Goal: Task Accomplishment & Management: Use online tool/utility

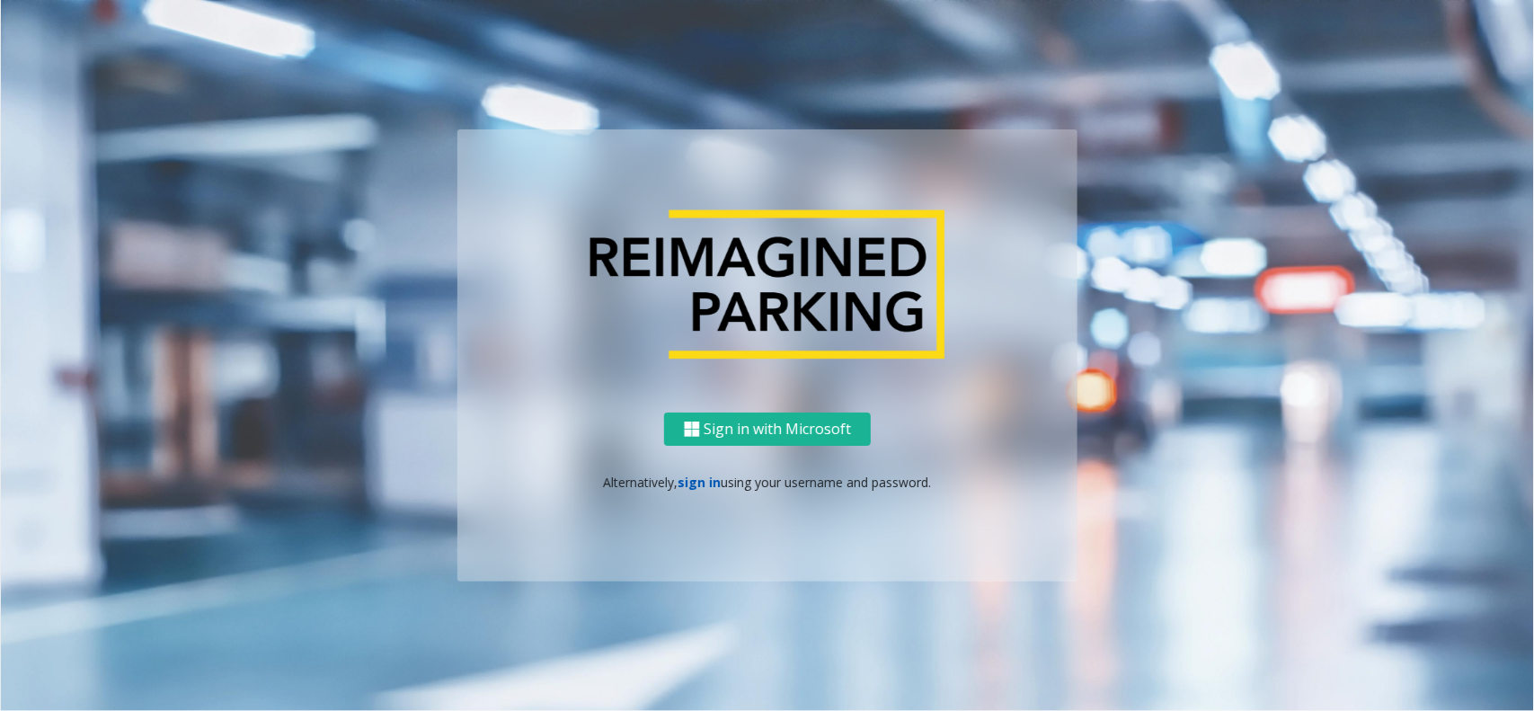
click at [690, 474] on link "sign in" at bounding box center [700, 482] width 43 height 17
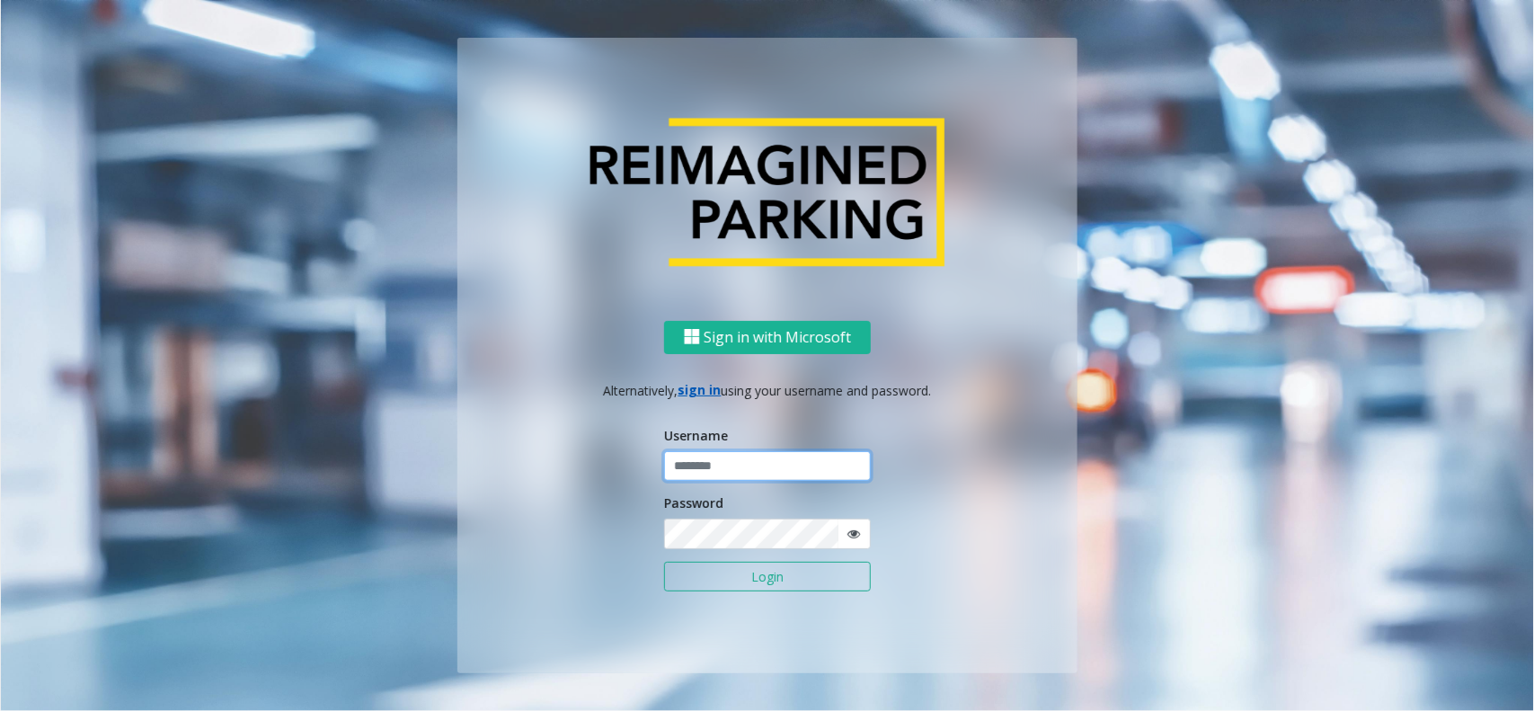
click at [695, 467] on input "text" at bounding box center [767, 466] width 207 height 31
type input "********"
click at [809, 576] on button "Login" at bounding box center [767, 577] width 207 height 31
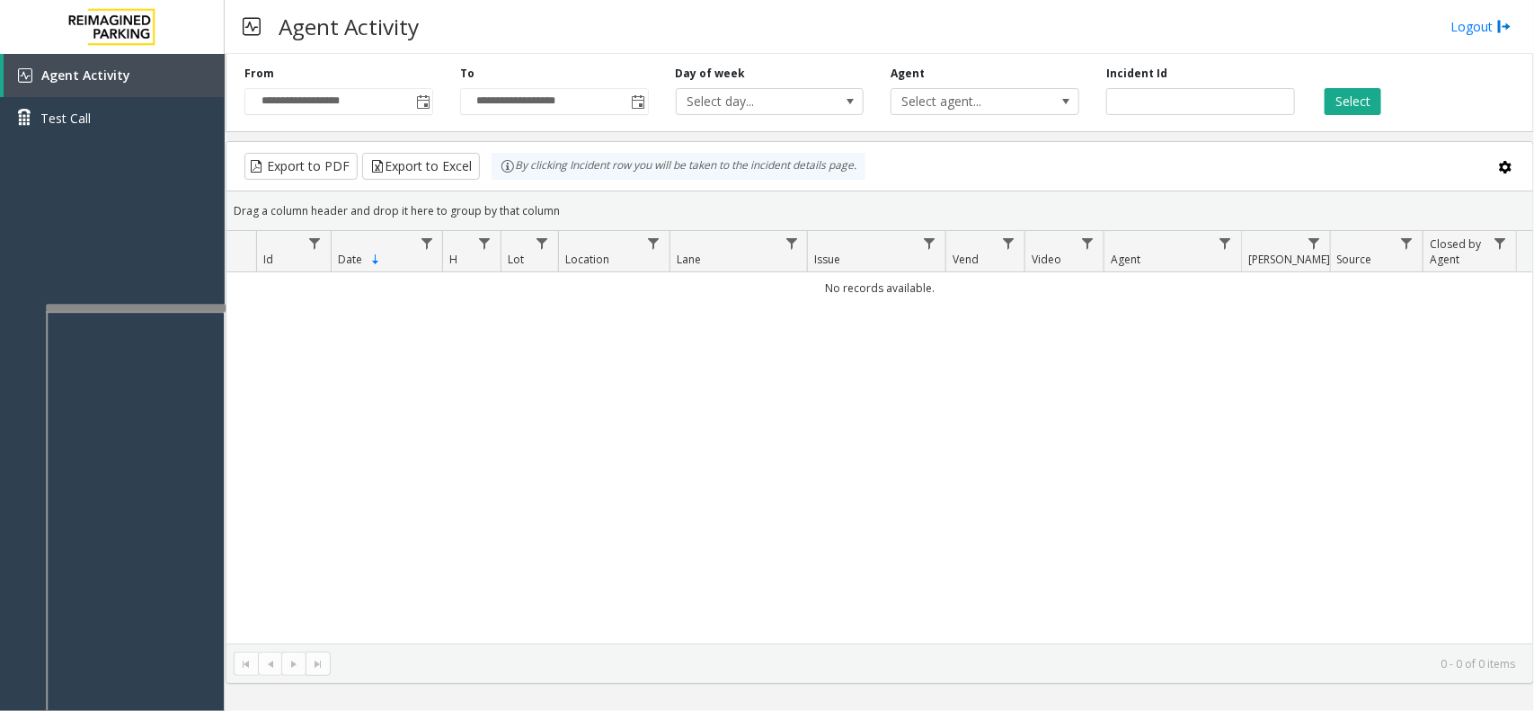
click at [177, 311] on div at bounding box center [136, 515] width 180 height 422
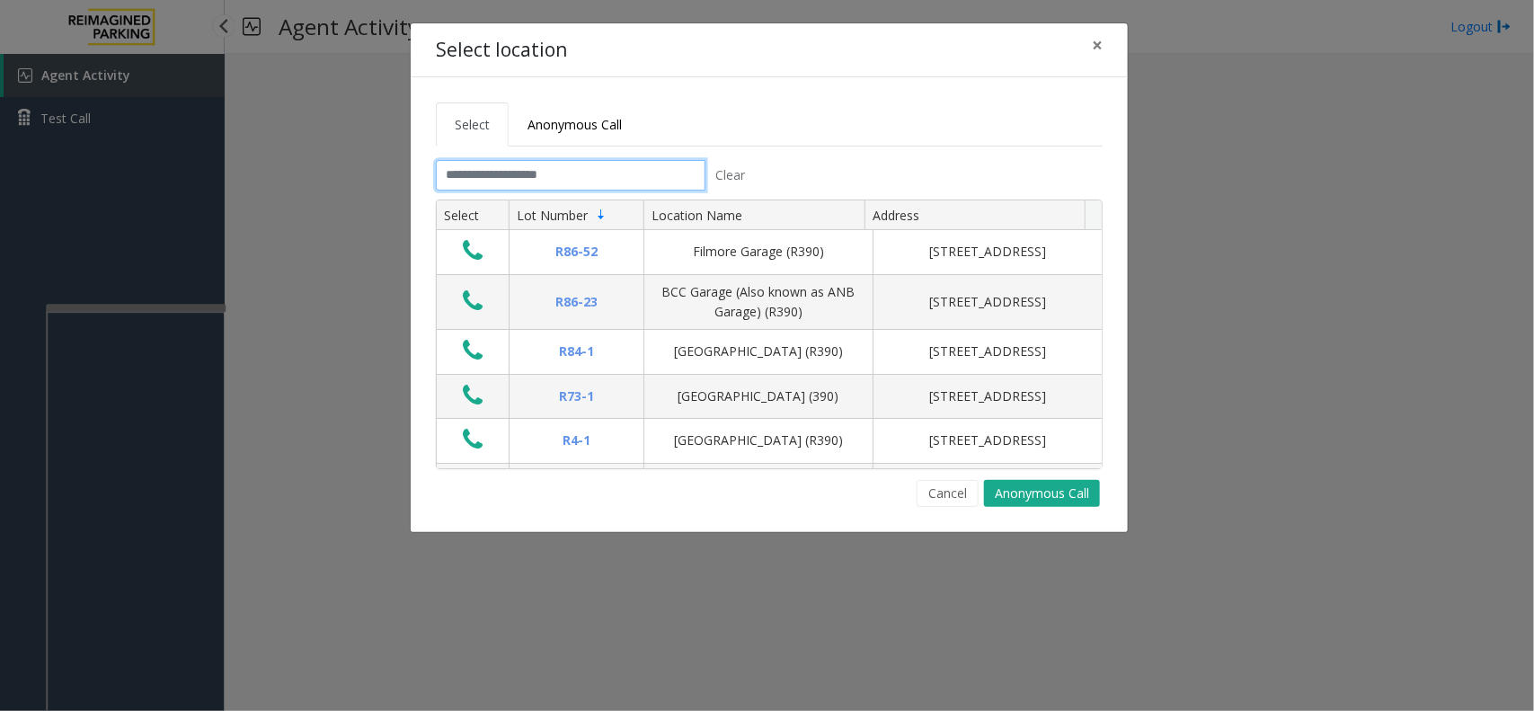
click at [573, 168] on input "text" at bounding box center [571, 175] width 270 height 31
click at [1084, 49] on button "×" at bounding box center [1098, 45] width 36 height 44
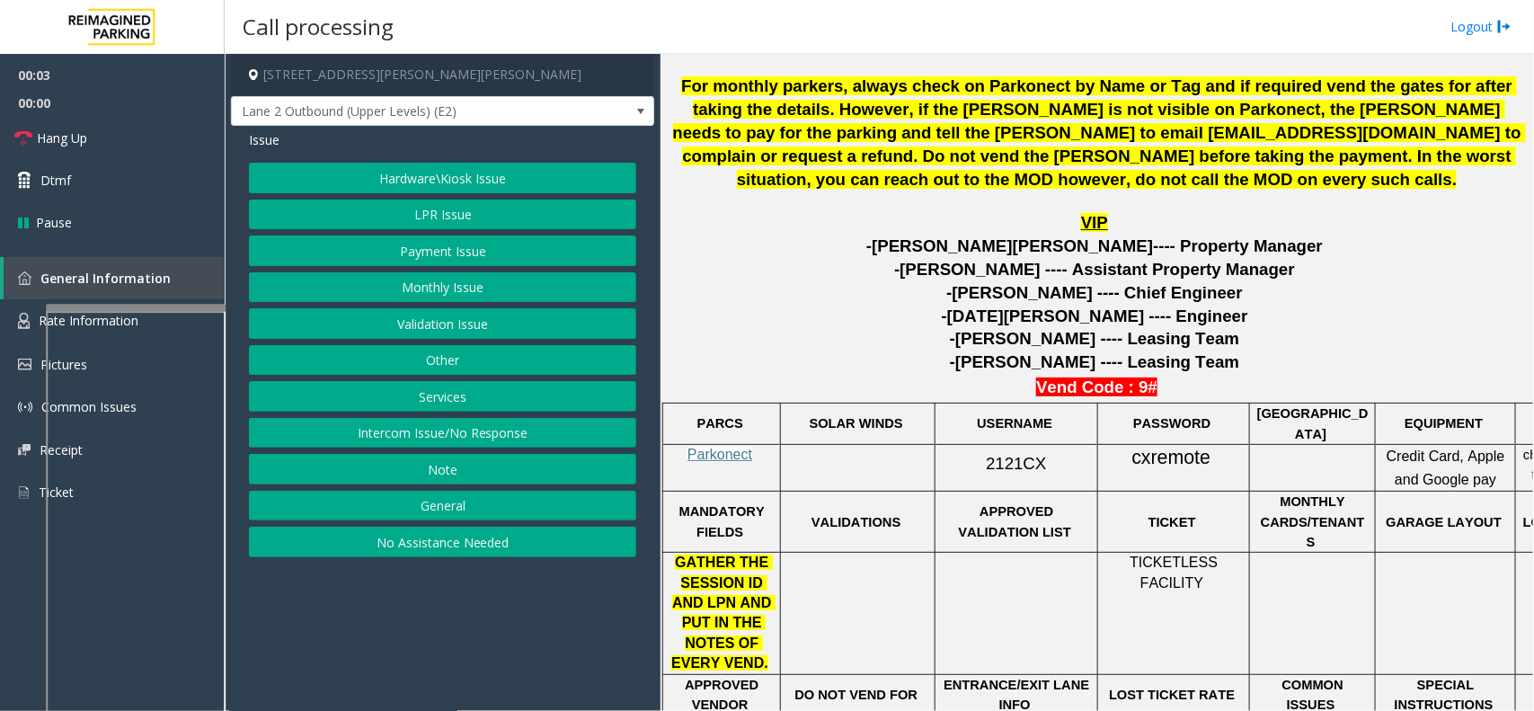
scroll to position [787, 0]
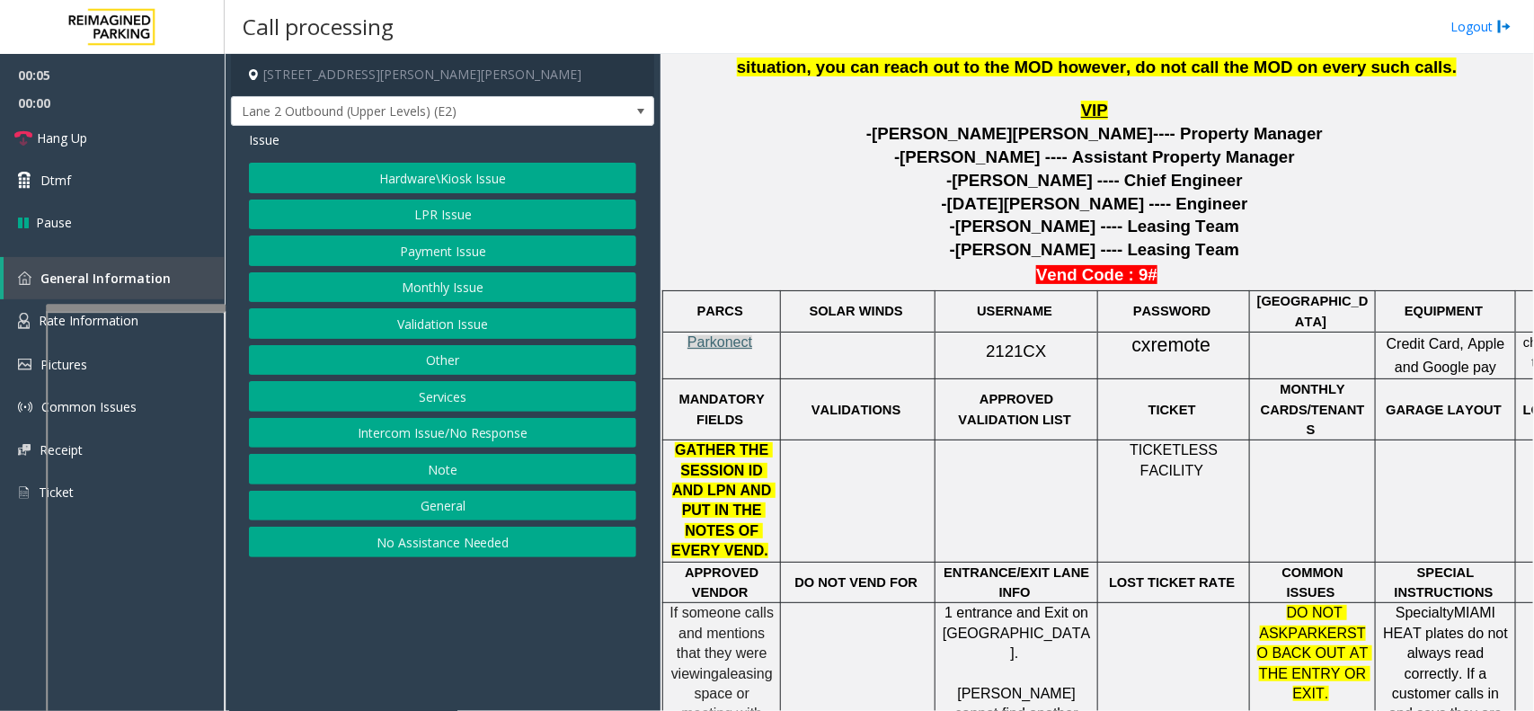
click at [715, 344] on span "Parkonect" at bounding box center [720, 341] width 65 height 15
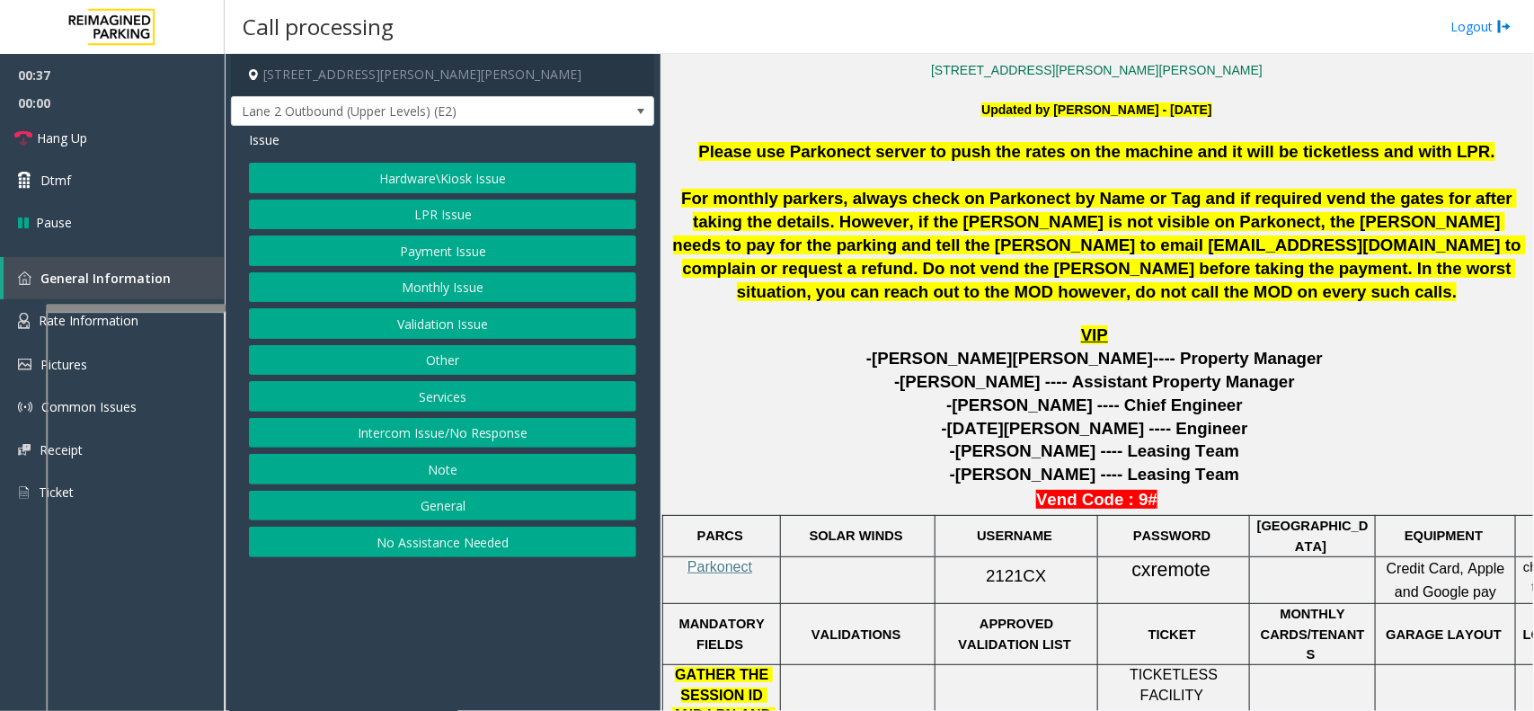
scroll to position [674, 0]
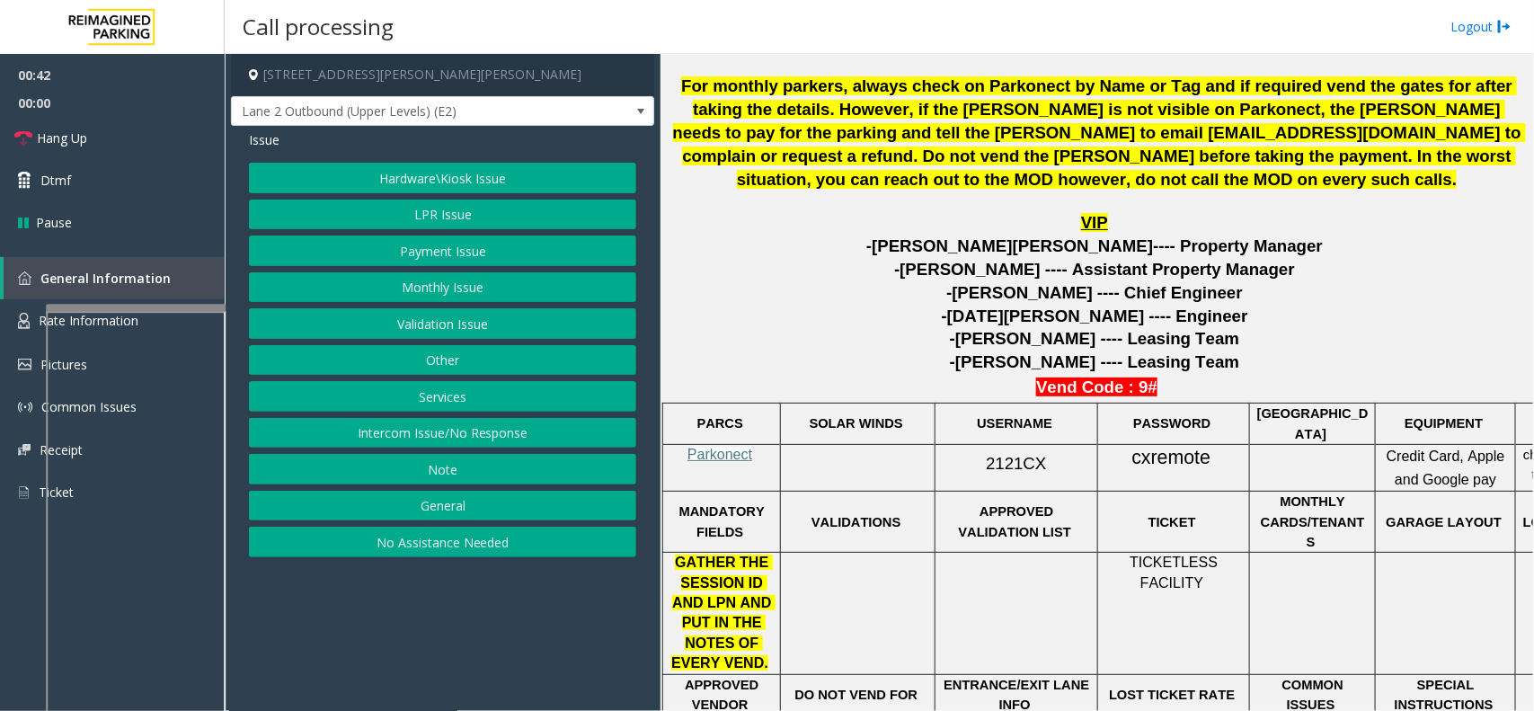
click at [478, 236] on button "Payment Issue" at bounding box center [442, 251] width 387 height 31
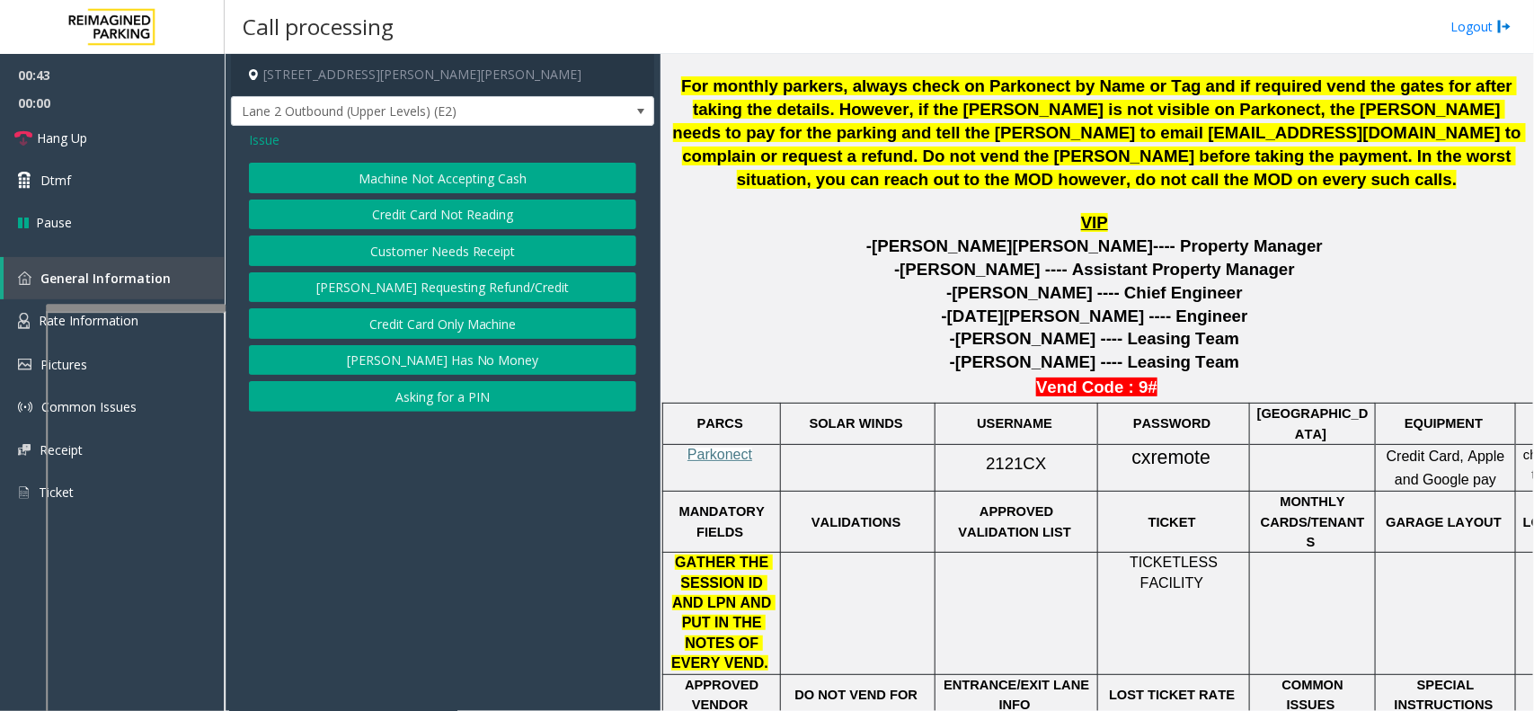
click at [476, 213] on button "Credit Card Not Reading" at bounding box center [442, 215] width 387 height 31
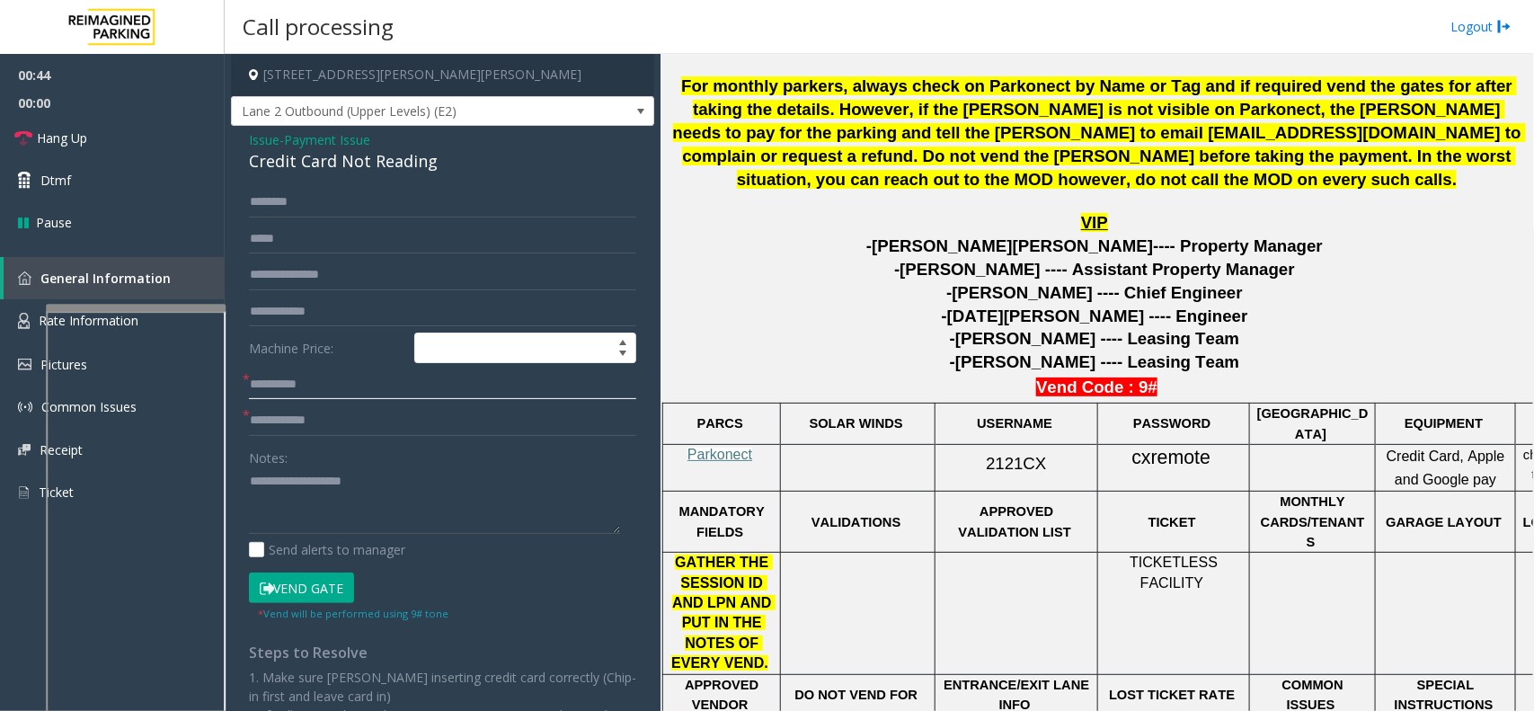
click at [320, 376] on input "text" at bounding box center [442, 384] width 387 height 31
type textarea "**********"
click at [358, 385] on input "text" at bounding box center [442, 384] width 387 height 31
type input "**"
click at [315, 425] on input "text" at bounding box center [442, 420] width 387 height 31
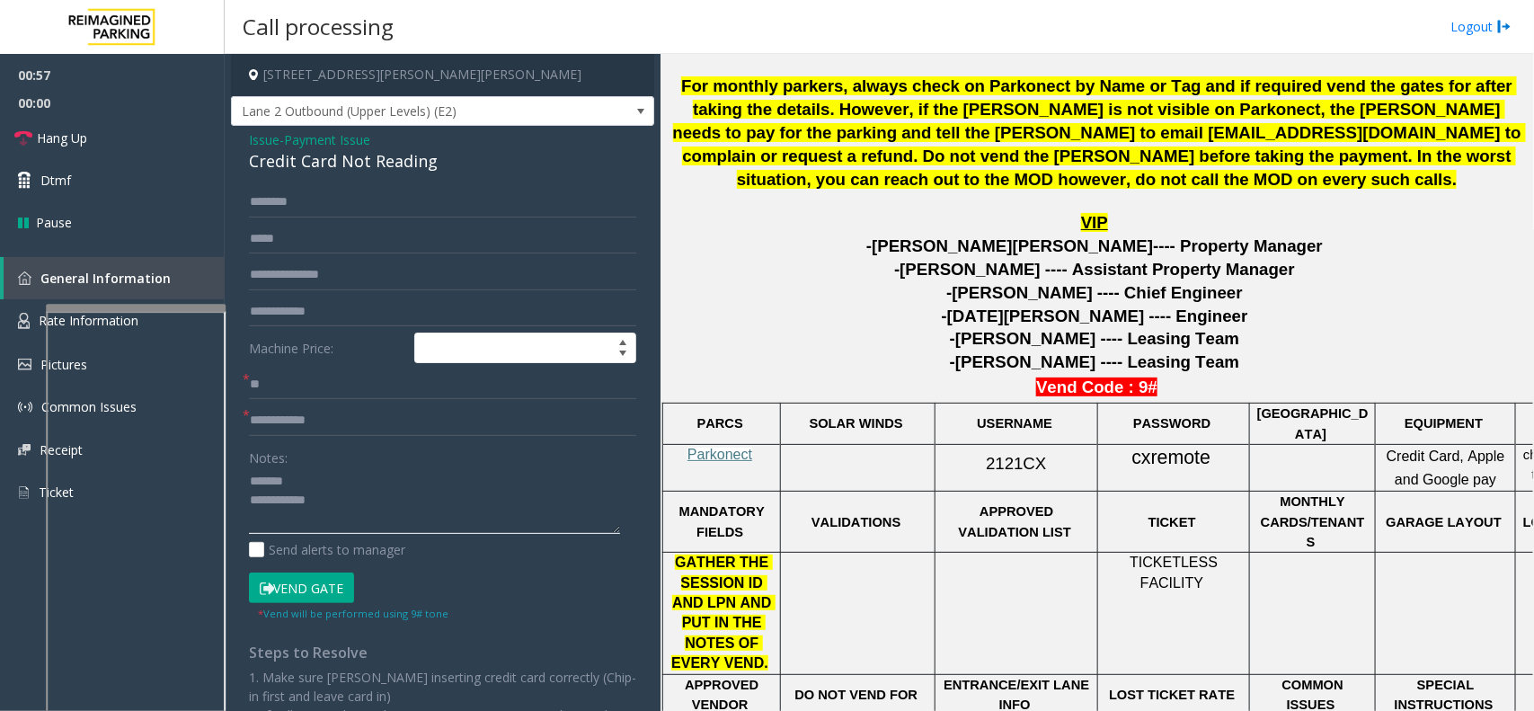
click at [364, 479] on textarea at bounding box center [434, 500] width 371 height 67
click at [355, 166] on div "Credit Card Not Reading" at bounding box center [442, 161] width 387 height 24
click at [446, 503] on textarea at bounding box center [434, 500] width 371 height 67
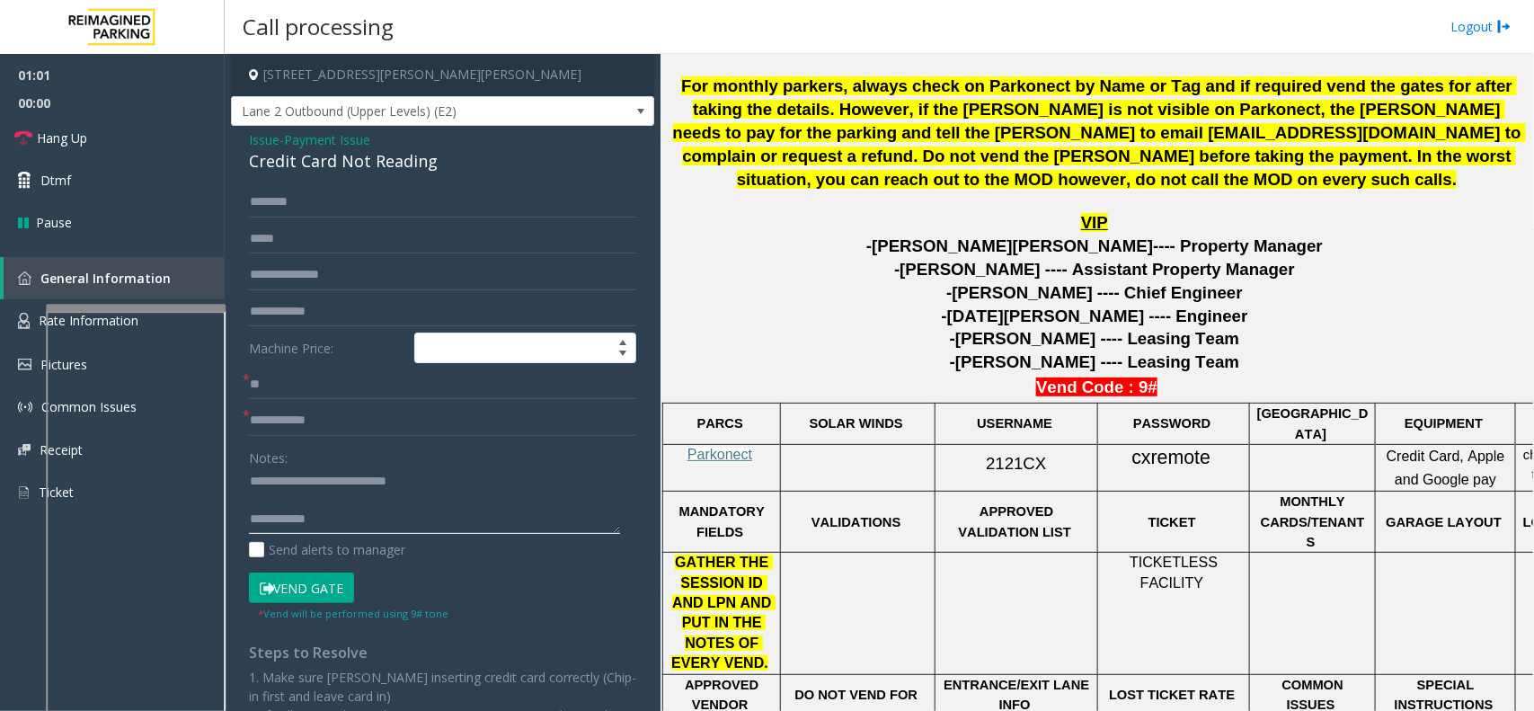
scroll to position [337, 0]
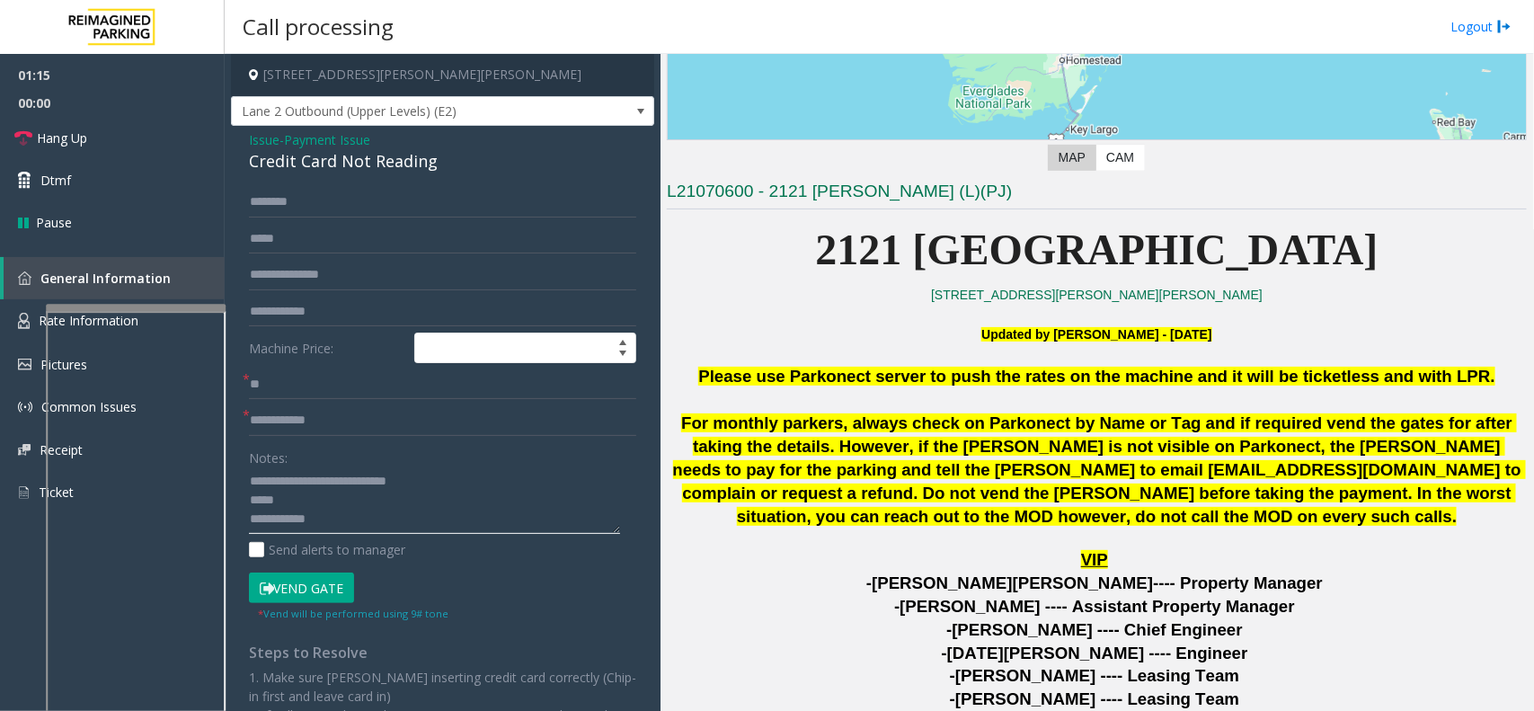
click at [250, 508] on textarea at bounding box center [434, 500] width 371 height 67
click at [312, 499] on textarea at bounding box center [434, 500] width 371 height 67
click at [320, 524] on textarea at bounding box center [434, 500] width 371 height 67
type textarea "**********"
click at [352, 406] on input "text" at bounding box center [442, 420] width 387 height 31
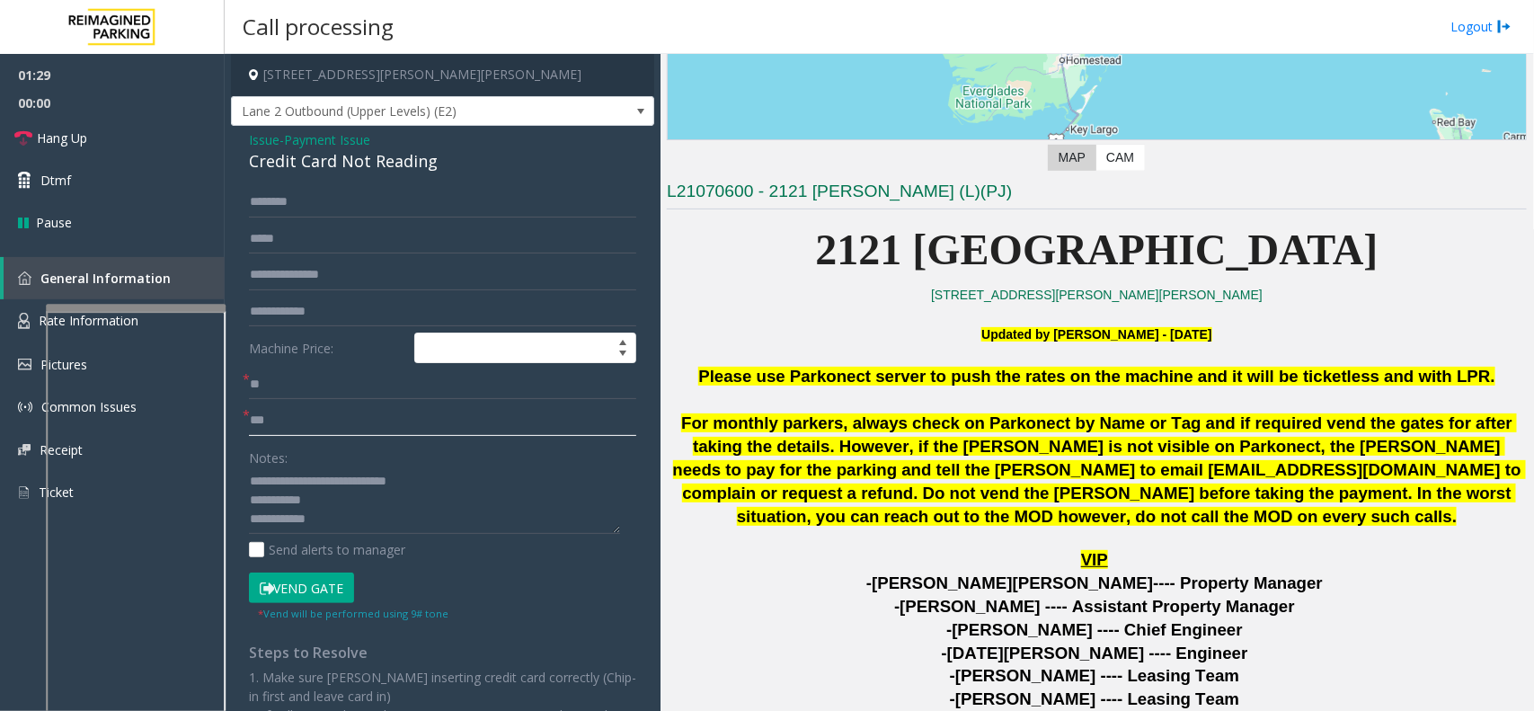
type input "***"
click at [342, 211] on input "text" at bounding box center [442, 202] width 387 height 31
type input "******"
type textarea "**********"
click at [304, 578] on button "Vend Gate" at bounding box center [301, 588] width 105 height 31
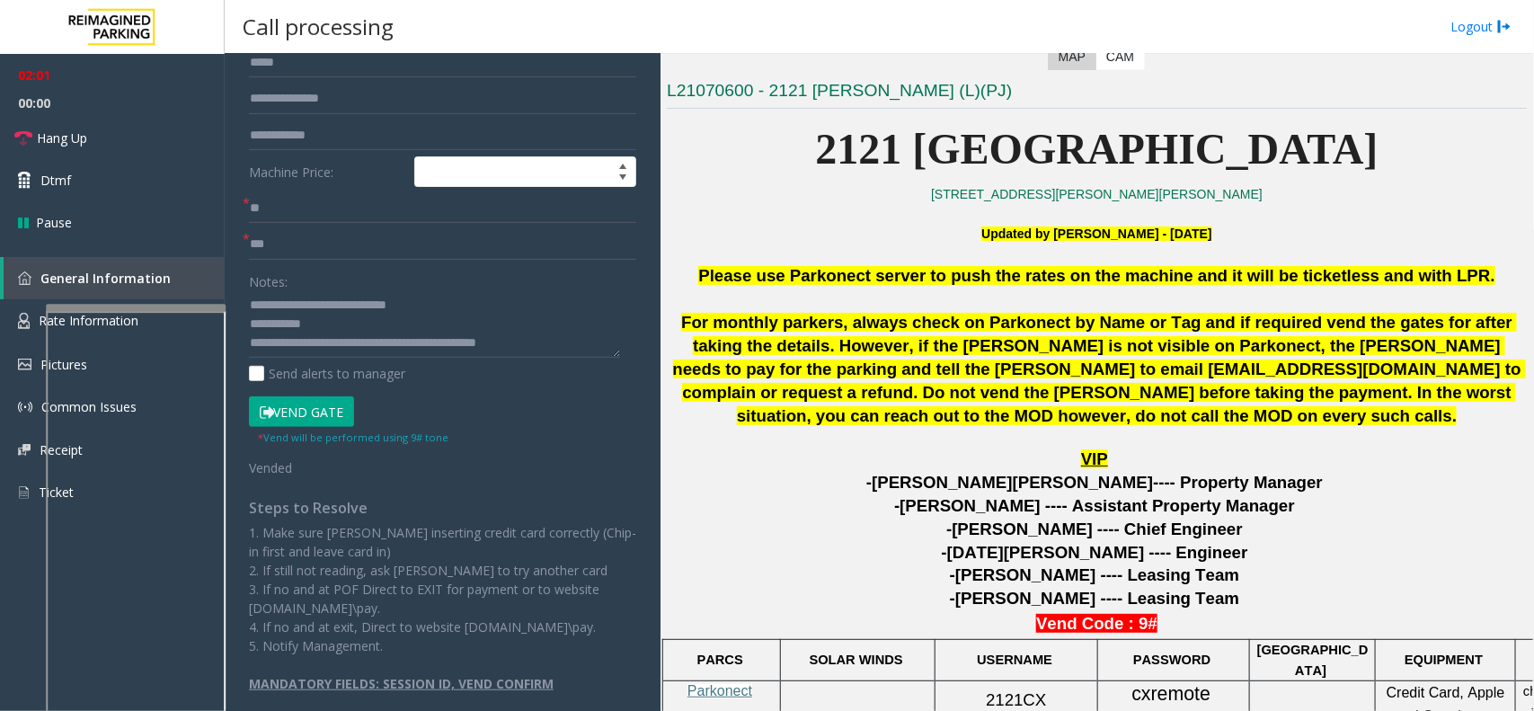
scroll to position [225, 0]
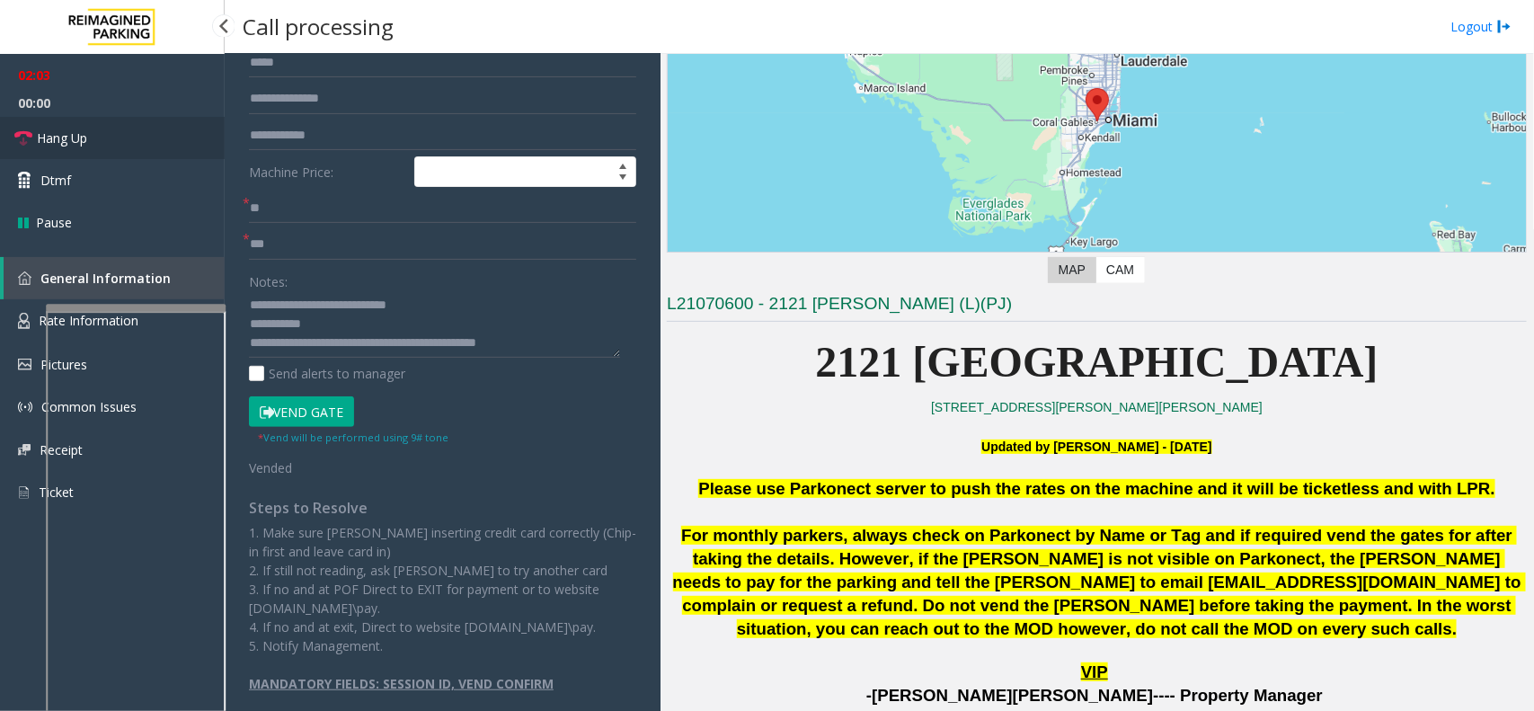
click at [137, 127] on link "Hang Up" at bounding box center [112, 138] width 225 height 42
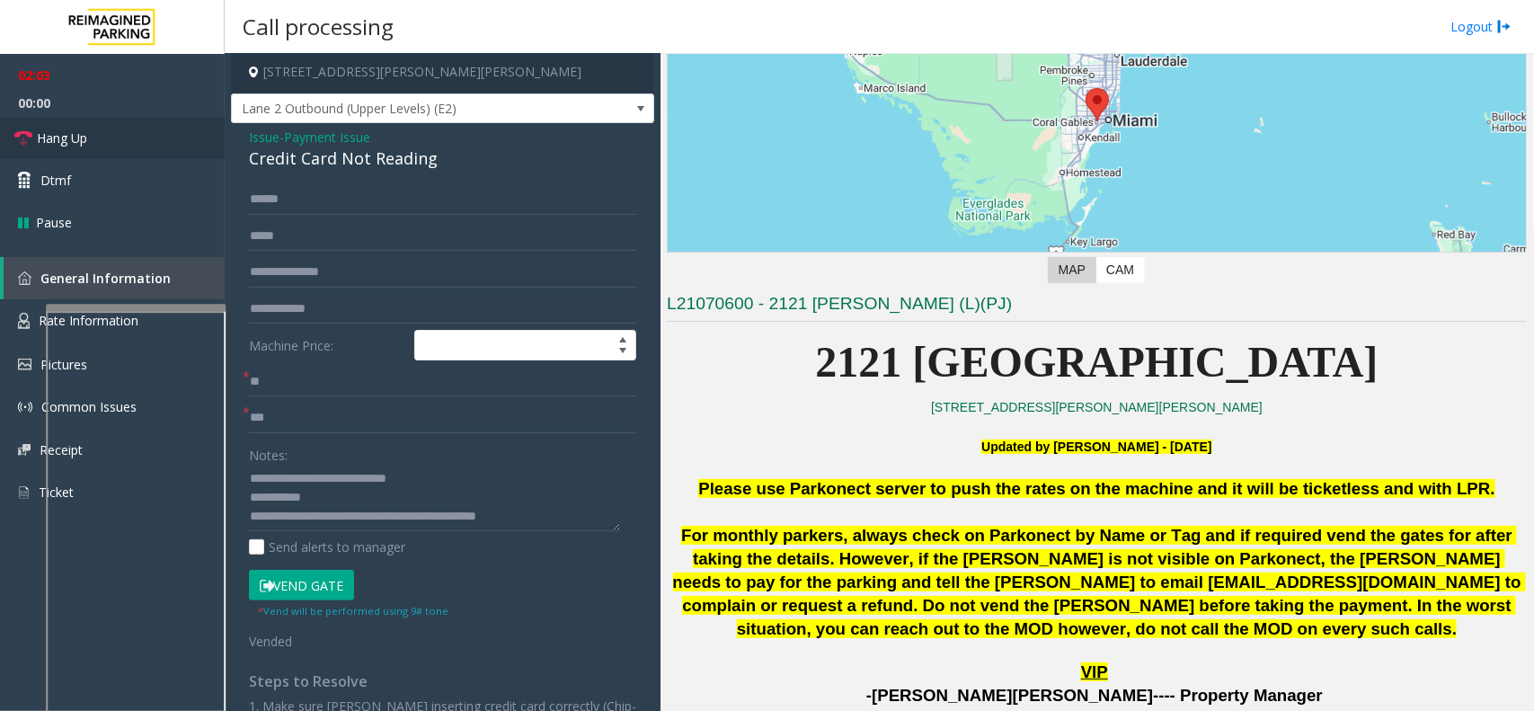
scroll to position [0, 0]
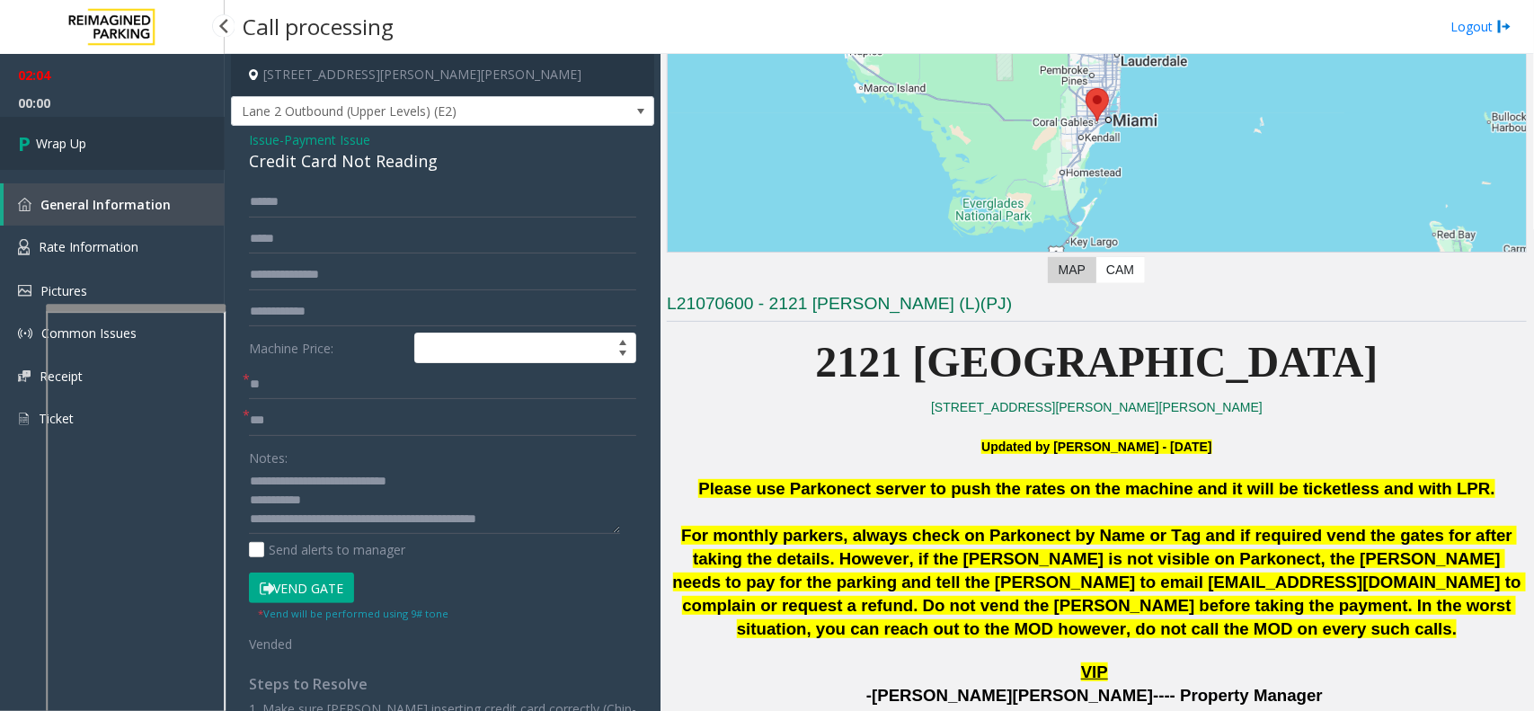
click at [96, 133] on link "Wrap Up" at bounding box center [112, 143] width 225 height 53
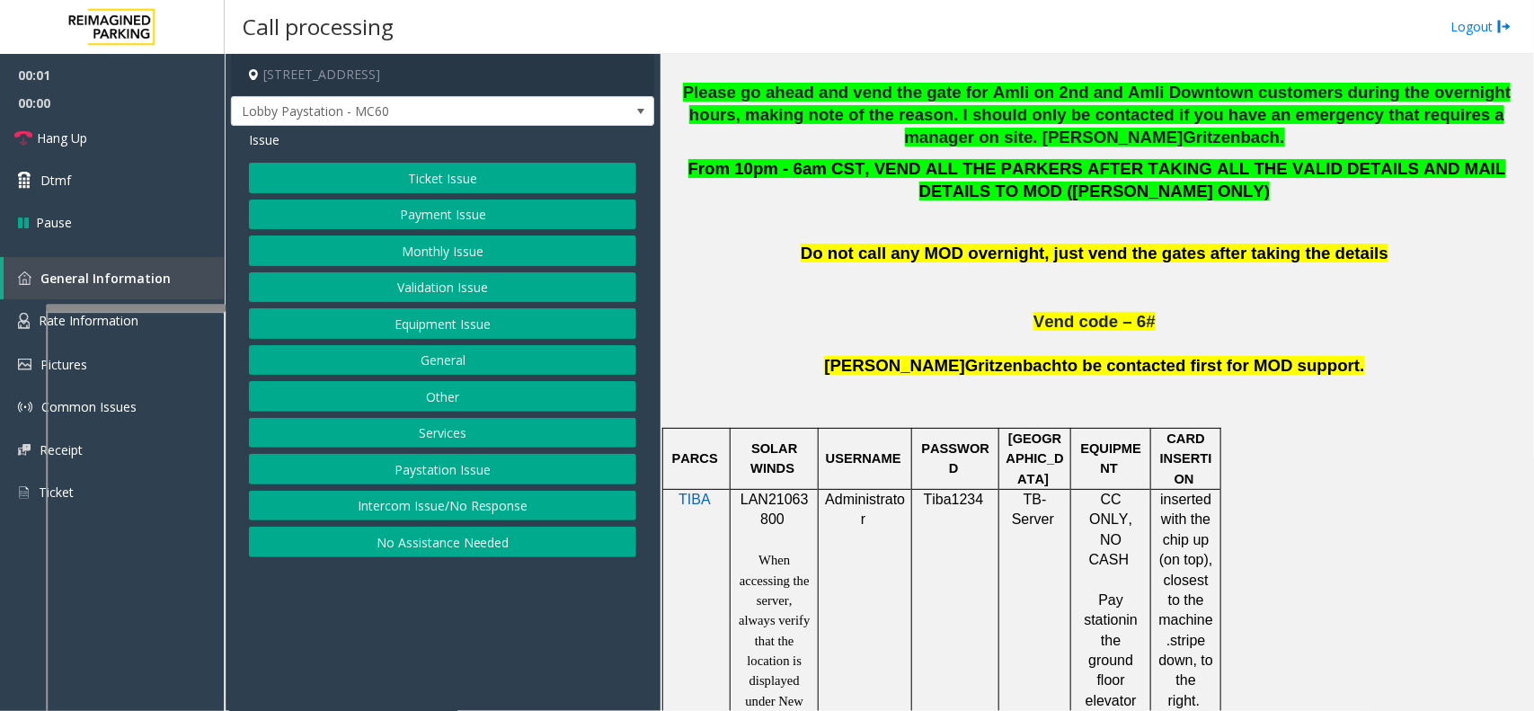
scroll to position [899, 0]
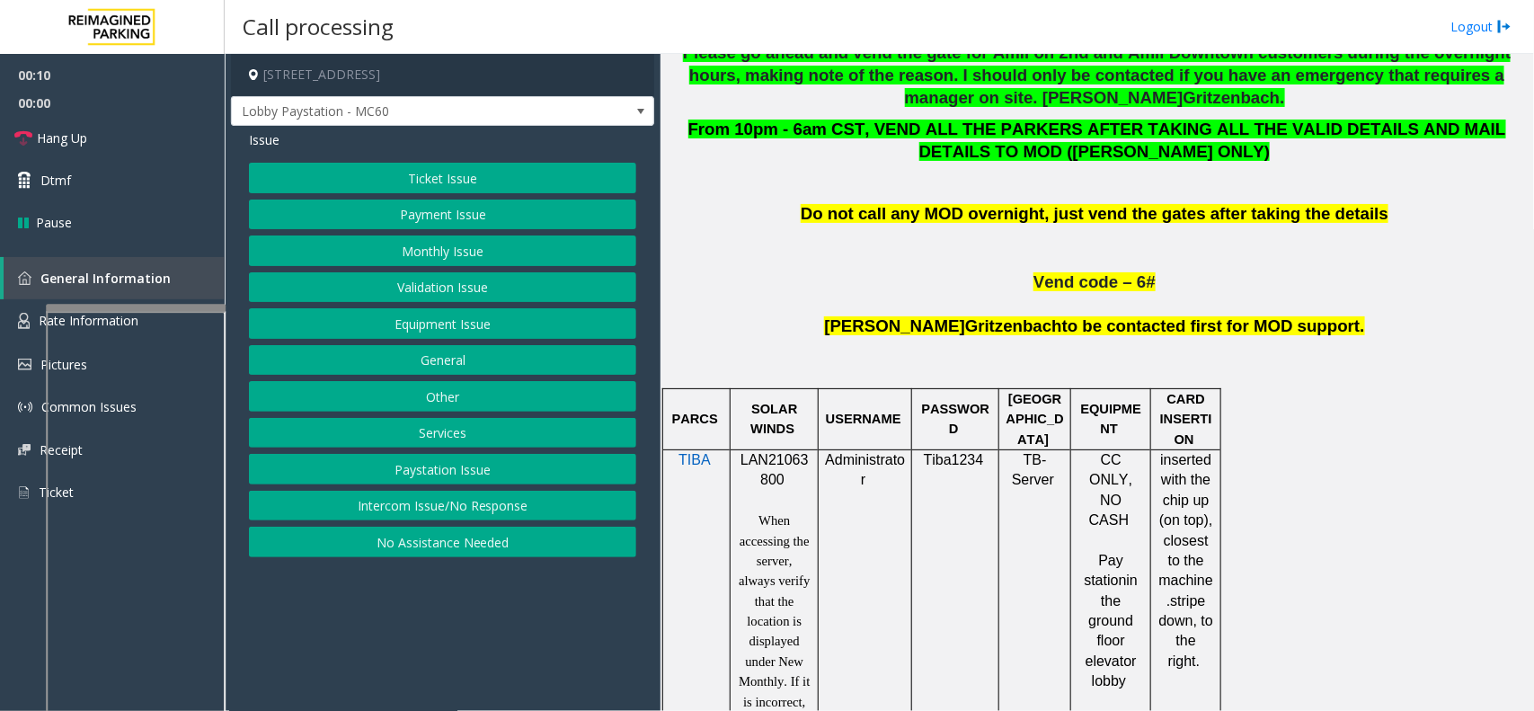
click at [409, 496] on button "Intercom Issue/No Response" at bounding box center [442, 506] width 387 height 31
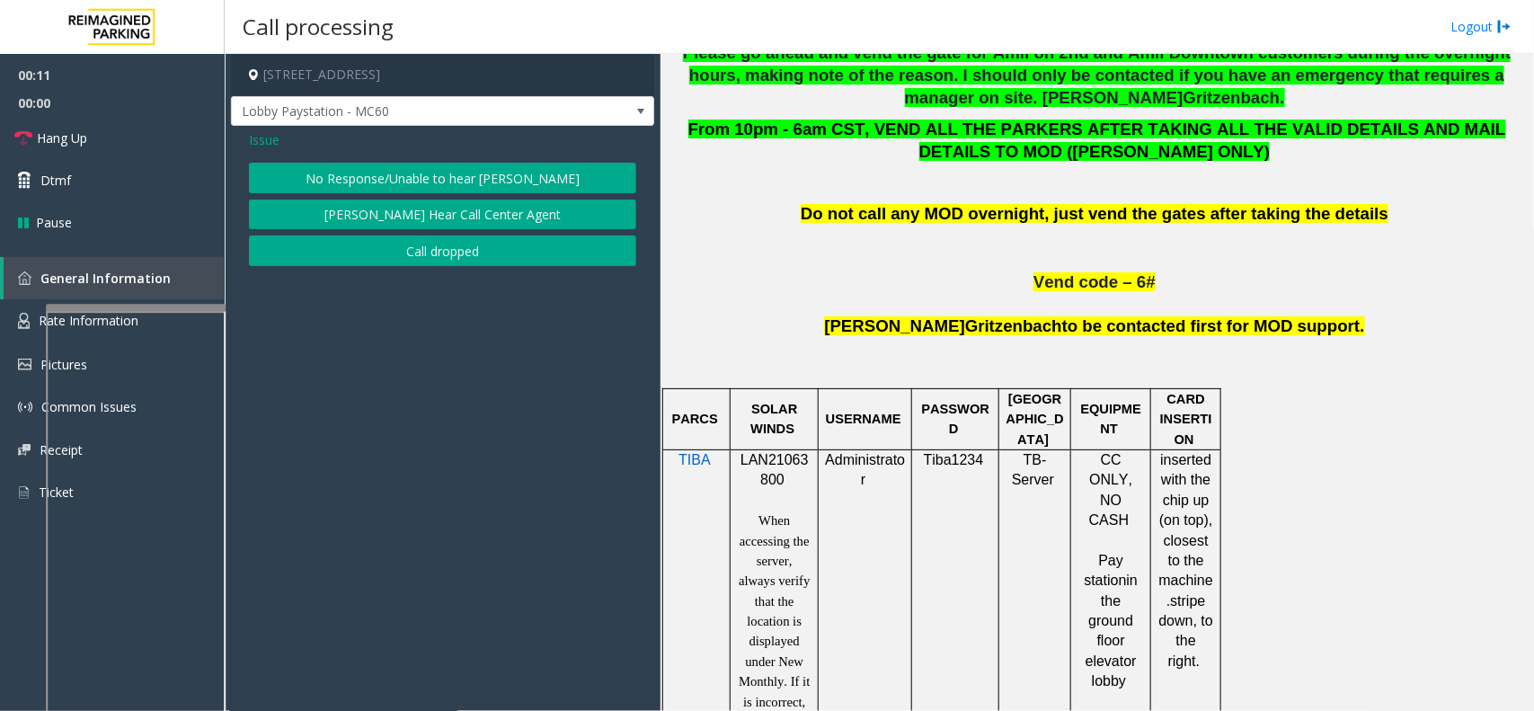
click at [451, 180] on button "No Response/Unable to hear [PERSON_NAME]" at bounding box center [442, 178] width 387 height 31
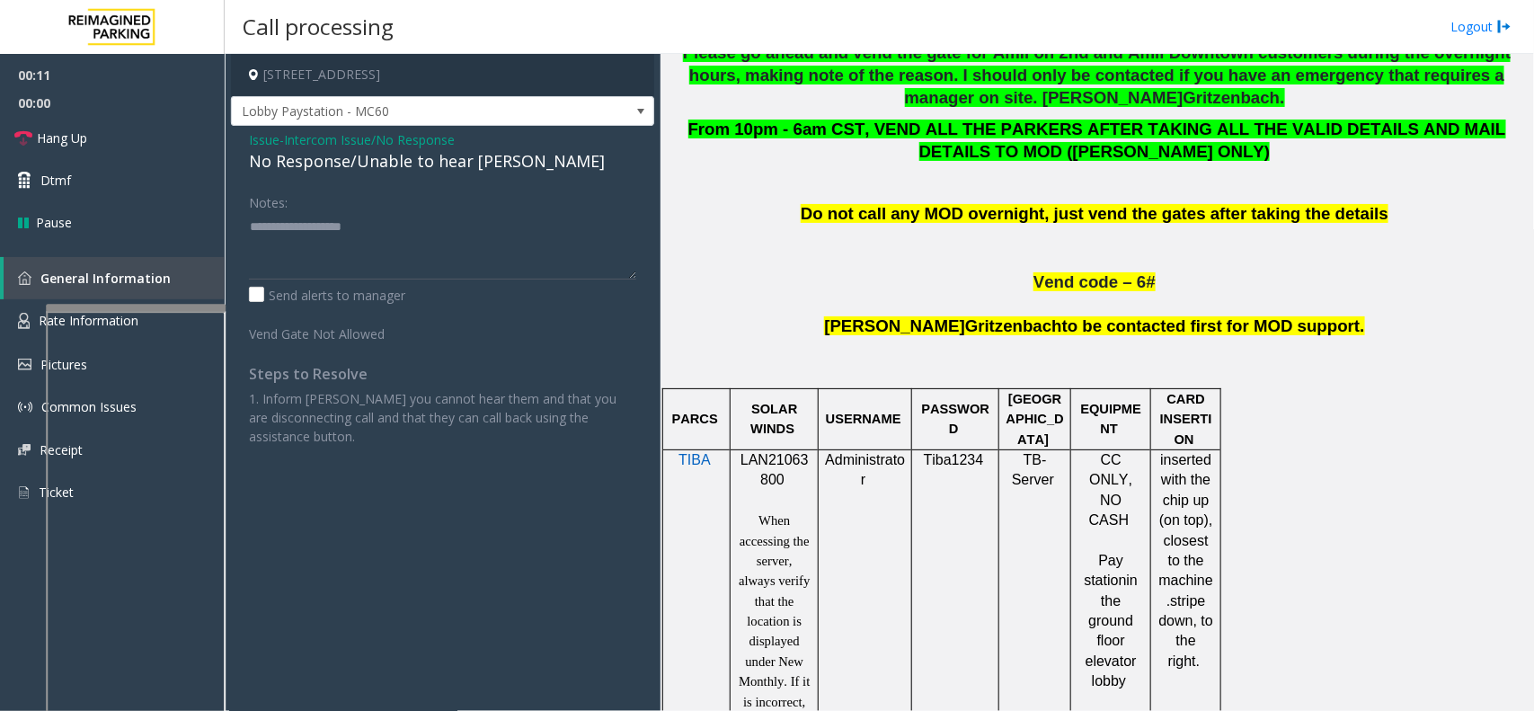
click at [438, 168] on div "No Response/Unable to hear [PERSON_NAME]" at bounding box center [442, 161] width 387 height 24
type textarea "**********"
click at [137, 149] on link "Hang Up" at bounding box center [112, 138] width 225 height 42
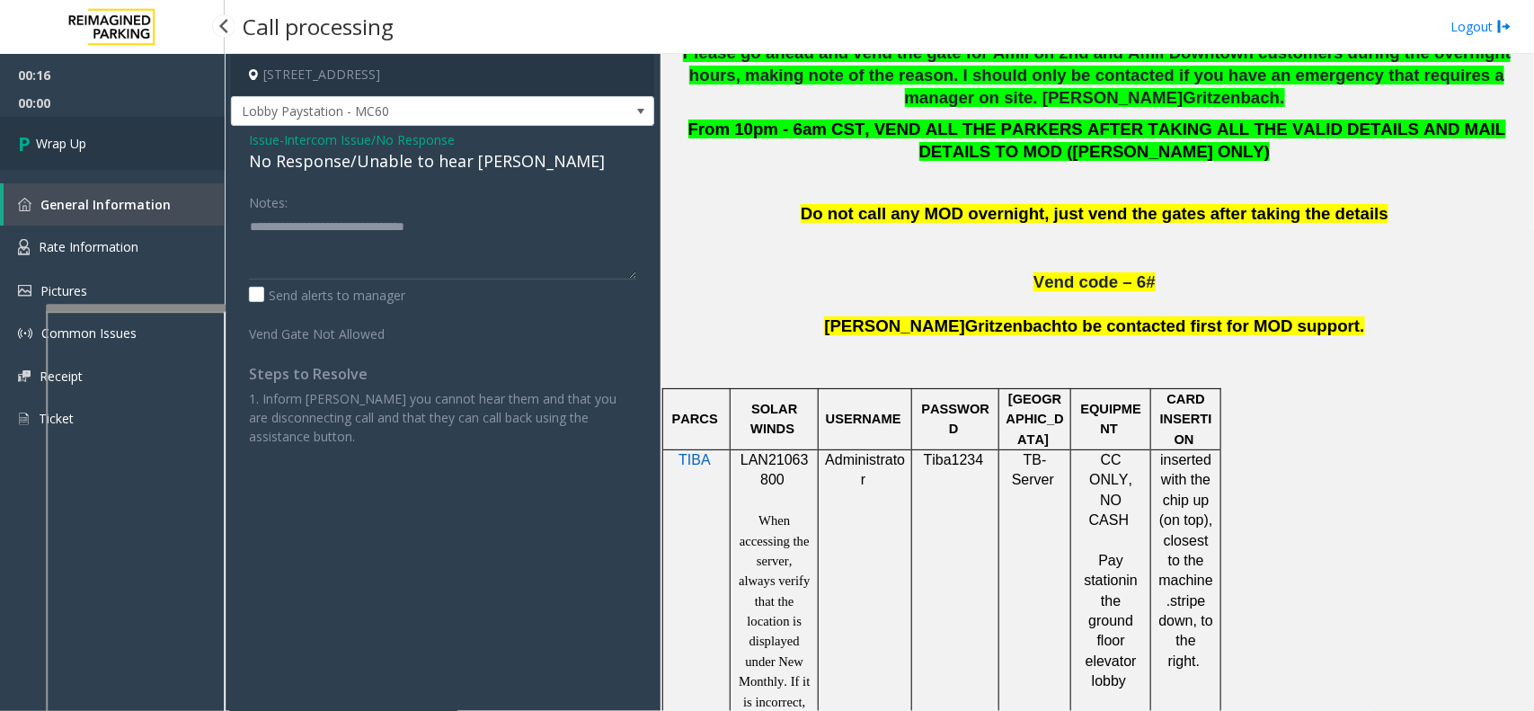
click at [130, 148] on link "Wrap Up" at bounding box center [112, 143] width 225 height 53
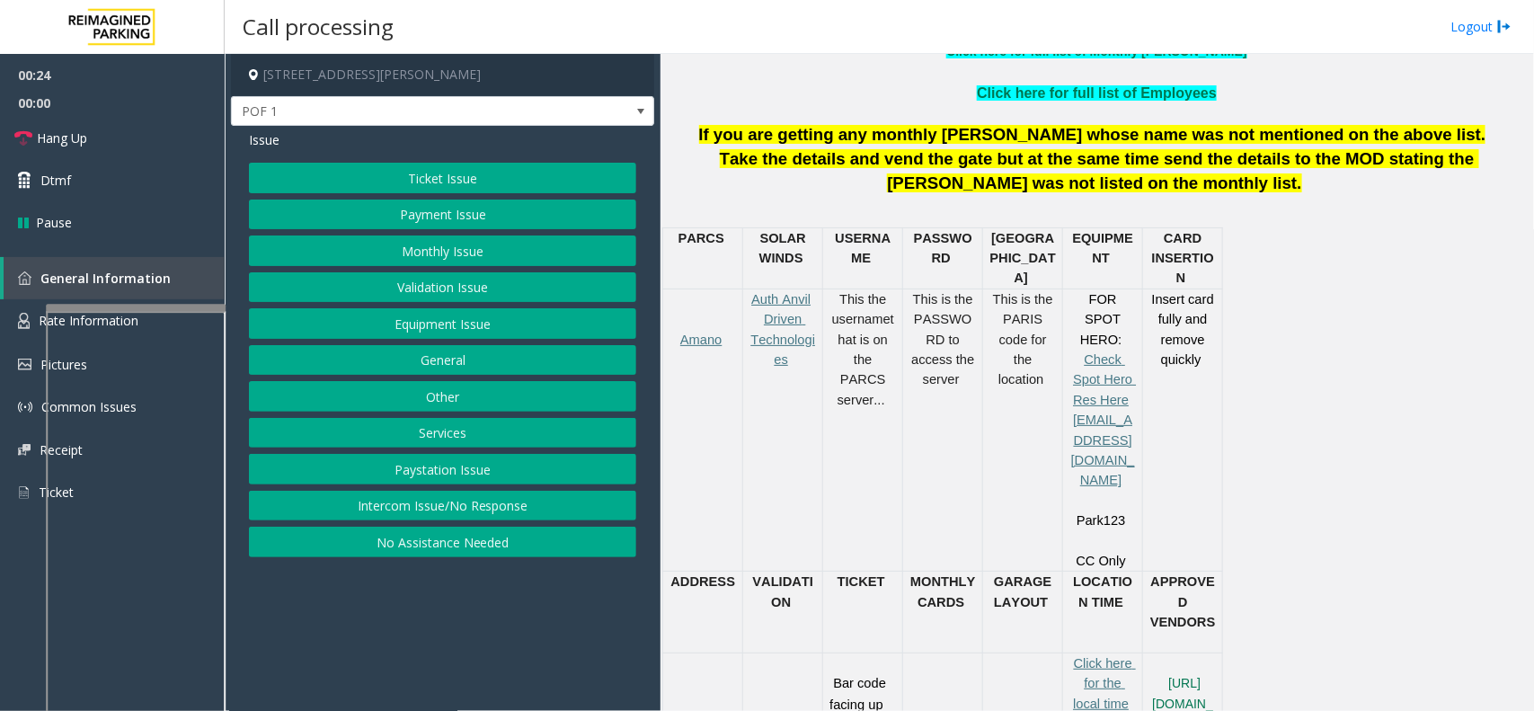
scroll to position [562, 0]
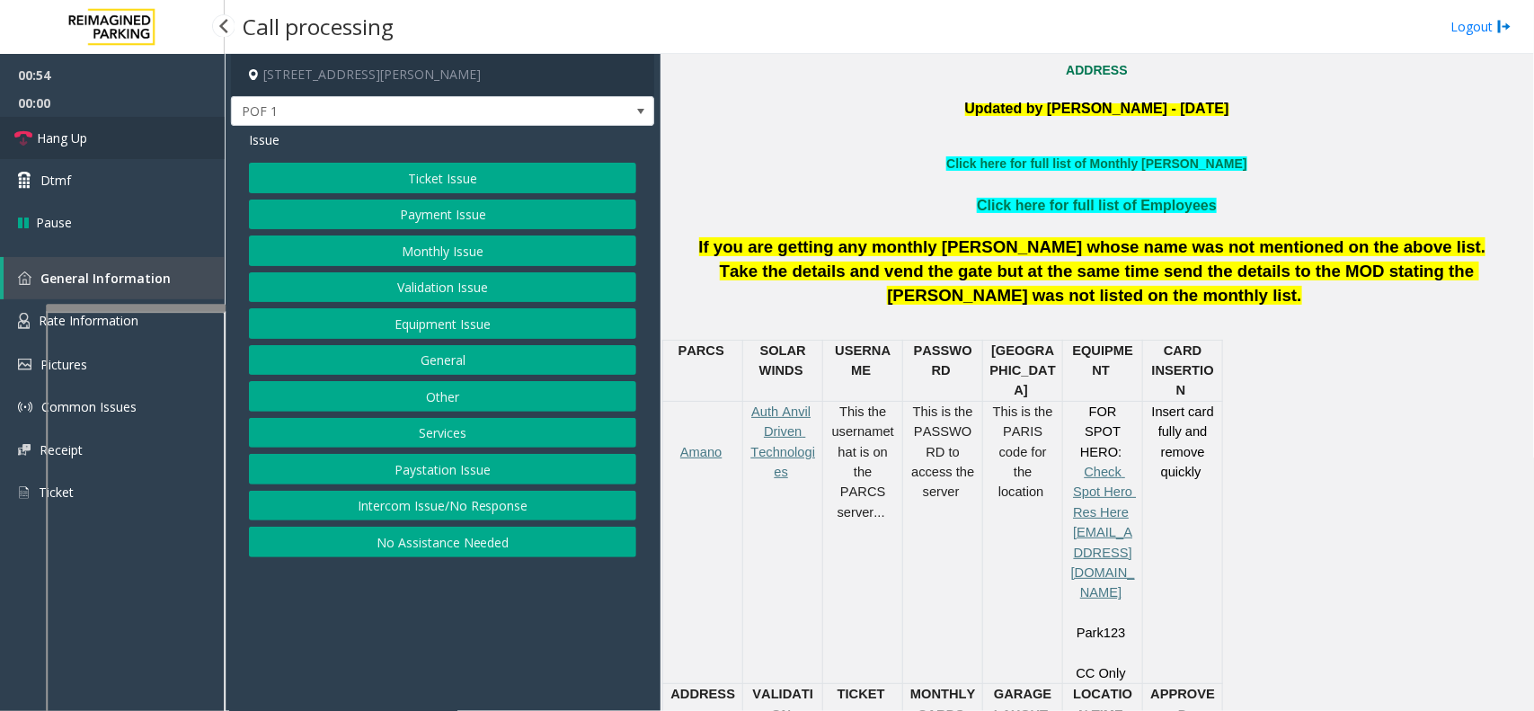
click at [147, 137] on link "Hang Up" at bounding box center [112, 138] width 225 height 42
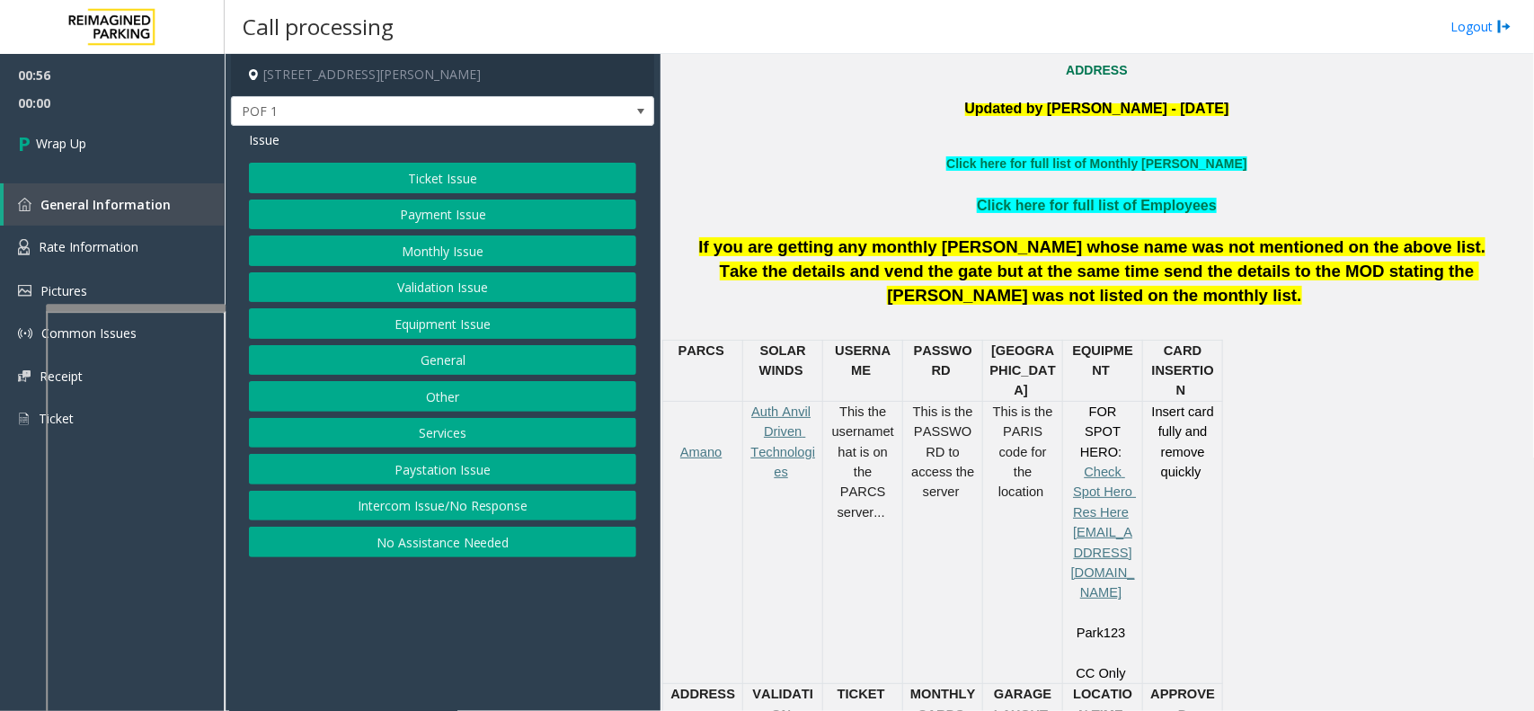
click at [455, 202] on button "Payment Issue" at bounding box center [442, 215] width 387 height 31
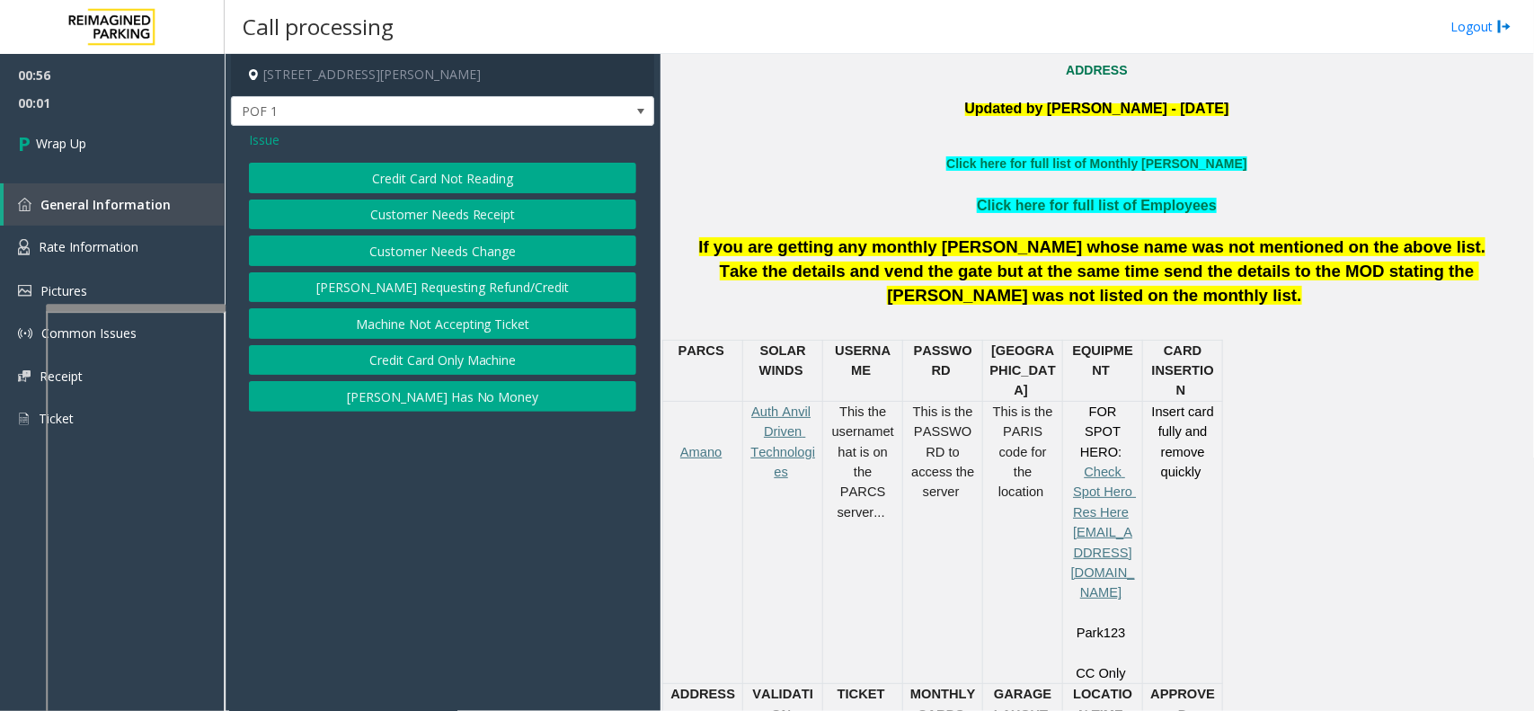
click at [470, 176] on button "Credit Card Not Reading" at bounding box center [442, 178] width 387 height 31
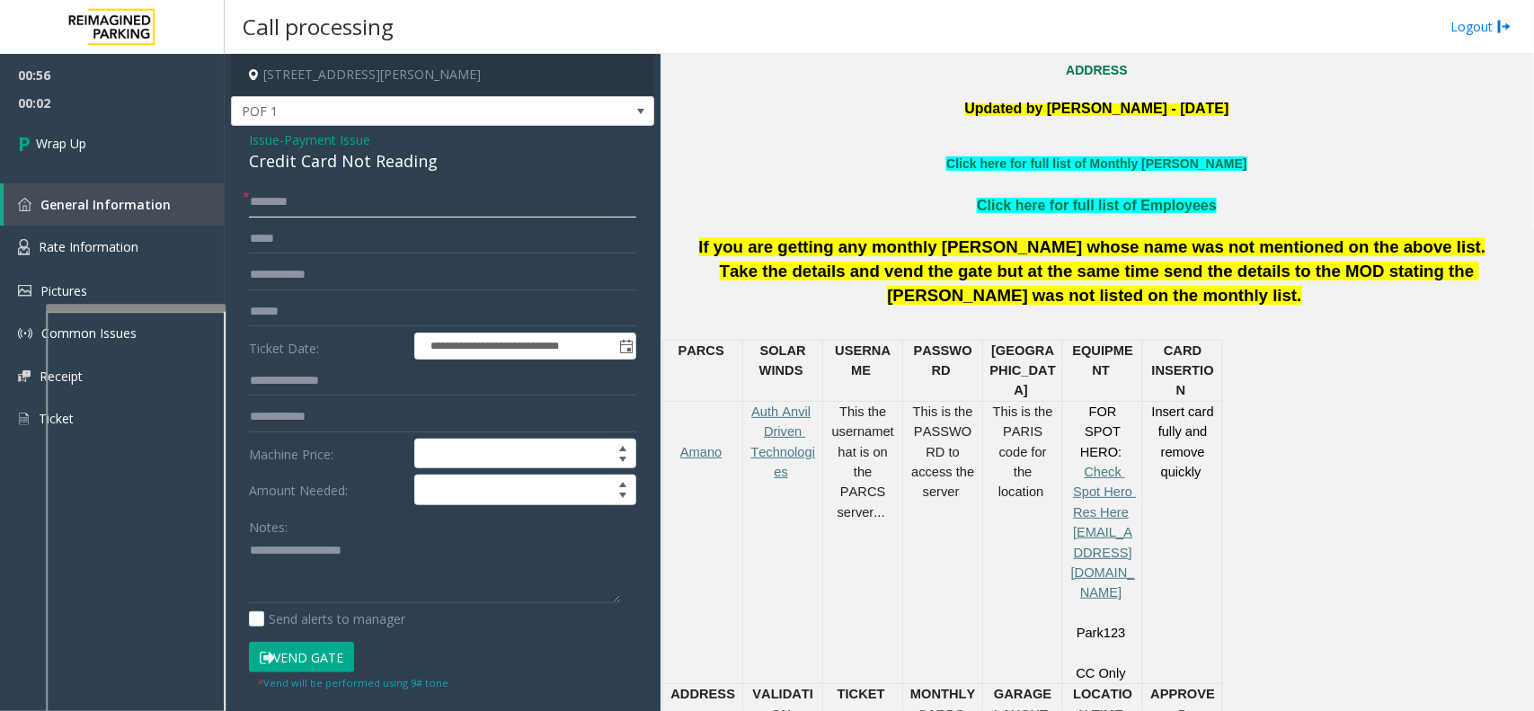
click at [302, 204] on input "text" at bounding box center [442, 202] width 387 height 31
type input "**"
click at [353, 157] on div "Credit Card Not Reading" at bounding box center [442, 161] width 387 height 24
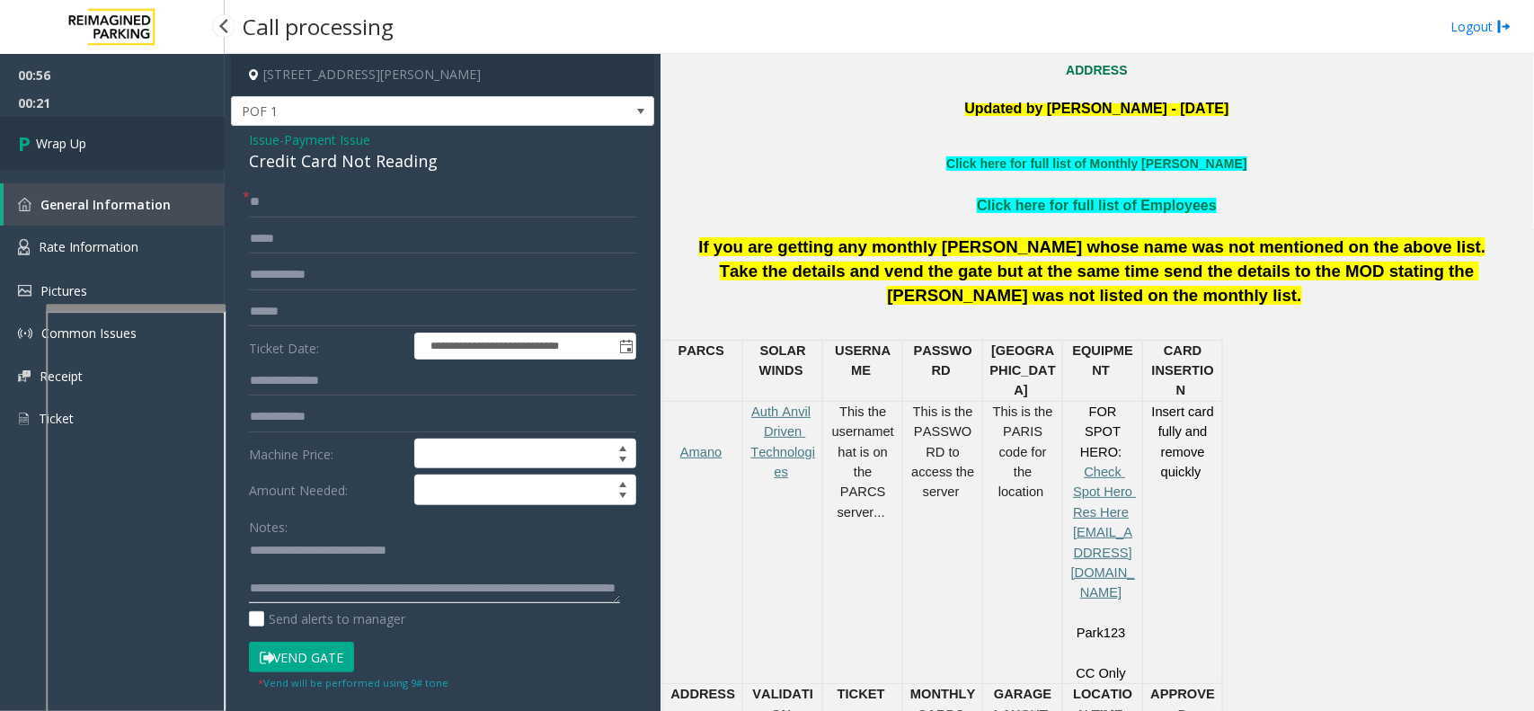
type textarea "**********"
click at [133, 159] on link "Wrap Up" at bounding box center [112, 143] width 225 height 53
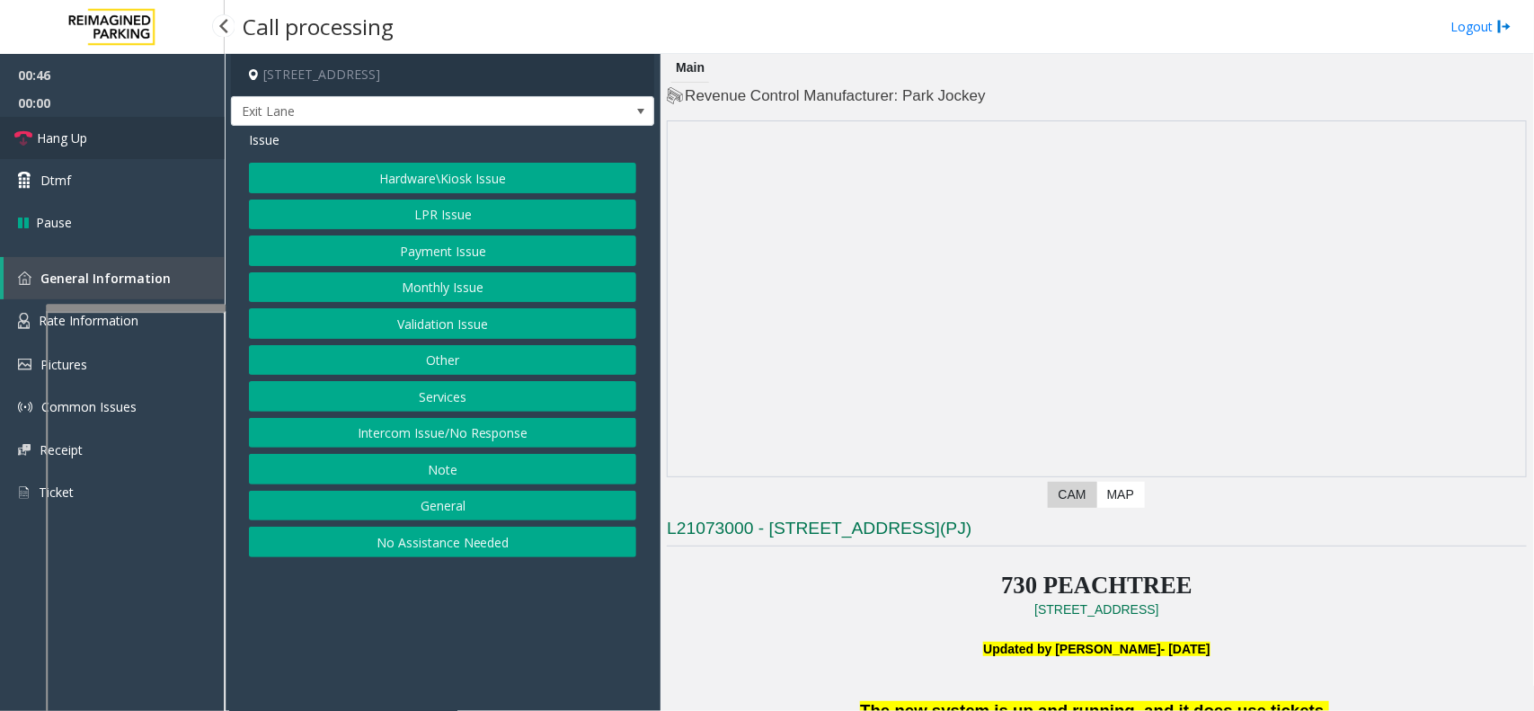
click at [104, 151] on link "Hang Up" at bounding box center [112, 138] width 225 height 42
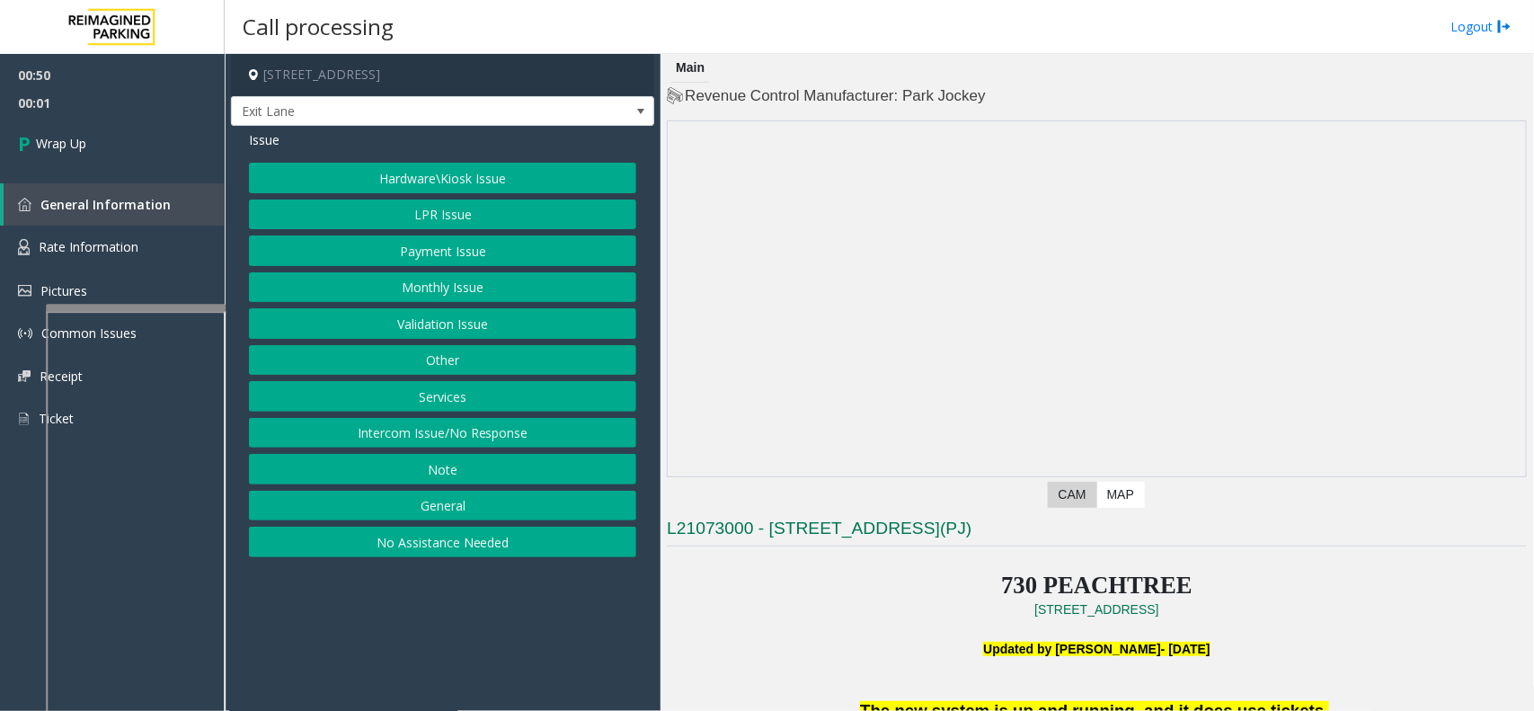
click at [467, 182] on button "Hardware\Kiosk Issue" at bounding box center [442, 178] width 387 height 31
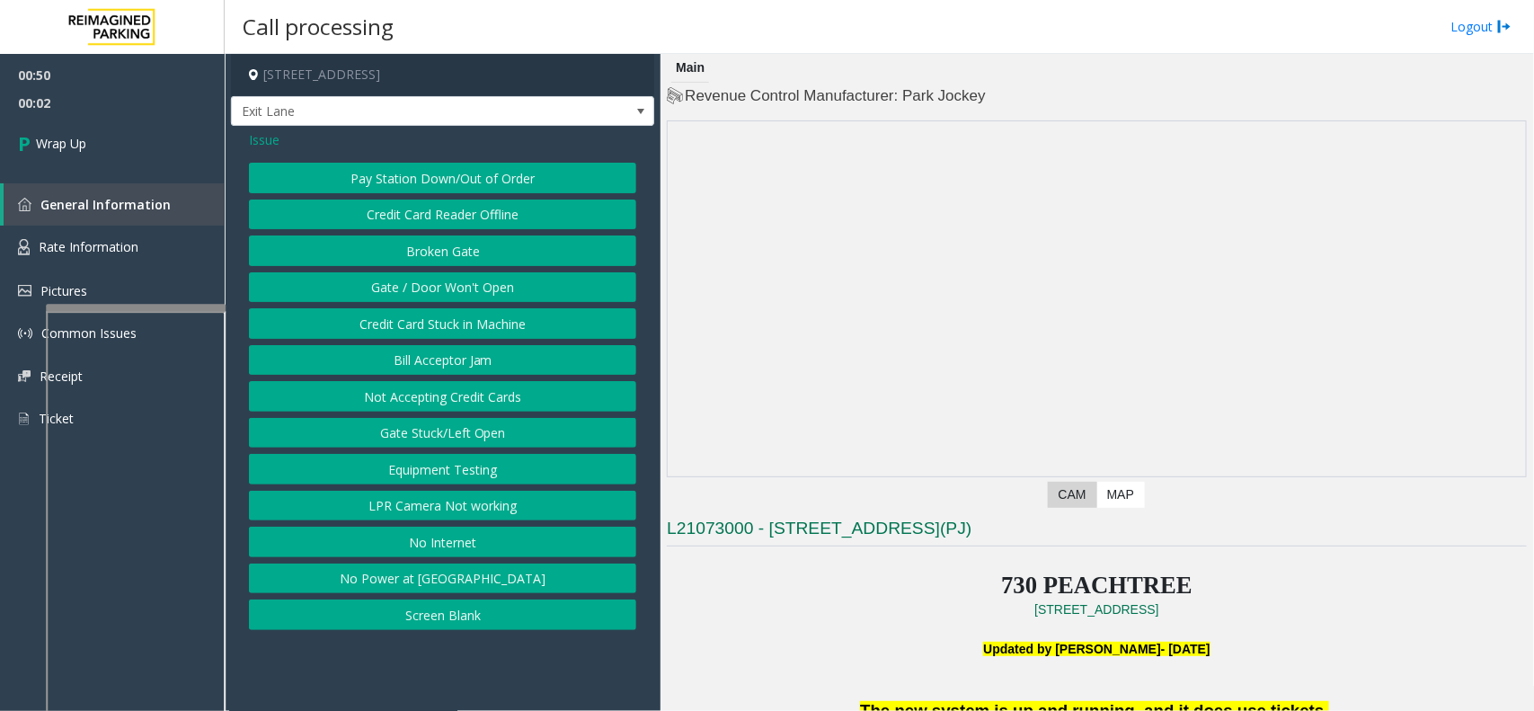
click at [449, 290] on button "Gate / Door Won't Open" at bounding box center [442, 287] width 387 height 31
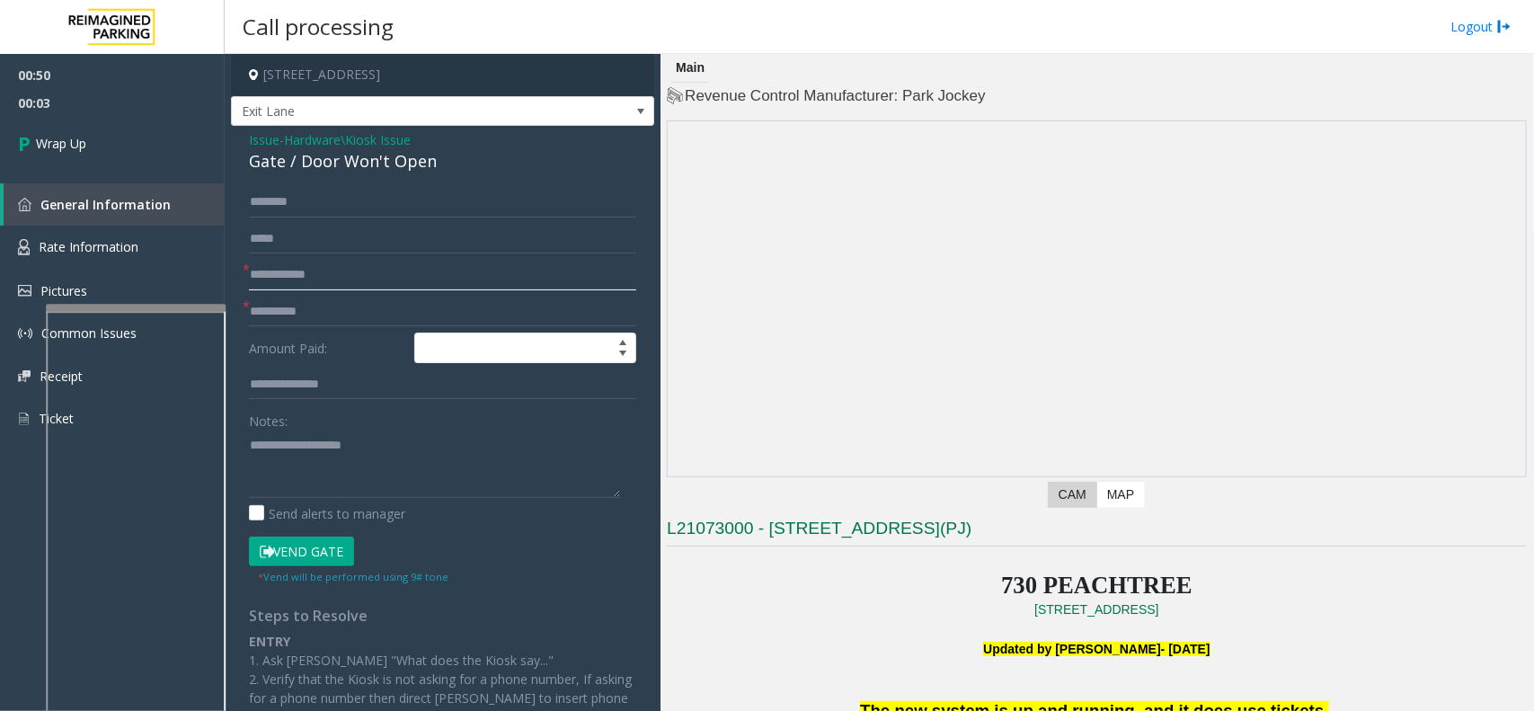
click at [436, 289] on input "text" at bounding box center [442, 275] width 387 height 31
type input "**"
click at [432, 307] on input "text" at bounding box center [442, 312] width 387 height 31
type input "**"
click at [299, 168] on div "Gate / Door Won't Open" at bounding box center [442, 161] width 387 height 24
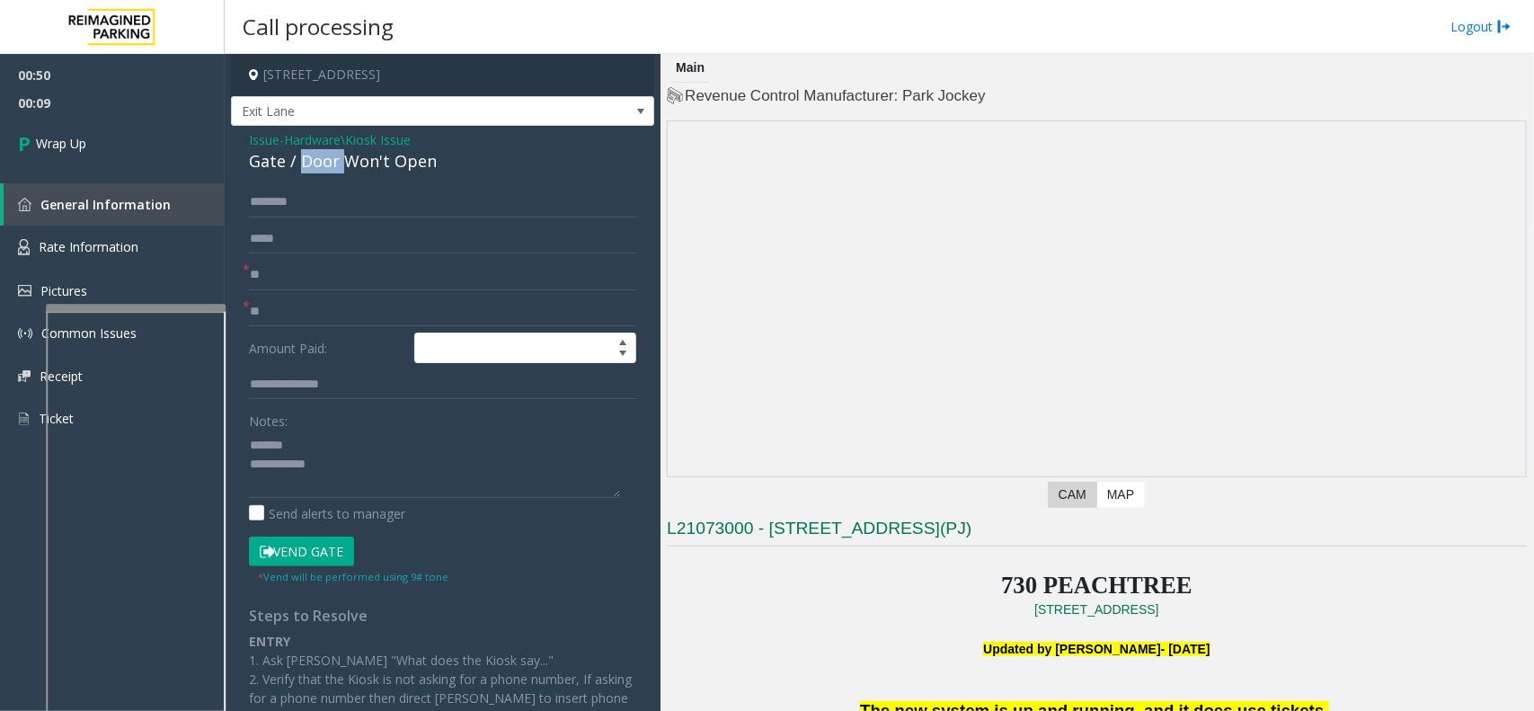
click at [299, 168] on div "Gate / Door Won't Open" at bounding box center [442, 161] width 387 height 24
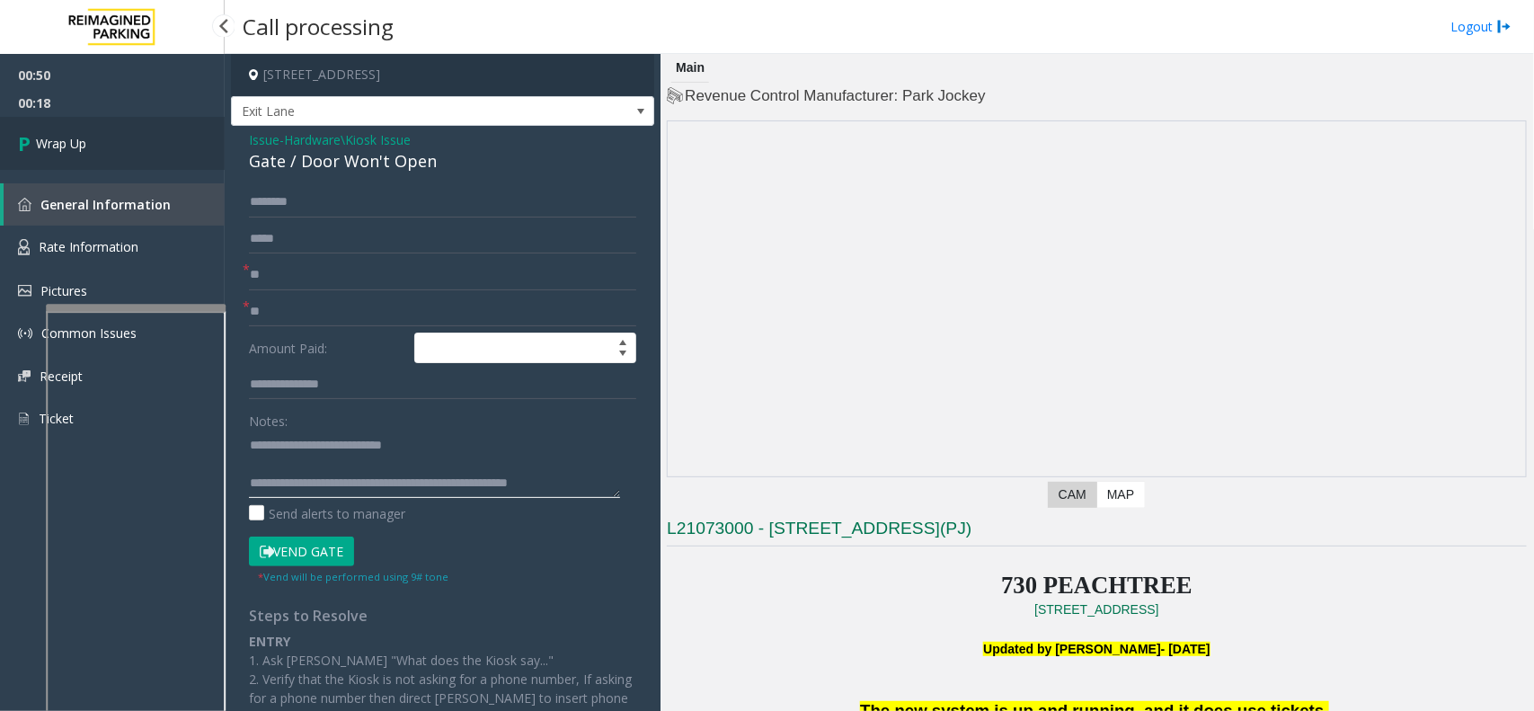
type textarea "**********"
click at [160, 155] on link "Wrap Up" at bounding box center [112, 143] width 225 height 53
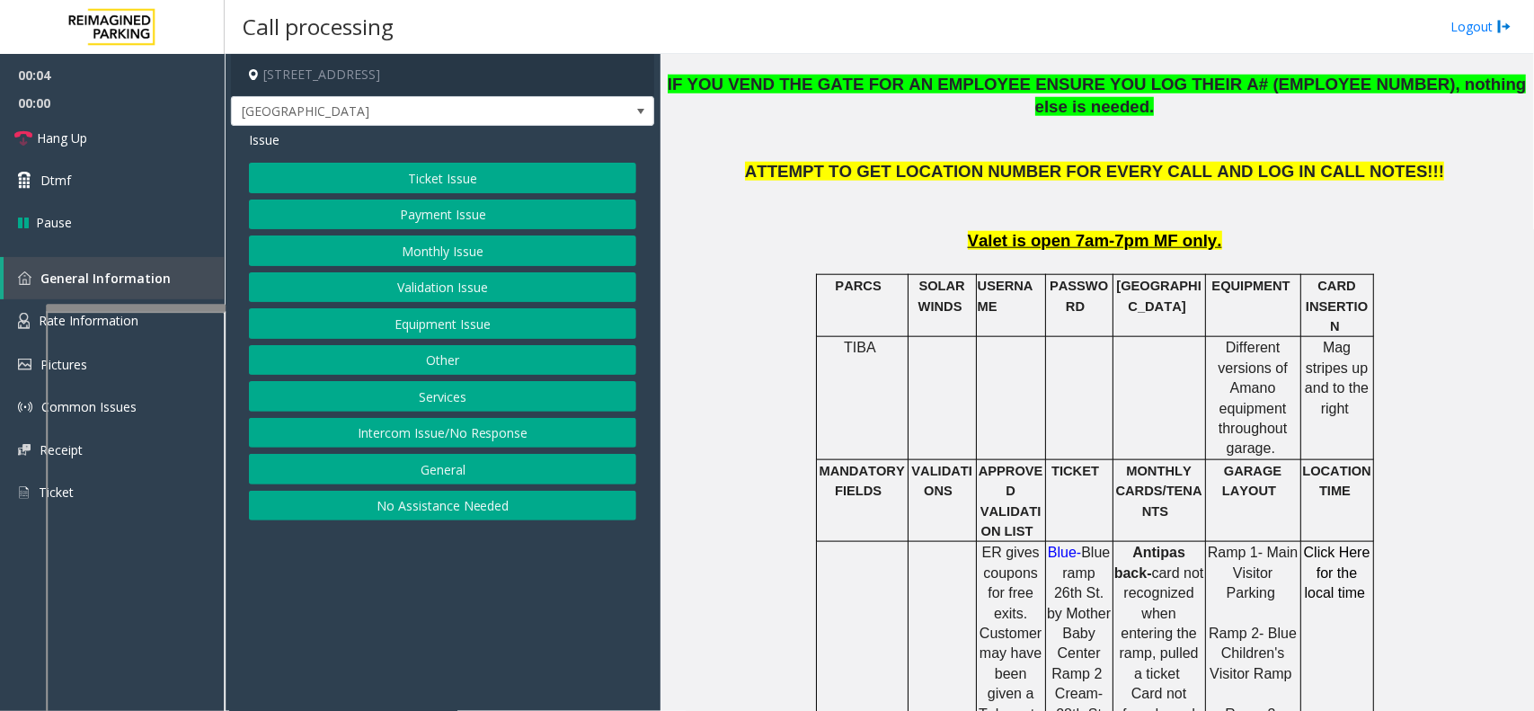
scroll to position [674, 0]
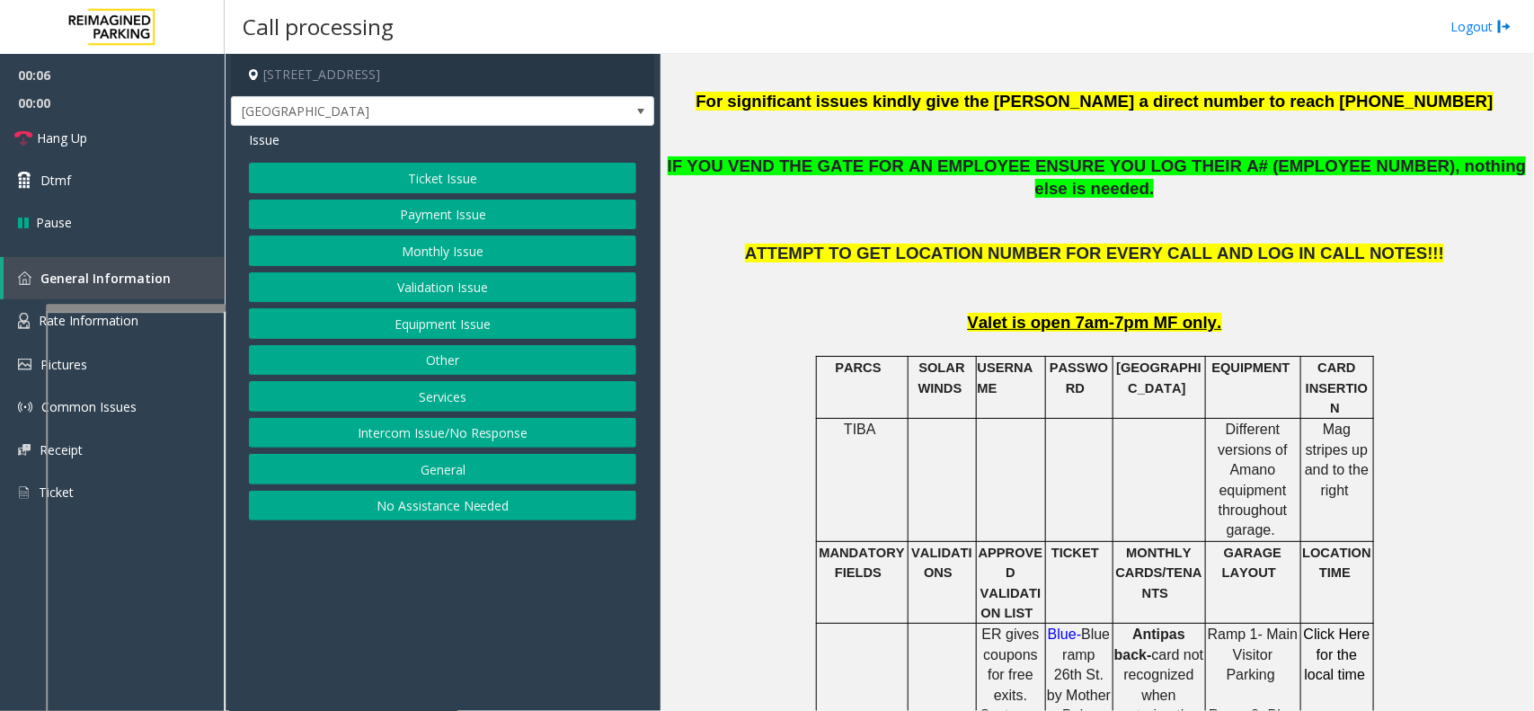
click at [448, 185] on button "Ticket Issue" at bounding box center [442, 178] width 387 height 31
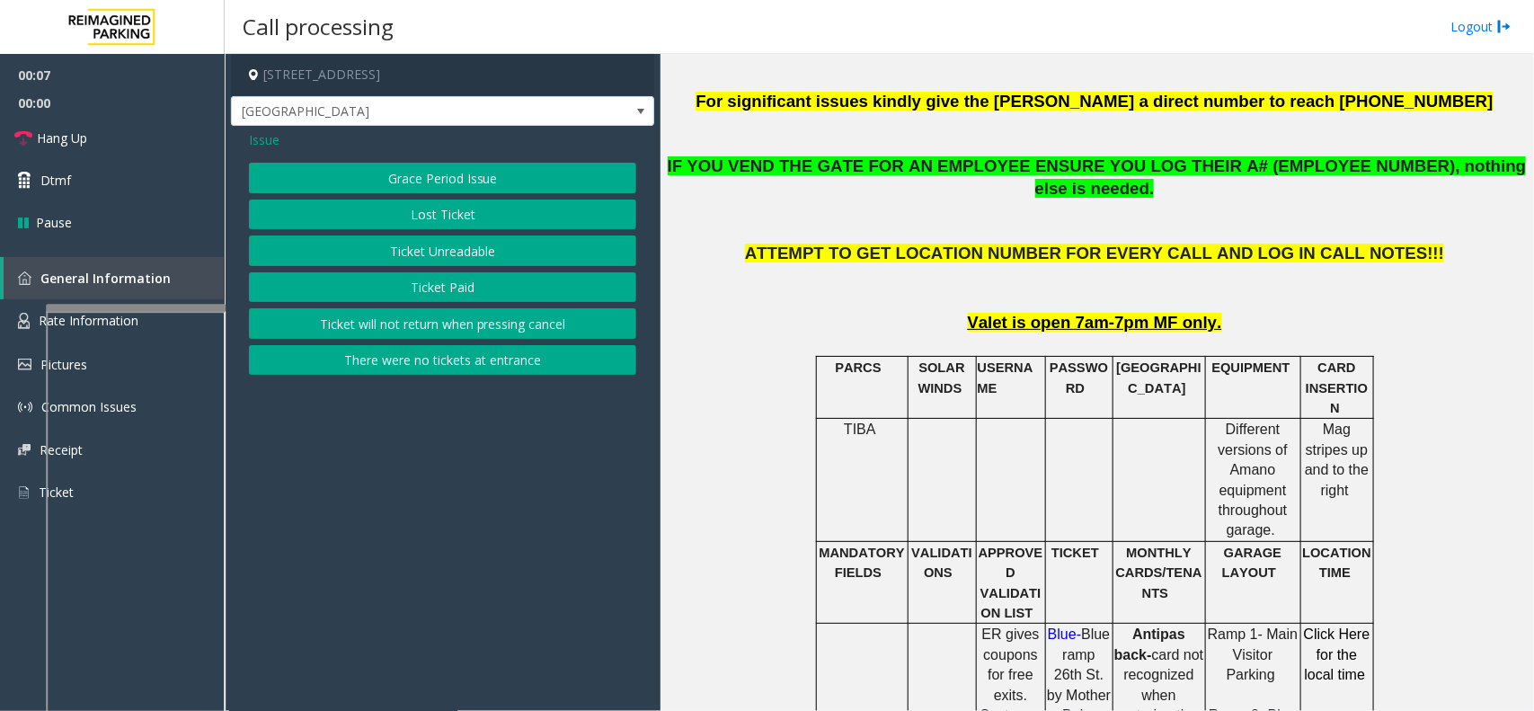
click at [468, 254] on button "Ticket Unreadable" at bounding box center [442, 251] width 387 height 31
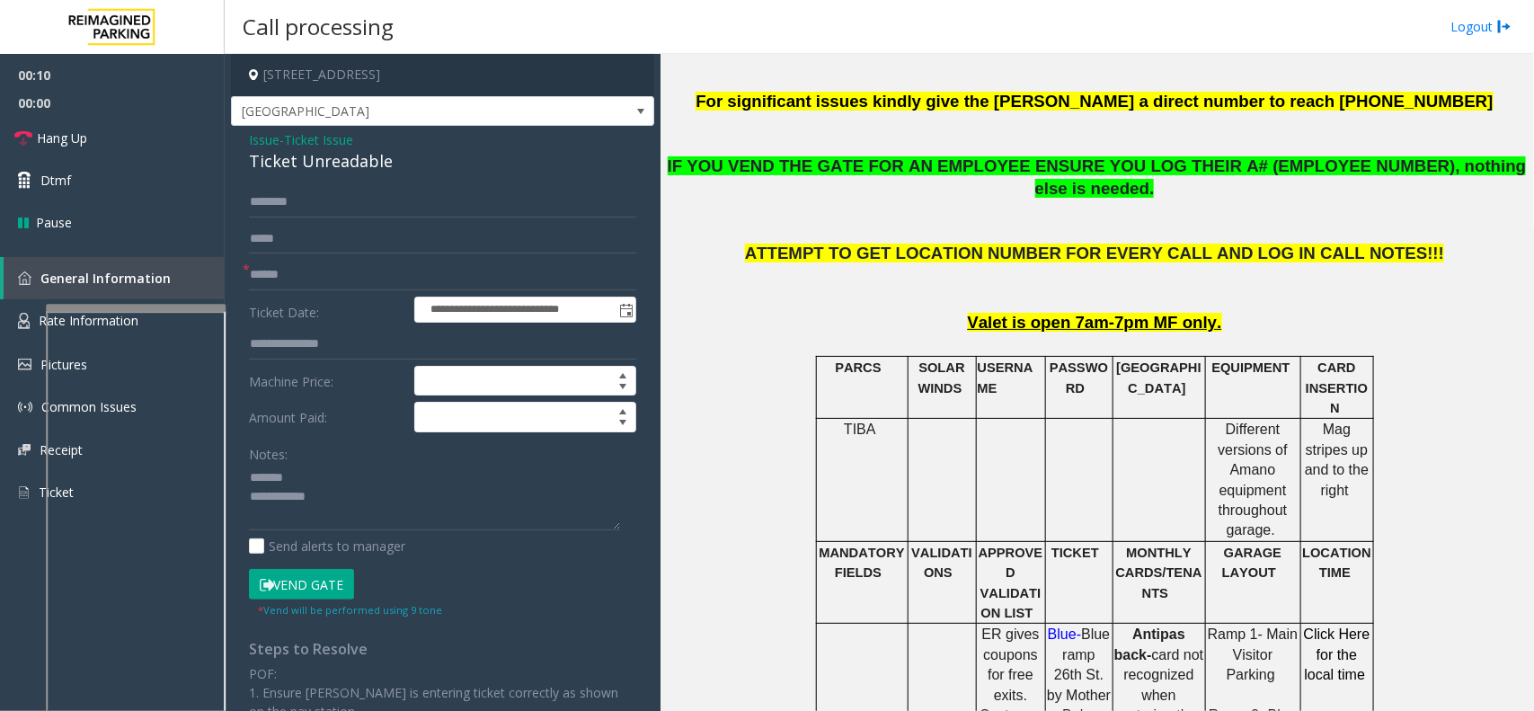
click at [344, 164] on div "Ticket Unreadable" at bounding box center [442, 161] width 387 height 24
type textarea "**********"
click at [421, 175] on div "**********" at bounding box center [442, 536] width 423 height 821
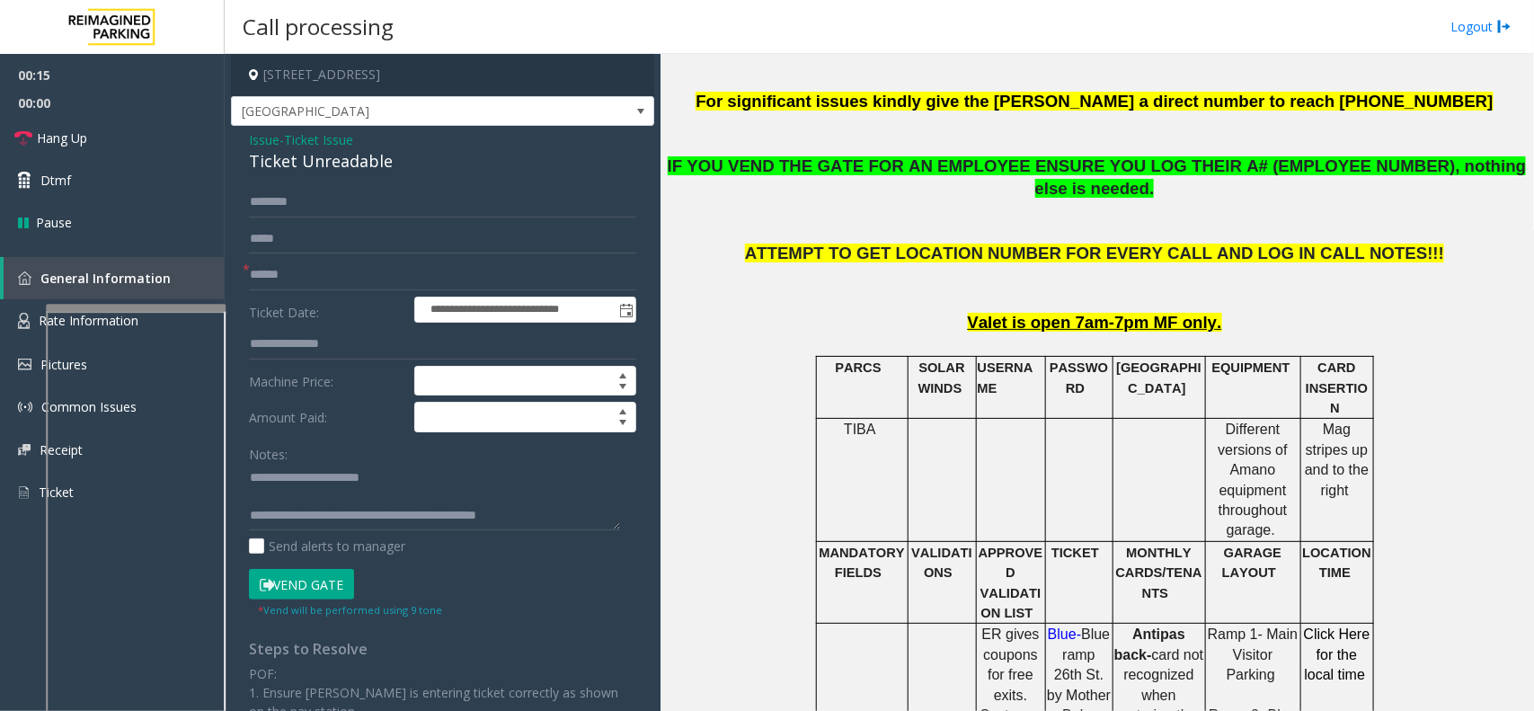
click at [326, 302] on label "Ticket Date:" at bounding box center [326, 310] width 165 height 27
click at [414, 211] on input "text" at bounding box center [442, 202] width 387 height 31
click at [374, 298] on label "Ticket Date:" at bounding box center [326, 310] width 165 height 27
click at [384, 275] on input "text" at bounding box center [442, 275] width 387 height 31
type input "*********"
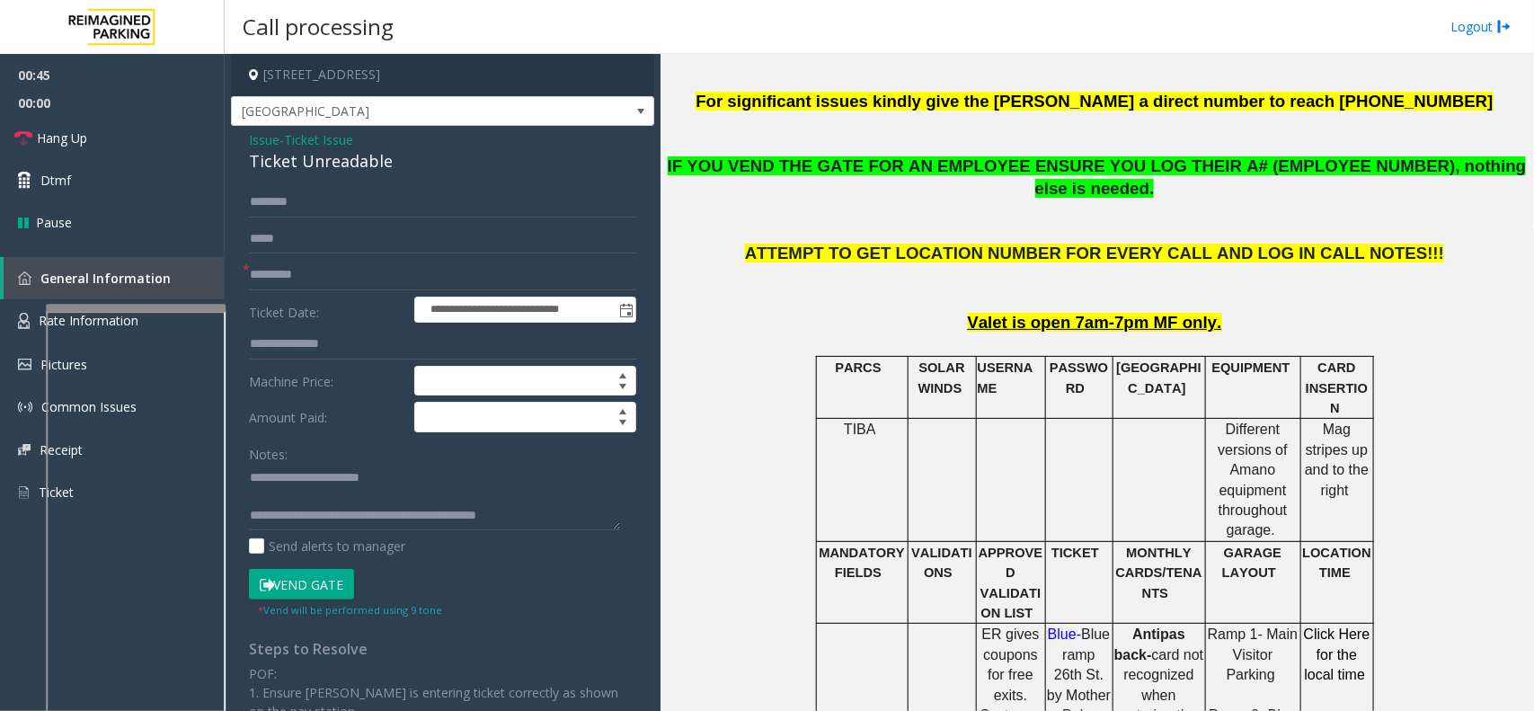
click at [302, 587] on button "Vend Gate" at bounding box center [301, 584] width 105 height 31
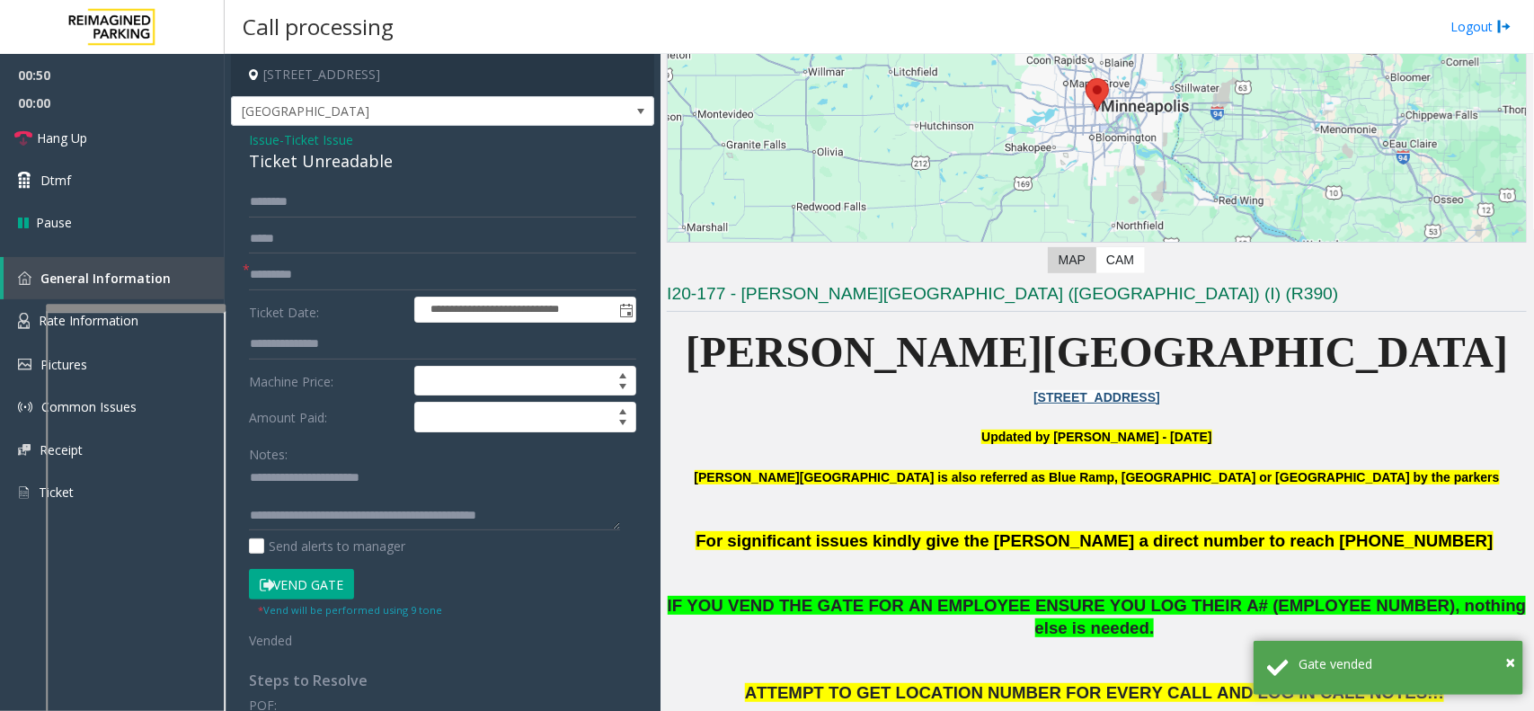
scroll to position [112, 0]
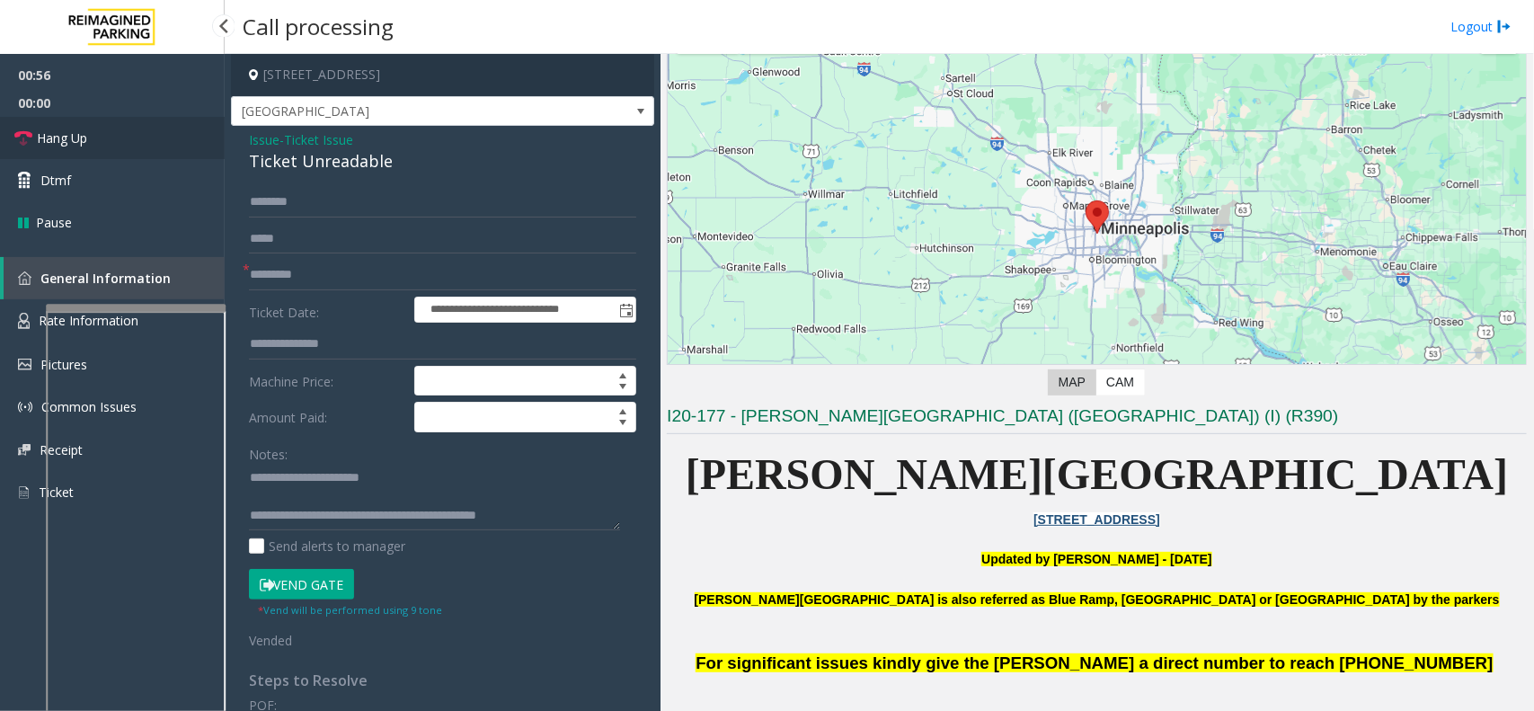
click at [105, 121] on link "Hang Up" at bounding box center [112, 138] width 225 height 42
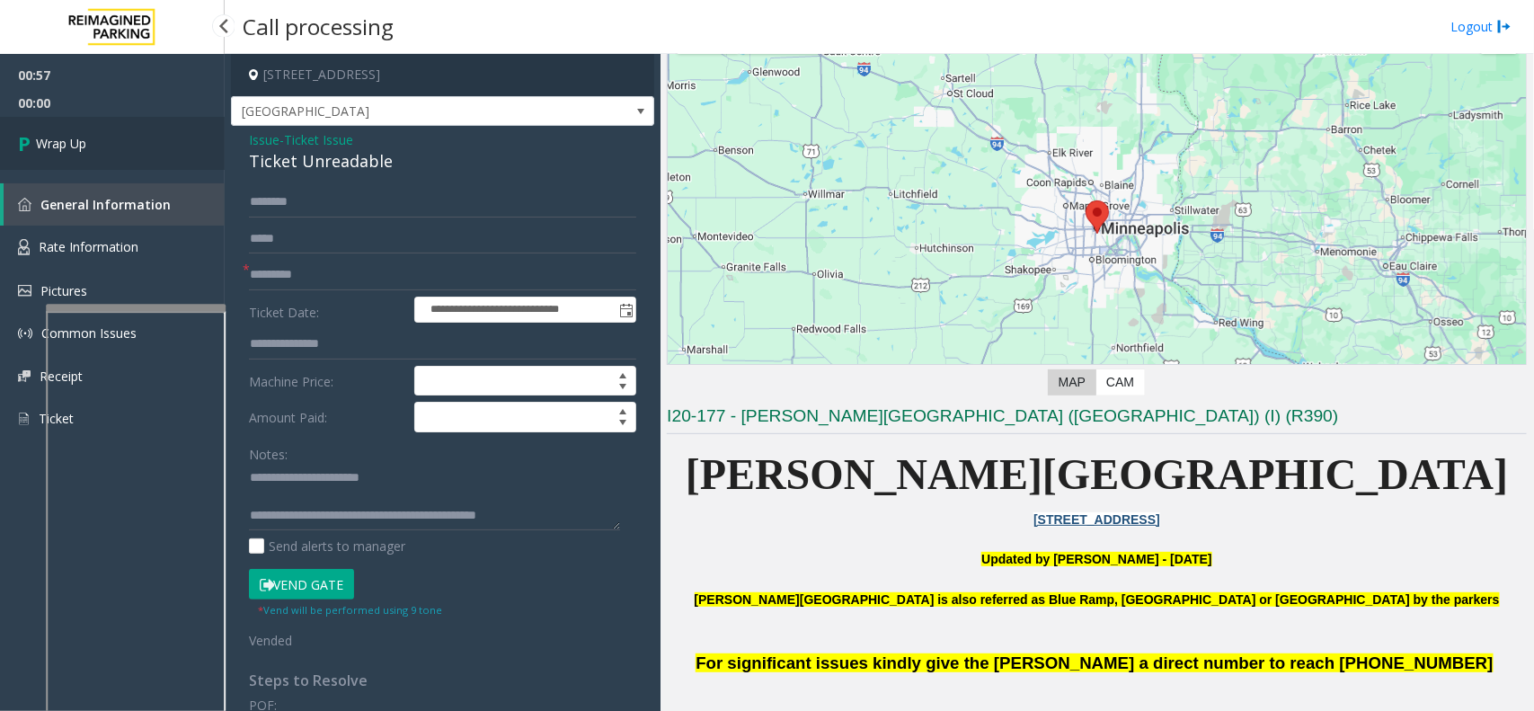
click at [49, 127] on link "Wrap Up" at bounding box center [112, 143] width 225 height 53
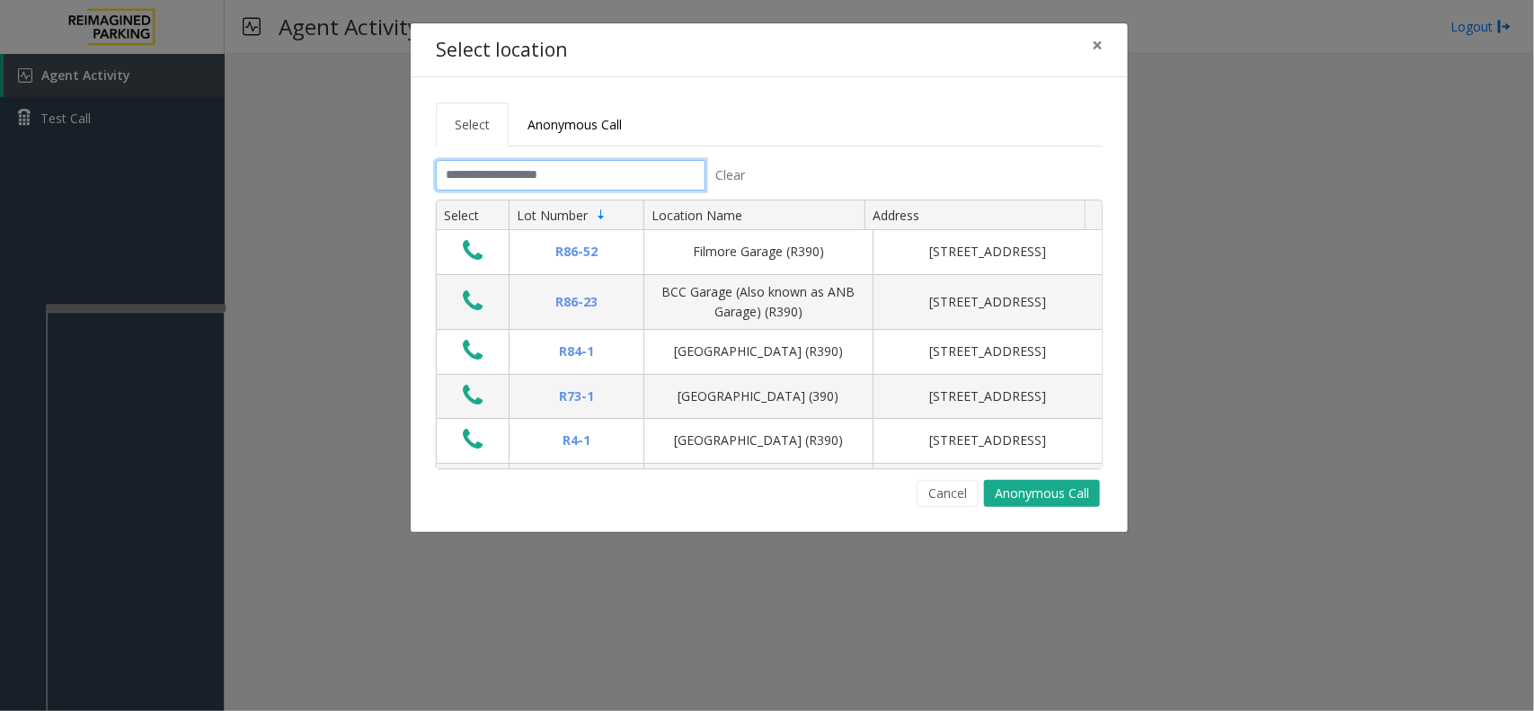
click at [647, 185] on input "text" at bounding box center [571, 175] width 270 height 31
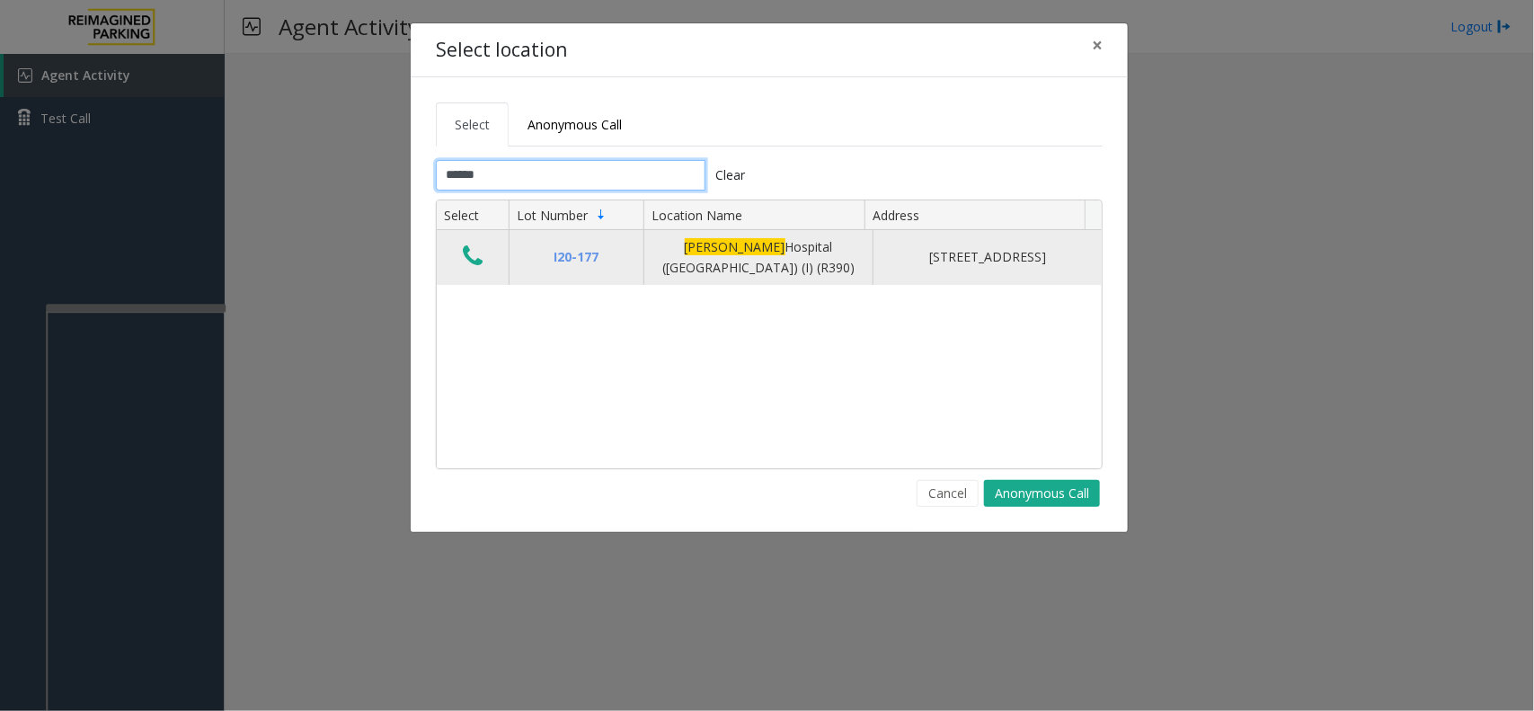
type input "******"
click at [477, 253] on icon "Data table" at bounding box center [473, 256] width 20 height 25
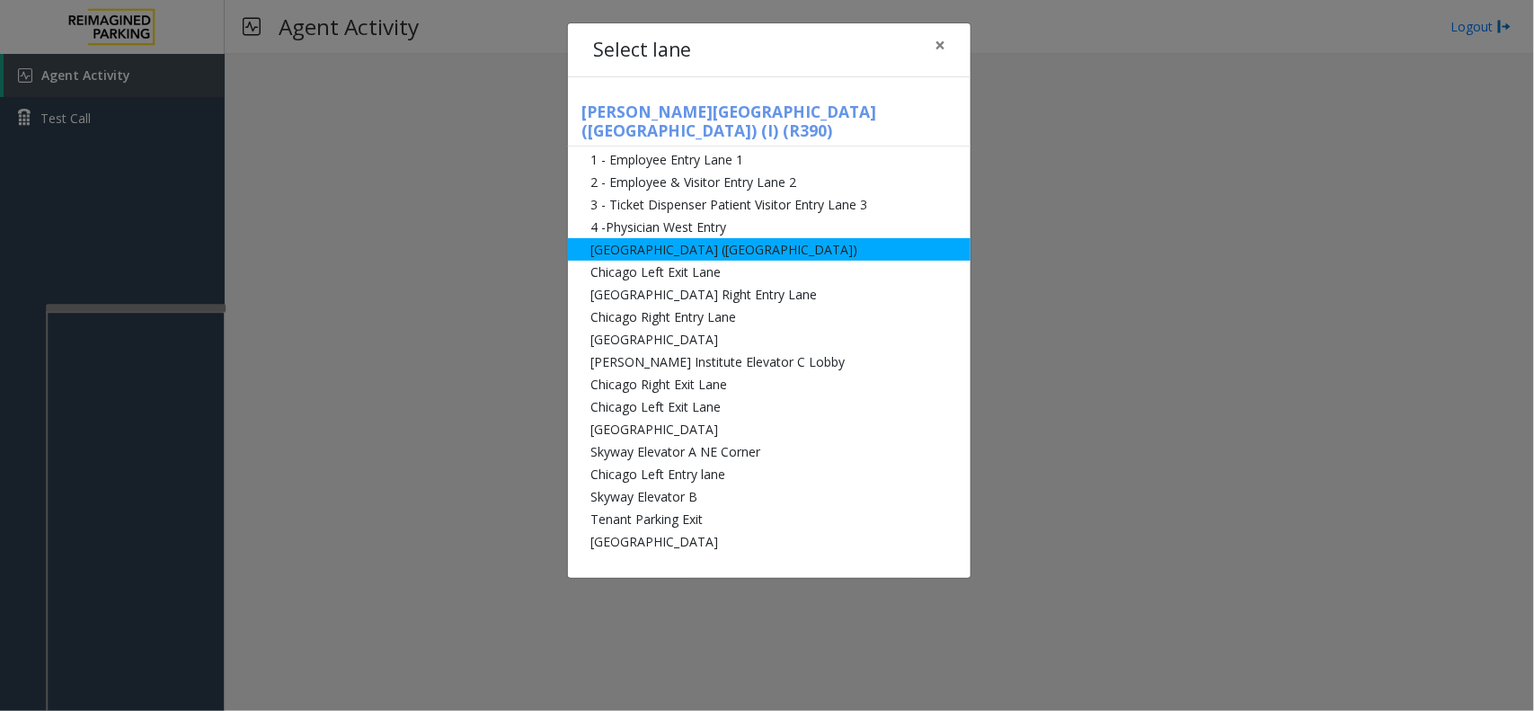
click at [630, 238] on li "[GEOGRAPHIC_DATA] ([GEOGRAPHIC_DATA])" at bounding box center [769, 249] width 403 height 22
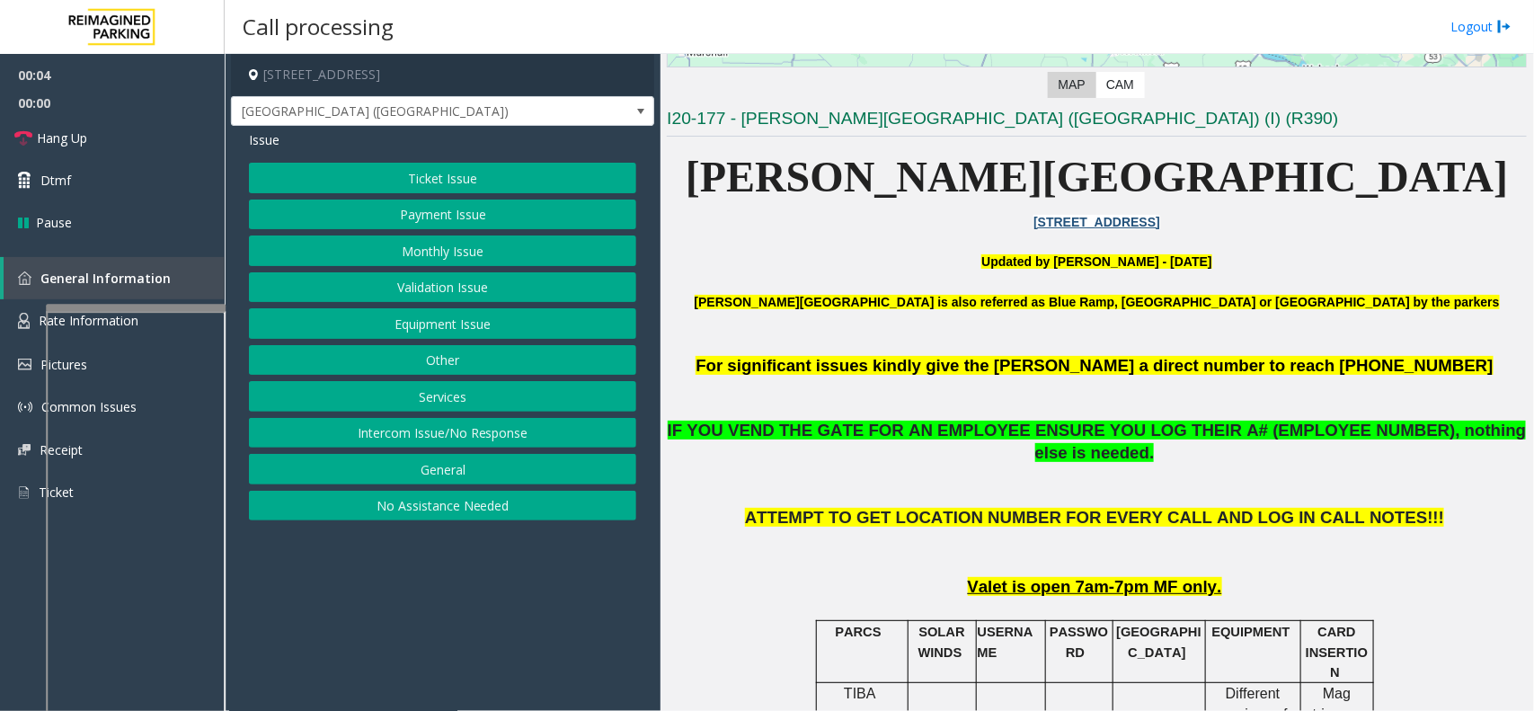
scroll to position [449, 0]
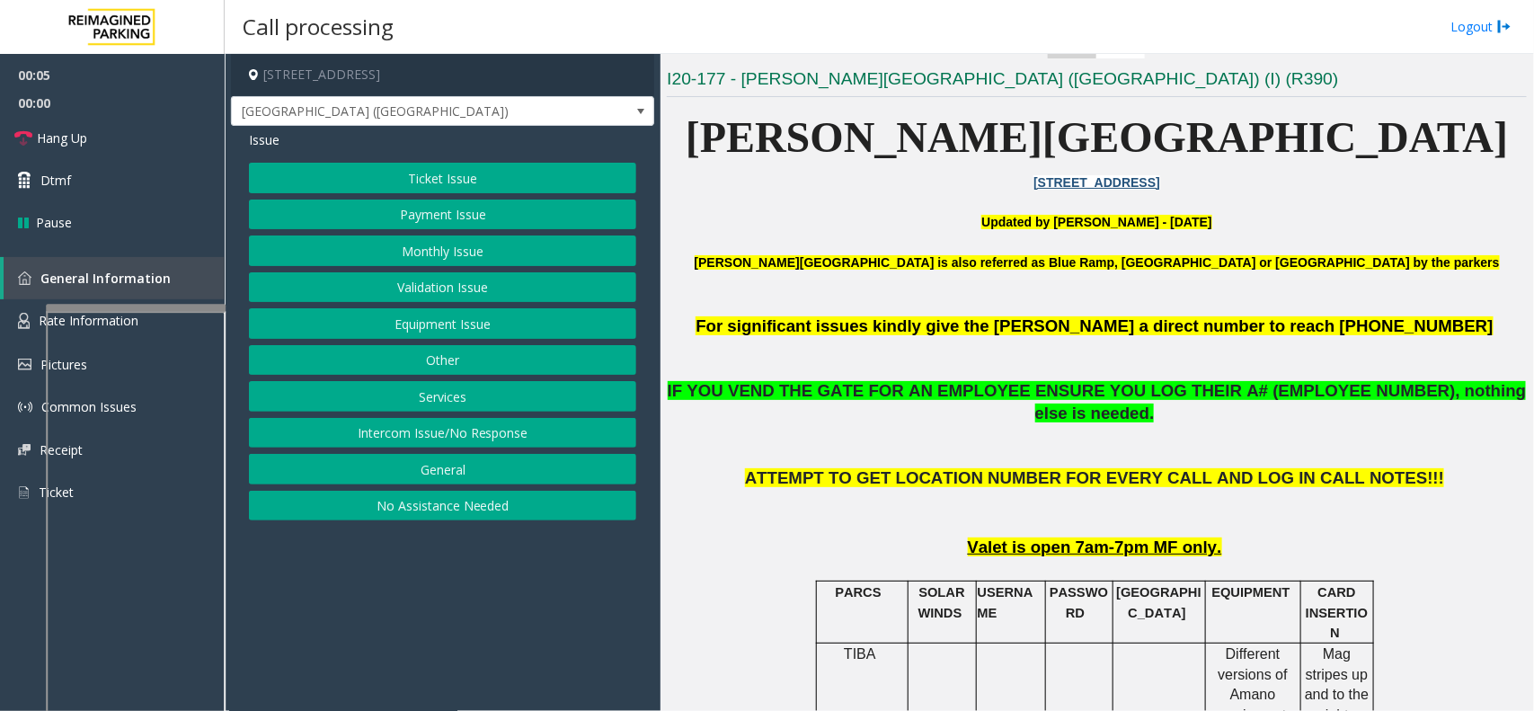
click at [605, 168] on button "Ticket Issue" at bounding box center [442, 178] width 387 height 31
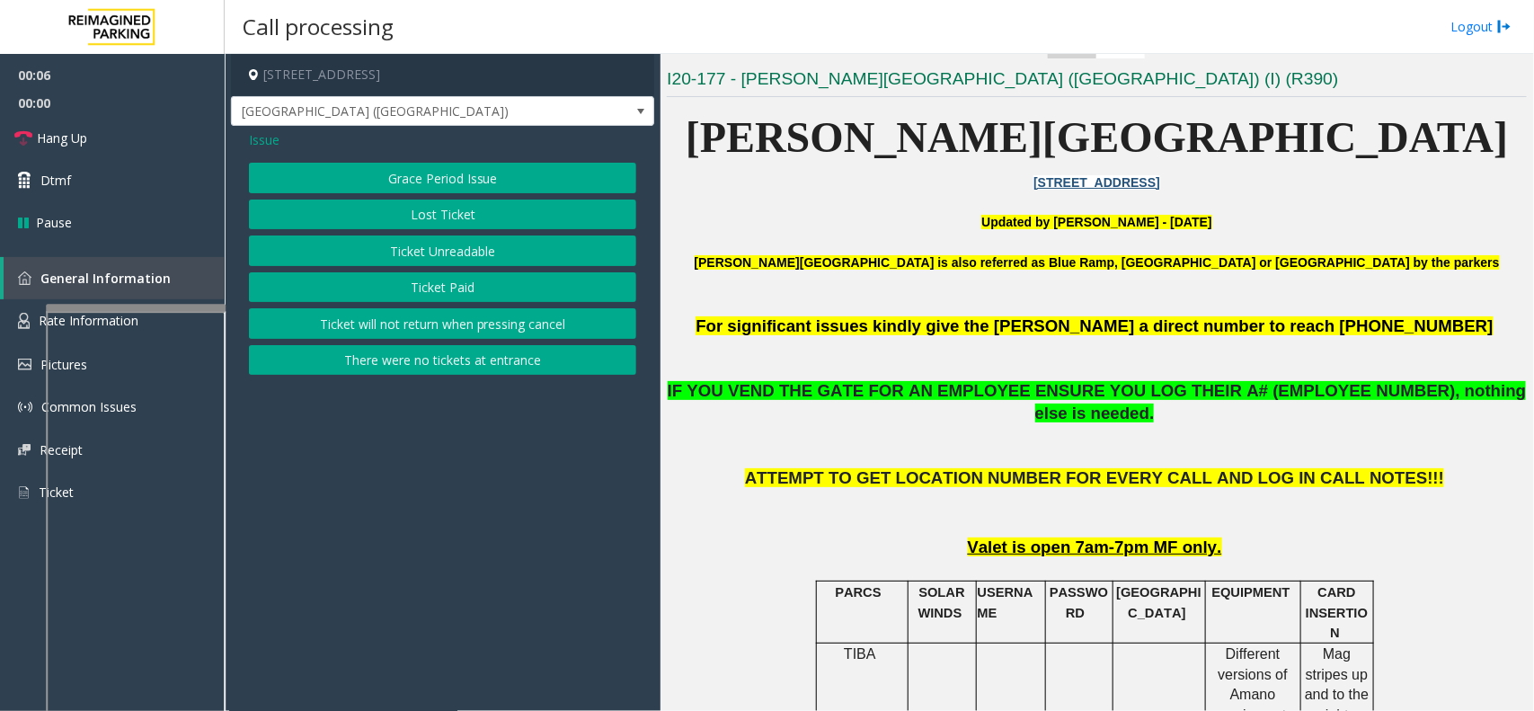
click at [434, 262] on button "Ticket Unreadable" at bounding box center [442, 251] width 387 height 31
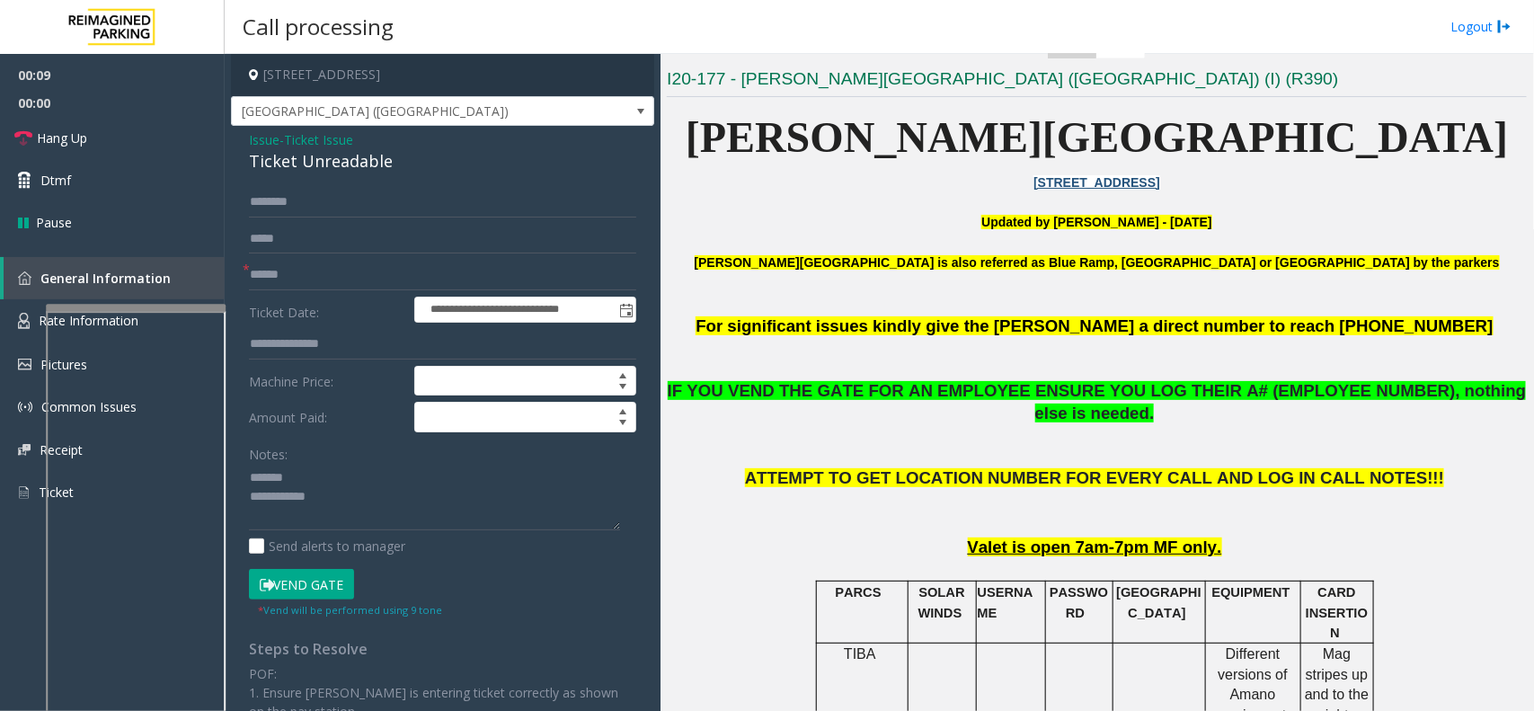
click at [339, 163] on div "Ticket Unreadable" at bounding box center [442, 161] width 387 height 24
type textarea "**********"
click at [326, 270] on input "text" at bounding box center [442, 275] width 387 height 31
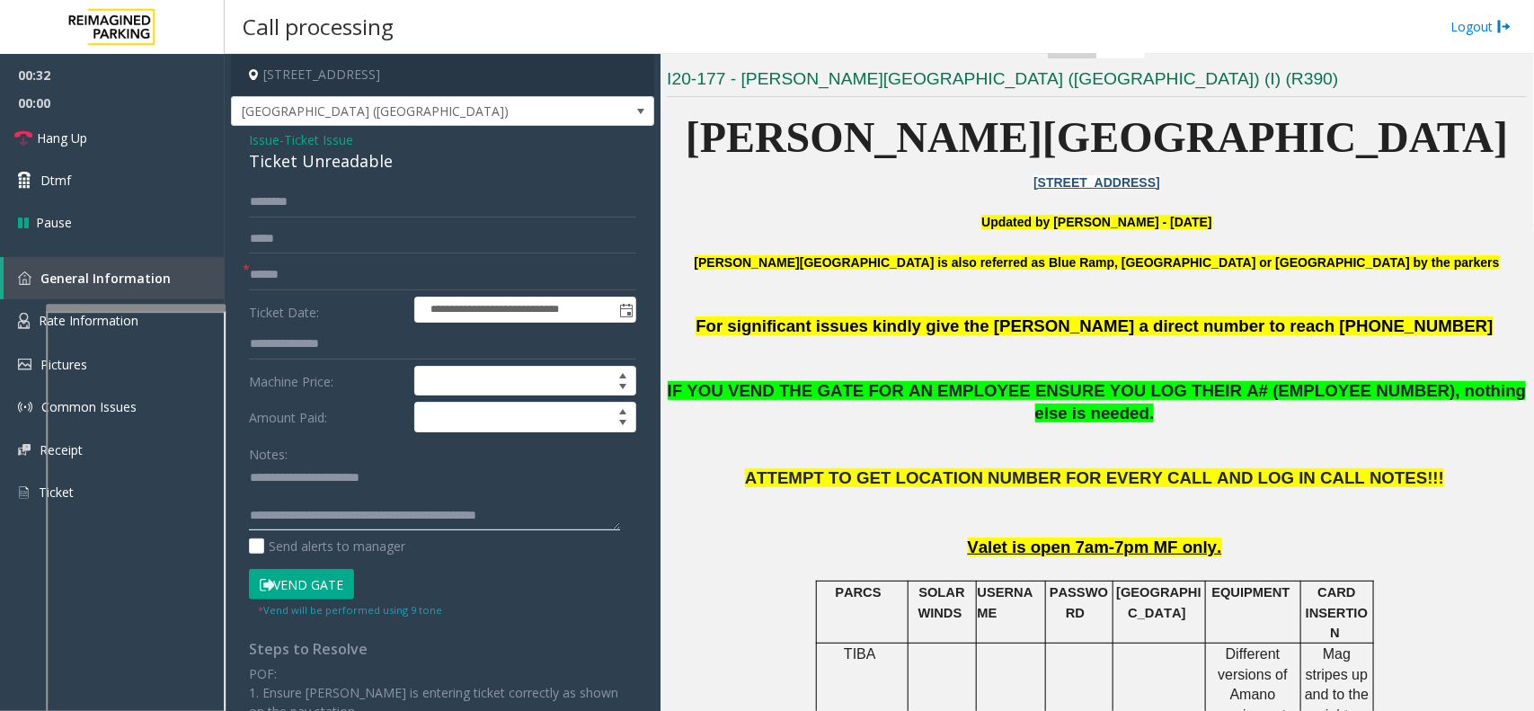
scroll to position [19, 0]
drag, startPoint x: 320, startPoint y: 518, endPoint x: 504, endPoint y: 515, distance: 184.3
click at [504, 515] on textarea at bounding box center [434, 497] width 371 height 67
click at [388, 270] on input "text" at bounding box center [442, 275] width 387 height 31
type input "*"
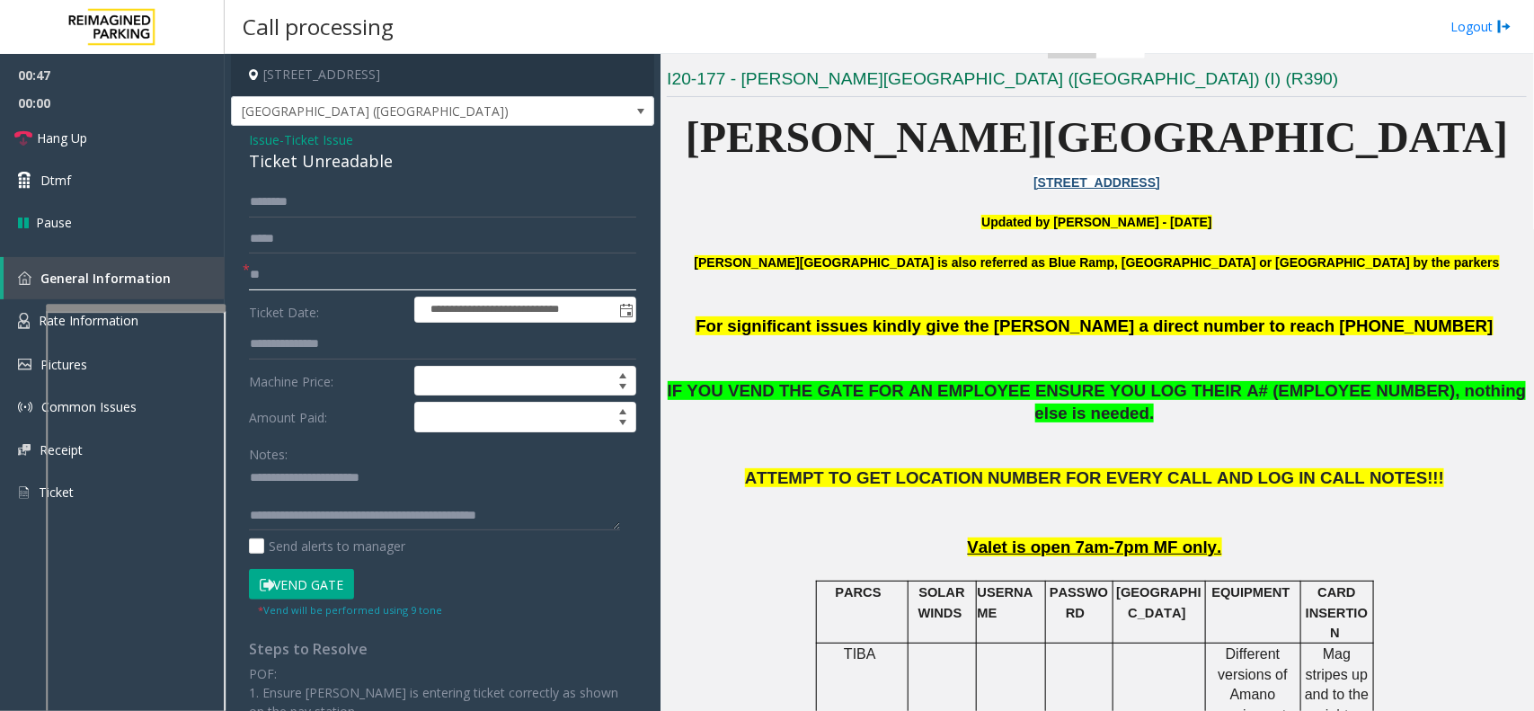
type input "**"
click at [329, 586] on button "Vend Gate" at bounding box center [301, 584] width 105 height 31
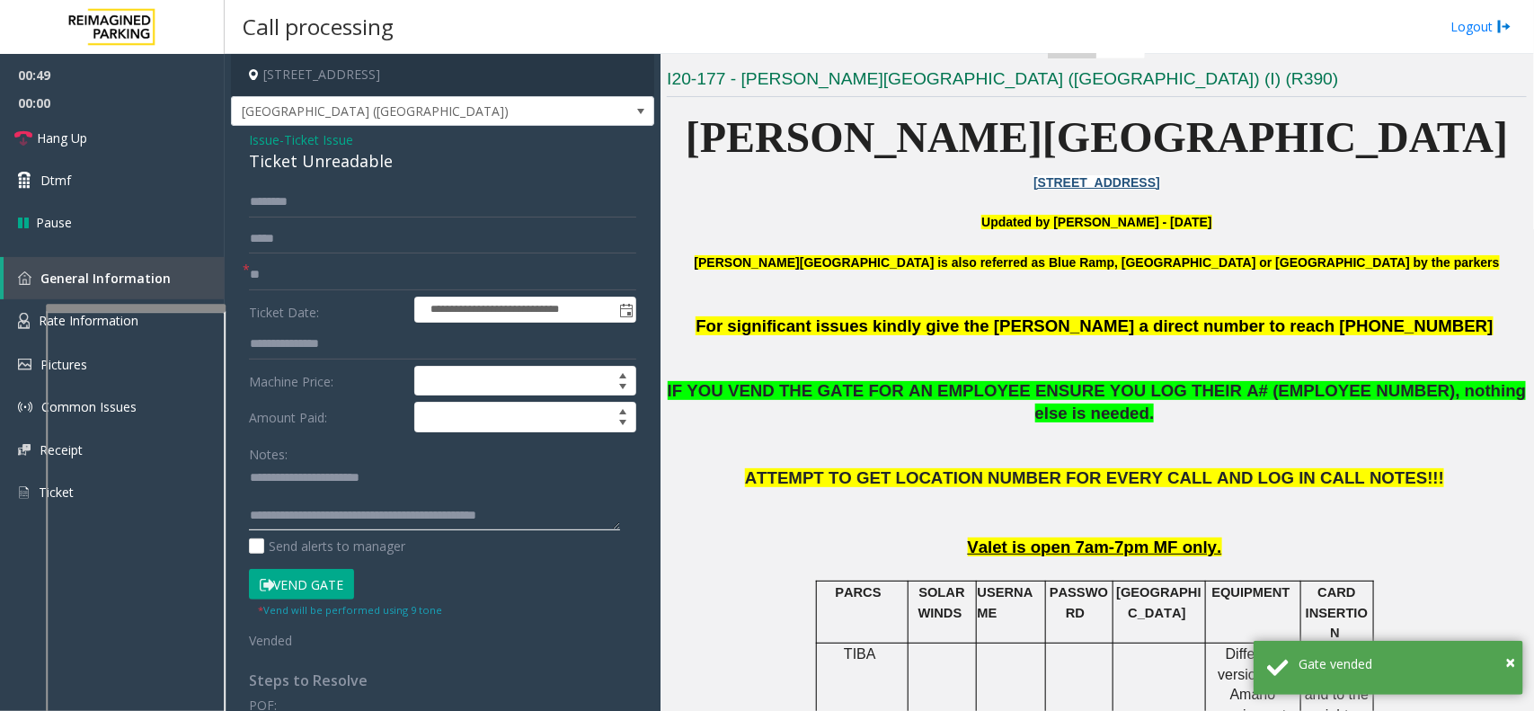
scroll to position [0, 0]
drag, startPoint x: 321, startPoint y: 495, endPoint x: 530, endPoint y: 510, distance: 209.9
click at [530, 510] on textarea at bounding box center [434, 497] width 371 height 67
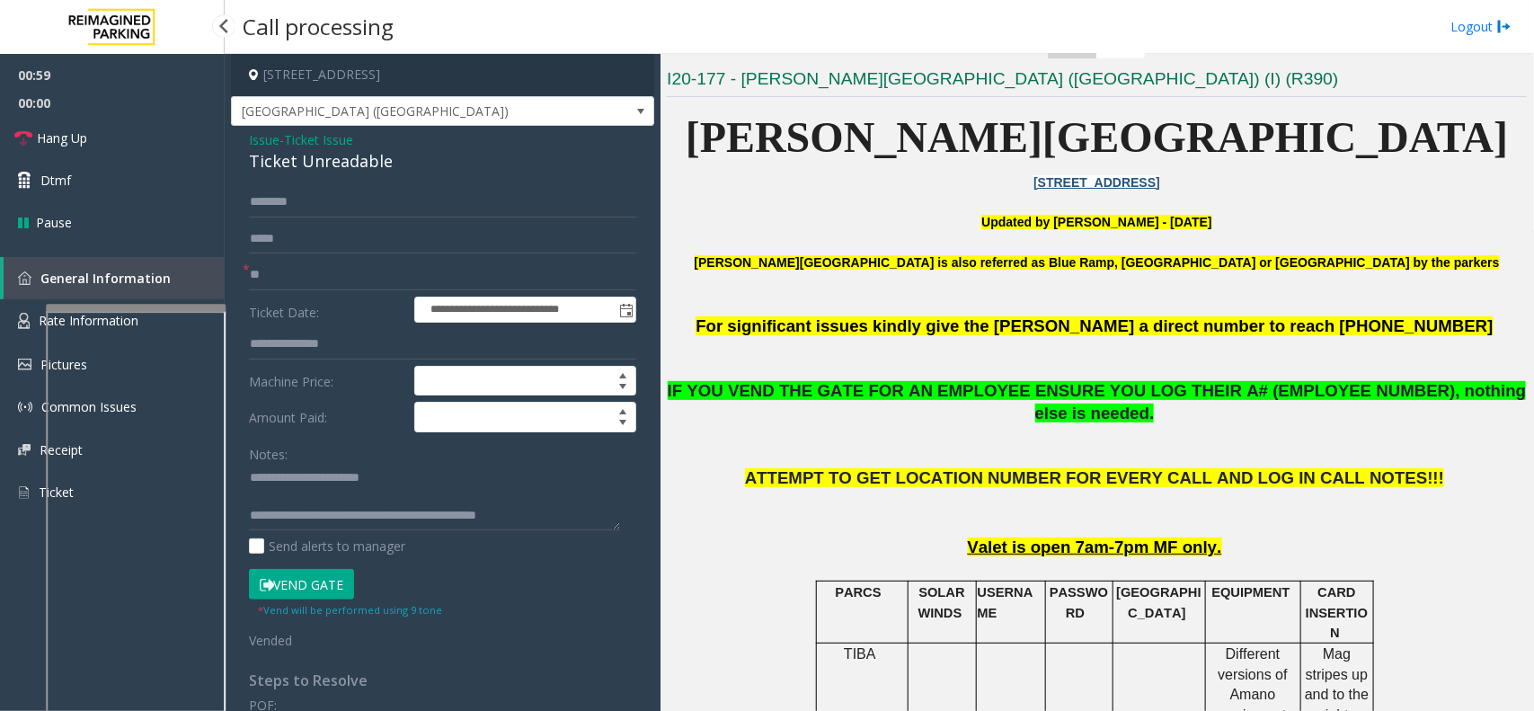
click at [22, 101] on span "00:00" at bounding box center [112, 103] width 225 height 28
click at [24, 136] on icon at bounding box center [23, 138] width 18 height 18
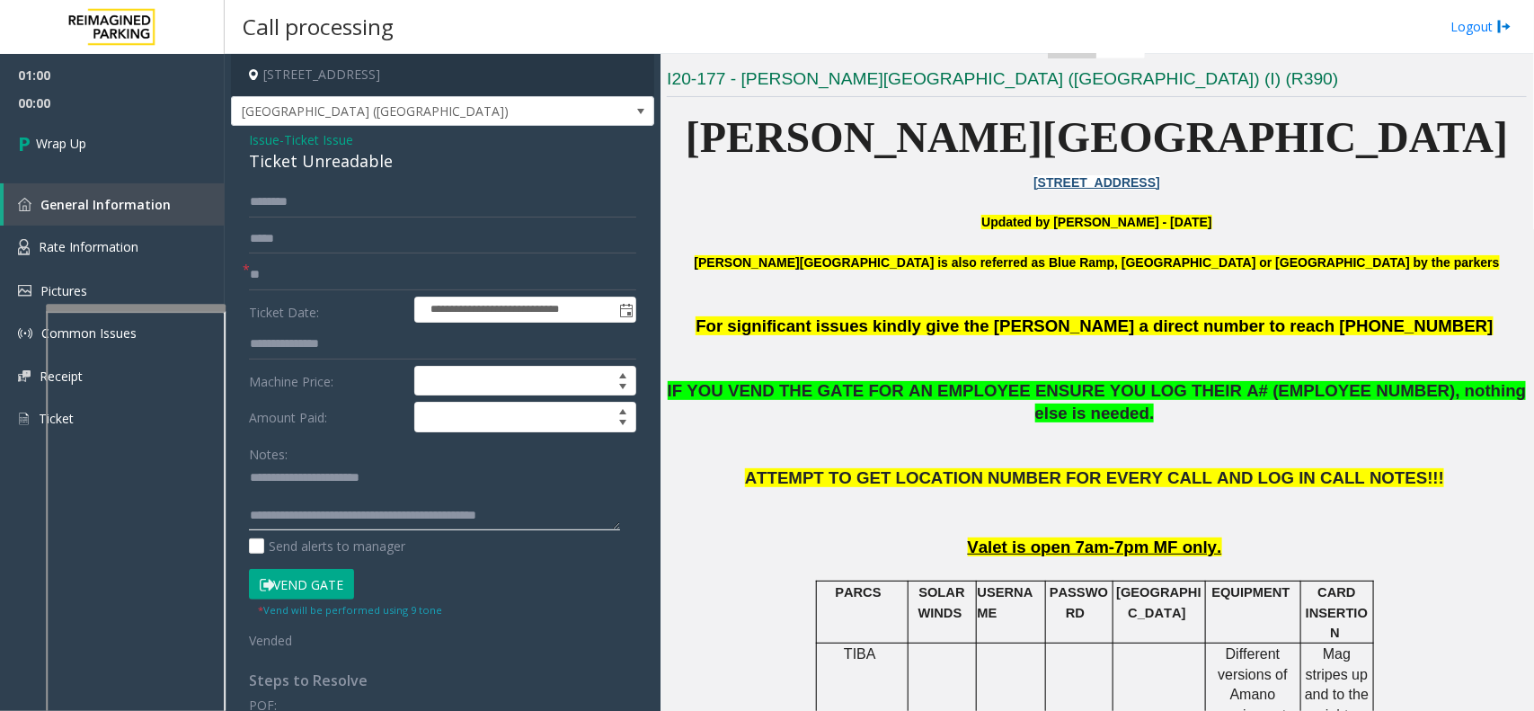
scroll to position [19, 0]
drag, startPoint x: 319, startPoint y: 514, endPoint x: 564, endPoint y: 521, distance: 244.6
click at [564, 521] on textarea at bounding box center [434, 497] width 371 height 67
paste textarea "**********"
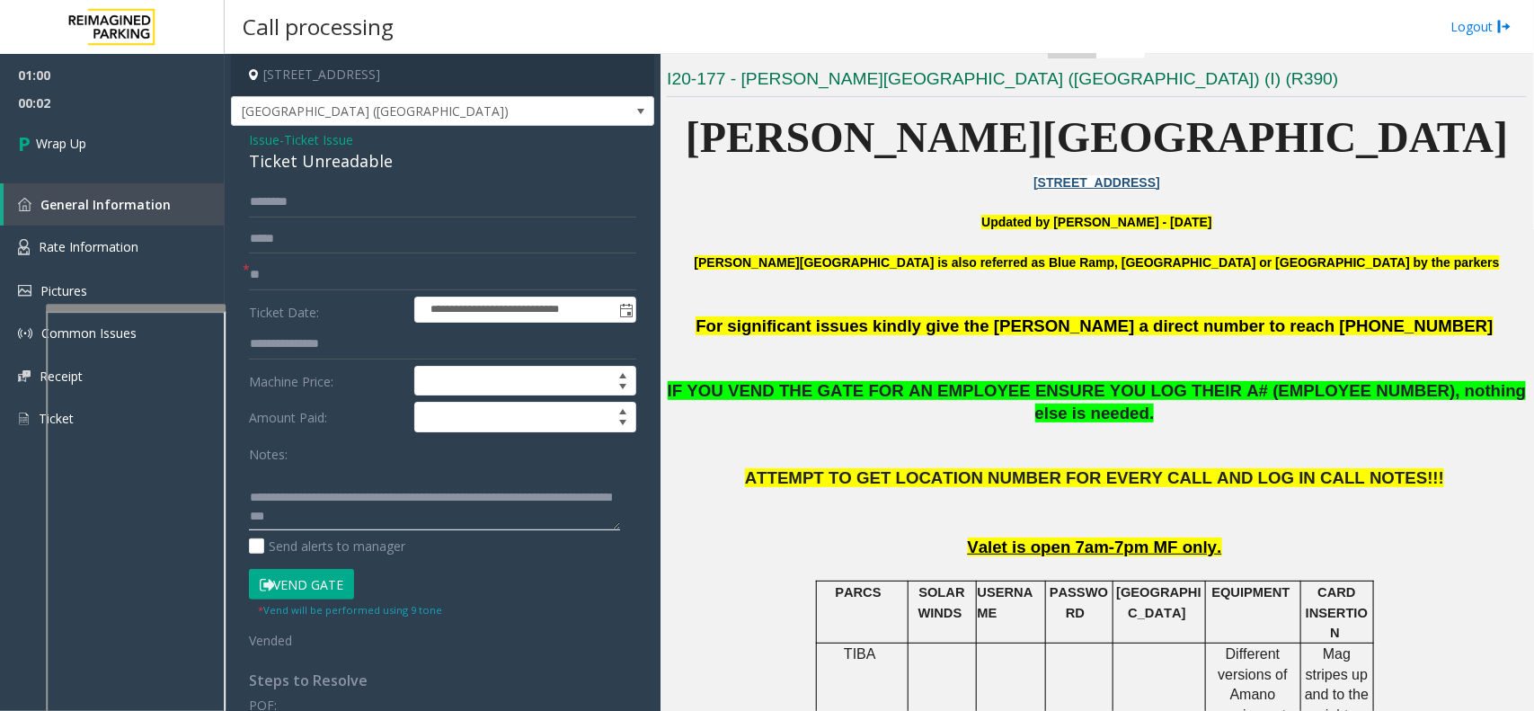
scroll to position [0, 0]
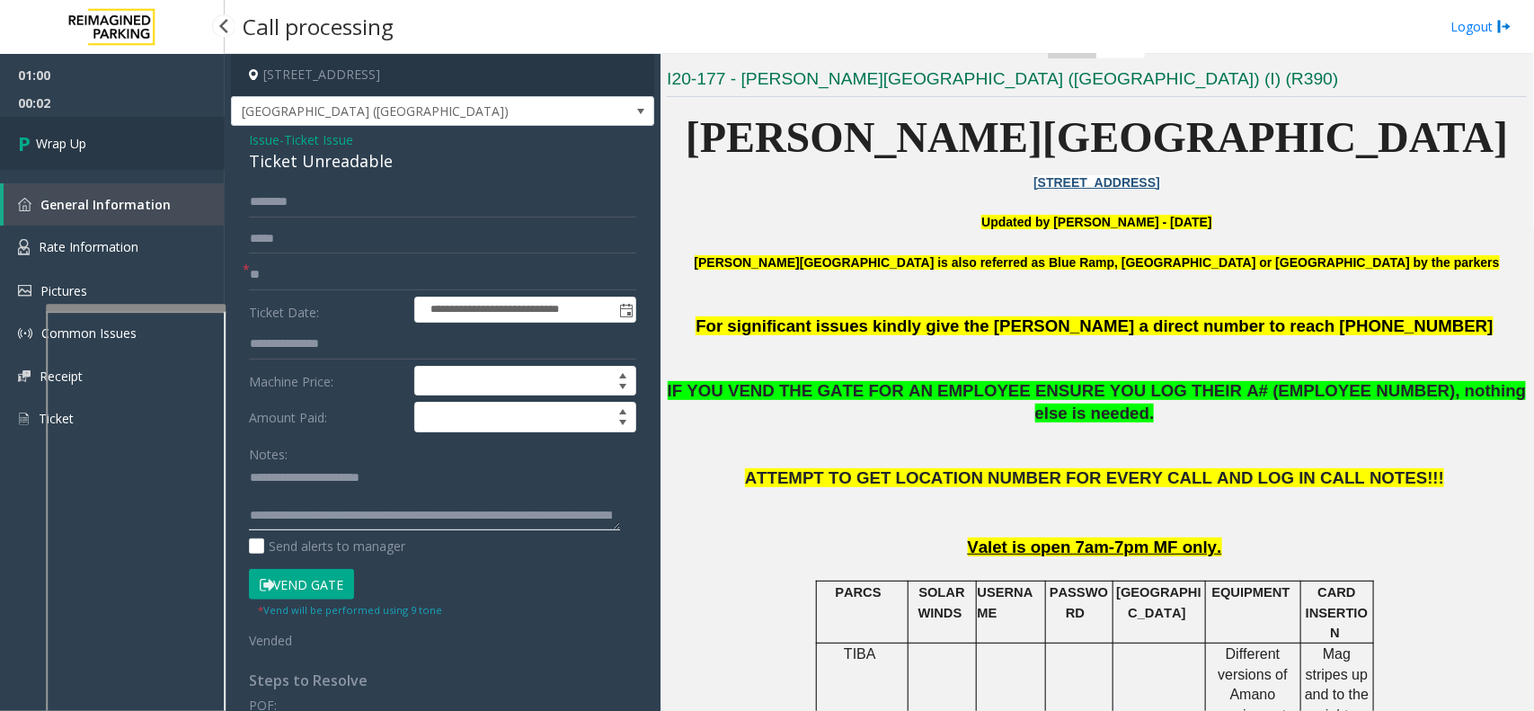
type textarea "**********"
click at [168, 132] on link "Wrap Up" at bounding box center [112, 143] width 225 height 53
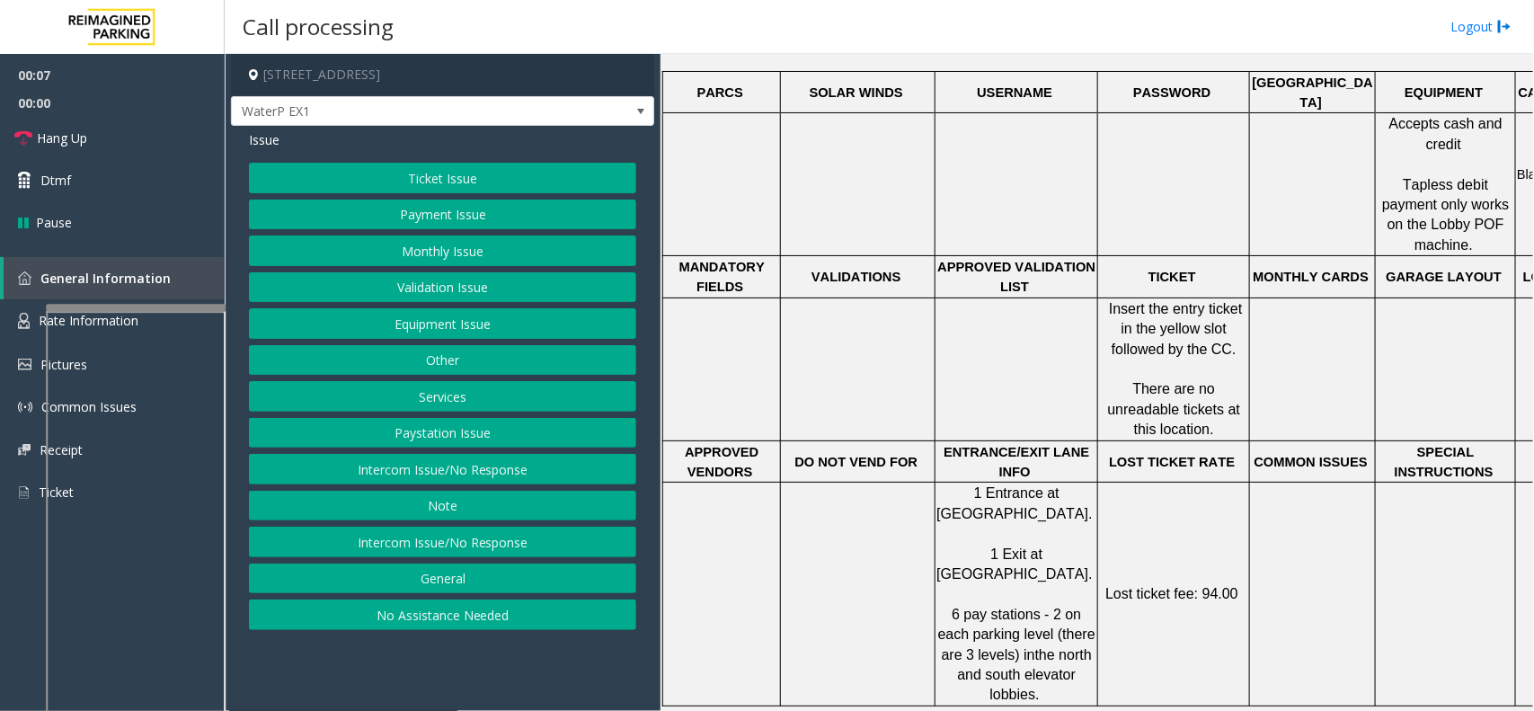
scroll to position [674, 0]
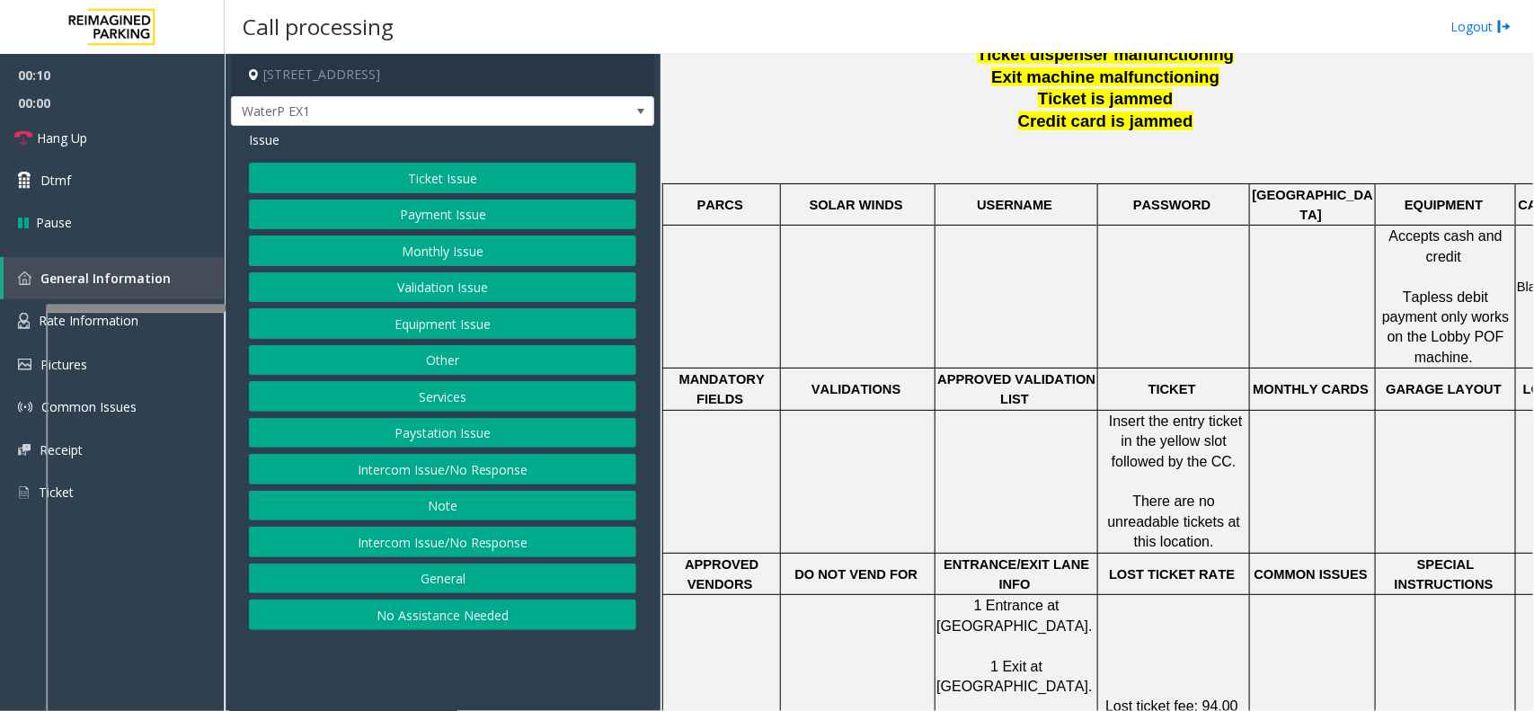
click at [402, 157] on div "Issue Ticket Issue Payment Issue Monthly Issue Validation Issue Equipment Issue…" at bounding box center [442, 382] width 423 height 513
click at [414, 180] on button "Ticket Issue" at bounding box center [442, 178] width 387 height 31
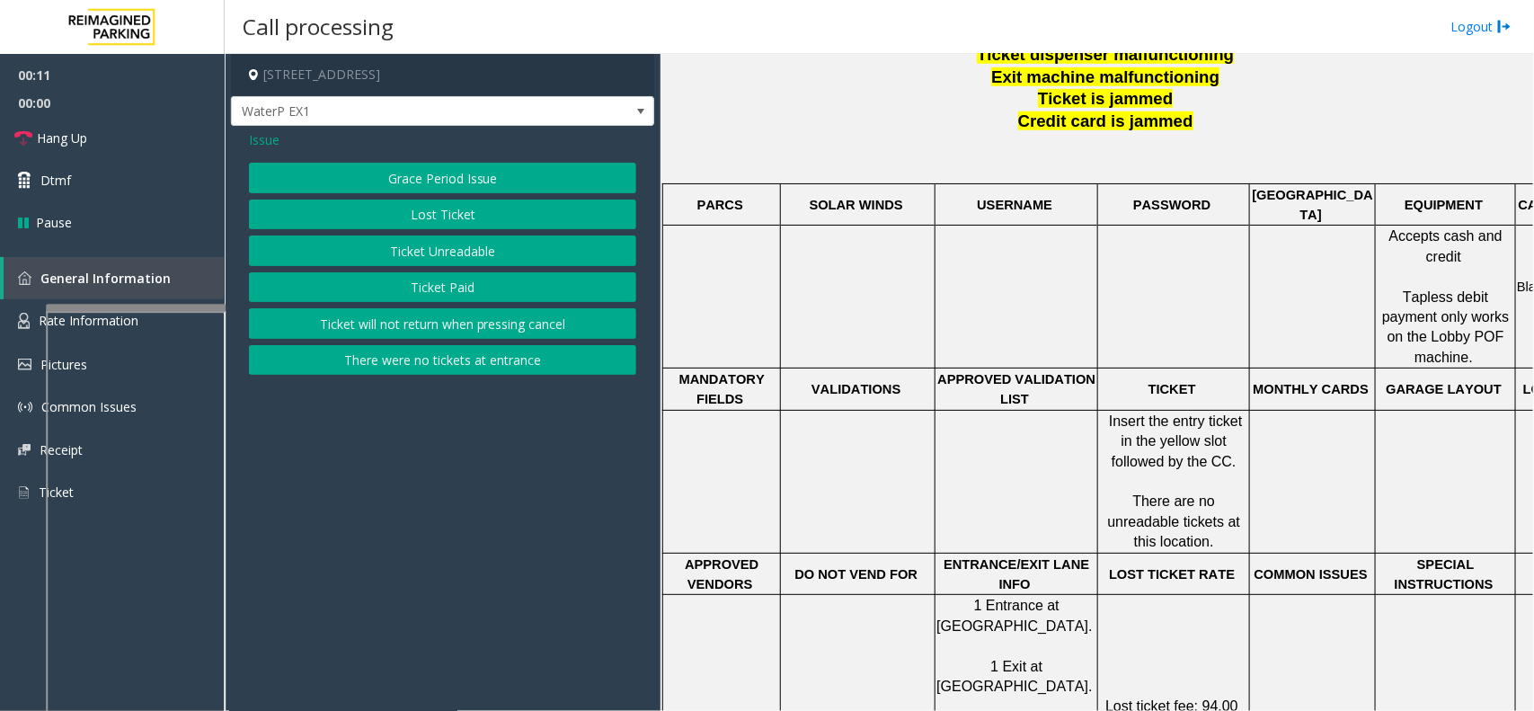
click at [446, 252] on button "Ticket Unreadable" at bounding box center [442, 251] width 387 height 31
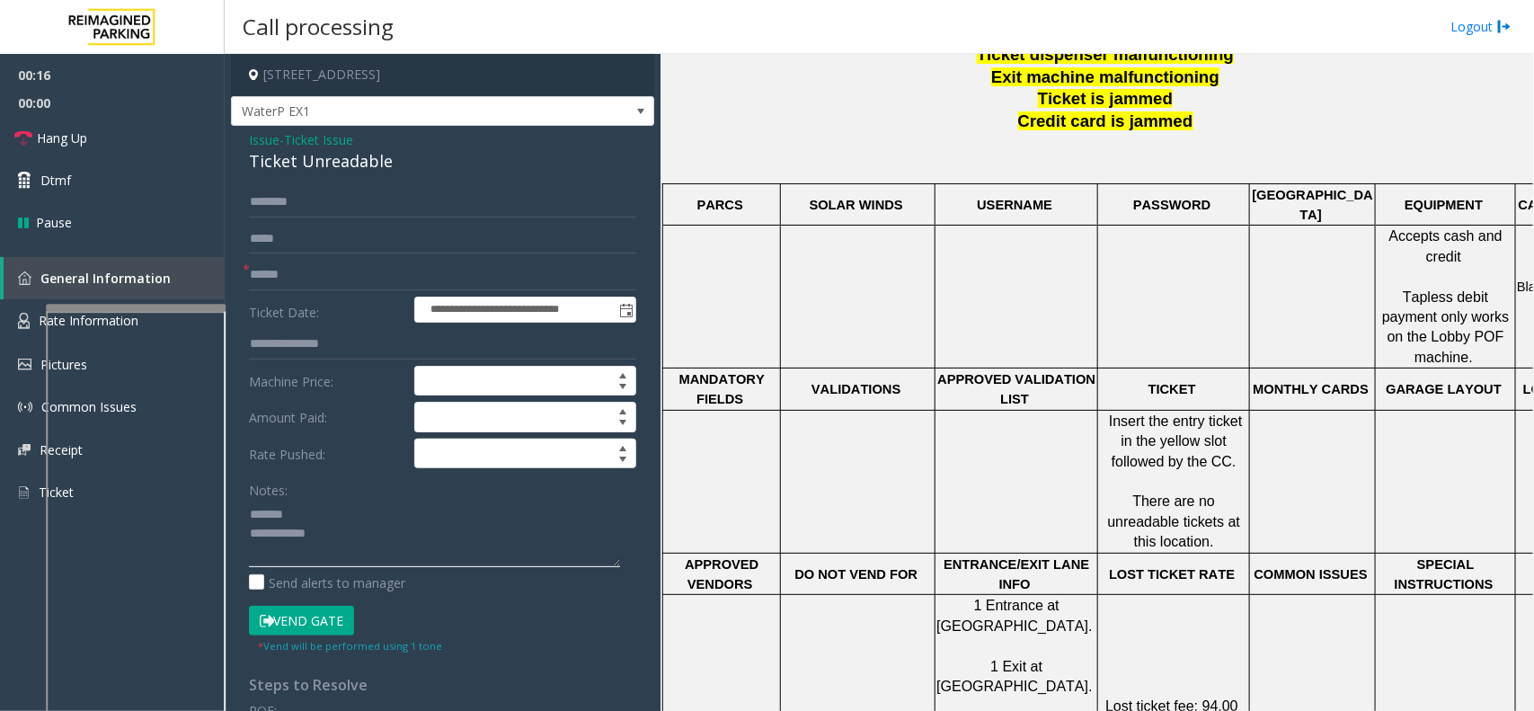
click at [370, 506] on textarea at bounding box center [434, 533] width 371 height 67
click at [316, 160] on div "Ticket Unreadable" at bounding box center [442, 161] width 387 height 24
click at [387, 554] on textarea at bounding box center [434, 533] width 371 height 67
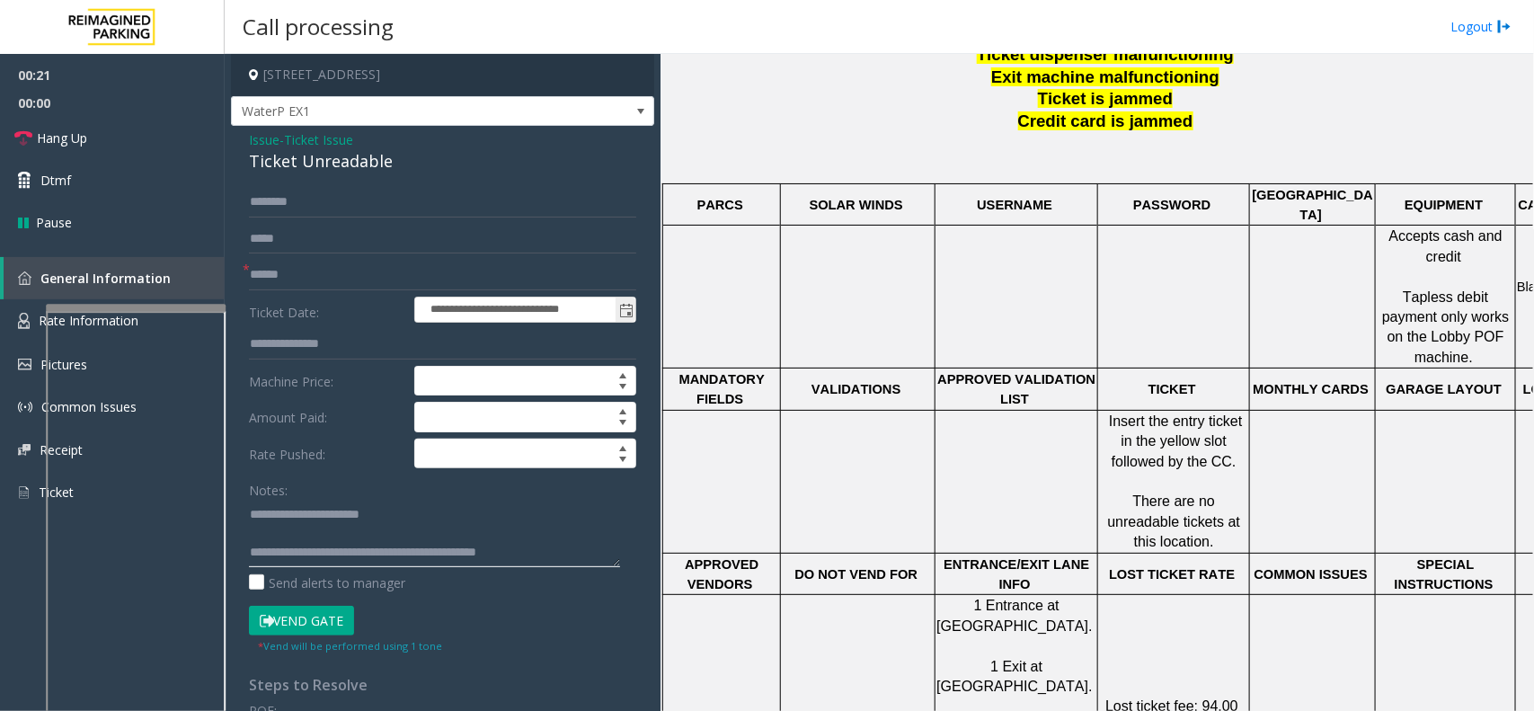
type textarea "**********"
click at [415, 322] on kendo-dateinput "**********" at bounding box center [525, 310] width 220 height 25
click at [416, 271] on input "text" at bounding box center [442, 275] width 387 height 31
type input "*"
type input "**********"
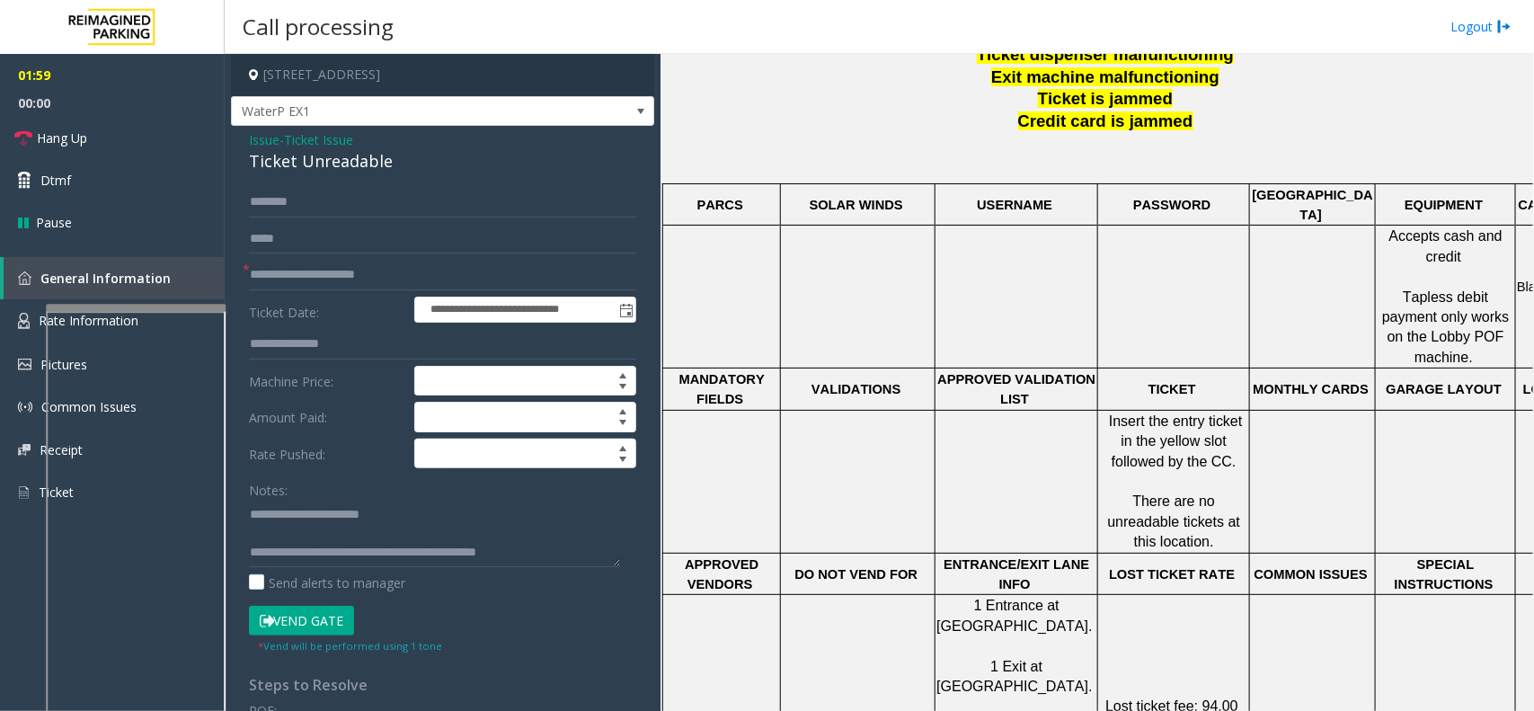
click at [333, 635] on button "Vend Gate" at bounding box center [301, 621] width 105 height 31
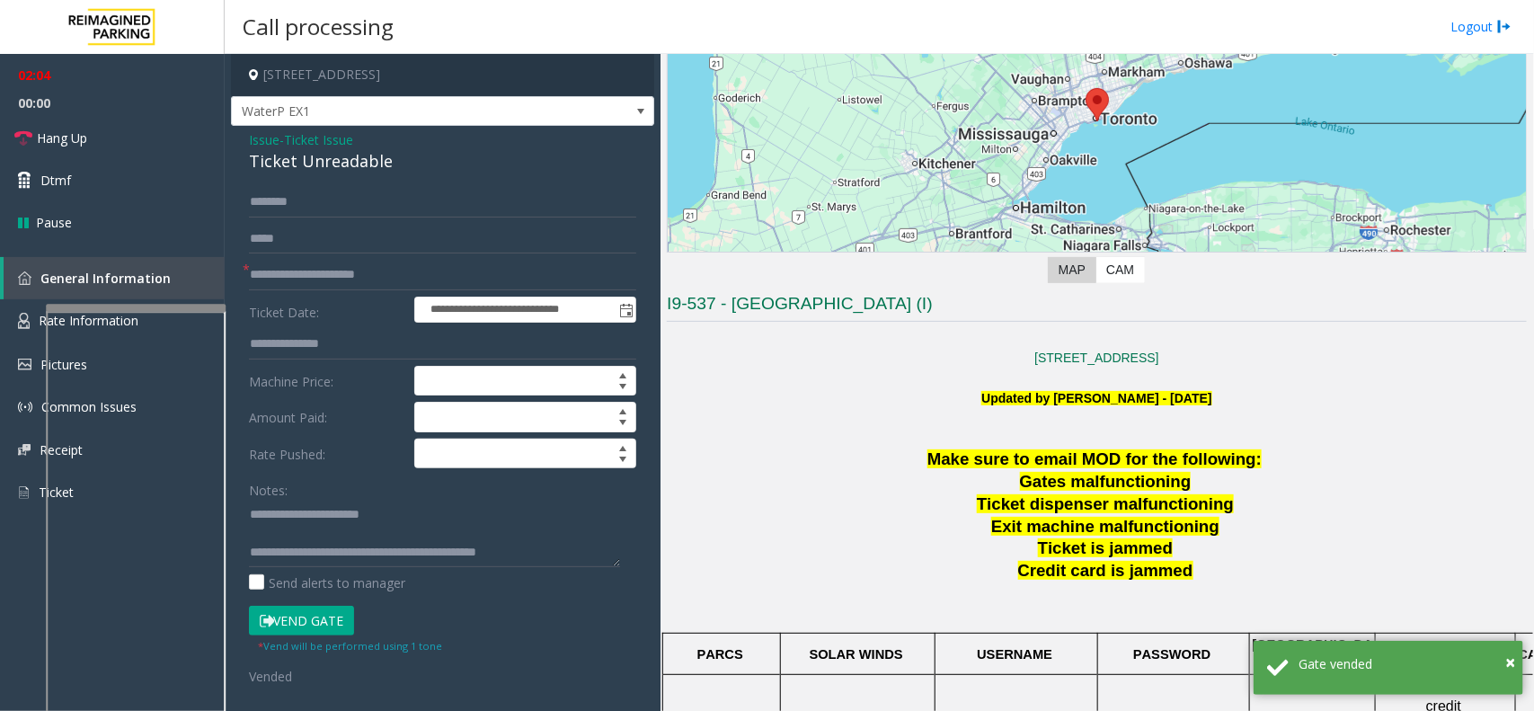
scroll to position [337, 0]
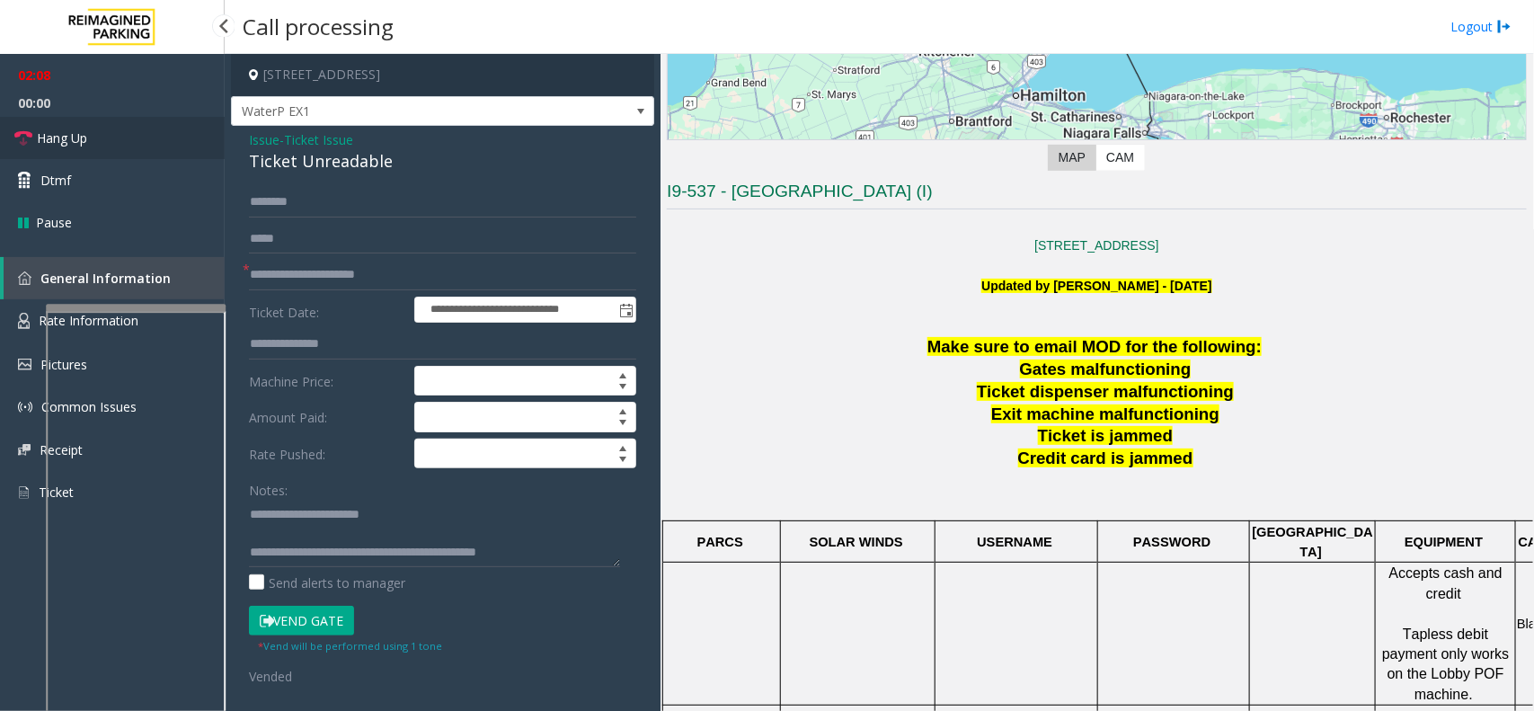
click at [123, 122] on link "Hang Up" at bounding box center [112, 138] width 225 height 42
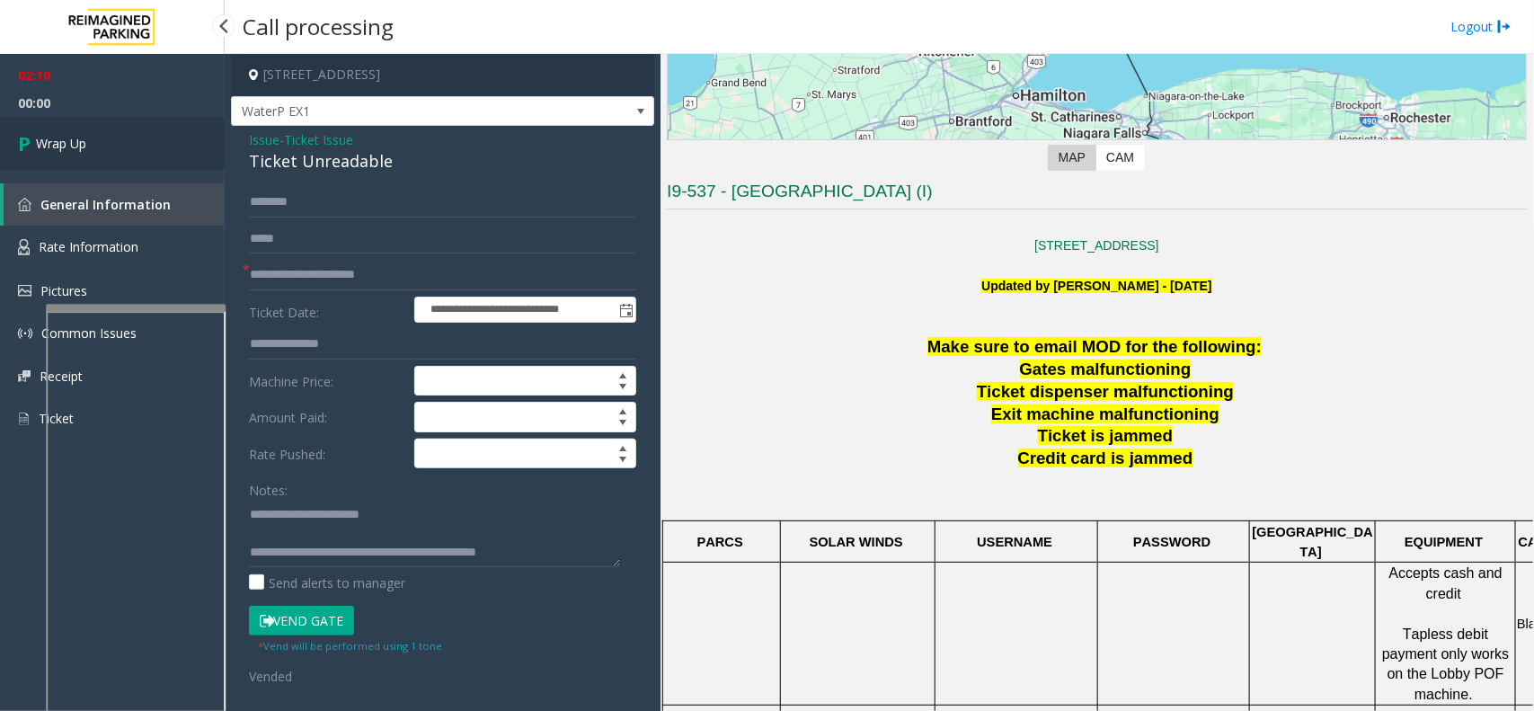
click at [78, 131] on link "Wrap Up" at bounding box center [112, 143] width 225 height 53
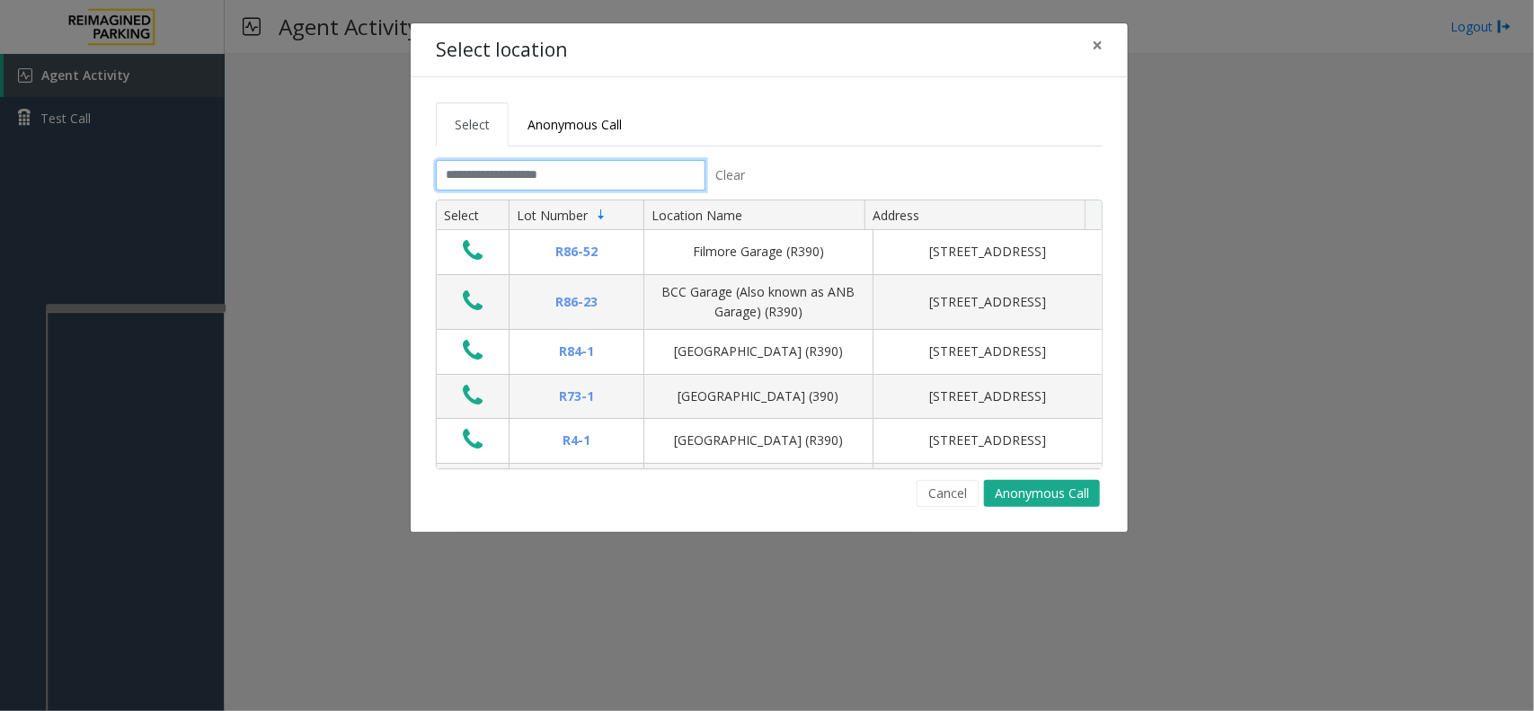
click at [524, 169] on input "text" at bounding box center [571, 175] width 270 height 31
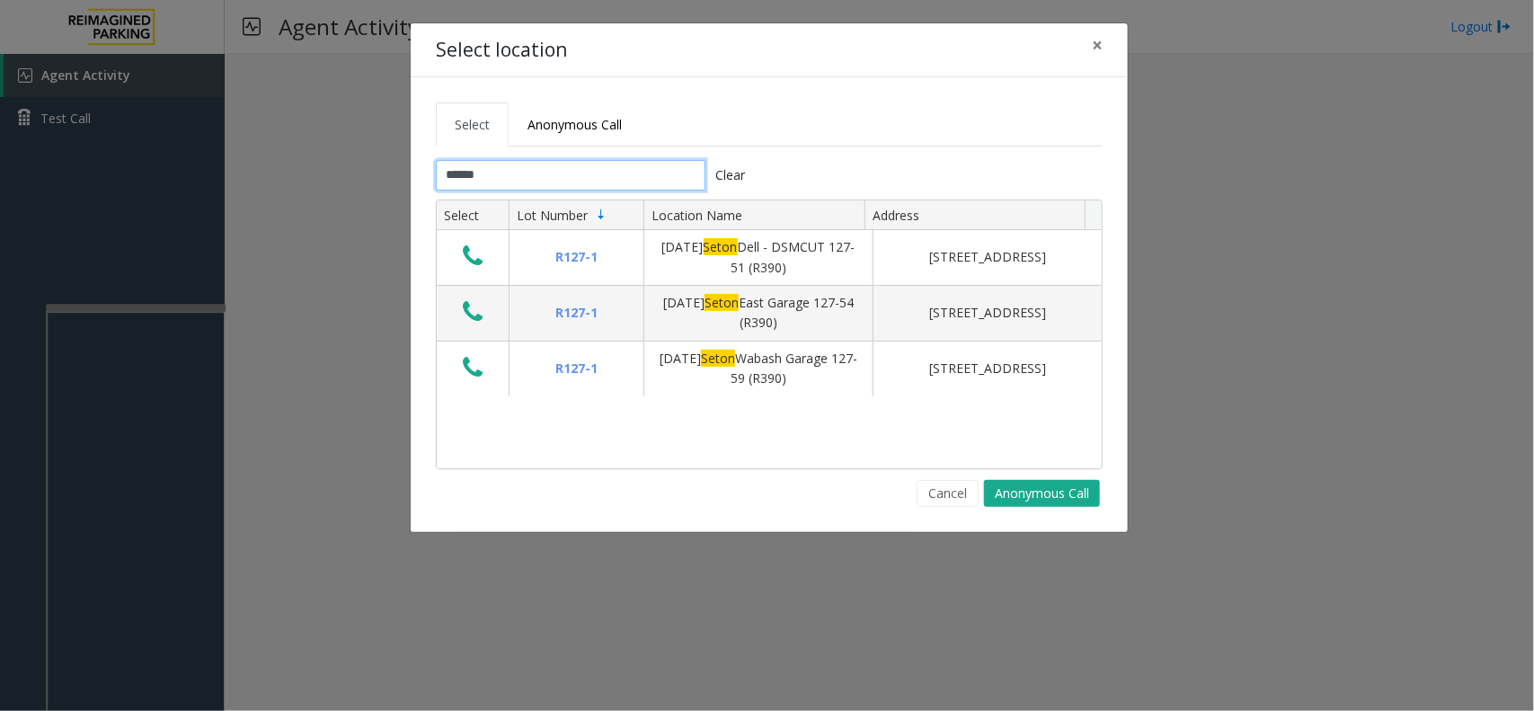
type input "*****"
click at [1098, 52] on span "×" at bounding box center [1097, 44] width 11 height 25
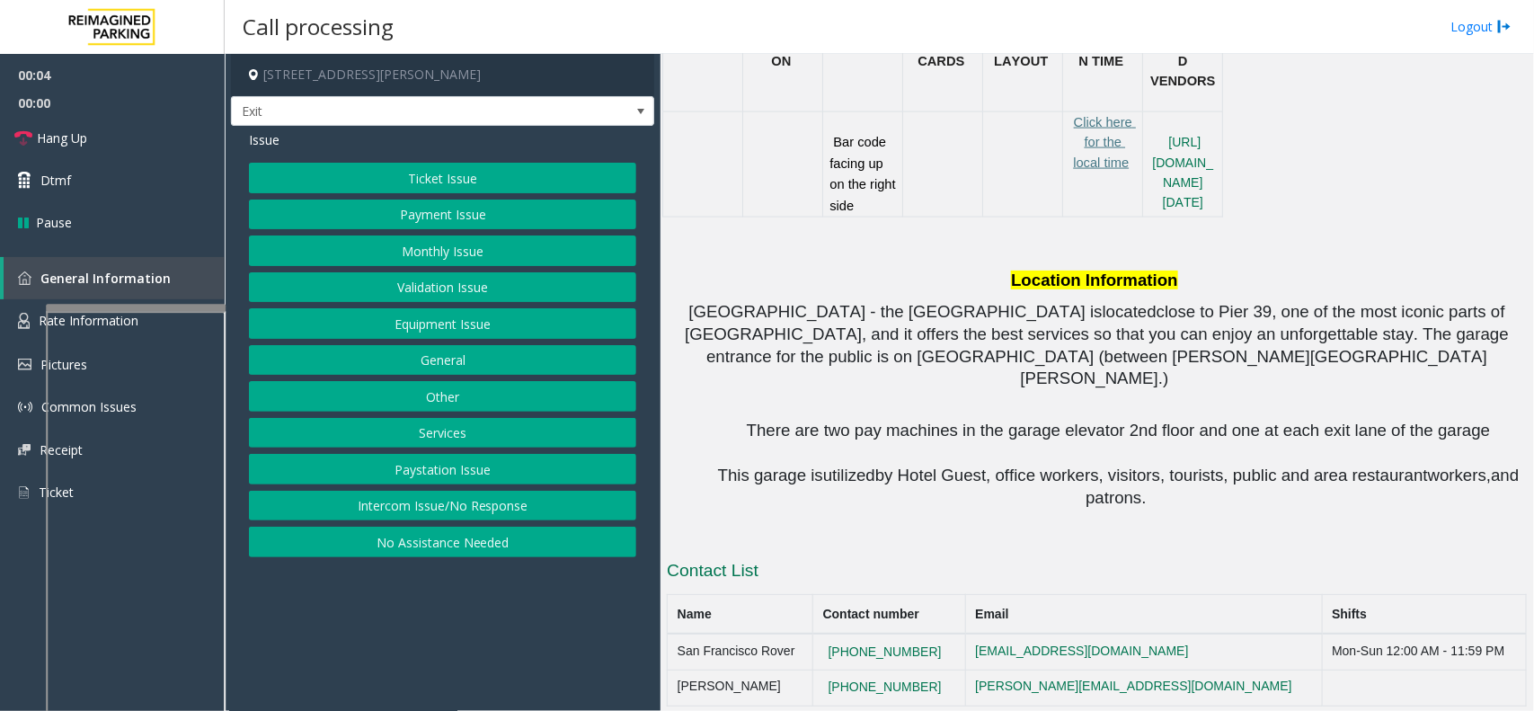
scroll to position [1236, 0]
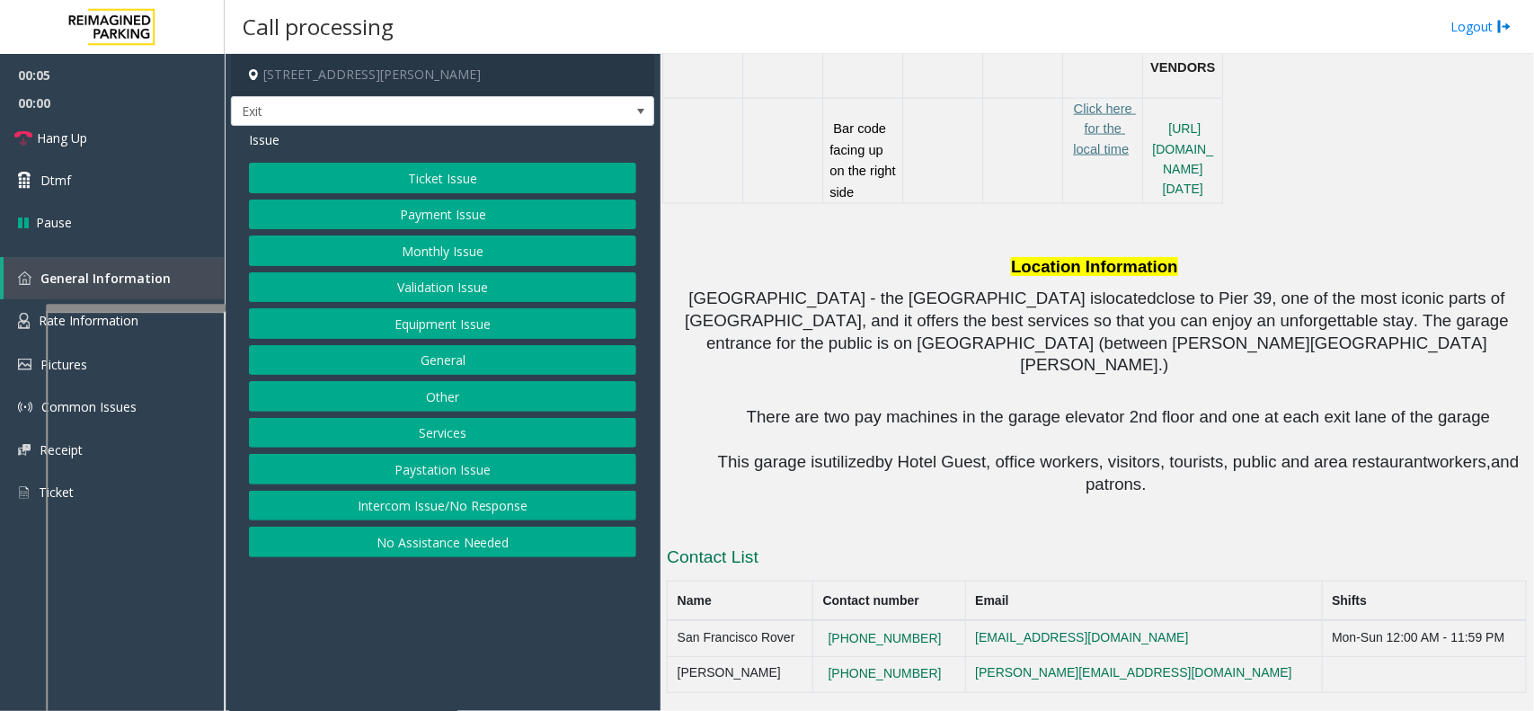
drag, startPoint x: 469, startPoint y: 451, endPoint x: 484, endPoint y: 396, distance: 56.7
click at [469, 451] on div "Ticket Issue Payment Issue Monthly Issue Validation Issue Equipment Issue Gener…" at bounding box center [442, 360] width 387 height 395
click at [473, 333] on button "Equipment Issue" at bounding box center [442, 323] width 387 height 31
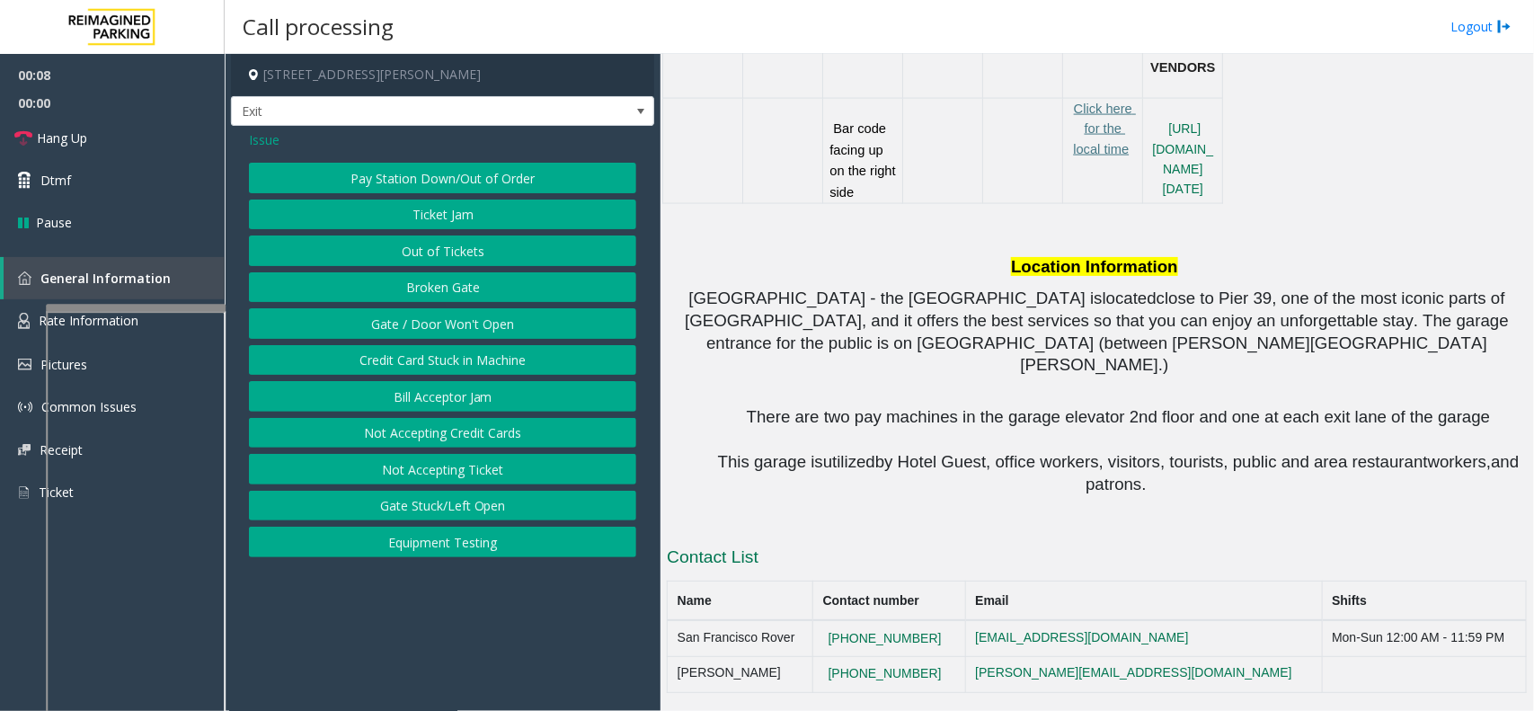
click at [265, 140] on span "Issue" at bounding box center [264, 139] width 31 height 19
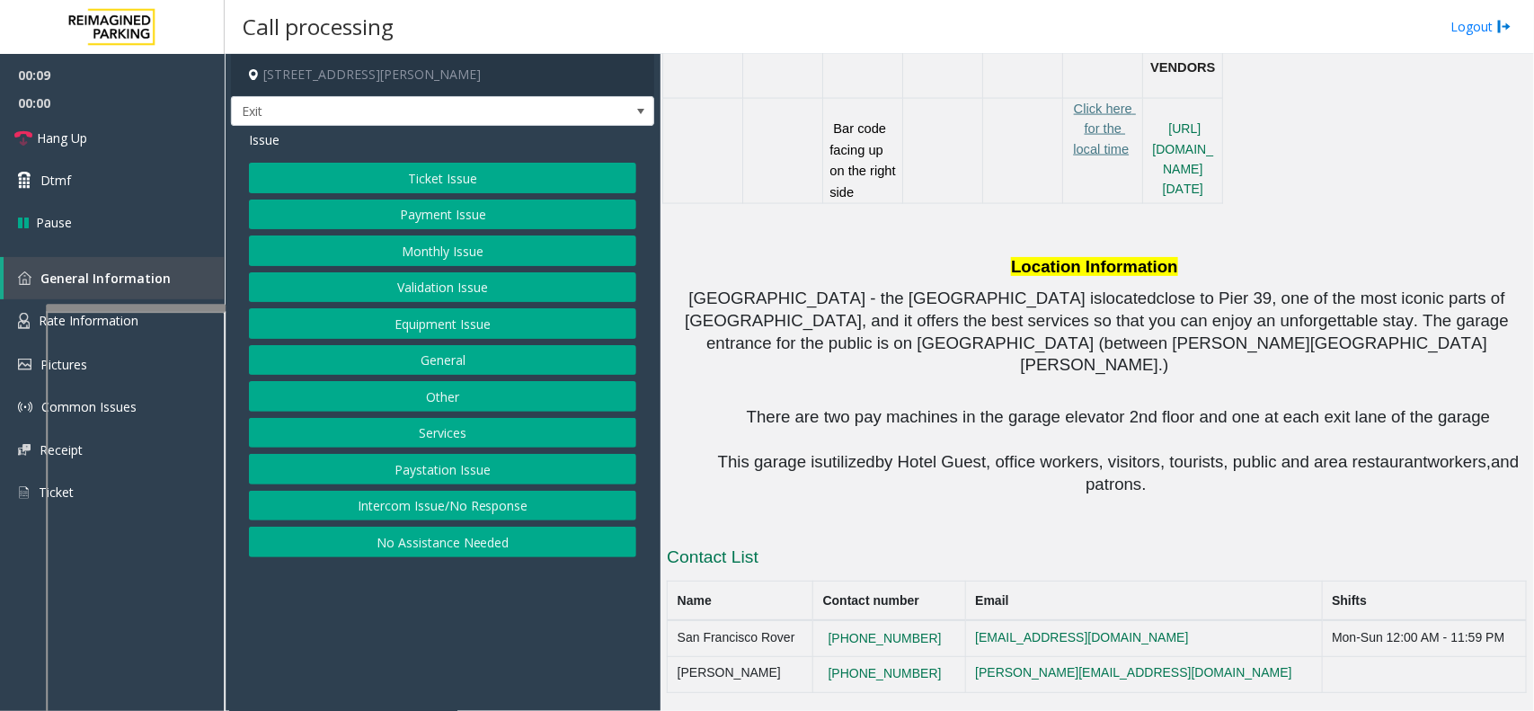
click at [400, 428] on button "Services" at bounding box center [442, 433] width 387 height 31
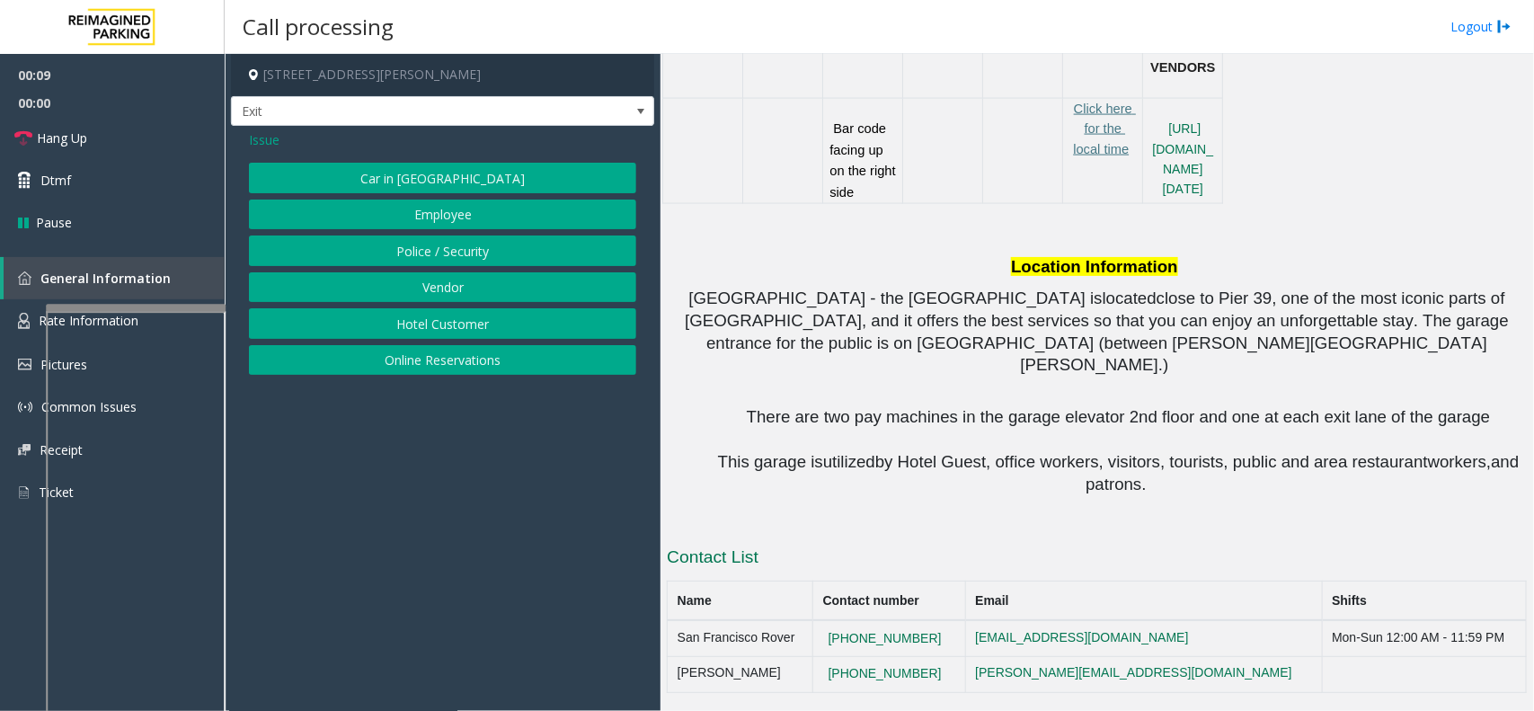
click at [420, 357] on button "Online Reservations" at bounding box center [442, 360] width 387 height 31
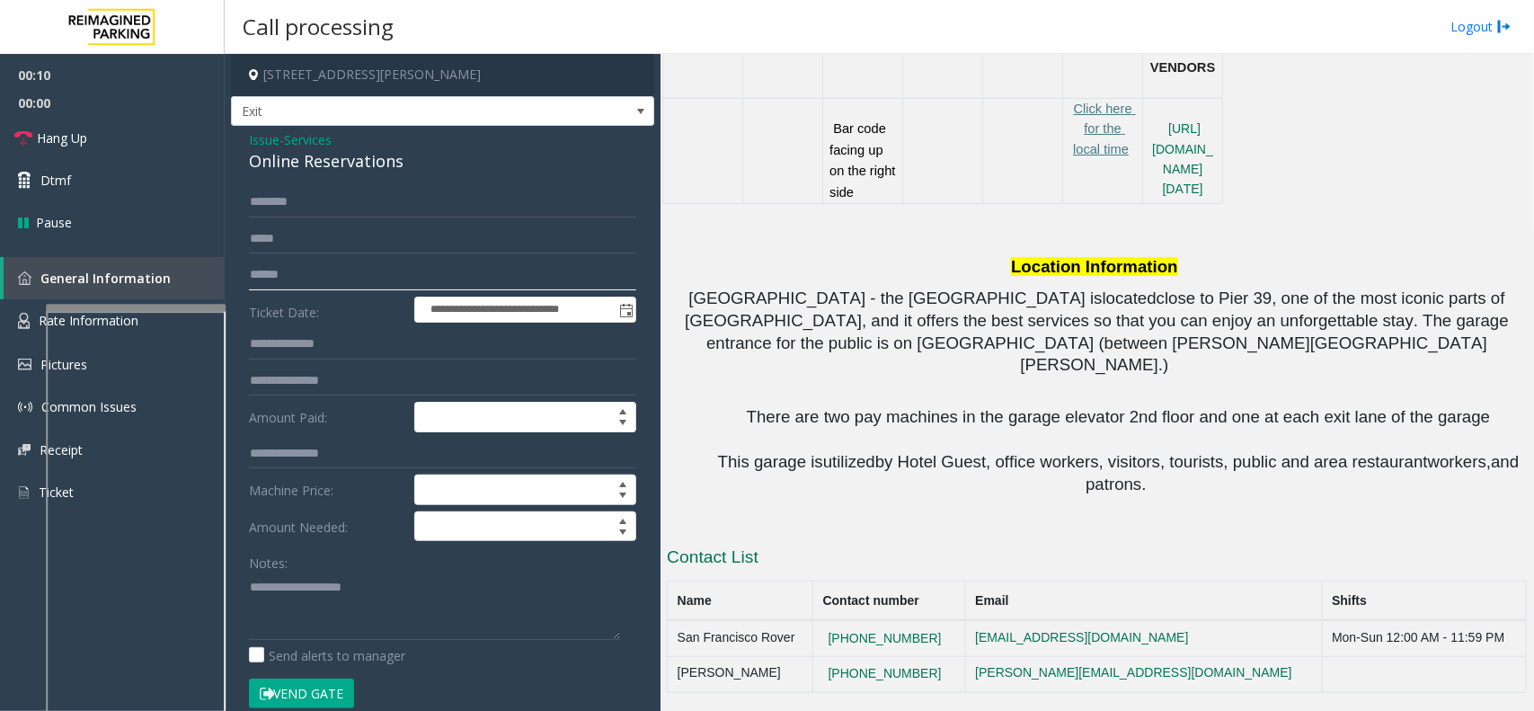
click at [415, 288] on input "text" at bounding box center [442, 275] width 387 height 31
type input "*********"
type textarea "**********"
click at [337, 699] on button "Vend Gate" at bounding box center [301, 694] width 105 height 31
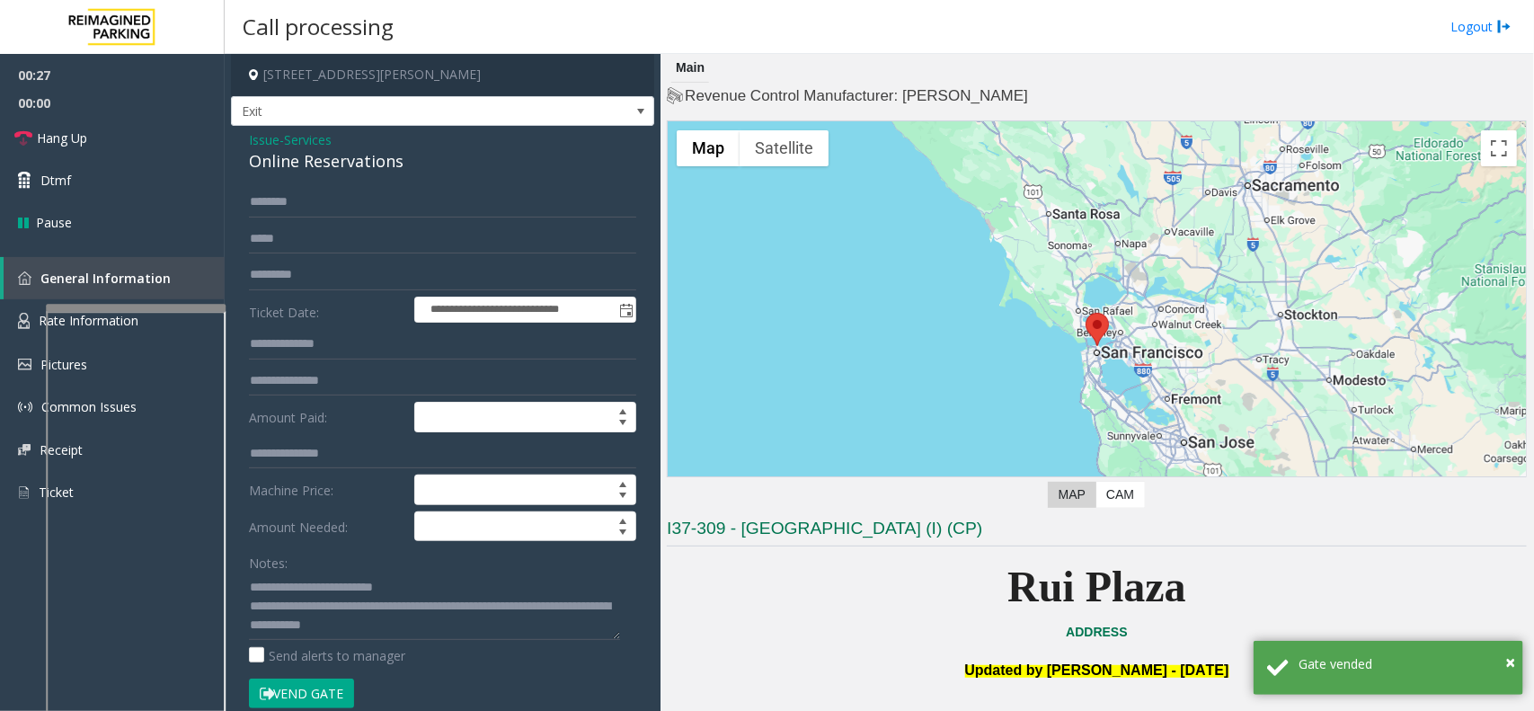
scroll to position [112, 0]
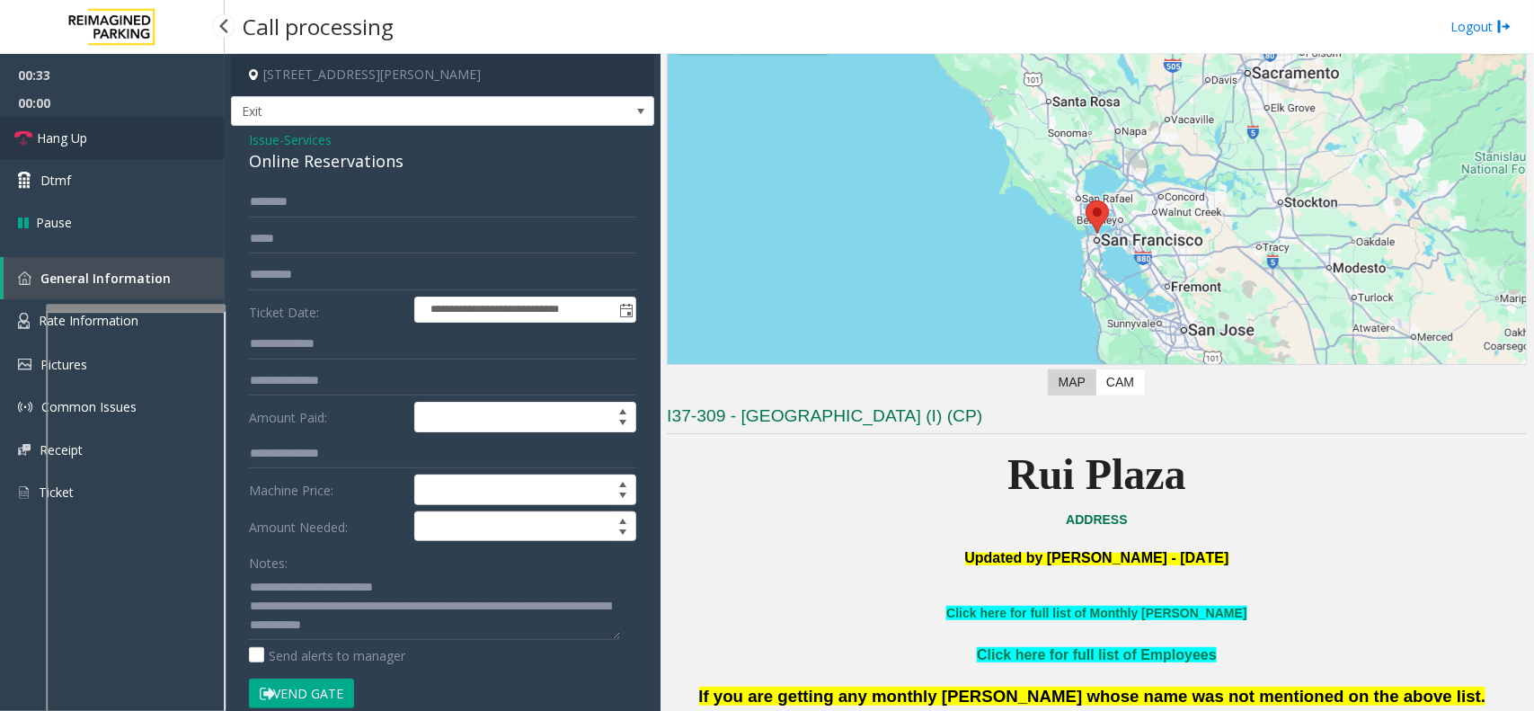
click at [164, 144] on link "Hang Up" at bounding box center [112, 138] width 225 height 42
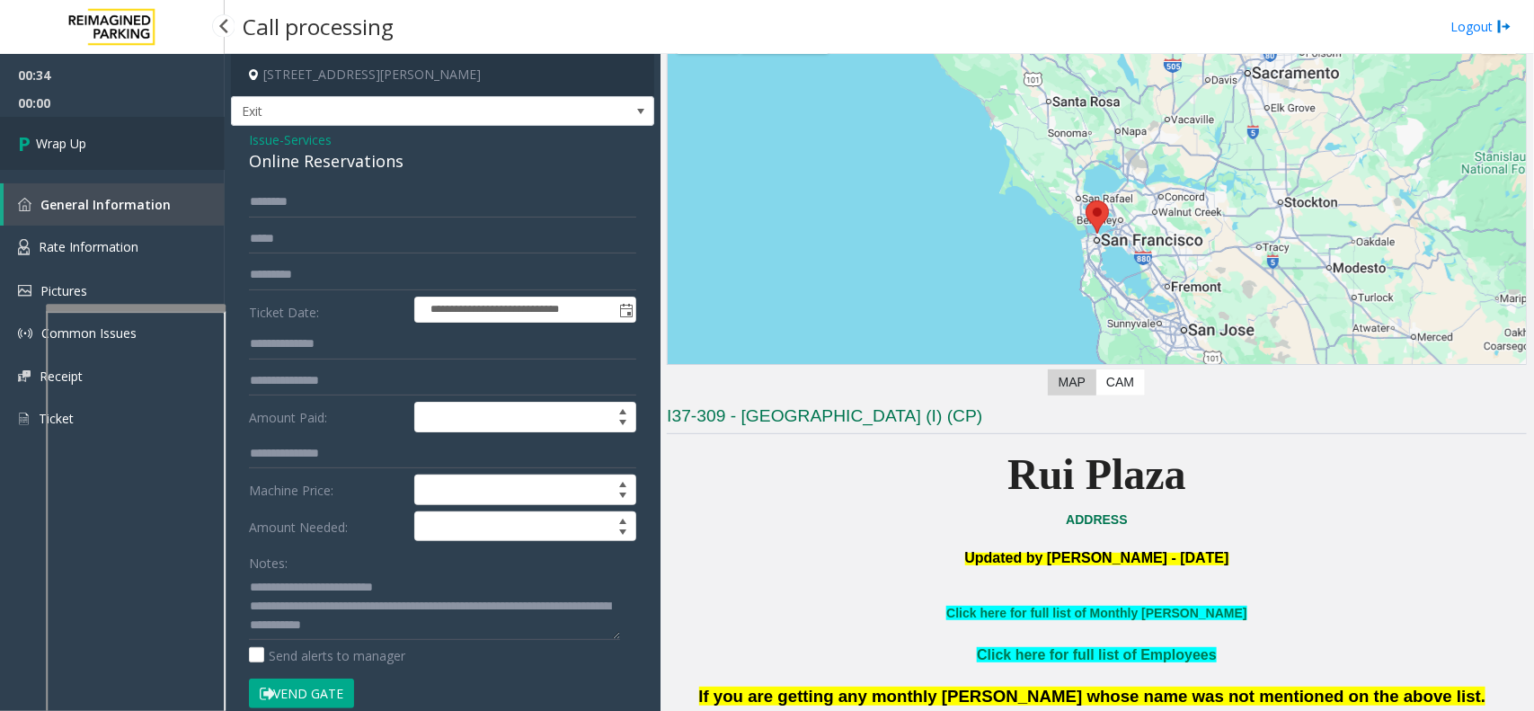
click at [164, 144] on link "Wrap Up" at bounding box center [112, 143] width 225 height 53
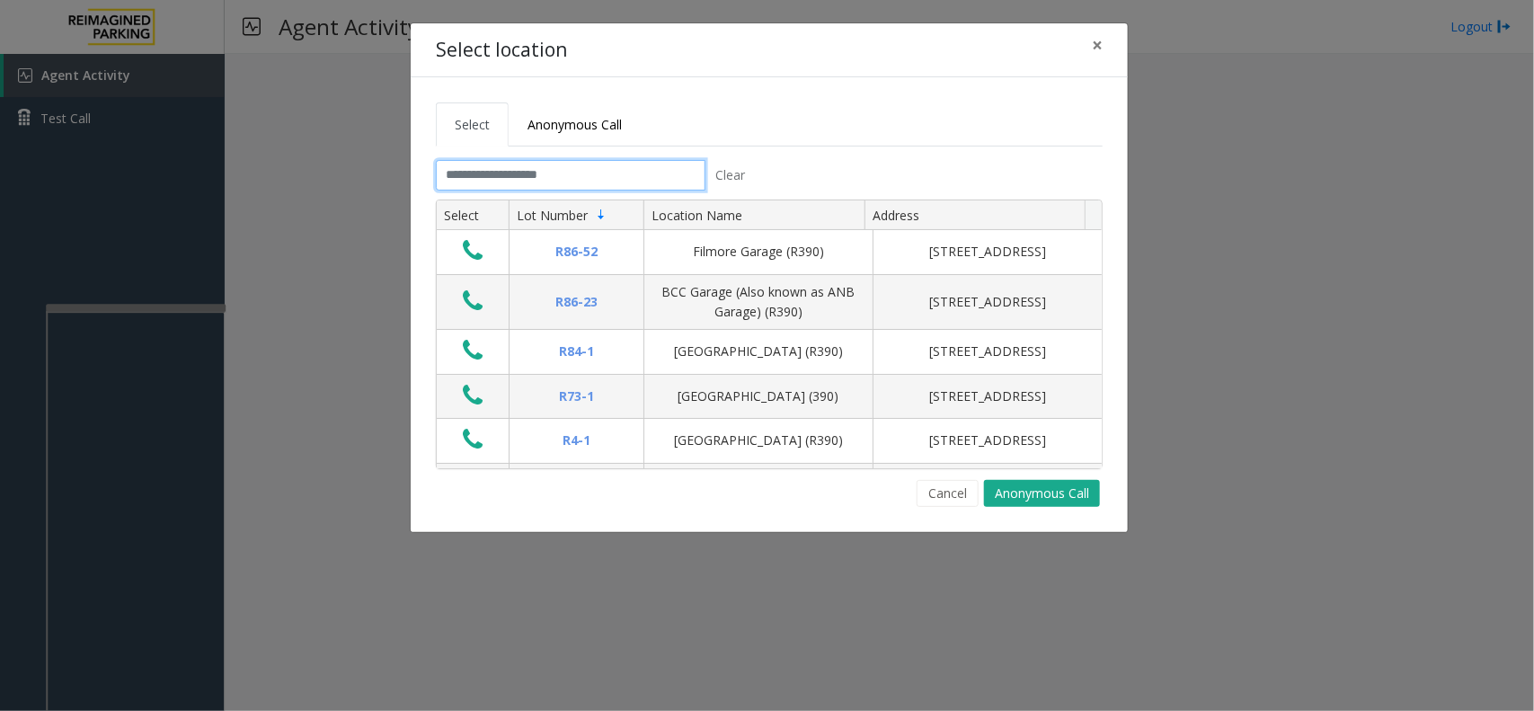
click at [501, 180] on input "text" at bounding box center [571, 175] width 270 height 31
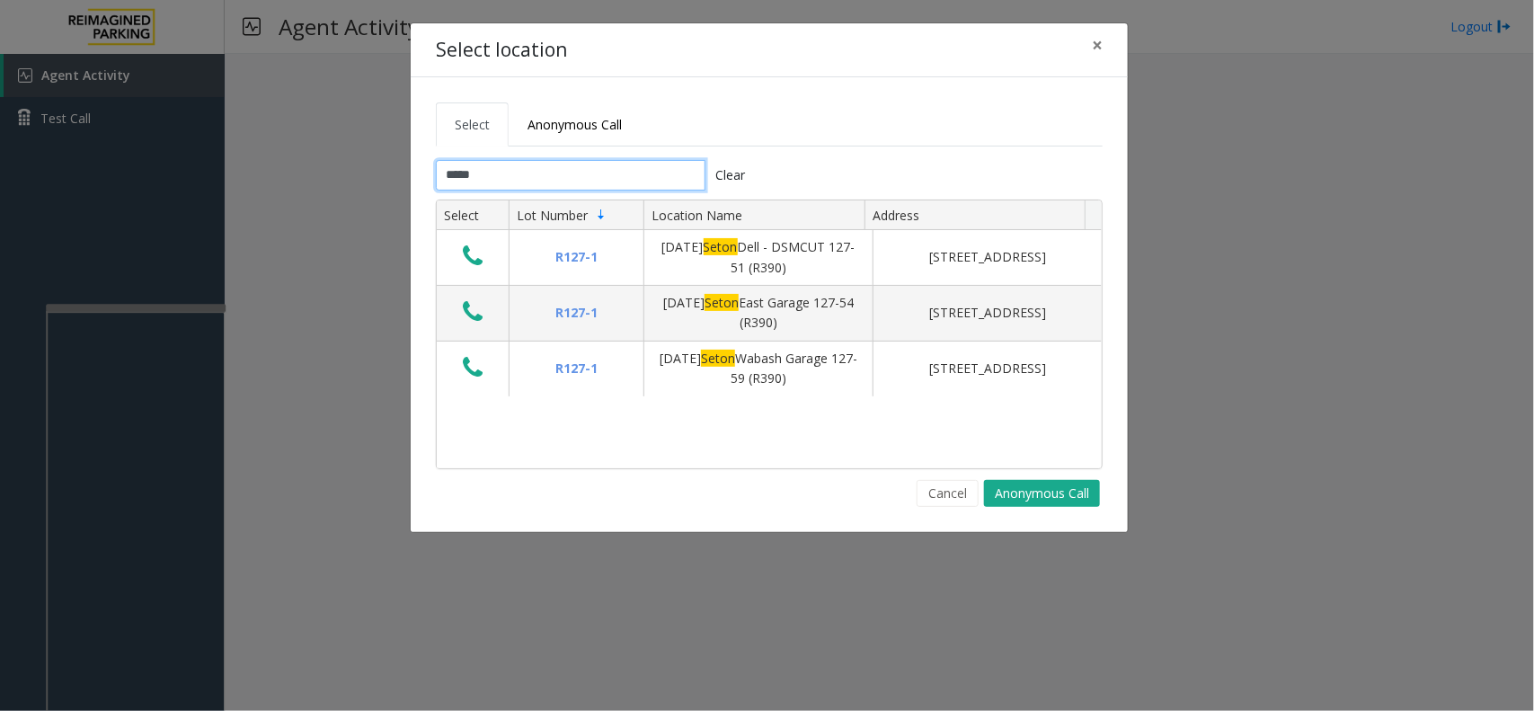
type input "*****"
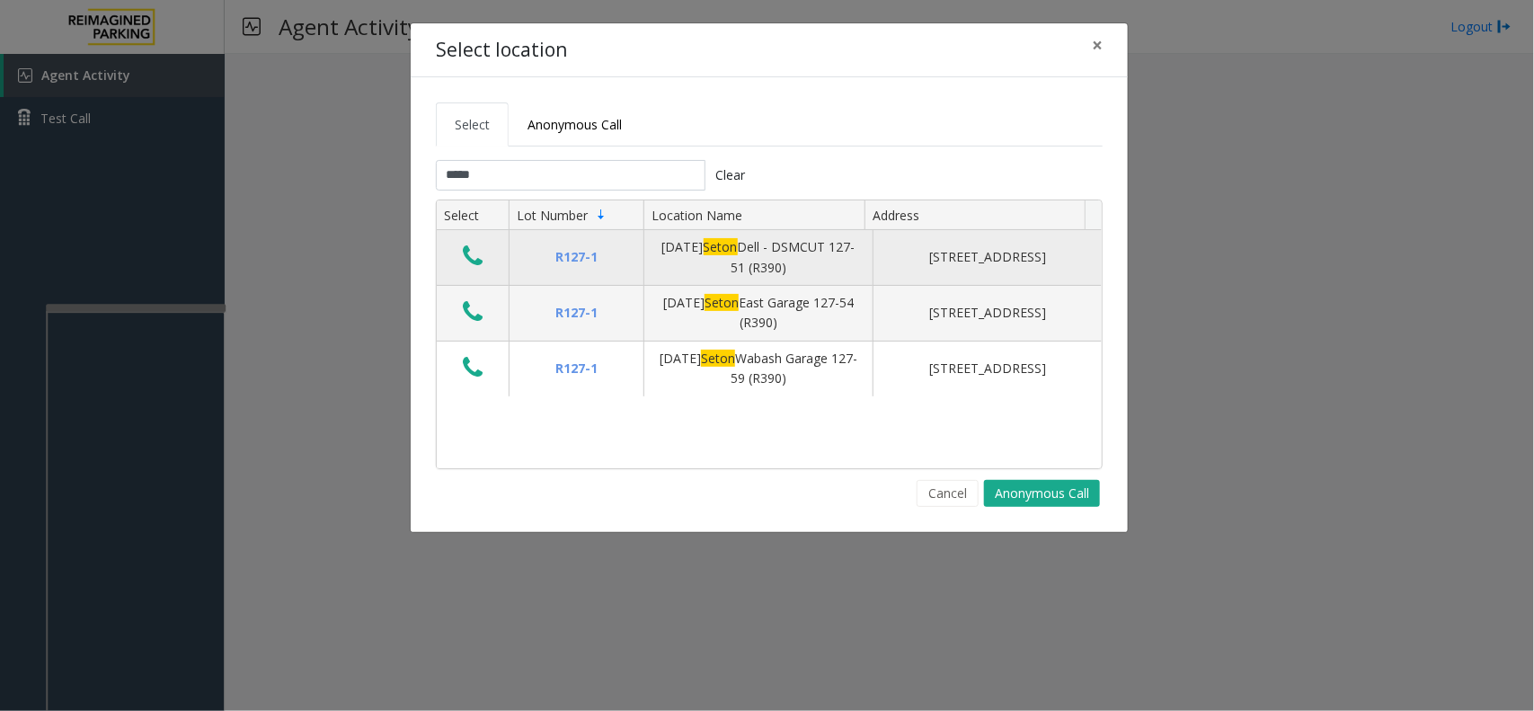
click at [477, 253] on icon "Data table" at bounding box center [473, 256] width 20 height 25
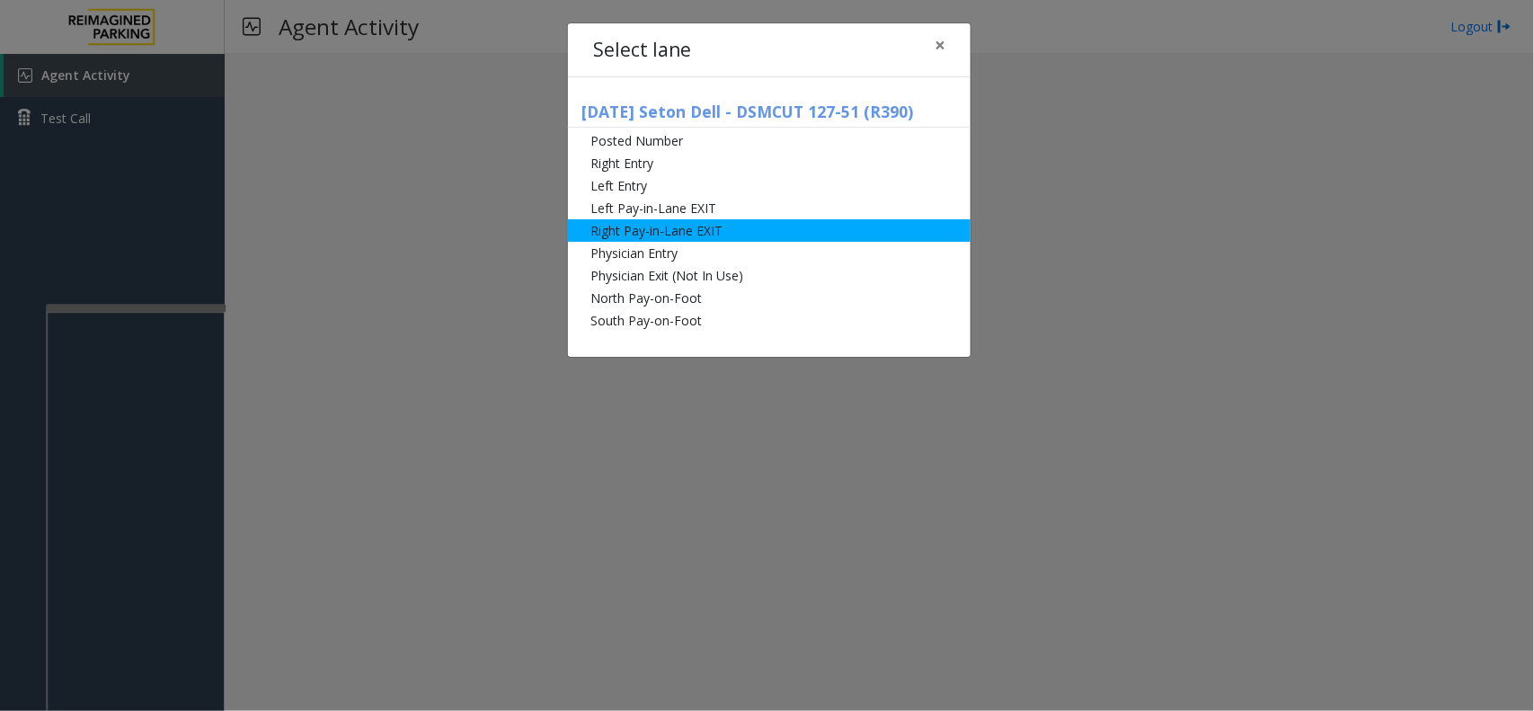
click at [596, 223] on li "Right Pay-in-Lane EXIT" at bounding box center [769, 230] width 403 height 22
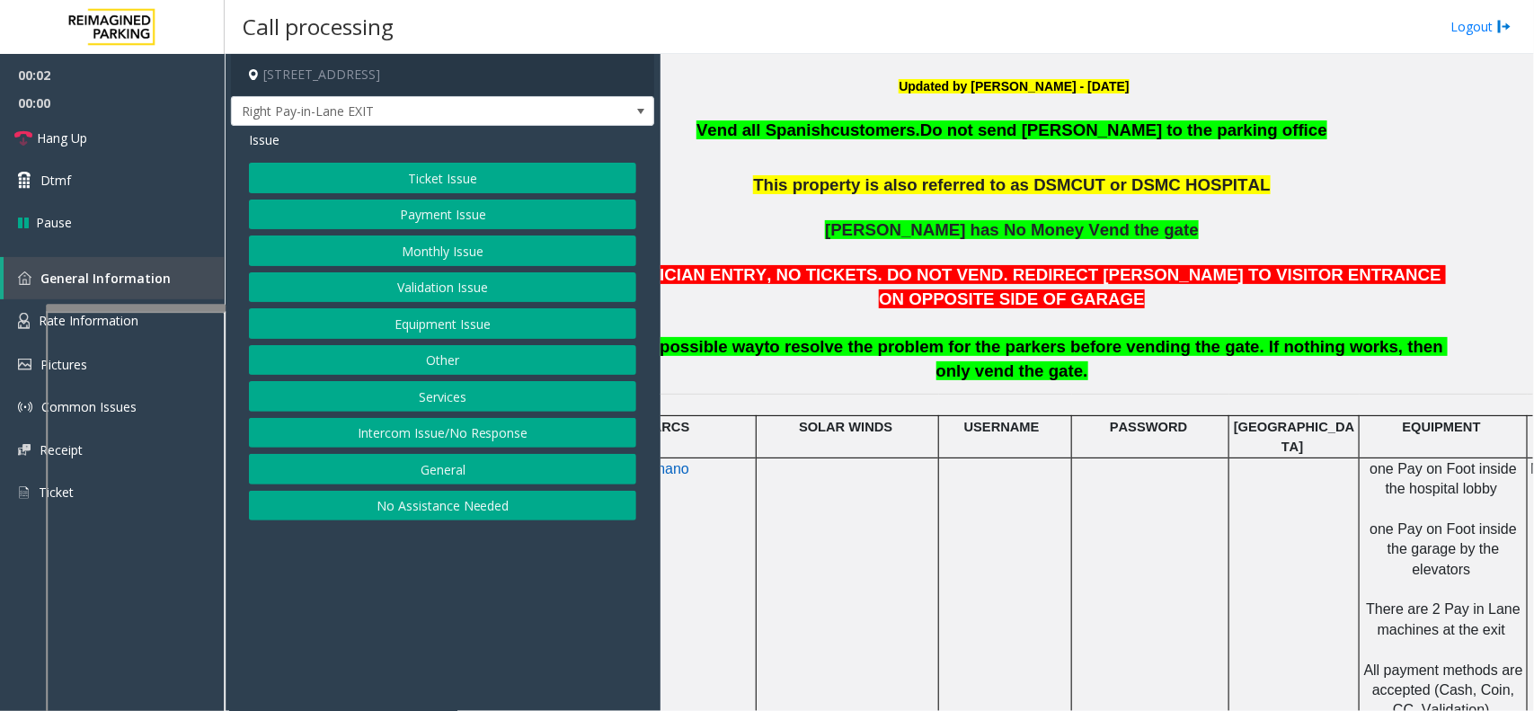
scroll to position [562, 243]
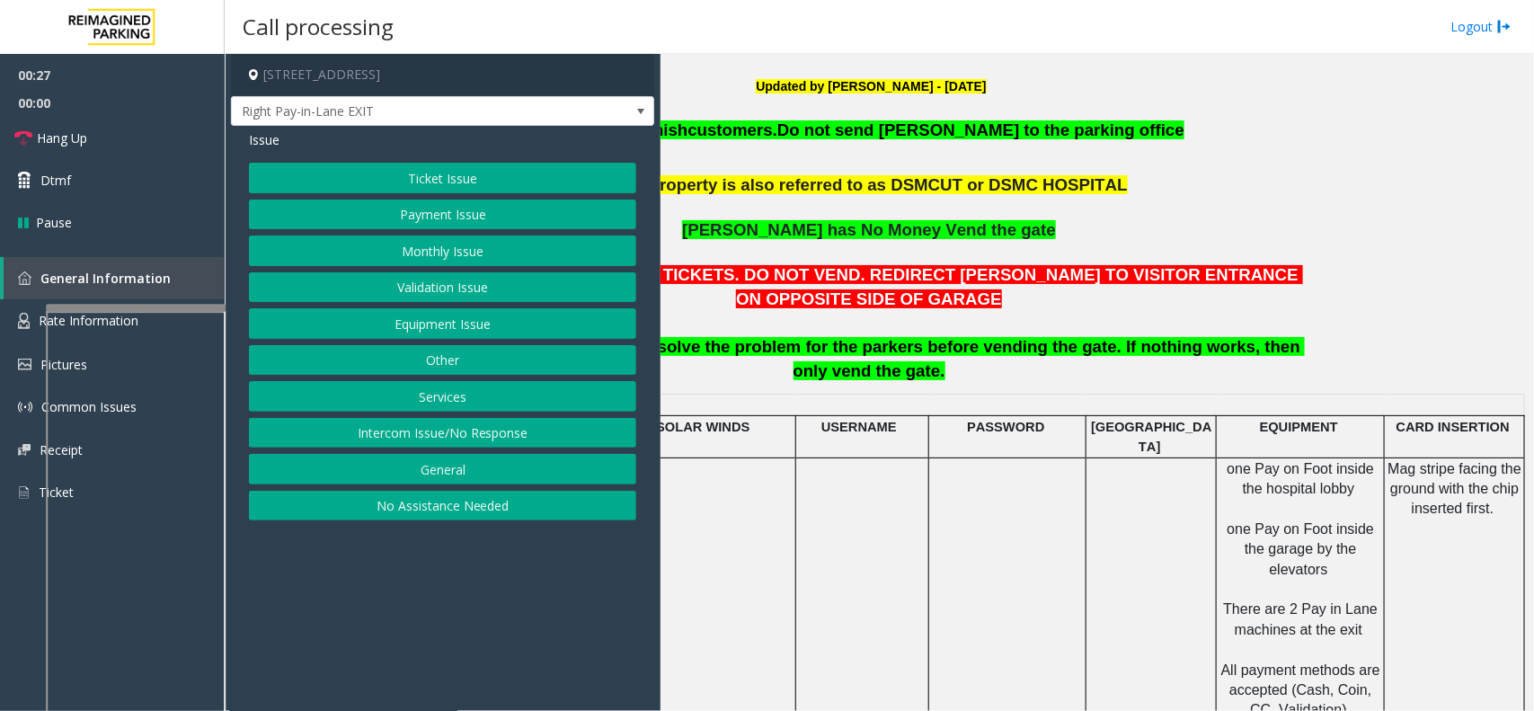
click at [496, 253] on button "Monthly Issue" at bounding box center [442, 251] width 387 height 31
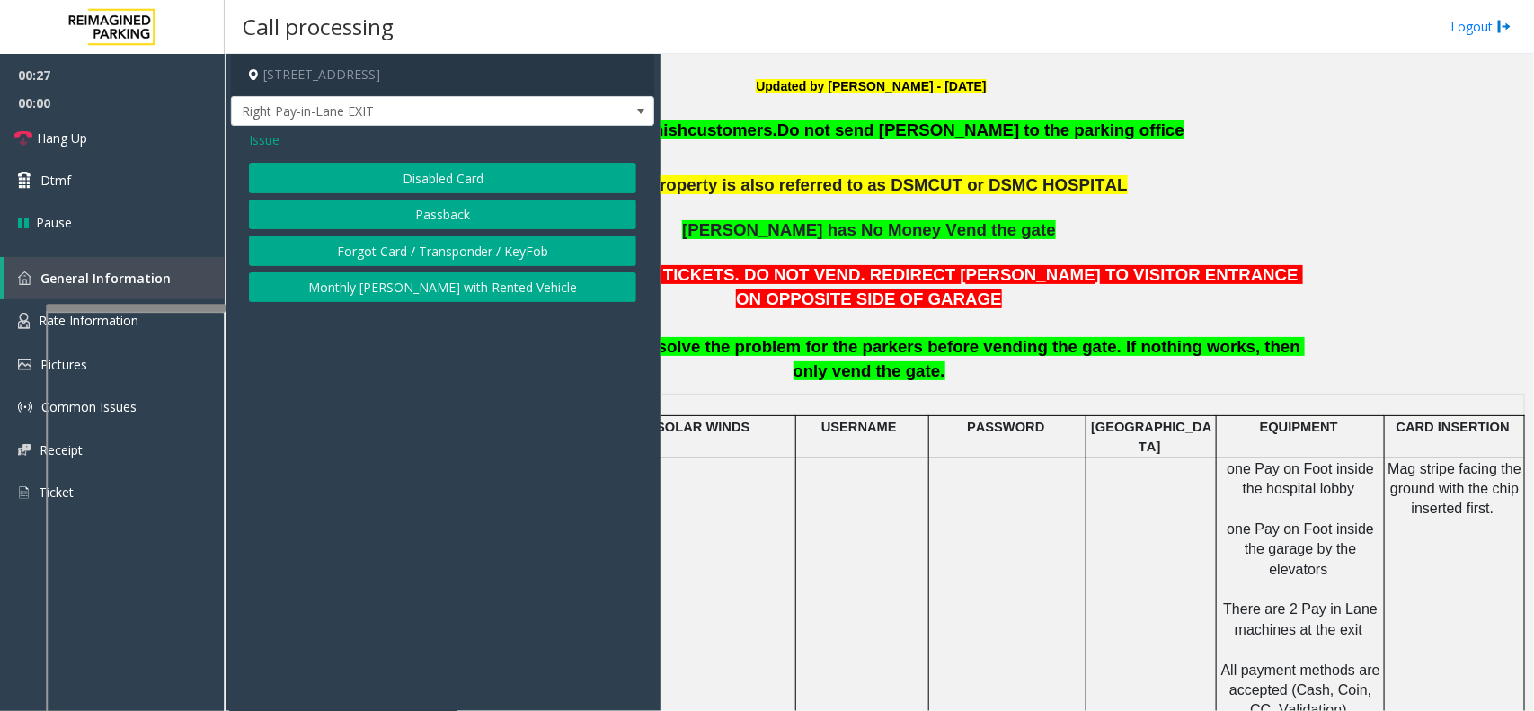
click at [268, 142] on span "Issue" at bounding box center [264, 139] width 31 height 19
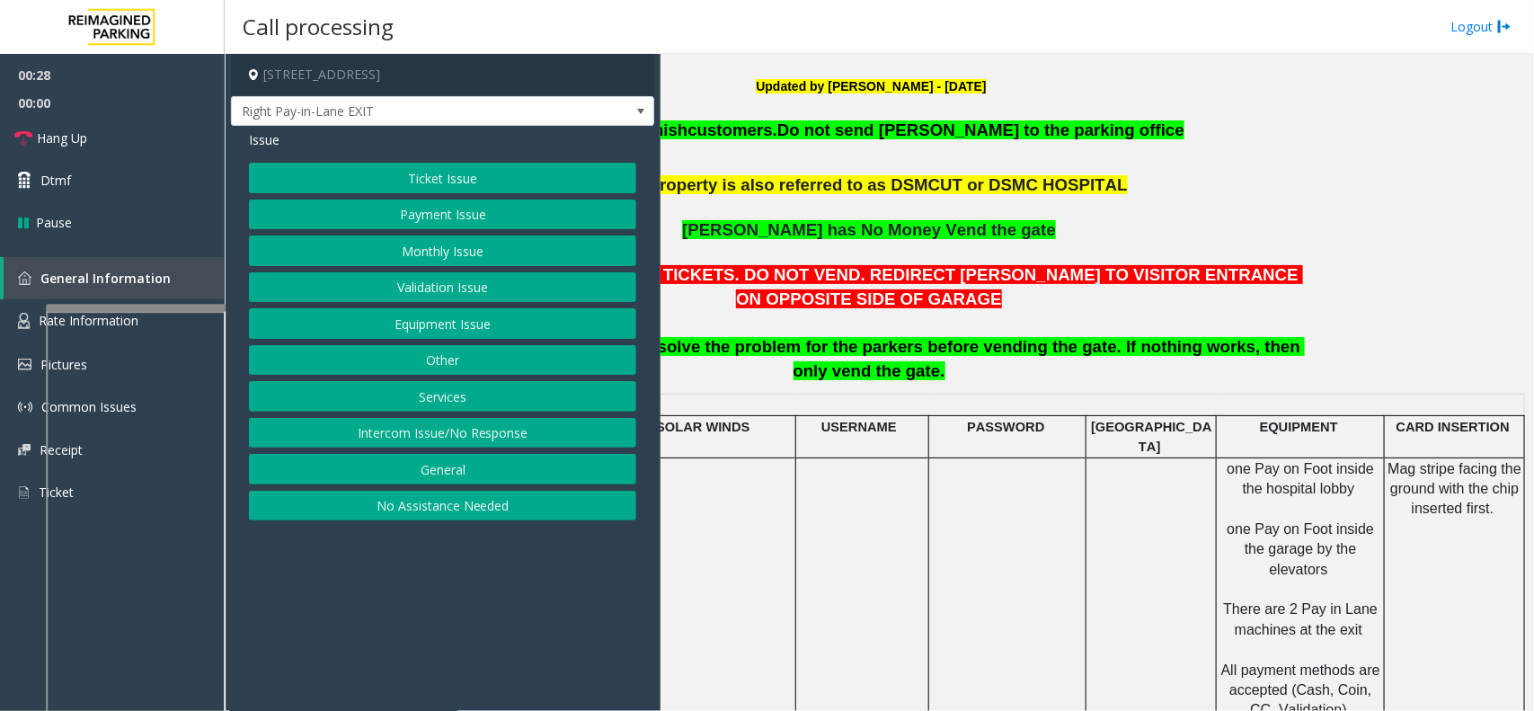
click at [500, 214] on button "Payment Issue" at bounding box center [442, 215] width 387 height 31
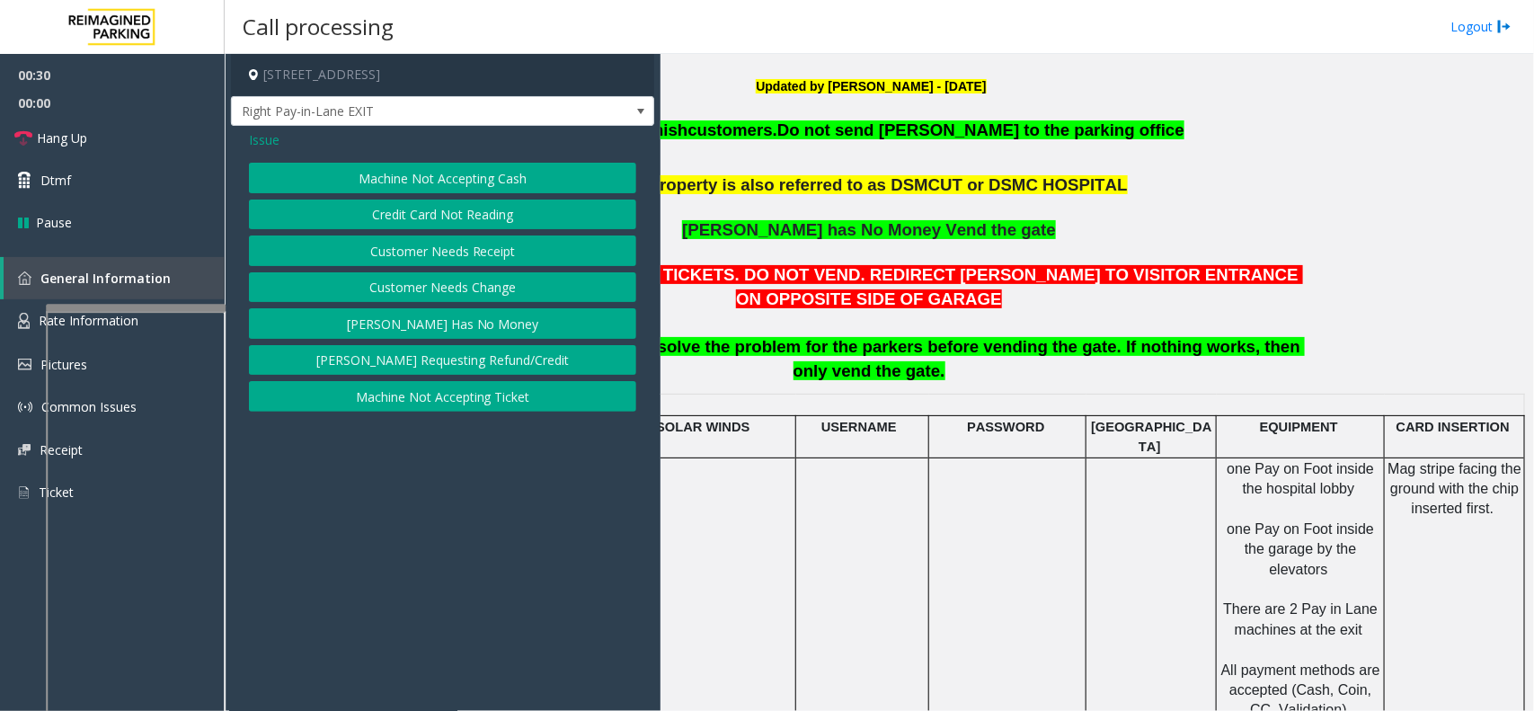
click at [485, 220] on button "Credit Card Not Reading" at bounding box center [442, 215] width 387 height 31
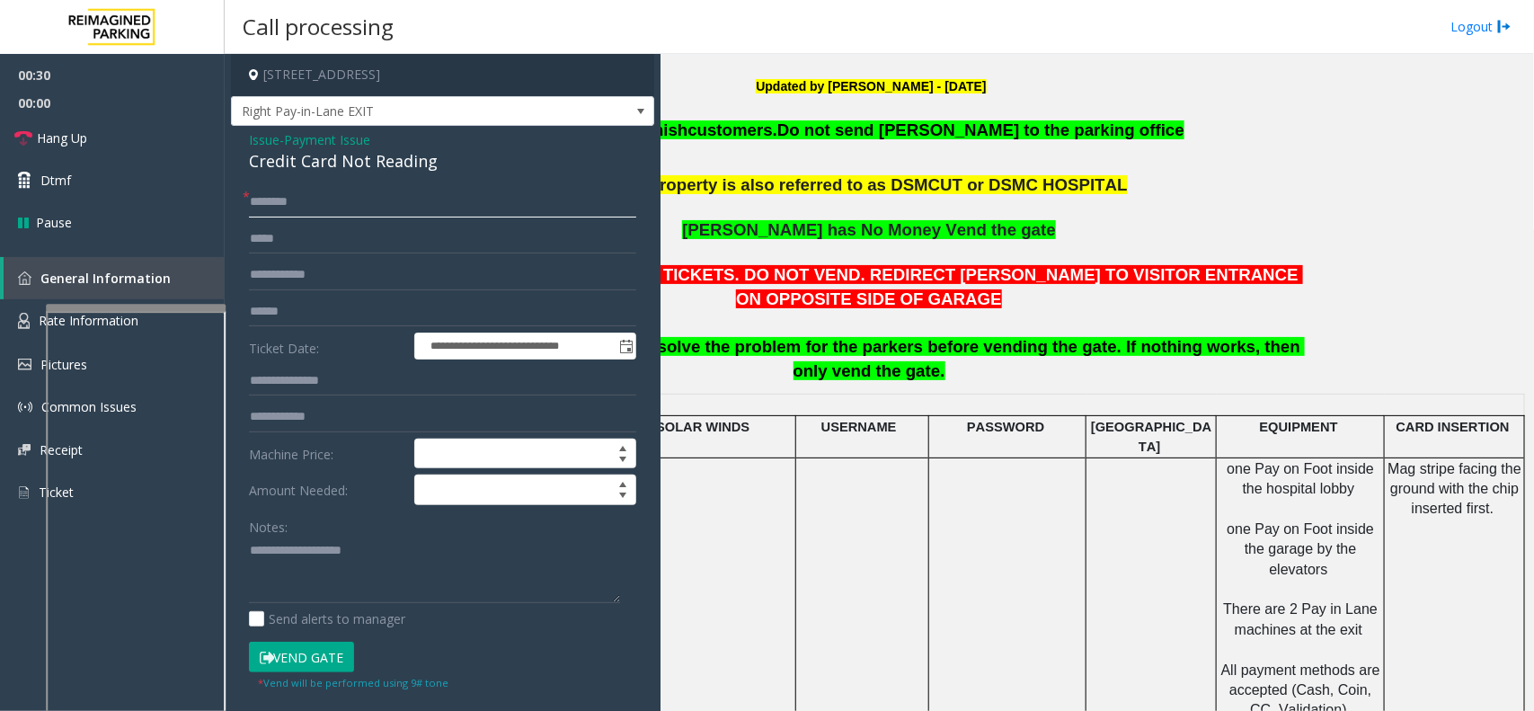
click at [360, 214] on input "text" at bounding box center [442, 202] width 387 height 31
click at [328, 297] on input "text" at bounding box center [442, 312] width 387 height 31
click at [357, 164] on div "Credit Card Not Reading" at bounding box center [442, 161] width 387 height 24
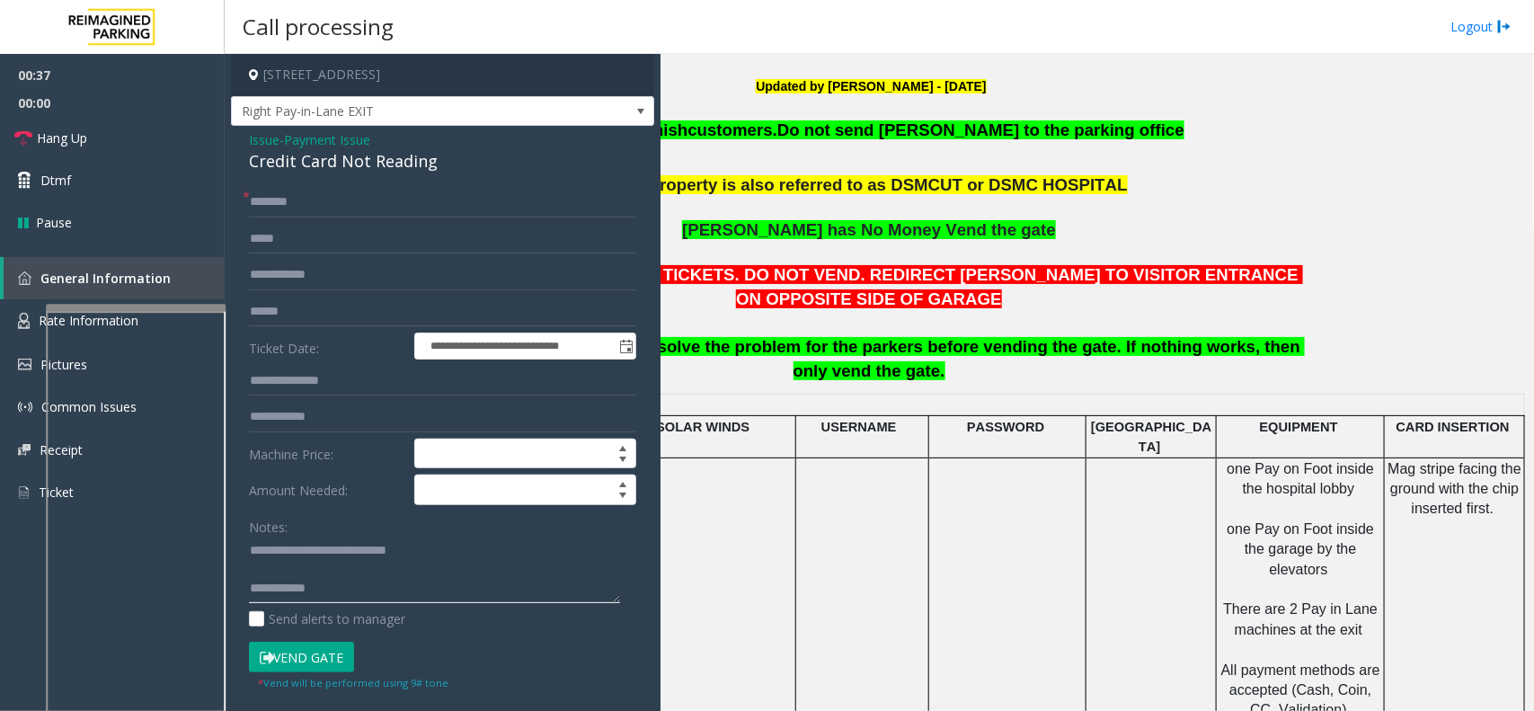
click at [415, 593] on textarea at bounding box center [434, 570] width 371 height 67
type textarea "**********"
click at [357, 317] on input "text" at bounding box center [442, 312] width 387 height 31
type input "**********"
click at [324, 200] on input "text" at bounding box center [442, 202] width 387 height 31
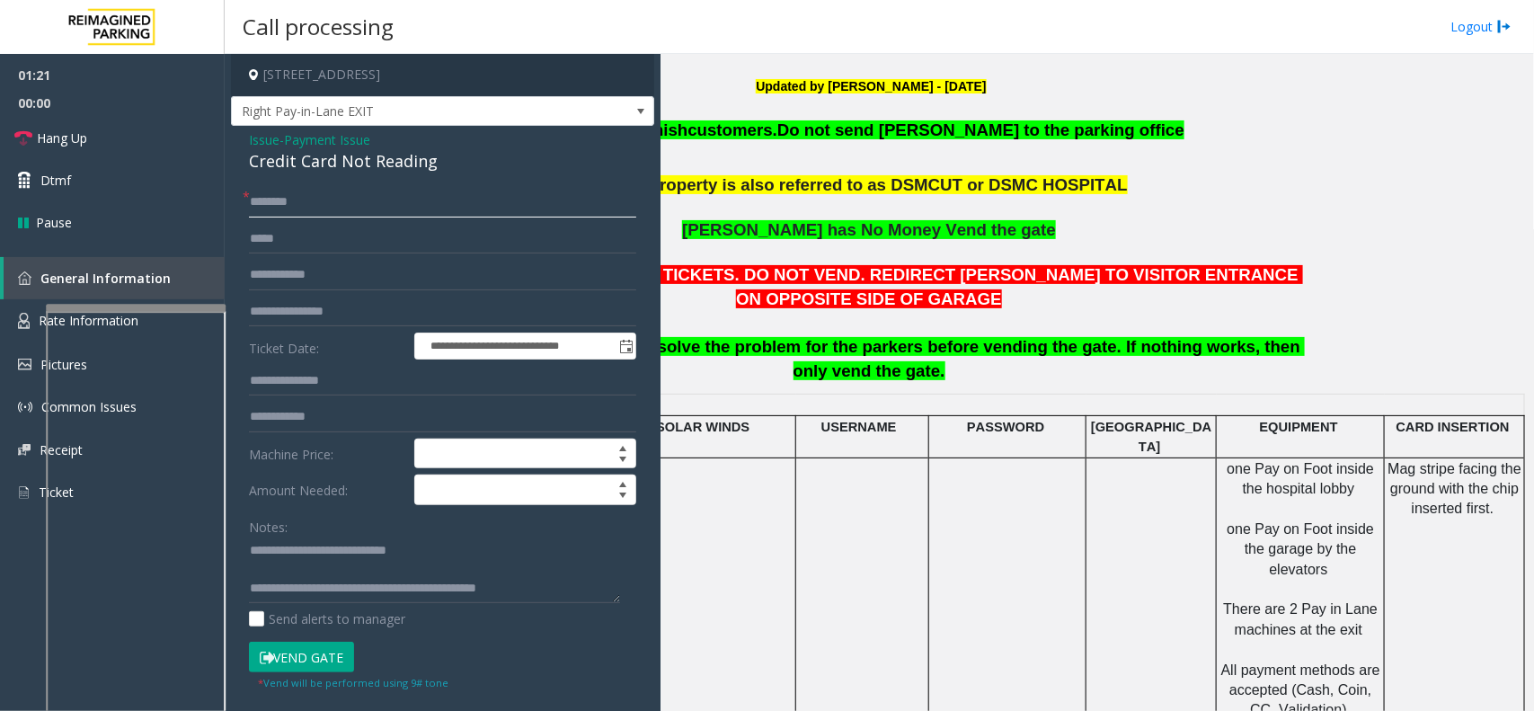
click at [261, 198] on input "********" at bounding box center [442, 202] width 387 height 31
click at [340, 198] on input "********" at bounding box center [442, 202] width 387 height 31
type input "********"
click at [194, 139] on link "Hang Up" at bounding box center [112, 138] width 225 height 42
click at [271, 195] on input "********" at bounding box center [442, 202] width 387 height 31
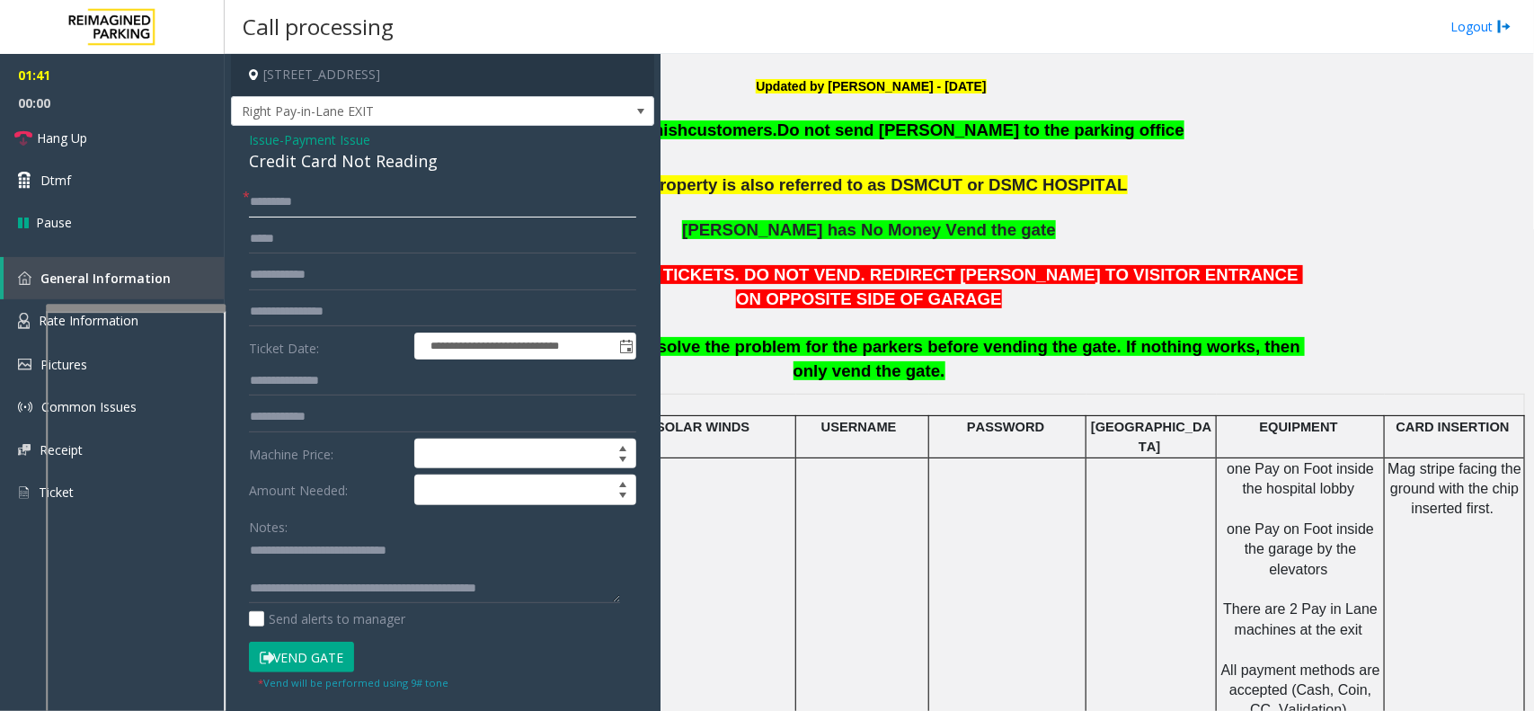
click at [271, 195] on input "********" at bounding box center [442, 202] width 387 height 31
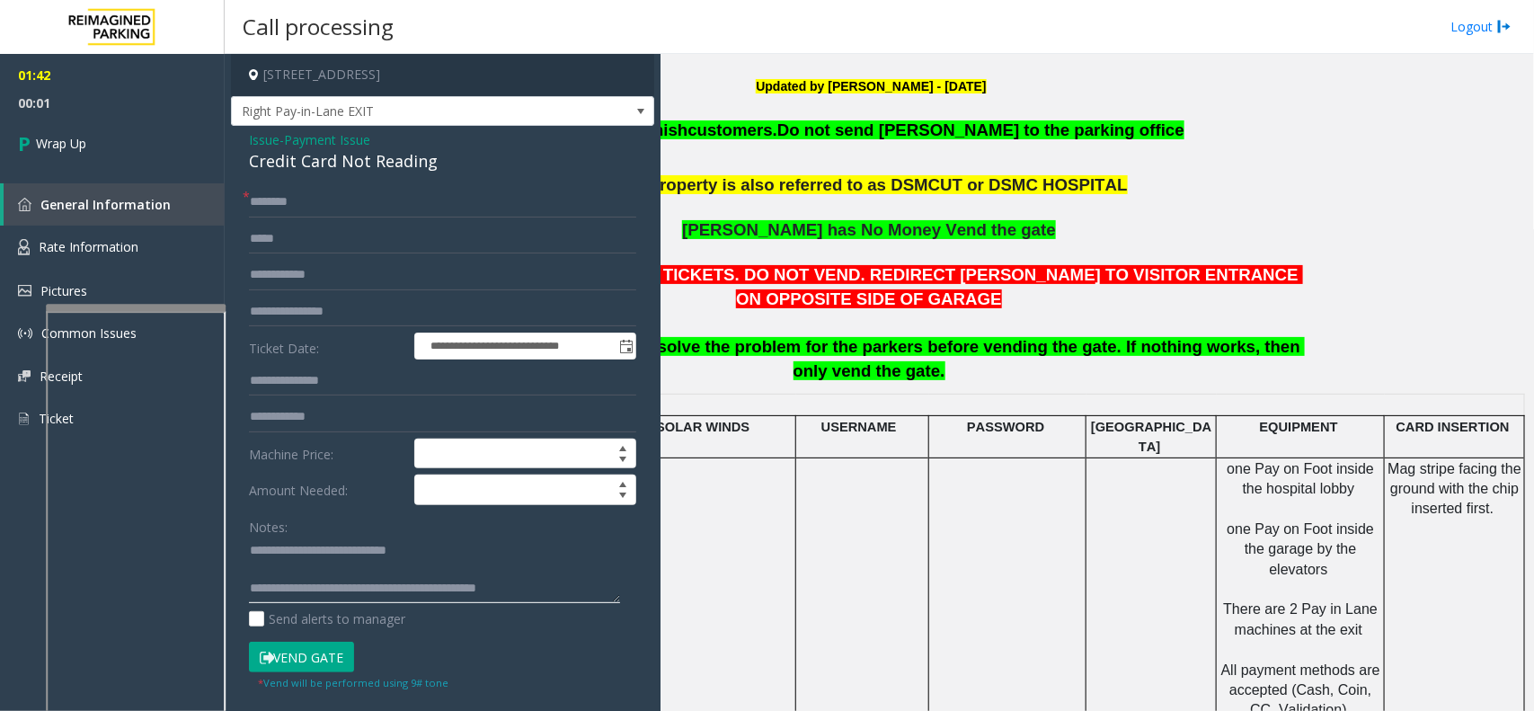
scroll to position [19, 0]
drag, startPoint x: 322, startPoint y: 591, endPoint x: 549, endPoint y: 596, distance: 227.5
click at [549, 596] on textarea at bounding box center [434, 570] width 371 height 67
type textarea "**********"
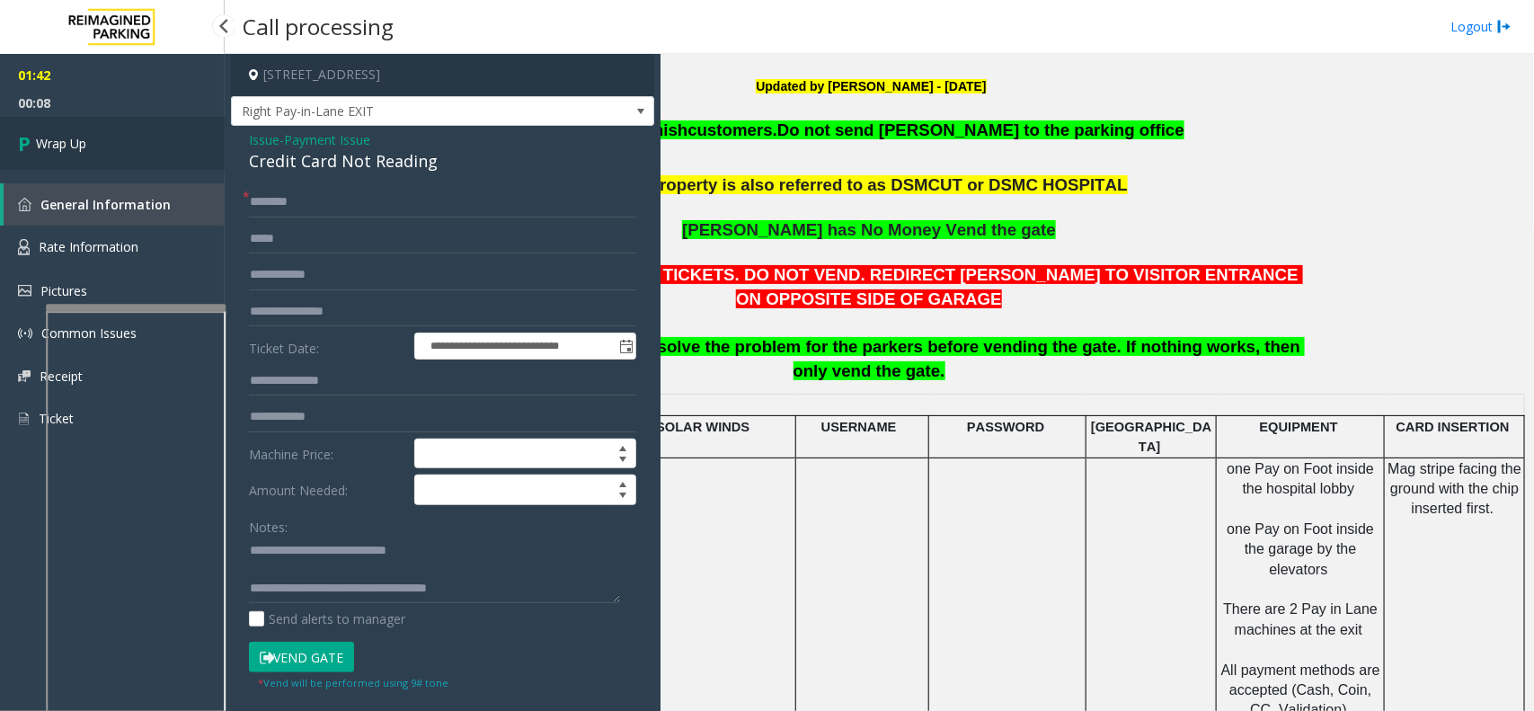
click at [185, 144] on link "Wrap Up" at bounding box center [112, 143] width 225 height 53
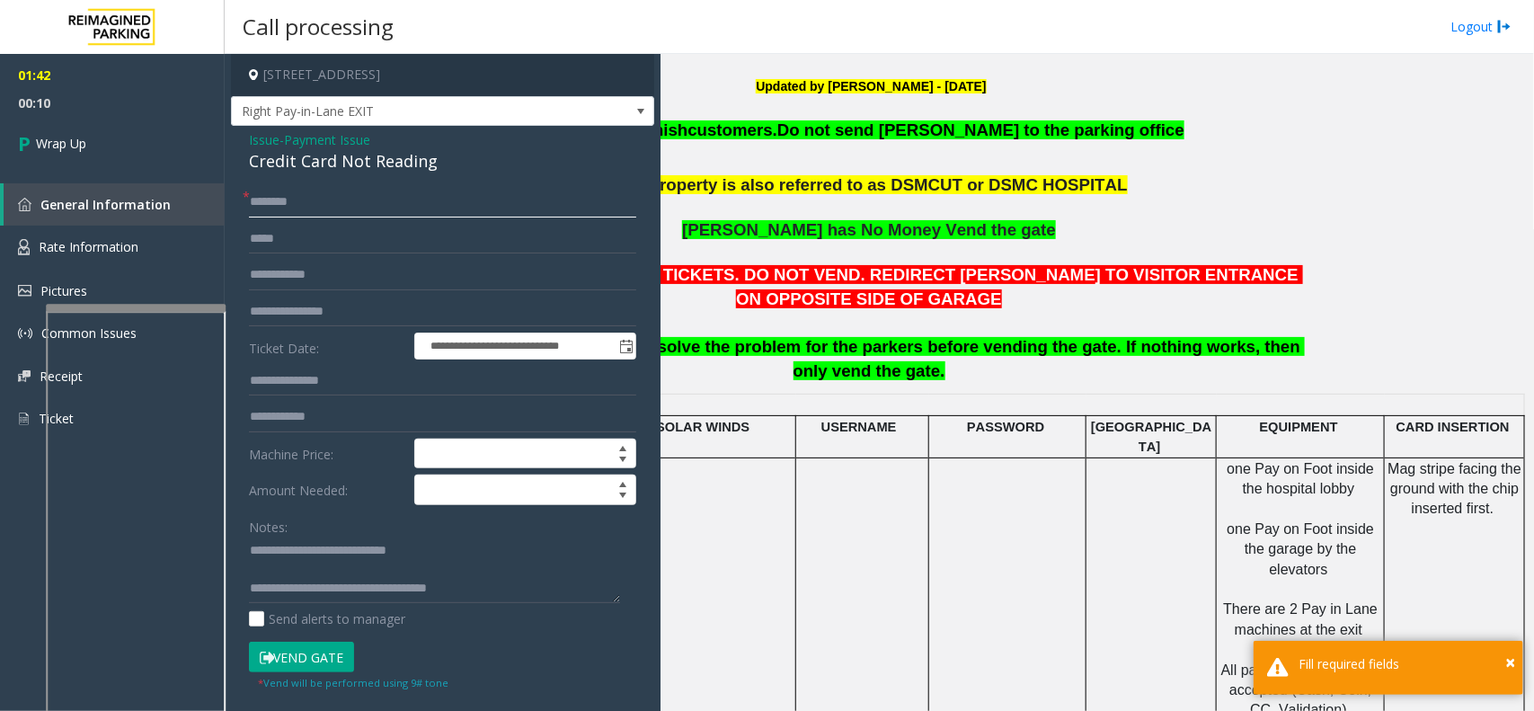
click at [376, 191] on input "text" at bounding box center [442, 202] width 387 height 31
type input "**"
click at [114, 150] on link "Wrap Up" at bounding box center [112, 143] width 225 height 53
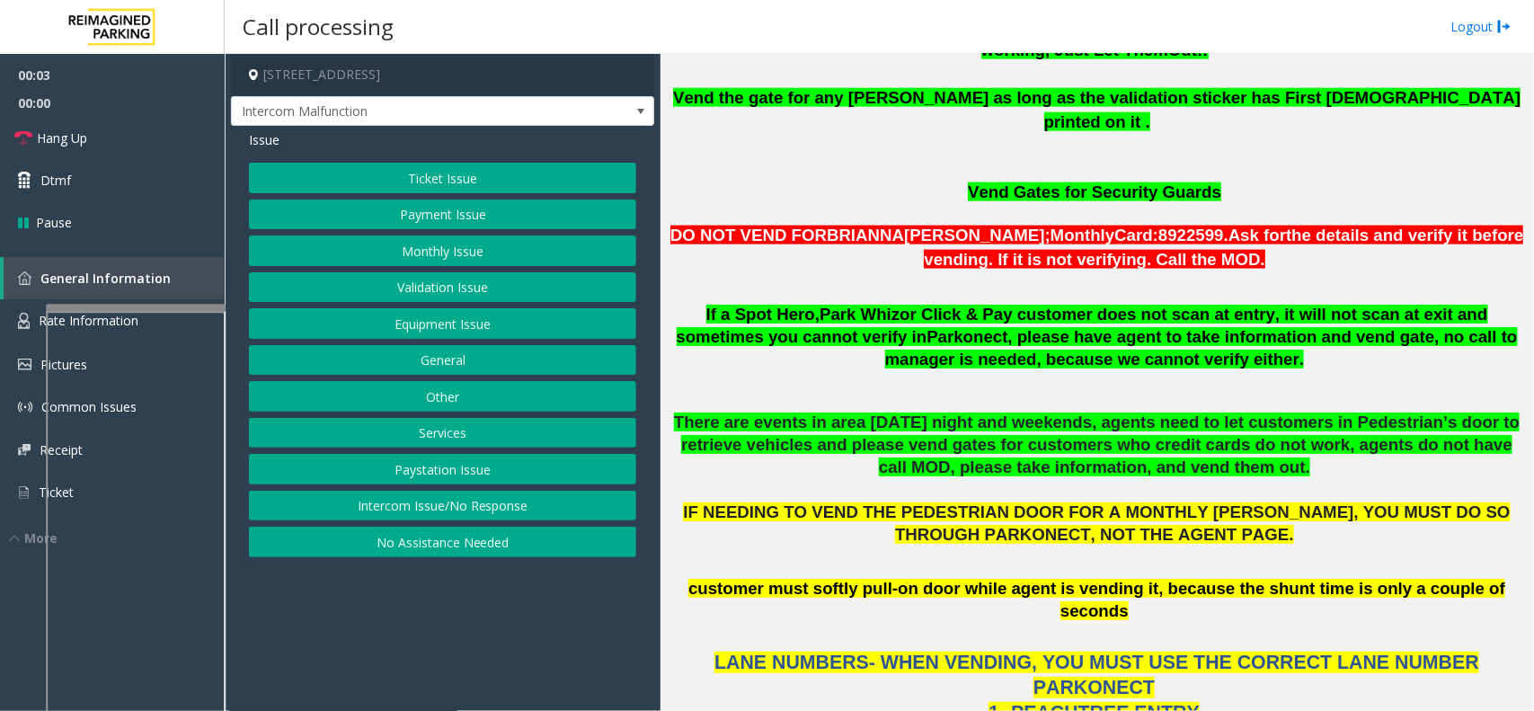
scroll to position [1124, 0]
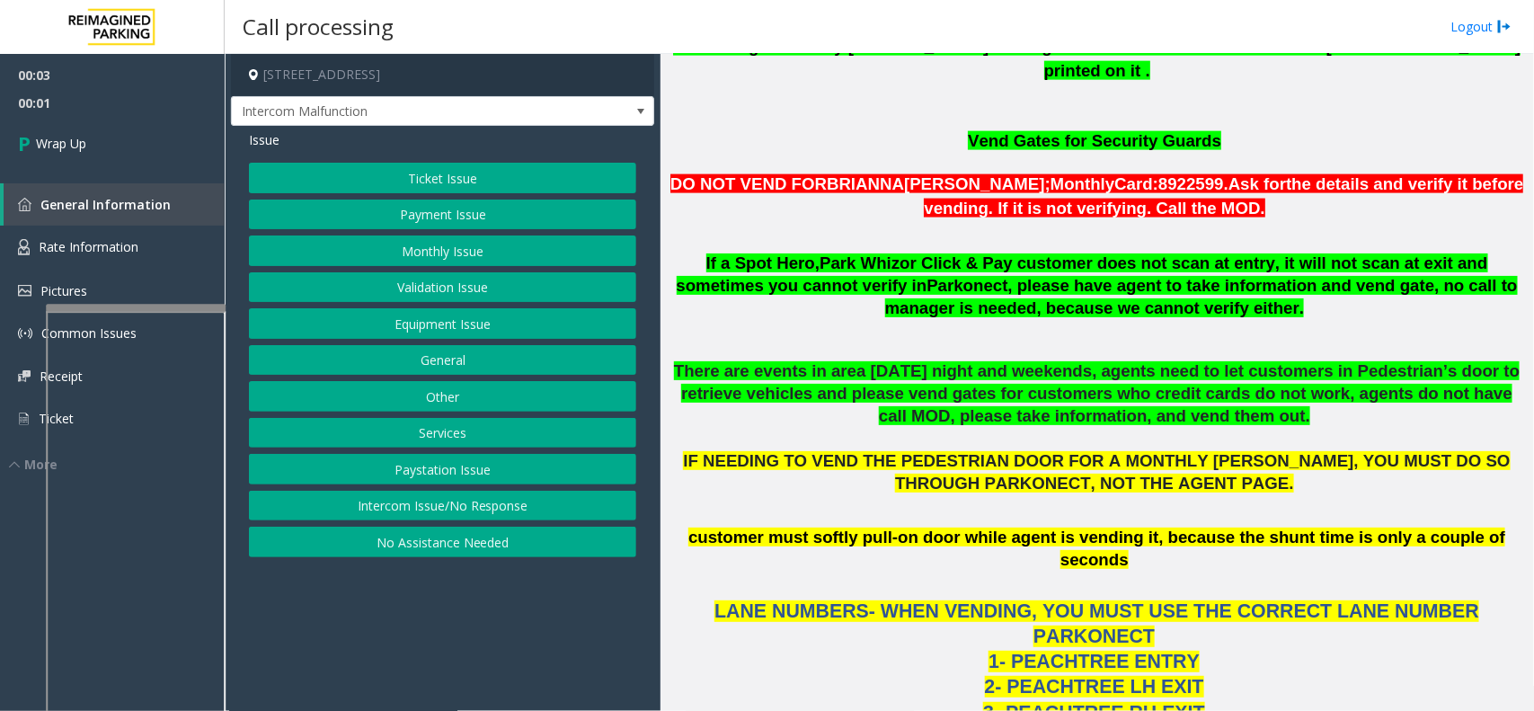
click at [422, 499] on button "Intercom Issue/No Response" at bounding box center [442, 506] width 387 height 31
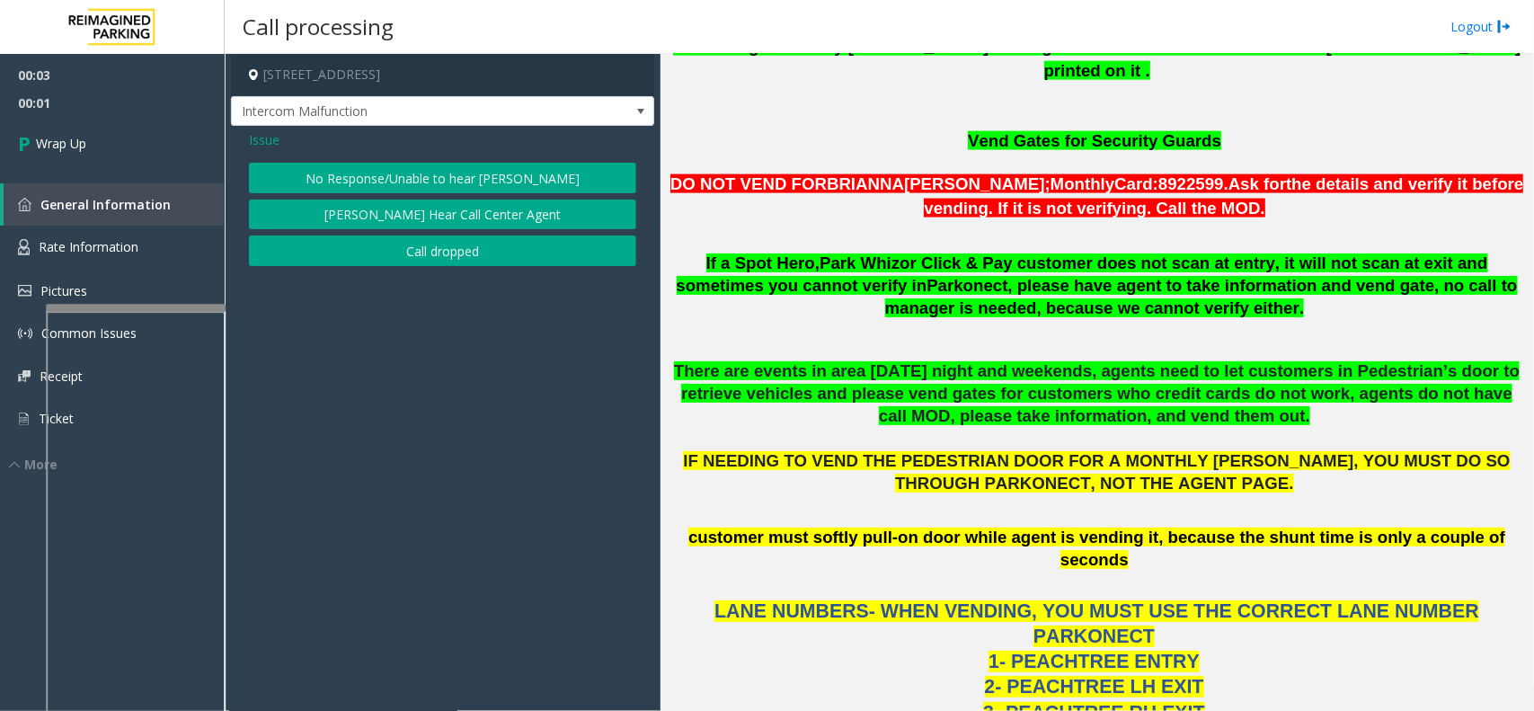
click at [419, 272] on div "Issue No Response/Unable to hear [PERSON_NAME] Cannot Hear Call Center Agent Ca…" at bounding box center [442, 200] width 423 height 149
click at [419, 256] on button "Call dropped" at bounding box center [442, 251] width 387 height 31
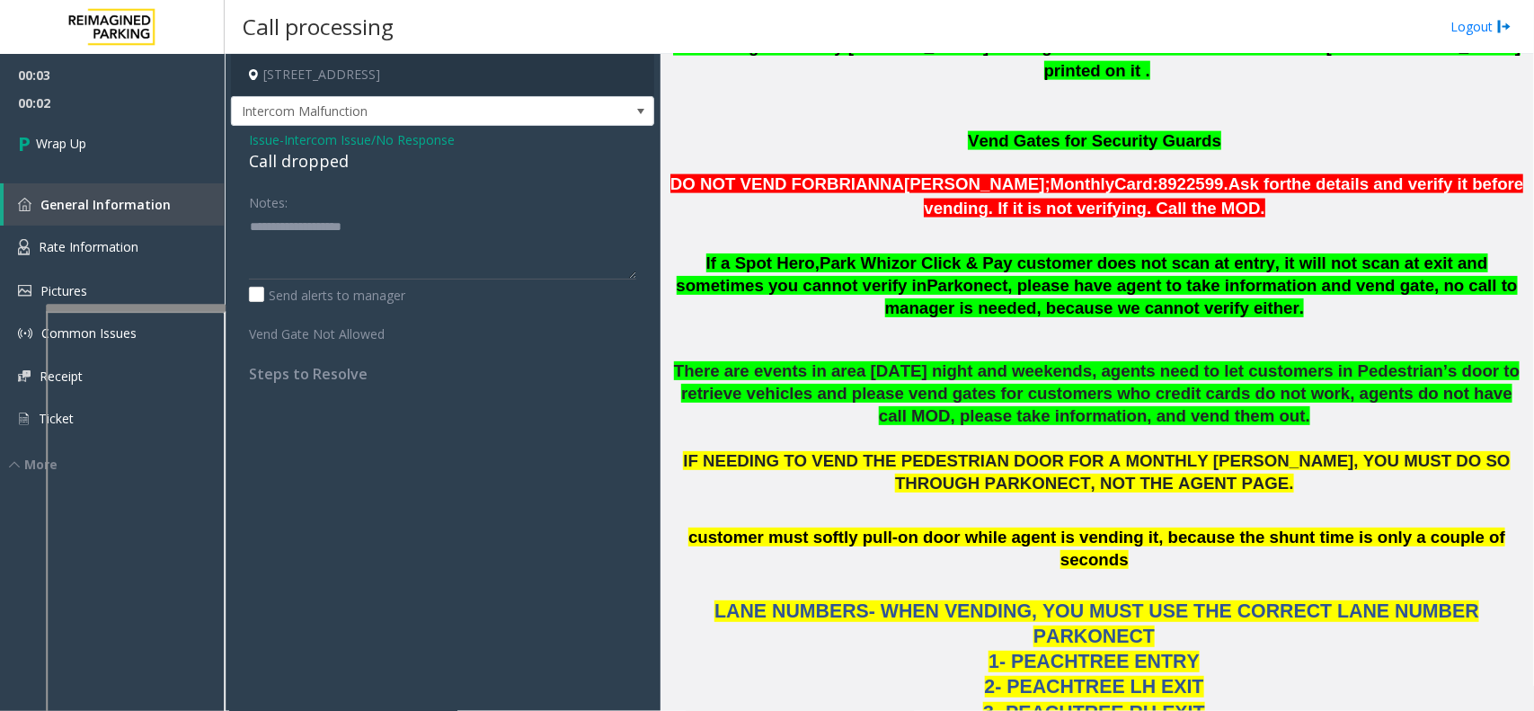
click at [277, 171] on div "Call dropped" at bounding box center [442, 161] width 387 height 24
type textarea "**********"
click at [162, 156] on link "Wrap Up" at bounding box center [112, 143] width 225 height 53
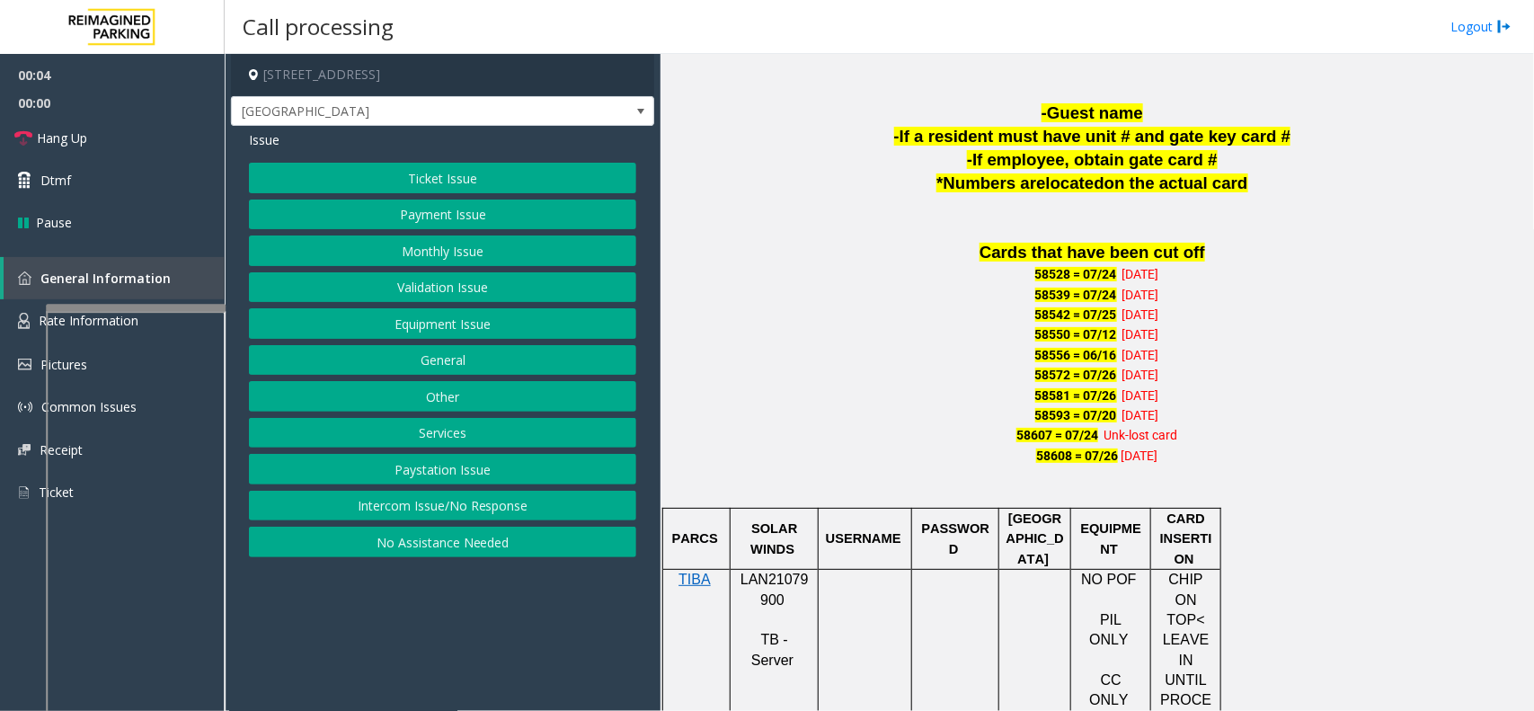
scroll to position [1348, 0]
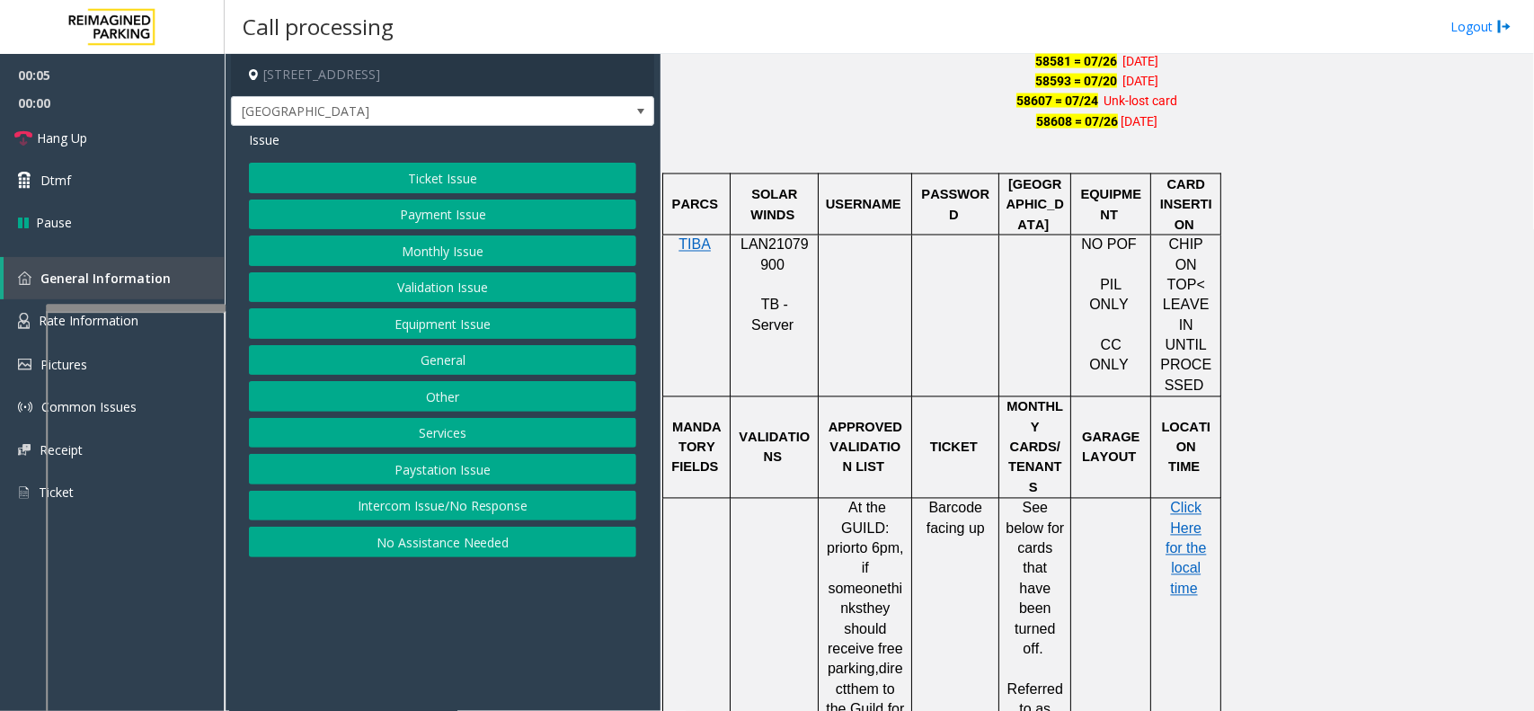
click at [779, 245] on span "LAN21079900" at bounding box center [775, 254] width 68 height 35
copy p "LAN21079900"
click at [509, 508] on button "Intercom Issue/No Response" at bounding box center [442, 506] width 387 height 31
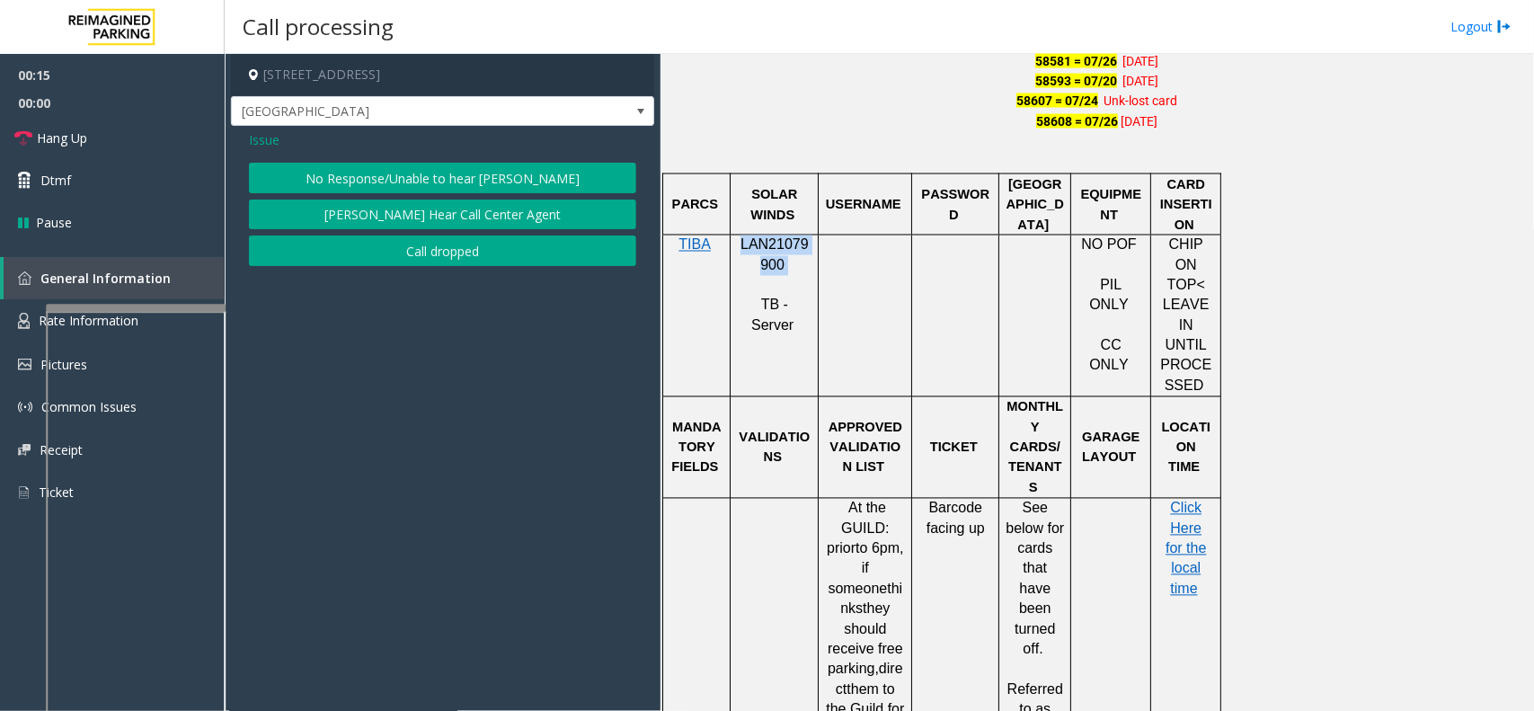
click at [459, 173] on button "No Response/Unable to hear [PERSON_NAME]" at bounding box center [442, 178] width 387 height 31
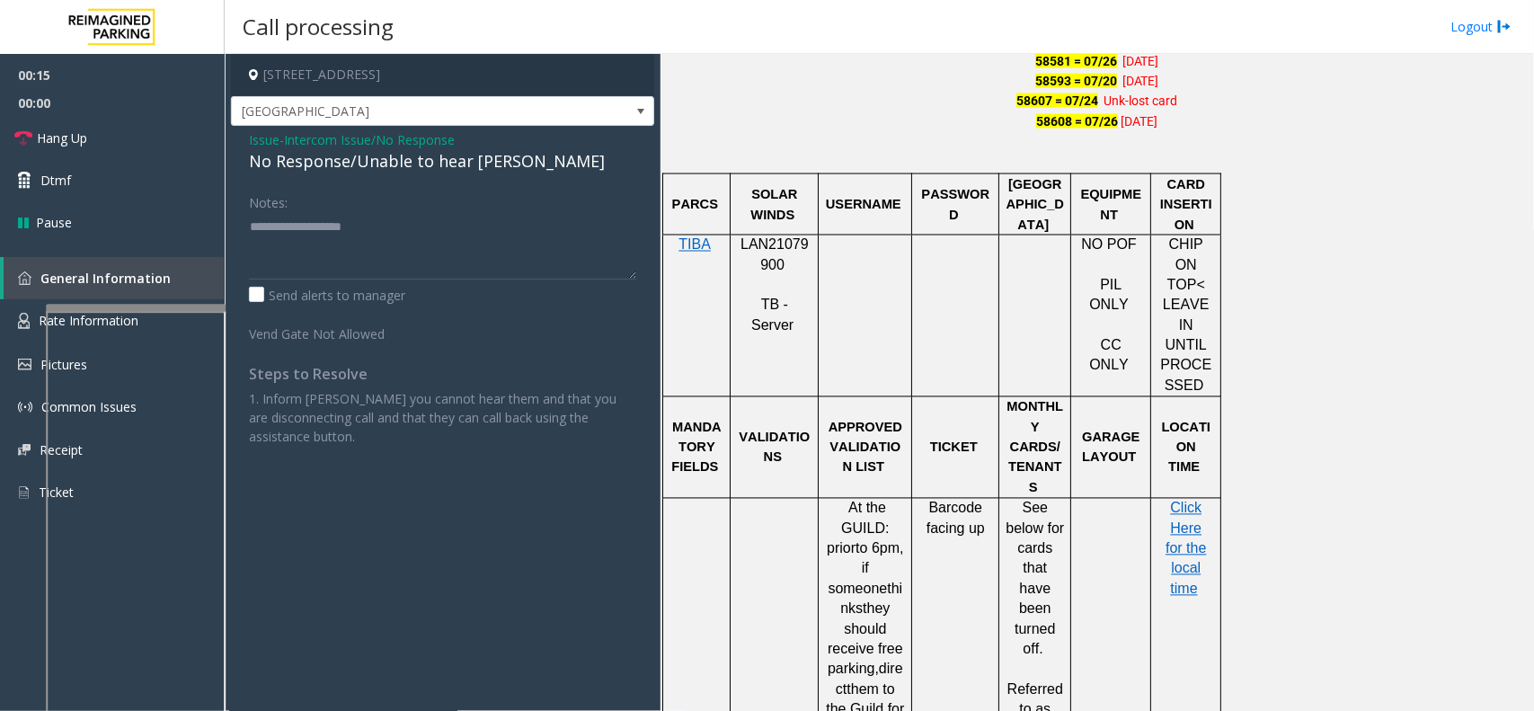
click at [438, 173] on div "No Response/Unable to hear [PERSON_NAME]" at bounding box center [442, 161] width 387 height 24
type textarea "**********"
click at [171, 126] on link "Hang Up" at bounding box center [112, 138] width 225 height 42
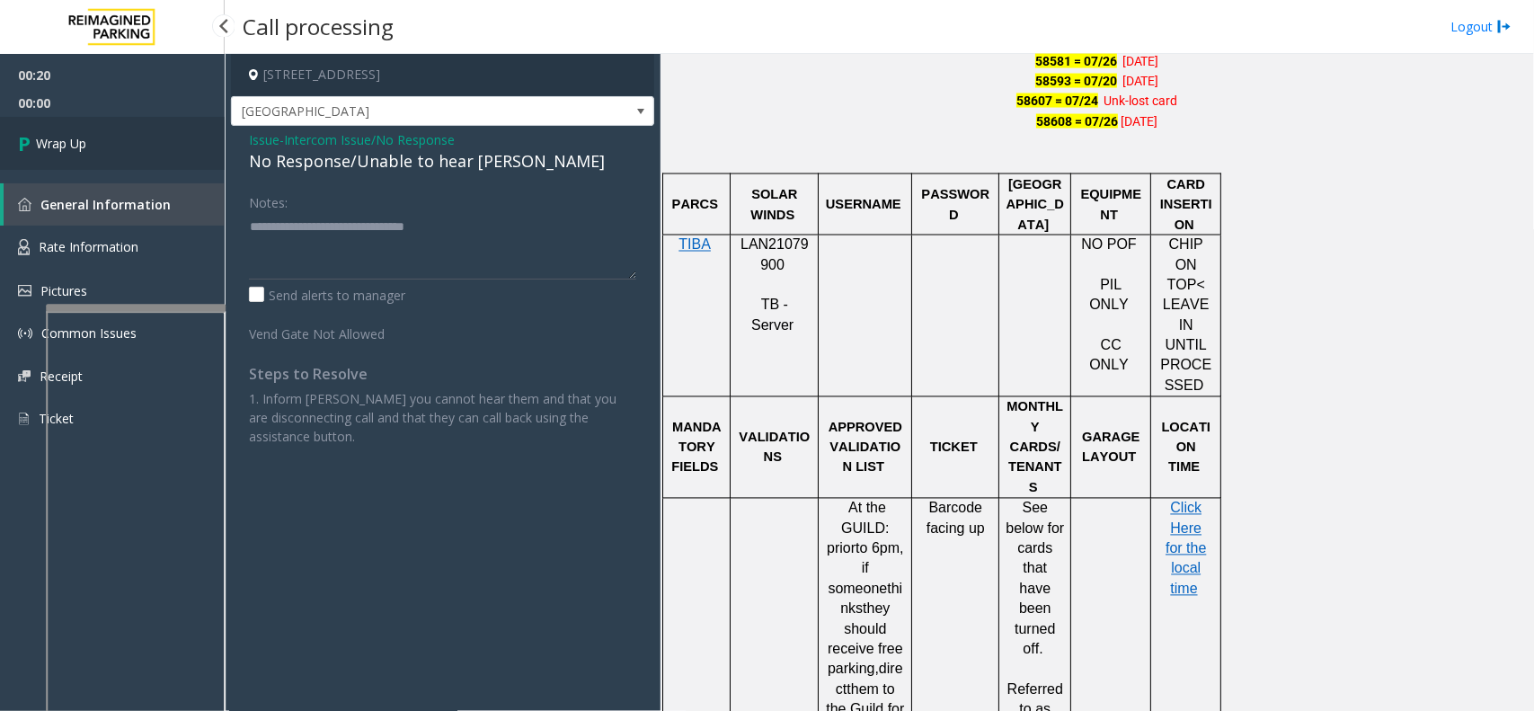
click at [94, 140] on link "Wrap Up" at bounding box center [112, 143] width 225 height 53
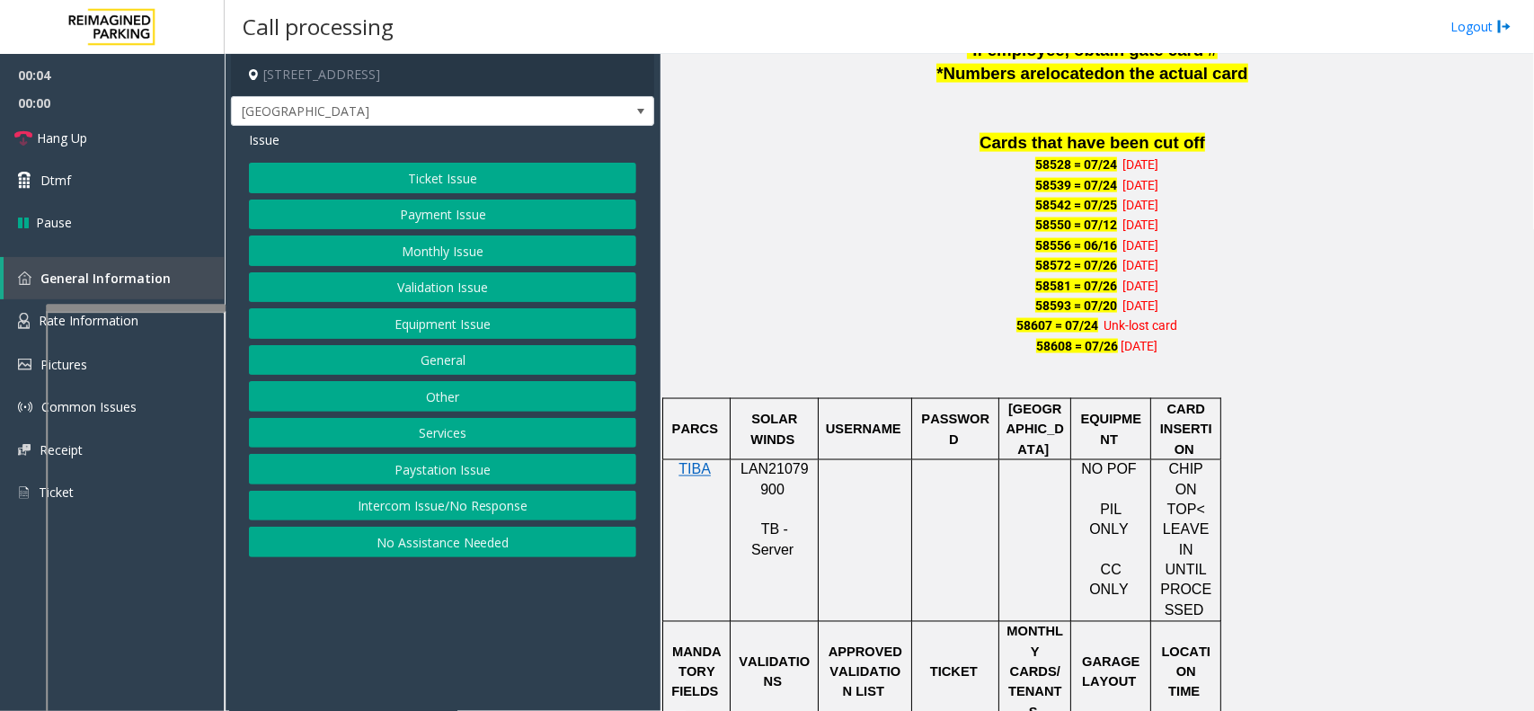
scroll to position [1236, 0]
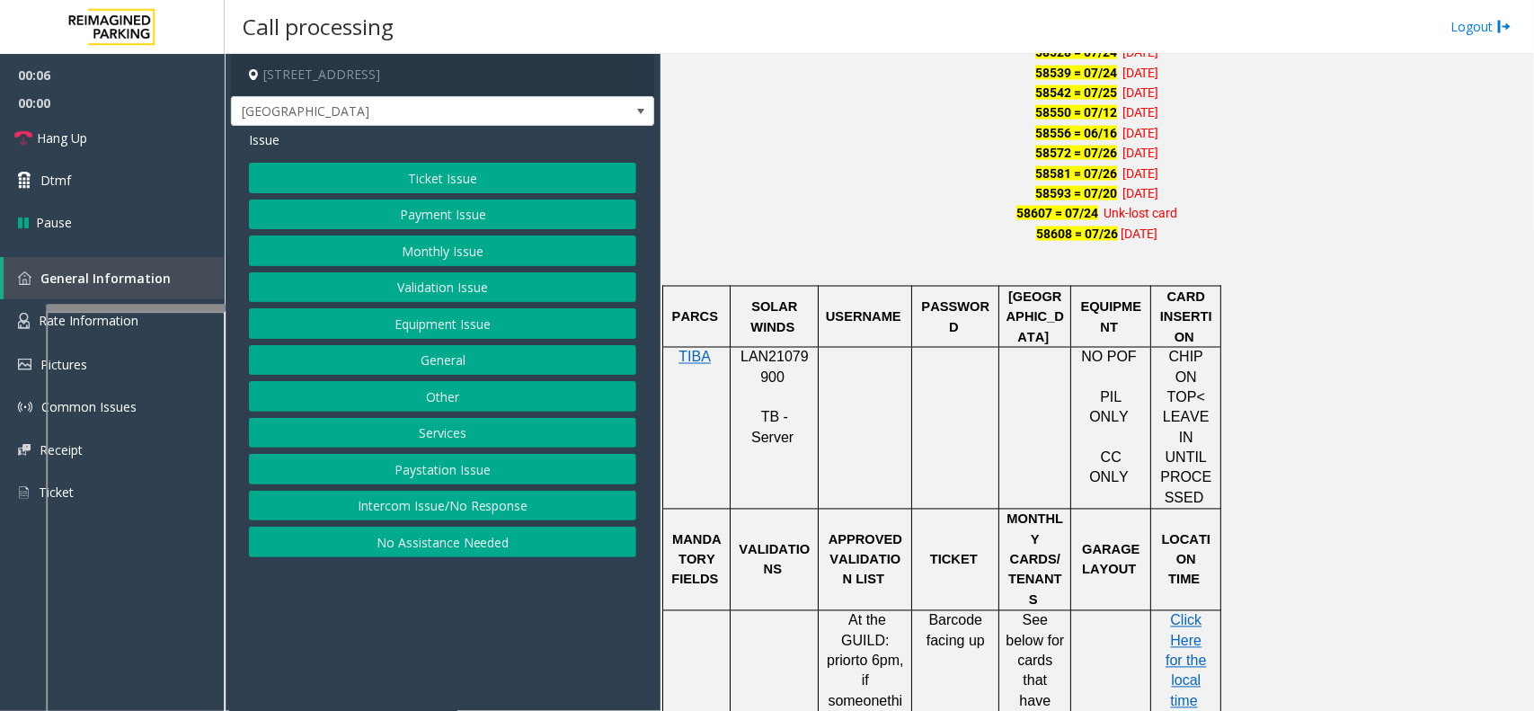
click at [769, 357] on span "LAN21079900" at bounding box center [775, 367] width 68 height 35
copy p "LAN21079900"
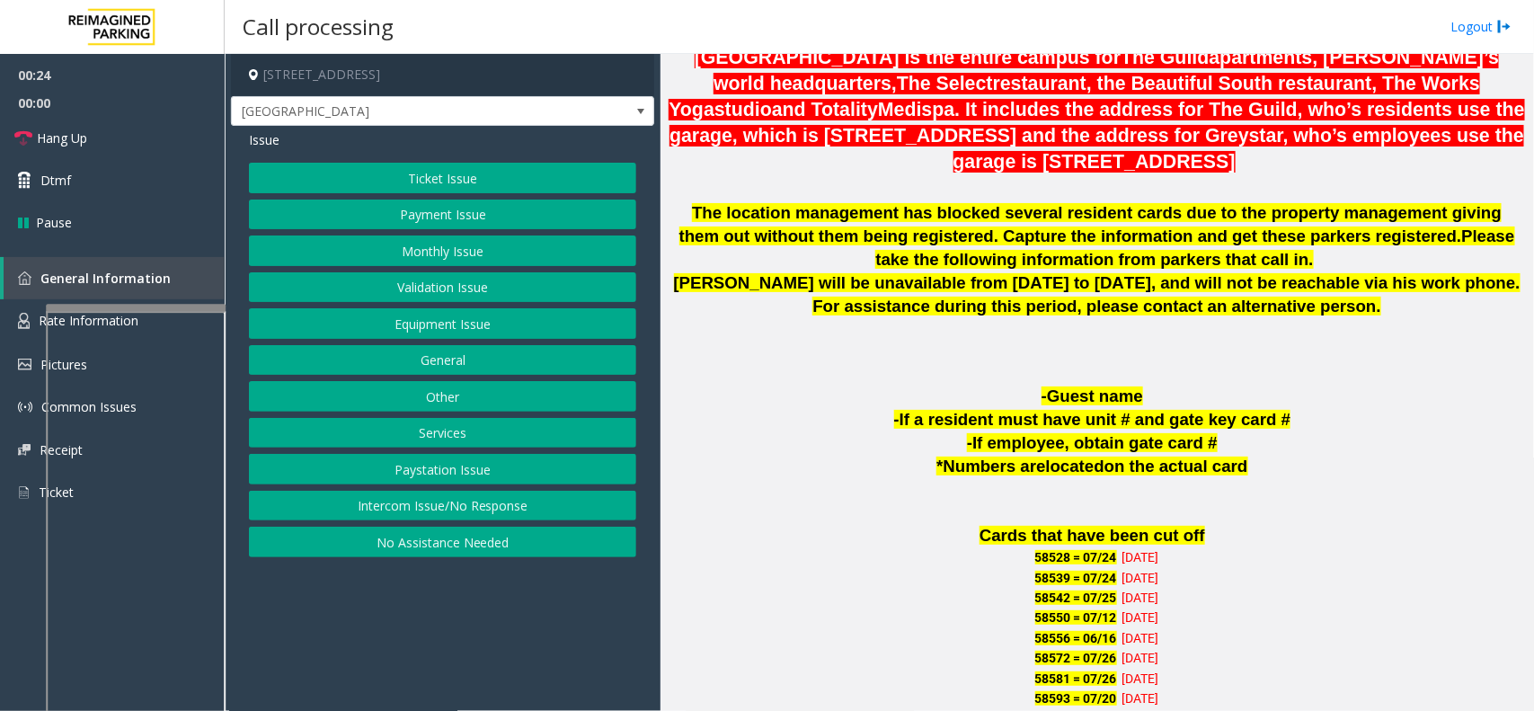
scroll to position [787, 0]
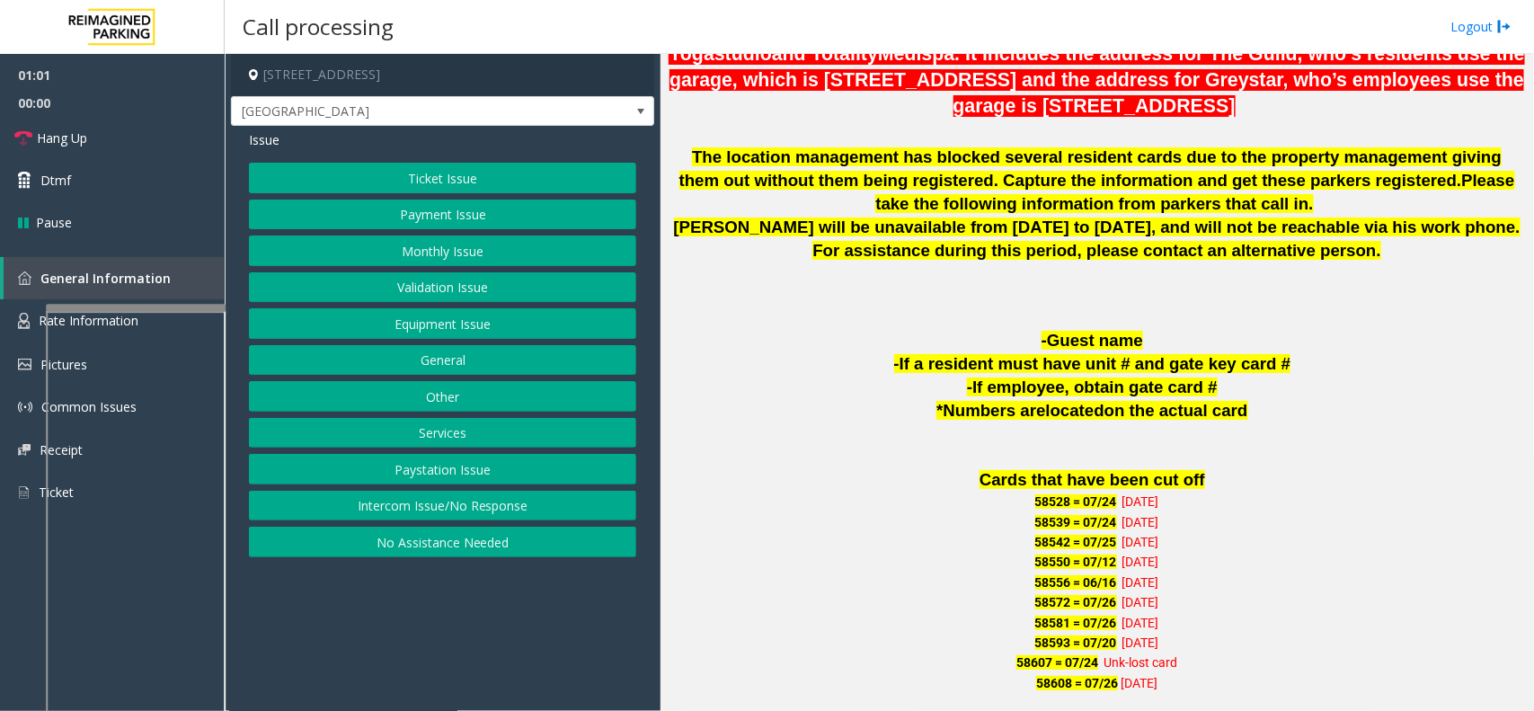
click at [472, 325] on button "Equipment Issue" at bounding box center [442, 323] width 387 height 31
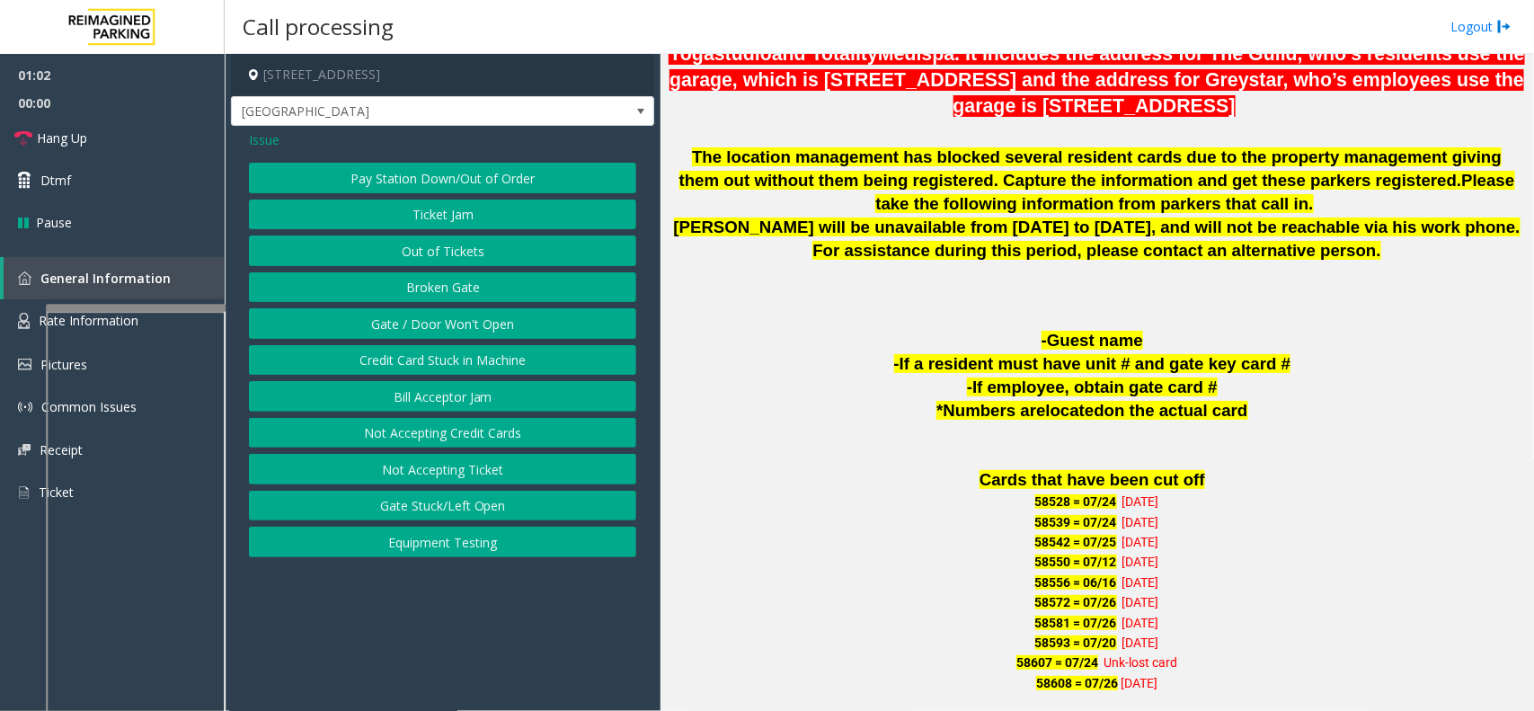
click at [484, 205] on button "Ticket Jam" at bounding box center [442, 215] width 387 height 31
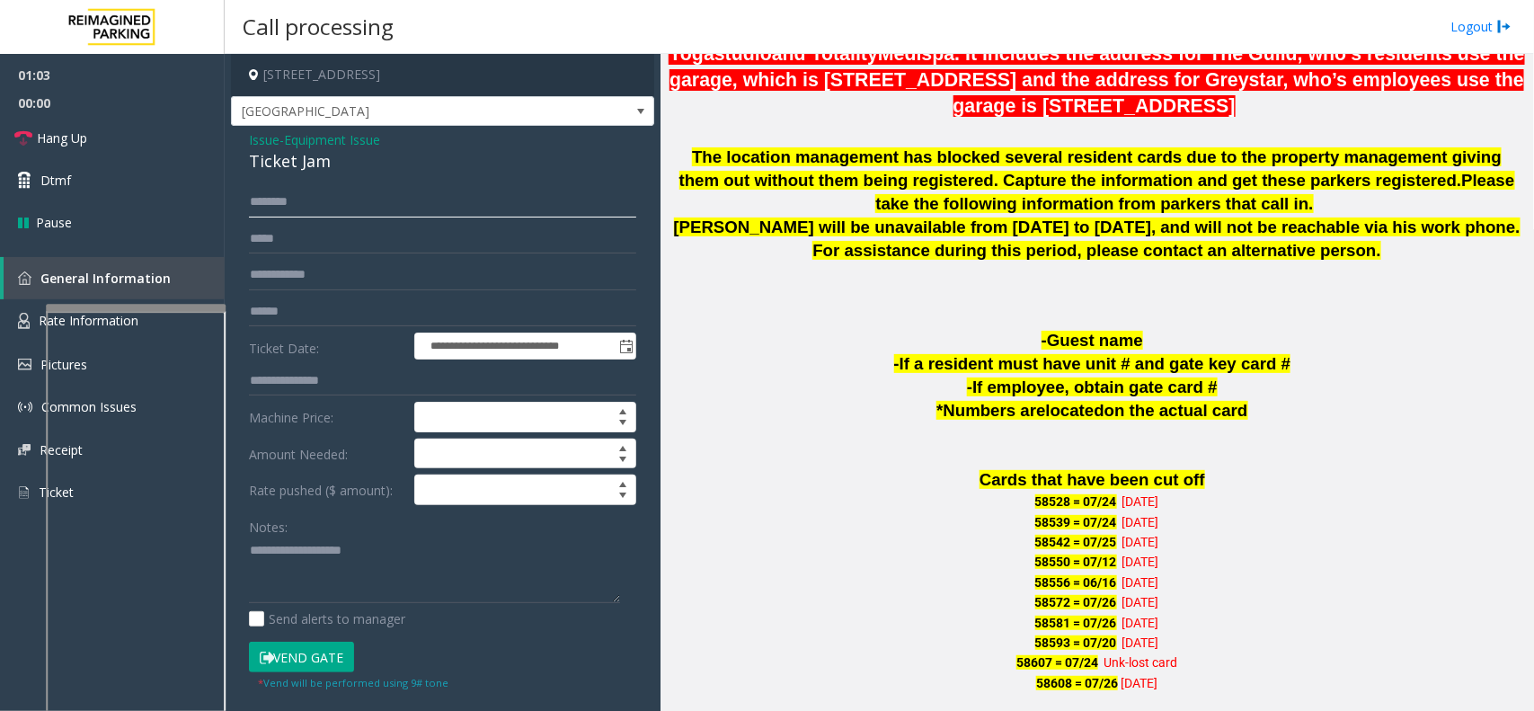
click at [379, 200] on input "text" at bounding box center [442, 202] width 387 height 31
click at [316, 200] on input "text" at bounding box center [442, 202] width 387 height 31
type input "******"
click at [39, 321] on span "Rate Information" at bounding box center [89, 320] width 100 height 17
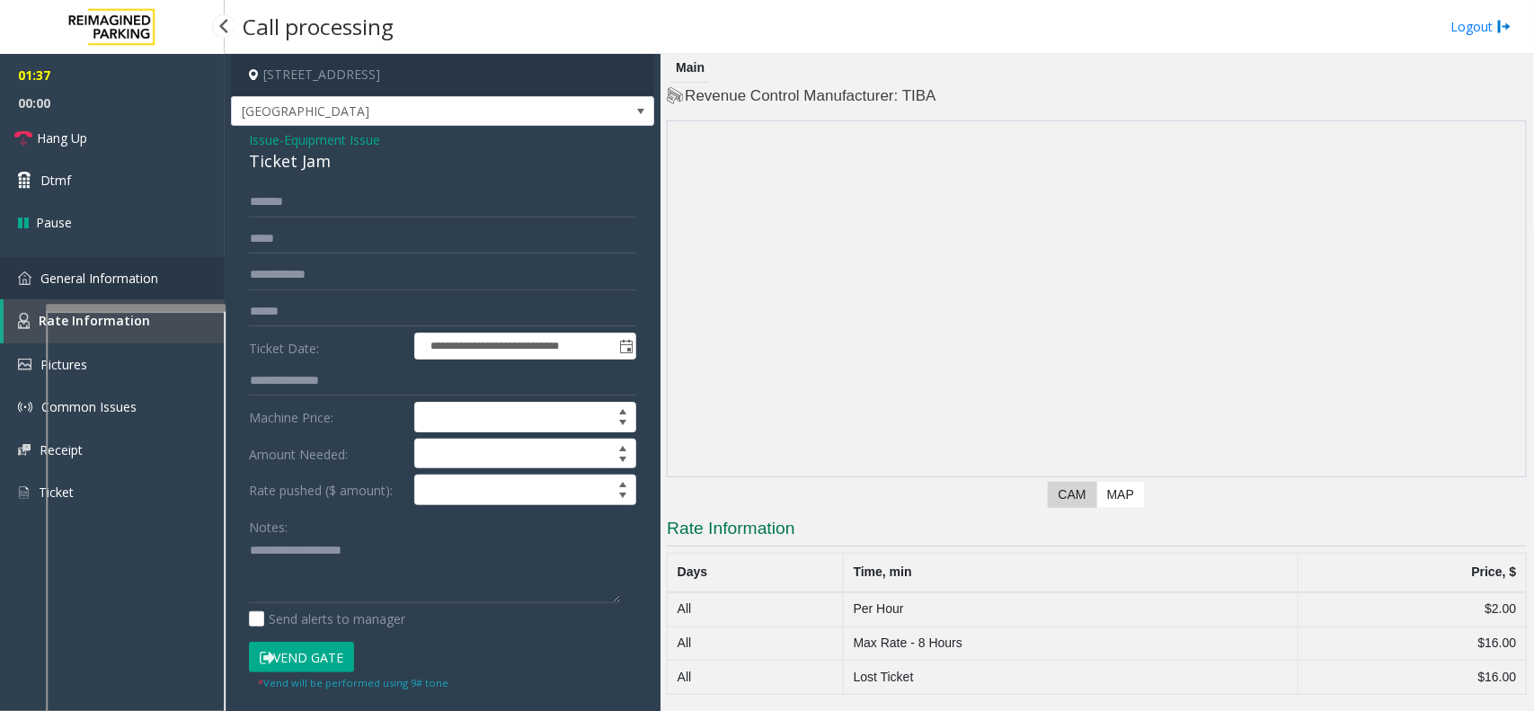
click at [111, 289] on link "General Information" at bounding box center [112, 278] width 225 height 42
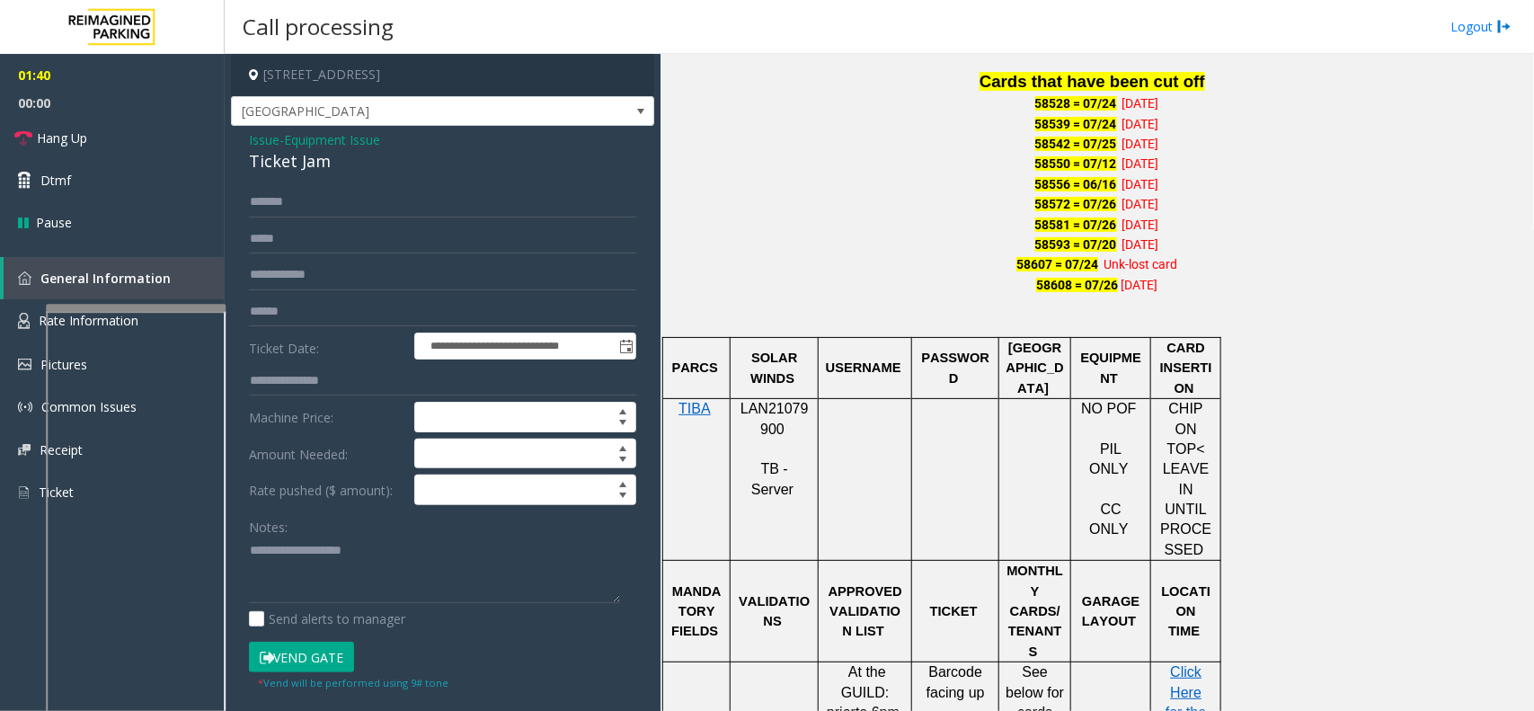
scroll to position [1461, 0]
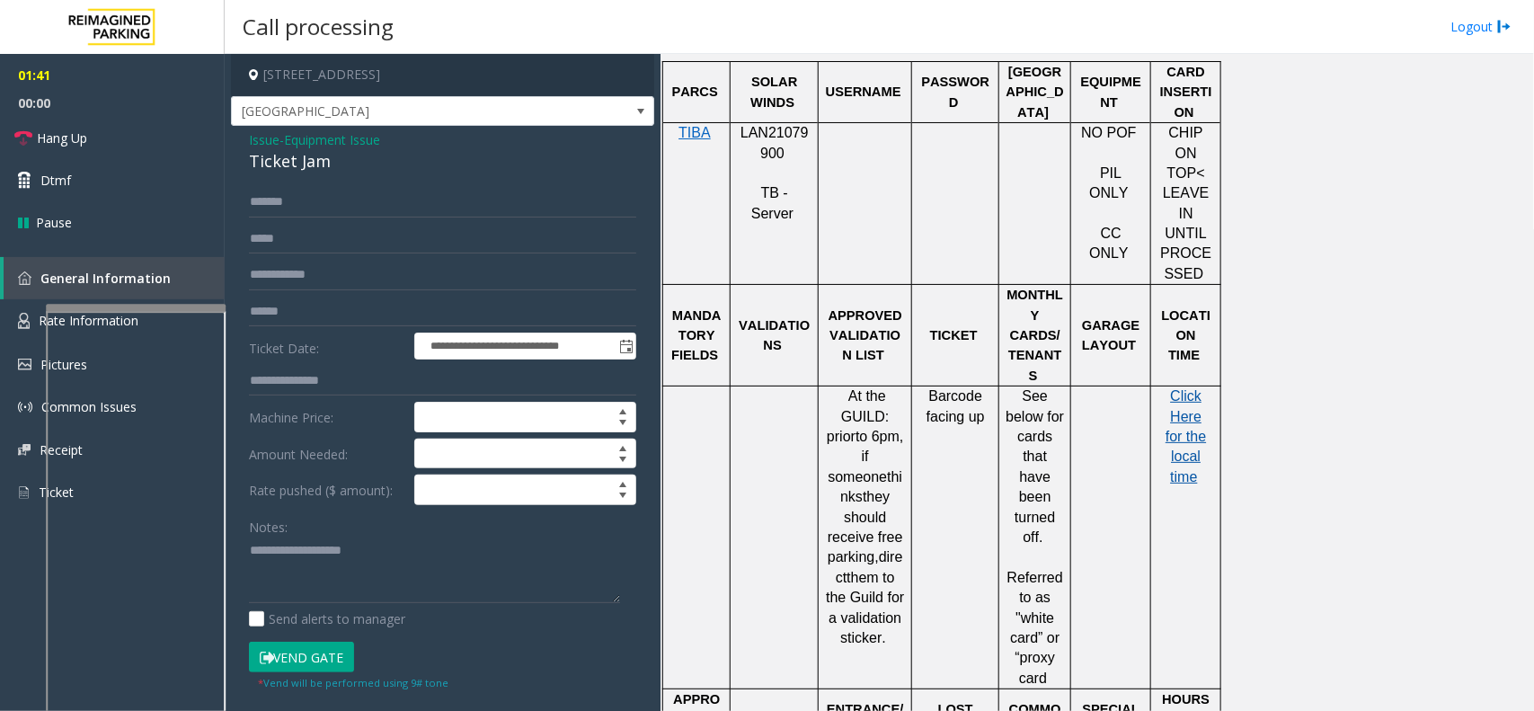
click at [1203, 388] on span "Click Here for the local time" at bounding box center [1186, 436] width 40 height 96
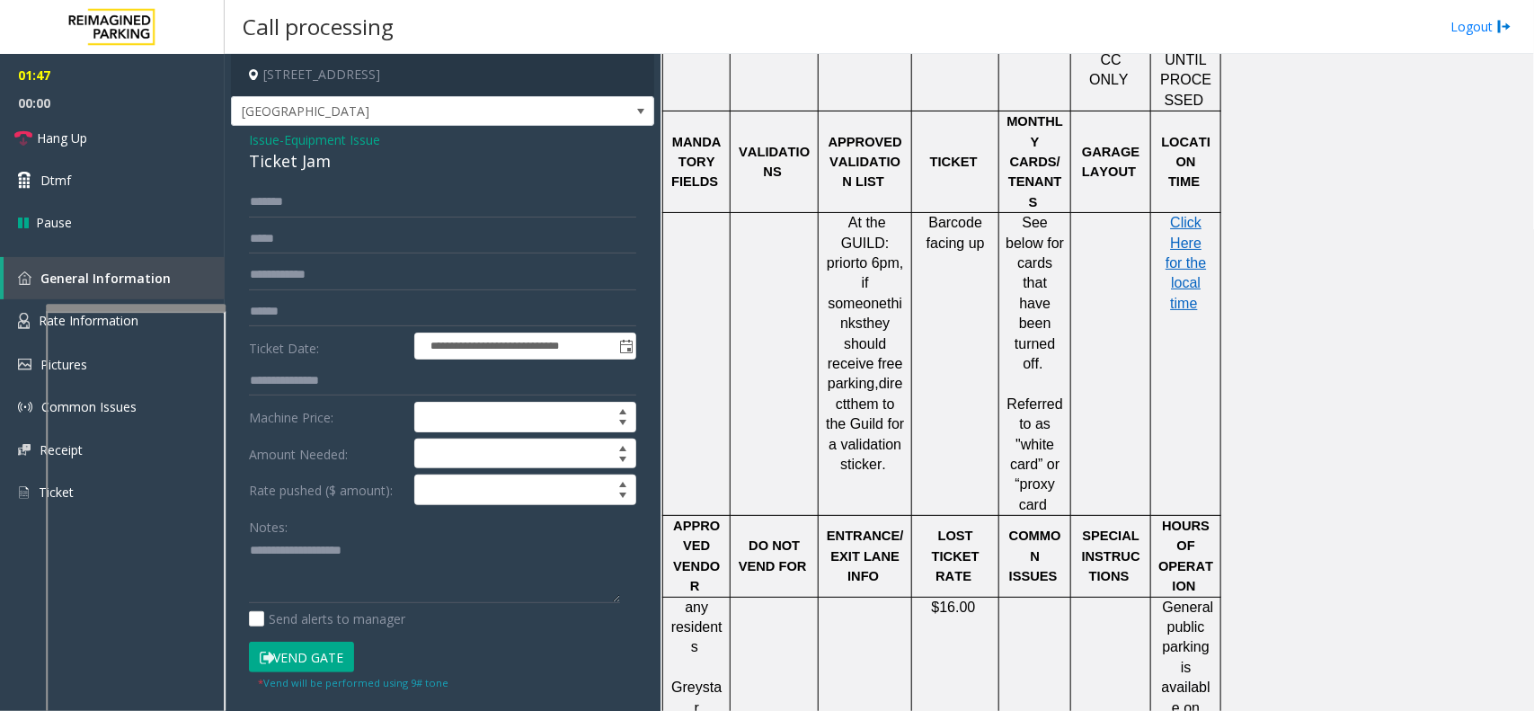
scroll to position [1601, 0]
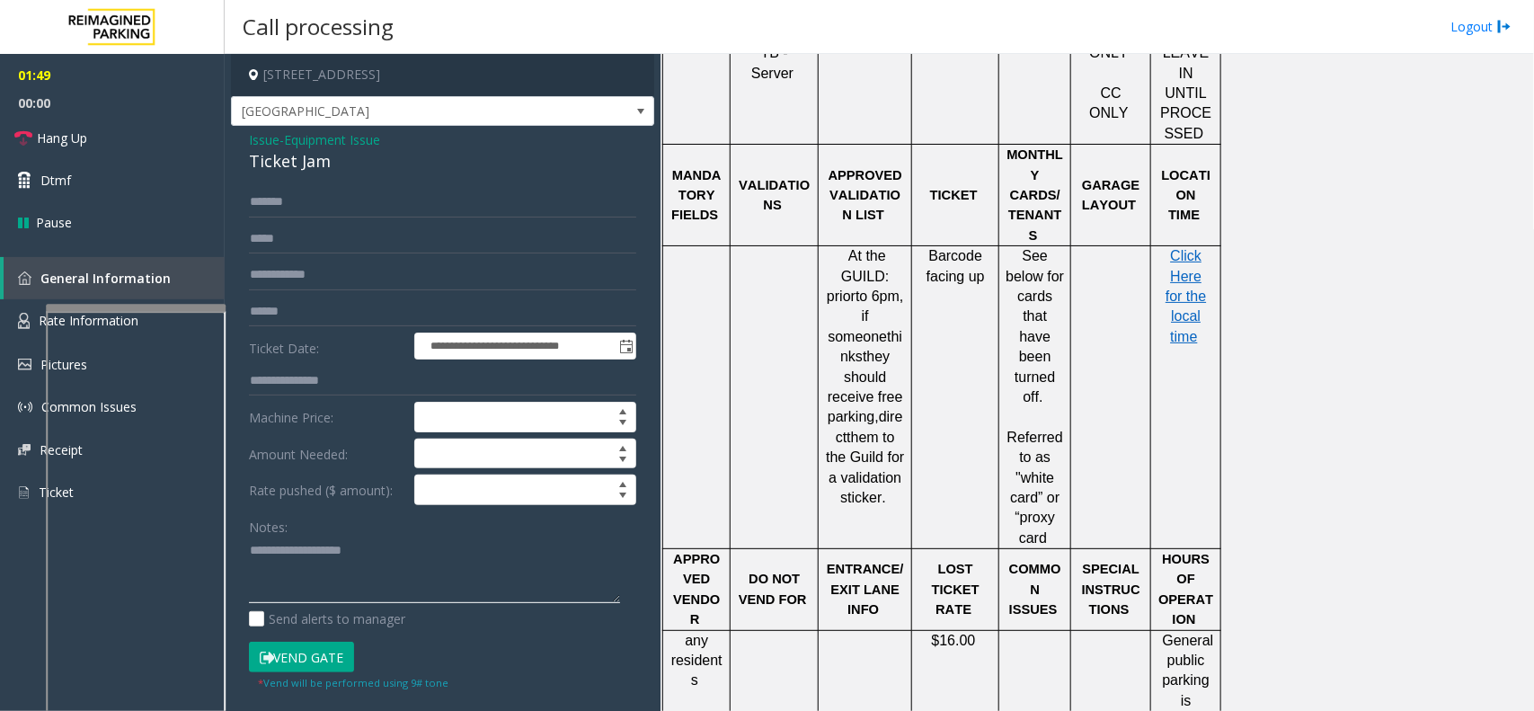
click at [302, 562] on textarea at bounding box center [434, 570] width 371 height 67
type textarea "**********"
click at [290, 133] on span "Equipment Issue" at bounding box center [332, 139] width 96 height 19
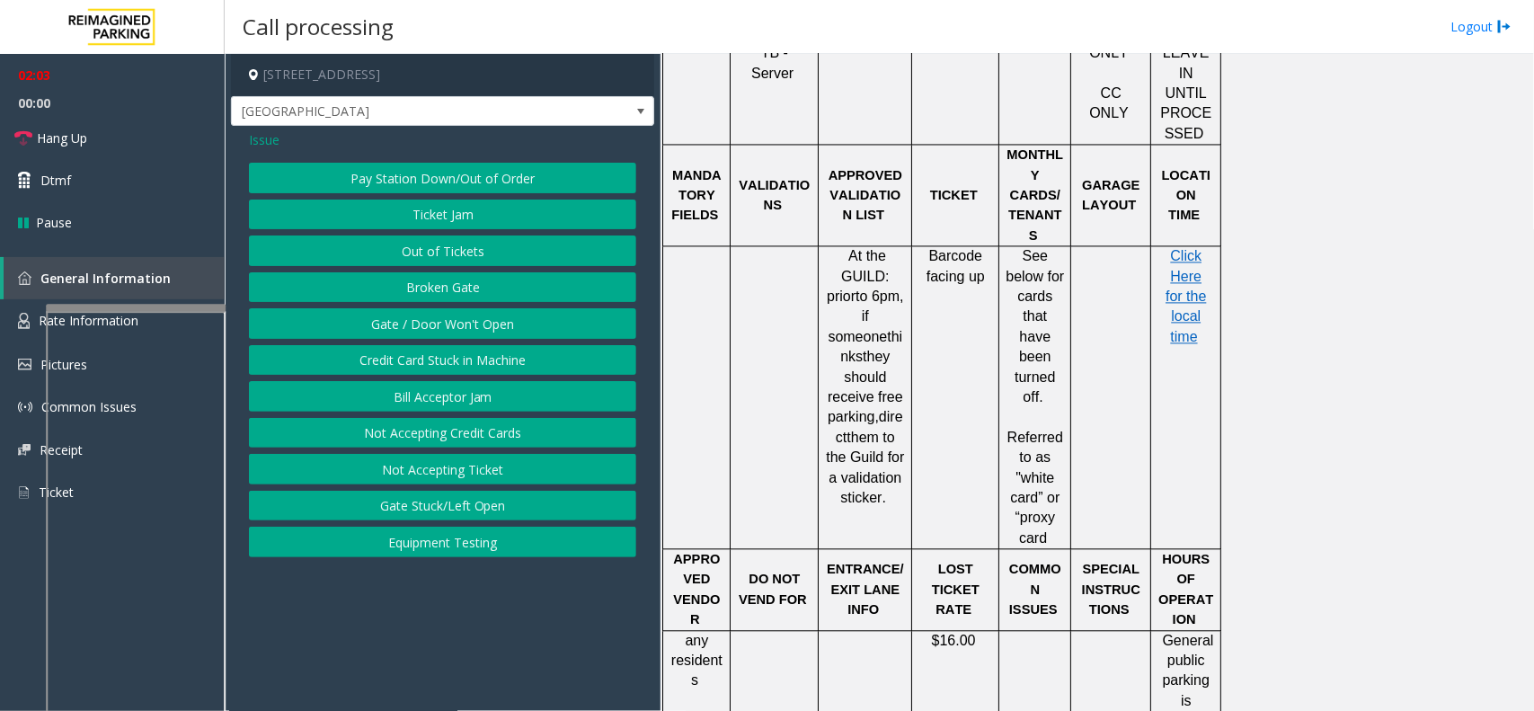
click at [267, 146] on span "Issue" at bounding box center [264, 139] width 31 height 19
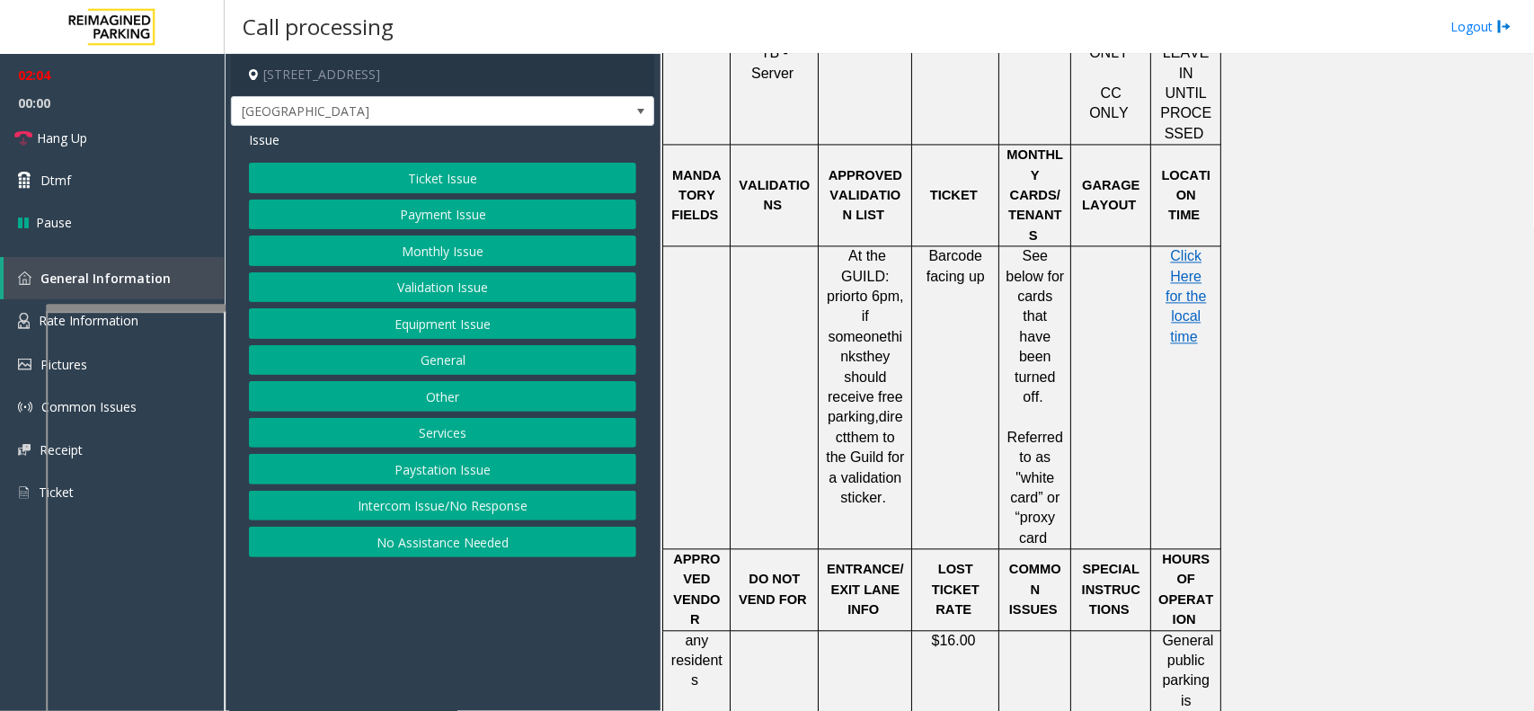
click at [405, 283] on button "Validation Issue" at bounding box center [442, 287] width 387 height 31
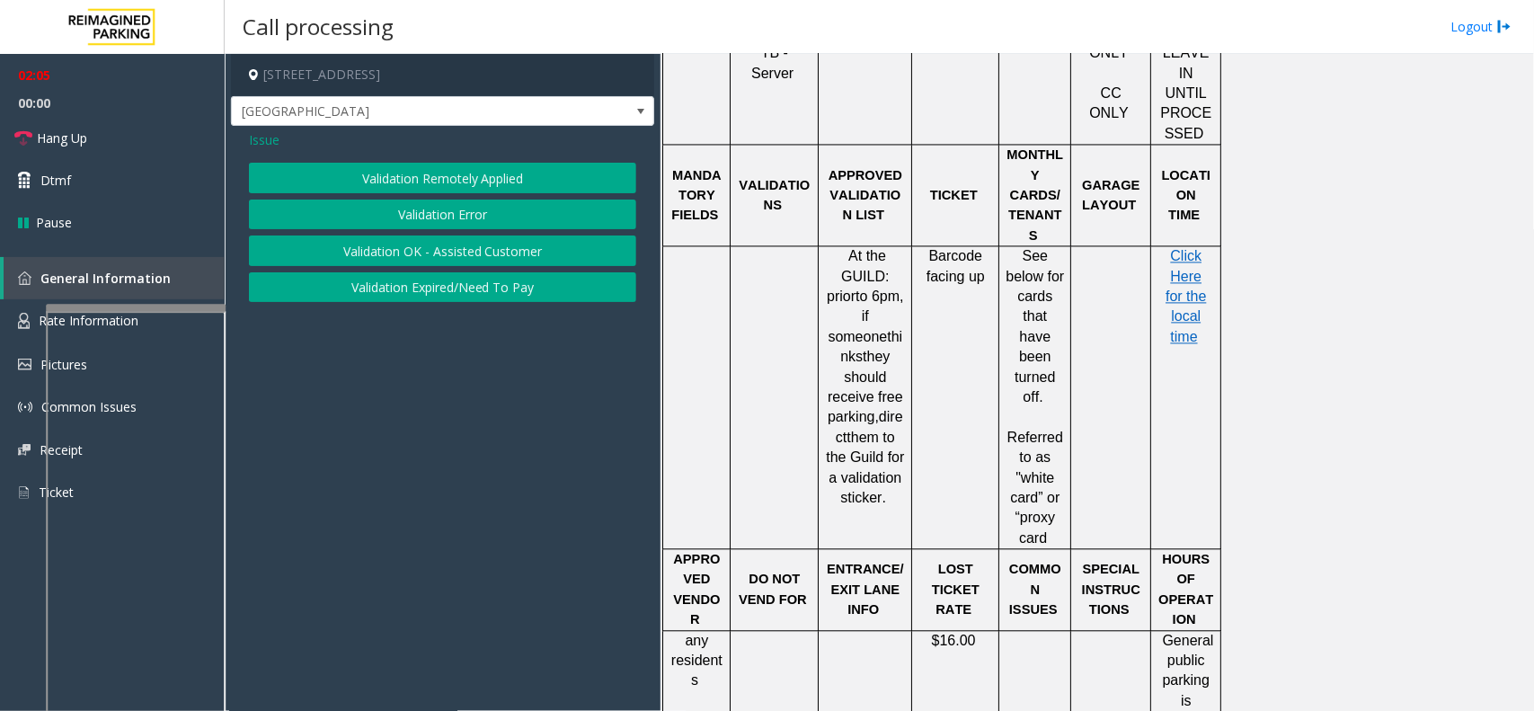
click at [438, 209] on button "Validation Error" at bounding box center [442, 215] width 387 height 31
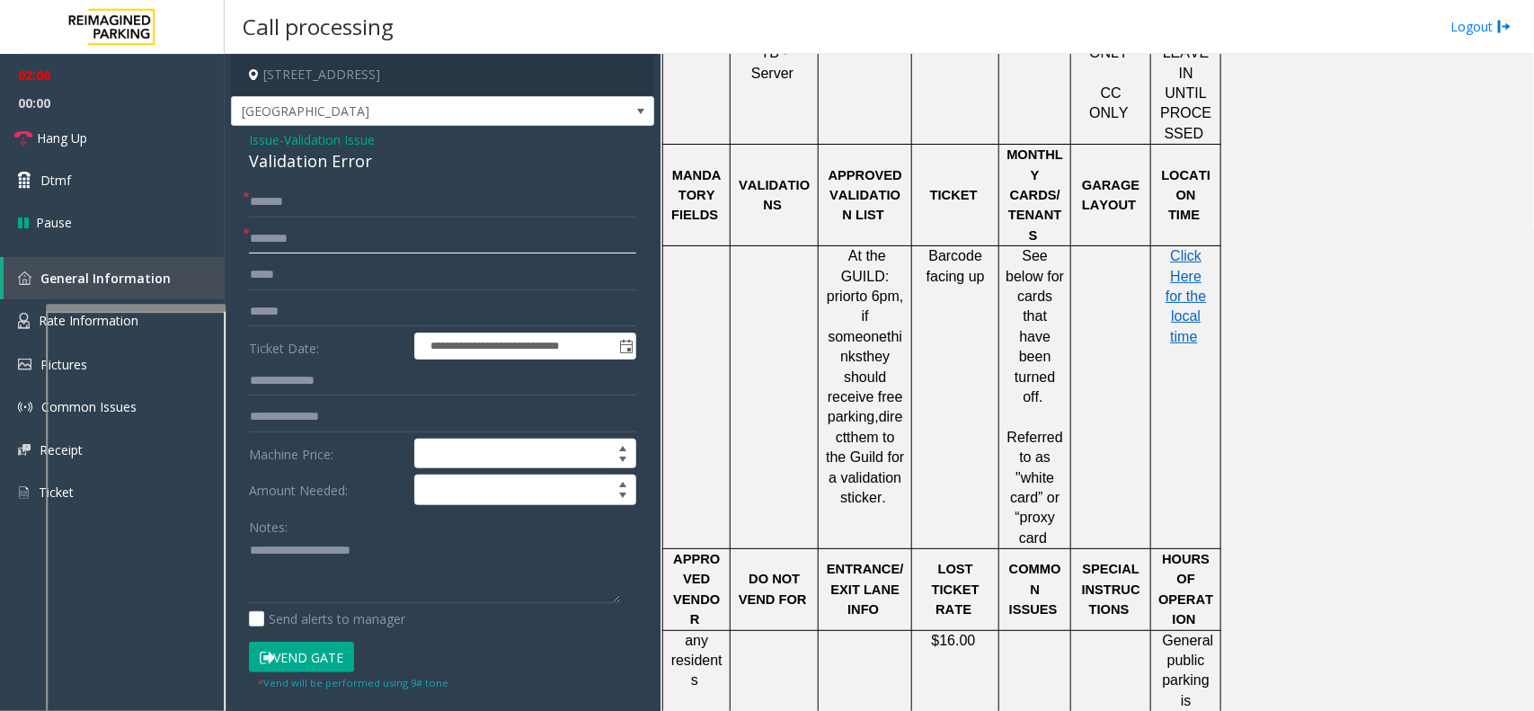
click at [346, 236] on input "text" at bounding box center [442, 239] width 387 height 31
click at [267, 239] on input "*********" at bounding box center [442, 239] width 387 height 31
type input "**********"
click at [316, 535] on div "Notes:" at bounding box center [442, 557] width 387 height 93
click at [316, 663] on button "Vend Gate" at bounding box center [301, 657] width 105 height 31
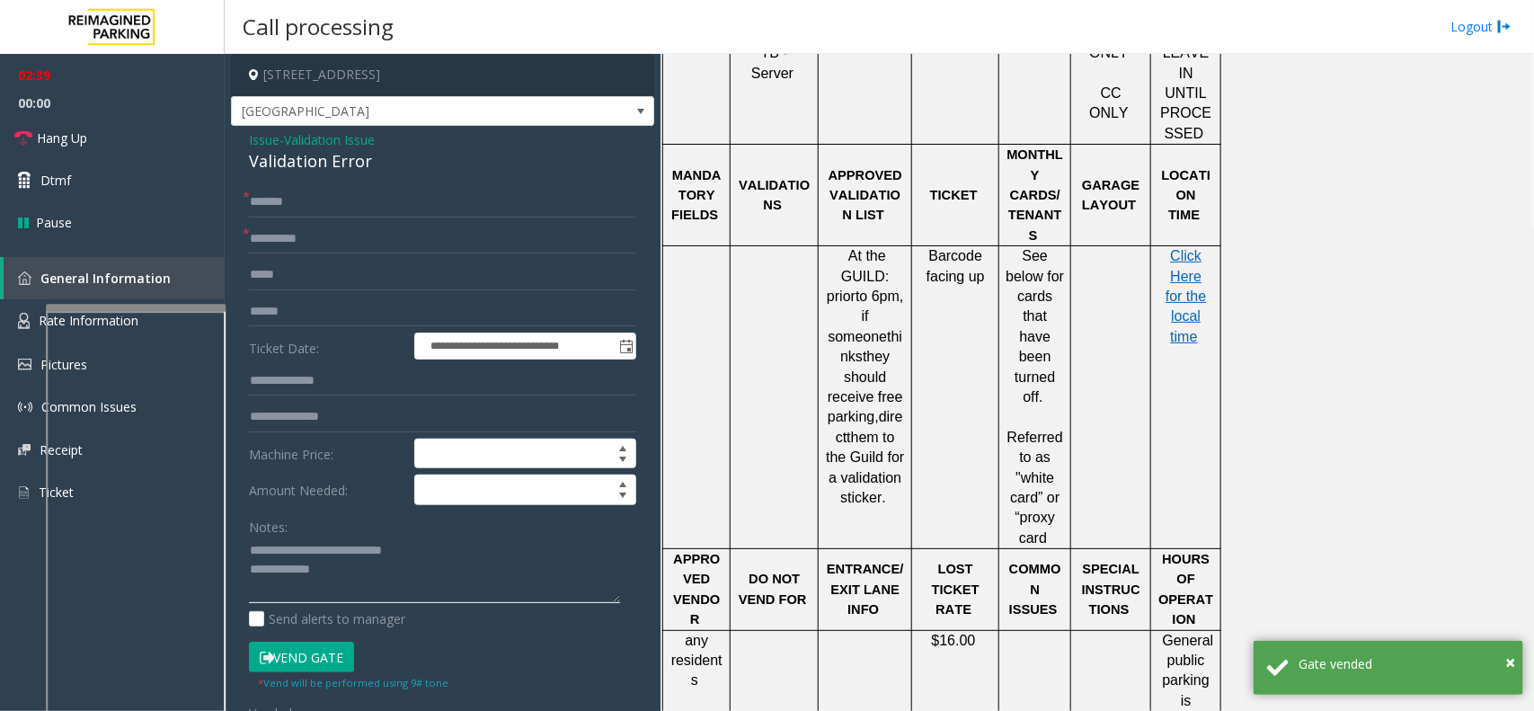
click at [378, 554] on textarea at bounding box center [434, 570] width 371 height 67
click at [375, 554] on textarea at bounding box center [434, 570] width 371 height 67
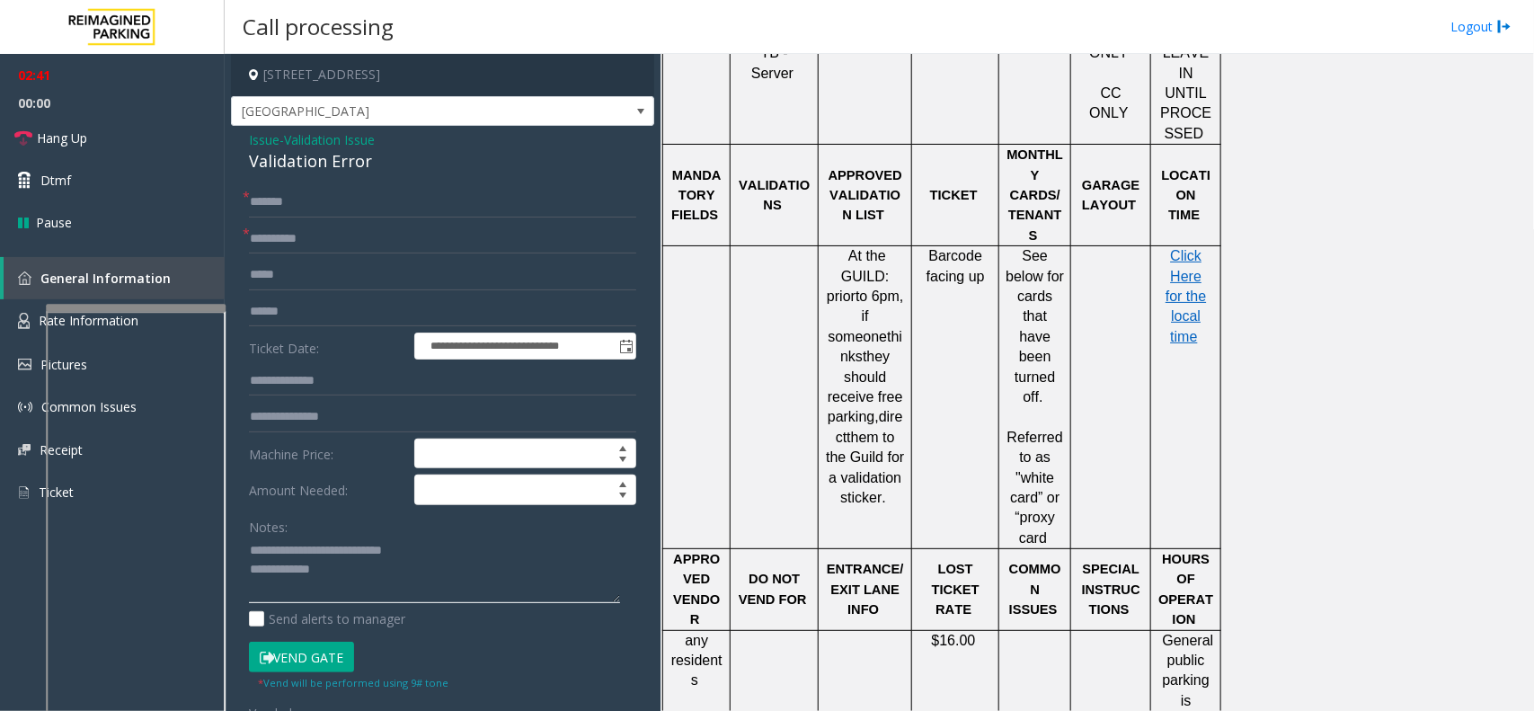
click at [369, 554] on textarea at bounding box center [434, 570] width 371 height 67
click at [352, 576] on textarea at bounding box center [434, 570] width 371 height 67
click at [326, 176] on div "**********" at bounding box center [442, 664] width 423 height 1076
click at [330, 173] on div "Validation Error" at bounding box center [442, 161] width 387 height 24
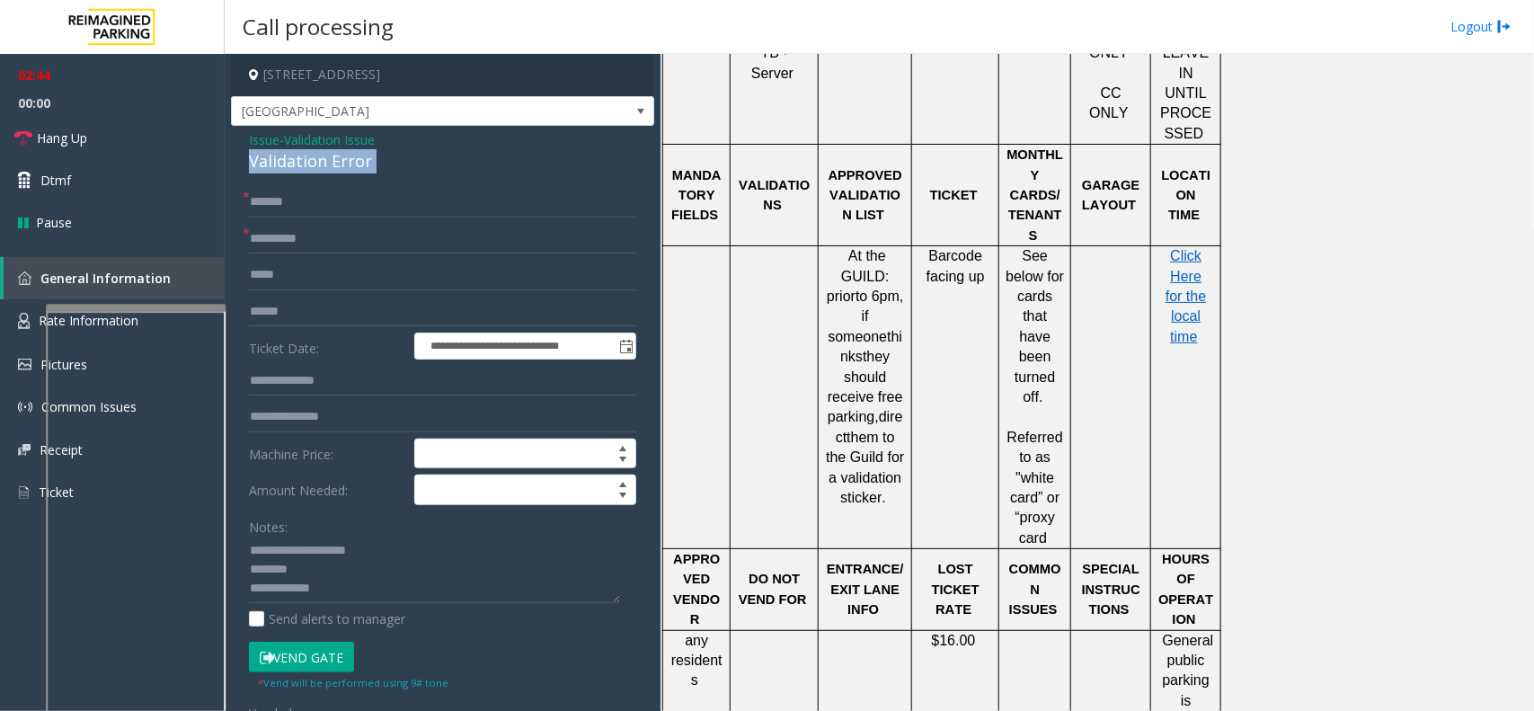
click at [330, 173] on div "Validation Error" at bounding box center [442, 161] width 387 height 24
click at [140, 137] on link "Hang Up" at bounding box center [112, 138] width 225 height 42
click at [356, 591] on textarea at bounding box center [434, 570] width 371 height 67
click at [365, 571] on textarea at bounding box center [434, 570] width 371 height 67
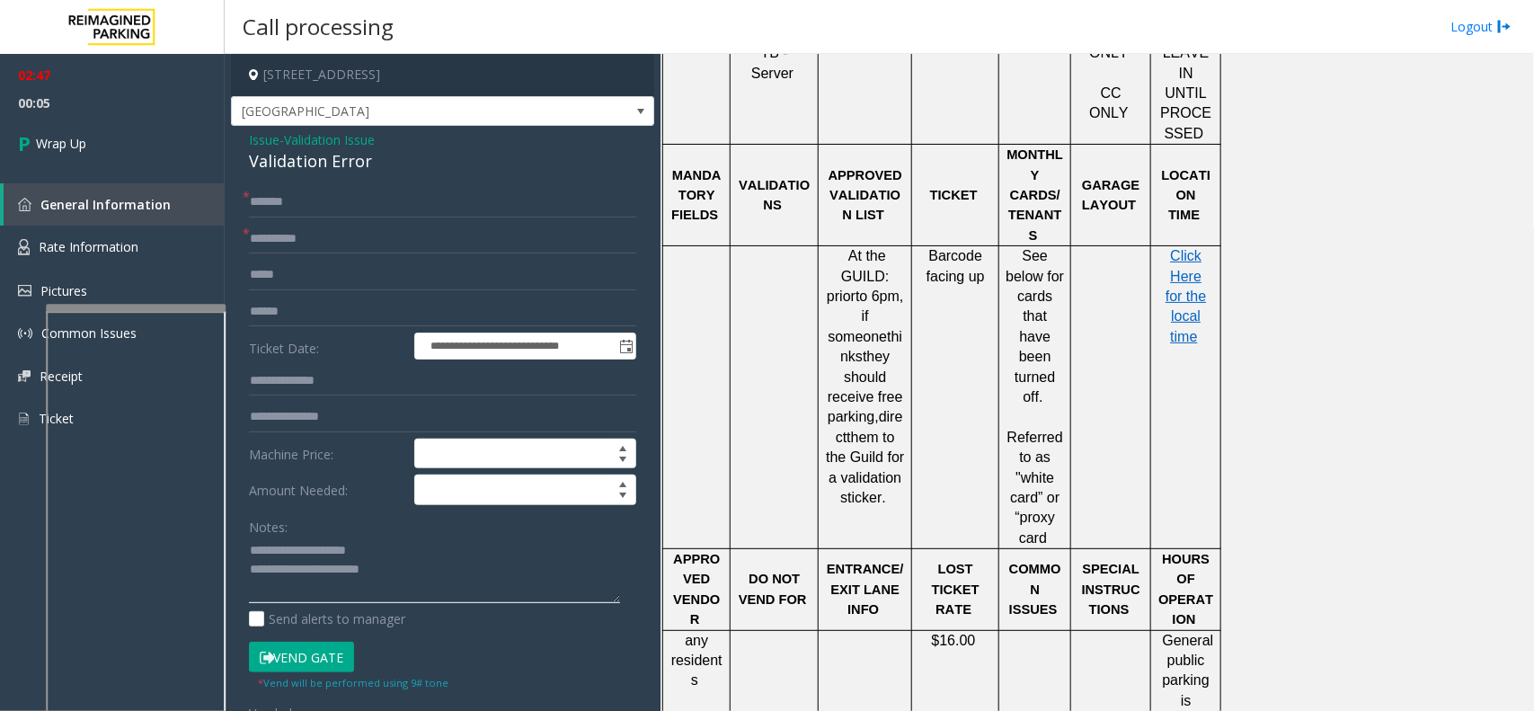
scroll to position [56, 0]
type textarea "**********"
click at [84, 131] on link "Wrap Up" at bounding box center [112, 143] width 225 height 53
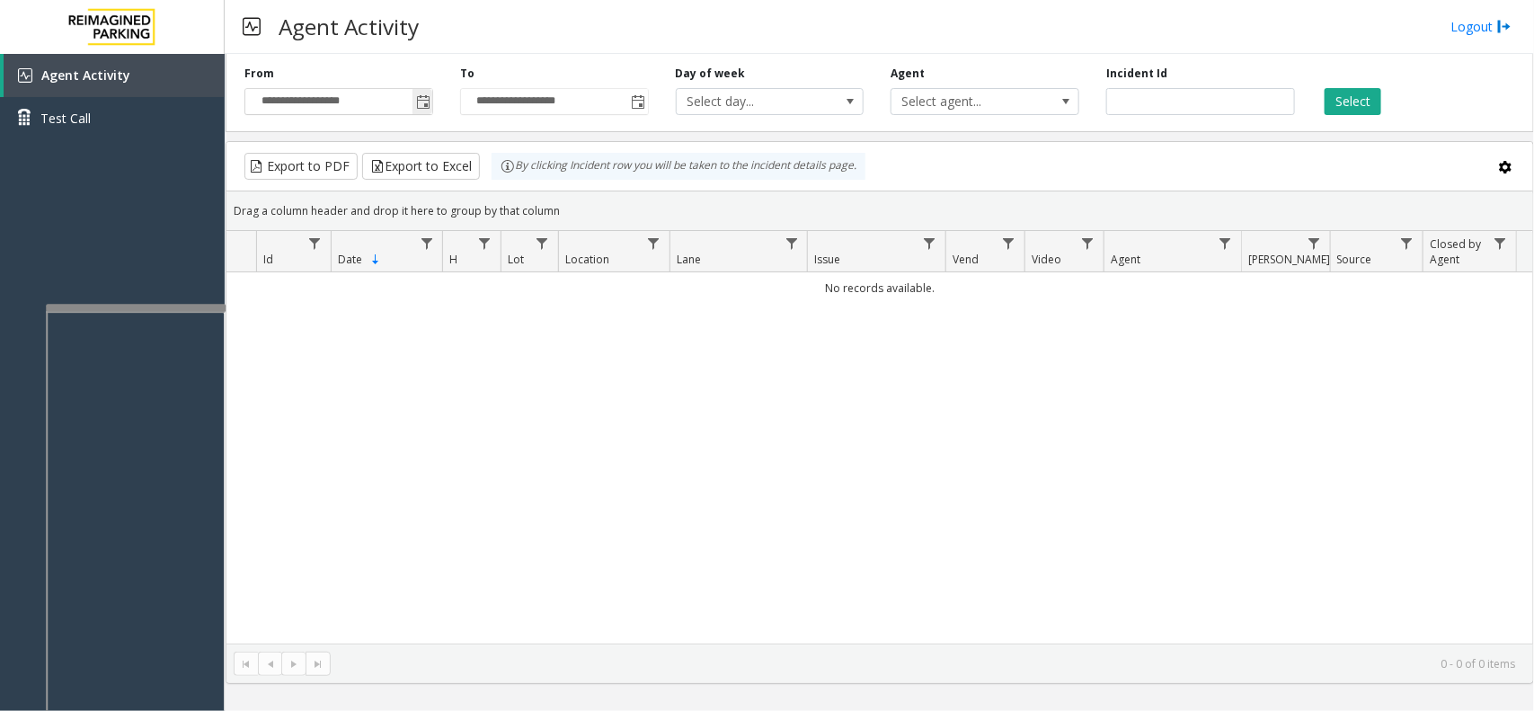
click at [425, 113] on span "Toggle popup" at bounding box center [423, 101] width 20 height 29
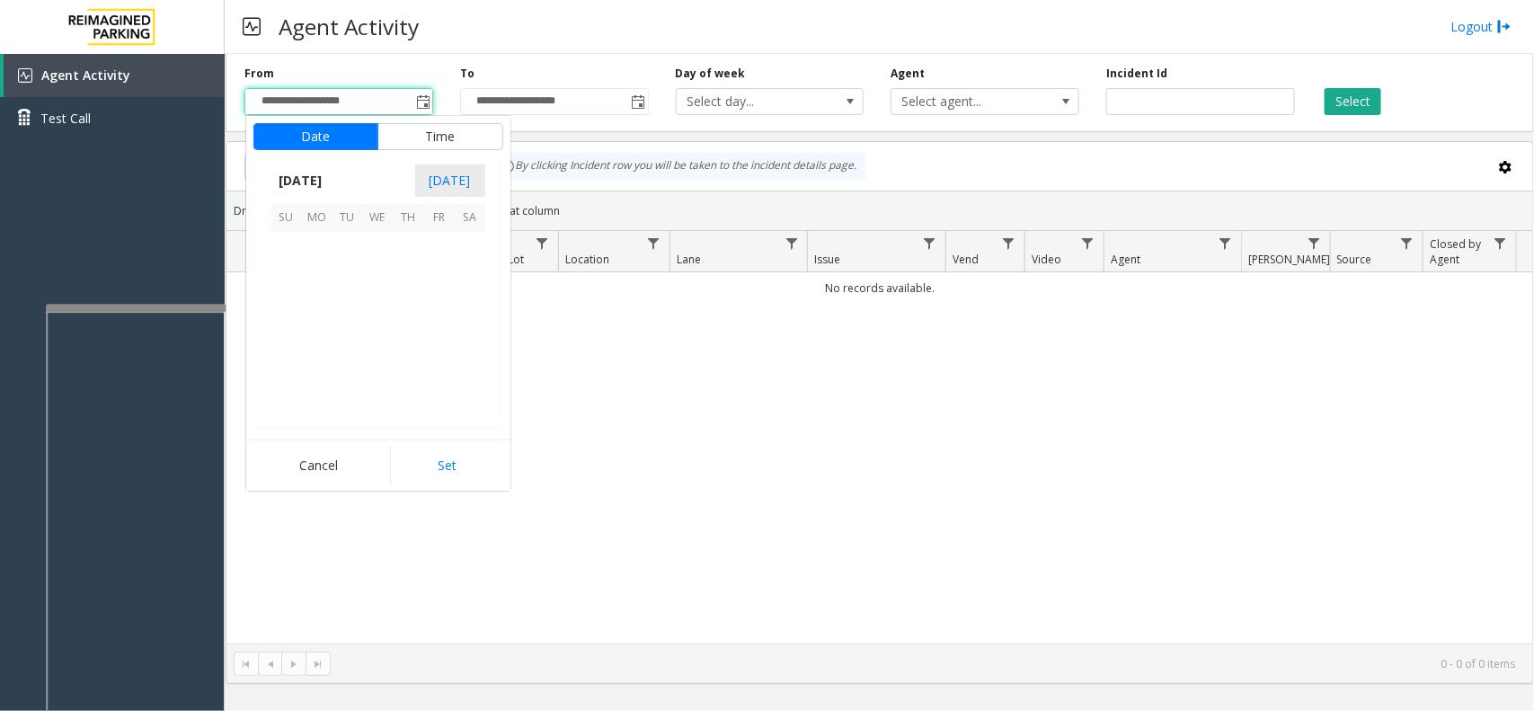
scroll to position [322467, 0]
click at [456, 276] on span "13" at bounding box center [470, 277] width 31 height 31
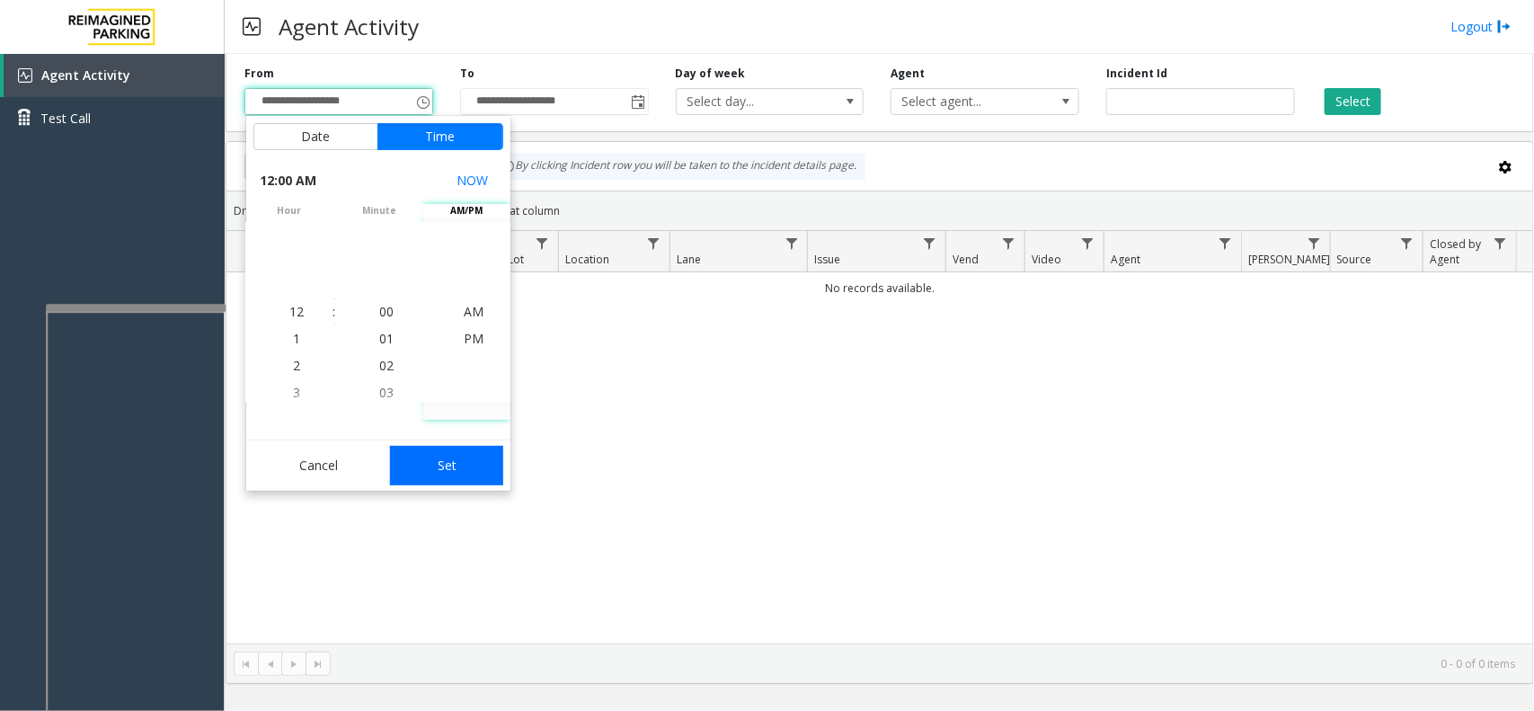
click at [442, 450] on button "Set" at bounding box center [446, 466] width 113 height 40
type input "**********"
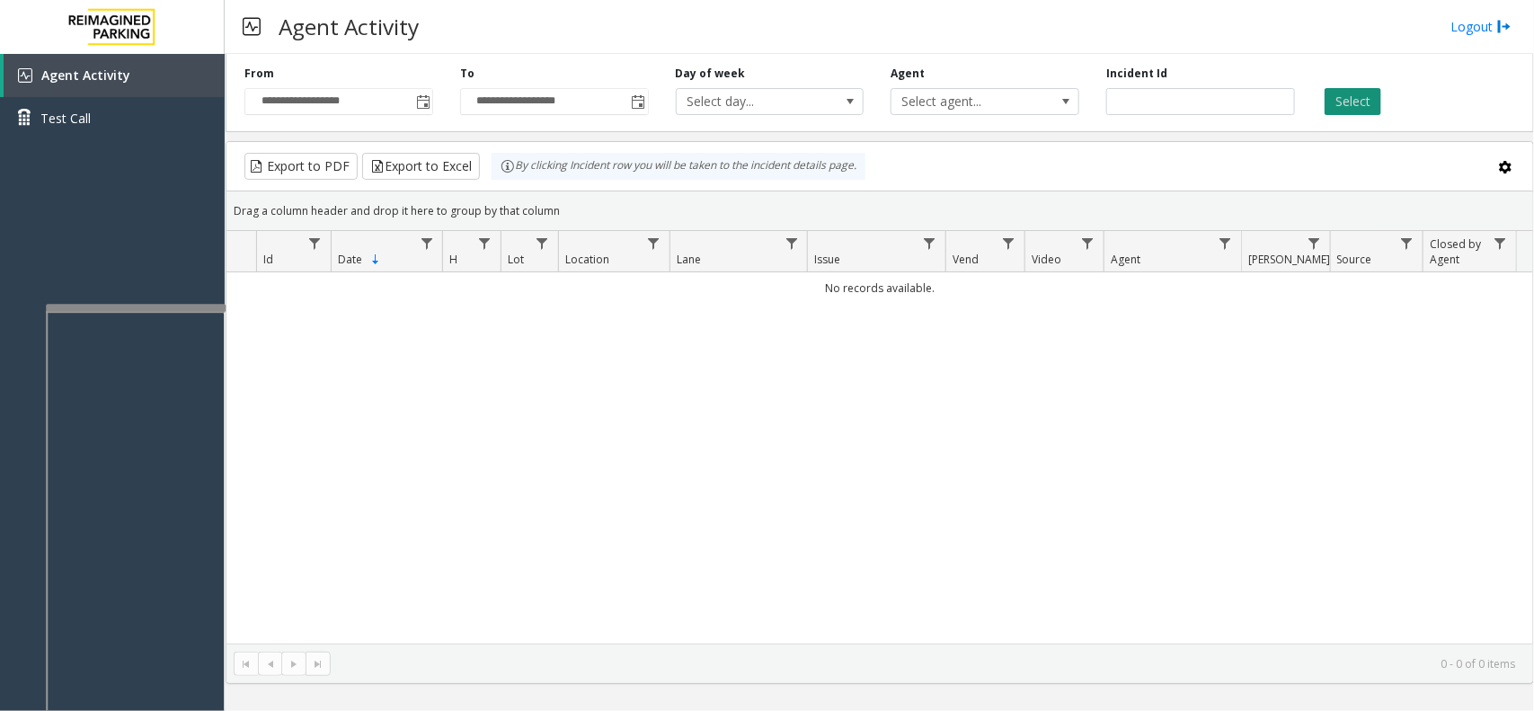
click at [1325, 99] on button "Select" at bounding box center [1353, 101] width 57 height 27
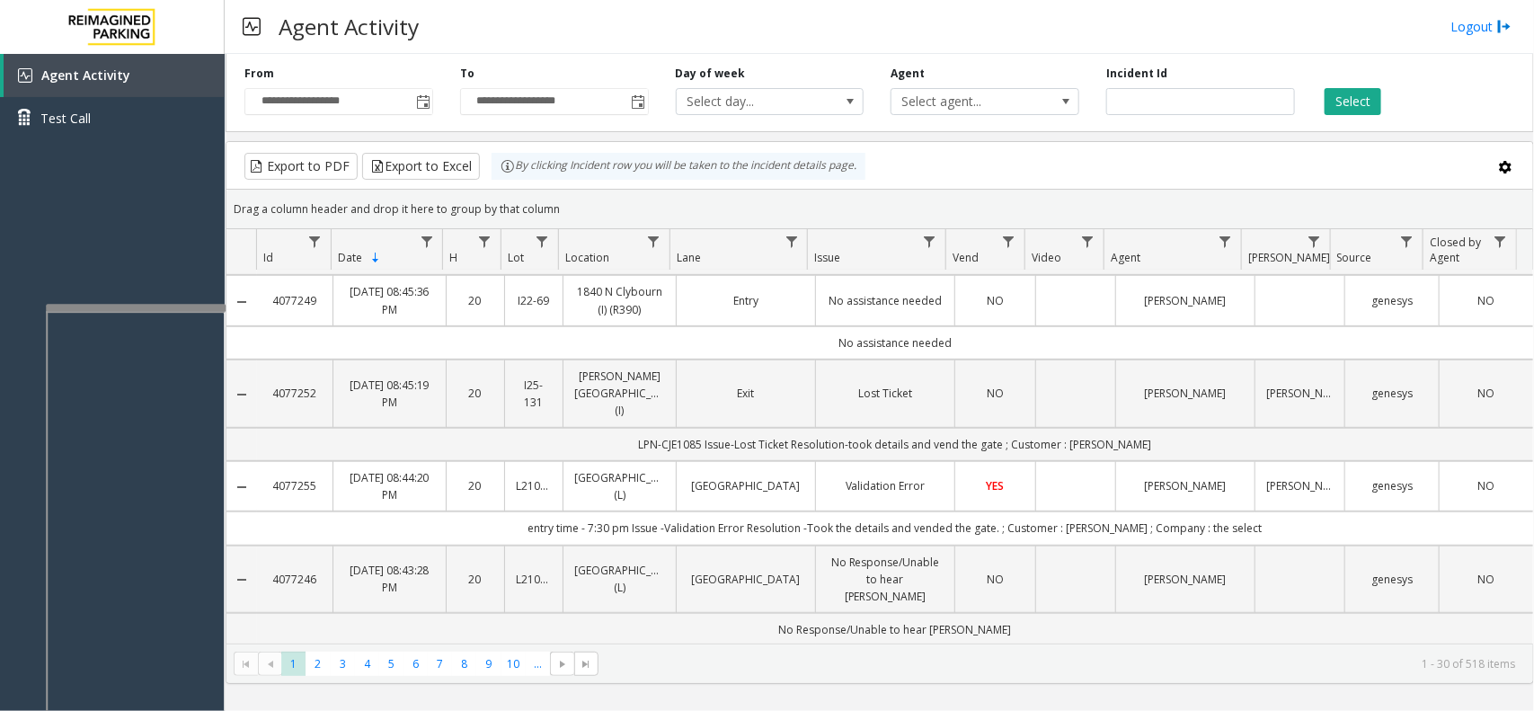
scroll to position [449, 0]
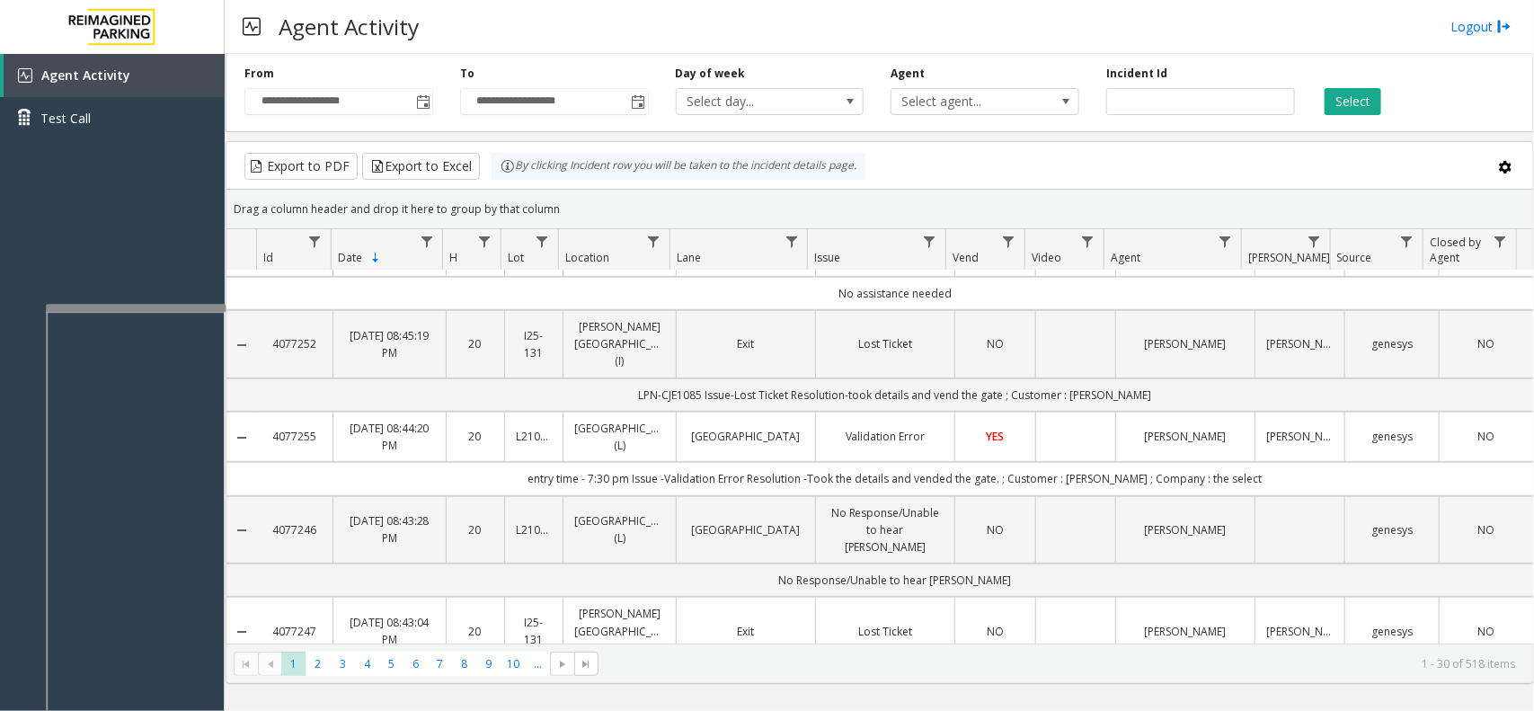
click at [815, 423] on td "Validation Error" at bounding box center [884, 437] width 139 height 50
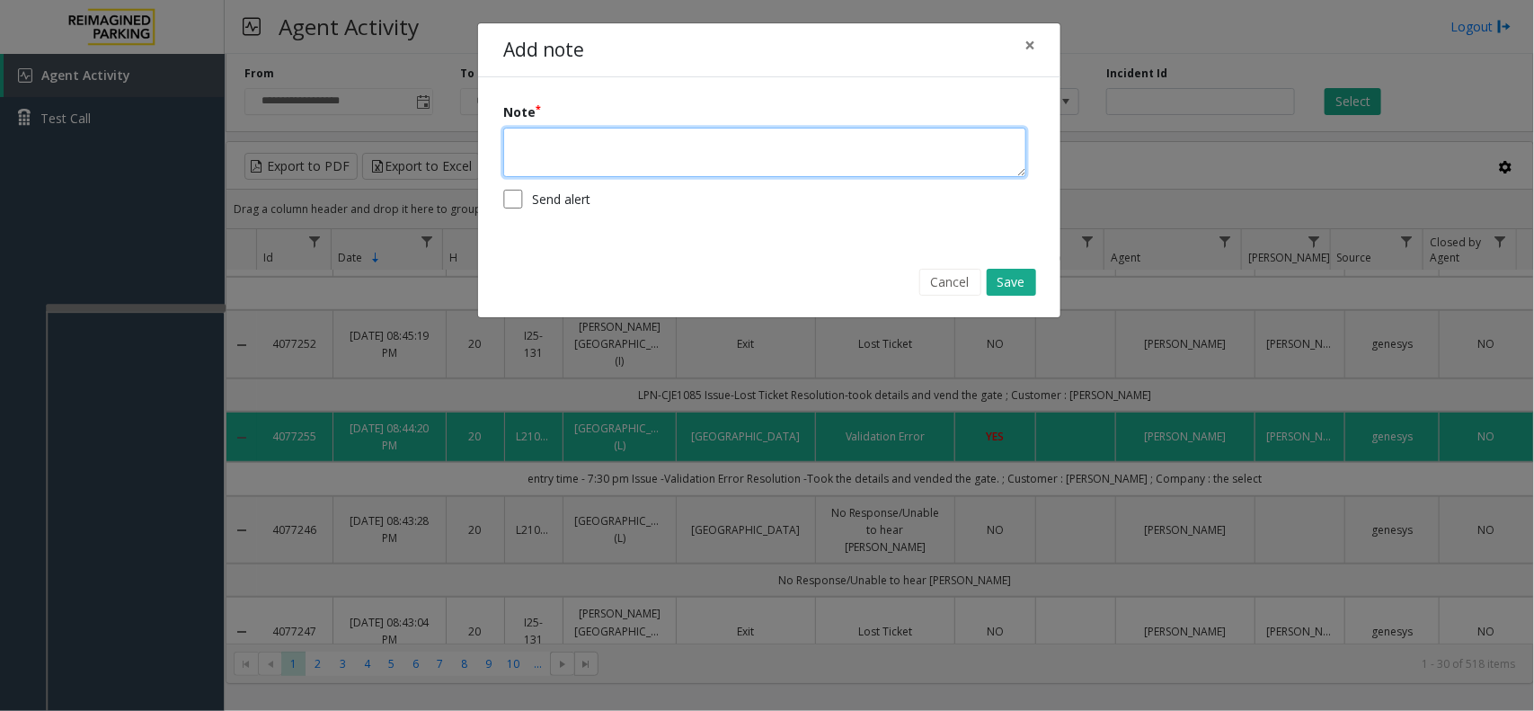
click at [813, 146] on textarea at bounding box center [764, 152] width 523 height 49
type textarea "***"
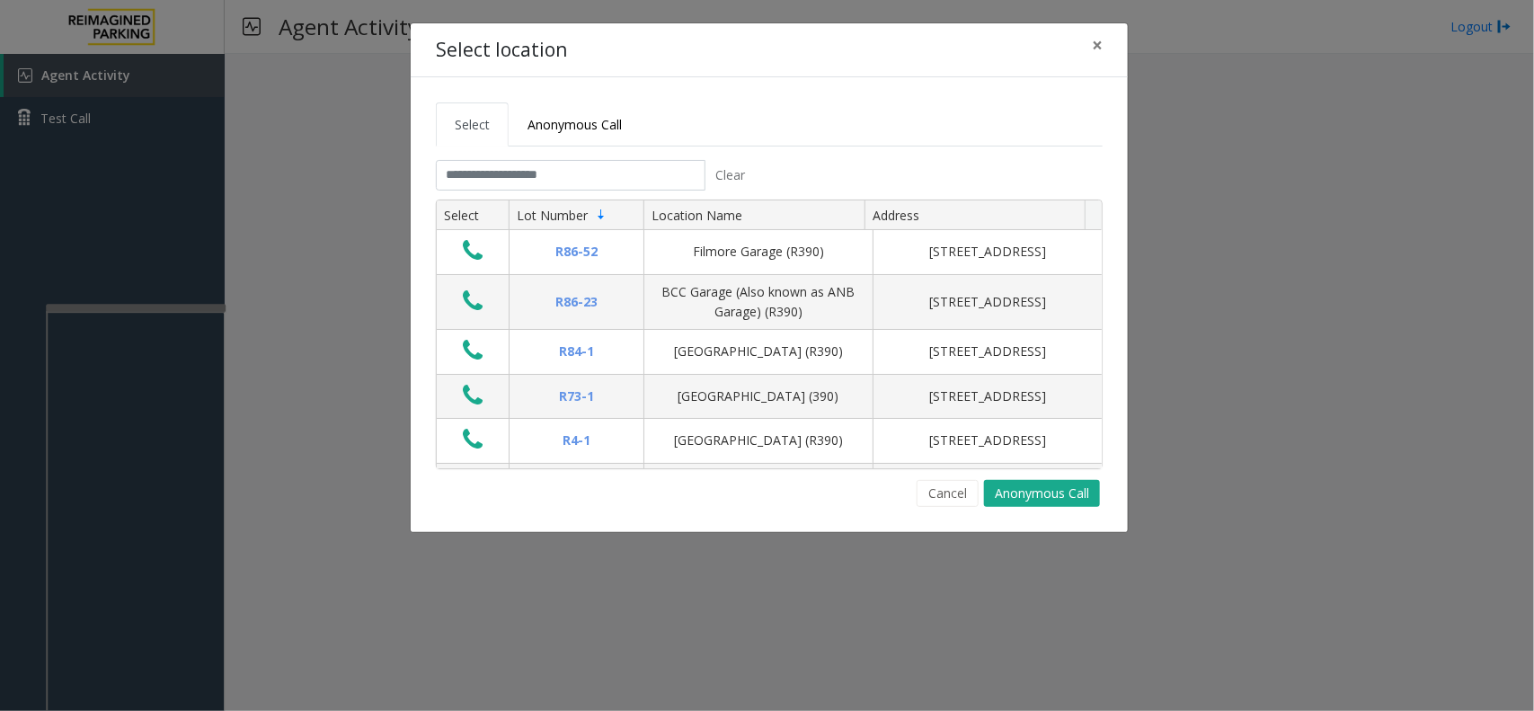
click at [653, 155] on tabset "Select Anonymous Call Clear Select Lot Number Location Name Address R86-52 Film…" at bounding box center [769, 304] width 667 height 405
click at [612, 182] on input "text" at bounding box center [571, 175] width 270 height 31
click at [1092, 43] on span "×" at bounding box center [1097, 44] width 11 height 25
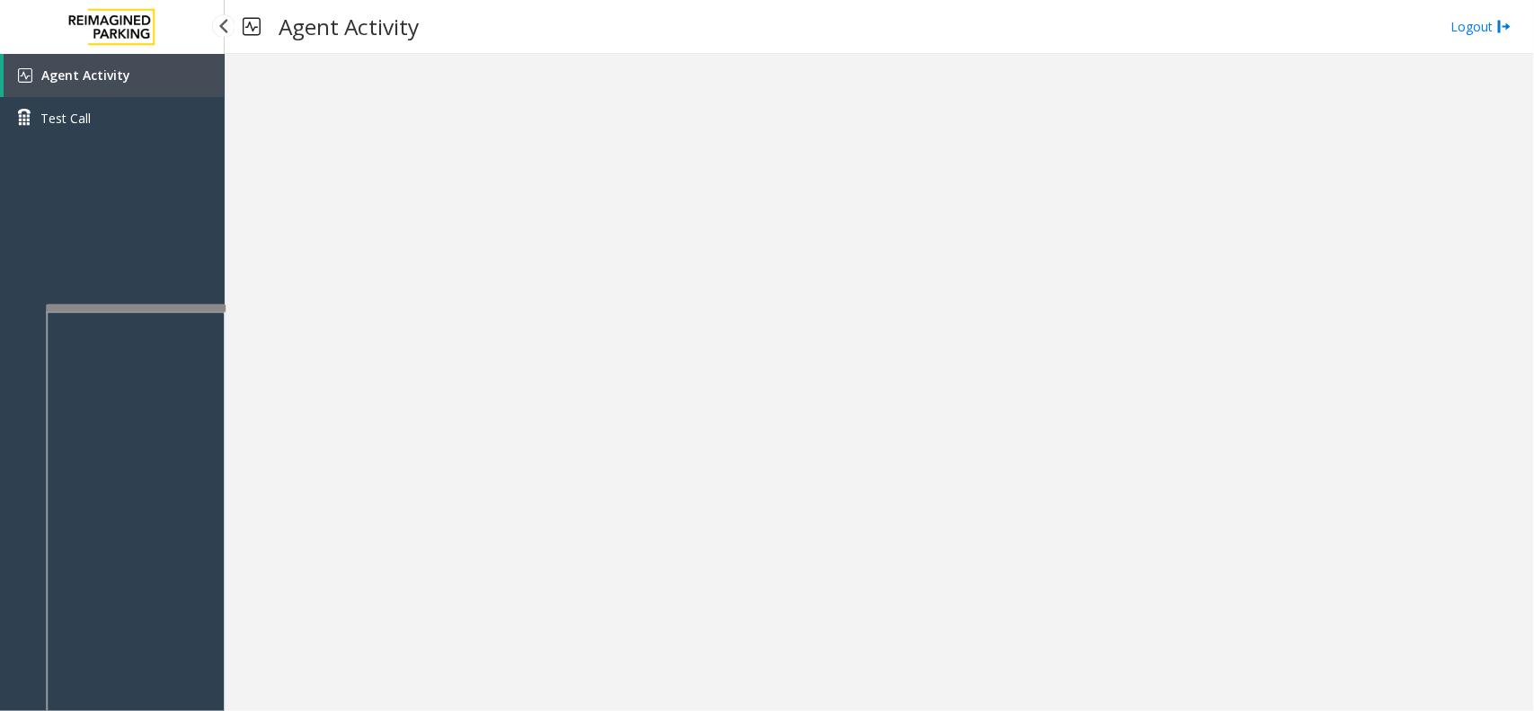
click at [191, 60] on link "Agent Activity" at bounding box center [114, 75] width 221 height 43
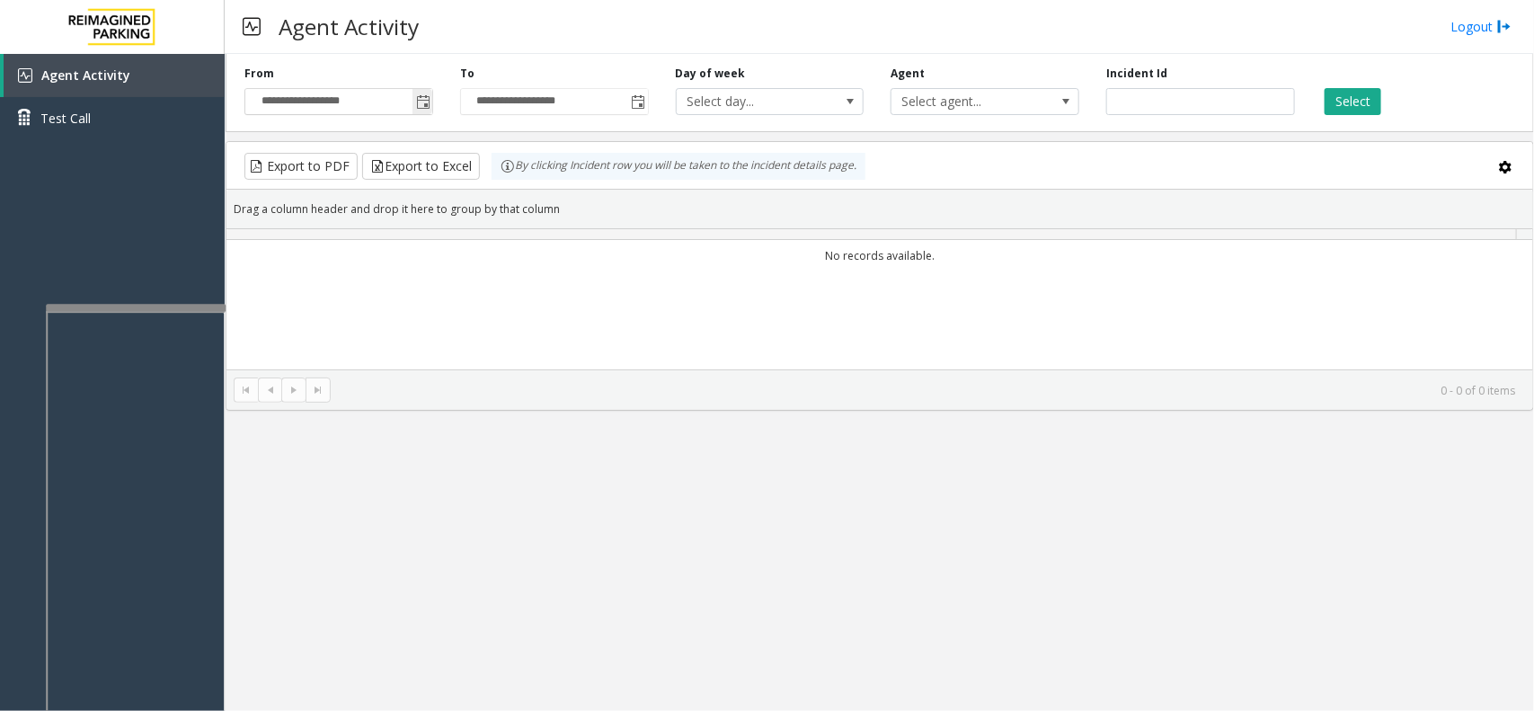
click at [422, 99] on span "Toggle popup" at bounding box center [423, 102] width 14 height 14
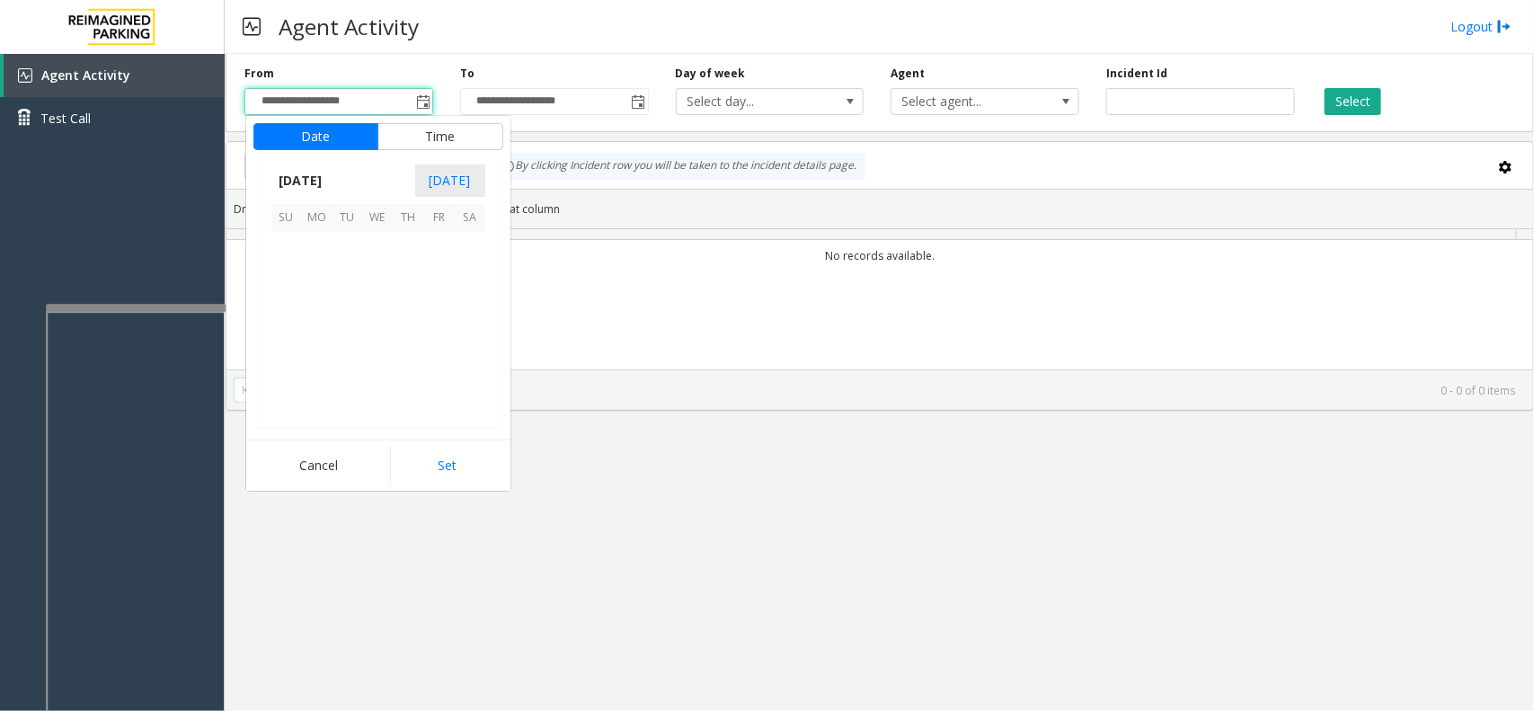
scroll to position [322467, 0]
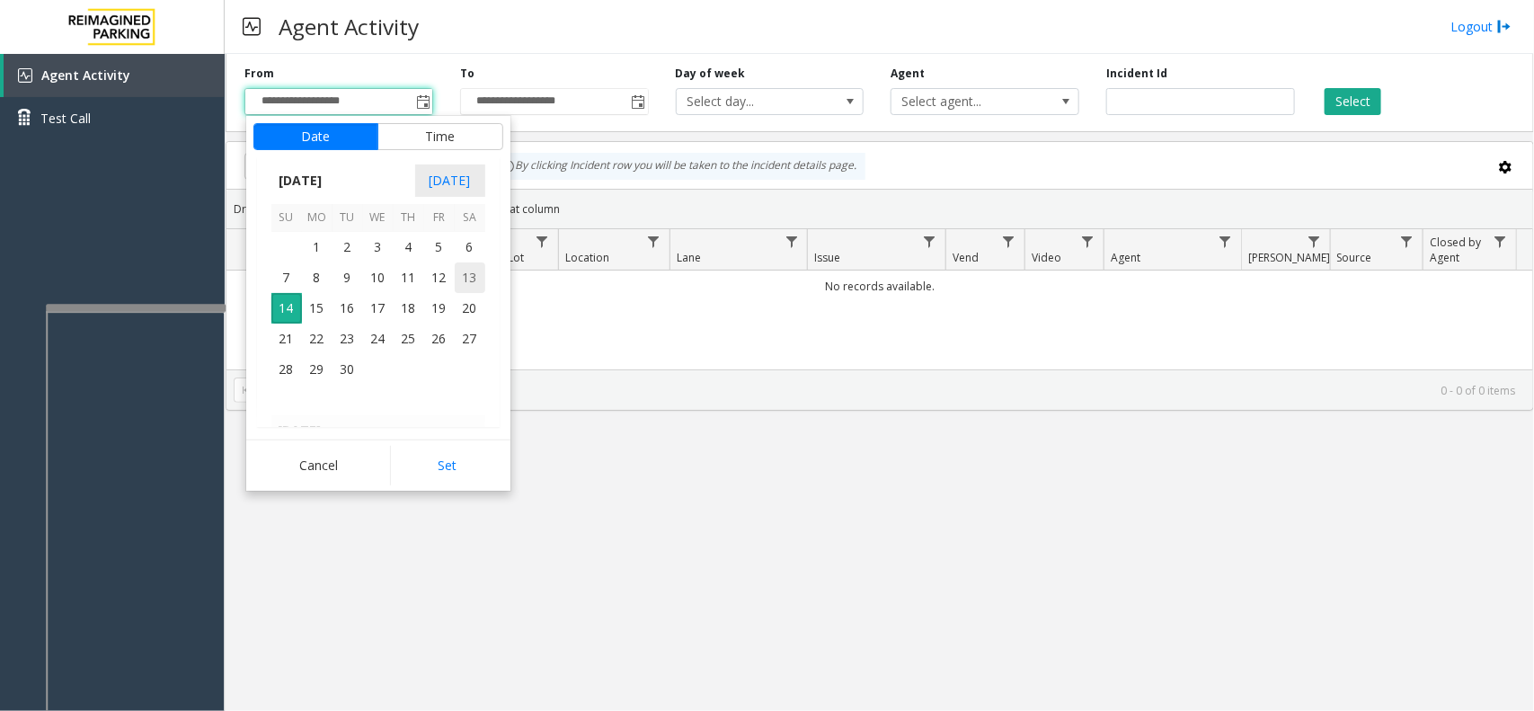
click at [477, 279] on span "13" at bounding box center [470, 277] width 31 height 31
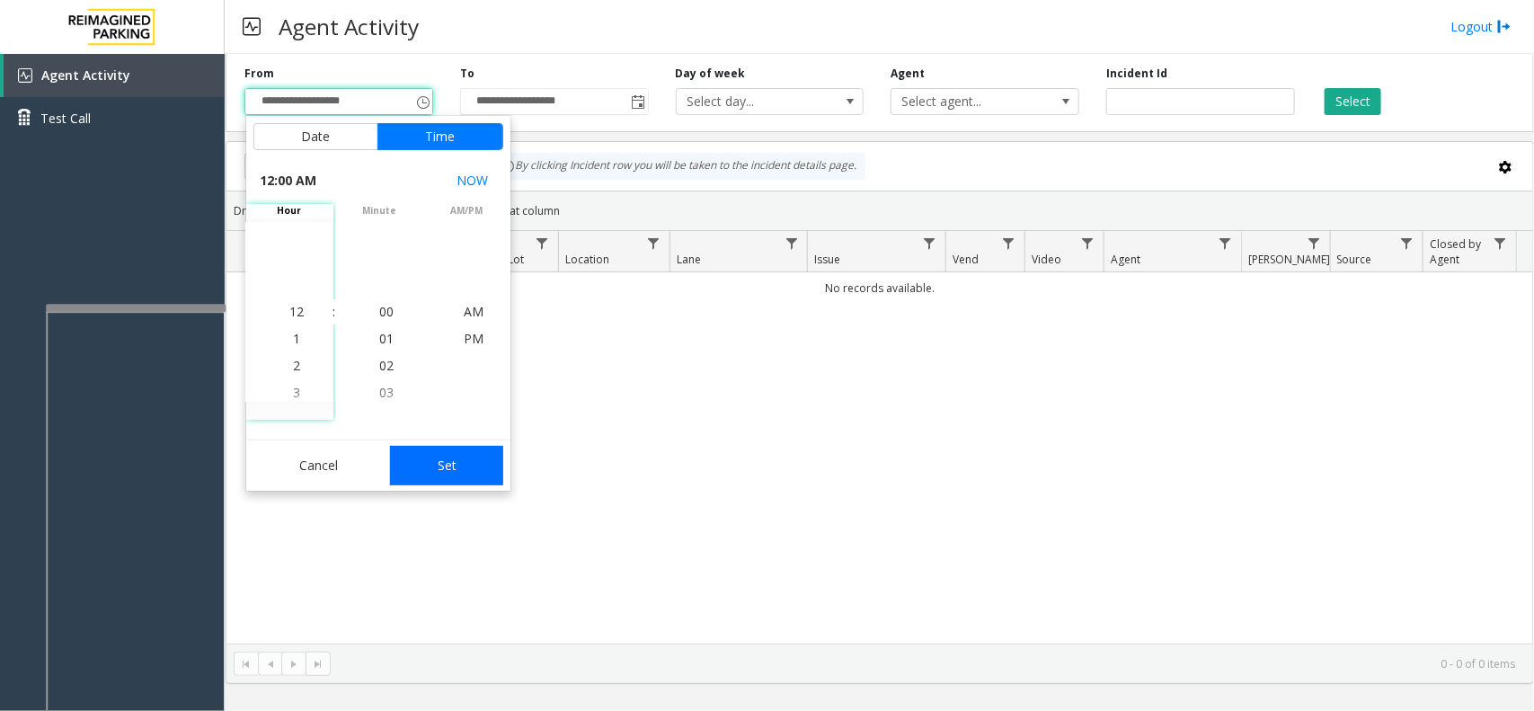
click at [432, 456] on button "Set" at bounding box center [446, 466] width 113 height 40
type input "**********"
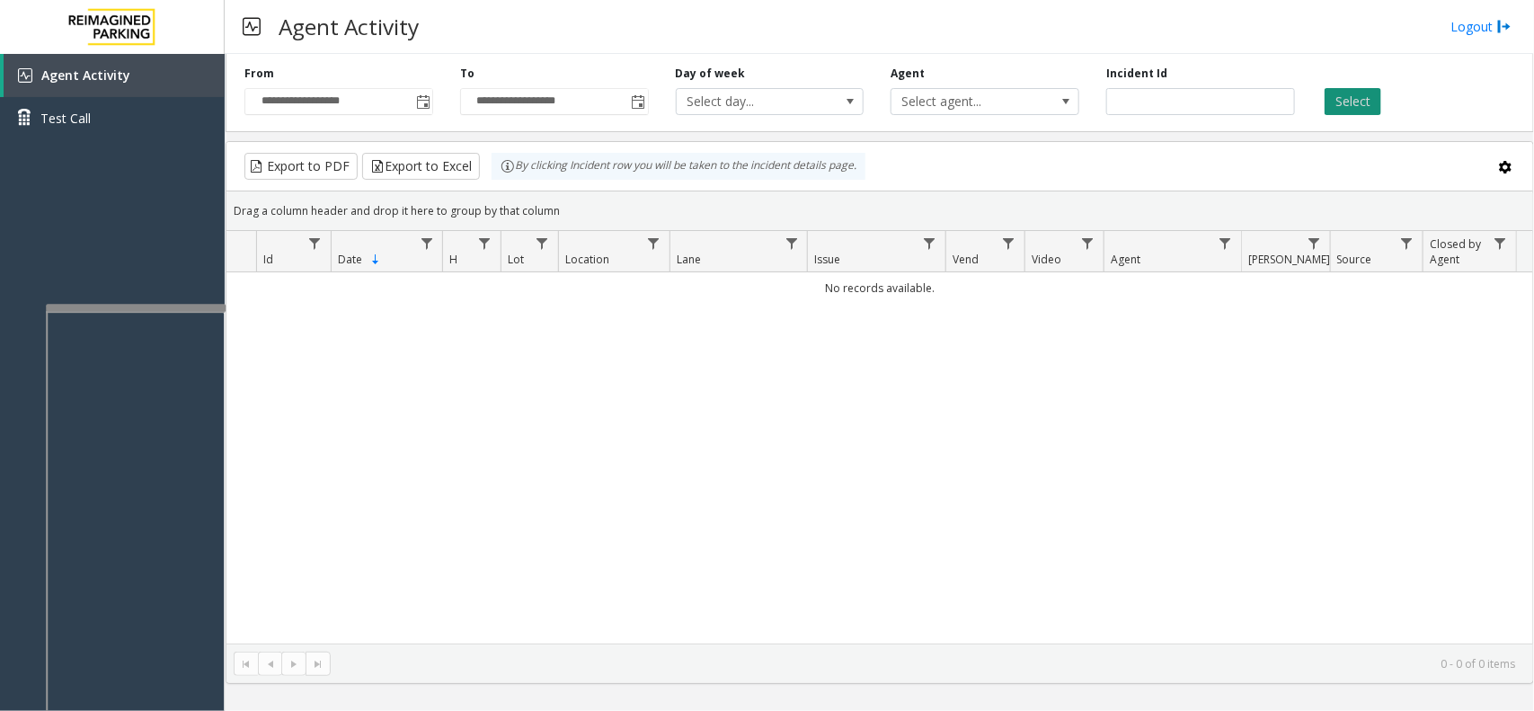
click at [1341, 95] on button "Select" at bounding box center [1353, 101] width 57 height 27
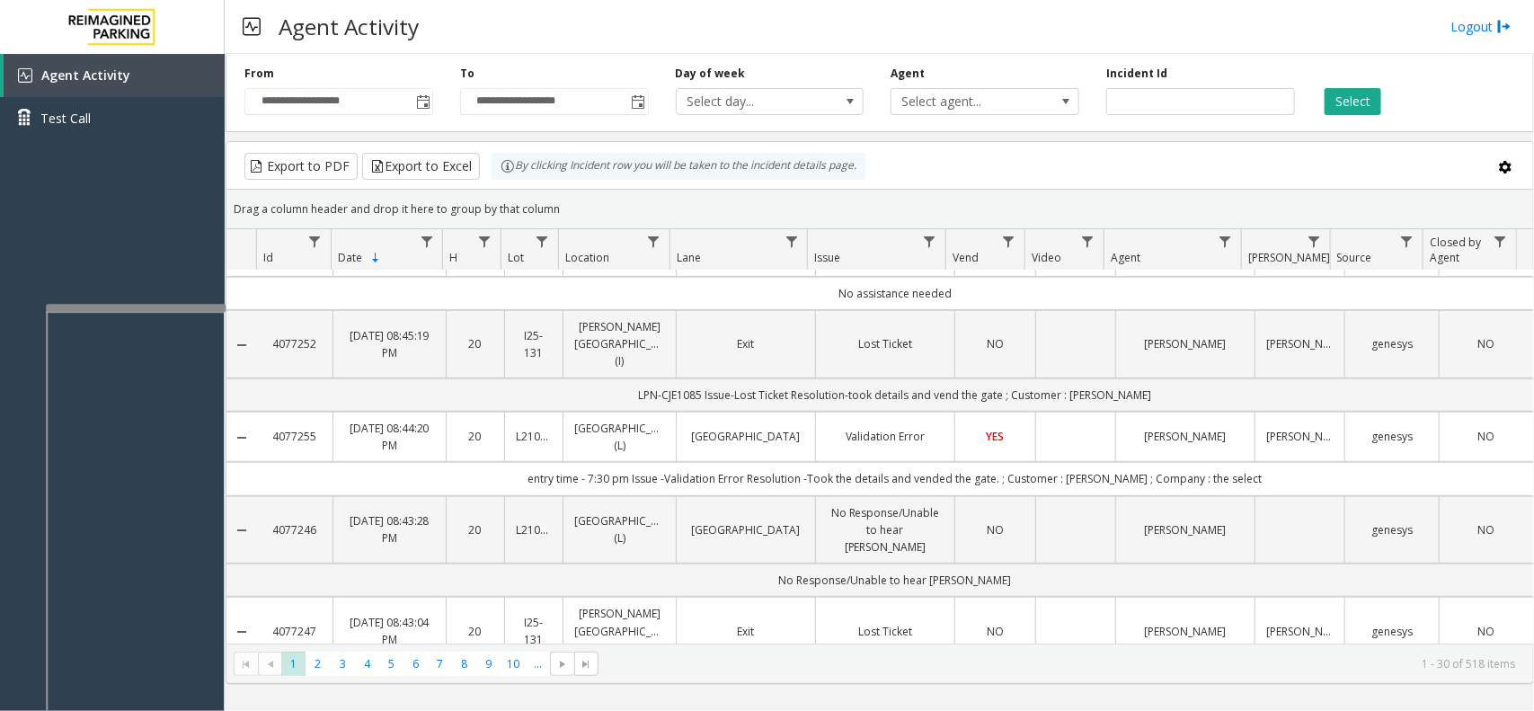
scroll to position [562, 0]
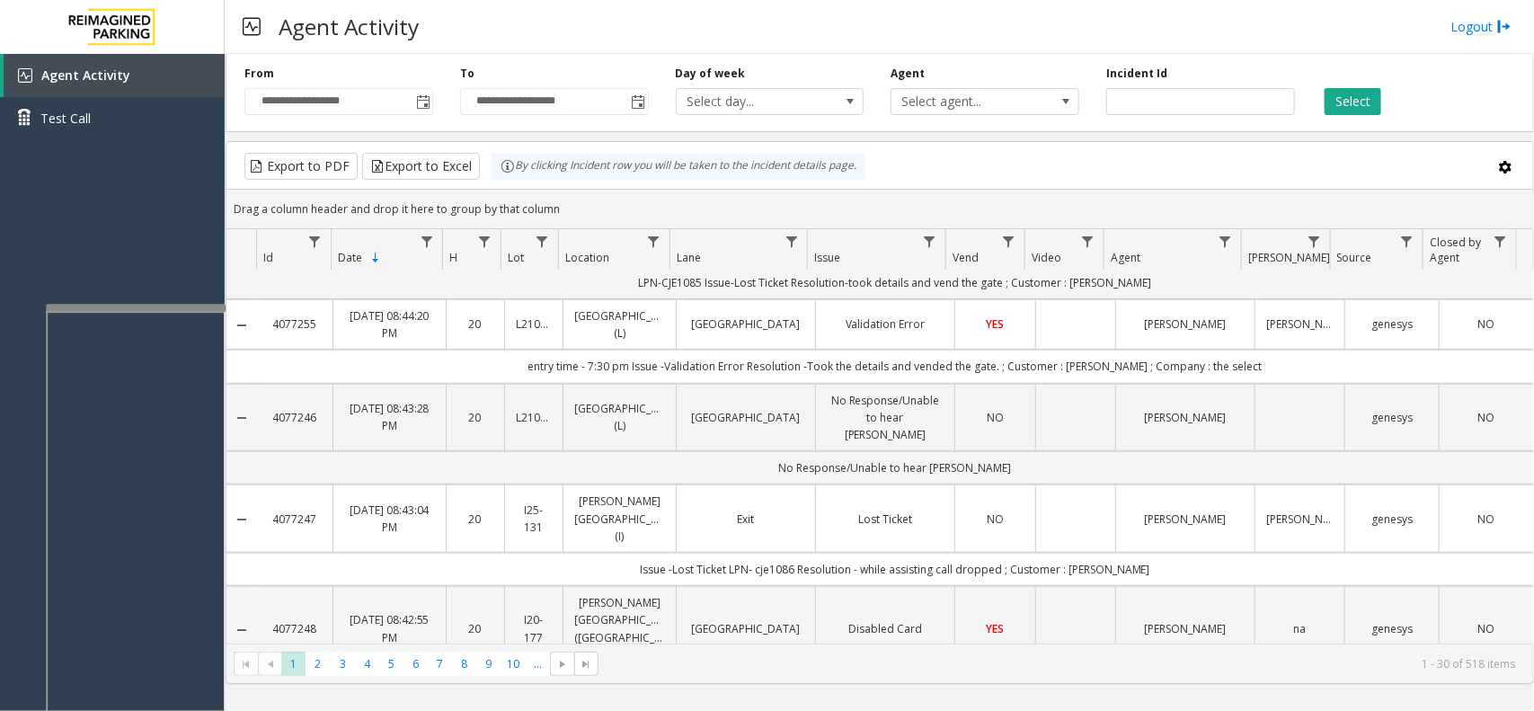
click at [815, 313] on td "Validation Error" at bounding box center [884, 324] width 139 height 50
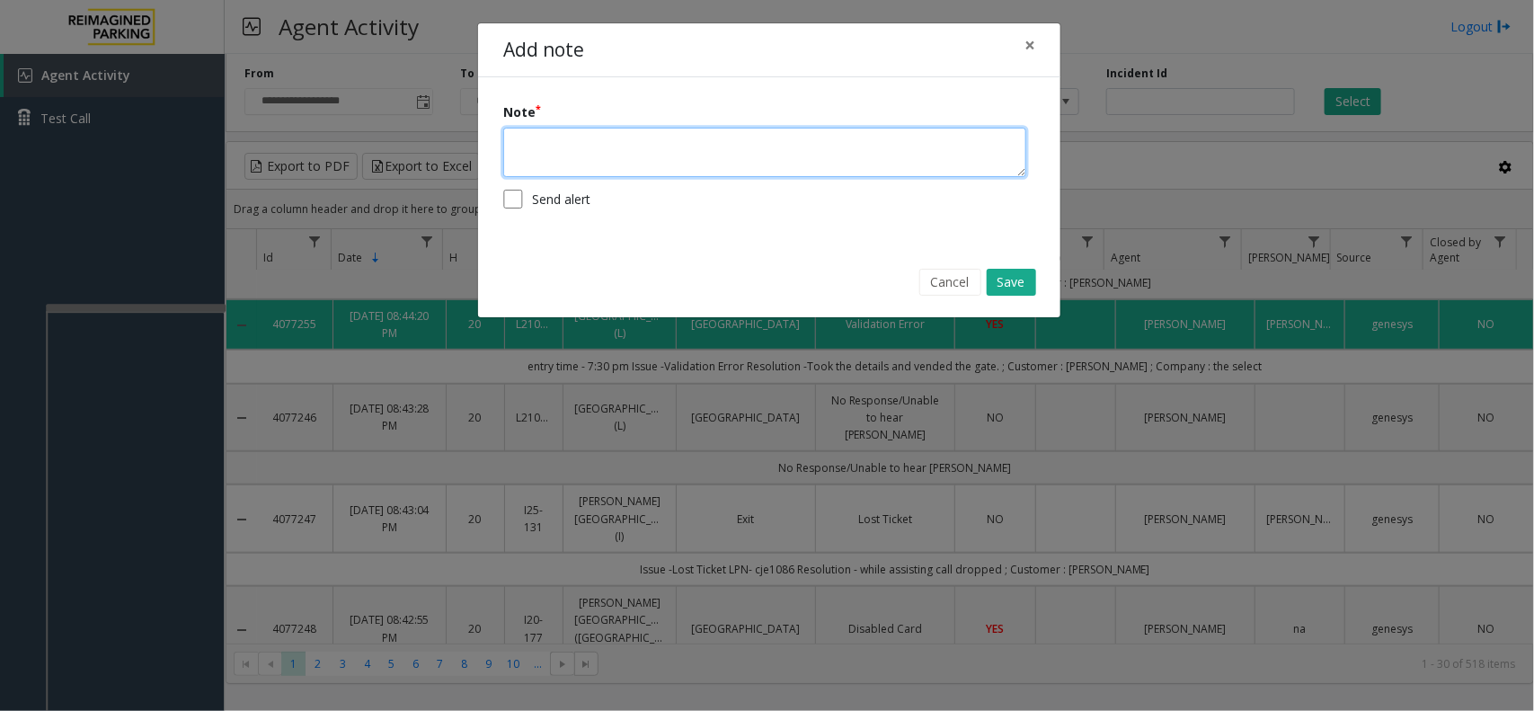
click at [783, 166] on textarea at bounding box center [764, 152] width 523 height 49
type textarea "**********"
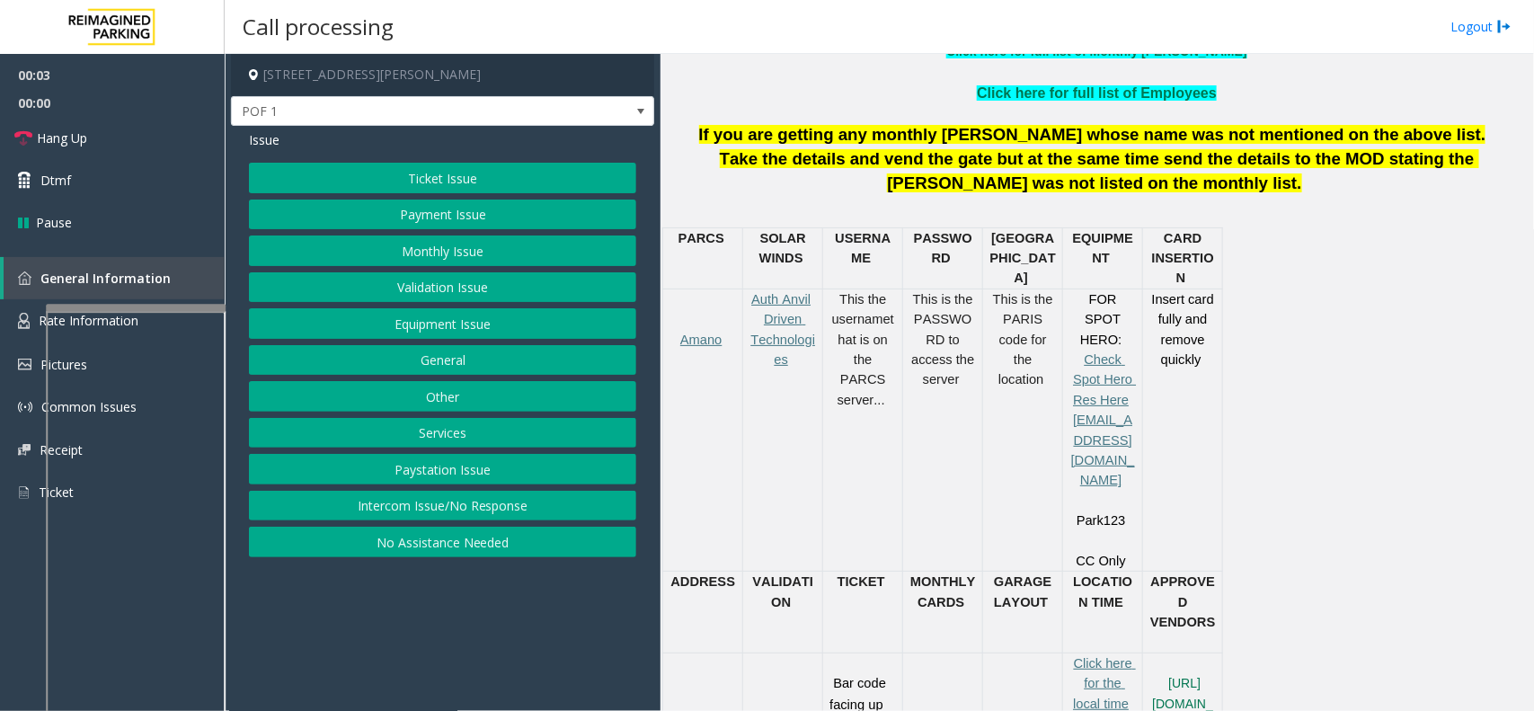
scroll to position [787, 0]
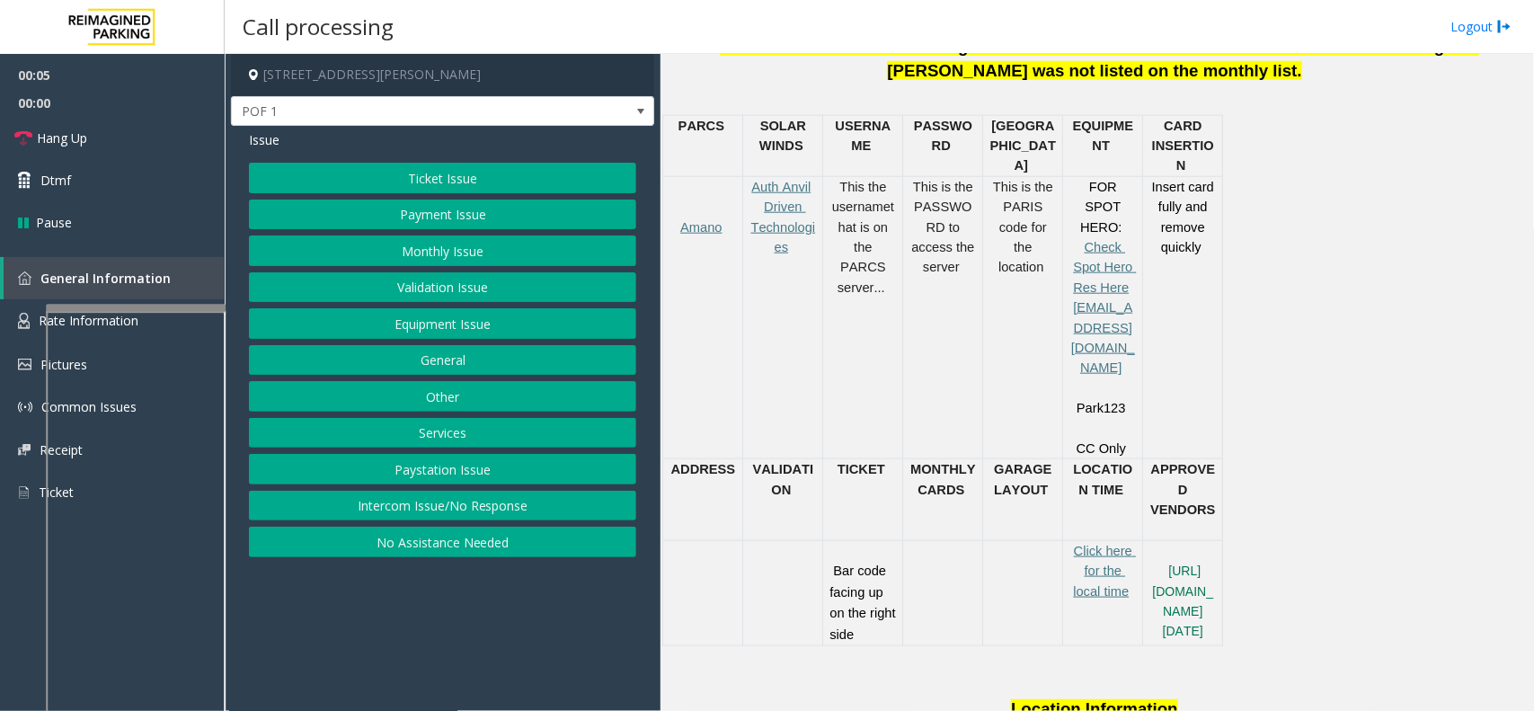
click at [485, 328] on button "Equipment Issue" at bounding box center [442, 323] width 387 height 31
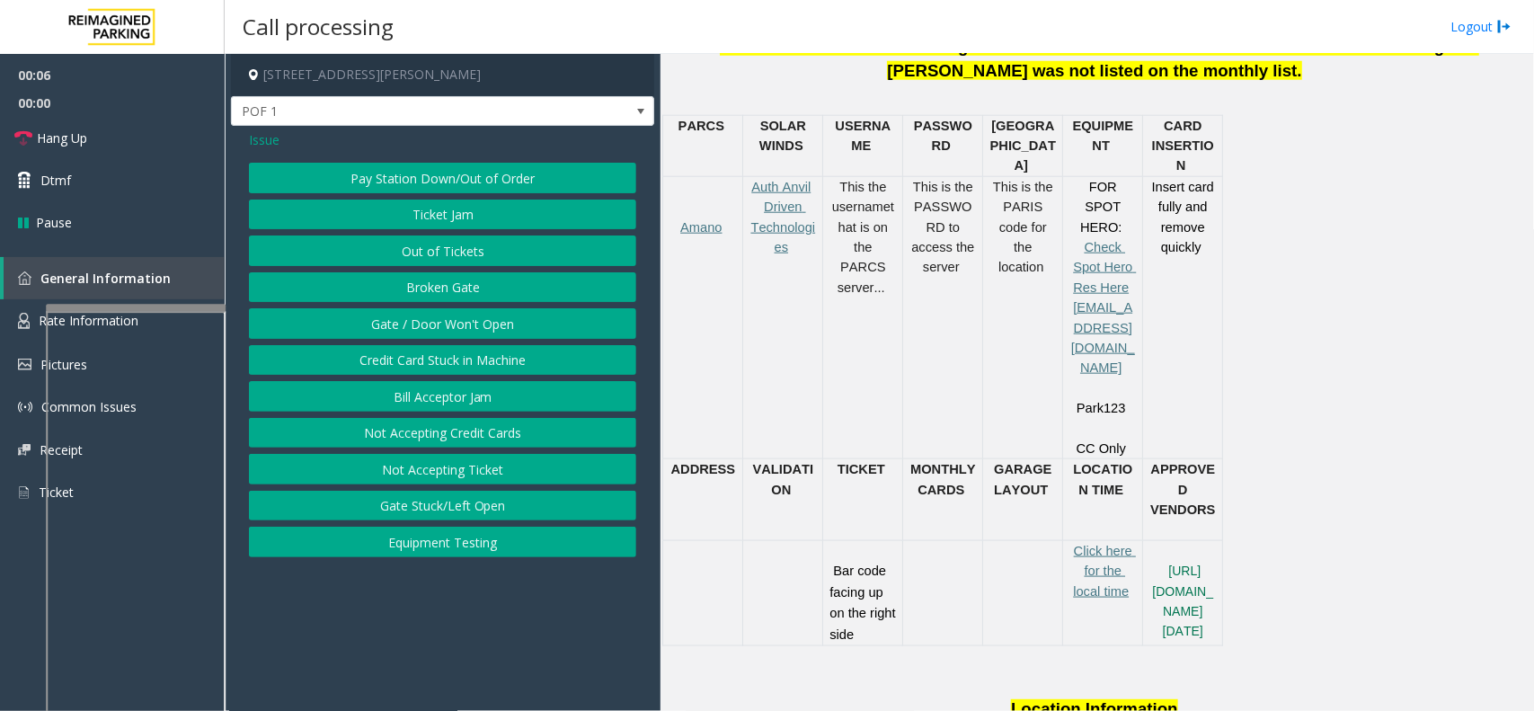
click at [485, 328] on button "Gate / Door Won't Open" at bounding box center [442, 323] width 387 height 31
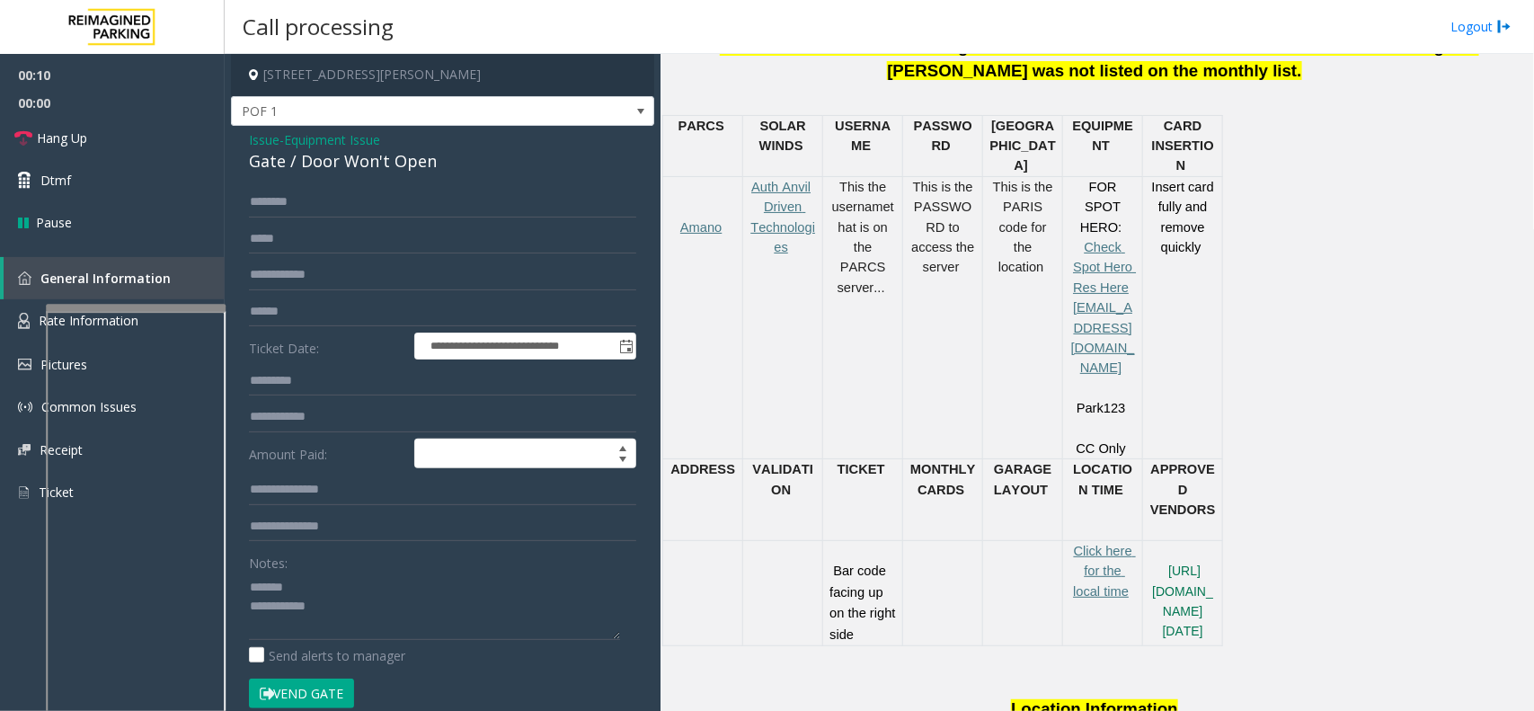
click at [376, 162] on div "Gate / Door Won't Open" at bounding box center [442, 161] width 387 height 24
type textarea "**********"
click at [923, 335] on td "This is the PASSWORD to access the server" at bounding box center [943, 317] width 80 height 282
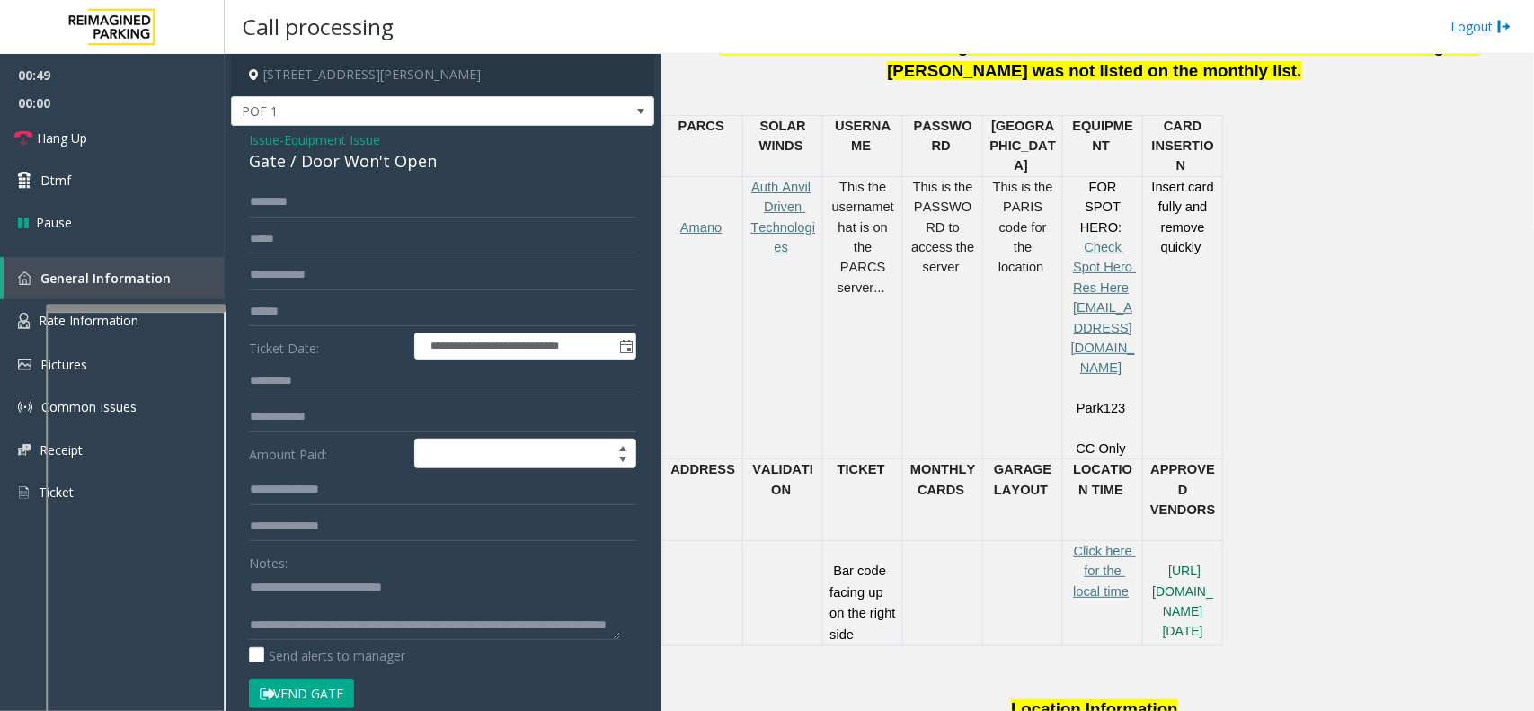
scroll to position [0, 0]
click at [112, 137] on link "Hang Up" at bounding box center [112, 138] width 225 height 42
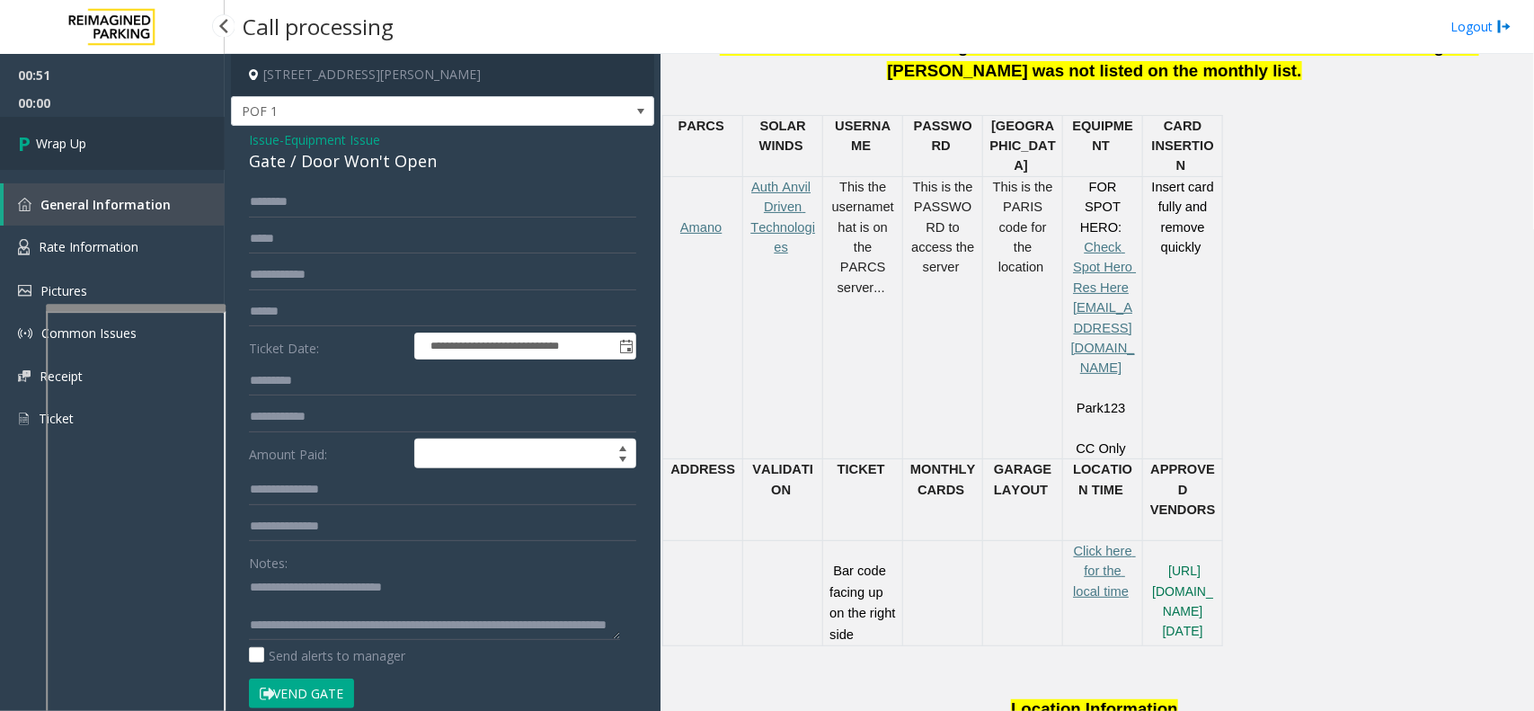
click at [112, 137] on link "Wrap Up" at bounding box center [112, 143] width 225 height 53
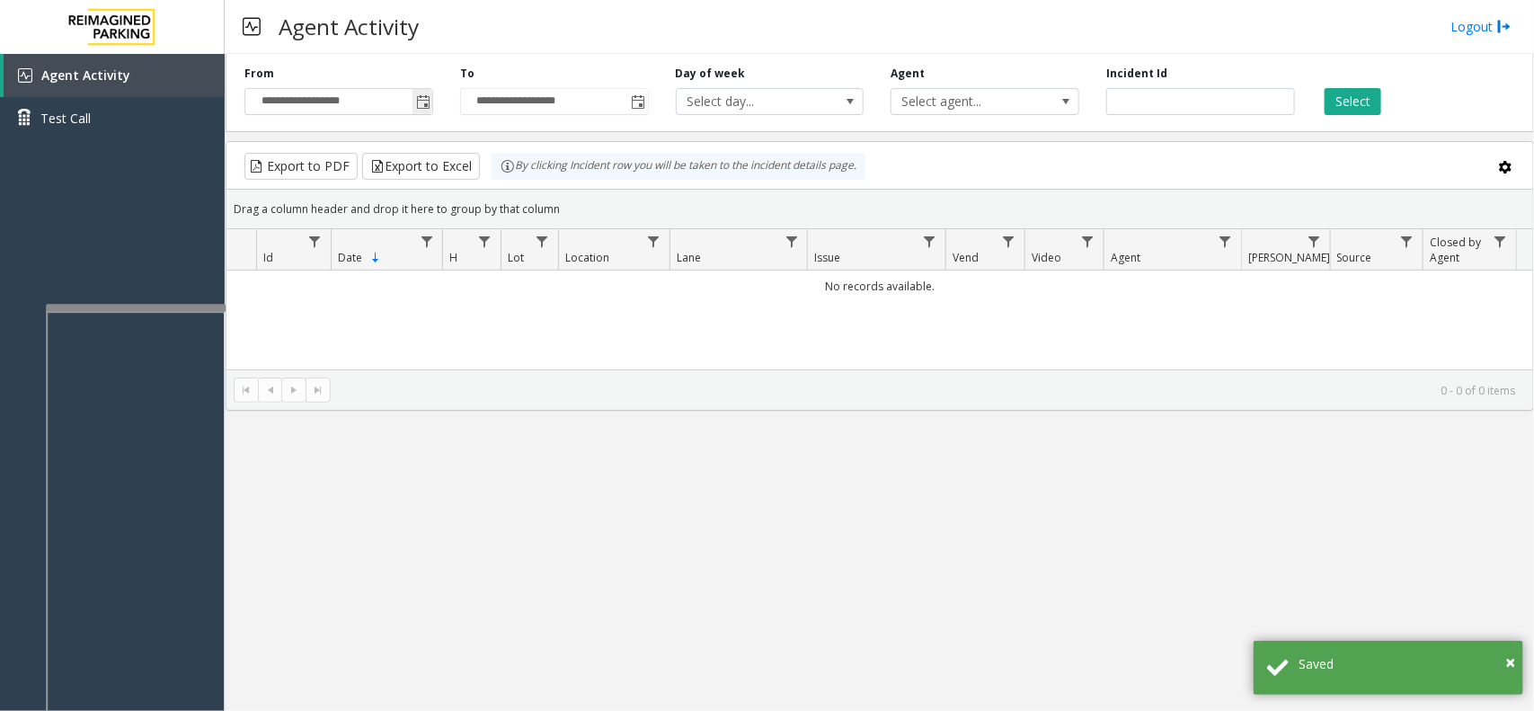
click at [416, 95] on span "Toggle popup" at bounding box center [423, 102] width 14 height 14
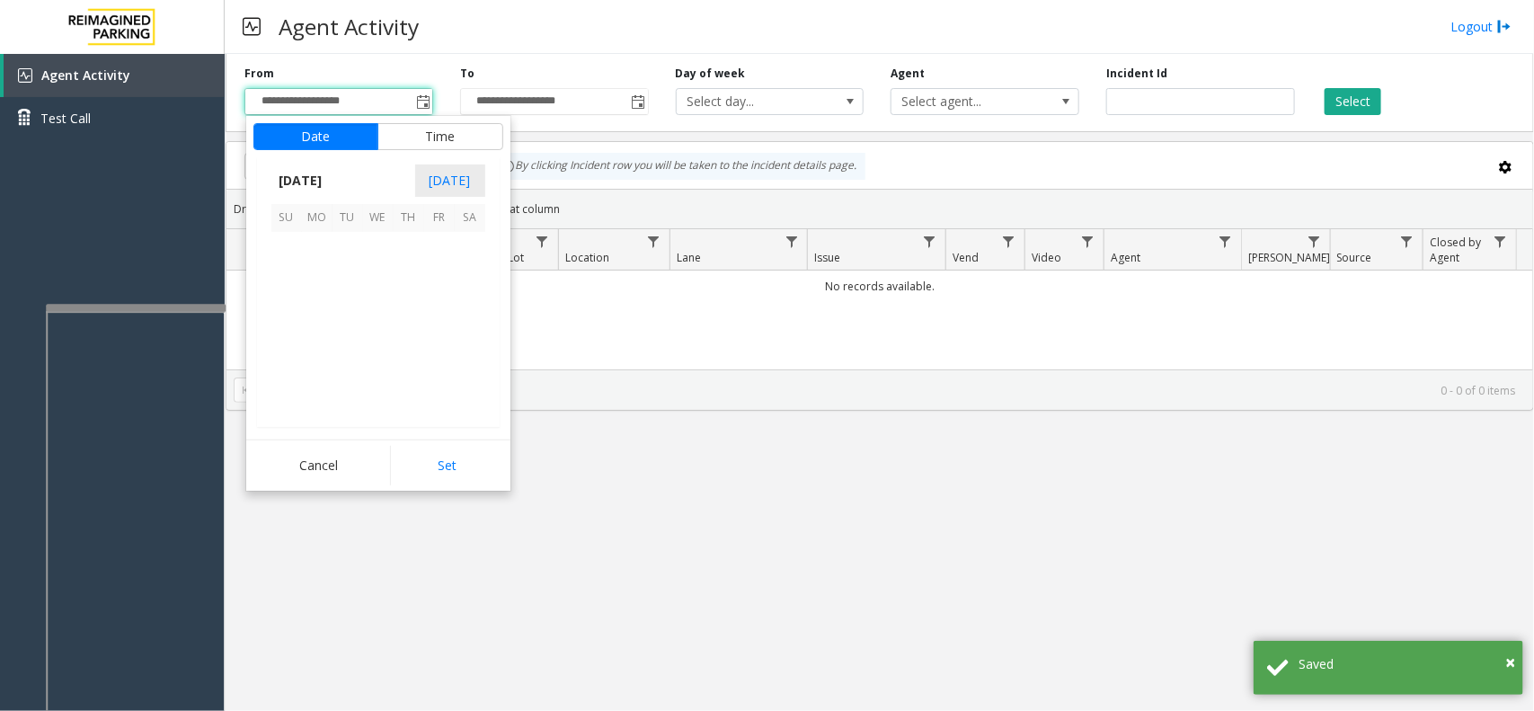
scroll to position [322467, 0]
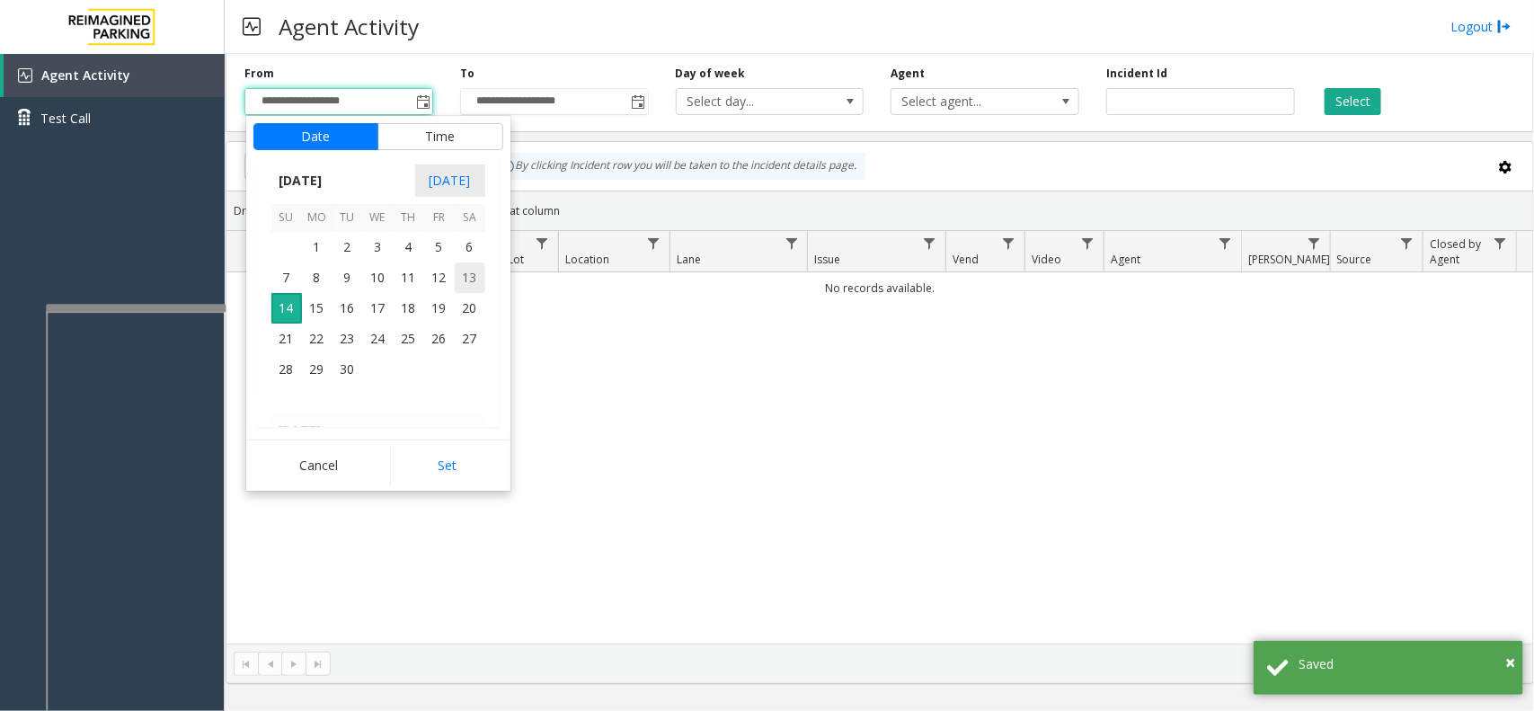
click at [481, 286] on span "13" at bounding box center [470, 277] width 31 height 31
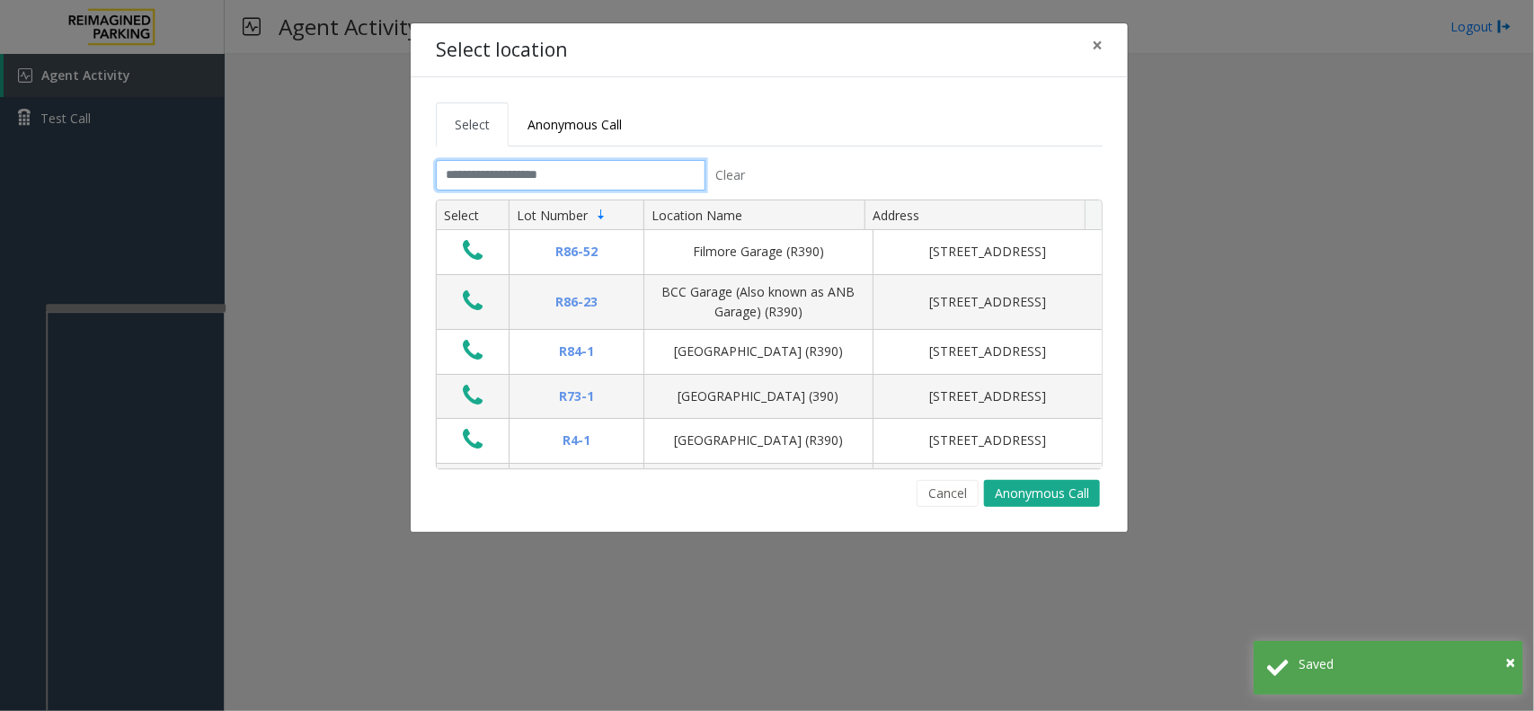
click at [569, 185] on input "text" at bounding box center [571, 175] width 270 height 31
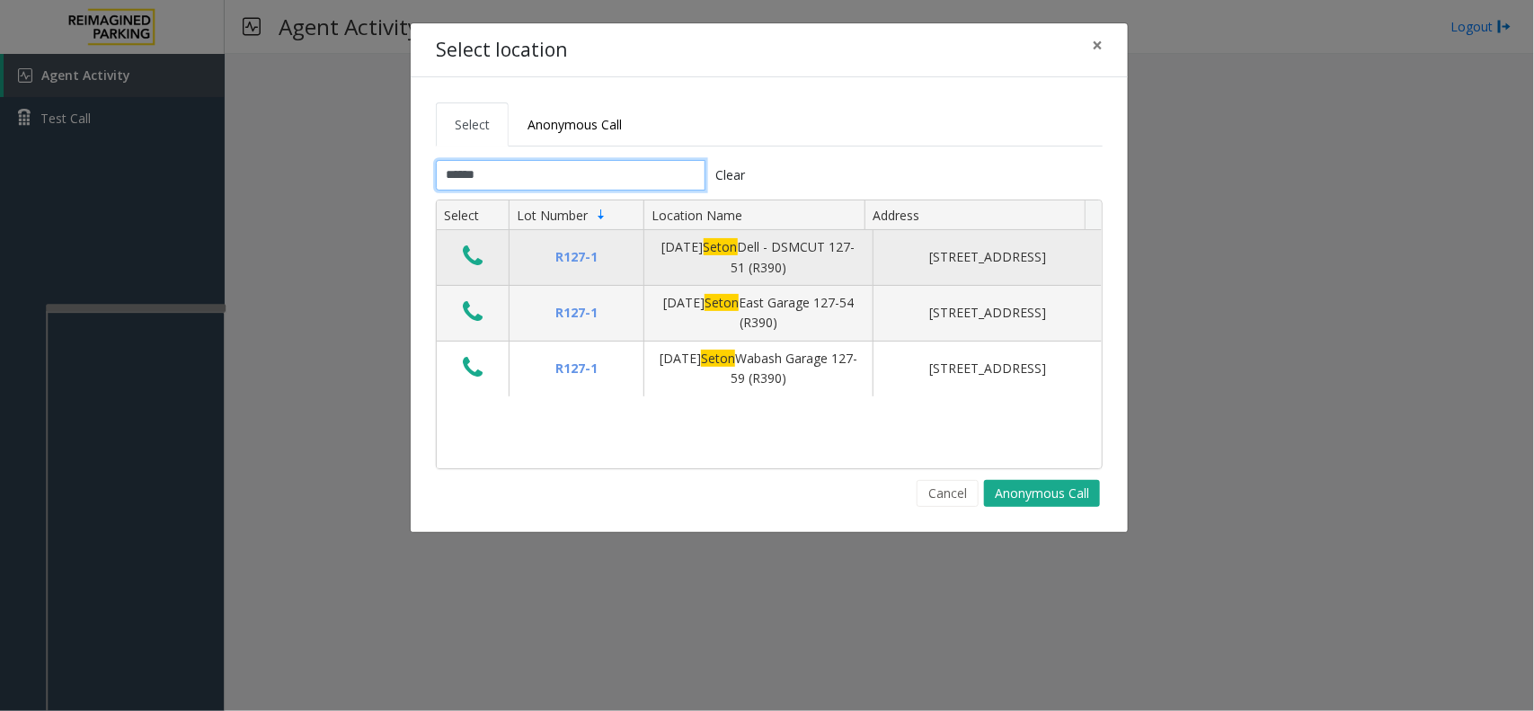
type input "*****"
click at [470, 258] on icon "Data table" at bounding box center [473, 256] width 20 height 25
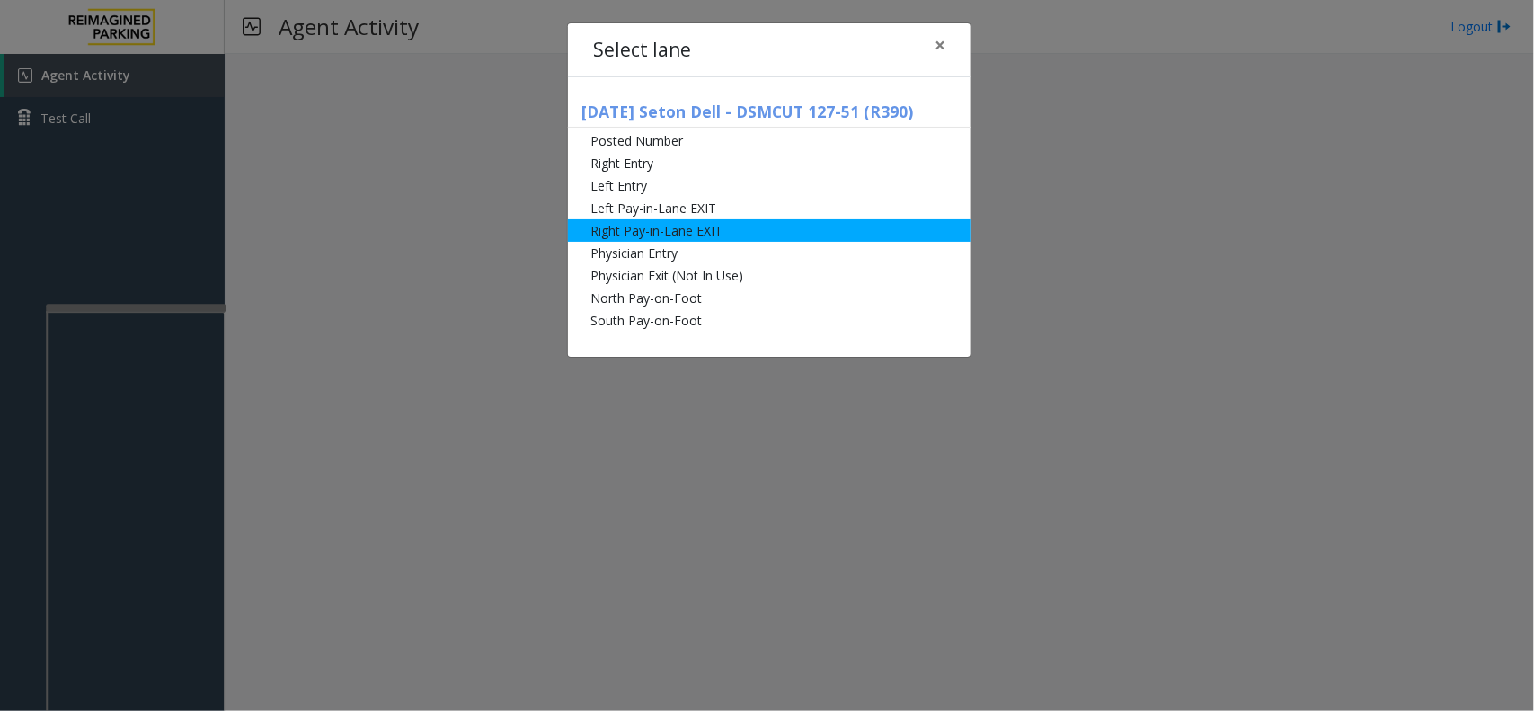
click at [663, 227] on li "Right Pay-in-Lane EXIT" at bounding box center [769, 230] width 403 height 22
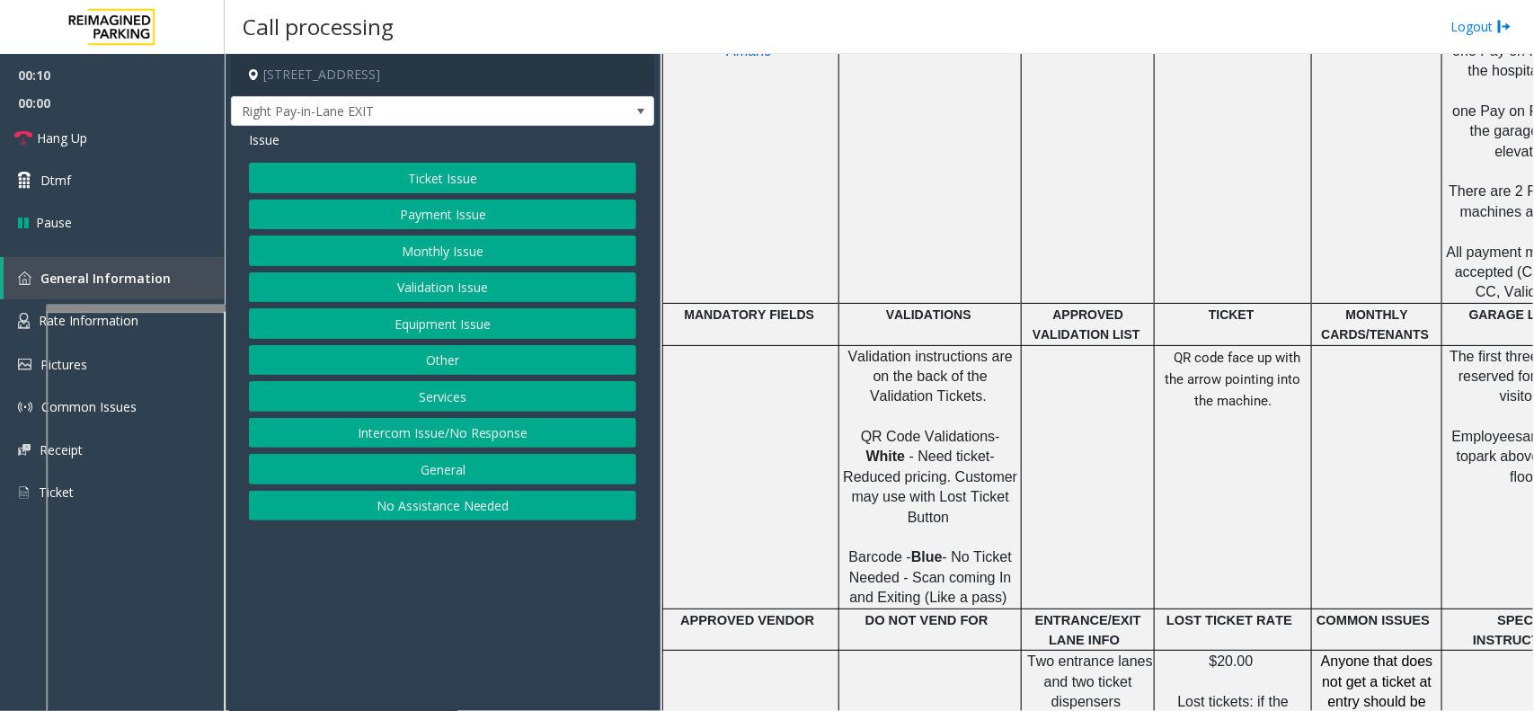
scroll to position [1011, 0]
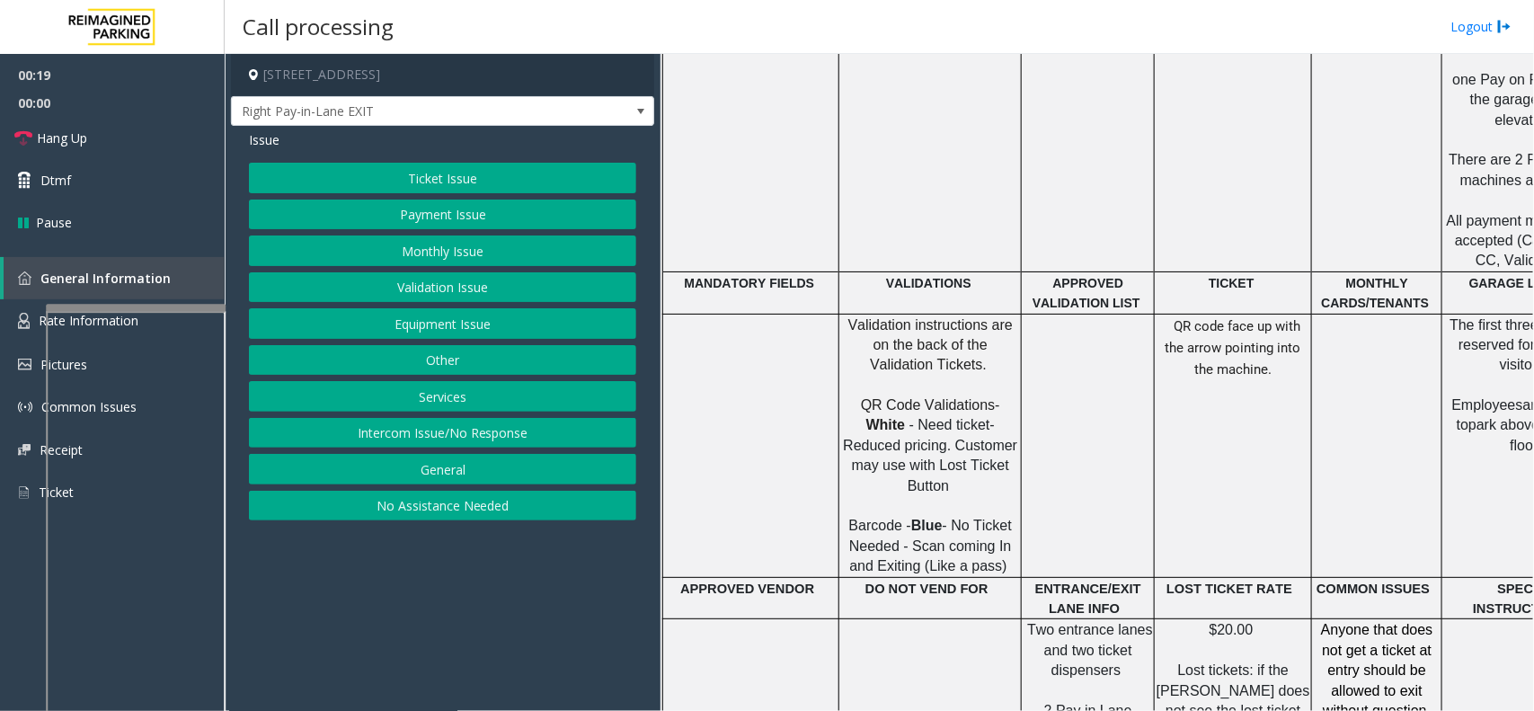
click at [508, 176] on button "Ticket Issue" at bounding box center [442, 178] width 387 height 31
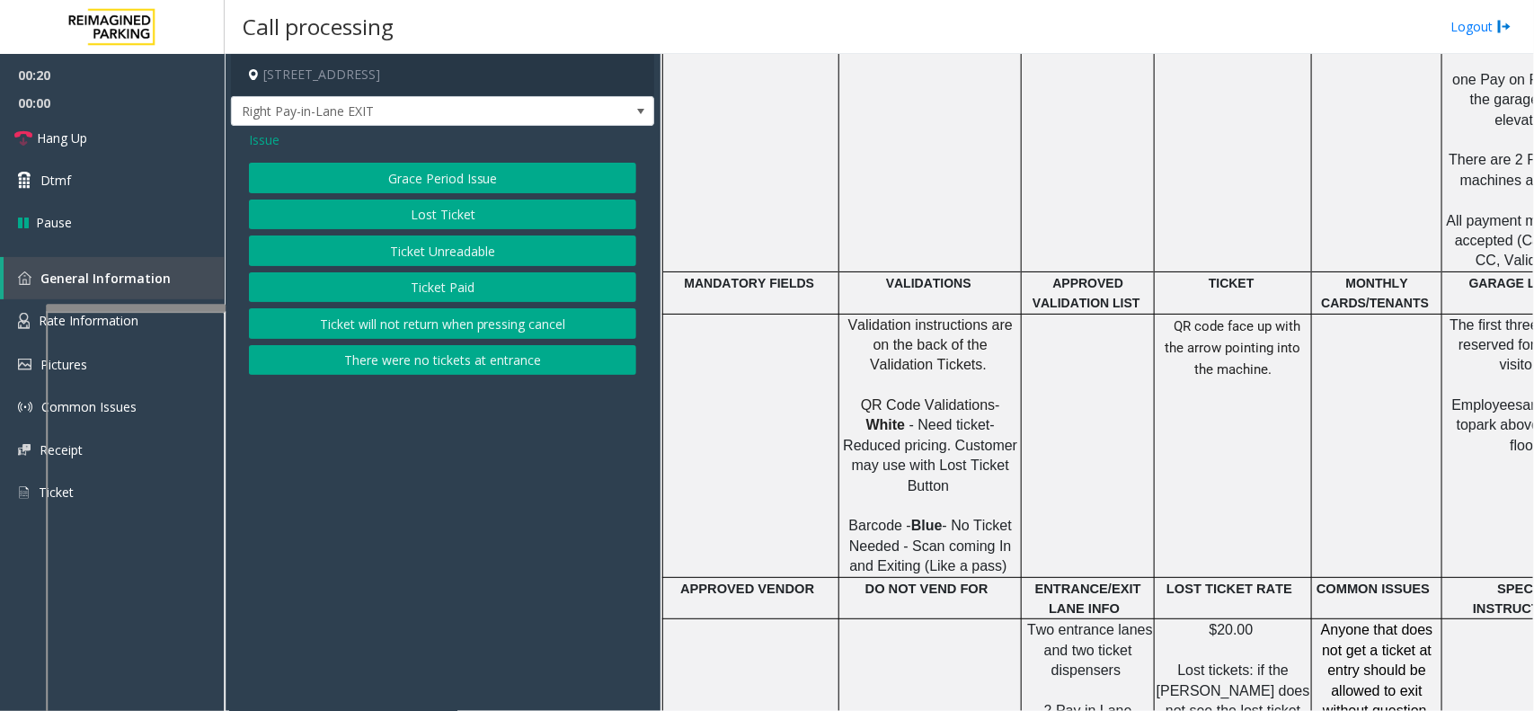
click at [477, 253] on button "Ticket Unreadable" at bounding box center [442, 251] width 387 height 31
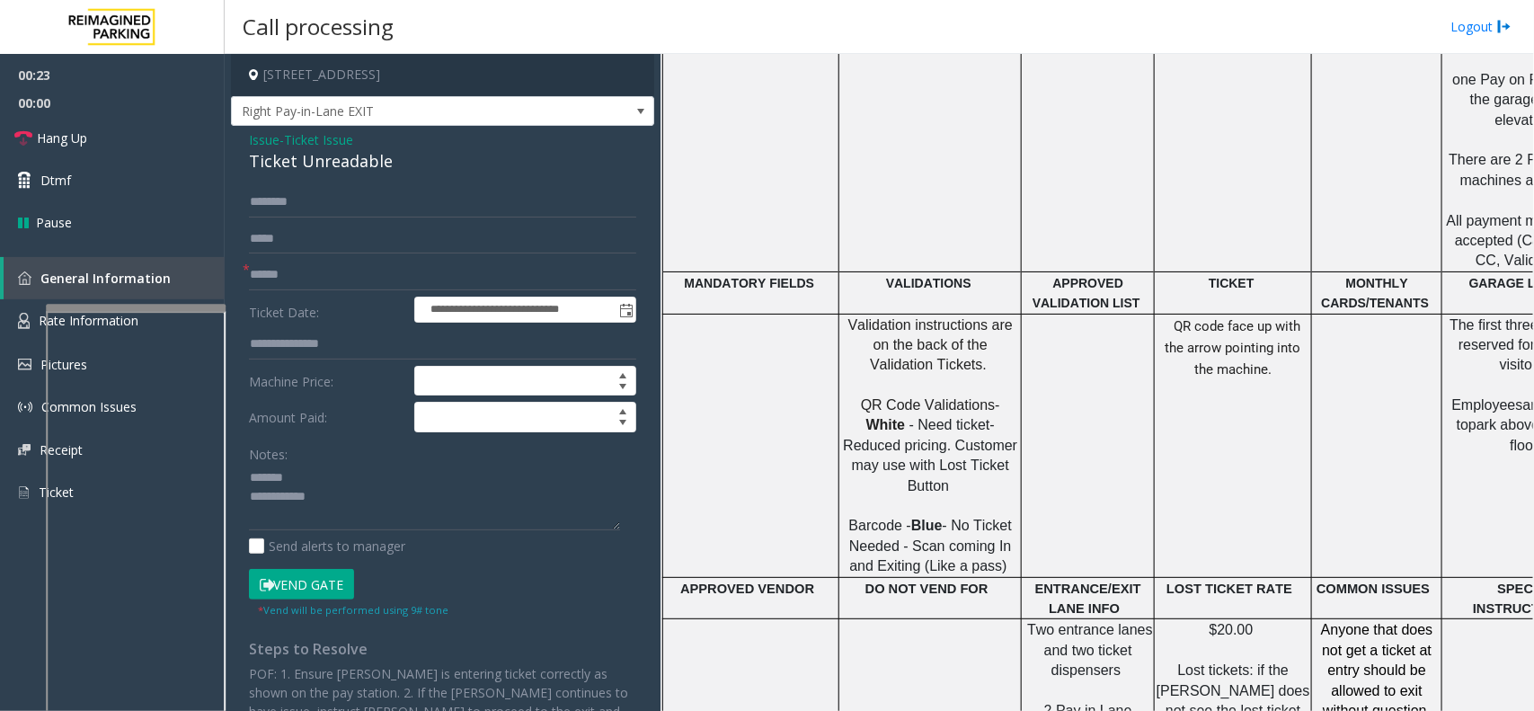
click at [324, 173] on div "Ticket Unreadable" at bounding box center [442, 161] width 387 height 24
click at [391, 509] on textarea at bounding box center [434, 497] width 371 height 67
type textarea "**********"
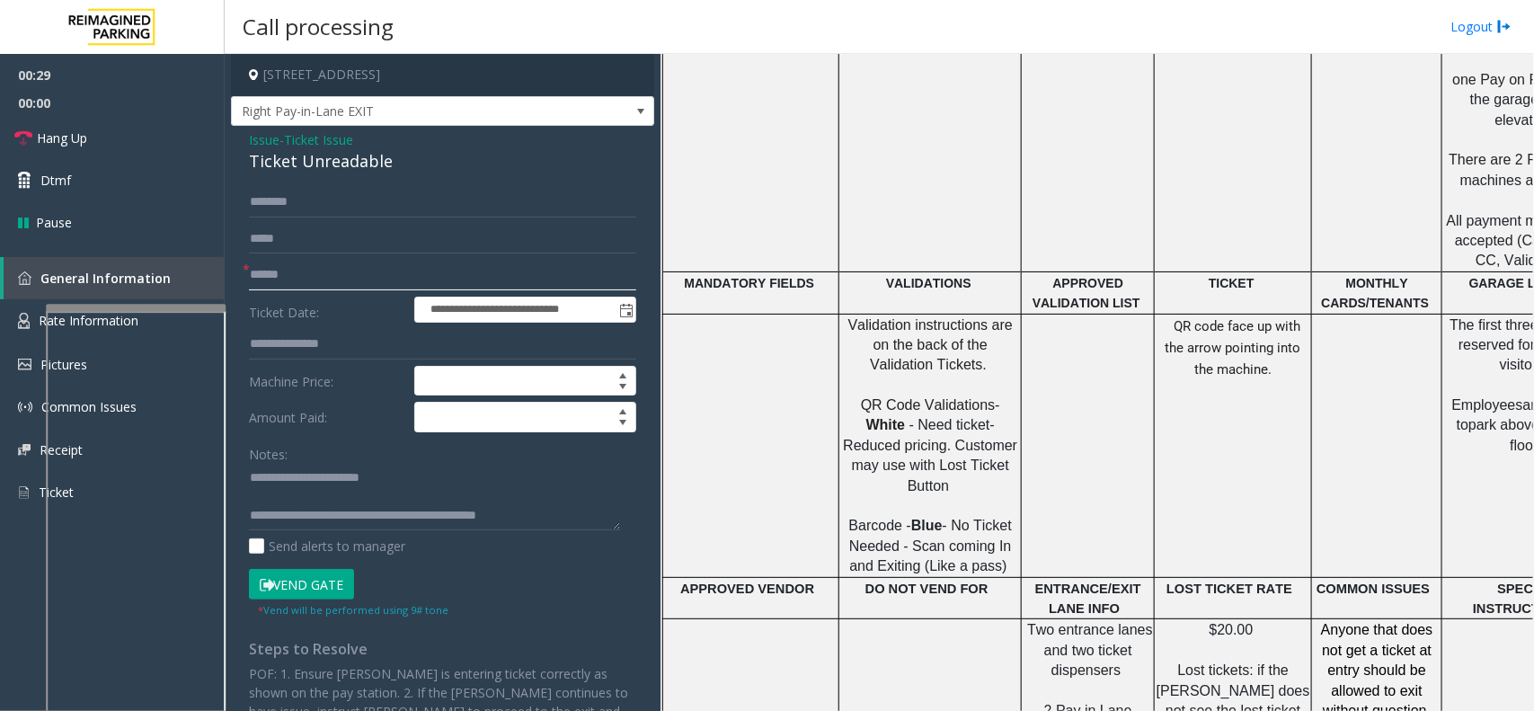
click at [419, 270] on input "text" at bounding box center [442, 275] width 387 height 31
click at [349, 274] on input "*********" at bounding box center [442, 275] width 387 height 31
click at [298, 280] on input "**********" at bounding box center [442, 275] width 387 height 31
type input "********"
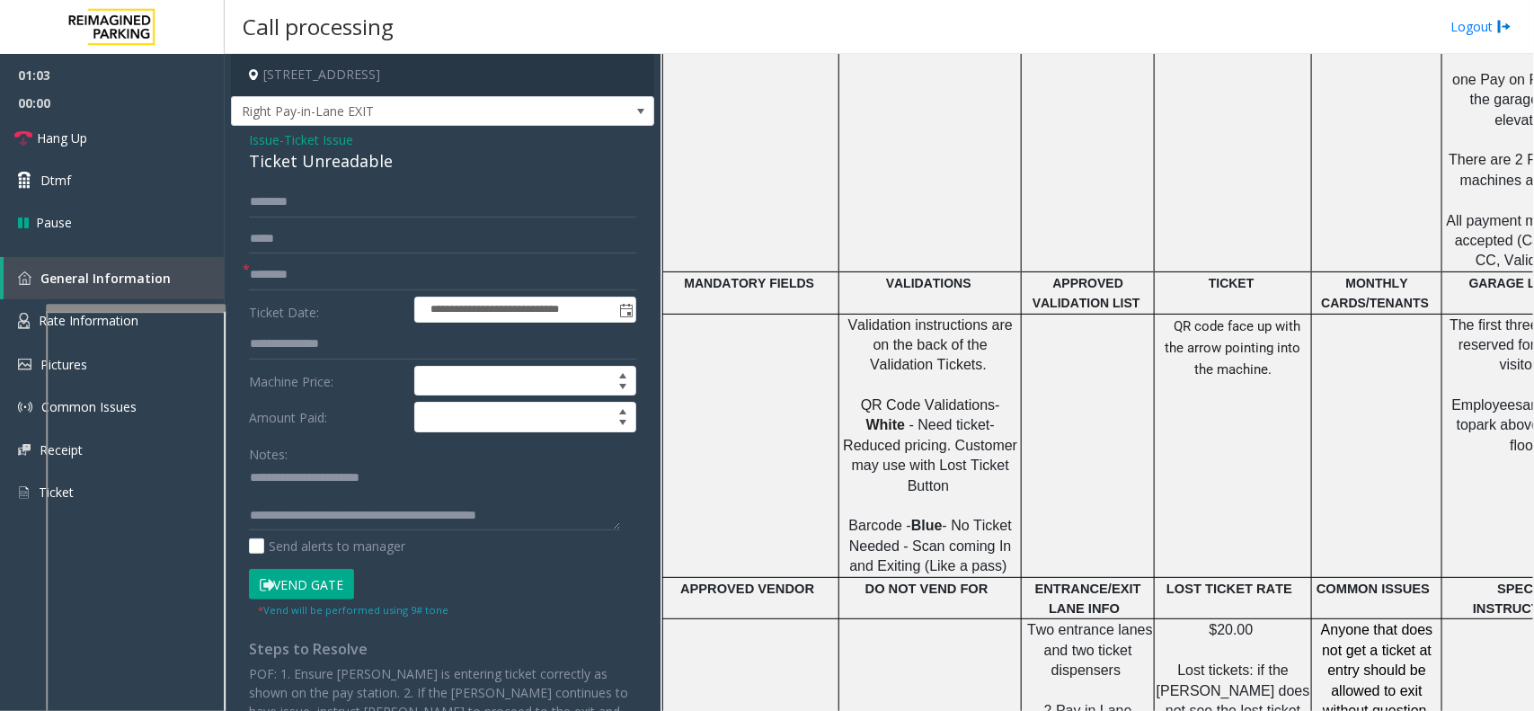
click at [293, 587] on button "Vend Gate" at bounding box center [301, 584] width 105 height 31
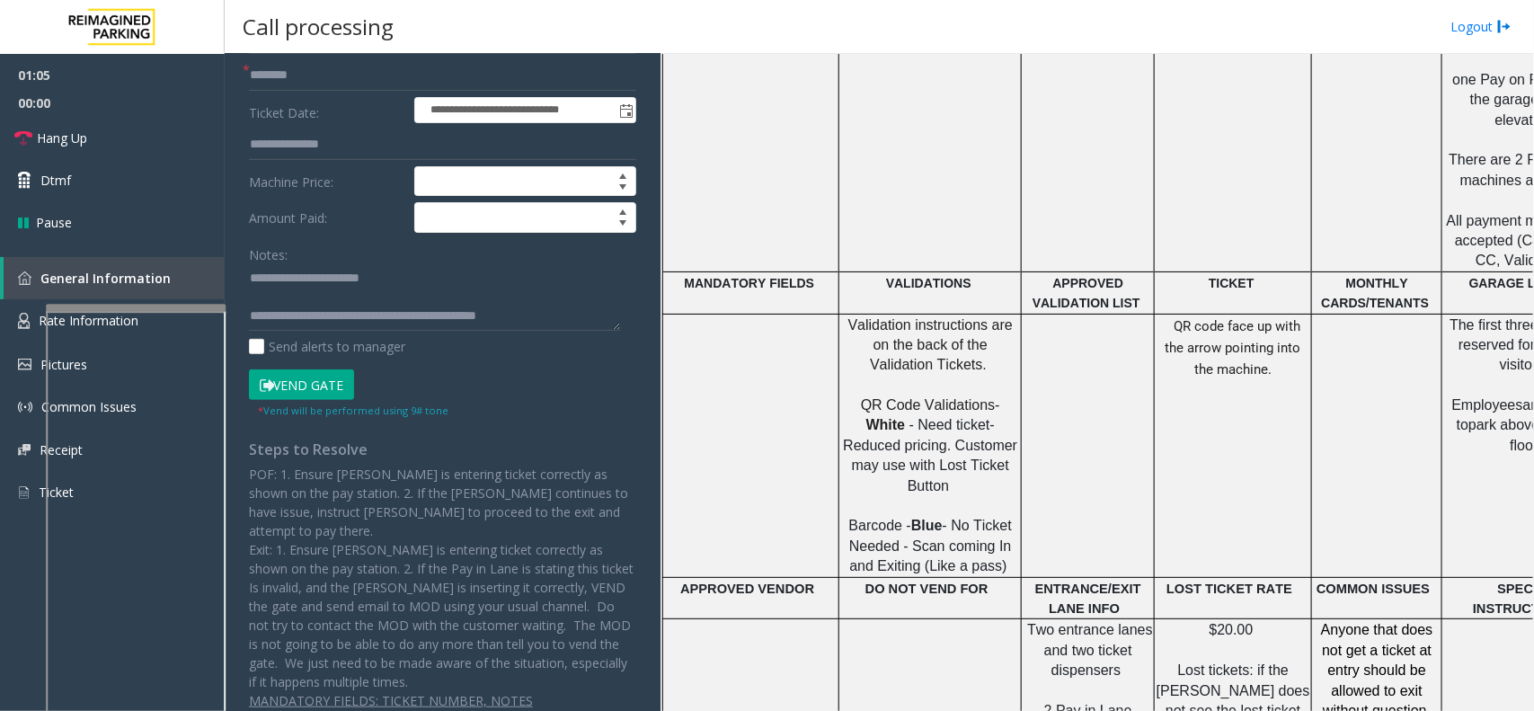
scroll to position [0, 0]
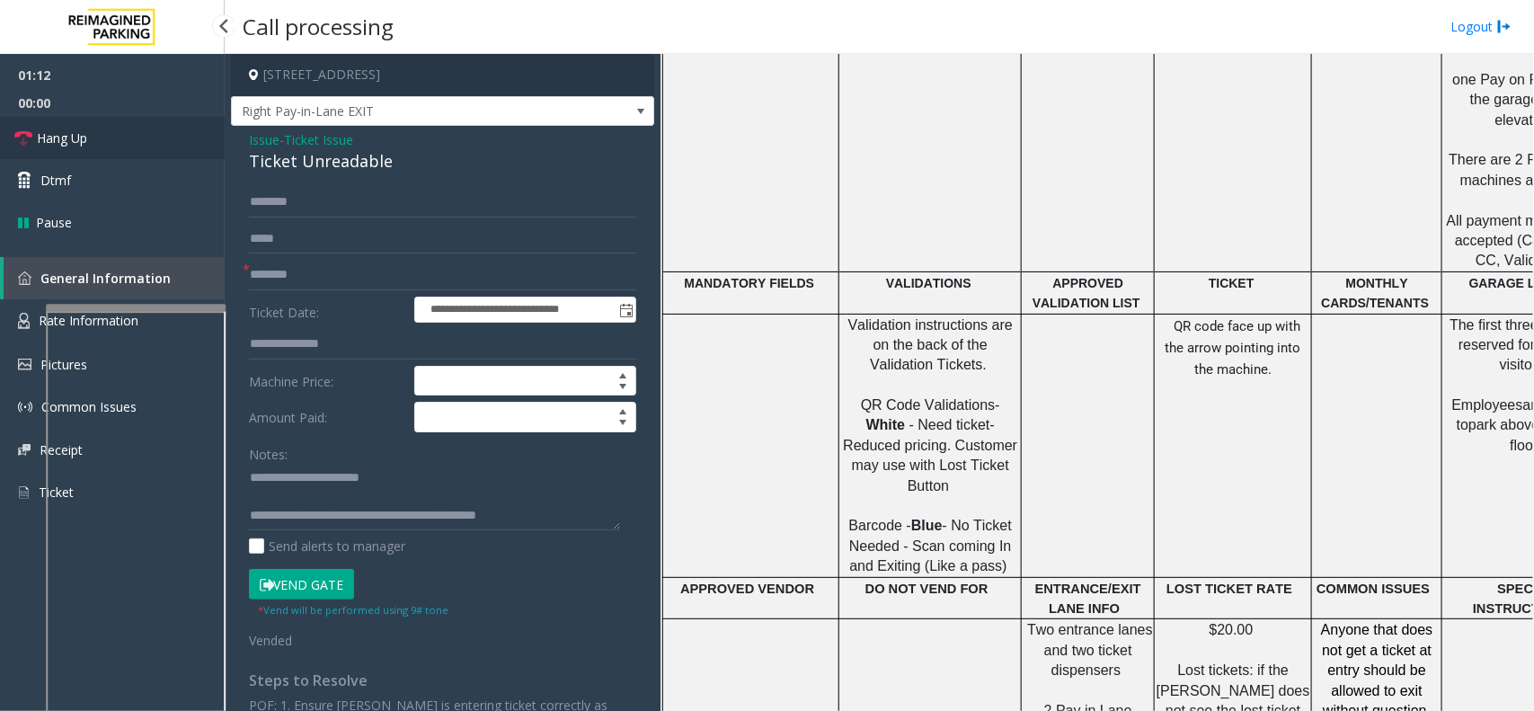
click at [142, 136] on link "Hang Up" at bounding box center [112, 138] width 225 height 42
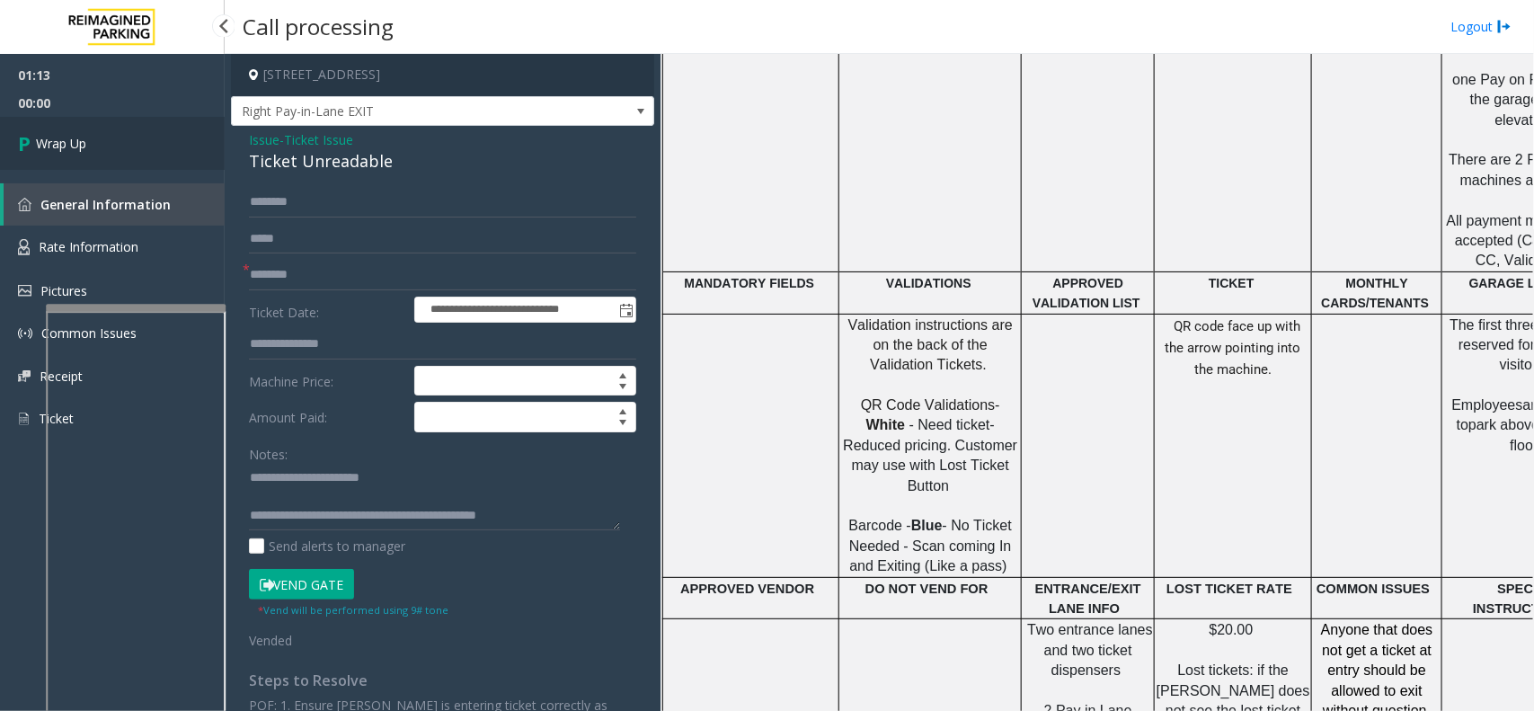
click at [63, 139] on span "Wrap Up" at bounding box center [61, 143] width 50 height 19
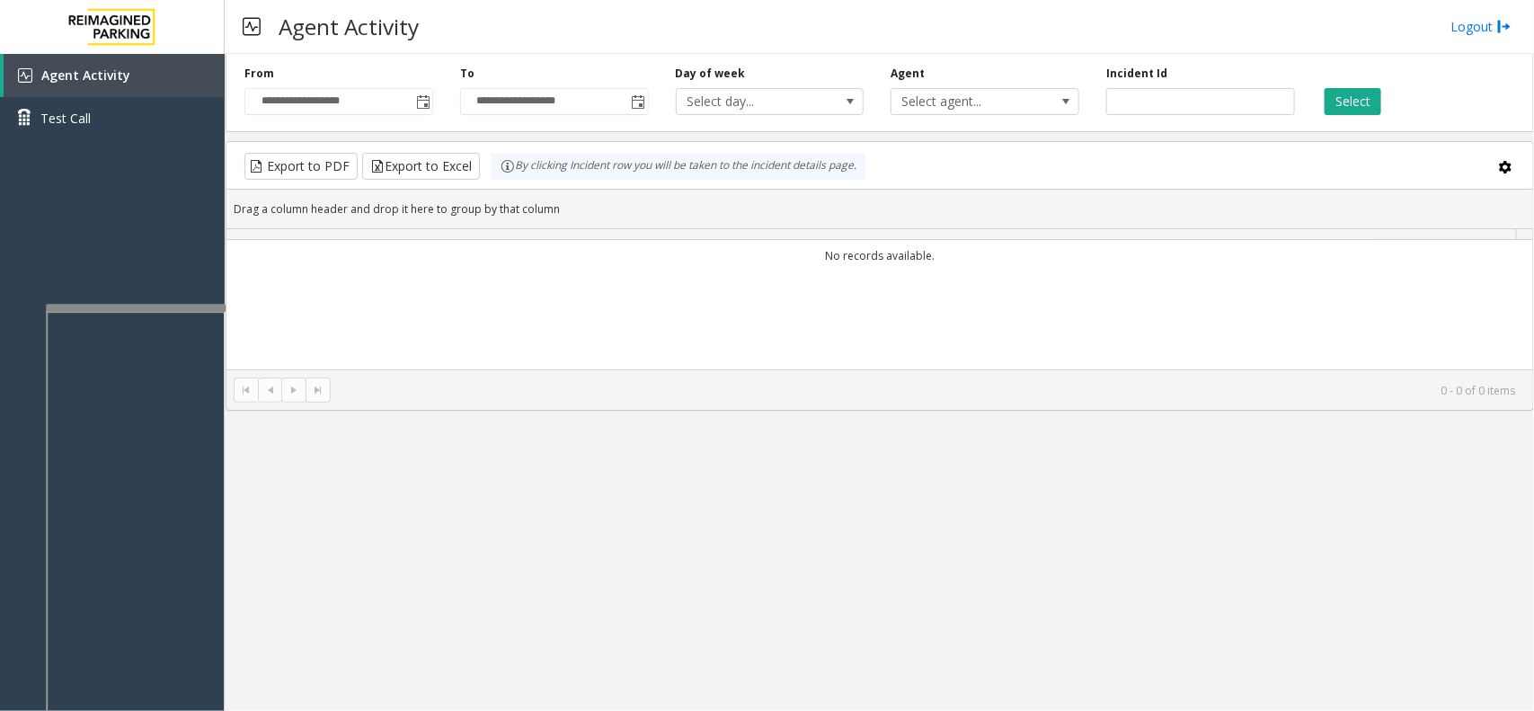
click at [434, 94] on div "**********" at bounding box center [339, 90] width 216 height 49
click at [424, 104] on span "Toggle popup" at bounding box center [423, 102] width 14 height 14
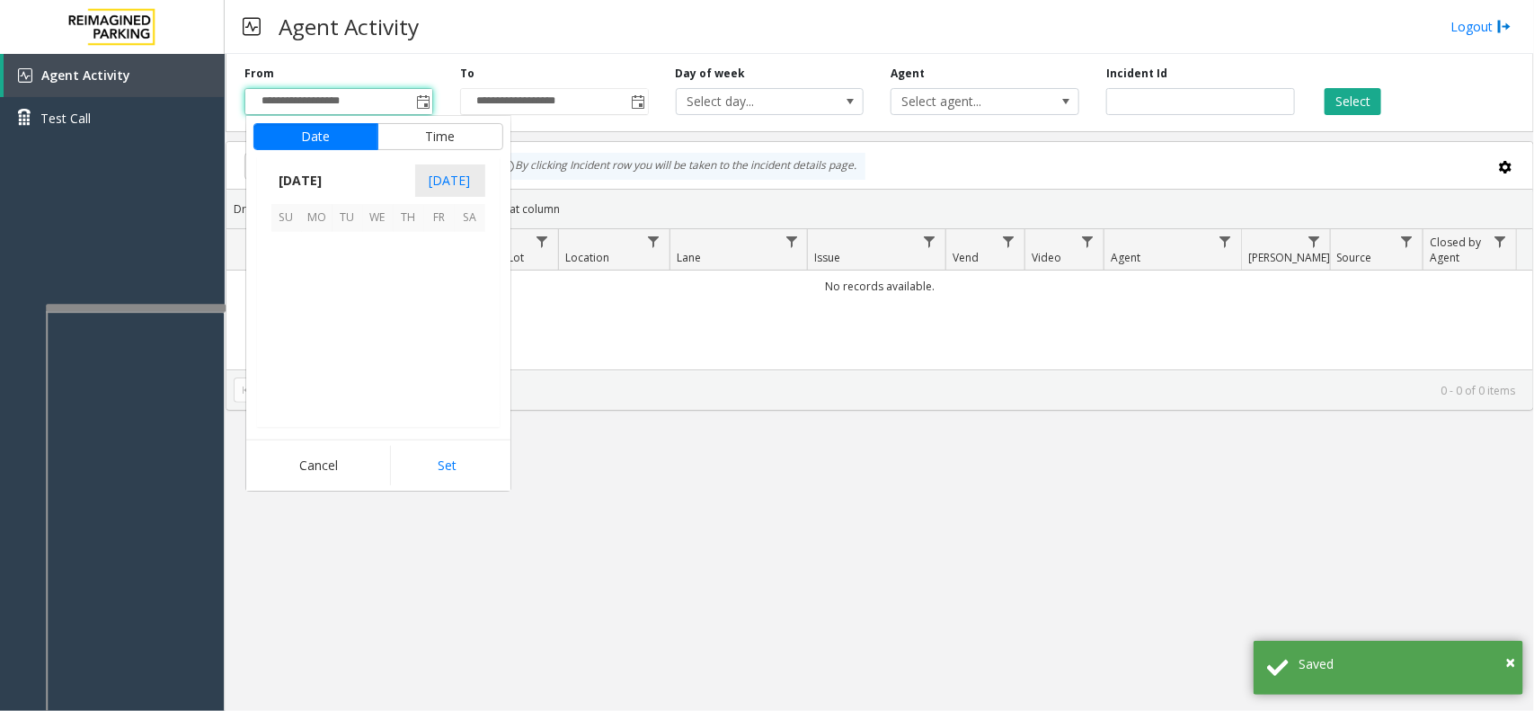
scroll to position [322467, 0]
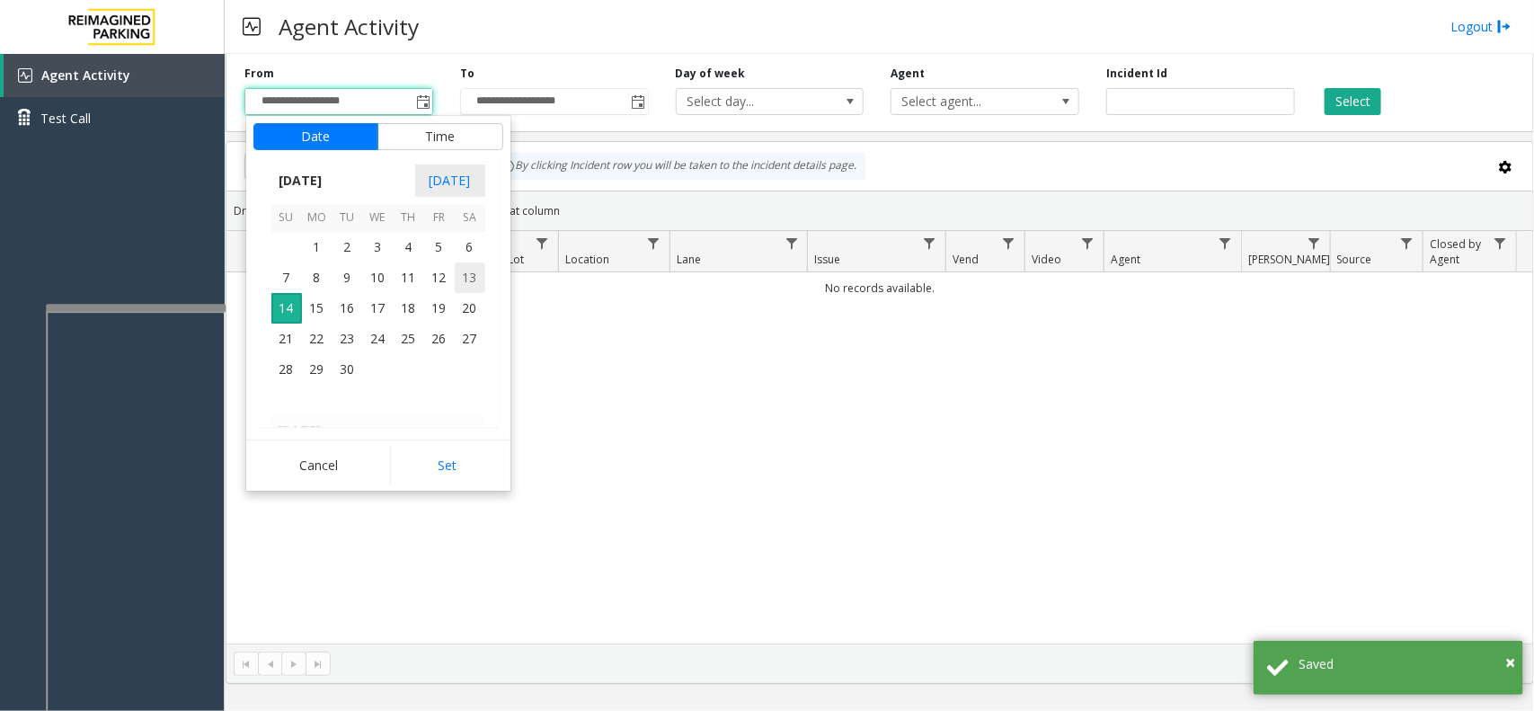
click at [478, 271] on span "13" at bounding box center [470, 277] width 31 height 31
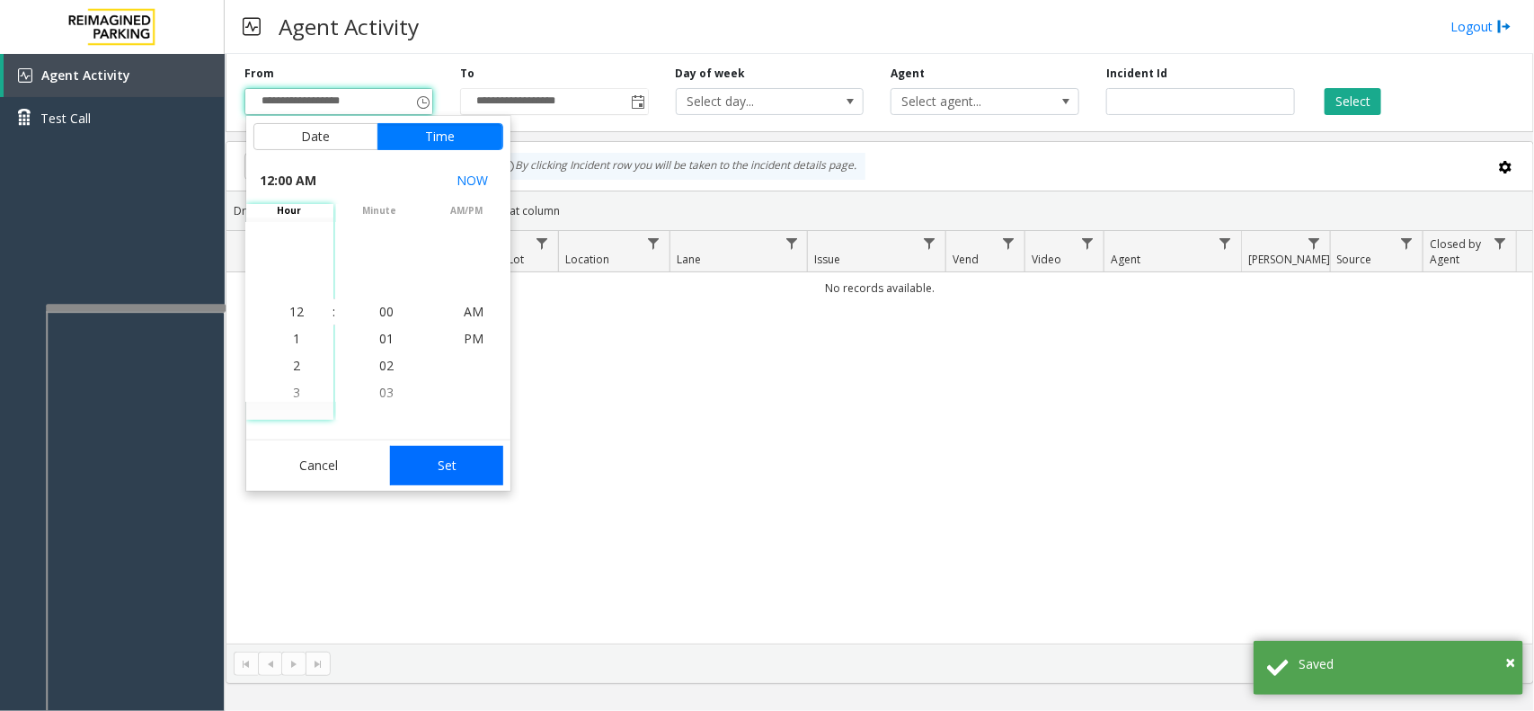
click at [439, 449] on button "Set" at bounding box center [446, 466] width 113 height 40
type input "**********"
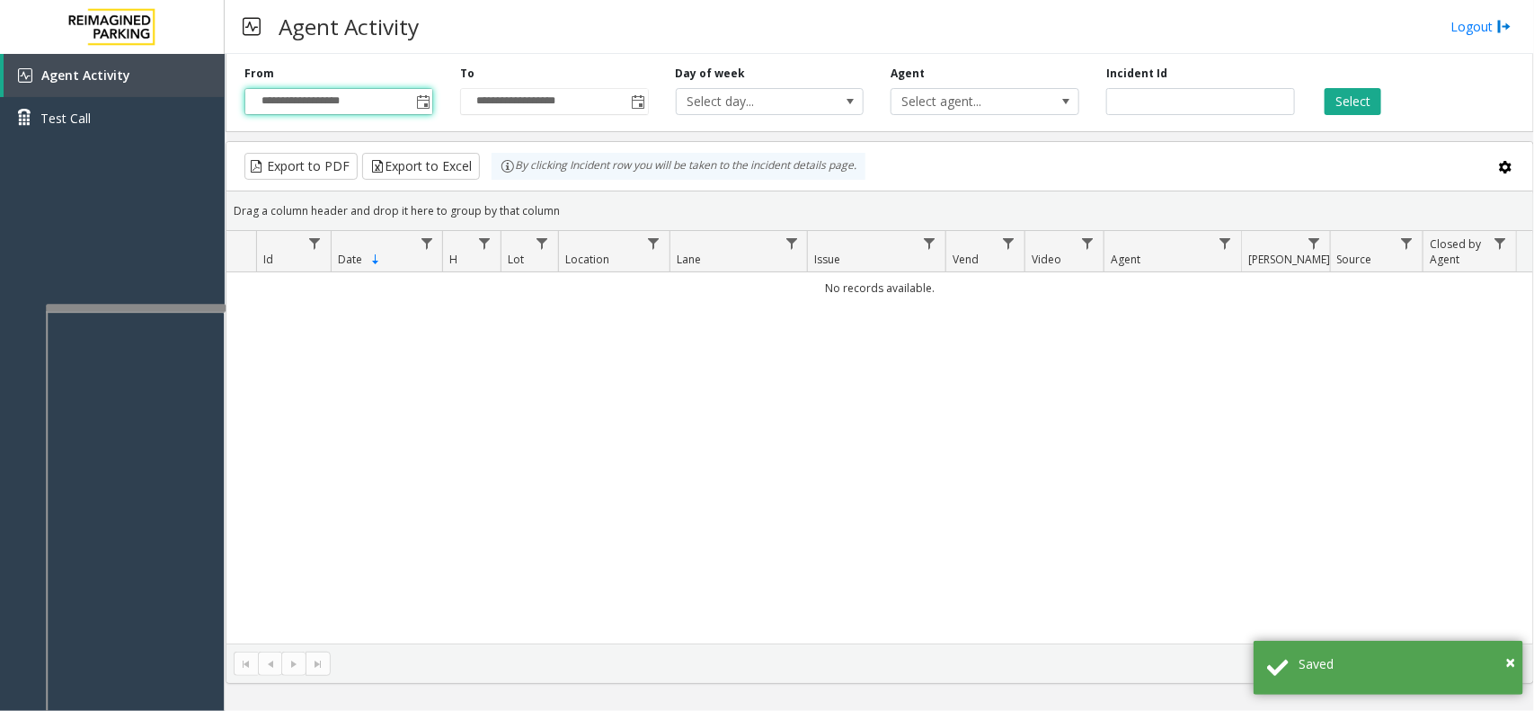
click at [1387, 99] on div "Select" at bounding box center [1417, 90] width 216 height 49
click at [1348, 114] on button "Select" at bounding box center [1353, 101] width 57 height 27
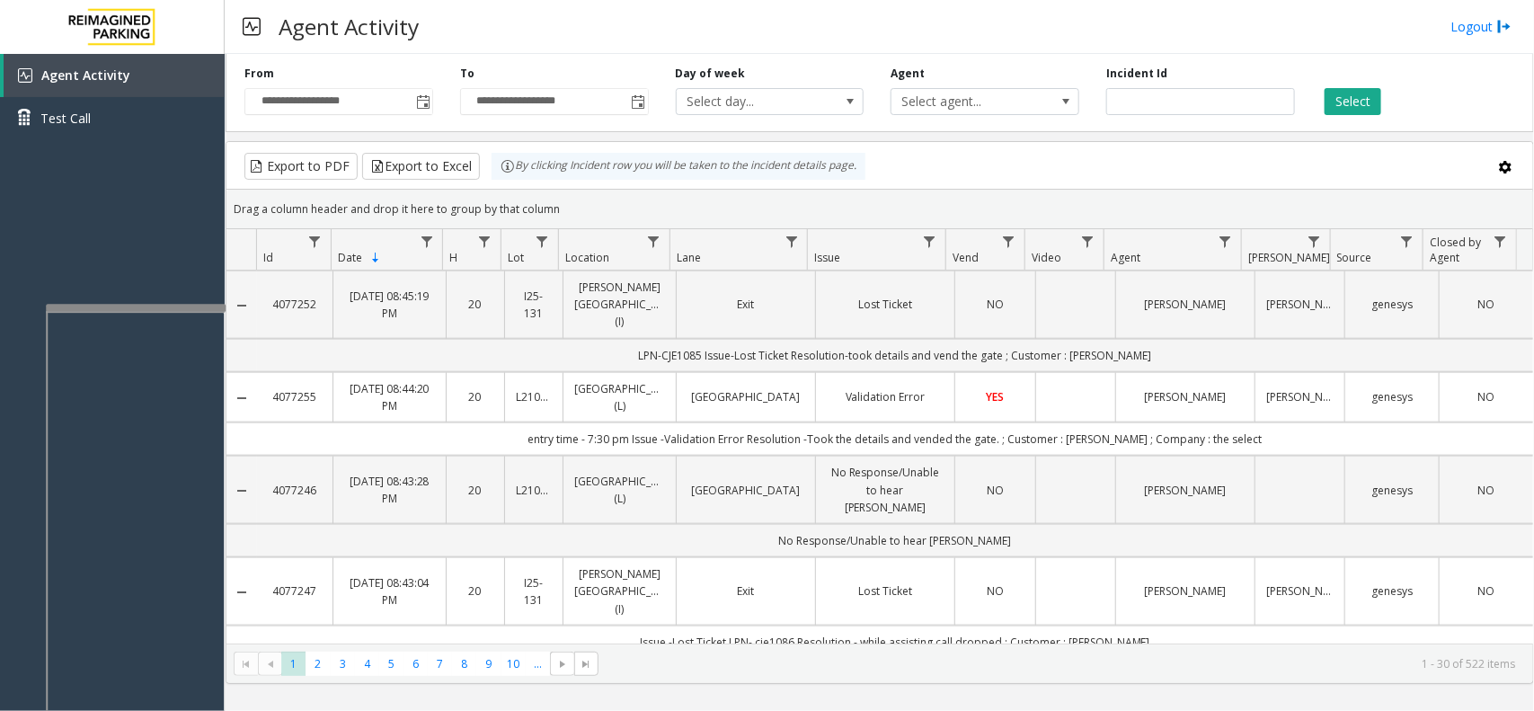
scroll to position [899, 0]
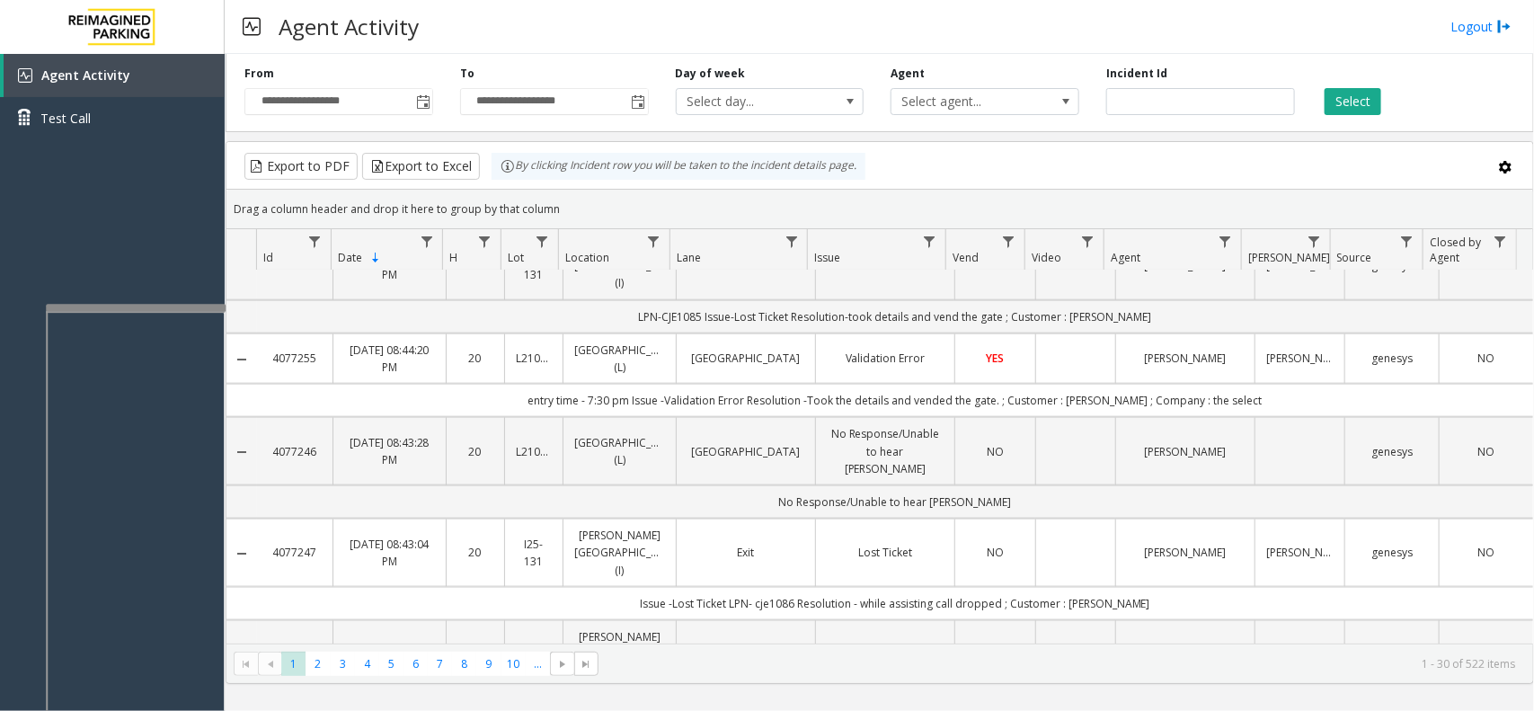
click at [815, 360] on td "Validation Error" at bounding box center [884, 358] width 139 height 50
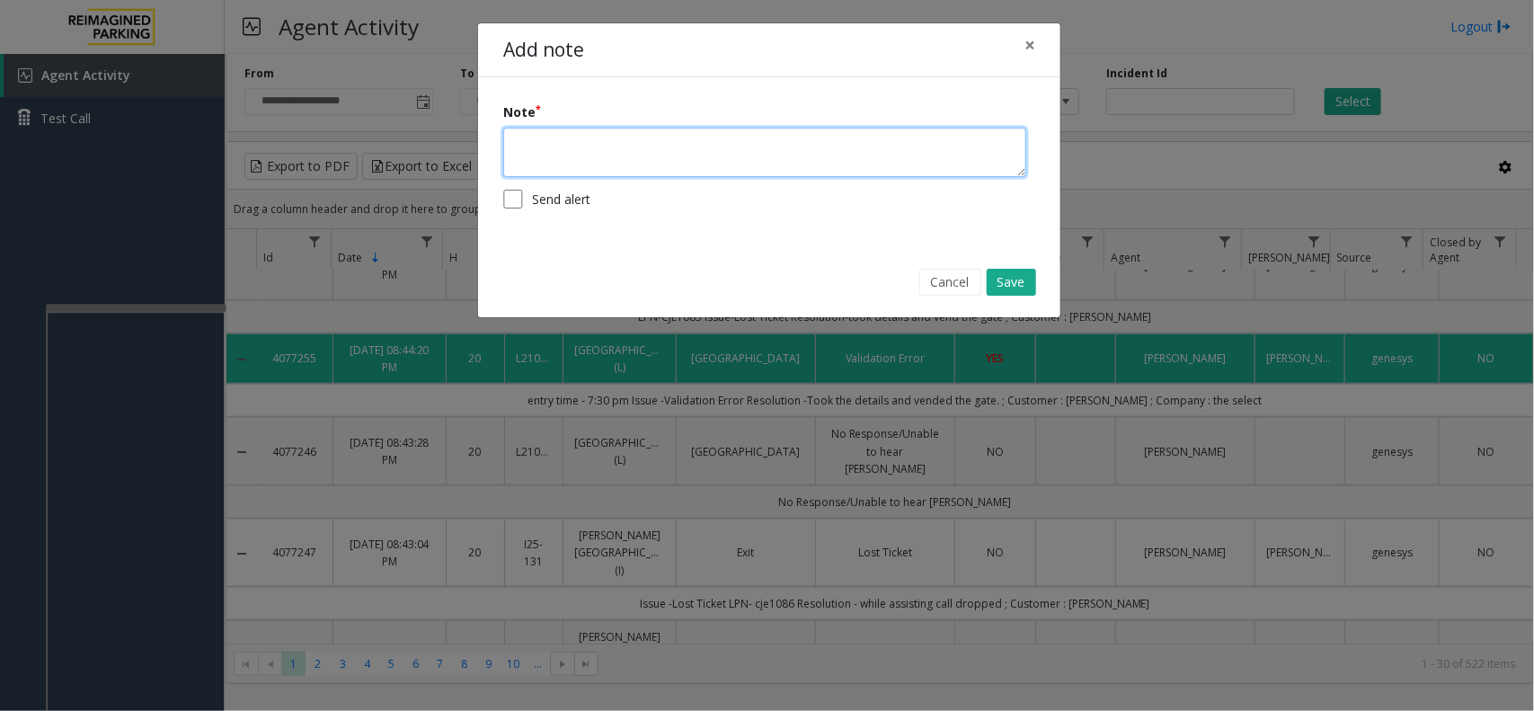
click at [749, 160] on textarea at bounding box center [764, 152] width 523 height 49
type textarea "**********"
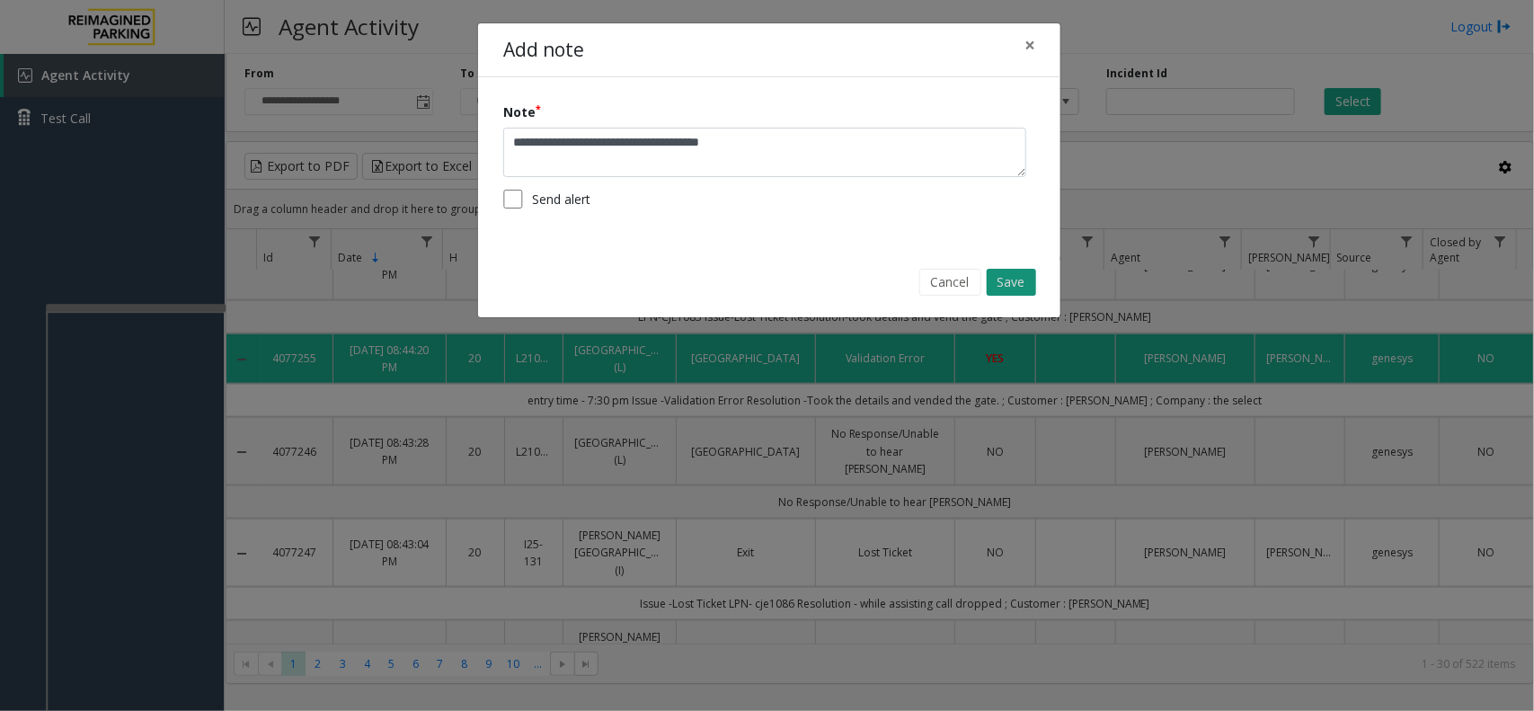
click at [1009, 276] on button "Save" at bounding box center [1011, 282] width 49 height 27
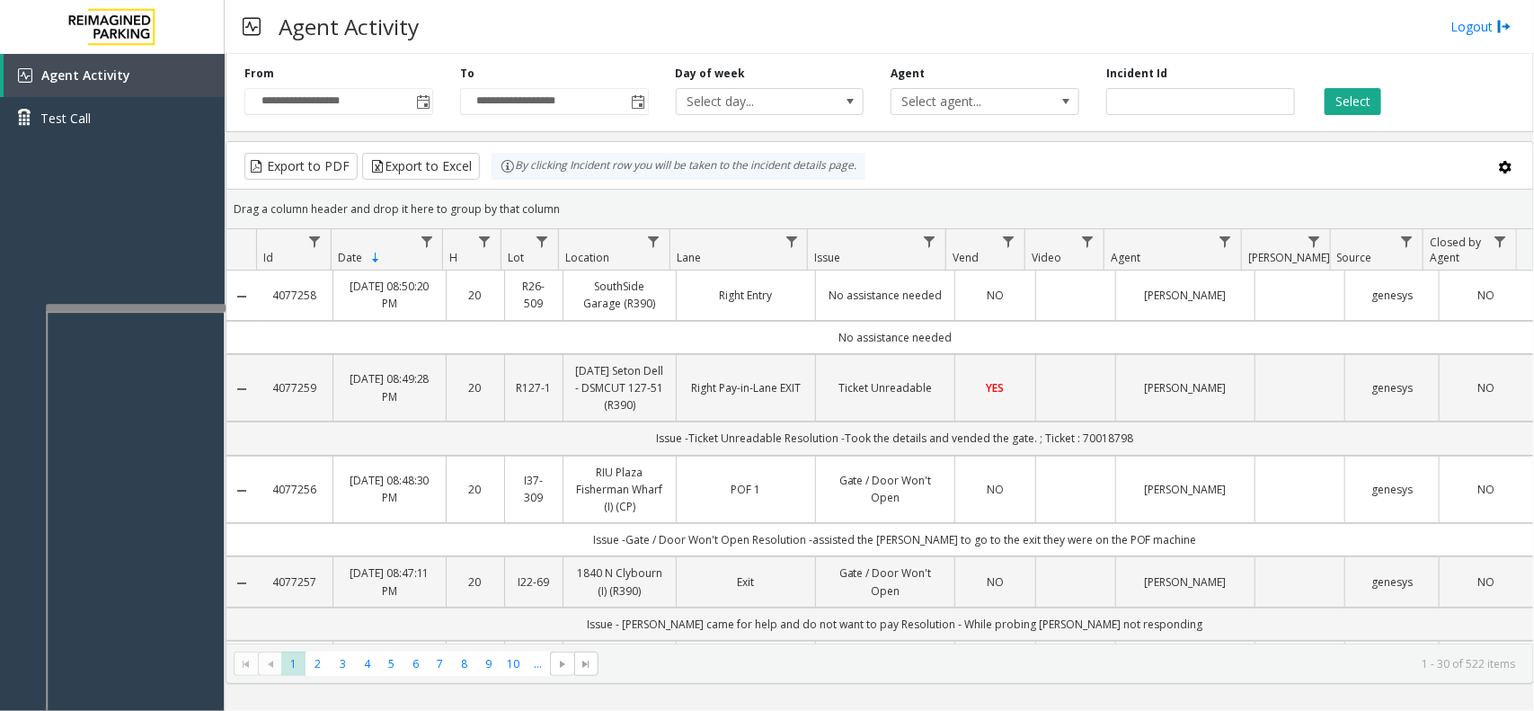
scroll to position [0, 0]
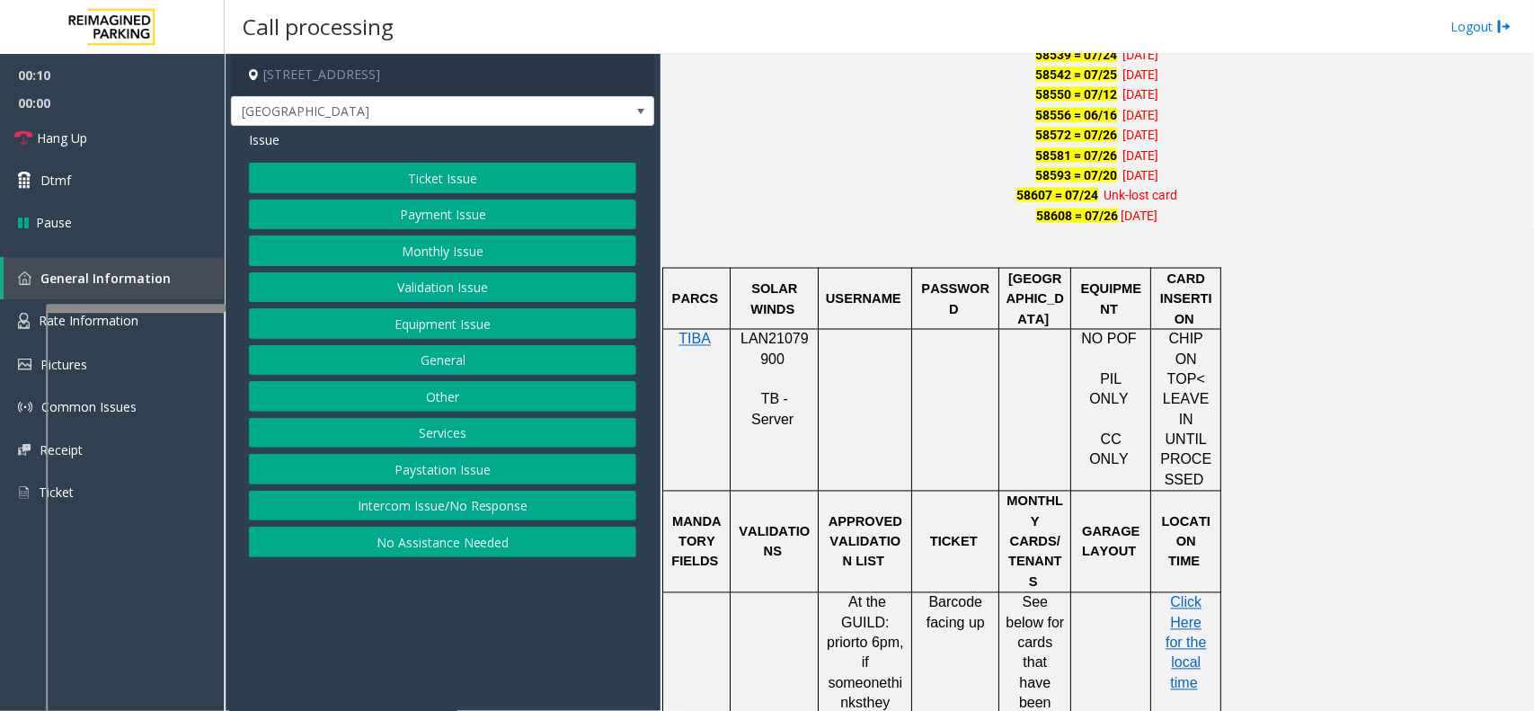
scroll to position [1236, 0]
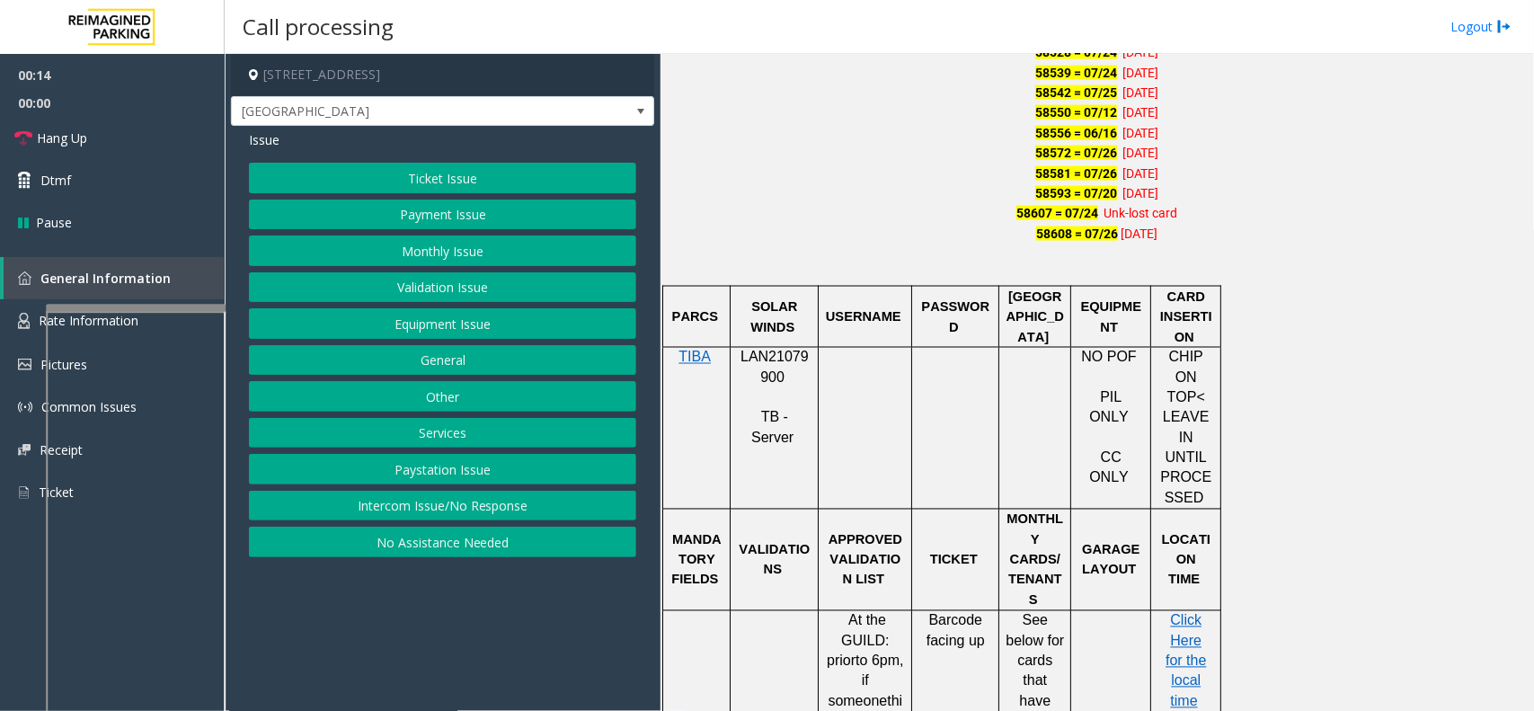
click at [452, 333] on button "Equipment Issue" at bounding box center [442, 323] width 387 height 31
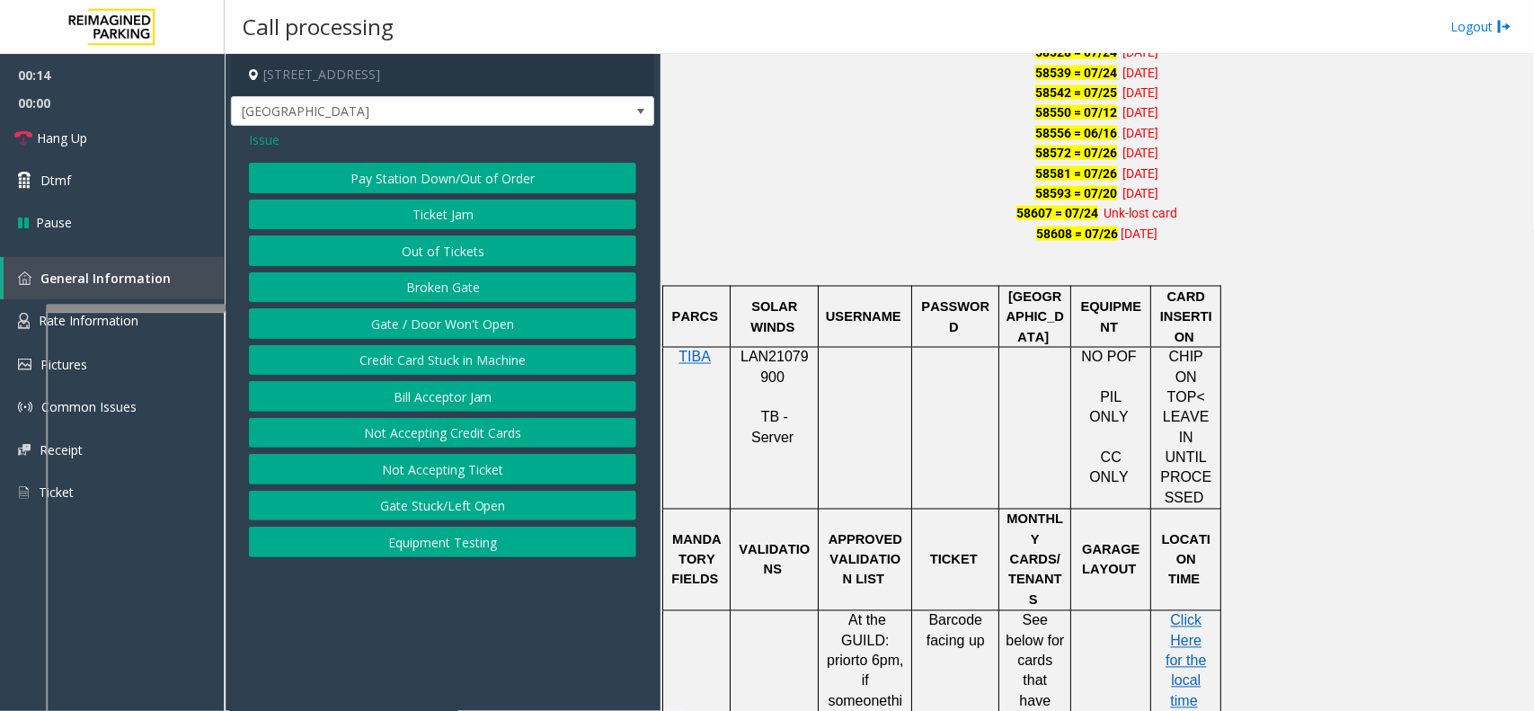
click at [442, 204] on button "Ticket Jam" at bounding box center [442, 215] width 387 height 31
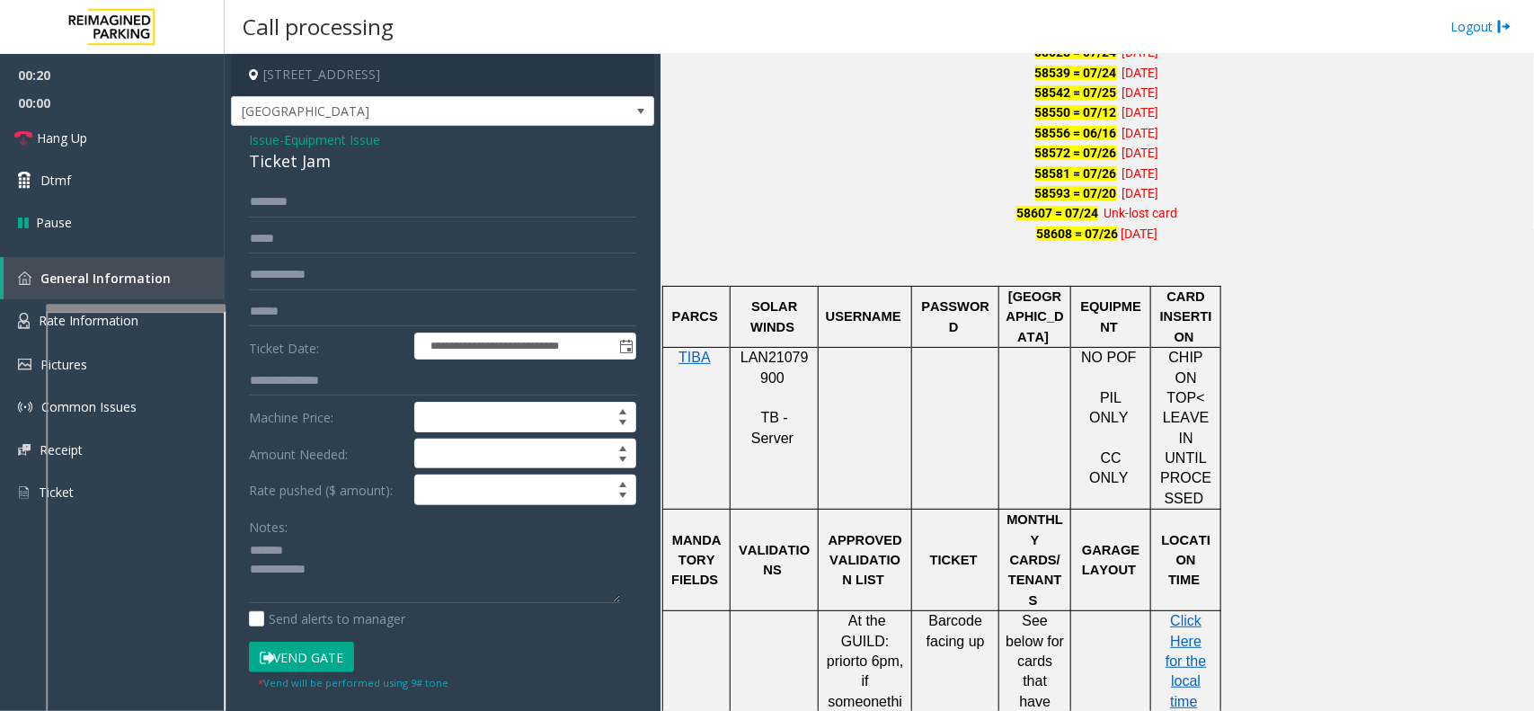
click at [281, 167] on div "Ticket Jam" at bounding box center [442, 161] width 387 height 24
click at [280, 173] on div "Ticket Jam" at bounding box center [442, 161] width 387 height 24
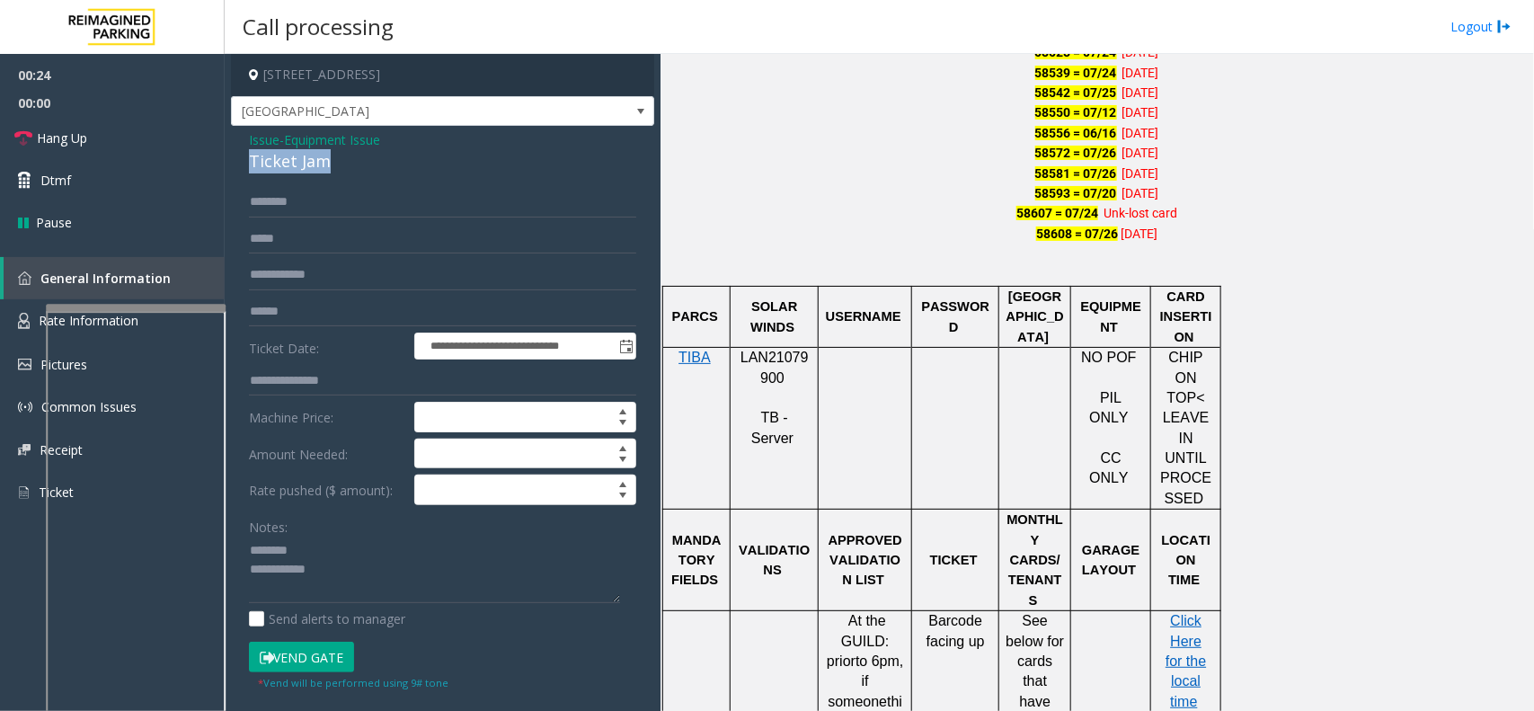
click at [280, 173] on div "Ticket Jam" at bounding box center [442, 161] width 387 height 24
type textarea "**********"
click at [346, 307] on input "text" at bounding box center [442, 312] width 387 height 31
click at [334, 138] on span "Equipment Issue" at bounding box center [332, 139] width 96 height 19
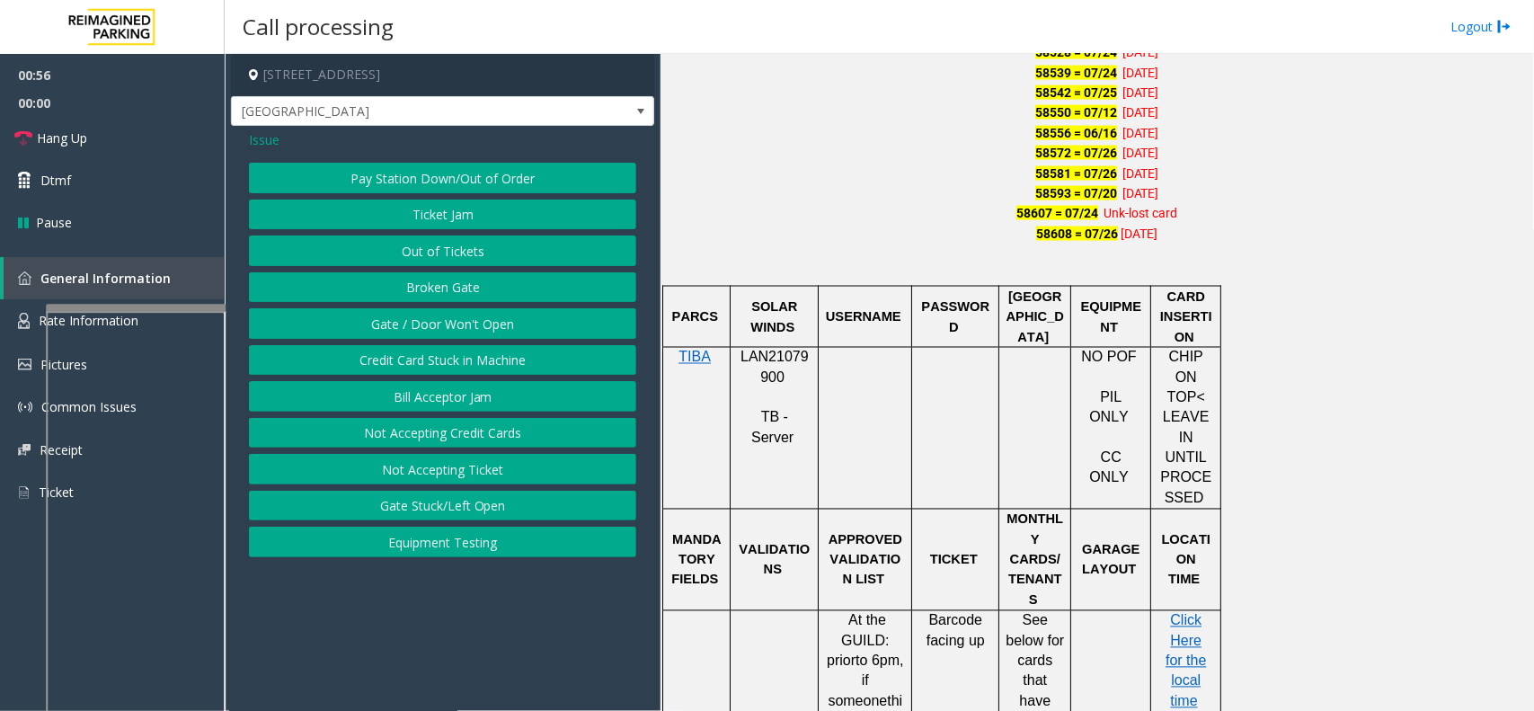
click at [272, 148] on span "Issue" at bounding box center [264, 139] width 31 height 19
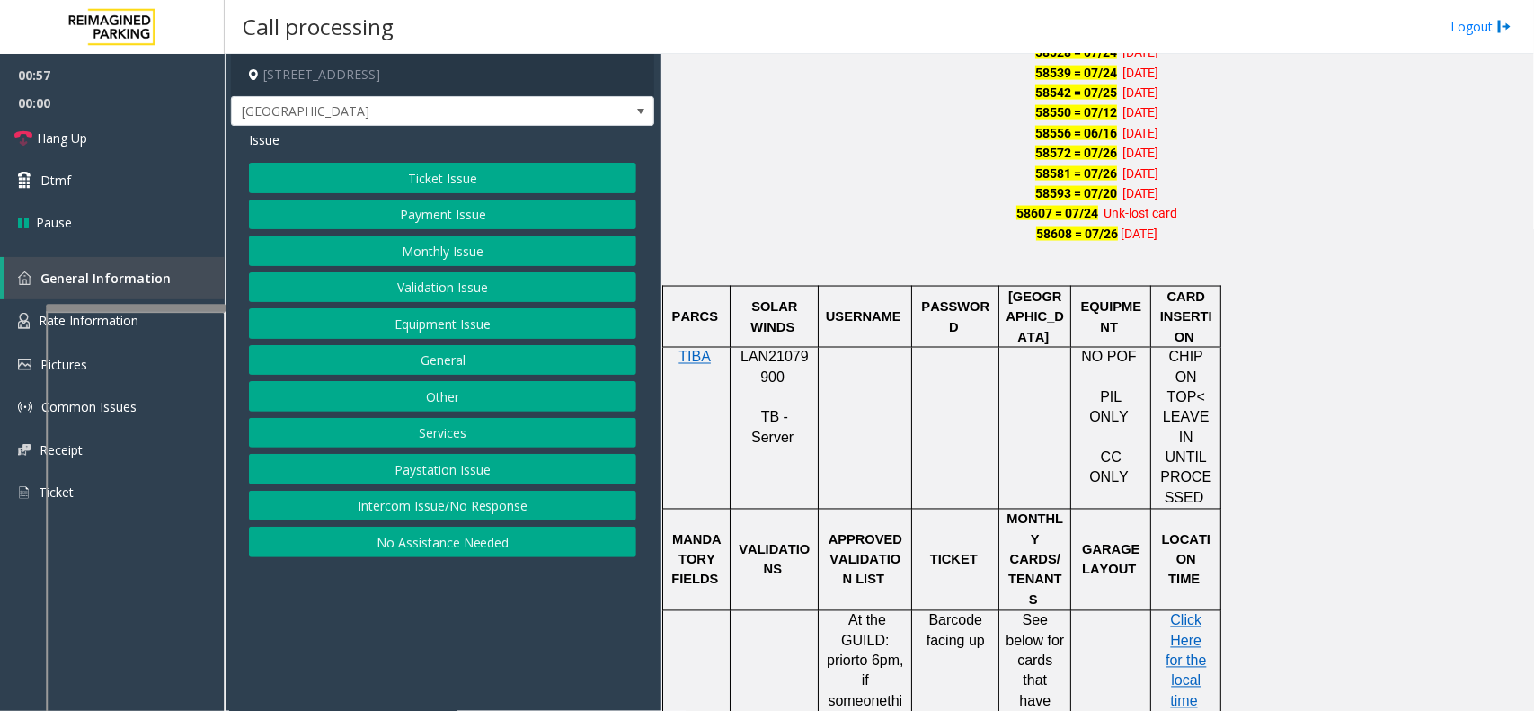
click at [438, 277] on button "Validation Issue" at bounding box center [442, 287] width 387 height 31
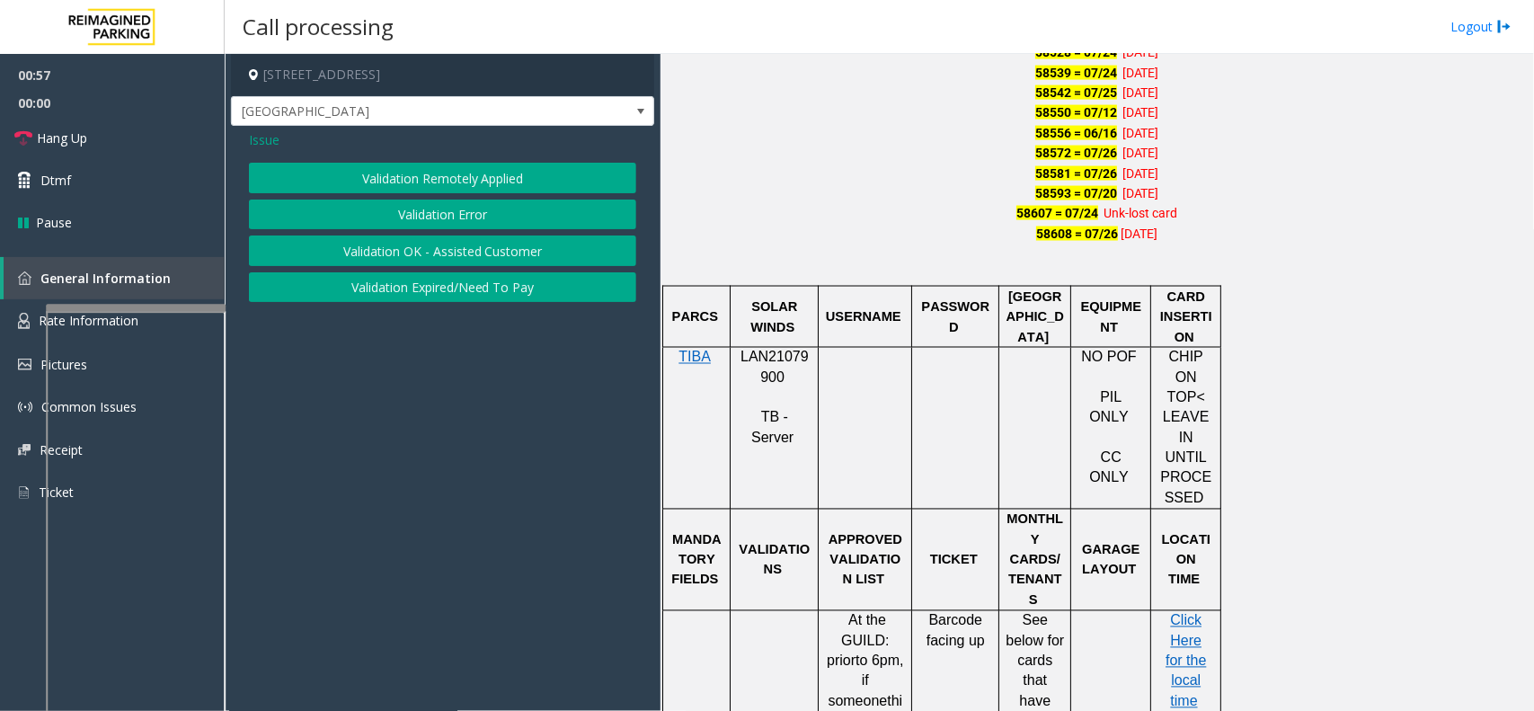
click at [357, 220] on button "Validation Error" at bounding box center [442, 215] width 387 height 31
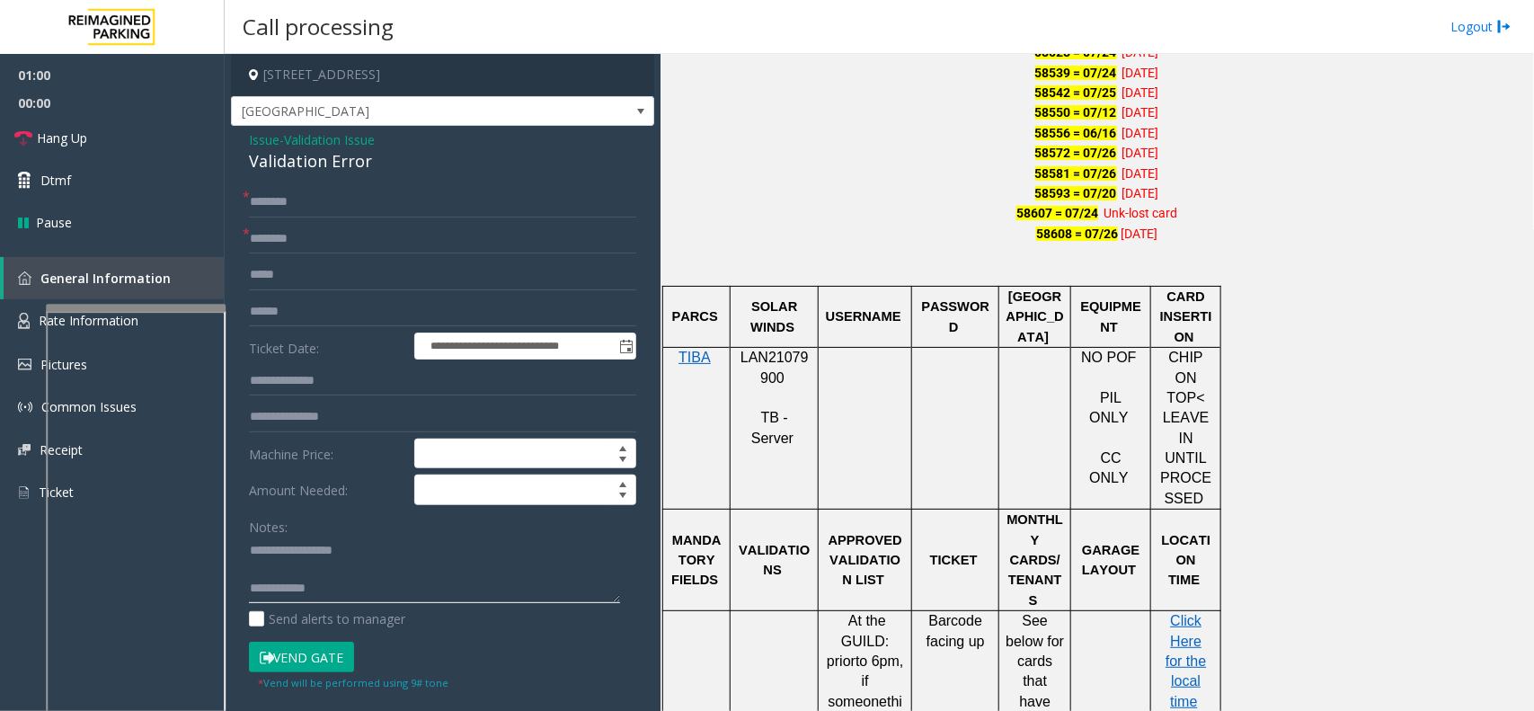
drag, startPoint x: 283, startPoint y: 542, endPoint x: 389, endPoint y: 545, distance: 106.1
click at [389, 545] on textarea at bounding box center [434, 570] width 371 height 67
click at [355, 316] on input "text" at bounding box center [442, 312] width 387 height 31
click at [302, 164] on div "Validation Error" at bounding box center [442, 161] width 387 height 24
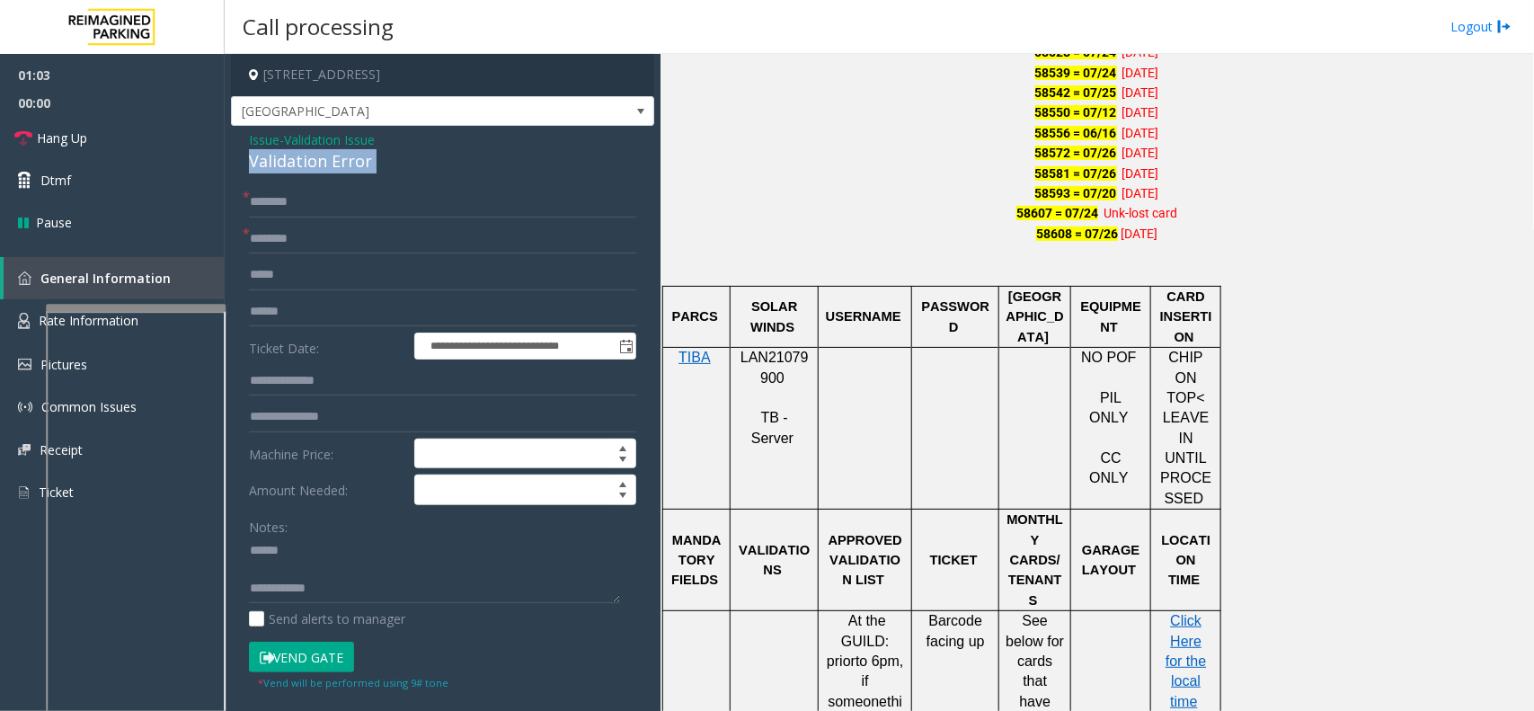
click at [302, 164] on div "Validation Error" at bounding box center [442, 161] width 387 height 24
click at [281, 547] on textarea at bounding box center [434, 570] width 371 height 67
click at [281, 550] on textarea at bounding box center [434, 570] width 371 height 67
type textarea "**********"
click at [307, 310] on input "text" at bounding box center [442, 312] width 387 height 31
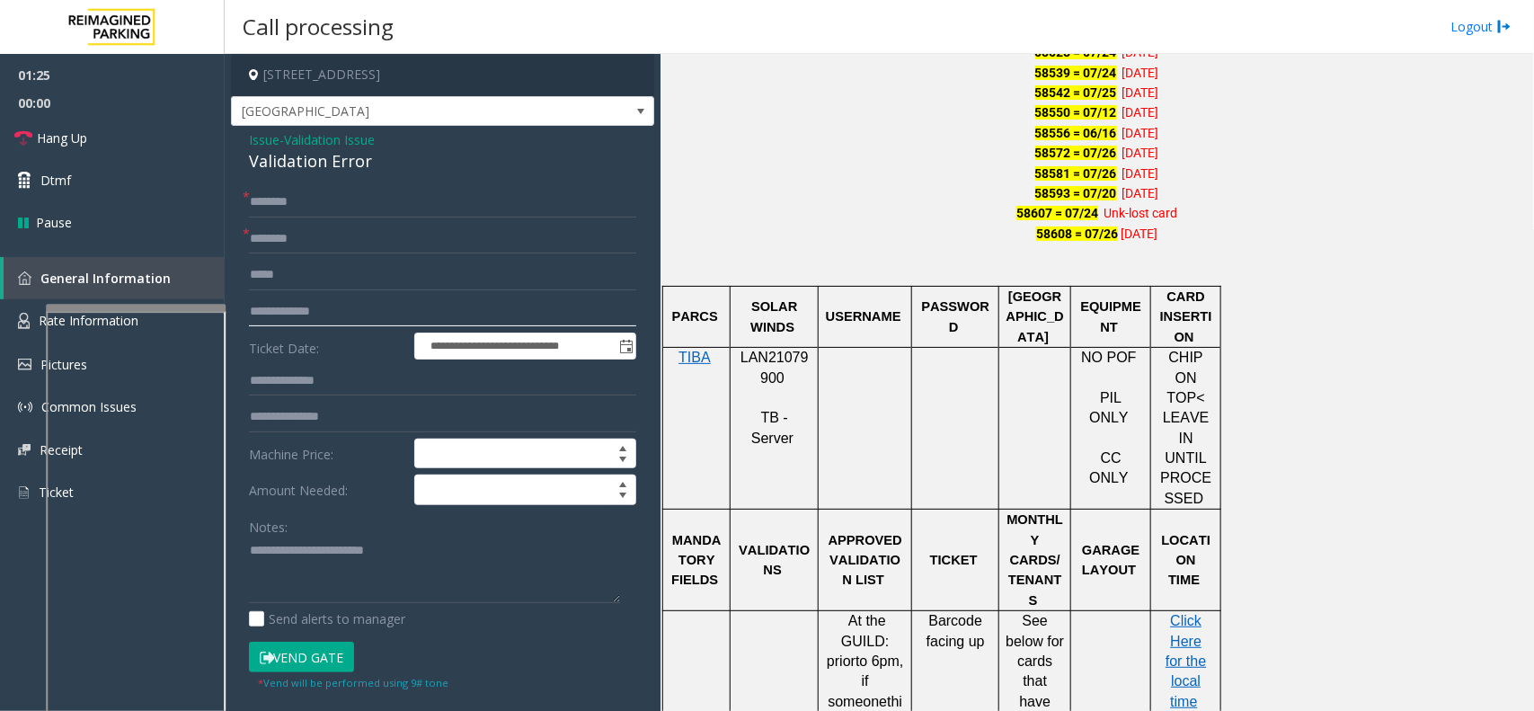
click at [277, 315] on input "**********" at bounding box center [442, 312] width 387 height 31
click at [256, 307] on input "********" at bounding box center [442, 312] width 387 height 31
type input "*******"
click at [262, 239] on input "text" at bounding box center [442, 239] width 387 height 31
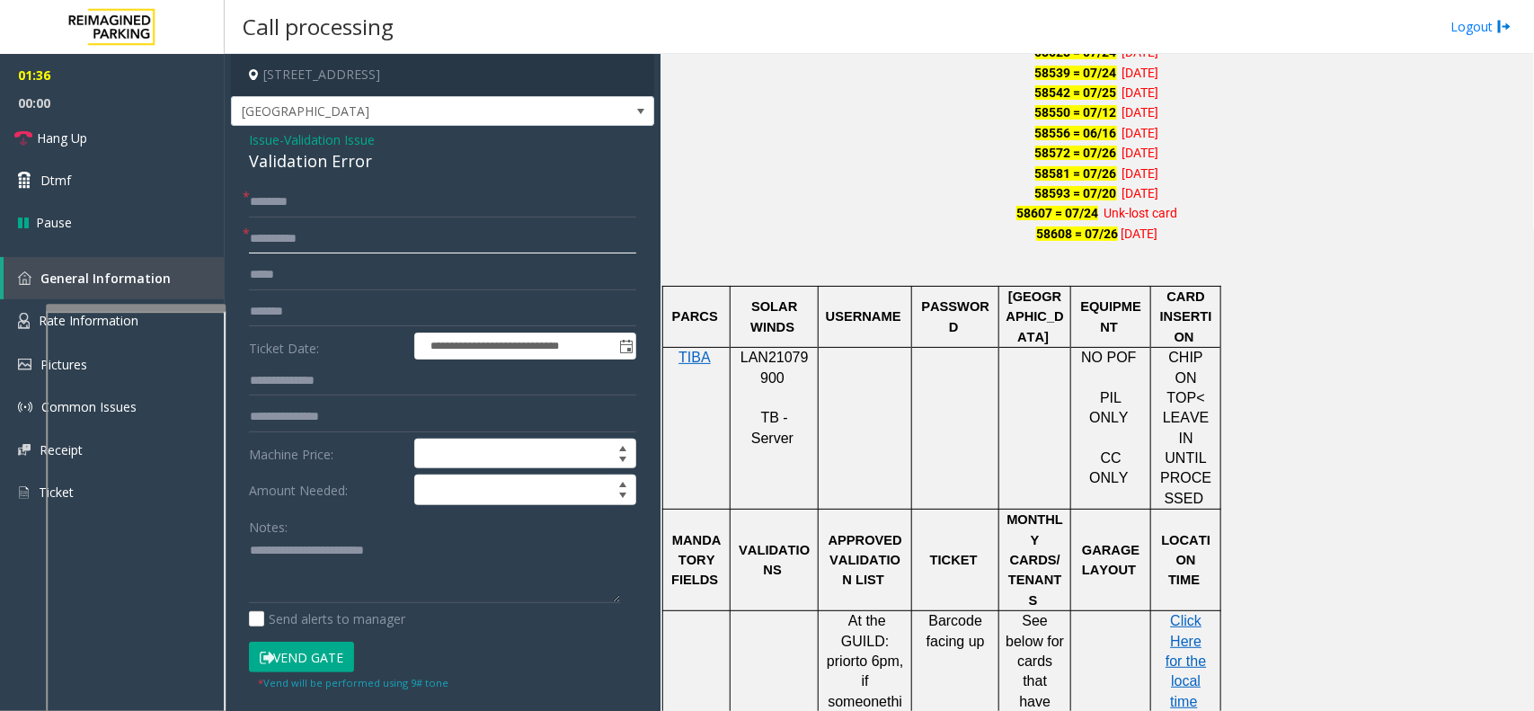
type input "**********"
click at [289, 203] on input "text" at bounding box center [442, 202] width 387 height 31
type input "******"
click at [306, 571] on textarea at bounding box center [434, 570] width 371 height 67
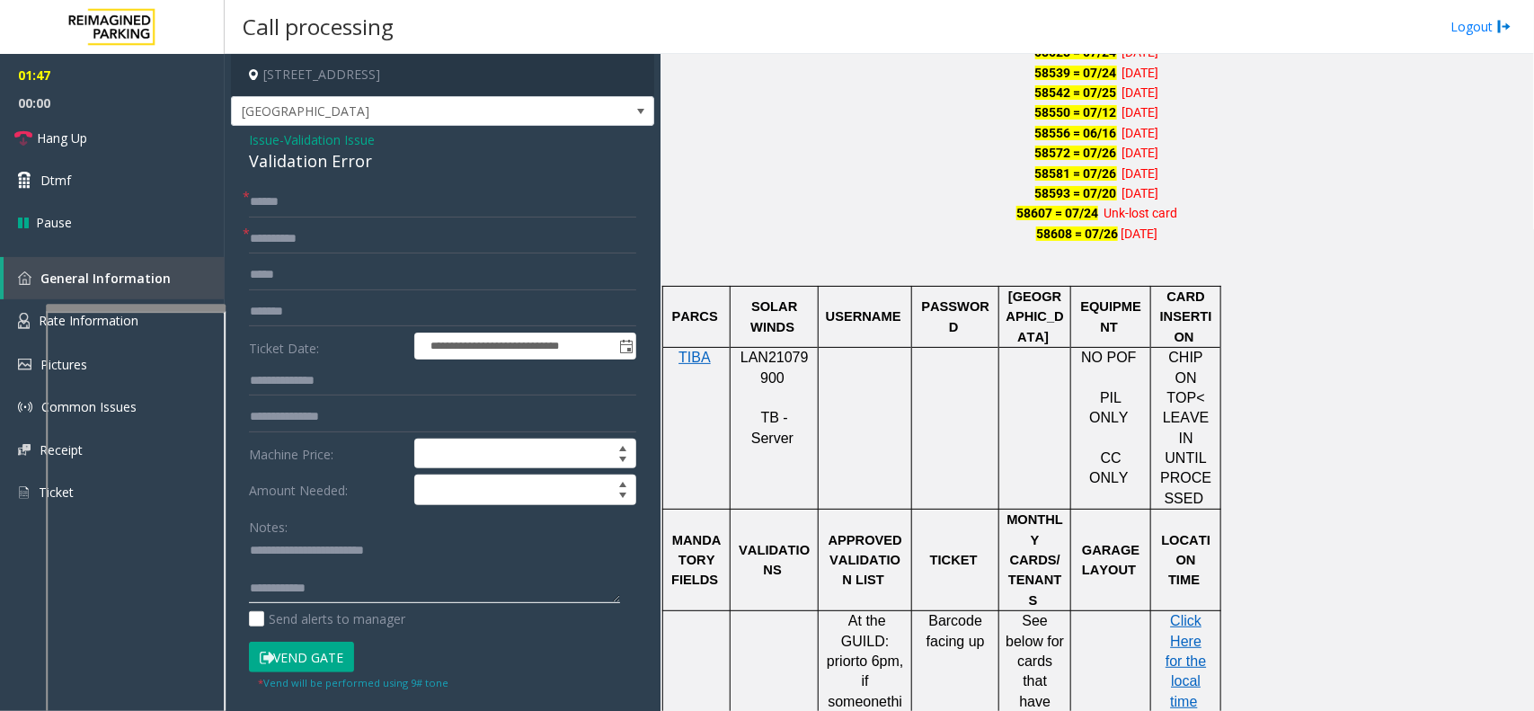
scroll to position [0, 0]
click at [333, 582] on textarea at bounding box center [434, 570] width 371 height 67
click at [325, 171] on div "Validation Error" at bounding box center [442, 161] width 387 height 24
click at [403, 584] on textarea at bounding box center [434, 570] width 371 height 67
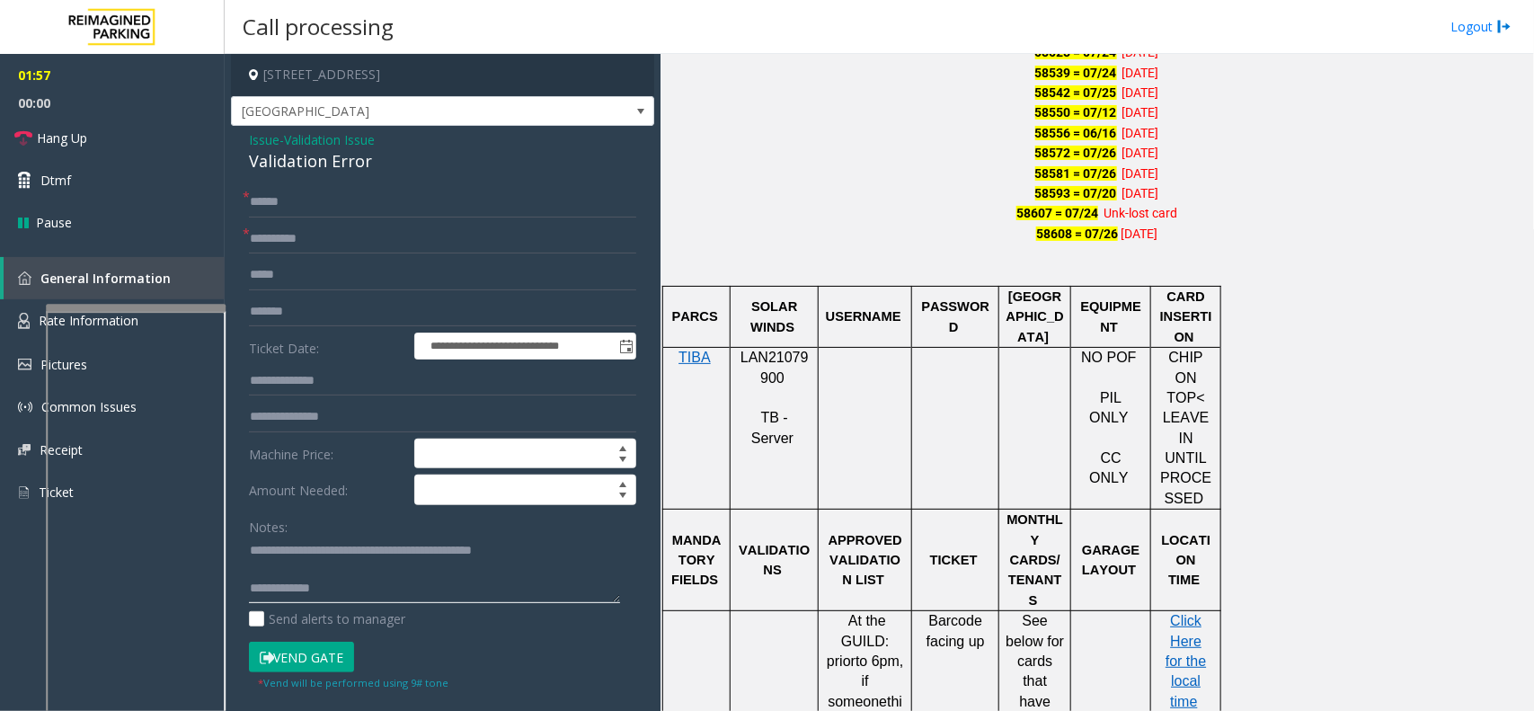
click at [403, 584] on textarea at bounding box center [434, 570] width 371 height 67
type textarea "**********"
click at [1179, 613] on span "Click Here for the local time" at bounding box center [1186, 661] width 40 height 96
click at [347, 667] on button "Vend Gate" at bounding box center [301, 657] width 105 height 31
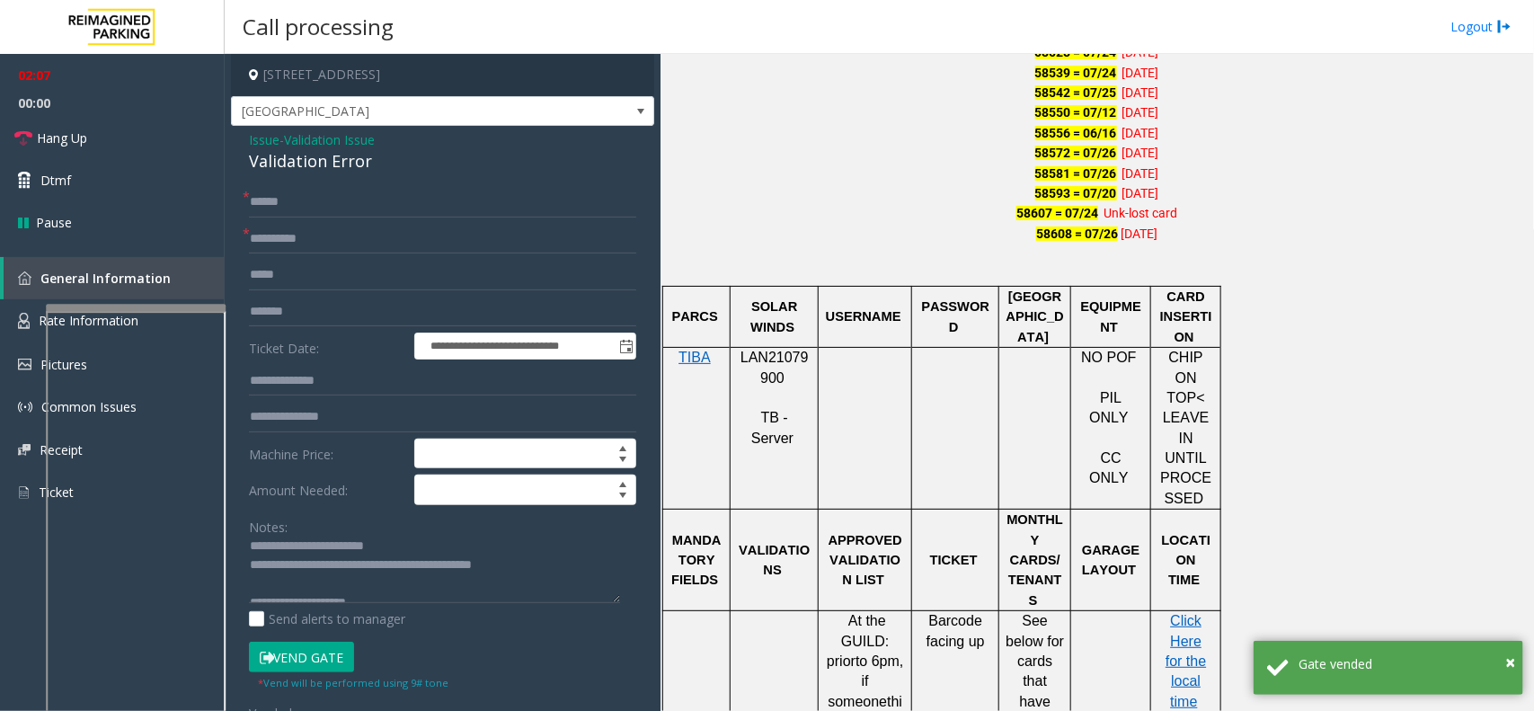
scroll to position [0, 0]
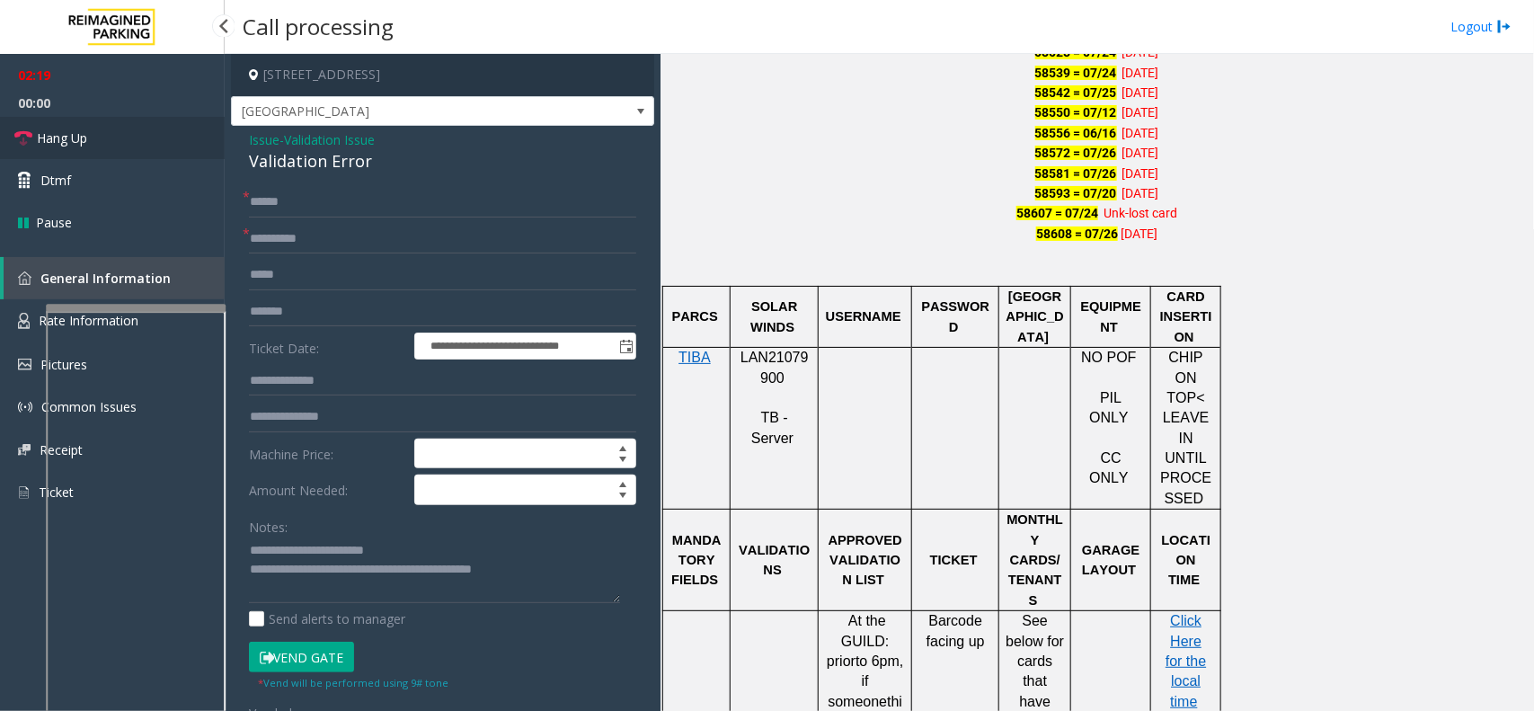
click at [176, 156] on link "Hang Up" at bounding box center [112, 138] width 225 height 42
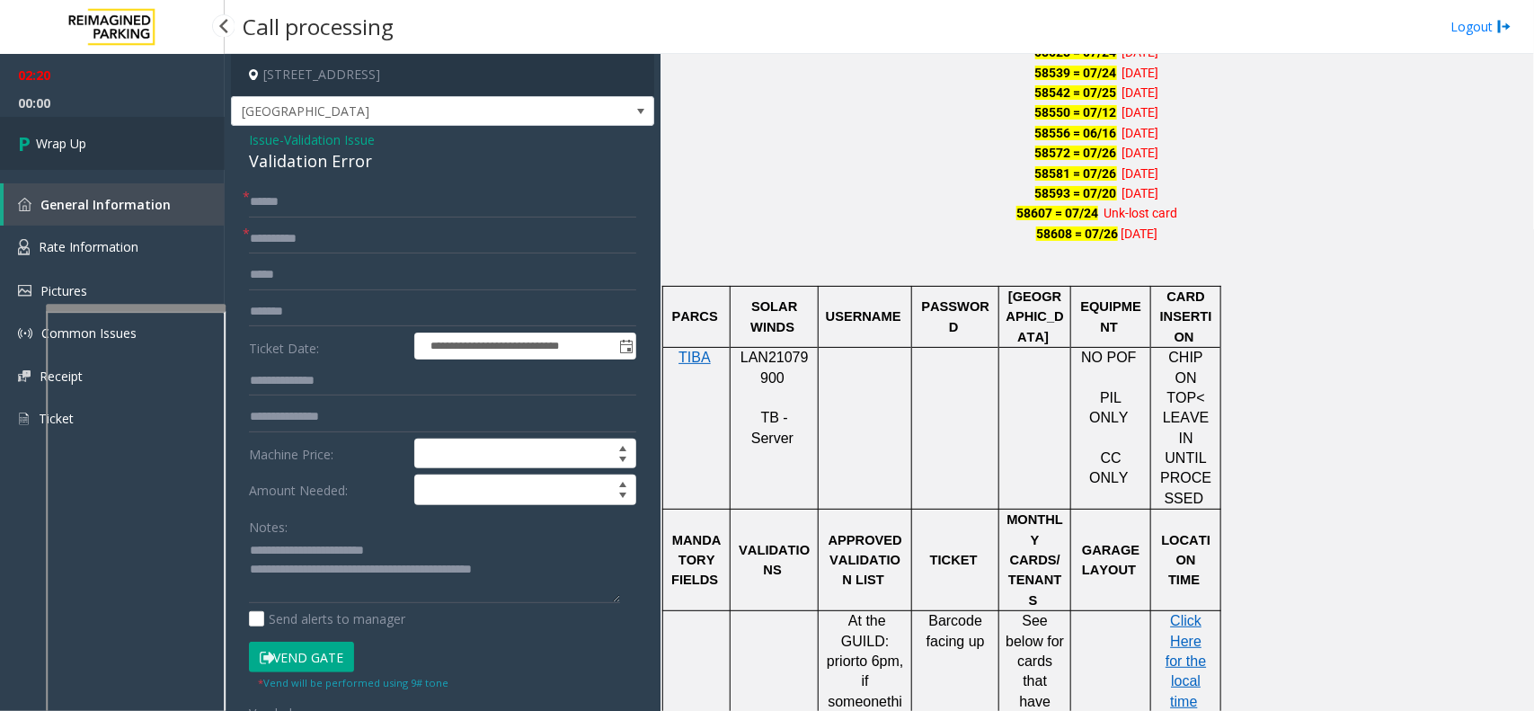
click at [176, 156] on link "Wrap Up" at bounding box center [112, 143] width 225 height 53
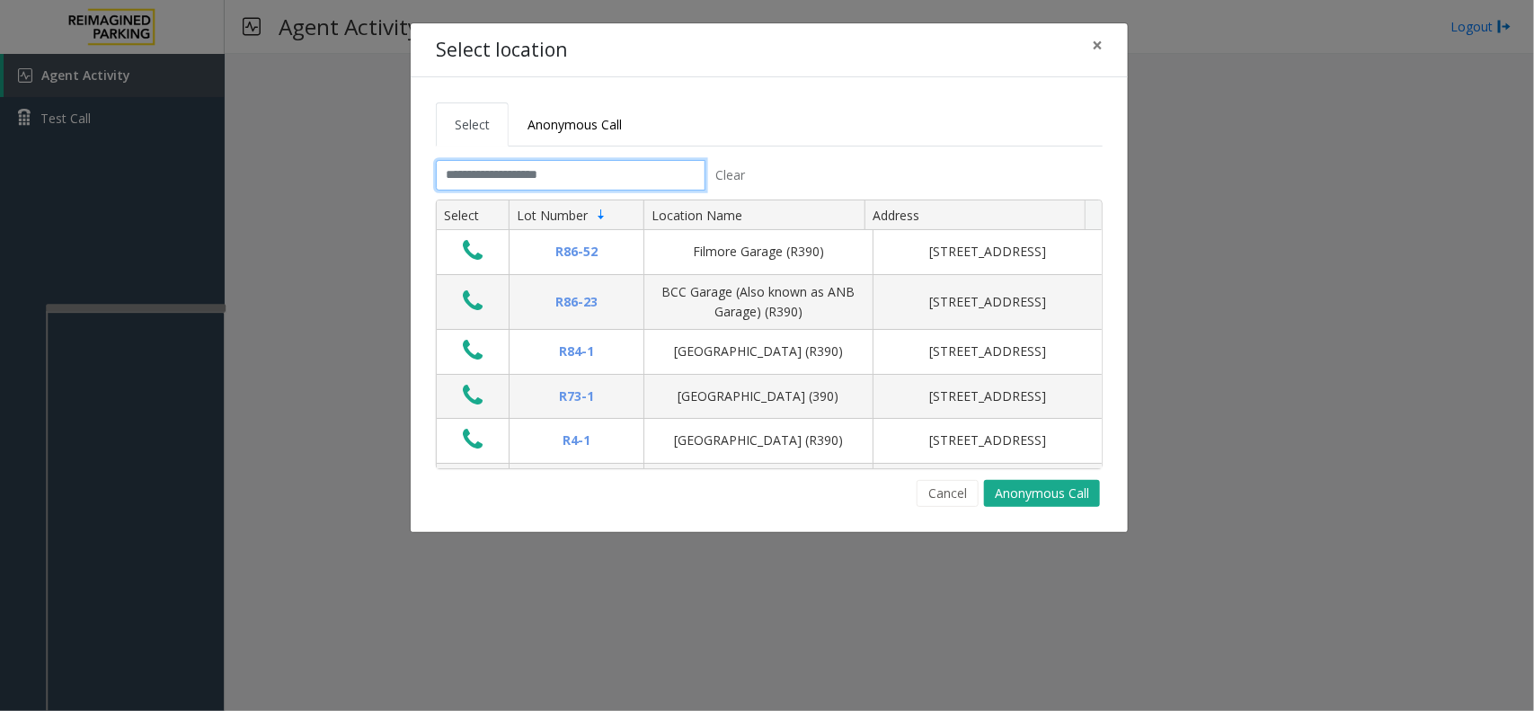
click at [506, 186] on input "text" at bounding box center [571, 175] width 270 height 31
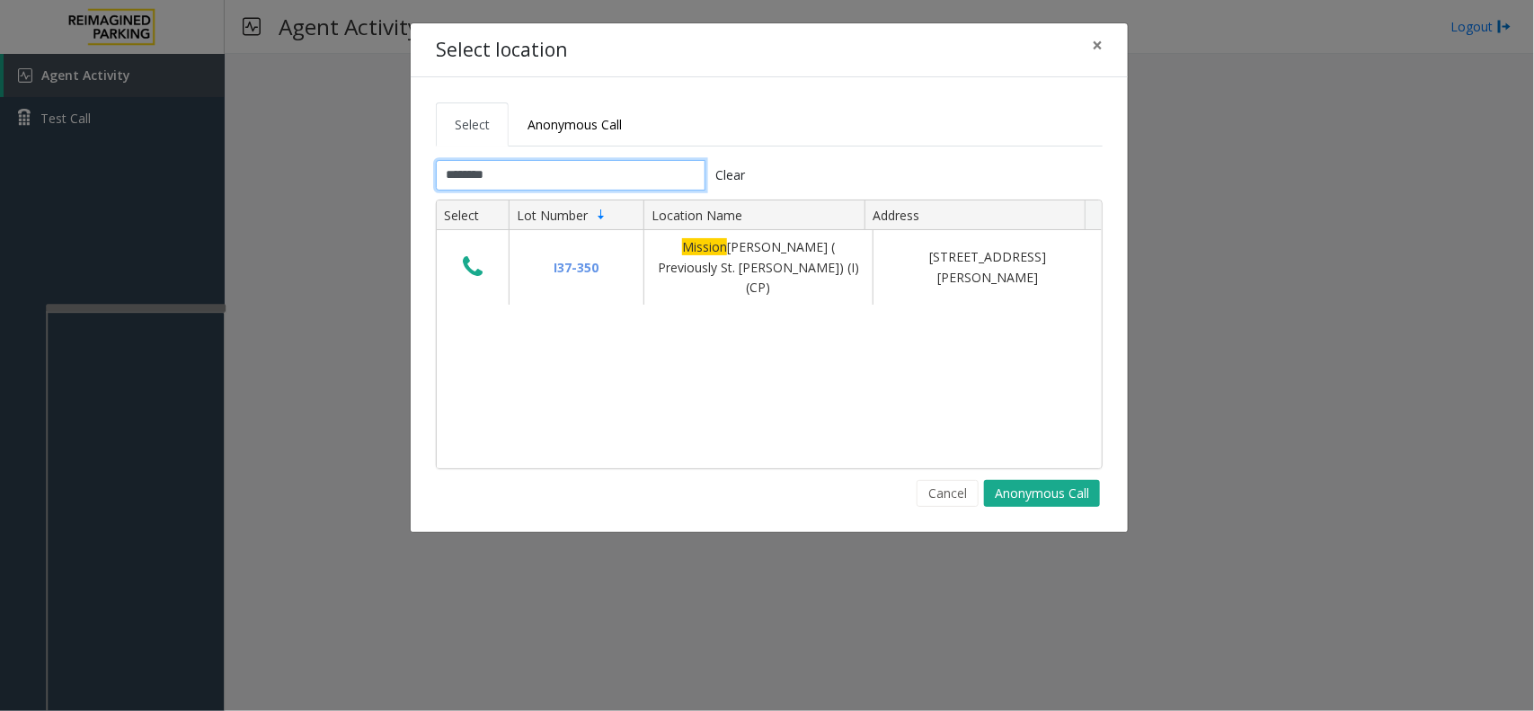
type input "*******"
click at [1089, 49] on button "×" at bounding box center [1098, 45] width 36 height 44
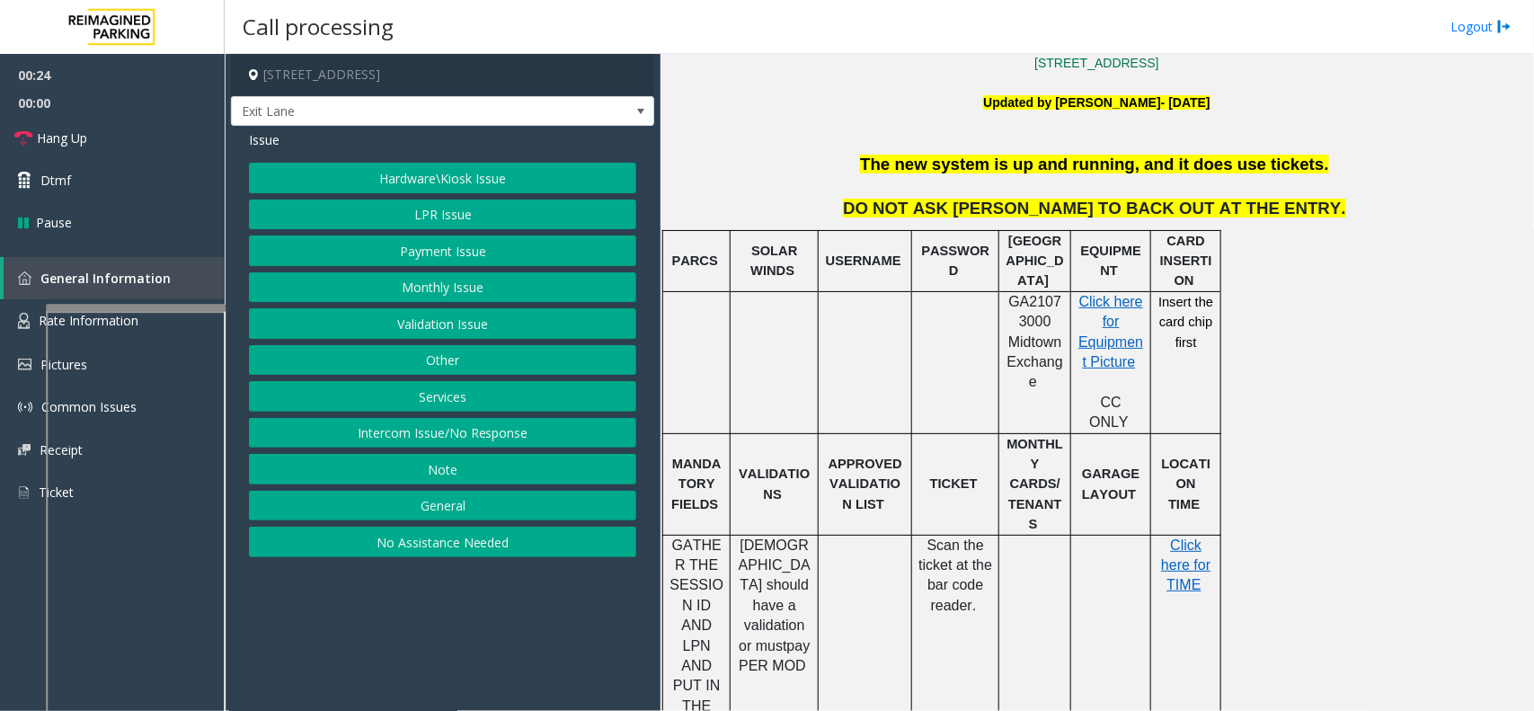
scroll to position [562, 0]
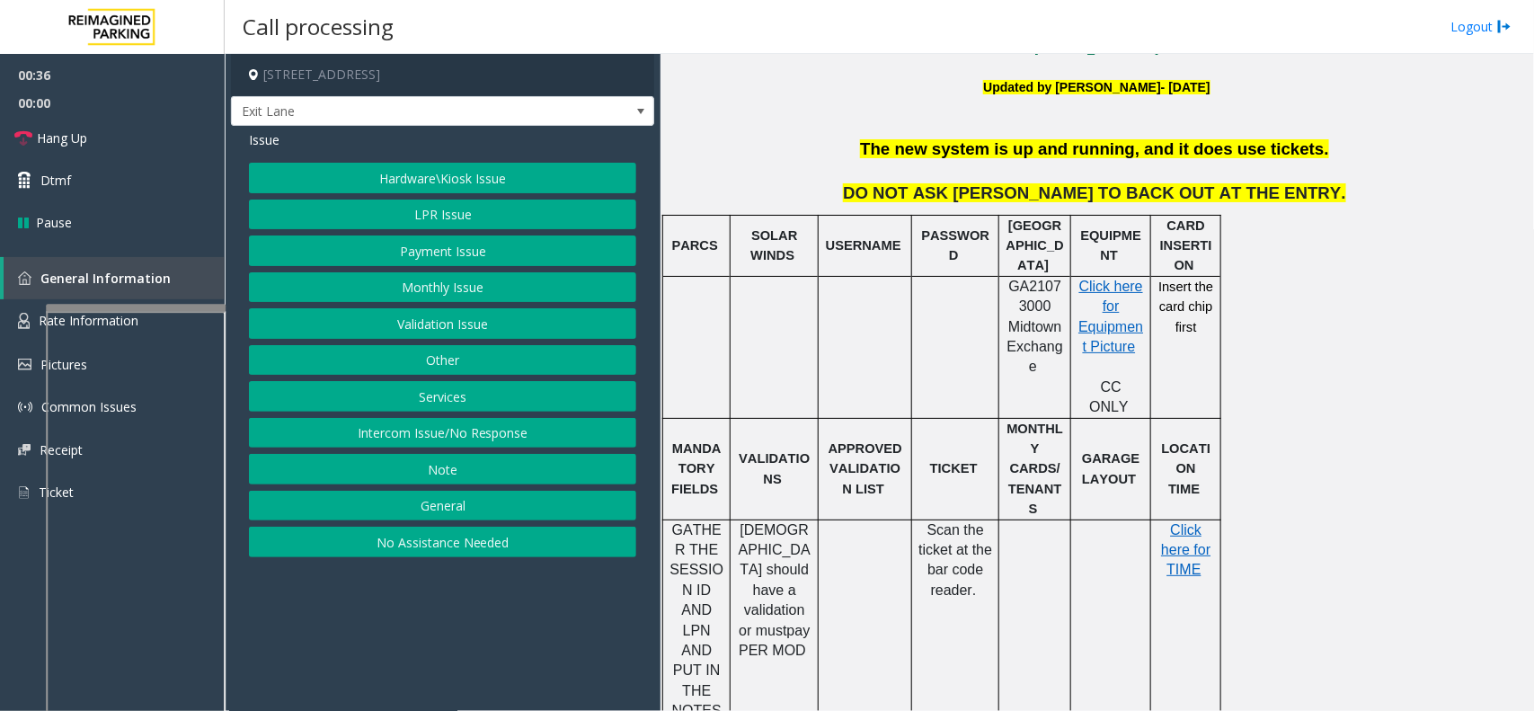
click at [440, 191] on button "Hardware\Kiosk Issue" at bounding box center [442, 178] width 387 height 31
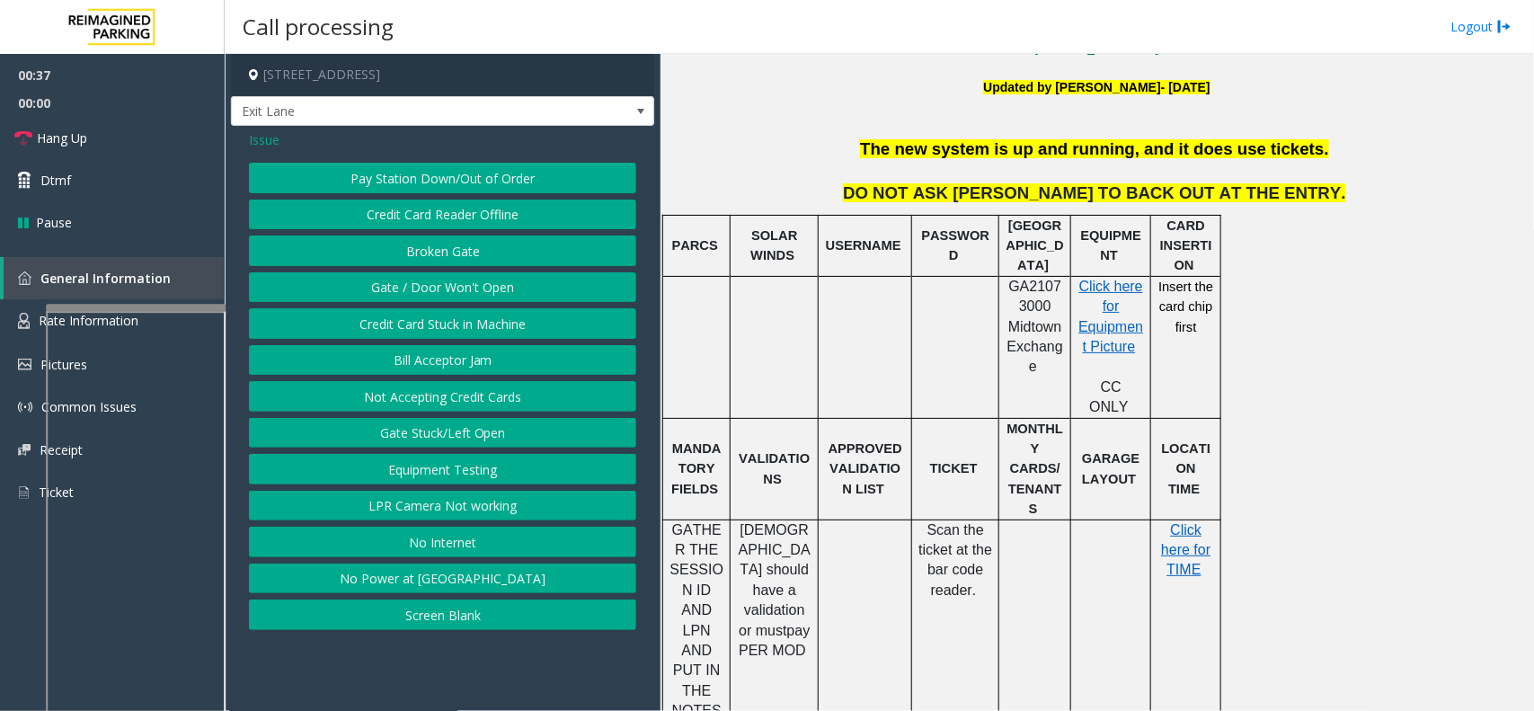
click at [279, 136] on span "Issue" at bounding box center [264, 139] width 31 height 19
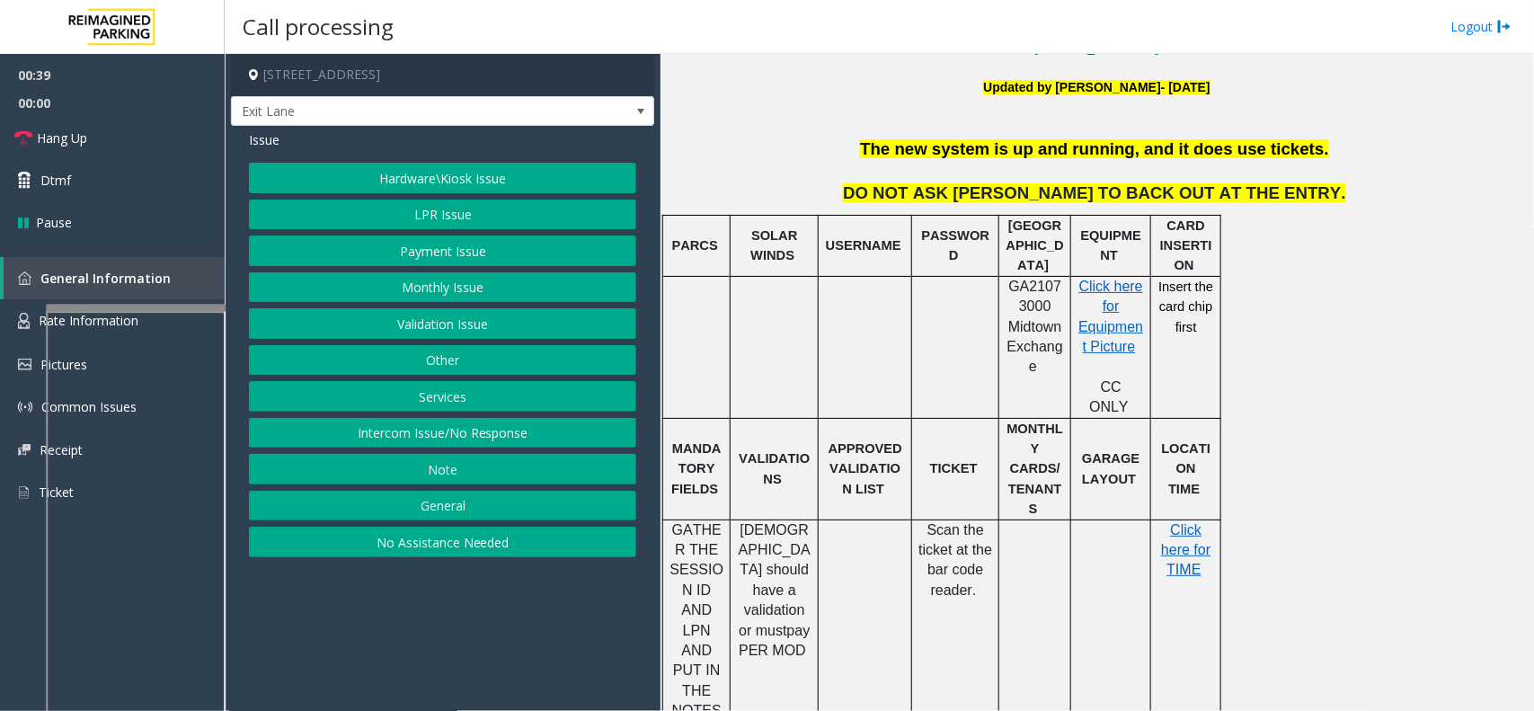
click at [421, 225] on button "LPR Issue" at bounding box center [442, 215] width 387 height 31
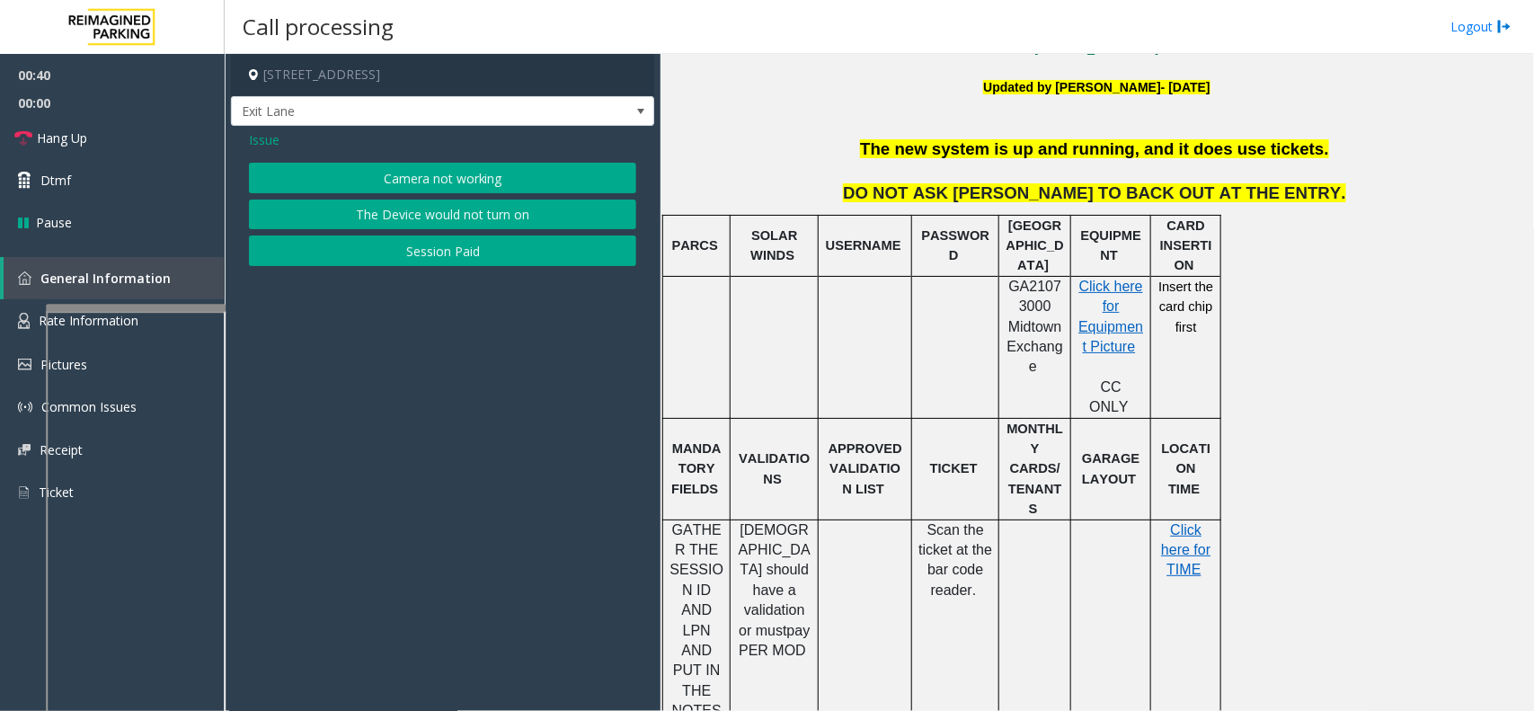
click at [265, 145] on span "Issue" at bounding box center [264, 139] width 31 height 19
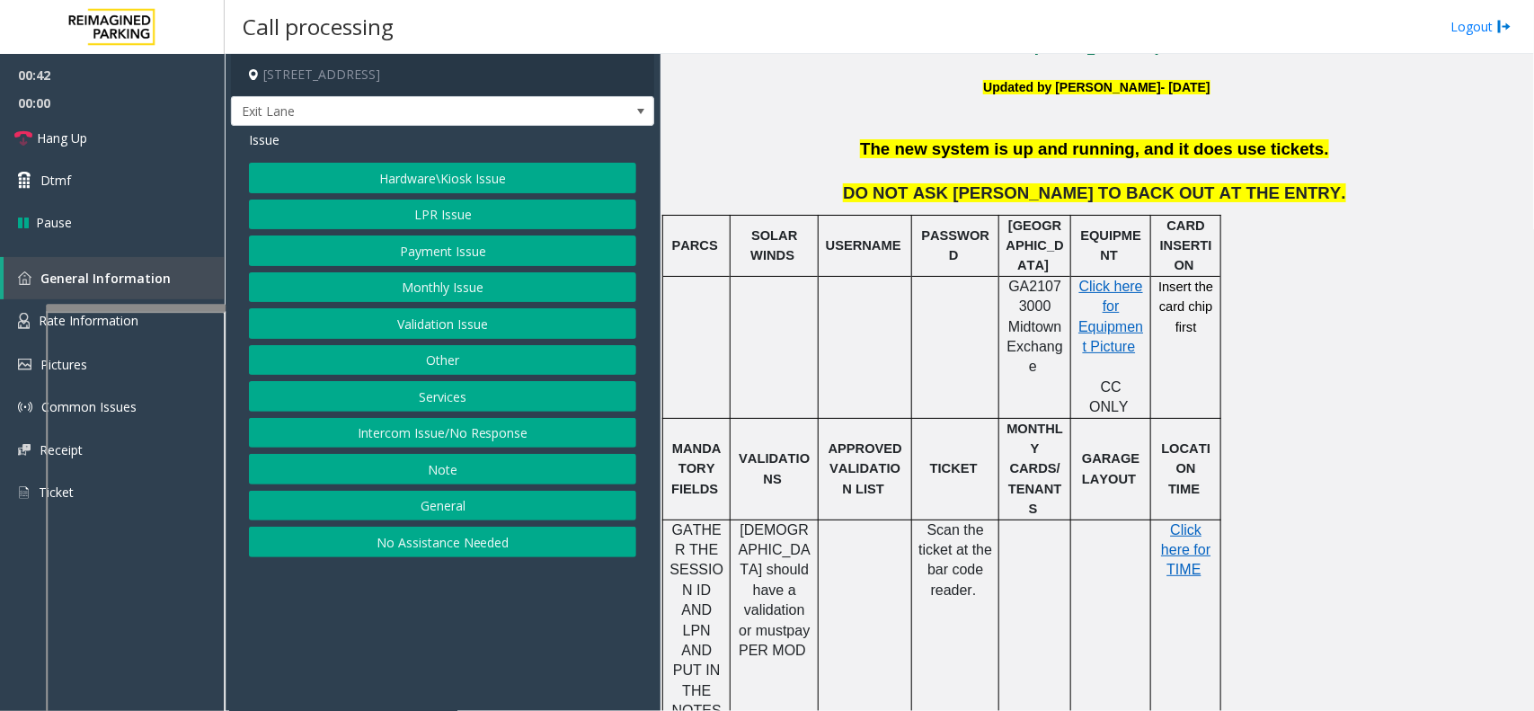
click at [401, 262] on button "Payment Issue" at bounding box center [442, 251] width 387 height 31
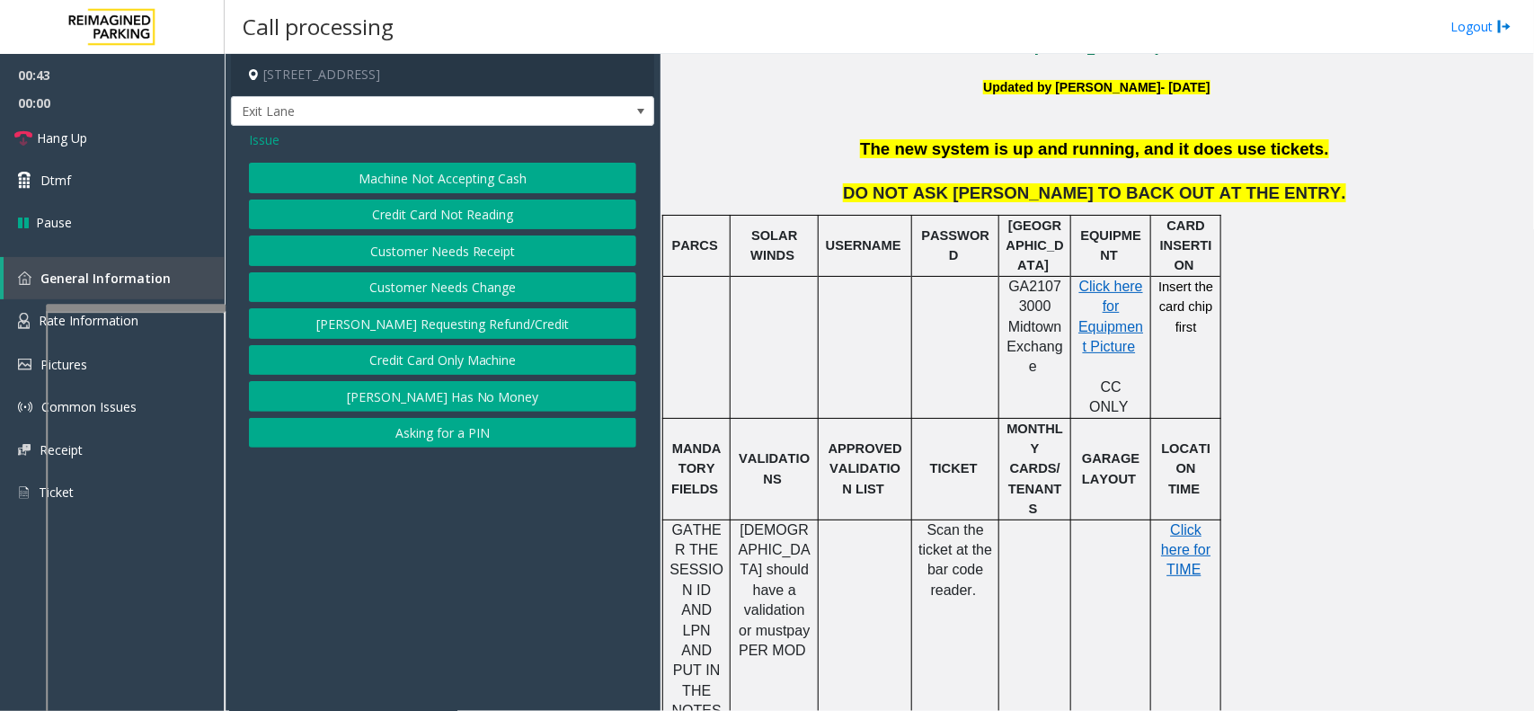
click at [272, 141] on span "Issue" at bounding box center [264, 139] width 31 height 19
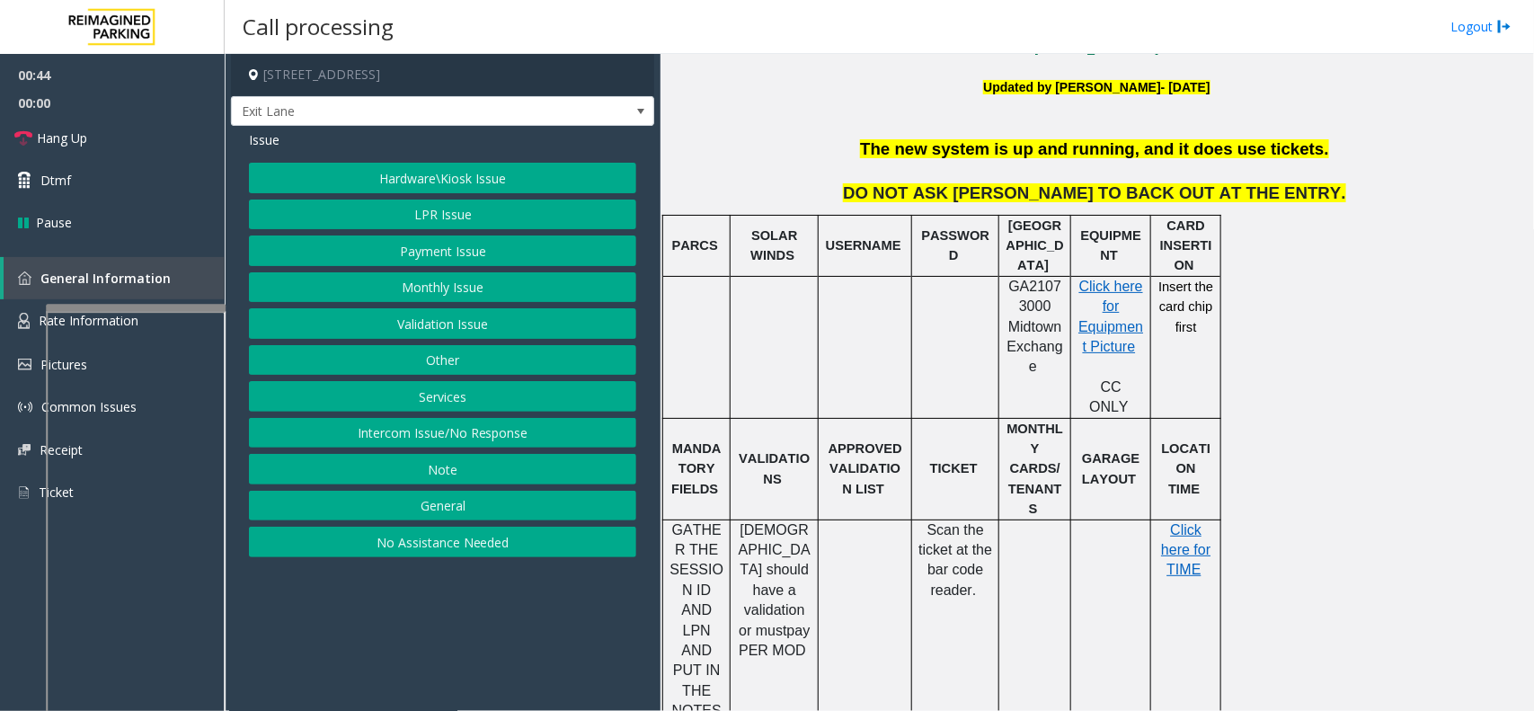
click at [428, 214] on button "LPR Issue" at bounding box center [442, 215] width 387 height 31
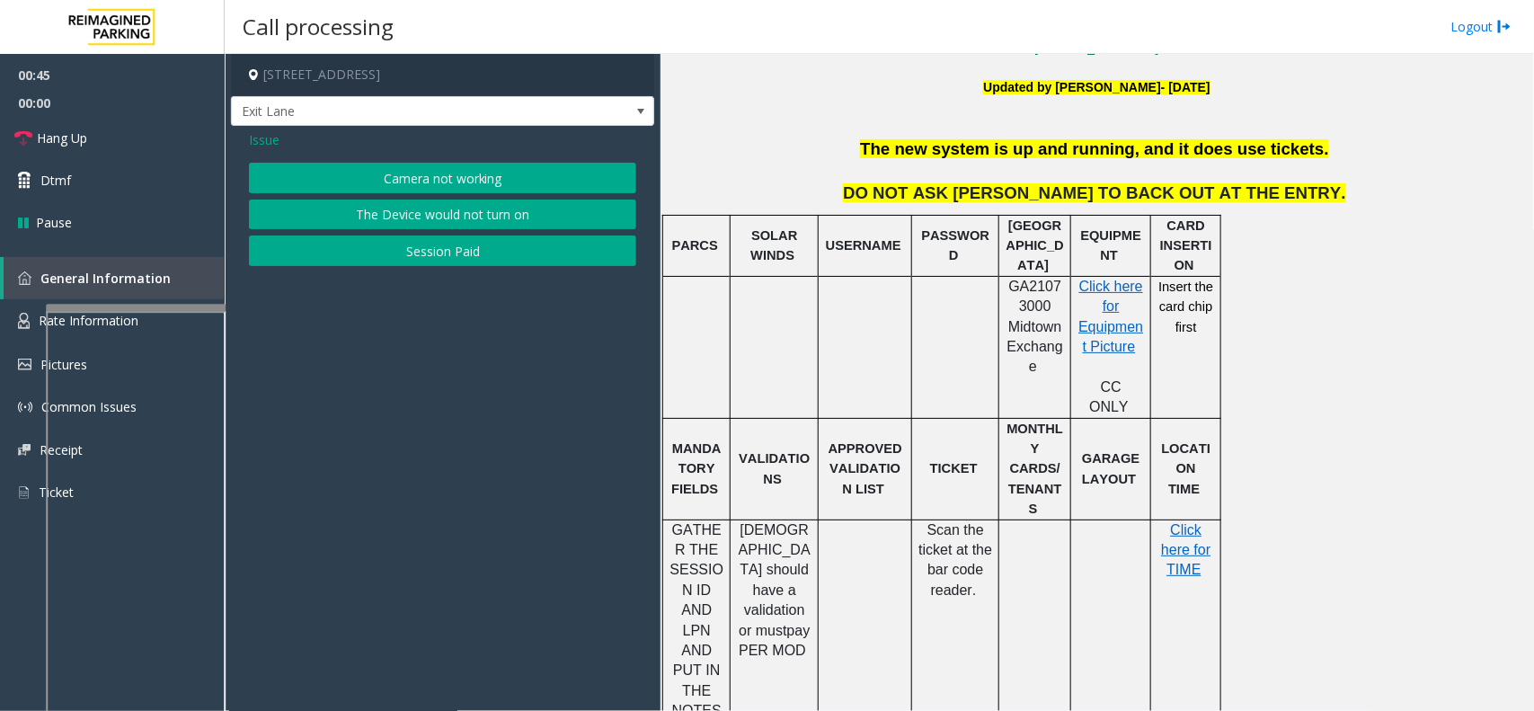
click at [446, 250] on button "Session Paid" at bounding box center [442, 251] width 387 height 31
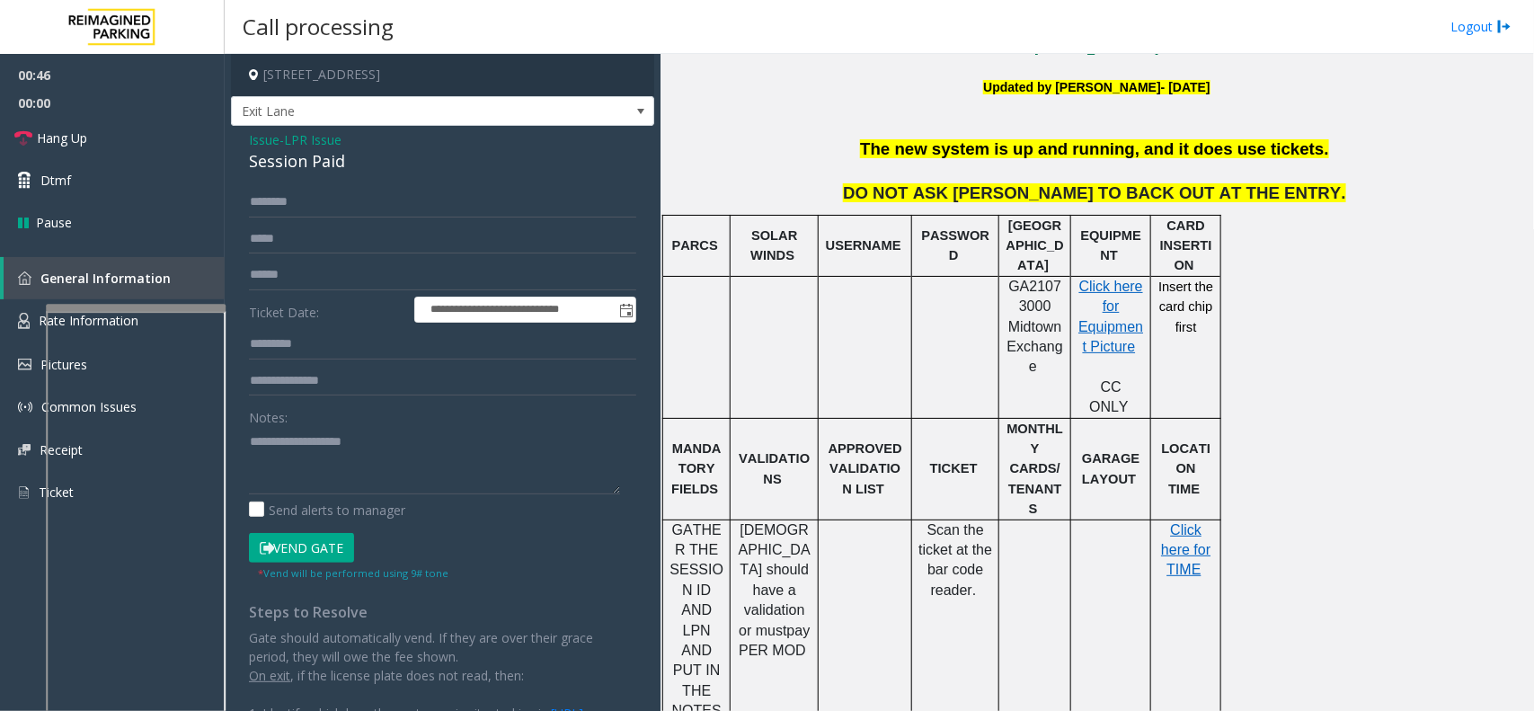
click at [328, 139] on span "LPR Issue" at bounding box center [313, 139] width 58 height 19
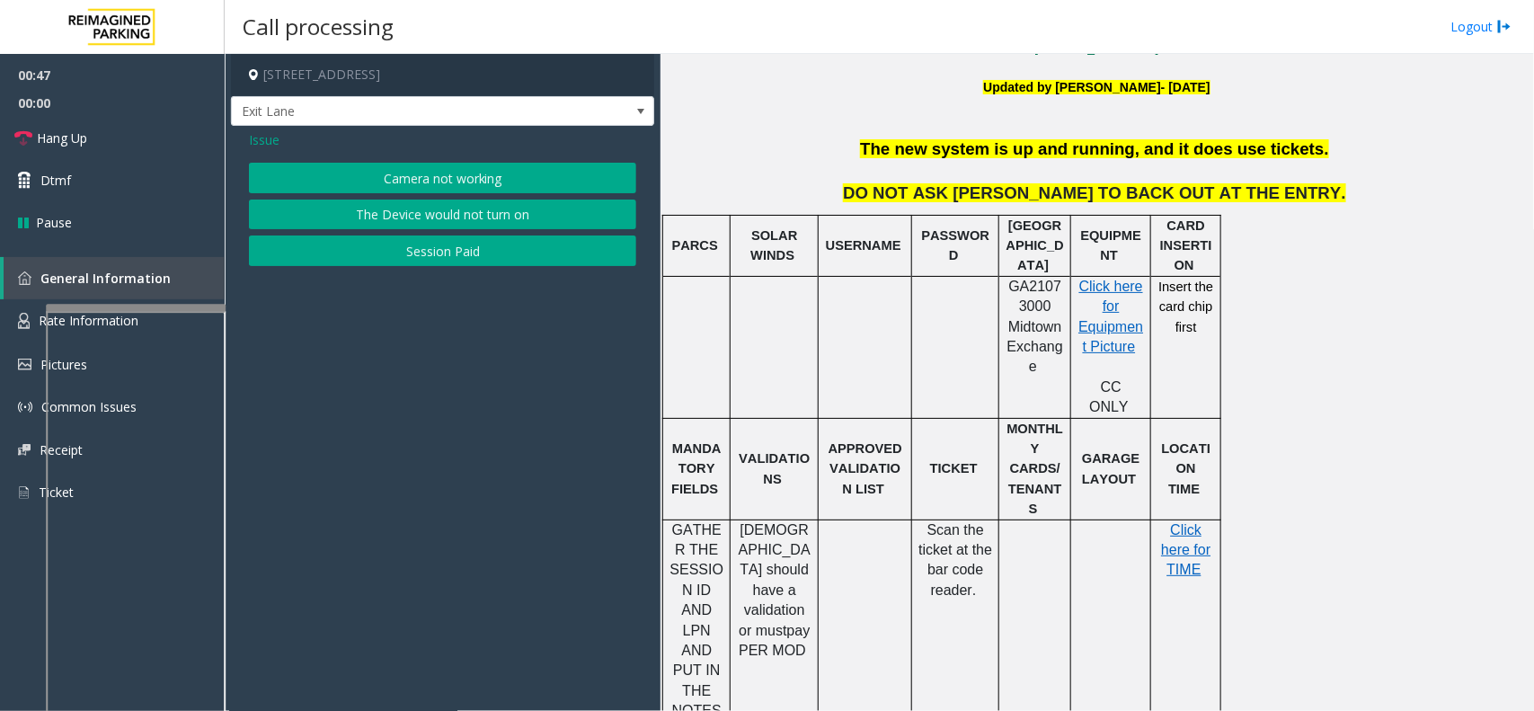
click at [429, 182] on button "Camera not working" at bounding box center [442, 178] width 387 height 31
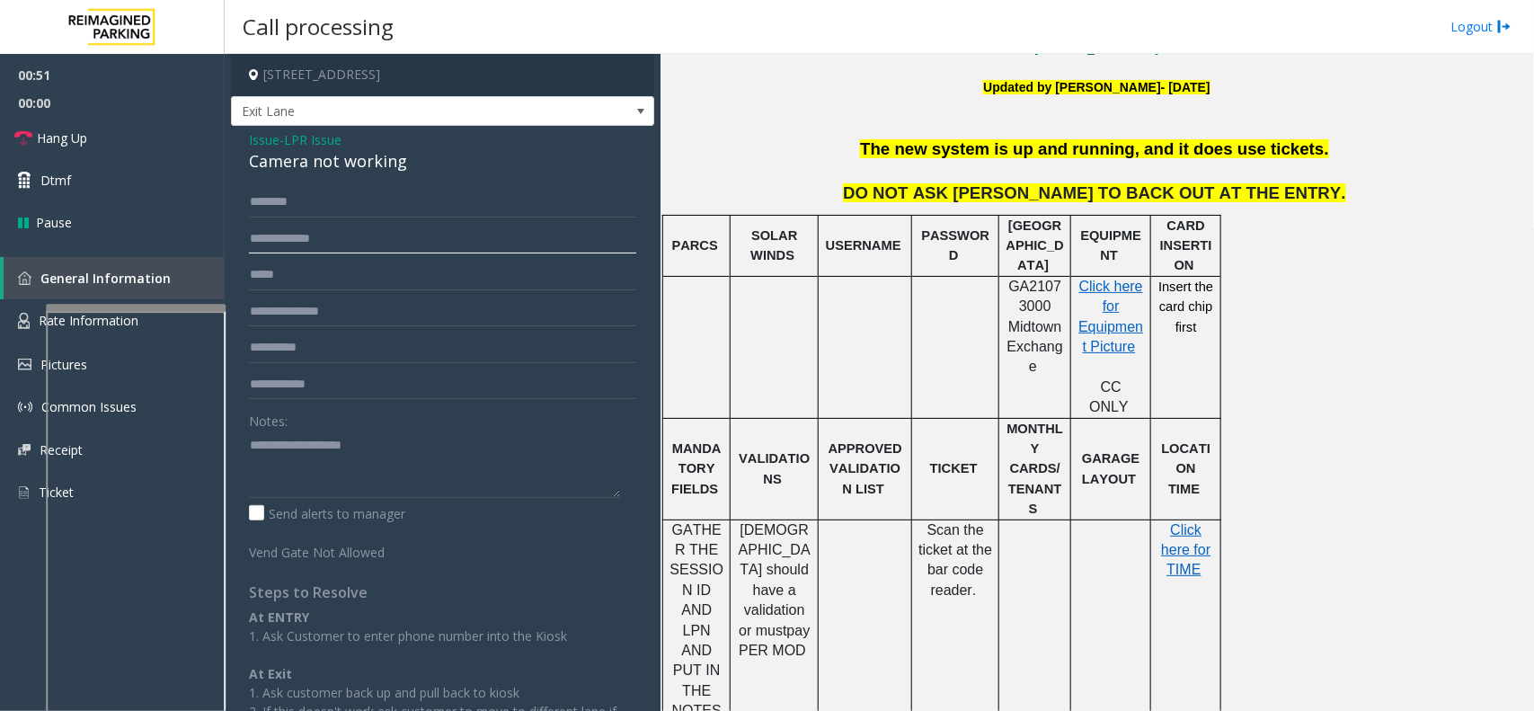
click at [328, 247] on input "text" at bounding box center [442, 239] width 387 height 31
type input "*"
click at [274, 455] on textarea at bounding box center [434, 464] width 371 height 67
click at [280, 445] on textarea at bounding box center [434, 464] width 371 height 67
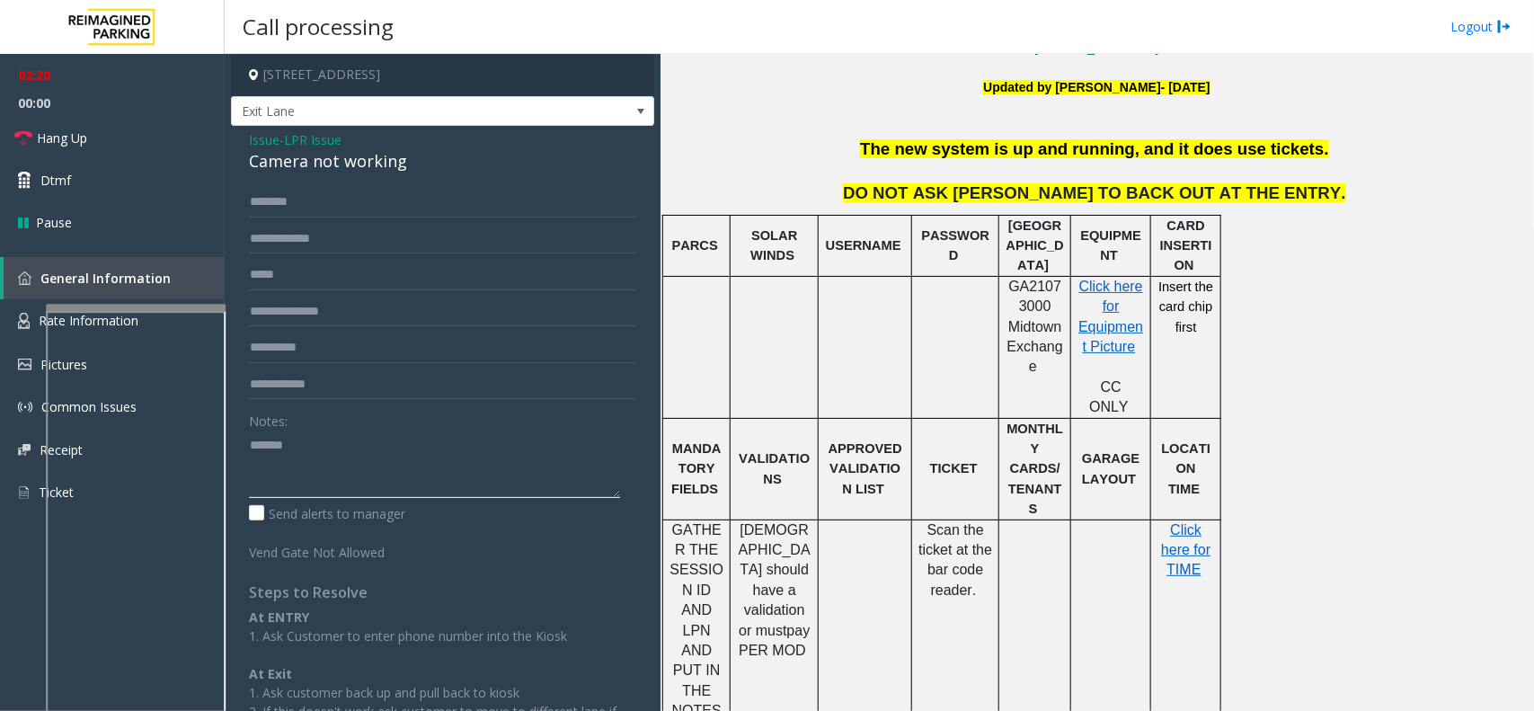
click at [280, 445] on textarea at bounding box center [434, 464] width 371 height 67
click at [304, 442] on textarea at bounding box center [434, 464] width 371 height 67
click at [276, 438] on textarea at bounding box center [434, 464] width 371 height 67
type textarea "*******"
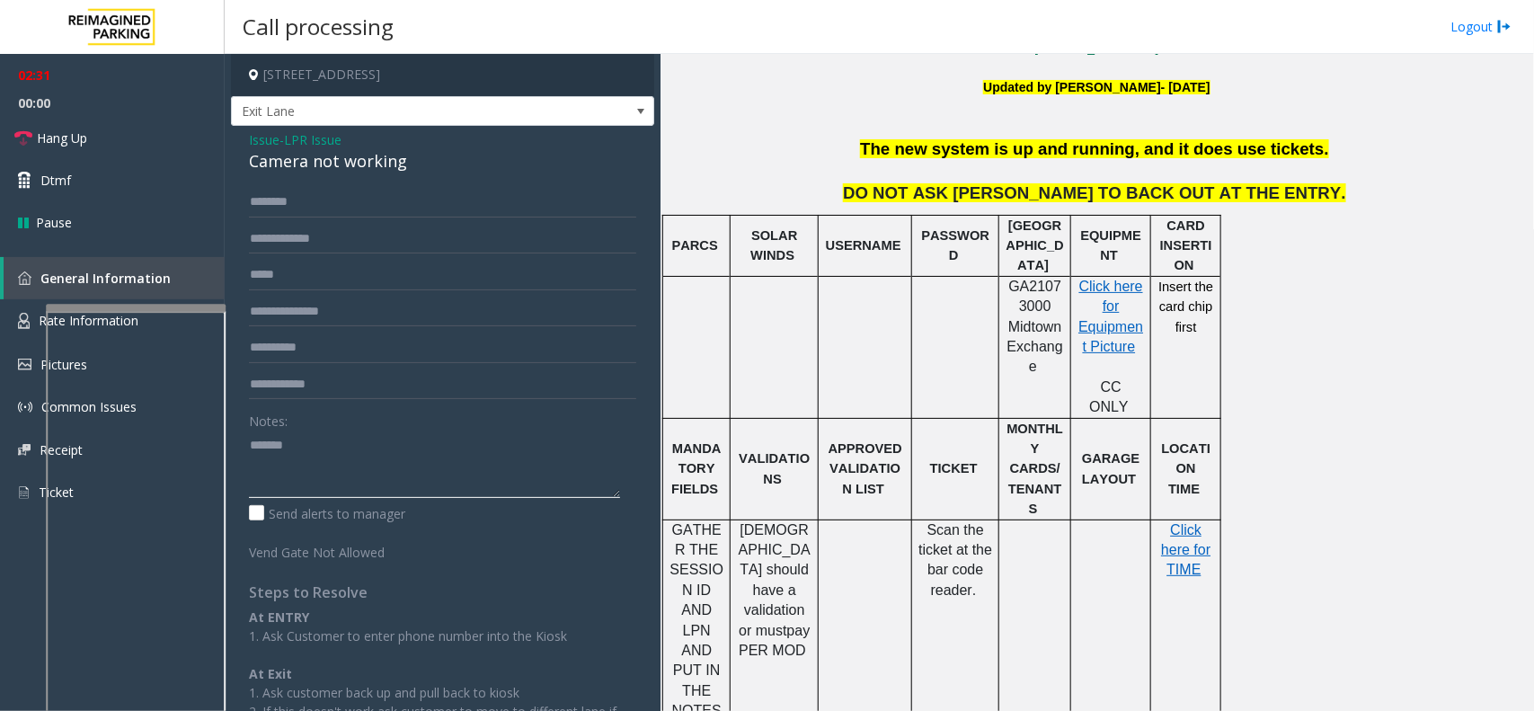
click at [276, 438] on textarea at bounding box center [434, 464] width 371 height 67
type input "*******"
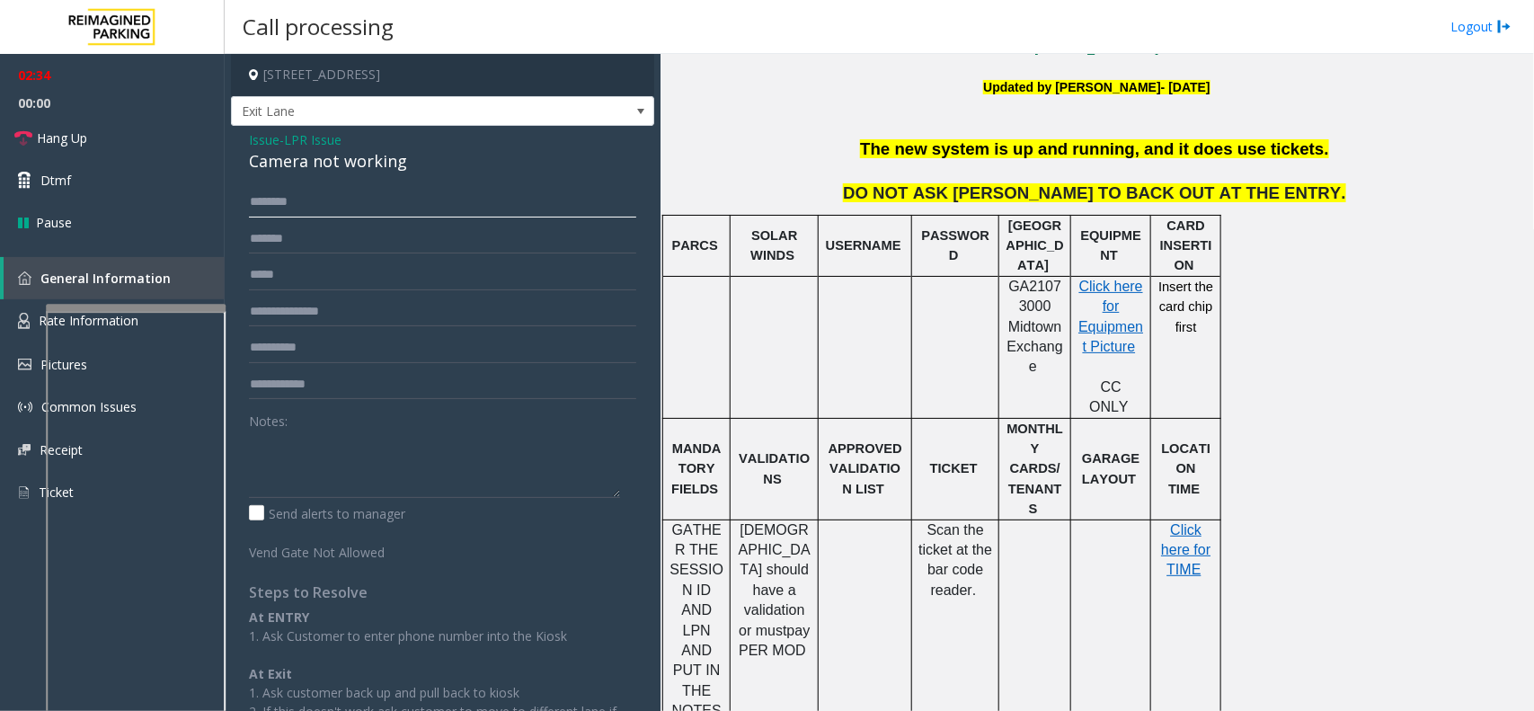
click at [326, 205] on input "text" at bounding box center [442, 202] width 387 height 31
type input "*"
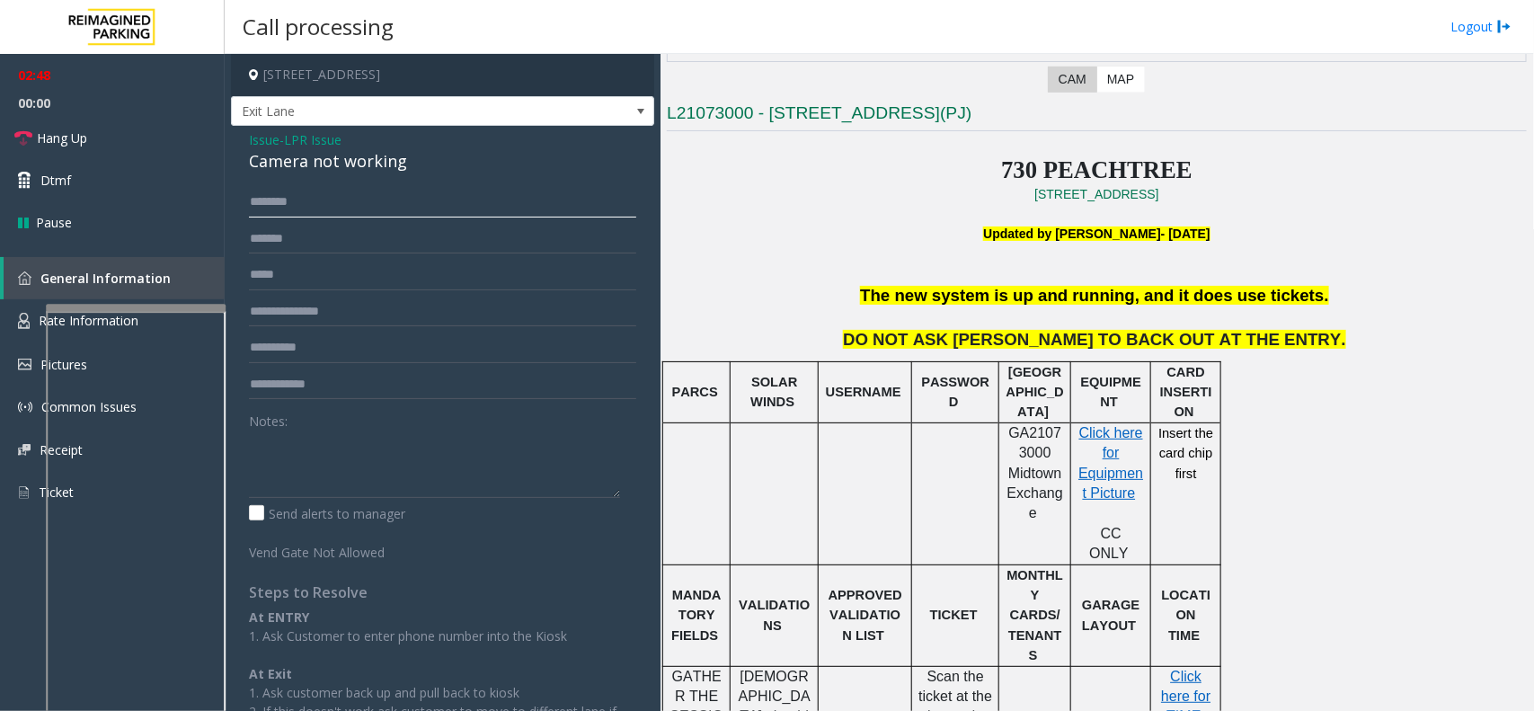
scroll to position [225, 0]
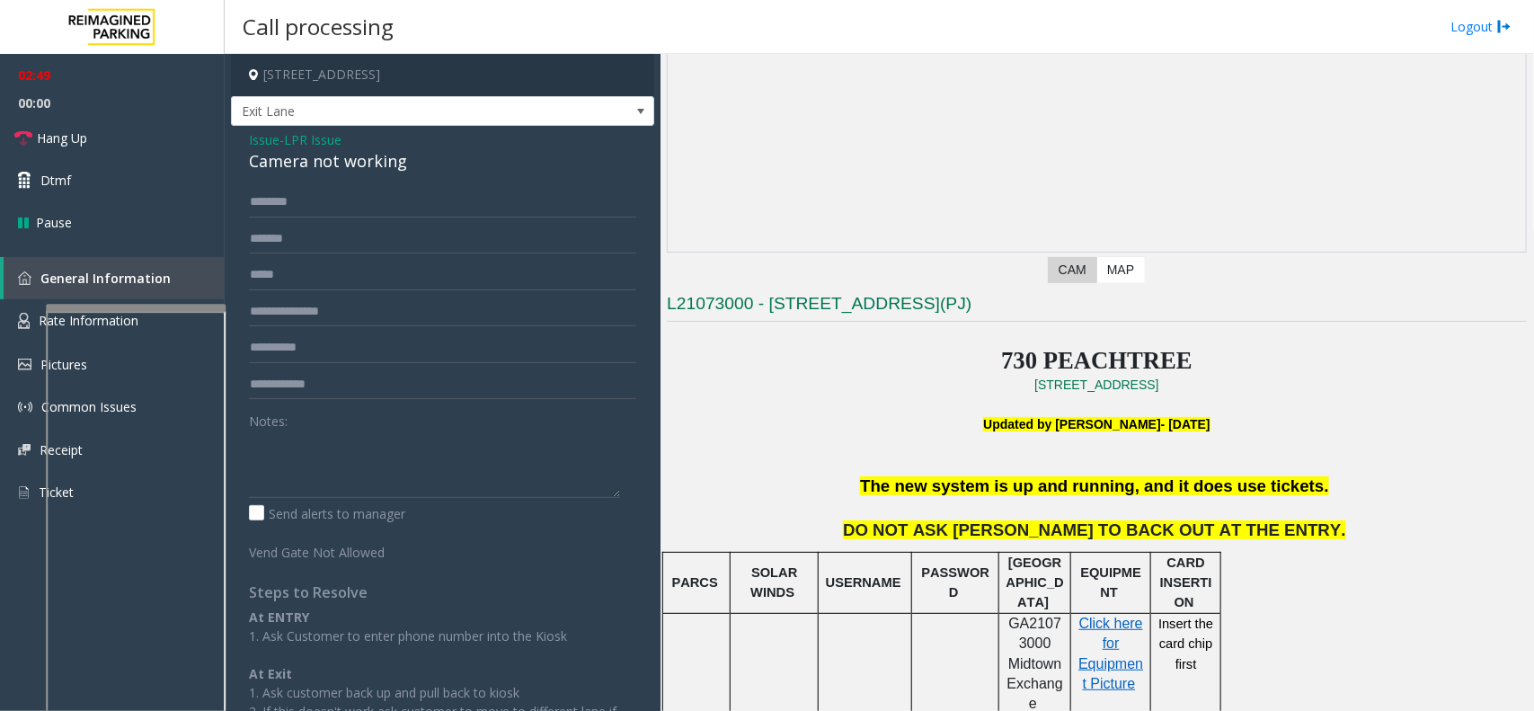
click at [315, 133] on span "LPR Issue" at bounding box center [313, 139] width 58 height 19
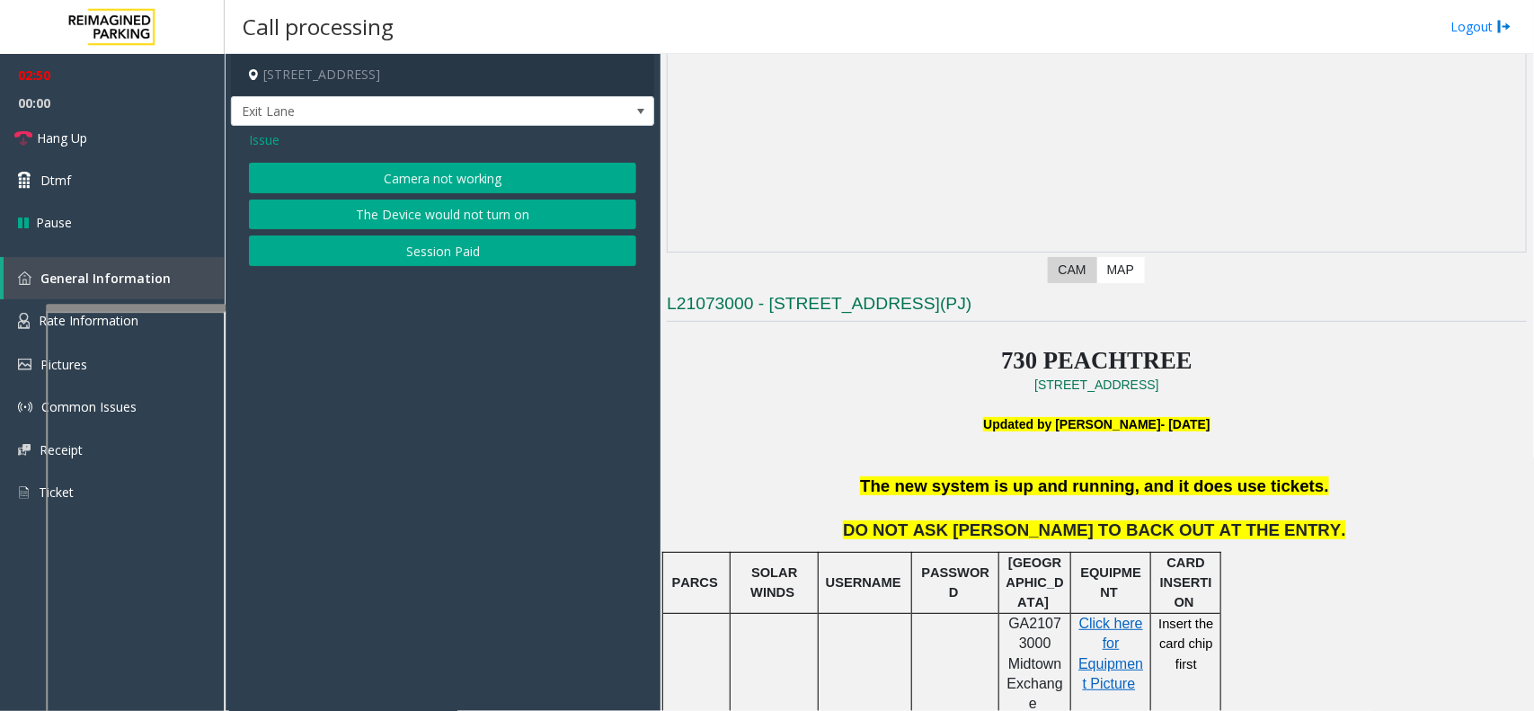
click at [266, 141] on span "Issue" at bounding box center [264, 139] width 31 height 19
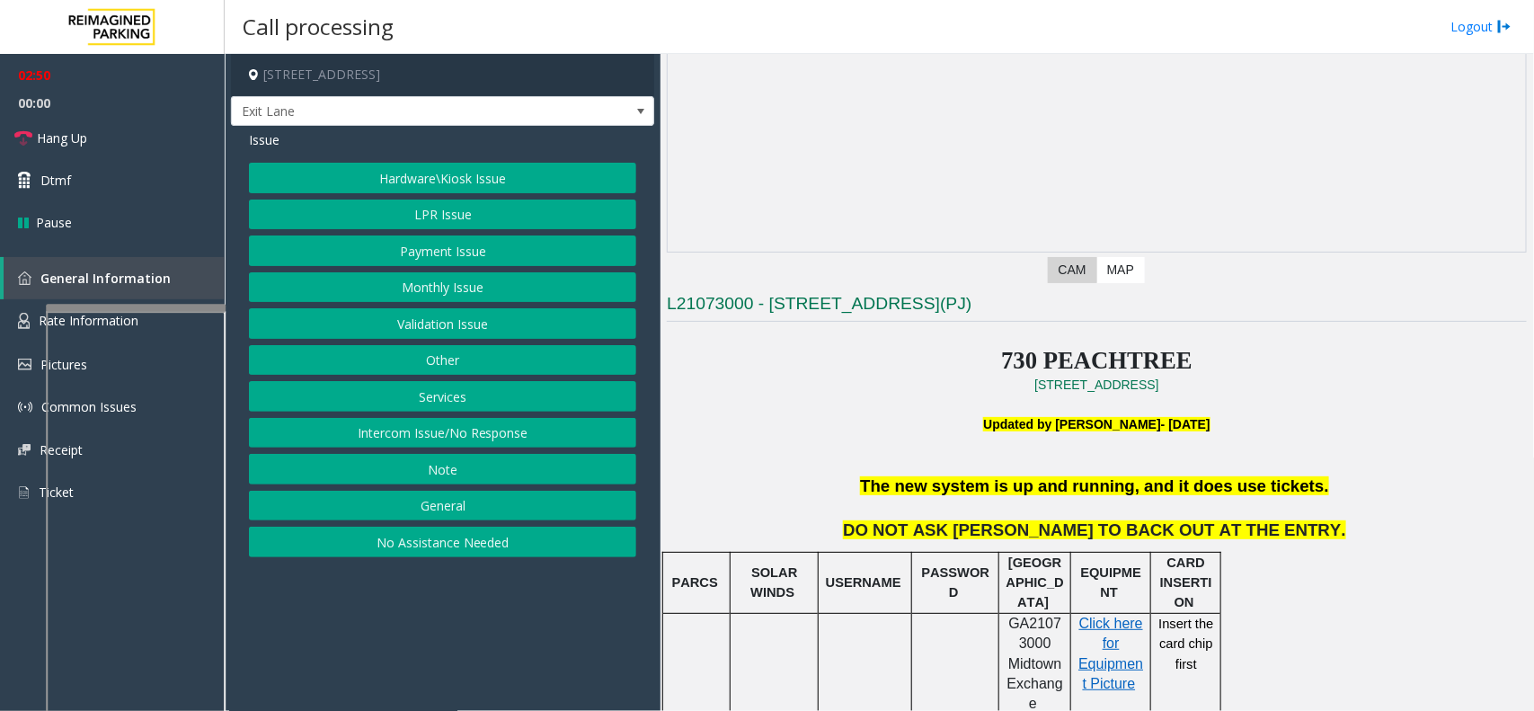
click at [401, 184] on button "Hardware\Kiosk Issue" at bounding box center [442, 178] width 387 height 31
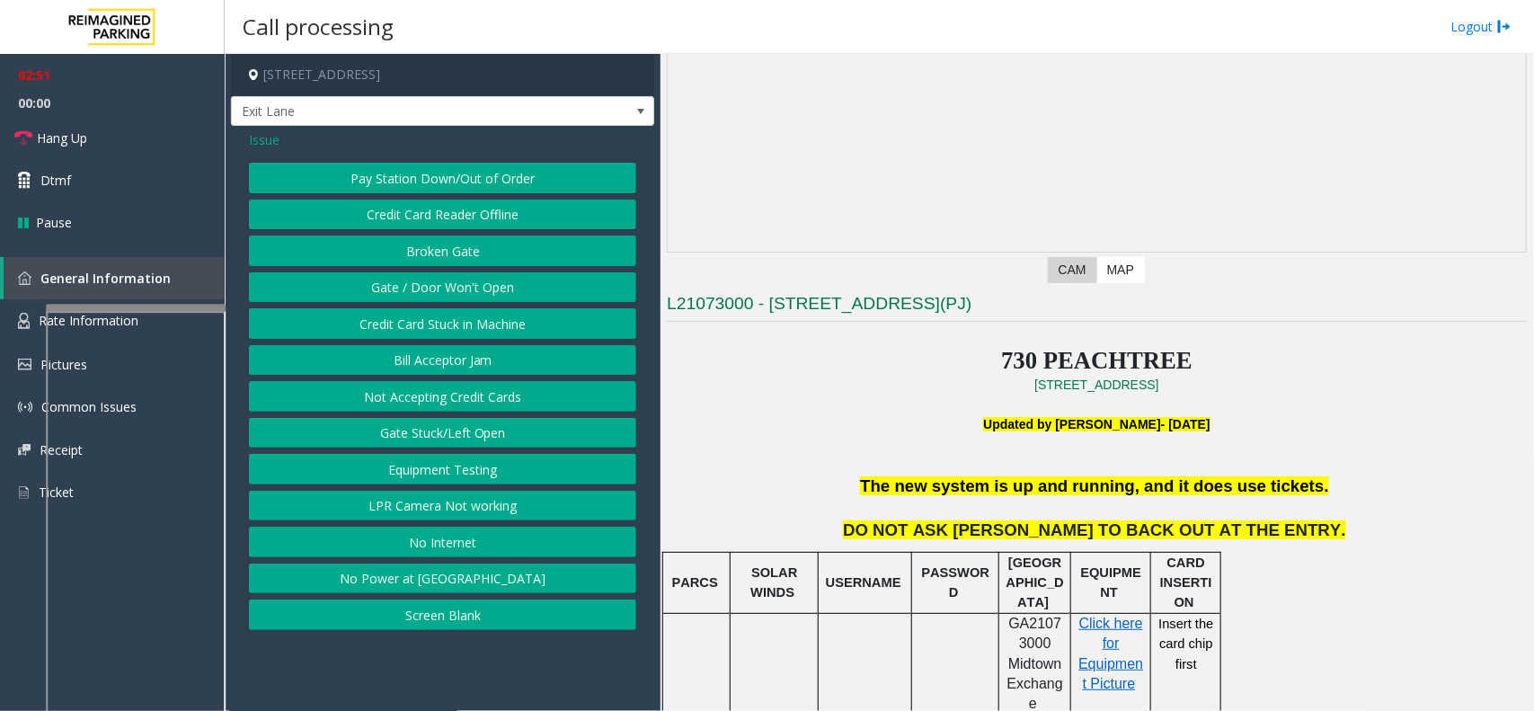
click at [411, 283] on button "Gate / Door Won't Open" at bounding box center [442, 287] width 387 height 31
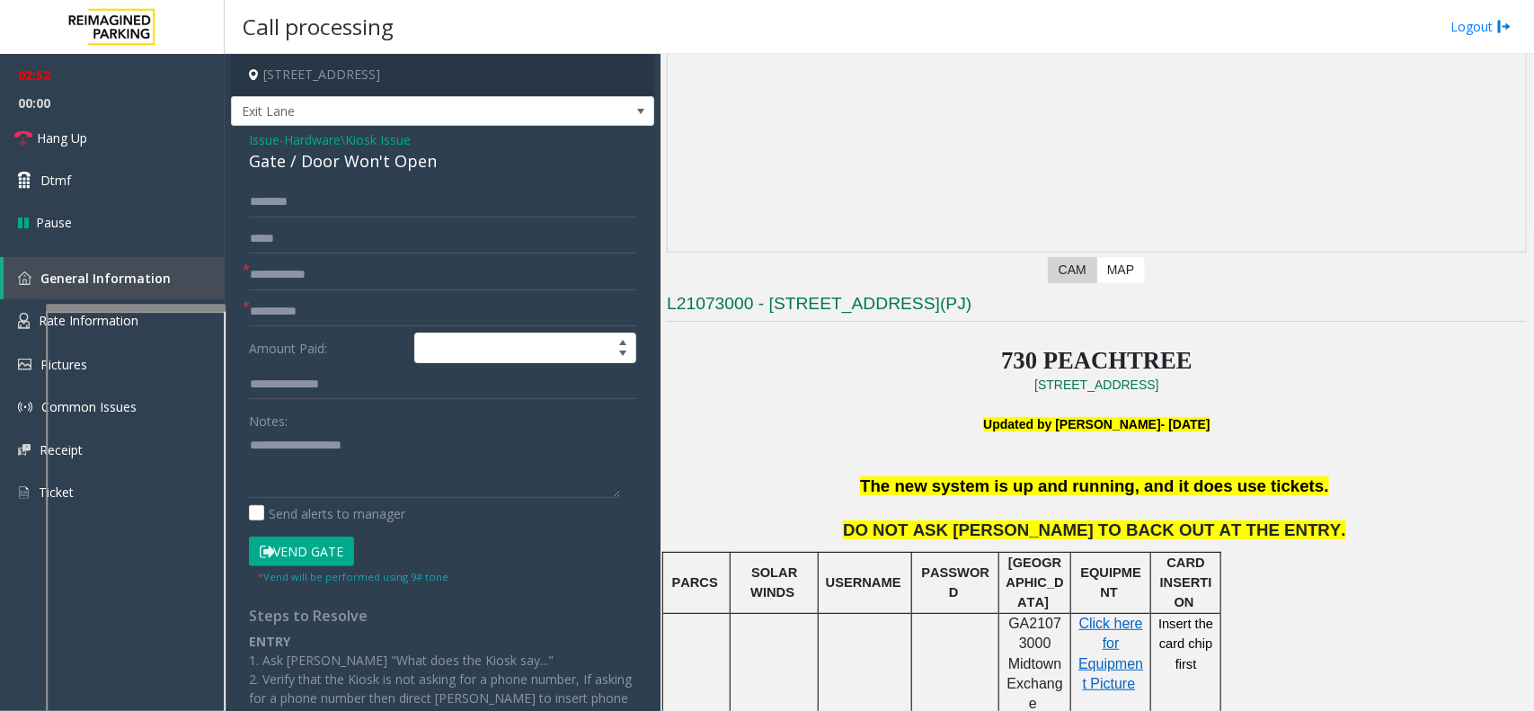
click at [333, 542] on button "Vend Gate" at bounding box center [301, 552] width 105 height 31
click at [297, 140] on span "Hardware\Kiosk Issue" at bounding box center [347, 139] width 127 height 19
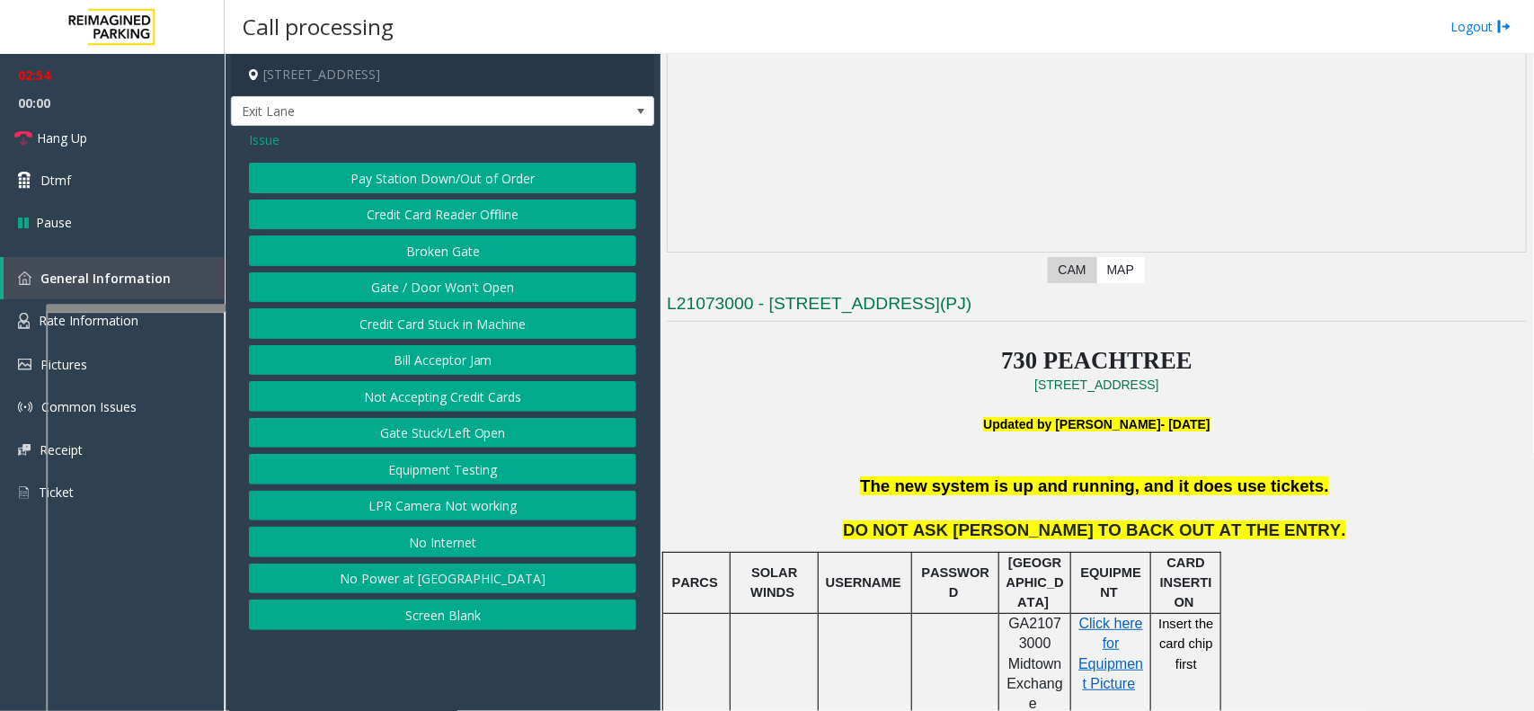
click at [250, 138] on span "Issue" at bounding box center [264, 139] width 31 height 19
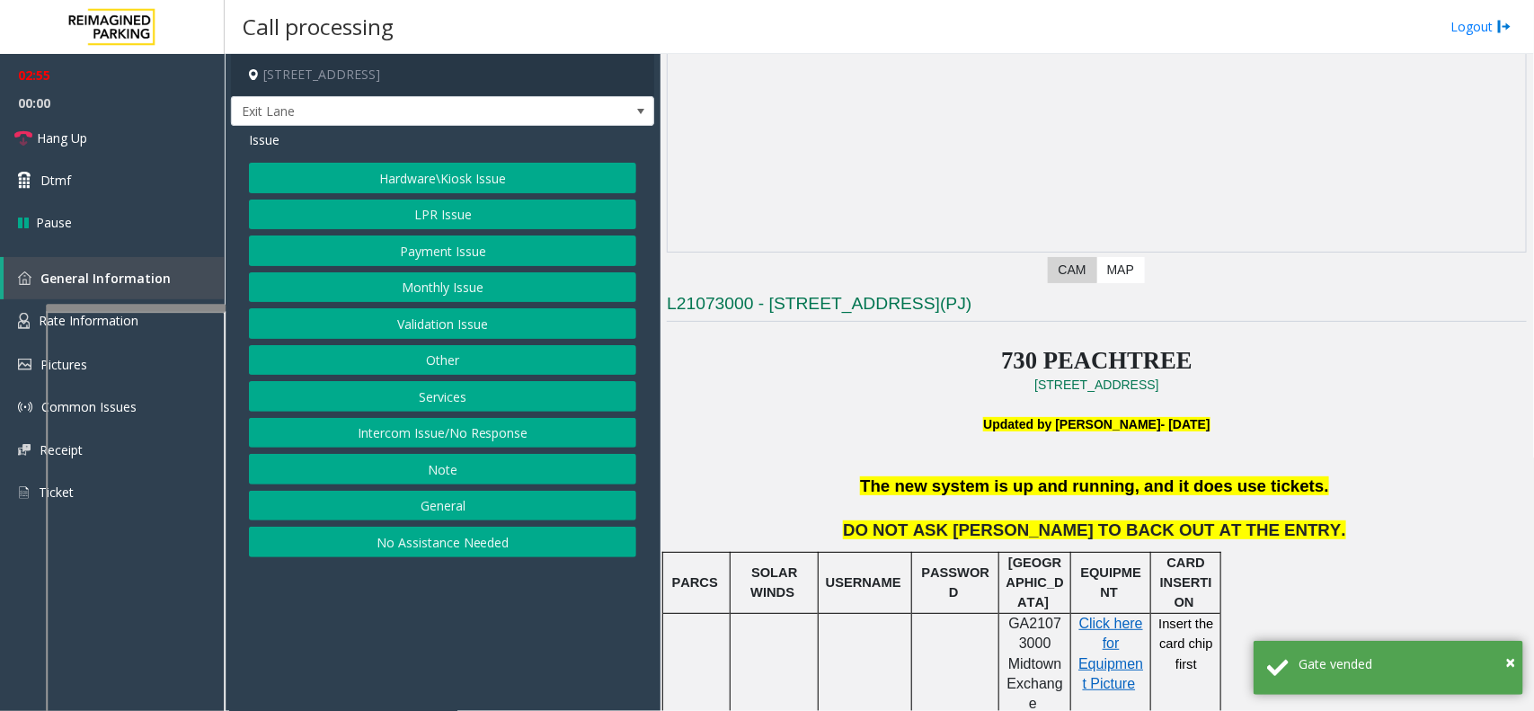
click at [397, 218] on button "LPR Issue" at bounding box center [442, 215] width 387 height 31
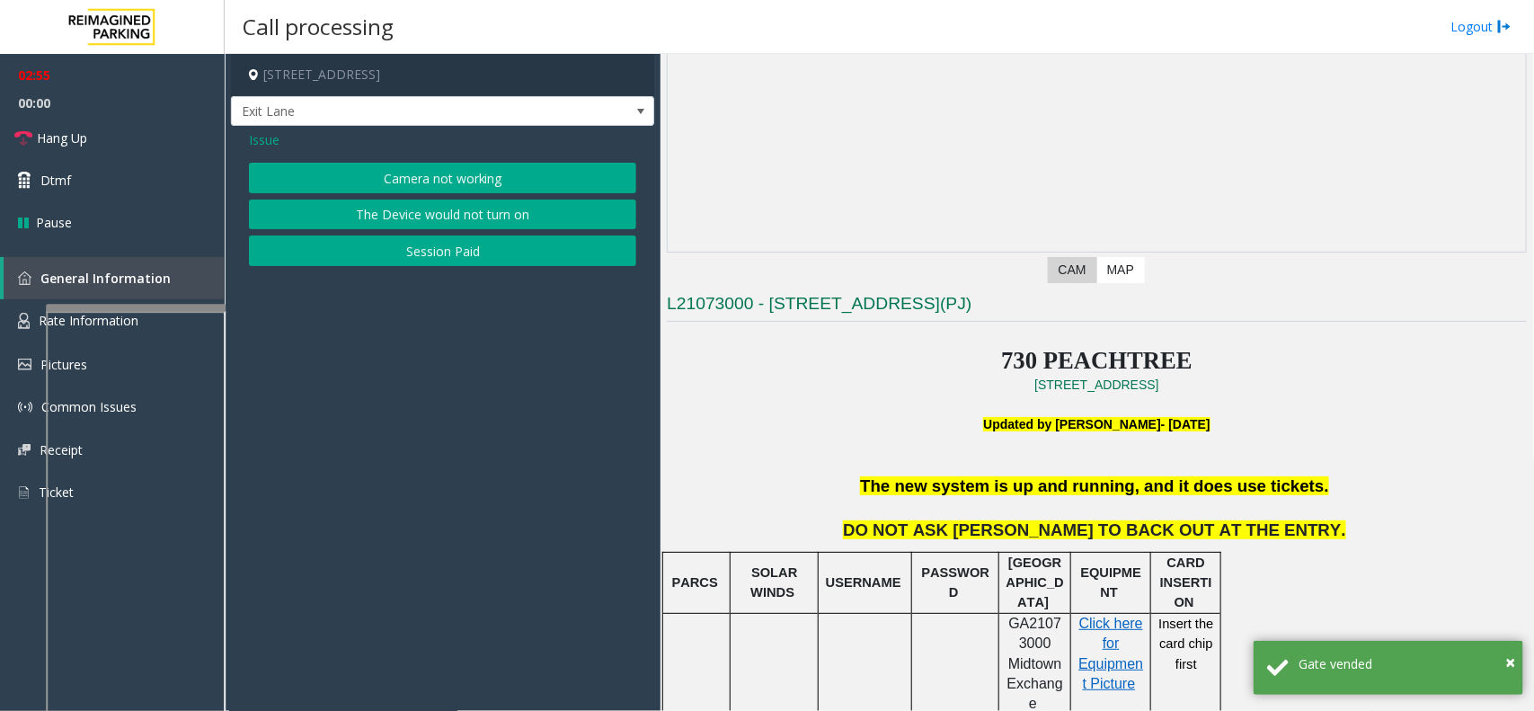
click at [394, 177] on button "Camera not working" at bounding box center [442, 178] width 387 height 31
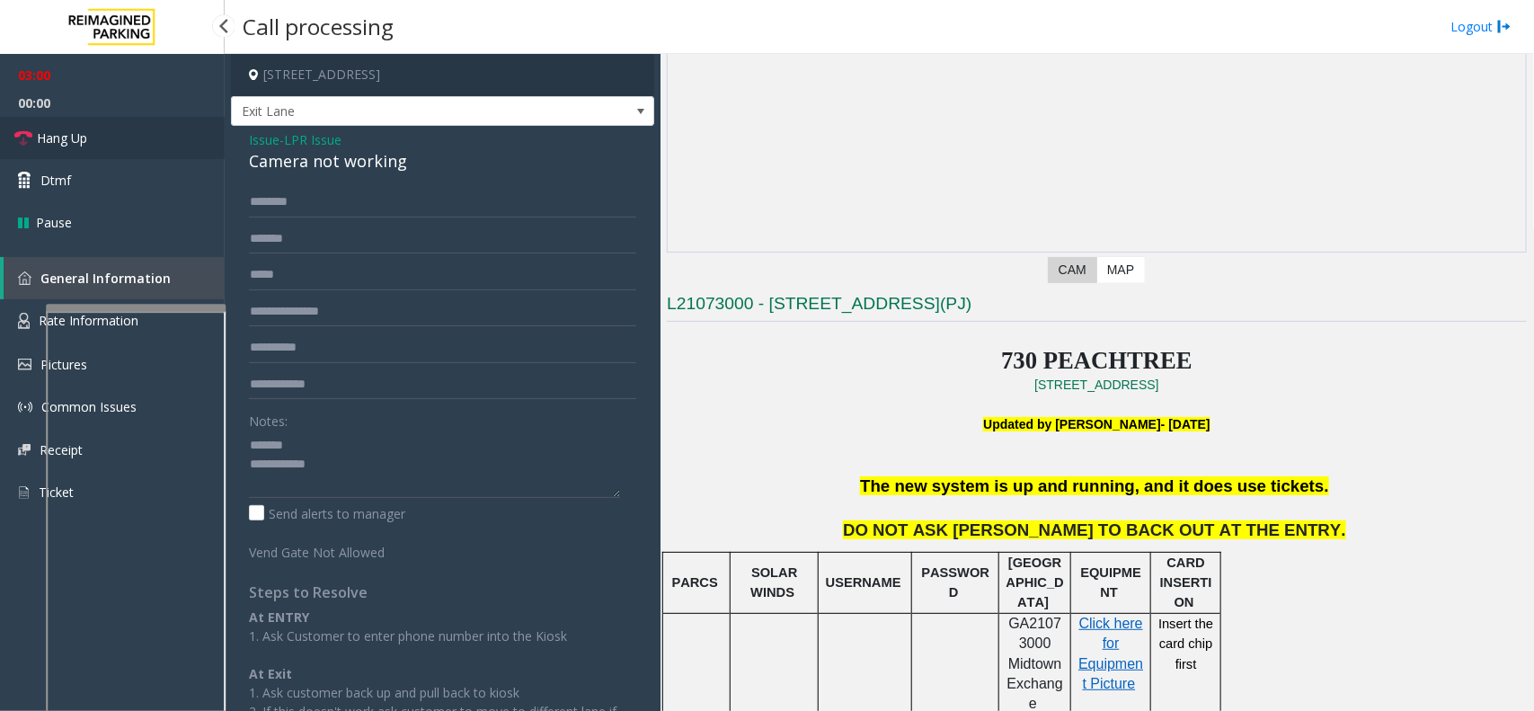
click at [106, 133] on link "Hang Up" at bounding box center [112, 138] width 225 height 42
click at [348, 422] on div "Notes:" at bounding box center [442, 451] width 387 height 93
click at [338, 160] on div "Camera not working" at bounding box center [442, 161] width 387 height 24
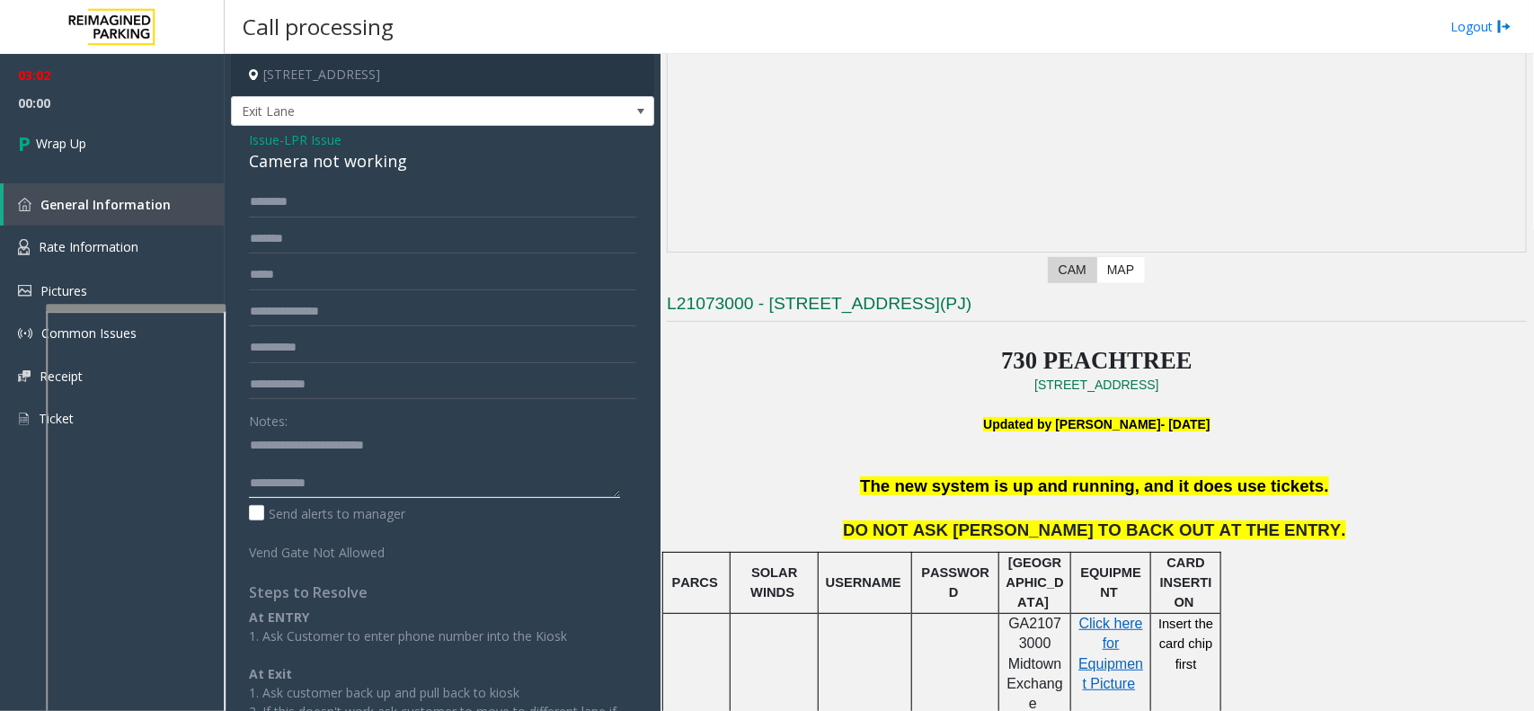
click at [436, 482] on textarea at bounding box center [434, 464] width 371 height 67
type textarea "**********"
click at [172, 159] on link "Wrap Up" at bounding box center [112, 143] width 225 height 53
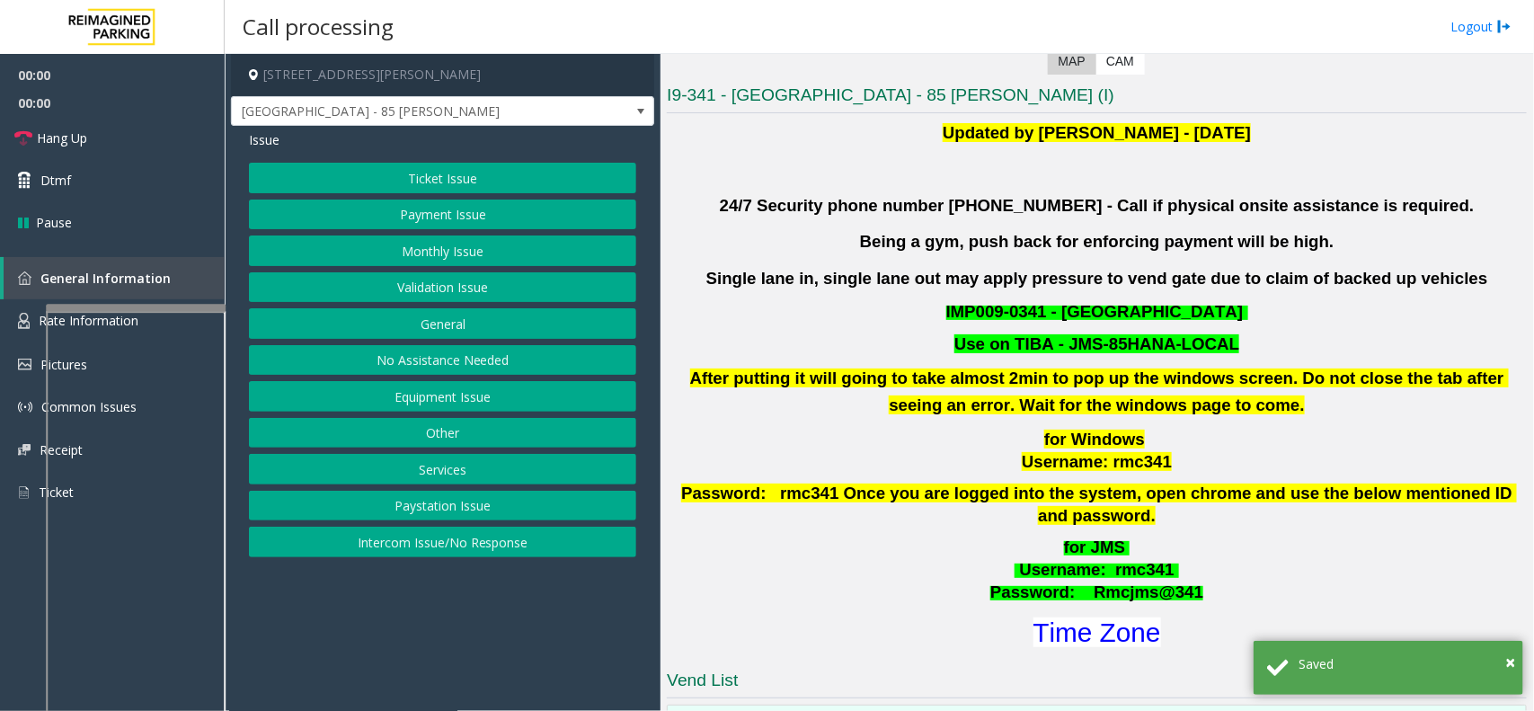
scroll to position [449, 0]
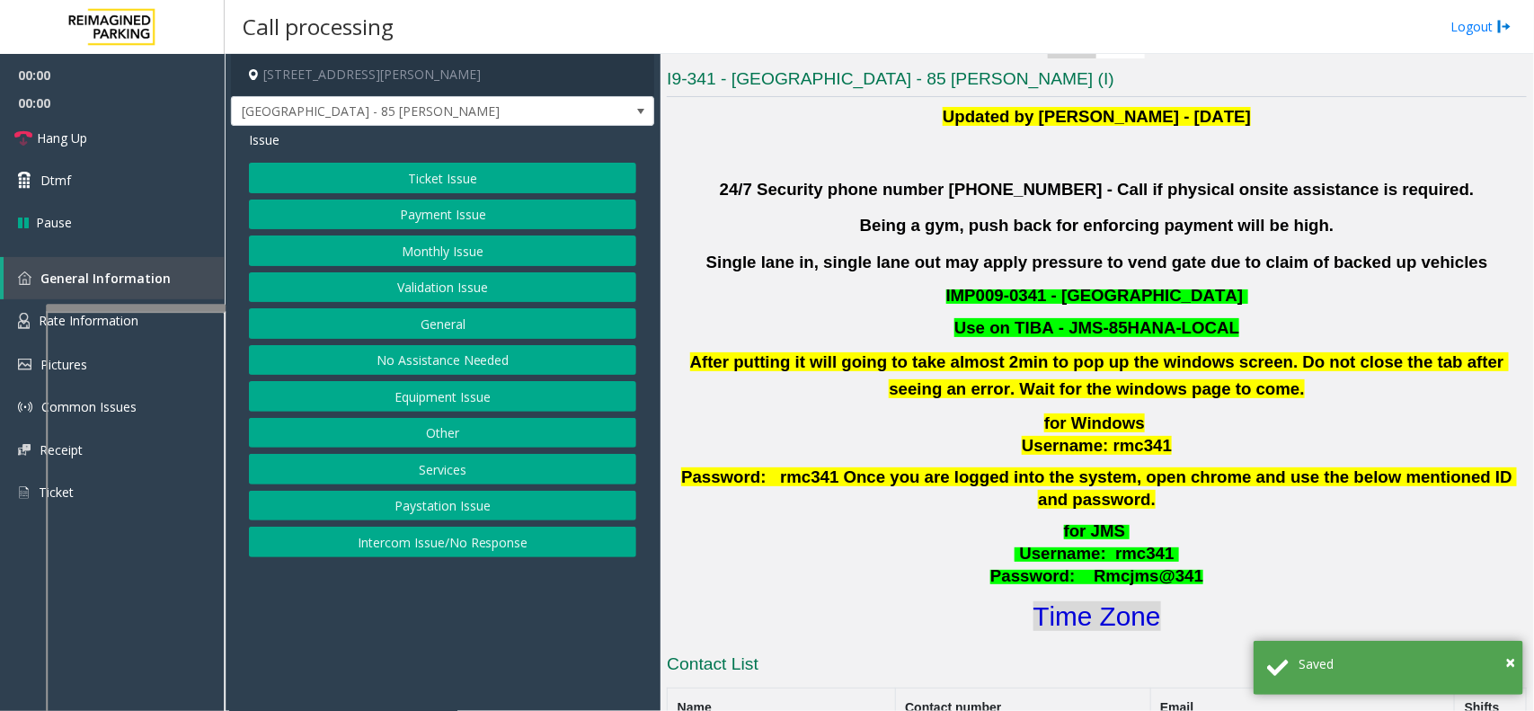
click at [1075, 601] on font "Time Zone" at bounding box center [1098, 616] width 128 height 30
click at [445, 286] on button "Validation Issue" at bounding box center [442, 287] width 387 height 31
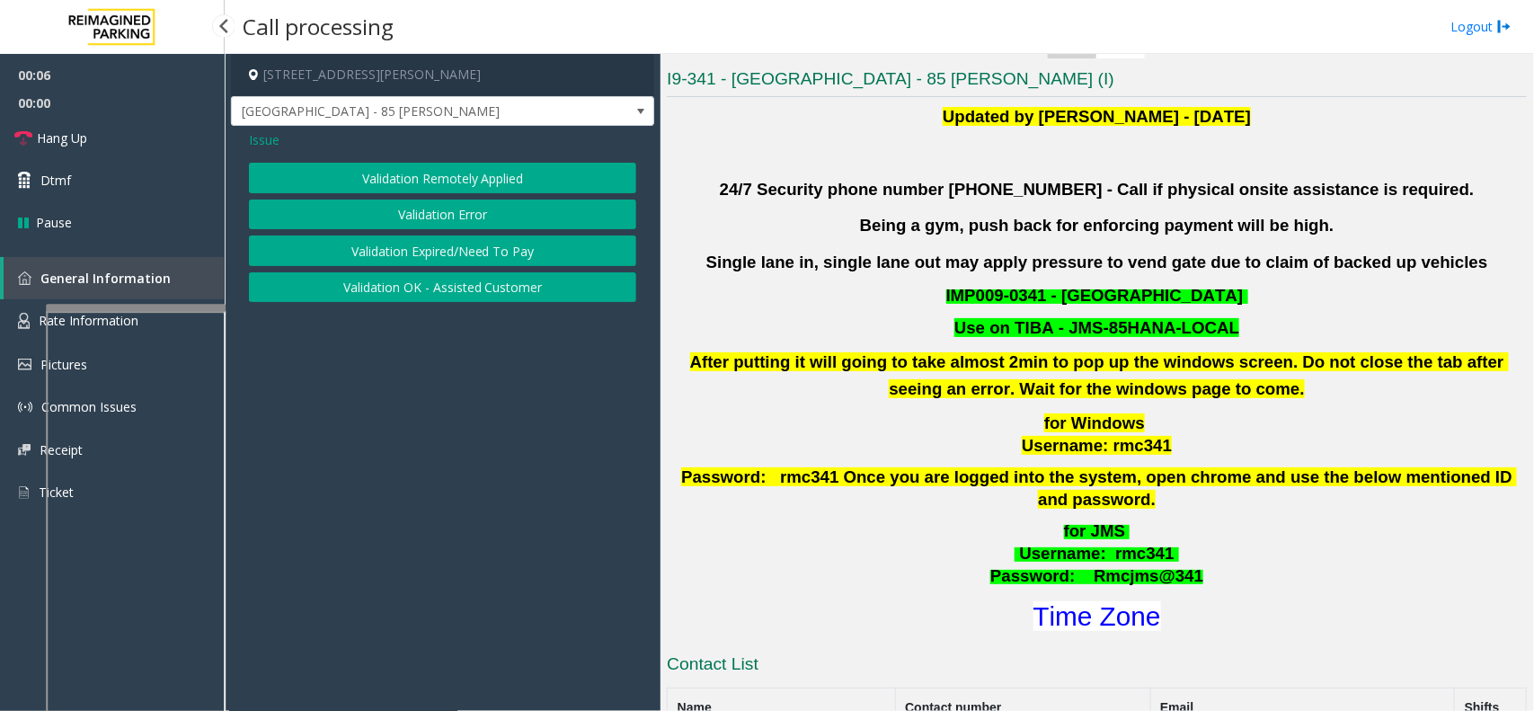
click at [311, 218] on button "Validation Error" at bounding box center [442, 215] width 387 height 31
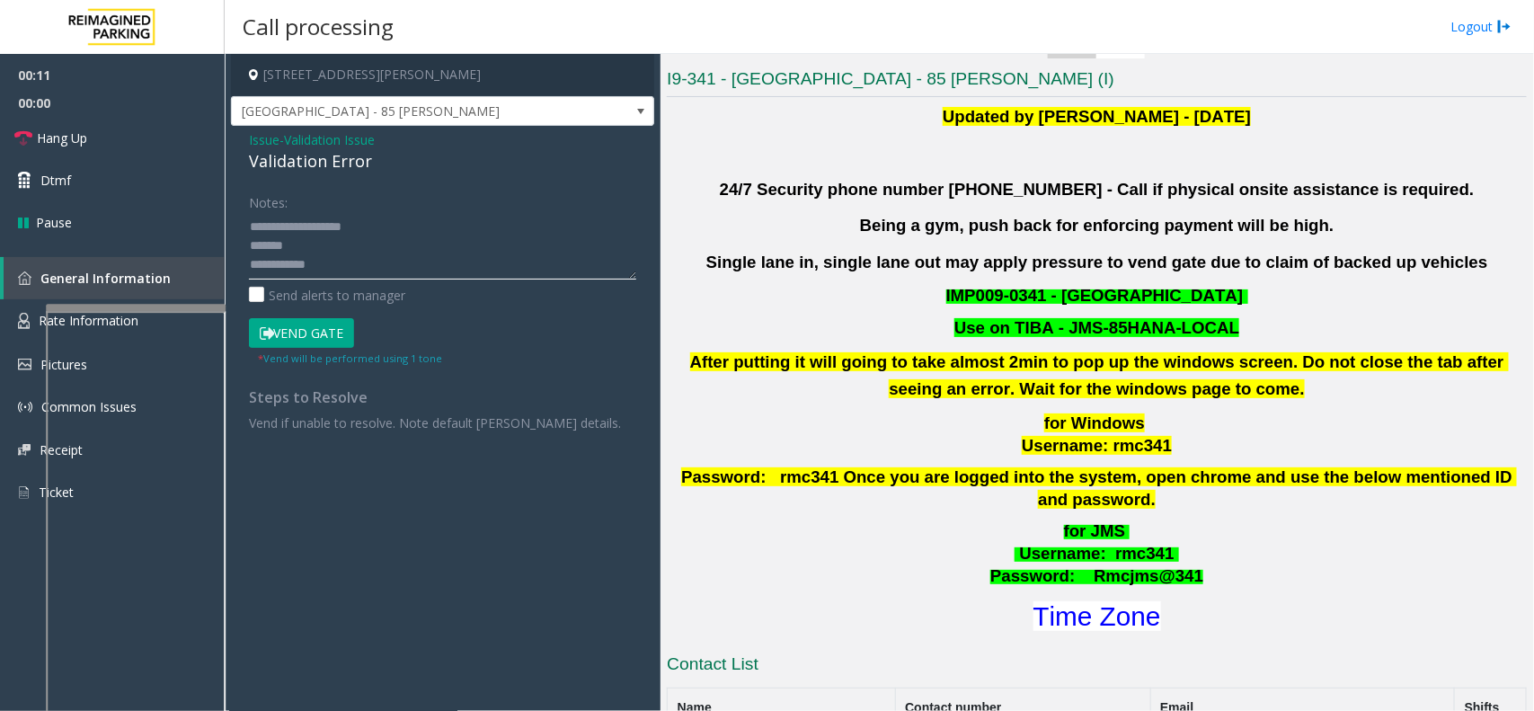
click at [349, 252] on textarea at bounding box center [442, 245] width 387 height 67
click at [351, 256] on textarea at bounding box center [442, 245] width 387 height 67
click at [352, 245] on textarea at bounding box center [442, 245] width 387 height 67
click at [360, 235] on textarea at bounding box center [442, 245] width 387 height 67
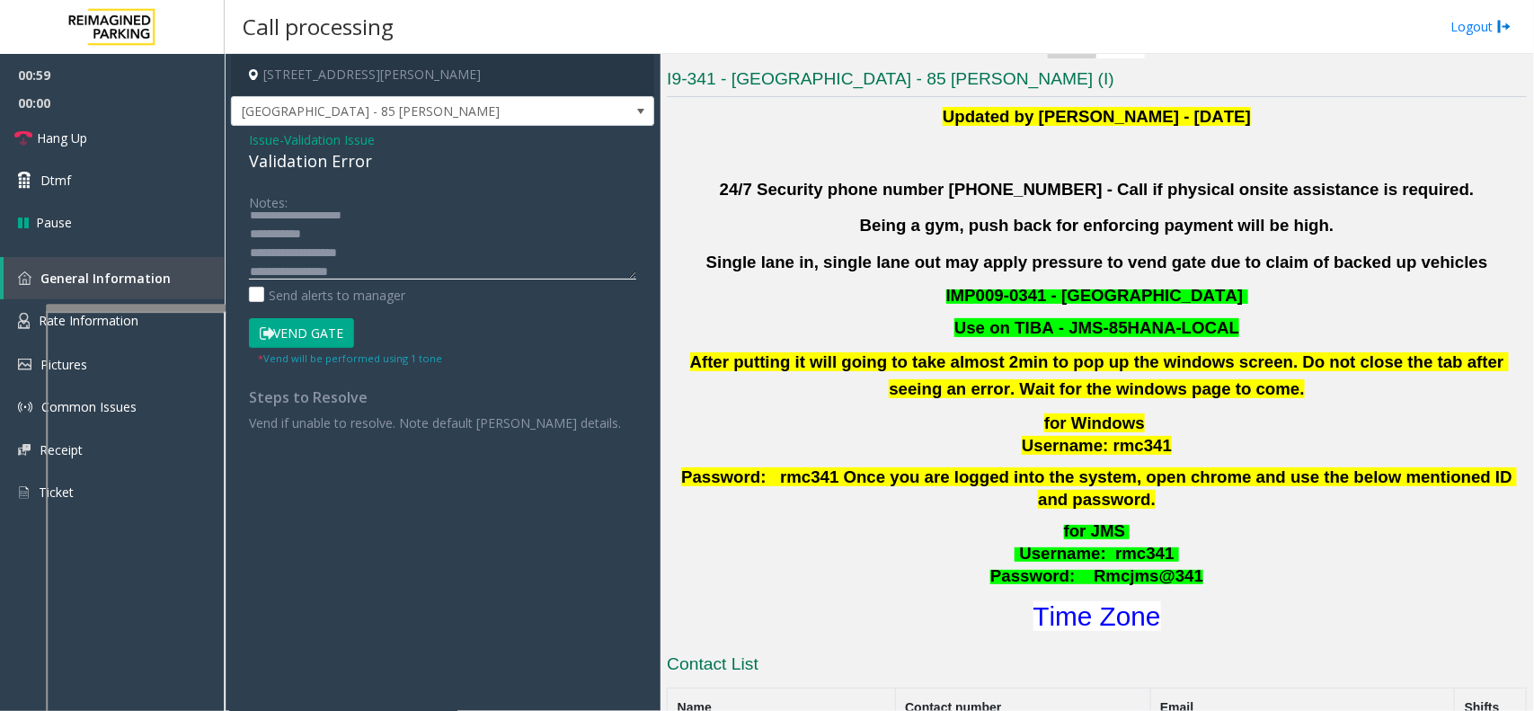
type textarea "**********"
click at [351, 313] on form "Notes: Send alerts to manager Vend Gate * Vend will be performed using 1 tone" at bounding box center [442, 277] width 387 height 180
click at [322, 340] on button "Vend Gate" at bounding box center [301, 333] width 105 height 31
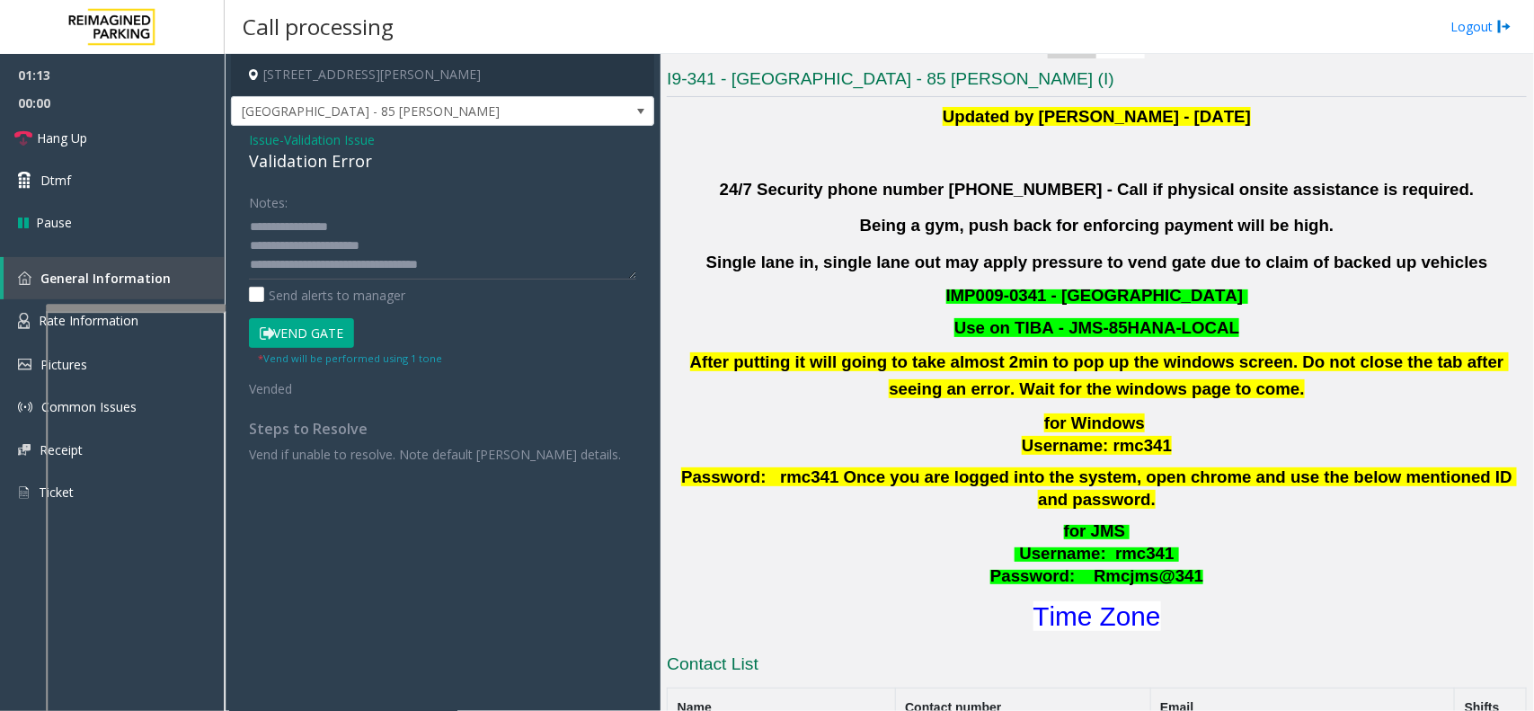
scroll to position [0, 0]
click at [164, 144] on link "Hang Up" at bounding box center [112, 138] width 225 height 42
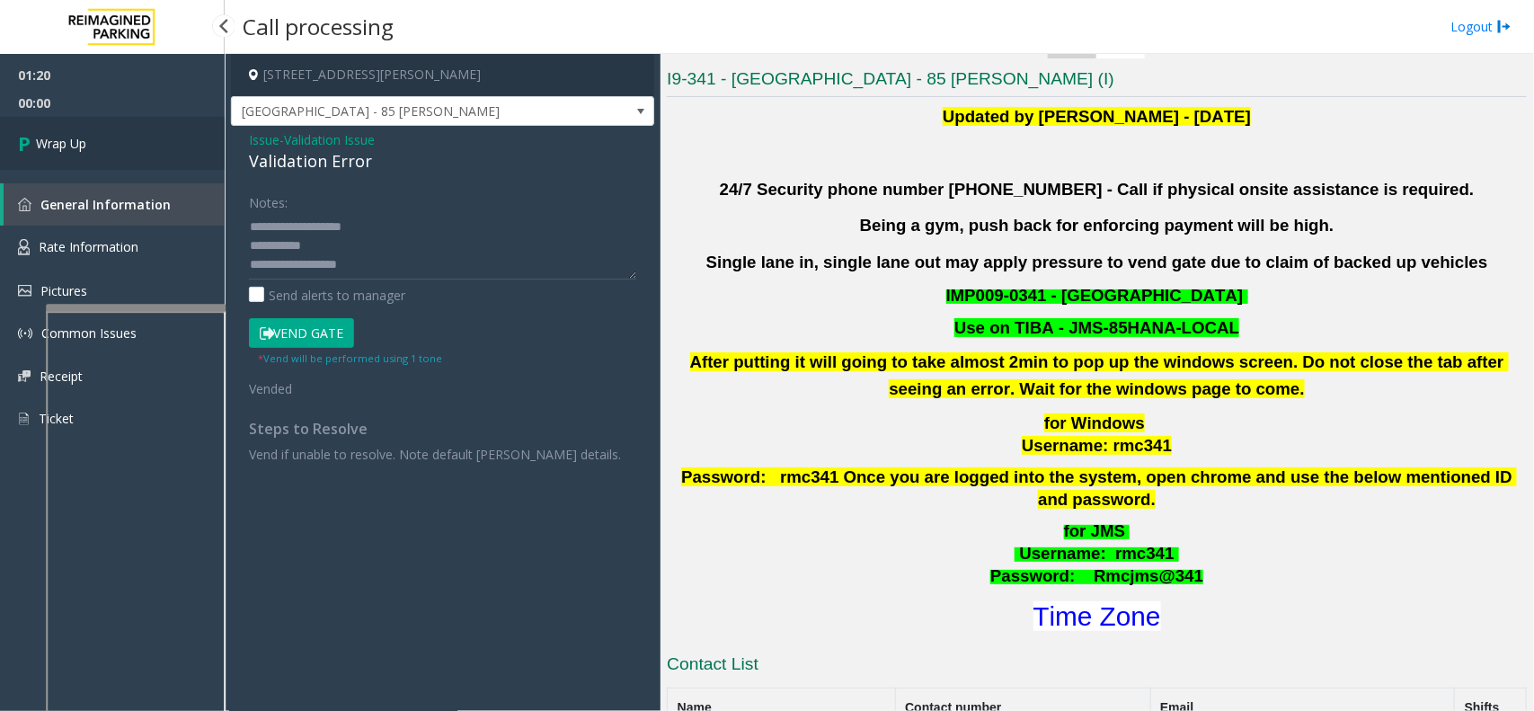
click at [73, 134] on span "Wrap Up" at bounding box center [61, 143] width 50 height 19
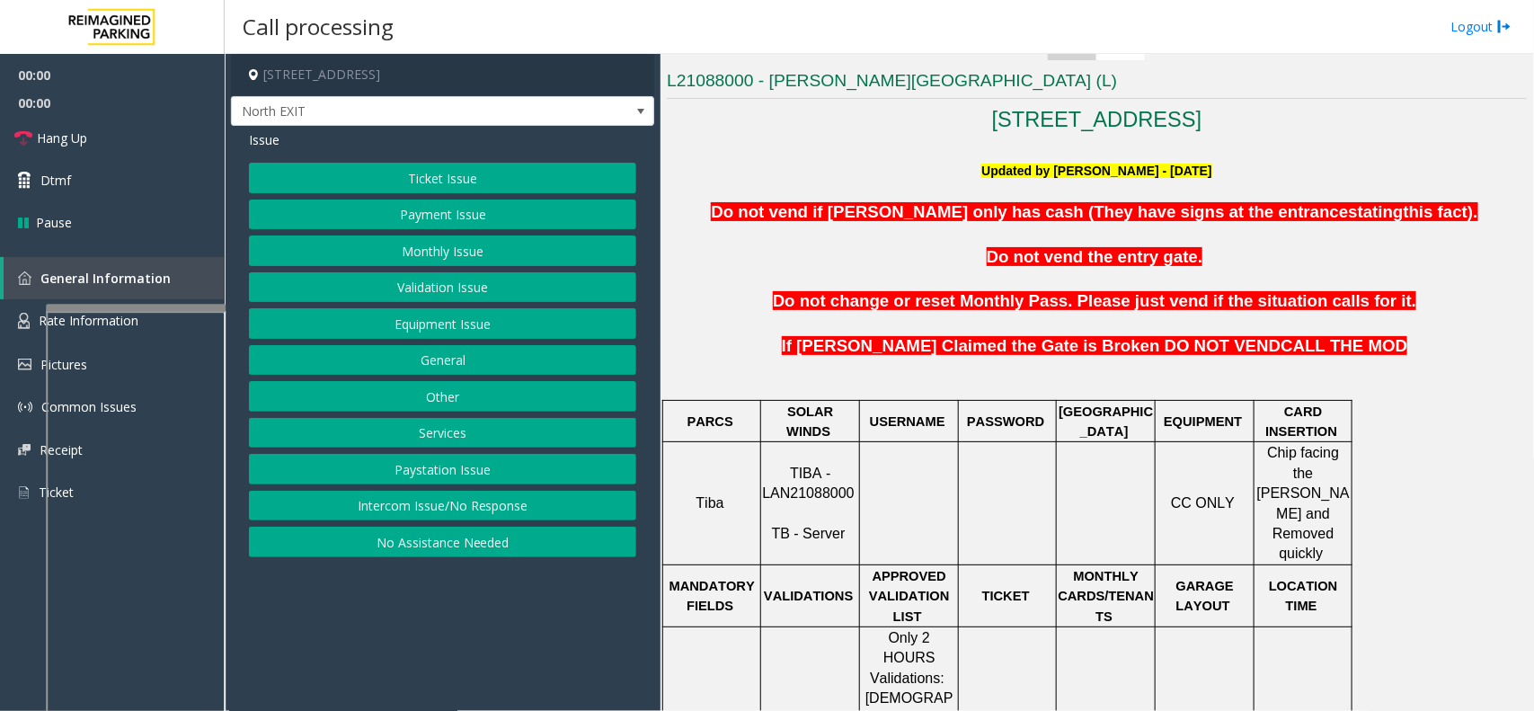
scroll to position [449, 0]
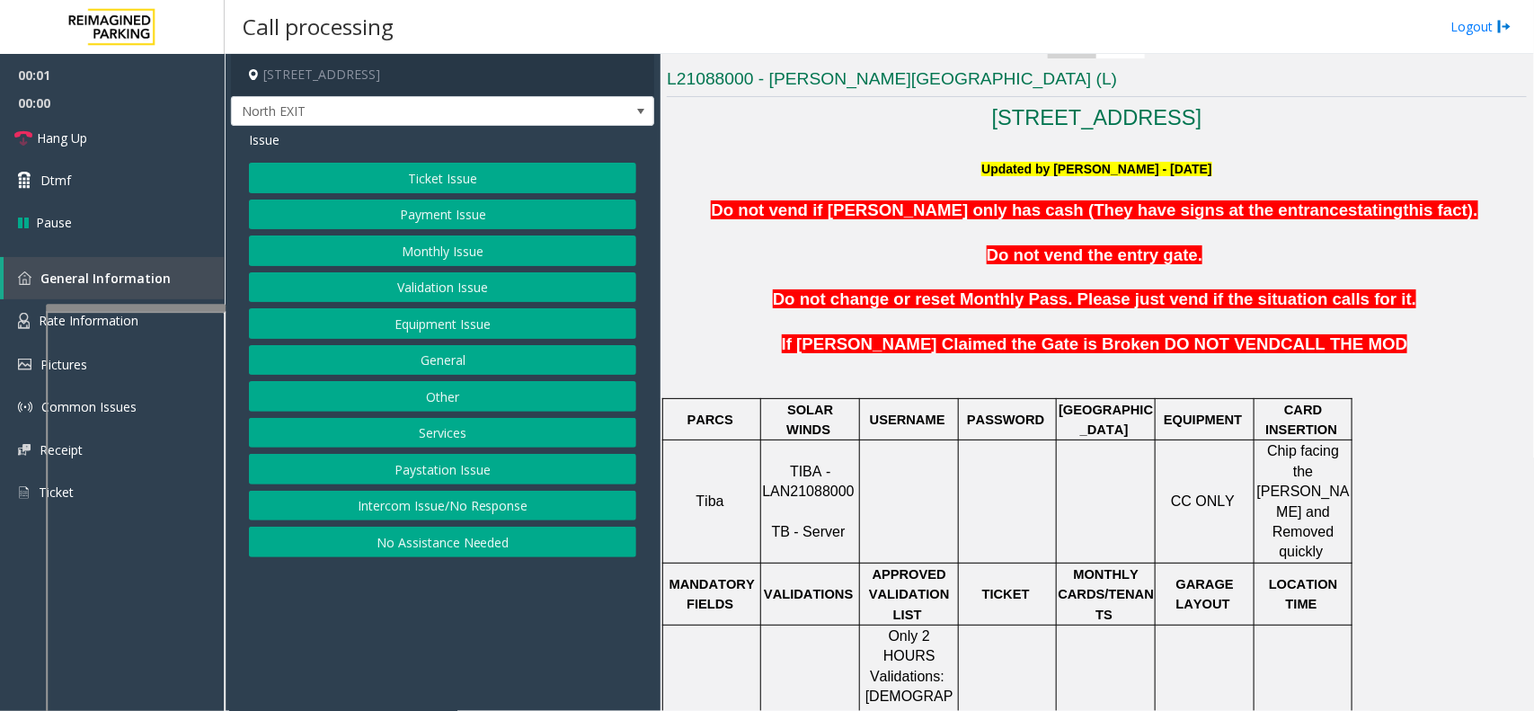
click at [815, 463] on p "TIBA - LAN21088000 TB - Server" at bounding box center [810, 502] width 96 height 81
click at [815, 477] on span "TIBA - LAN21088000" at bounding box center [808, 481] width 92 height 35
copy p "LAN21088000"
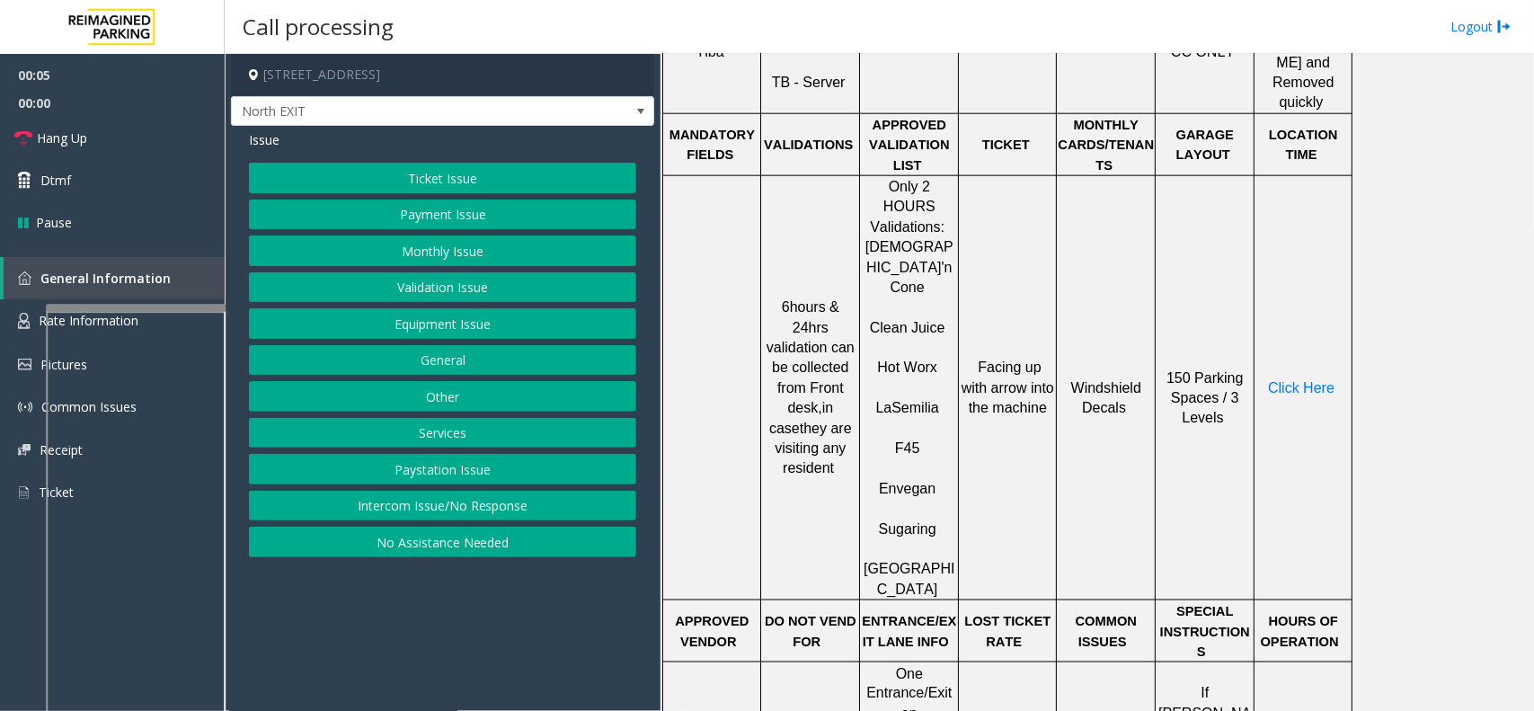
scroll to position [787, 0]
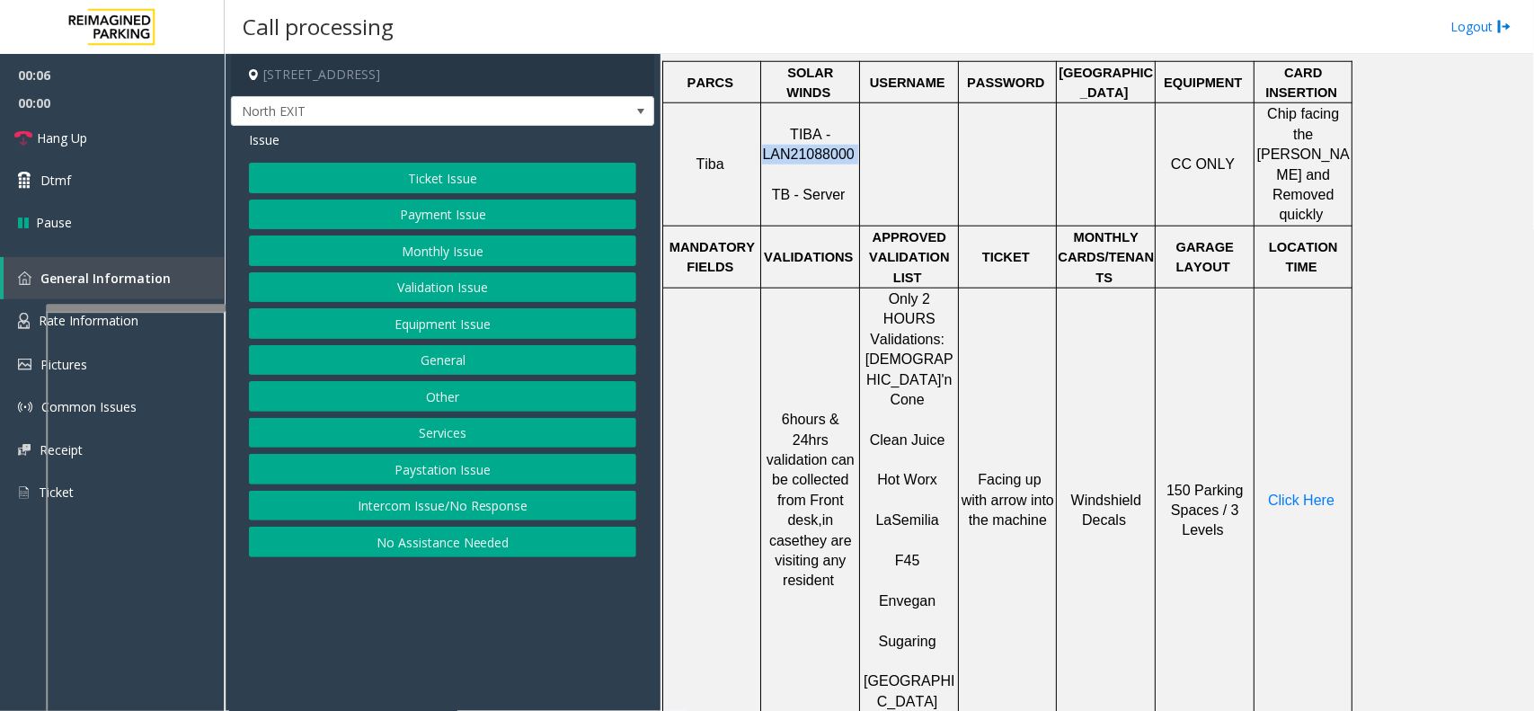
click at [452, 285] on button "Validation Issue" at bounding box center [442, 287] width 387 height 31
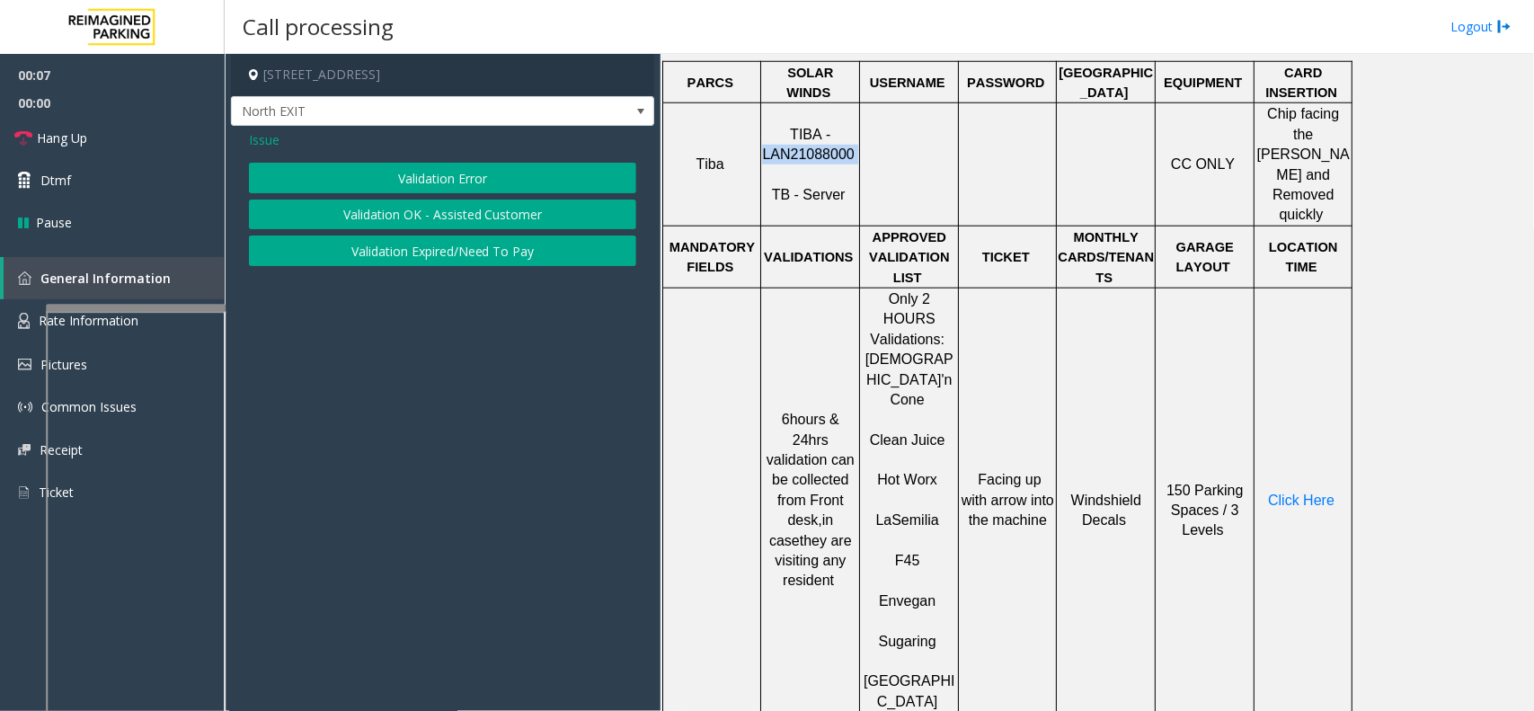
click at [440, 181] on button "Validation Error" at bounding box center [442, 178] width 387 height 31
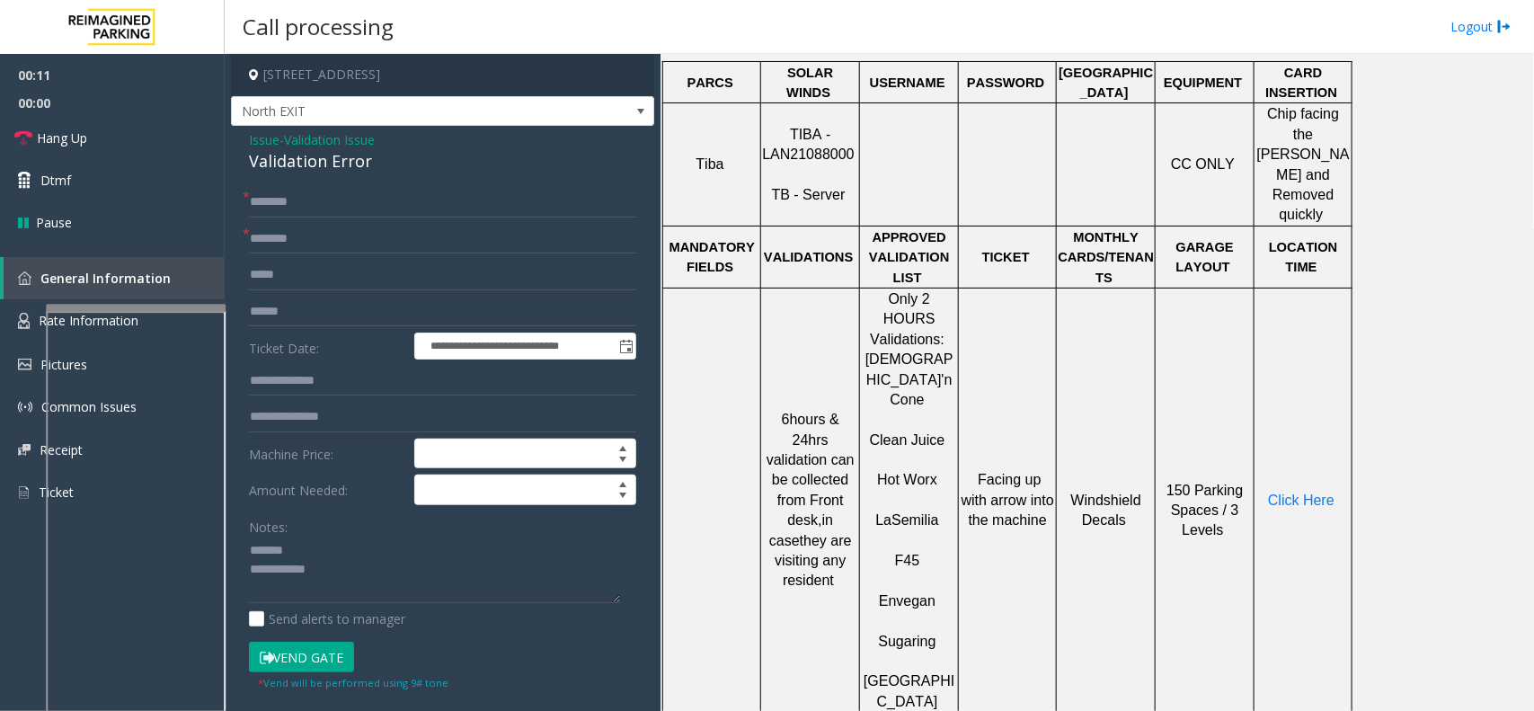
click at [324, 172] on div "Validation Error" at bounding box center [442, 161] width 387 height 24
type textarea "**********"
click at [895, 512] on span "Semilia" at bounding box center [915, 519] width 47 height 15
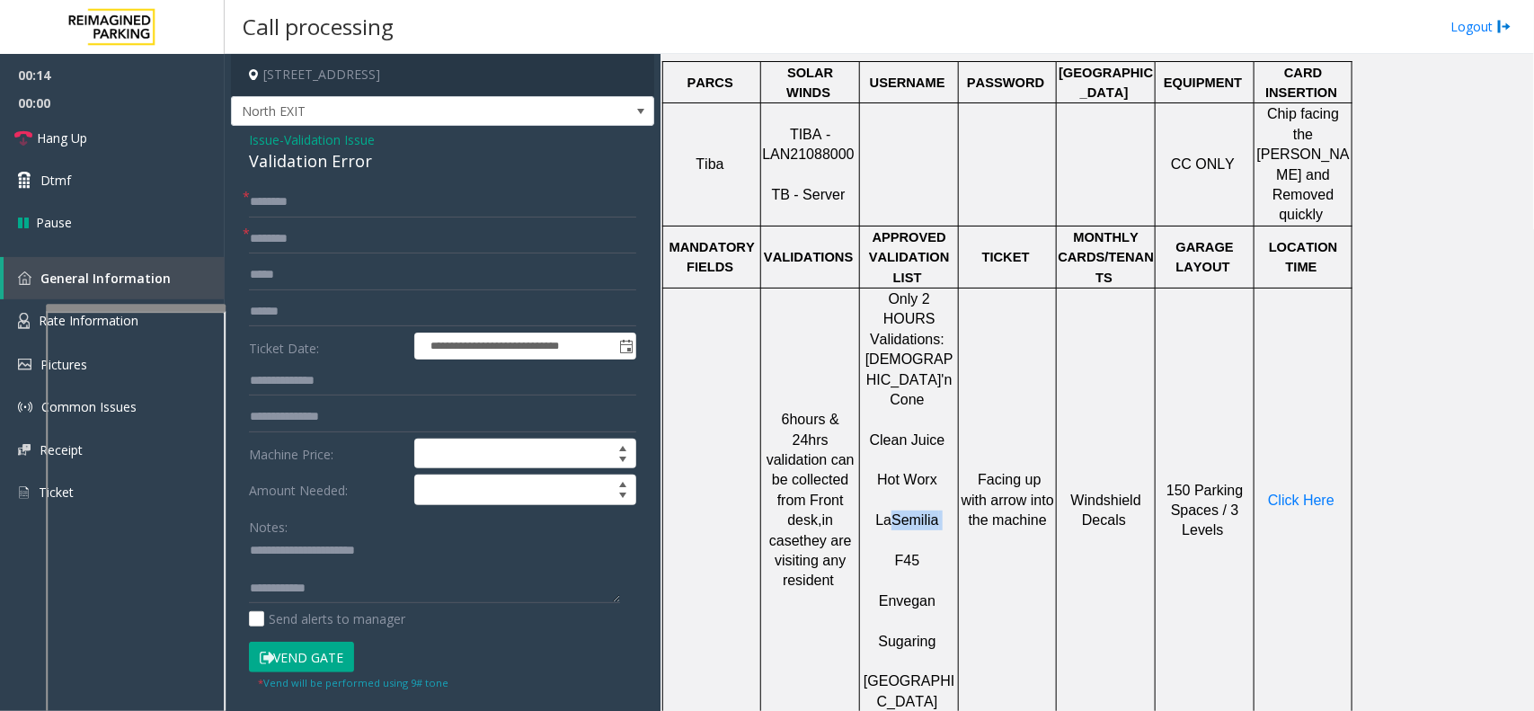
click at [895, 512] on span "Semilia" at bounding box center [915, 519] width 47 height 15
type input "**********"
click at [373, 320] on input "text" at bounding box center [442, 312] width 387 height 31
click at [331, 586] on textarea at bounding box center [434, 570] width 371 height 67
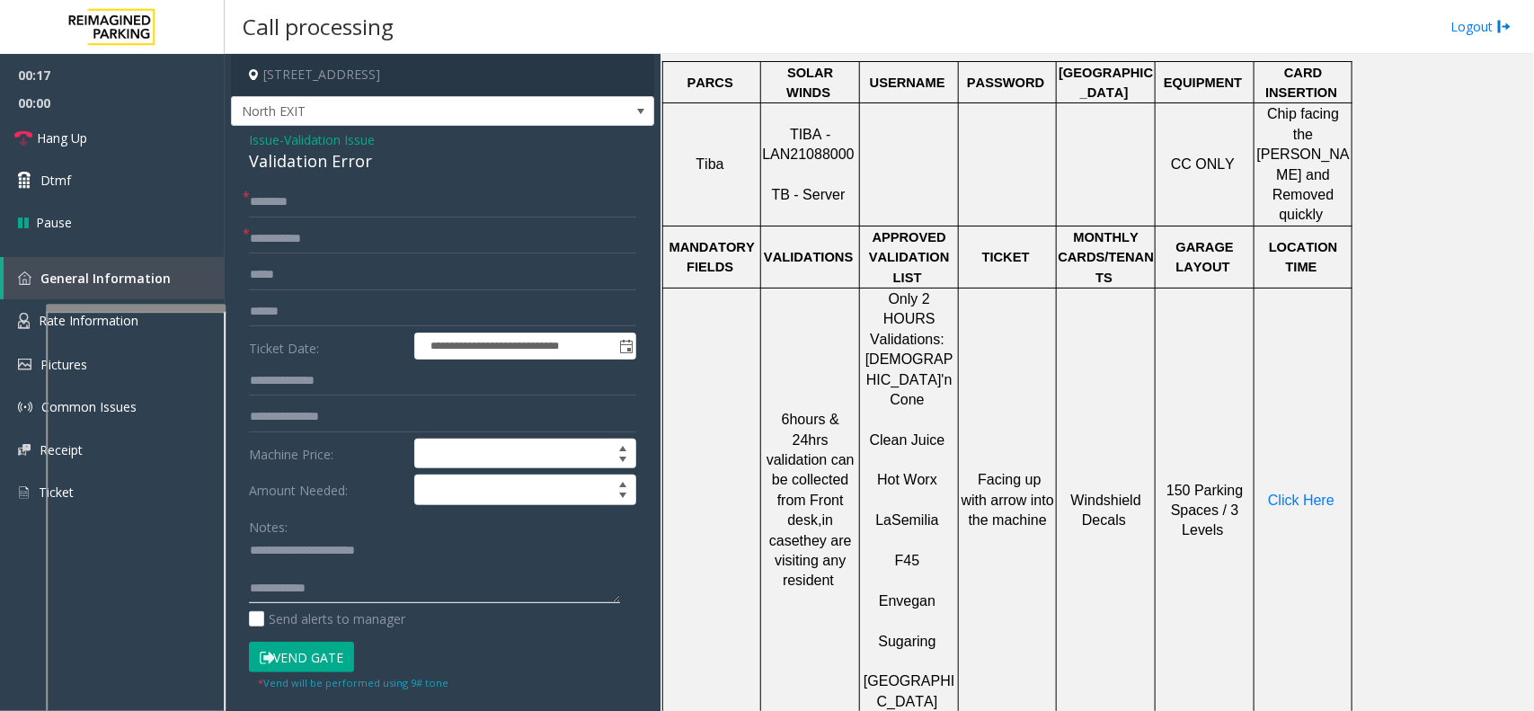
click at [333, 578] on textarea at bounding box center [434, 570] width 371 height 67
click at [331, 312] on input "text" at bounding box center [442, 312] width 387 height 31
click at [517, 554] on textarea at bounding box center [434, 570] width 371 height 67
click at [515, 565] on textarea at bounding box center [434, 570] width 371 height 67
type textarea "**********"
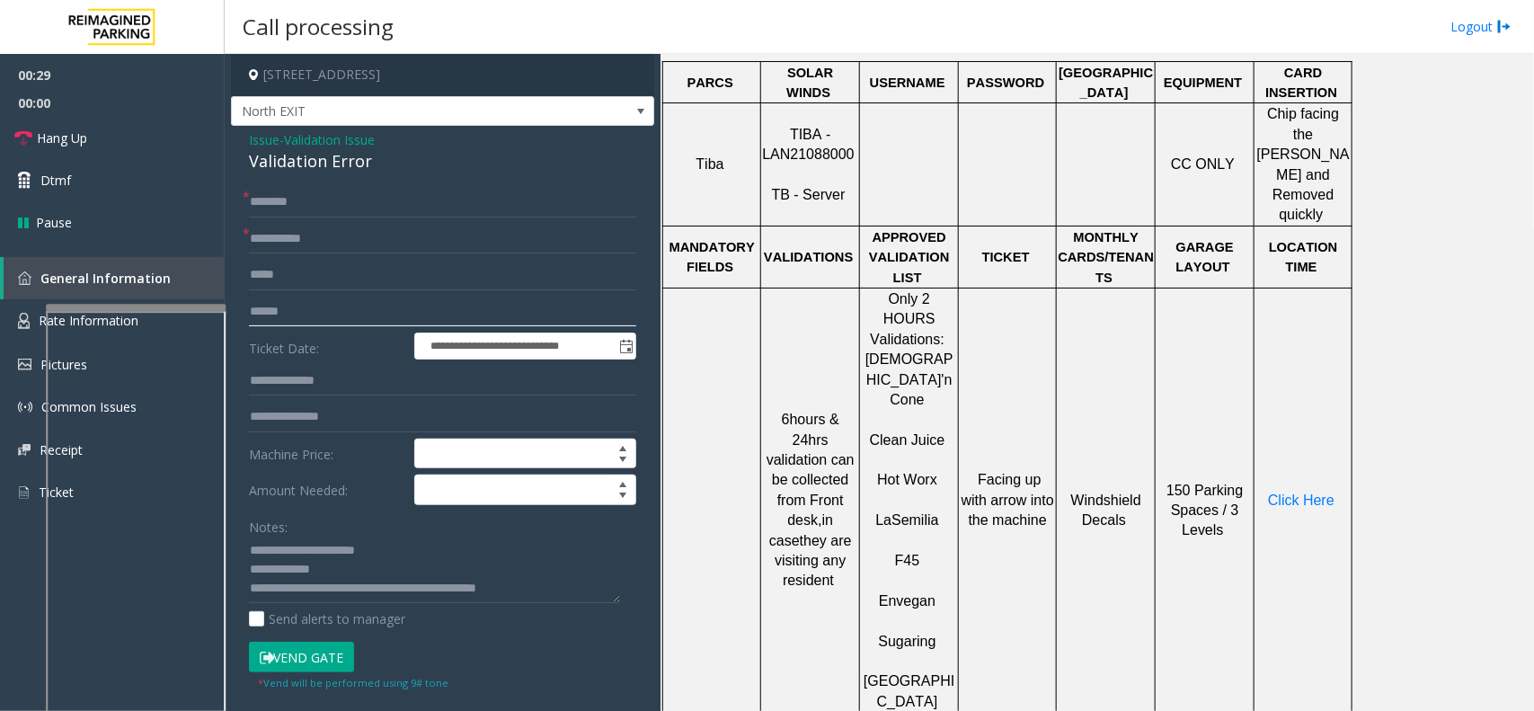
click at [427, 316] on input "text" at bounding box center [442, 312] width 387 height 31
type input "******"
click at [1291, 493] on span "Click Here" at bounding box center [1301, 500] width 67 height 15
click at [347, 202] on input "text" at bounding box center [442, 202] width 387 height 31
drag, startPoint x: 247, startPoint y: 203, endPoint x: 432, endPoint y: 155, distance: 191.4
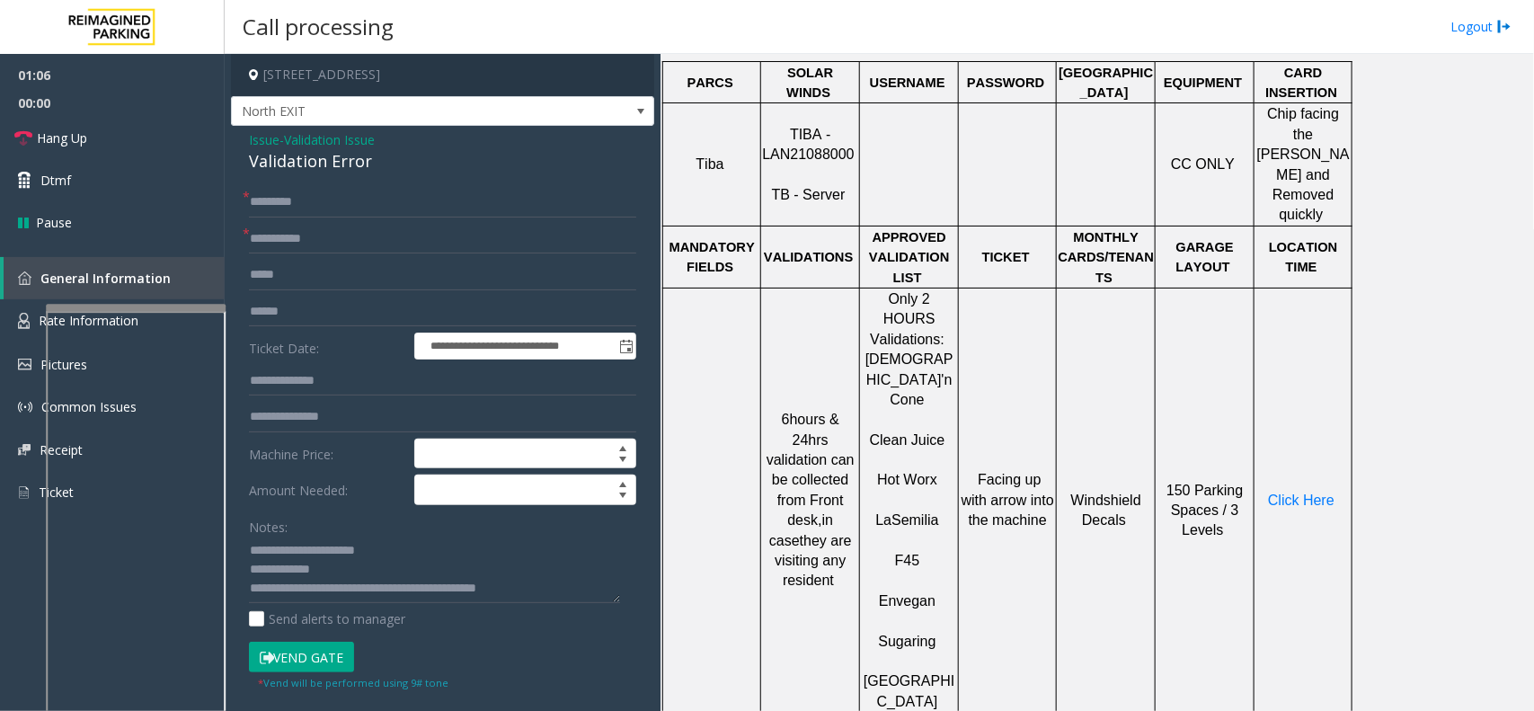
click at [432, 155] on div "Validation Error" at bounding box center [442, 161] width 387 height 24
click at [258, 208] on input "*********" at bounding box center [442, 202] width 387 height 31
drag, startPoint x: 258, startPoint y: 208, endPoint x: 517, endPoint y: 145, distance: 266.4
click at [517, 145] on div "Issue - Validation Issue Validation Error" at bounding box center [442, 151] width 387 height 43
click at [281, 200] on input "*********" at bounding box center [442, 202] width 387 height 31
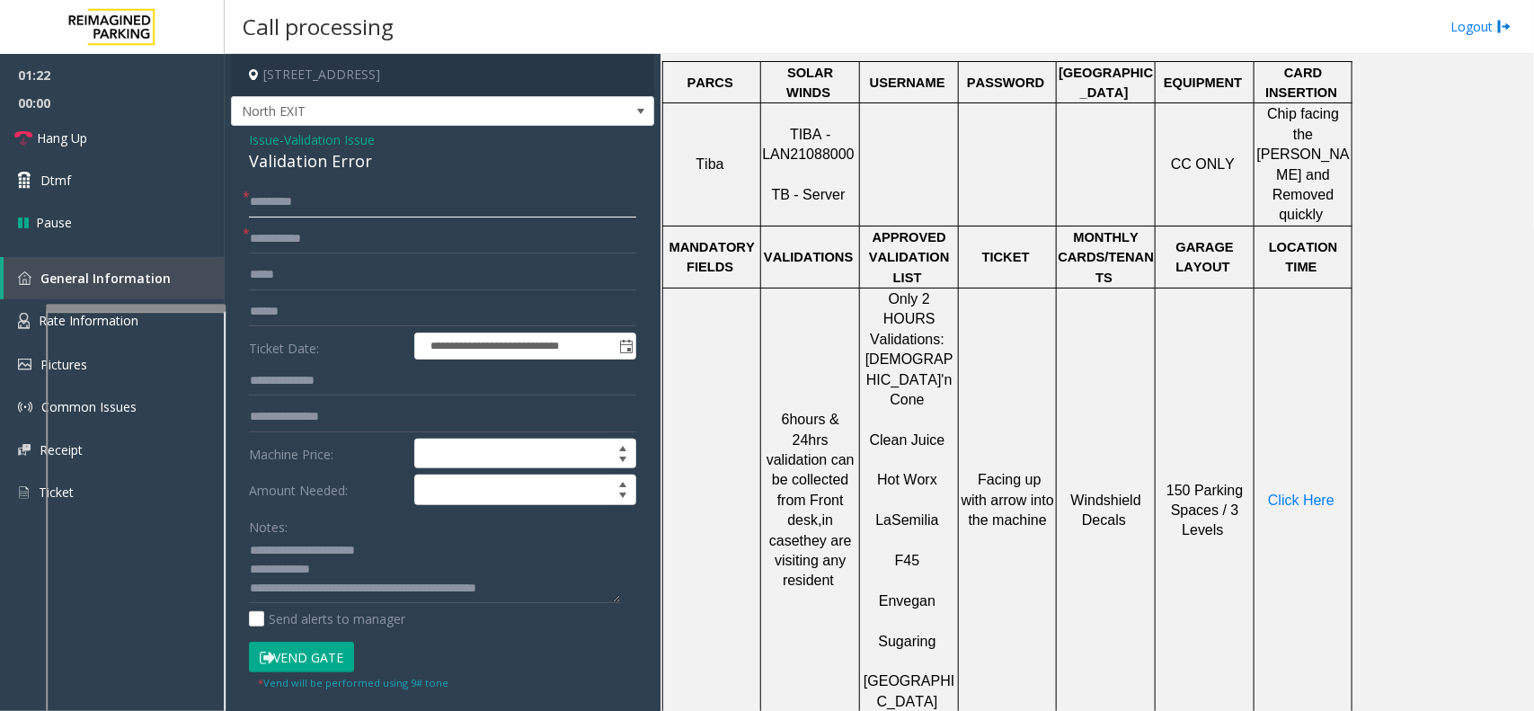
type input "*********"
click at [365, 572] on textarea at bounding box center [434, 570] width 371 height 67
click at [415, 558] on textarea at bounding box center [434, 570] width 371 height 67
click at [413, 571] on textarea at bounding box center [434, 570] width 371 height 67
type textarea "**********"
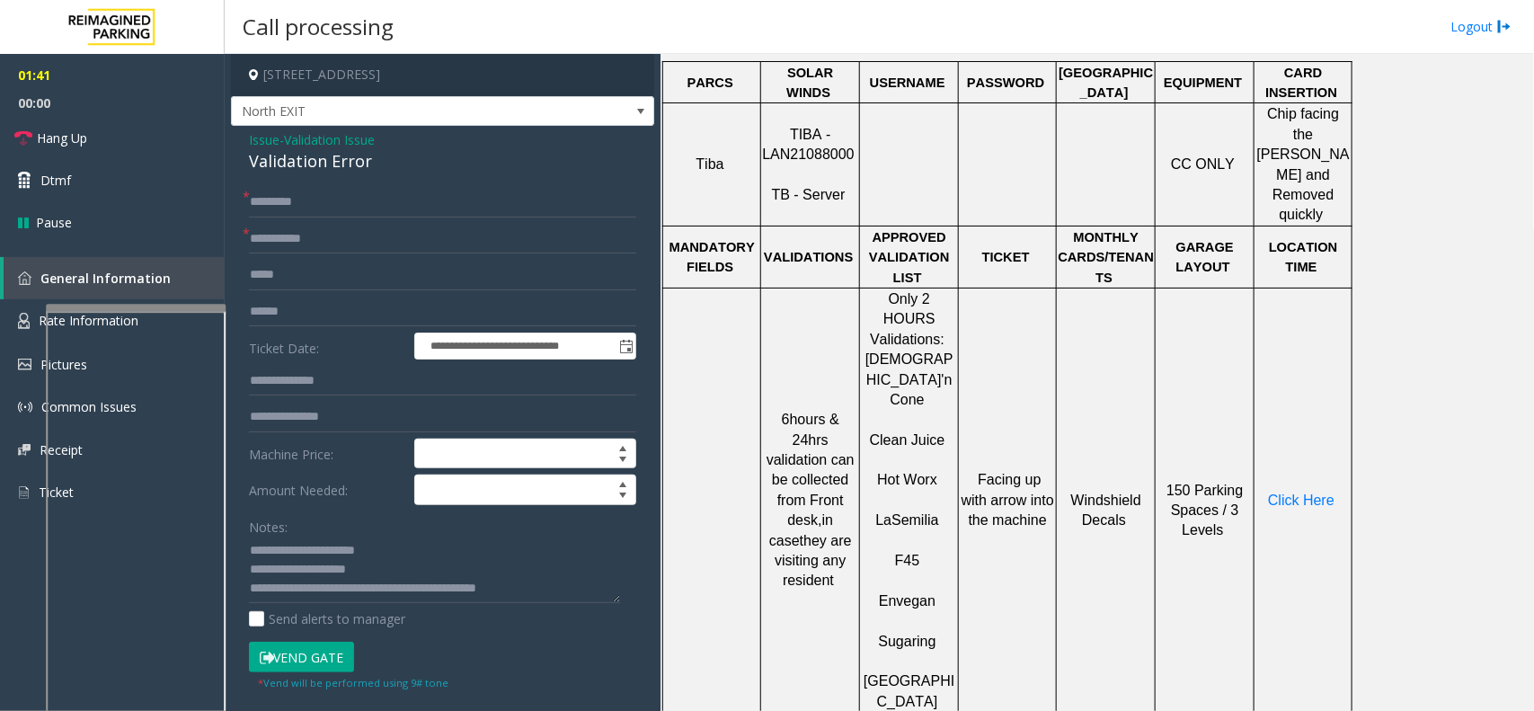
click at [306, 653] on button "Vend Gate" at bounding box center [301, 657] width 105 height 31
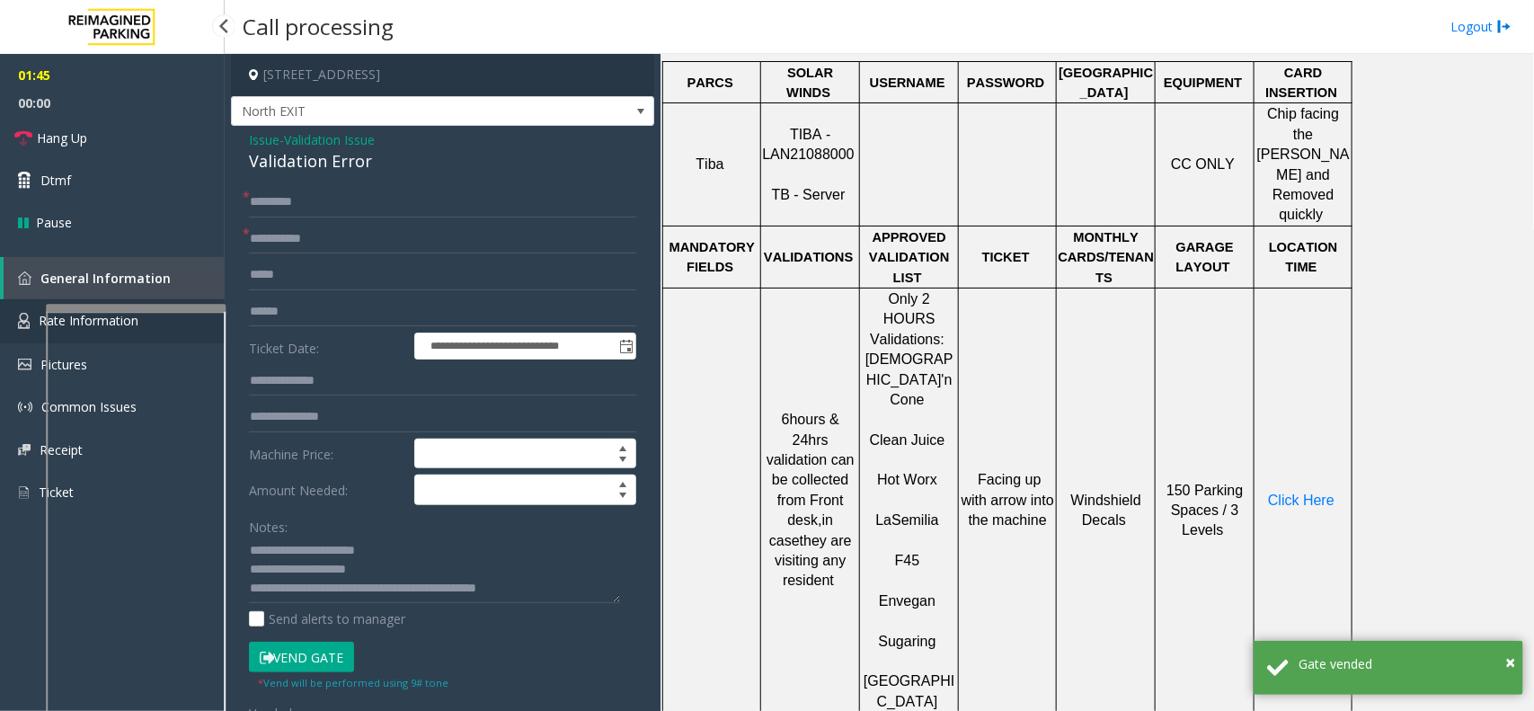
click at [42, 331] on link "Rate Information" at bounding box center [112, 321] width 225 height 44
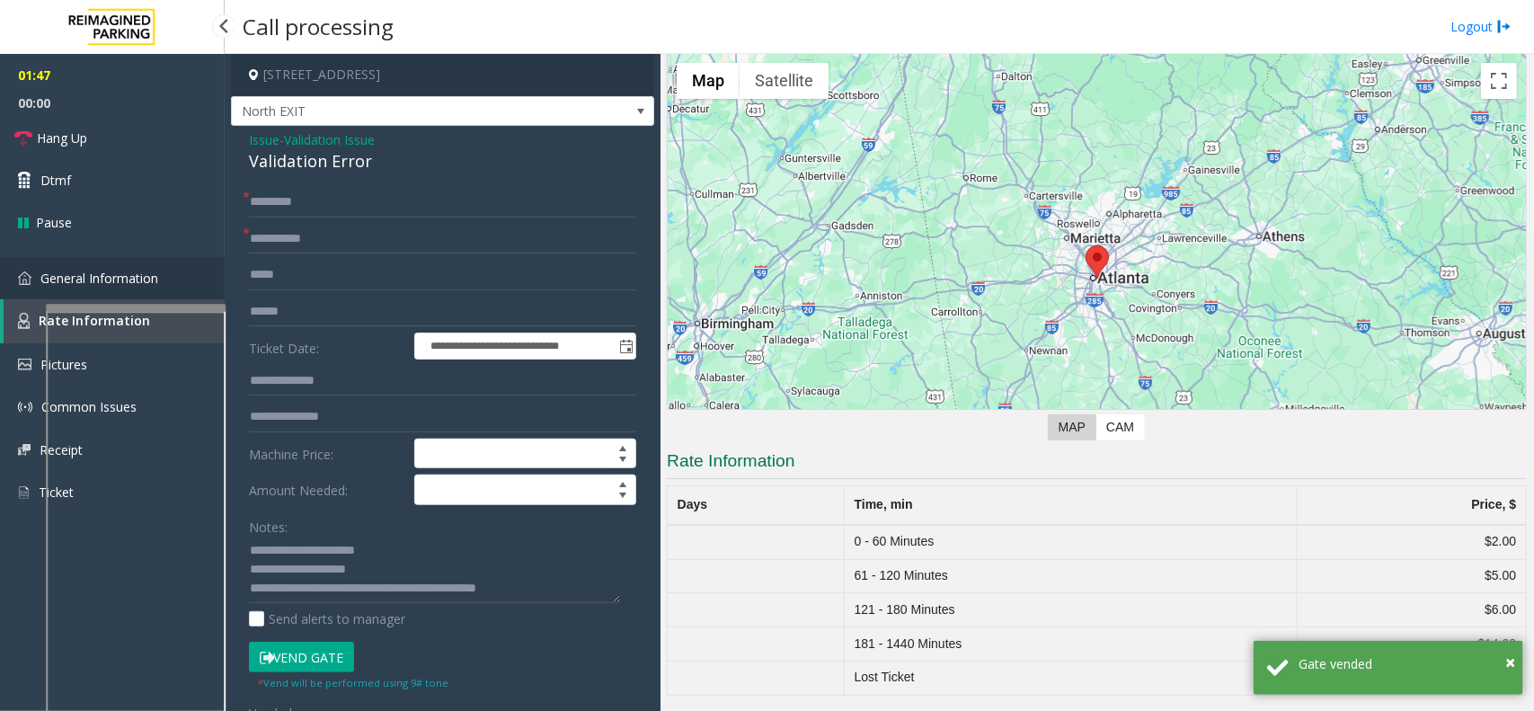
click at [40, 285] on link "General Information" at bounding box center [112, 278] width 225 height 42
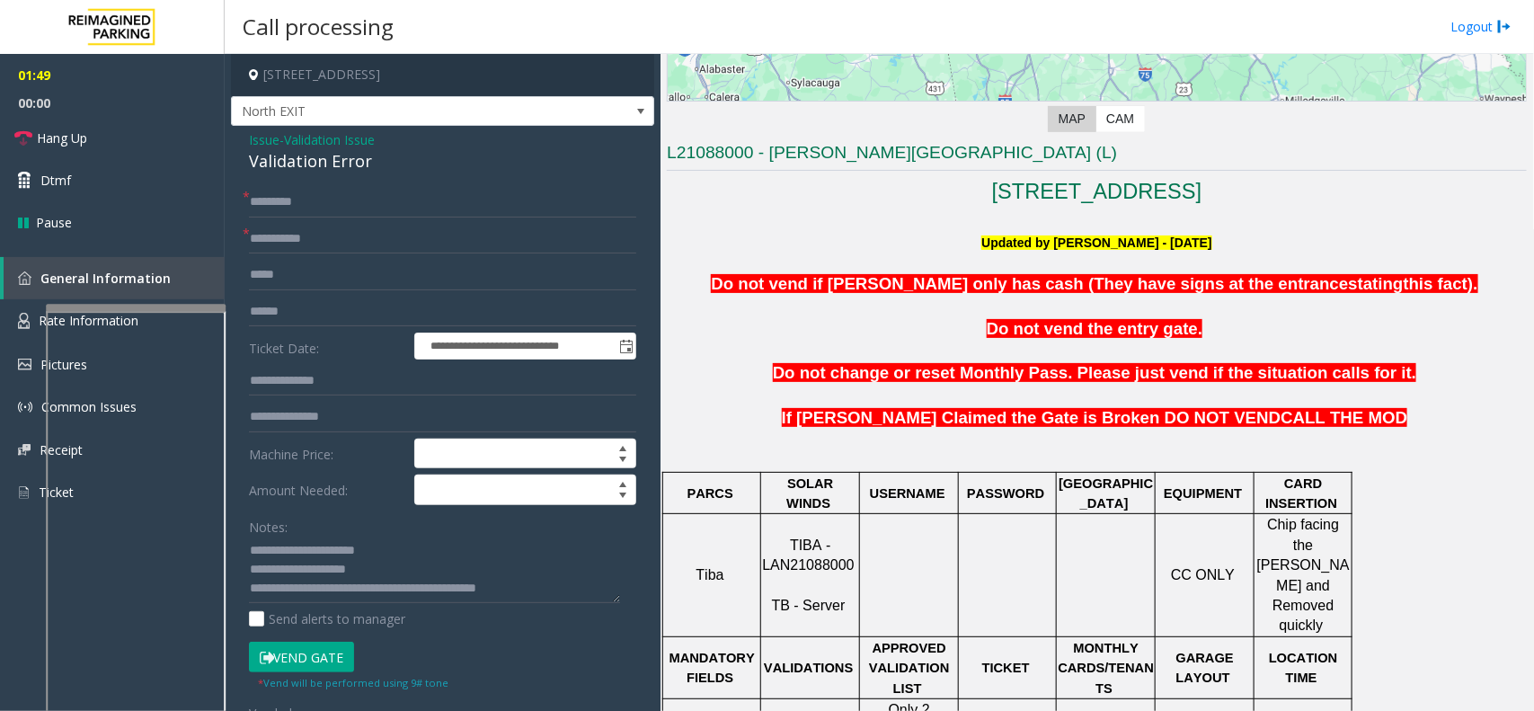
scroll to position [337, 0]
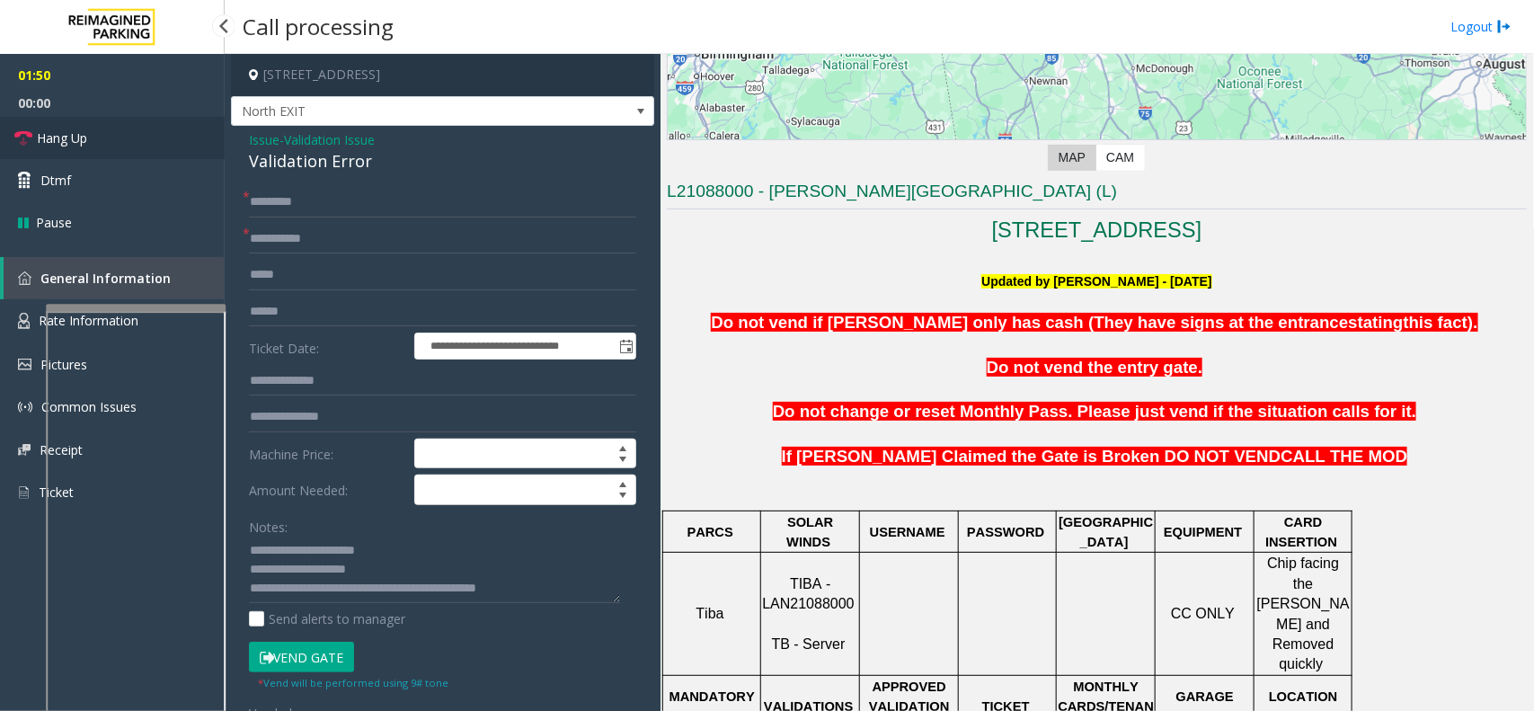
click at [127, 127] on link "Hang Up" at bounding box center [112, 138] width 225 height 42
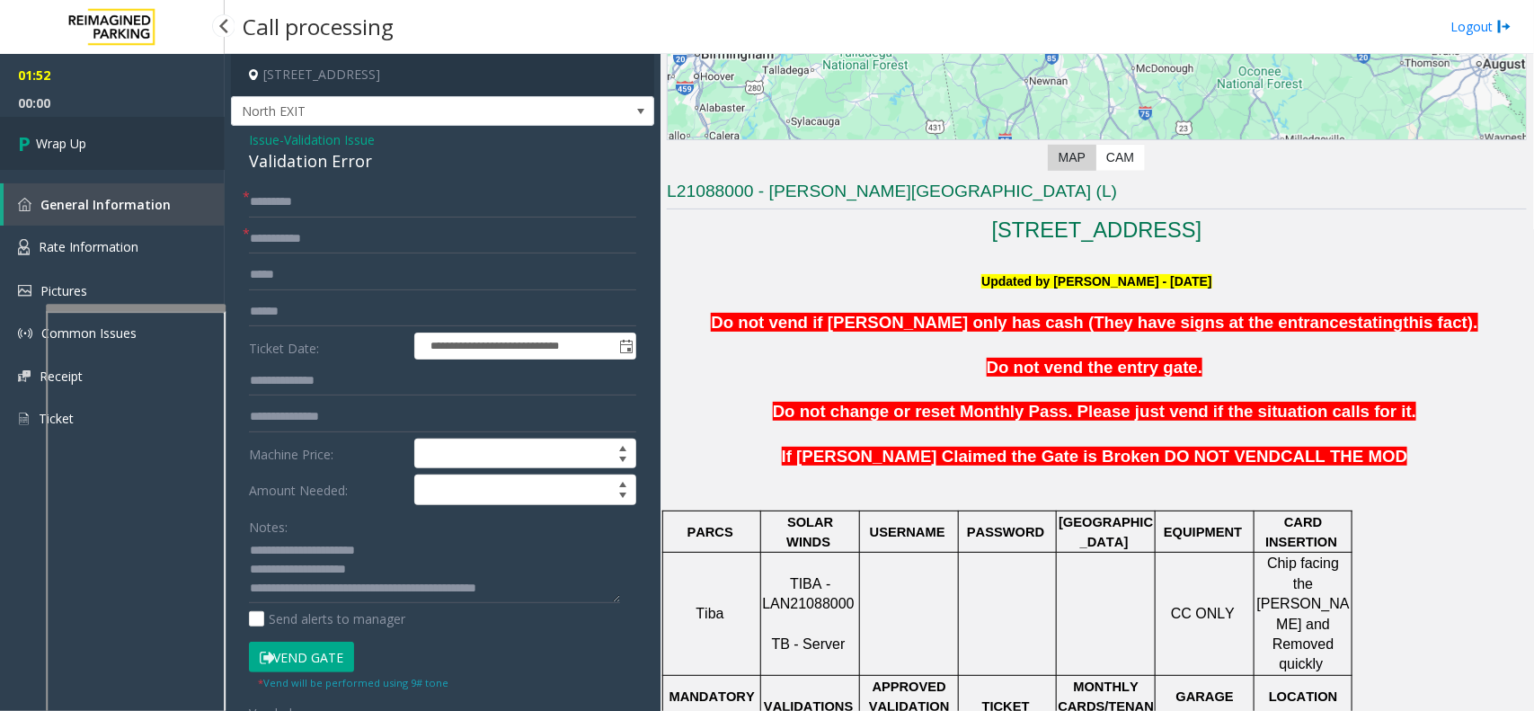
click at [109, 128] on link "Wrap Up" at bounding box center [112, 143] width 225 height 53
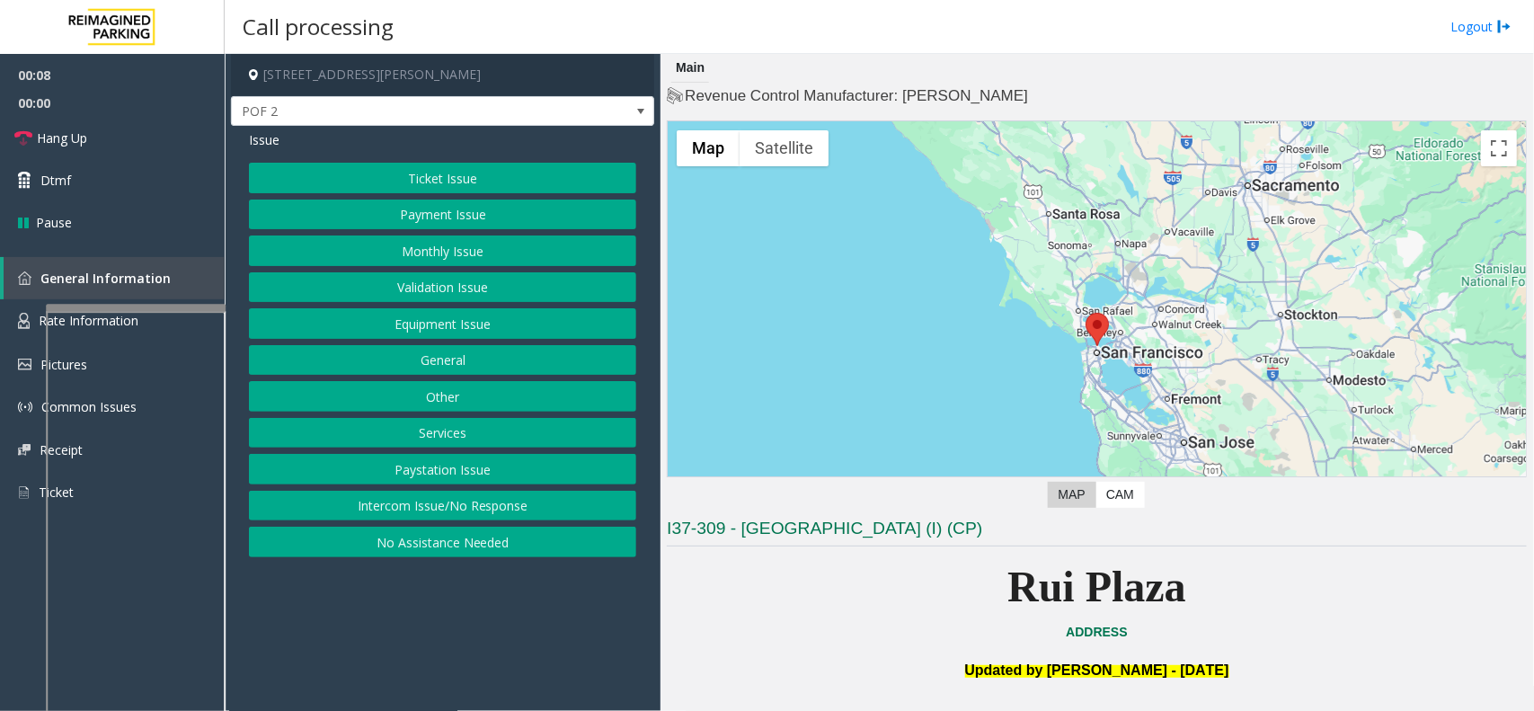
scroll to position [225, 0]
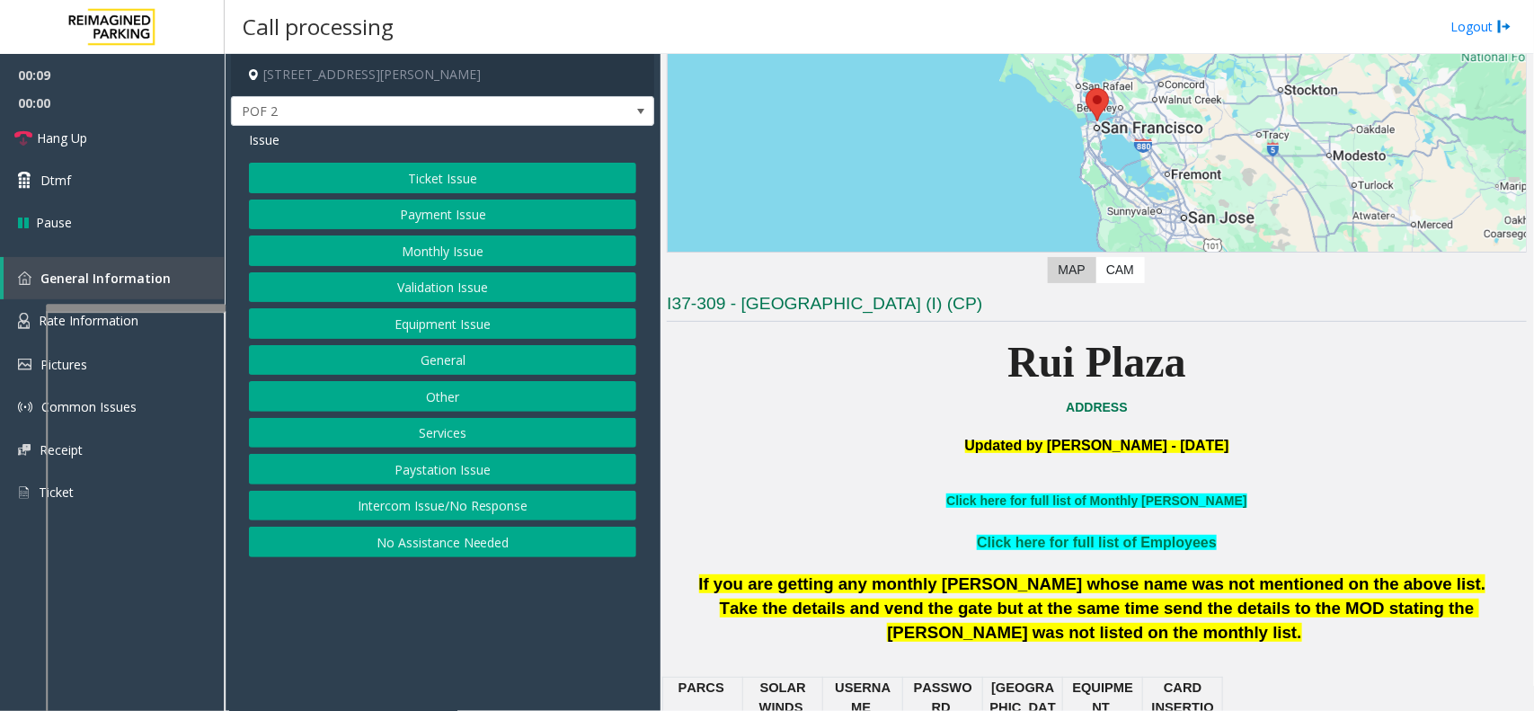
click at [474, 503] on button "Intercom Issue/No Response" at bounding box center [442, 506] width 387 height 31
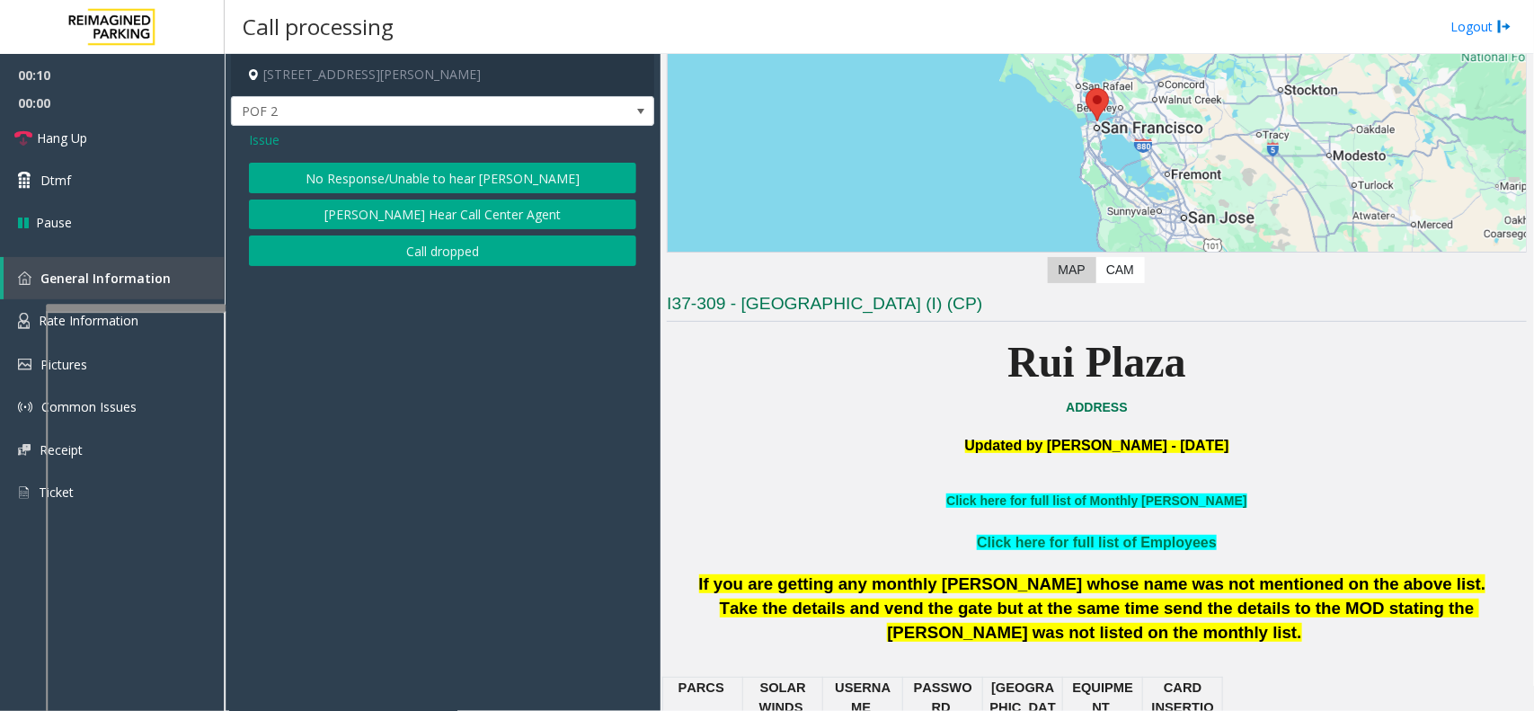
click at [487, 173] on button "No Response/Unable to hear [PERSON_NAME]" at bounding box center [442, 178] width 387 height 31
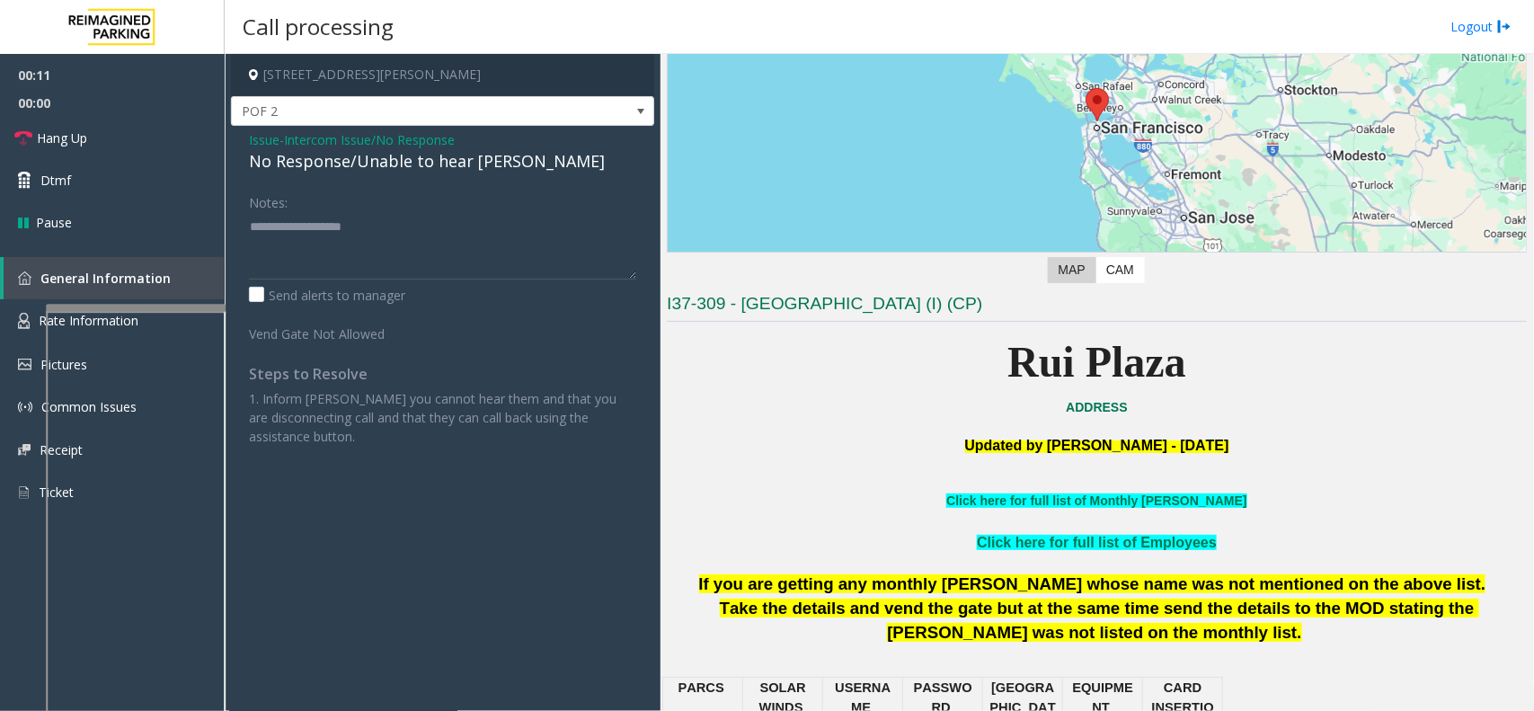
click at [464, 169] on div "No Response/Unable to hear [PERSON_NAME]" at bounding box center [442, 161] width 387 height 24
type textarea "**********"
click at [175, 144] on link "Hang Up" at bounding box center [112, 138] width 225 height 42
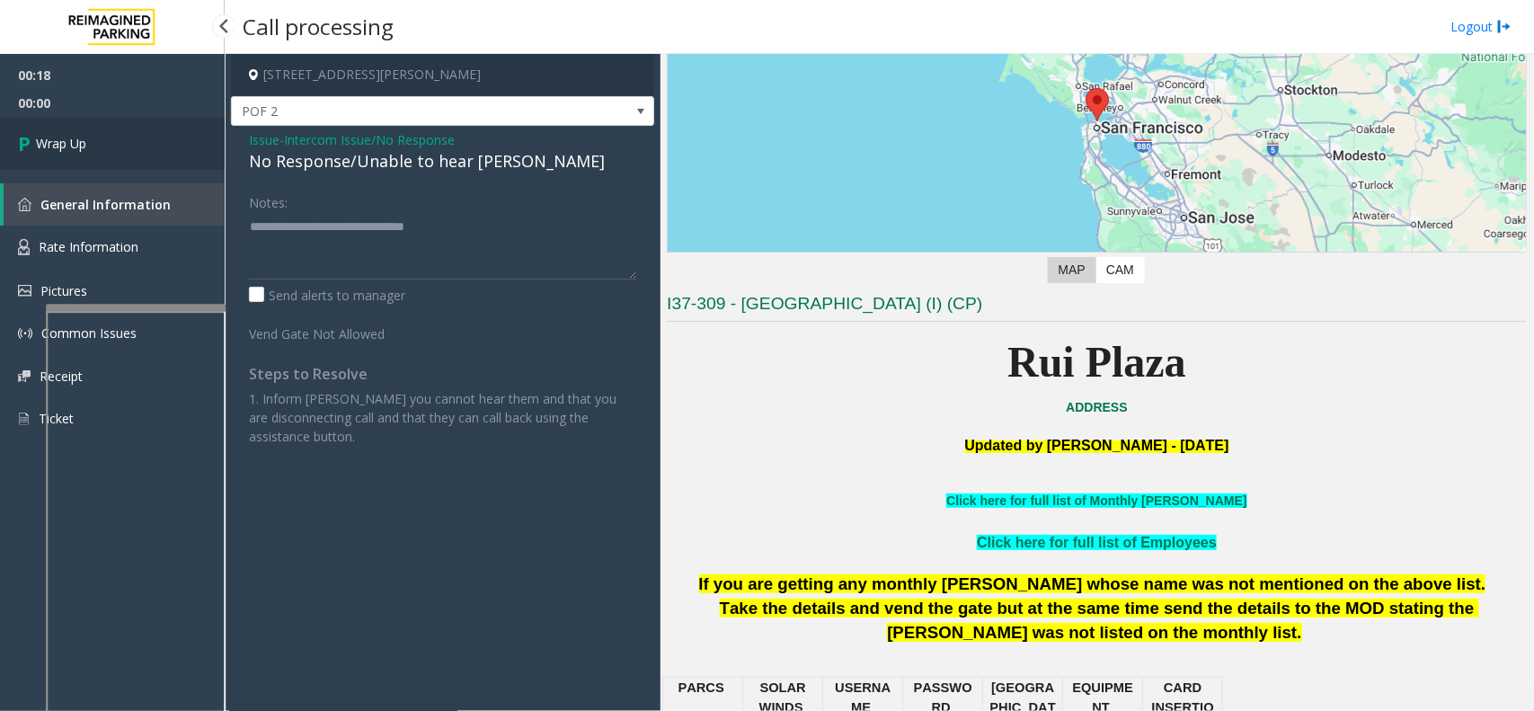
click at [175, 144] on link "Wrap Up" at bounding box center [112, 143] width 225 height 53
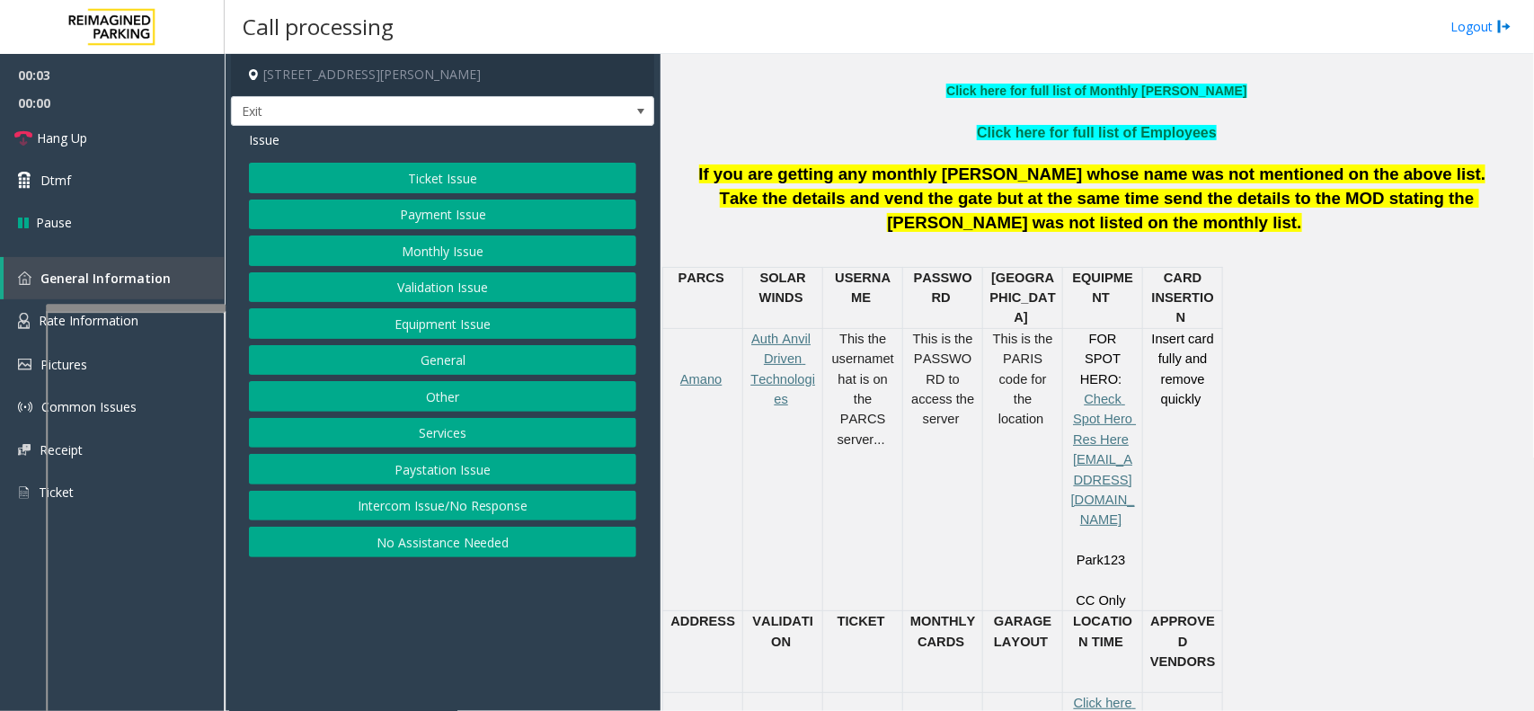
scroll to position [674, 0]
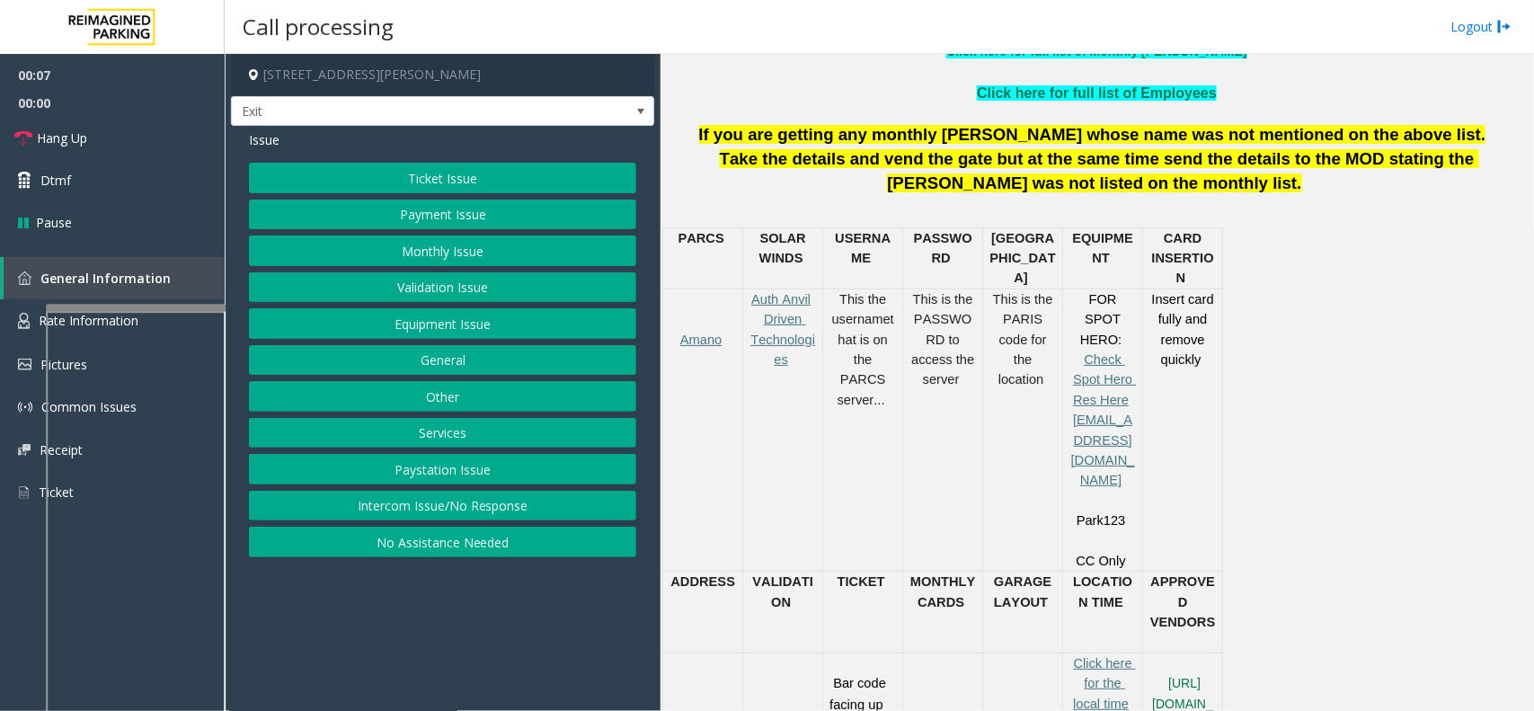
click at [577, 433] on button "Services" at bounding box center [442, 433] width 387 height 31
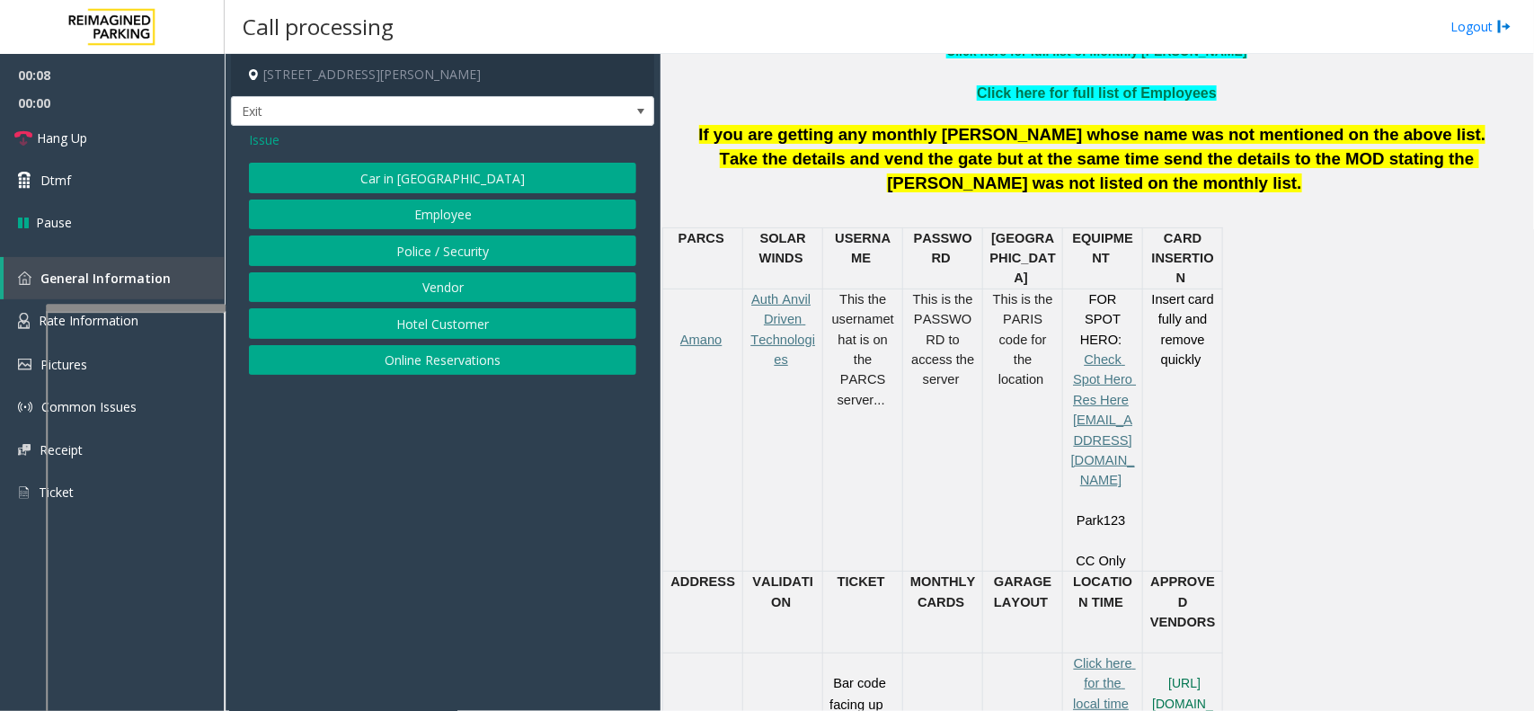
click at [465, 358] on button "Online Reservations" at bounding box center [442, 360] width 387 height 31
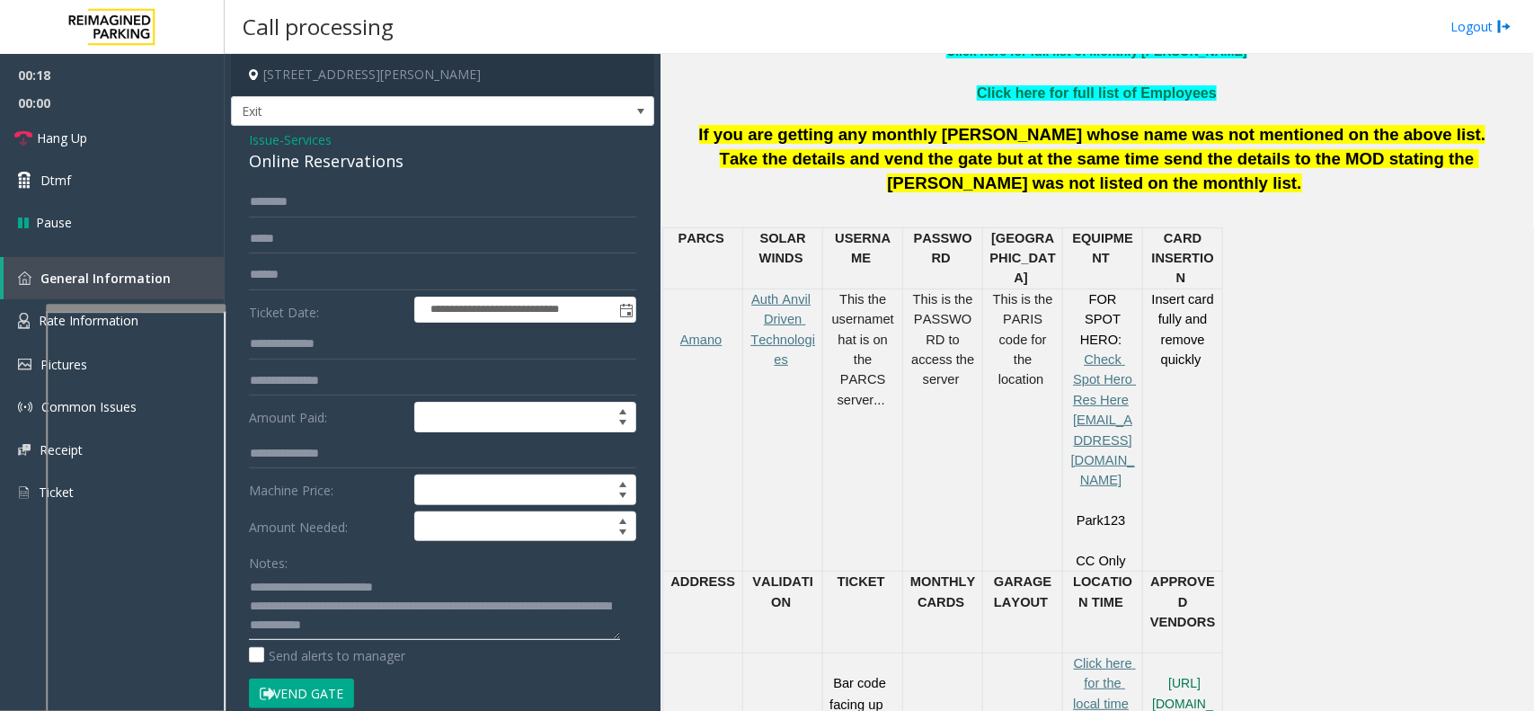
type textarea "**********"
click at [340, 271] on input "text" at bounding box center [442, 275] width 387 height 31
type input "*********"
click at [272, 694] on icon at bounding box center [267, 694] width 14 height 13
click at [139, 145] on link "Hang Up" at bounding box center [112, 138] width 225 height 42
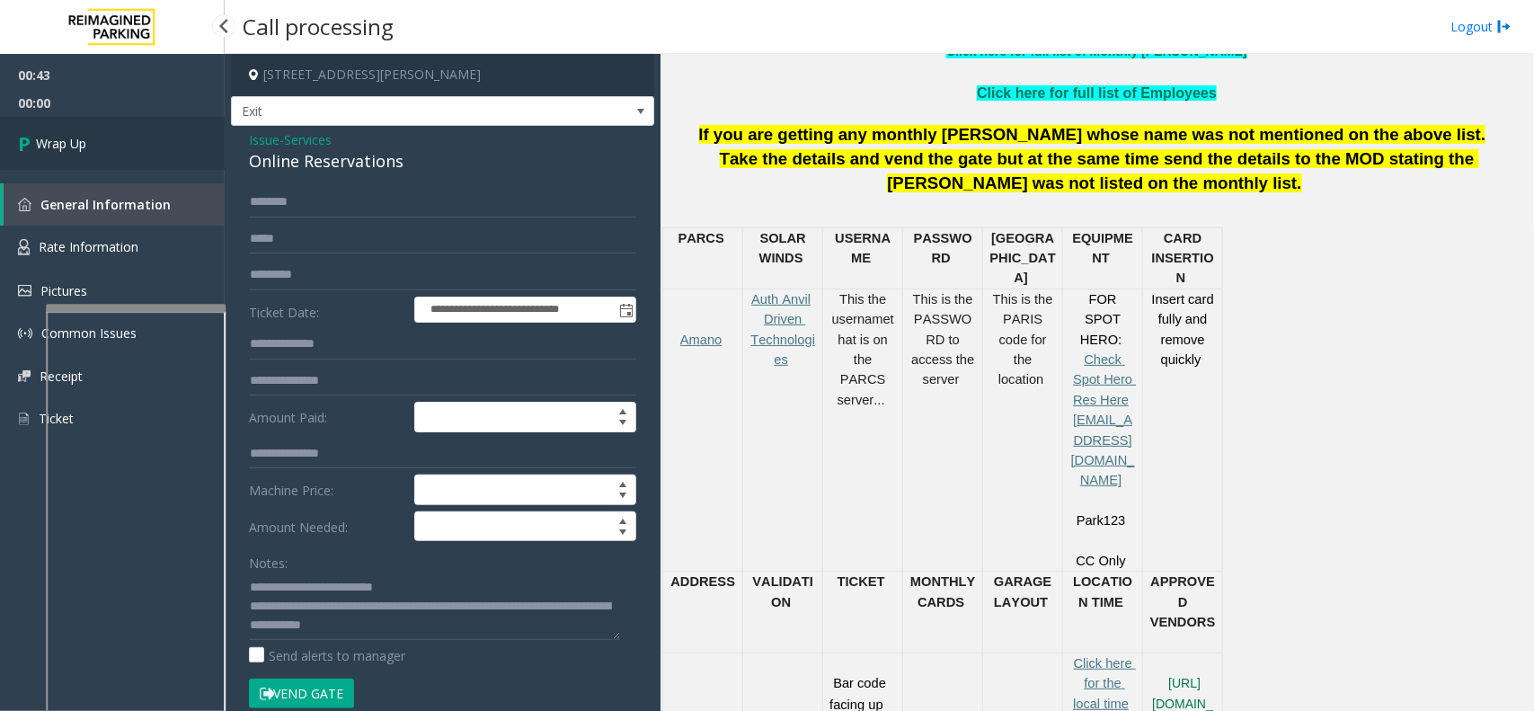
click at [76, 145] on span "Wrap Up" at bounding box center [61, 143] width 50 height 19
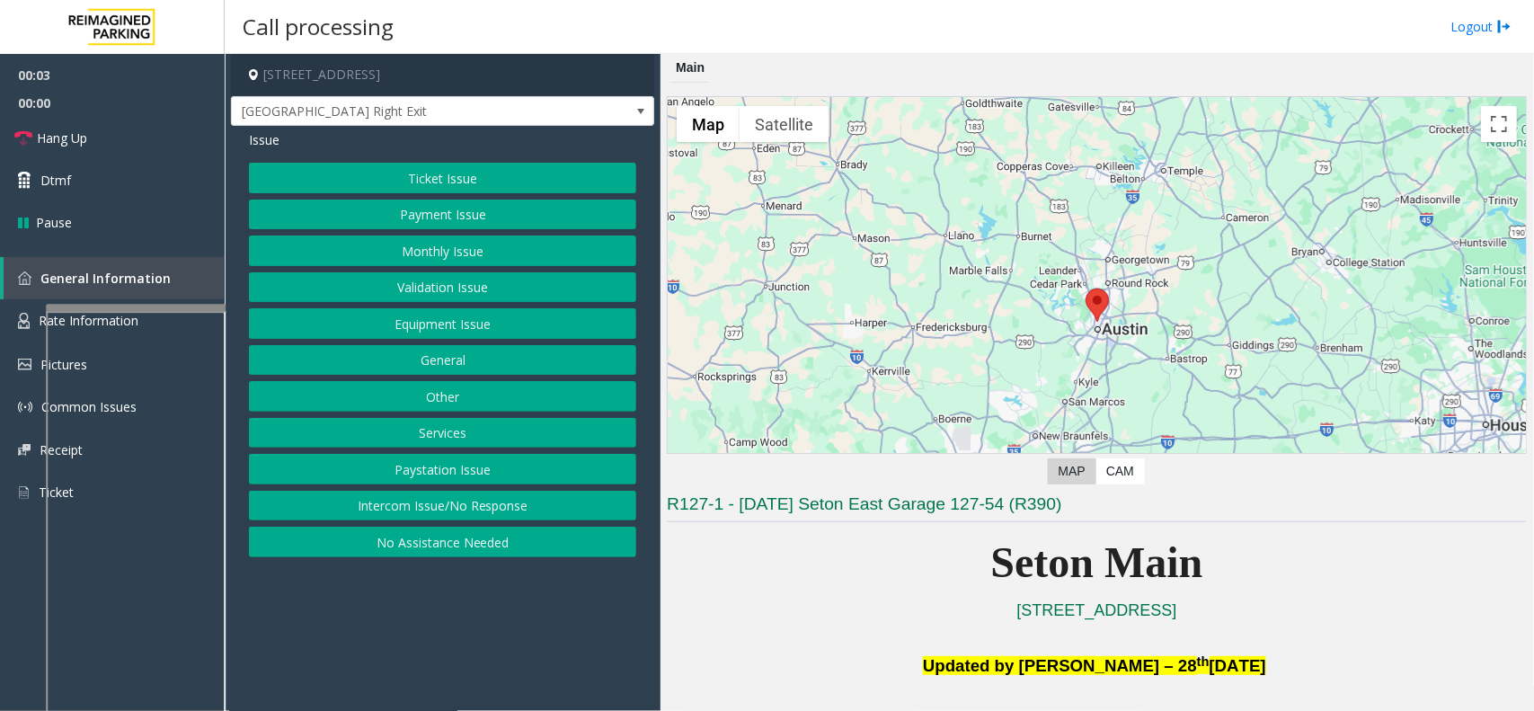
click at [546, 335] on button "Equipment Issue" at bounding box center [442, 323] width 387 height 31
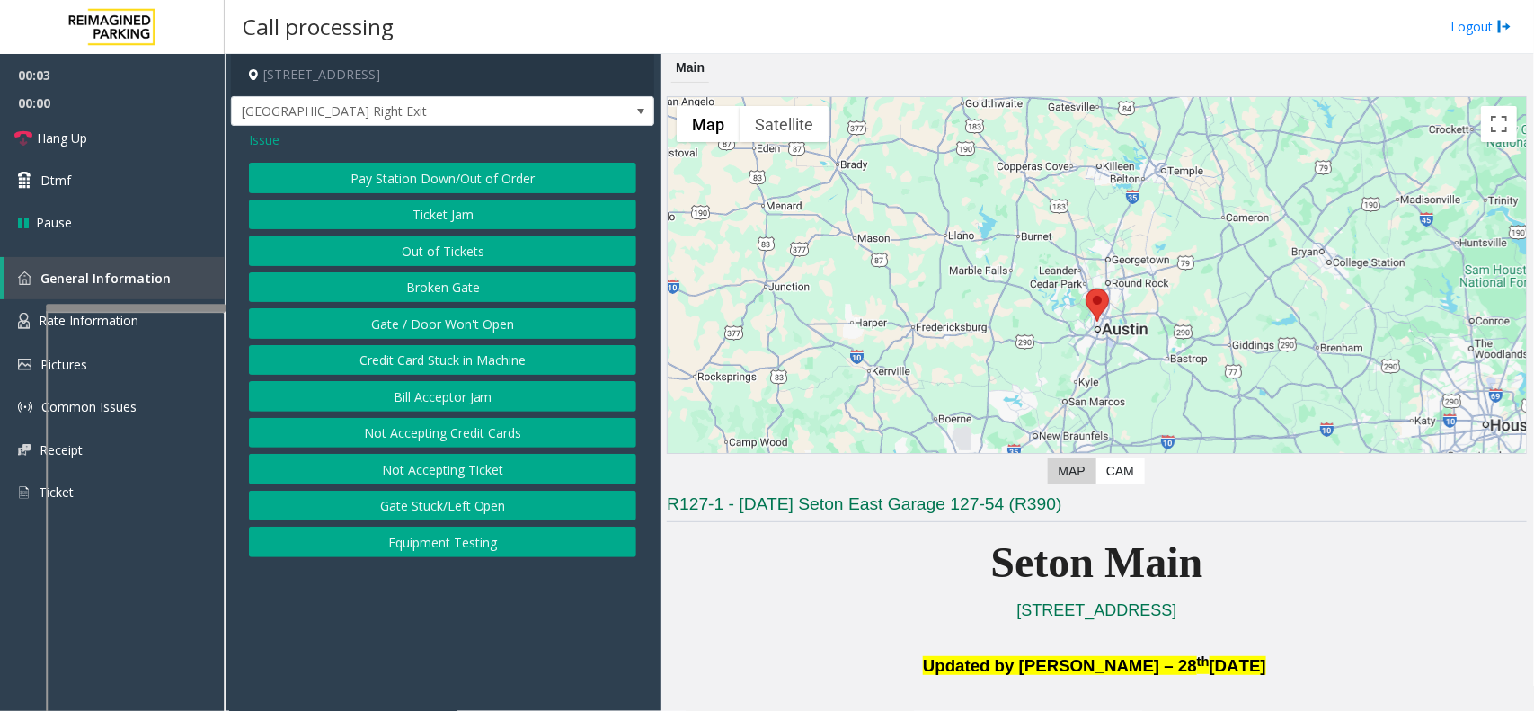
click at [546, 335] on button "Gate / Door Won't Open" at bounding box center [442, 323] width 387 height 31
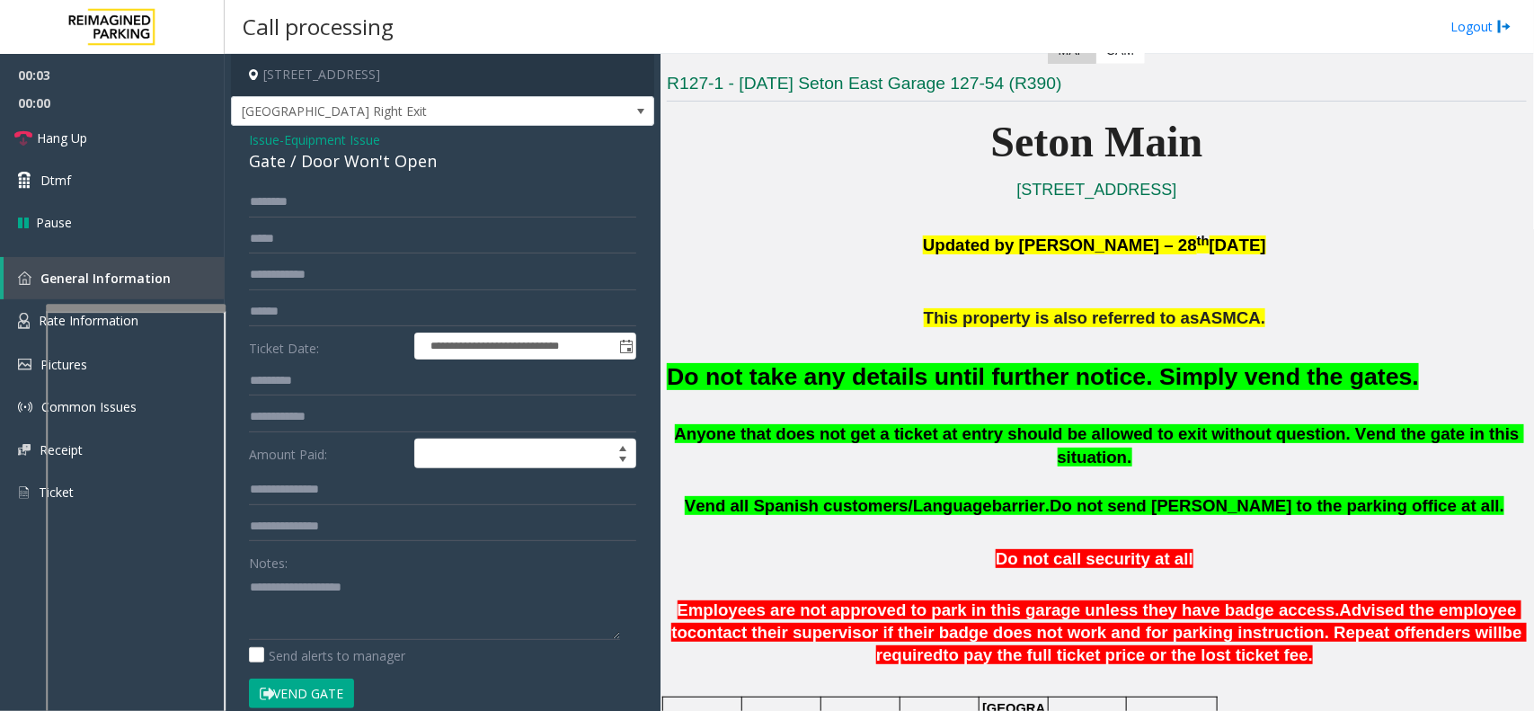
scroll to position [449, 0]
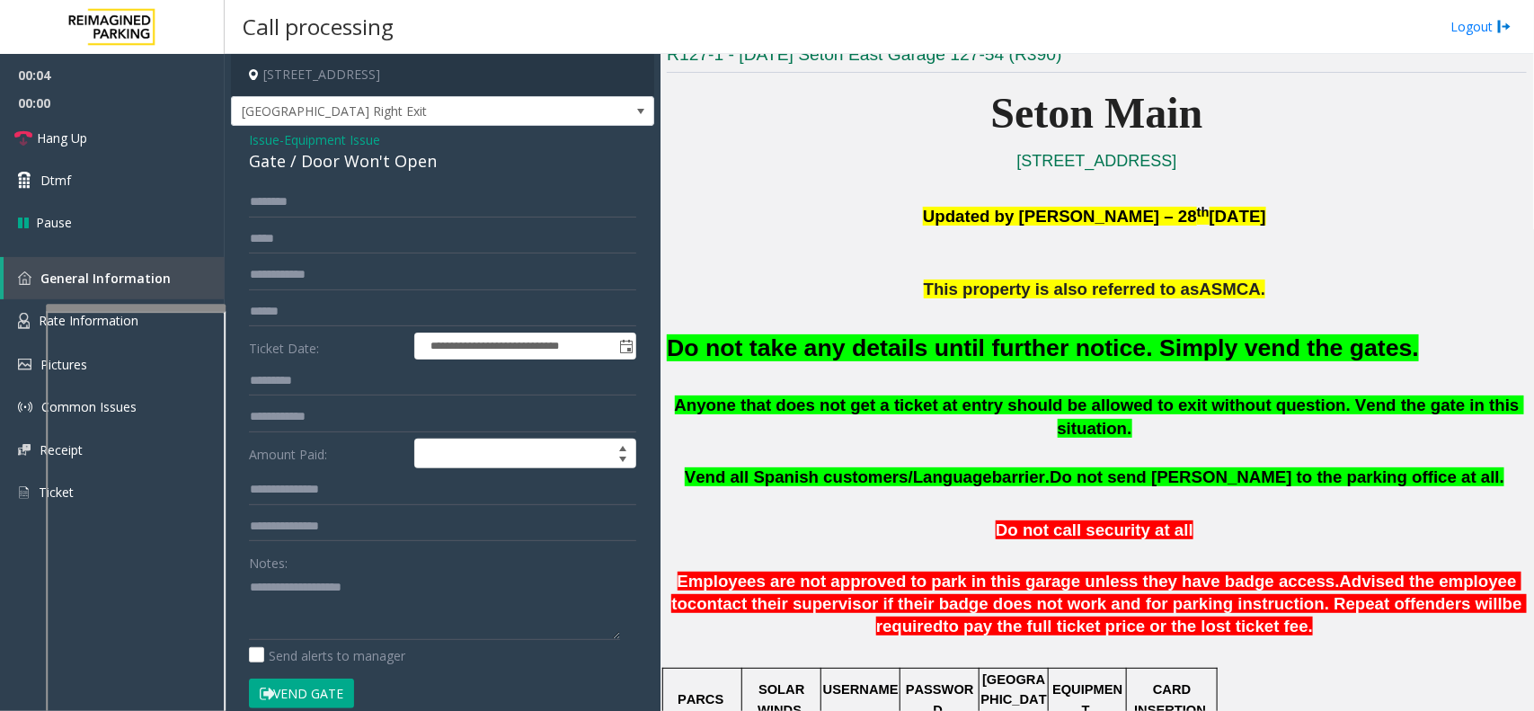
click at [275, 680] on button "Vend Gate" at bounding box center [301, 694] width 105 height 31
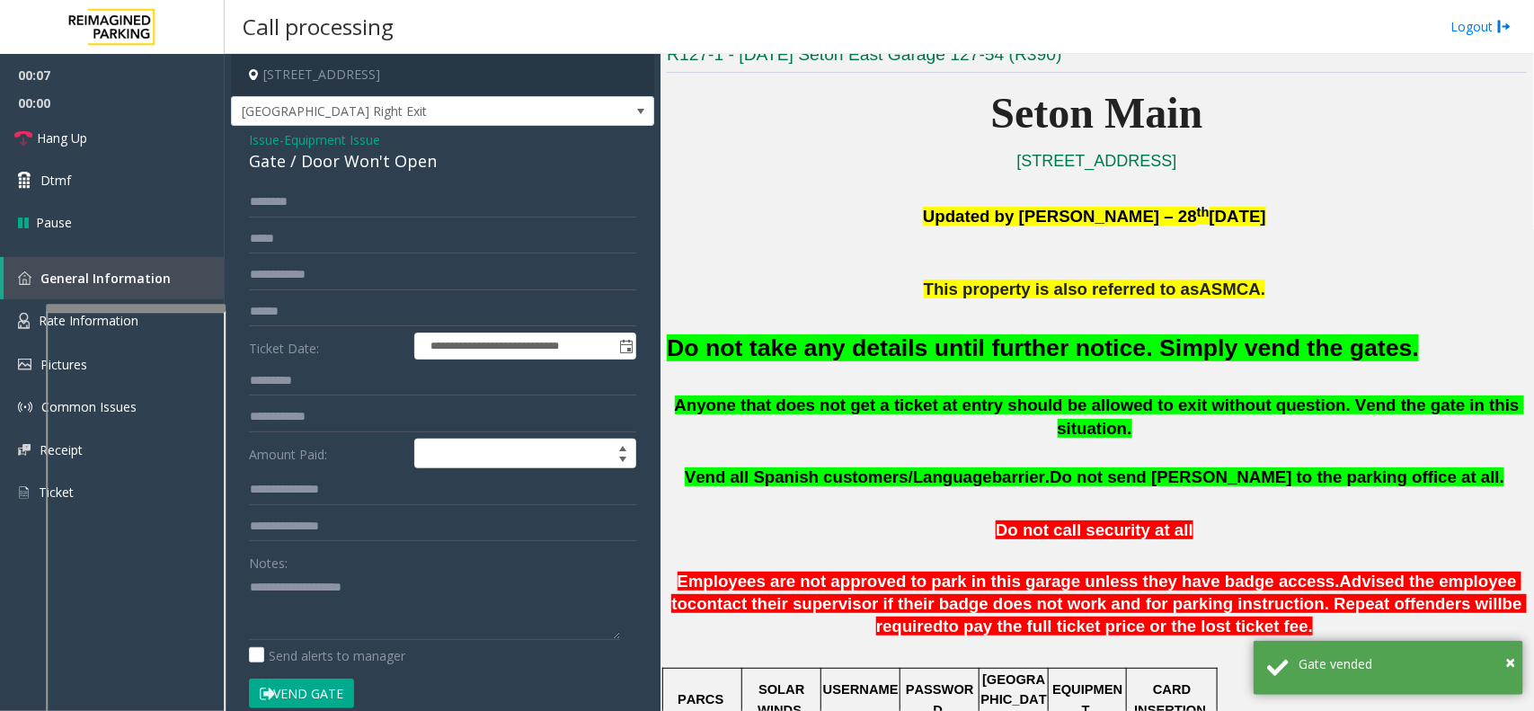
click at [373, 131] on span "Equipment Issue" at bounding box center [332, 139] width 96 height 19
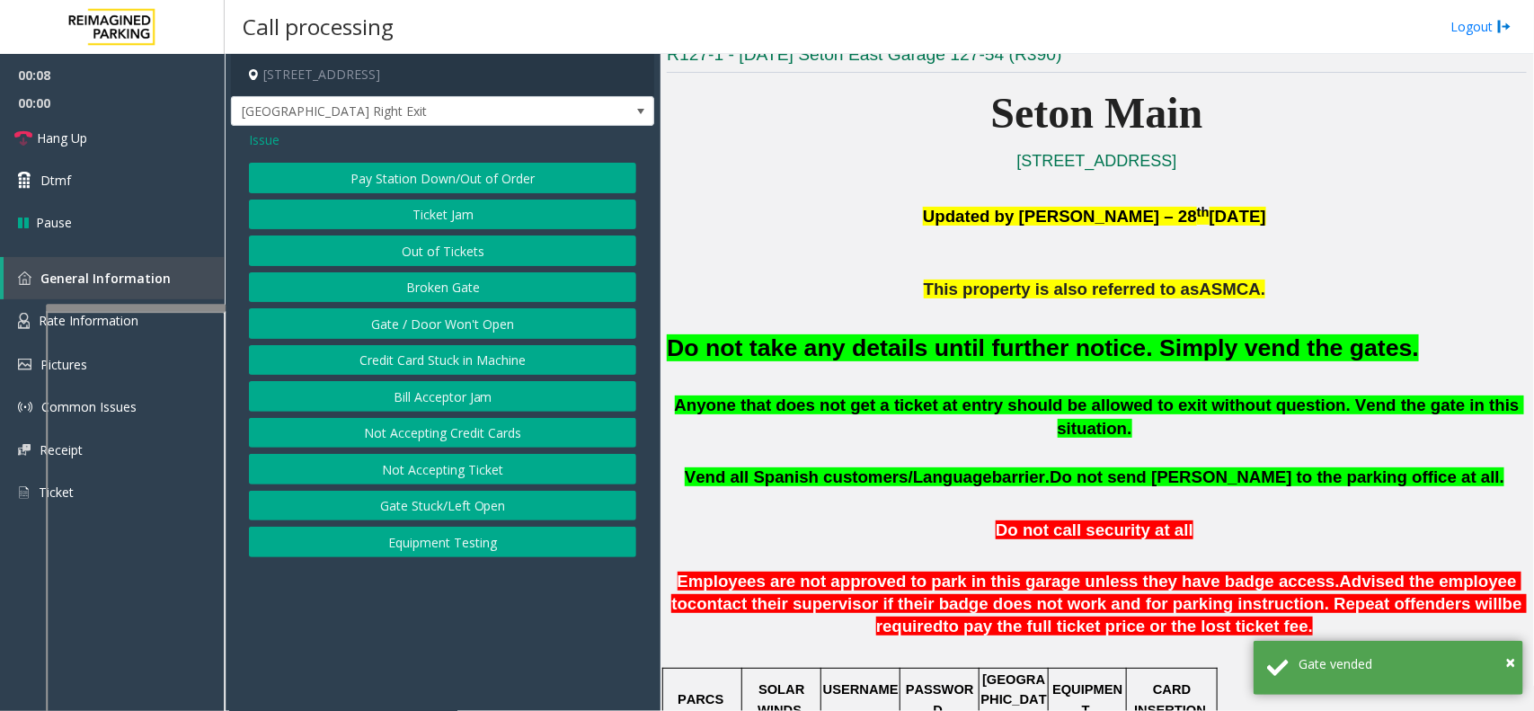
click at [258, 145] on span "Issue" at bounding box center [264, 139] width 31 height 19
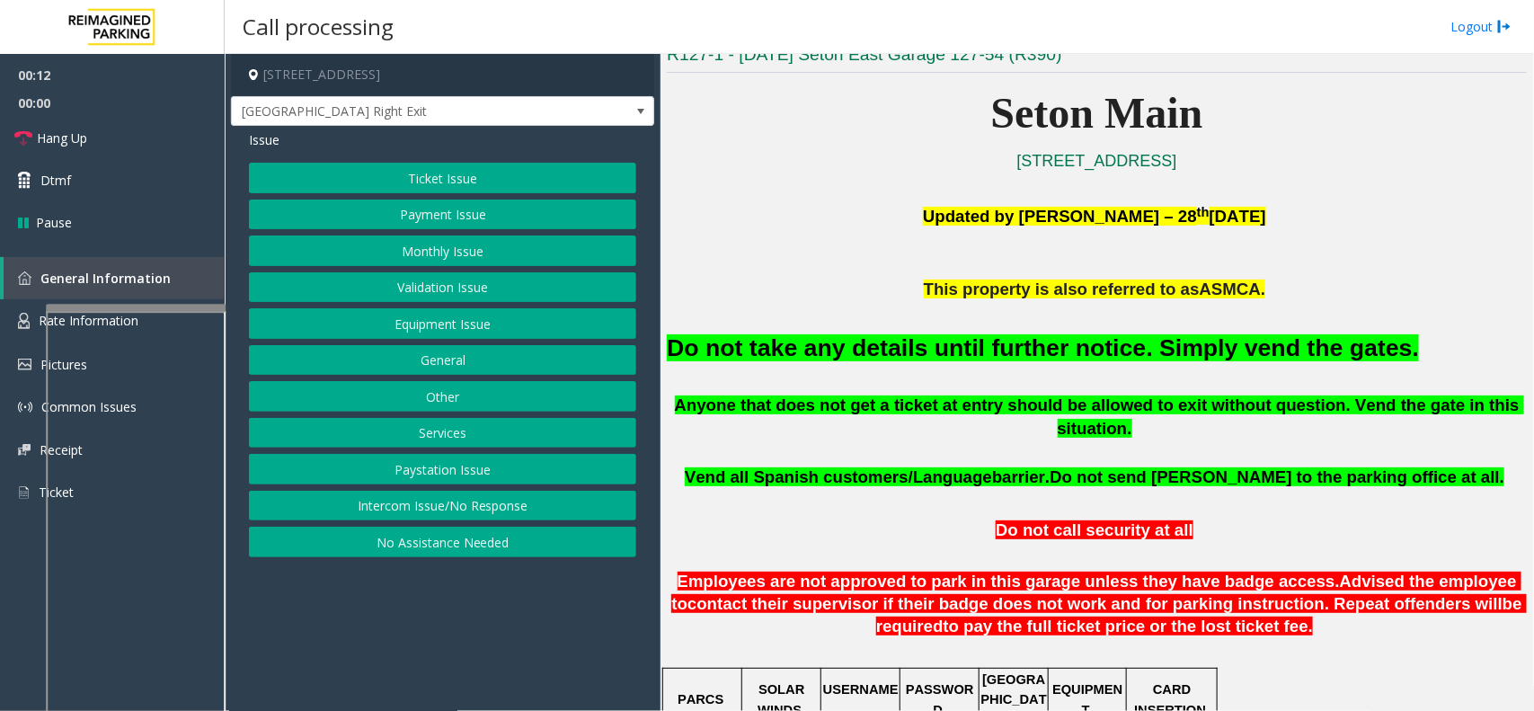
click at [443, 244] on button "Monthly Issue" at bounding box center [442, 251] width 387 height 31
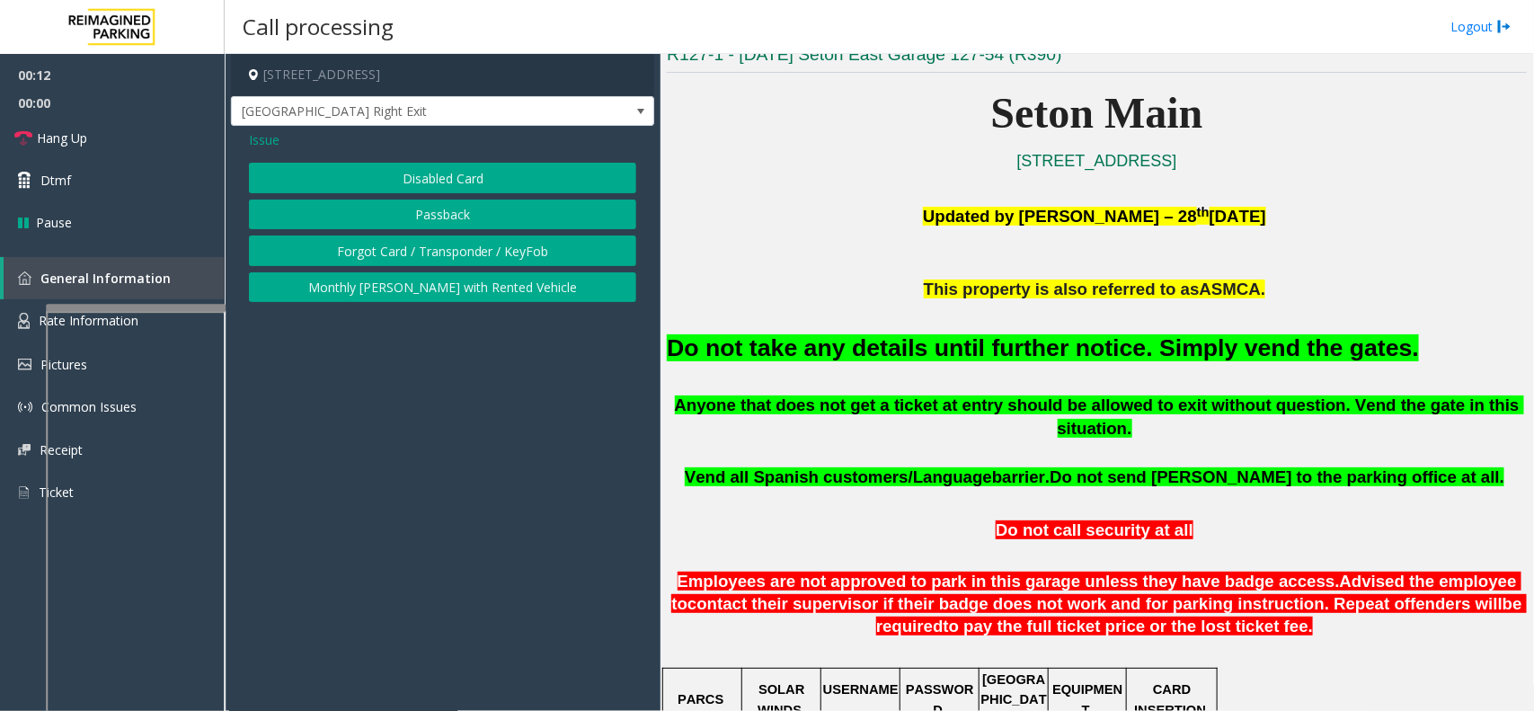
click at [436, 187] on button "Disabled Card" at bounding box center [442, 178] width 387 height 31
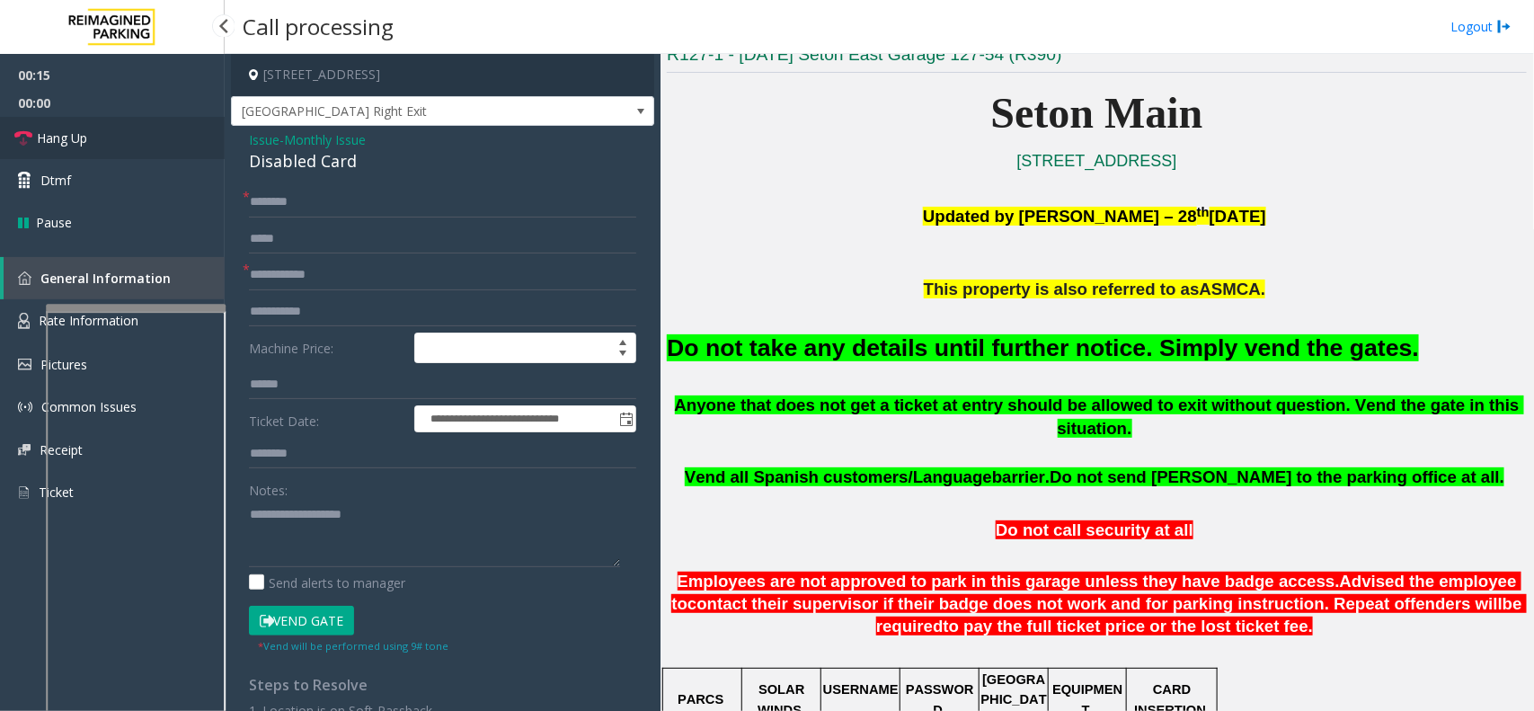
click at [149, 135] on link "Hang Up" at bounding box center [112, 138] width 225 height 42
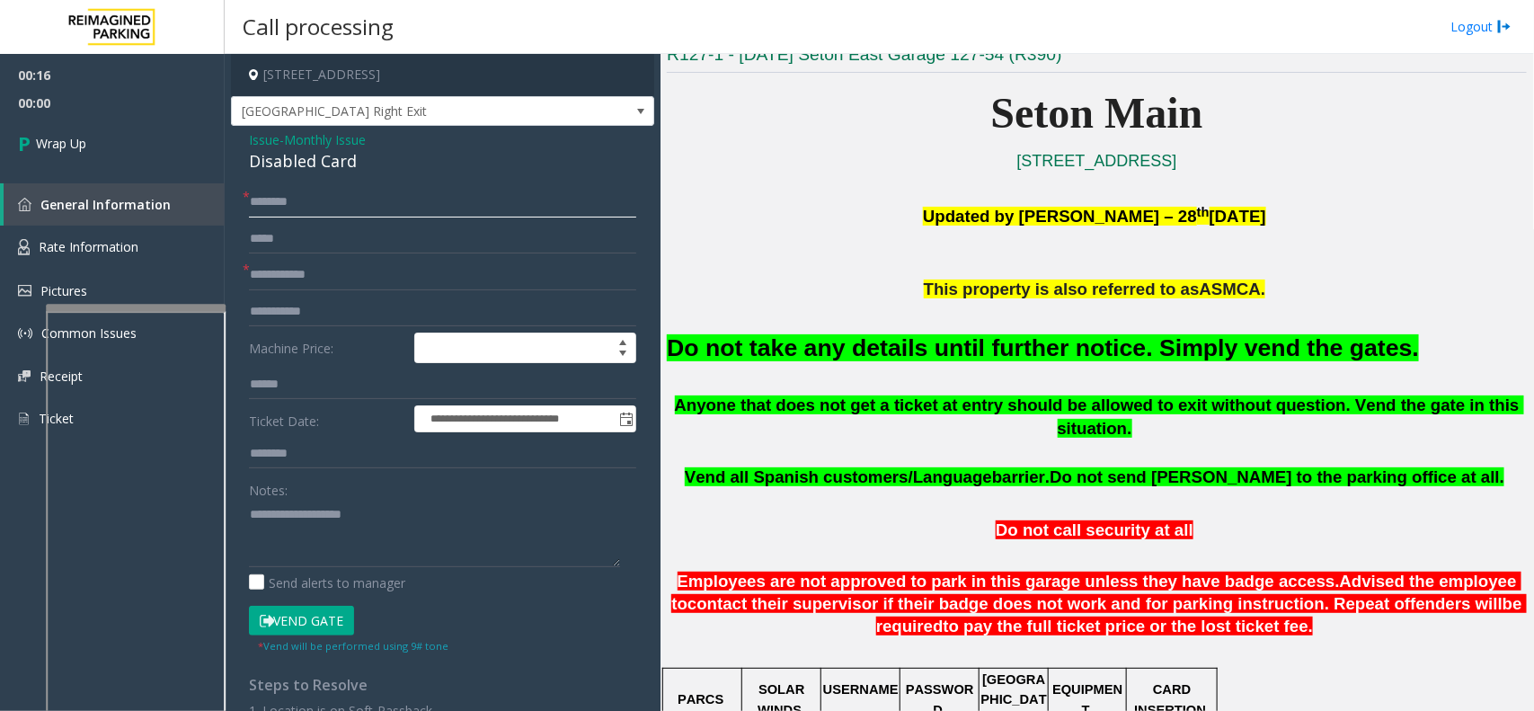
click at [343, 205] on input "text" at bounding box center [442, 202] width 387 height 31
type input "**"
click at [344, 267] on input "text" at bounding box center [442, 275] width 387 height 31
type input "**"
click at [791, 346] on font "Do not take any details until further notice. Simply vend the gates." at bounding box center [1043, 347] width 752 height 27
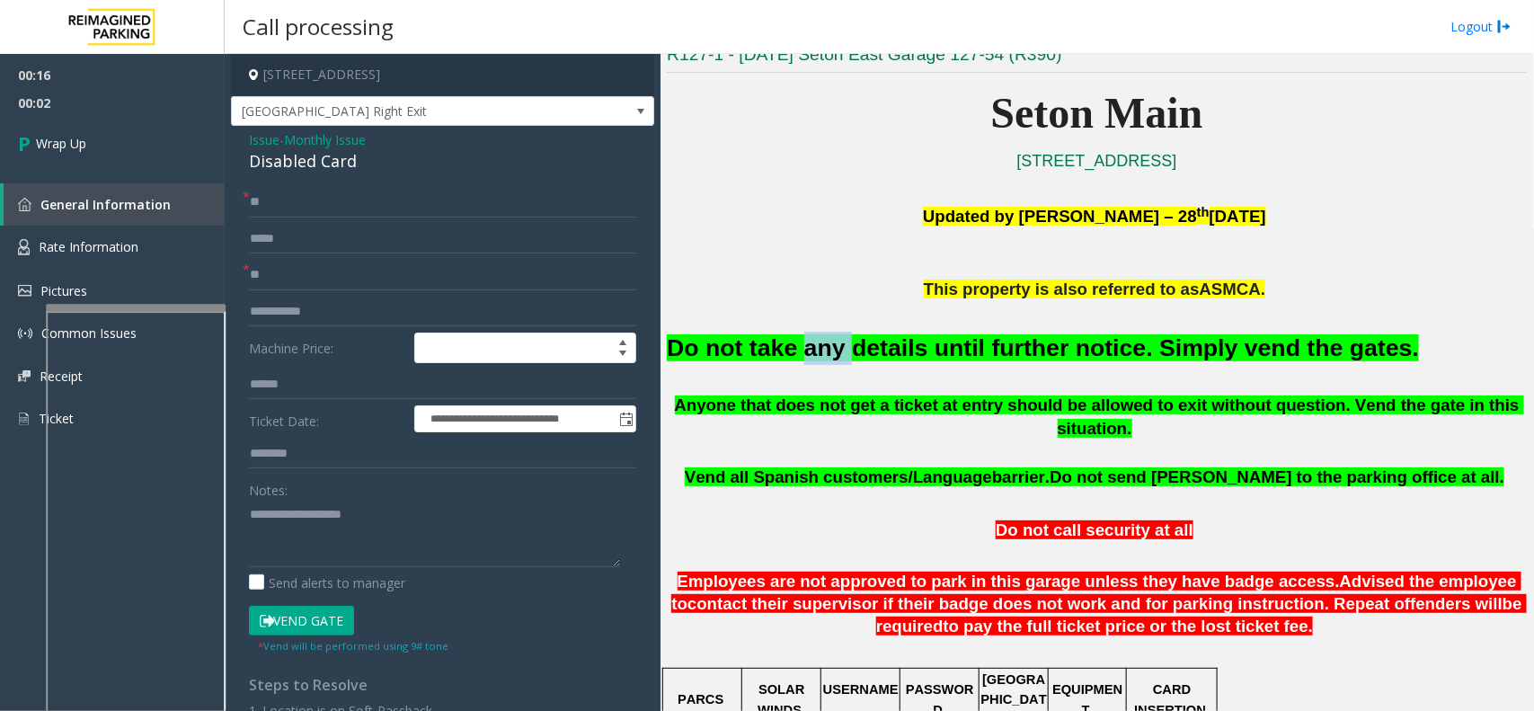
click at [791, 346] on font "Do not take any details until further notice. Simply vend the gates." at bounding box center [1043, 347] width 752 height 27
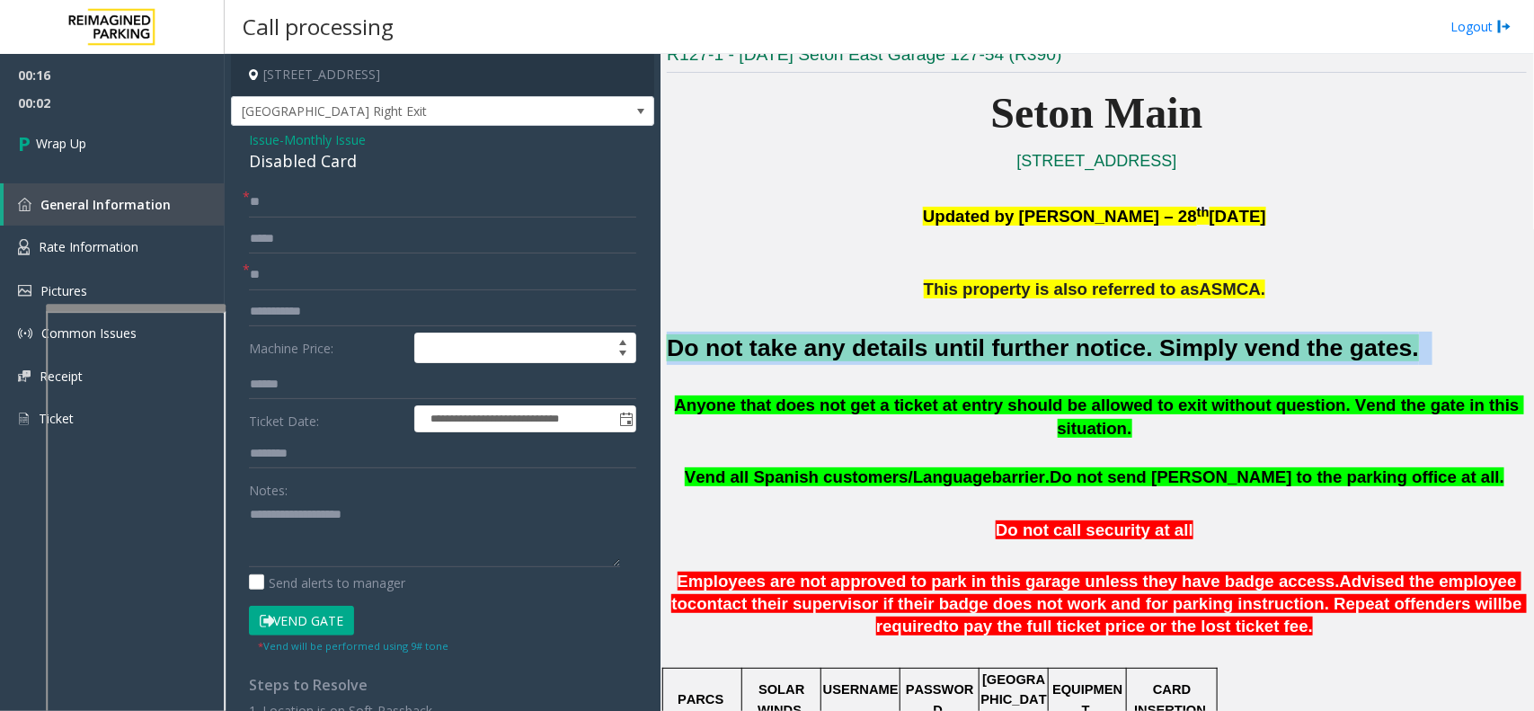
click at [791, 346] on font "Do not take any details until further notice. Simply vend the gates." at bounding box center [1043, 347] width 752 height 27
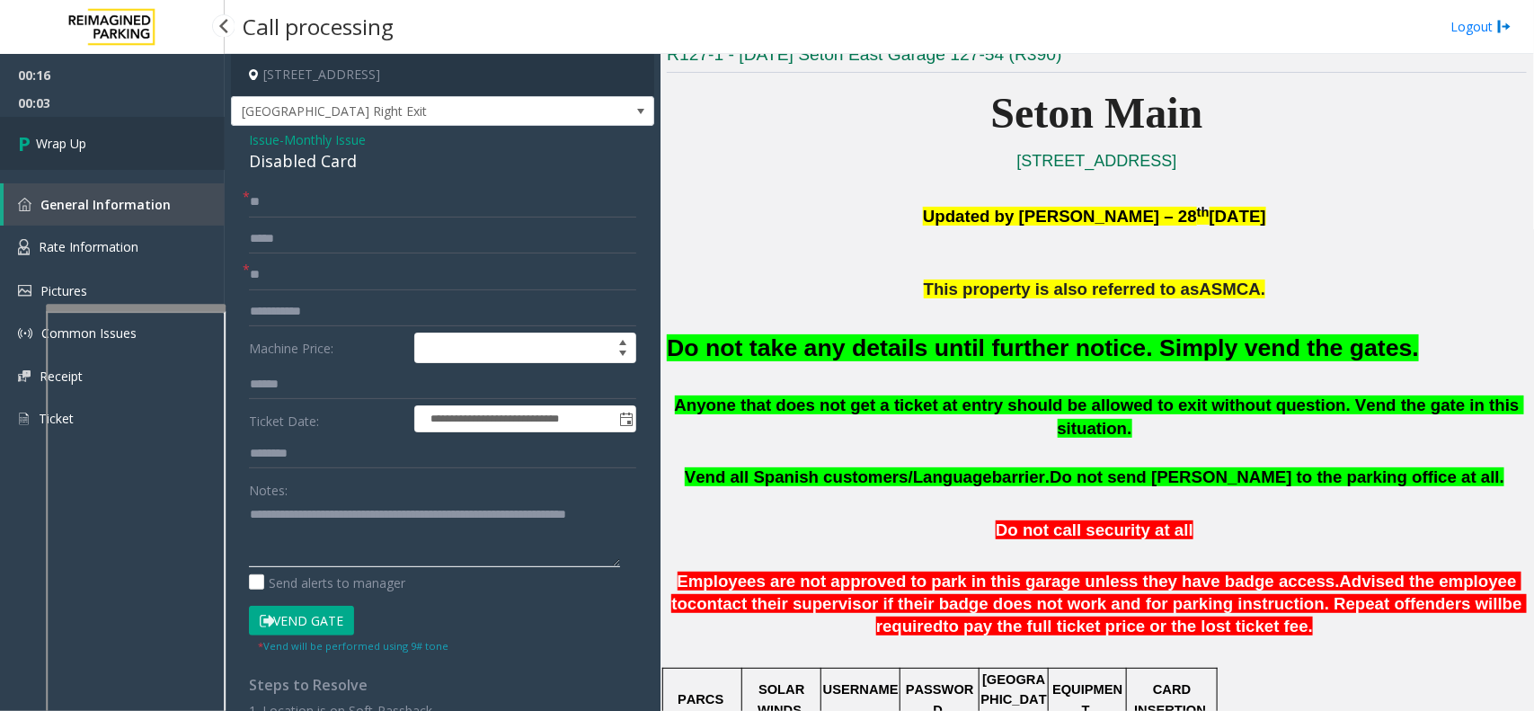
type textarea "**********"
click at [97, 130] on link "Wrap Up" at bounding box center [112, 143] width 225 height 53
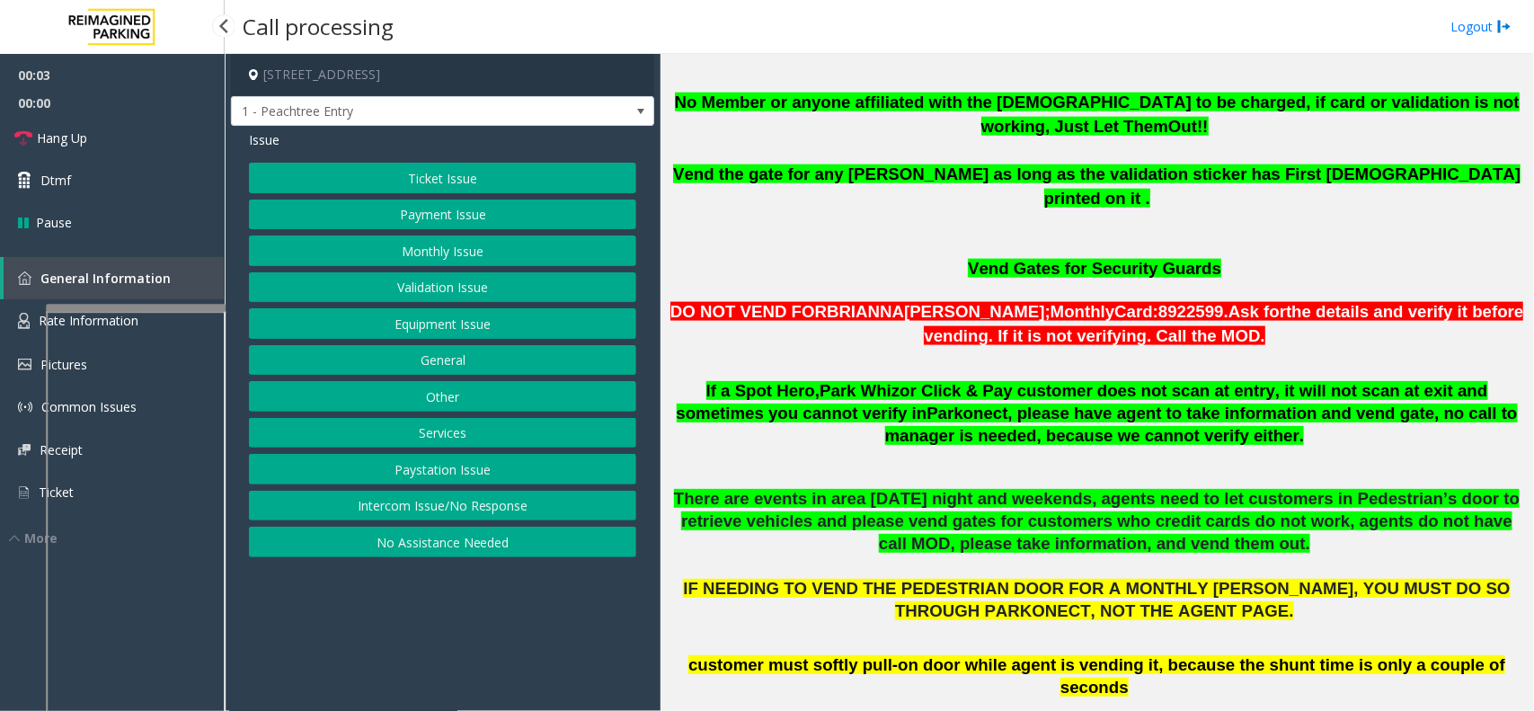
scroll to position [1011, 0]
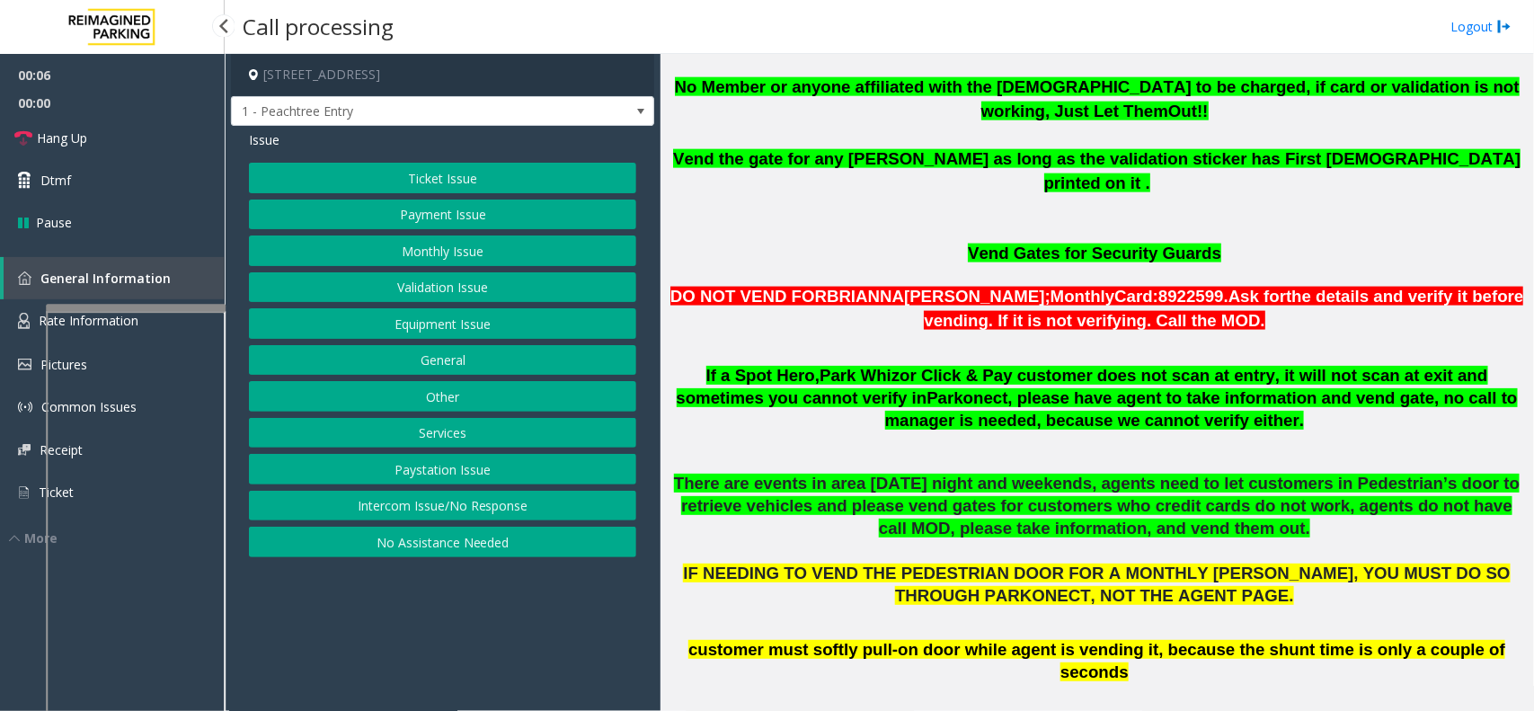
click at [510, 329] on button "Equipment Issue" at bounding box center [442, 323] width 387 height 31
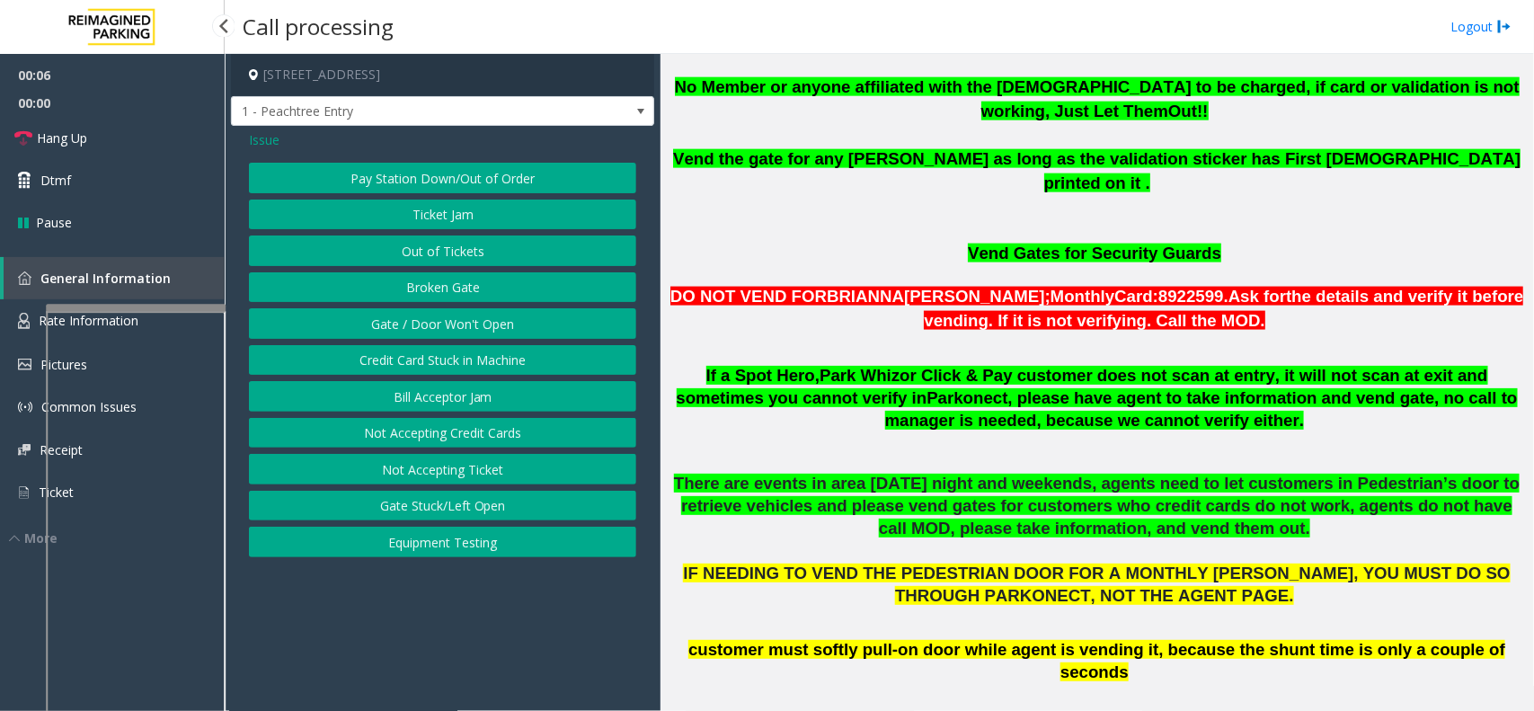
click at [510, 329] on button "Gate / Door Won't Open" at bounding box center [442, 323] width 387 height 31
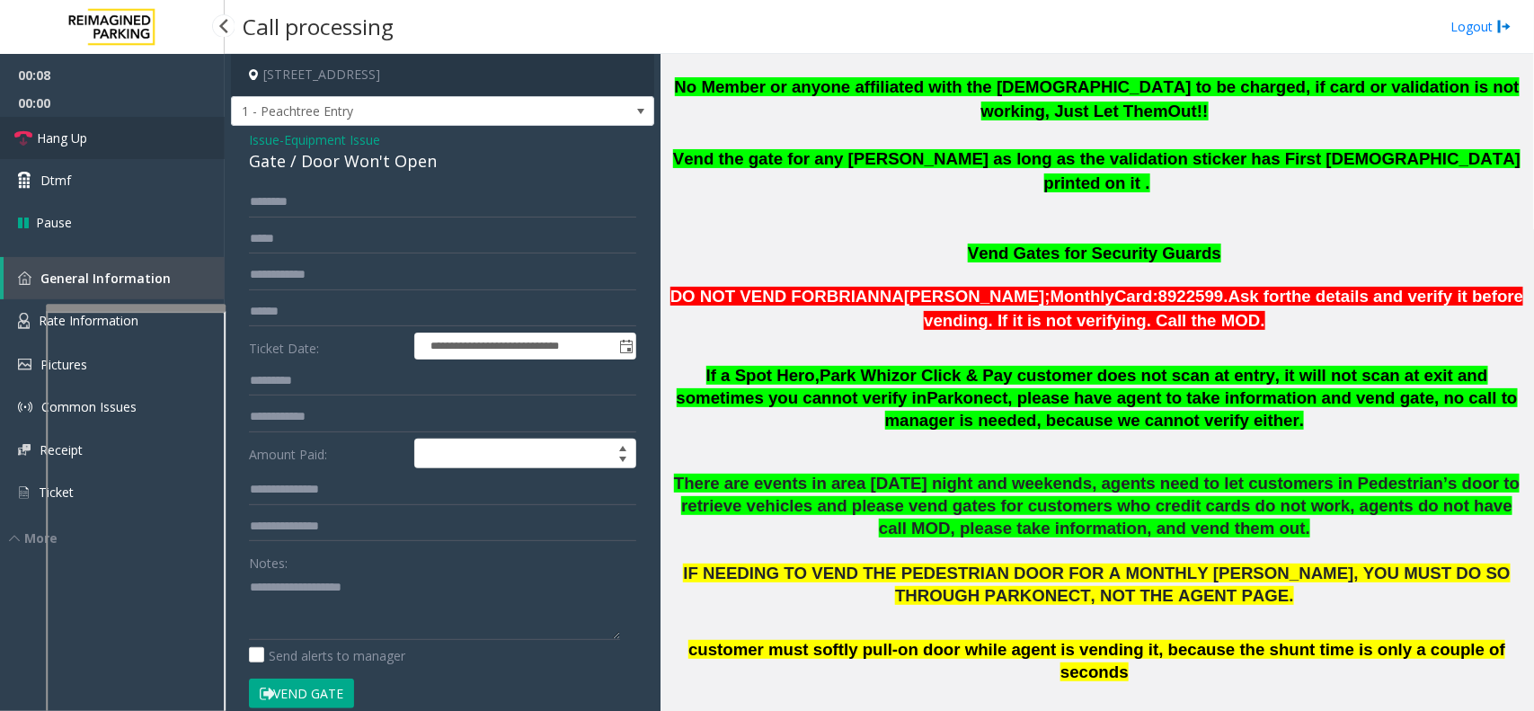
click at [173, 147] on link "Hang Up" at bounding box center [112, 138] width 225 height 42
click at [280, 133] on span "- Equipment Issue" at bounding box center [330, 139] width 101 height 17
click at [289, 146] on span "Equipment Issue" at bounding box center [332, 139] width 96 height 19
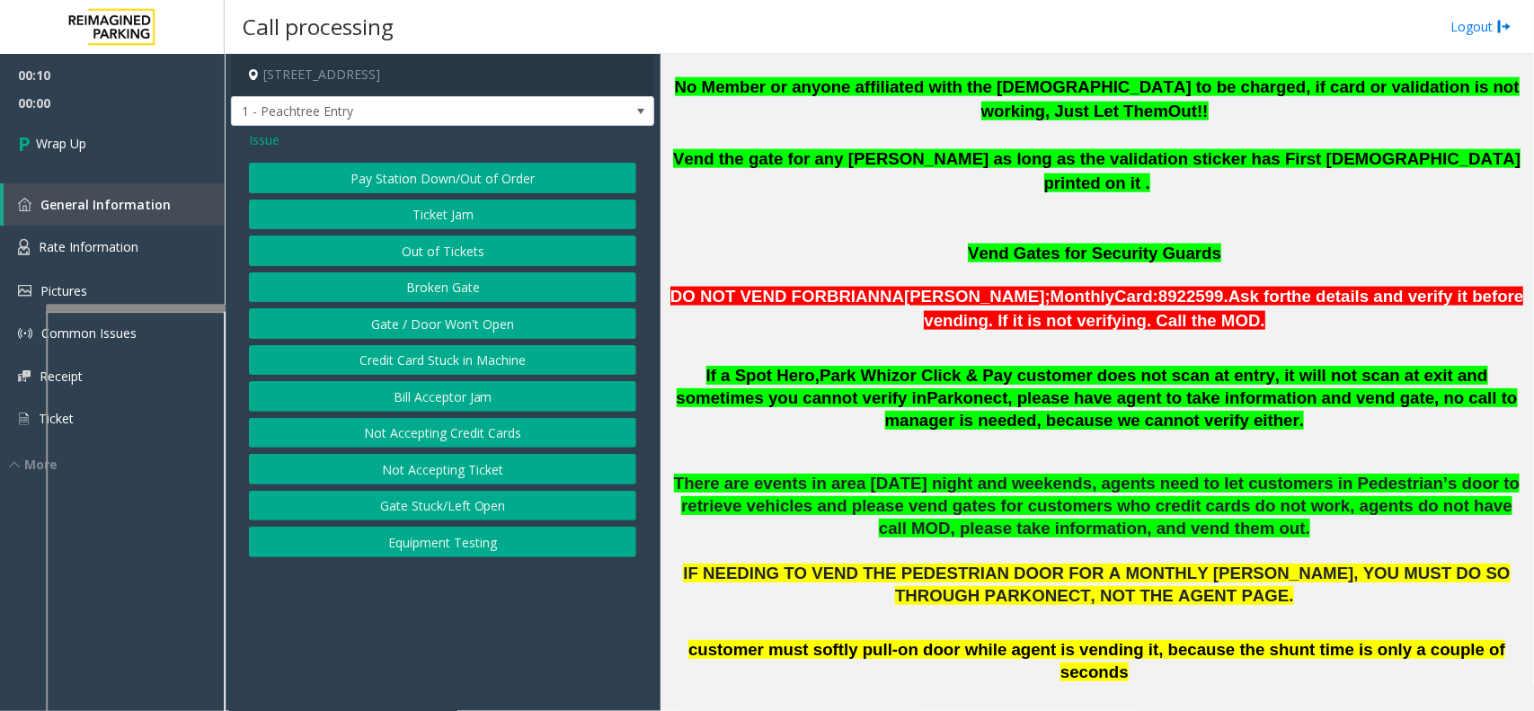
click at [267, 141] on span "Issue" at bounding box center [264, 139] width 31 height 19
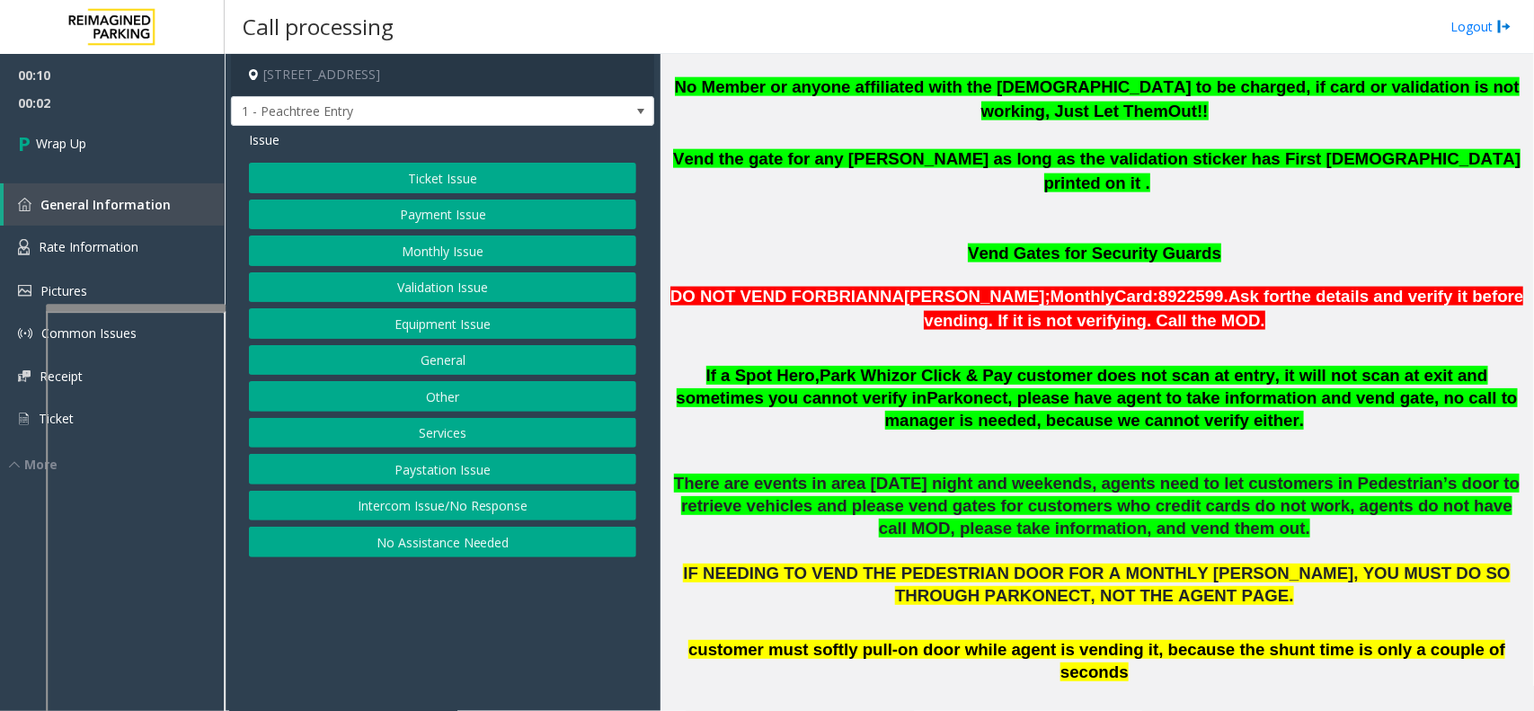
click at [443, 539] on button "No Assistance Needed" at bounding box center [442, 542] width 387 height 31
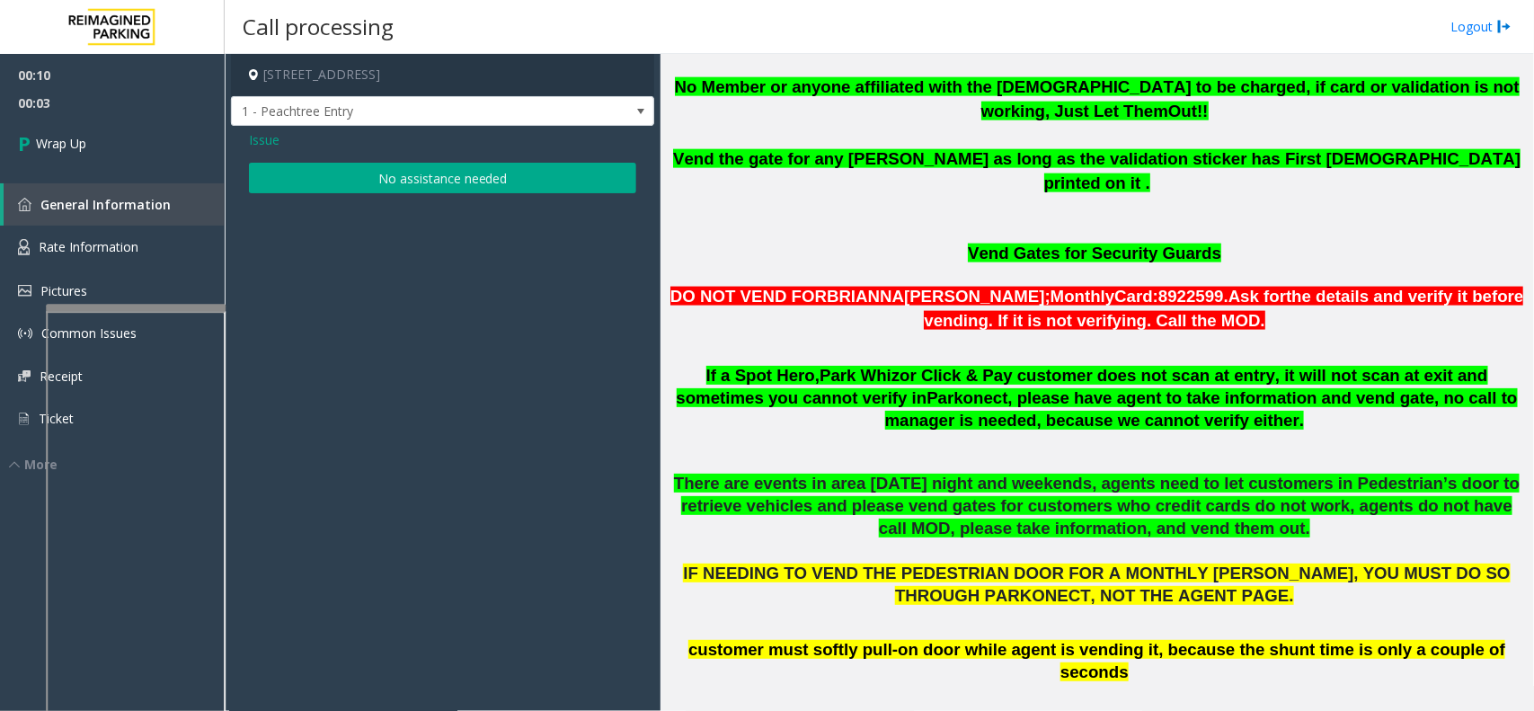
click at [482, 190] on button "No assistance needed" at bounding box center [442, 178] width 387 height 31
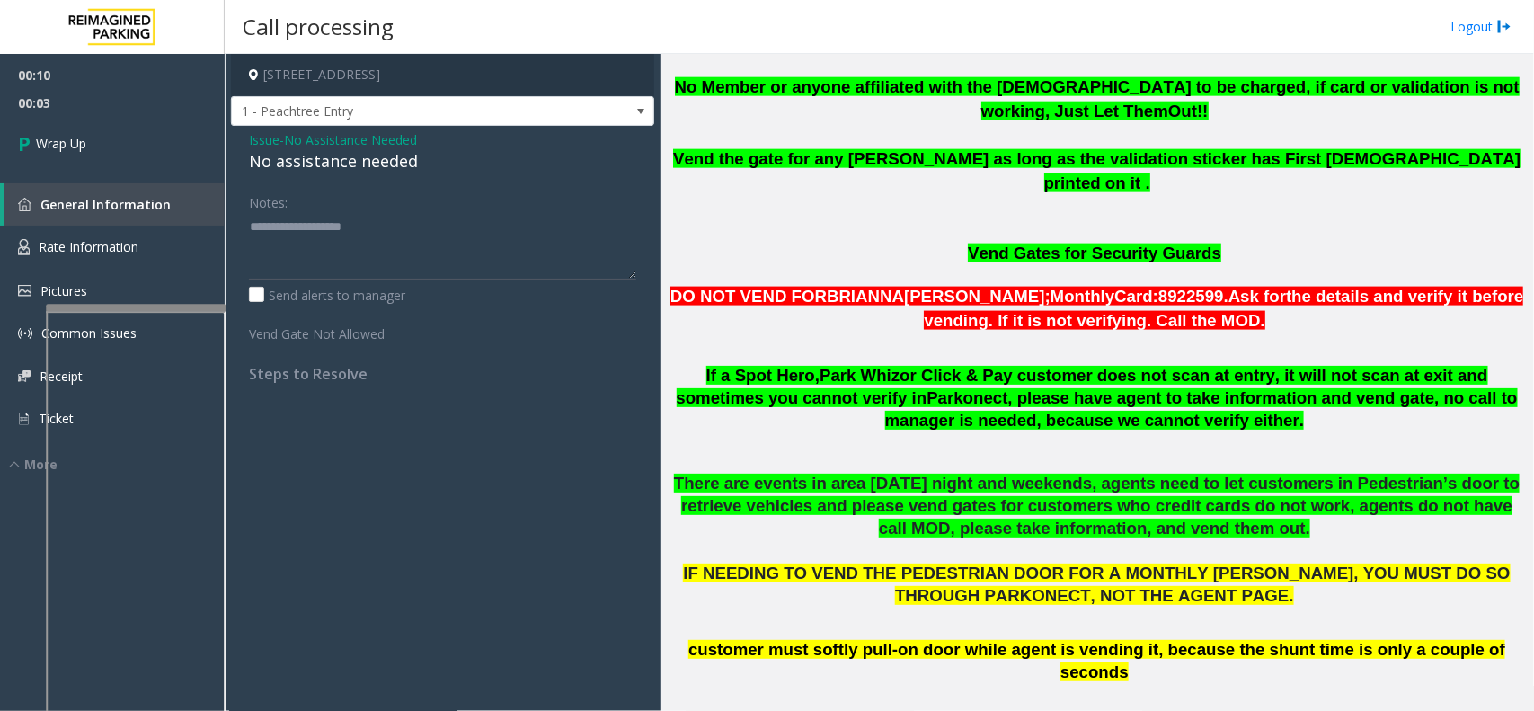
click at [355, 168] on div "No assistance needed" at bounding box center [442, 161] width 387 height 24
type textarea "**********"
click at [141, 131] on link "Wrap Up" at bounding box center [112, 143] width 225 height 53
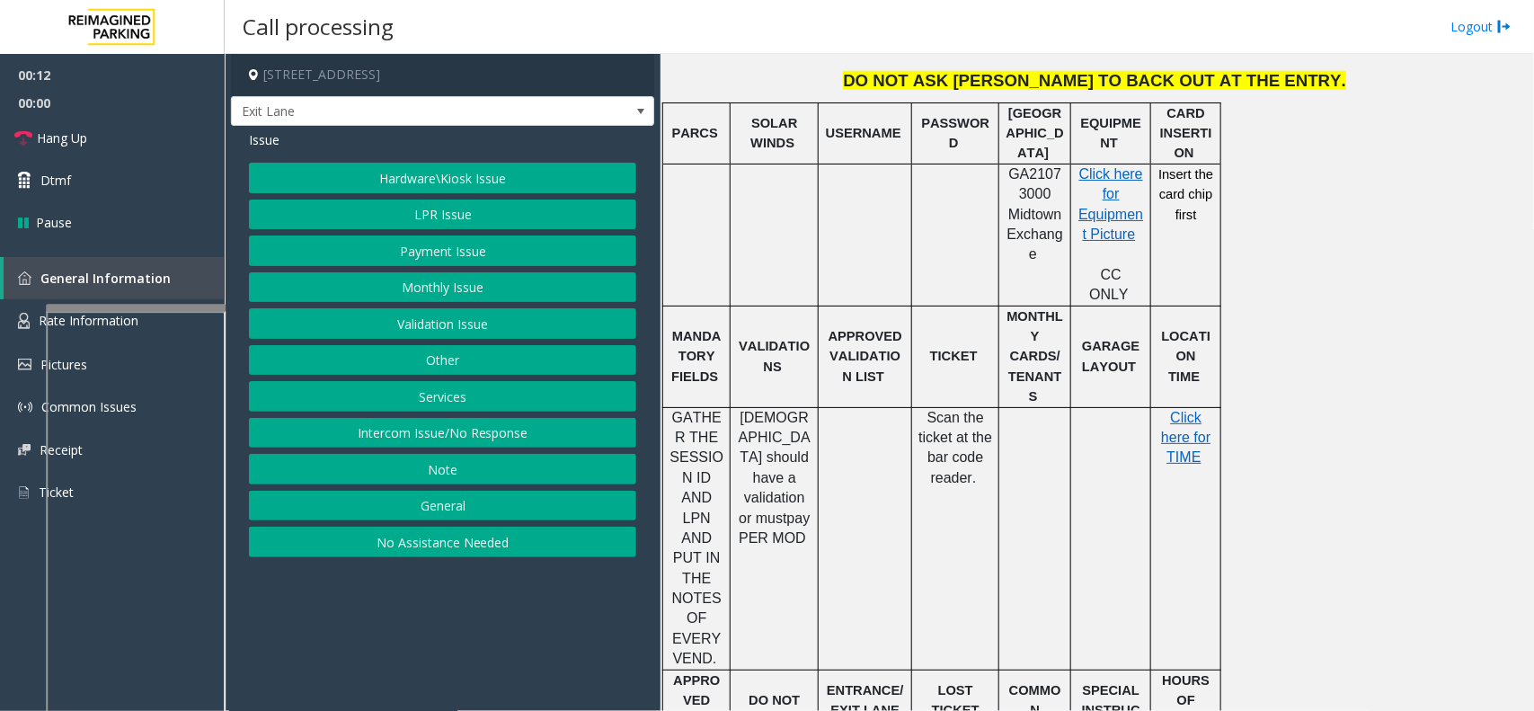
scroll to position [562, 0]
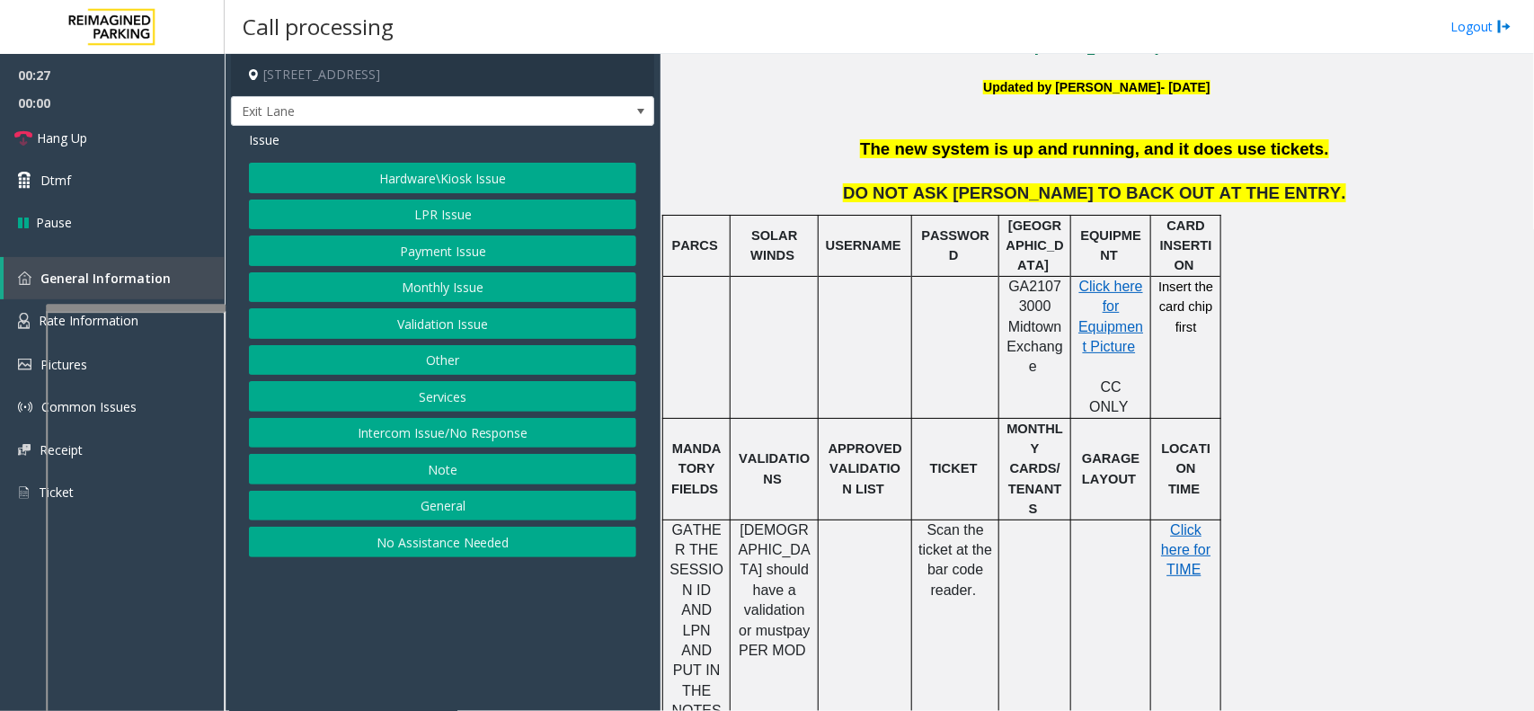
click at [457, 180] on button "Hardware\Kiosk Issue" at bounding box center [442, 178] width 387 height 31
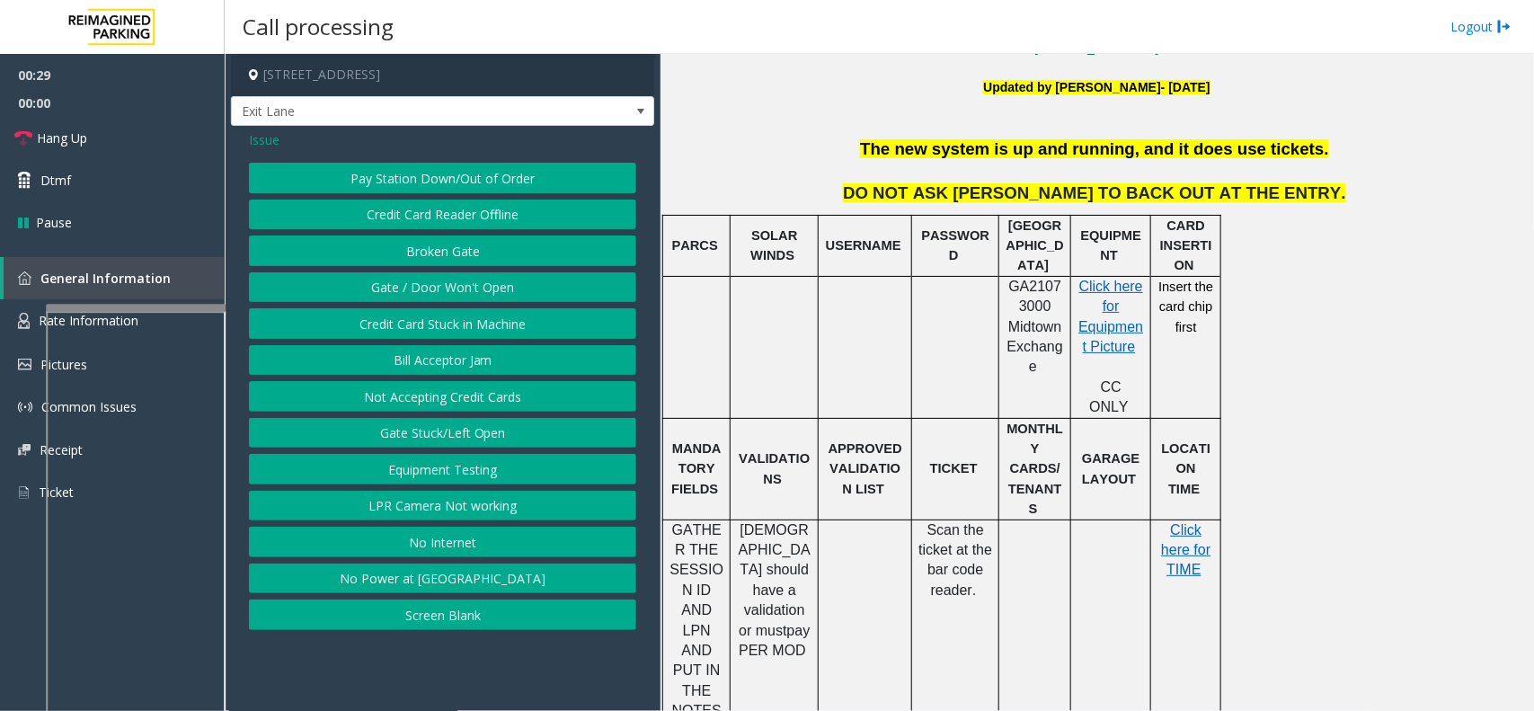
click at [272, 138] on span "Issue" at bounding box center [264, 139] width 31 height 19
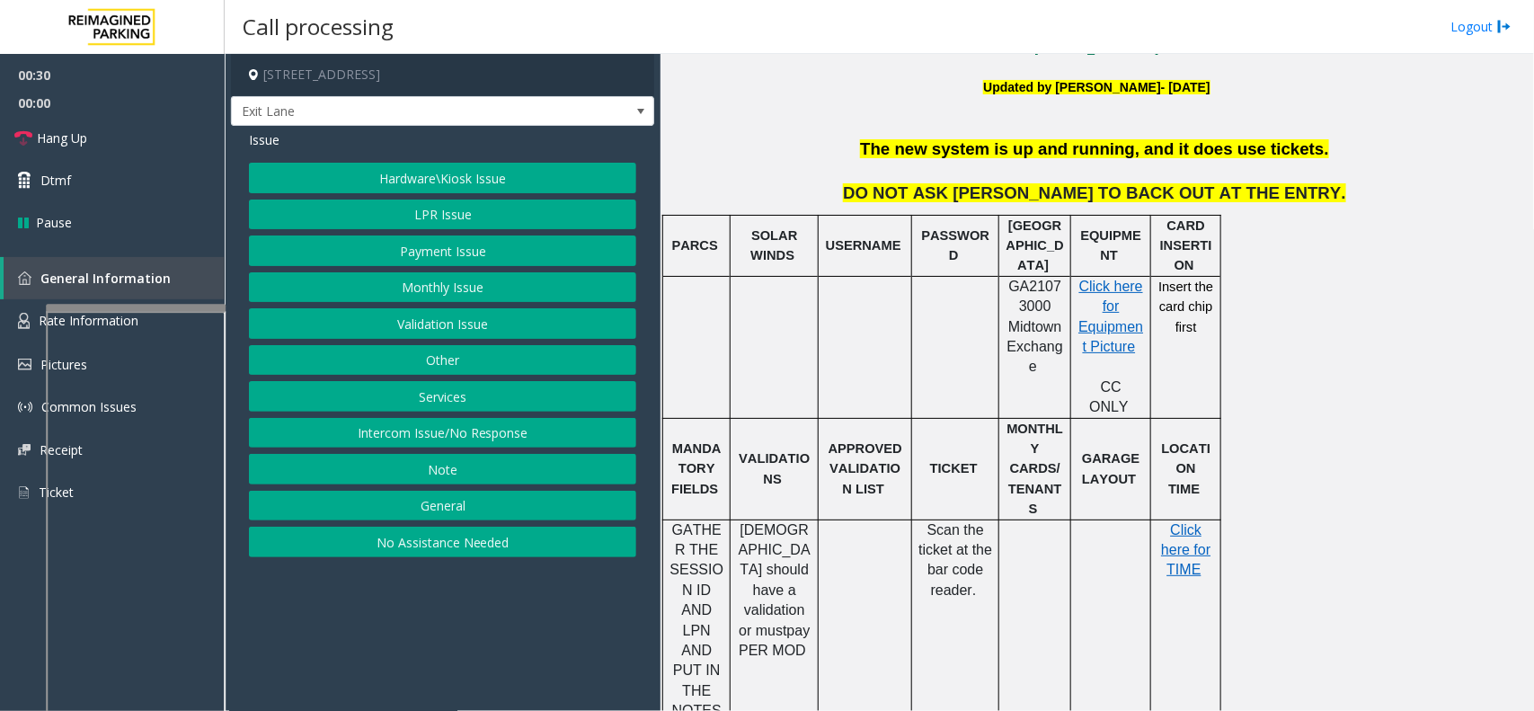
click at [424, 226] on button "LPR Issue" at bounding box center [442, 215] width 387 height 31
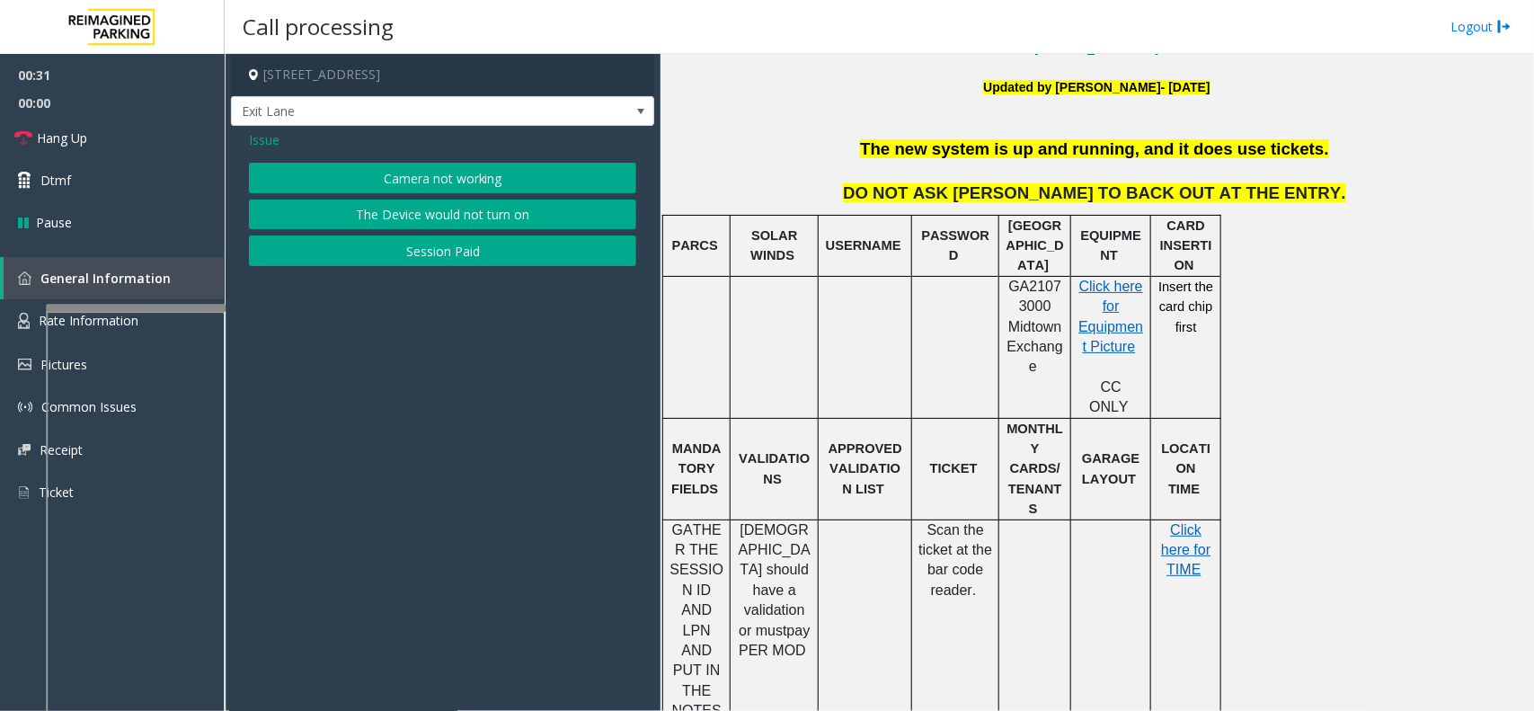
click at [433, 187] on button "Camera not working" at bounding box center [442, 178] width 387 height 31
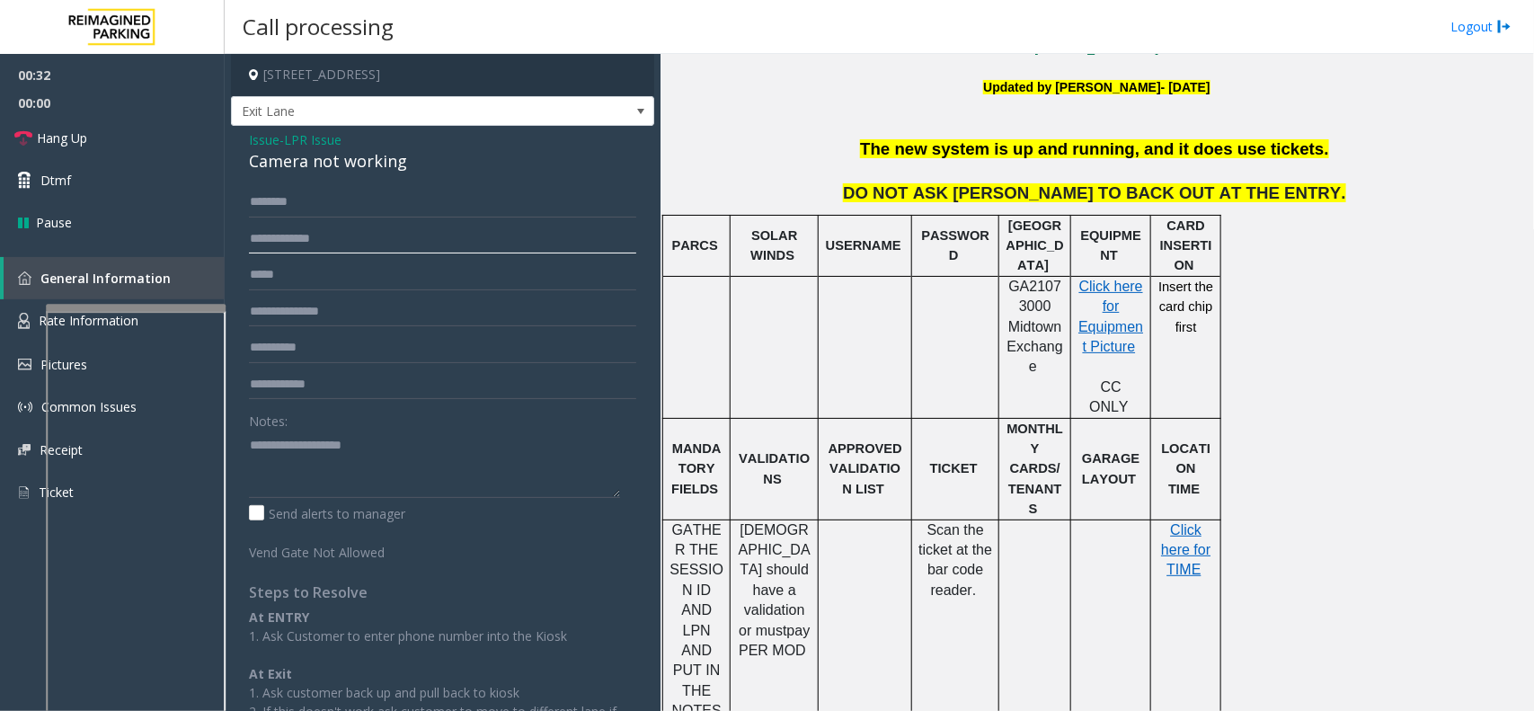
click at [310, 253] on input "text" at bounding box center [442, 239] width 387 height 31
click at [303, 173] on div "Camera not working" at bounding box center [442, 161] width 387 height 24
click at [456, 486] on textarea at bounding box center [434, 464] width 371 height 67
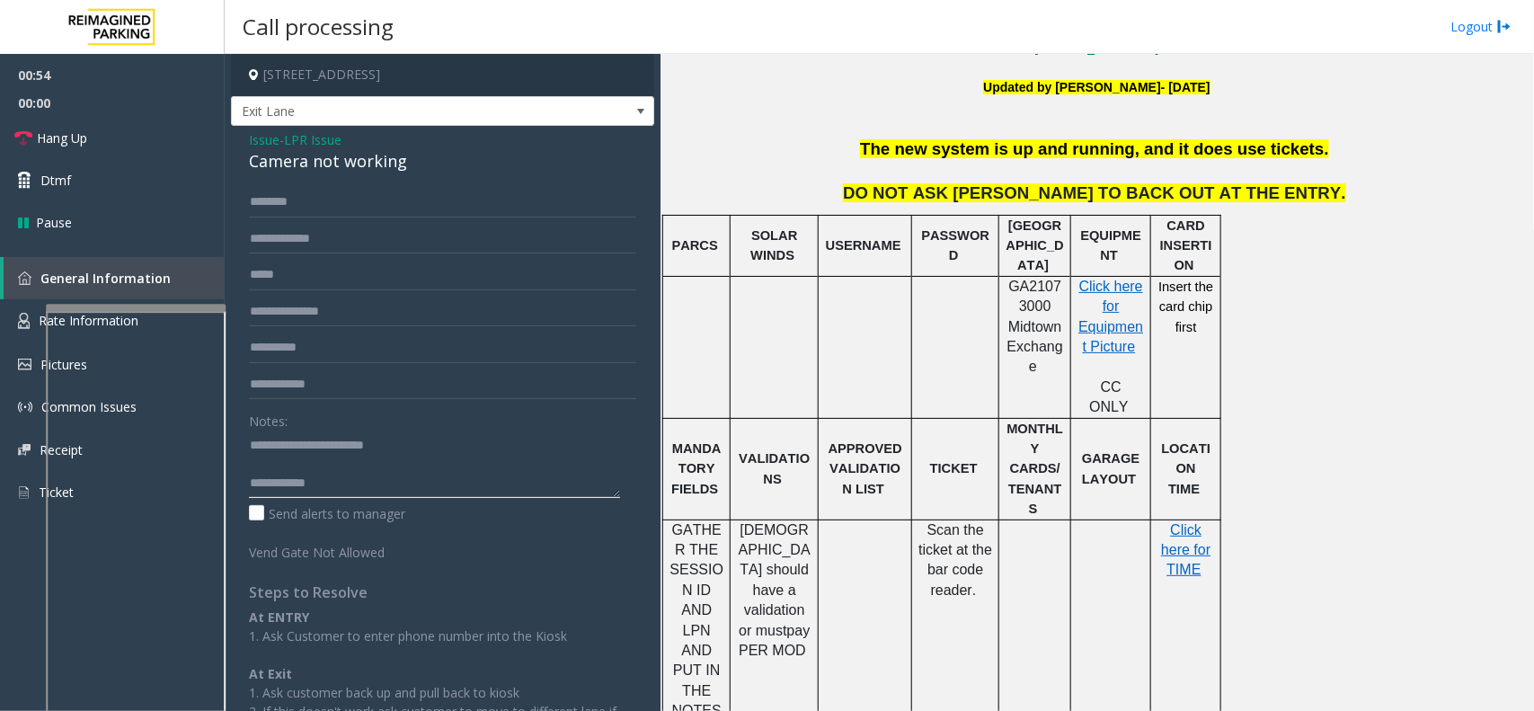
type textarea "**********"
click at [375, 252] on input "text" at bounding box center [442, 239] width 387 height 31
click at [262, 234] on input "*****" at bounding box center [442, 239] width 387 height 31
click at [271, 243] on input "*****" at bounding box center [442, 239] width 387 height 31
click at [297, 243] on input "*****" at bounding box center [442, 239] width 387 height 31
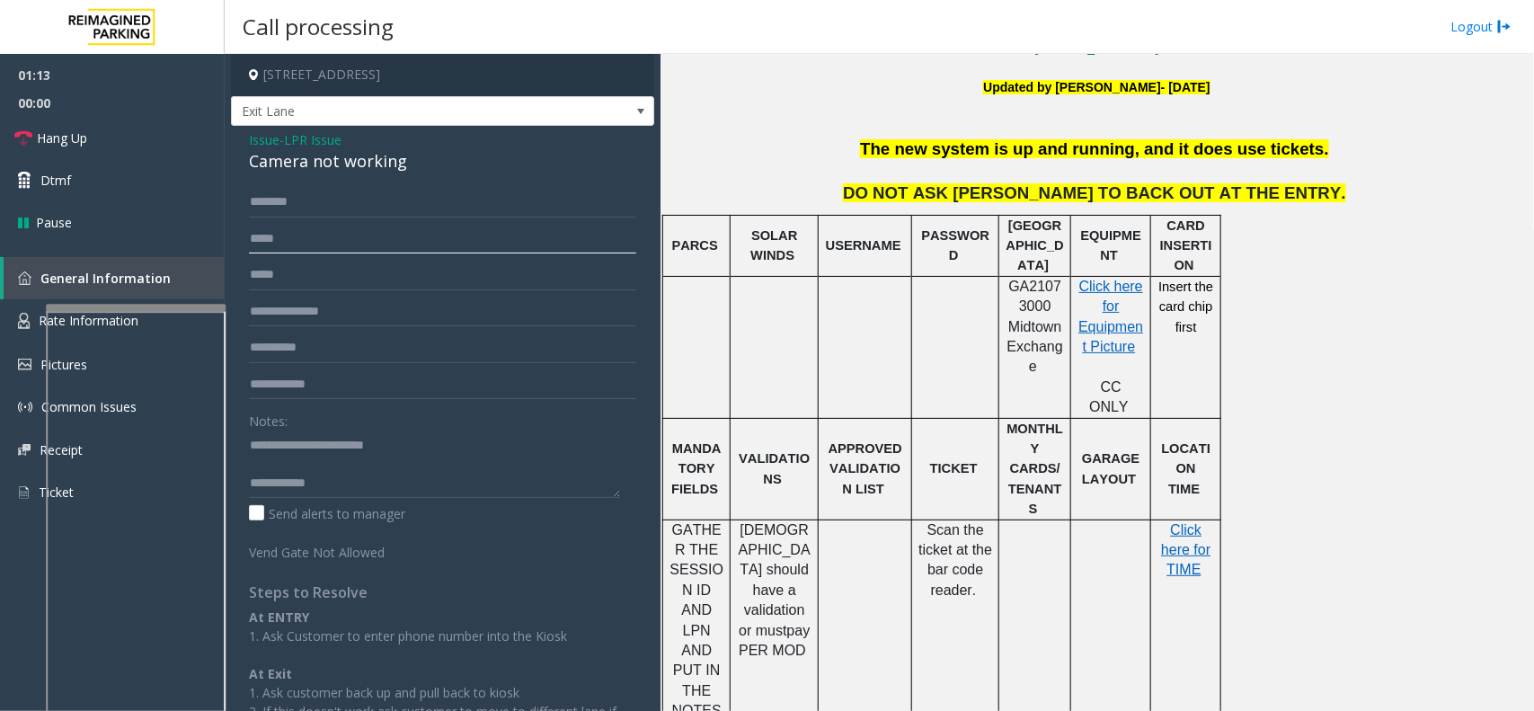
type input "*****"
click at [311, 204] on input "text" at bounding box center [442, 202] width 387 height 31
type textarea "**********"
click at [361, 200] on input "text" at bounding box center [442, 202] width 387 height 31
type input "*****"
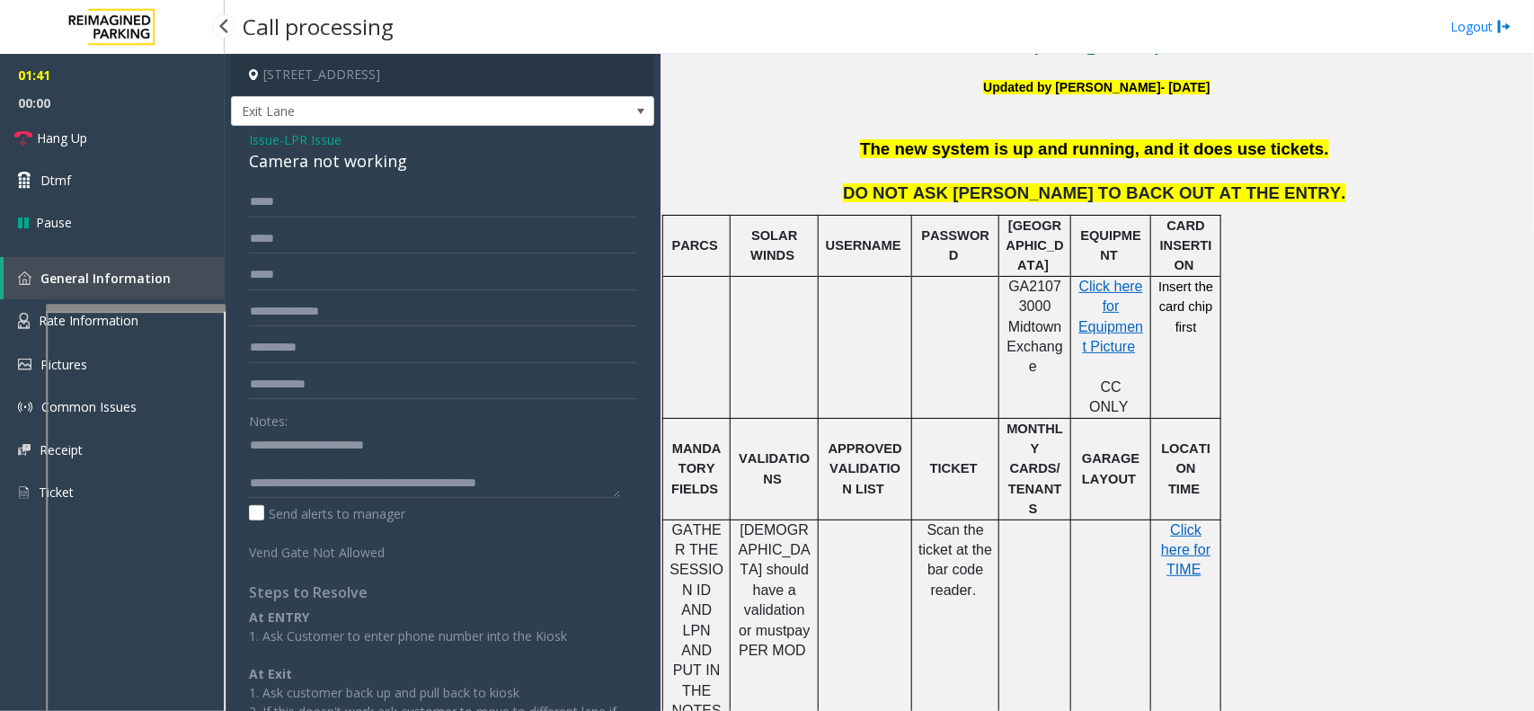
click at [324, 135] on span "LPR Issue" at bounding box center [313, 139] width 58 height 19
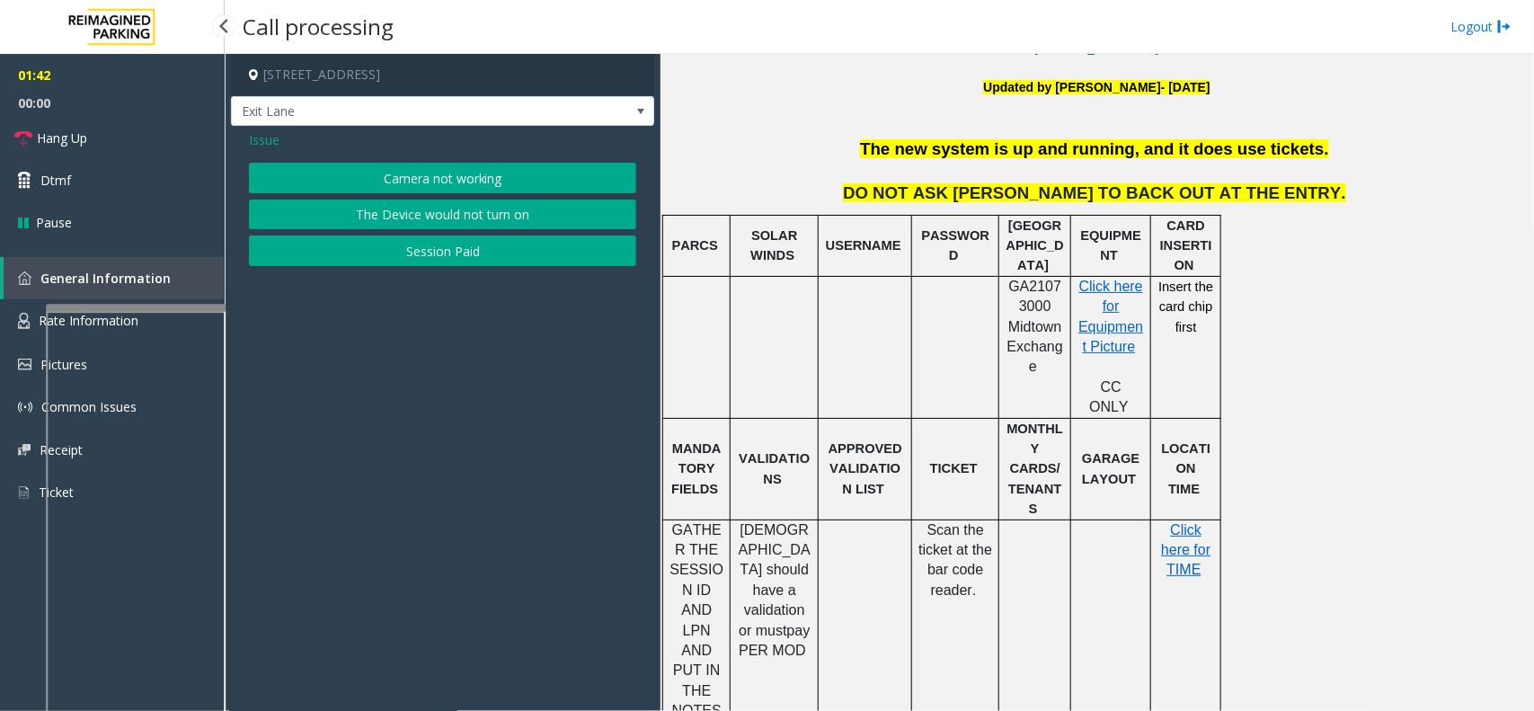
click at [270, 141] on span "Issue" at bounding box center [264, 139] width 31 height 19
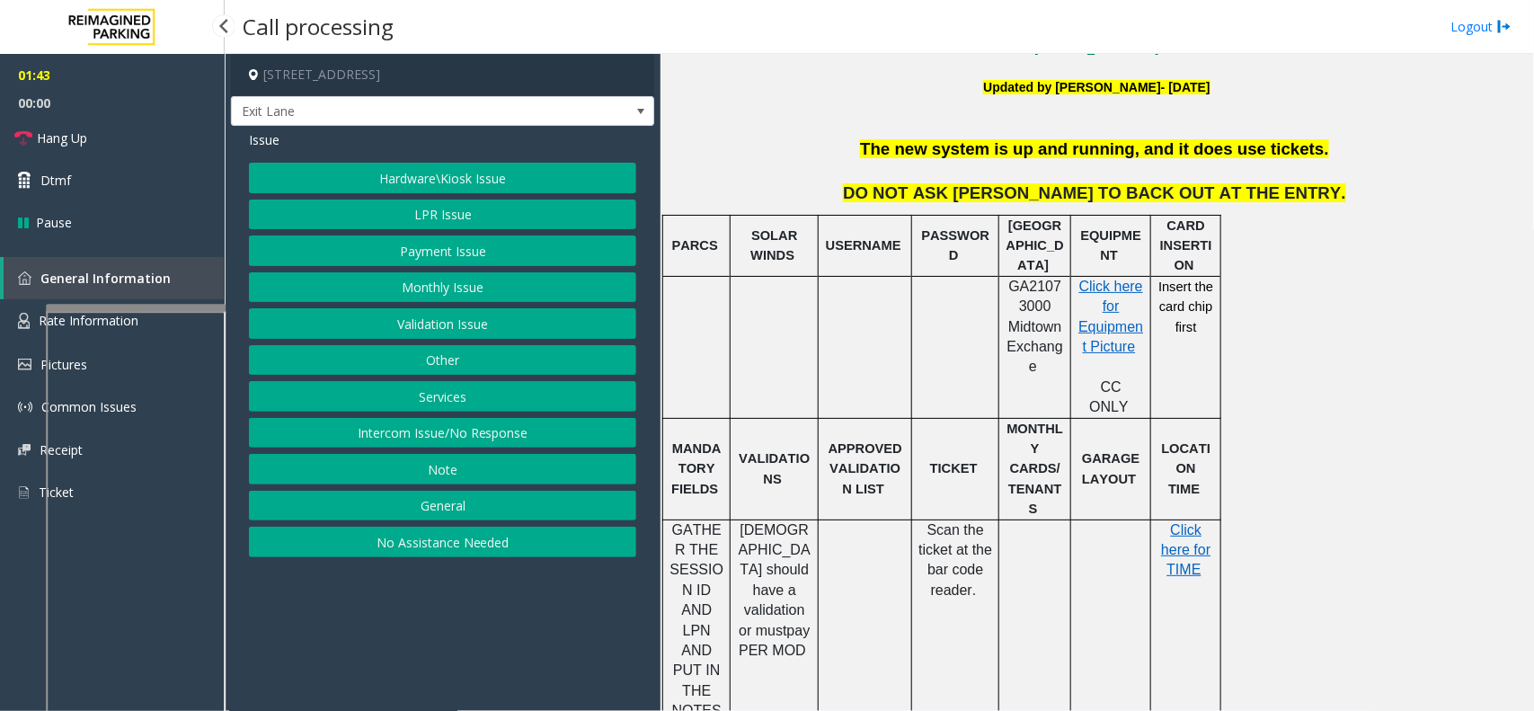
click at [430, 321] on button "Validation Issue" at bounding box center [442, 323] width 387 height 31
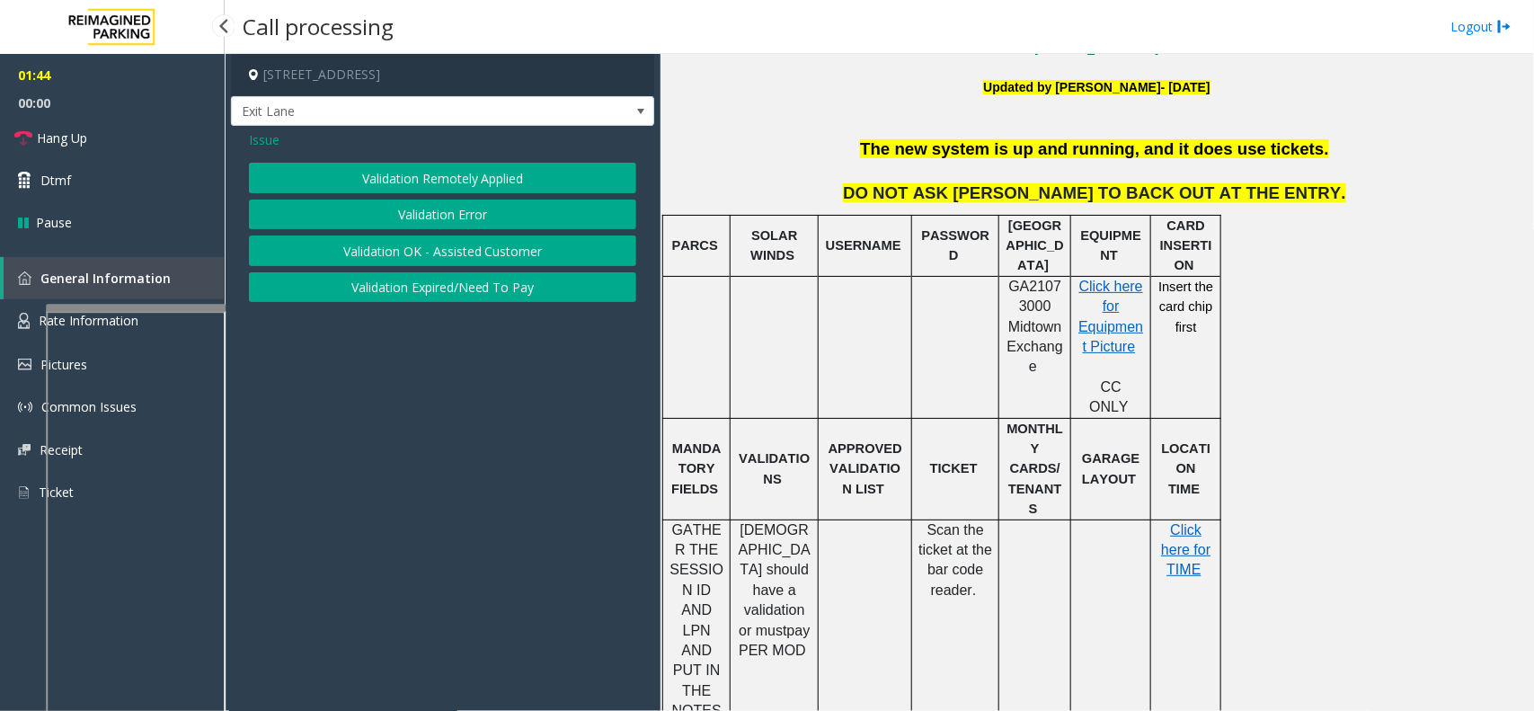
click at [454, 198] on div "Validation Remotely Applied Validation Error Validation OK - Assisted Customer …" at bounding box center [442, 232] width 387 height 139
click at [454, 208] on button "Validation Error" at bounding box center [442, 215] width 387 height 31
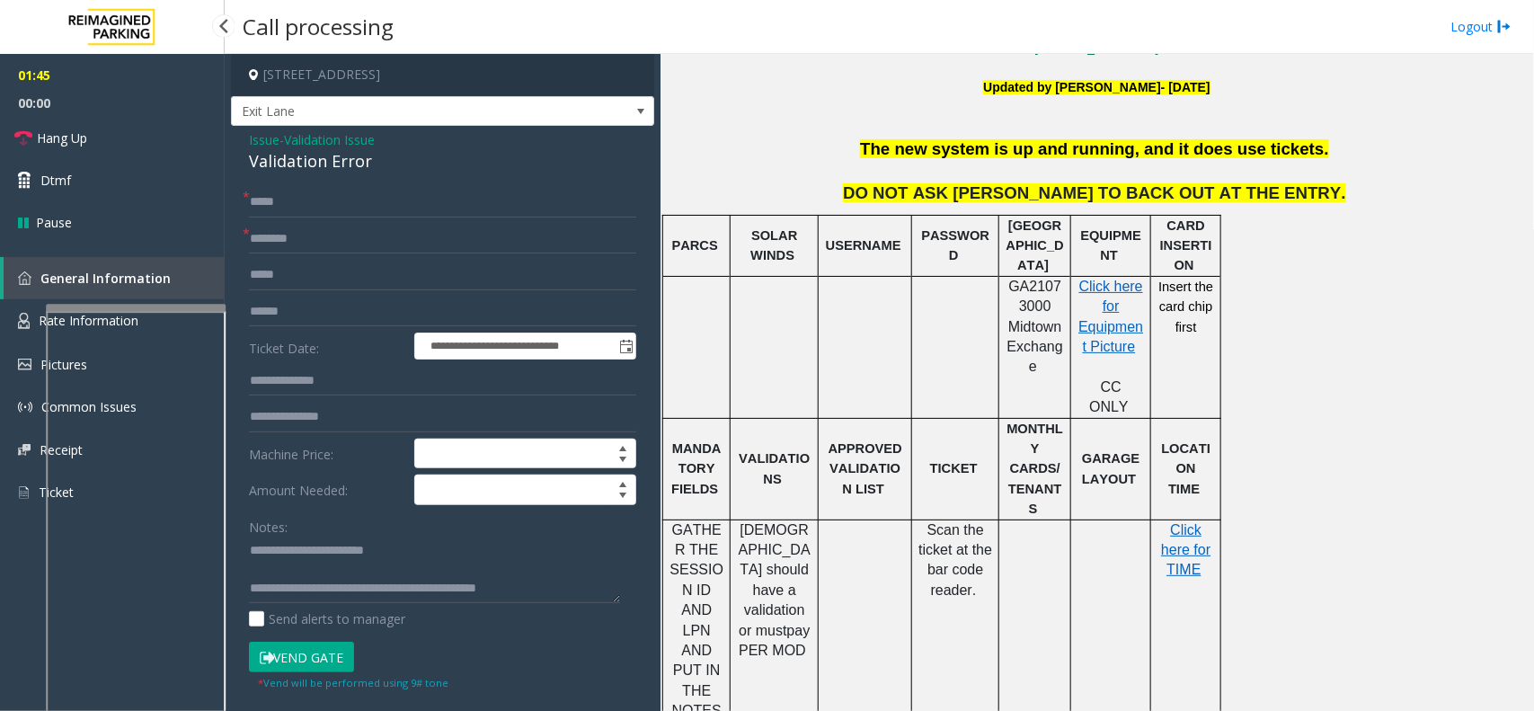
click at [328, 659] on button "Vend Gate" at bounding box center [301, 657] width 105 height 31
click at [313, 138] on span "Validation Issue" at bounding box center [329, 139] width 91 height 19
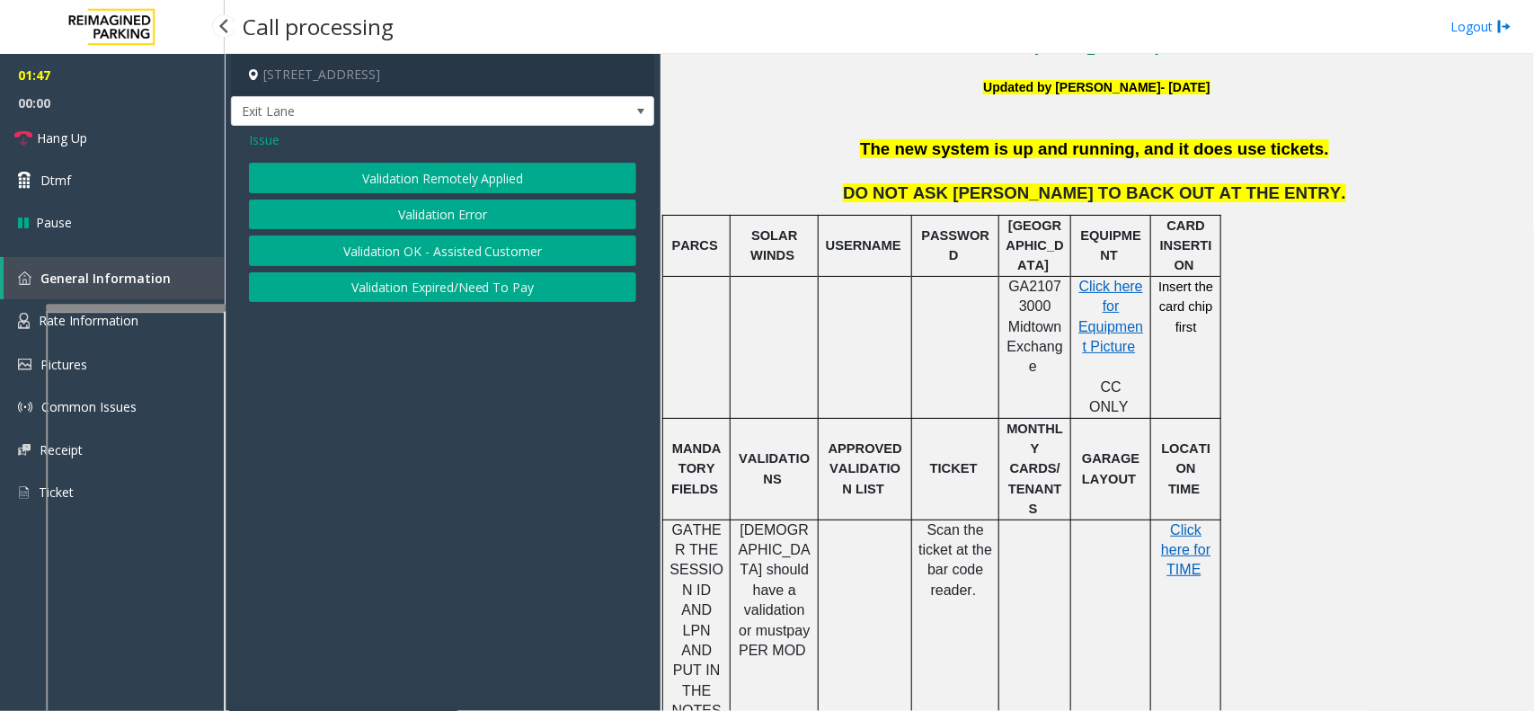
click at [259, 139] on span "Issue" at bounding box center [264, 139] width 31 height 19
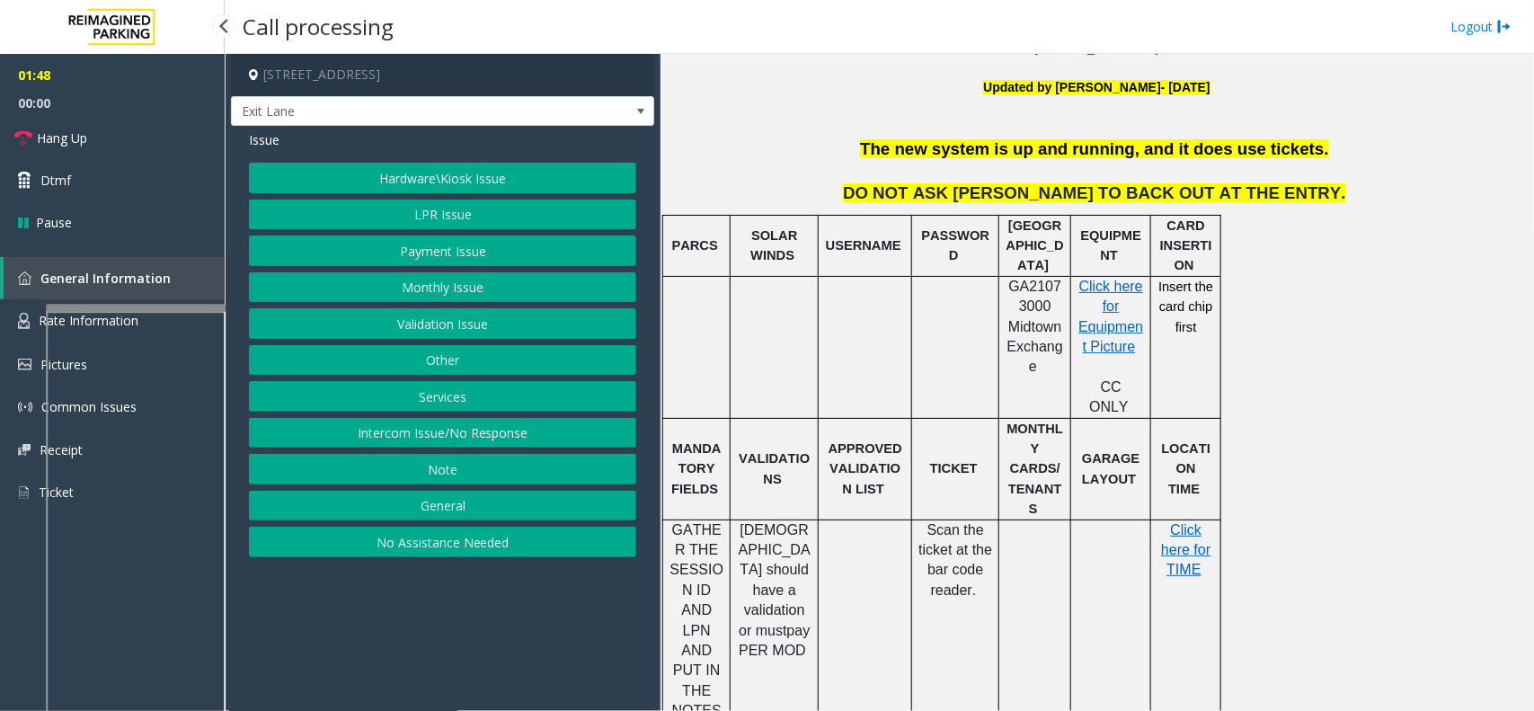
click at [406, 213] on button "LPR Issue" at bounding box center [442, 215] width 387 height 31
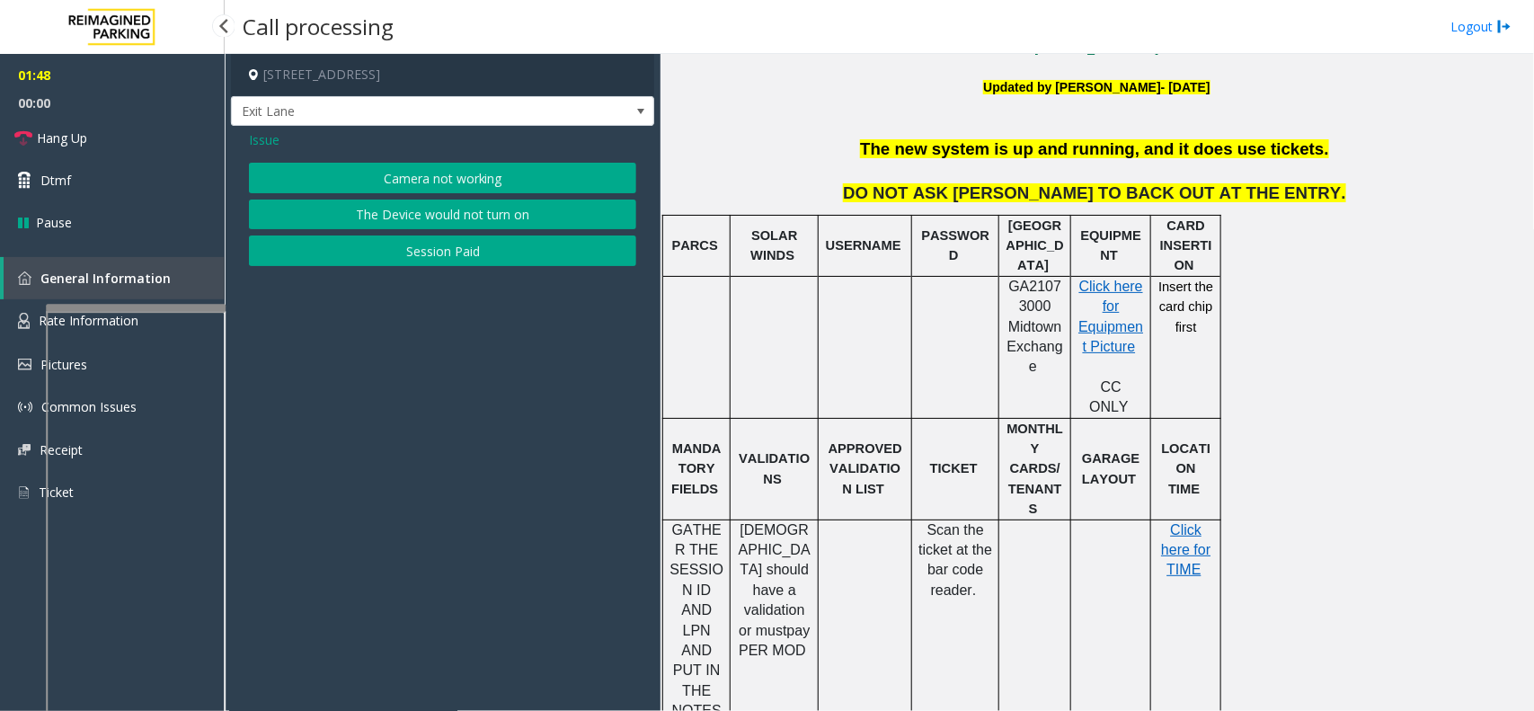
click at [420, 175] on button "Camera not working" at bounding box center [442, 178] width 387 height 31
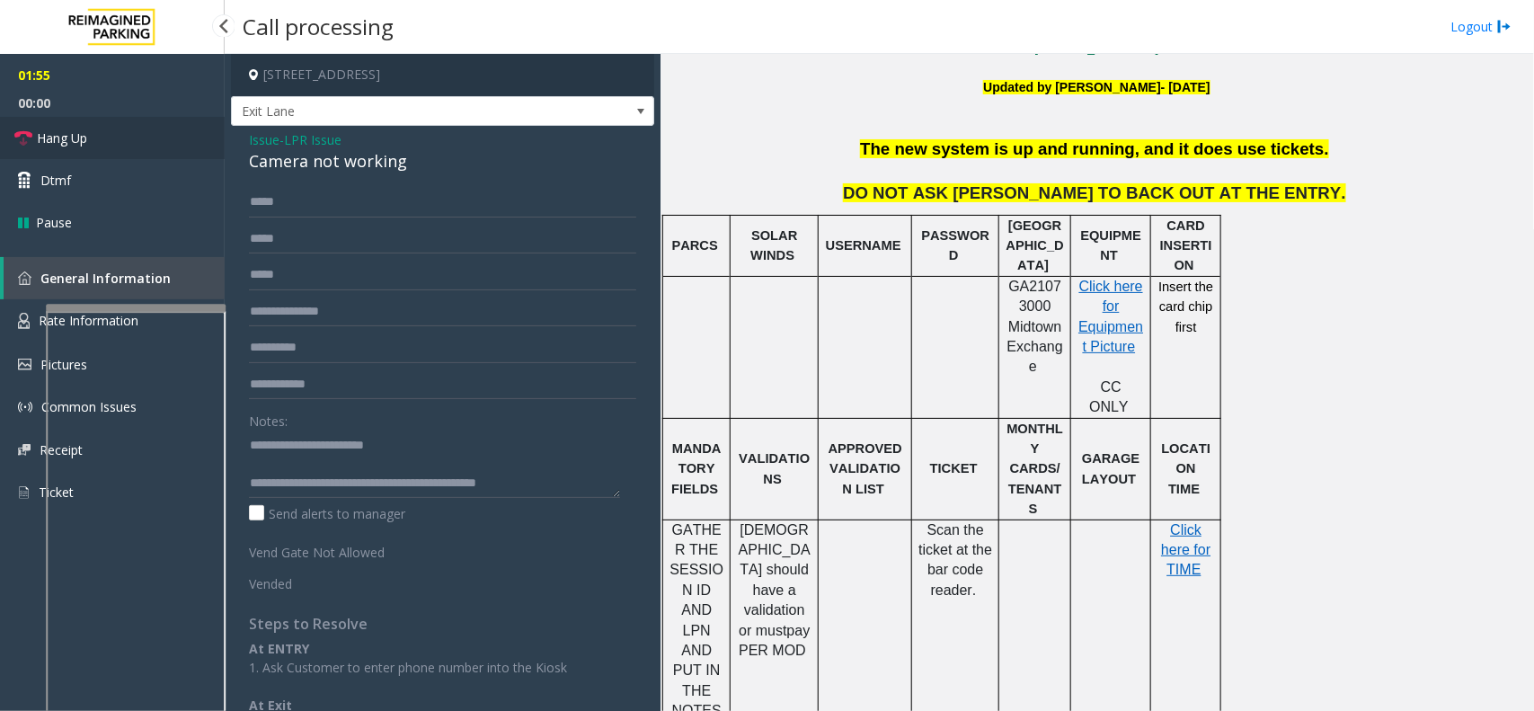
click at [154, 145] on link "Hang Up" at bounding box center [112, 138] width 225 height 42
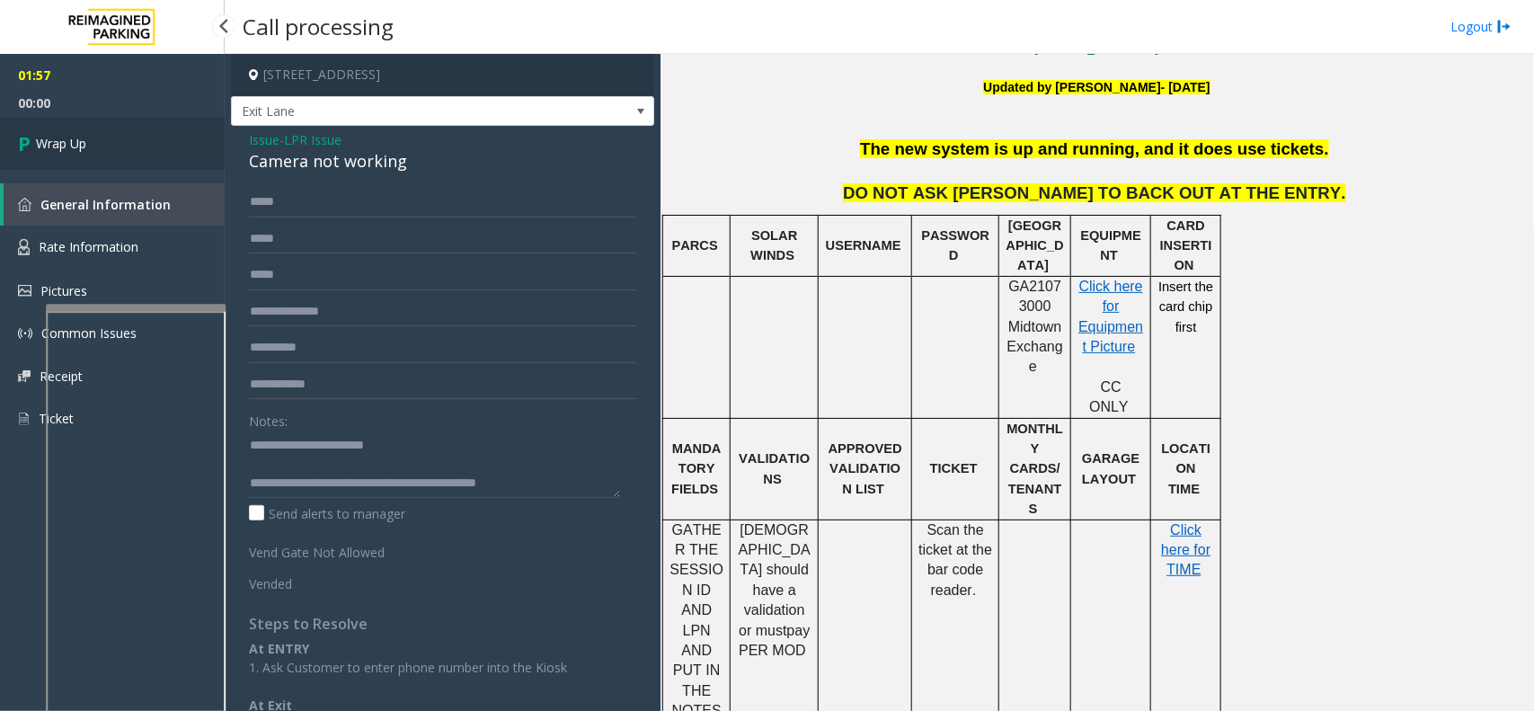
click at [154, 145] on link "Wrap Up" at bounding box center [112, 143] width 225 height 53
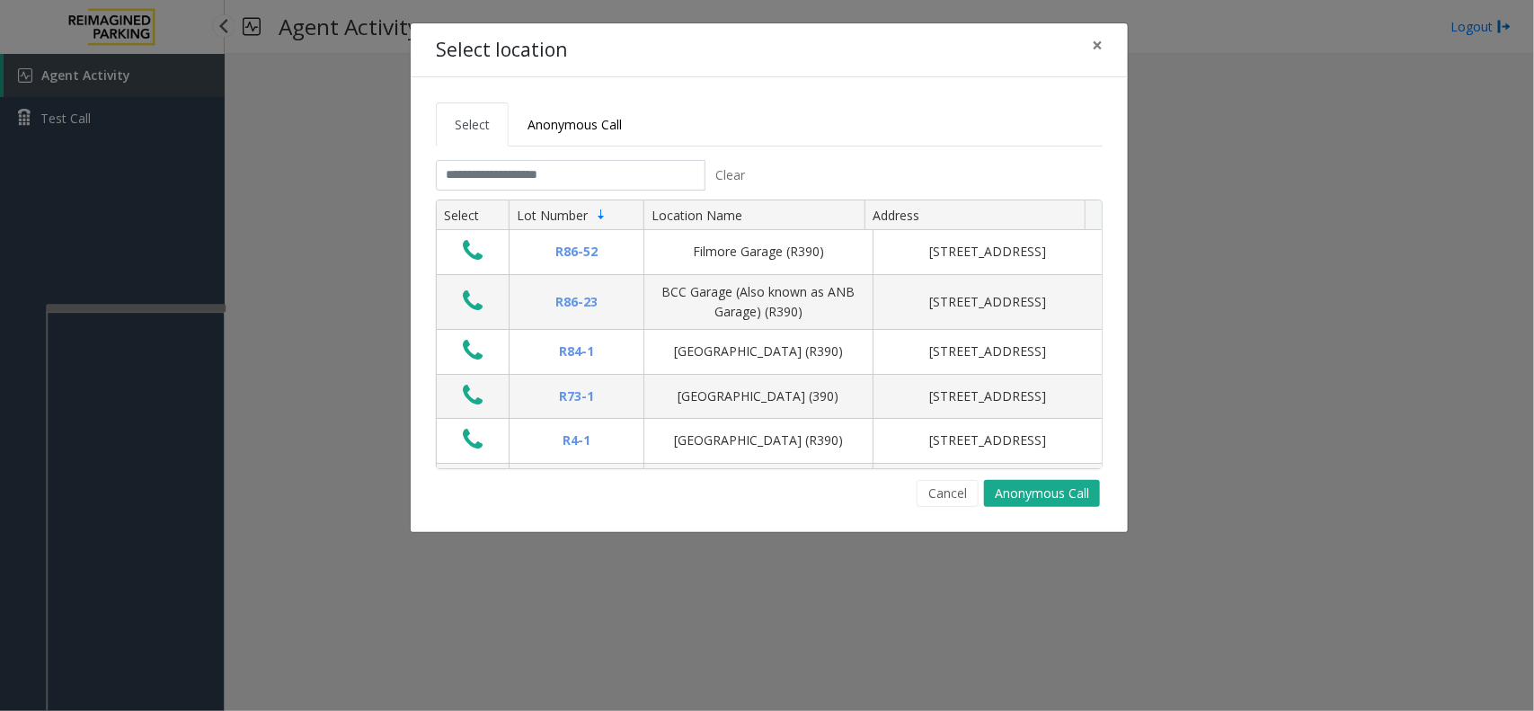
click at [662, 149] on tabset "Select Anonymous Call Clear Select Lot Number Location Name Address R86-52 Film…" at bounding box center [769, 304] width 667 height 405
click at [756, 181] on div "Clear" at bounding box center [595, 175] width 347 height 31
click at [762, 173] on div "Clear" at bounding box center [595, 175] width 347 height 31
drag, startPoint x: 760, startPoint y: 173, endPoint x: 689, endPoint y: 168, distance: 70.3
click at [689, 168] on div "Clear" at bounding box center [595, 175] width 347 height 31
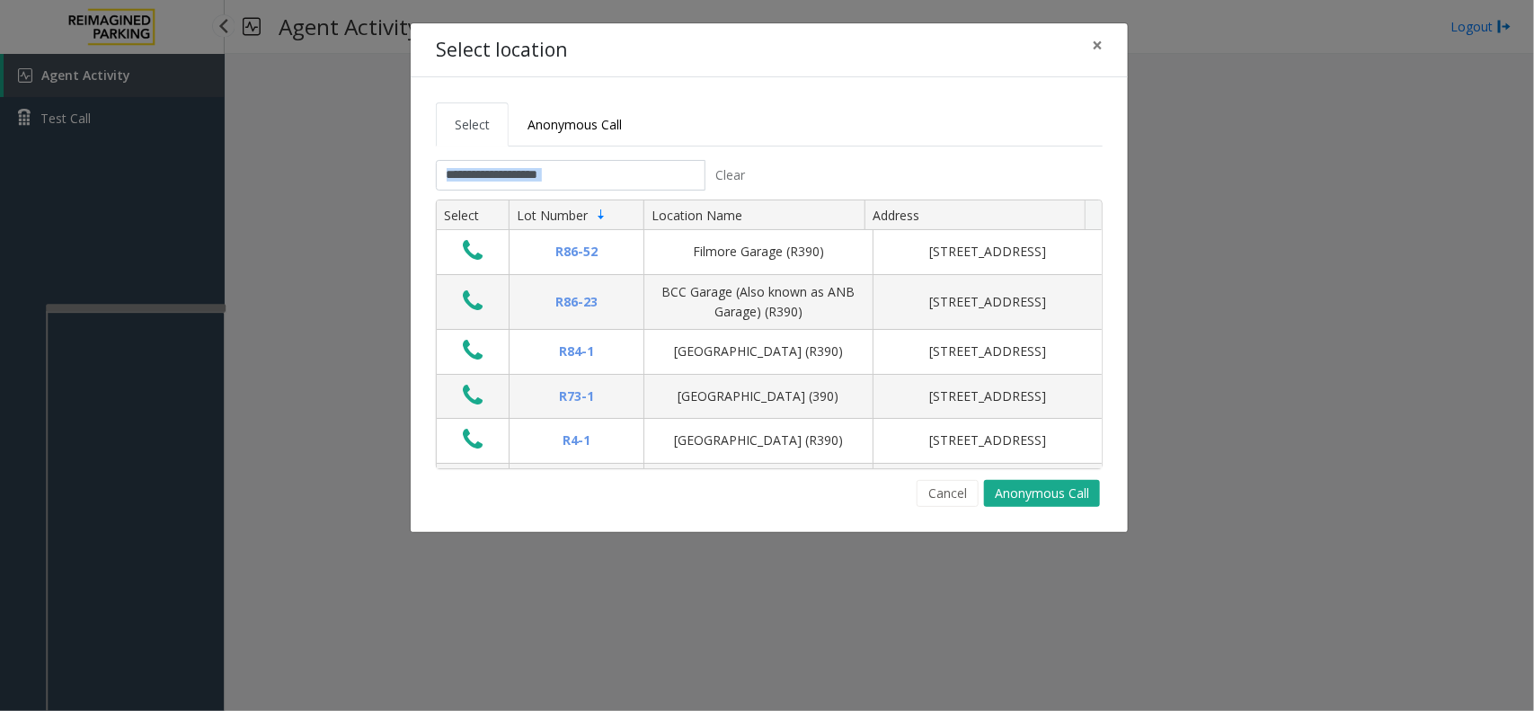
click at [762, 171] on div "Clear" at bounding box center [595, 175] width 347 height 31
click at [1080, 57] on button "×" at bounding box center [1098, 45] width 36 height 44
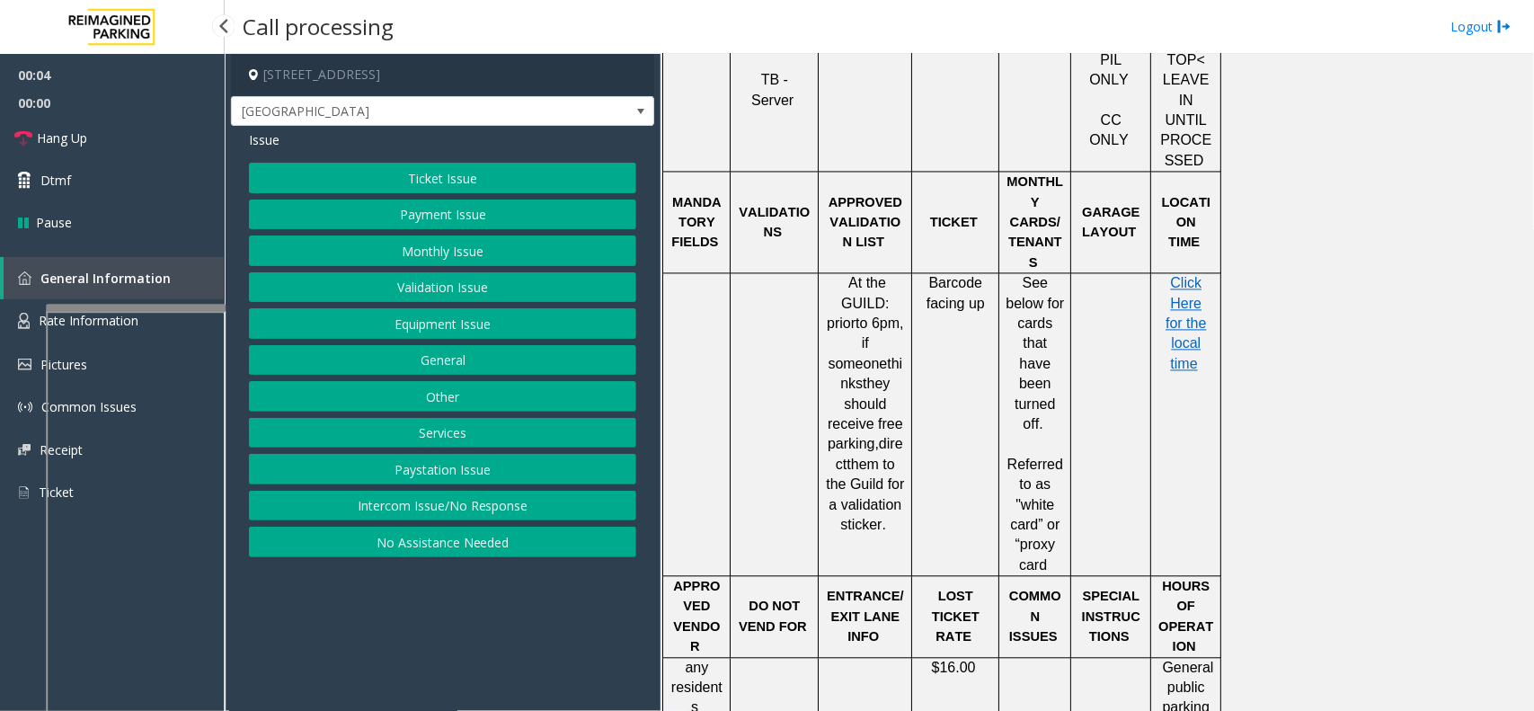
scroll to position [1461, 0]
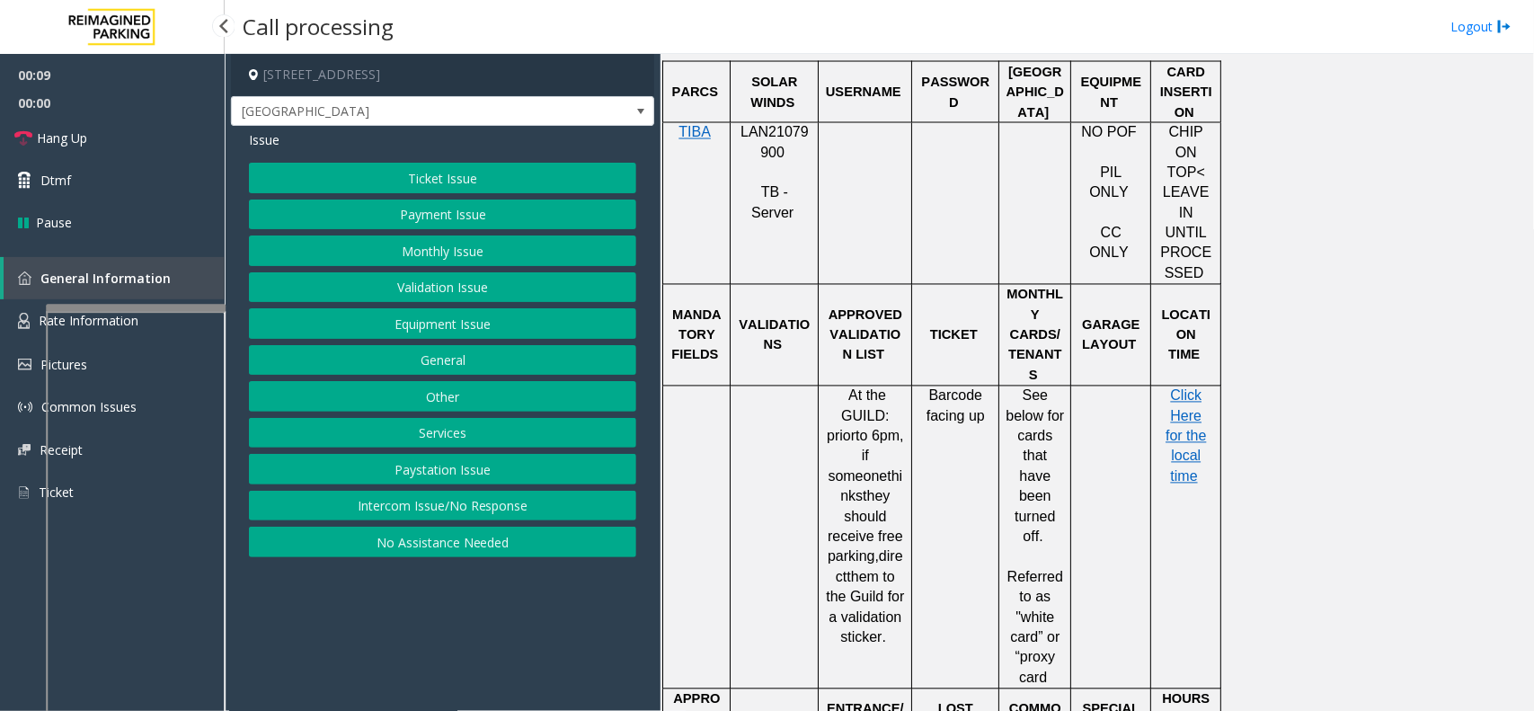
click at [461, 292] on button "Validation Issue" at bounding box center [442, 287] width 387 height 31
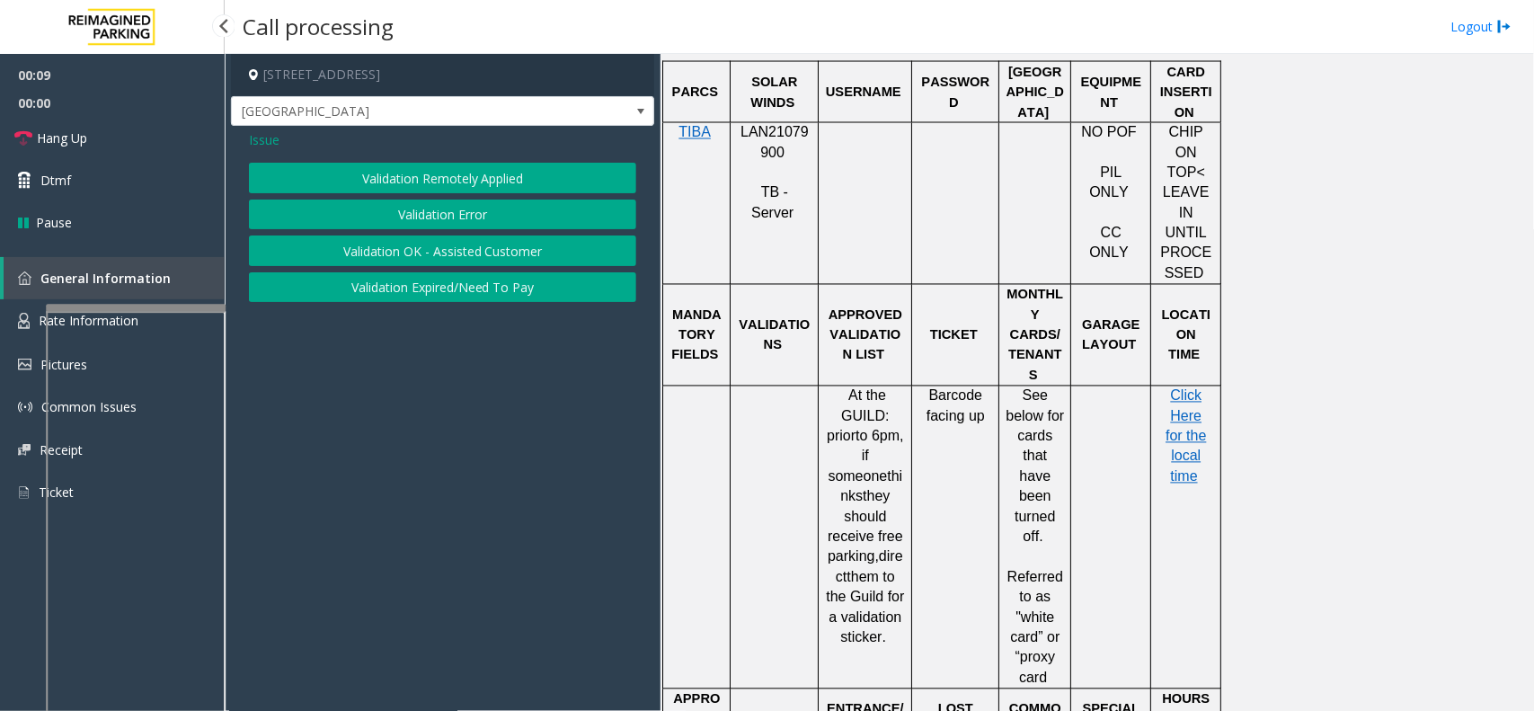
click at [479, 229] on button "Validation Error" at bounding box center [442, 215] width 387 height 31
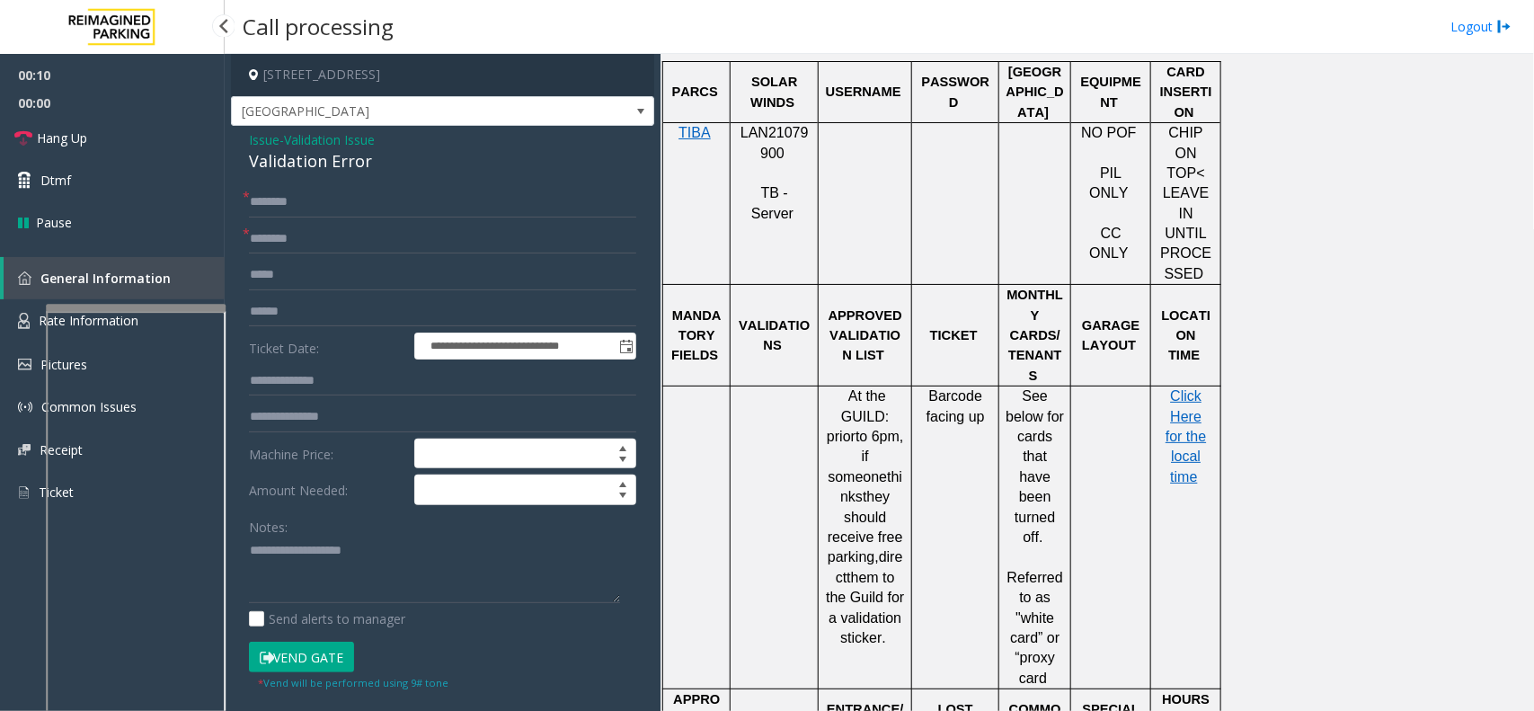
click at [310, 254] on form "**********" at bounding box center [442, 439] width 387 height 504
click at [311, 236] on input "text" at bounding box center [442, 239] width 387 height 31
type input "**********"
click at [298, 298] on input "text" at bounding box center [442, 312] width 387 height 31
click at [292, 244] on input "**********" at bounding box center [442, 239] width 387 height 31
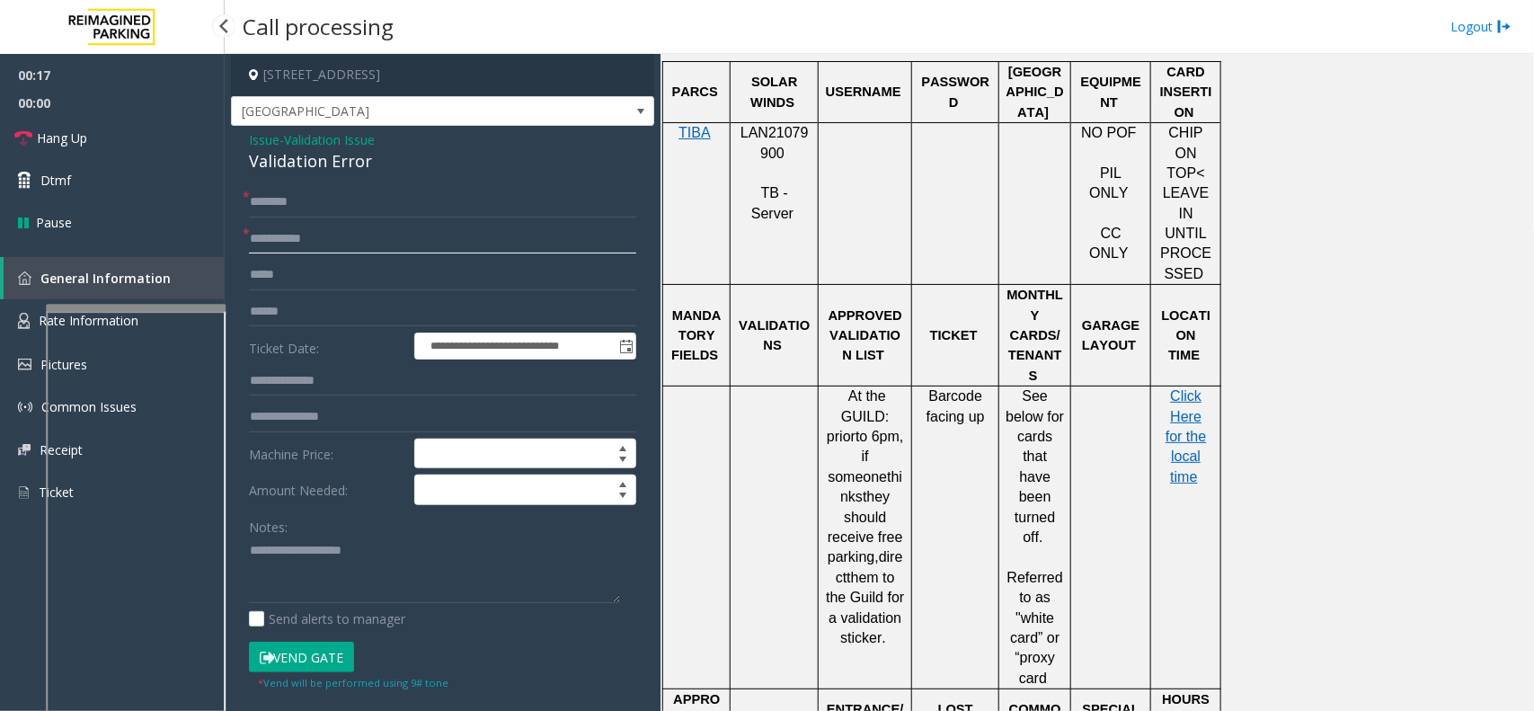
click at [292, 244] on input "**********" at bounding box center [442, 239] width 387 height 31
click at [348, 244] on input "**********" at bounding box center [442, 239] width 387 height 31
click at [326, 322] on input "text" at bounding box center [442, 312] width 387 height 31
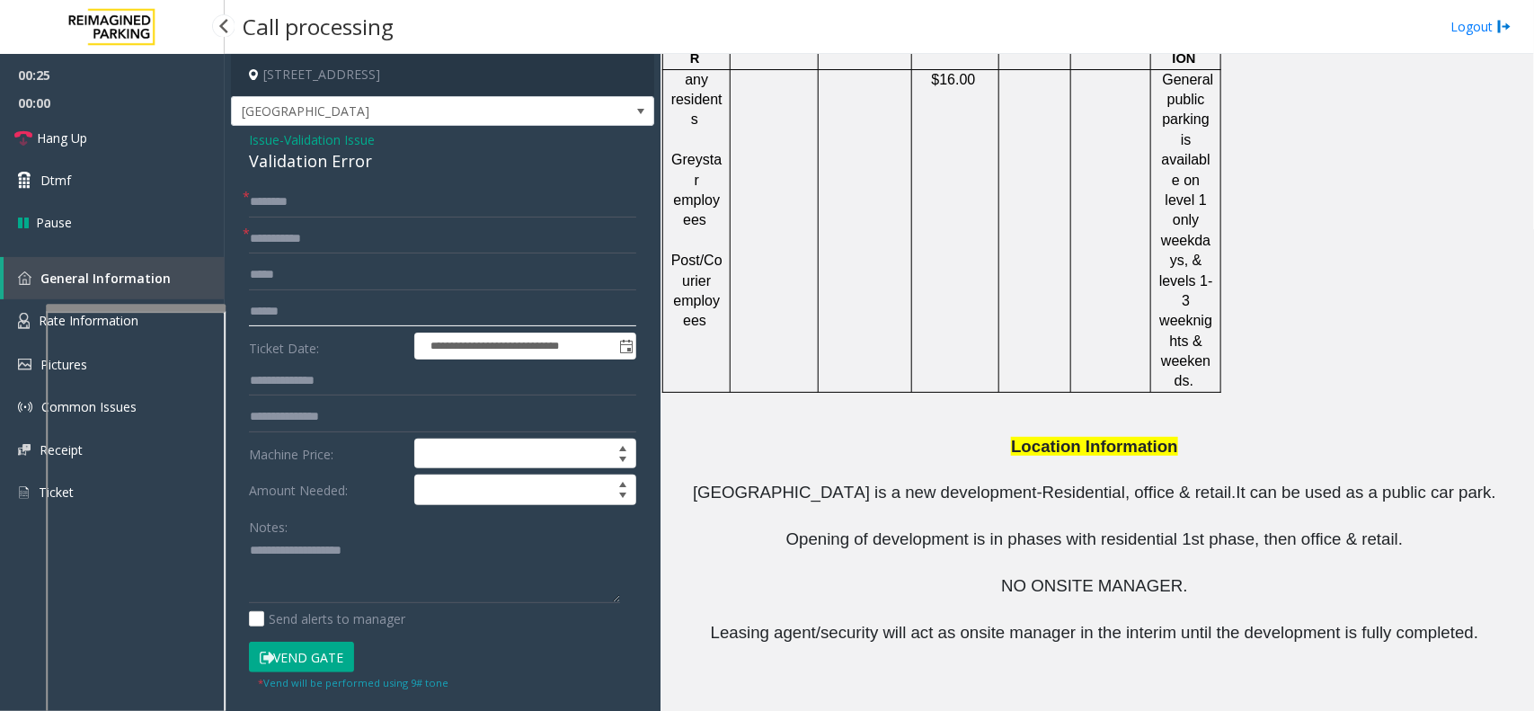
scroll to position [2163, 0]
click at [343, 164] on div "Validation Error" at bounding box center [442, 161] width 387 height 24
click at [360, 569] on textarea at bounding box center [434, 570] width 371 height 67
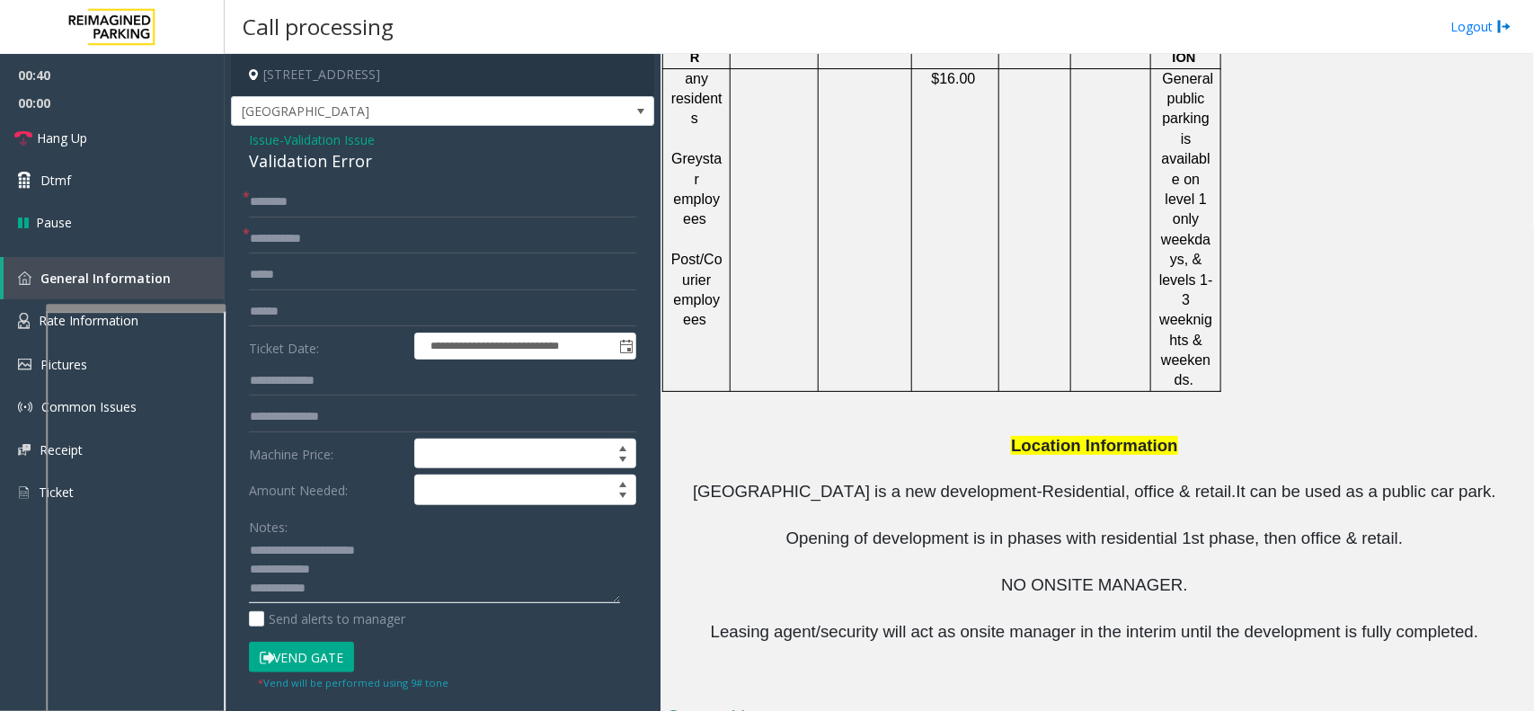
type textarea "**********"
click at [402, 320] on input "text" at bounding box center [442, 312] width 387 height 31
type input "*******"
click at [376, 573] on textarea at bounding box center [434, 570] width 371 height 67
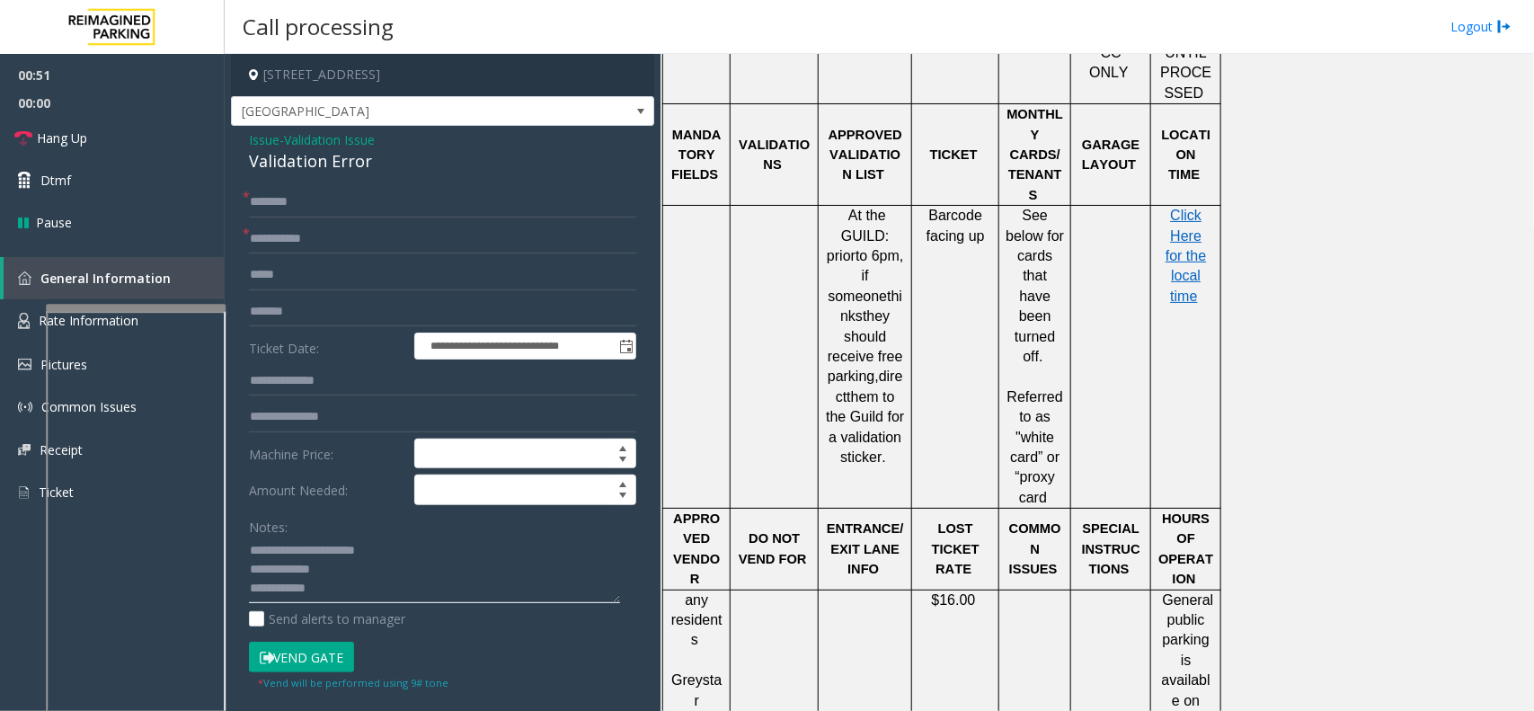
scroll to position [1601, 0]
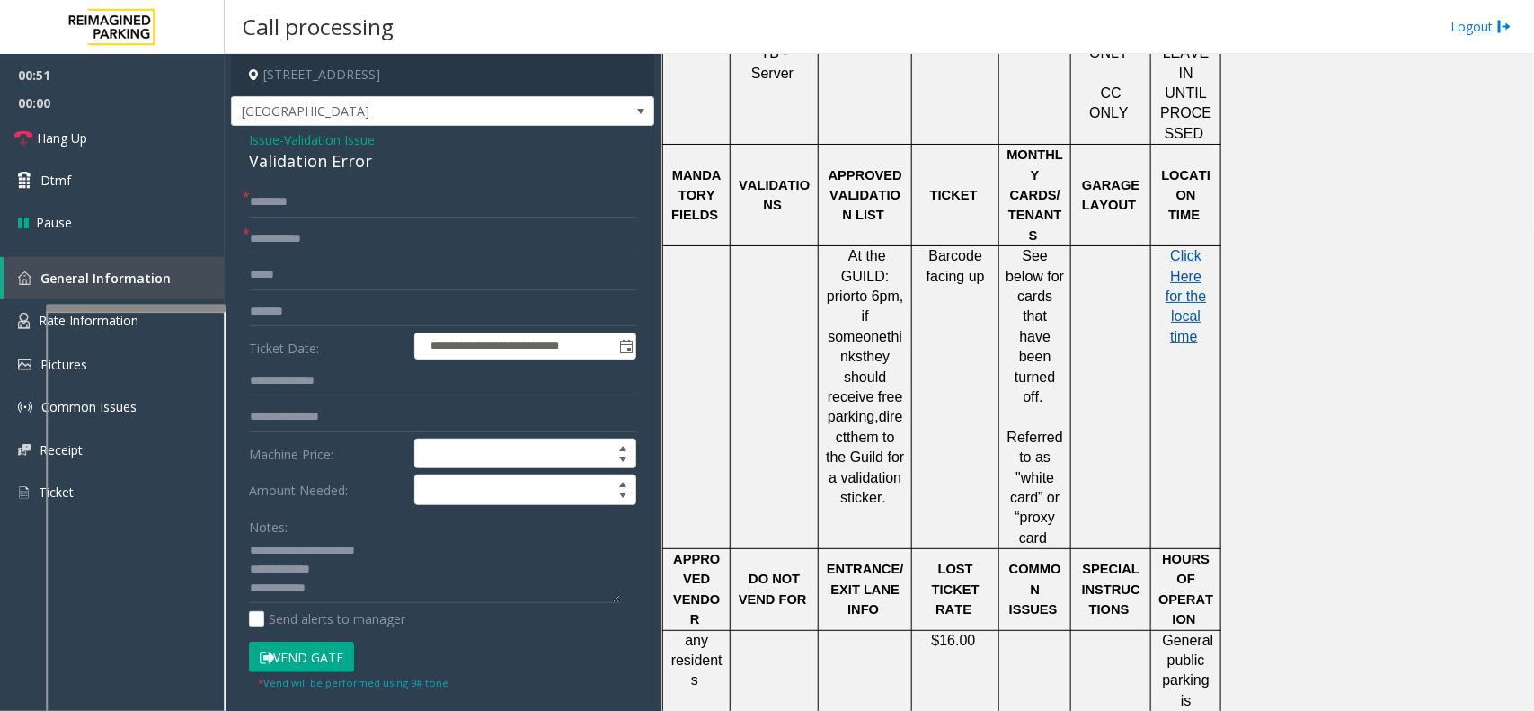
click at [1178, 248] on span "Click Here for the local time" at bounding box center [1186, 296] width 40 height 96
click at [429, 566] on textarea at bounding box center [434, 570] width 371 height 67
click at [343, 573] on textarea at bounding box center [434, 570] width 371 height 67
type textarea "**********"
click at [407, 211] on input "text" at bounding box center [442, 202] width 387 height 31
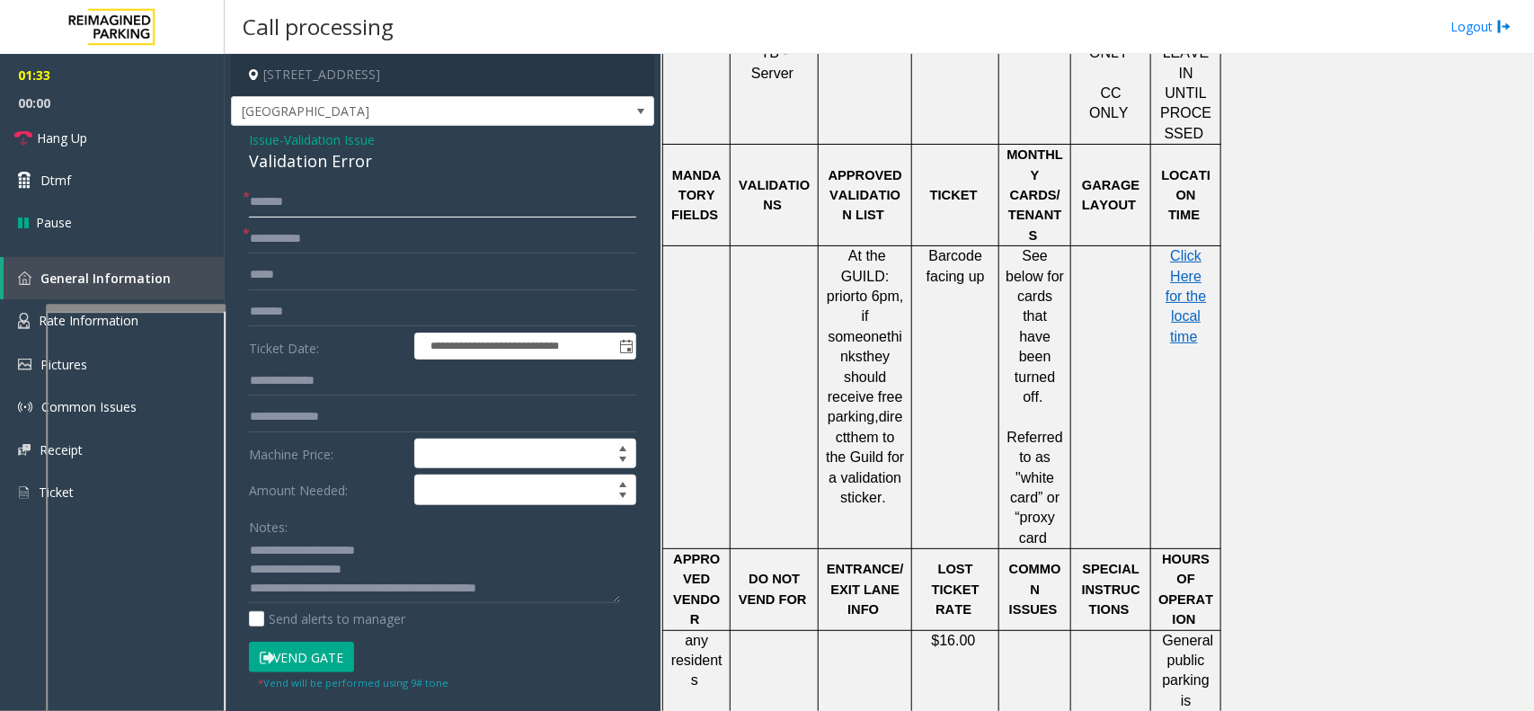
type input "*******"
click at [307, 645] on button "Vend Gate" at bounding box center [301, 657] width 105 height 31
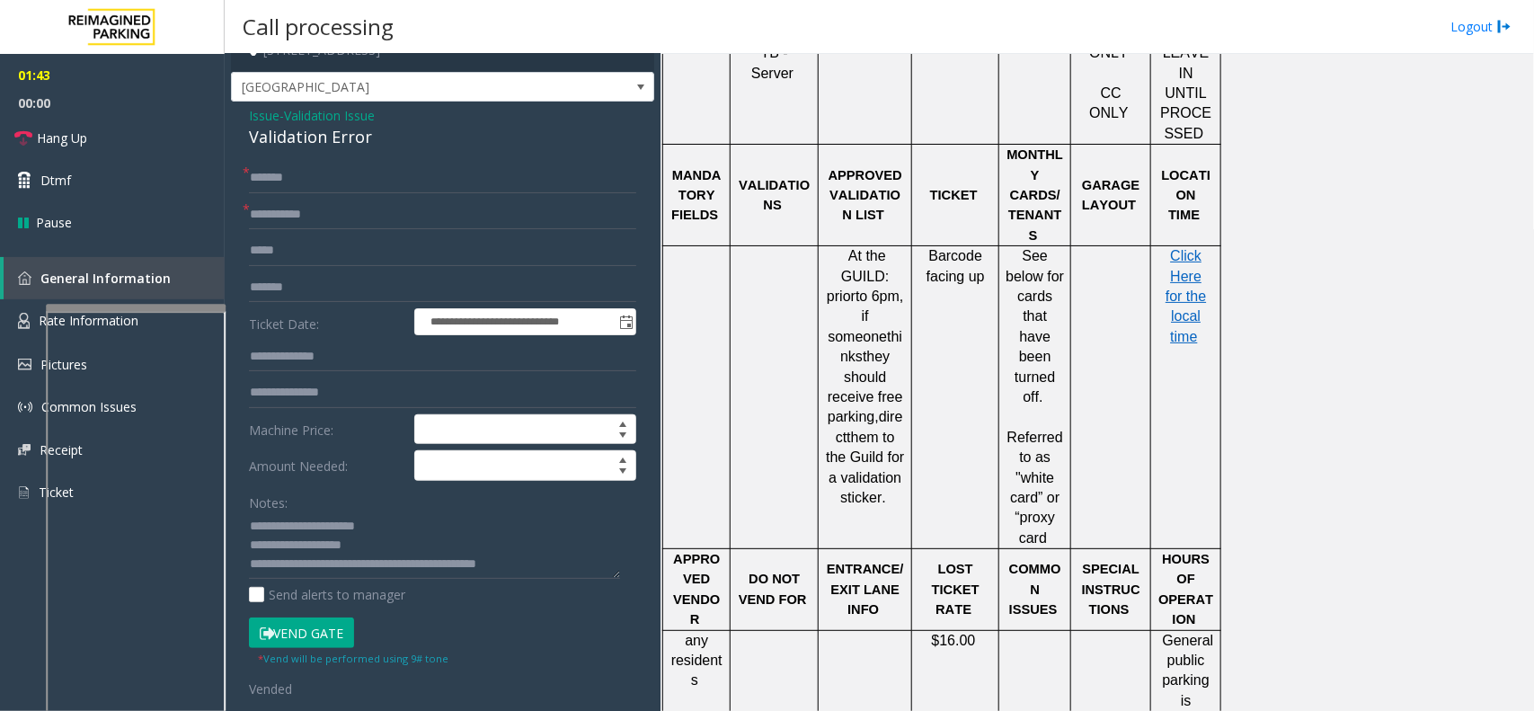
scroll to position [0, 0]
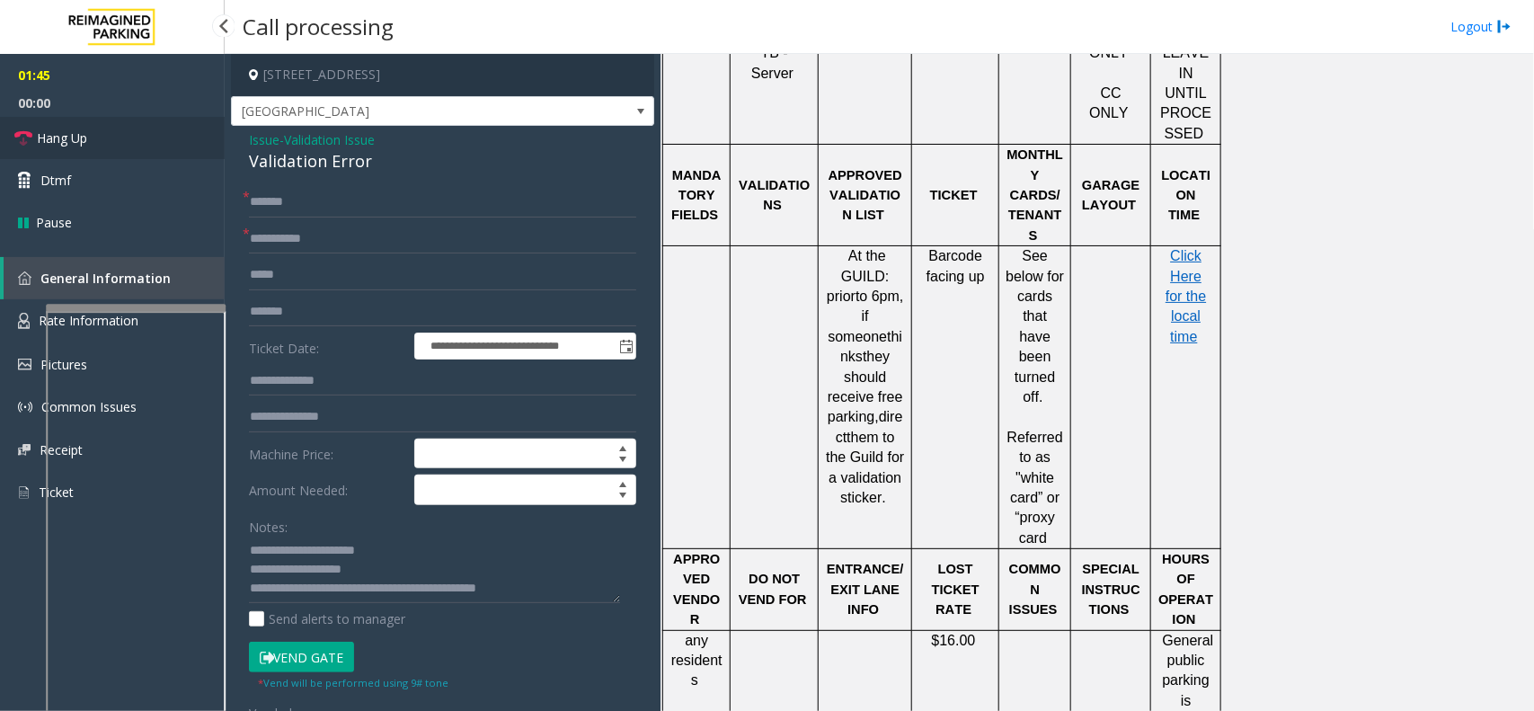
click at [117, 156] on link "Hang Up" at bounding box center [112, 138] width 225 height 42
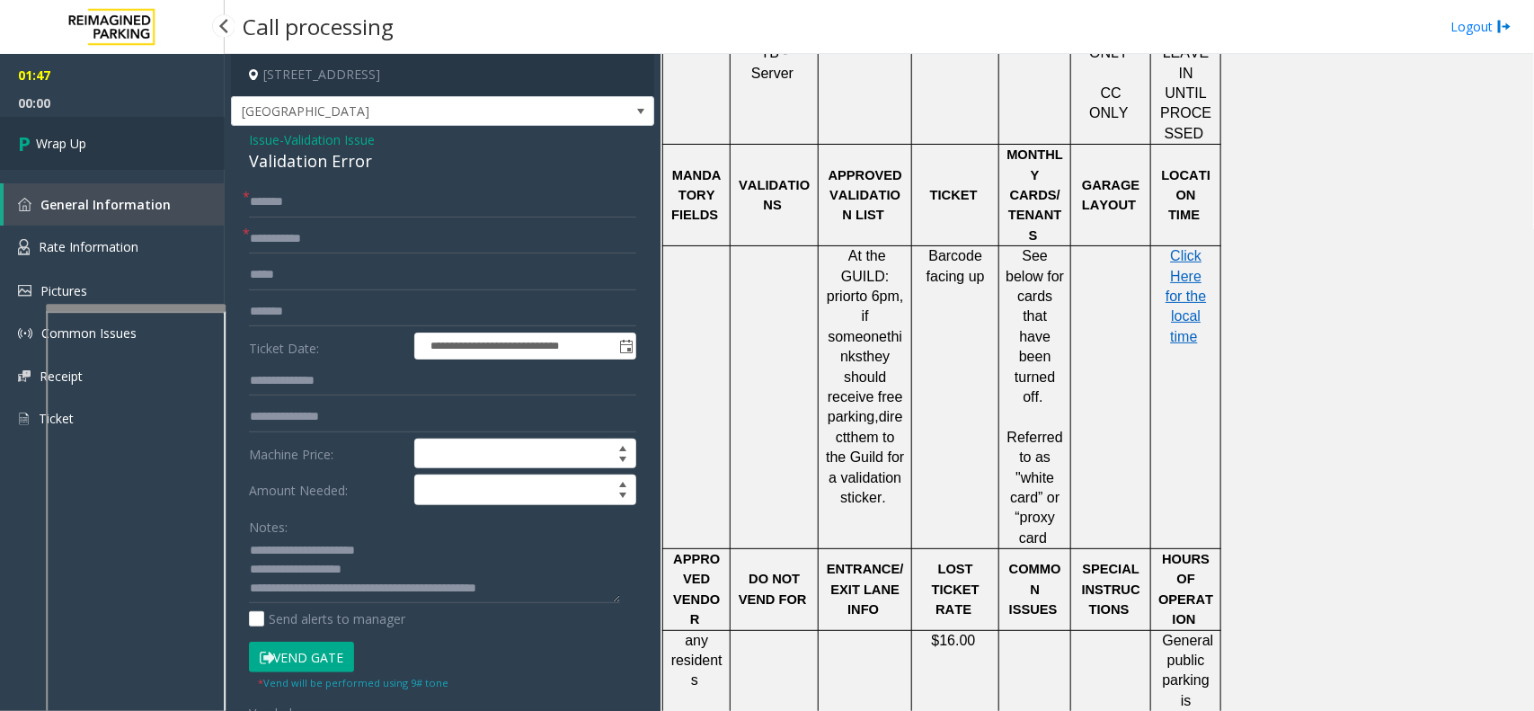
click at [121, 147] on link "Wrap Up" at bounding box center [112, 143] width 225 height 53
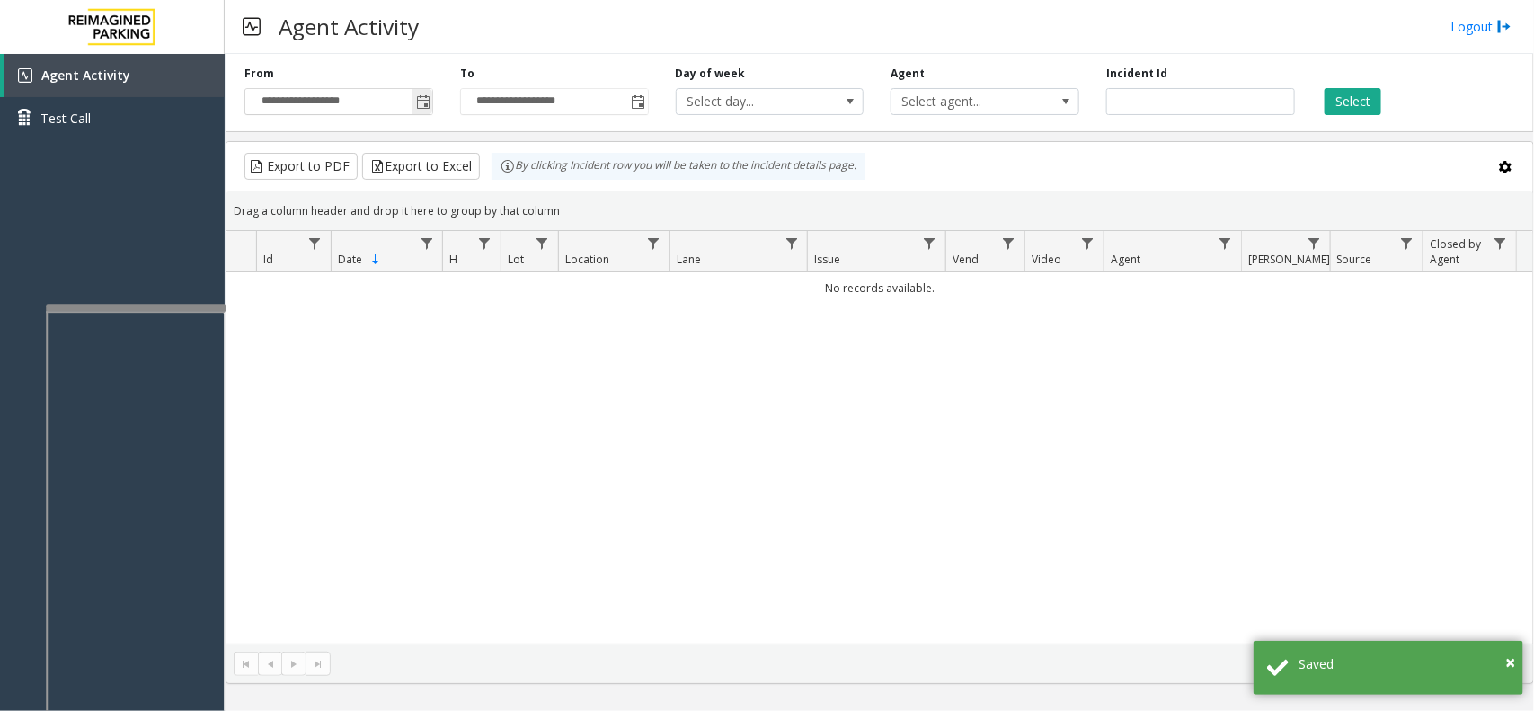
click at [421, 103] on span "Toggle popup" at bounding box center [423, 102] width 14 height 14
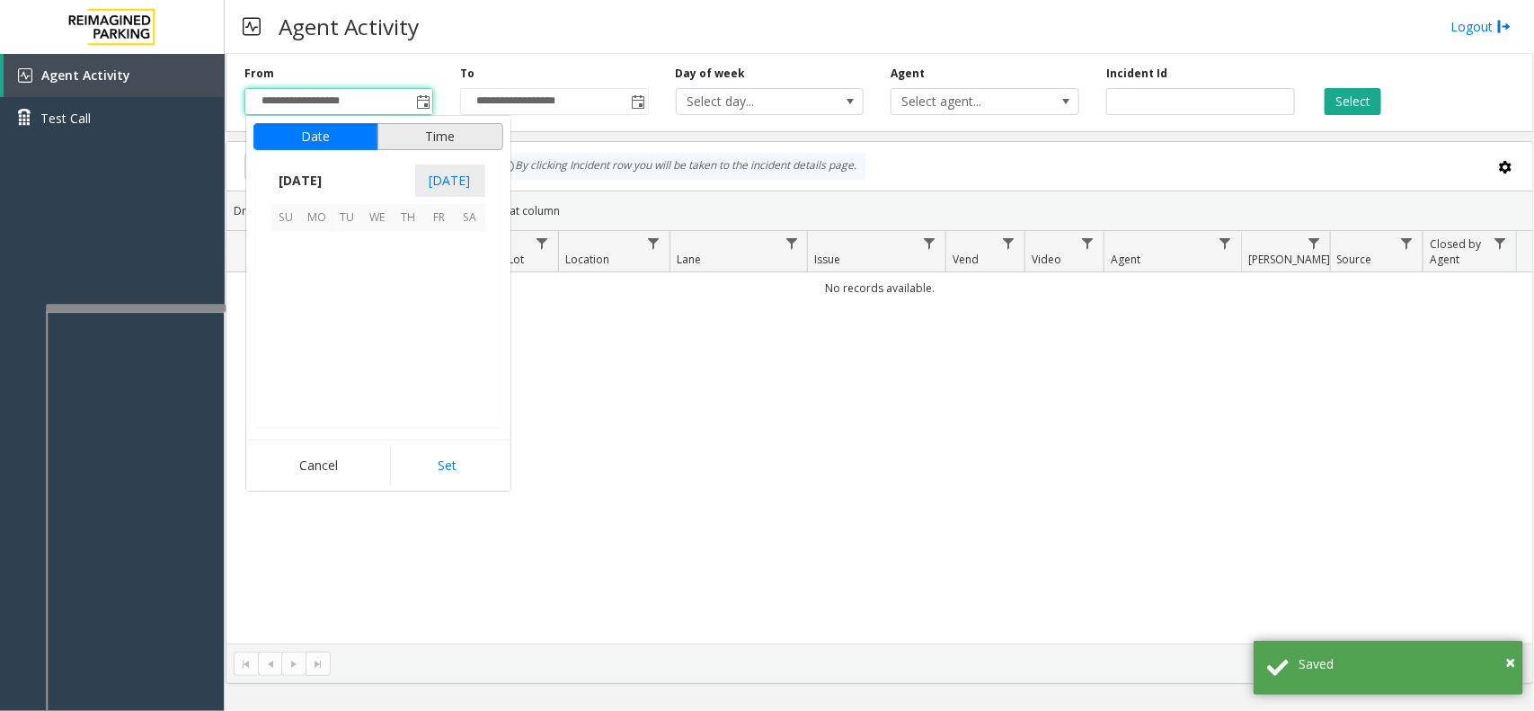
scroll to position [322467, 0]
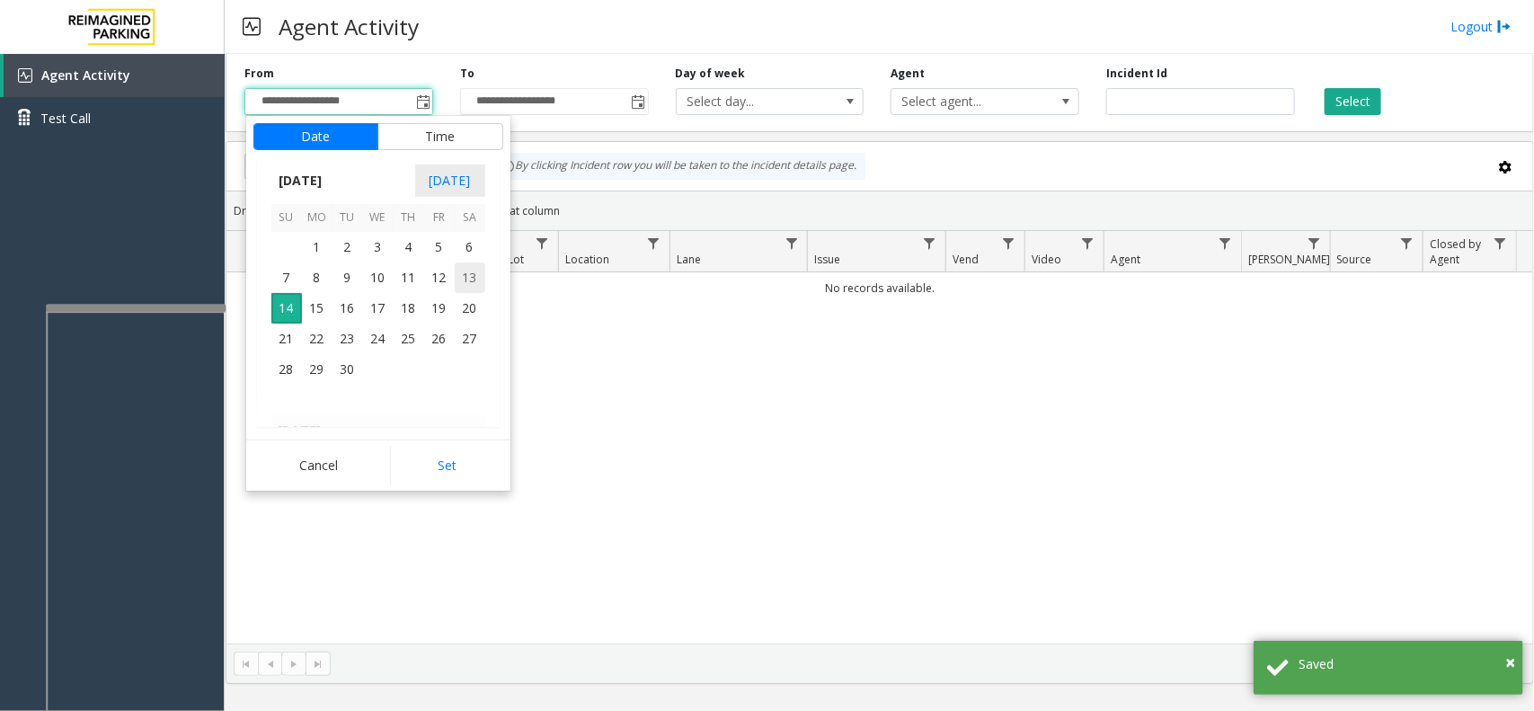
click at [470, 271] on span "13" at bounding box center [470, 277] width 31 height 31
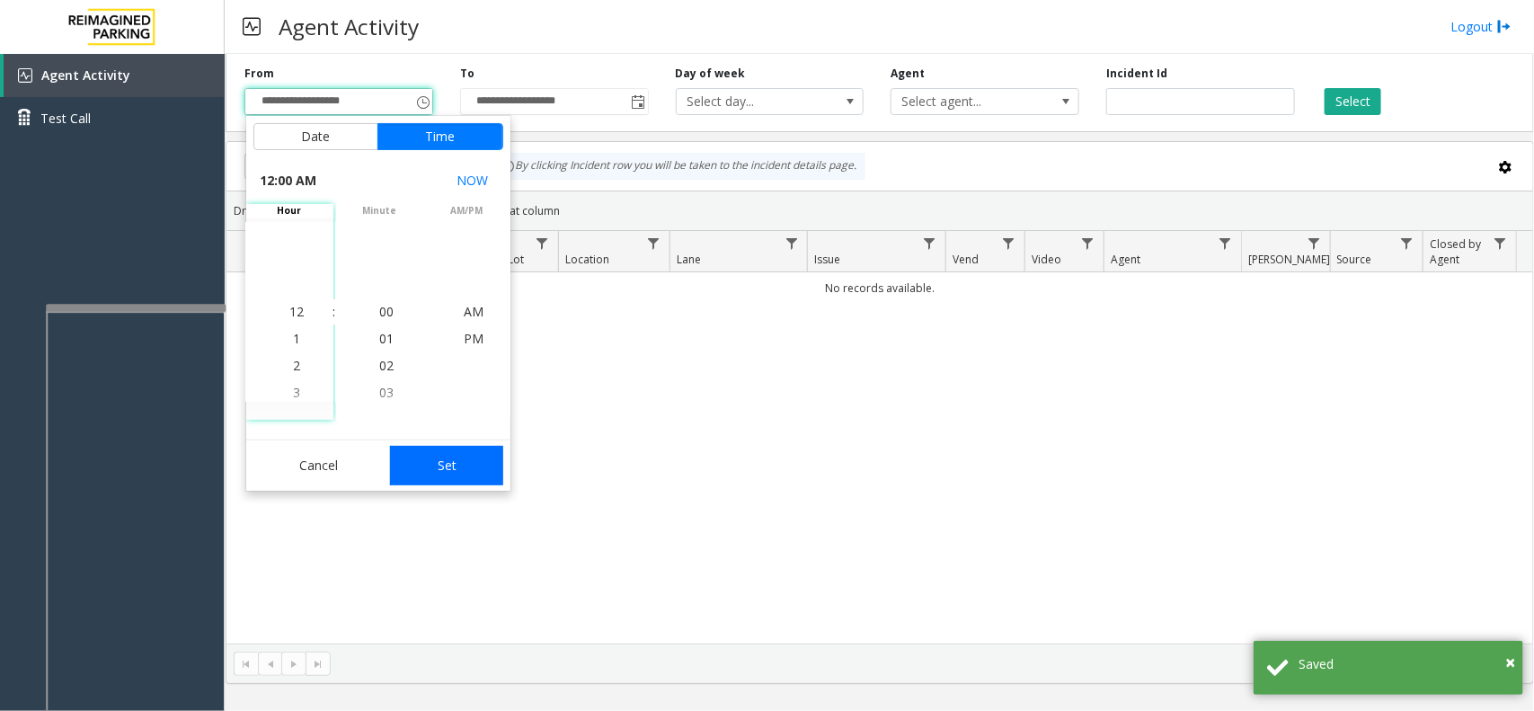
click at [485, 474] on button "Set" at bounding box center [446, 466] width 113 height 40
type input "**********"
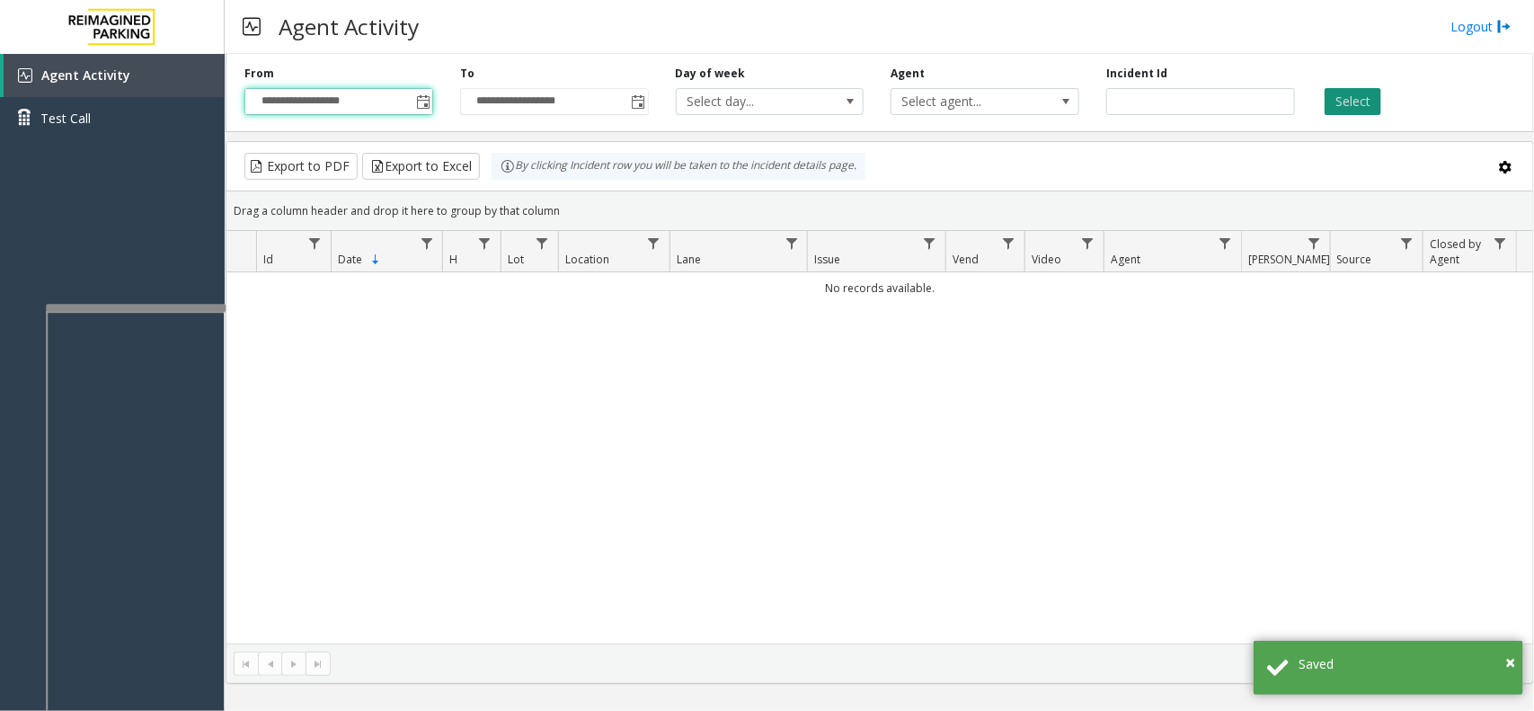
click at [1326, 104] on button "Select" at bounding box center [1353, 101] width 57 height 27
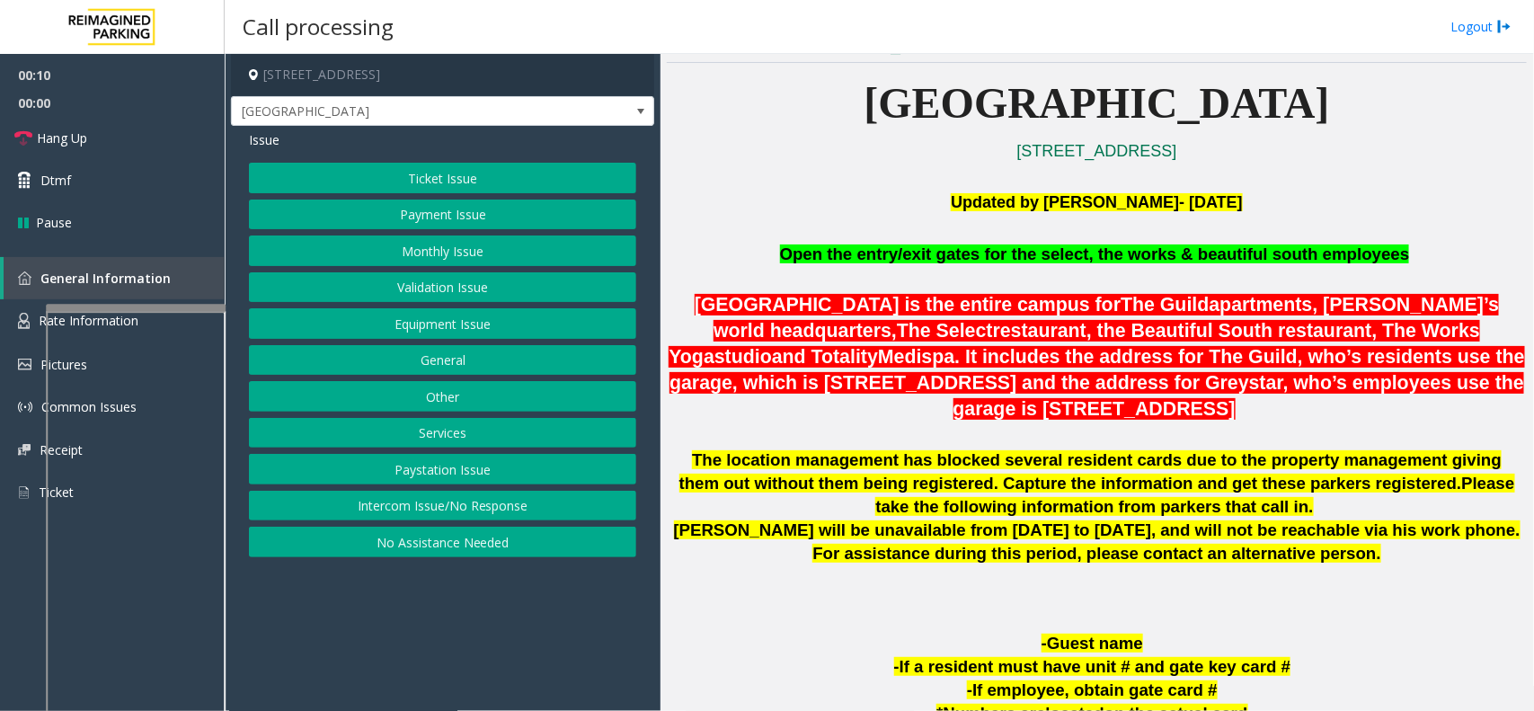
scroll to position [449, 0]
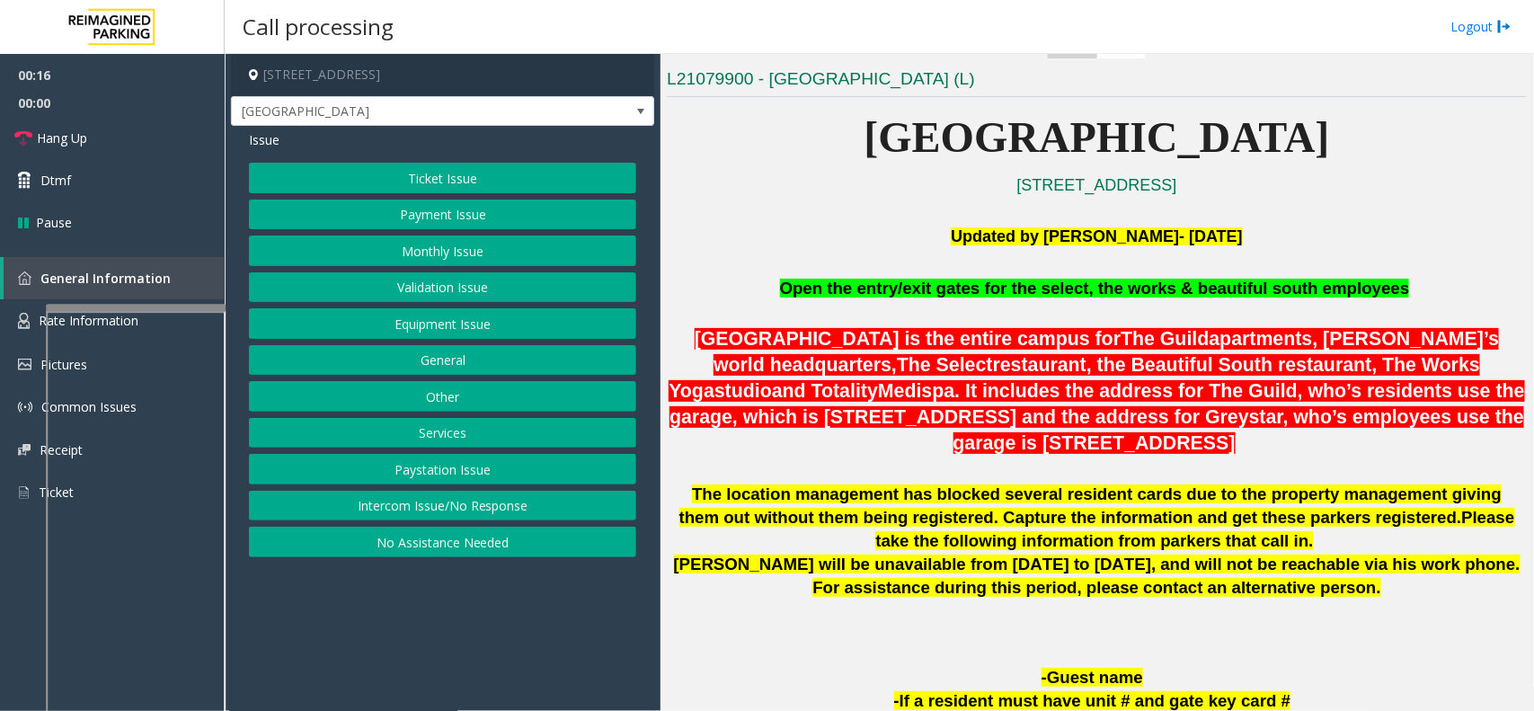
click at [421, 280] on button "Validation Issue" at bounding box center [442, 287] width 387 height 31
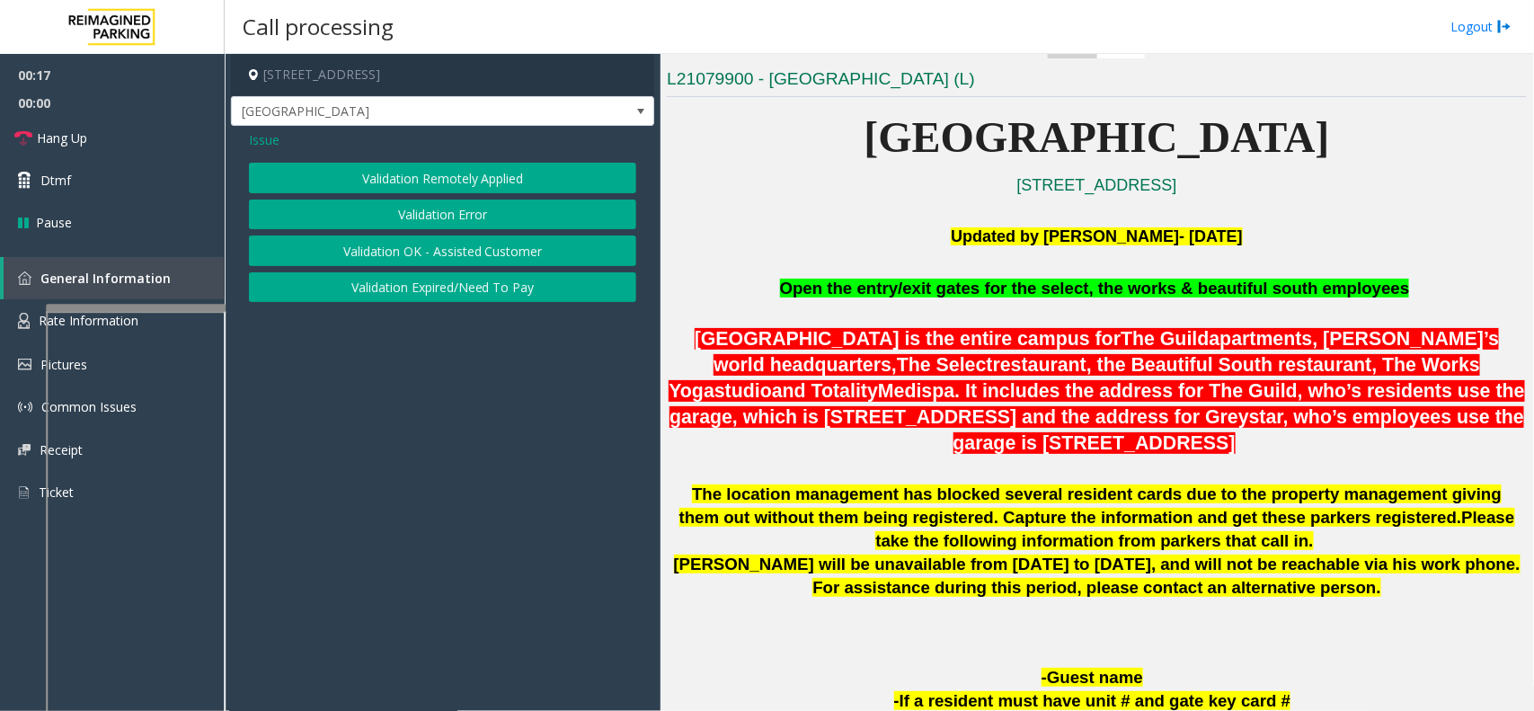
click at [429, 211] on button "Validation Error" at bounding box center [442, 215] width 387 height 31
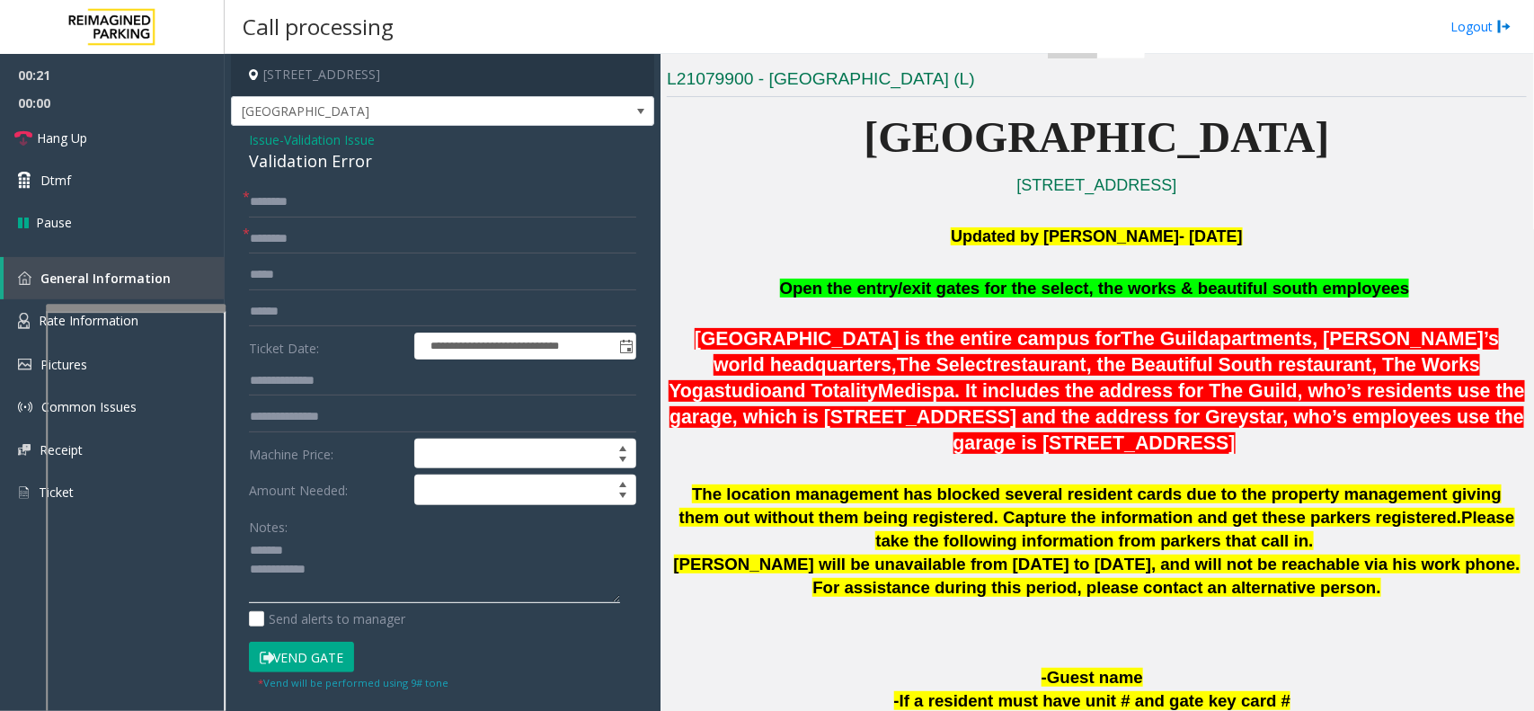
type textarea "**********"
click at [303, 244] on input "text" at bounding box center [442, 239] width 387 height 31
click at [268, 227] on input "*********" at bounding box center [442, 239] width 387 height 31
click at [299, 252] on input "*********" at bounding box center [442, 239] width 387 height 31
click at [280, 241] on input "*********" at bounding box center [442, 239] width 387 height 31
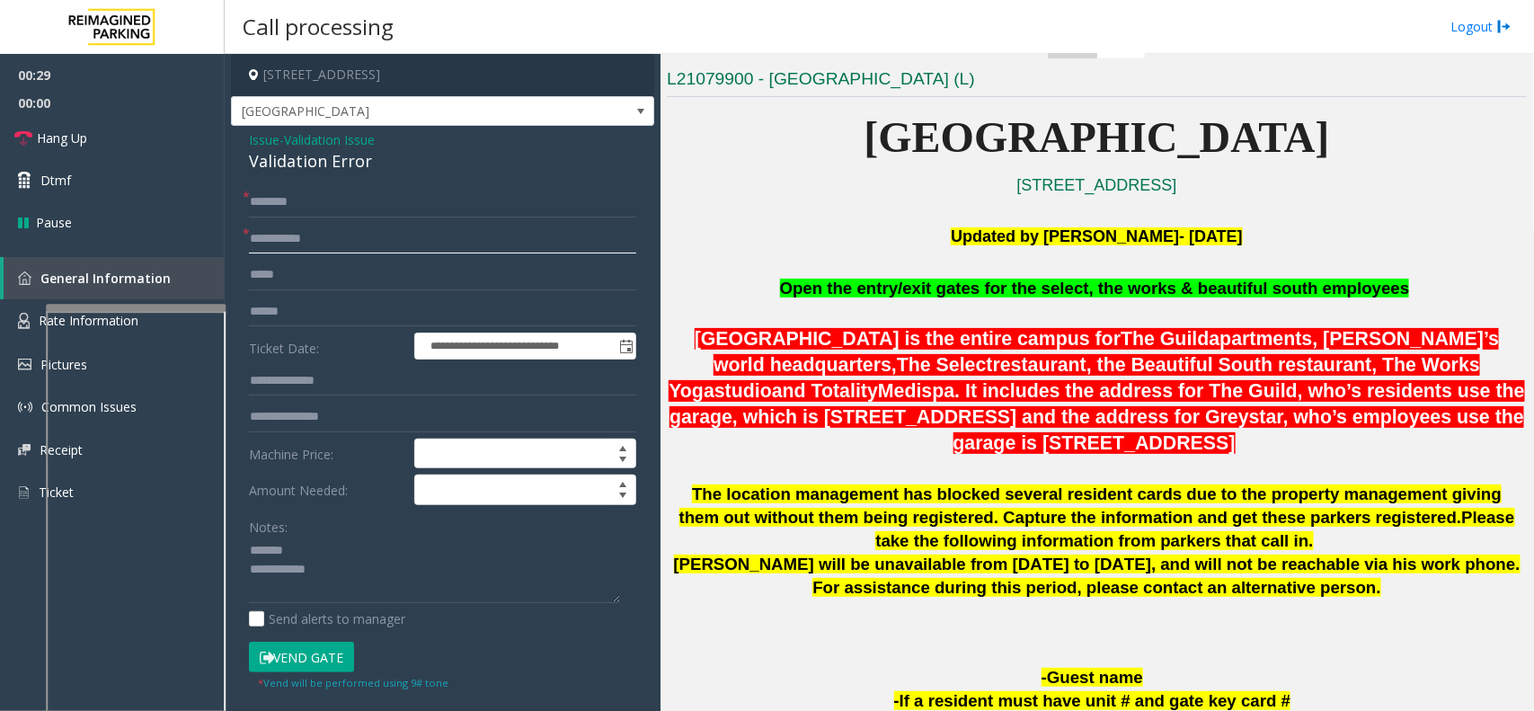
type input "**********"
click at [283, 311] on input "text" at bounding box center [442, 312] width 387 height 31
click at [317, 171] on div "Validation Error" at bounding box center [442, 161] width 387 height 24
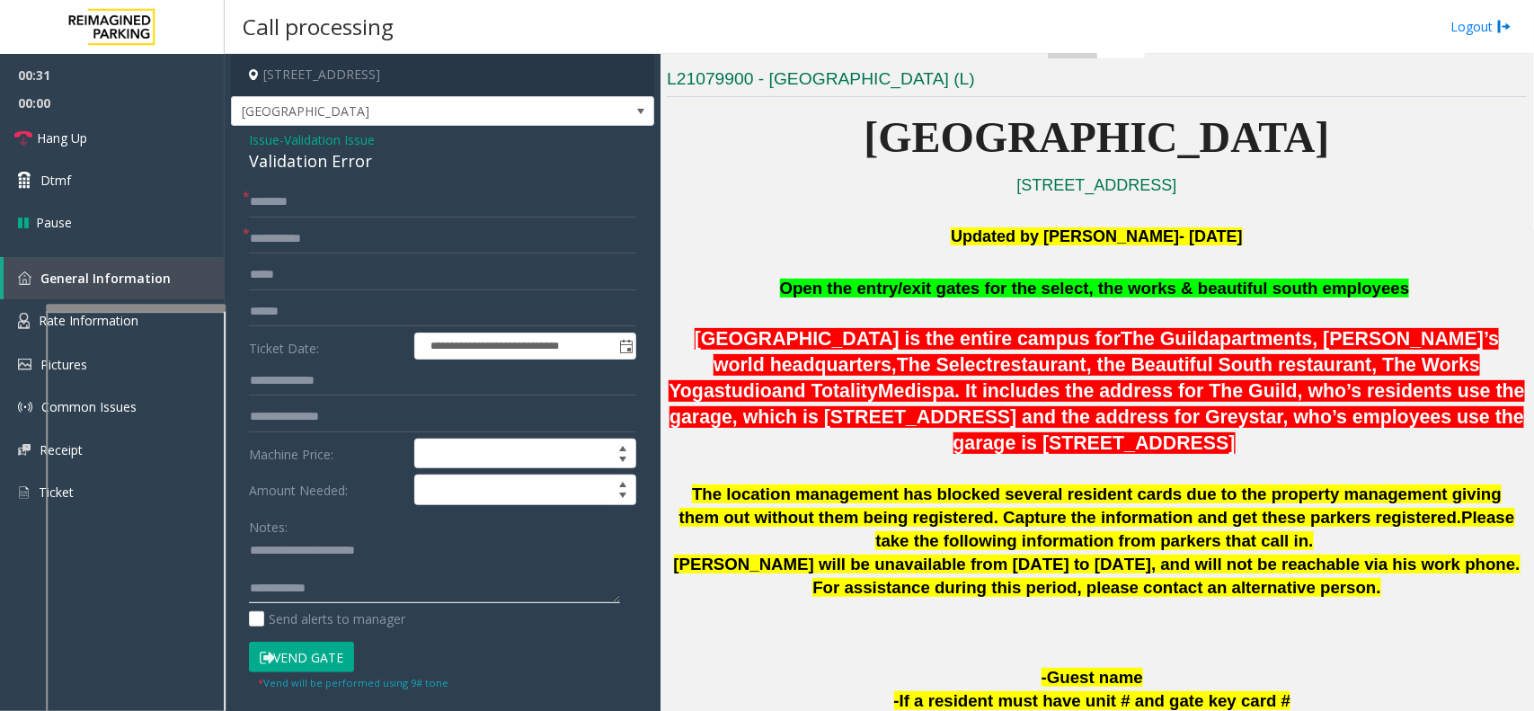
click at [366, 573] on textarea at bounding box center [434, 570] width 371 height 67
type textarea "**********"
click at [308, 316] on input "text" at bounding box center [442, 312] width 387 height 31
type input "*******"
click at [299, 571] on textarea at bounding box center [434, 570] width 371 height 67
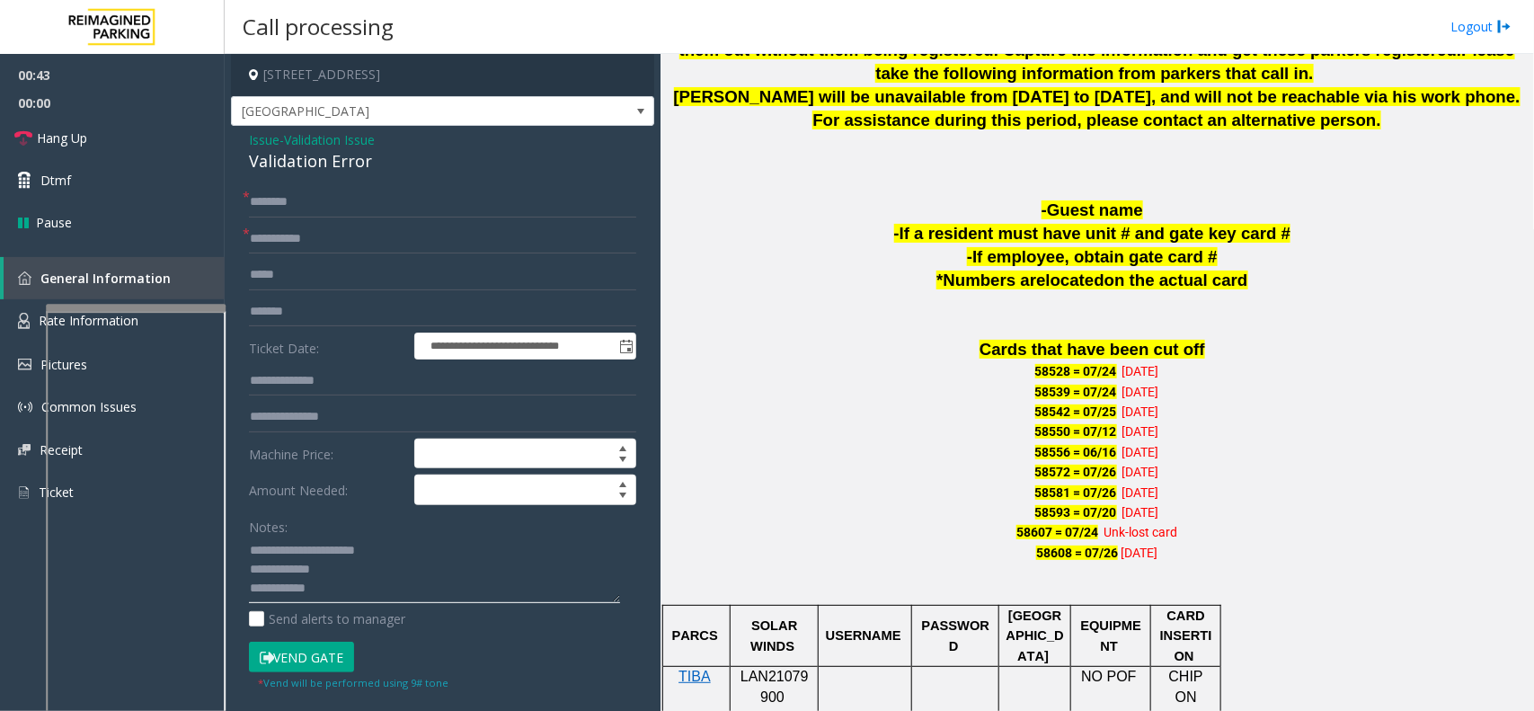
scroll to position [1124, 0]
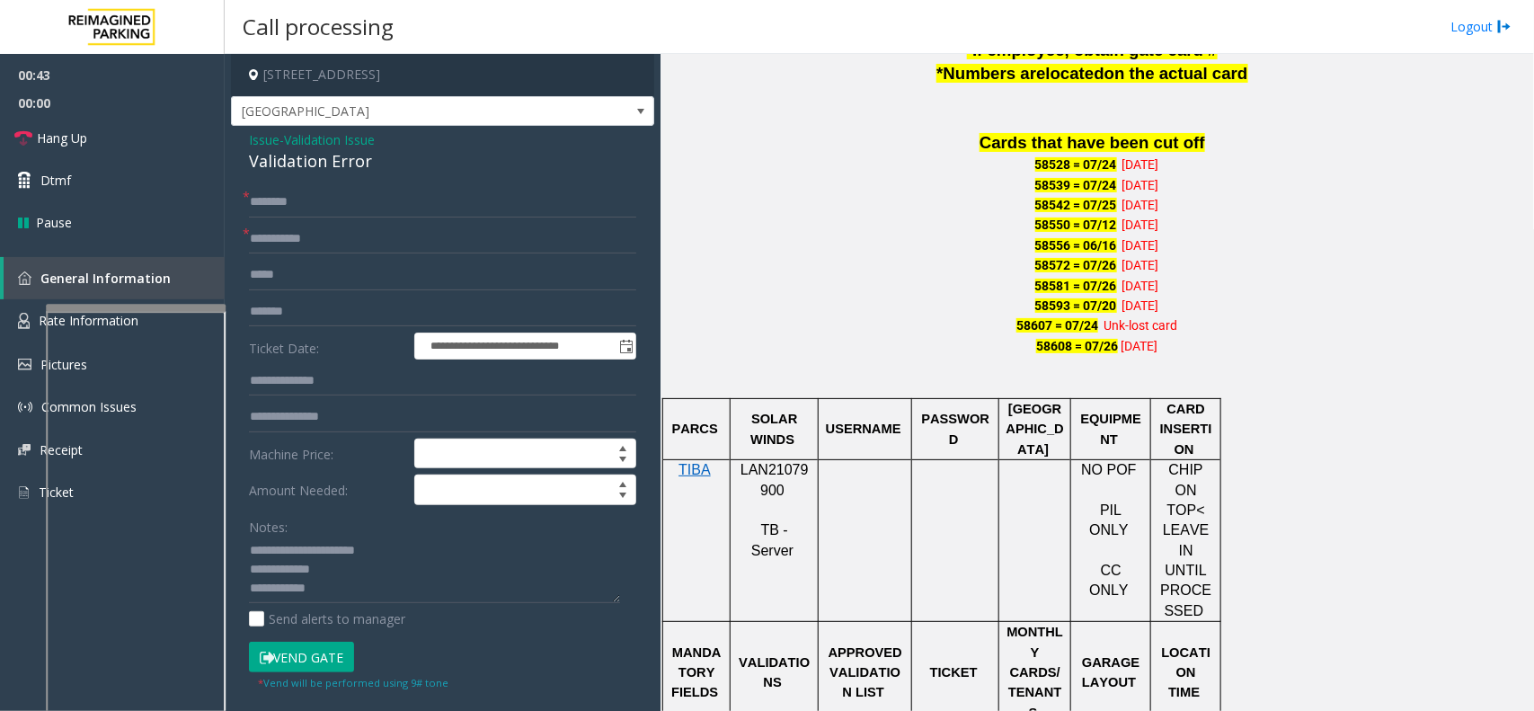
click at [322, 576] on textarea at bounding box center [434, 570] width 371 height 67
click at [289, 207] on input "text" at bounding box center [442, 202] width 387 height 31
type textarea "**********"
click at [271, 207] on input "text" at bounding box center [442, 202] width 387 height 31
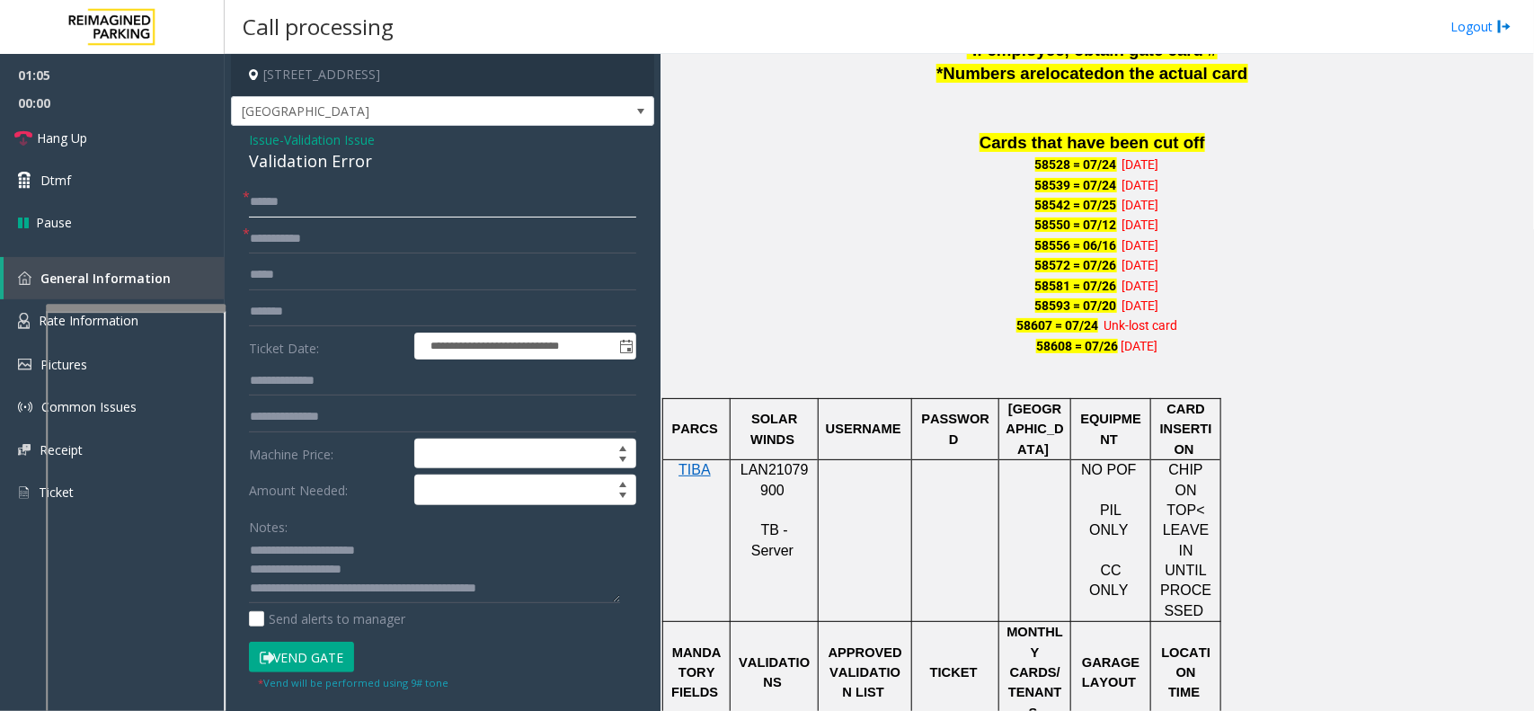
type input "******"
click at [324, 653] on button "Vend Gate" at bounding box center [301, 657] width 105 height 31
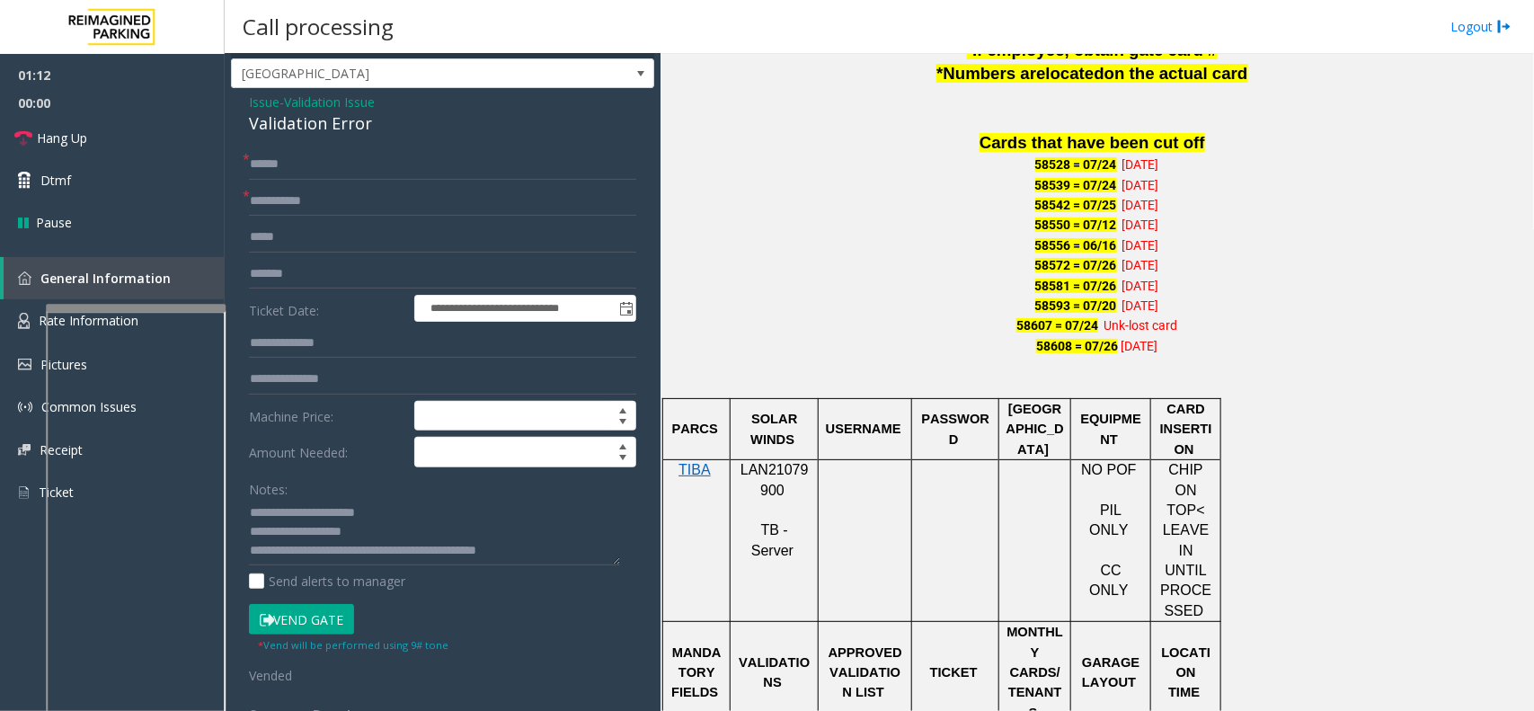
scroll to position [0, 0]
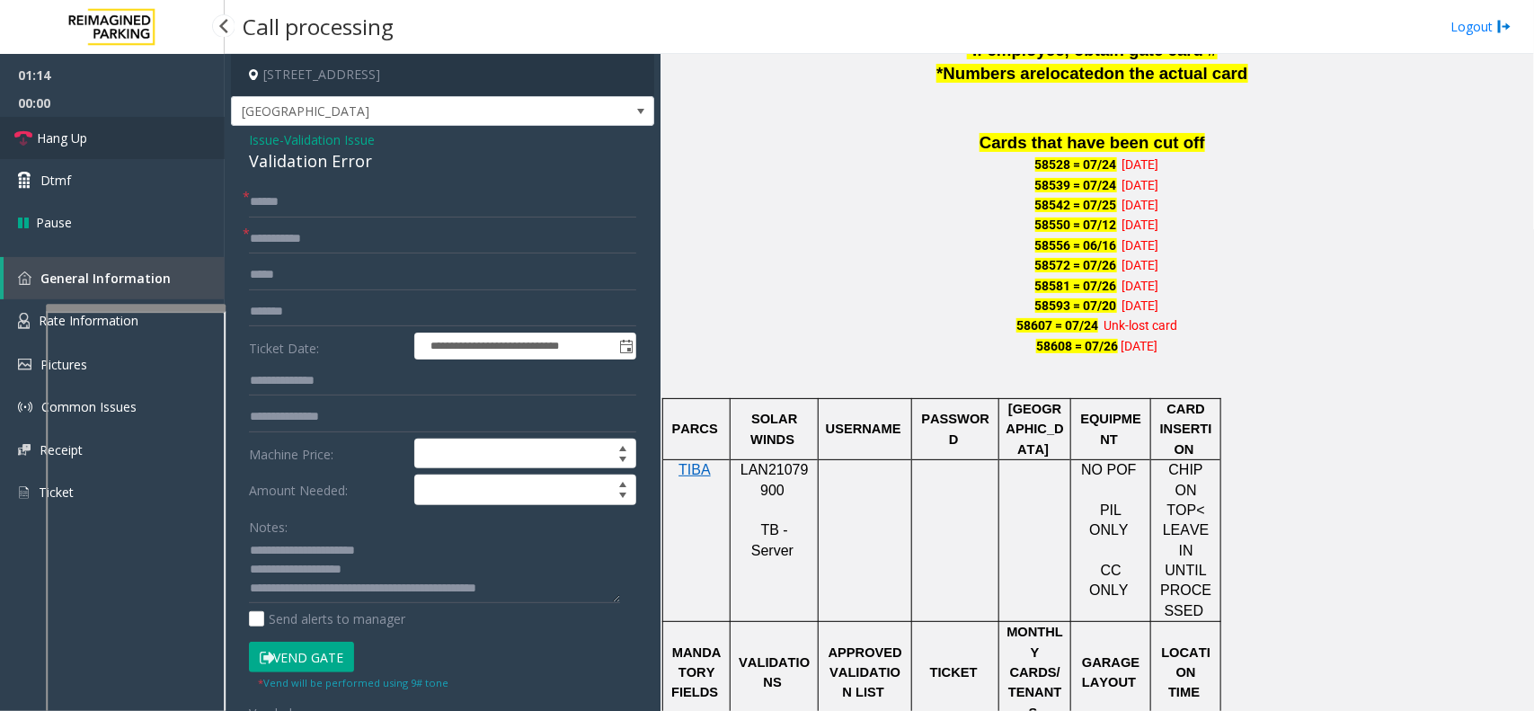
click at [90, 130] on link "Hang Up" at bounding box center [112, 138] width 225 height 42
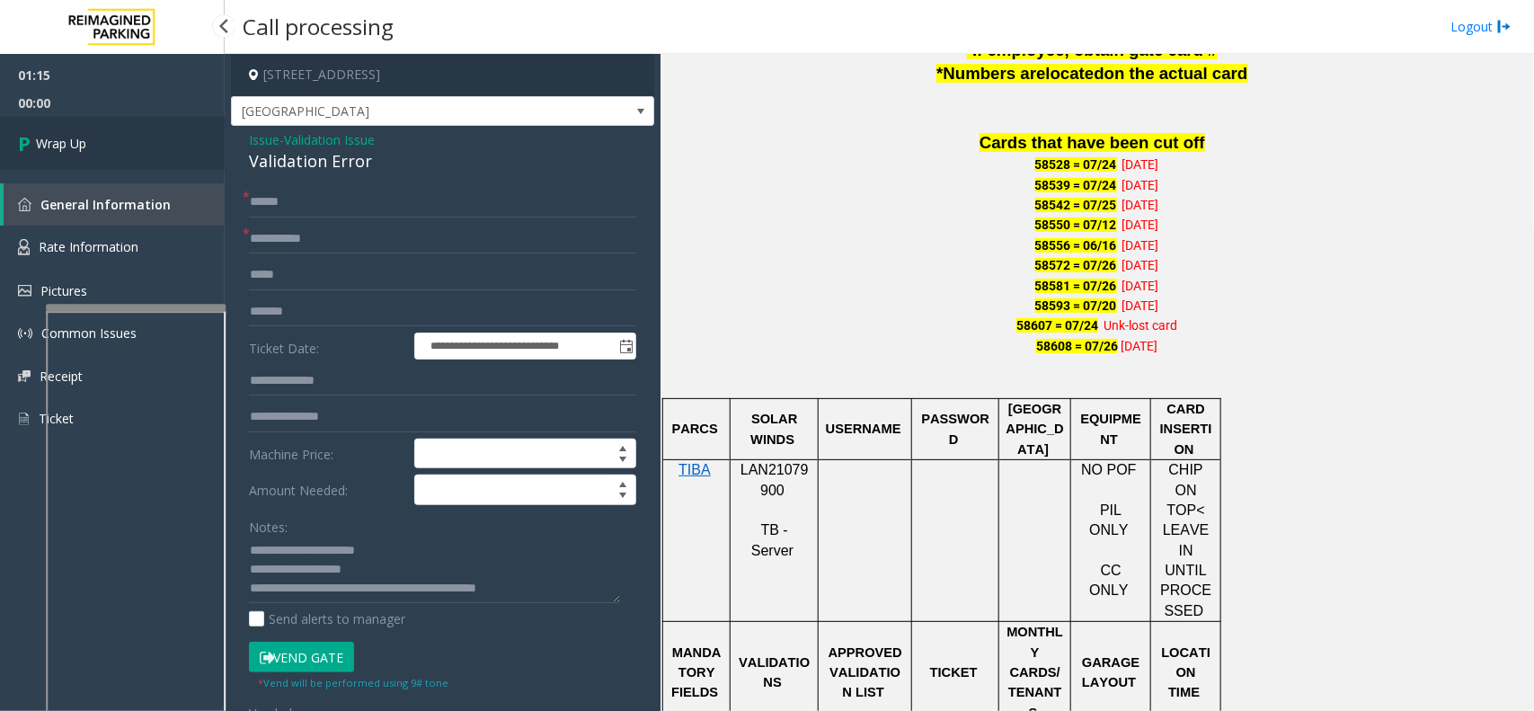
click at [90, 130] on link "Wrap Up" at bounding box center [112, 143] width 225 height 53
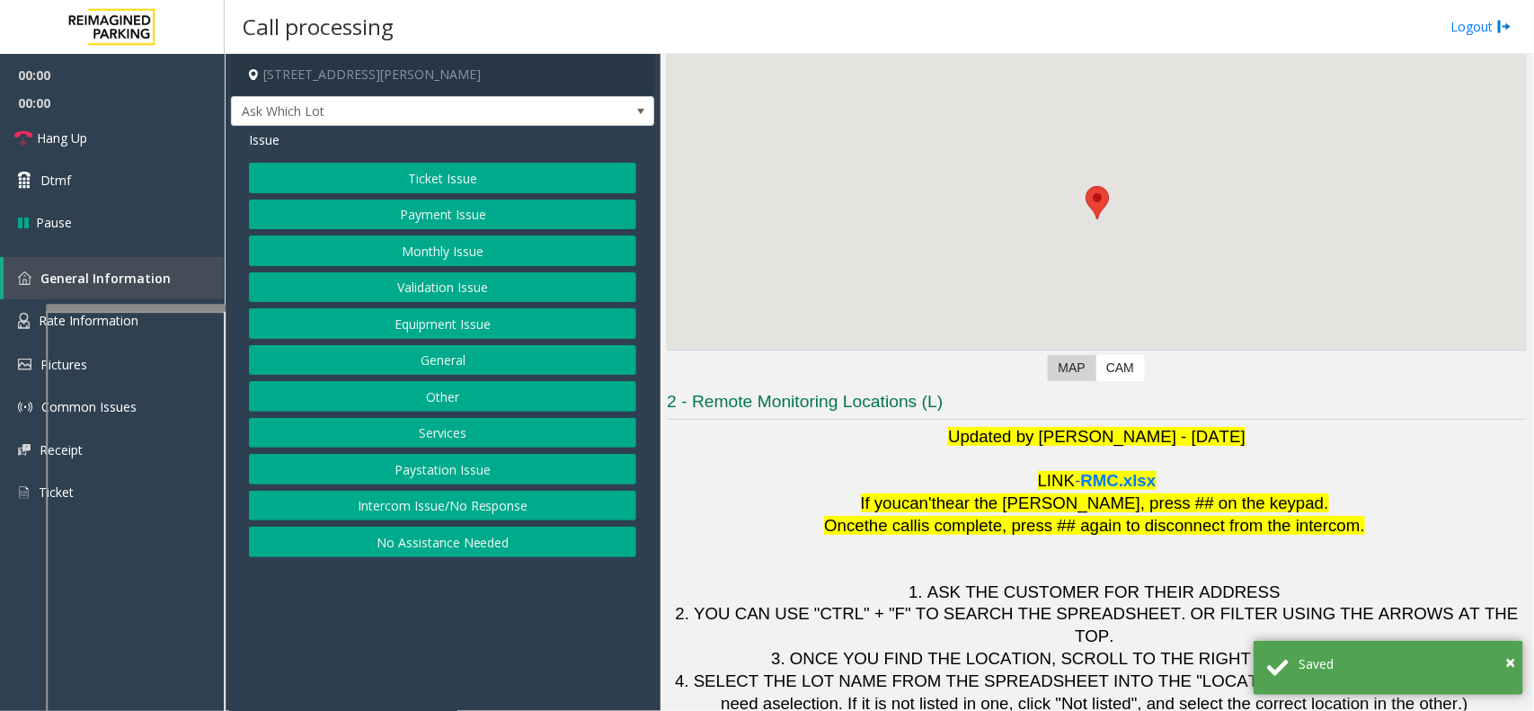
scroll to position [149, 0]
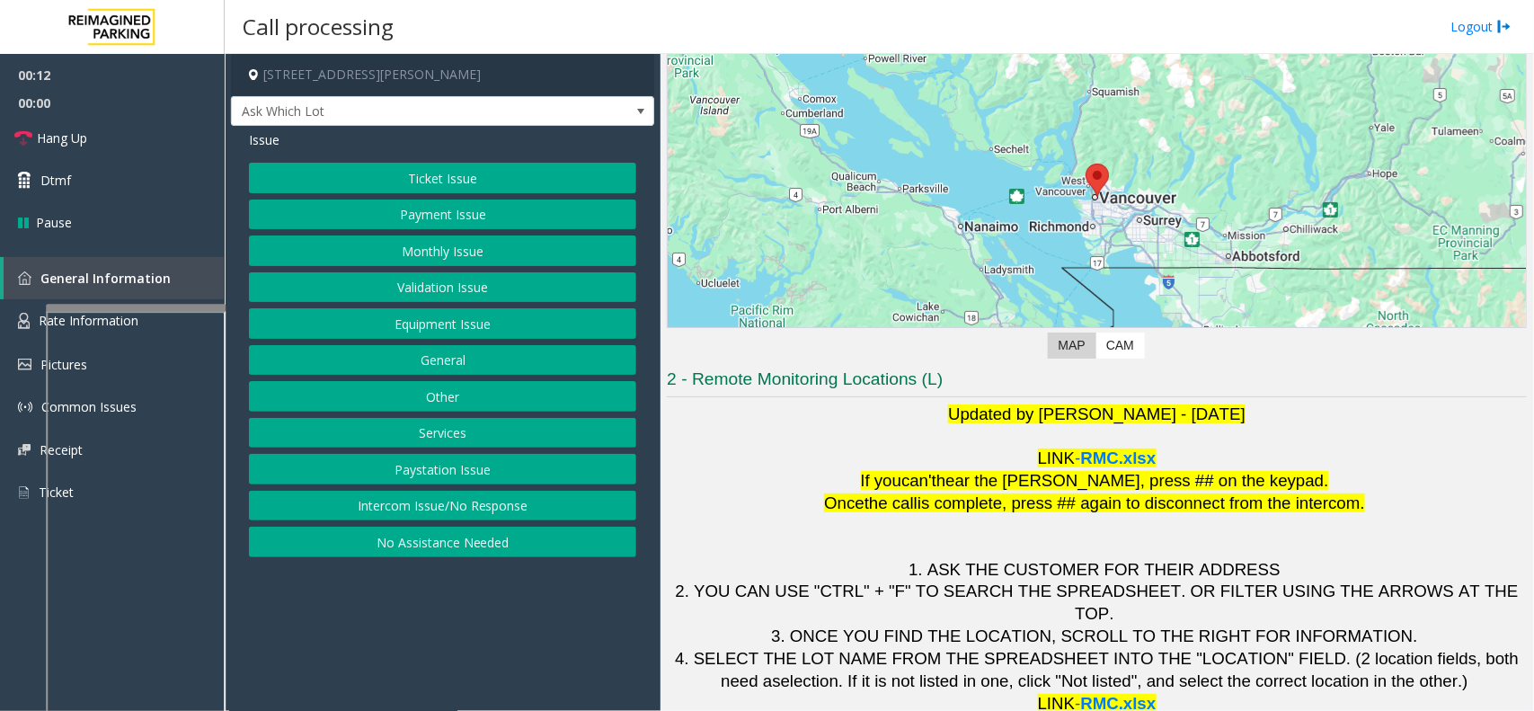
click at [406, 500] on button "Intercom Issue/No Response" at bounding box center [442, 506] width 387 height 31
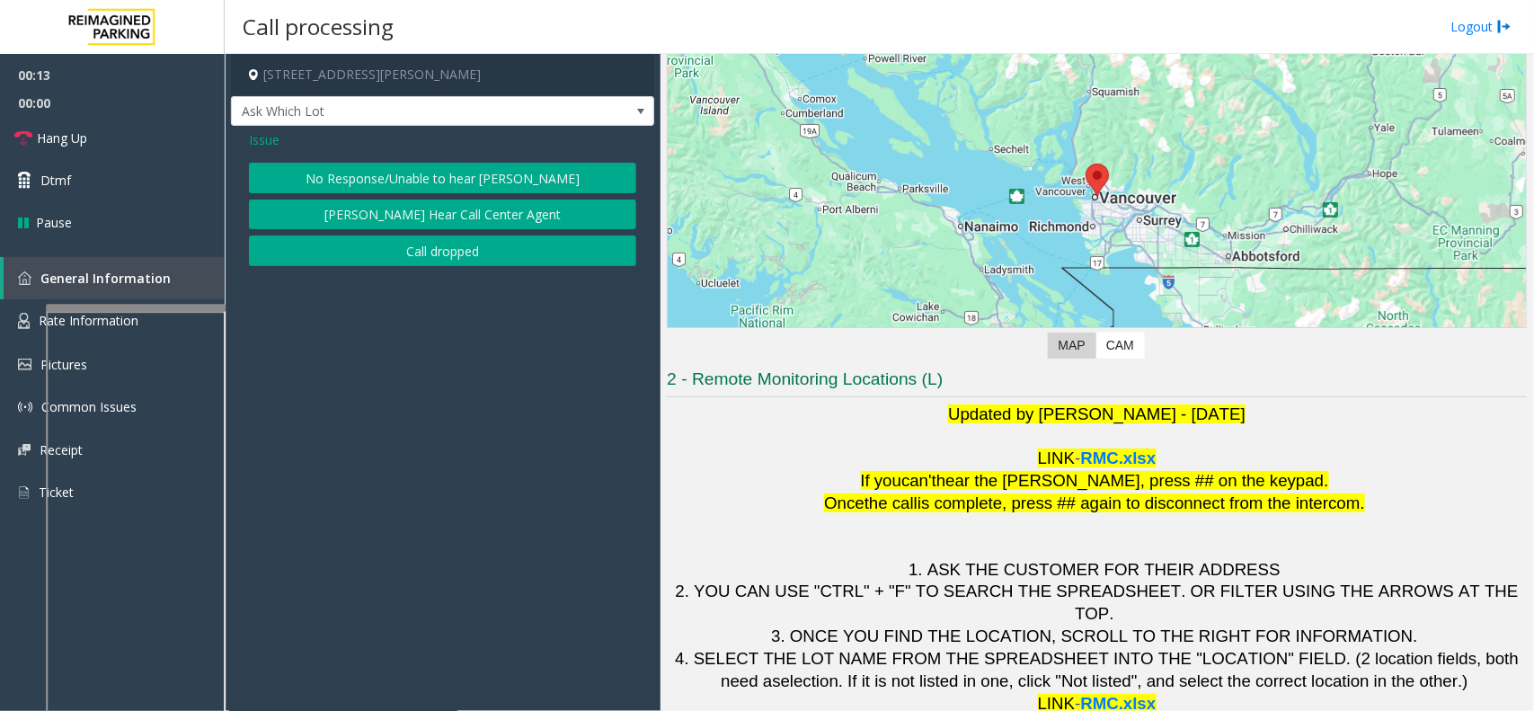
click at [418, 199] on div "No Response/Unable to hear [PERSON_NAME] Cannot Hear Call Center Agent Call dro…" at bounding box center [442, 214] width 387 height 103
click at [422, 185] on button "No Response/Unable to hear [PERSON_NAME]" at bounding box center [442, 178] width 387 height 31
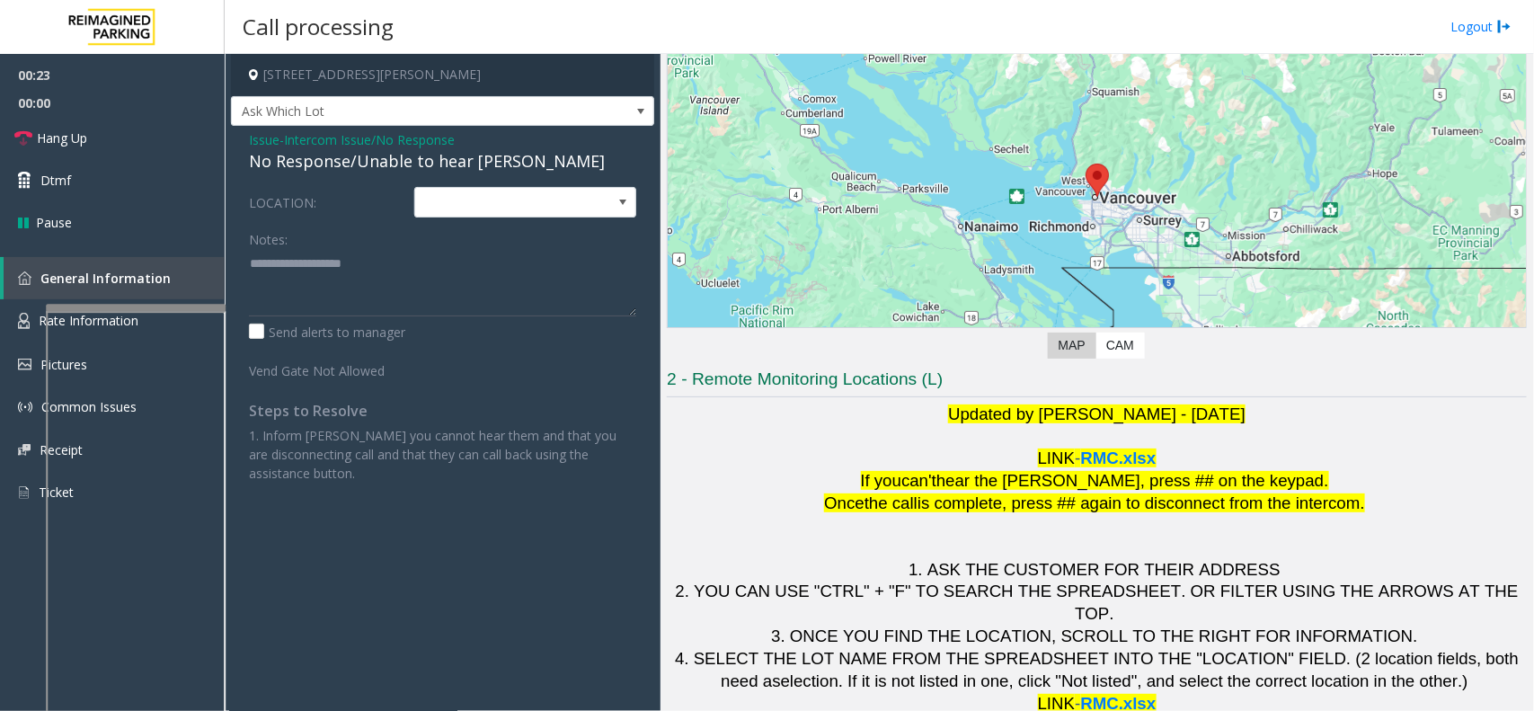
click at [419, 166] on div "No Response/Unable to hear [PERSON_NAME]" at bounding box center [442, 161] width 387 height 24
type textarea "**********"
click at [220, 136] on link "Hang Up" at bounding box center [112, 138] width 225 height 42
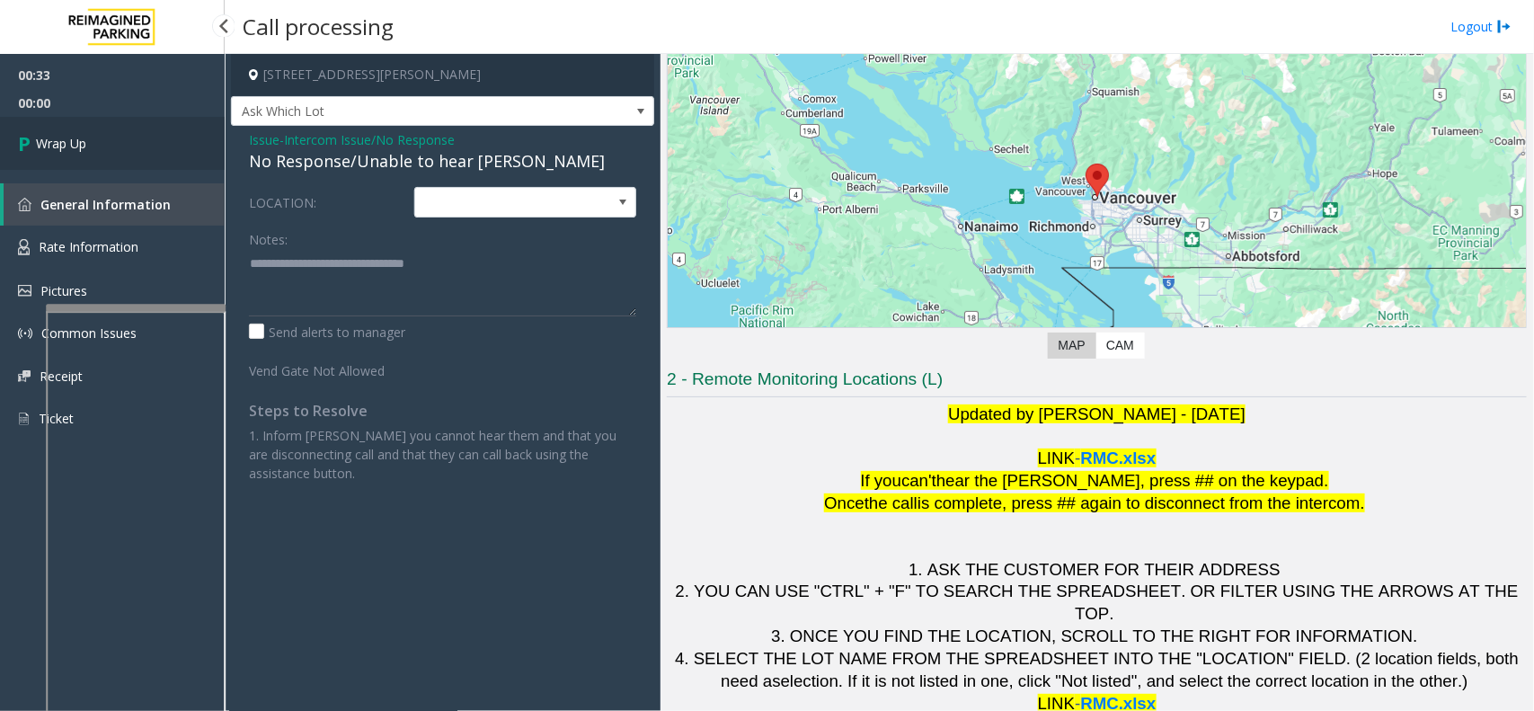
click at [121, 136] on link "Wrap Up" at bounding box center [112, 143] width 225 height 53
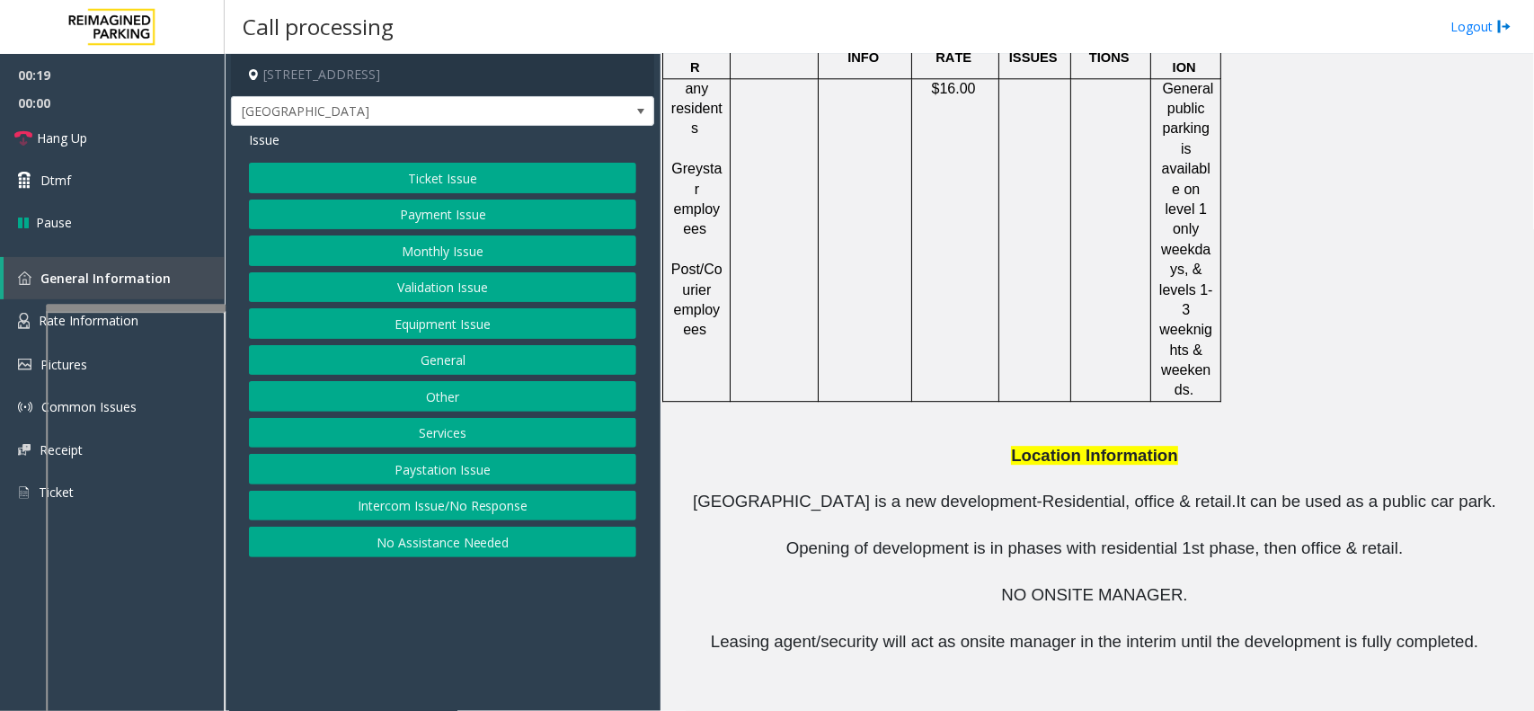
scroll to position [2163, 0]
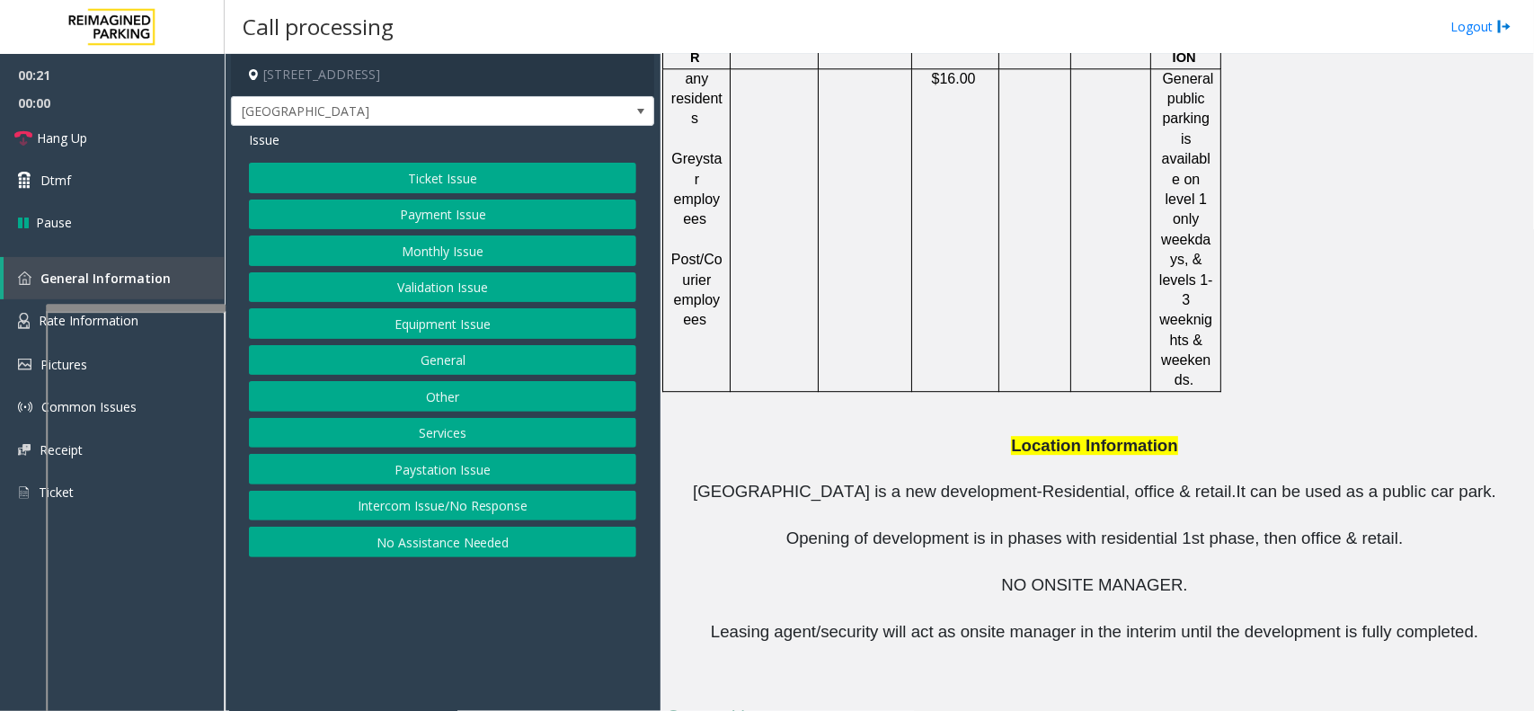
drag, startPoint x: 972, startPoint y: 634, endPoint x: 861, endPoint y: 630, distance: 110.6
copy button "[PHONE_NUMBER]"
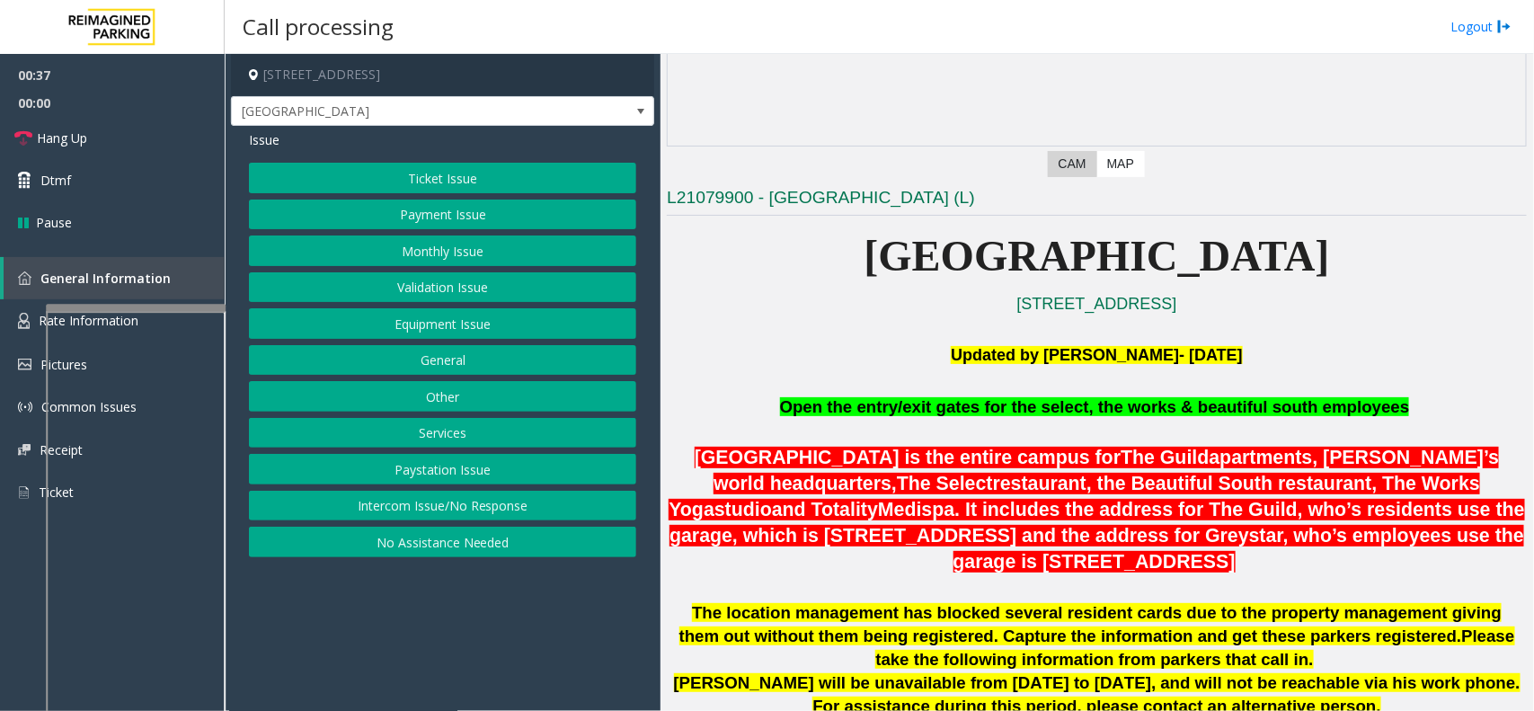
scroll to position [365, 0]
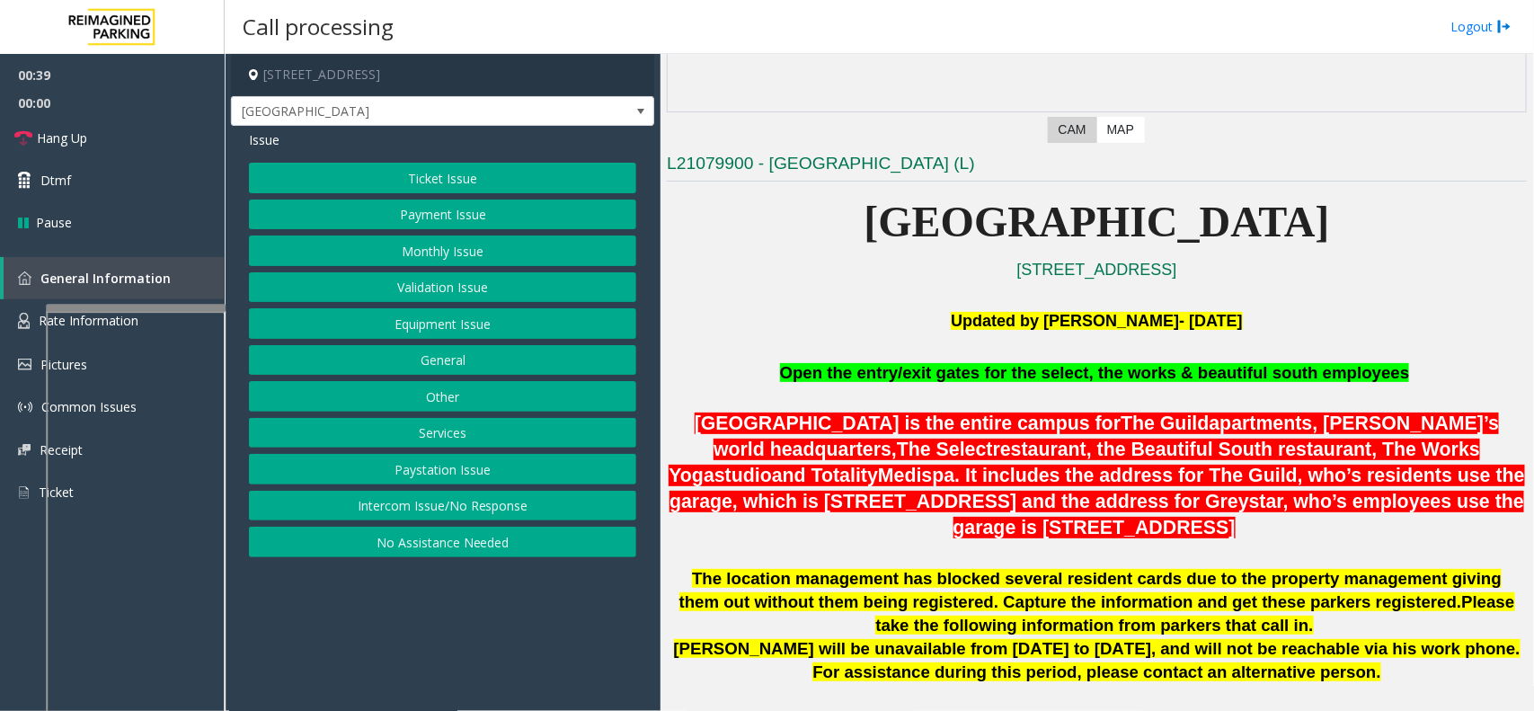
click at [410, 293] on button "Validation Issue" at bounding box center [442, 287] width 387 height 31
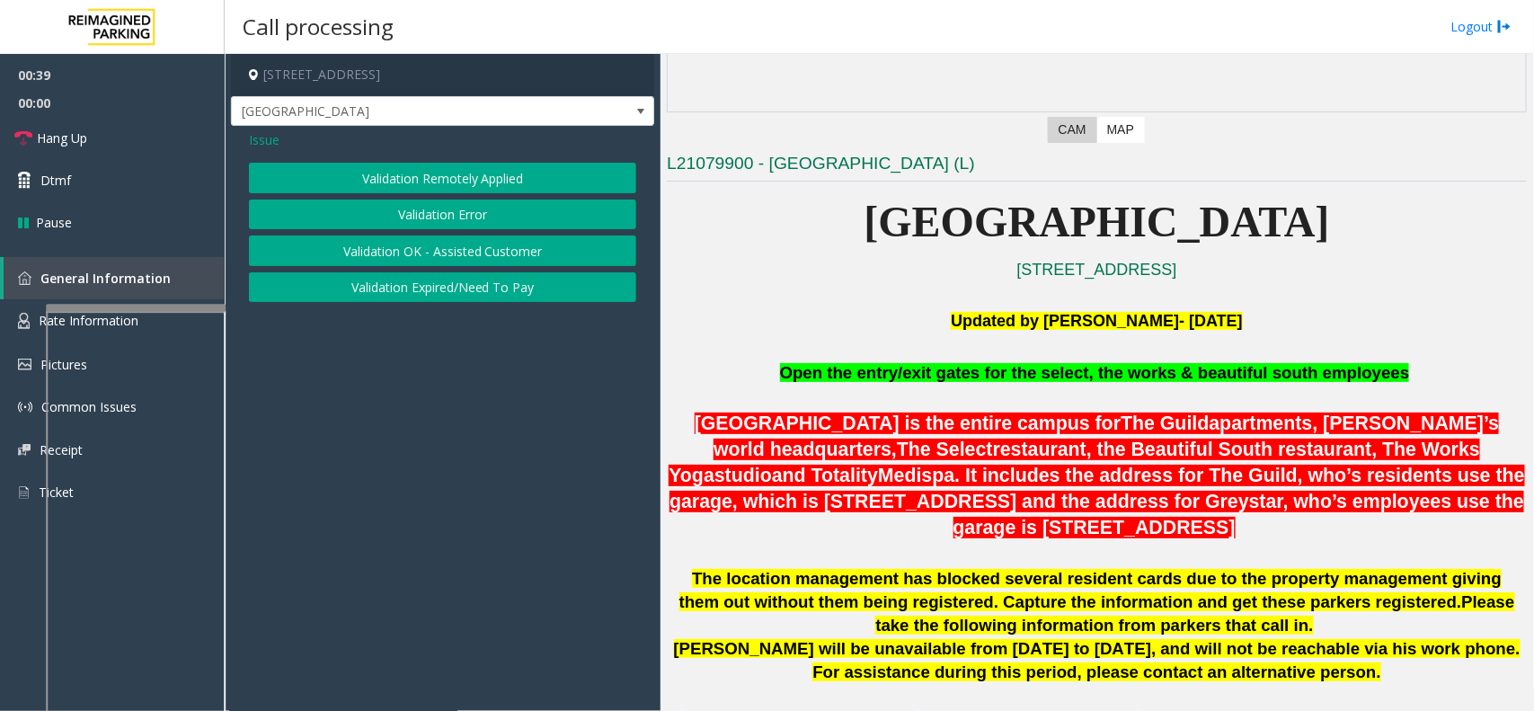
click at [457, 207] on button "Validation Error" at bounding box center [442, 215] width 387 height 31
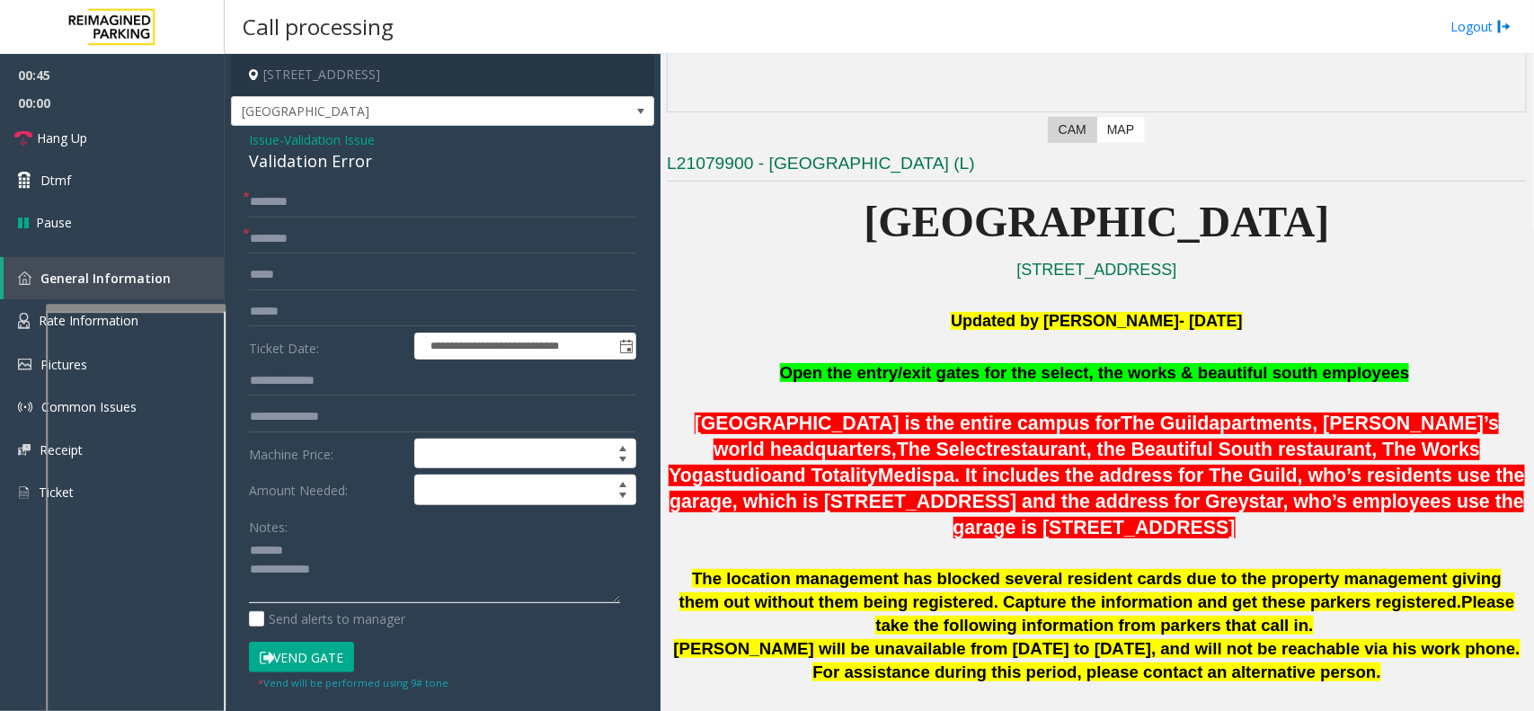
click at [384, 544] on textarea at bounding box center [434, 570] width 371 height 67
click at [320, 163] on div "Validation Error" at bounding box center [442, 161] width 387 height 24
click at [320, 162] on div "Validation Error" at bounding box center [442, 161] width 387 height 24
click at [400, 564] on textarea at bounding box center [434, 570] width 371 height 67
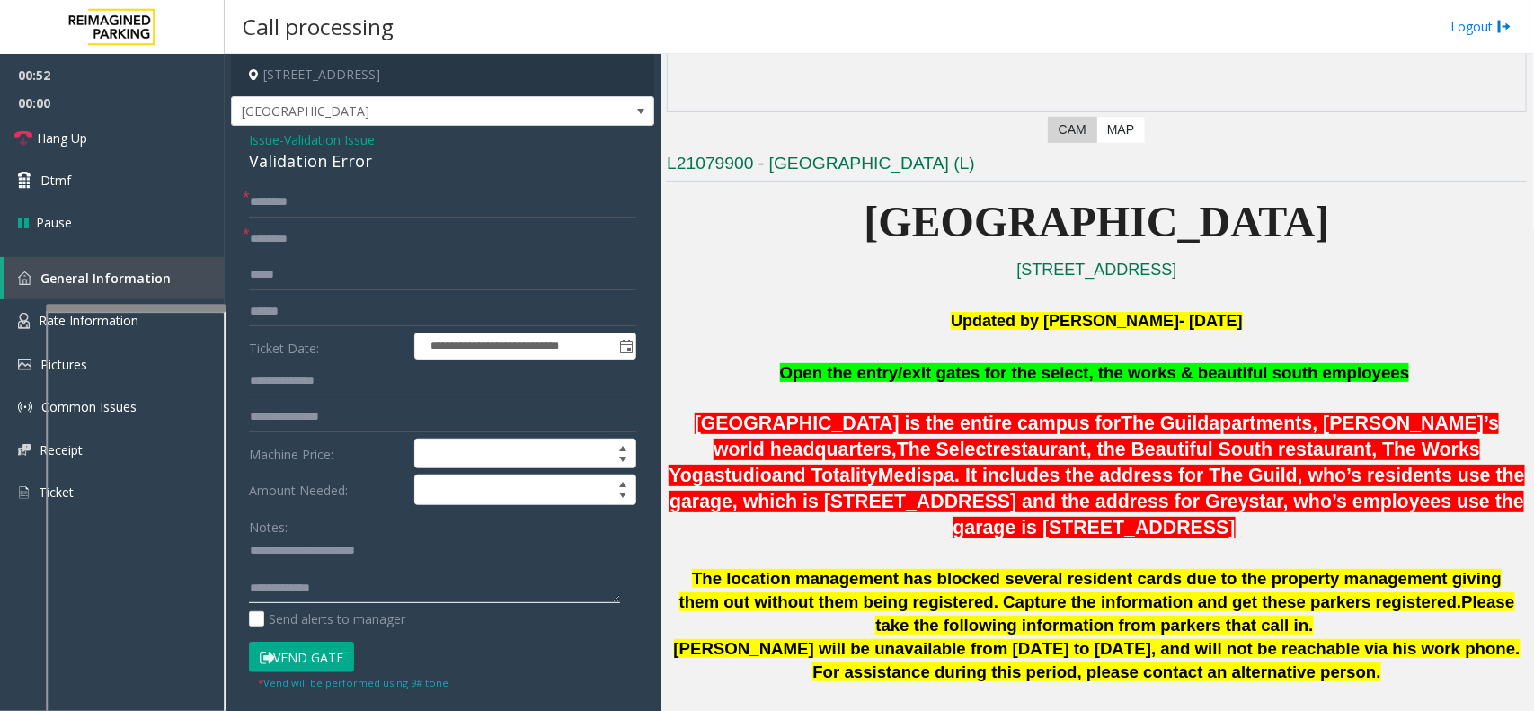
drag, startPoint x: 288, startPoint y: 549, endPoint x: 421, endPoint y: 556, distance: 133.2
click at [421, 556] on textarea at bounding box center [434, 570] width 371 height 67
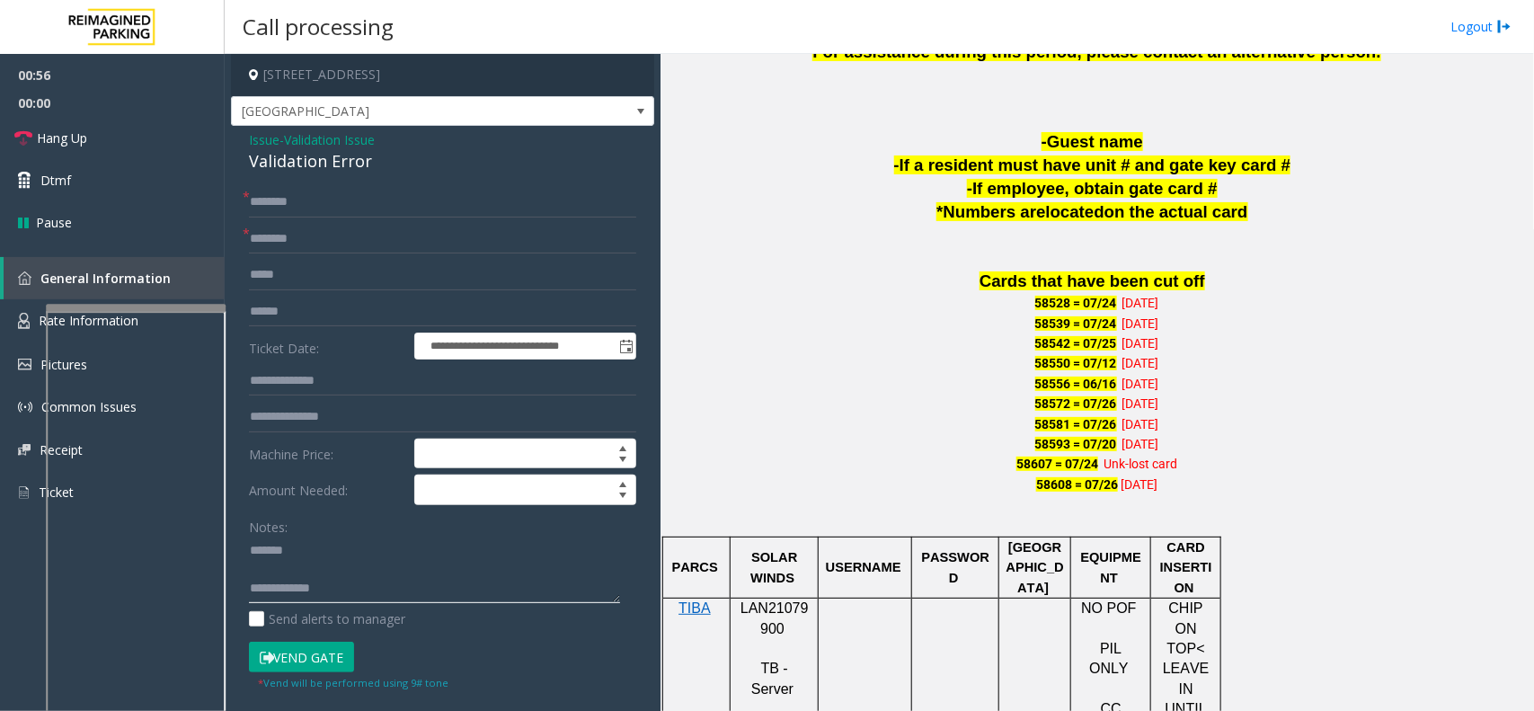
scroll to position [1039, 0]
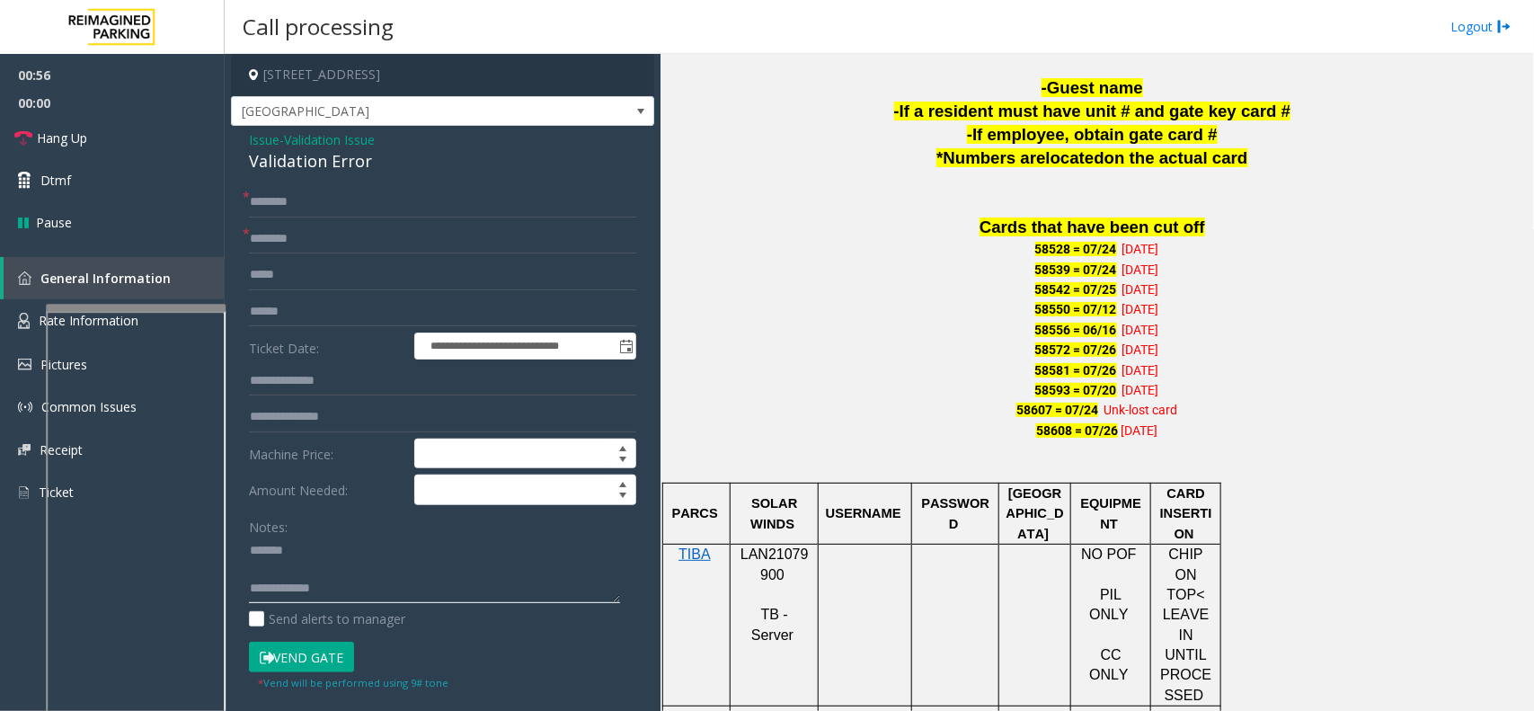
type textarea "**********"
click at [758, 553] on span "LAN21079900" at bounding box center [775, 564] width 68 height 35
copy p "LAN21079900"
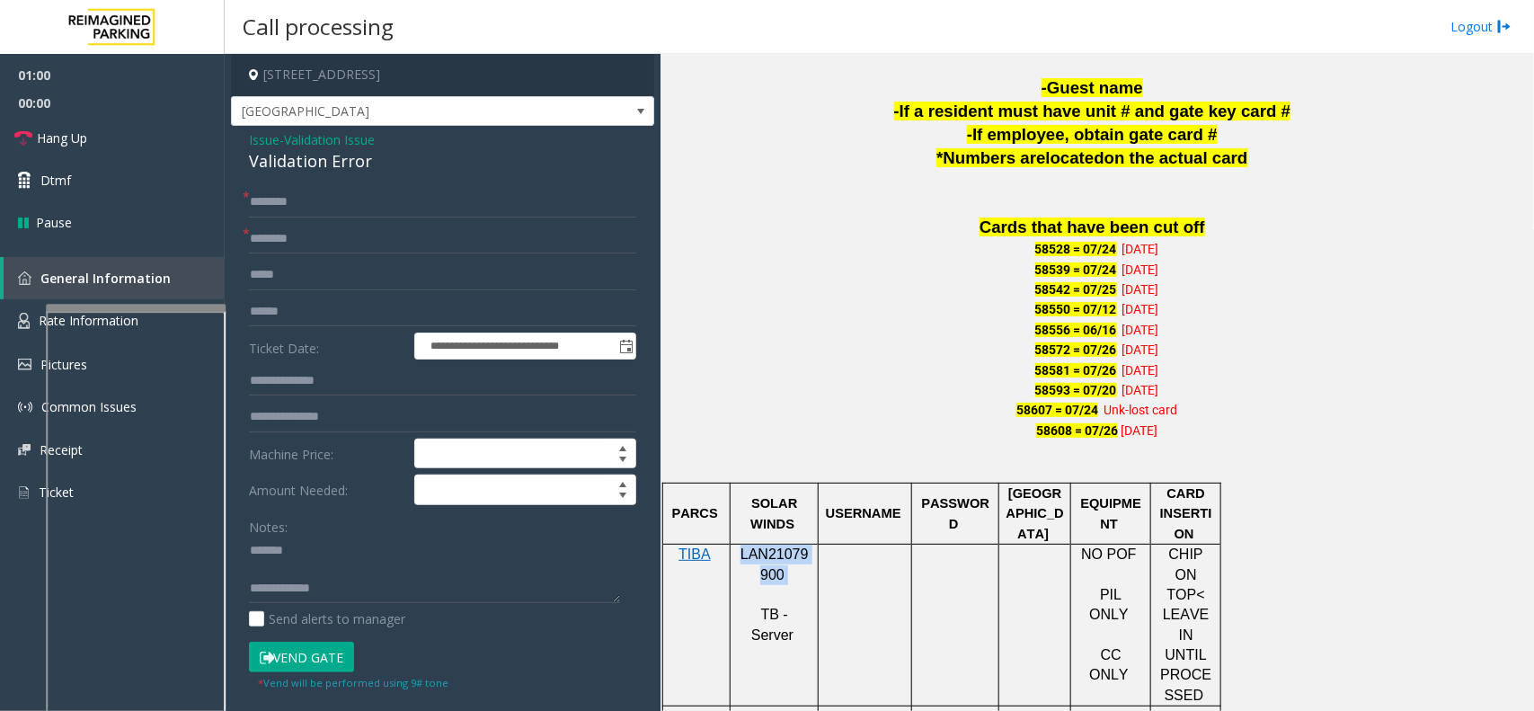
scroll to position [1264, 0]
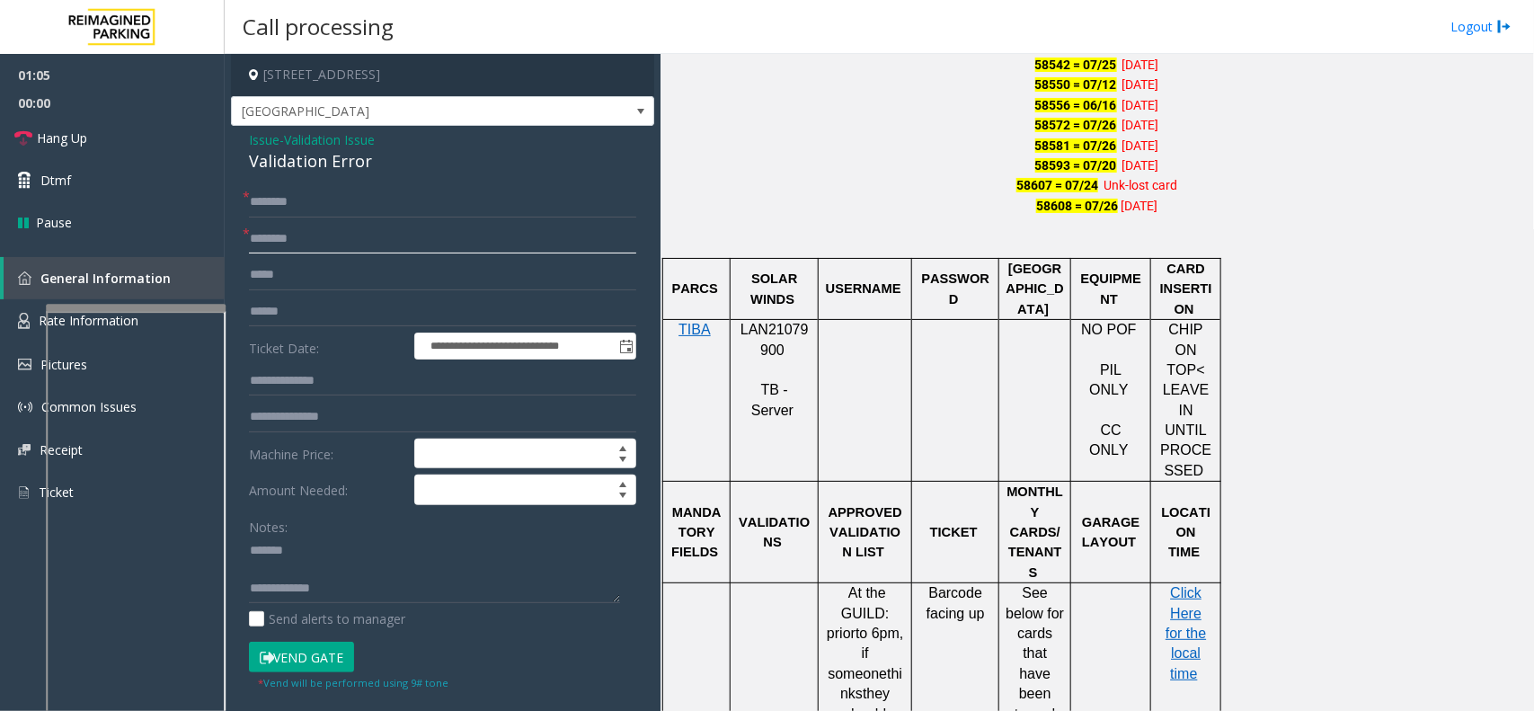
click at [413, 244] on input "text" at bounding box center [442, 239] width 387 height 31
click at [375, 312] on input "text" at bounding box center [442, 312] width 387 height 31
click at [324, 136] on span "Validation Issue" at bounding box center [329, 139] width 91 height 19
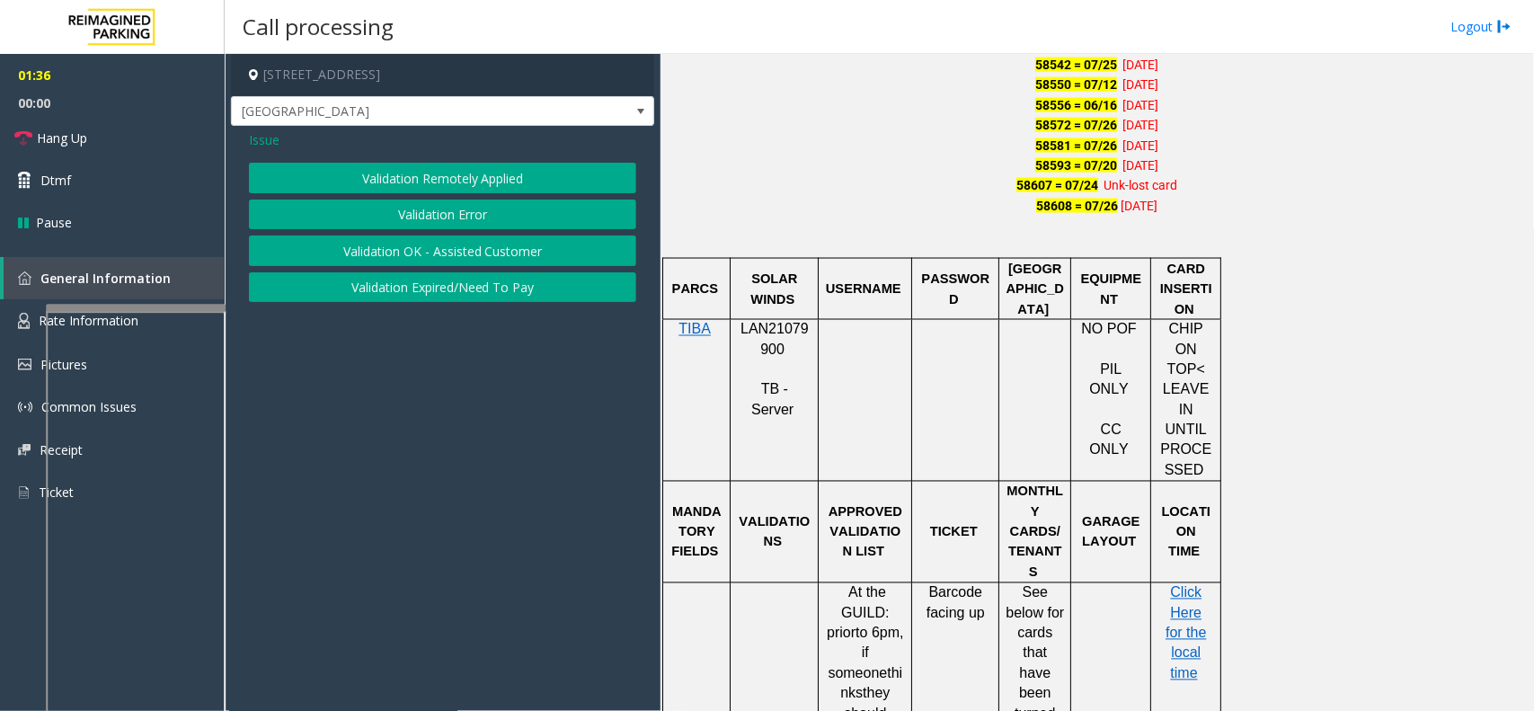
click at [280, 137] on div "Issue" at bounding box center [442, 139] width 387 height 19
click at [280, 146] on div "Issue" at bounding box center [442, 139] width 387 height 19
click at [258, 146] on span "Issue" at bounding box center [264, 139] width 31 height 19
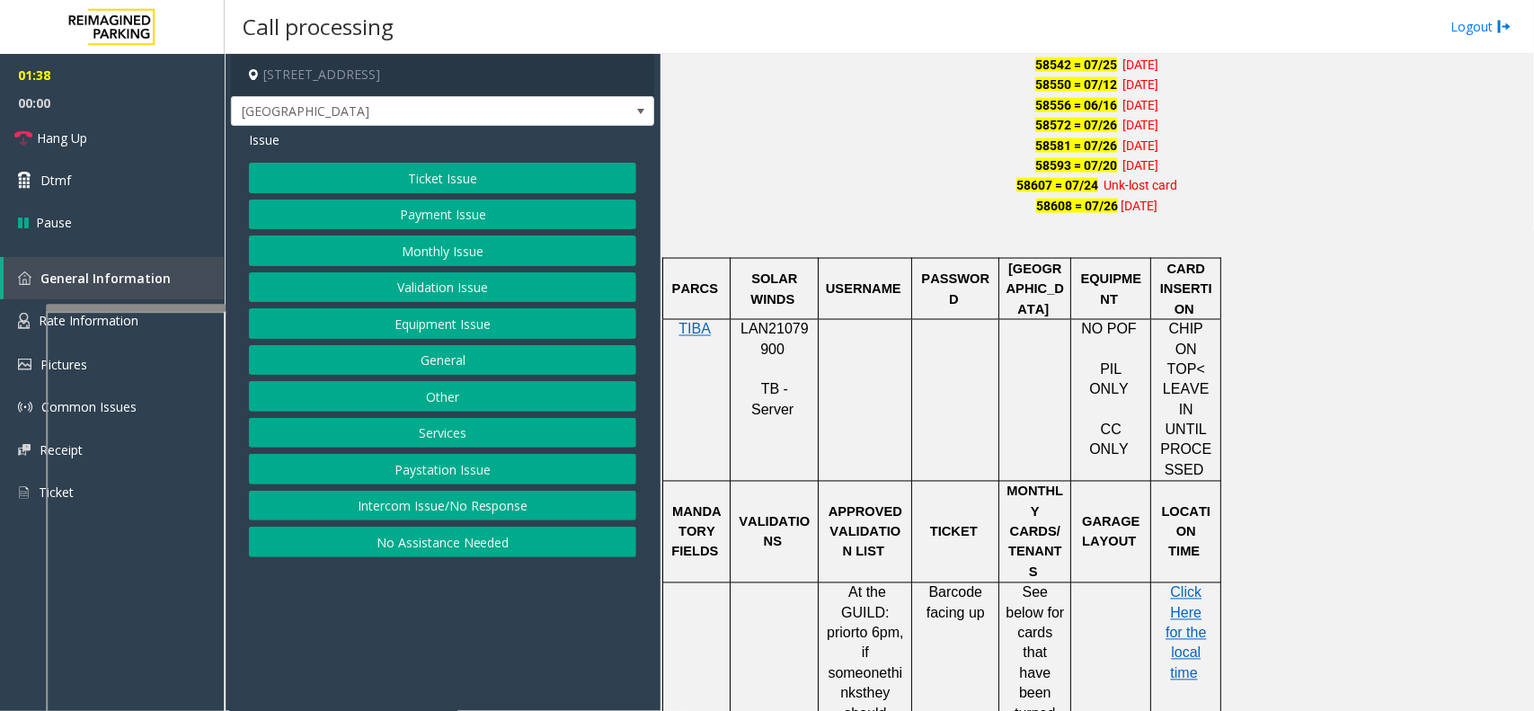
click at [358, 172] on button "Ticket Issue" at bounding box center [442, 178] width 387 height 31
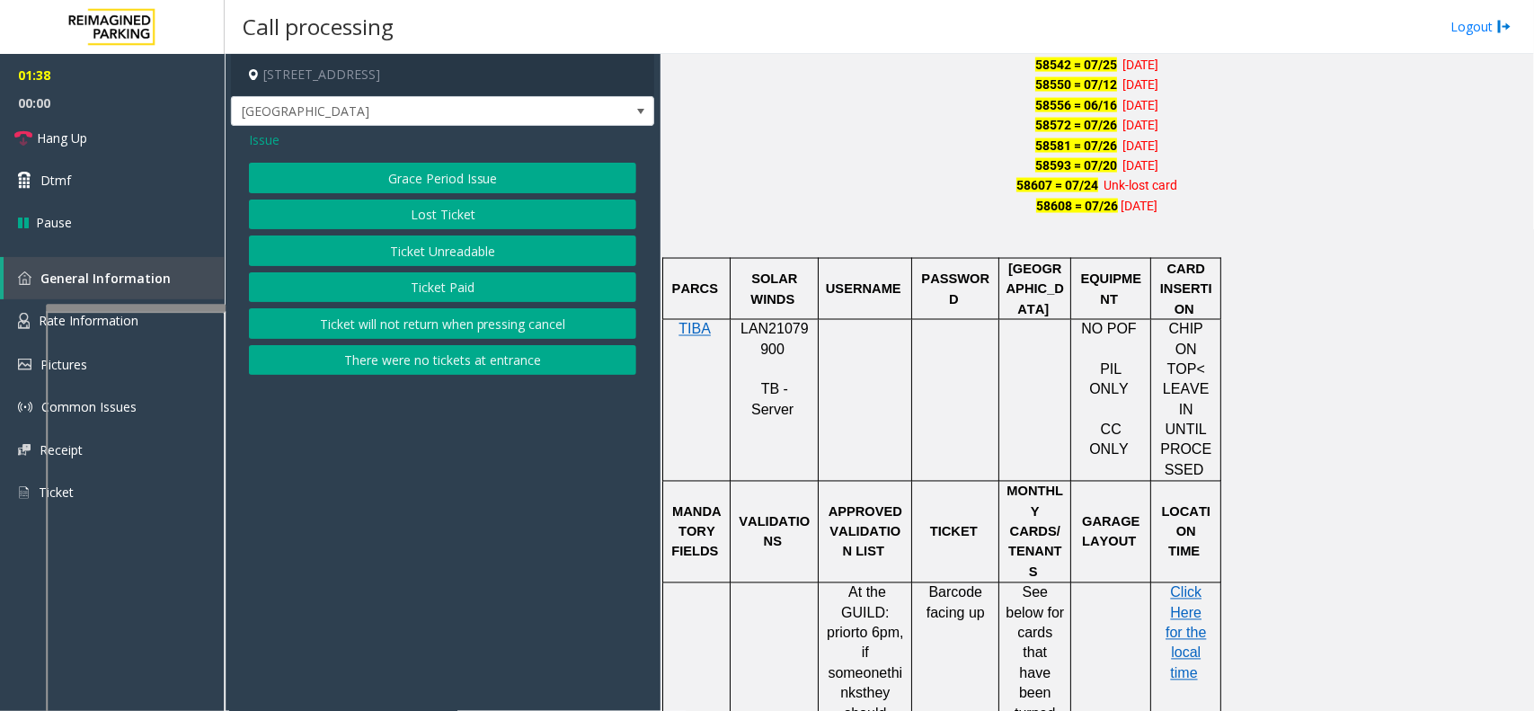
click at [375, 241] on button "Ticket Unreadable" at bounding box center [442, 251] width 387 height 31
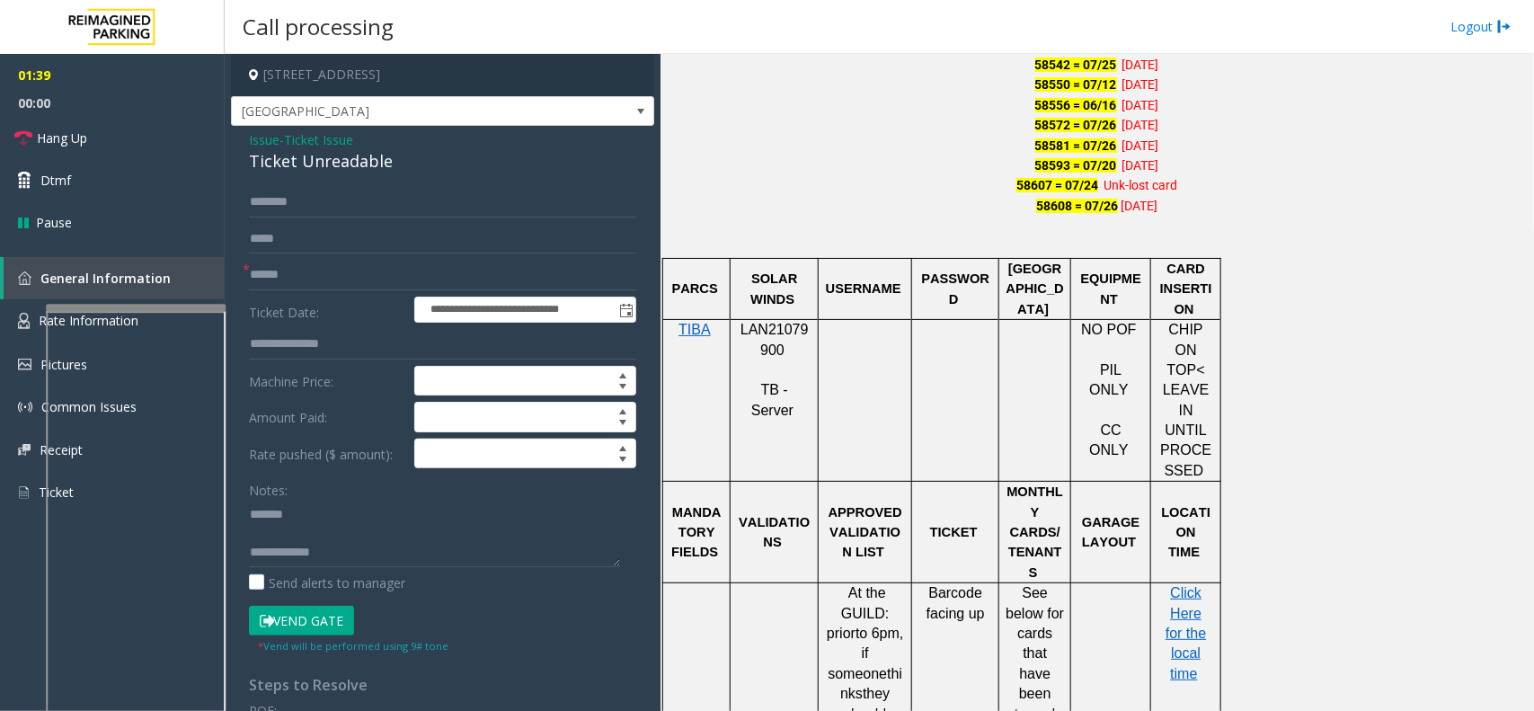
click at [328, 166] on div "Ticket Unreadable" at bounding box center [442, 161] width 387 height 24
click at [333, 545] on textarea at bounding box center [434, 533] width 371 height 67
click at [342, 536] on textarea at bounding box center [434, 533] width 371 height 67
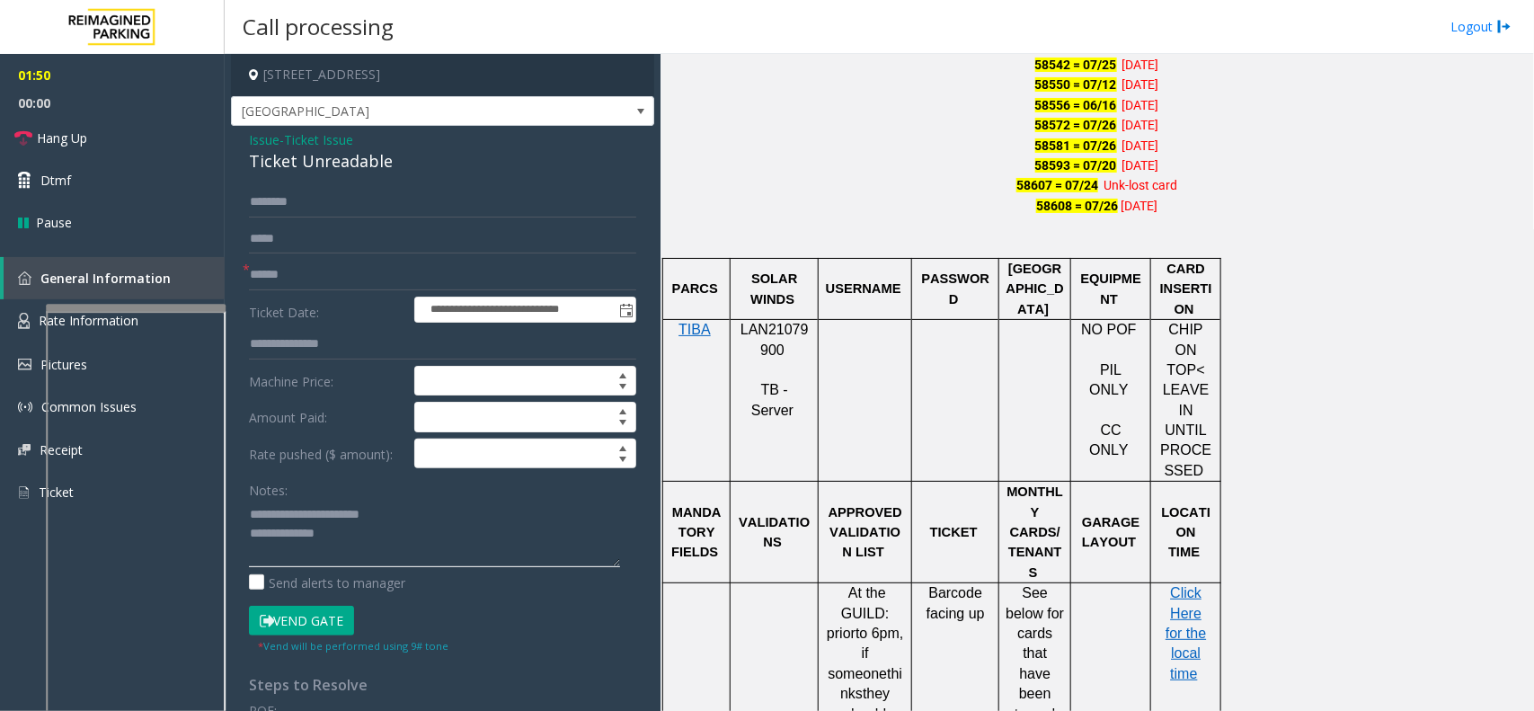
type textarea "**********"
click at [378, 285] on input "text" at bounding box center [442, 275] width 387 height 31
type input "*******"
click at [382, 537] on textarea at bounding box center [434, 533] width 371 height 67
click at [294, 625] on button "Vend Gate" at bounding box center [301, 621] width 105 height 31
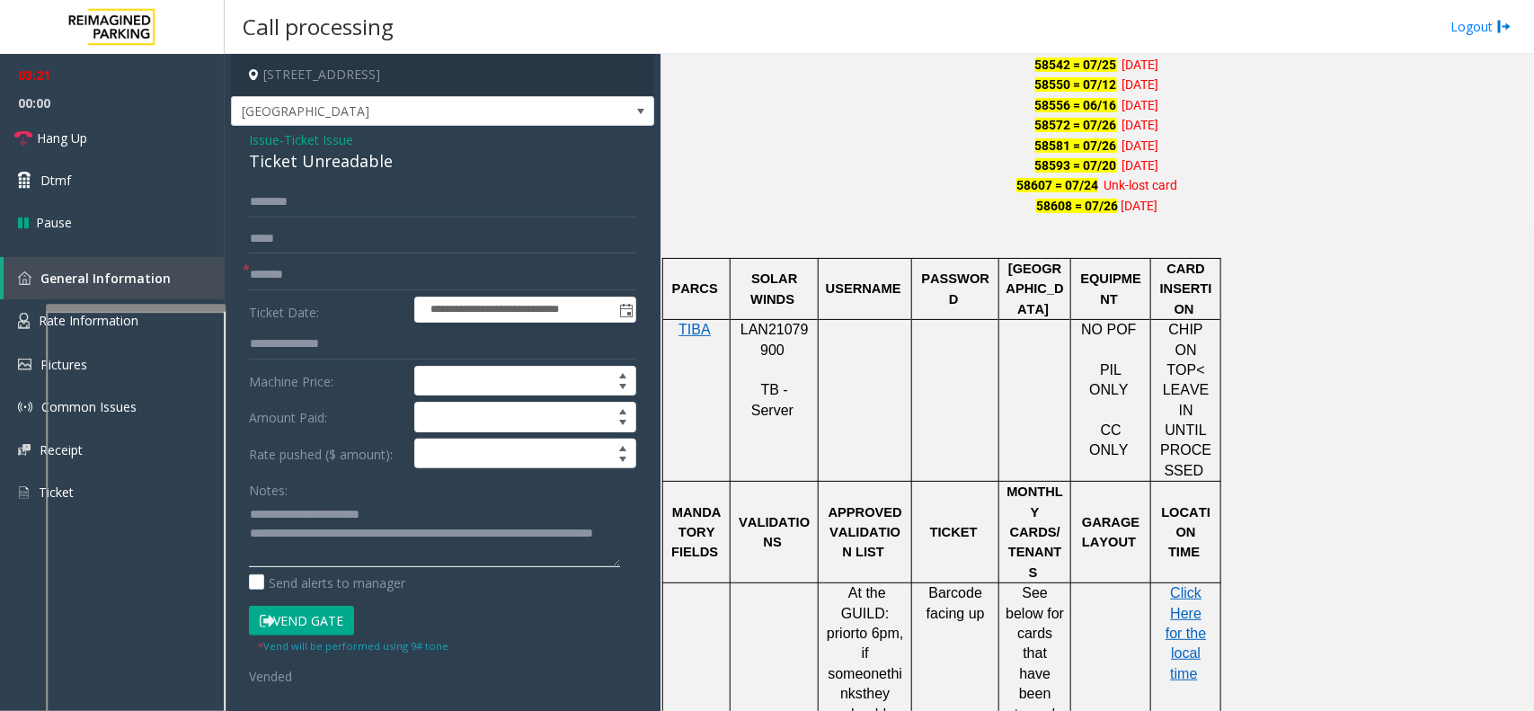
scroll to position [19, 0]
type textarea "**********"
click at [120, 132] on link "Hang Up" at bounding box center [112, 138] width 225 height 42
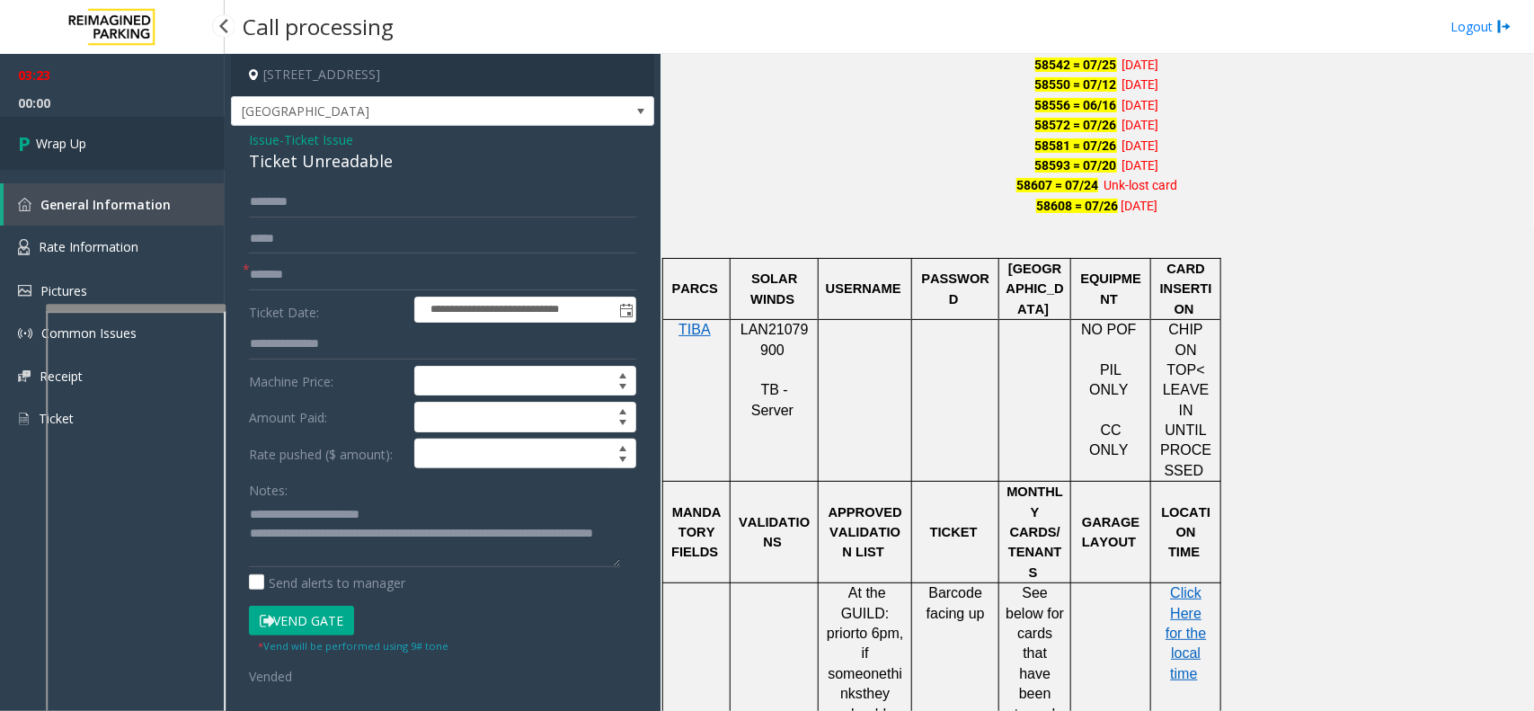
click at [120, 132] on link "Wrap Up" at bounding box center [112, 143] width 225 height 53
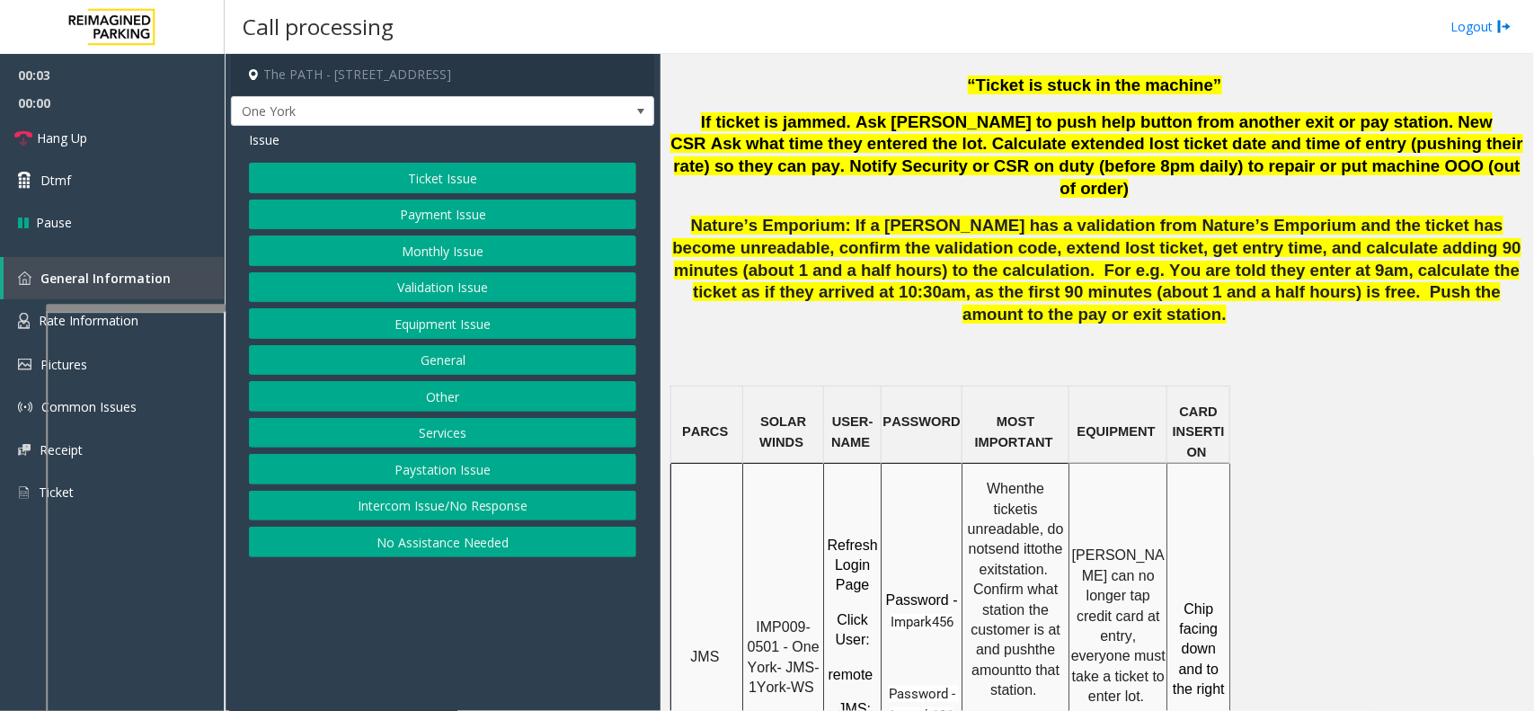
scroll to position [1236, 0]
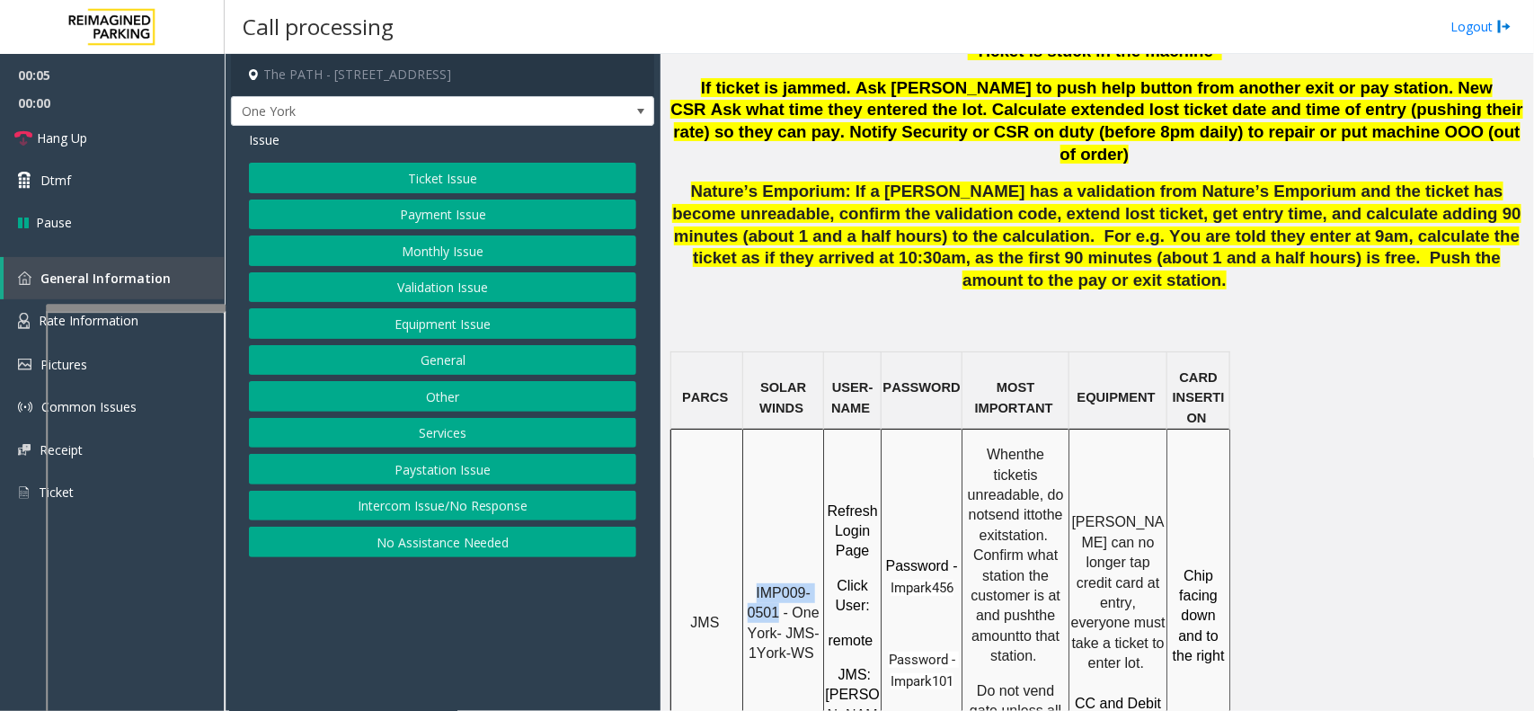
drag, startPoint x: 780, startPoint y: 470, endPoint x: 747, endPoint y: 459, distance: 35.0
click at [747, 583] on p "IMP009-0501 - One York- JMS-1York-WS" at bounding box center [783, 623] width 78 height 81
copy span "IMP009-0501"
click at [371, 173] on button "Ticket Issue" at bounding box center [442, 178] width 387 height 31
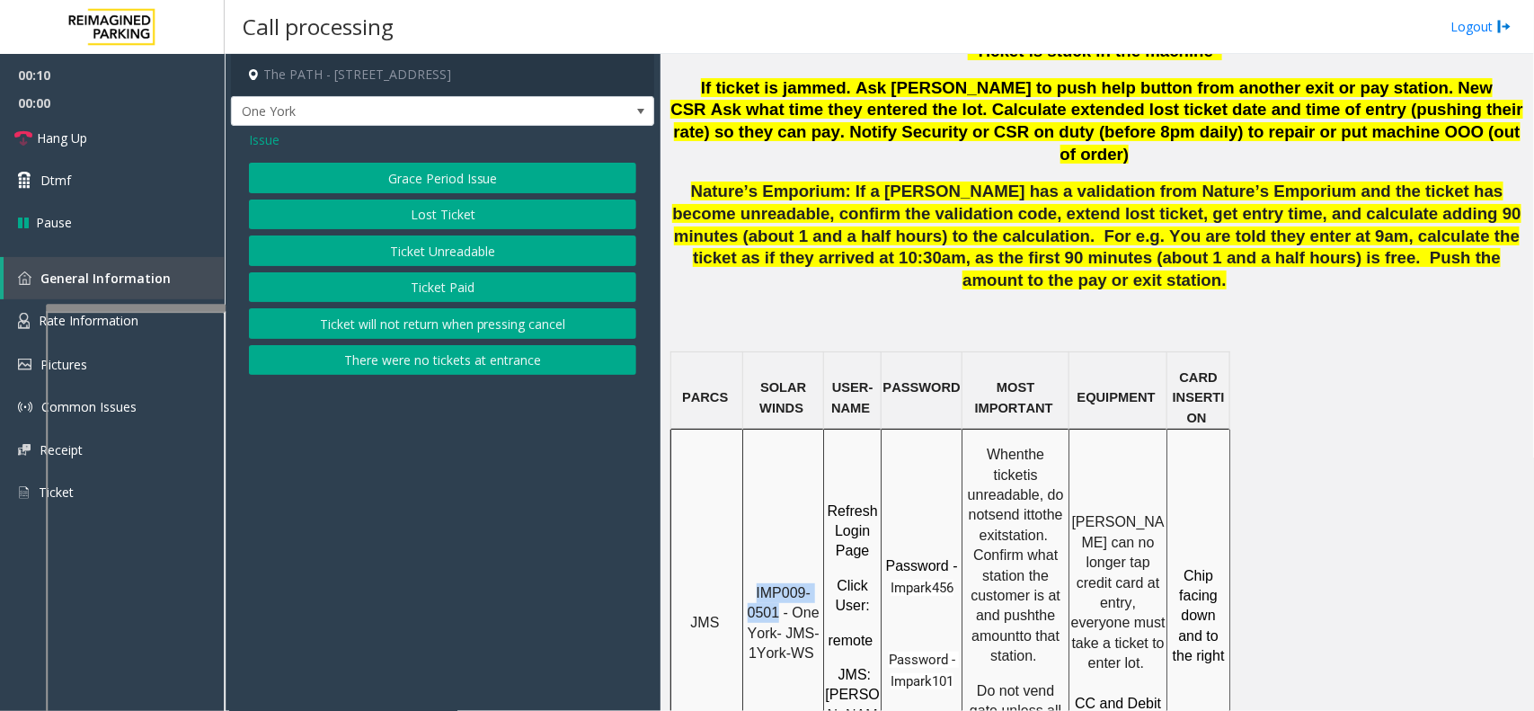
click at [392, 250] on button "Ticket Unreadable" at bounding box center [442, 251] width 387 height 31
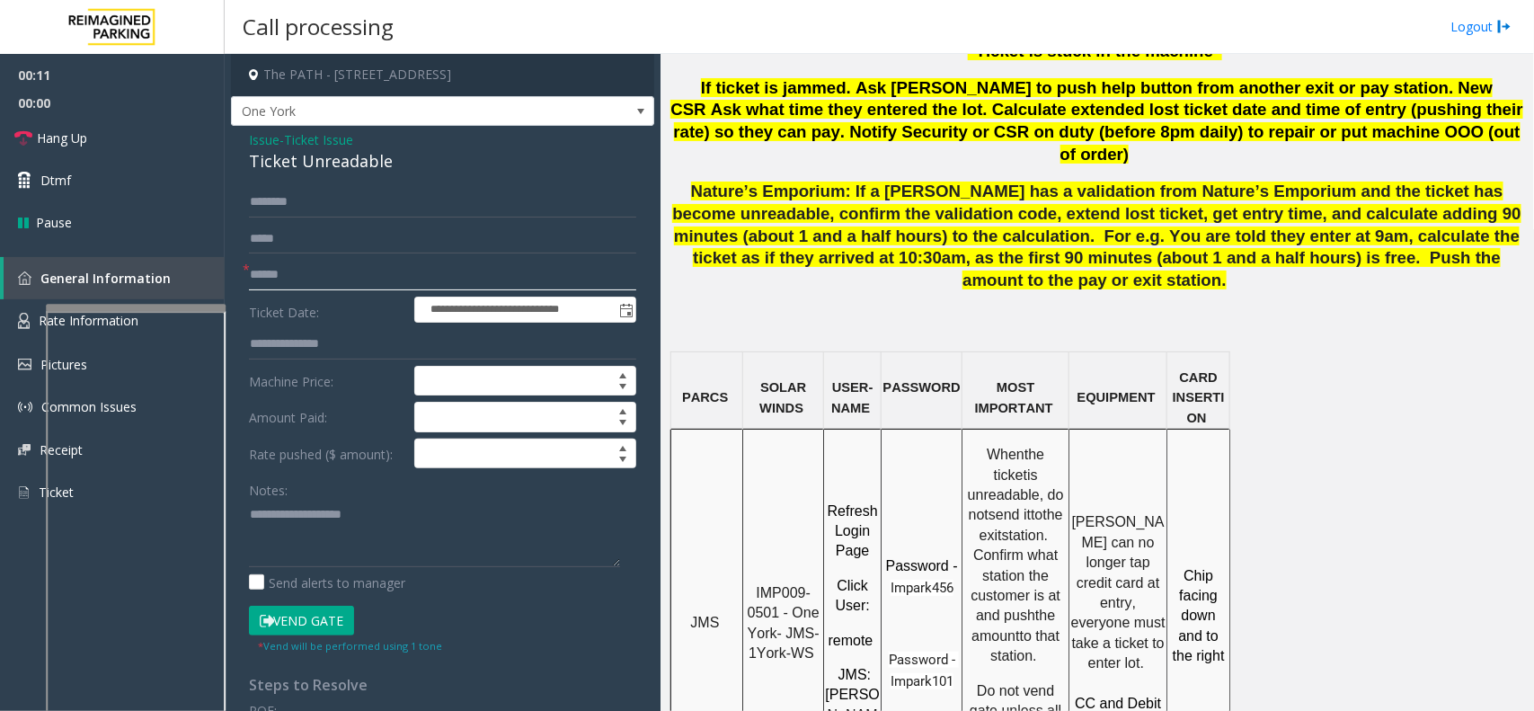
click at [294, 267] on input "text" at bounding box center [442, 275] width 387 height 31
click at [369, 280] on input "text" at bounding box center [442, 275] width 387 height 31
type input "********"
click at [297, 159] on div "Ticket Unreadable" at bounding box center [442, 161] width 387 height 24
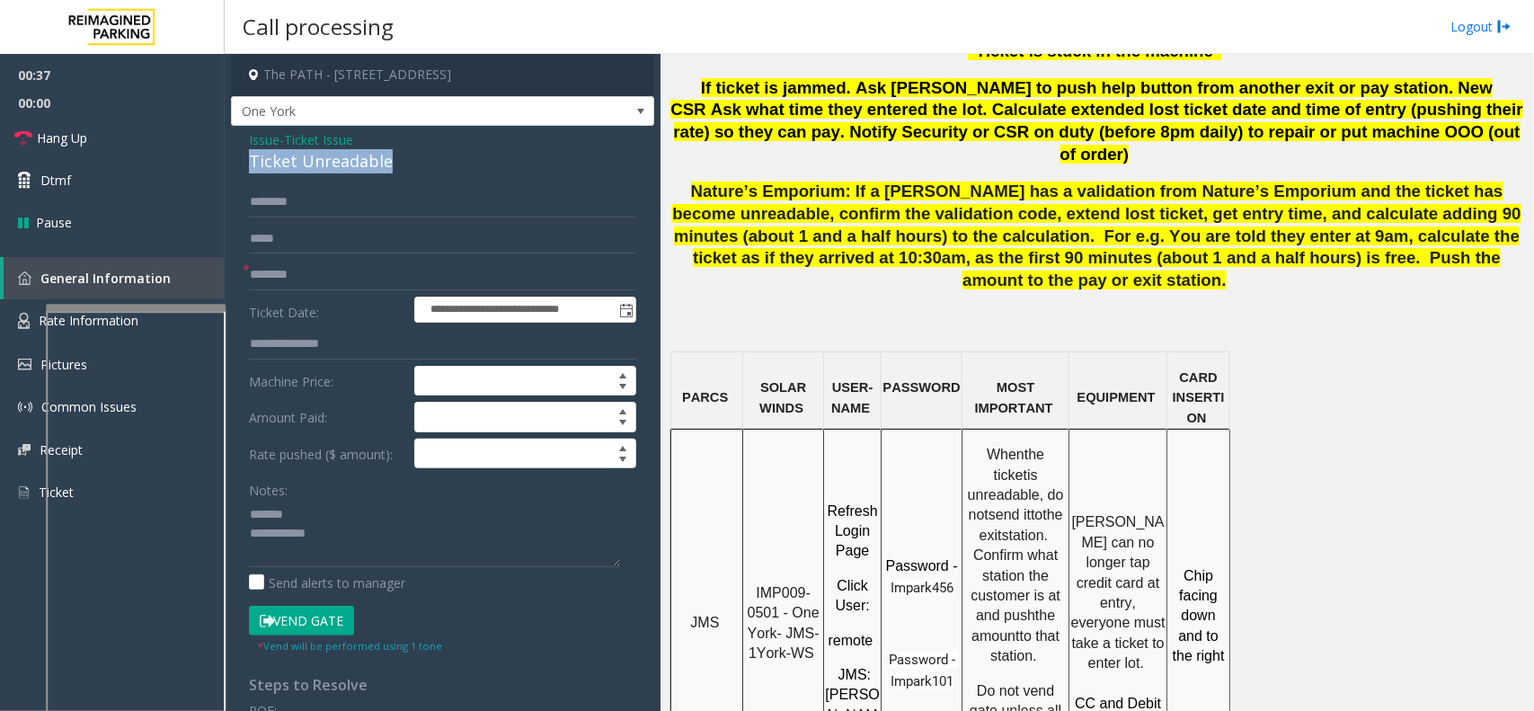
click at [297, 159] on div "Ticket Unreadable" at bounding box center [442, 161] width 387 height 24
click at [421, 566] on textarea at bounding box center [434, 533] width 371 height 67
click at [167, 131] on link "Hang Up" at bounding box center [112, 138] width 225 height 42
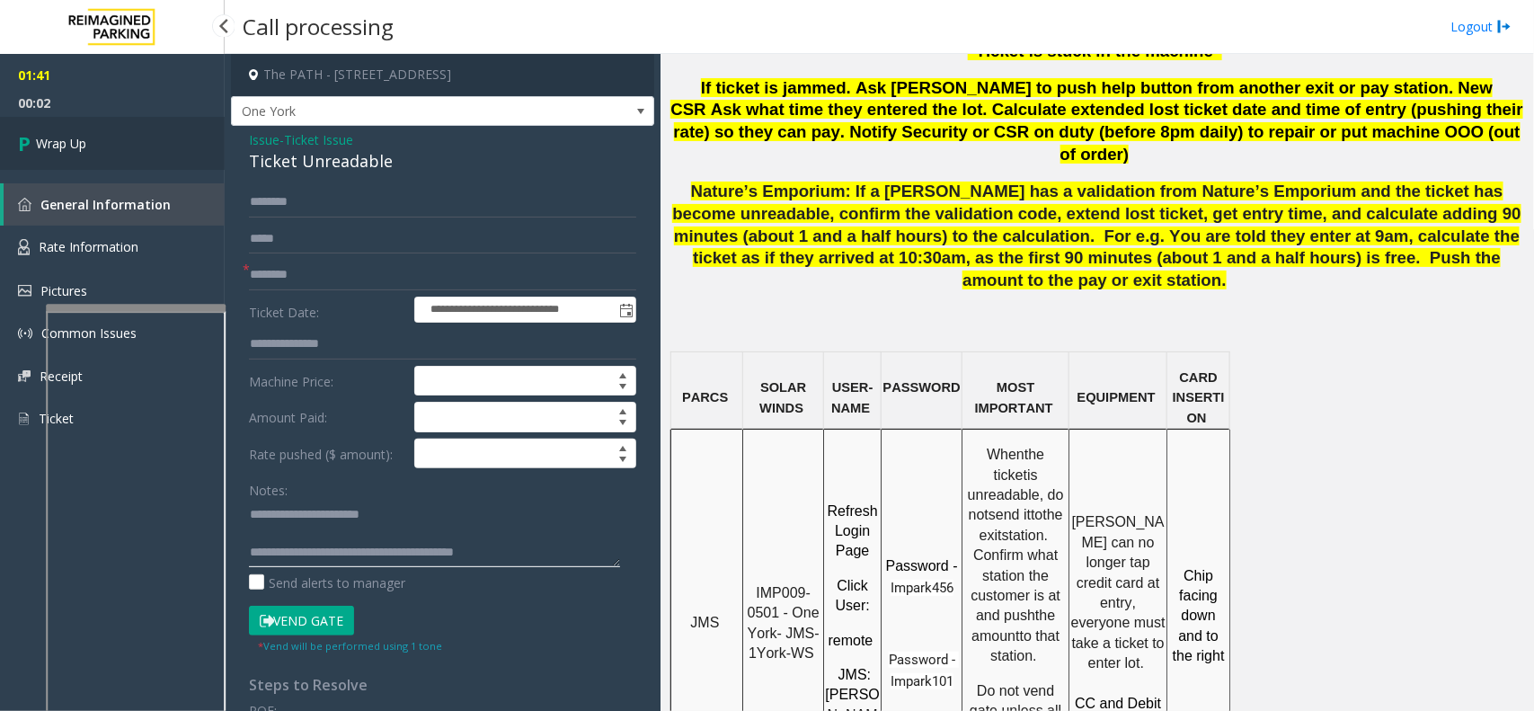
type textarea "**********"
click at [85, 134] on span "Wrap Up" at bounding box center [61, 143] width 50 height 19
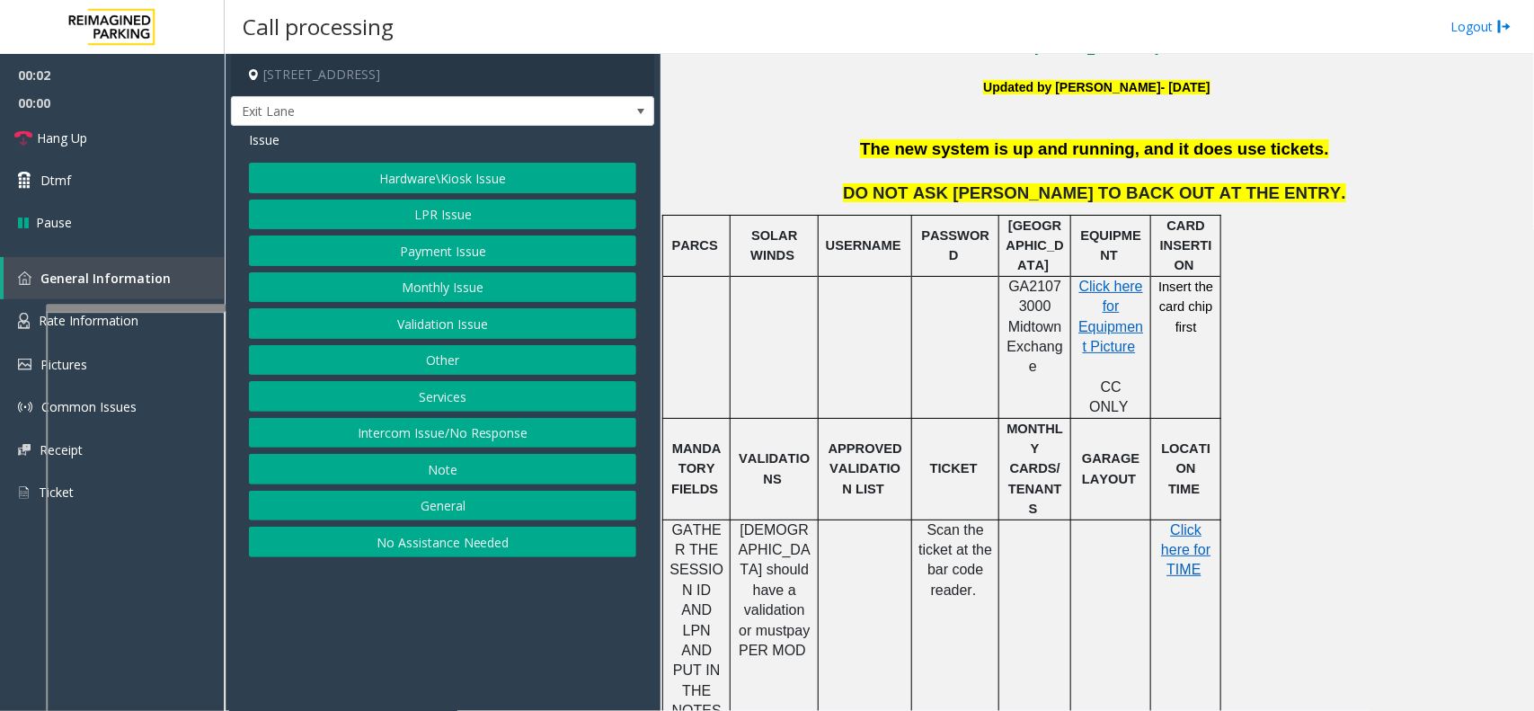
scroll to position [674, 0]
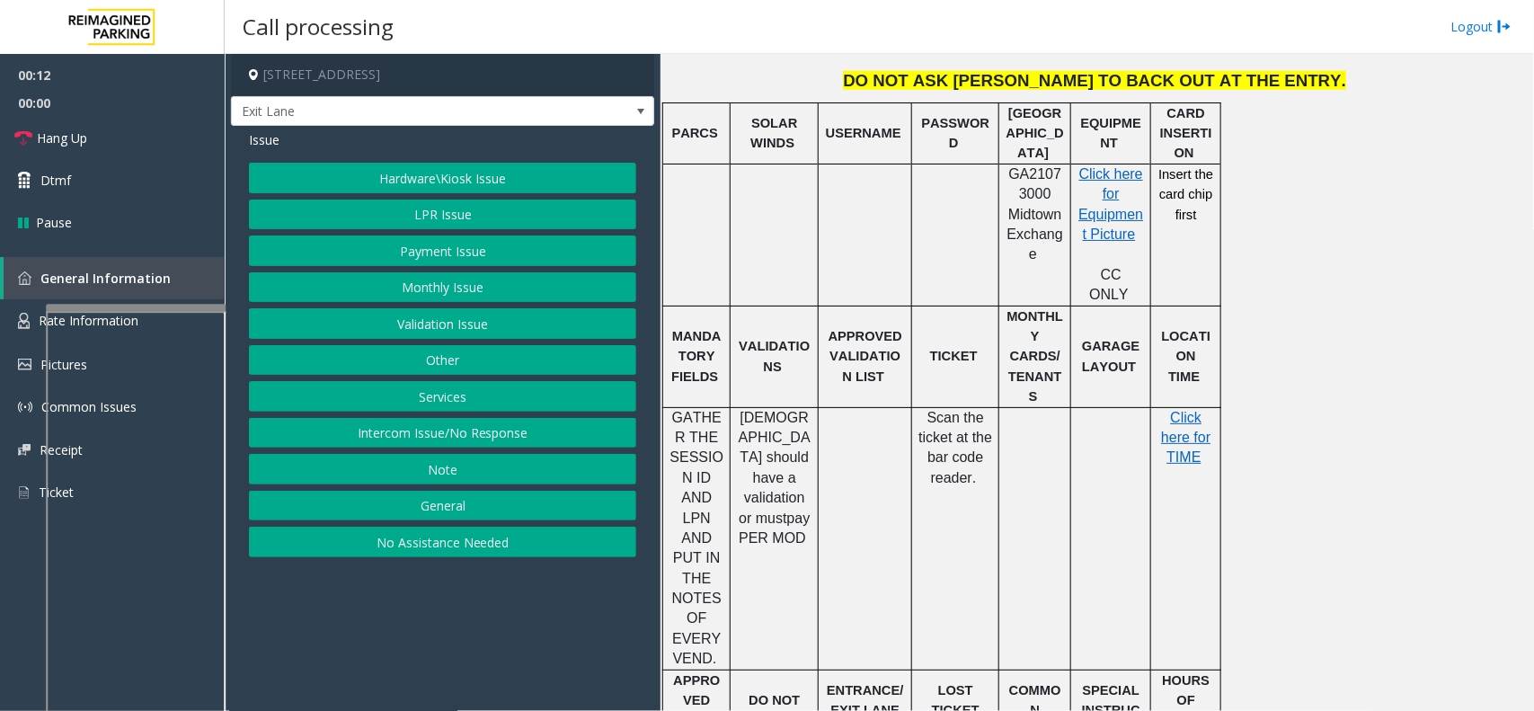
click at [486, 213] on button "LPR Issue" at bounding box center [442, 215] width 387 height 31
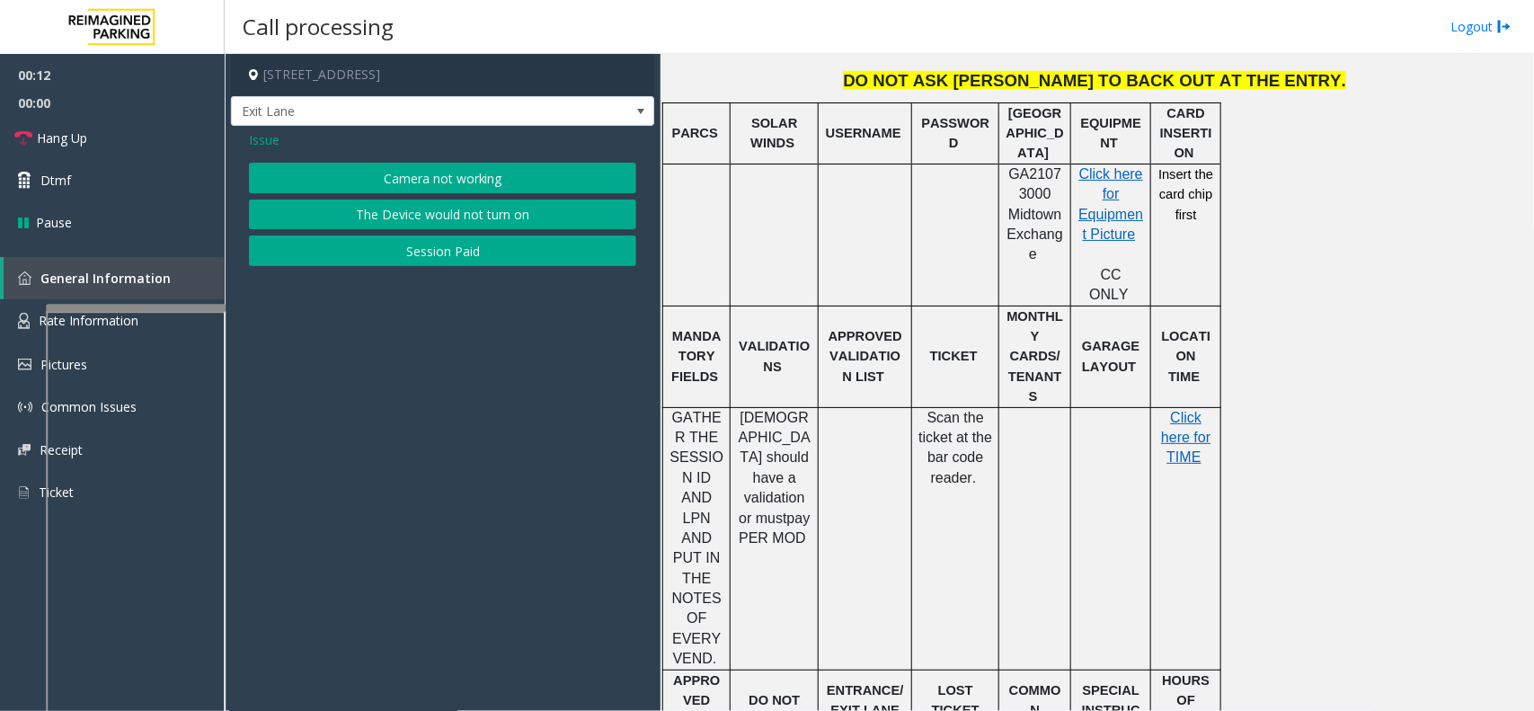
click at [461, 162] on div "Issue Camera not working The Device would not turn on Session Paid" at bounding box center [442, 200] width 423 height 149
click at [454, 166] on button "Camera not working" at bounding box center [442, 178] width 387 height 31
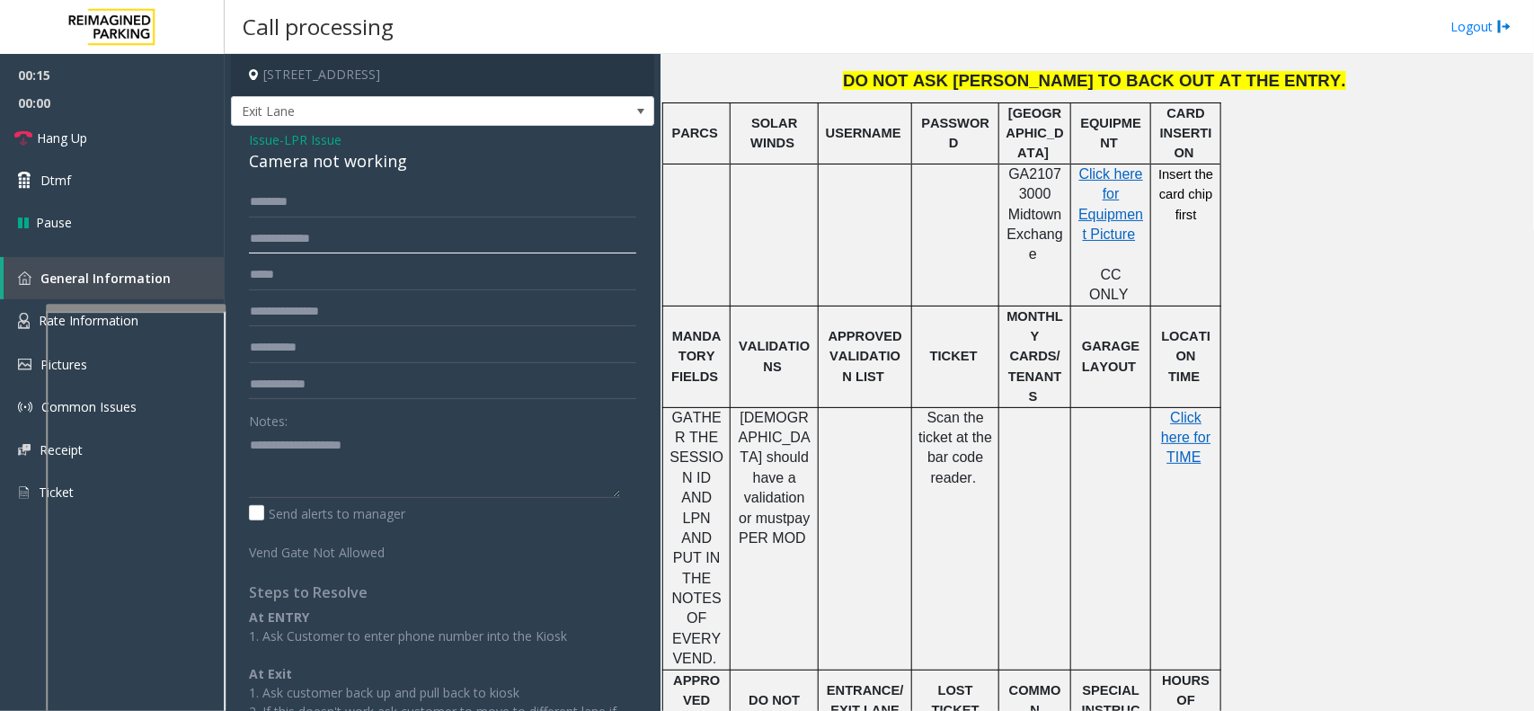
click at [343, 243] on input "text" at bounding box center [442, 239] width 387 height 31
click at [321, 166] on div "Camera not working" at bounding box center [442, 161] width 387 height 24
click at [321, 164] on div "Camera not working" at bounding box center [442, 161] width 387 height 24
type textarea "**********"
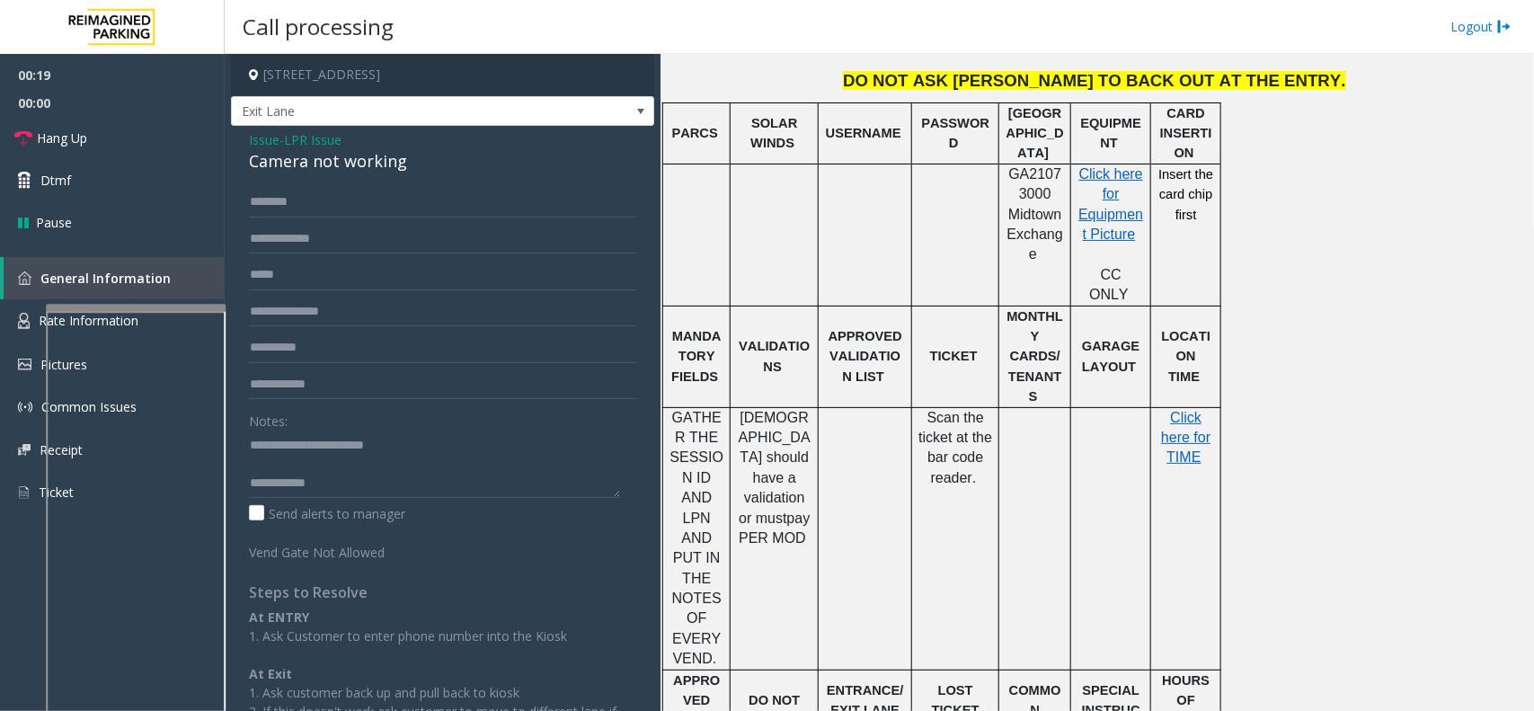
click at [361, 257] on form "Notes: Send alerts to manager Vend Gate Not Allowed" at bounding box center [442, 374] width 387 height 375
click at [361, 238] on input "text" at bounding box center [442, 239] width 387 height 31
click at [267, 240] on input "******" at bounding box center [442, 239] width 387 height 31
type input "******"
click at [316, 214] on input "text" at bounding box center [442, 202] width 387 height 31
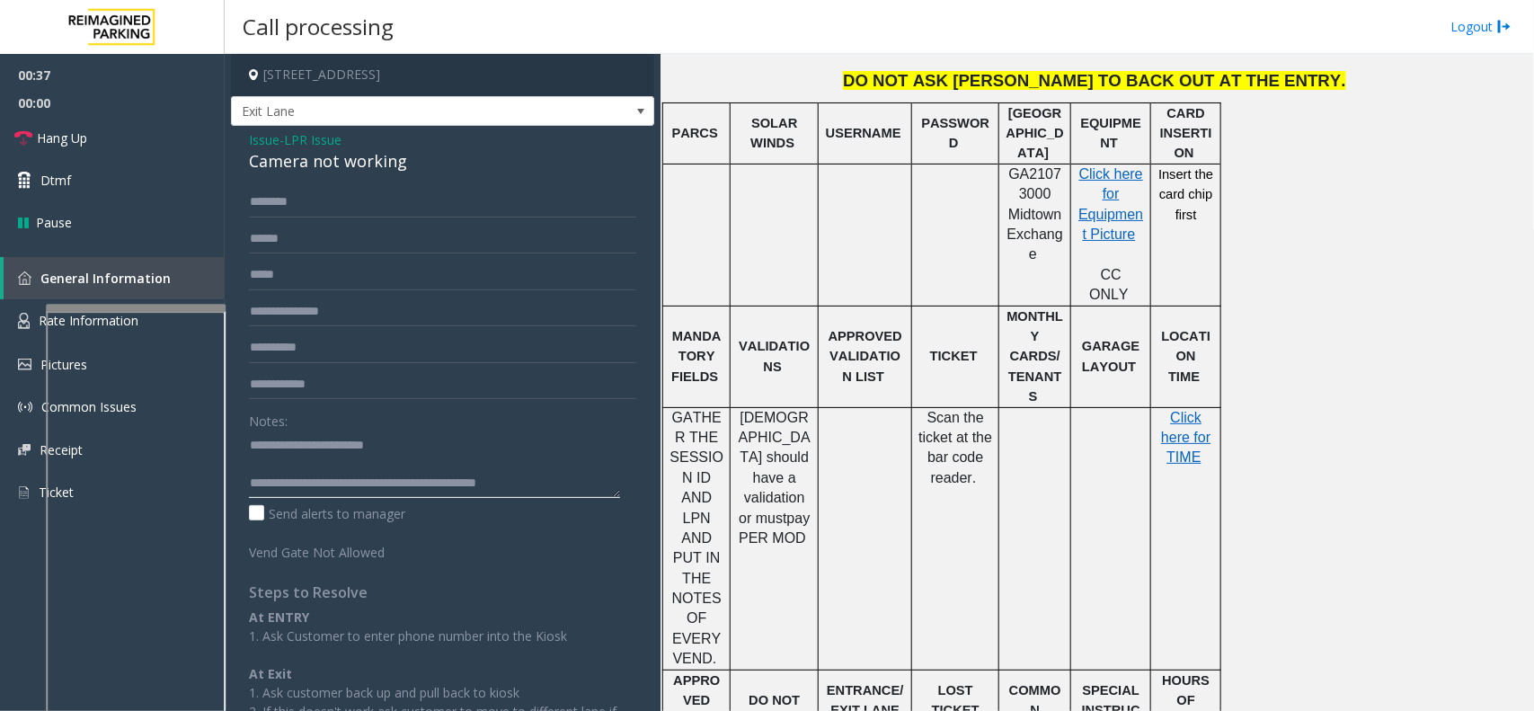
type textarea "**********"
click at [371, 204] on input "text" at bounding box center [442, 202] width 387 height 31
click at [257, 200] on input "****" at bounding box center [442, 202] width 387 height 31
click at [281, 200] on input "****" at bounding box center [442, 202] width 387 height 31
type input "****"
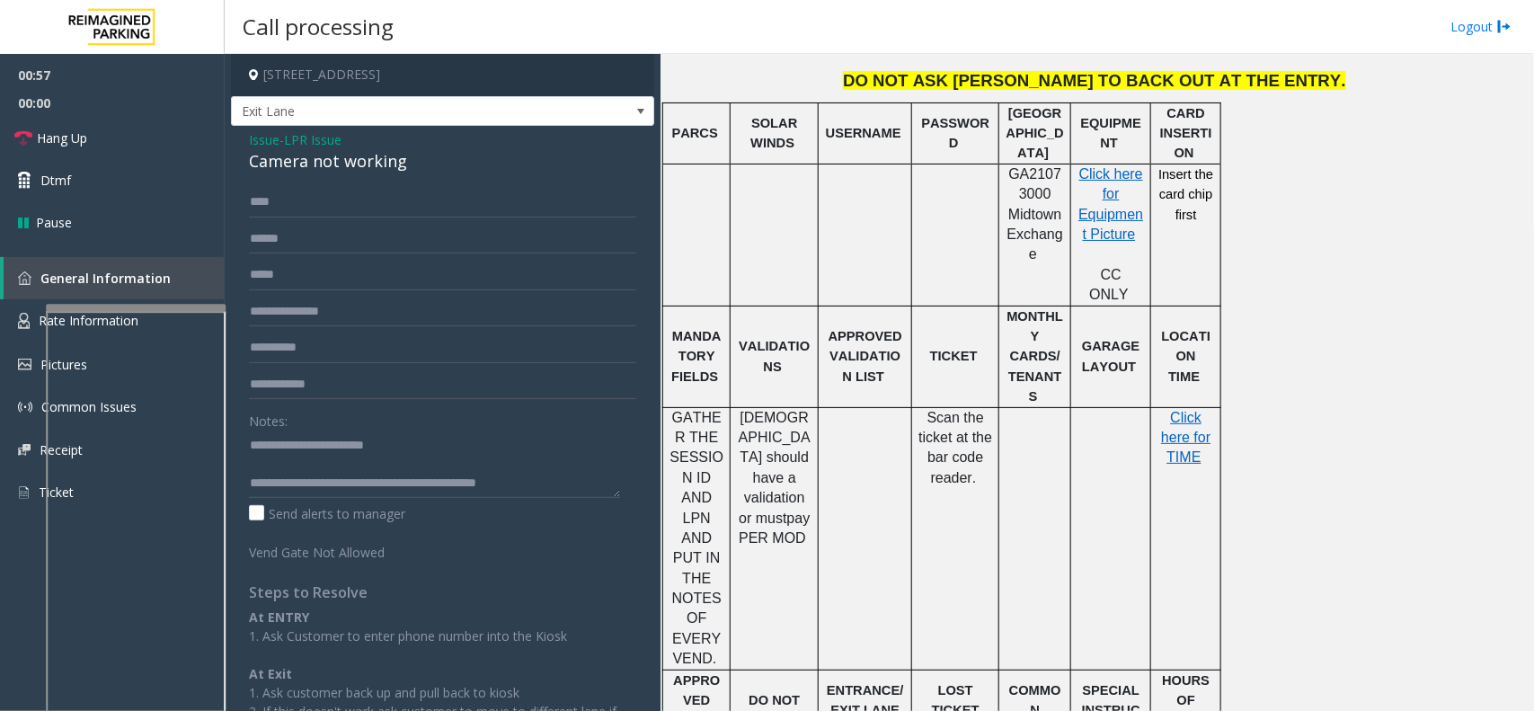
click at [310, 141] on span "LPR Issue" at bounding box center [313, 139] width 58 height 19
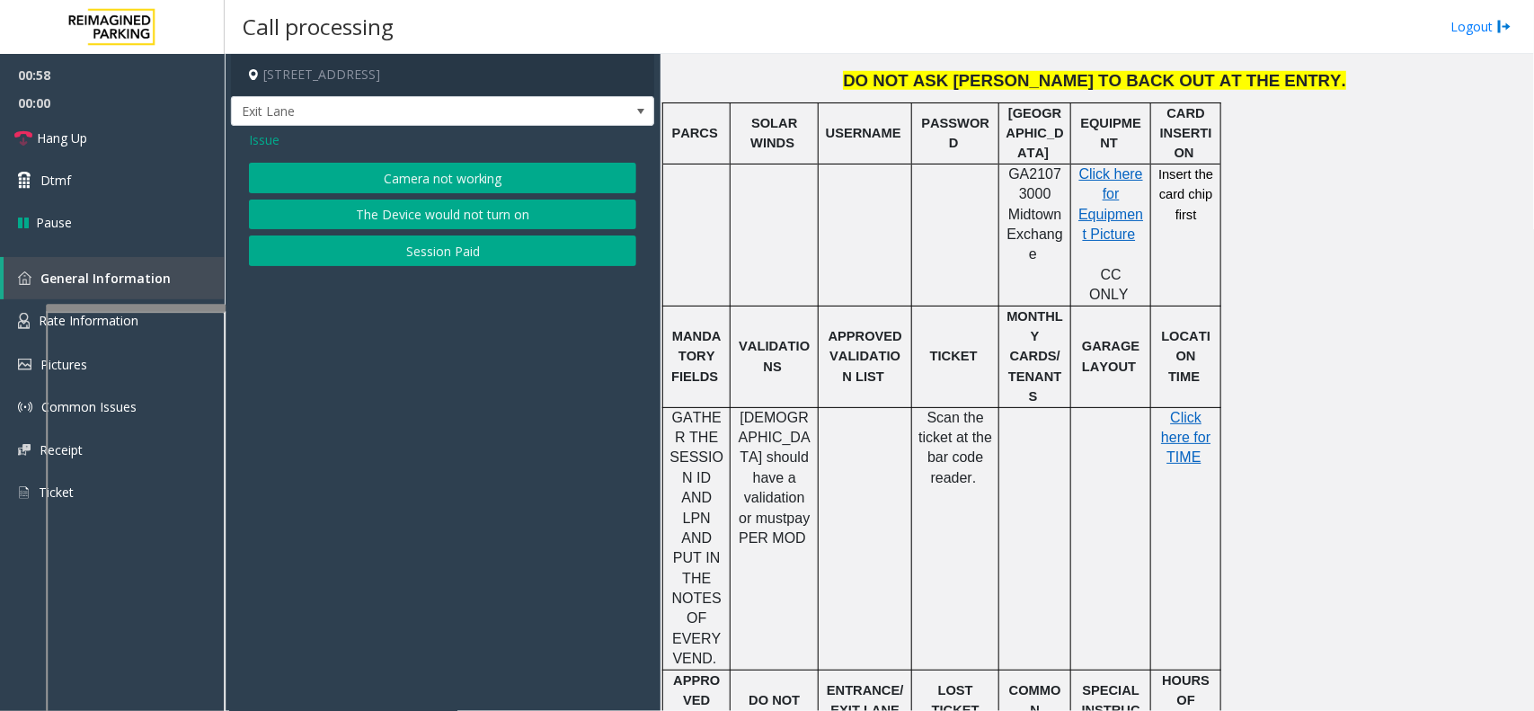
click at [271, 141] on span "Issue" at bounding box center [264, 139] width 31 height 19
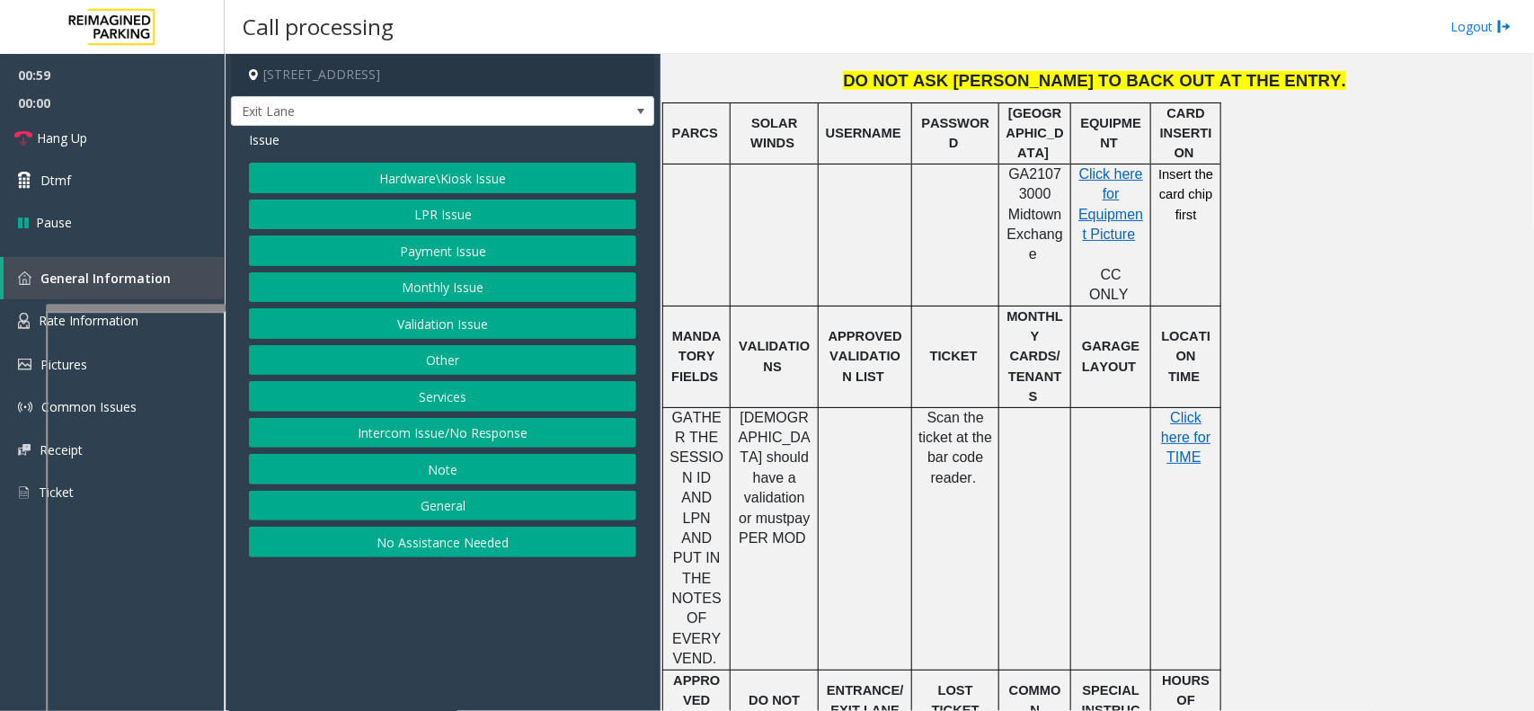
click at [385, 280] on button "Monthly Issue" at bounding box center [442, 287] width 387 height 31
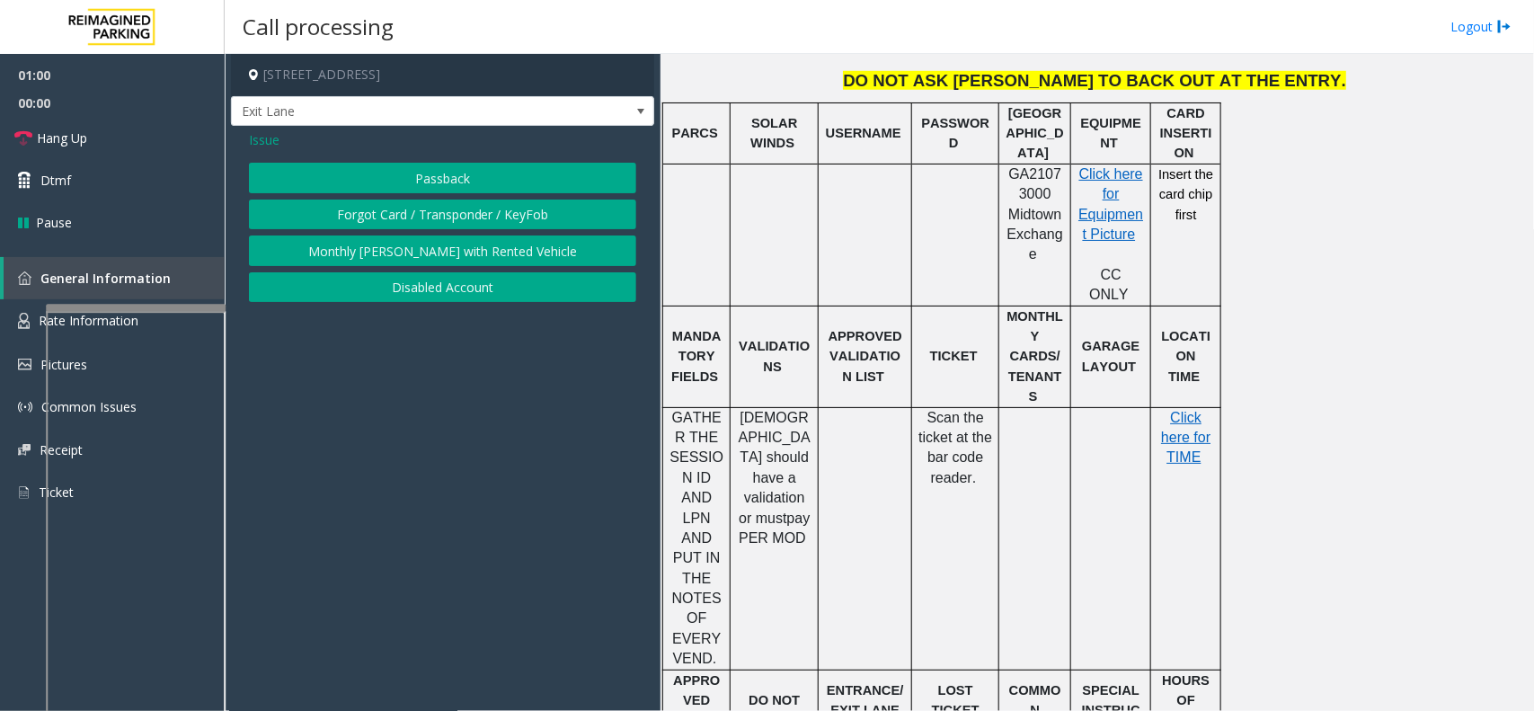
click at [413, 290] on button "Disabled Account" at bounding box center [442, 287] width 387 height 31
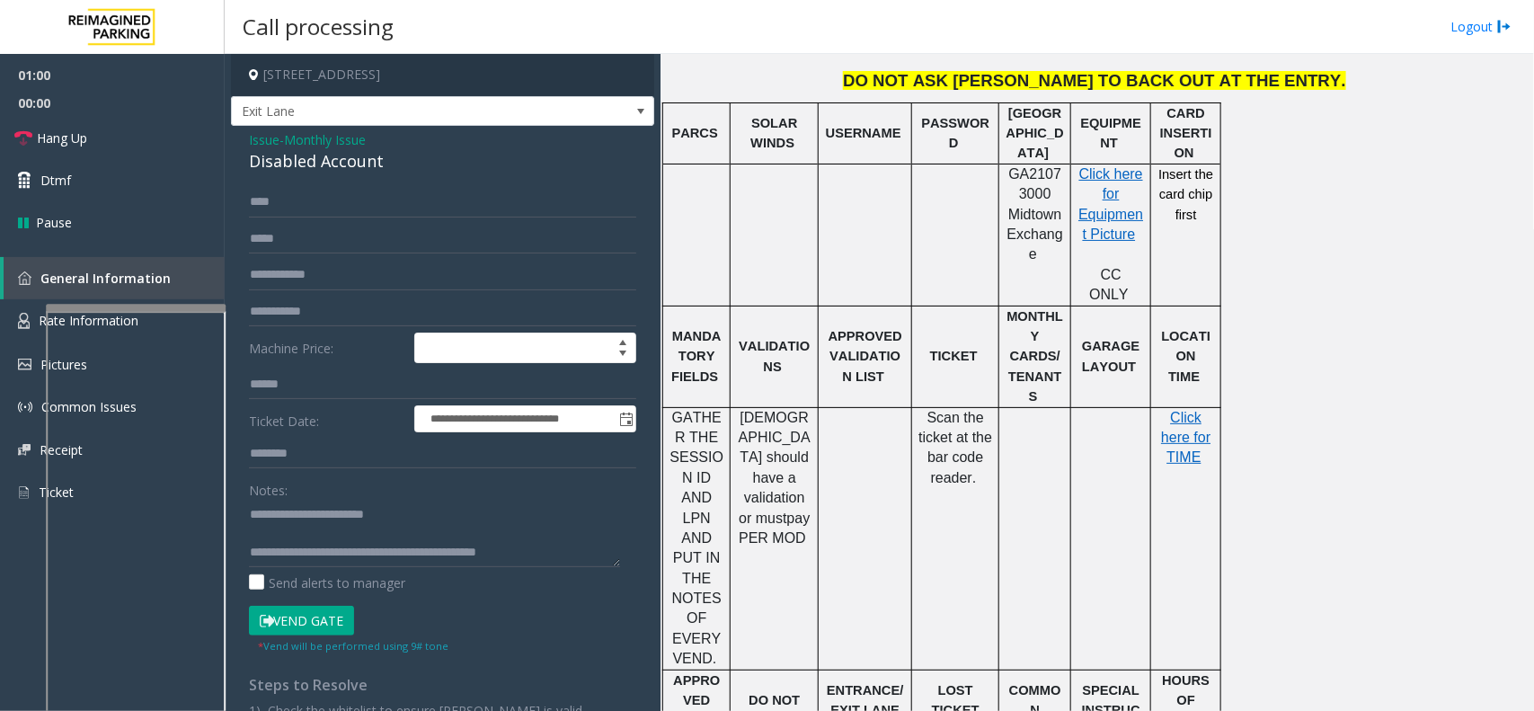
click at [331, 618] on button "Vend Gate" at bounding box center [301, 621] width 105 height 31
click at [324, 153] on div "Disabled Account" at bounding box center [442, 161] width 387 height 24
click at [328, 141] on span "Monthly Issue" at bounding box center [325, 139] width 82 height 19
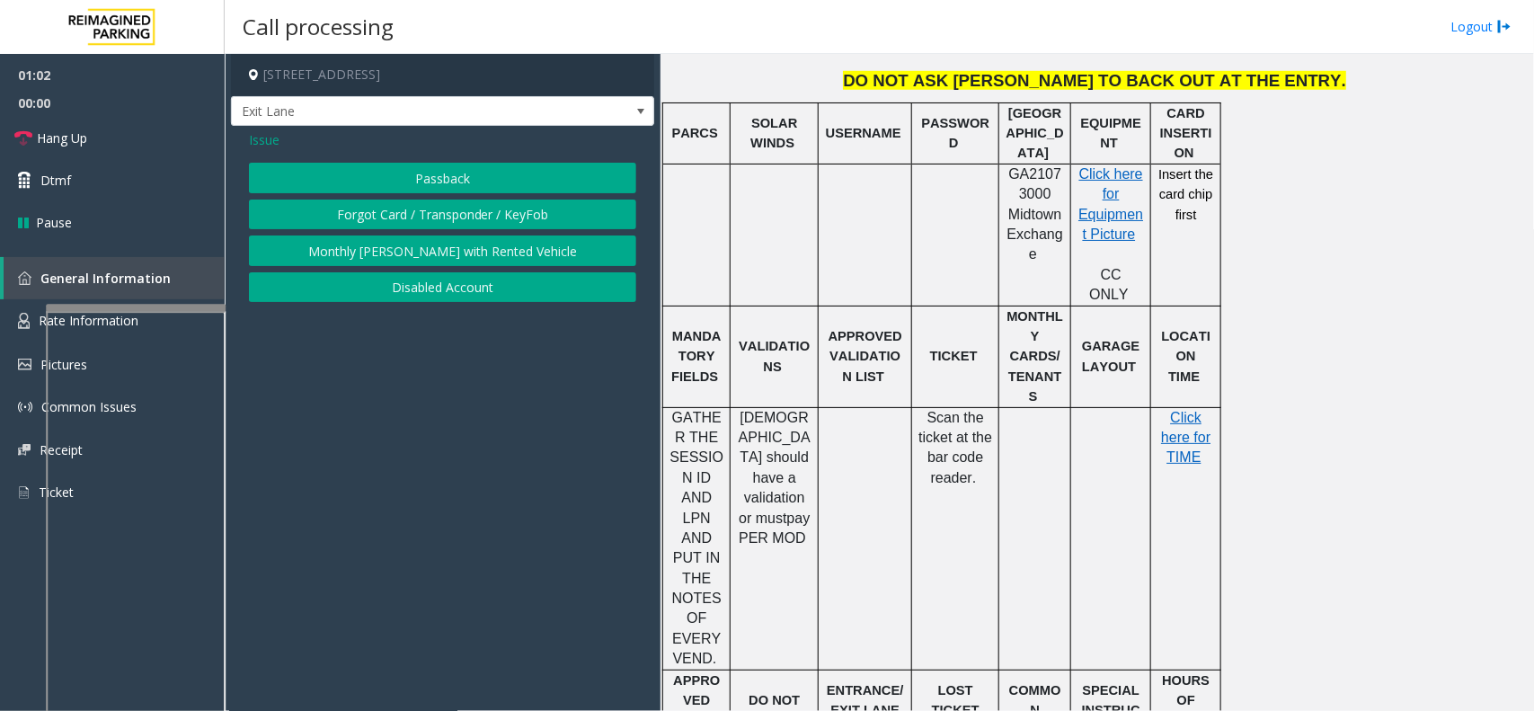
click at [328, 141] on div "Issue" at bounding box center [442, 139] width 387 height 19
click at [286, 136] on div "Issue" at bounding box center [442, 139] width 387 height 19
click at [284, 136] on div "Issue" at bounding box center [442, 139] width 387 height 19
click at [280, 136] on div "Issue" at bounding box center [442, 139] width 387 height 19
click at [238, 145] on div "Issue Passback Forgot Card / Transponder / KeyFob Monthly [PERSON_NAME] with Re…" at bounding box center [442, 218] width 423 height 185
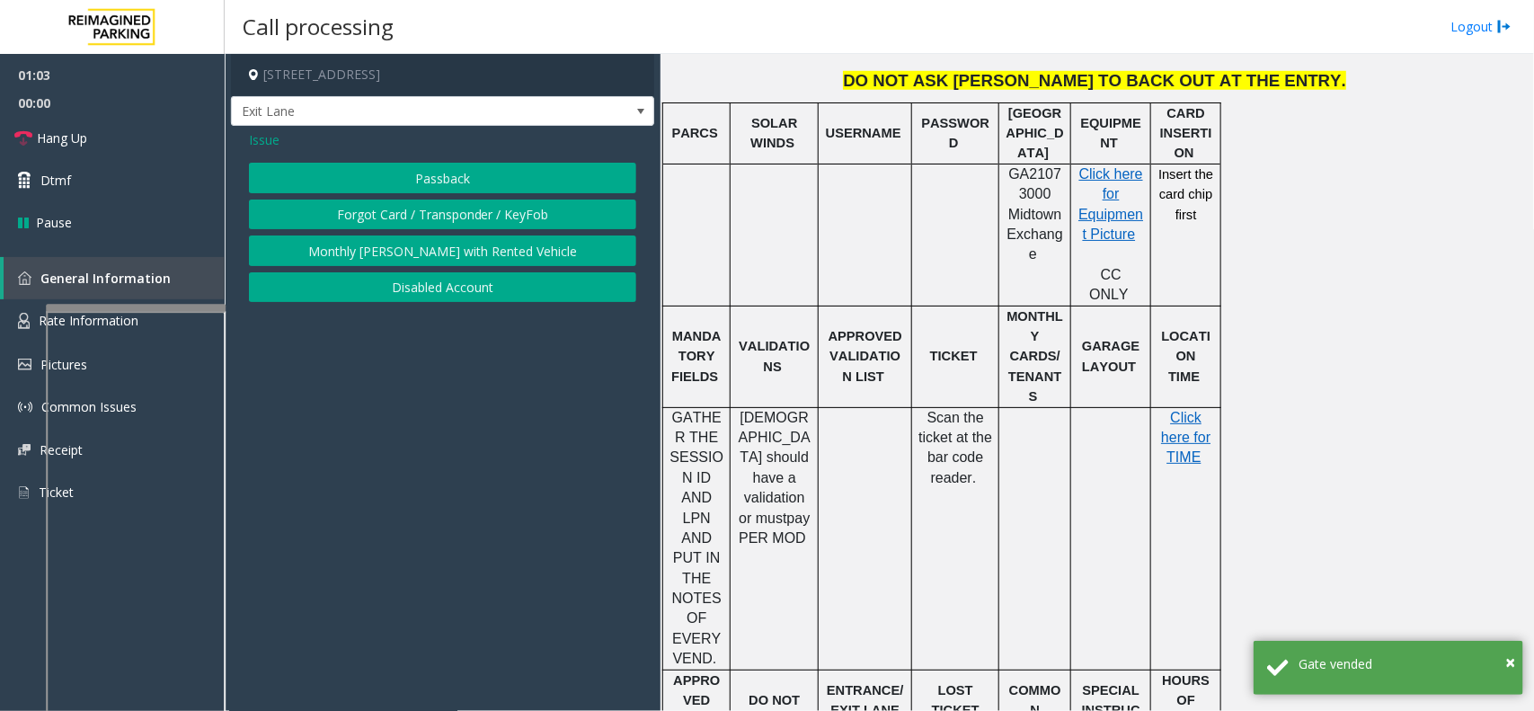
click at [256, 141] on span "Issue" at bounding box center [264, 139] width 31 height 19
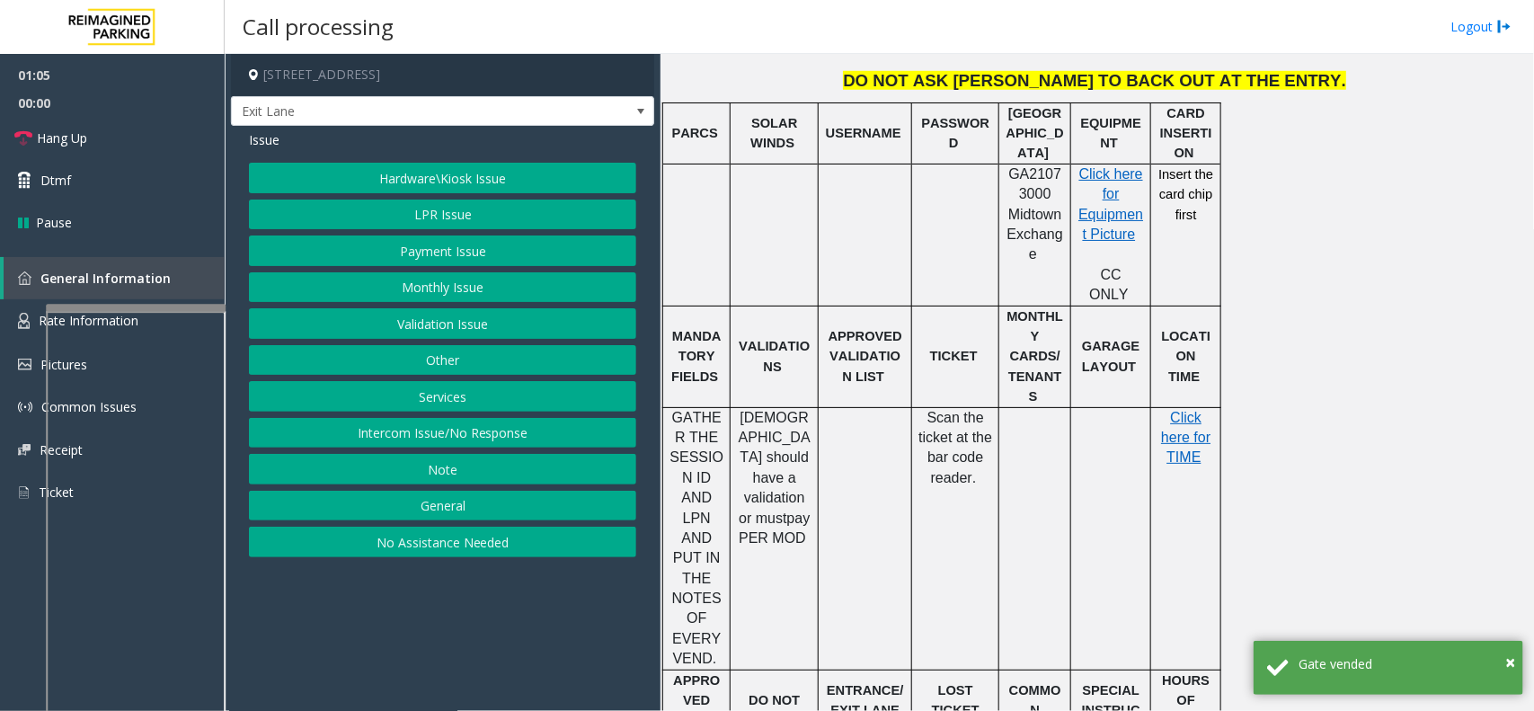
click at [473, 214] on button "LPR Issue" at bounding box center [442, 215] width 387 height 31
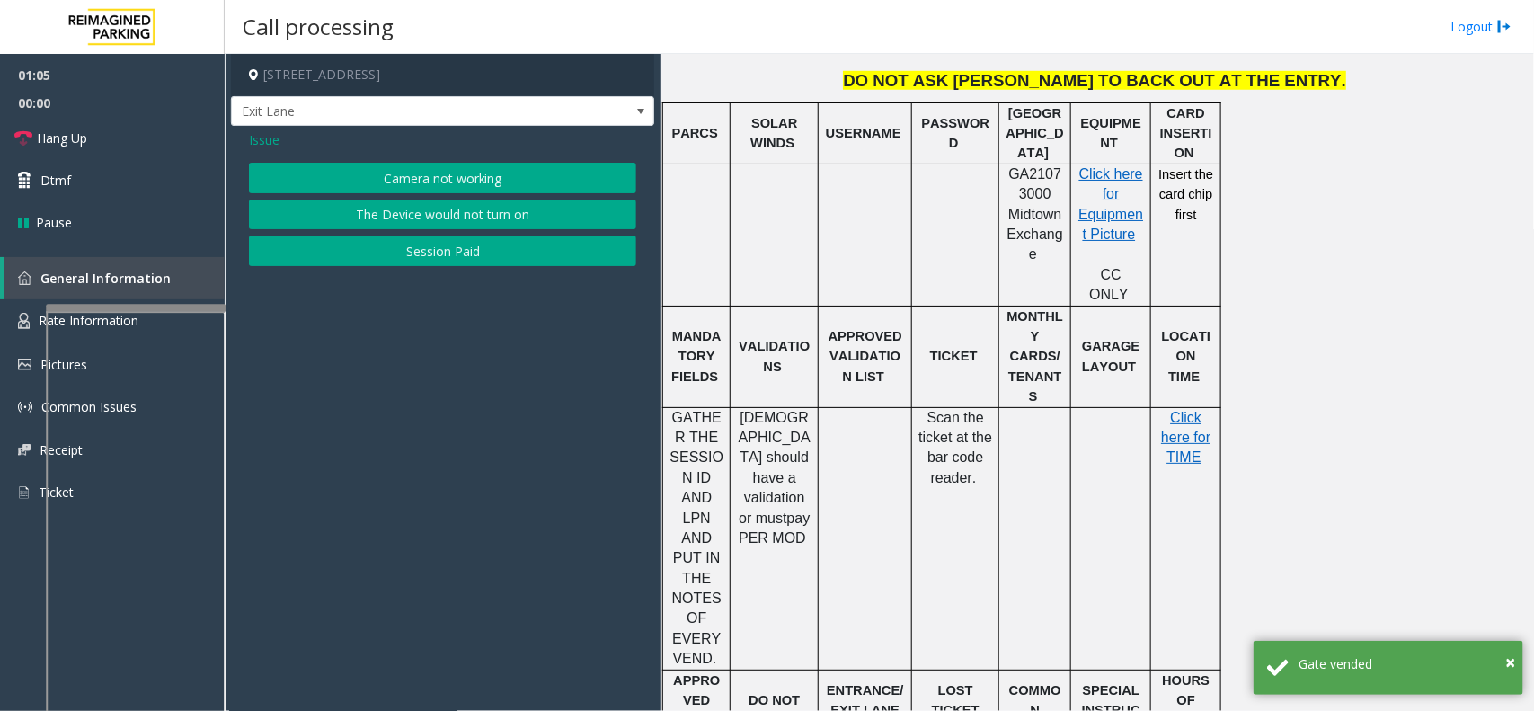
click at [434, 167] on button "Camera not working" at bounding box center [442, 178] width 387 height 31
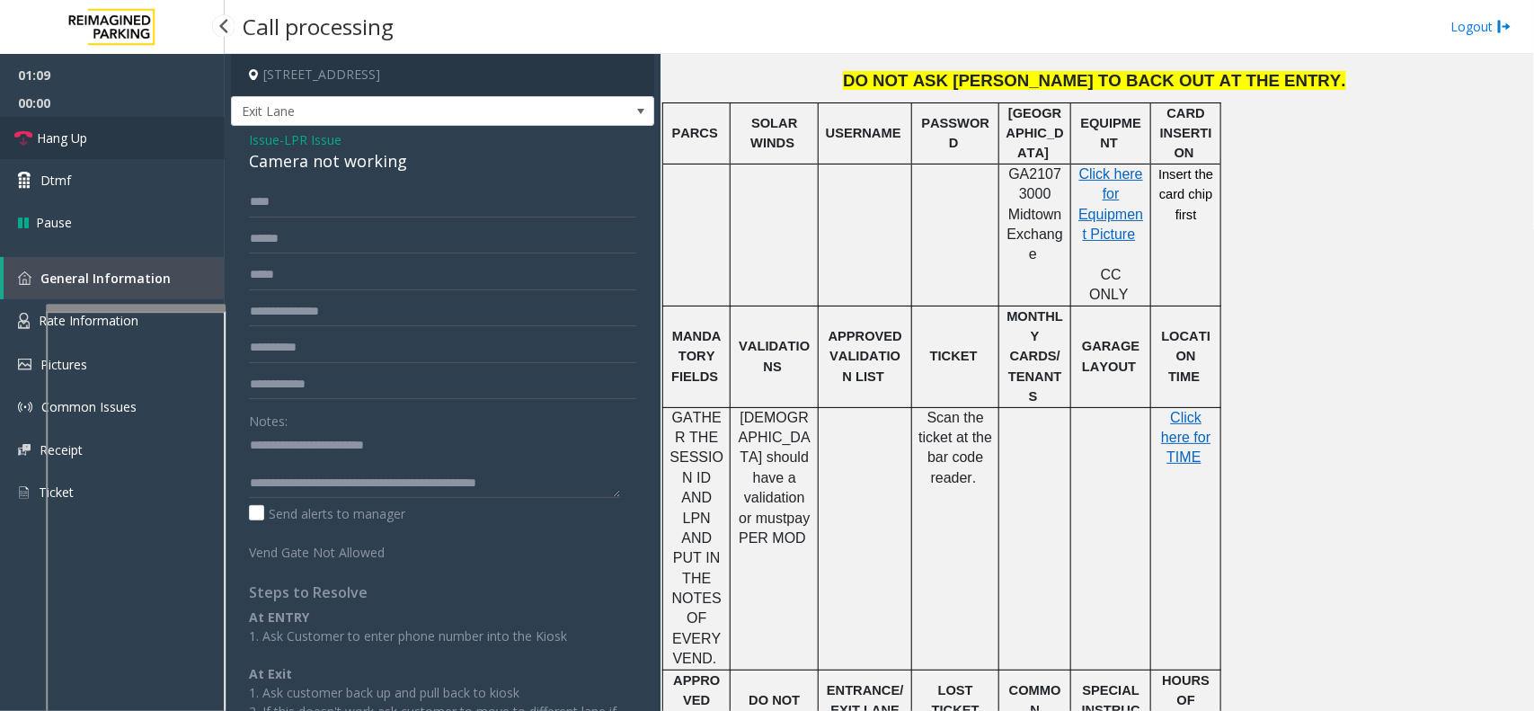
click at [158, 145] on link "Hang Up" at bounding box center [112, 138] width 225 height 42
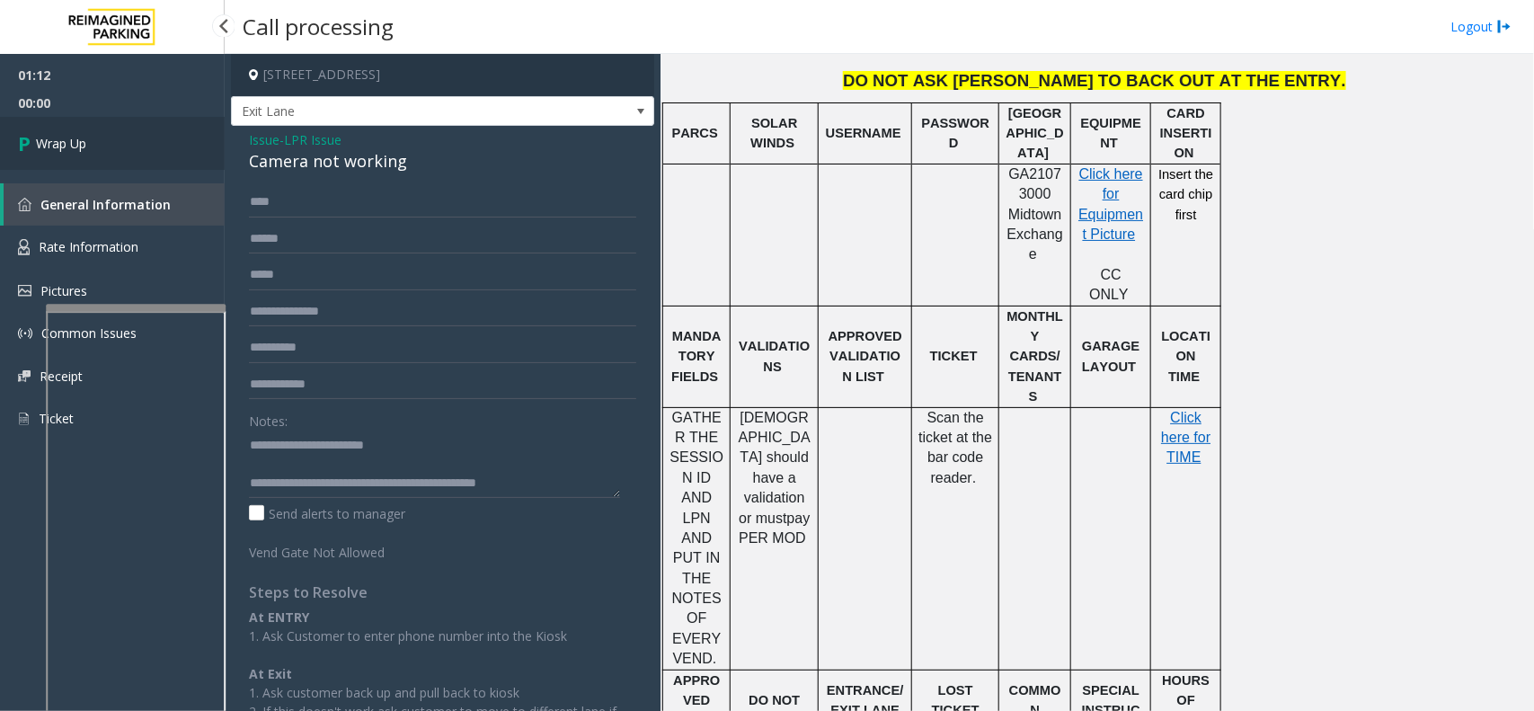
click at [157, 145] on link "Wrap Up" at bounding box center [112, 143] width 225 height 53
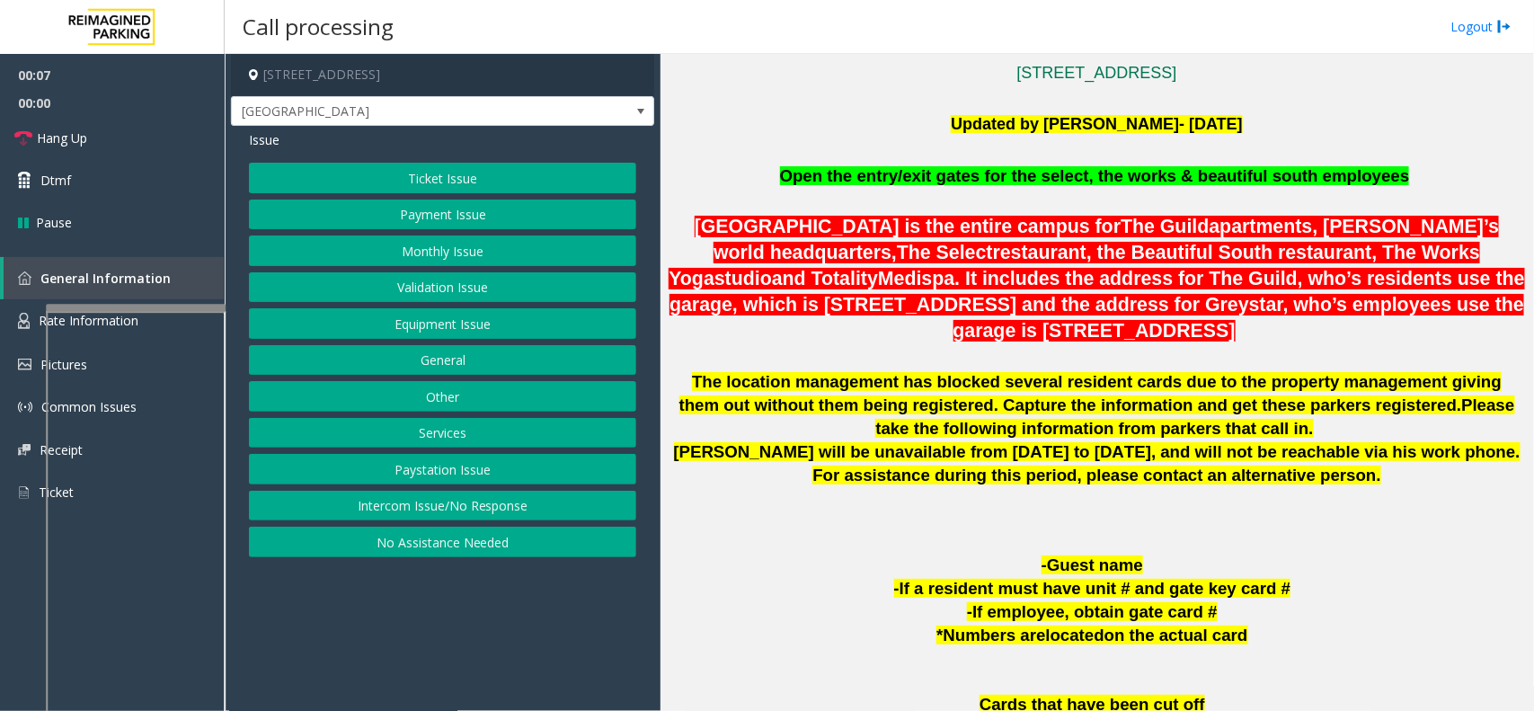
scroll to position [674, 0]
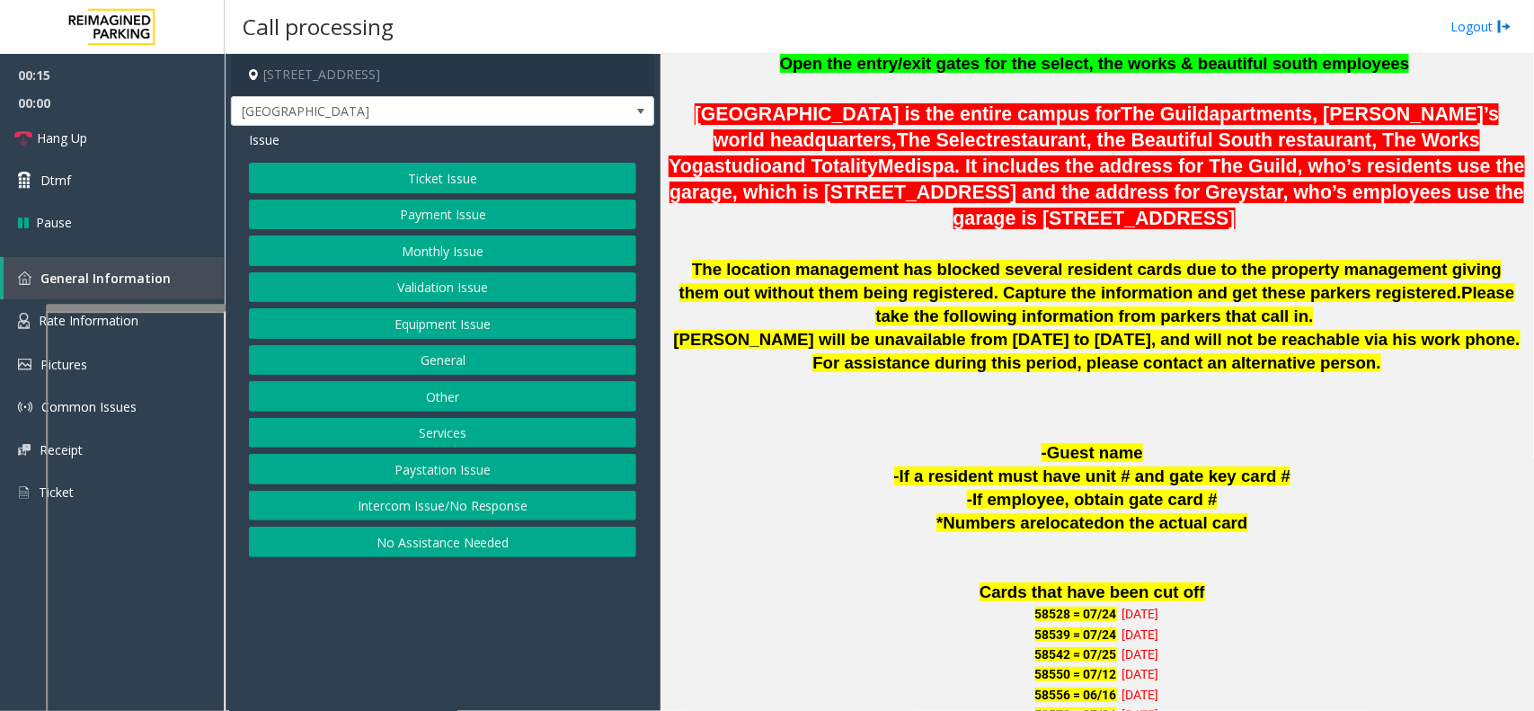
click at [483, 513] on button "Intercom Issue/No Response" at bounding box center [442, 506] width 387 height 31
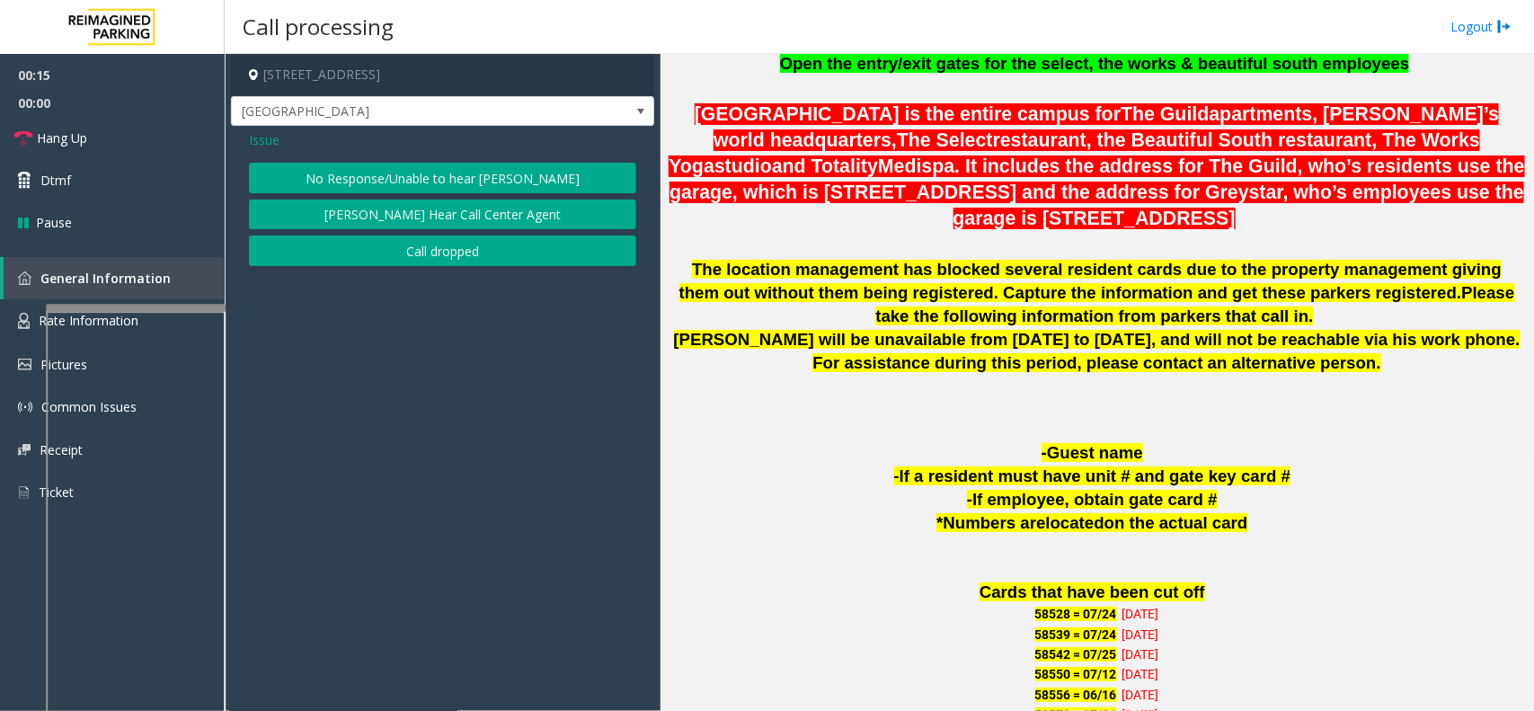
click at [474, 185] on button "No Response/Unable to hear [PERSON_NAME]" at bounding box center [442, 178] width 387 height 31
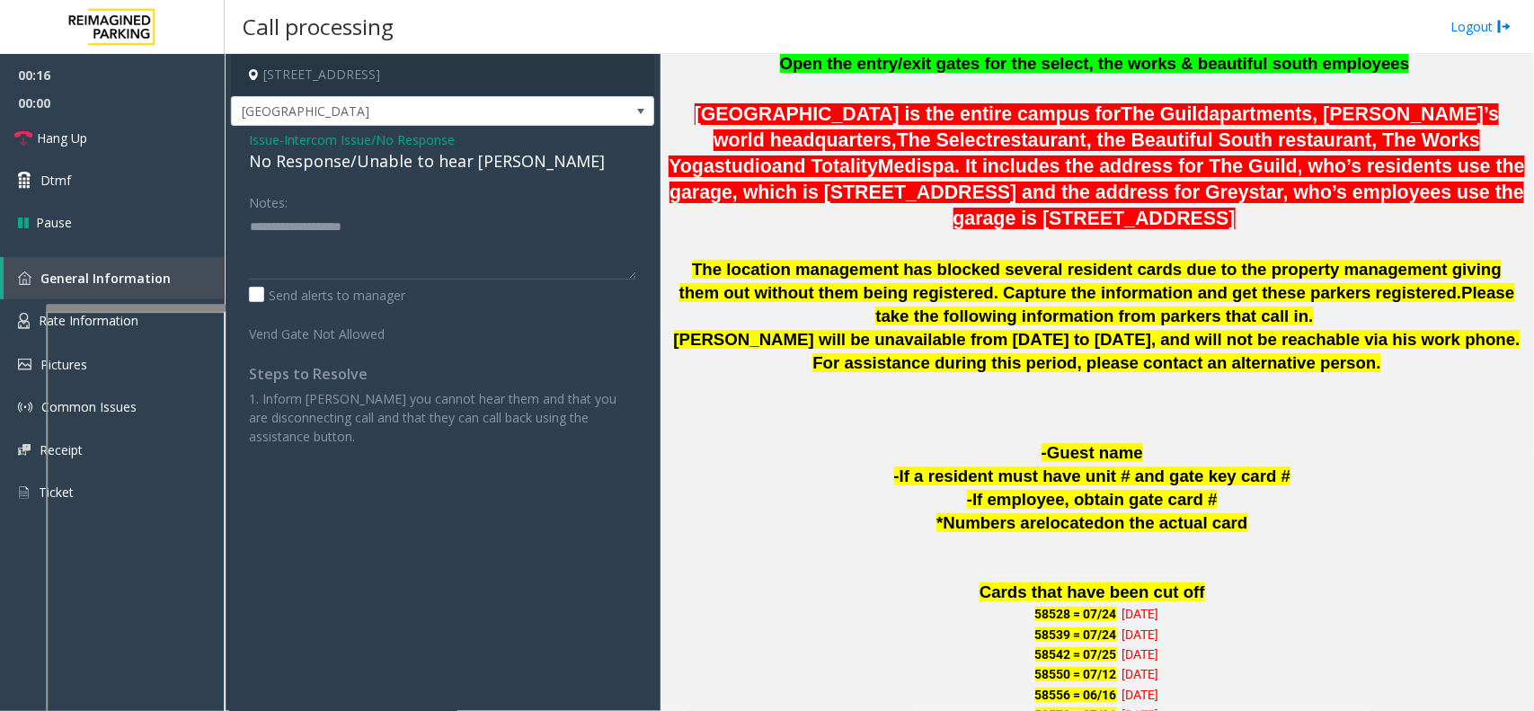
click at [479, 171] on div "No Response/Unable to hear [PERSON_NAME]" at bounding box center [442, 161] width 387 height 24
type textarea "**********"
click at [194, 135] on link "Hang Up" at bounding box center [112, 138] width 225 height 42
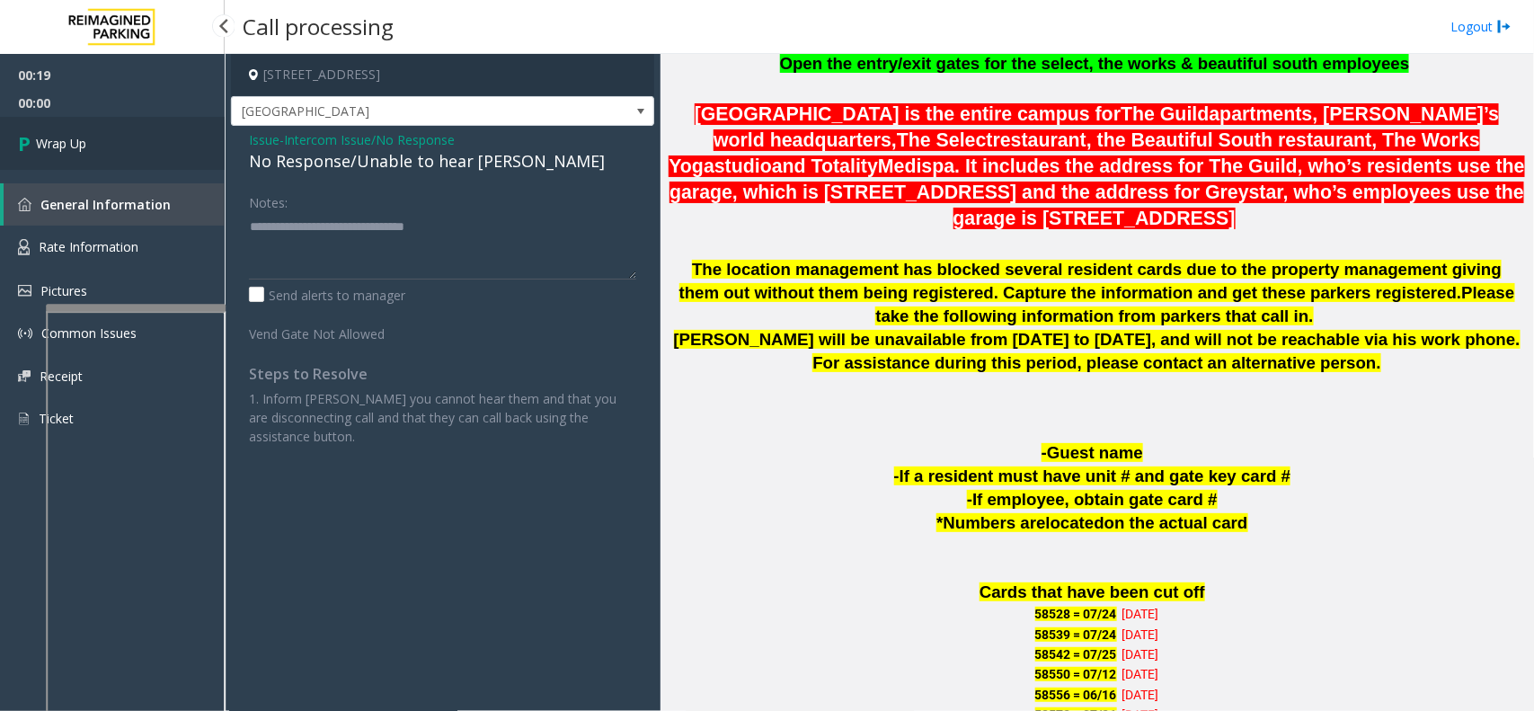
click at [120, 135] on link "Wrap Up" at bounding box center [112, 143] width 225 height 53
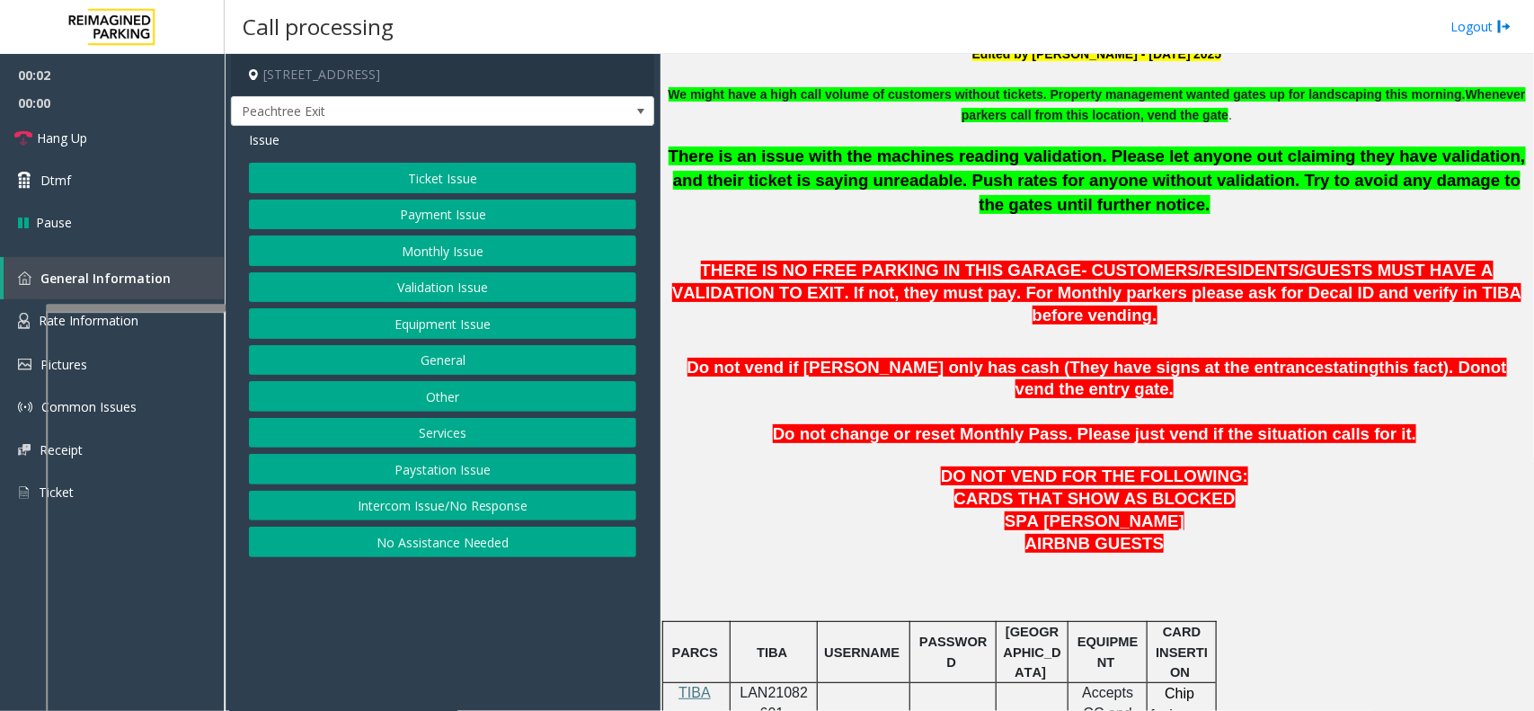
scroll to position [787, 0]
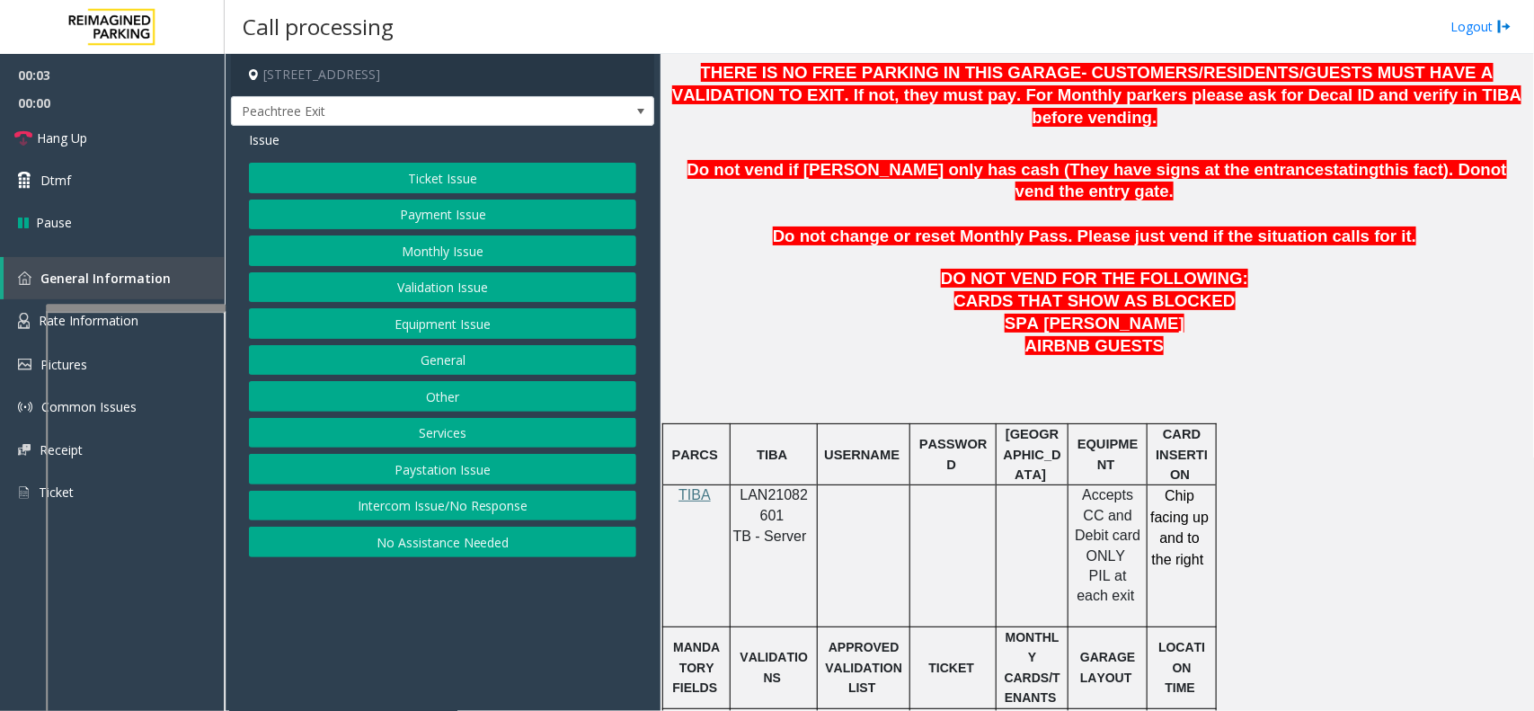
click at [782, 485] on p "LAN21082601" at bounding box center [774, 505] width 74 height 40
copy p "LAN21082601"
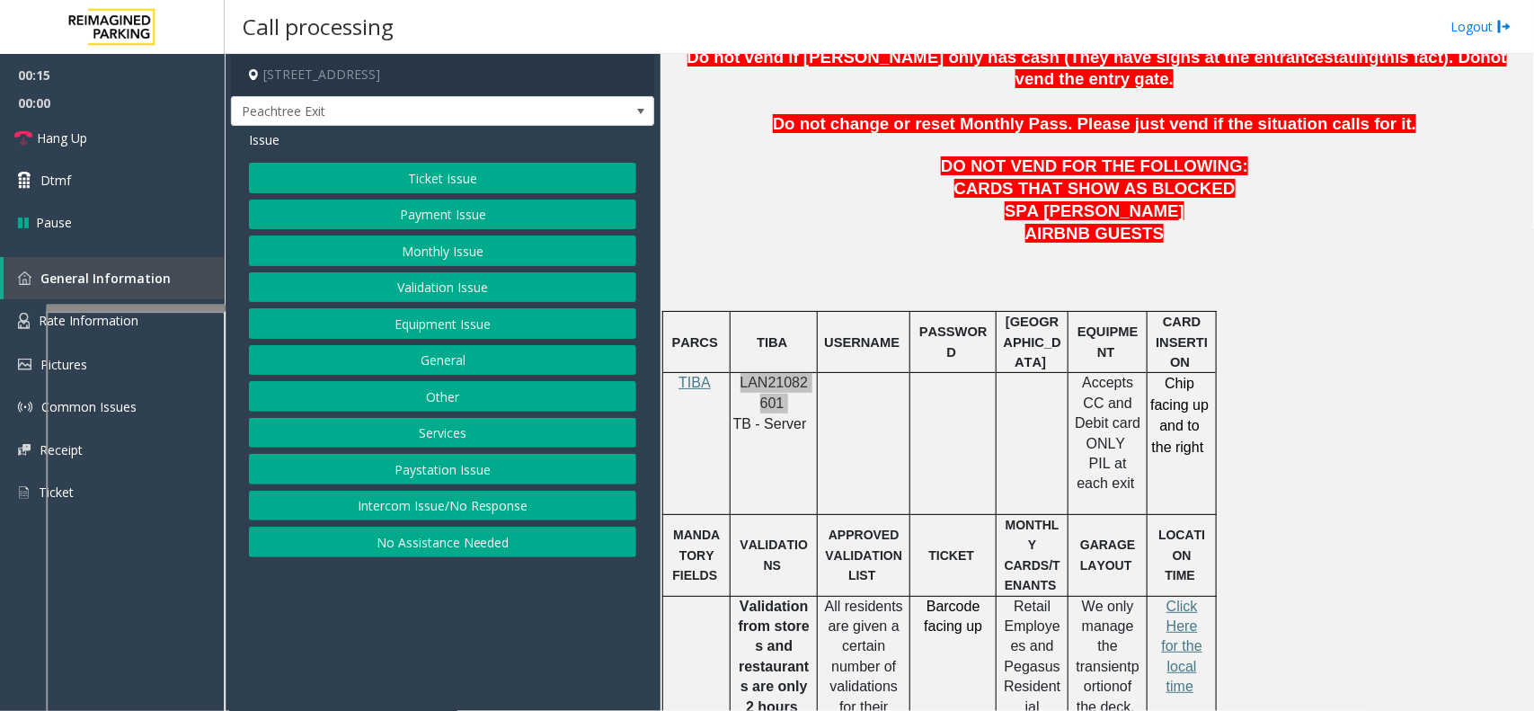
scroll to position [1011, 0]
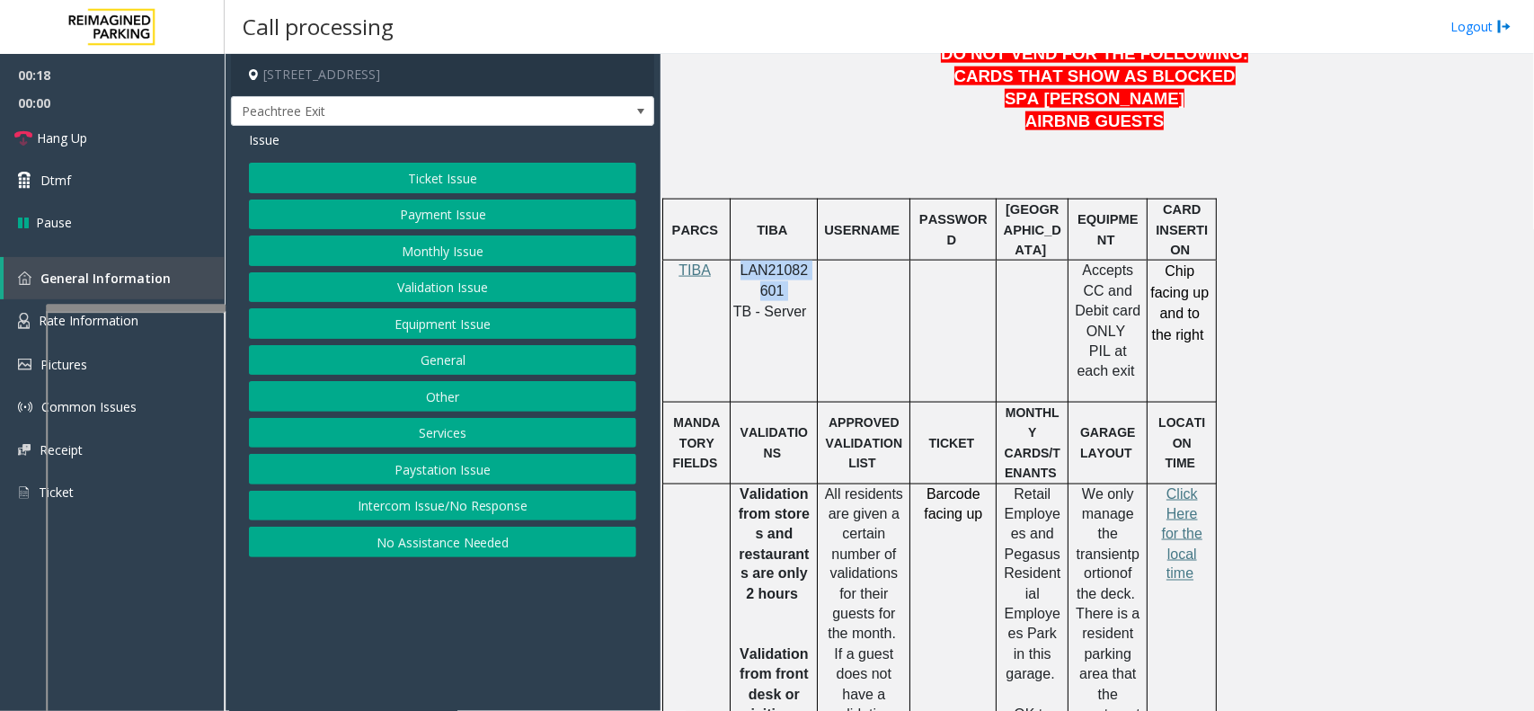
click at [536, 171] on button "Ticket Issue" at bounding box center [442, 178] width 387 height 31
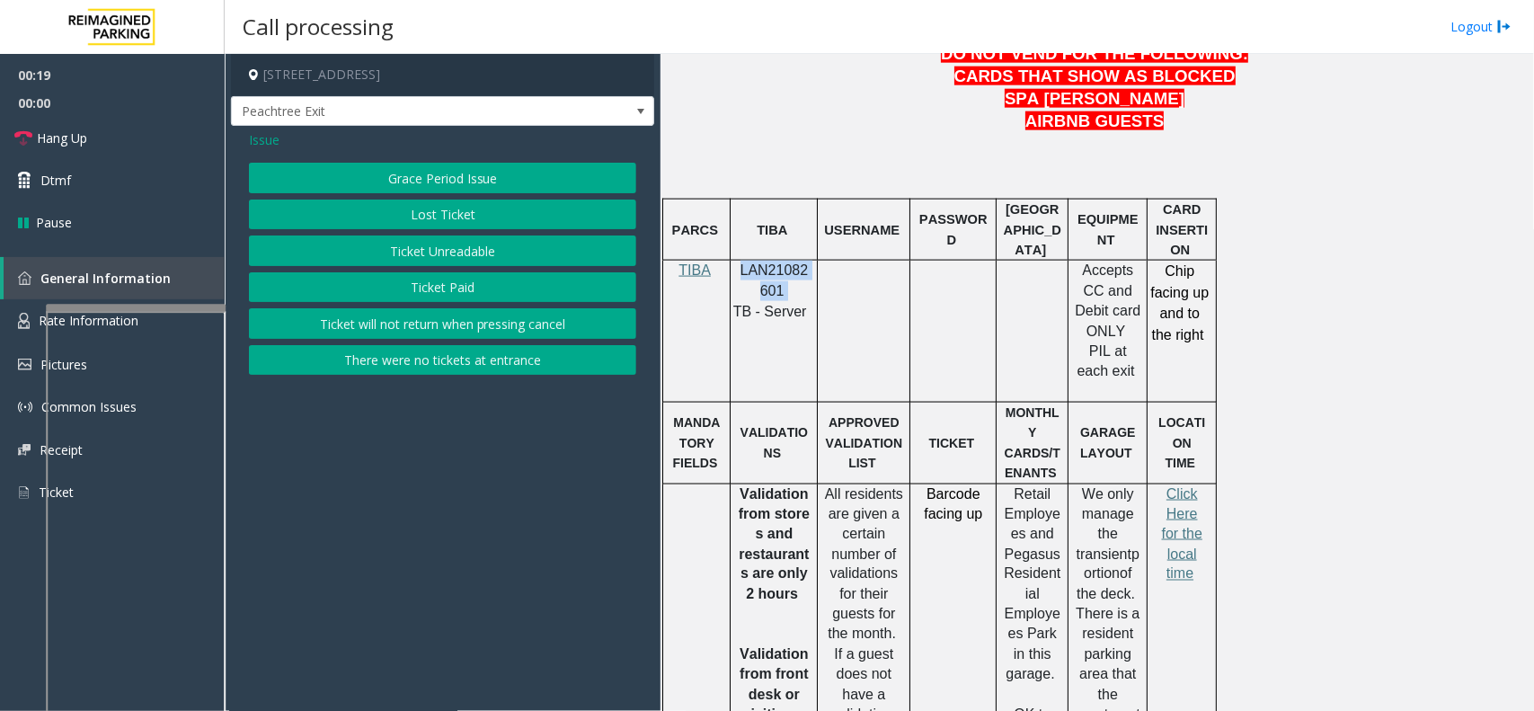
click at [499, 245] on button "Ticket Unreadable" at bounding box center [442, 251] width 387 height 31
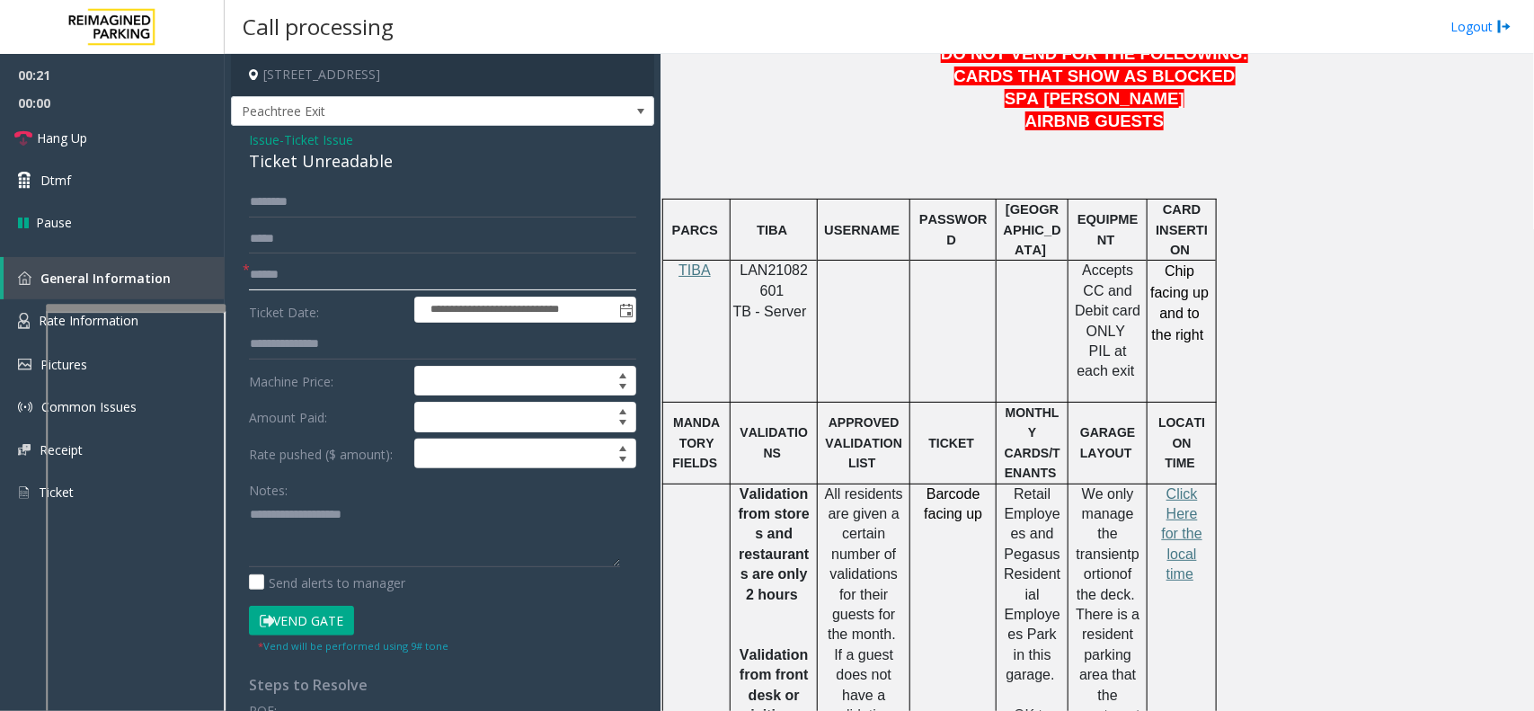
click at [320, 261] on input "text" at bounding box center [442, 275] width 387 height 31
click at [295, 176] on div "**********" at bounding box center [442, 573] width 423 height 894
click at [297, 169] on div "Ticket Unreadable" at bounding box center [442, 161] width 387 height 24
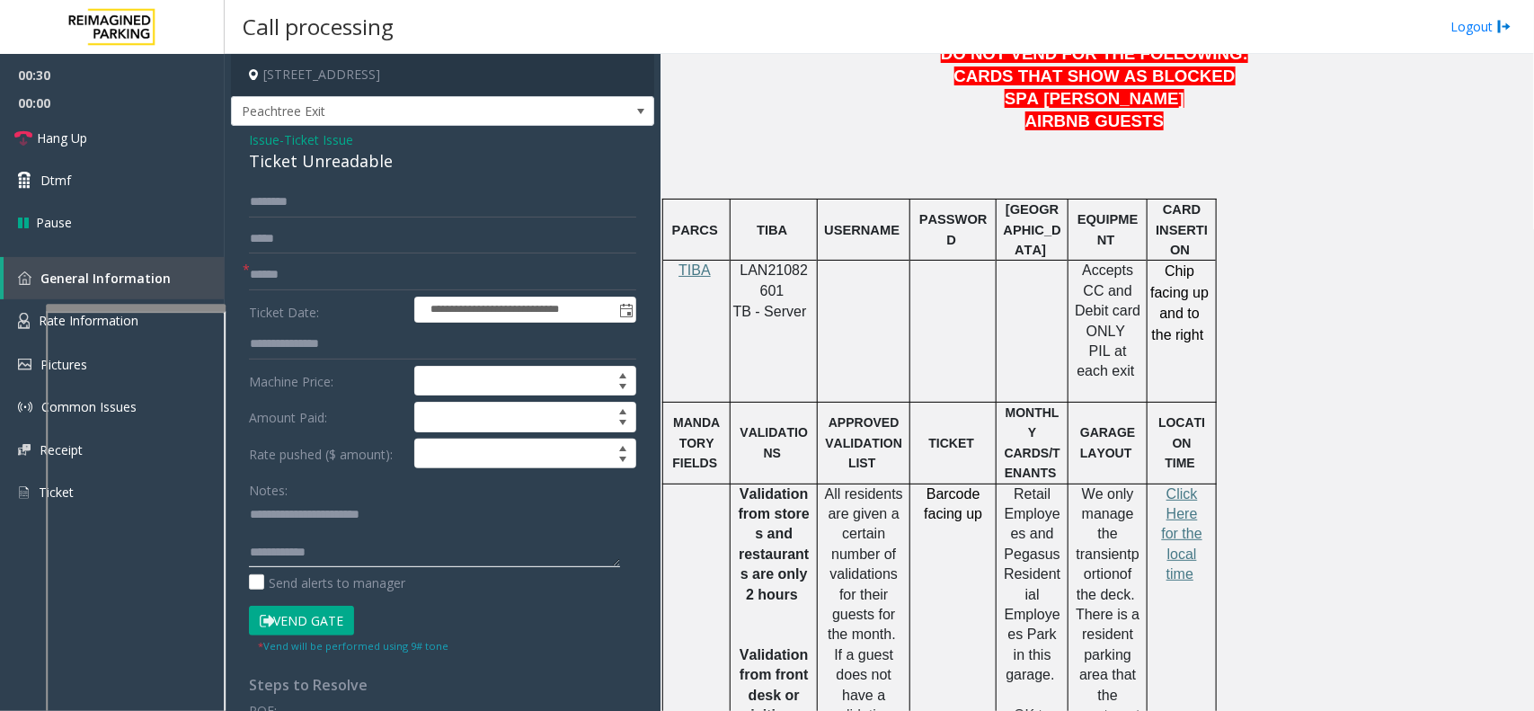
type textarea "**********"
click at [292, 274] on input "text" at bounding box center [442, 275] width 387 height 31
click at [293, 285] on input "text" at bounding box center [442, 275] width 387 height 31
type input "********"
click at [284, 205] on input "text" at bounding box center [442, 202] width 387 height 31
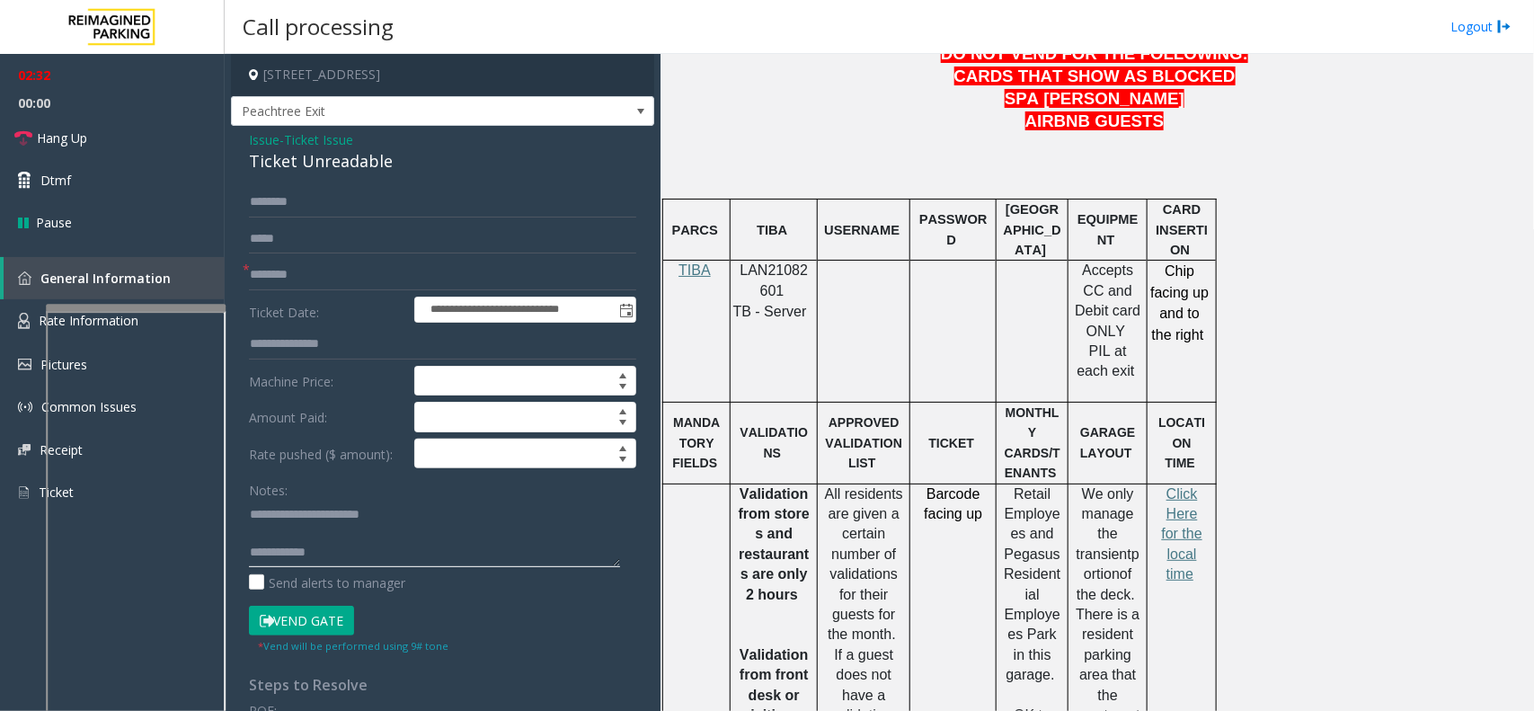
click at [351, 529] on textarea at bounding box center [434, 533] width 371 height 67
click at [1167, 486] on span "Click Here for the local time" at bounding box center [1182, 534] width 40 height 96
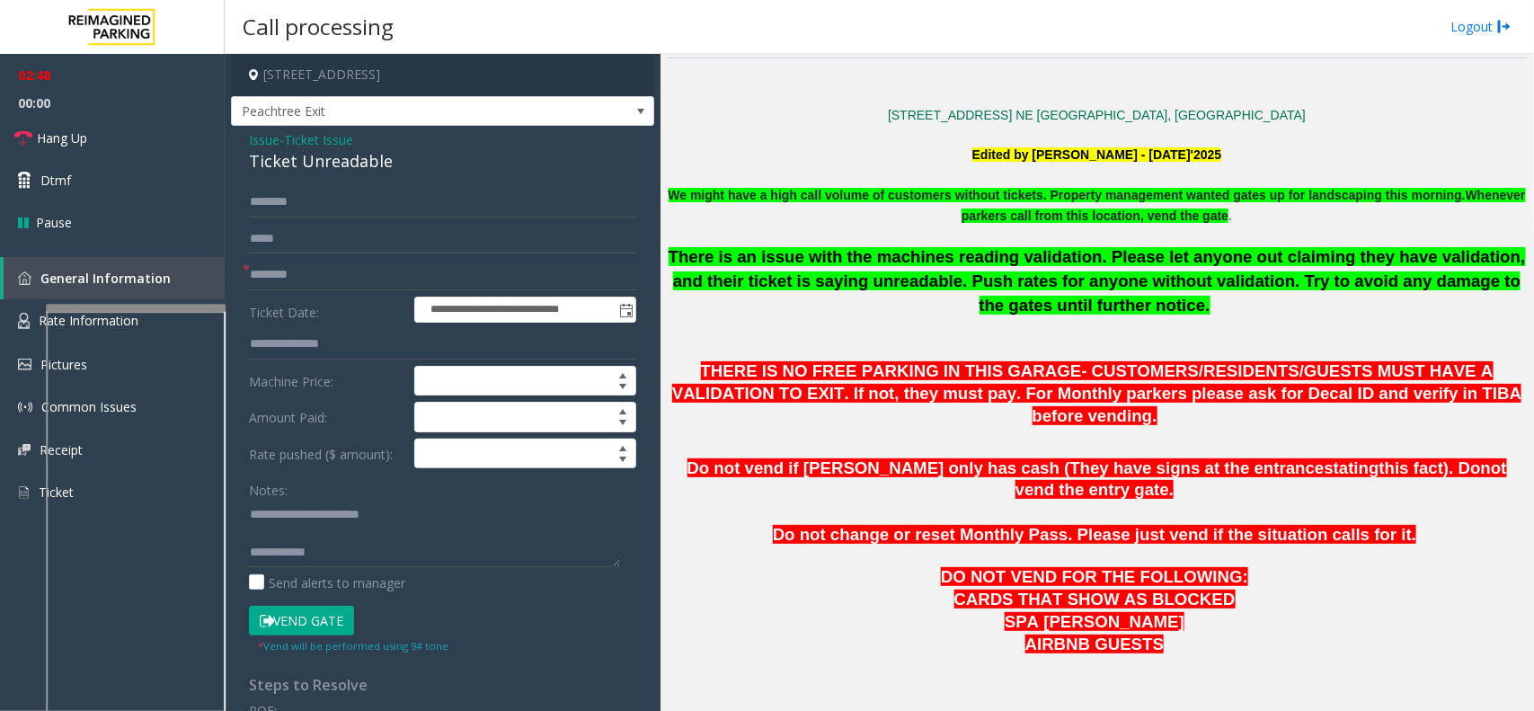
scroll to position [449, 0]
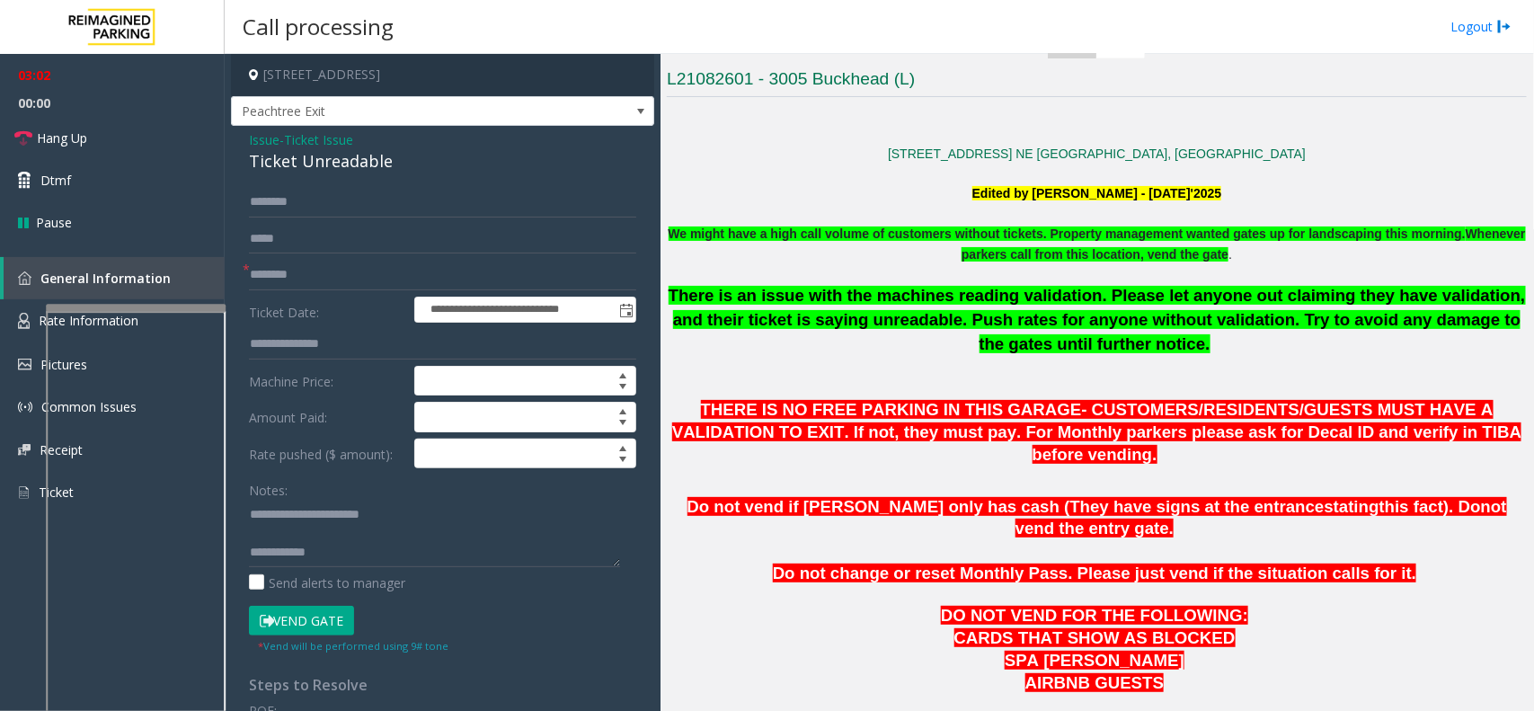
drag, startPoint x: 383, startPoint y: 569, endPoint x: 365, endPoint y: 563, distance: 19.0
click at [383, 569] on div "Notes: Send alerts to manager" at bounding box center [442, 534] width 387 height 118
click at [33, 129] on link "Hang Up" at bounding box center [112, 138] width 225 height 42
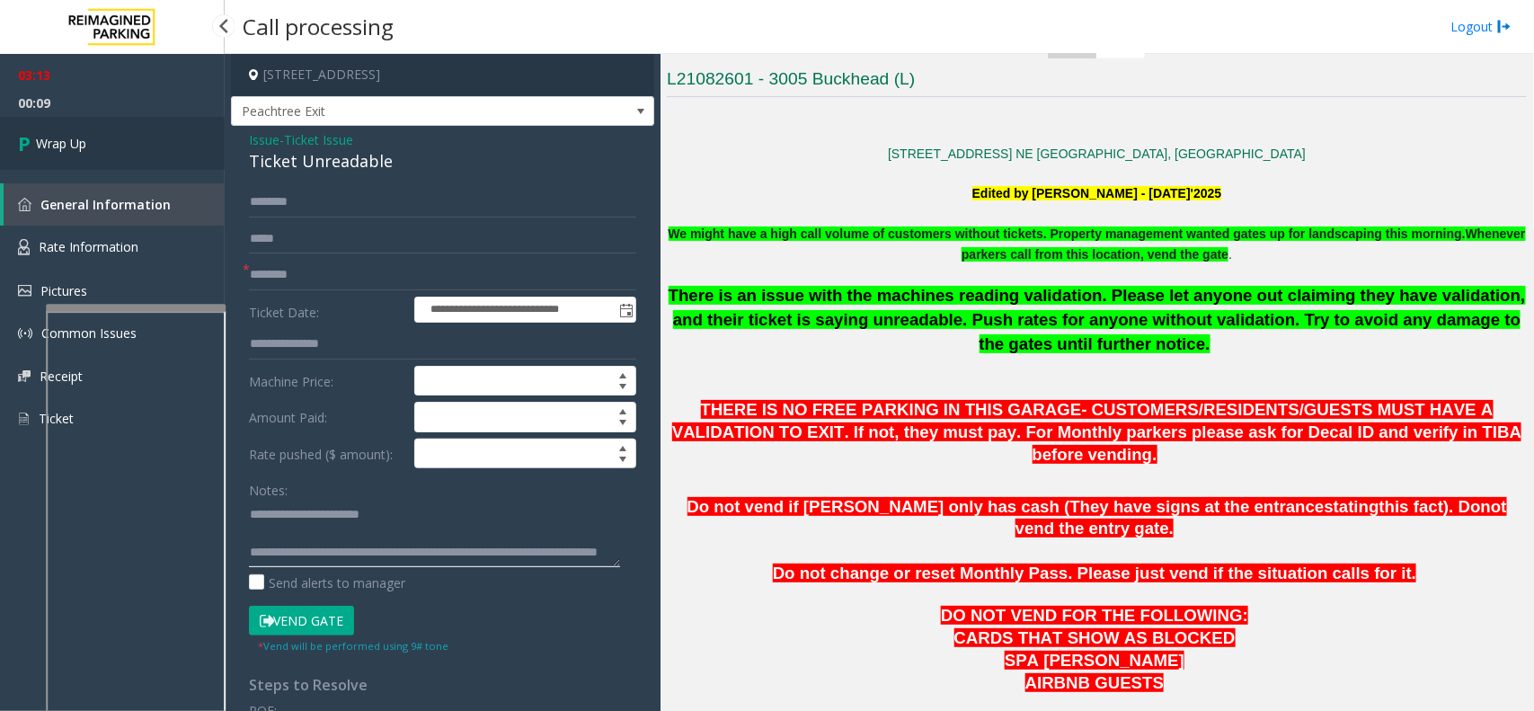
type textarea "**********"
click at [162, 131] on link "Wrap Up" at bounding box center [112, 143] width 225 height 53
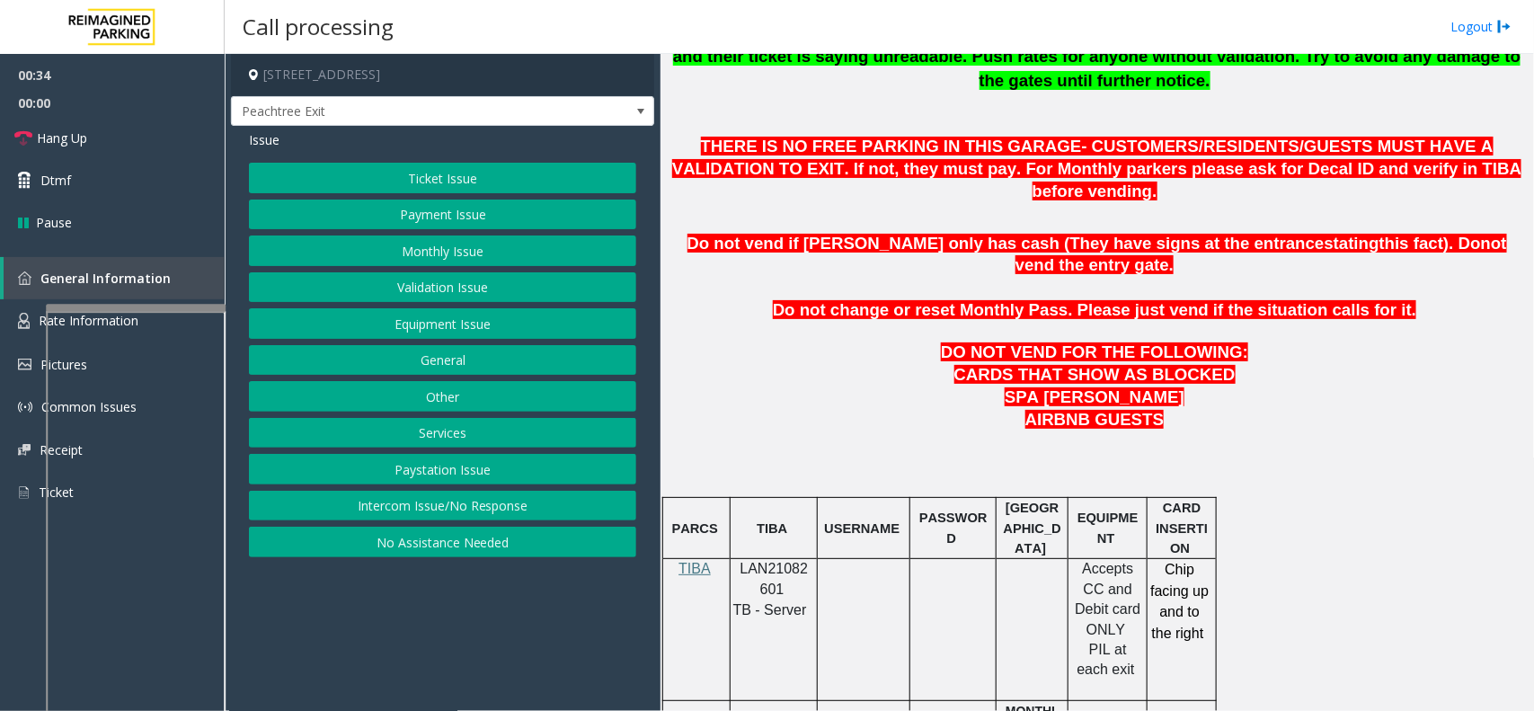
scroll to position [674, 0]
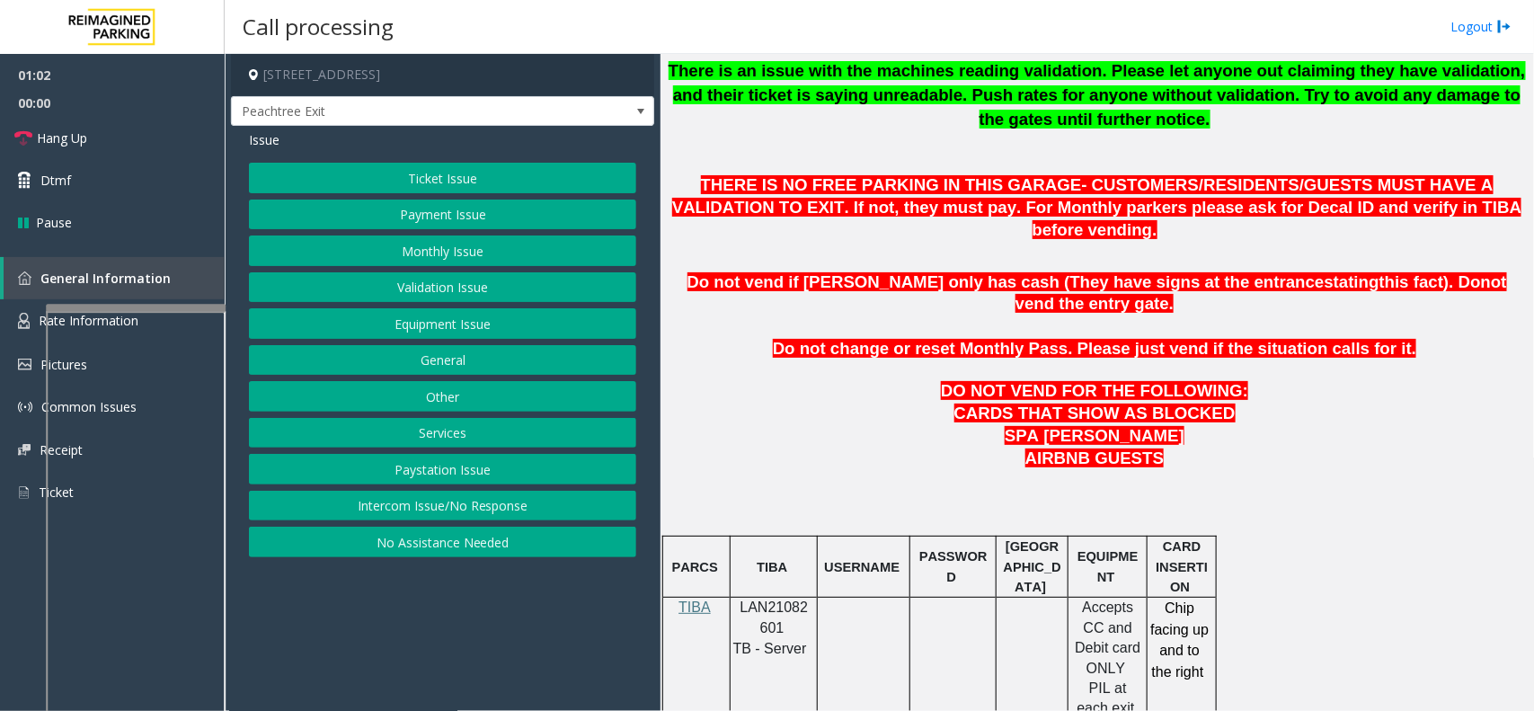
click at [440, 187] on button "Ticket Issue" at bounding box center [442, 178] width 387 height 31
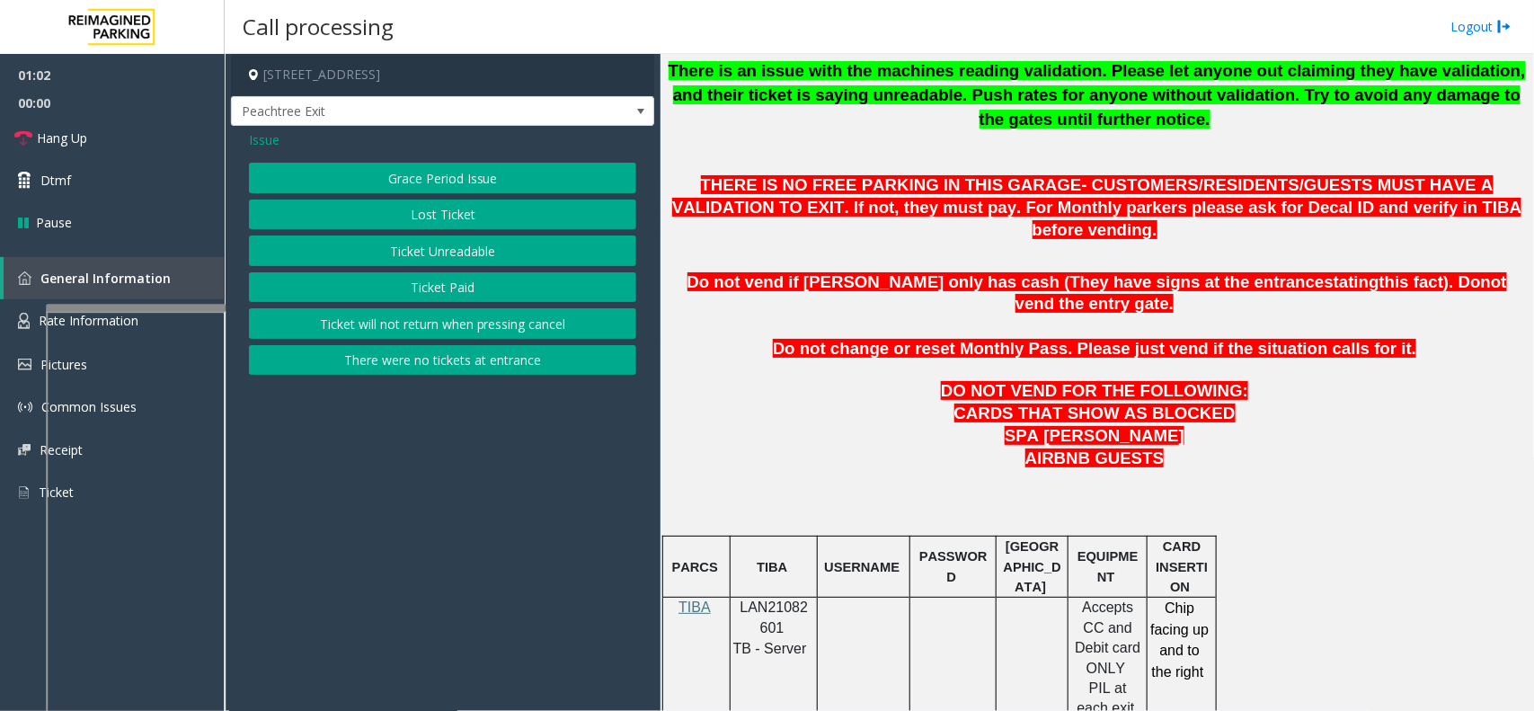
click at [437, 244] on button "Ticket Unreadable" at bounding box center [442, 251] width 387 height 31
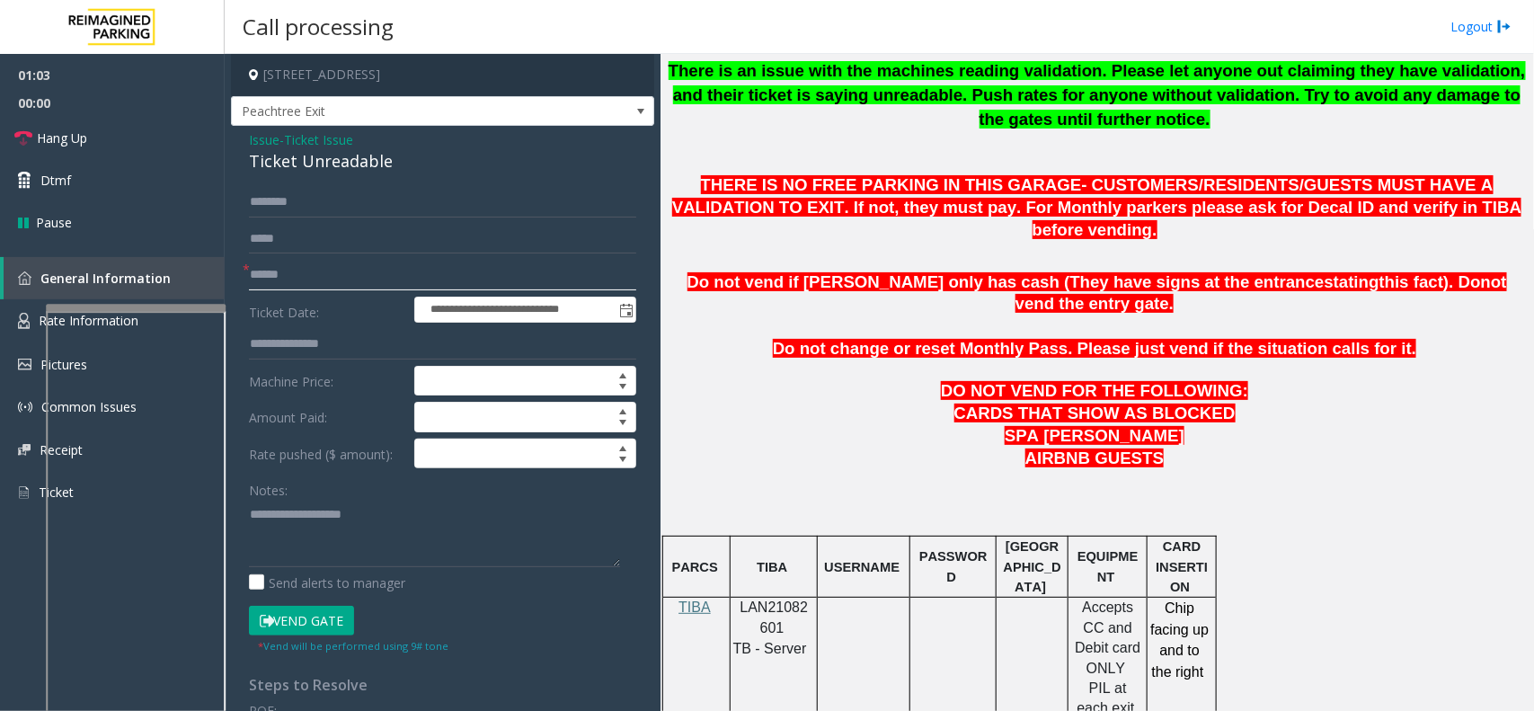
click at [340, 271] on input "text" at bounding box center [442, 275] width 387 height 31
type input "**"
click at [154, 127] on link "Hang Up" at bounding box center [112, 138] width 225 height 42
click at [288, 164] on div "Ticket Unreadable" at bounding box center [442, 161] width 387 height 24
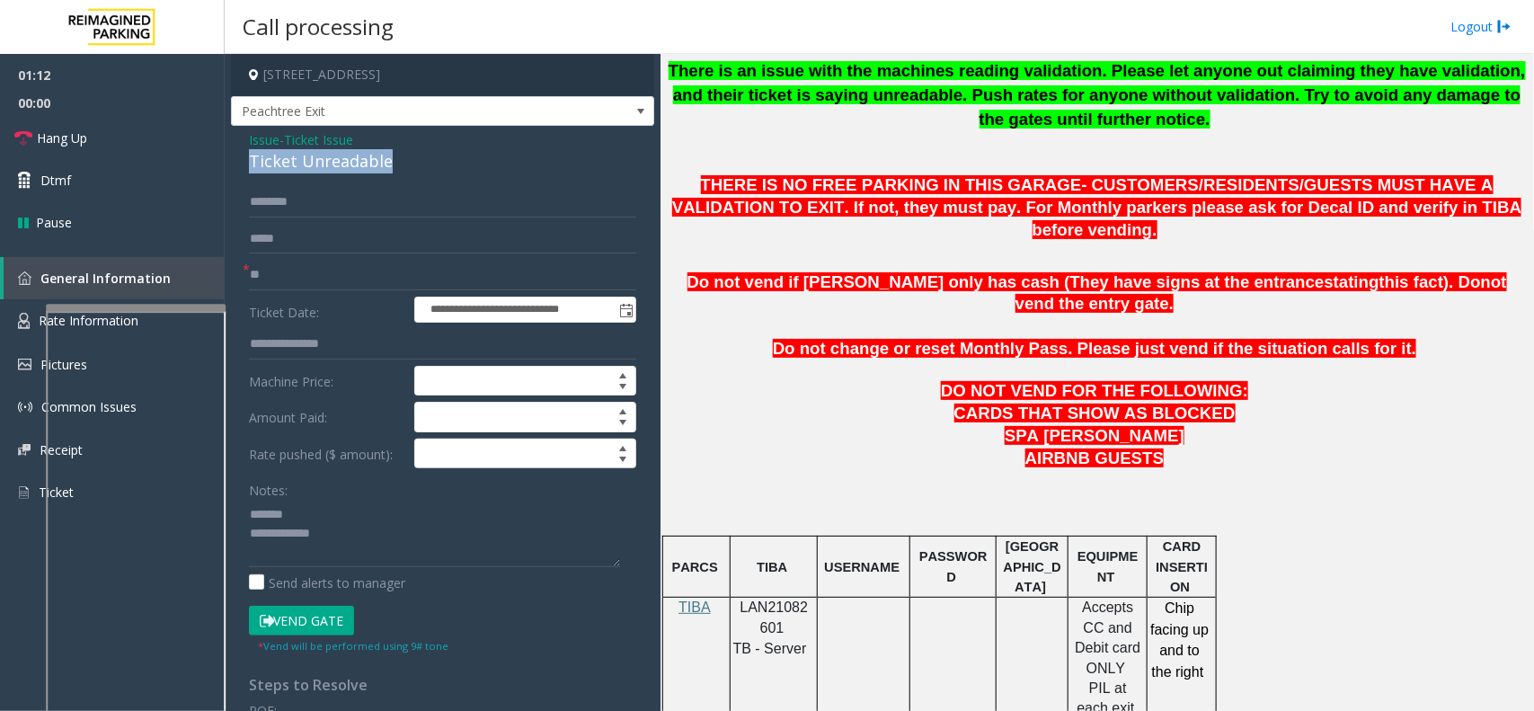
click at [288, 164] on div "Ticket Unreadable" at bounding box center [442, 161] width 387 height 24
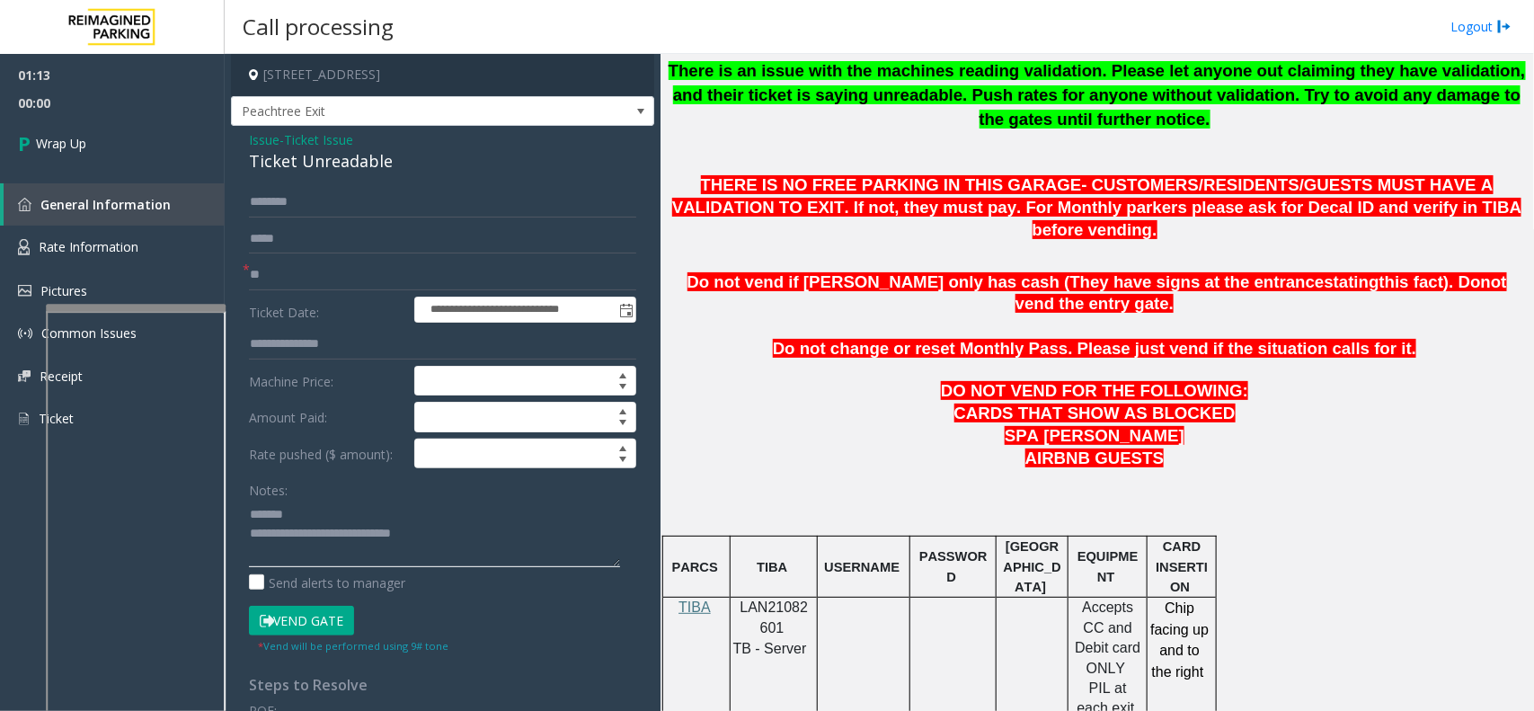
click at [400, 526] on textarea at bounding box center [434, 533] width 371 height 67
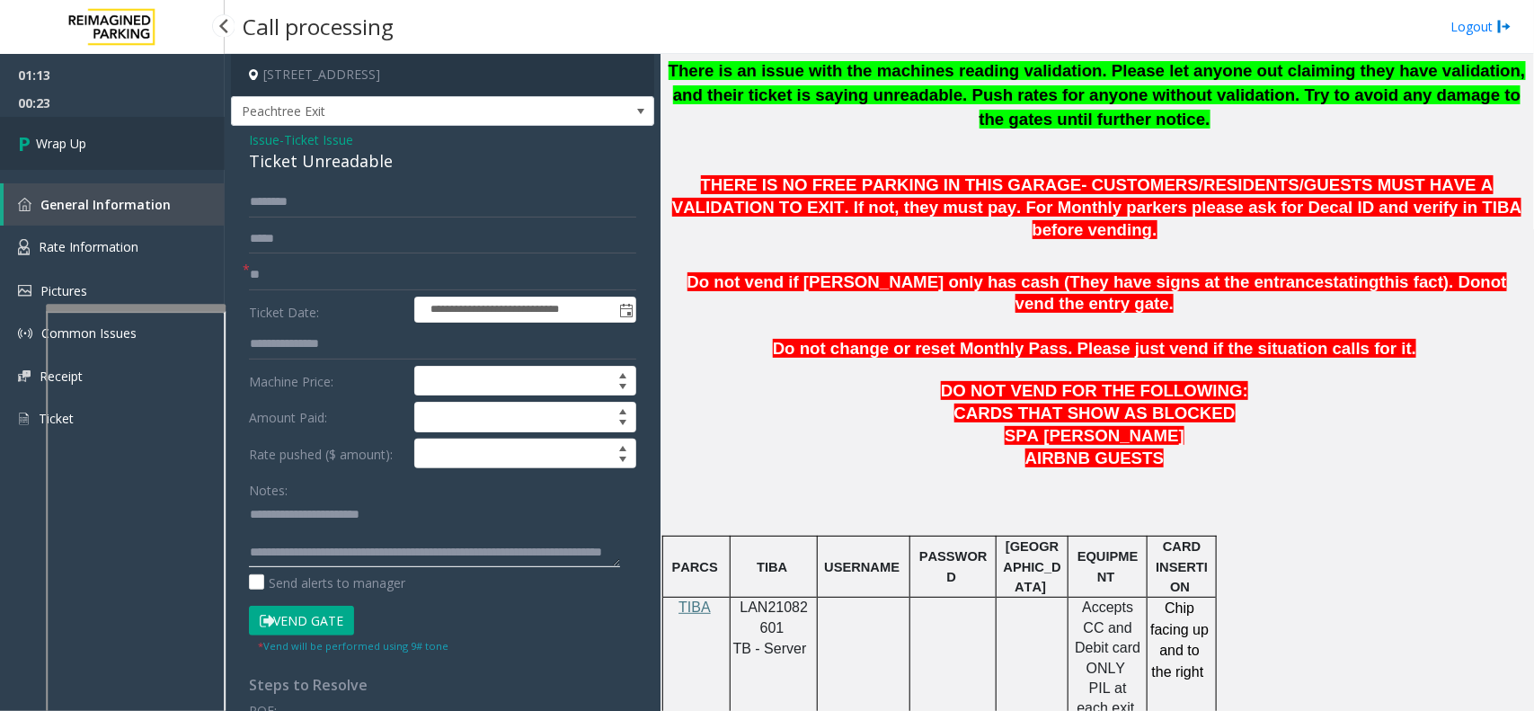
type textarea "**********"
click at [84, 160] on link "Wrap Up" at bounding box center [112, 143] width 225 height 53
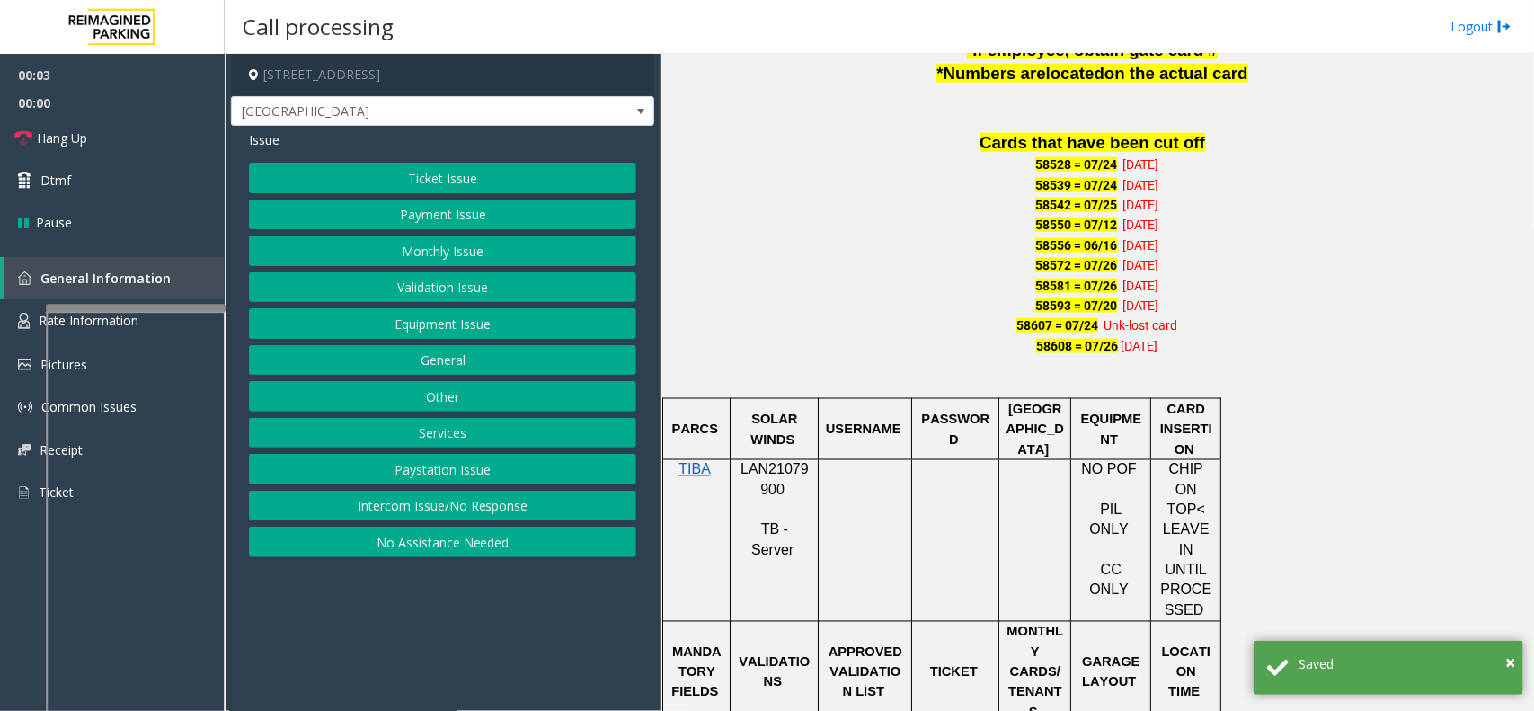
scroll to position [1236, 0]
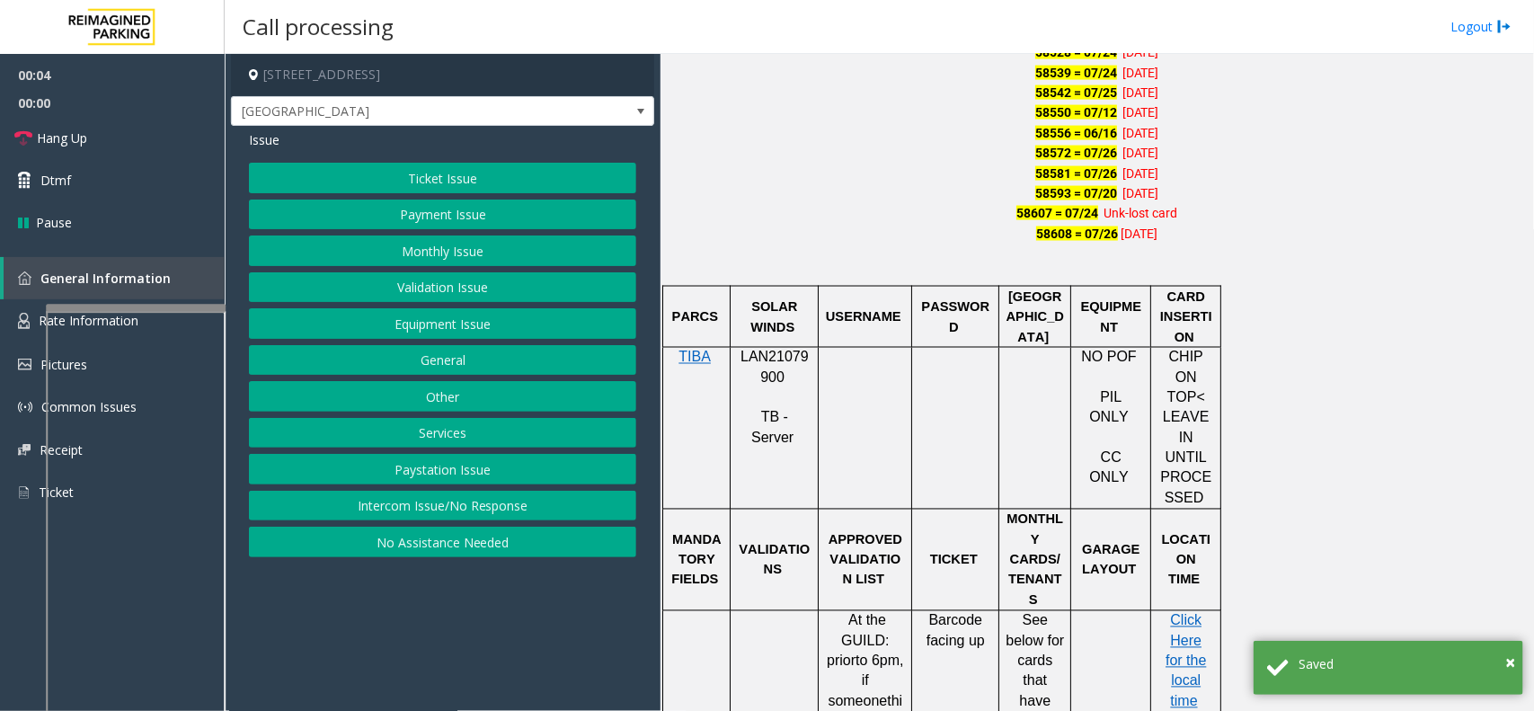
click at [812, 360] on div "LAN21079900 TB - Server" at bounding box center [774, 398] width 87 height 101
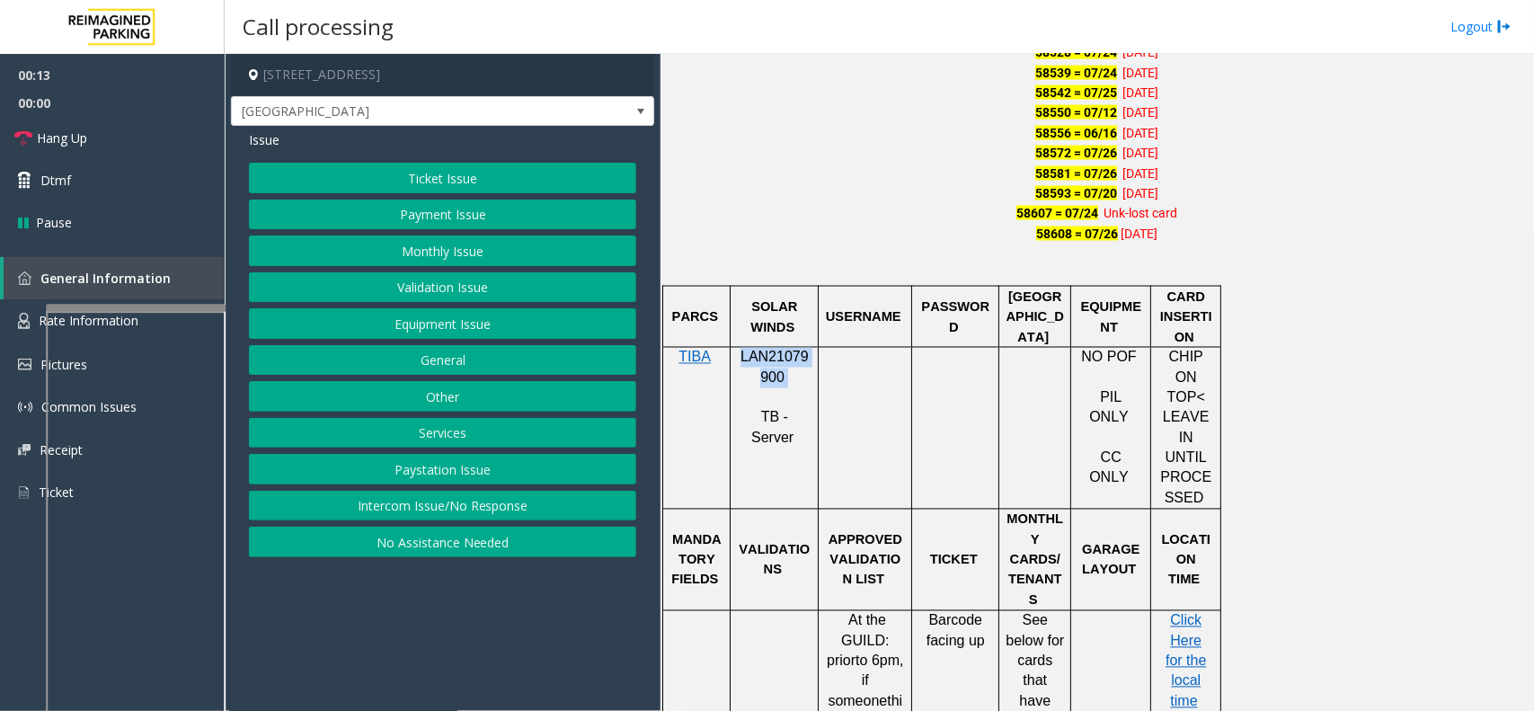
click at [573, 512] on button "Intercom Issue/No Response" at bounding box center [442, 506] width 387 height 31
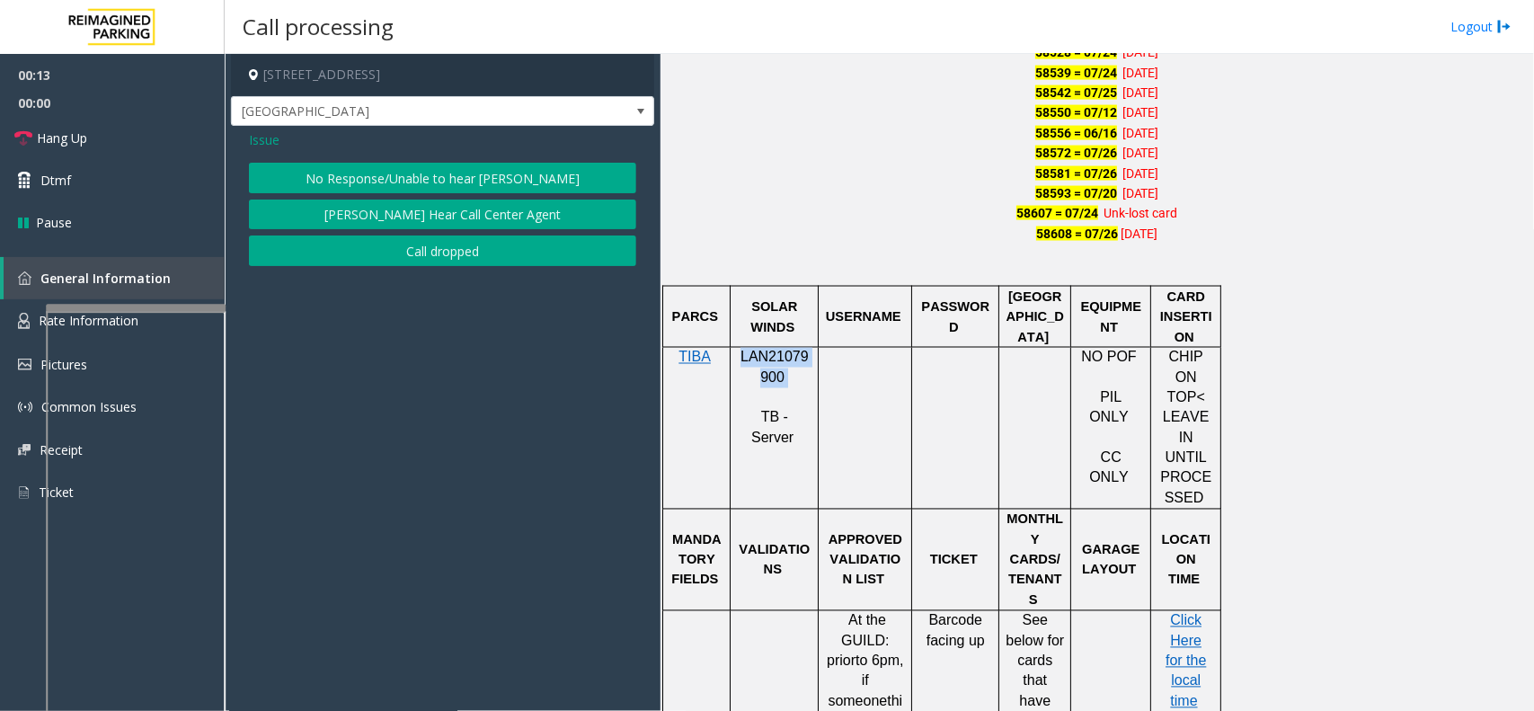
click at [573, 178] on button "No Response/Unable to hear [PERSON_NAME]" at bounding box center [442, 178] width 387 height 31
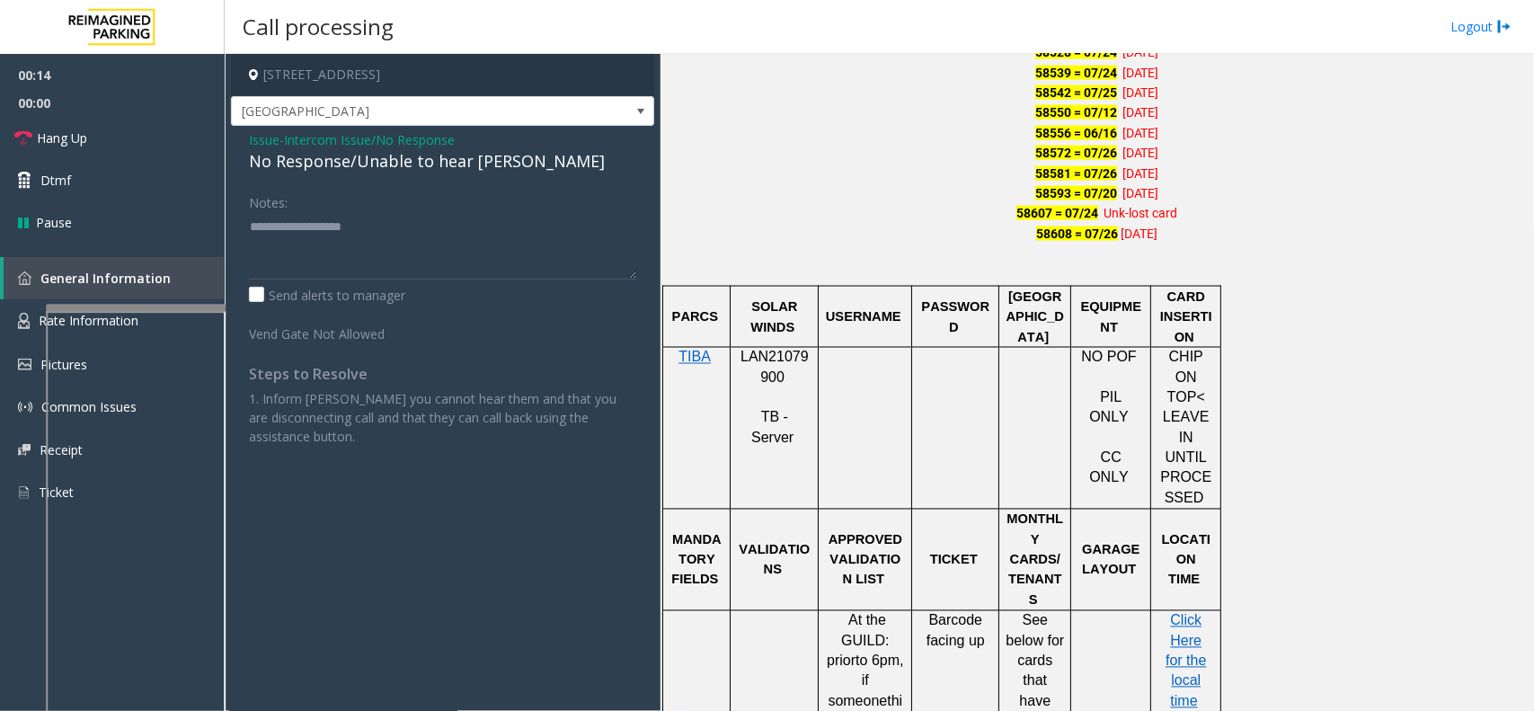
click at [446, 168] on div "No Response/Unable to hear [PERSON_NAME]" at bounding box center [442, 161] width 387 height 24
type textarea "**********"
click at [154, 109] on span "00:00" at bounding box center [112, 103] width 225 height 28
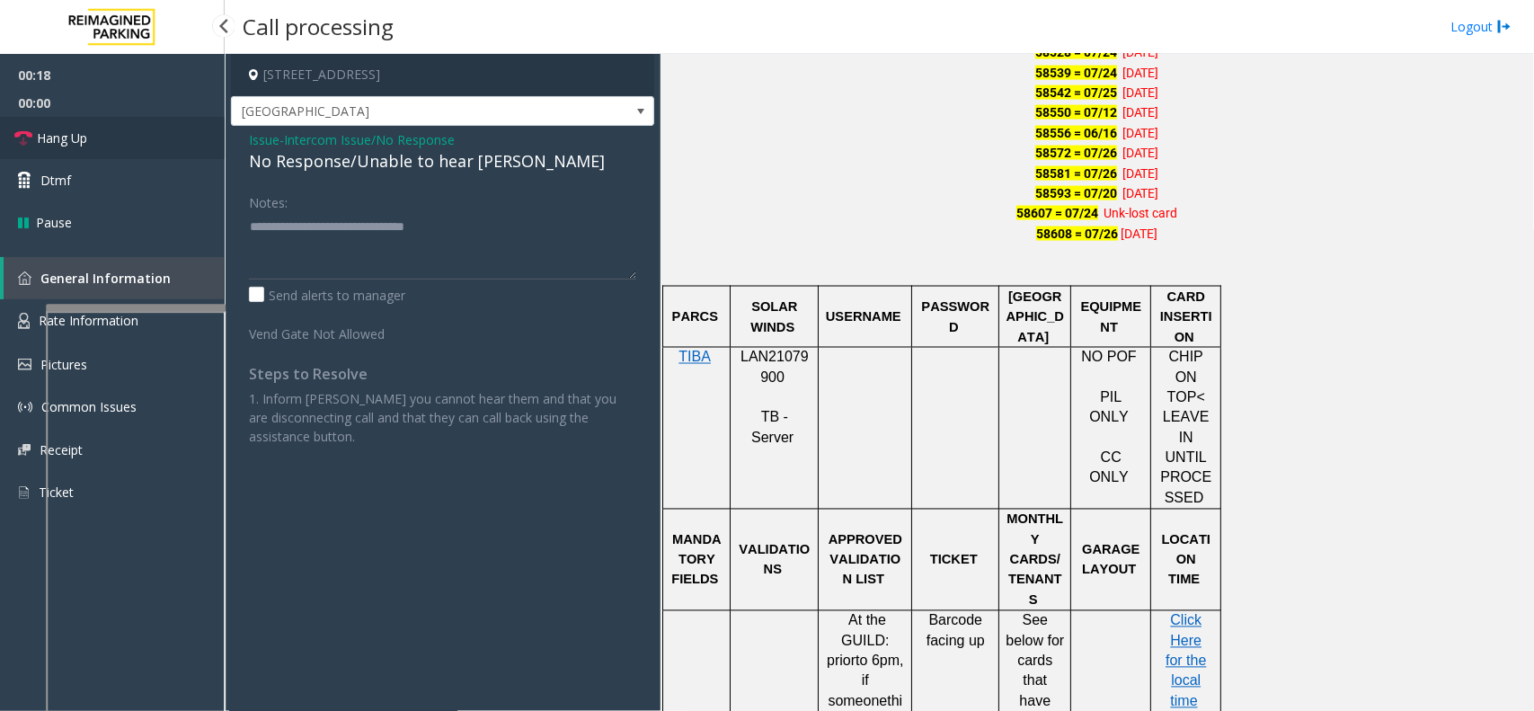
click at [142, 128] on link "Hang Up" at bounding box center [112, 138] width 225 height 42
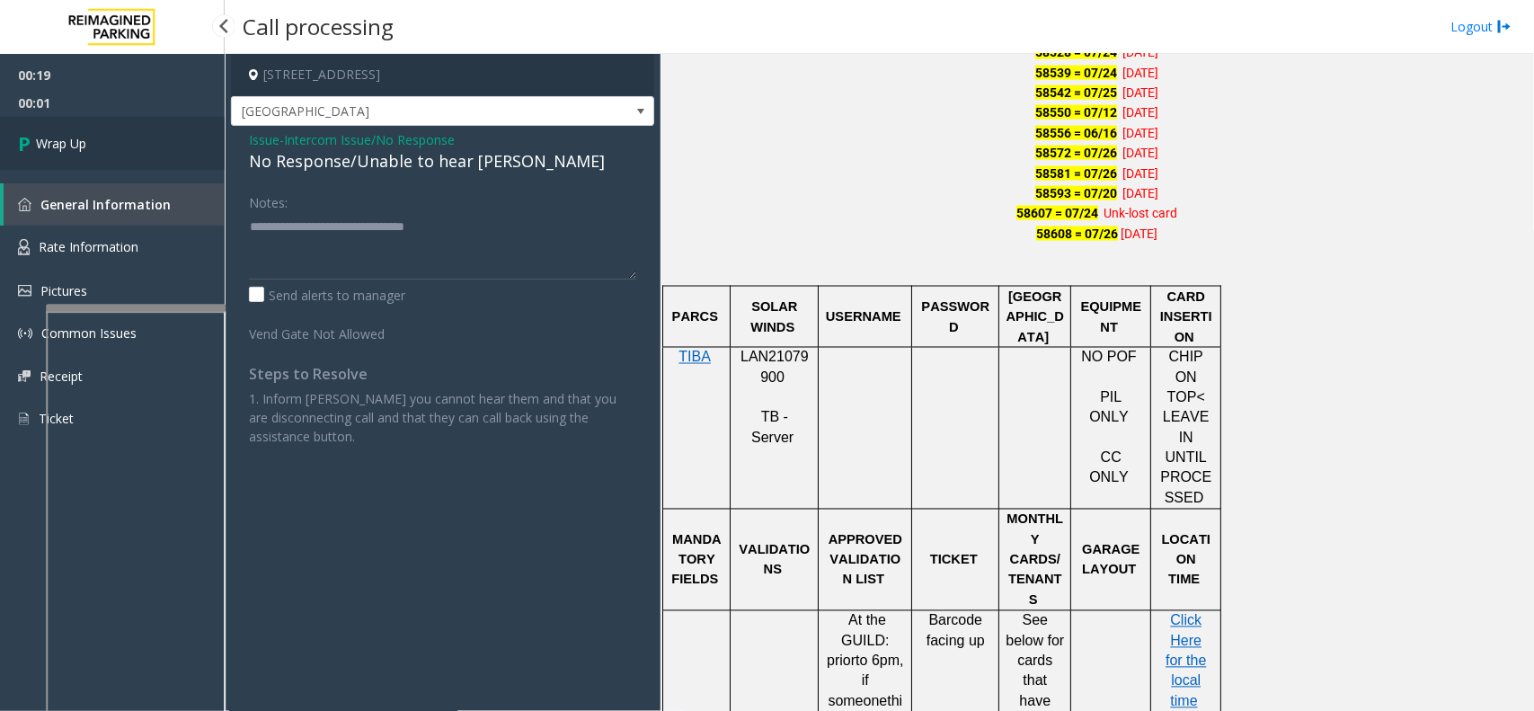
click at [88, 120] on link "Wrap Up" at bounding box center [112, 143] width 225 height 53
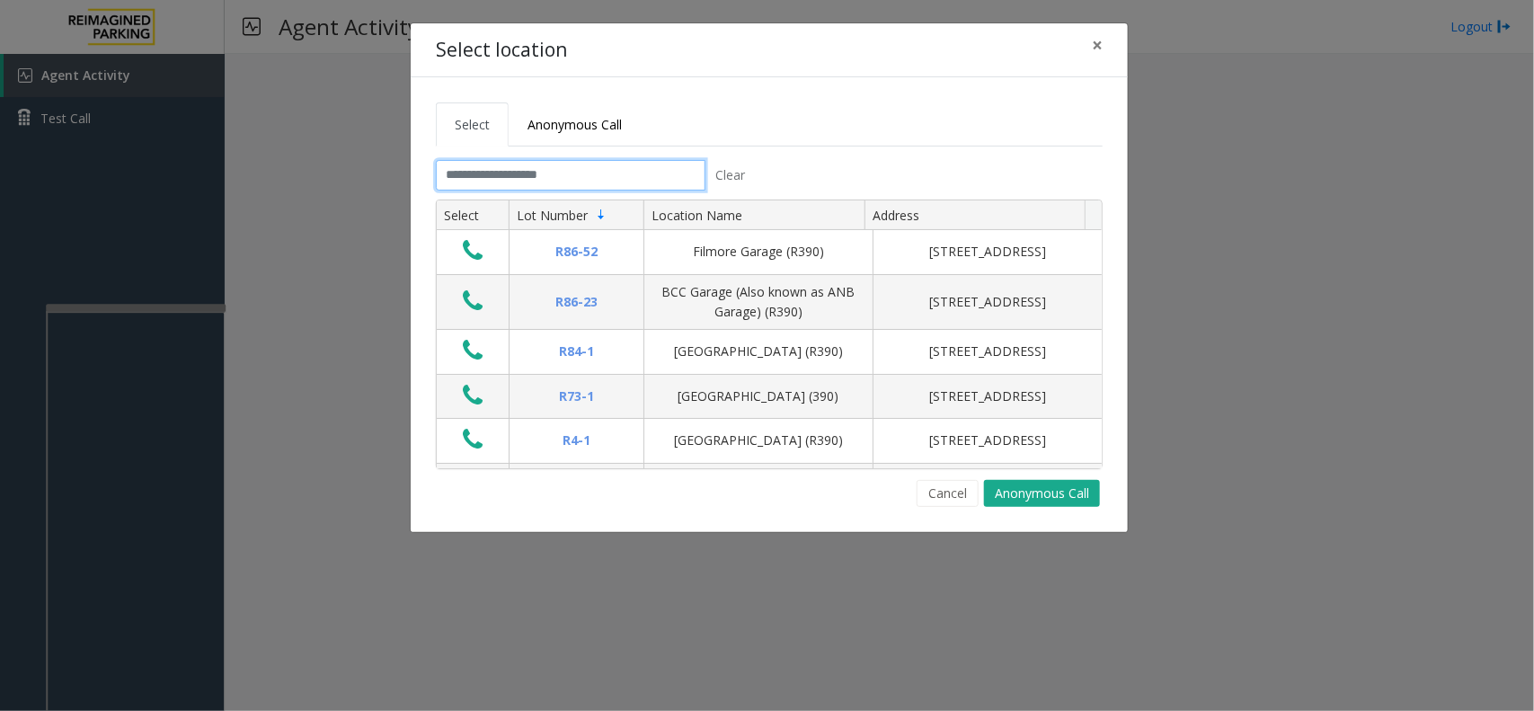
click at [571, 178] on input "text" at bounding box center [571, 175] width 270 height 31
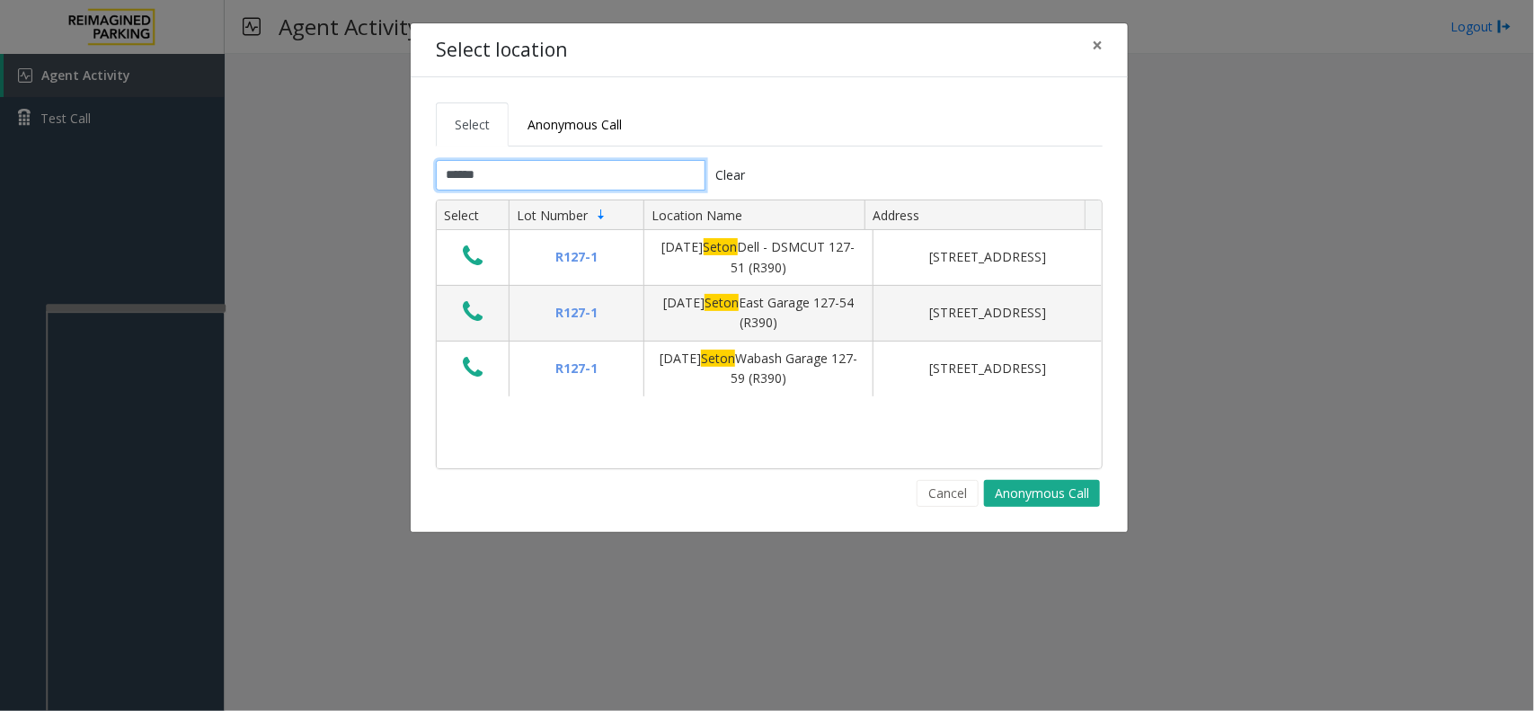
type input "*****"
click at [1112, 37] on button "×" at bounding box center [1098, 45] width 36 height 44
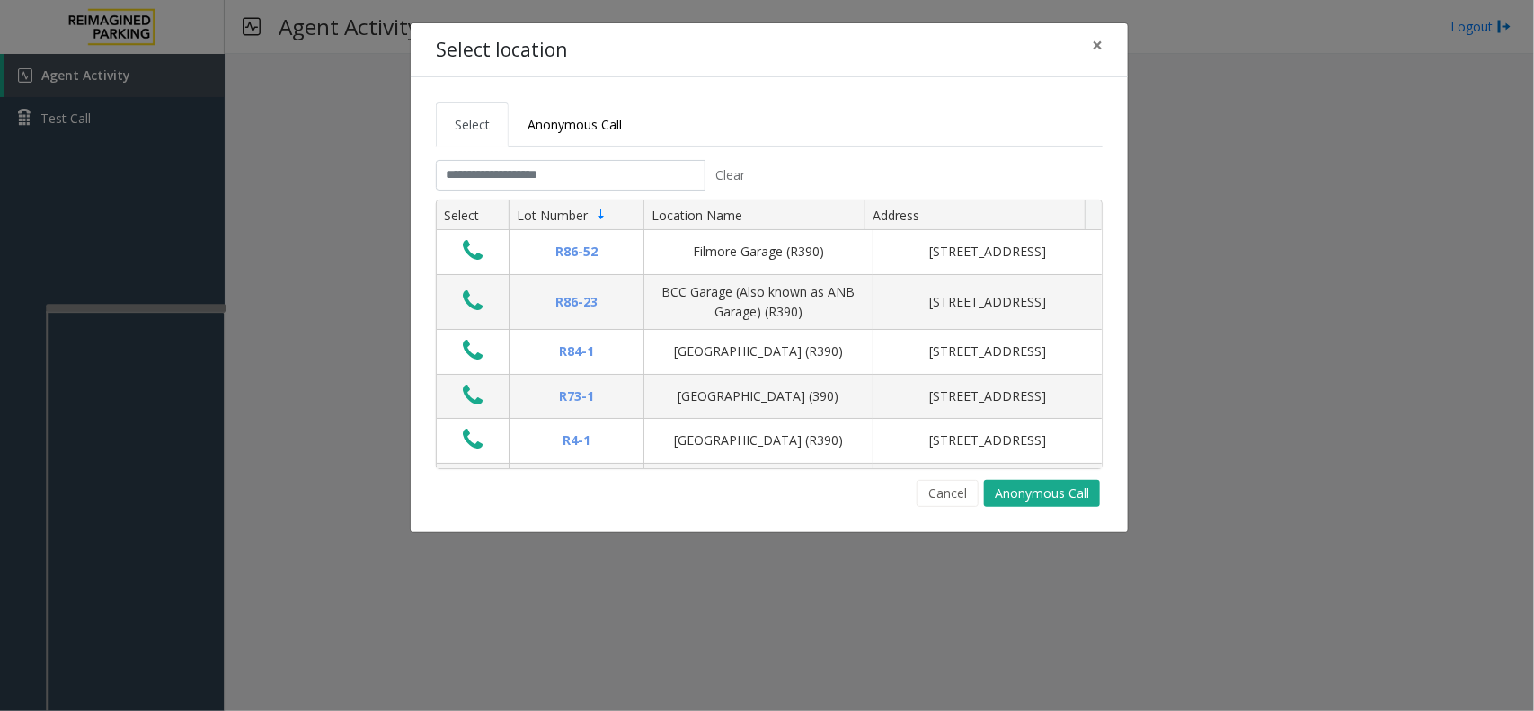
click at [1117, 54] on div "Select location ×" at bounding box center [769, 50] width 717 height 55
click at [1098, 42] on span "×" at bounding box center [1097, 44] width 11 height 25
click at [550, 138] on link "Anonymous Call" at bounding box center [575, 124] width 132 height 44
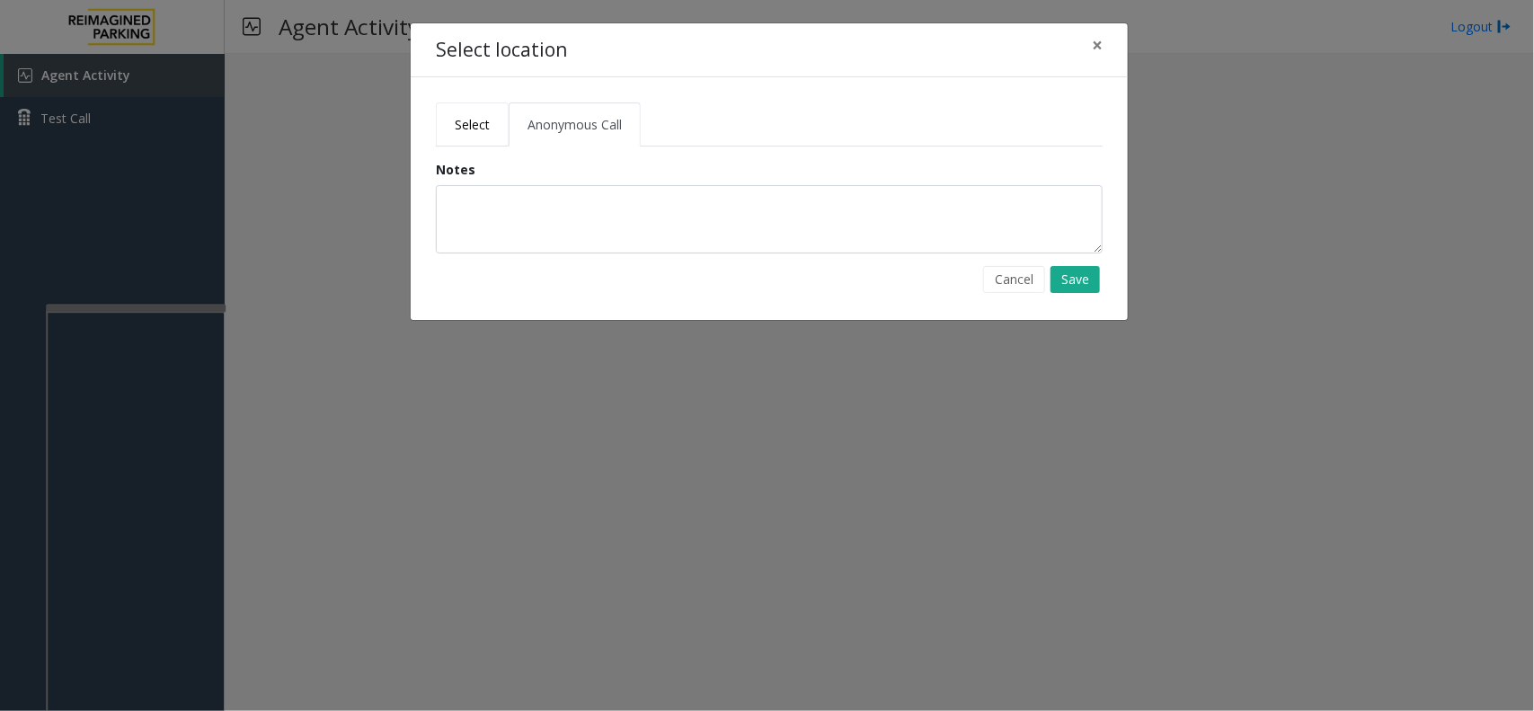
click at [479, 117] on span "Select" at bounding box center [472, 124] width 35 height 17
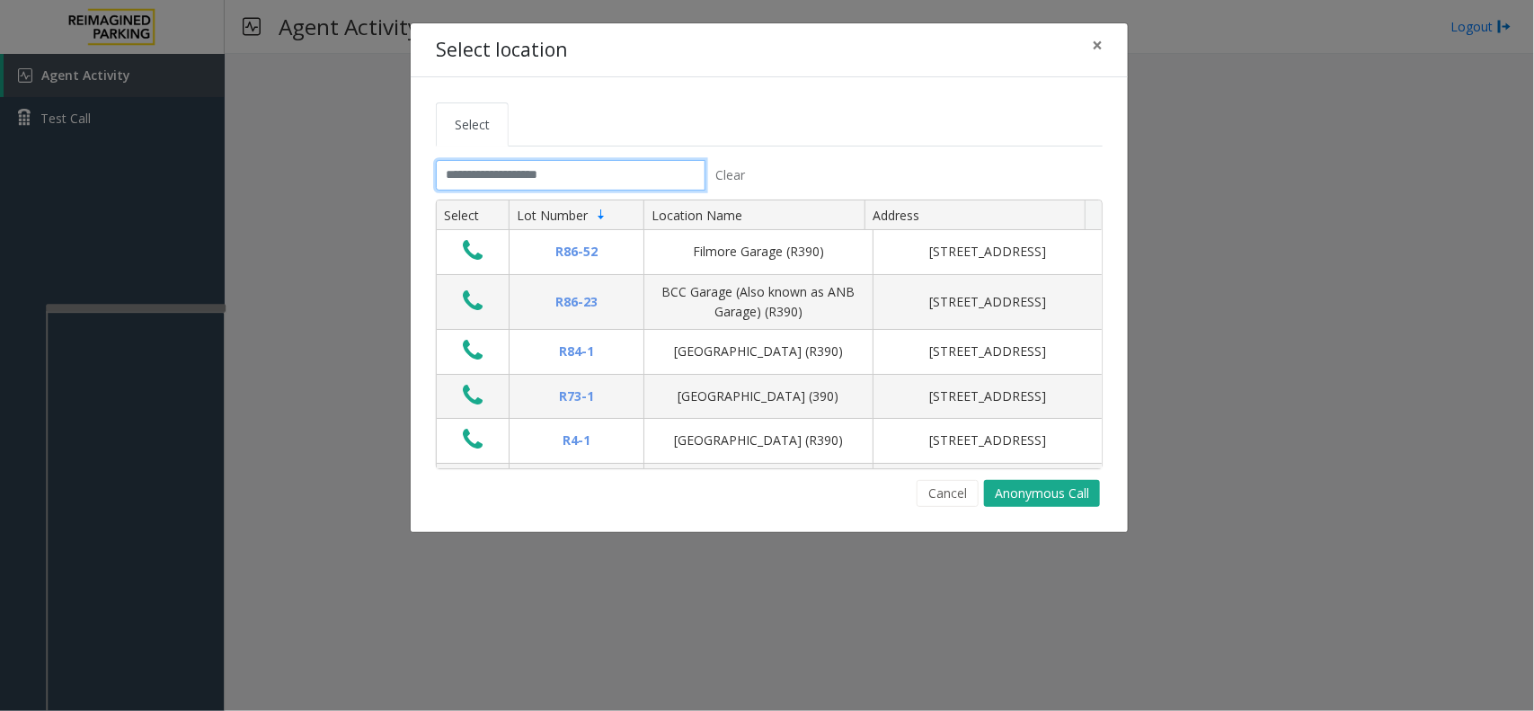
click at [512, 175] on input "text" at bounding box center [571, 175] width 270 height 31
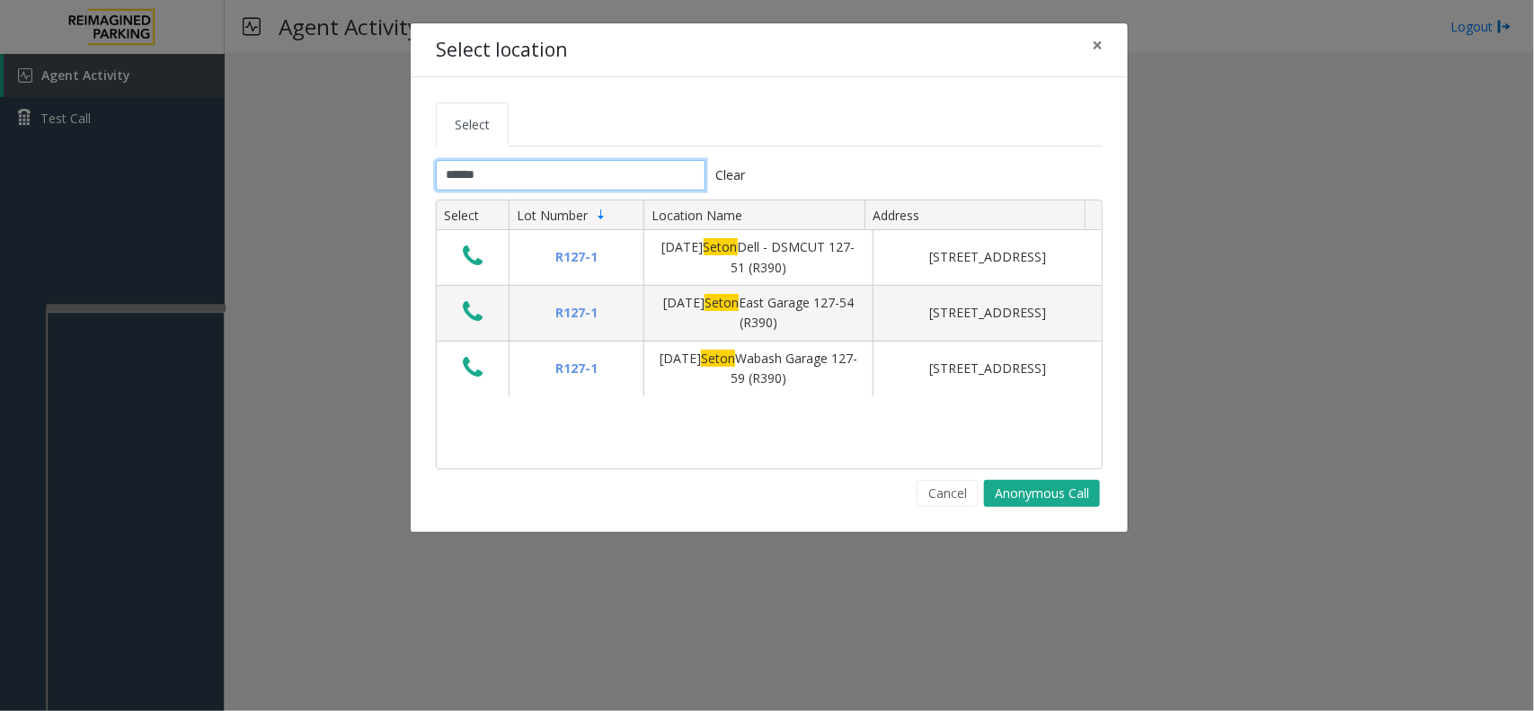
type input "*****"
drag, startPoint x: 1079, startPoint y: 46, endPoint x: 1095, endPoint y: 36, distance: 19.0
click at [1083, 45] on button "×" at bounding box center [1098, 45] width 36 height 44
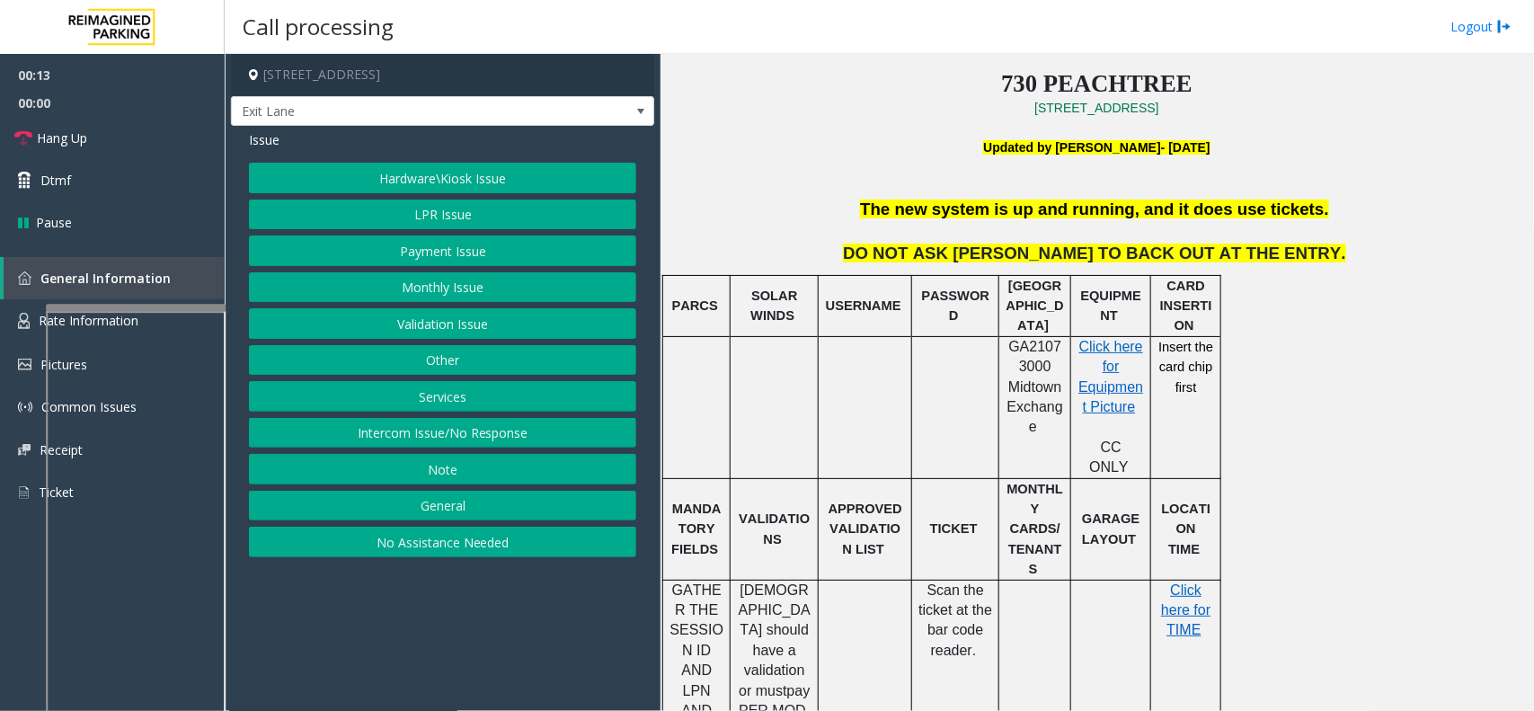
scroll to position [449, 0]
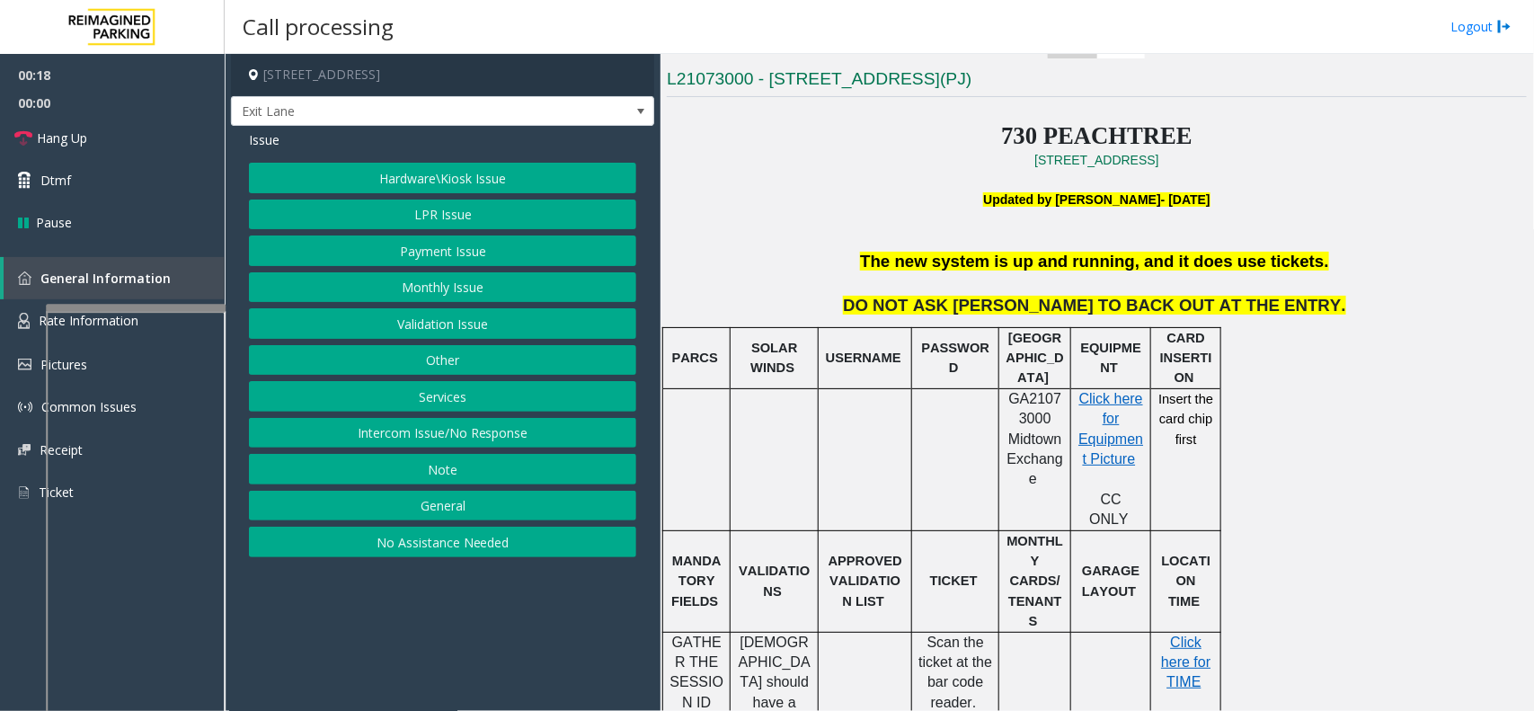
click at [436, 293] on button "Monthly Issue" at bounding box center [442, 287] width 387 height 31
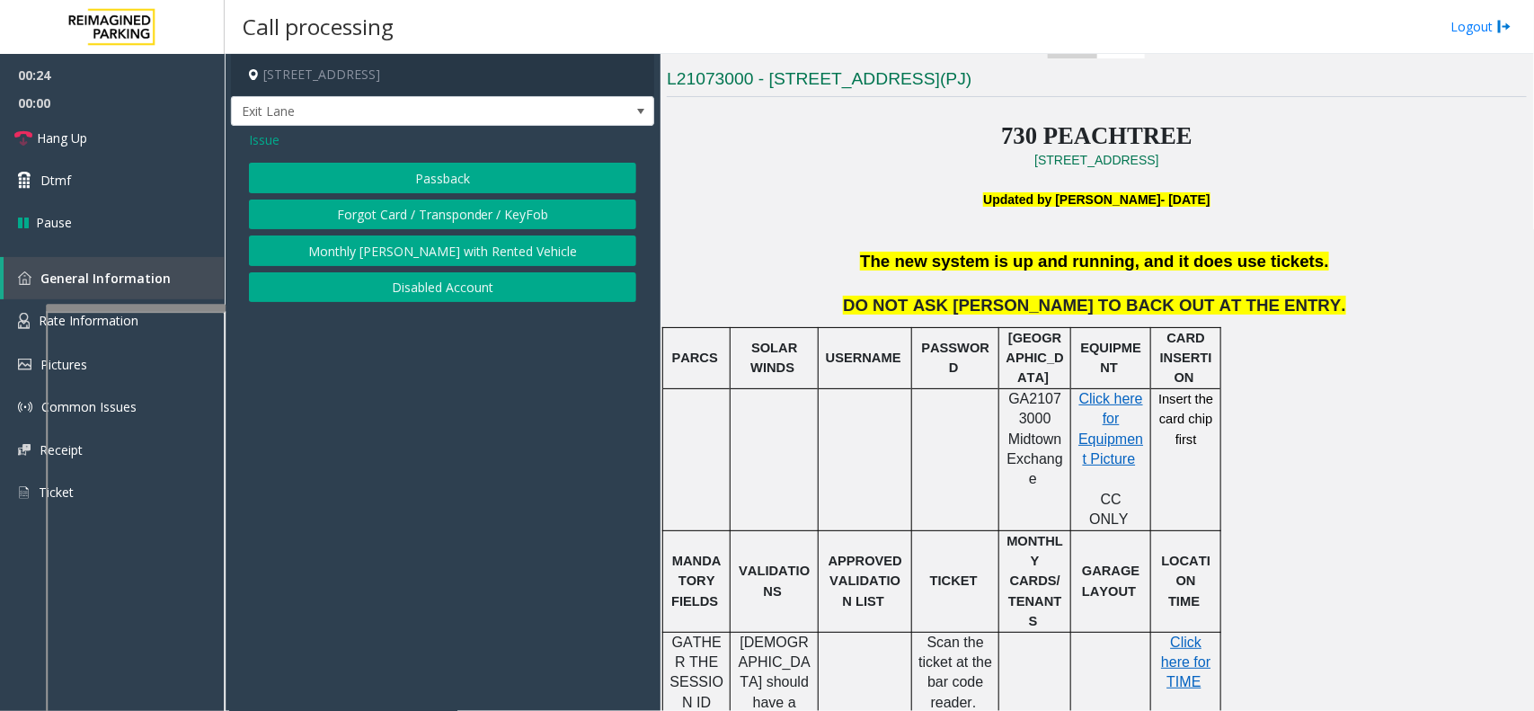
click at [428, 281] on button "Disabled Account" at bounding box center [442, 287] width 387 height 31
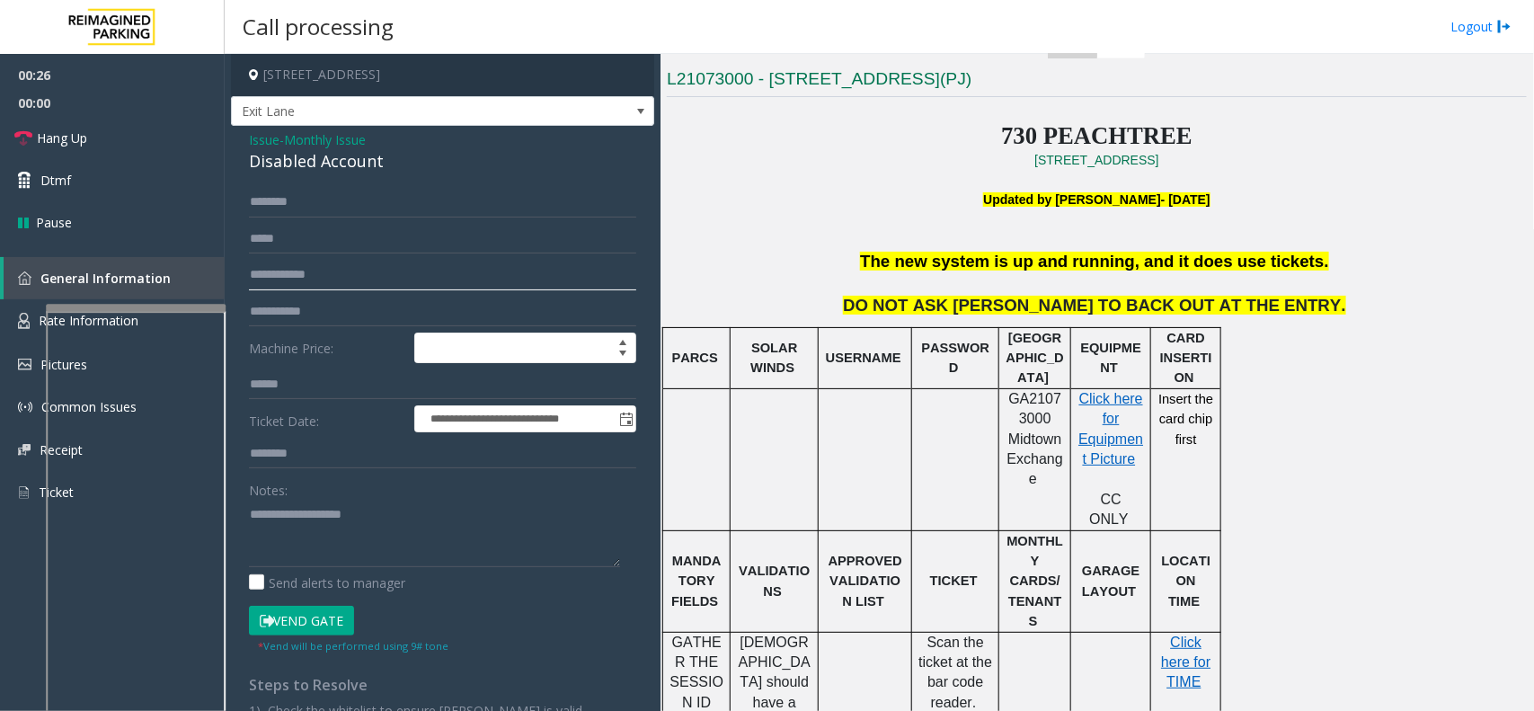
click at [356, 272] on input "text" at bounding box center [442, 275] width 387 height 31
click at [367, 506] on textarea at bounding box center [434, 533] width 371 height 67
click at [384, 501] on textarea at bounding box center [434, 533] width 371 height 67
click at [322, 280] on input "text" at bounding box center [442, 275] width 387 height 31
click at [356, 505] on textarea at bounding box center [434, 533] width 371 height 67
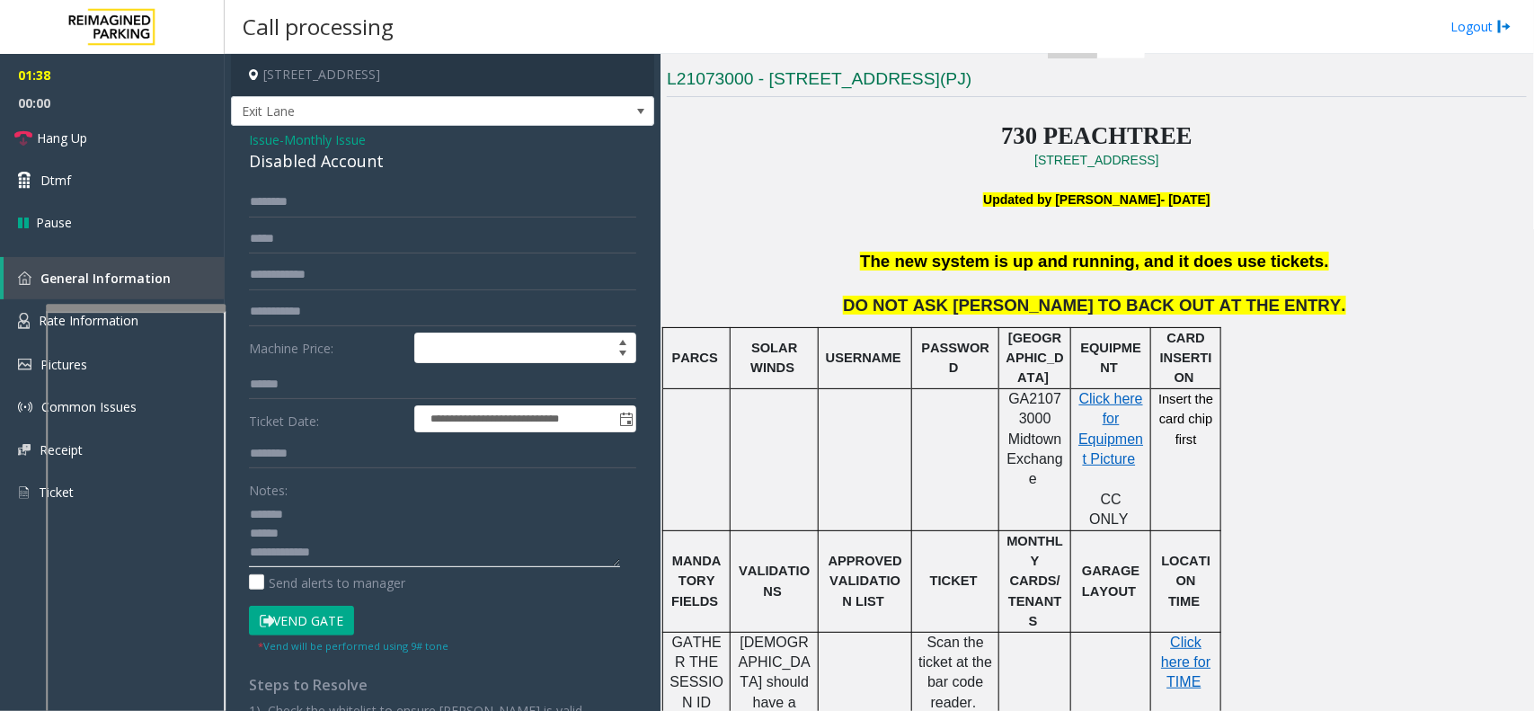
click at [272, 526] on textarea at bounding box center [434, 533] width 371 height 67
type textarea "**********"
click at [293, 146] on span "Monthly Issue" at bounding box center [325, 139] width 82 height 19
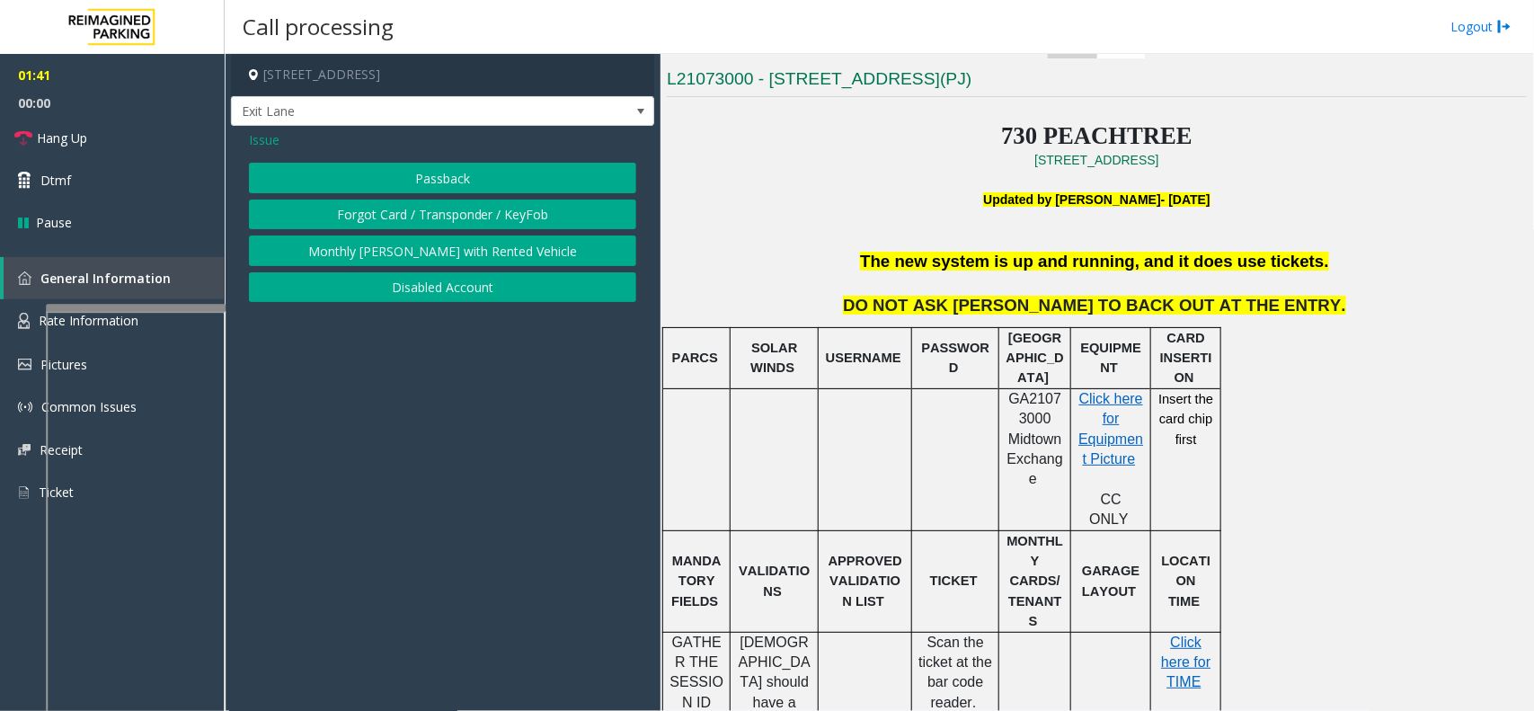
click at [244, 139] on div "Issue Passback Forgot Card / Transponder / KeyFob Monthly [PERSON_NAME] with Re…" at bounding box center [442, 218] width 423 height 185
click at [271, 138] on span "Issue" at bounding box center [264, 139] width 31 height 19
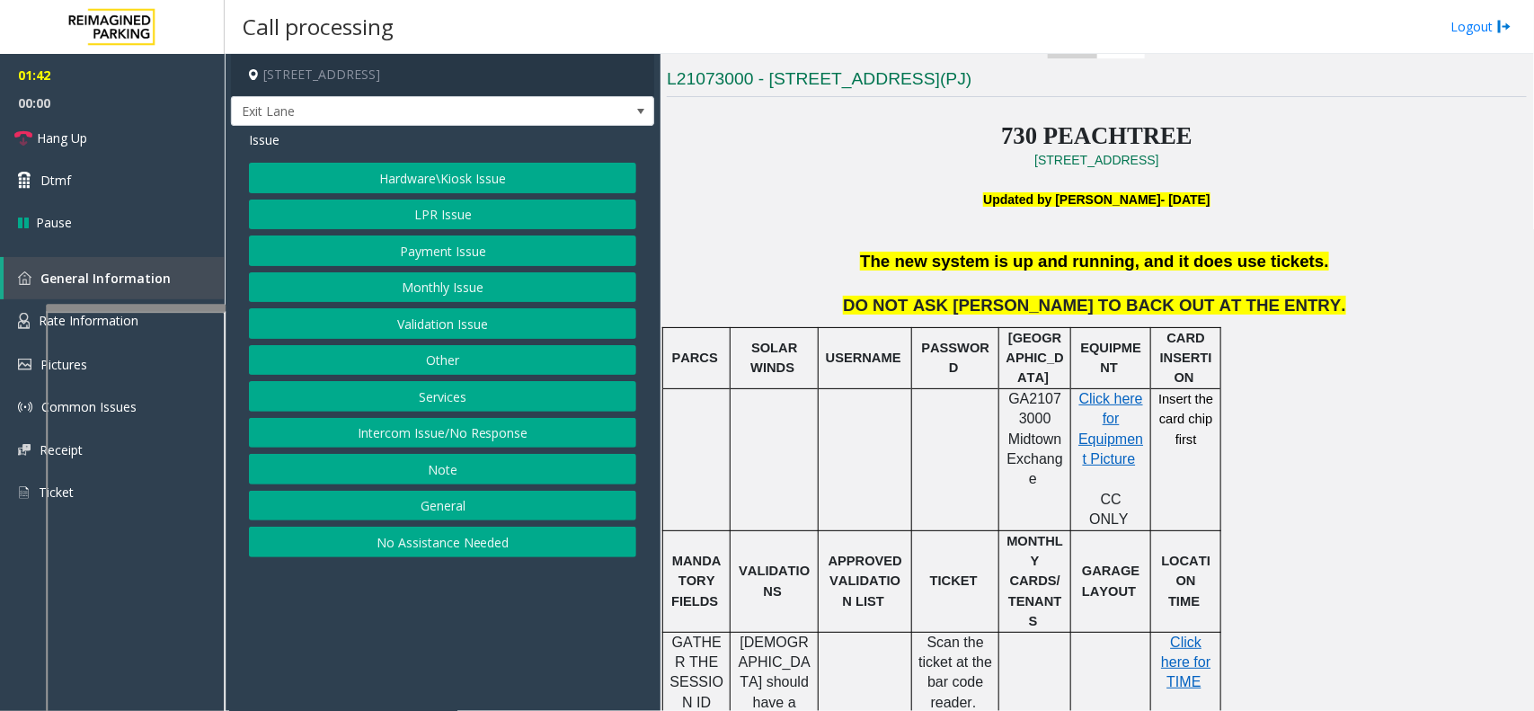
click at [421, 225] on button "LPR Issue" at bounding box center [442, 215] width 387 height 31
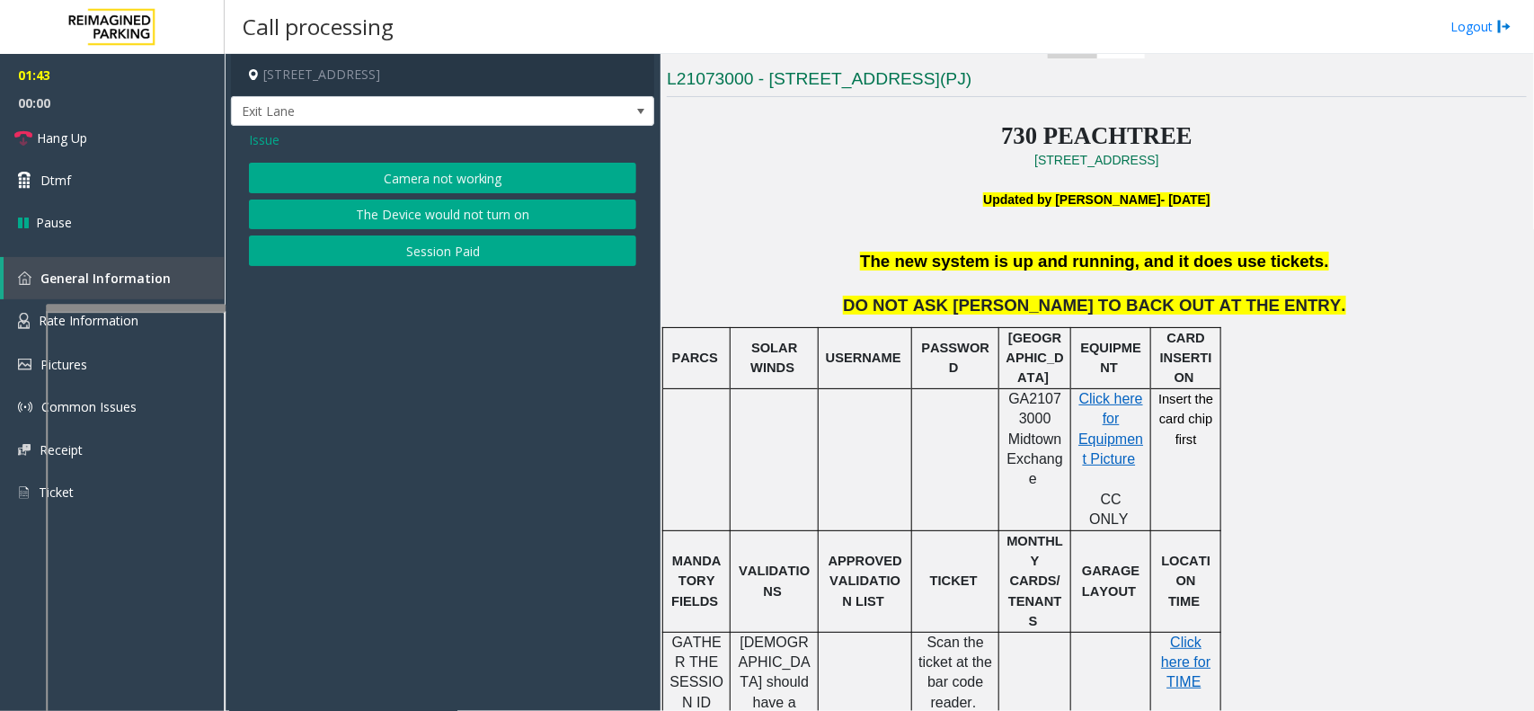
click at [422, 191] on button "Camera not working" at bounding box center [442, 178] width 387 height 31
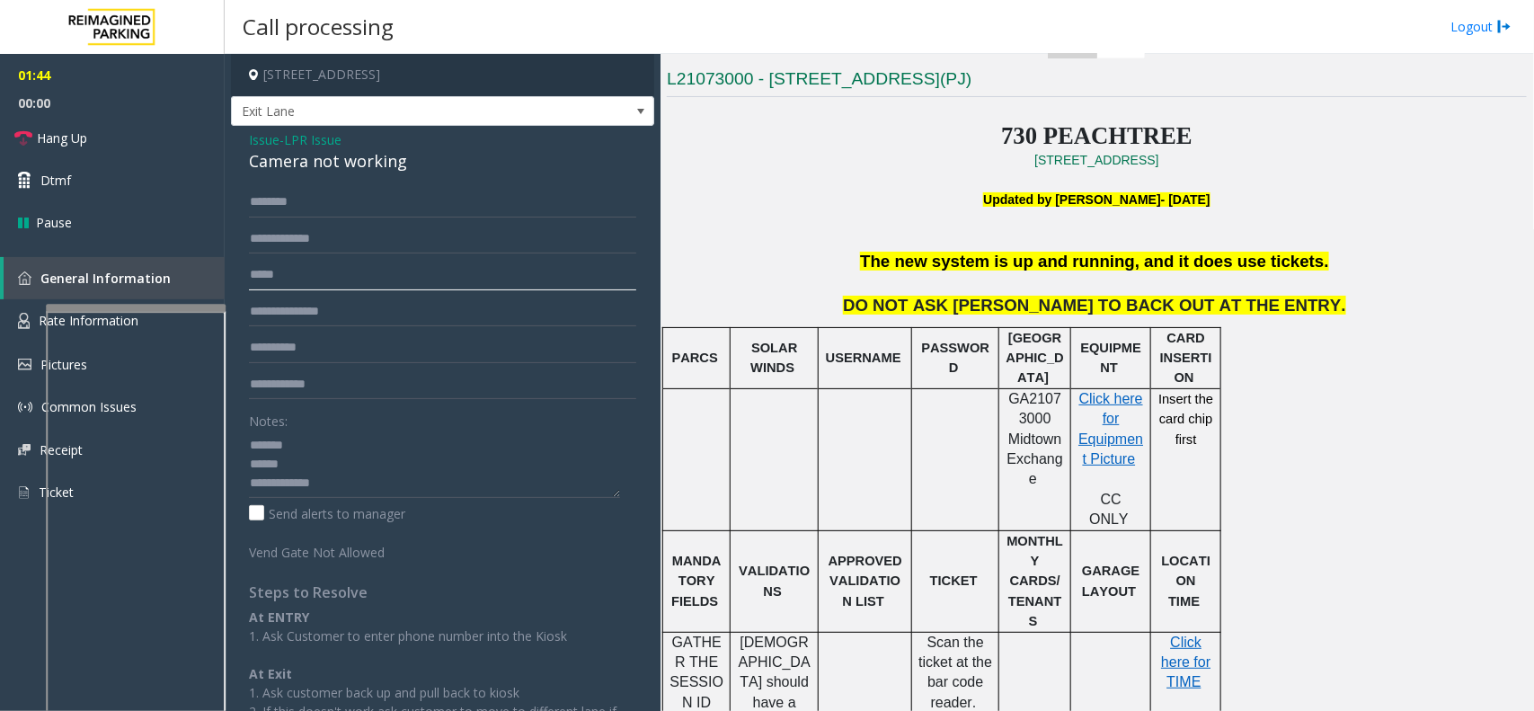
click at [324, 266] on input "text" at bounding box center [442, 275] width 387 height 31
click at [325, 244] on input "text" at bounding box center [442, 239] width 387 height 31
paste input "******"
type input "******"
click at [262, 460] on textarea at bounding box center [434, 464] width 371 height 67
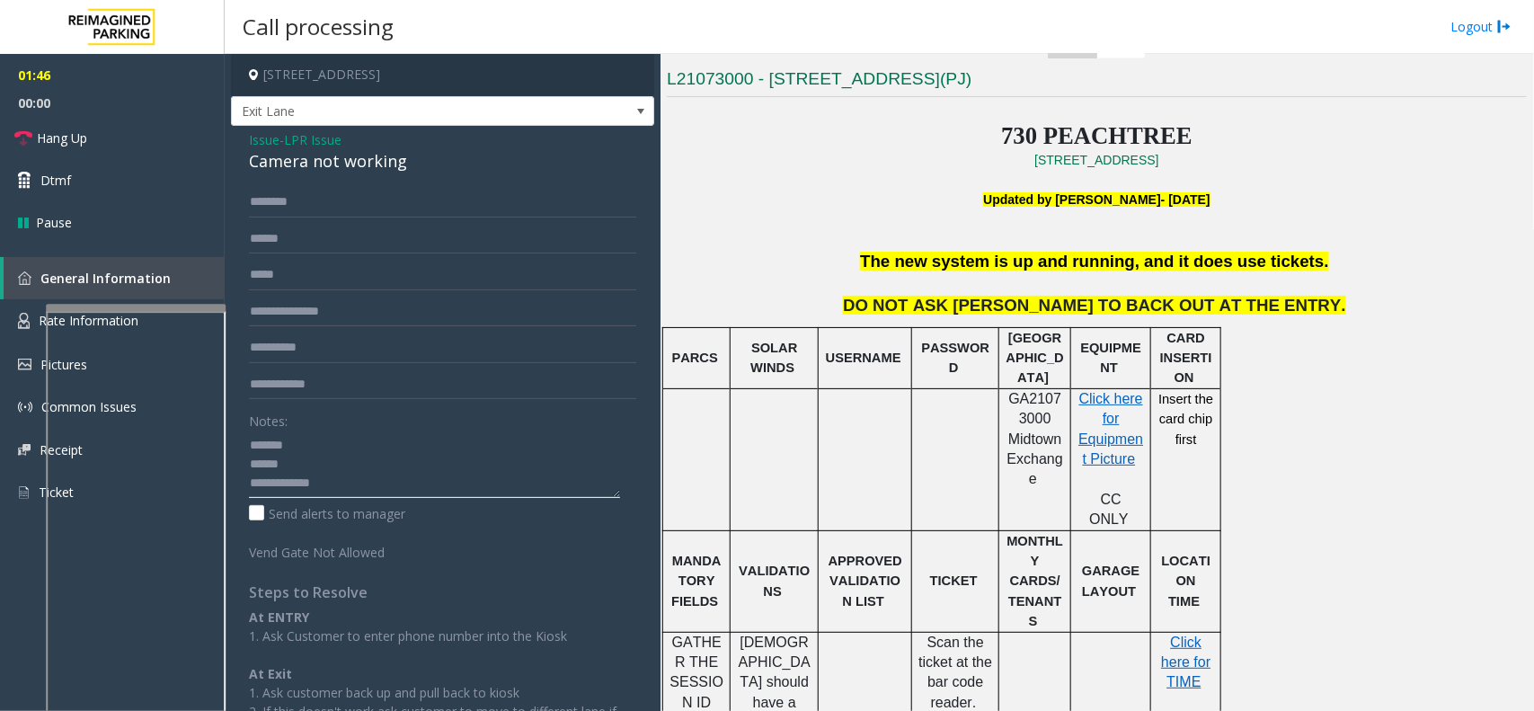
click at [262, 460] on textarea at bounding box center [434, 464] width 371 height 67
click at [312, 209] on input "text" at bounding box center [442, 202] width 387 height 31
click at [307, 446] on textarea at bounding box center [434, 464] width 371 height 67
click at [292, 158] on div "Camera not working" at bounding box center [442, 161] width 387 height 24
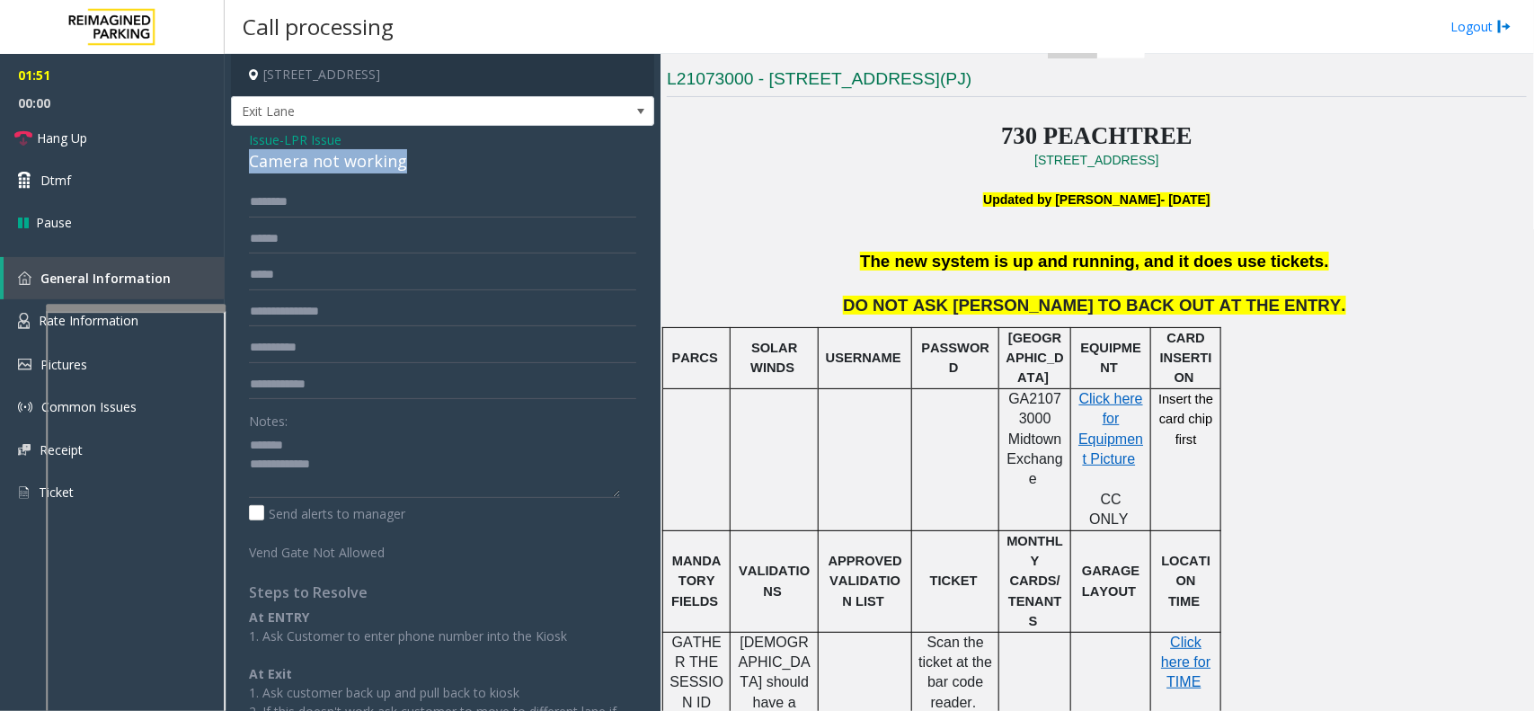
click at [292, 158] on div "Camera not working" at bounding box center [442, 161] width 387 height 24
type textarea "**********"
click at [349, 212] on input "text" at bounding box center [442, 202] width 387 height 31
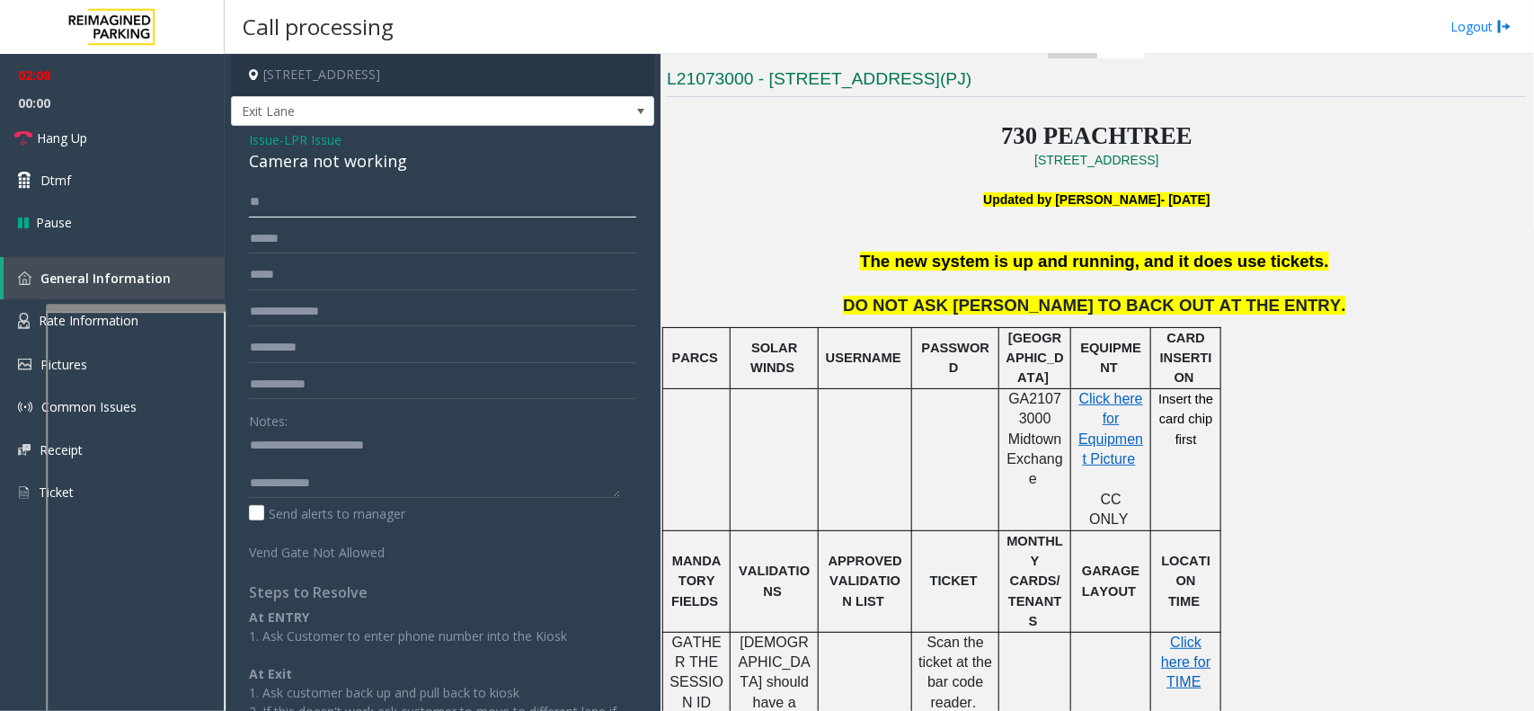
type input "*"
click at [333, 145] on span "LPR Issue" at bounding box center [313, 139] width 58 height 19
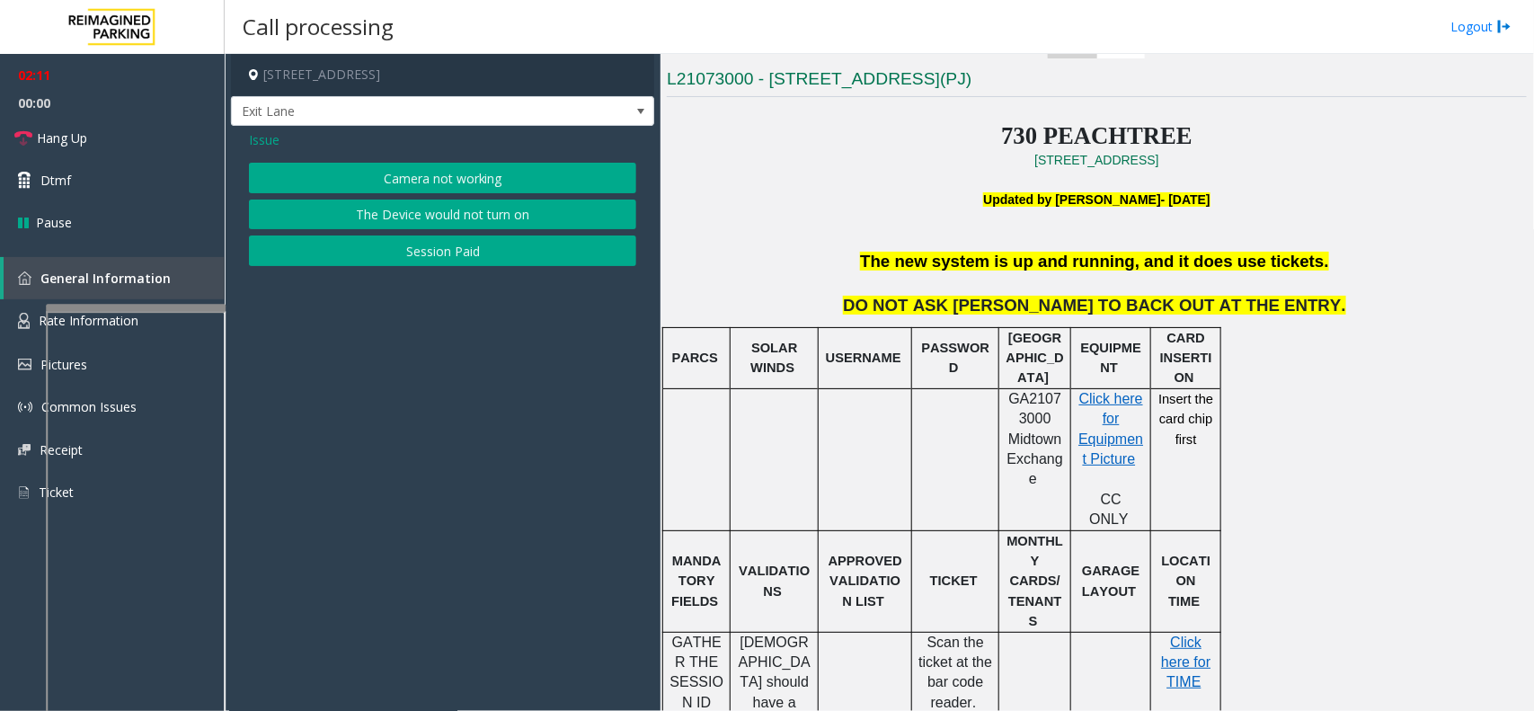
click at [289, 146] on div "Issue" at bounding box center [442, 139] width 387 height 19
click at [277, 146] on span "Issue" at bounding box center [264, 139] width 31 height 19
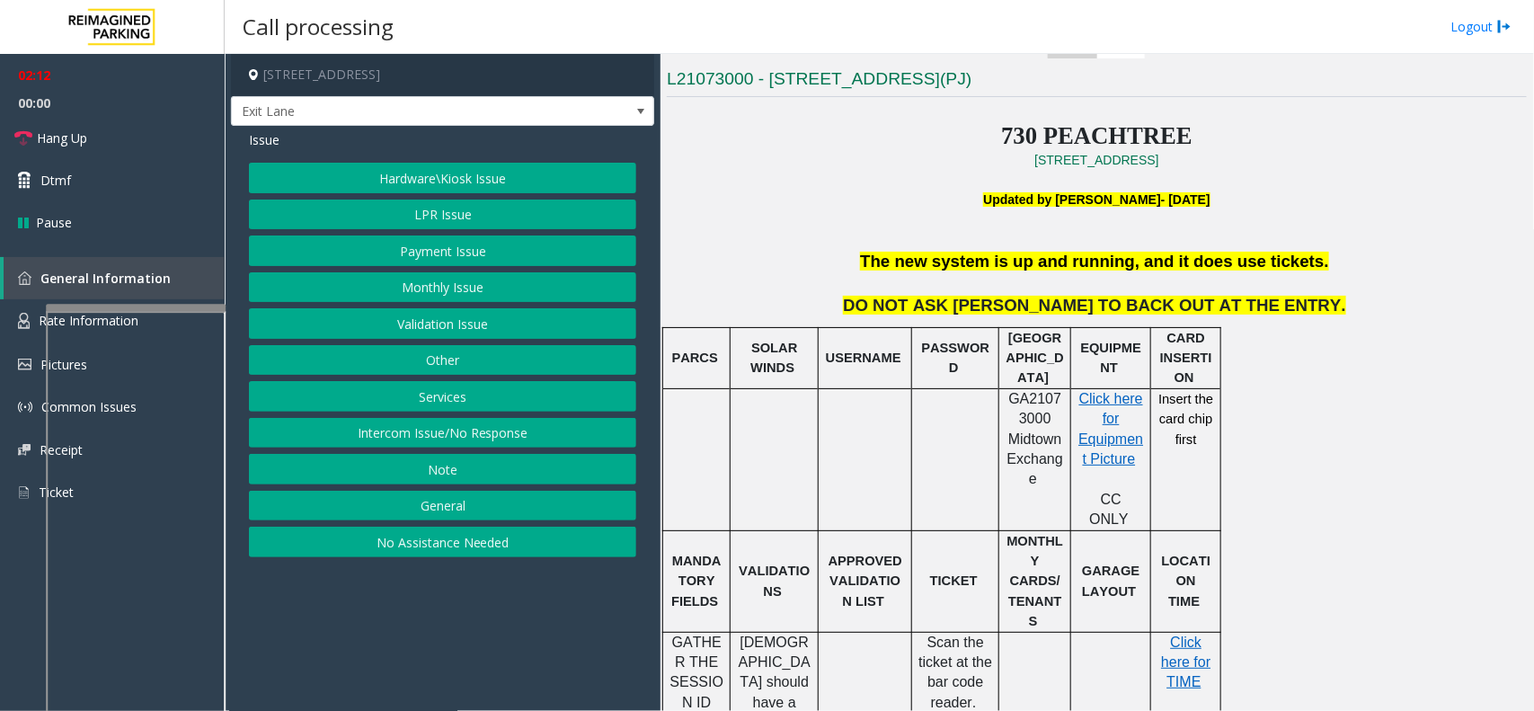
click at [383, 253] on button "Payment Issue" at bounding box center [442, 251] width 387 height 31
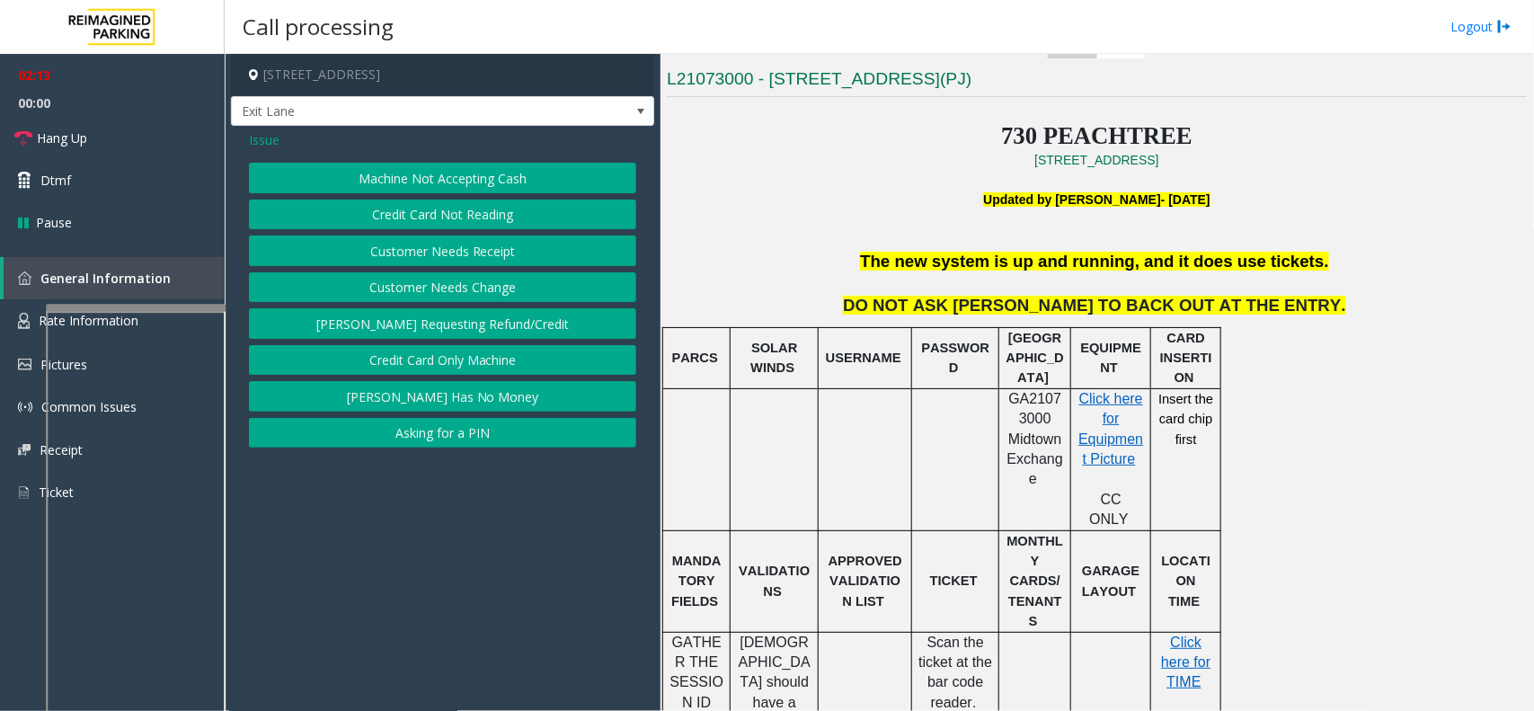
click at [393, 244] on button "Customer Needs Receipt" at bounding box center [442, 251] width 387 height 31
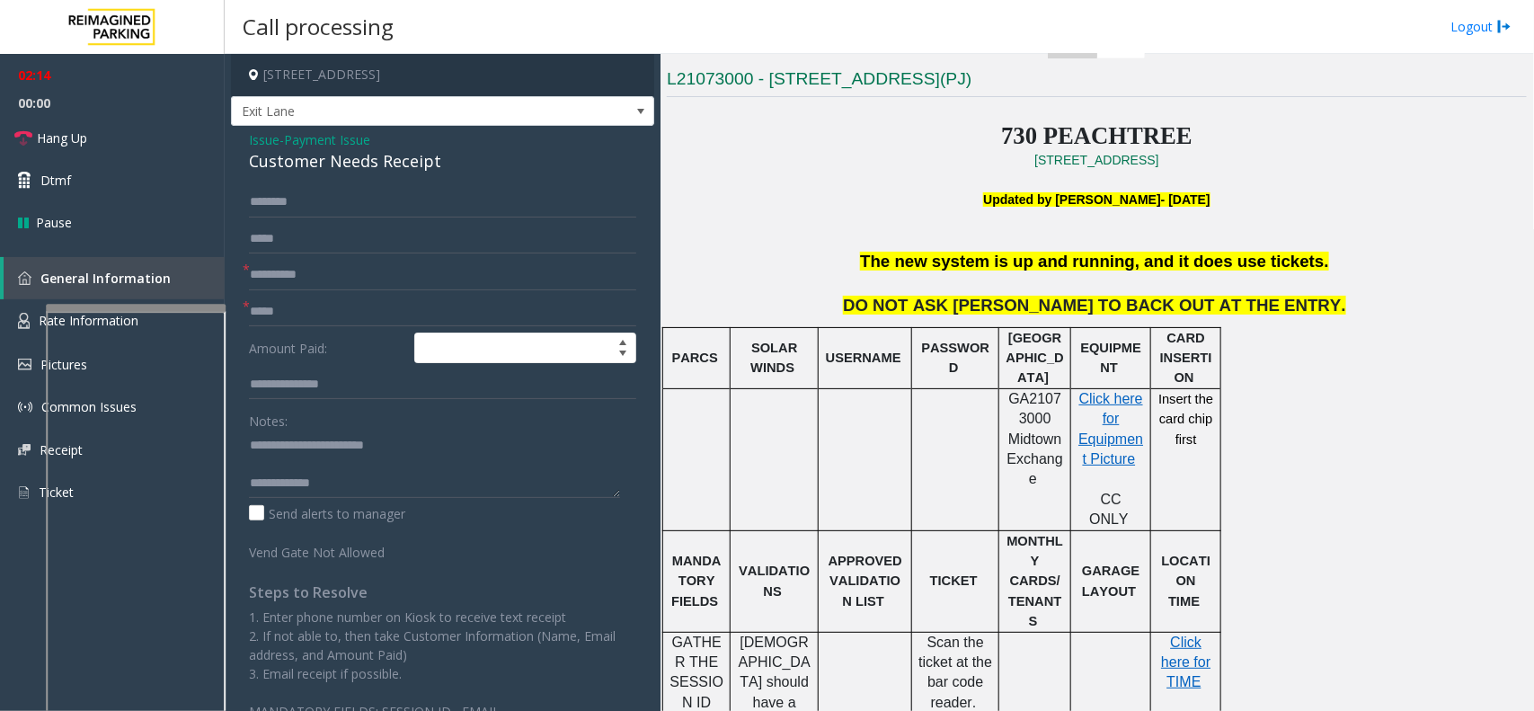
click at [297, 140] on span "Payment Issue" at bounding box center [327, 139] width 86 height 19
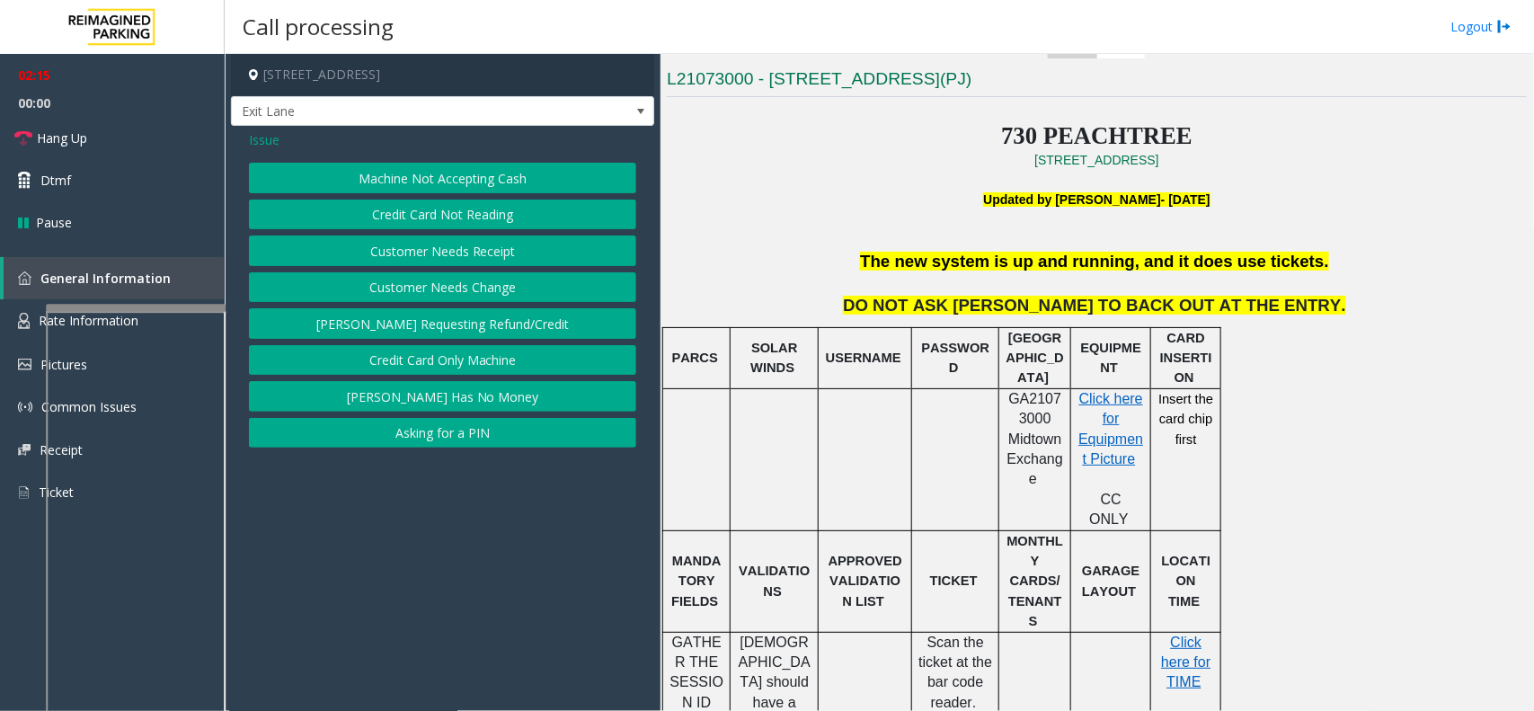
click at [379, 181] on button "Machine Not Accepting Cash" at bounding box center [442, 178] width 387 height 31
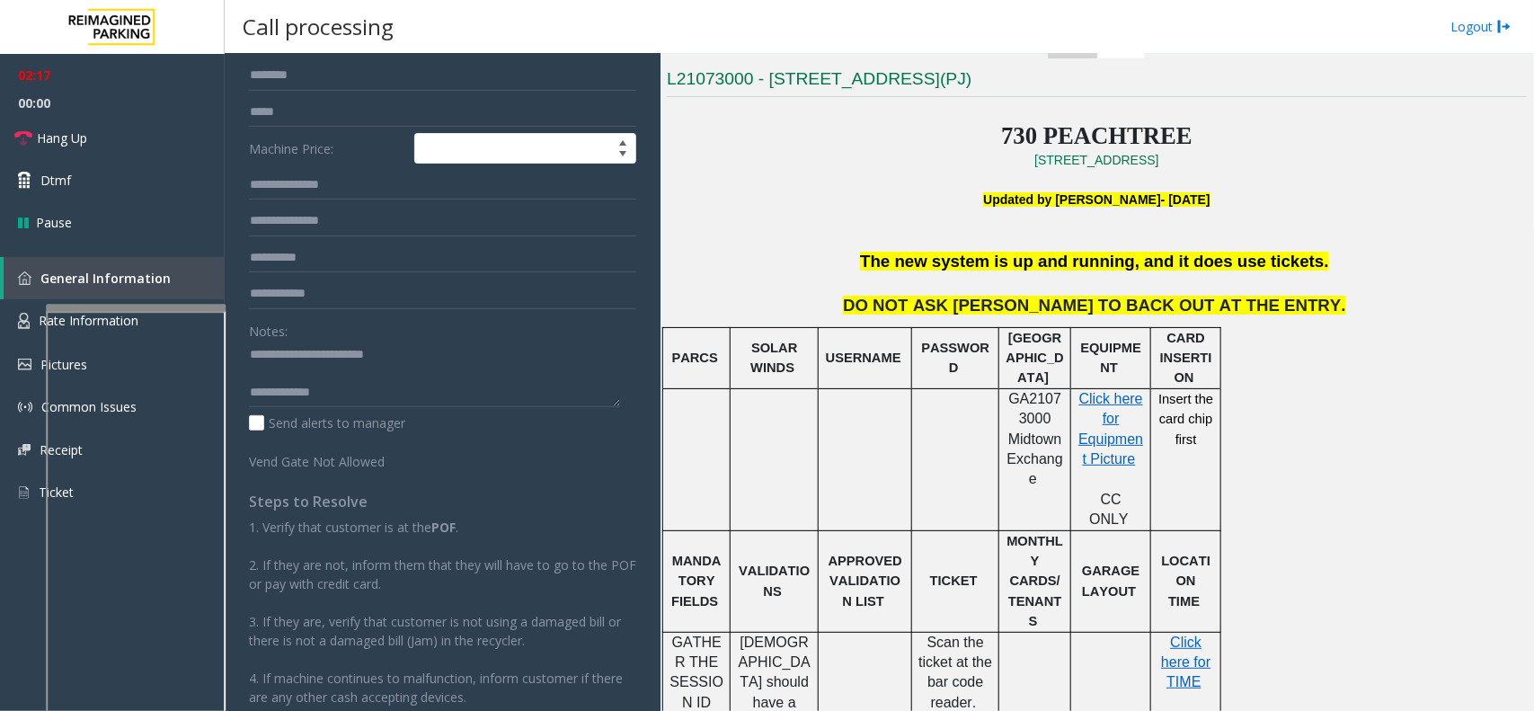
scroll to position [0, 0]
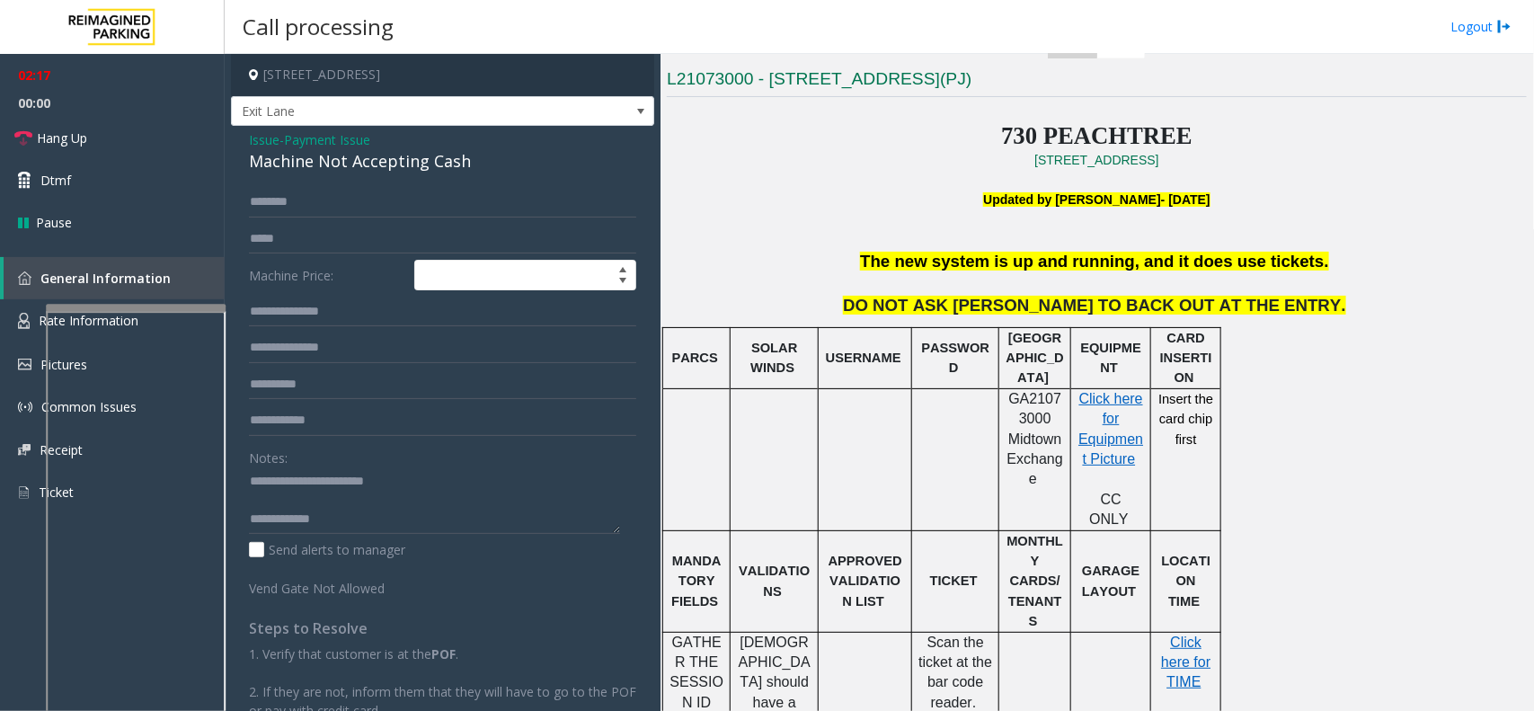
click at [292, 140] on span "Payment Issue" at bounding box center [327, 139] width 86 height 19
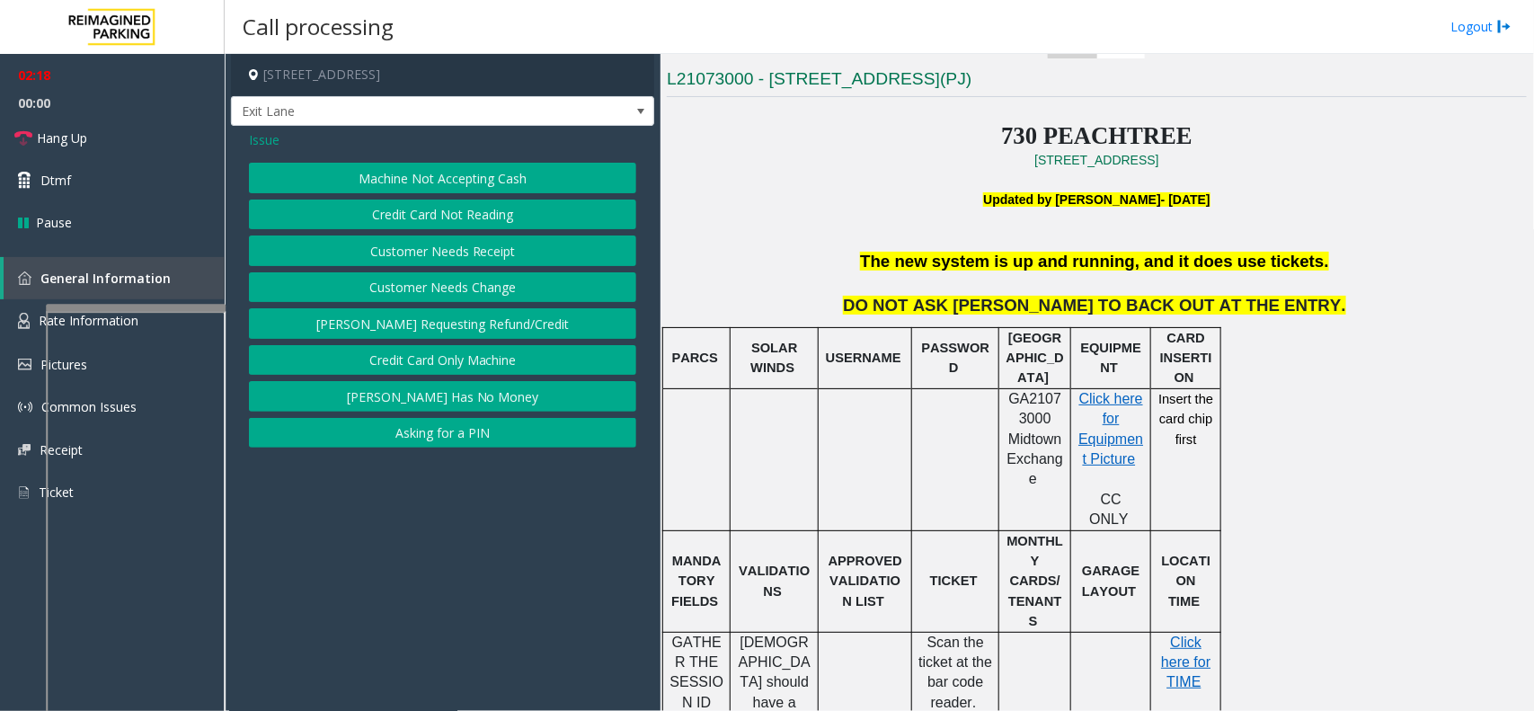
click at [266, 142] on span "Issue" at bounding box center [264, 139] width 31 height 19
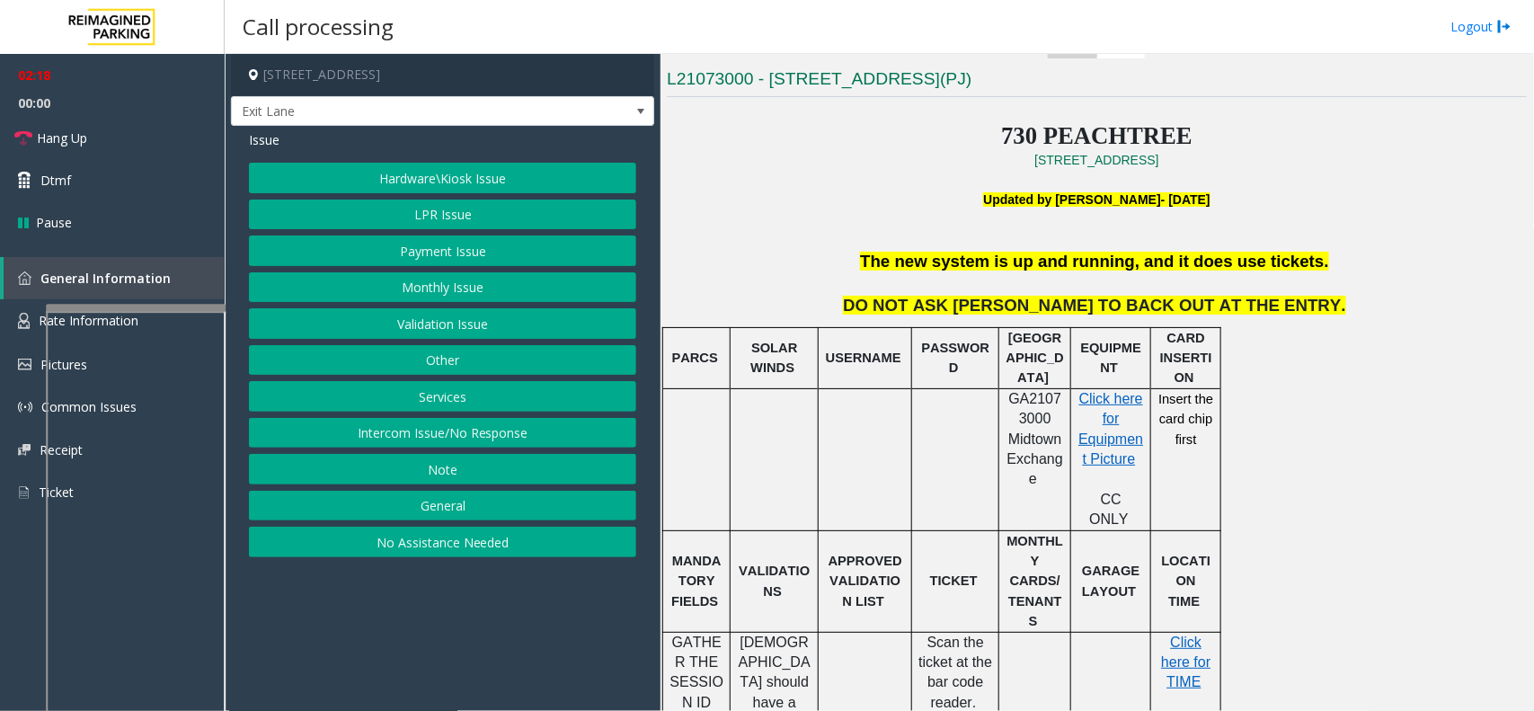
click at [403, 324] on button "Validation Issue" at bounding box center [442, 323] width 387 height 31
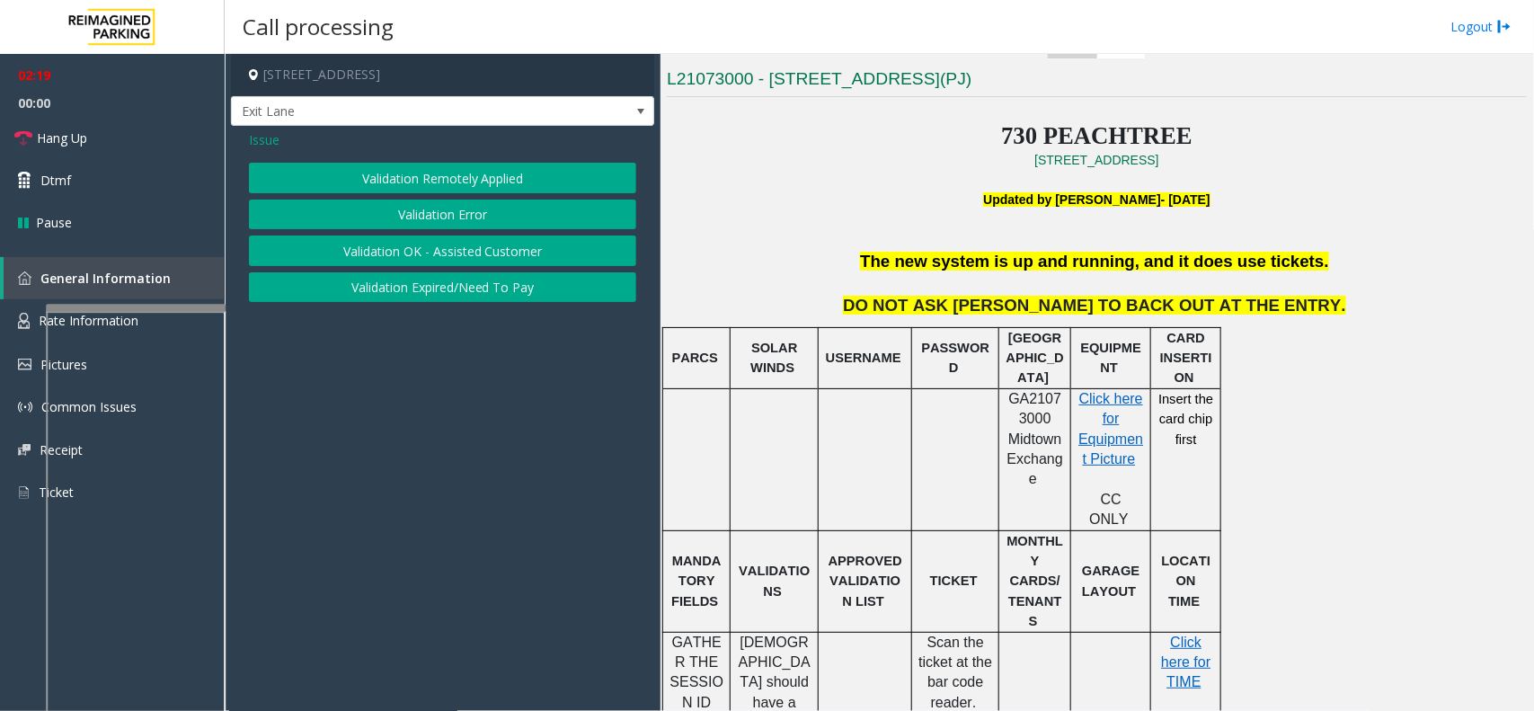
click at [423, 217] on button "Validation Error" at bounding box center [442, 215] width 387 height 31
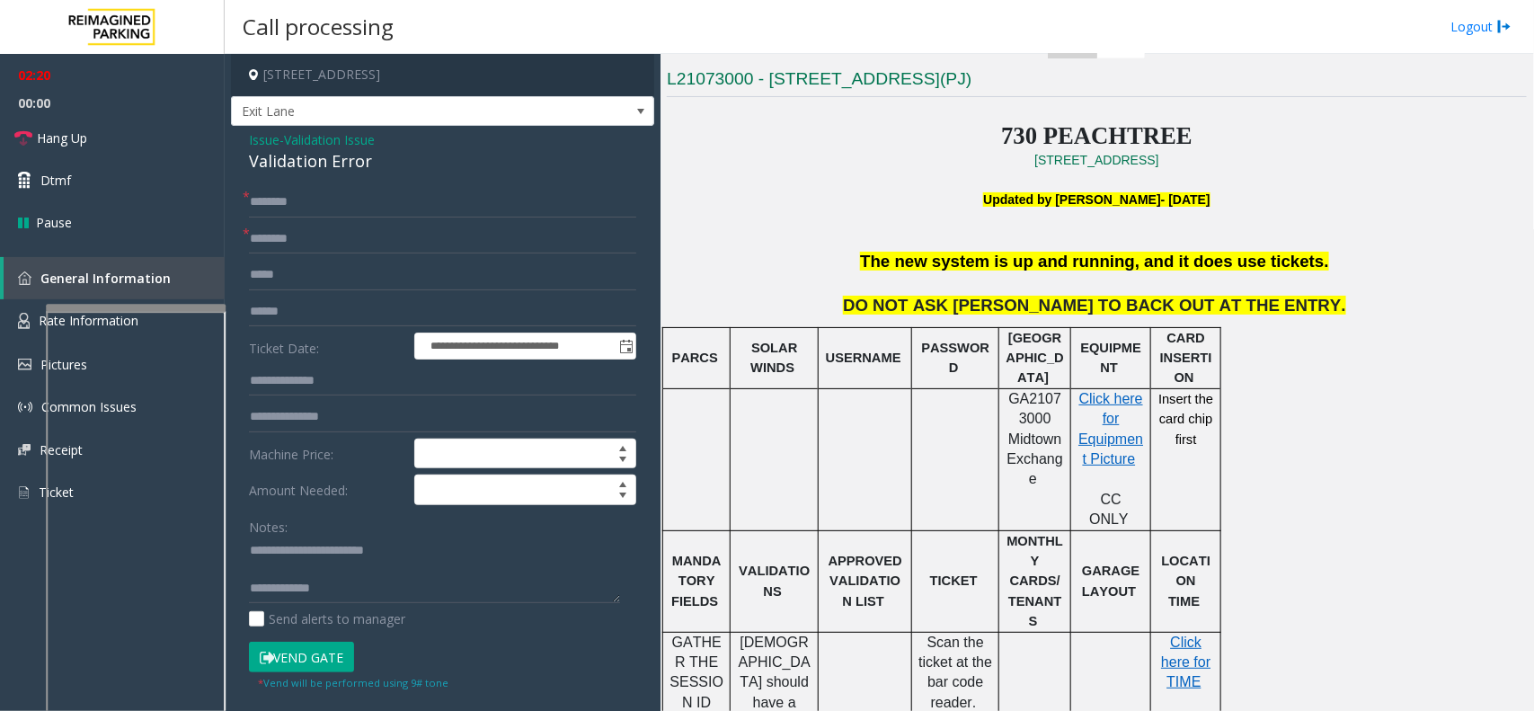
click at [330, 653] on button "Vend Gate" at bounding box center [301, 657] width 105 height 31
click at [324, 139] on span "Validation Issue" at bounding box center [329, 139] width 91 height 19
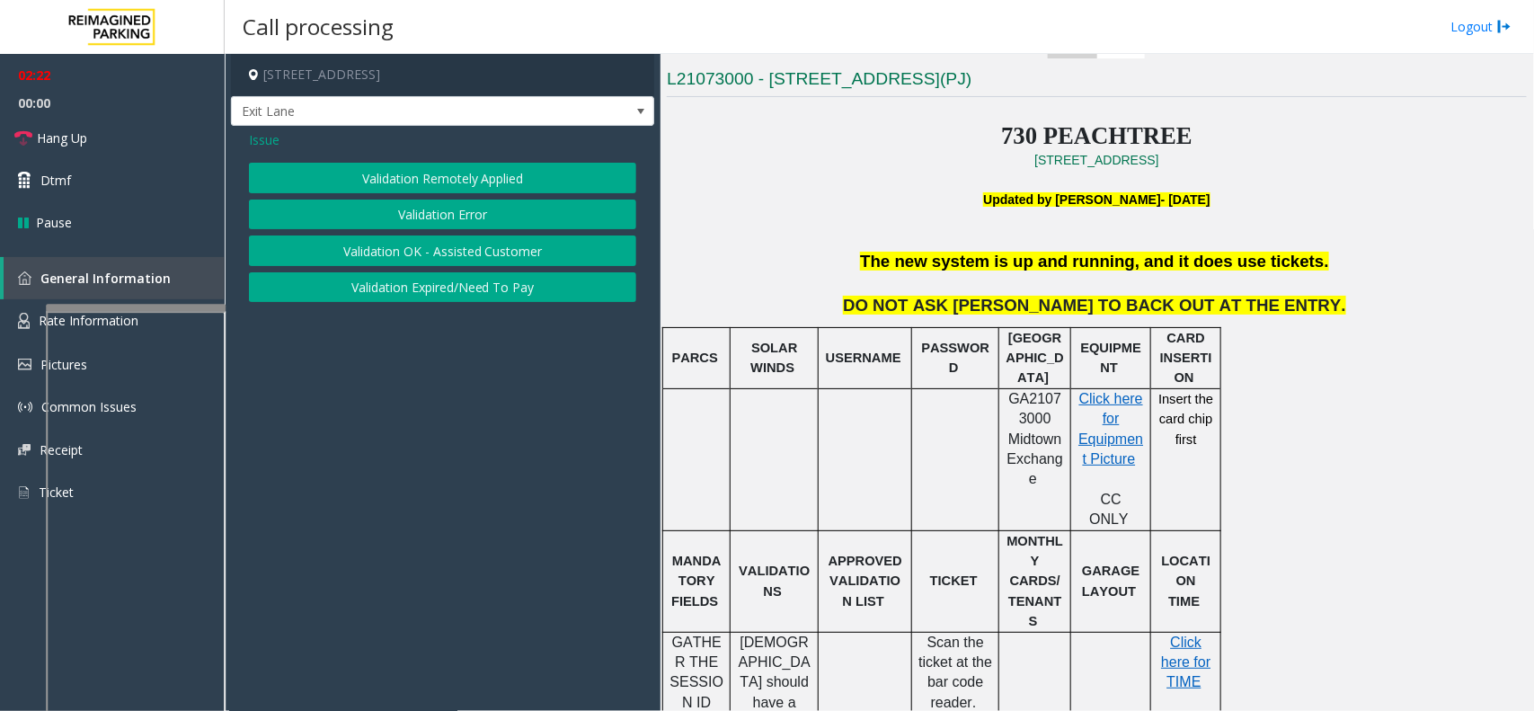
click at [268, 135] on span "Issue" at bounding box center [264, 139] width 31 height 19
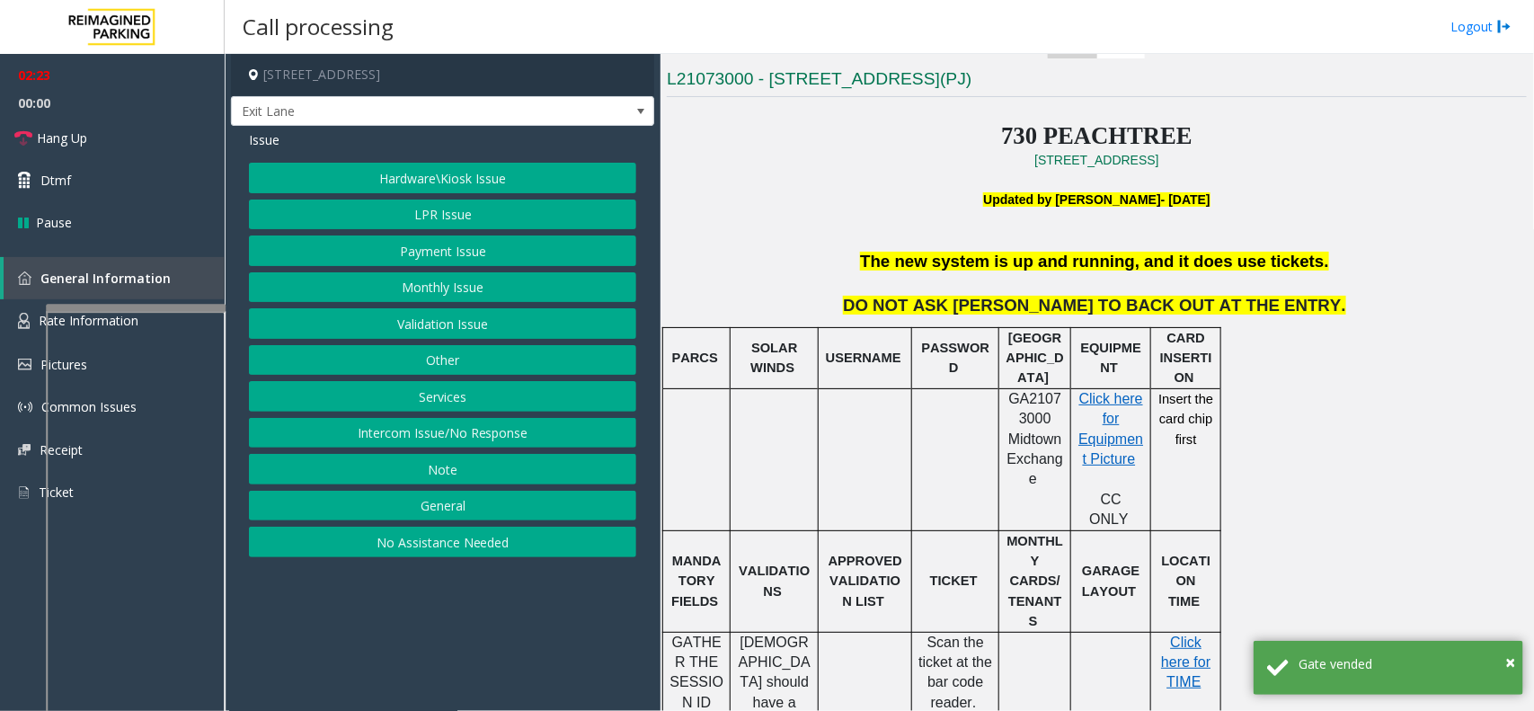
click at [442, 217] on button "LPR Issue" at bounding box center [442, 215] width 387 height 31
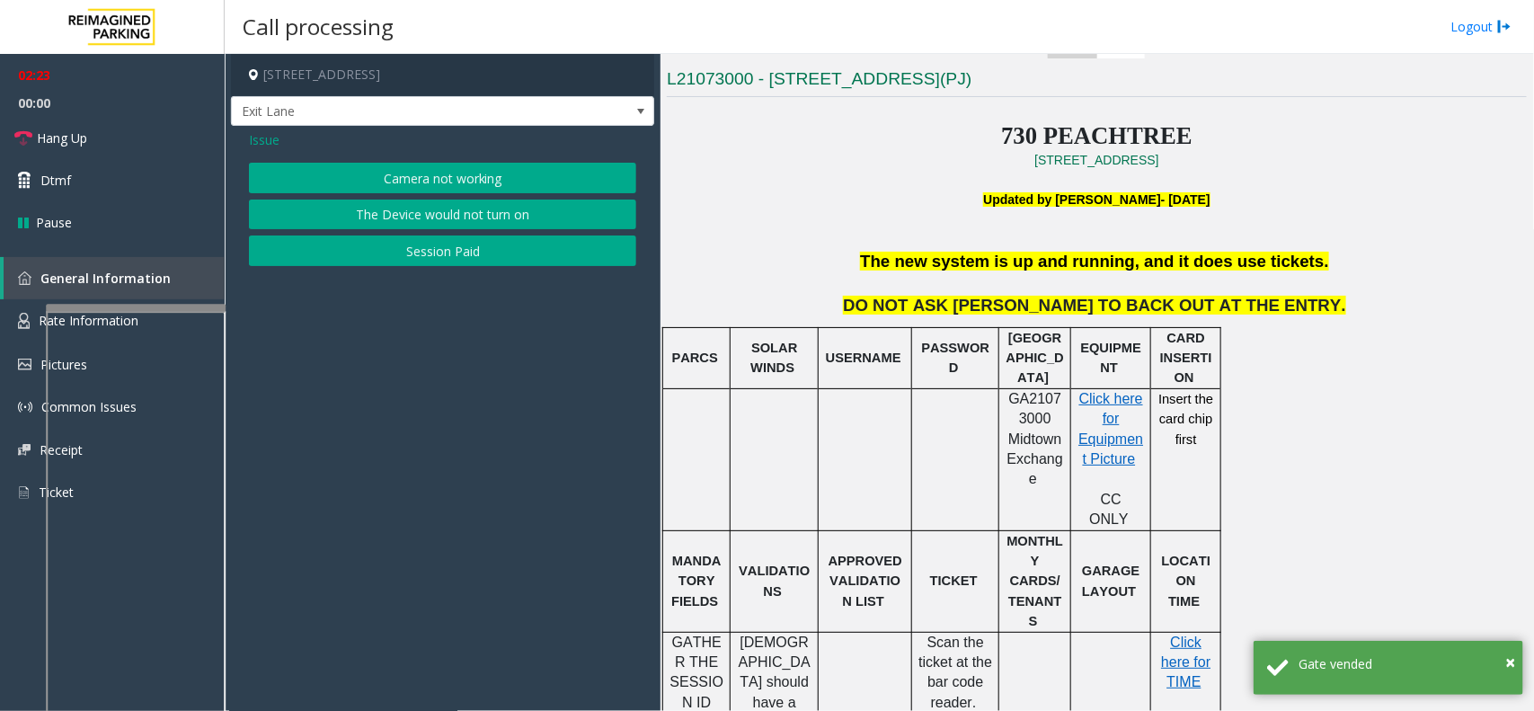
click at [446, 186] on button "Camera not working" at bounding box center [442, 178] width 387 height 31
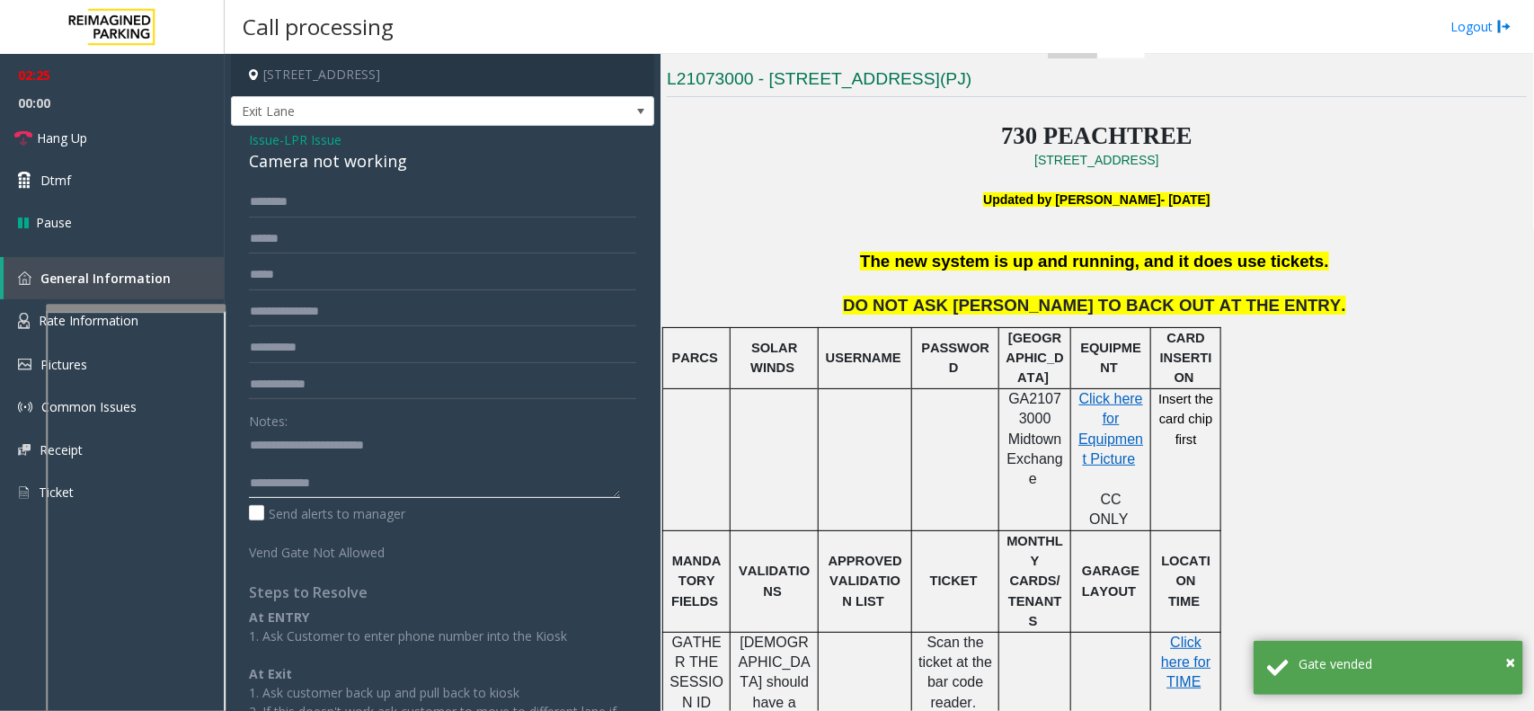
click at [407, 478] on textarea at bounding box center [434, 464] width 371 height 67
click at [140, 120] on link "Hang Up" at bounding box center [112, 138] width 225 height 42
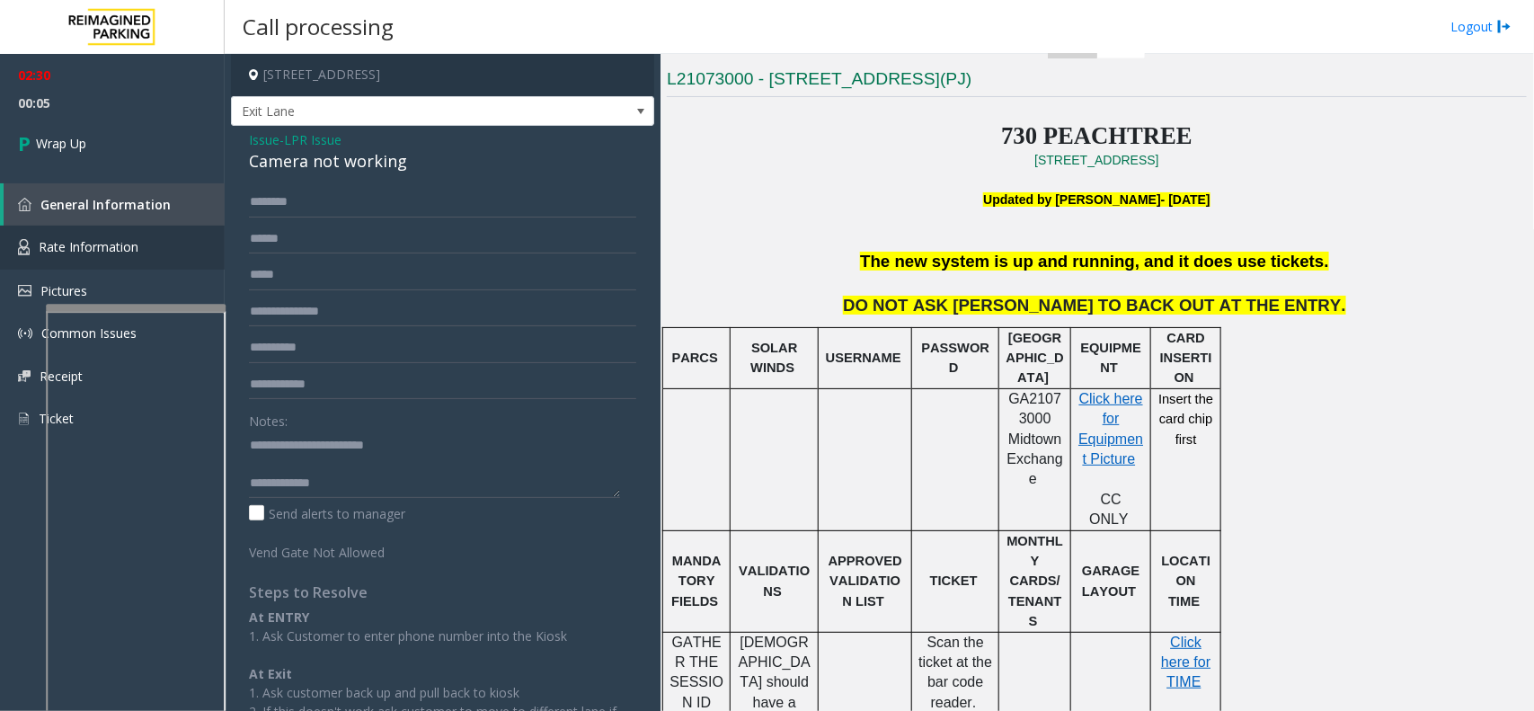
scroll to position [19, 0]
click at [487, 474] on textarea at bounding box center [434, 464] width 371 height 67
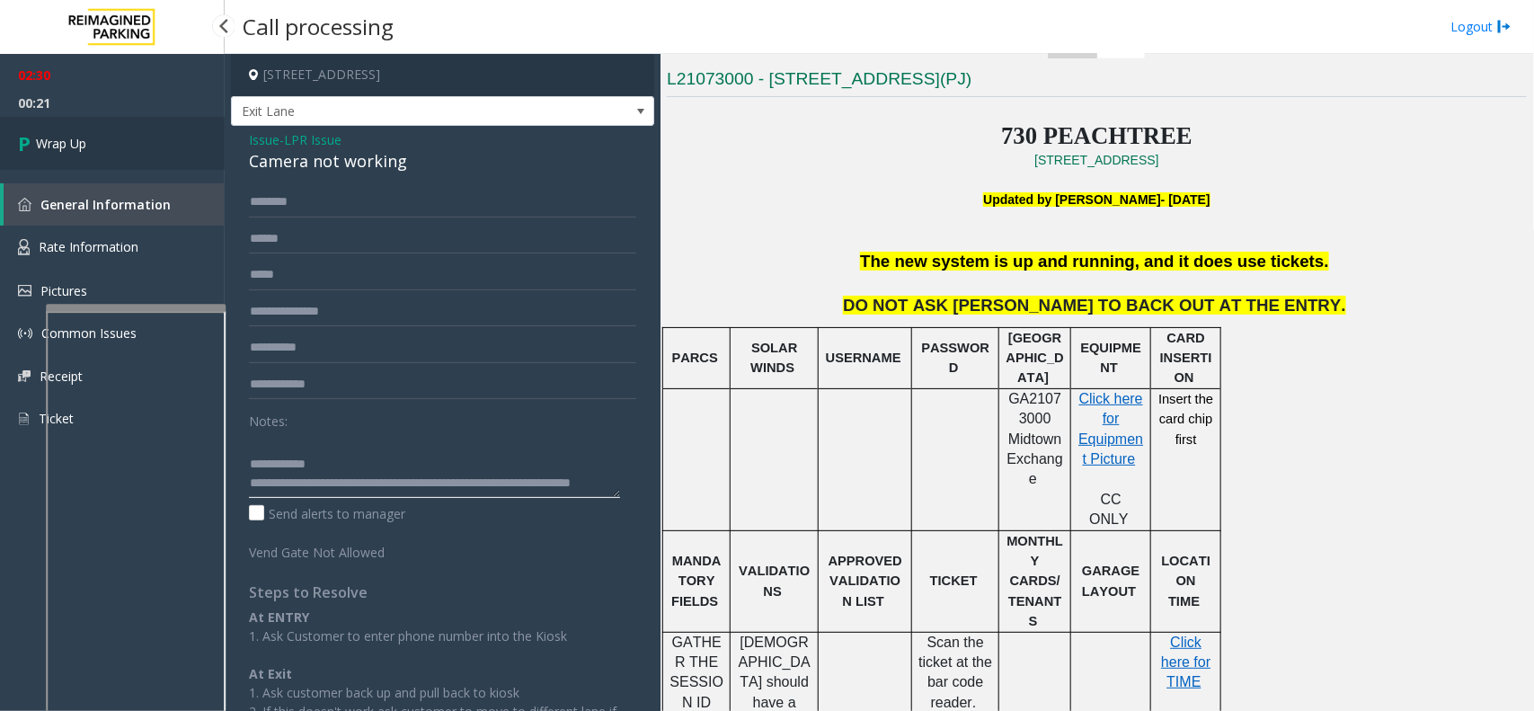
type textarea "**********"
click at [182, 163] on link "Wrap Up" at bounding box center [112, 143] width 225 height 53
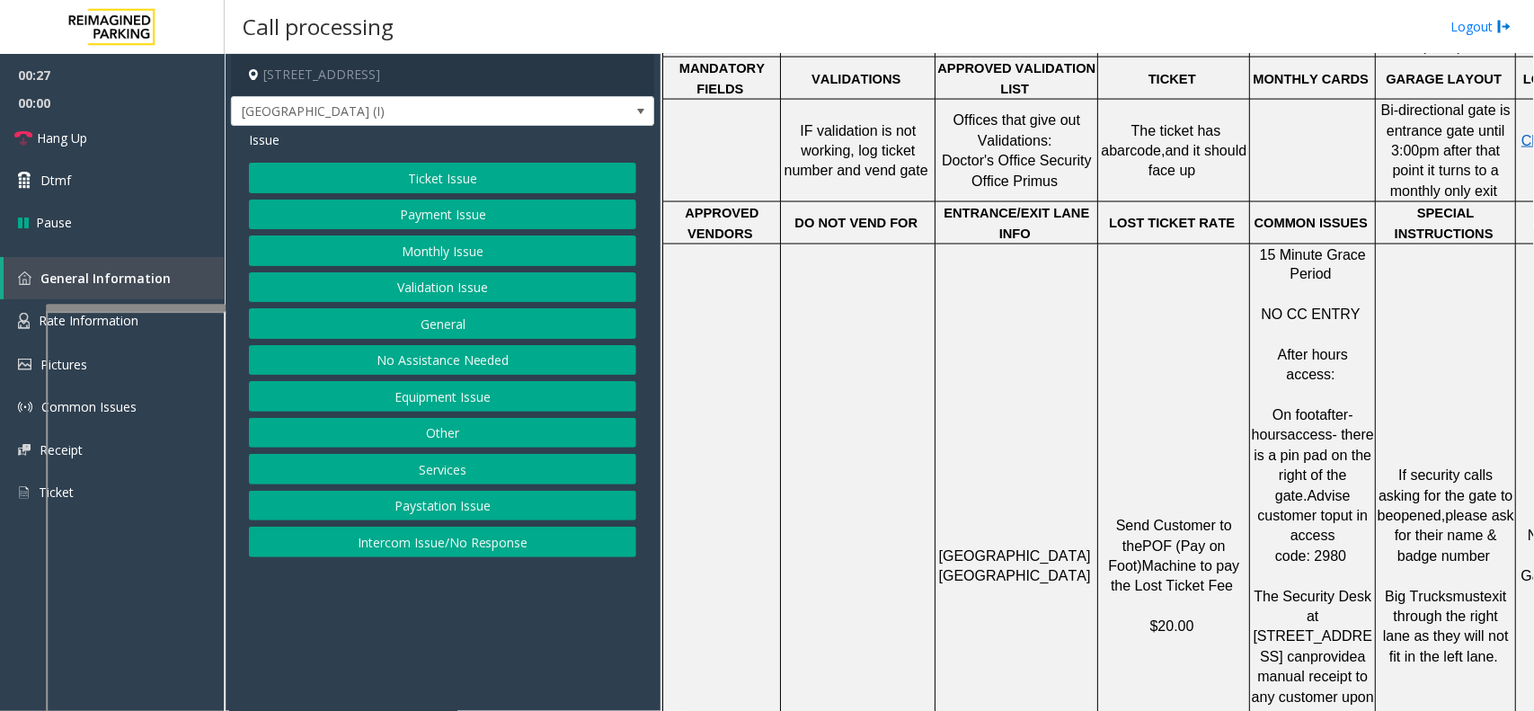
scroll to position [1348, 0]
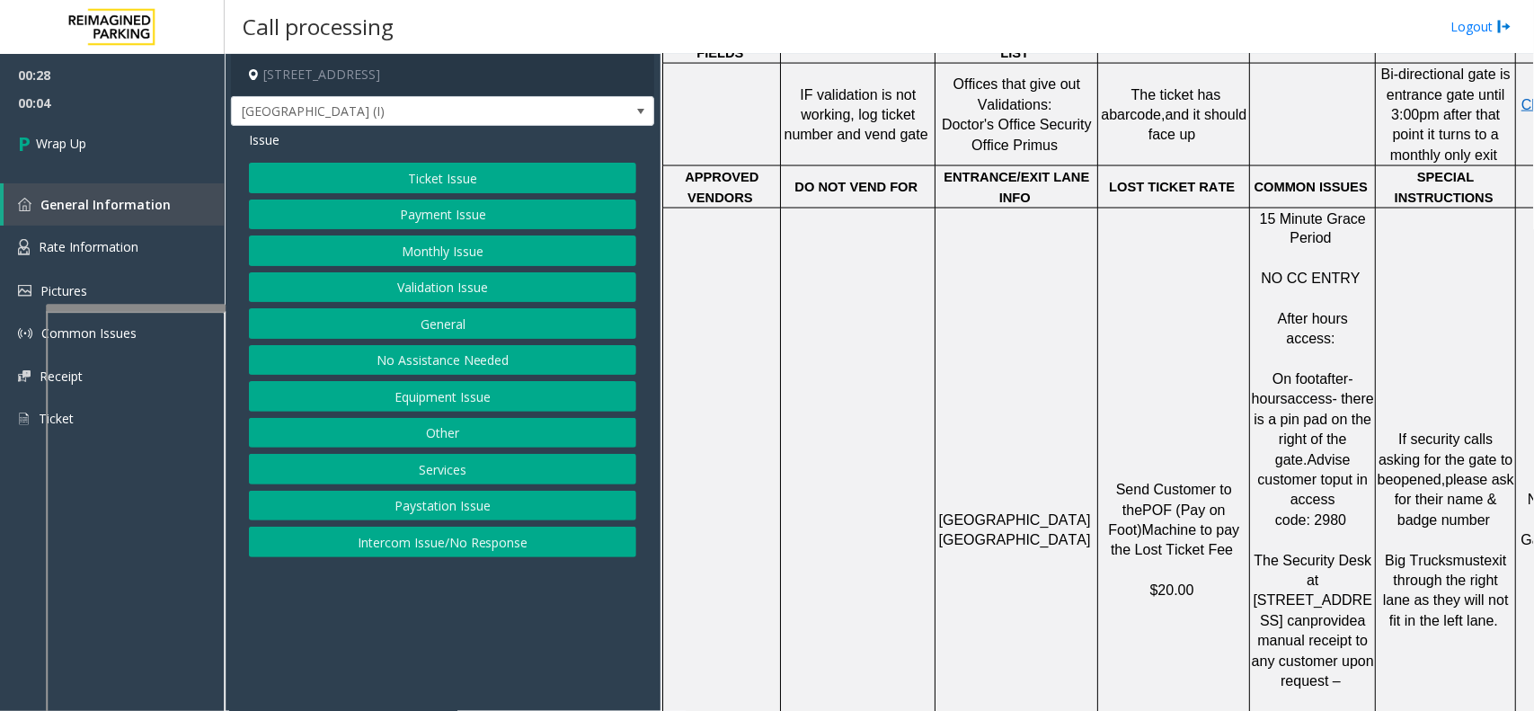
click at [415, 387] on button "Equipment Issue" at bounding box center [442, 396] width 387 height 31
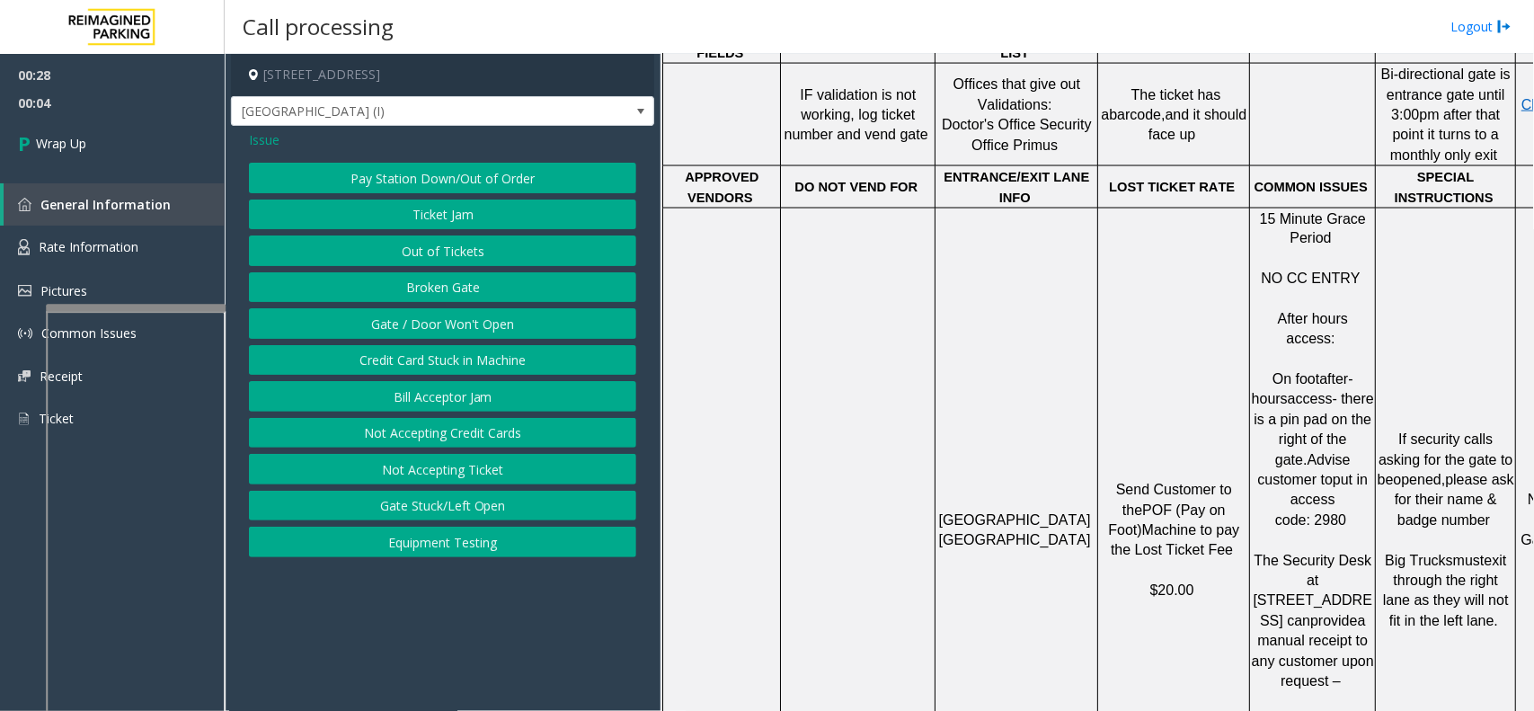
click at [425, 397] on button "Bill Acceptor Jam" at bounding box center [442, 396] width 387 height 31
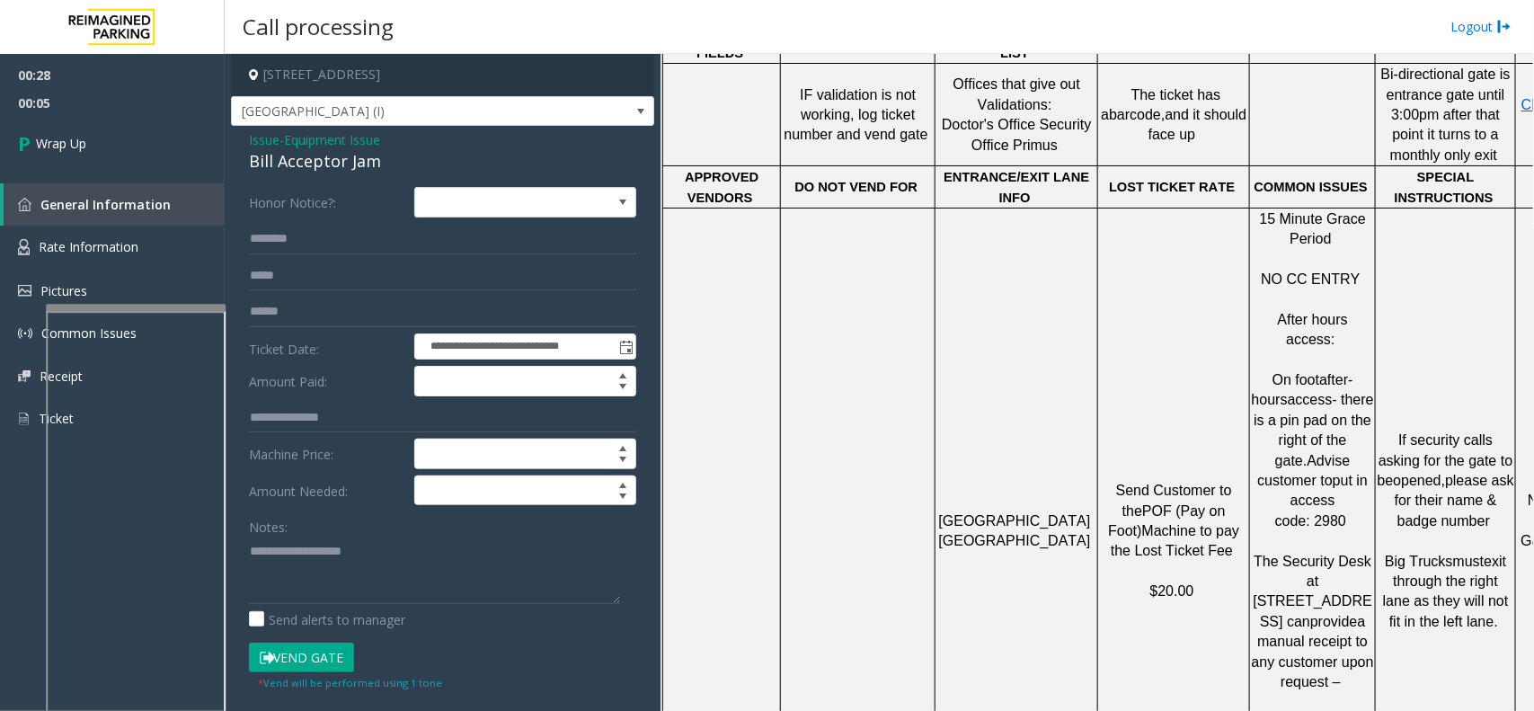
click at [307, 153] on div "Bill Acceptor Jam" at bounding box center [442, 161] width 387 height 24
click at [319, 141] on span "Equipment Issue" at bounding box center [332, 139] width 96 height 19
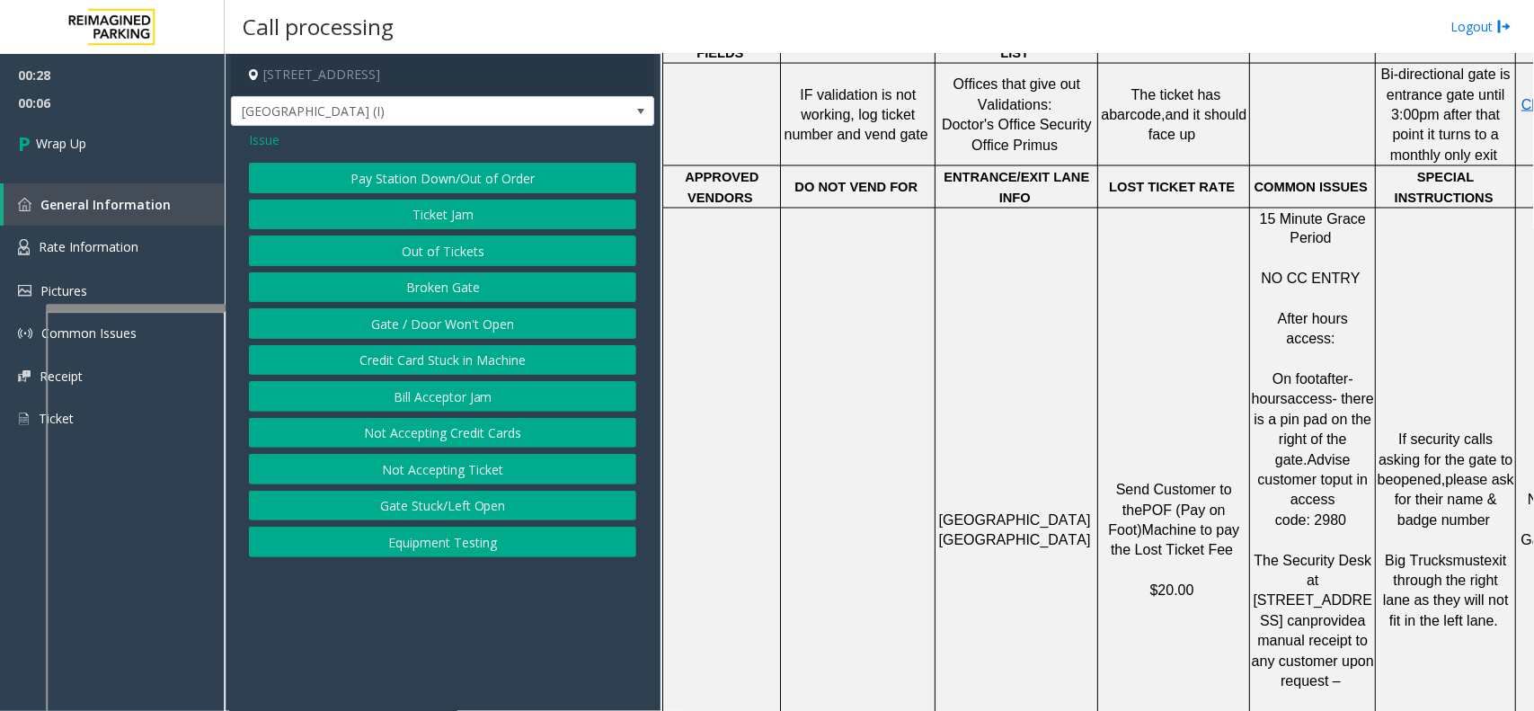
click at [429, 306] on div "Pay Station Down/Out of Order Ticket Jam Out of Tickets [GEOGRAPHIC_DATA] / Doo…" at bounding box center [442, 360] width 387 height 395
click at [429, 316] on button "Gate / Door Won't Open" at bounding box center [442, 323] width 387 height 31
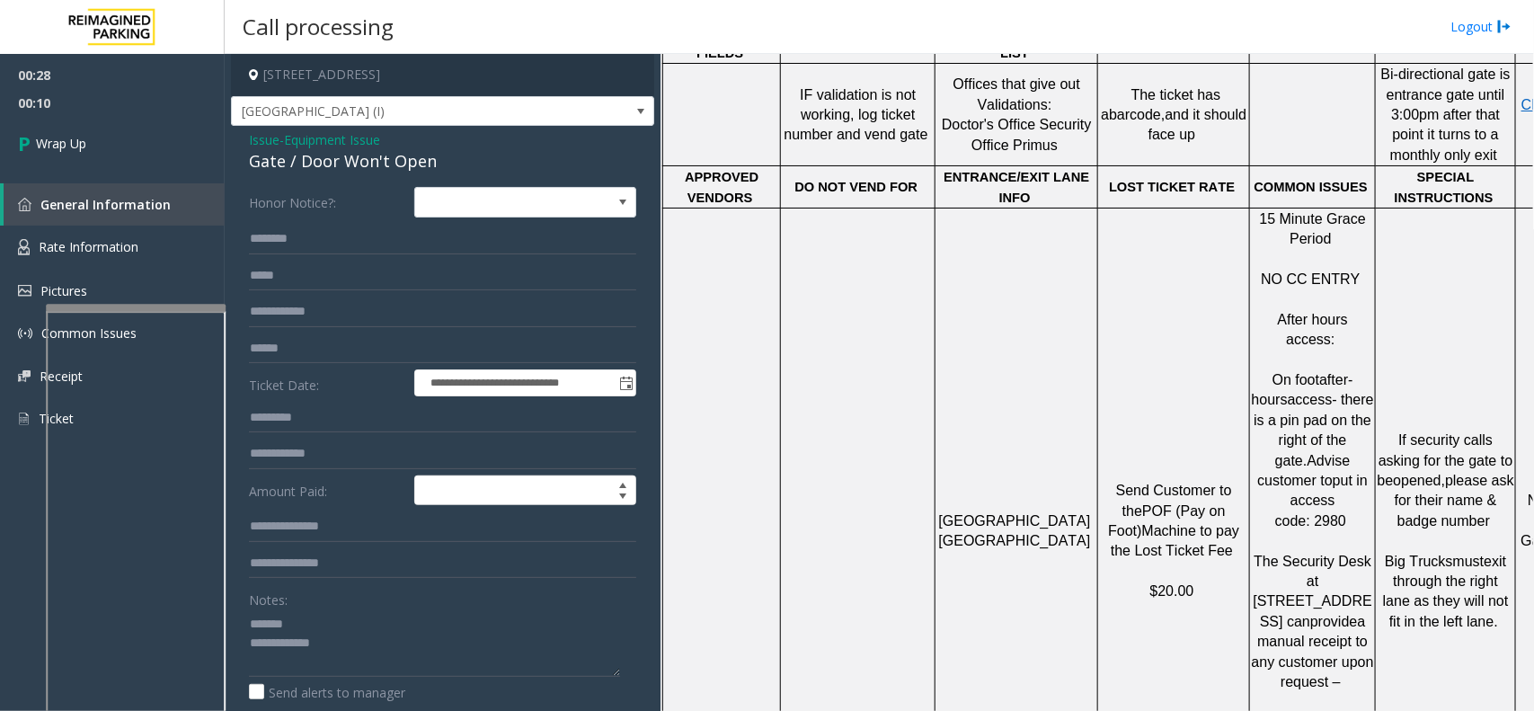
click at [311, 167] on div "Gate / Door Won't Open" at bounding box center [442, 161] width 387 height 24
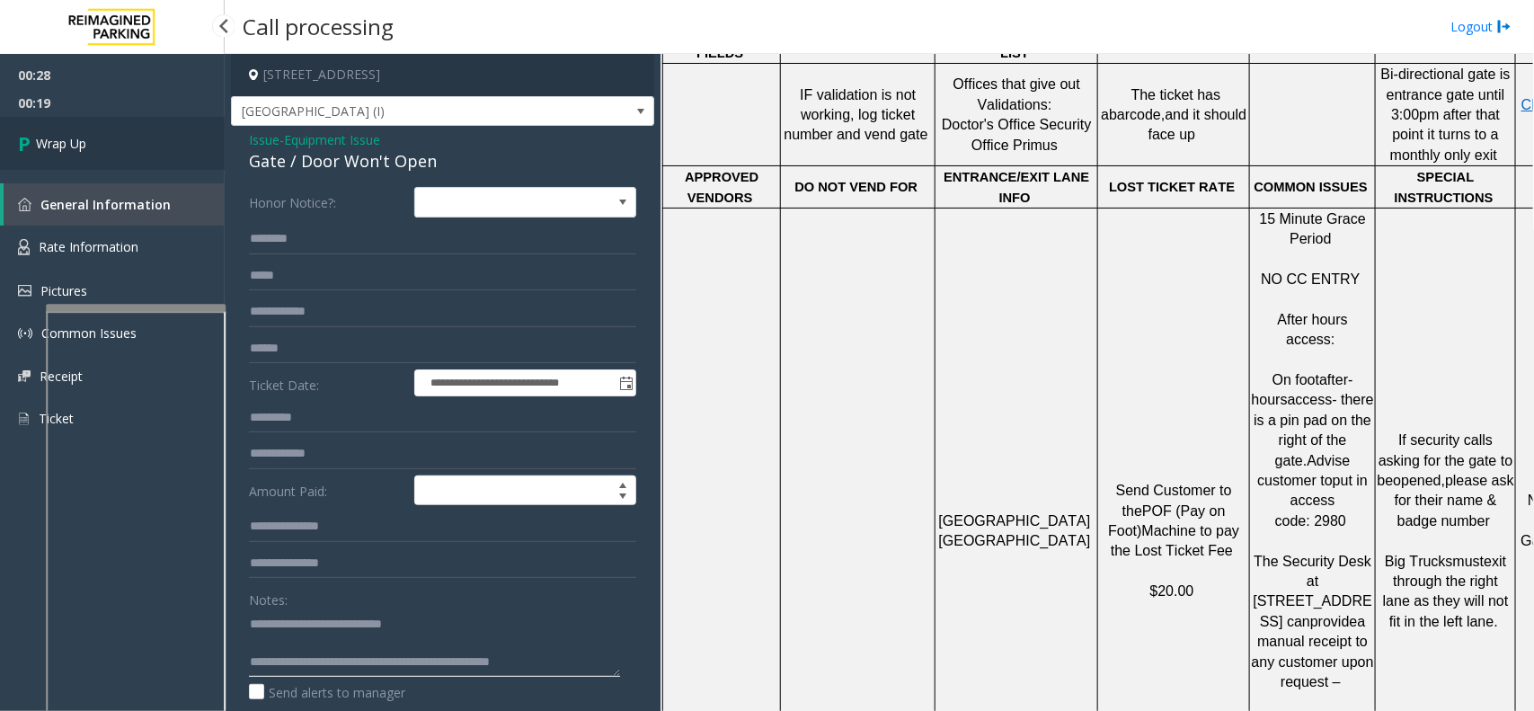
type textarea "**********"
click at [111, 138] on link "Wrap Up" at bounding box center [112, 143] width 225 height 53
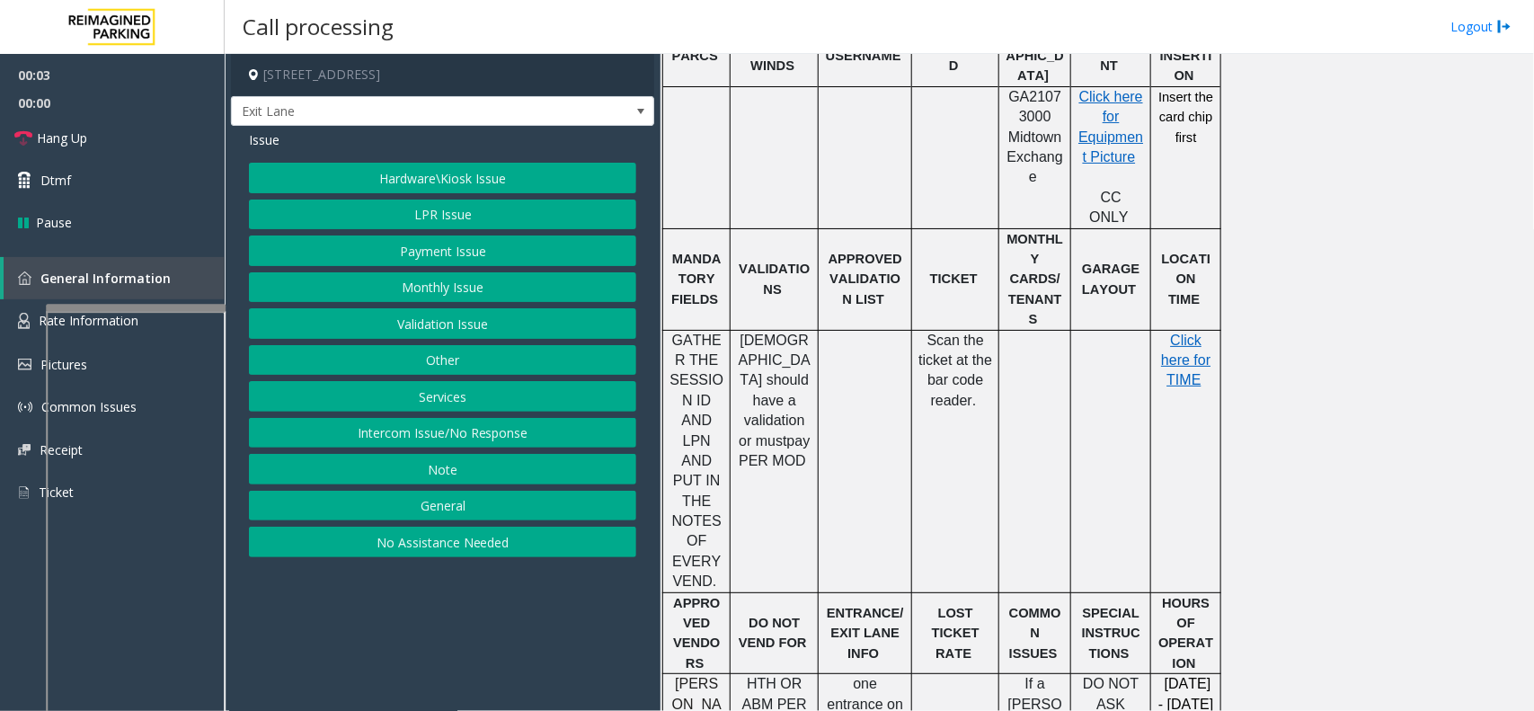
scroll to position [787, 0]
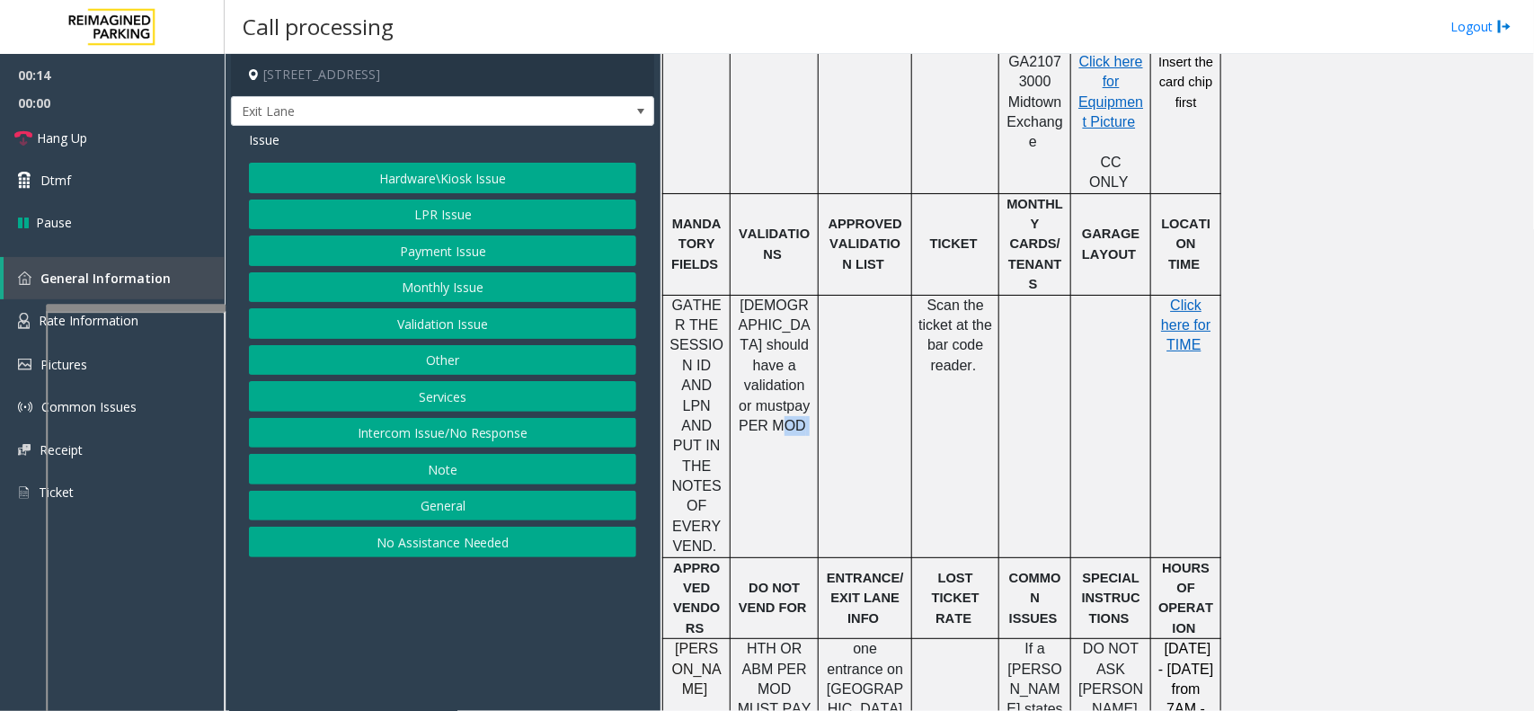
drag, startPoint x: 803, startPoint y: 330, endPoint x: 773, endPoint y: 330, distance: 29.7
click at [773, 330] on p "[DEMOGRAPHIC_DATA] should have a validation or must pay PER MOD" at bounding box center [774, 366] width 75 height 141
click at [770, 349] on td "[DEMOGRAPHIC_DATA] should have a validation or must pay PER MOD" at bounding box center [775, 426] width 88 height 262
click at [464, 230] on button "LPR Issue" at bounding box center [442, 215] width 387 height 31
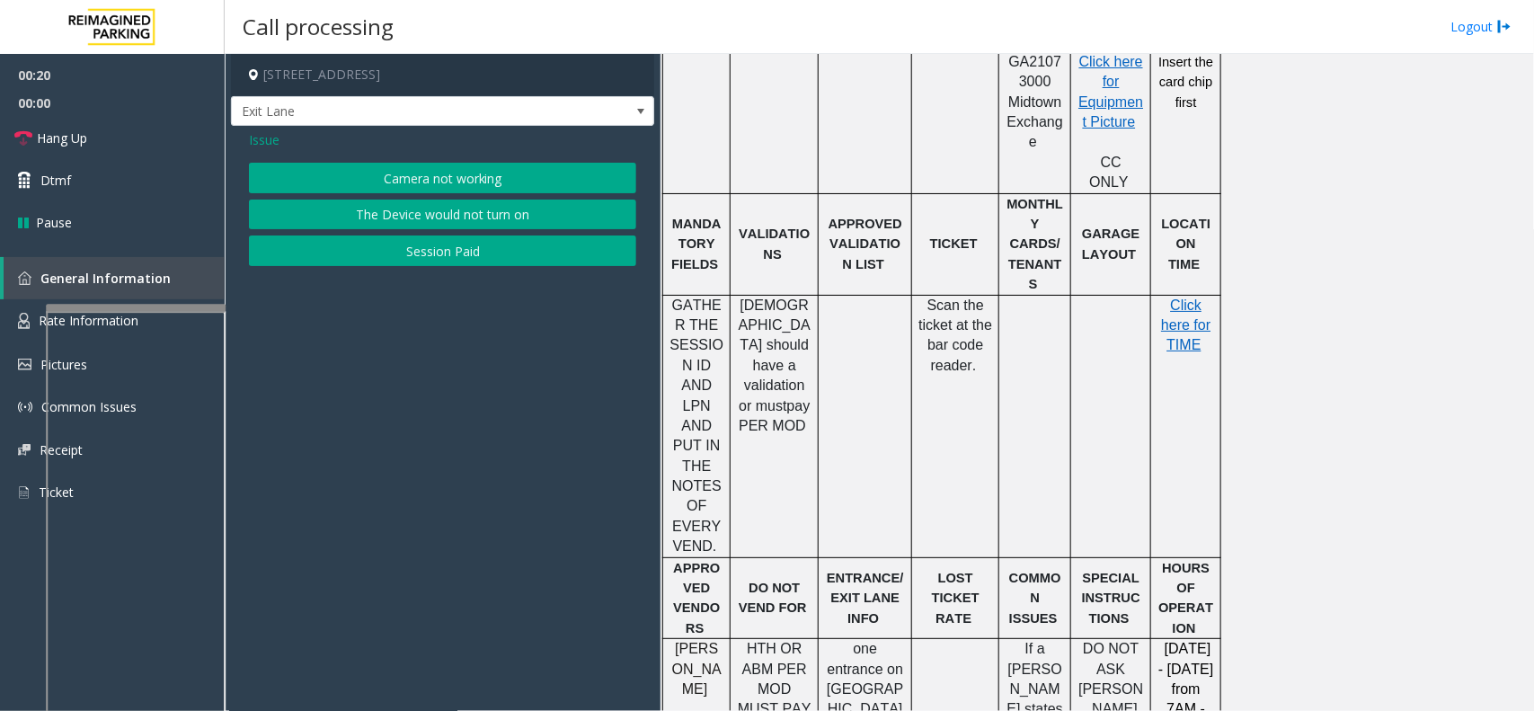
click at [445, 250] on button "Session Paid" at bounding box center [442, 251] width 387 height 31
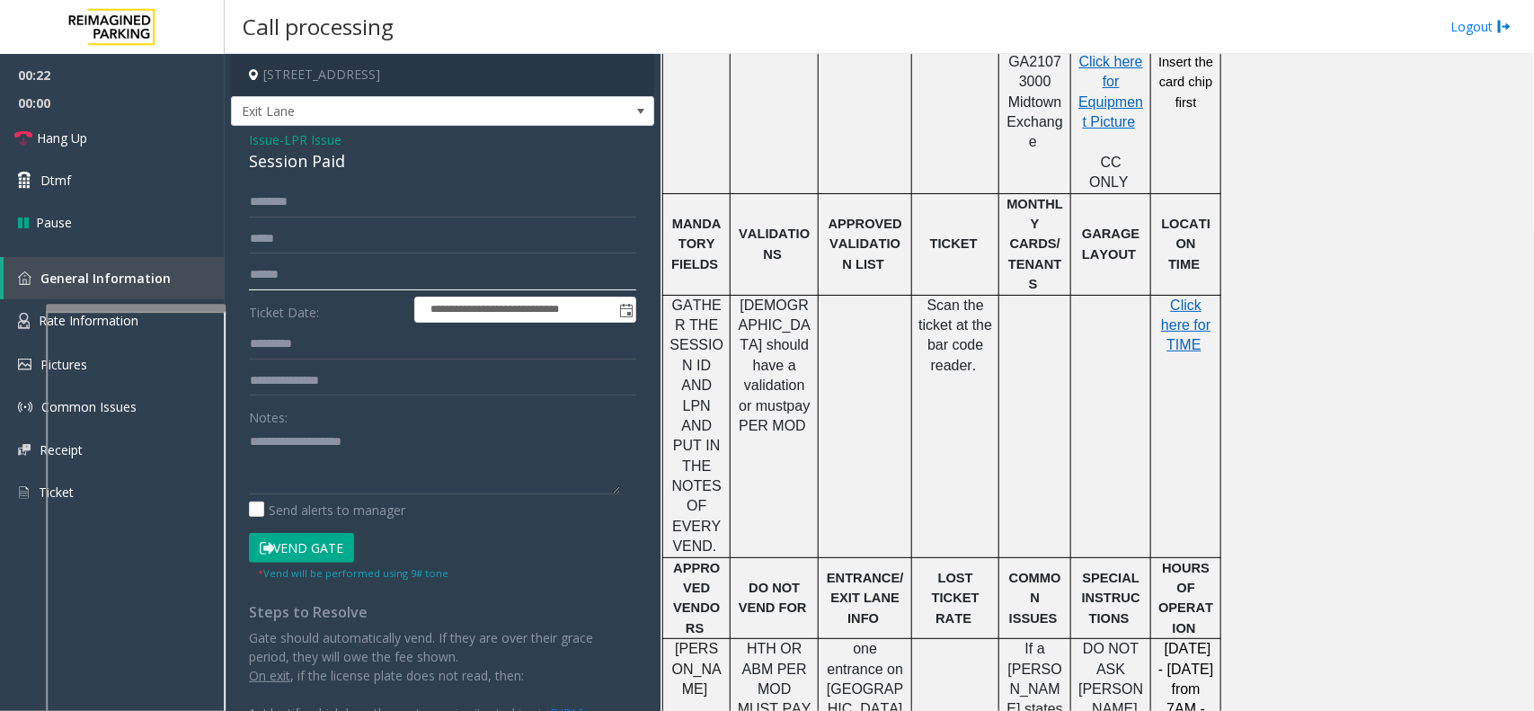
click at [303, 276] on input "text" at bounding box center [442, 275] width 387 height 31
click at [293, 439] on textarea at bounding box center [434, 460] width 371 height 67
type textarea "*"
click at [272, 446] on textarea at bounding box center [434, 460] width 371 height 67
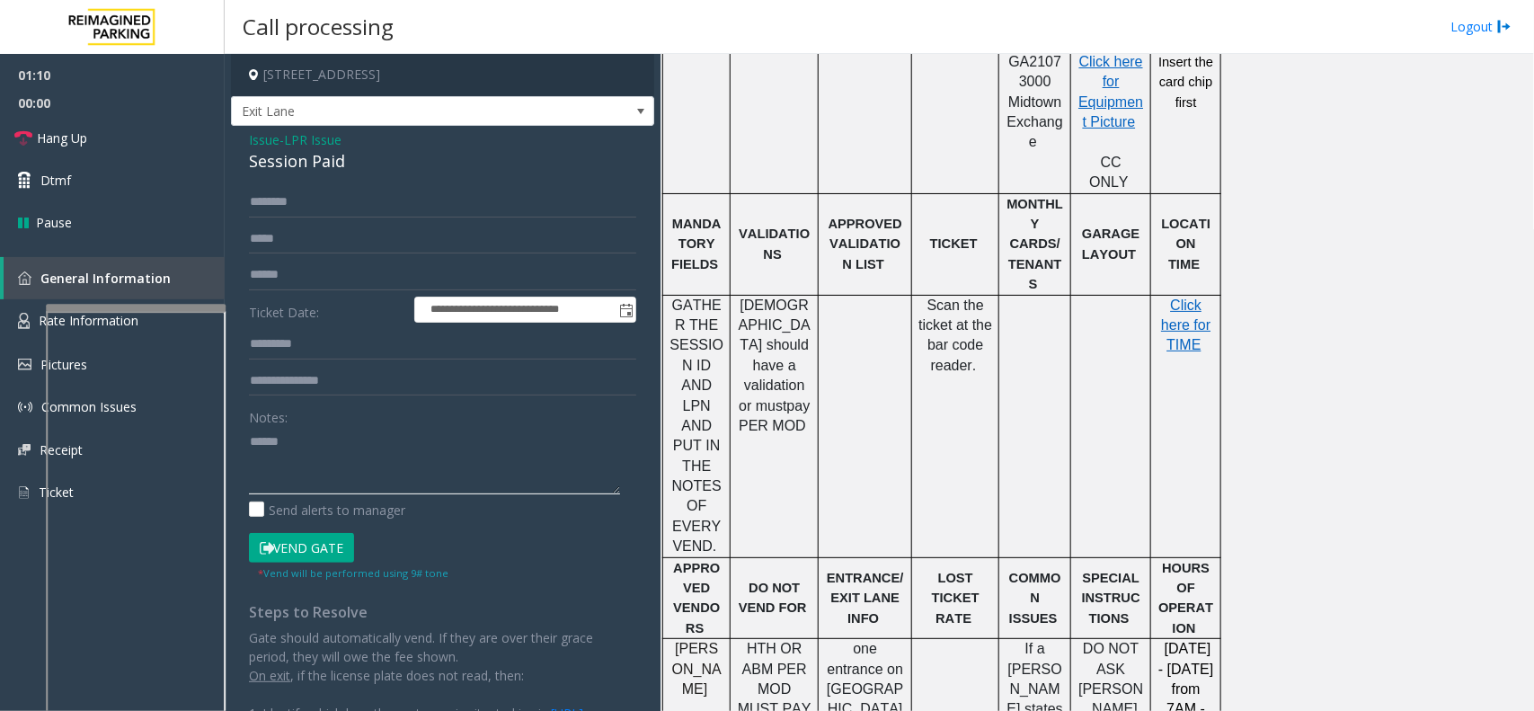
click at [272, 446] on textarea at bounding box center [434, 460] width 371 height 67
click at [236, 438] on div "**********" at bounding box center [443, 539] width 414 height 705
click at [252, 432] on textarea at bounding box center [434, 460] width 371 height 67
type textarea "**********"
click at [7, 331] on link "Rate Information" at bounding box center [112, 321] width 225 height 44
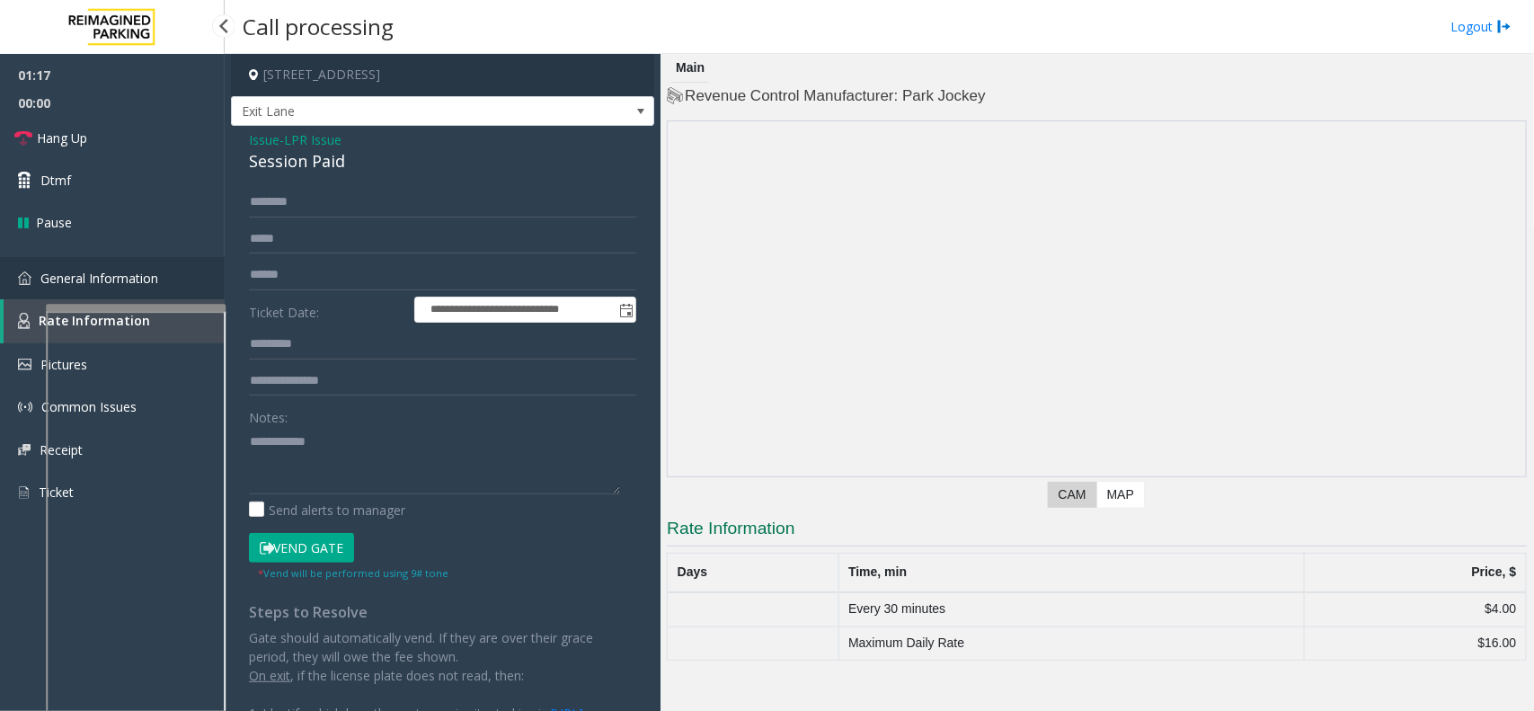
click at [29, 274] on img at bounding box center [24, 277] width 13 height 13
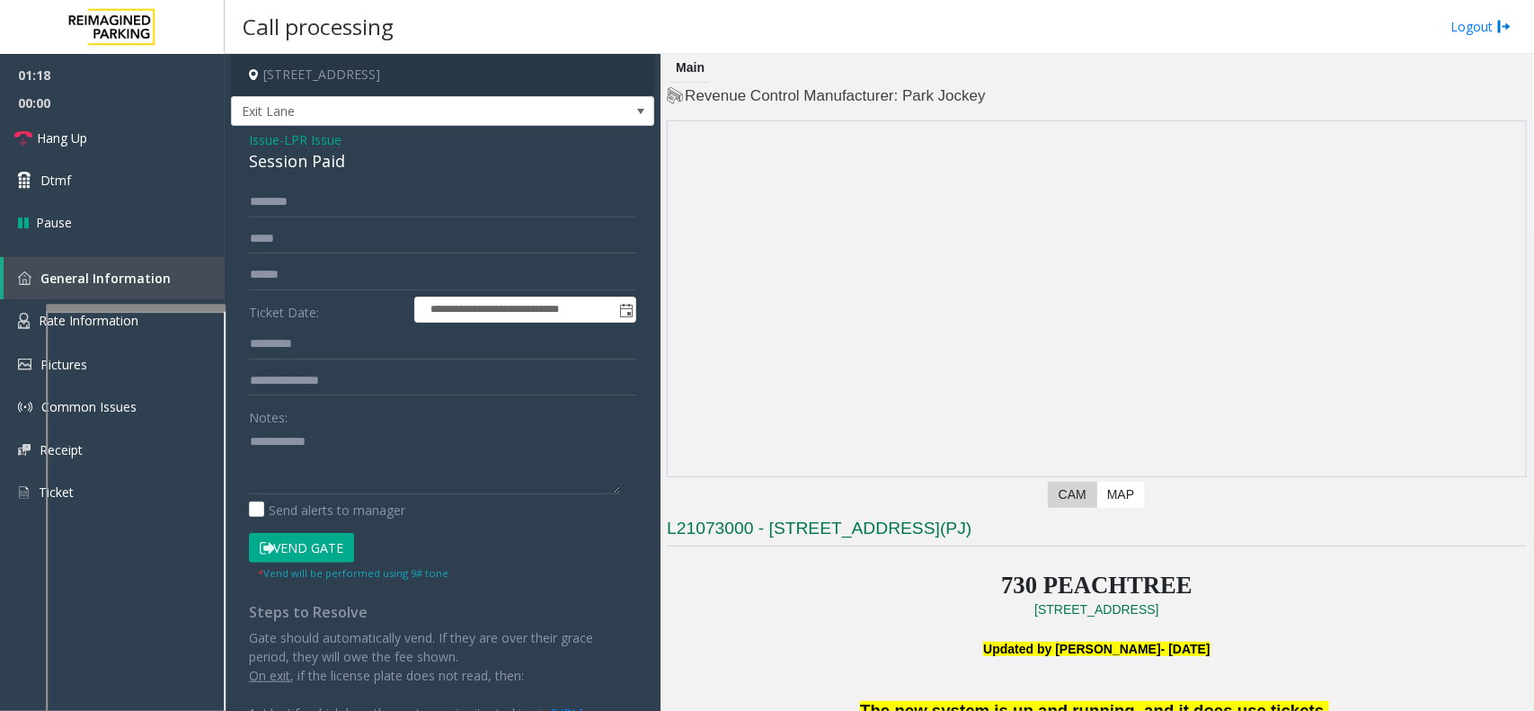
click at [334, 424] on div "Notes:" at bounding box center [442, 448] width 387 height 93
click at [346, 432] on textarea at bounding box center [434, 460] width 371 height 67
click at [325, 346] on input "text" at bounding box center [442, 344] width 387 height 31
type input "***"
click at [286, 473] on textarea at bounding box center [434, 460] width 371 height 67
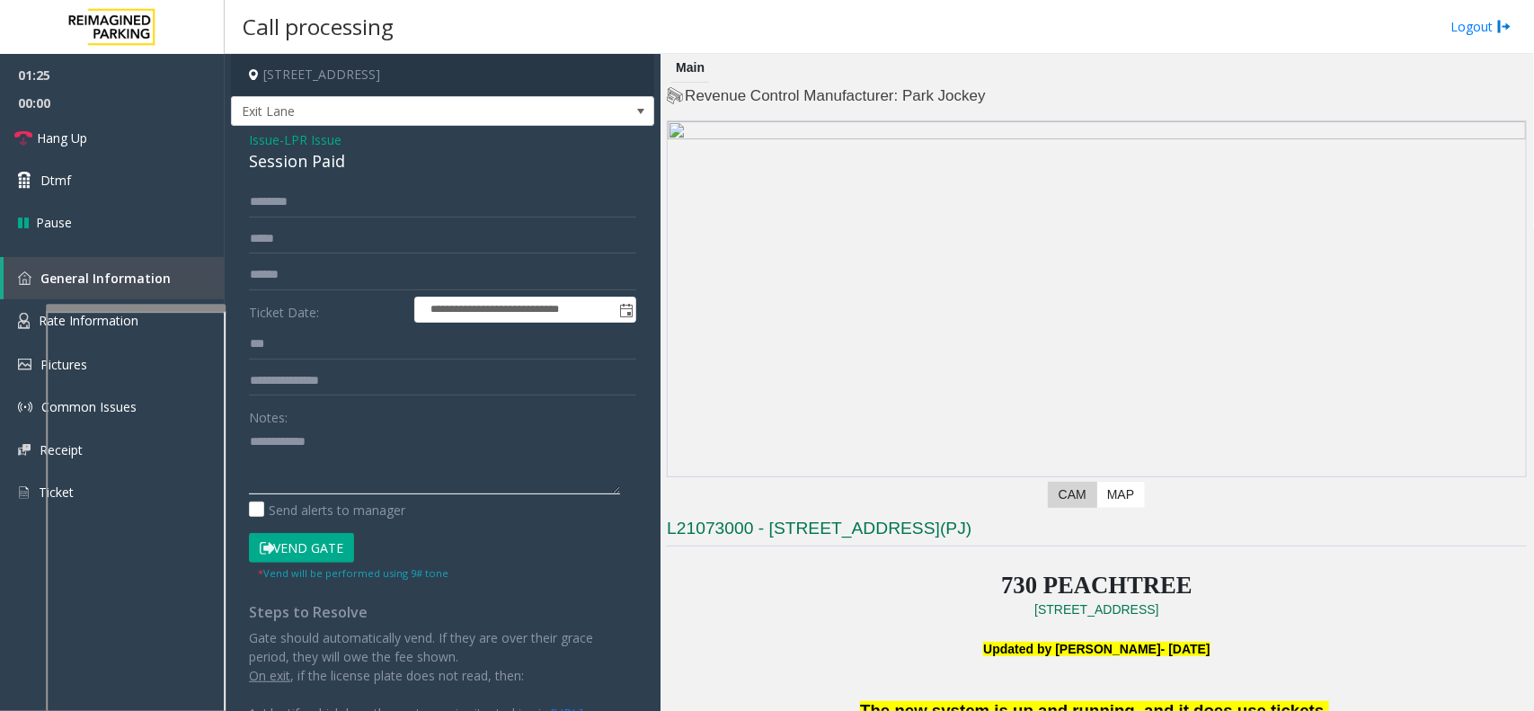
click at [333, 443] on textarea at bounding box center [434, 460] width 371 height 67
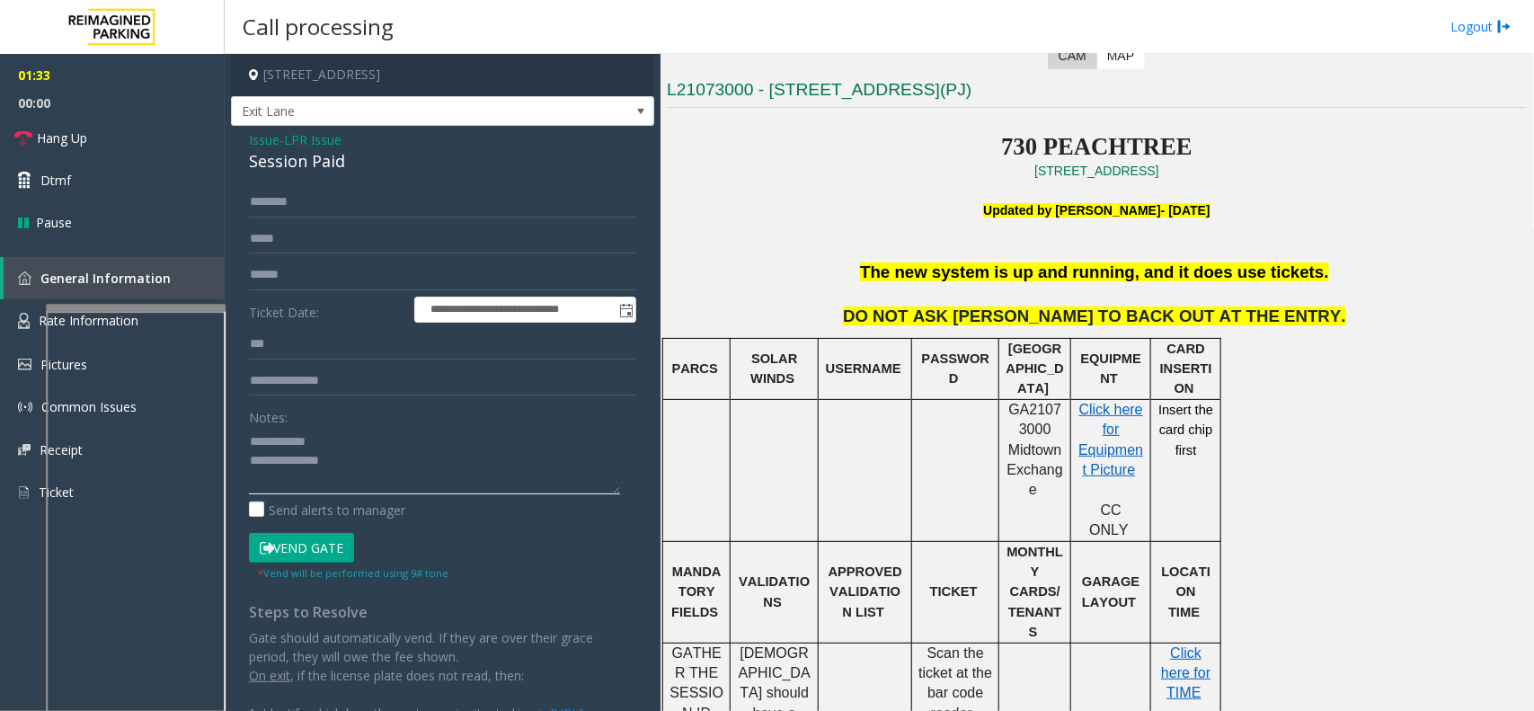
scroll to position [449, 0]
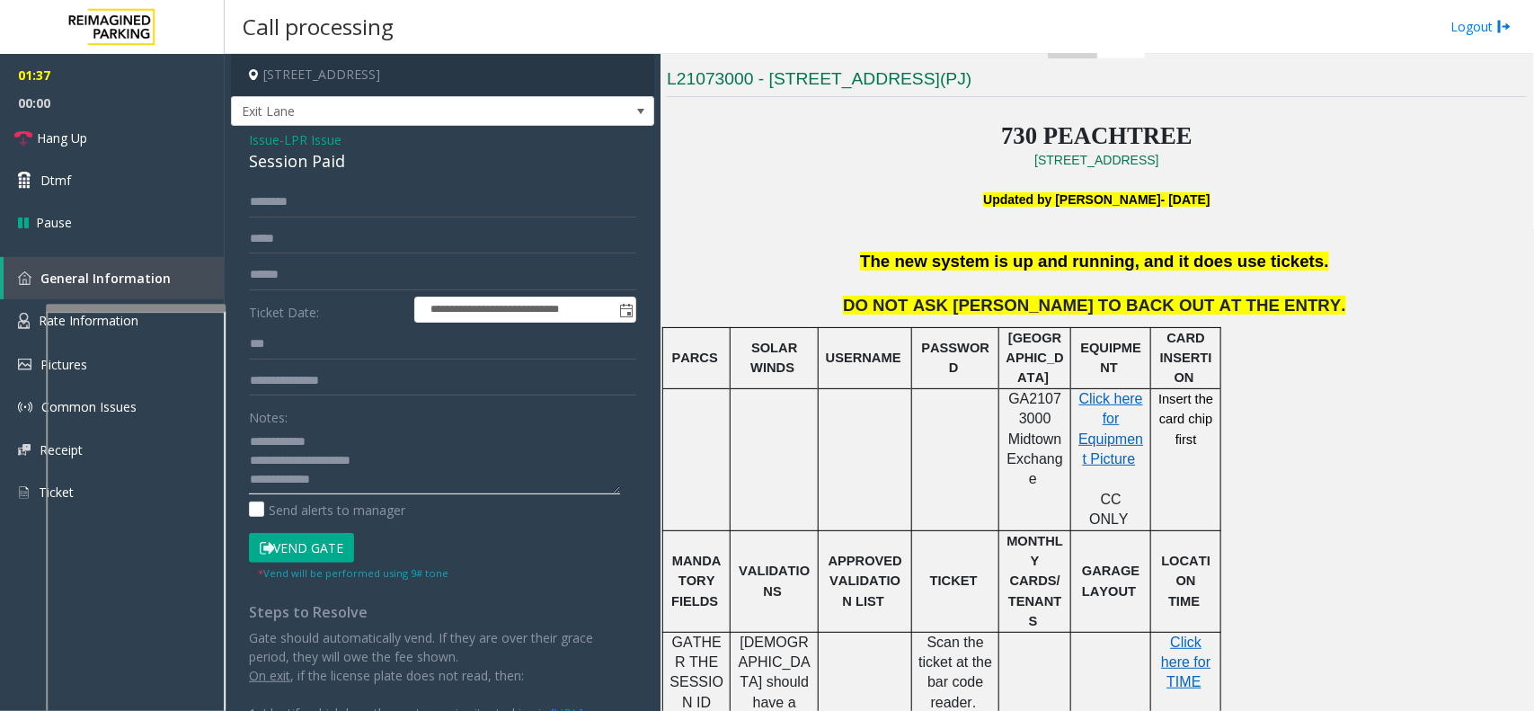
click at [326, 458] on textarea at bounding box center [434, 460] width 371 height 67
click at [369, 470] on textarea at bounding box center [434, 460] width 371 height 67
click at [369, 460] on textarea at bounding box center [434, 460] width 371 height 67
click at [293, 164] on div "Session Paid" at bounding box center [442, 161] width 387 height 24
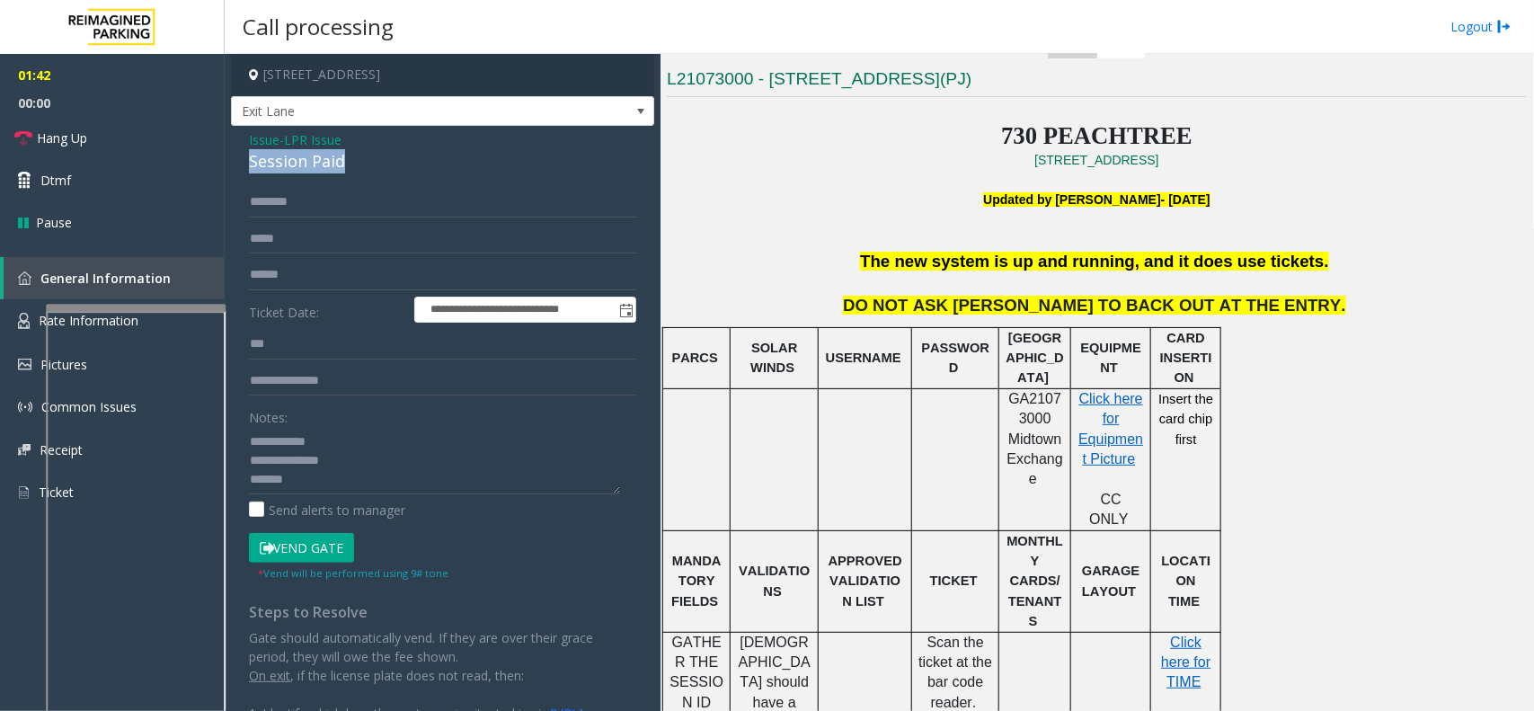
click at [293, 164] on div "Session Paid" at bounding box center [442, 161] width 387 height 24
click at [375, 464] on textarea at bounding box center [434, 460] width 371 height 67
drag, startPoint x: 396, startPoint y: 466, endPoint x: 280, endPoint y: 419, distance: 125.0
click at [396, 466] on textarea at bounding box center [434, 460] width 371 height 67
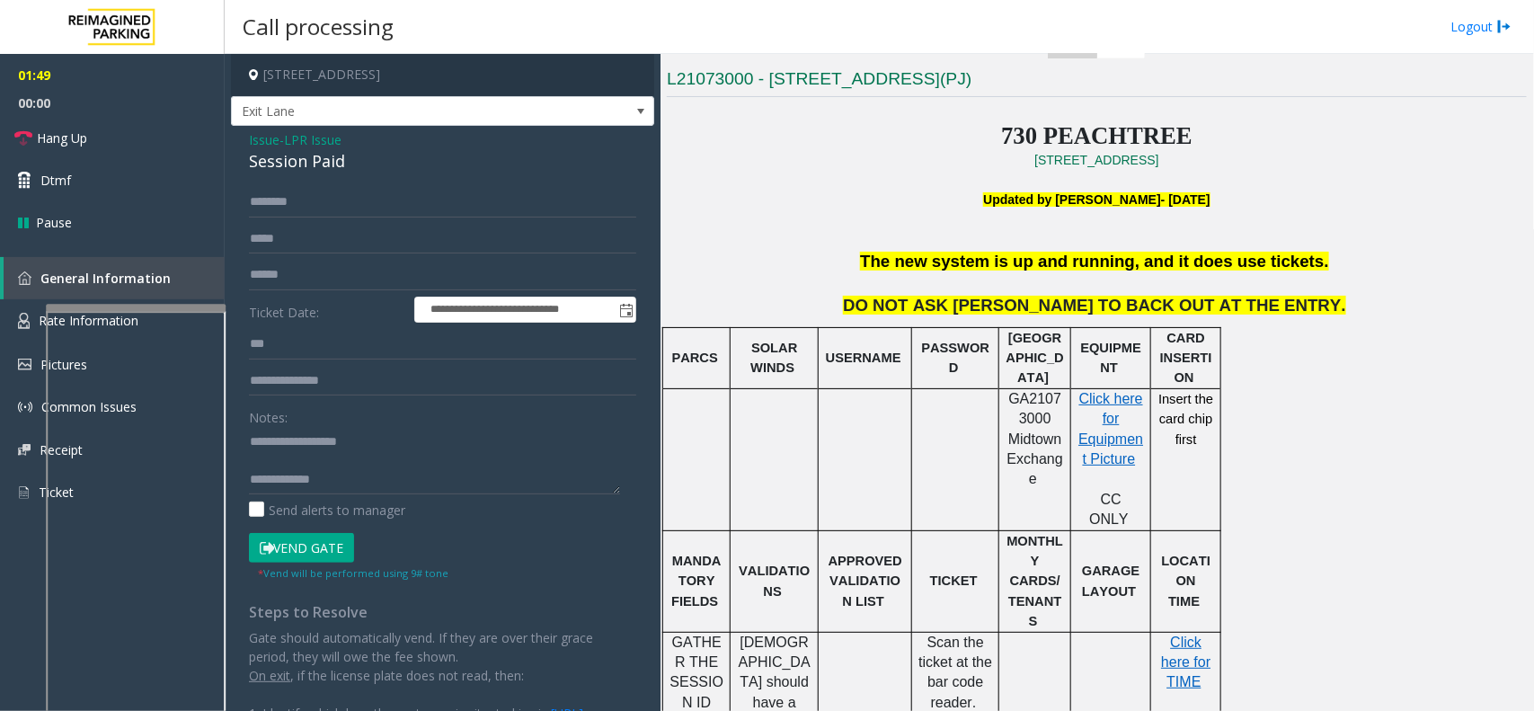
click at [271, 414] on label "Notes:" at bounding box center [268, 414] width 39 height 25
click at [307, 448] on textarea at bounding box center [434, 460] width 371 height 67
type textarea "**********"
click at [438, 211] on input "text" at bounding box center [442, 202] width 387 height 31
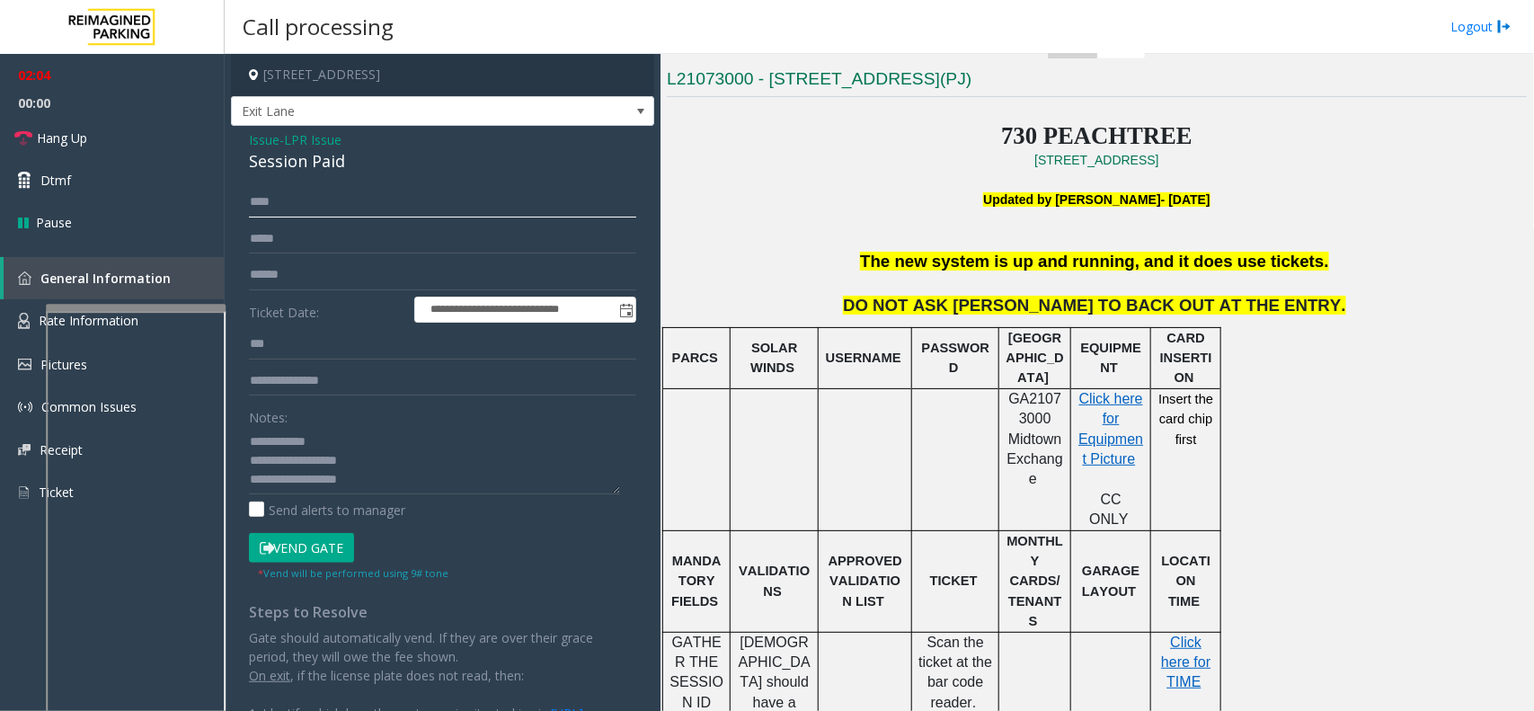
scroll to position [56, 0]
type input "****"
click at [324, 554] on button "Vend Gate" at bounding box center [301, 548] width 105 height 31
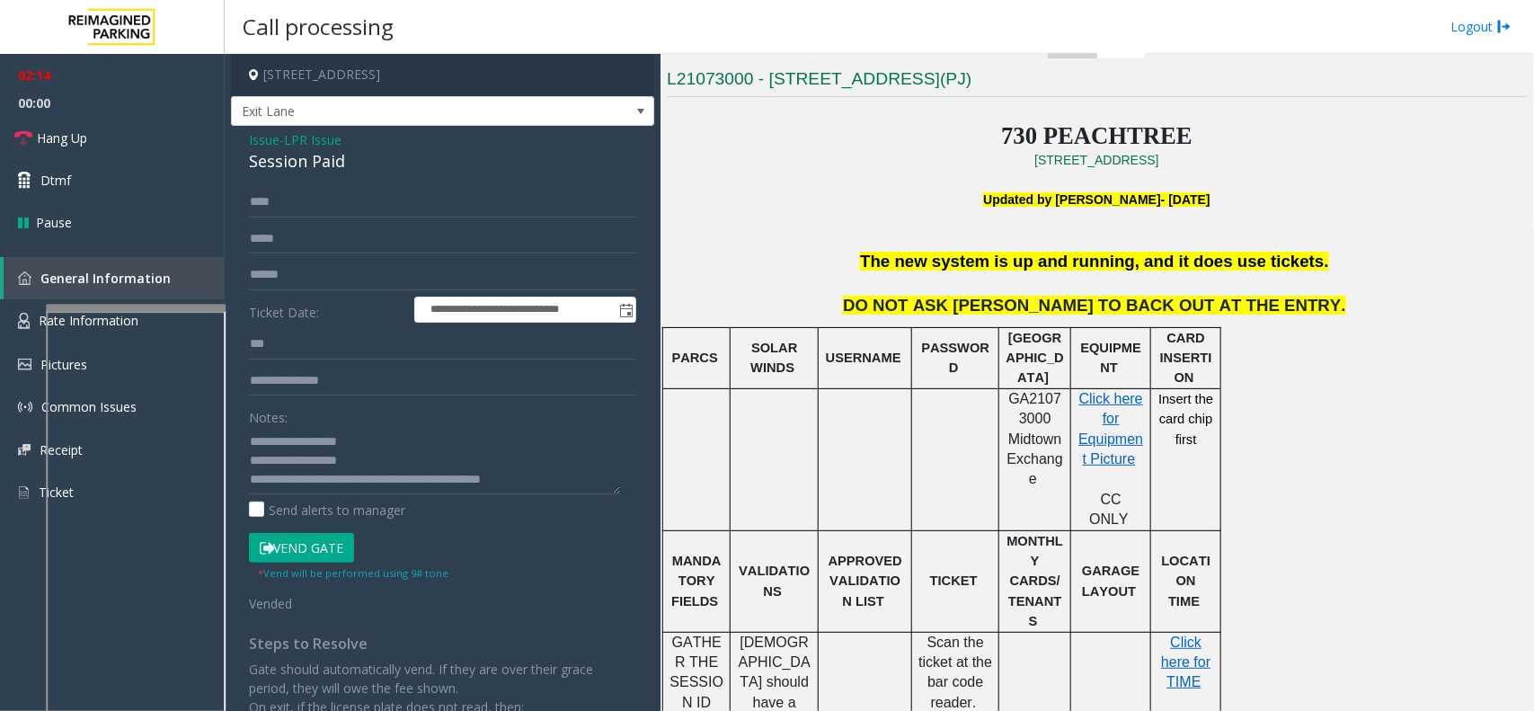
scroll to position [0, 0]
click at [182, 145] on link "Hang Up" at bounding box center [112, 138] width 225 height 42
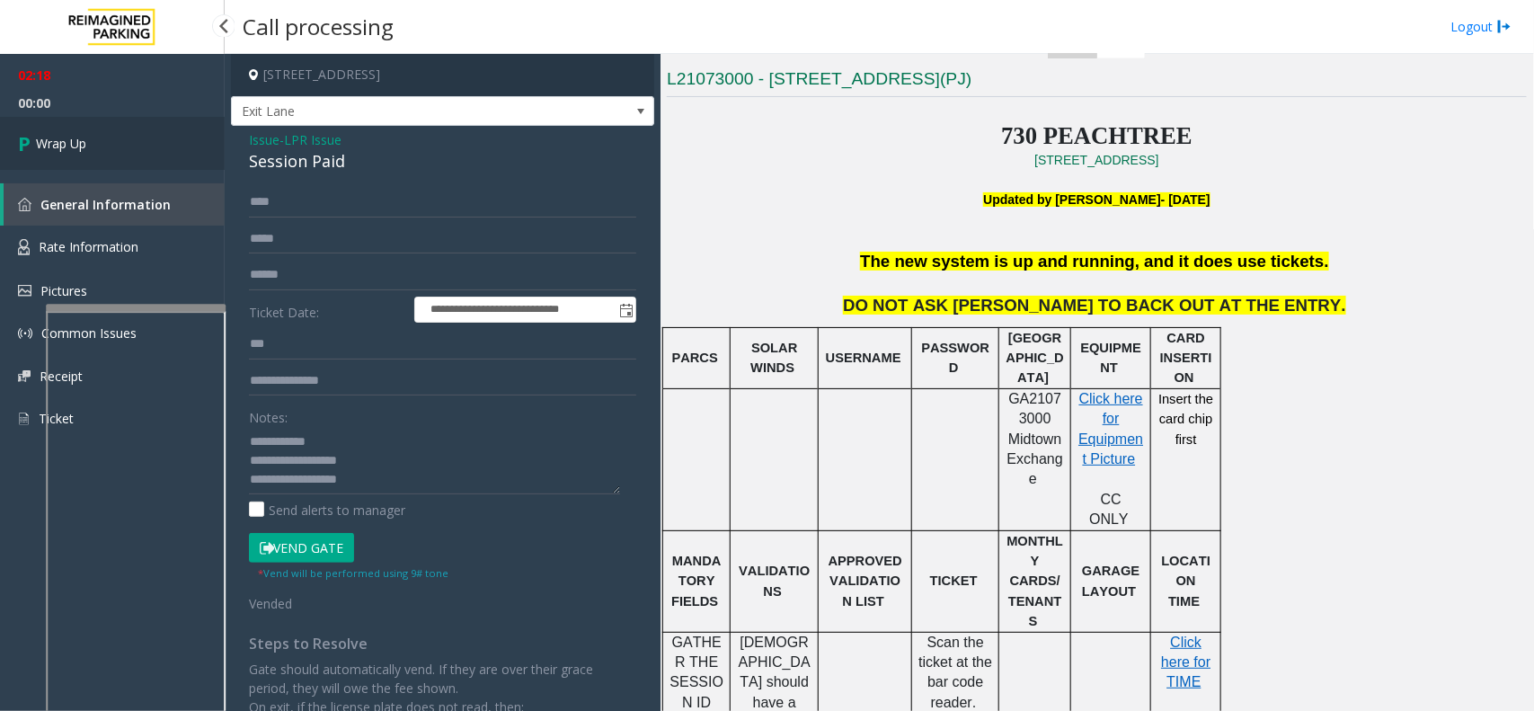
click at [154, 138] on link "Wrap Up" at bounding box center [112, 143] width 225 height 53
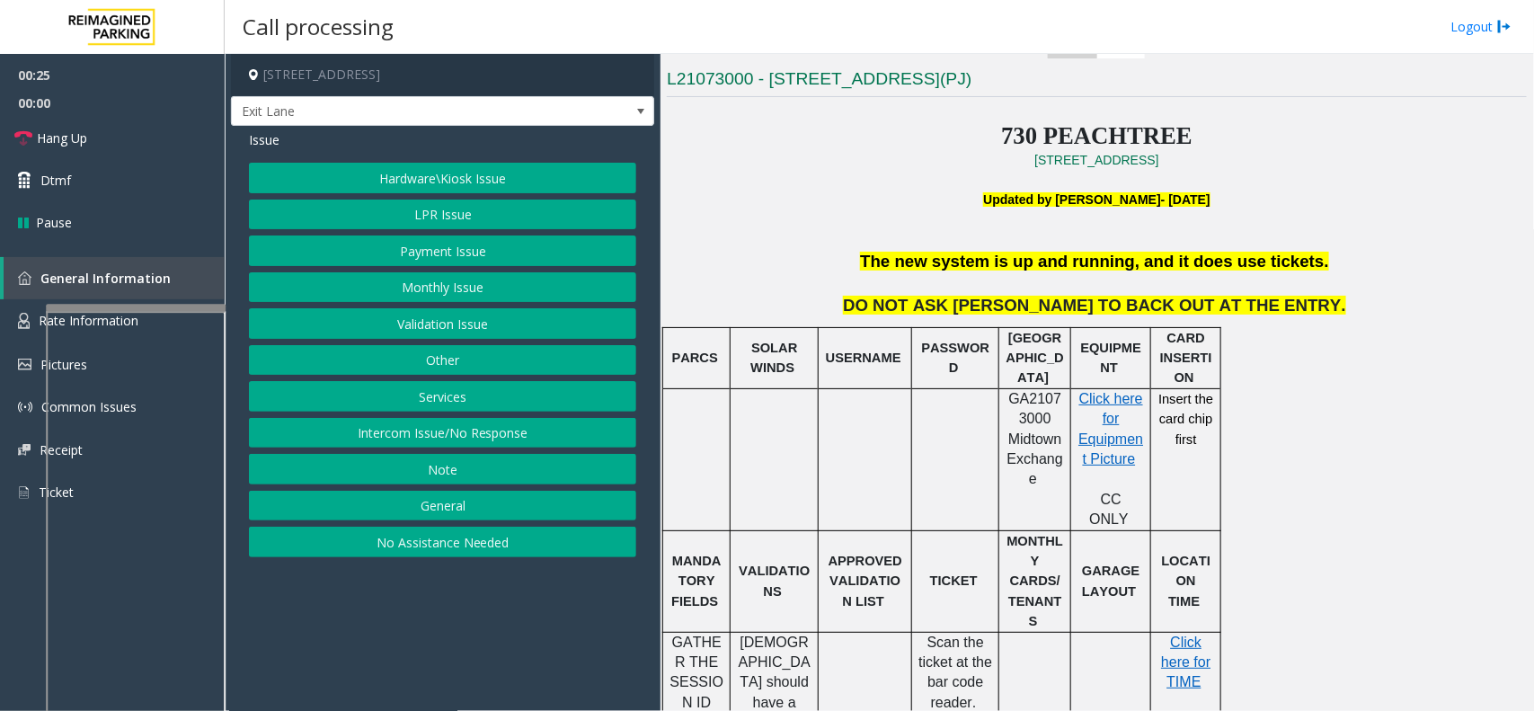
scroll to position [562, 0]
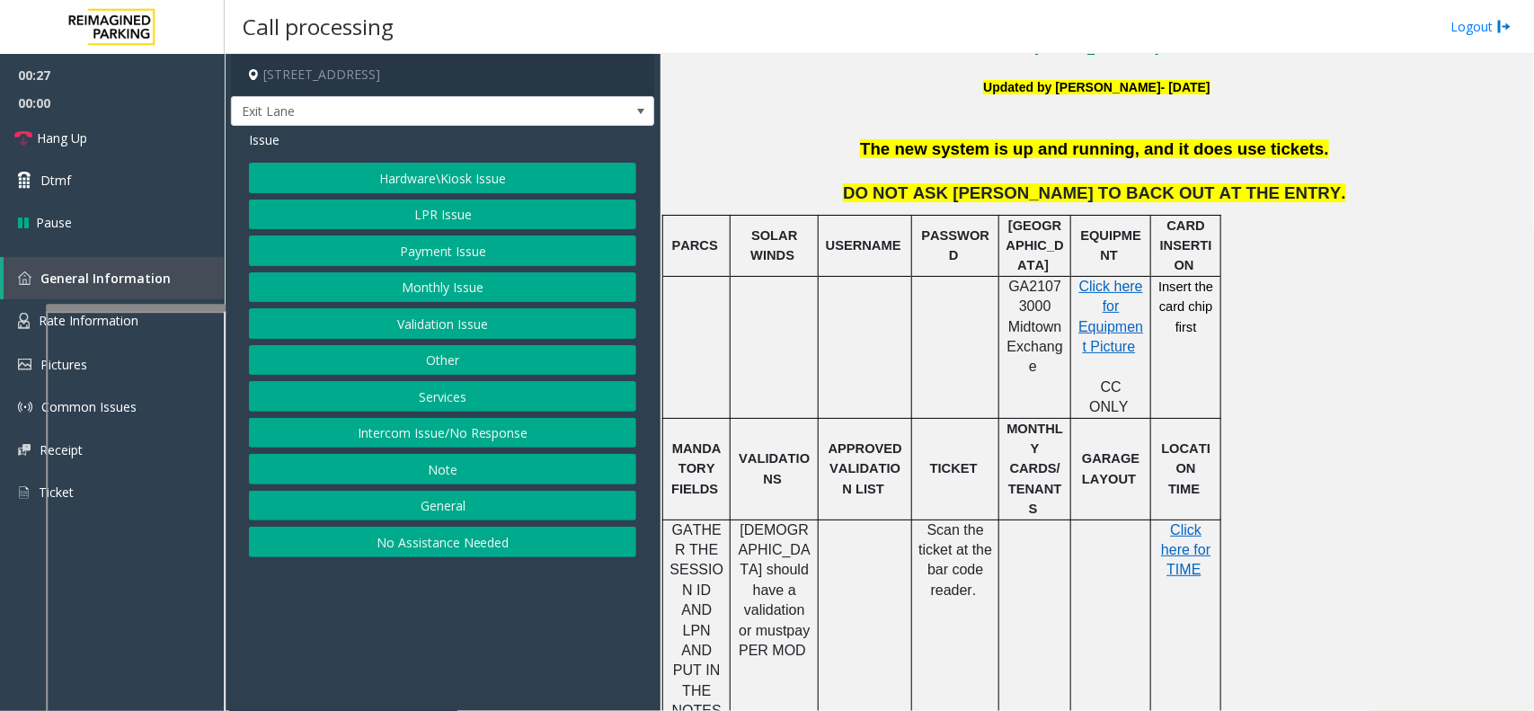
click at [483, 223] on button "LPR Issue" at bounding box center [442, 215] width 387 height 31
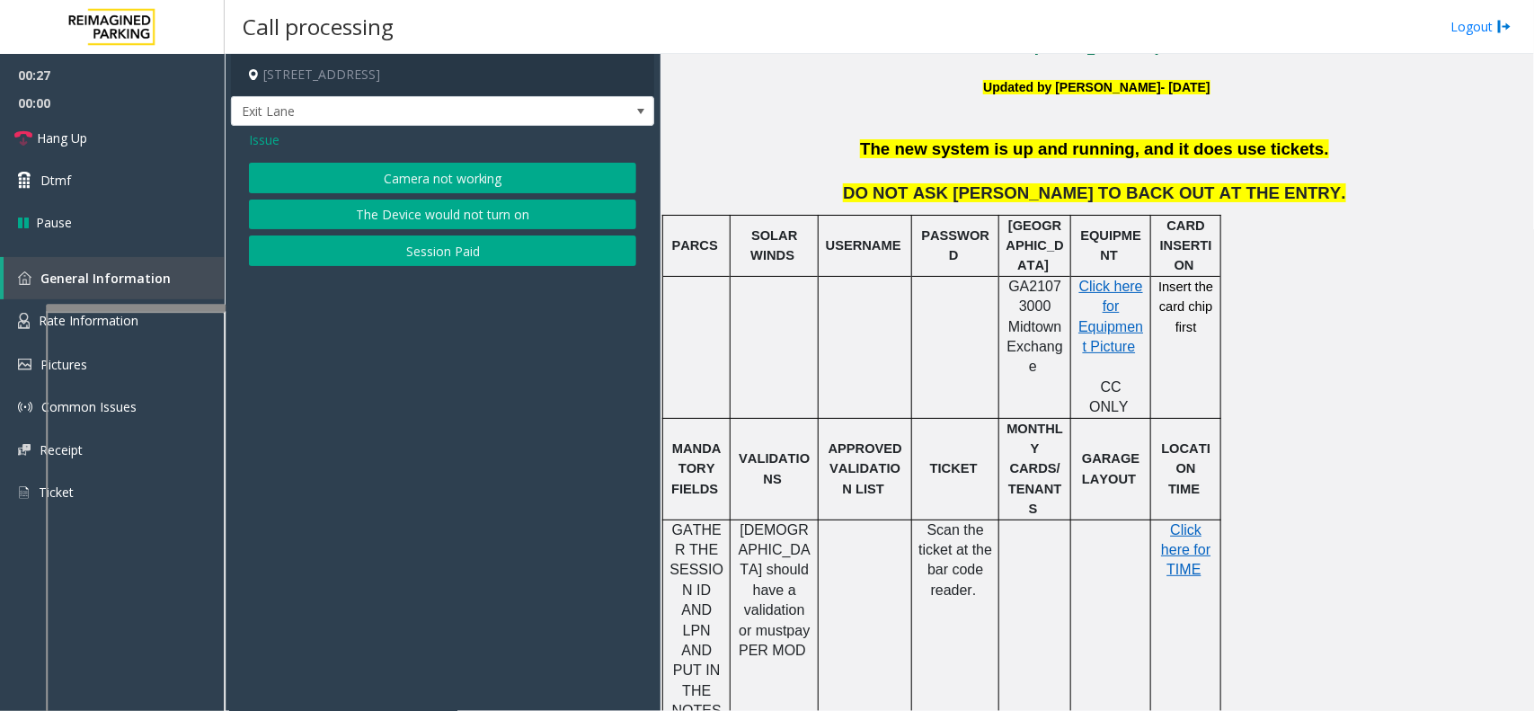
click at [464, 173] on button "Camera not working" at bounding box center [442, 178] width 387 height 31
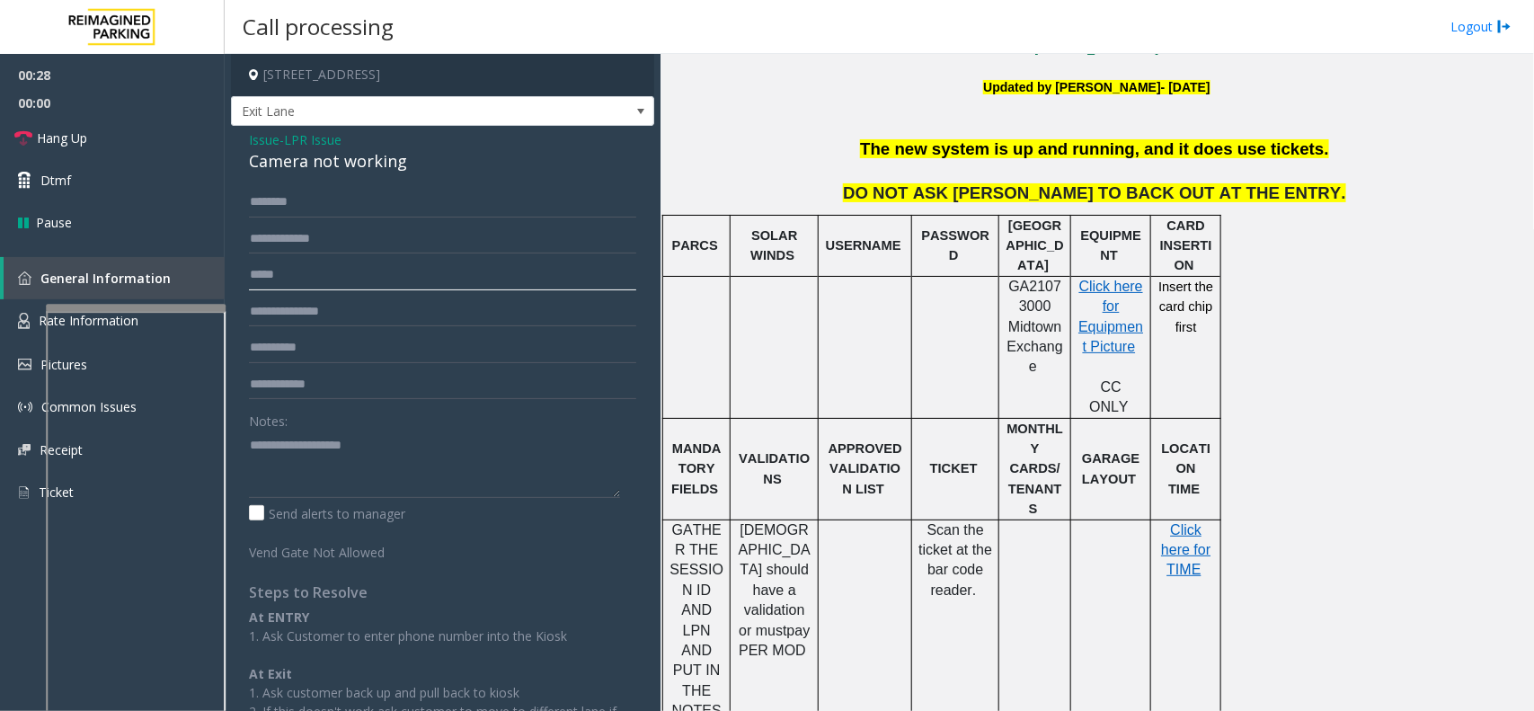
click at [338, 280] on input "text" at bounding box center [442, 275] width 387 height 31
click at [333, 294] on form "Notes: Send alerts to manager Vend Gate Not Allowed" at bounding box center [442, 374] width 387 height 375
click at [334, 275] on input "text" at bounding box center [442, 275] width 387 height 31
click at [340, 248] on input "text" at bounding box center [442, 239] width 387 height 31
click at [306, 157] on div "Camera not working" at bounding box center [442, 161] width 387 height 24
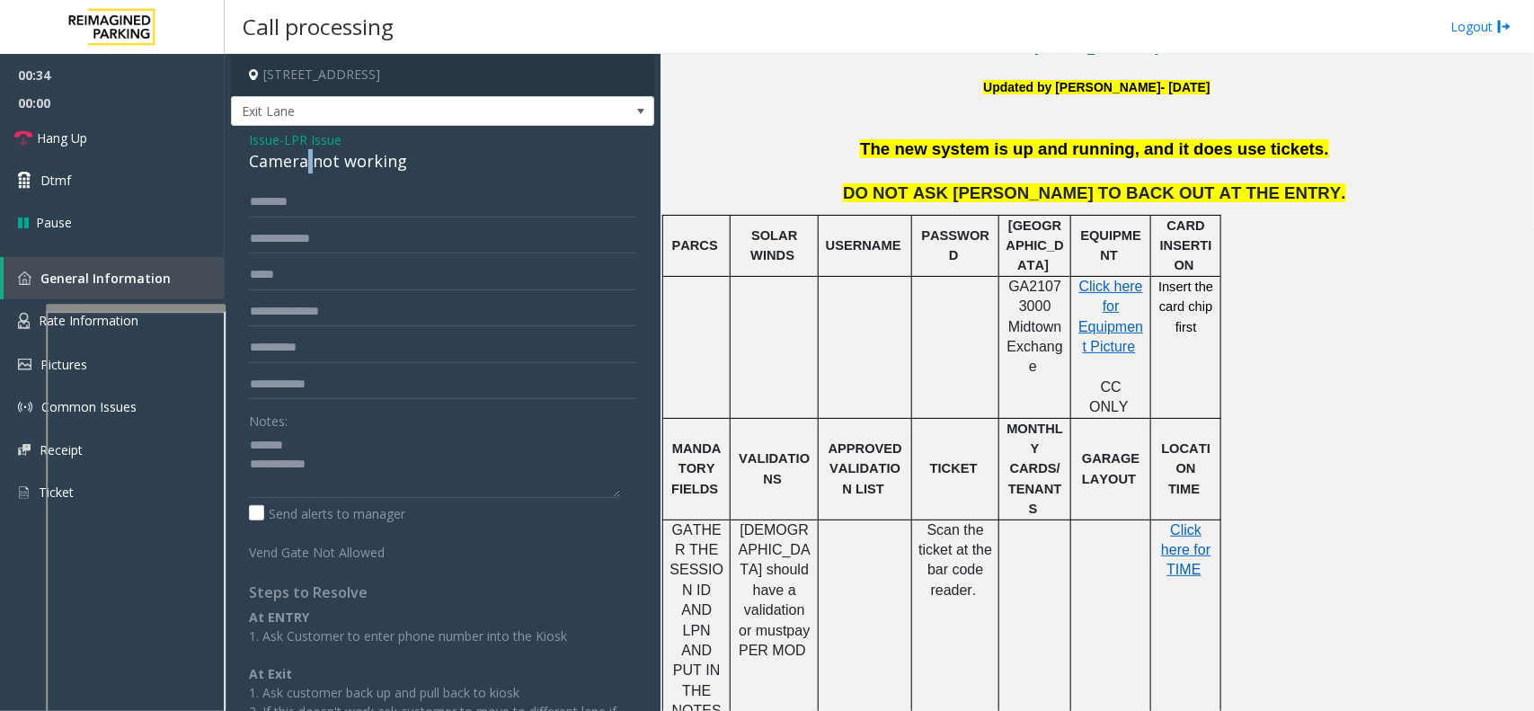
click at [306, 157] on div "Camera not working" at bounding box center [442, 161] width 387 height 24
click at [369, 286] on input "text" at bounding box center [442, 275] width 387 height 31
click at [356, 256] on form "Notes: Send alerts to manager Vend Gate Not Allowed" at bounding box center [442, 374] width 387 height 375
click at [369, 220] on form "Notes: Send alerts to manager Vend Gate Not Allowed" at bounding box center [442, 374] width 387 height 375
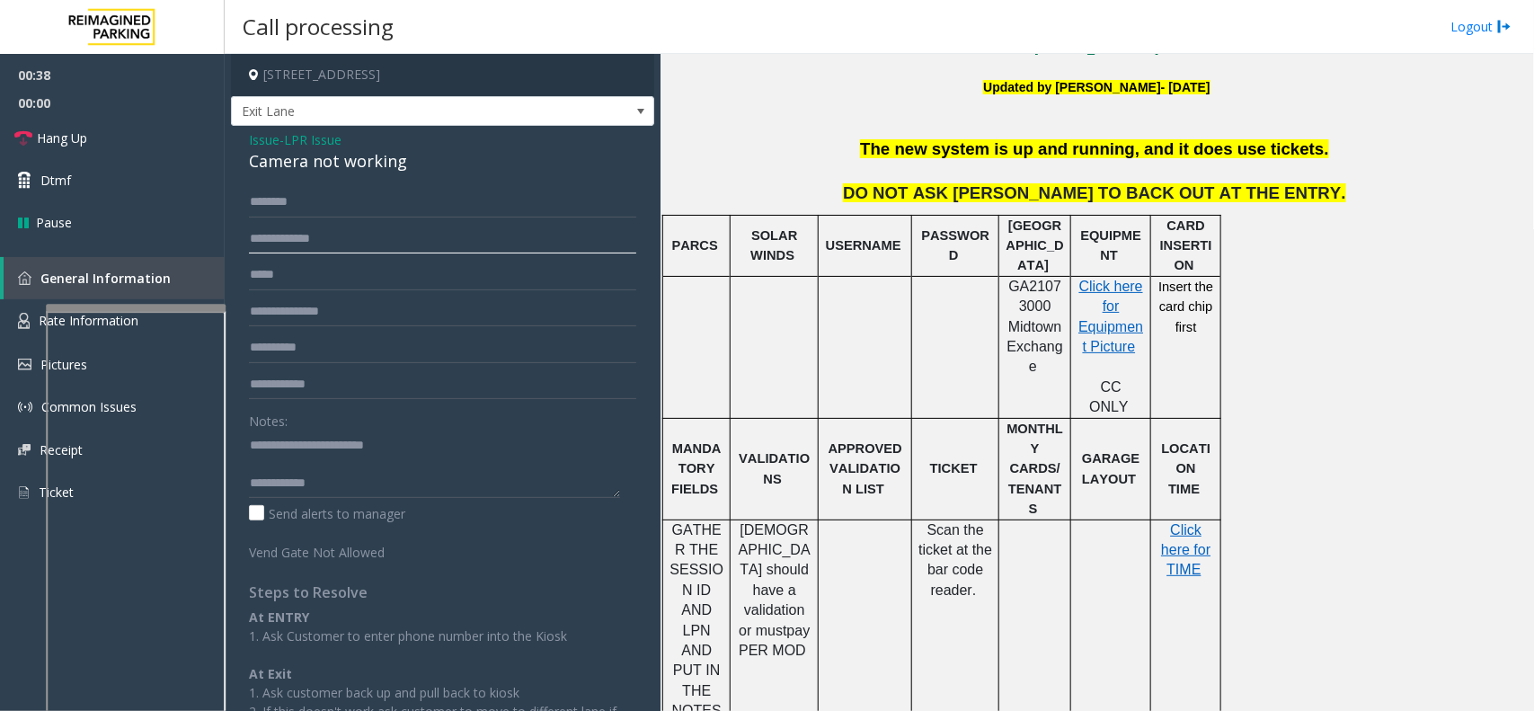
click at [370, 227] on input "text" at bounding box center [442, 239] width 387 height 31
type textarea "**********"
click at [365, 289] on input "text" at bounding box center [442, 275] width 387 height 31
click at [324, 230] on input "text" at bounding box center [442, 239] width 387 height 31
click at [262, 243] on input "*******" at bounding box center [442, 239] width 387 height 31
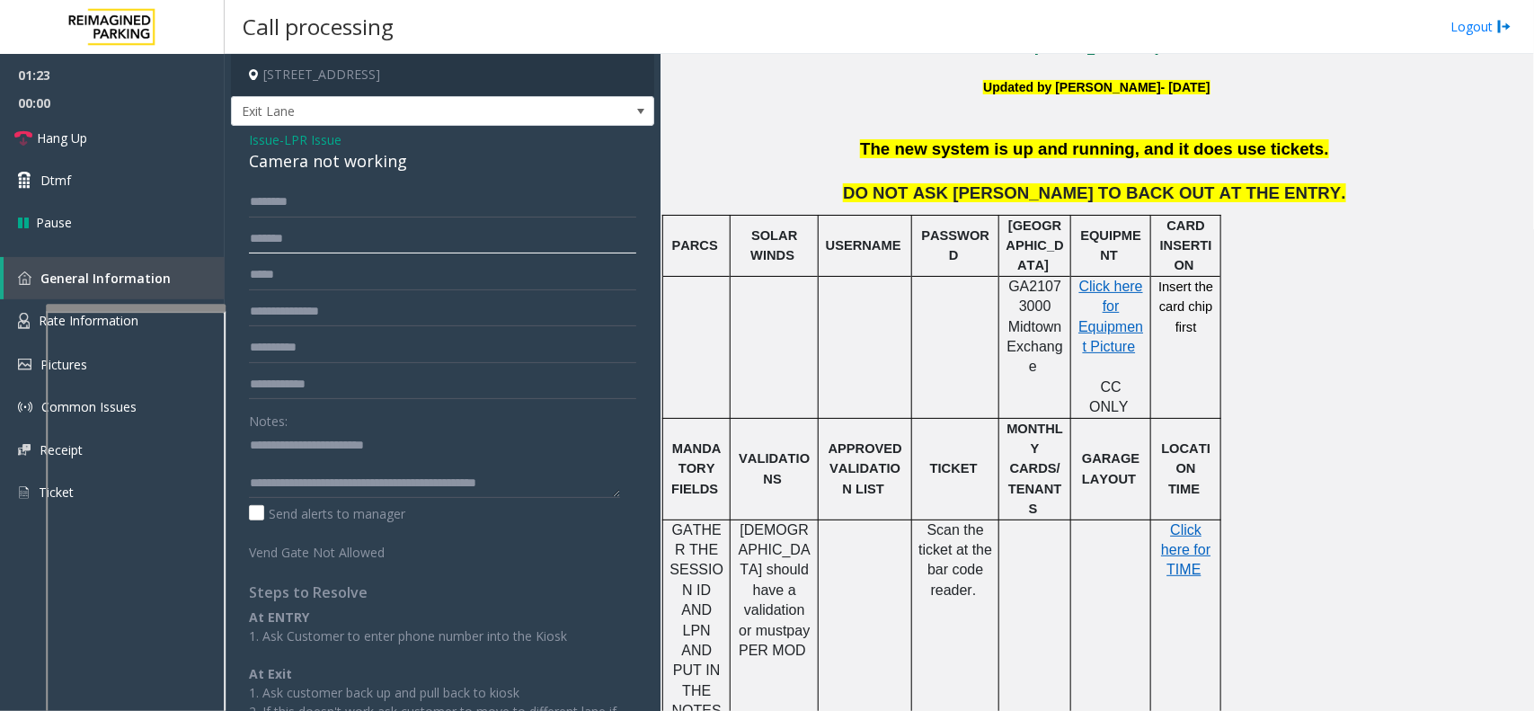
click at [276, 235] on input "*******" at bounding box center [442, 239] width 387 height 31
type input "*******"
click at [295, 142] on span "LPR Issue" at bounding box center [313, 139] width 58 height 19
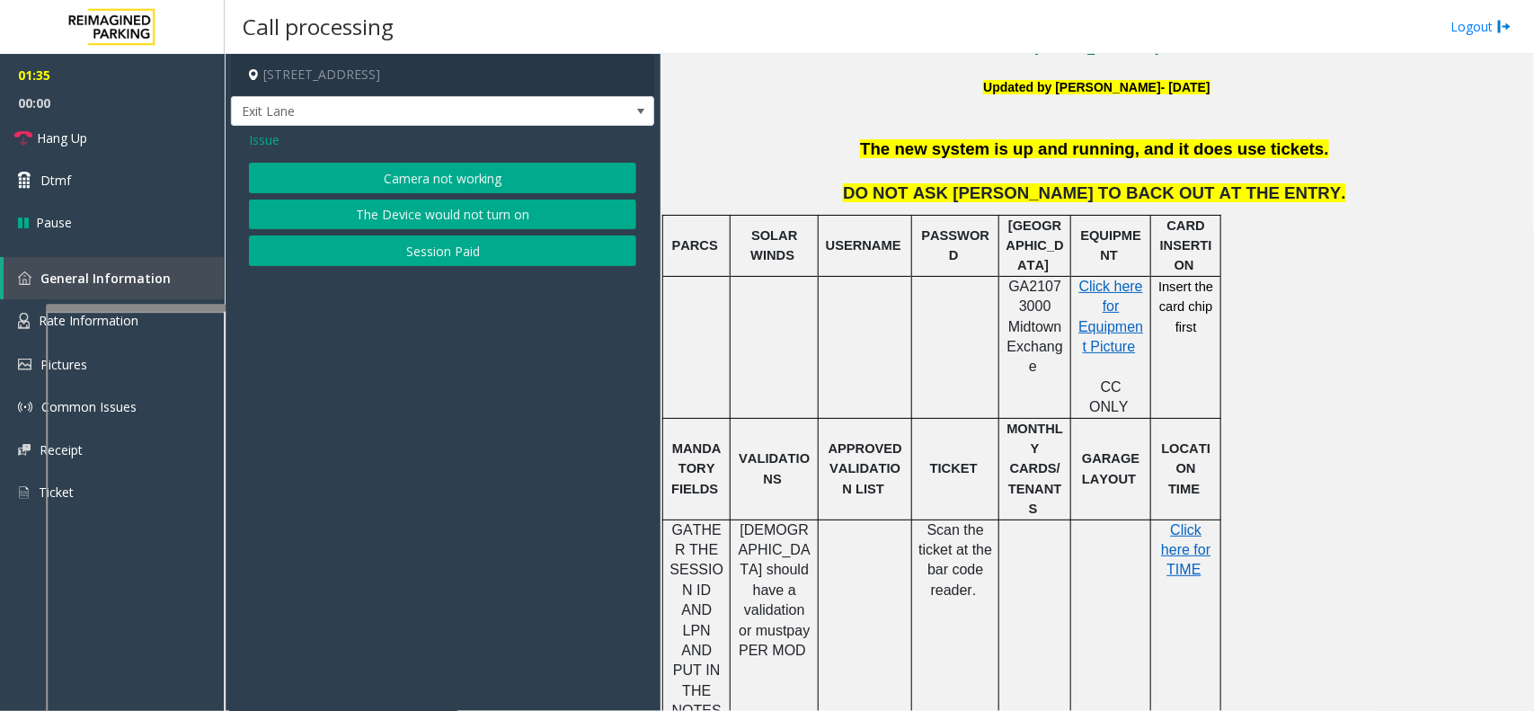
click at [270, 142] on span "Issue" at bounding box center [264, 139] width 31 height 19
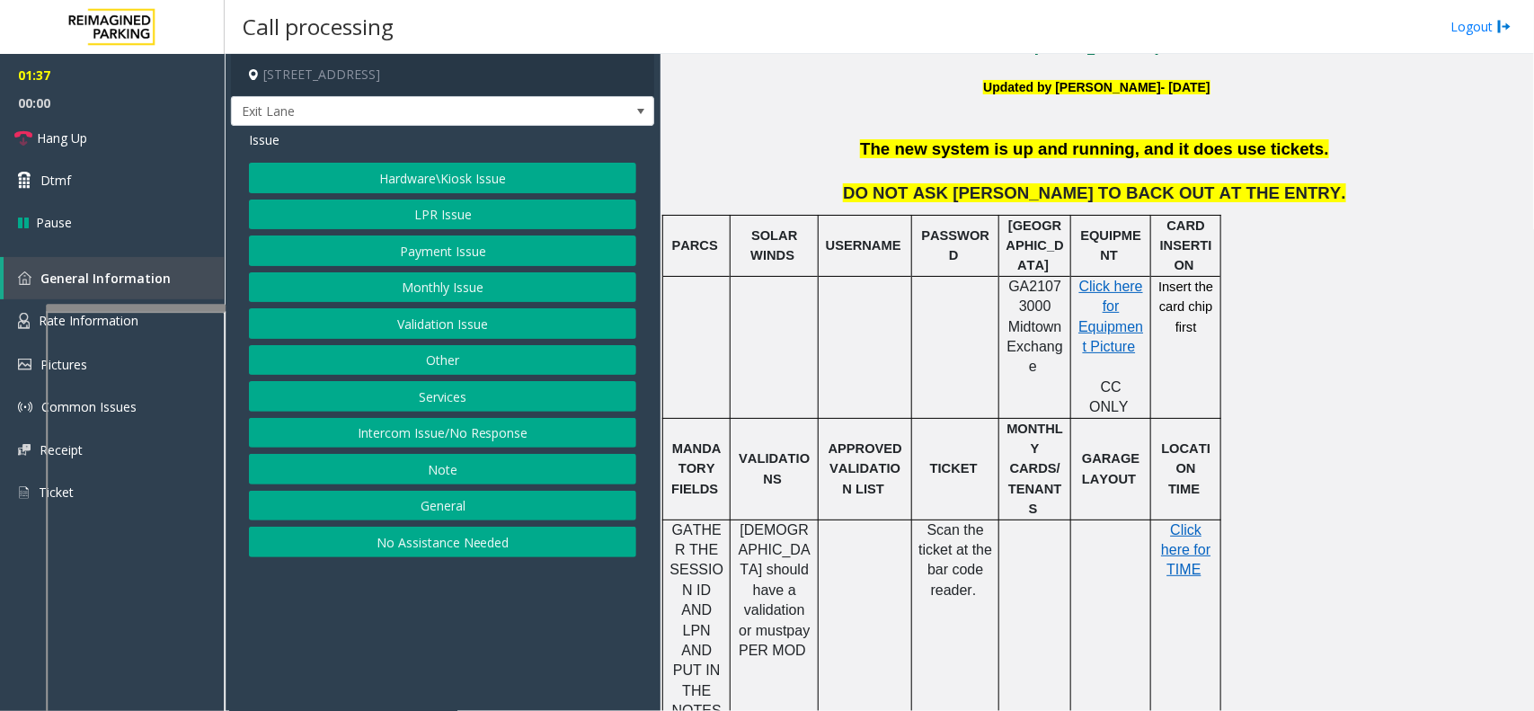
click at [455, 324] on button "Validation Issue" at bounding box center [442, 323] width 387 height 31
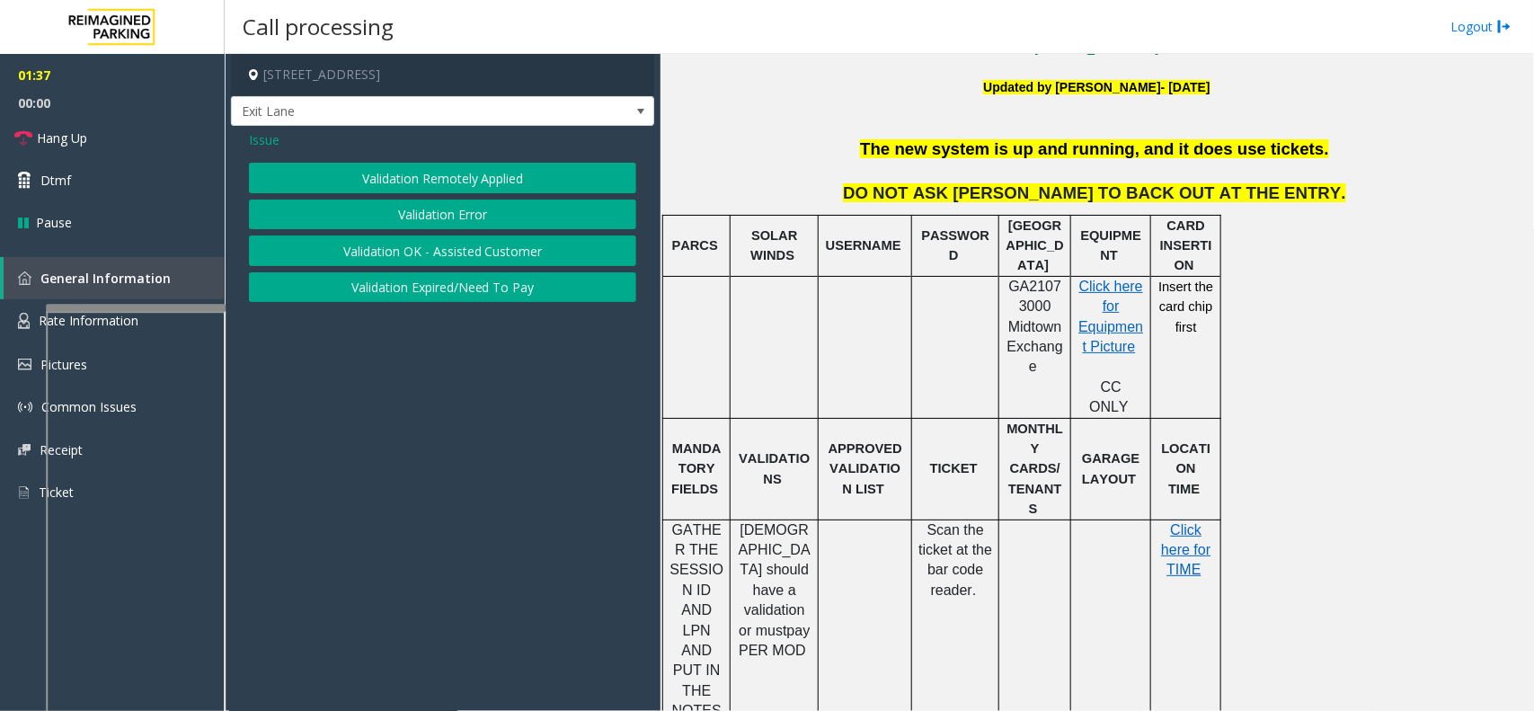
click at [430, 217] on button "Validation Error" at bounding box center [442, 215] width 387 height 31
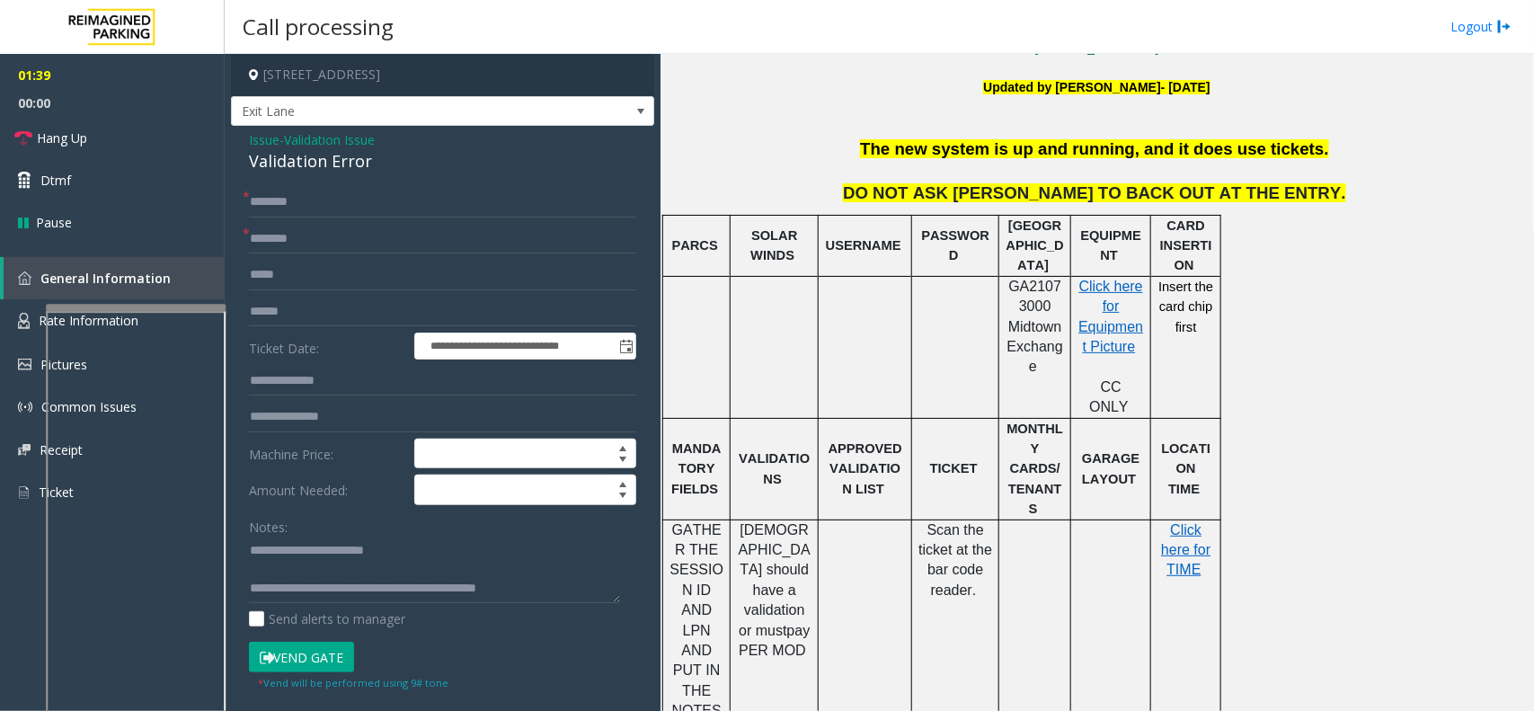
click at [324, 661] on button "Vend Gate" at bounding box center [301, 657] width 105 height 31
click at [280, 142] on span "- Validation Issue" at bounding box center [327, 139] width 95 height 17
click at [279, 142] on span "Issue" at bounding box center [264, 139] width 31 height 19
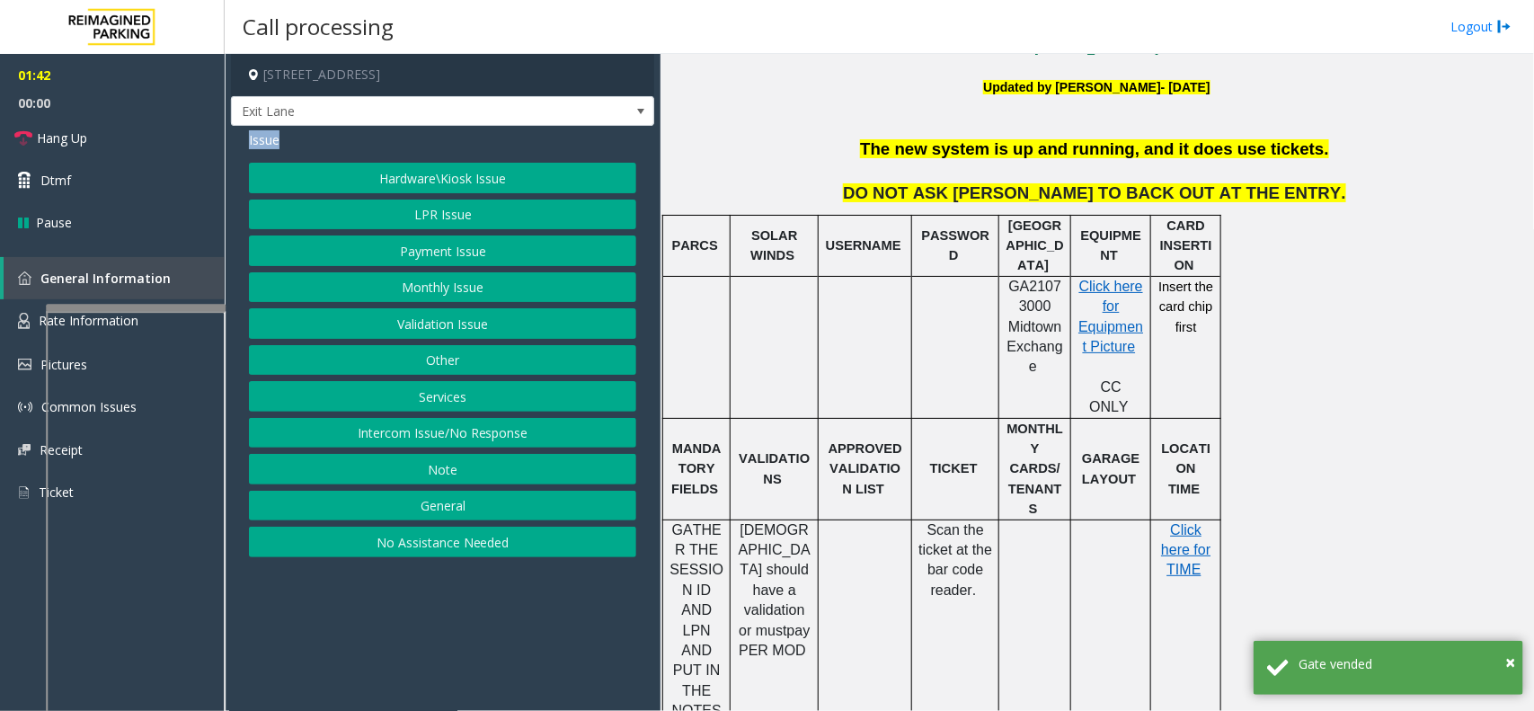
click at [393, 202] on button "LPR Issue" at bounding box center [442, 215] width 387 height 31
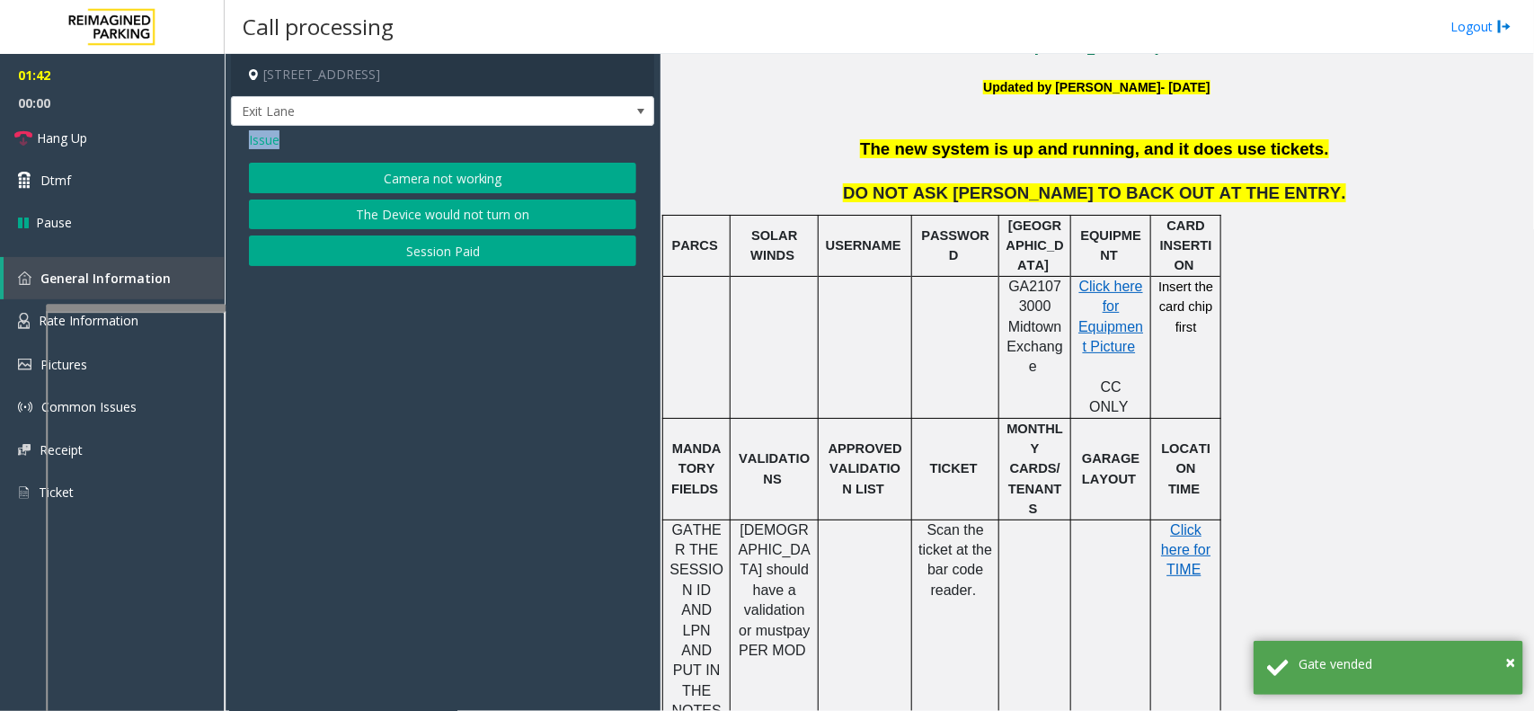
click at [401, 178] on button "Camera not working" at bounding box center [442, 178] width 387 height 31
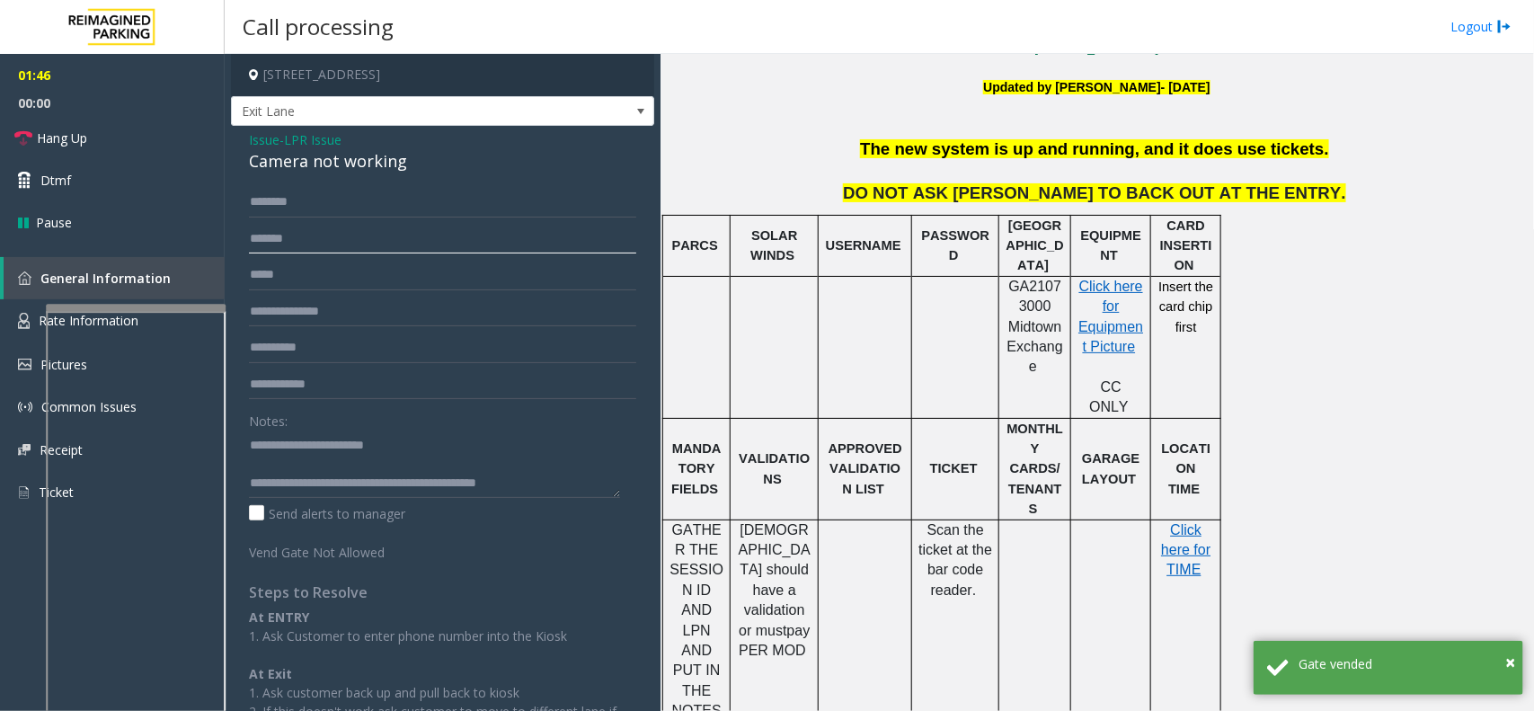
click at [464, 234] on input "*******" at bounding box center [442, 239] width 387 height 31
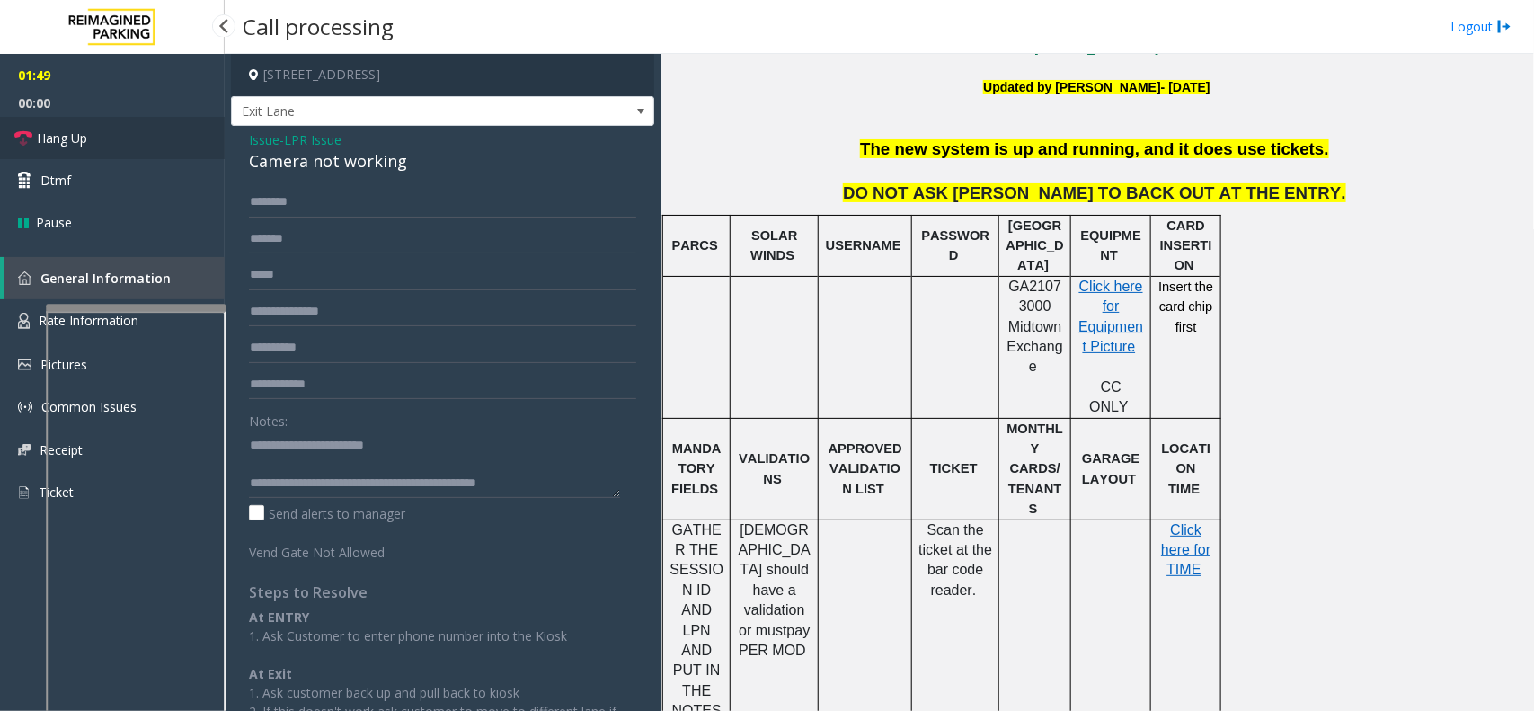
click at [57, 118] on link "Hang Up" at bounding box center [112, 138] width 225 height 42
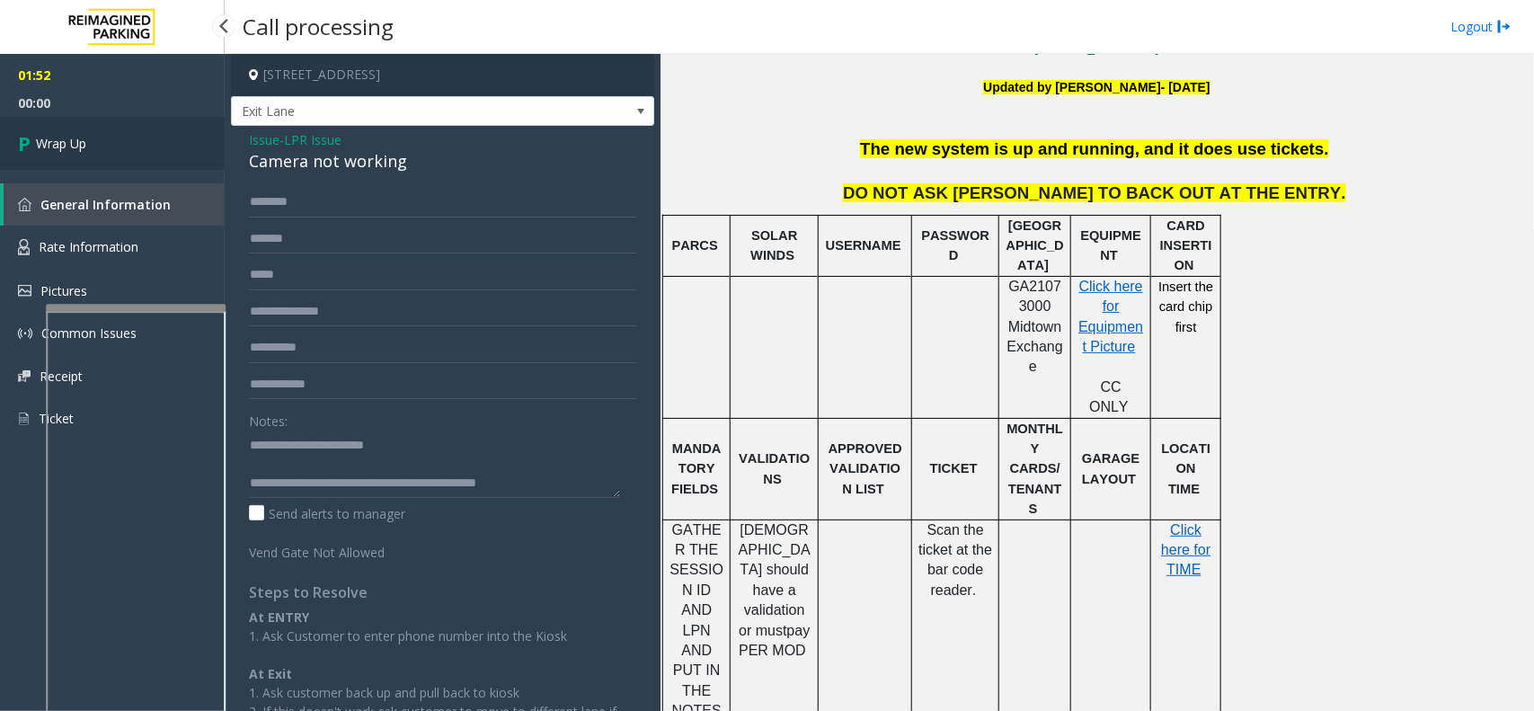
click at [91, 139] on link "Wrap Up" at bounding box center [112, 143] width 225 height 53
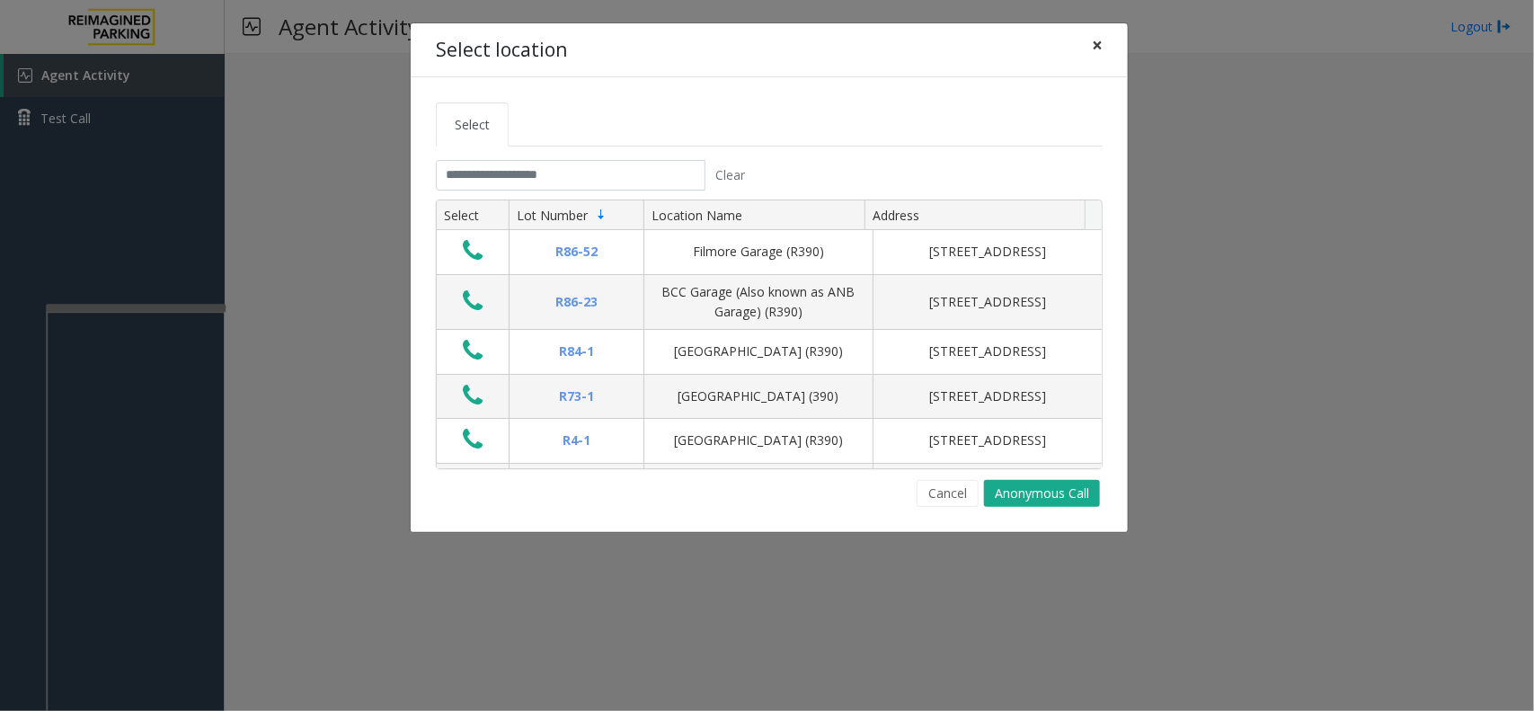
click at [1108, 45] on button "×" at bounding box center [1098, 45] width 36 height 44
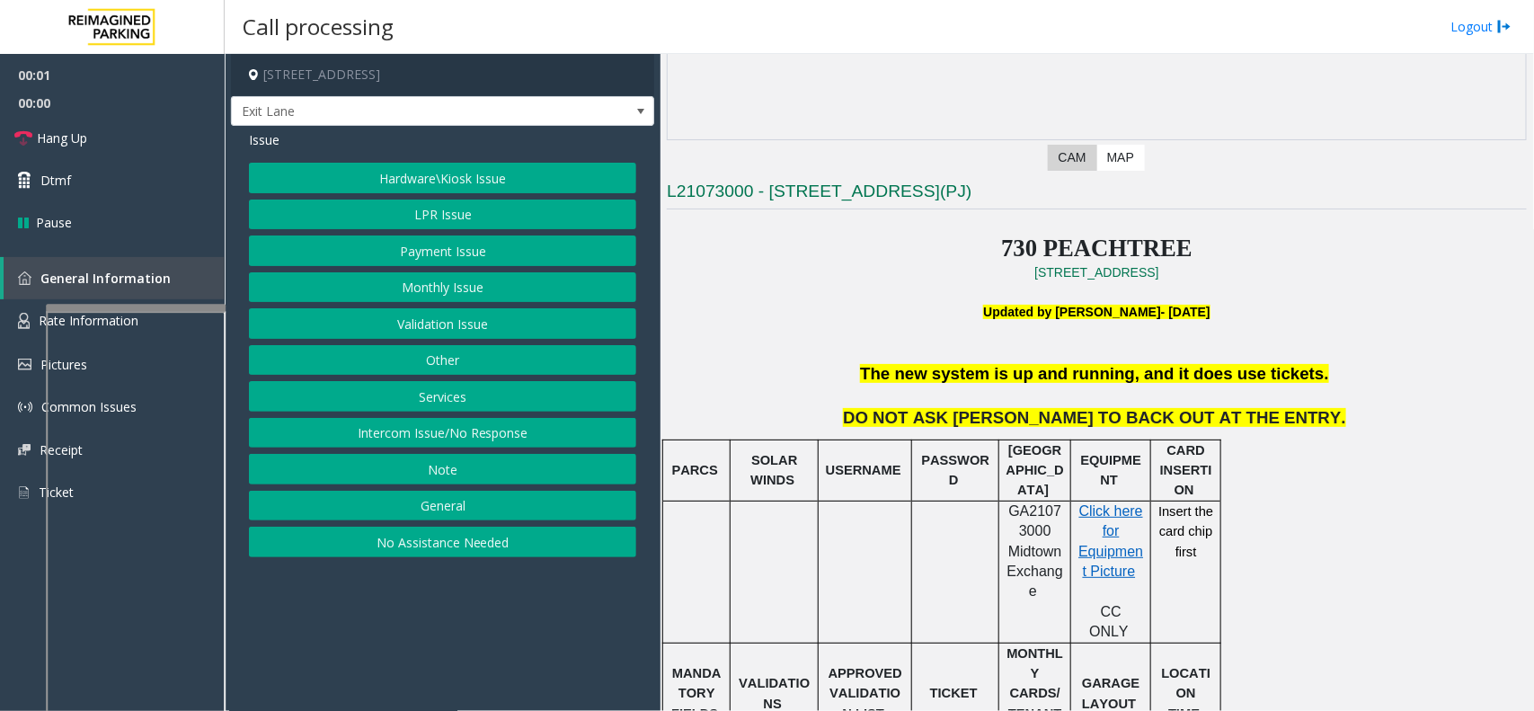
scroll to position [449, 0]
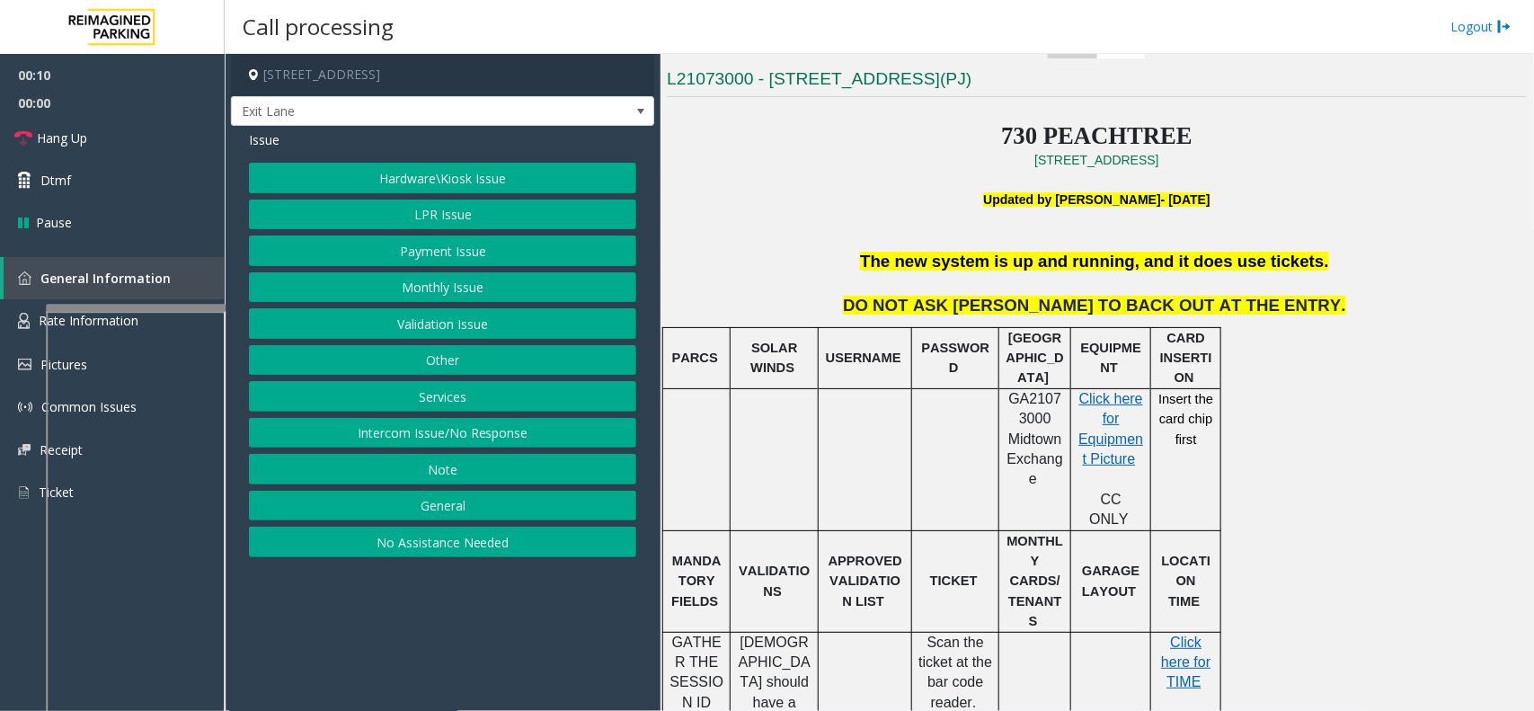
click at [418, 217] on button "LPR Issue" at bounding box center [442, 215] width 387 height 31
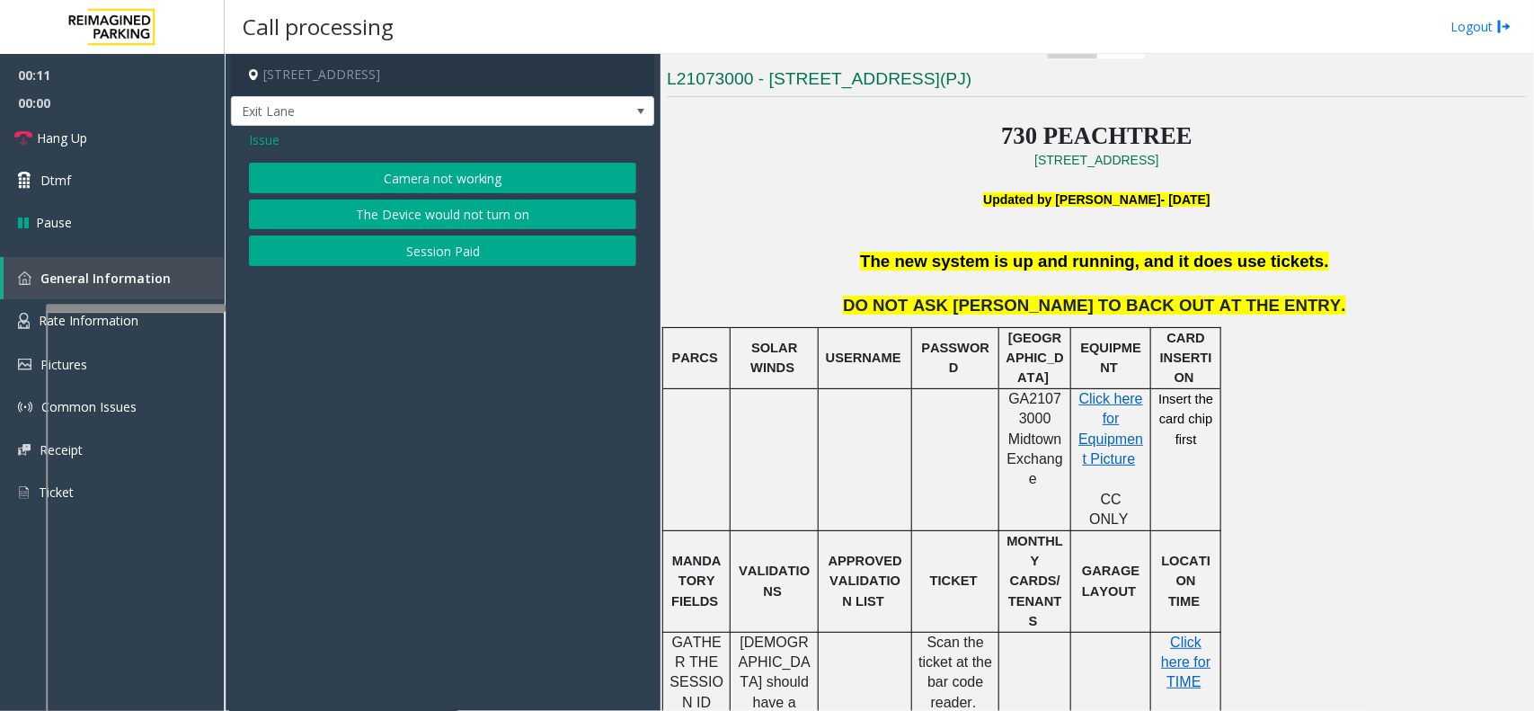
click at [416, 257] on button "Session Paid" at bounding box center [442, 251] width 387 height 31
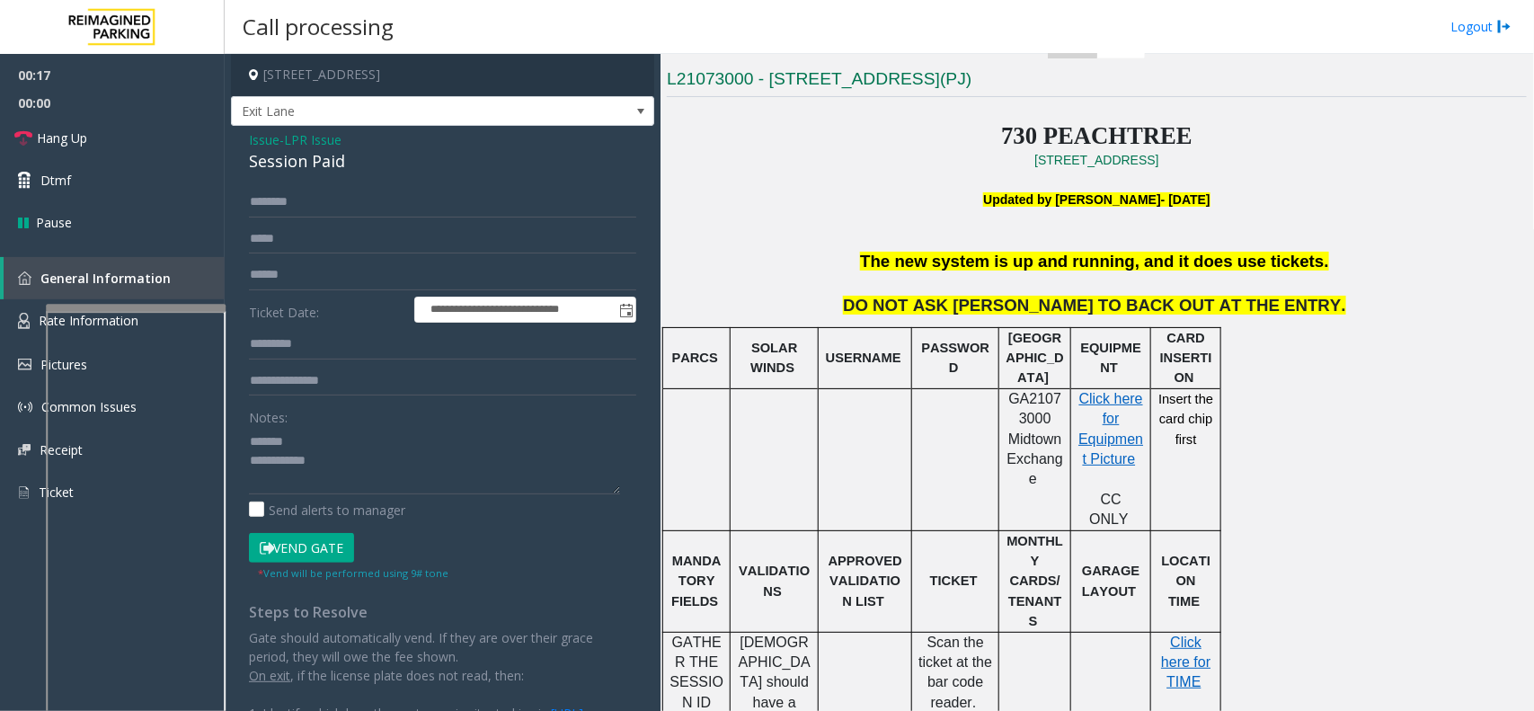
click at [285, 156] on div "Session Paid" at bounding box center [442, 161] width 387 height 24
type textarea "**********"
click at [371, 344] on input "text" at bounding box center [442, 344] width 387 height 31
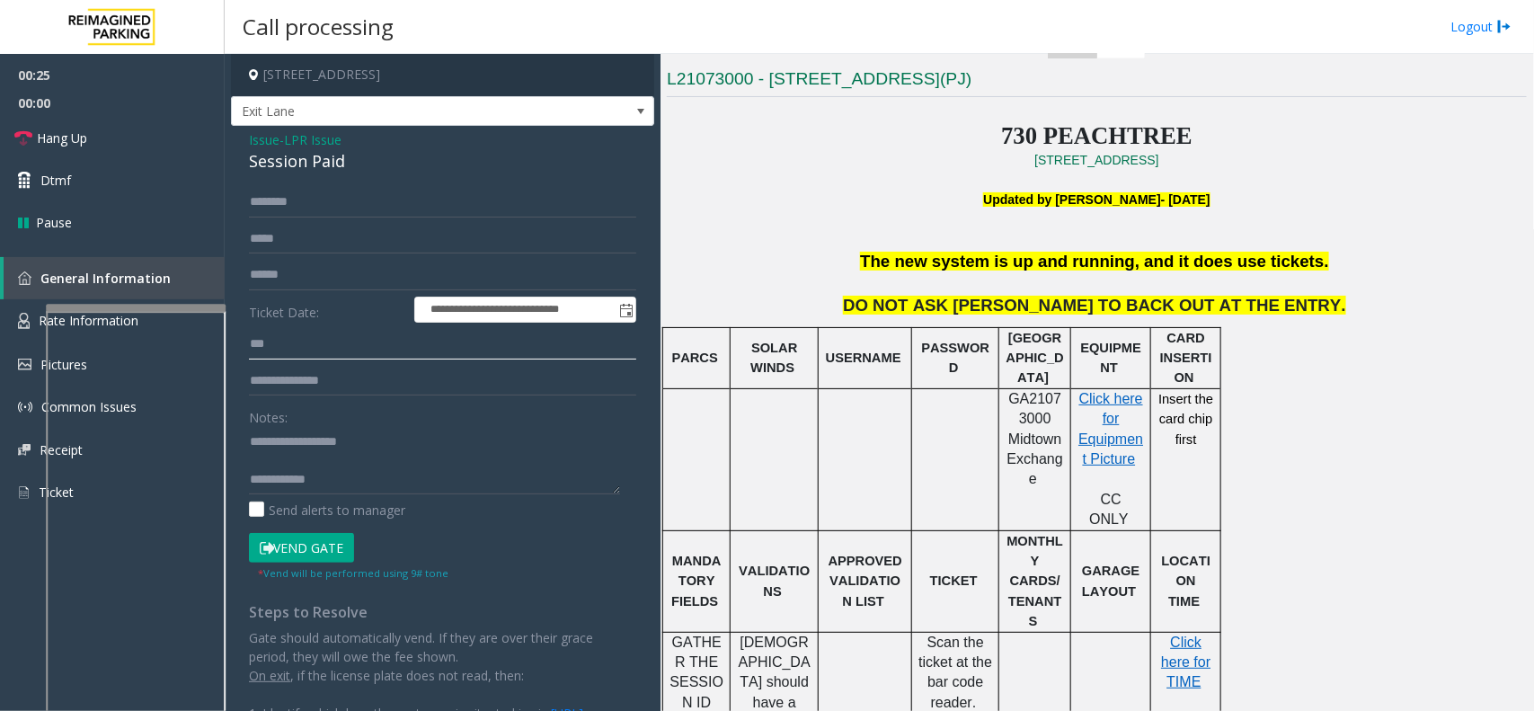
type input "***"
click at [301, 457] on textarea at bounding box center [434, 460] width 371 height 67
click at [301, 455] on textarea at bounding box center [434, 460] width 371 height 67
click at [292, 457] on textarea at bounding box center [434, 460] width 371 height 67
click at [330, 558] on button "Vend Gate" at bounding box center [301, 548] width 105 height 31
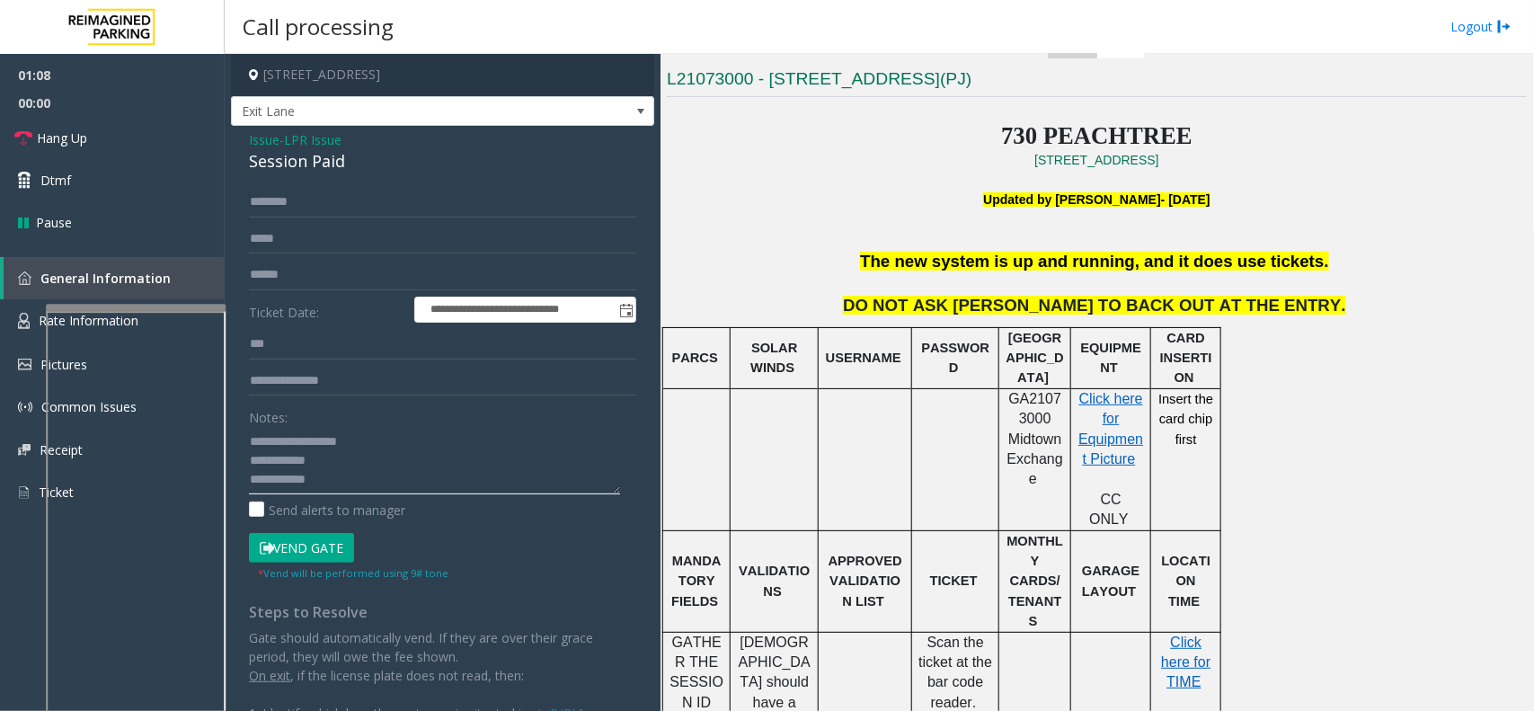
click at [337, 473] on textarea at bounding box center [434, 460] width 371 height 67
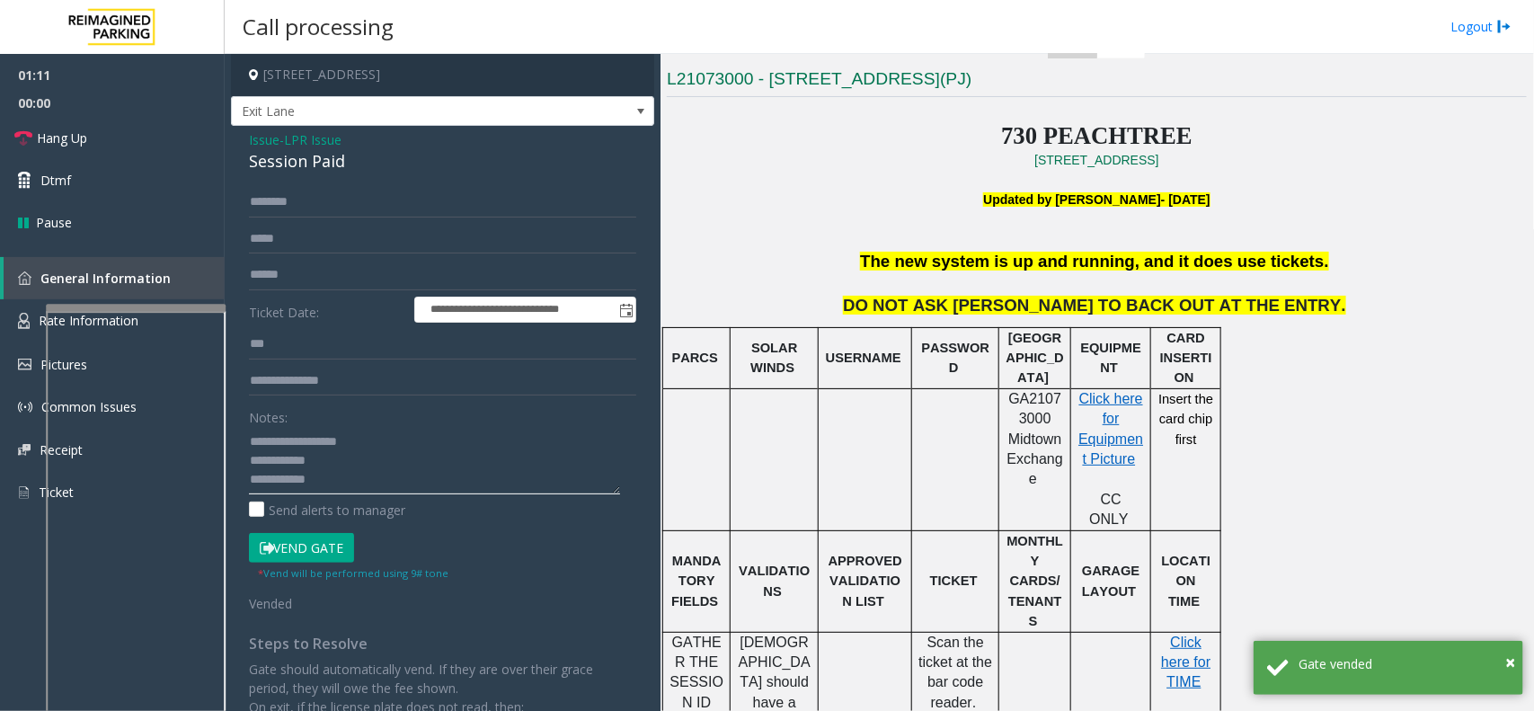
click at [334, 463] on textarea at bounding box center [434, 460] width 371 height 67
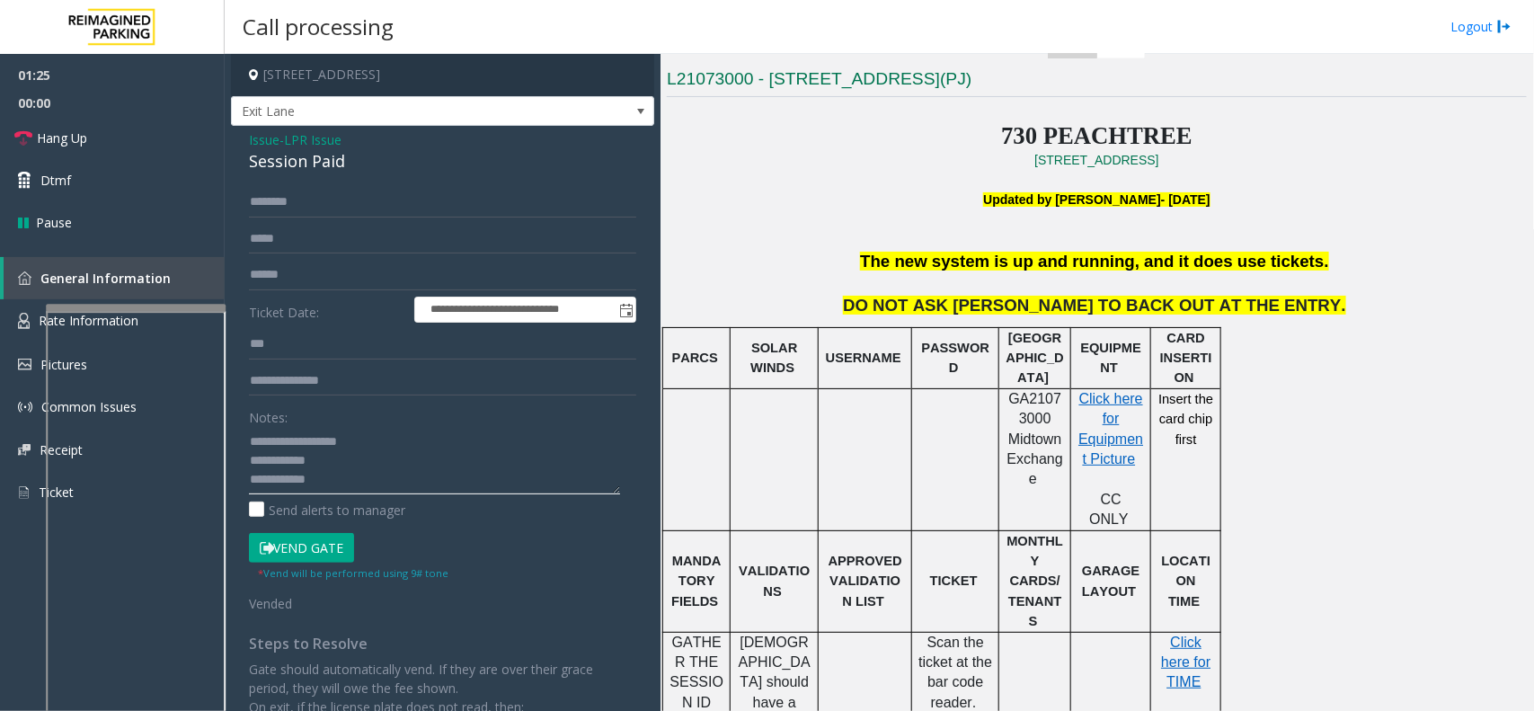
click at [344, 484] on textarea at bounding box center [434, 460] width 371 height 67
click at [142, 133] on link "Hang Up" at bounding box center [112, 138] width 225 height 42
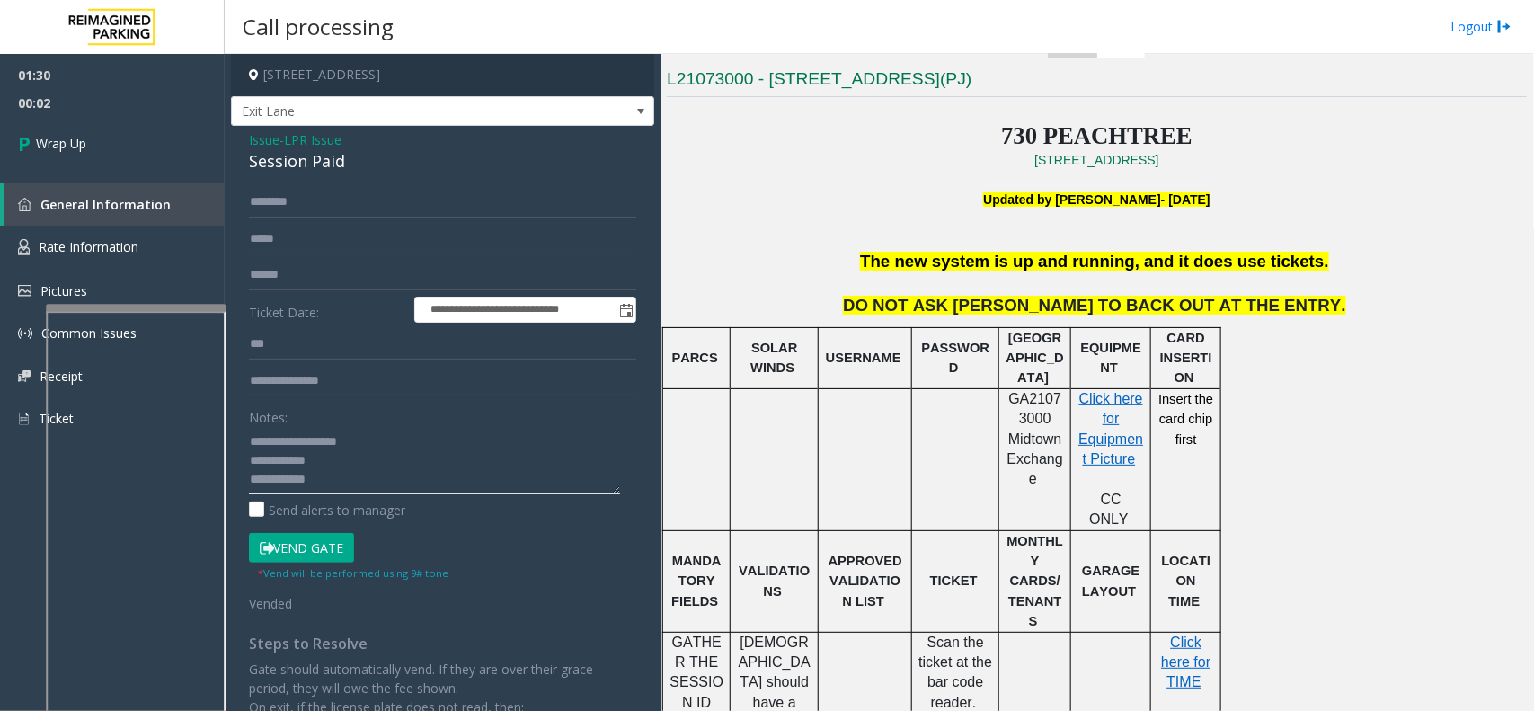
click at [420, 475] on textarea at bounding box center [434, 460] width 371 height 67
type textarea "**********"
click at [115, 118] on link "Wrap Up" at bounding box center [112, 143] width 225 height 53
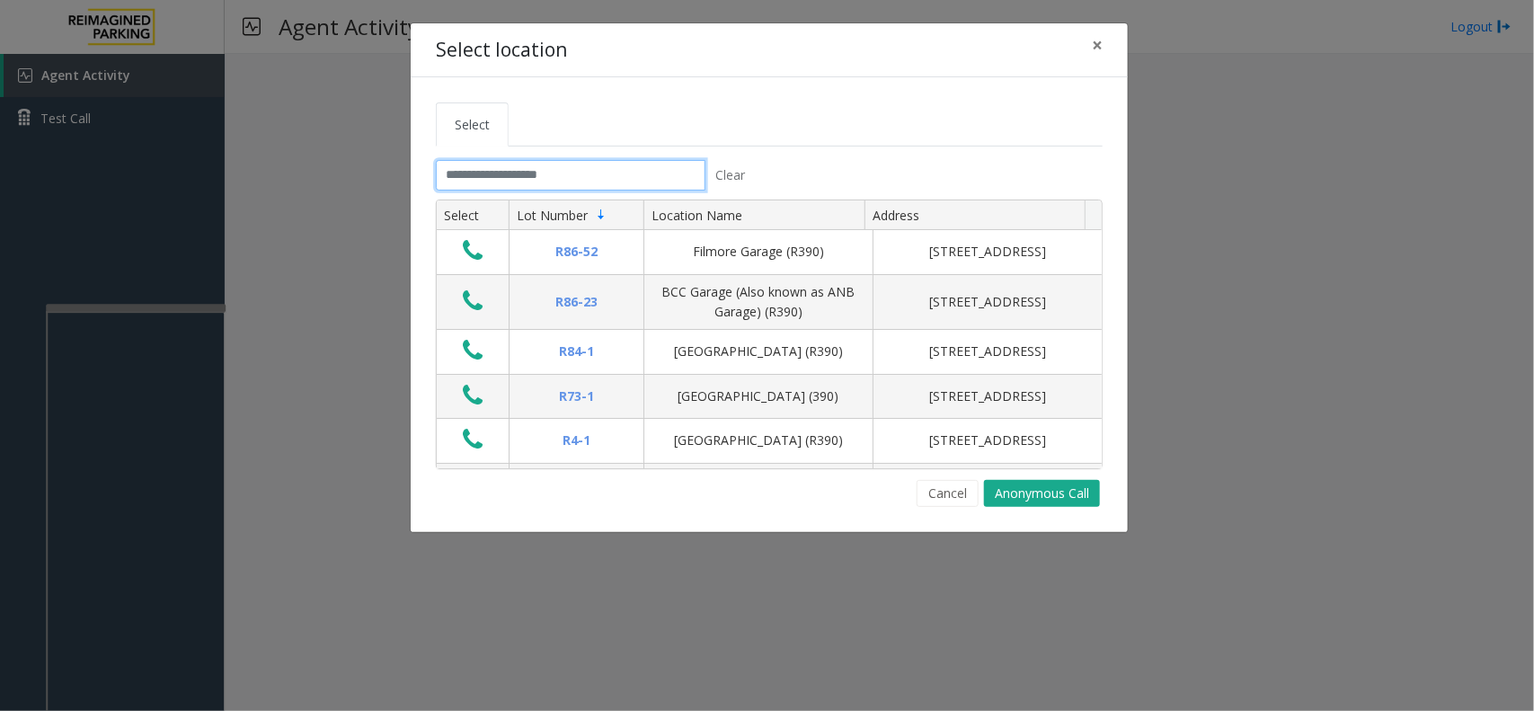
click at [572, 178] on input "text" at bounding box center [571, 175] width 270 height 31
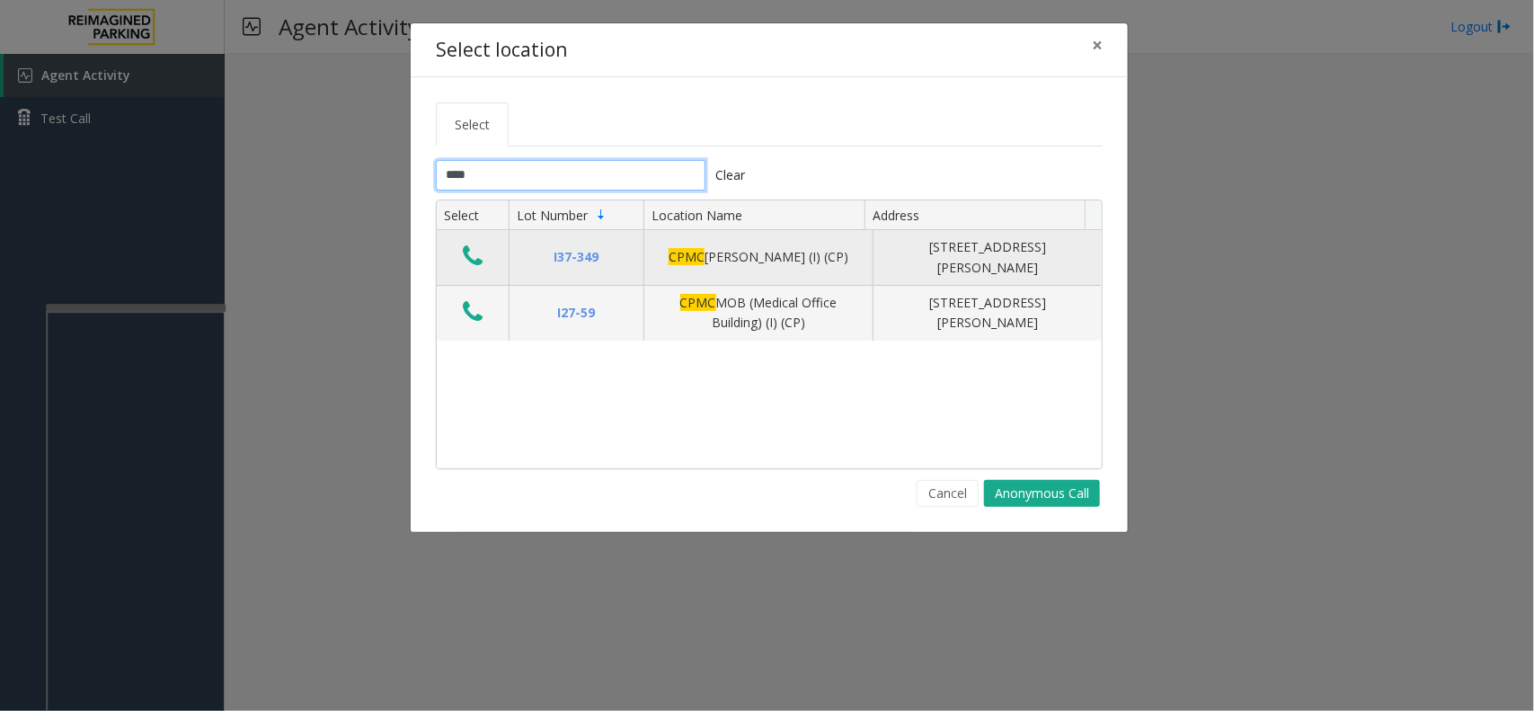
type input "****"
click at [472, 252] on icon "Data table" at bounding box center [473, 256] width 20 height 25
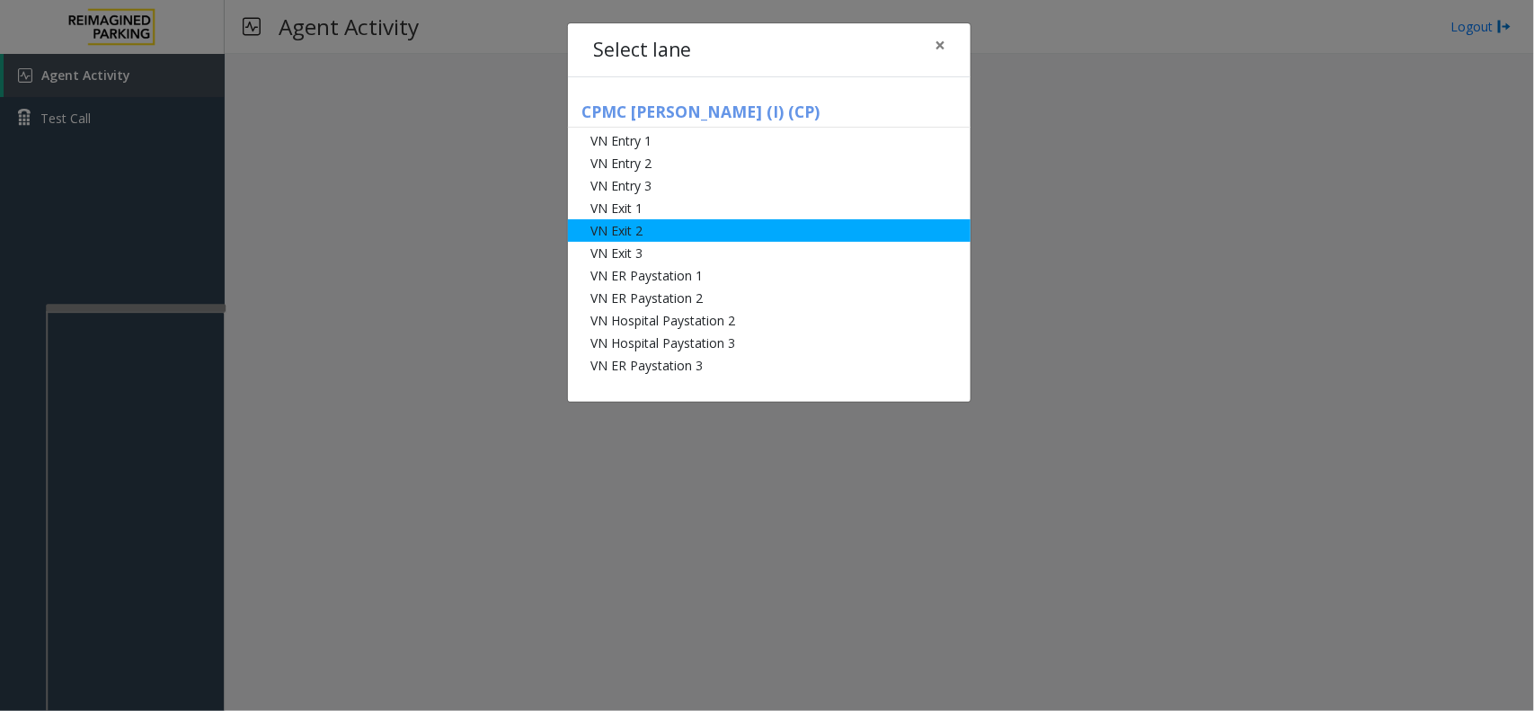
click at [671, 225] on li "VN Exit 2" at bounding box center [769, 230] width 403 height 22
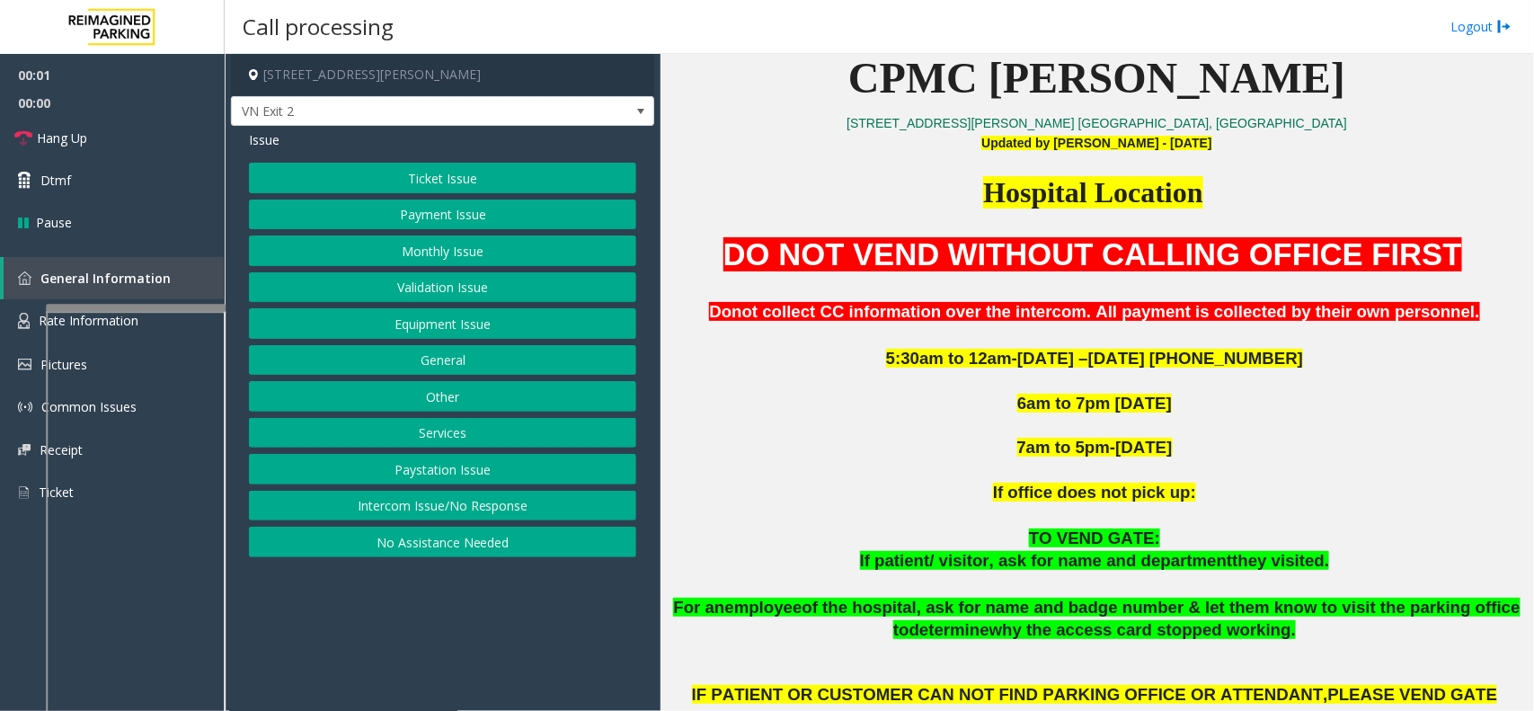
scroll to position [562, 0]
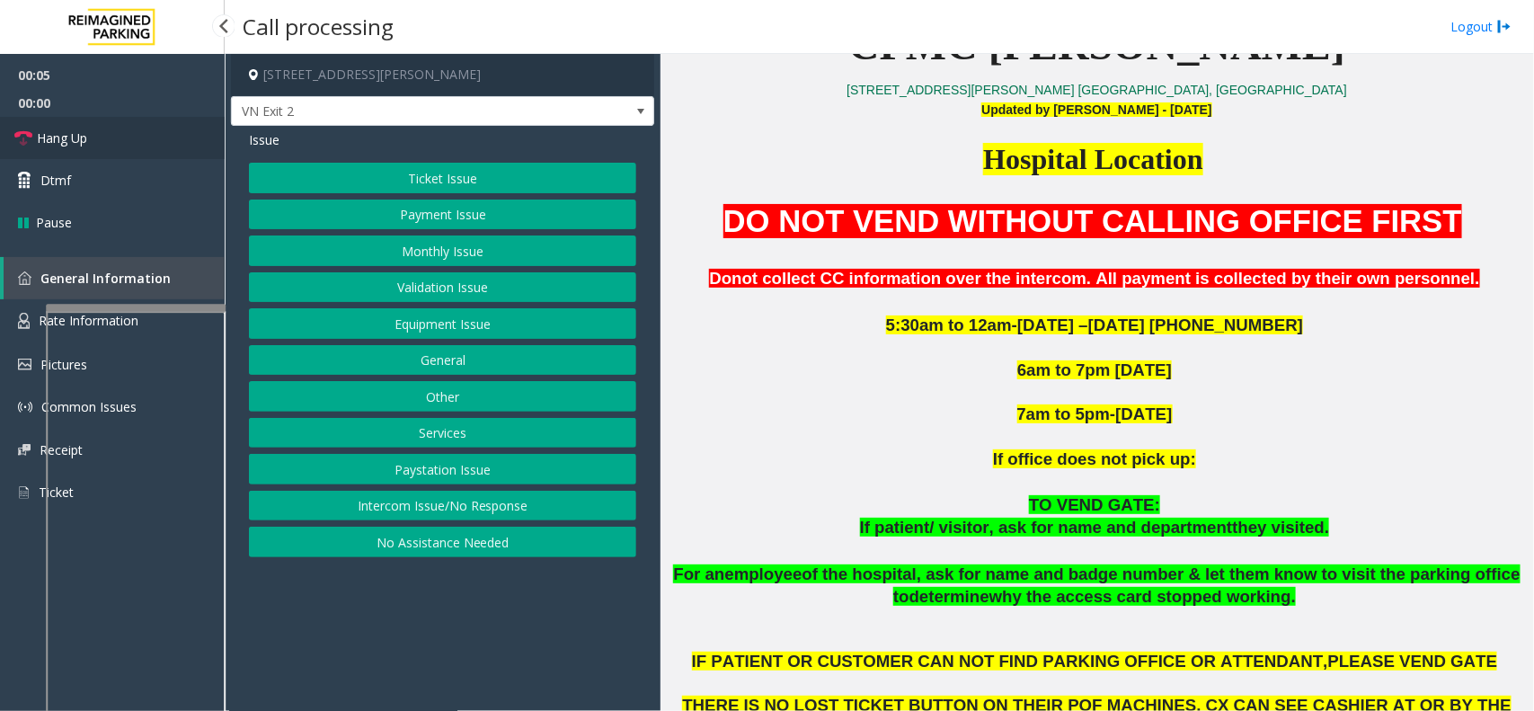
click at [124, 126] on link "Hang Up" at bounding box center [112, 138] width 225 height 42
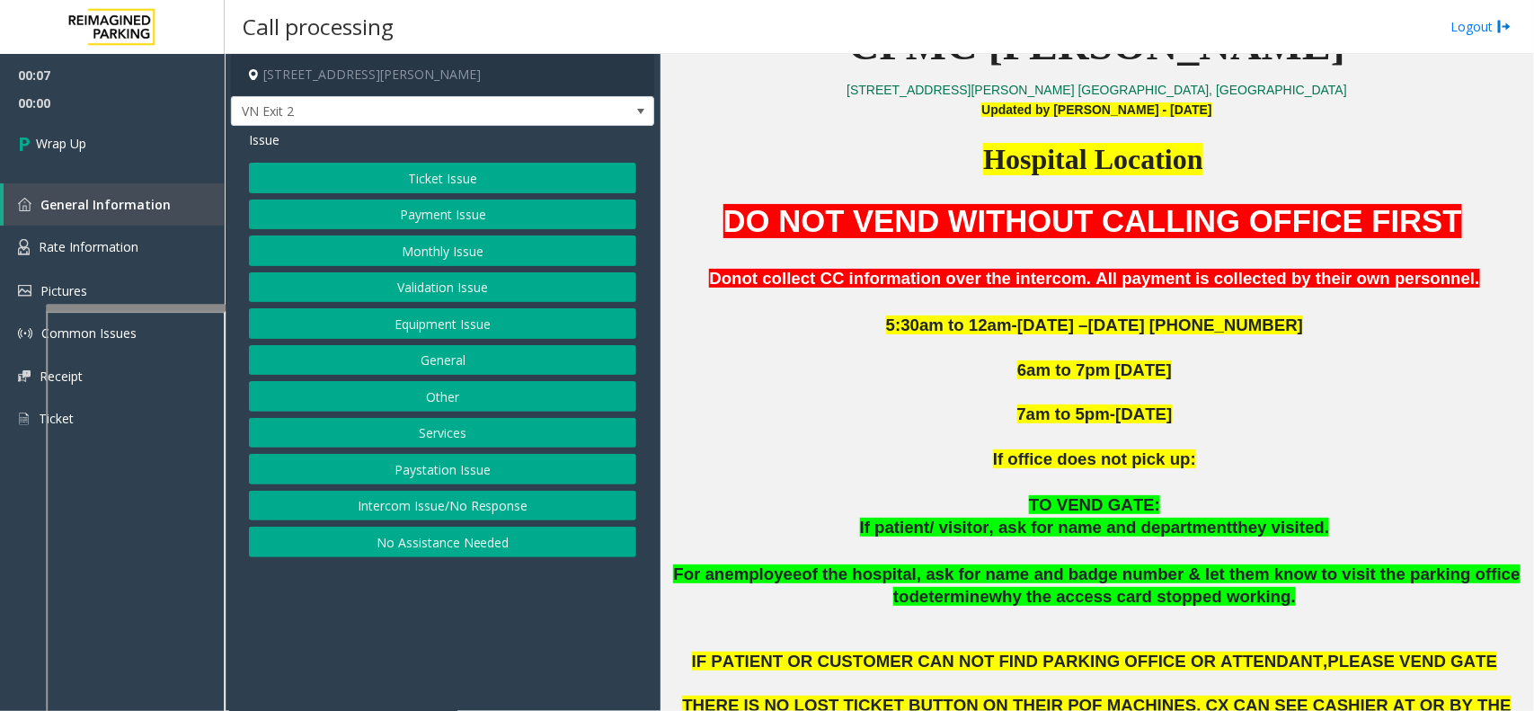
click at [379, 317] on button "Equipment Issue" at bounding box center [442, 323] width 387 height 31
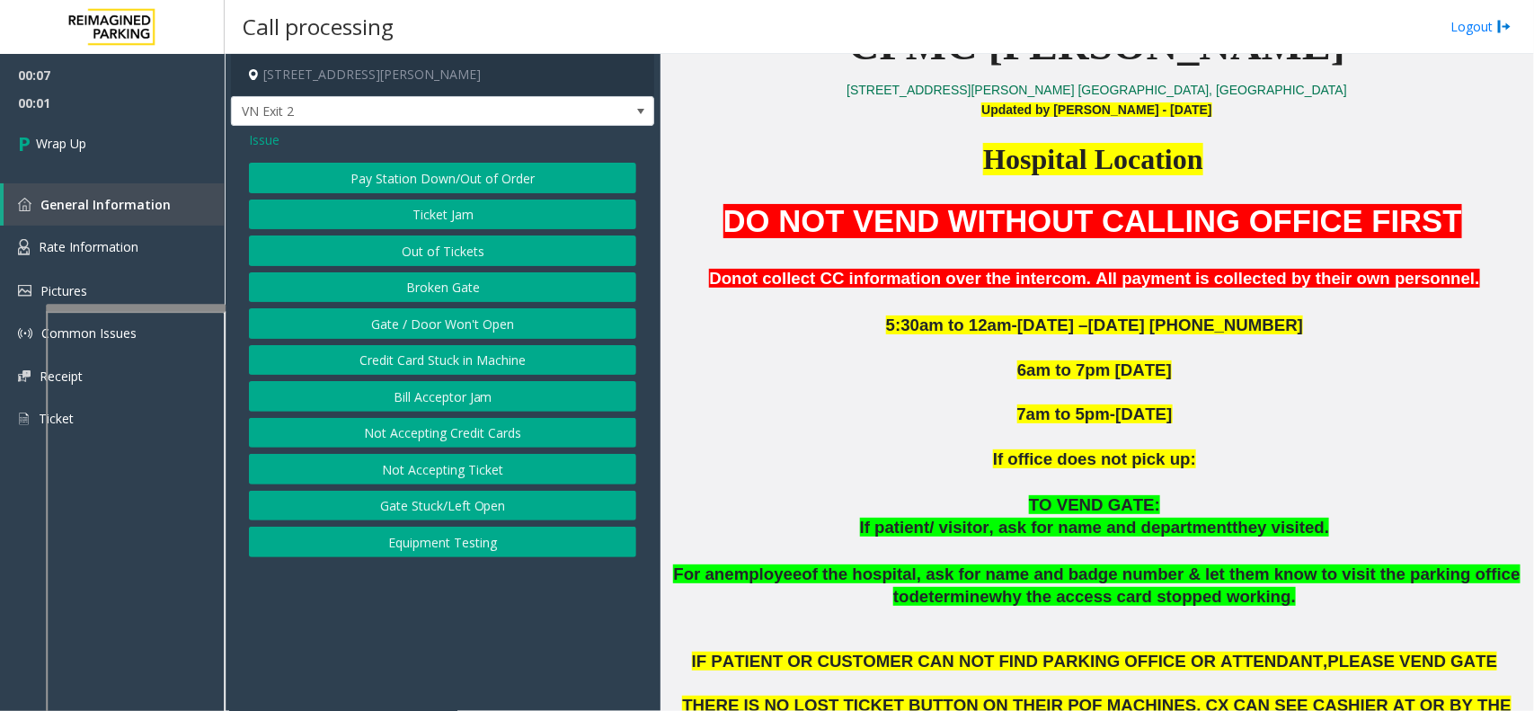
click at [379, 317] on button "Gate / Door Won't Open" at bounding box center [442, 323] width 387 height 31
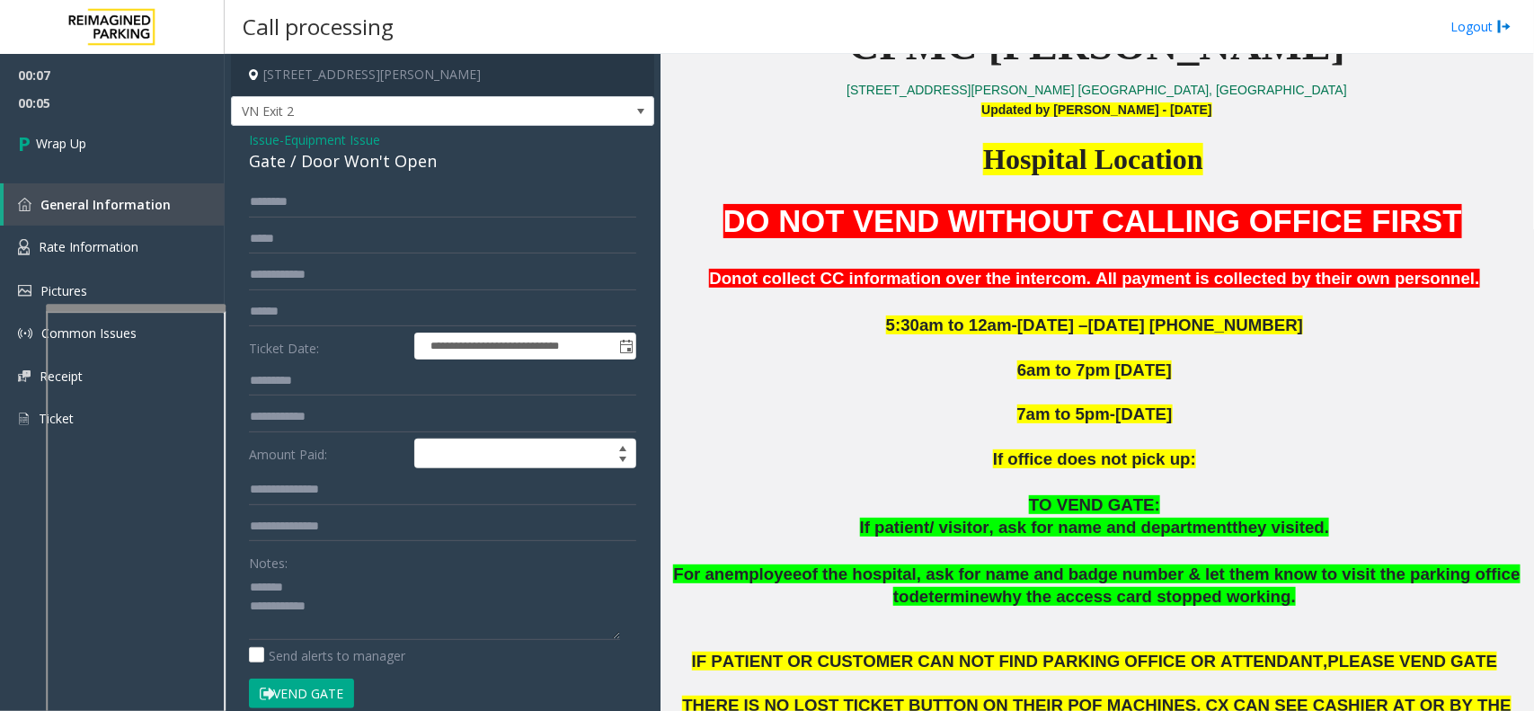
click at [306, 164] on div "Gate / Door Won't Open" at bounding box center [442, 161] width 387 height 24
click at [464, 636] on textarea at bounding box center [434, 606] width 371 height 67
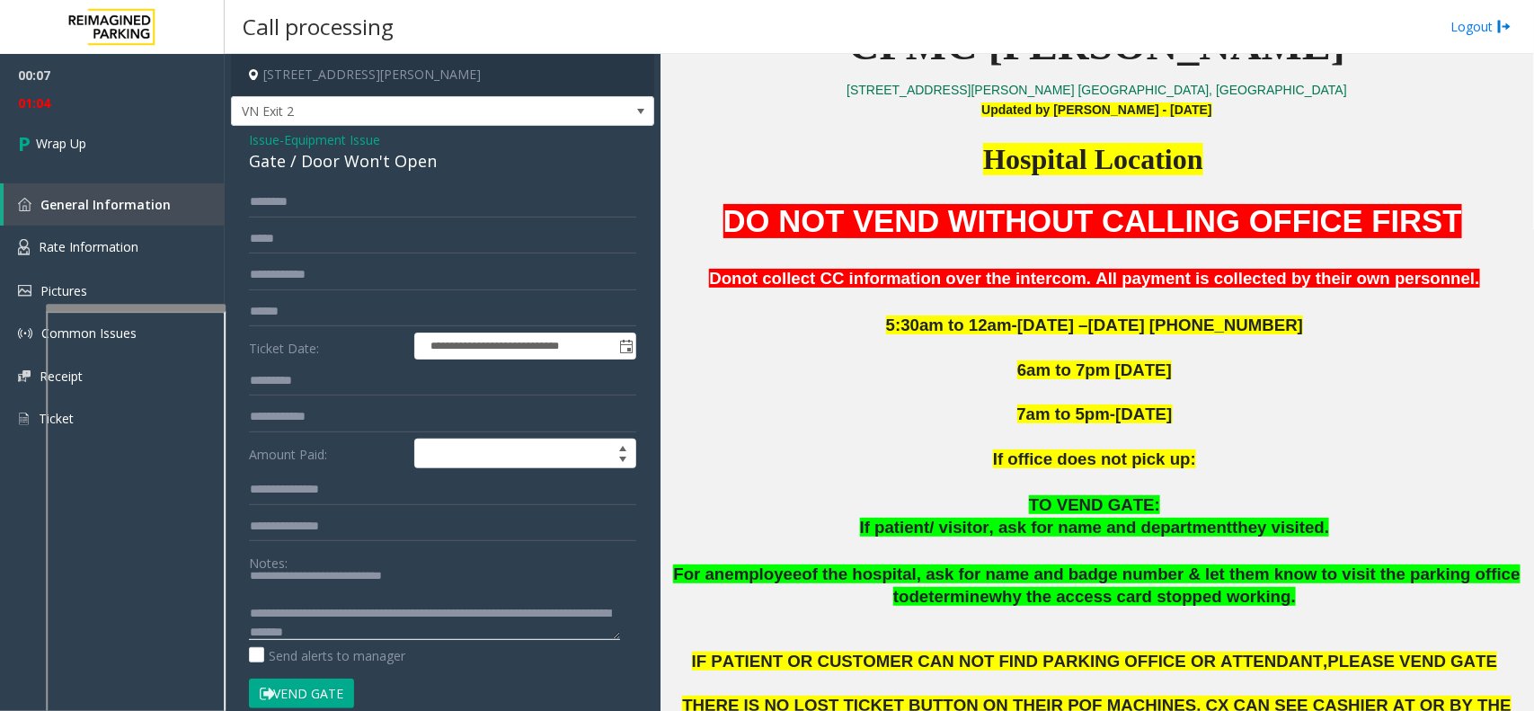
drag, startPoint x: 474, startPoint y: 626, endPoint x: 459, endPoint y: 607, distance: 23.7
type textarea "**********"
click at [124, 155] on link "Wrap Up" at bounding box center [112, 143] width 225 height 53
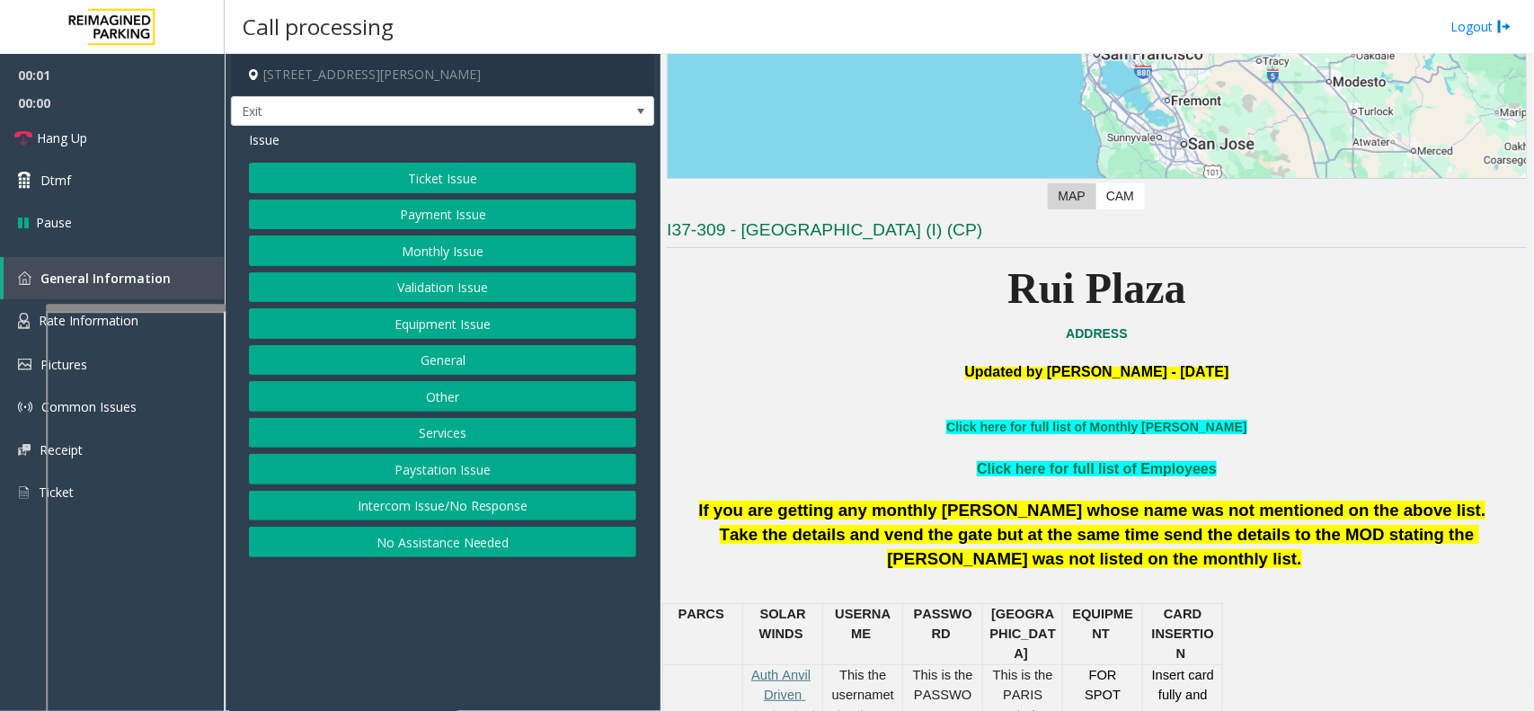
scroll to position [337, 0]
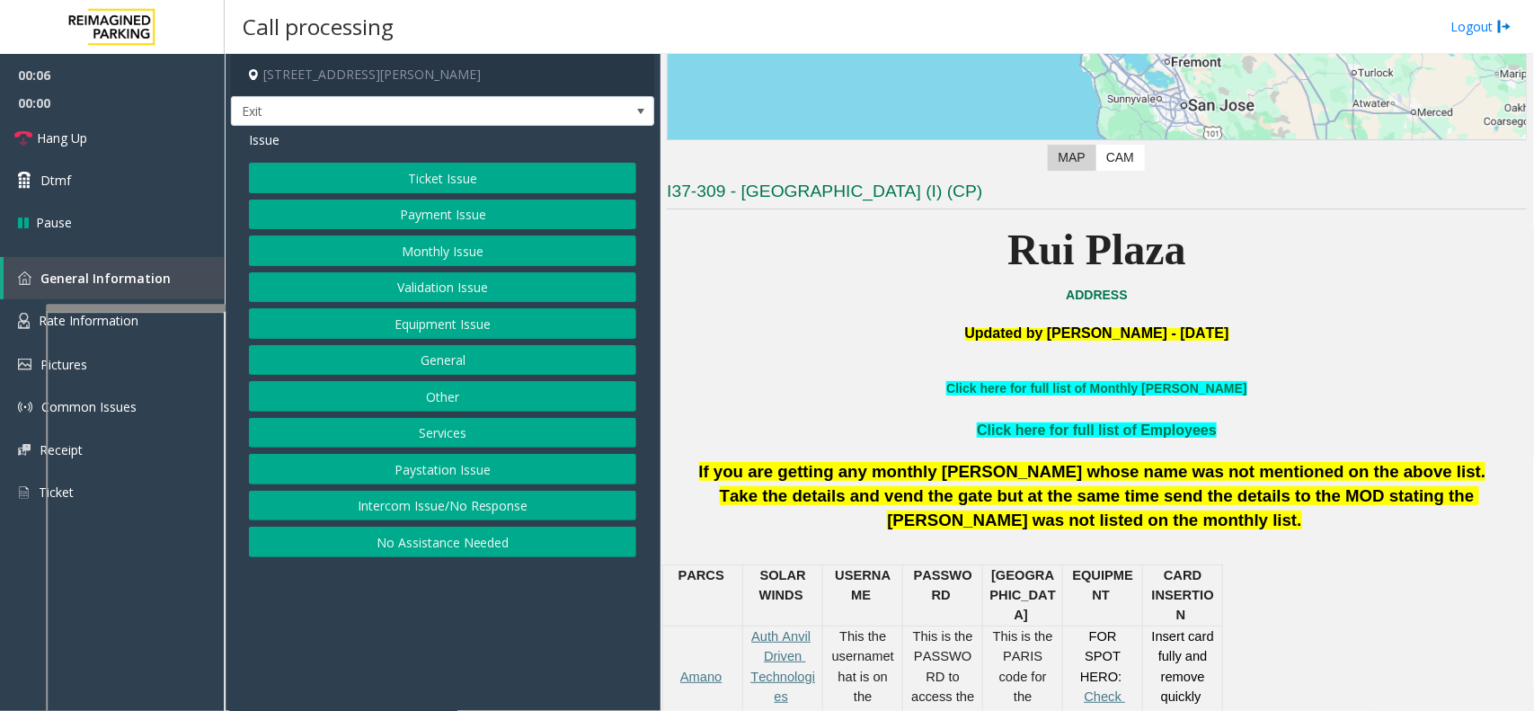
click at [492, 440] on button "Services" at bounding box center [442, 433] width 387 height 31
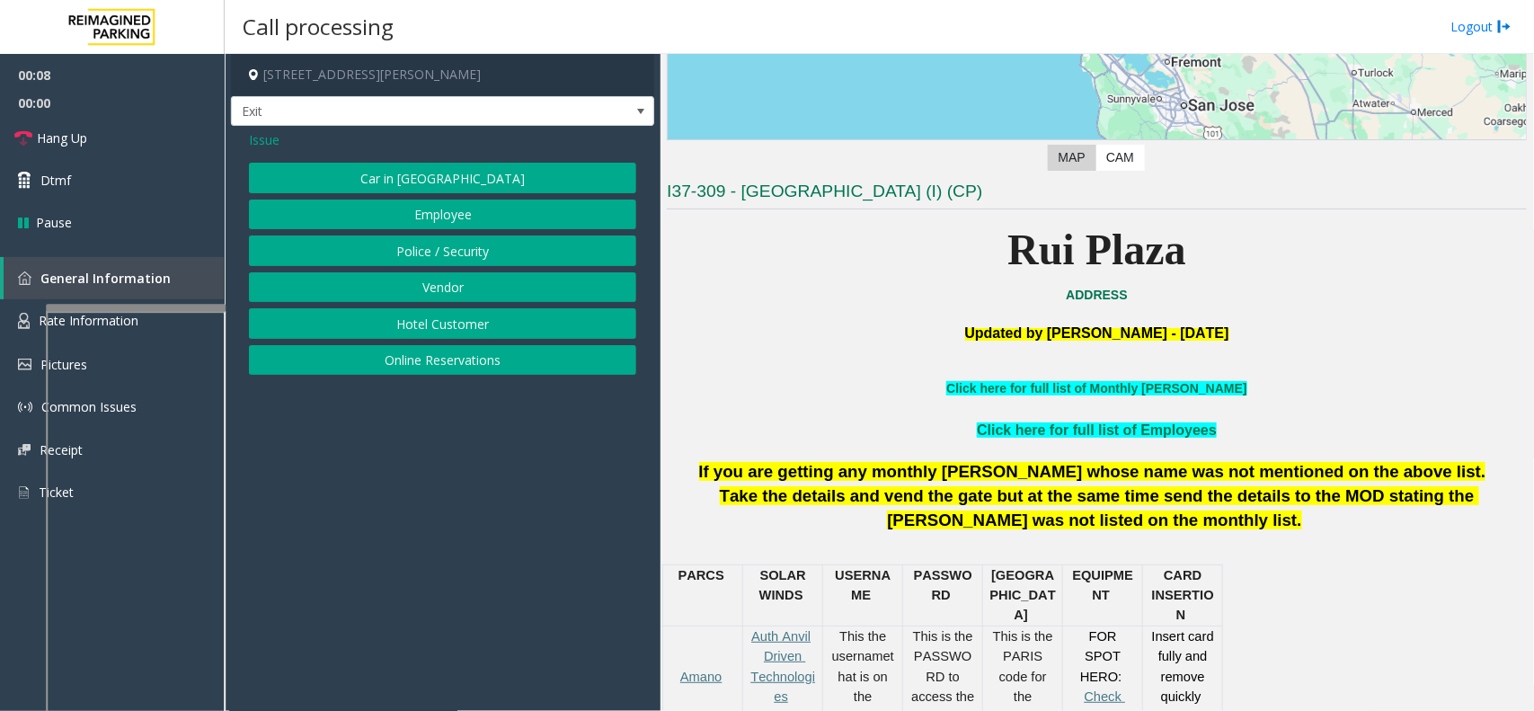
click at [270, 140] on span "Issue" at bounding box center [264, 139] width 31 height 19
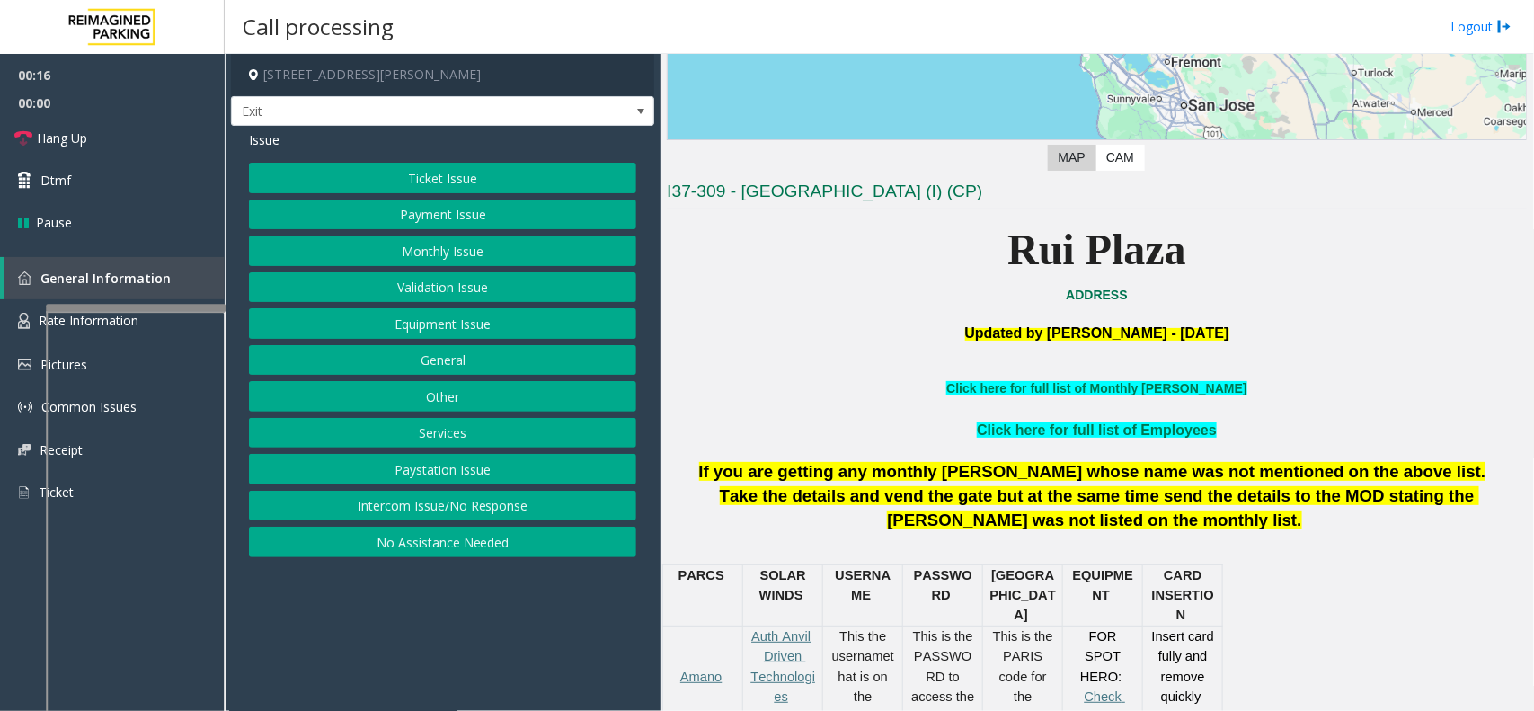
click at [461, 434] on button "Services" at bounding box center [442, 433] width 387 height 31
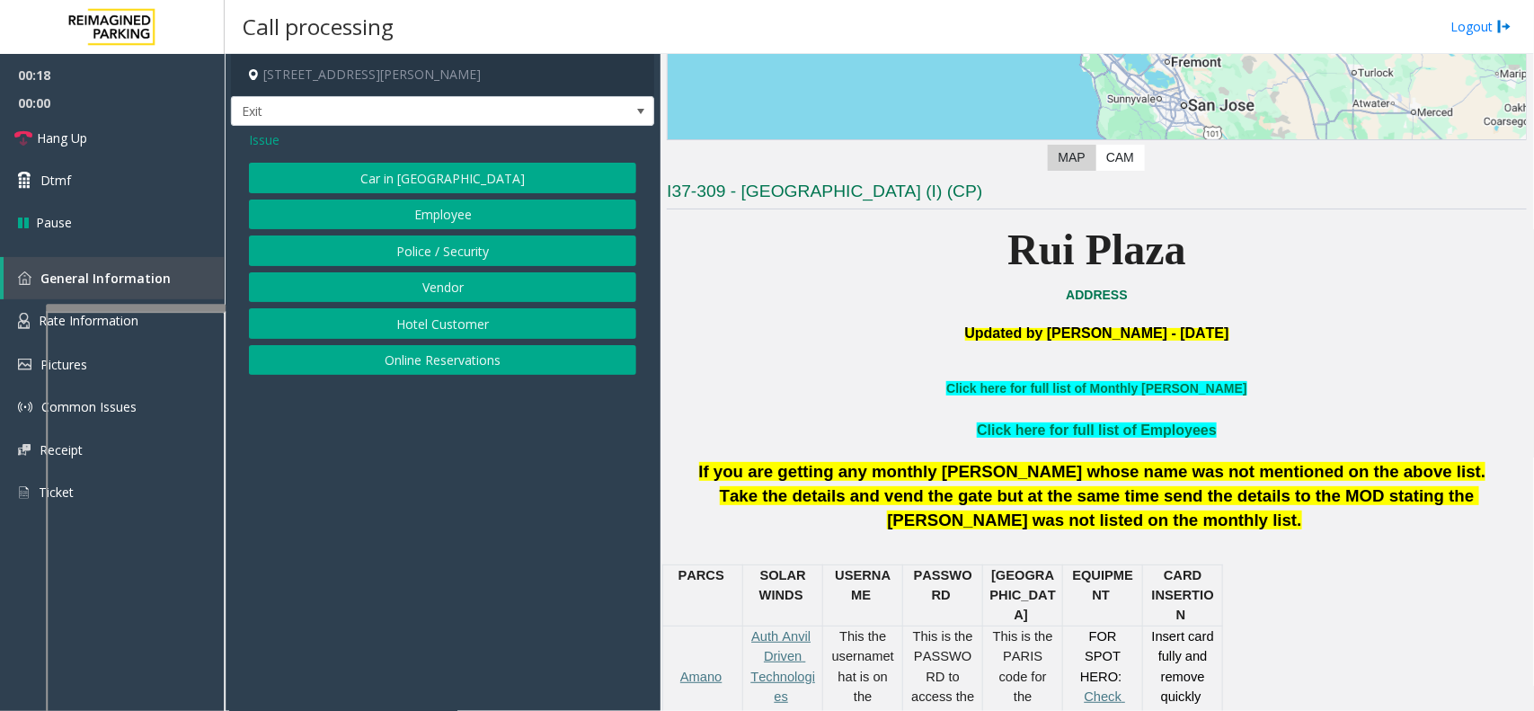
click at [440, 365] on button "Online Reservations" at bounding box center [442, 360] width 387 height 31
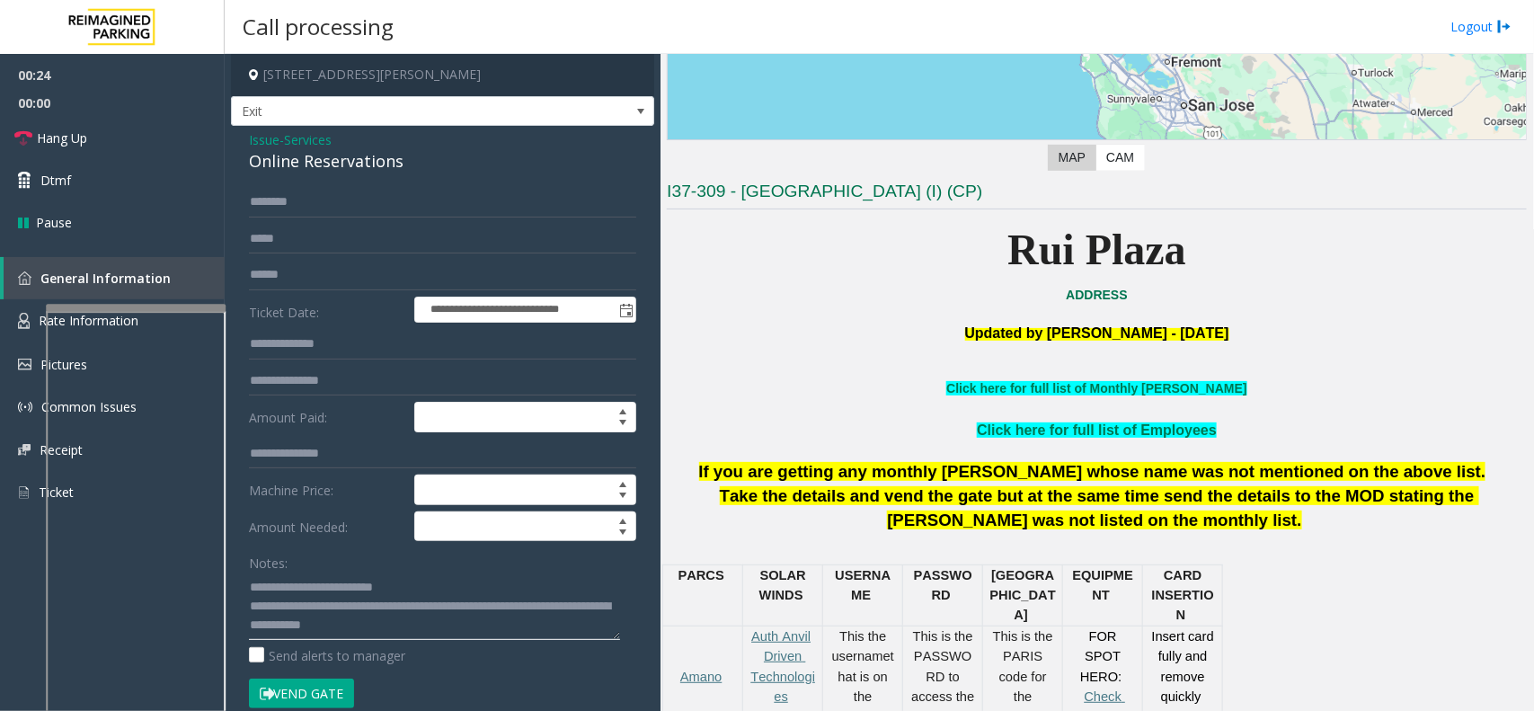
type textarea "**********"
click at [306, 270] on input "text" at bounding box center [442, 275] width 387 height 31
type input "*********"
click at [301, 692] on button "Vend Gate" at bounding box center [301, 694] width 105 height 31
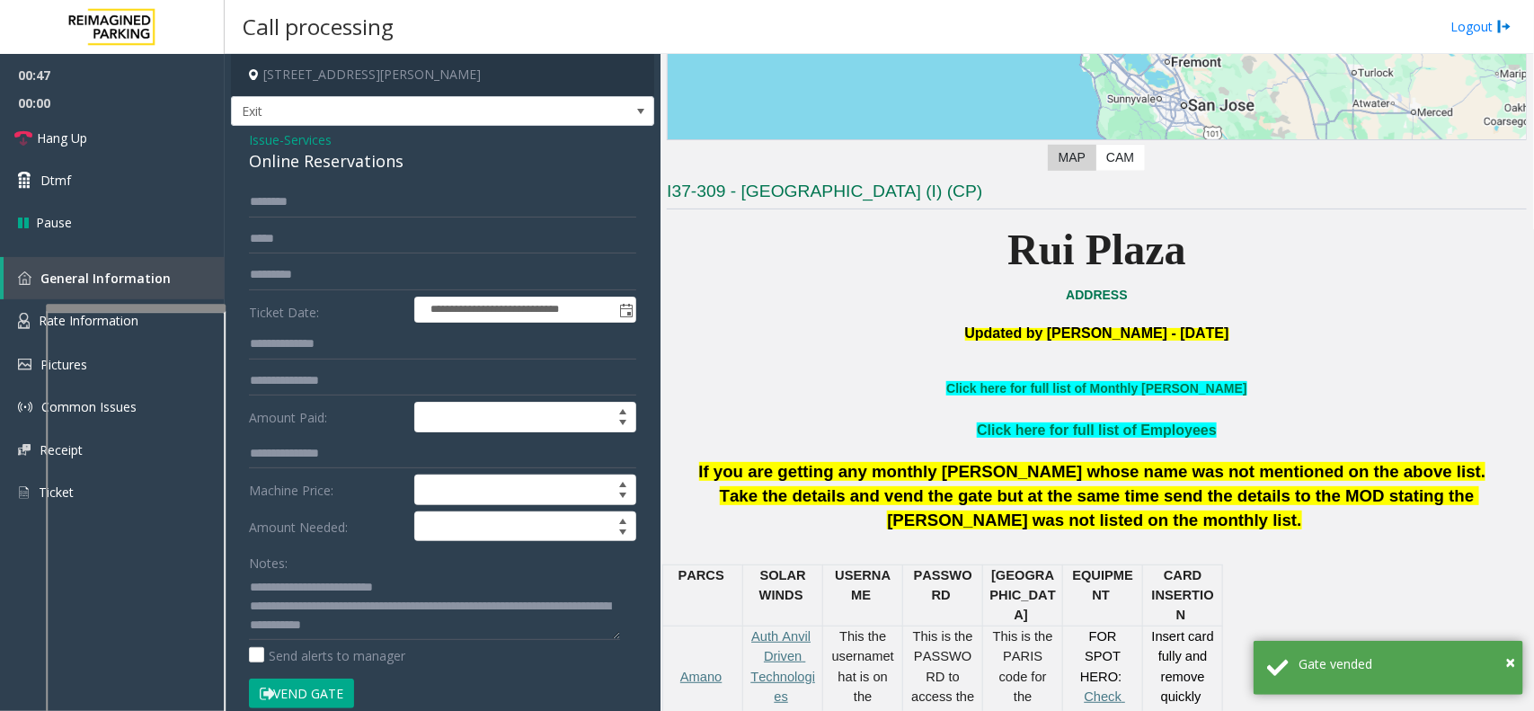
scroll to position [225, 0]
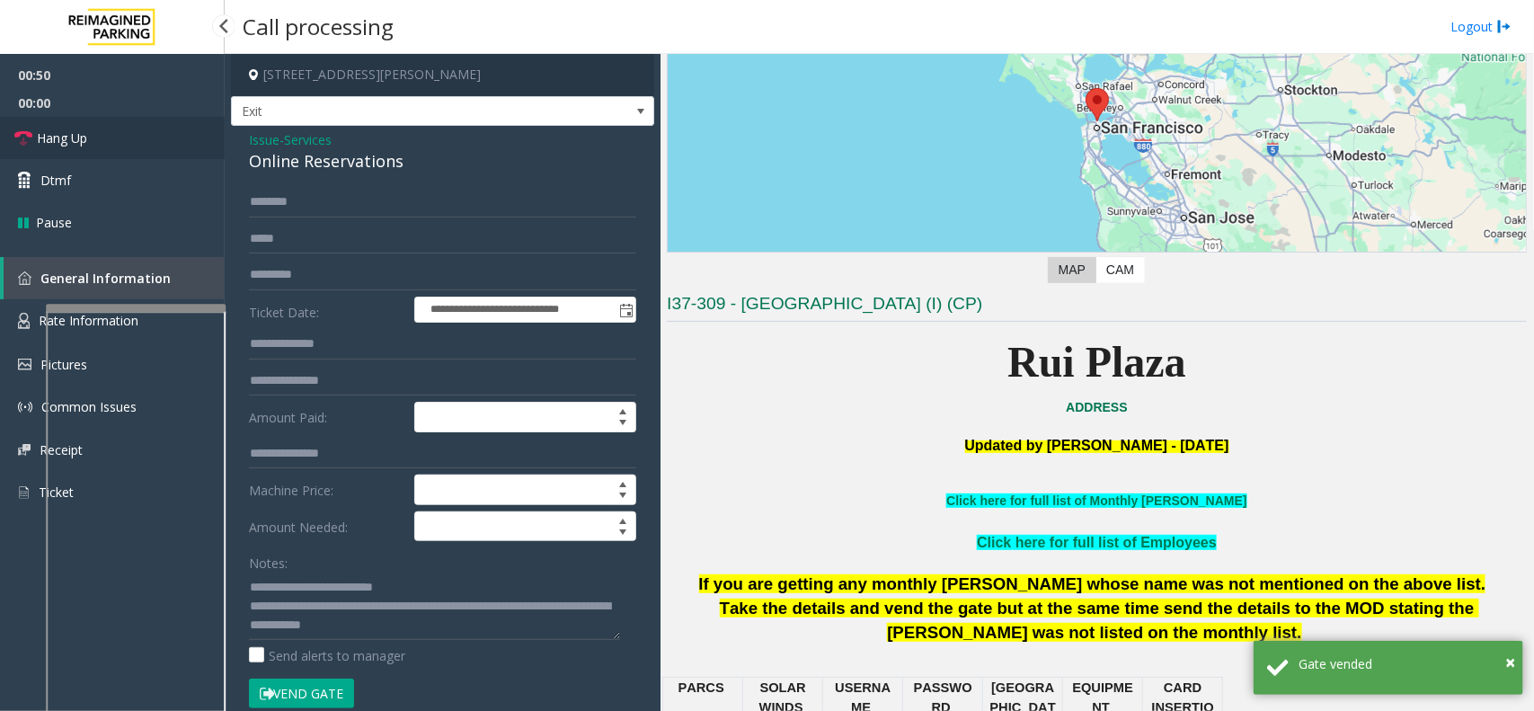
click at [132, 151] on link "Hang Up" at bounding box center [112, 138] width 225 height 42
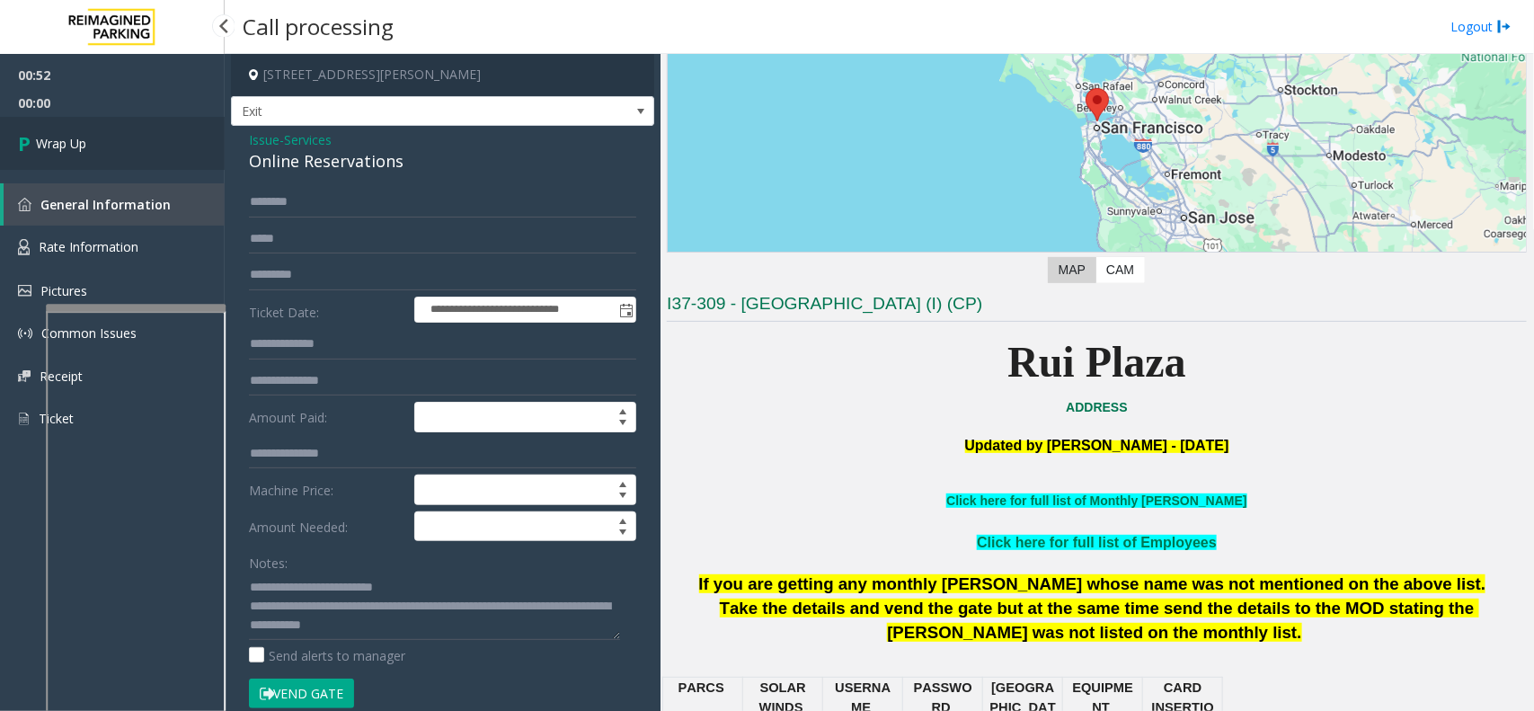
click at [72, 151] on span "Wrap Up" at bounding box center [61, 143] width 50 height 19
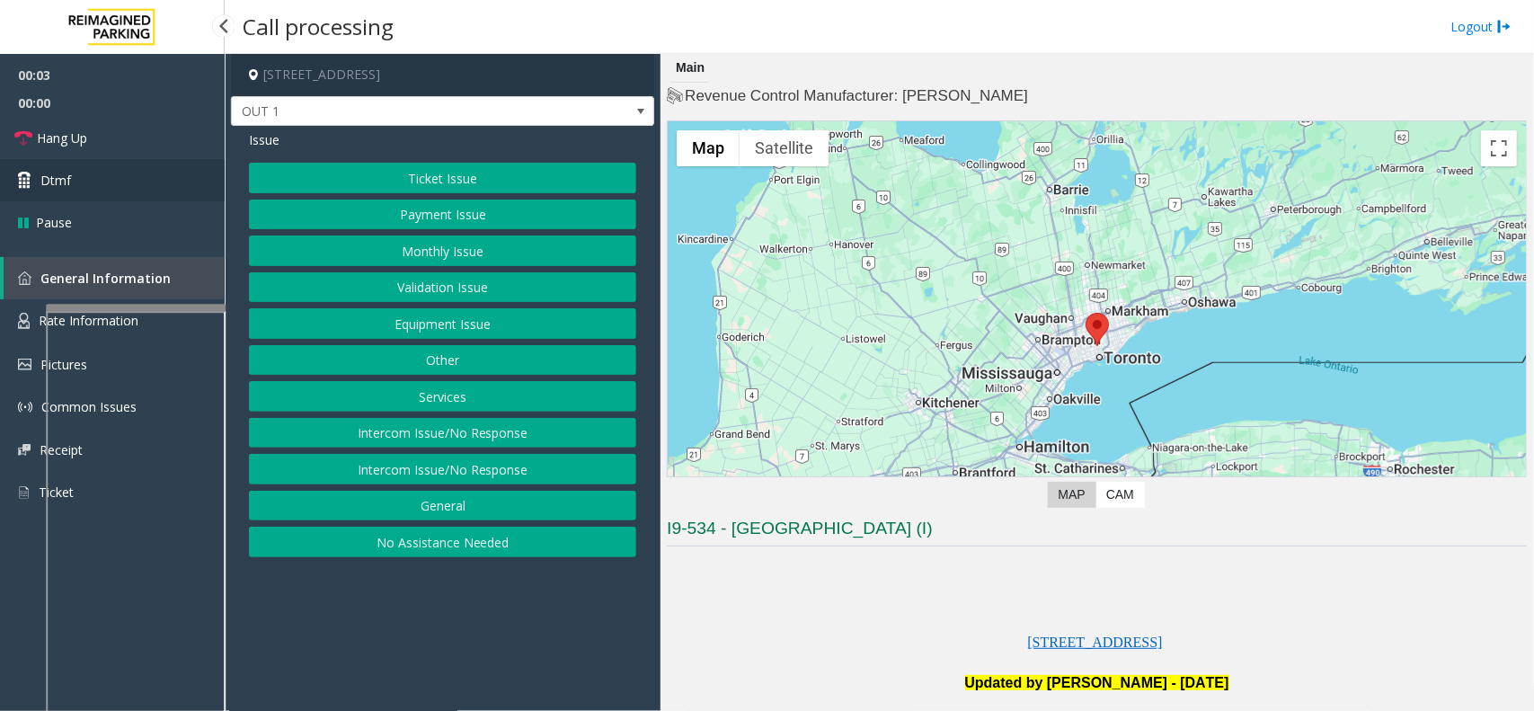
click at [56, 173] on span "Dtmf" at bounding box center [55, 180] width 31 height 19
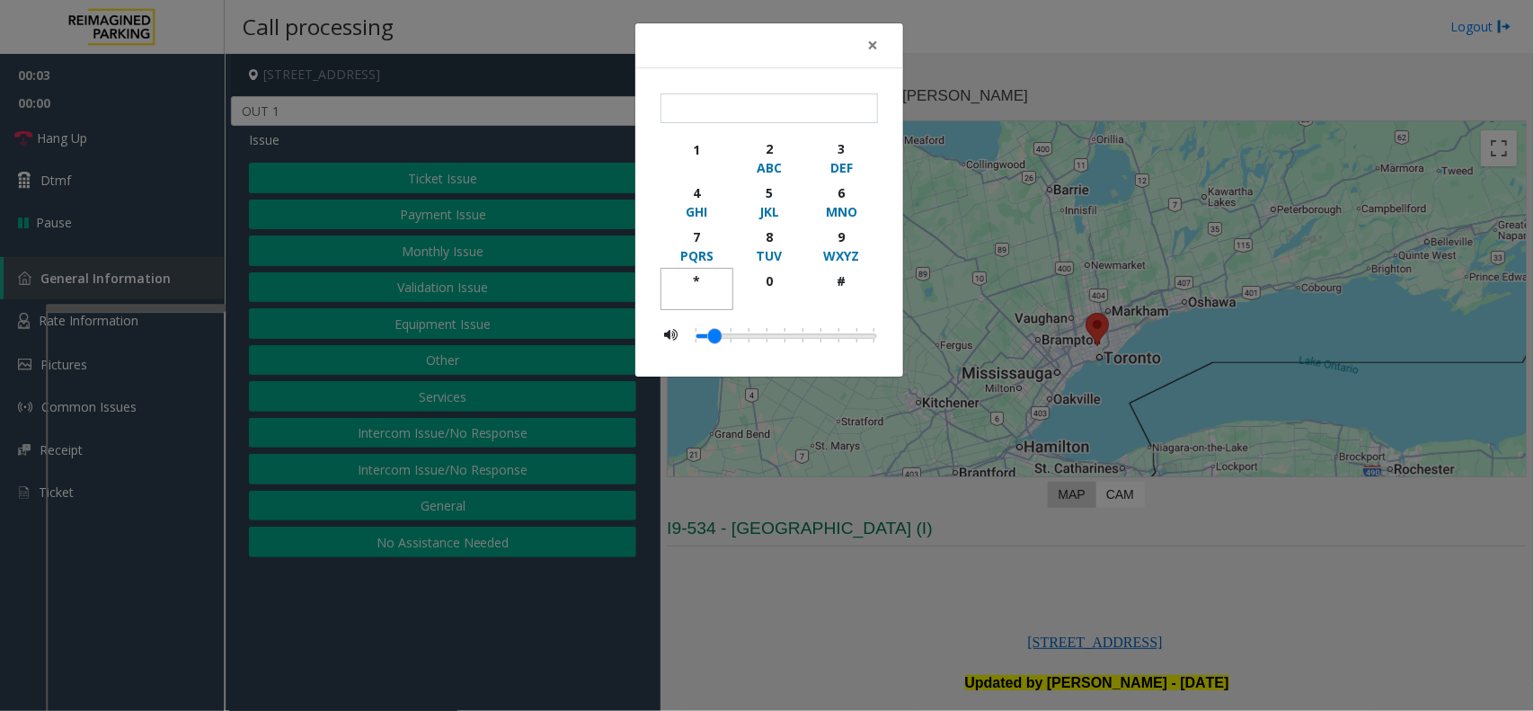
click at [694, 301] on div "button" at bounding box center [696, 298] width 49 height 16
click at [823, 239] on div "9" at bounding box center [841, 236] width 49 height 19
click at [838, 295] on div "button" at bounding box center [841, 298] width 49 height 16
type input "***"
click at [1117, 600] on div "× *** 1 2 ABC 3 DEF 4 GHI 5 JKL 6 MNO 7 PQRS 8 TUV 9 WXYZ * 0 #" at bounding box center [767, 355] width 1534 height 711
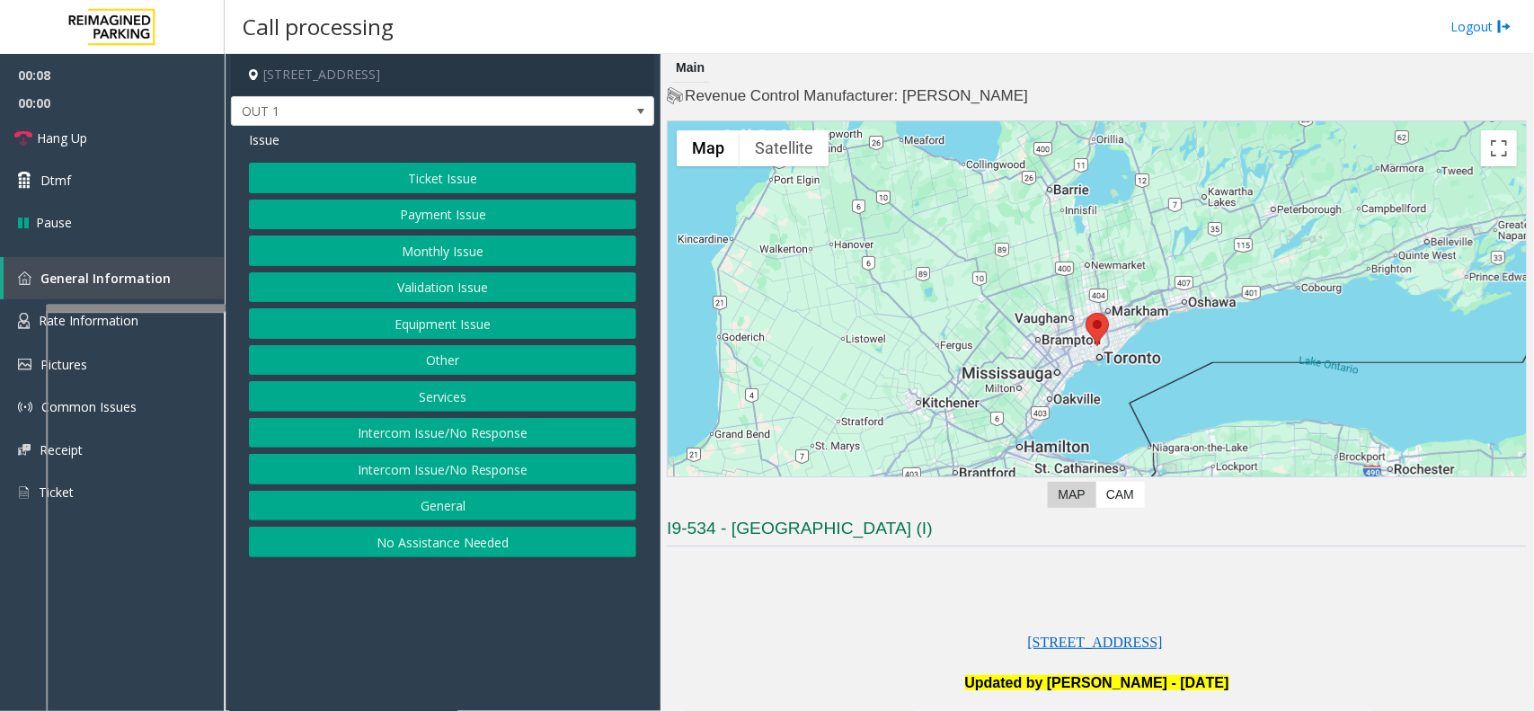
click at [565, 331] on button "Equipment Issue" at bounding box center [442, 323] width 387 height 31
click at [565, 331] on button "Gate / Door Won't Open" at bounding box center [442, 323] width 387 height 31
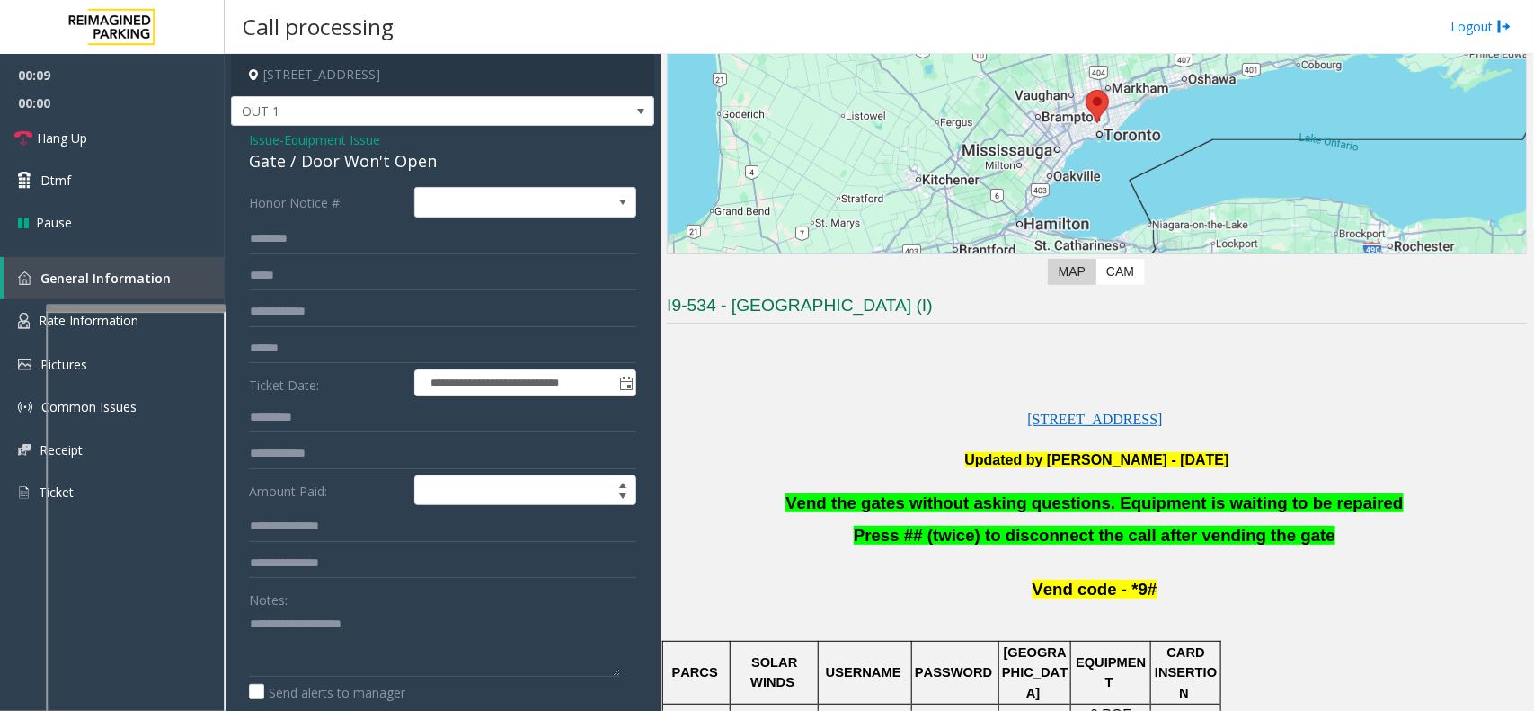
scroll to position [225, 0]
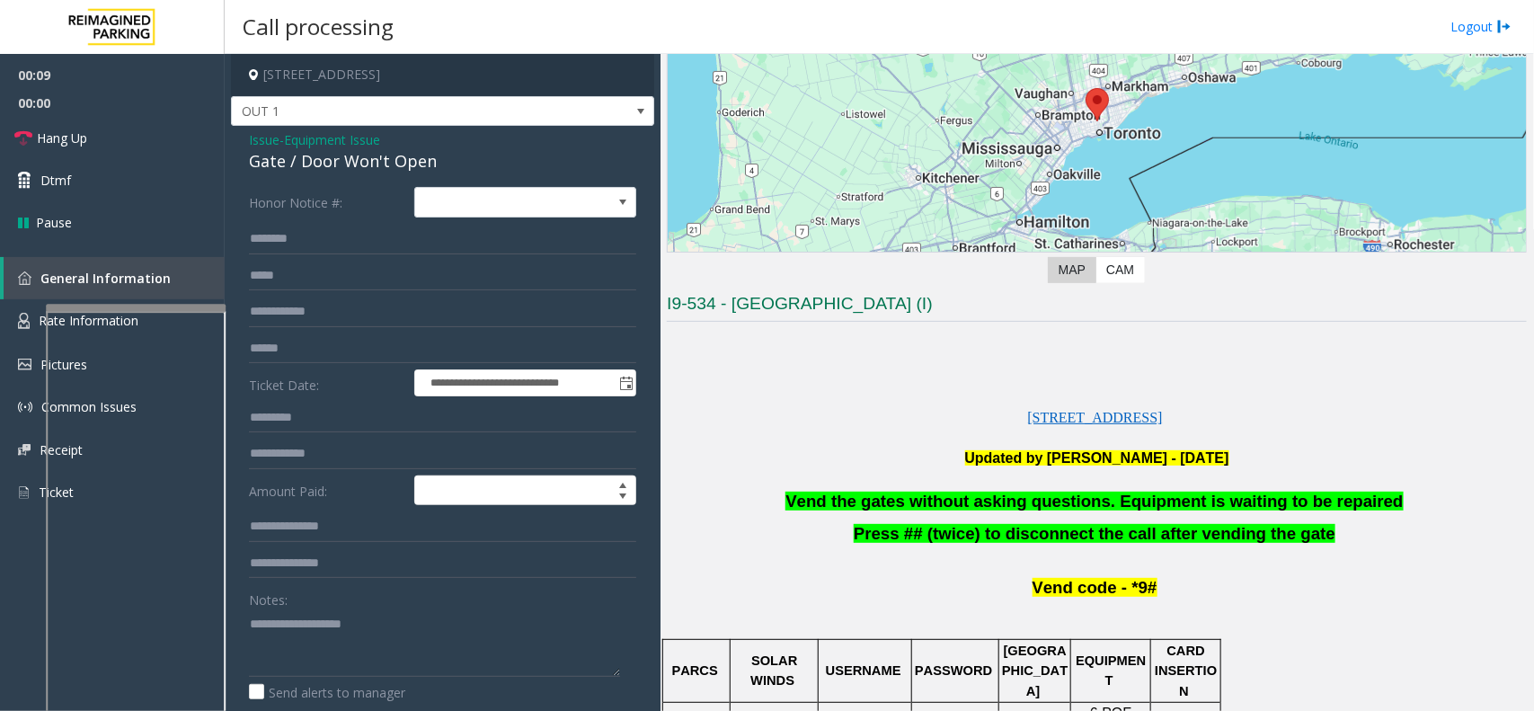
click at [942, 503] on span "Vend the gates without asking questions. Equipment is waiting to be repaired" at bounding box center [1095, 501] width 618 height 19
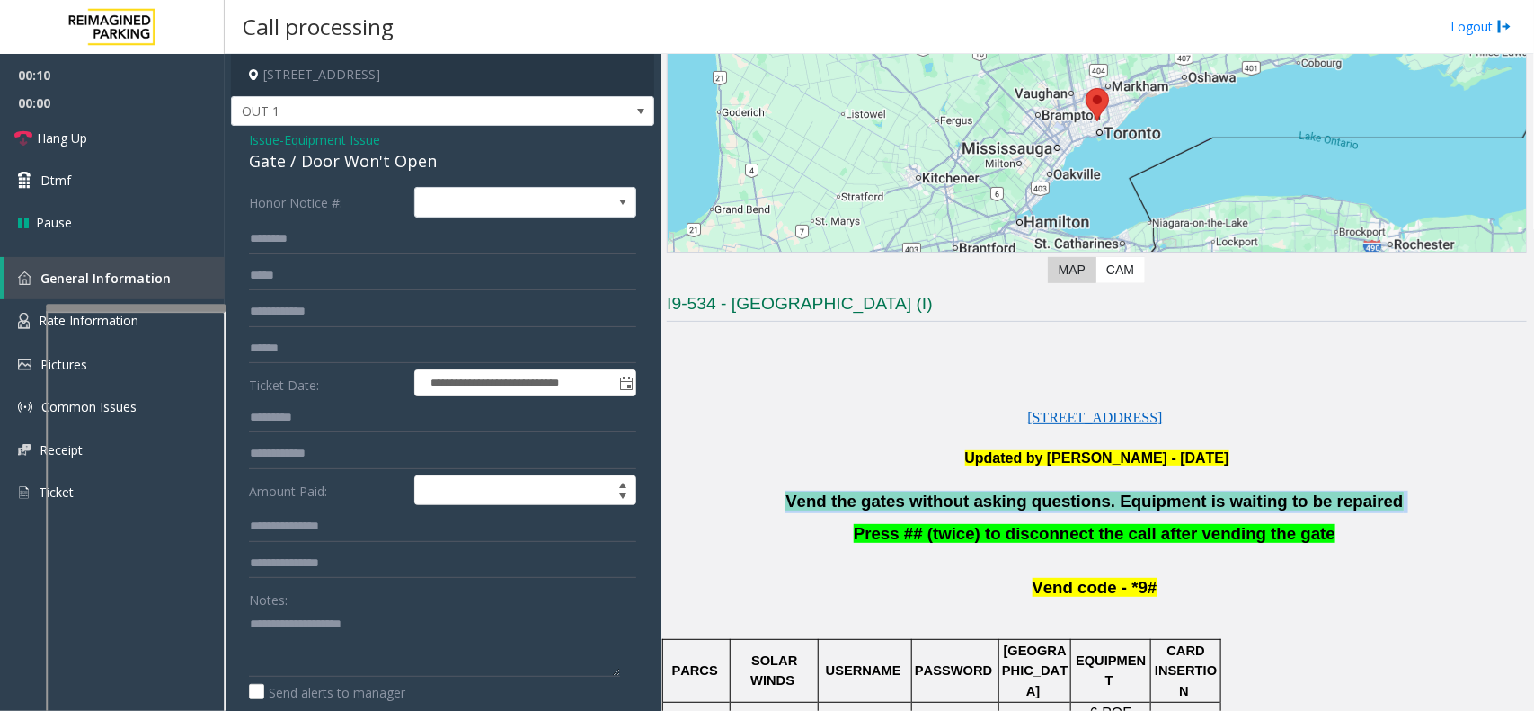
click at [942, 503] on span "Vend the gates without asking questions. Equipment is waiting to be repaired" at bounding box center [1095, 501] width 618 height 19
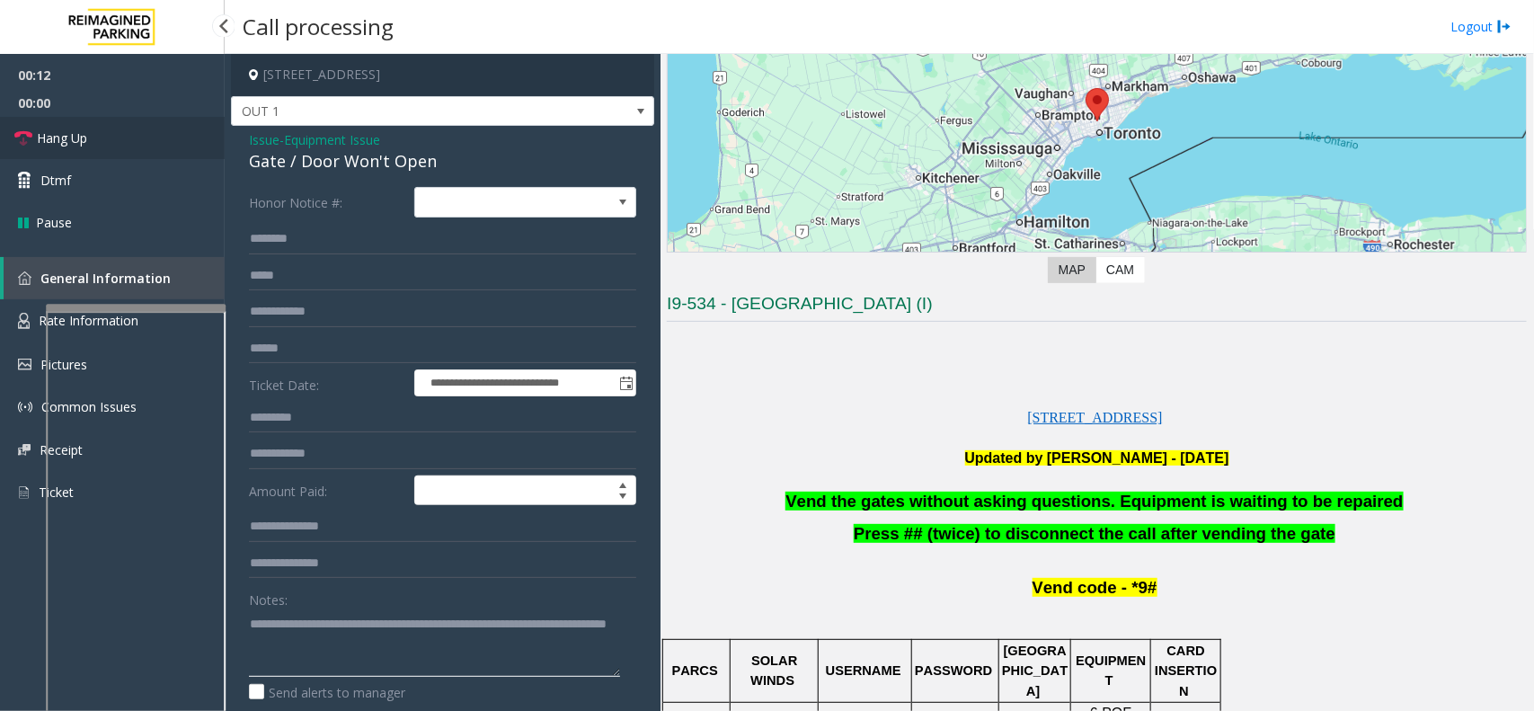
type textarea "**********"
click at [46, 124] on link "Hang Up" at bounding box center [112, 138] width 225 height 42
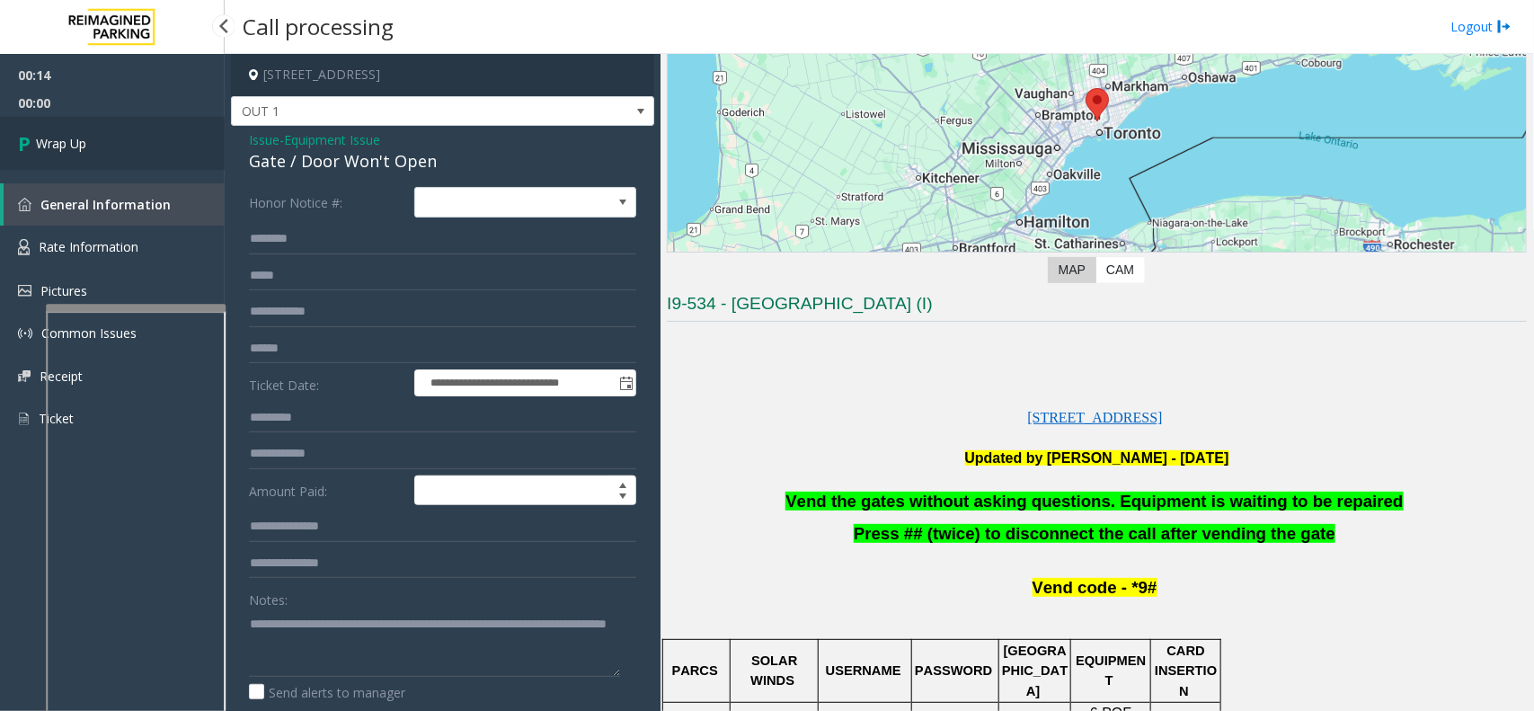
click at [31, 135] on icon at bounding box center [27, 144] width 18 height 30
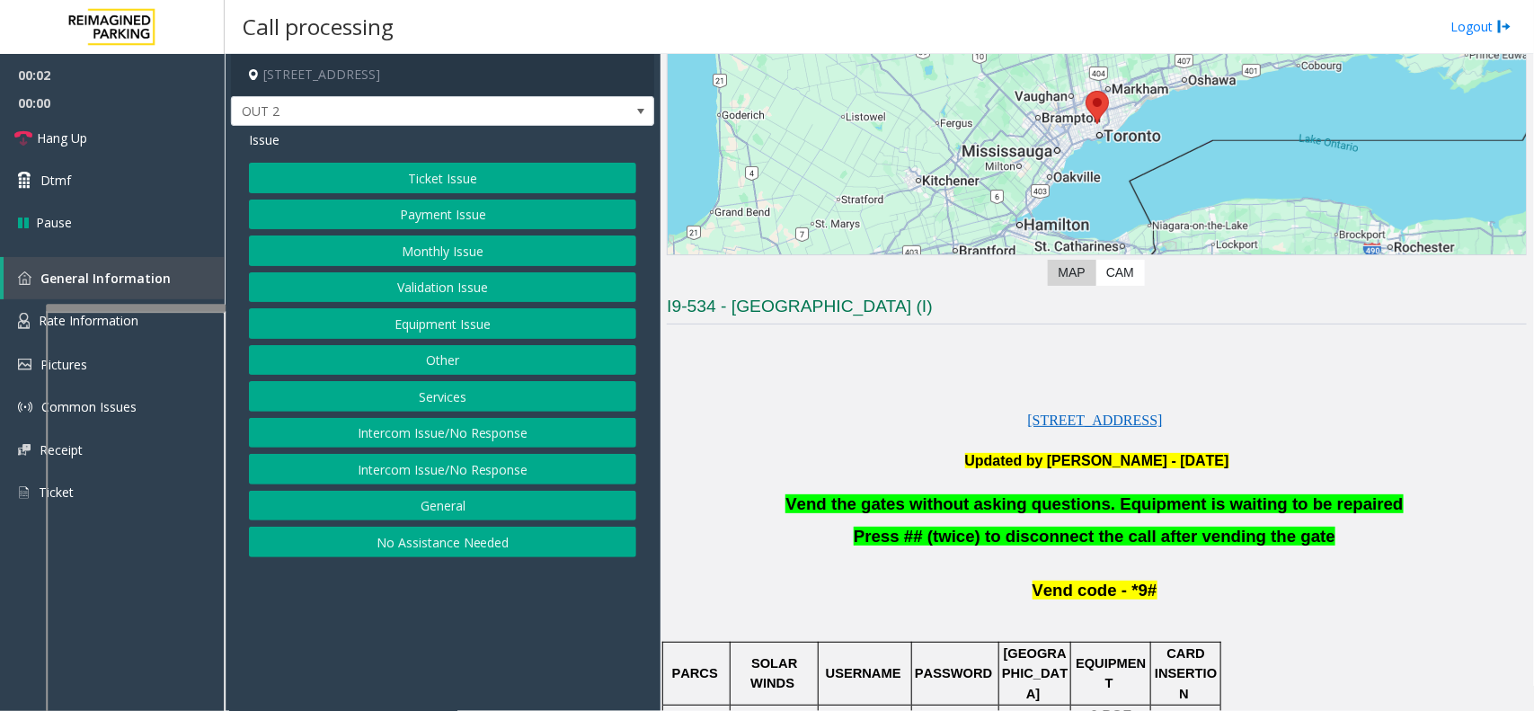
scroll to position [225, 0]
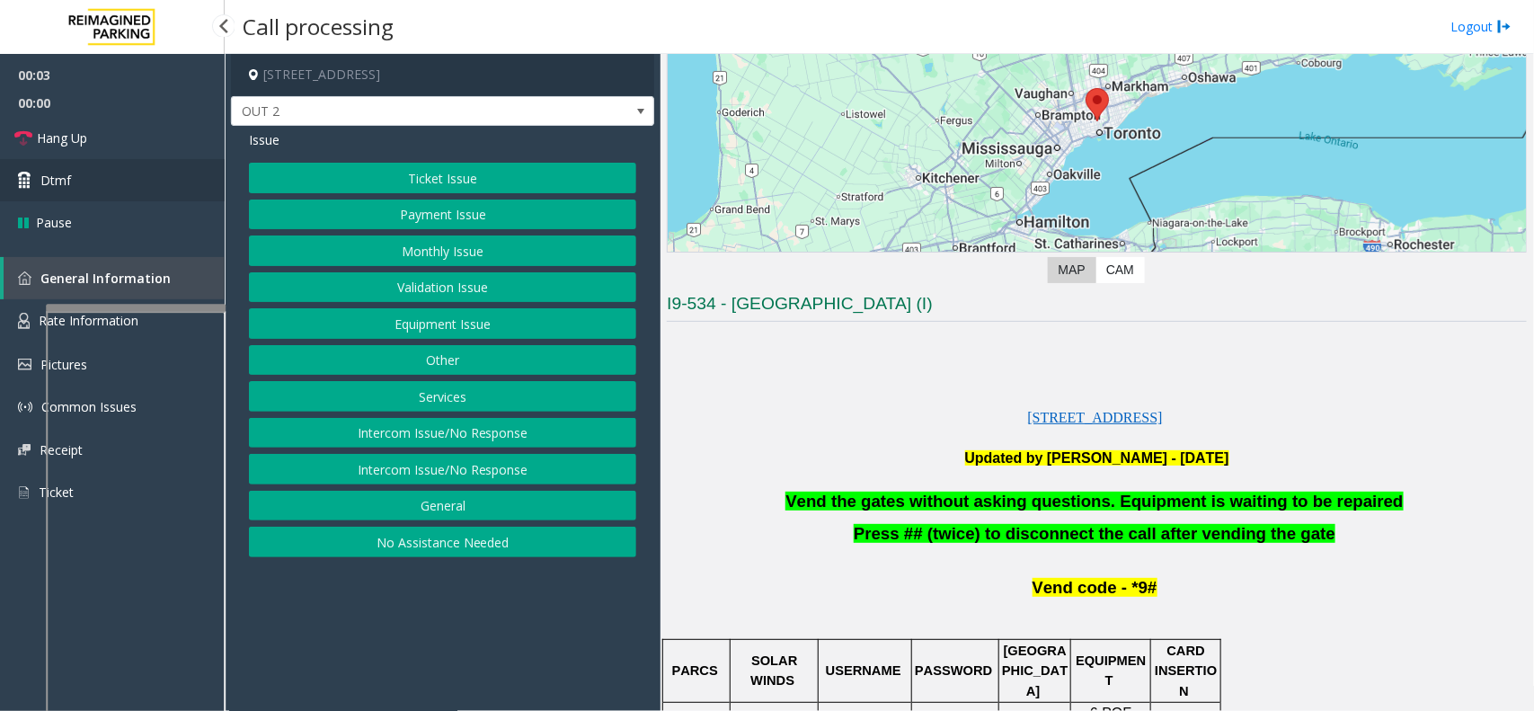
click at [182, 190] on link "Dtmf" at bounding box center [112, 180] width 225 height 42
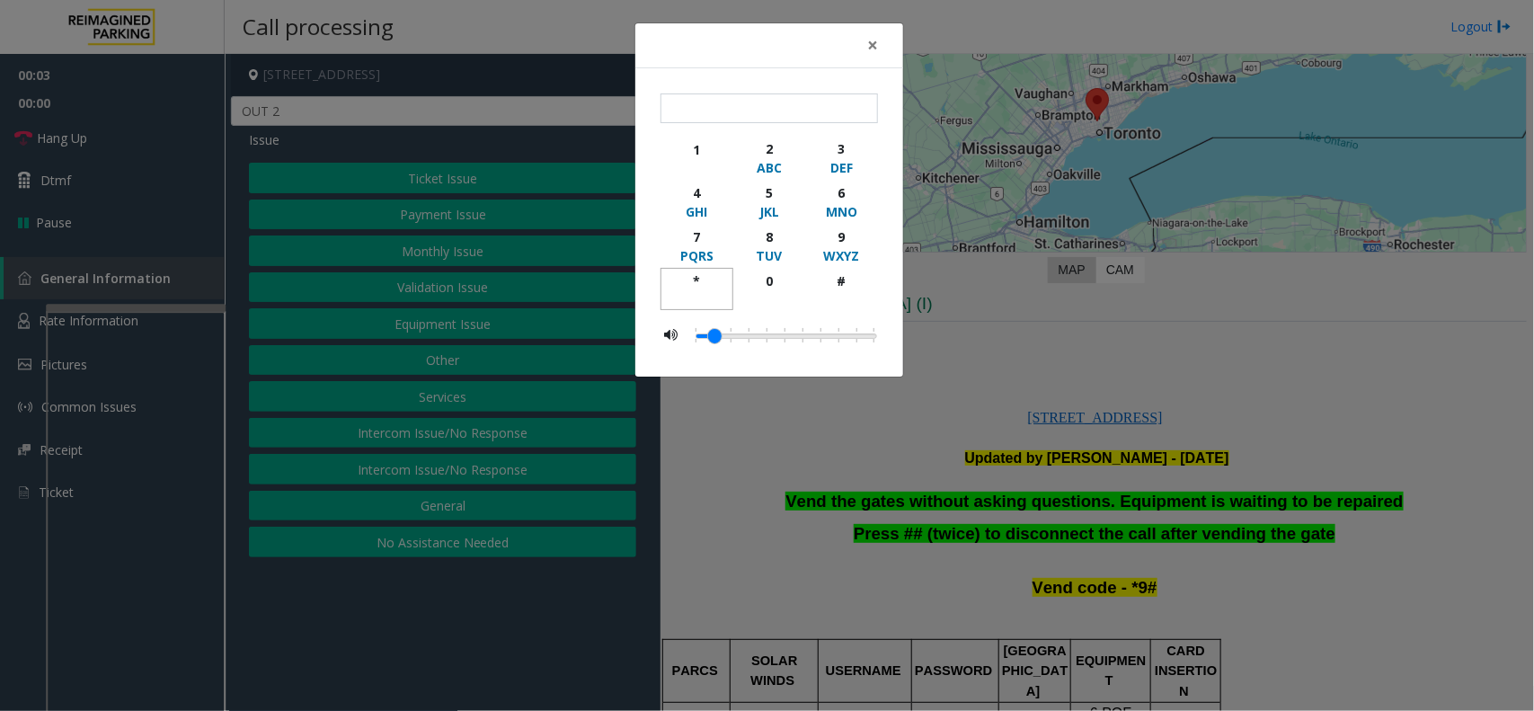
click at [712, 290] on div "button" at bounding box center [696, 298] width 49 height 16
click at [867, 253] on button "9 WXYZ" at bounding box center [841, 246] width 73 height 44
click at [858, 271] on div "#" at bounding box center [841, 280] width 49 height 19
type input "***"
click at [944, 321] on div "× *** 1 2 ABC 3 DEF 4 GHI 5 JKL 6 MNO 7 PQRS 8 TUV 9 WXYZ * 0 #" at bounding box center [767, 355] width 1534 height 711
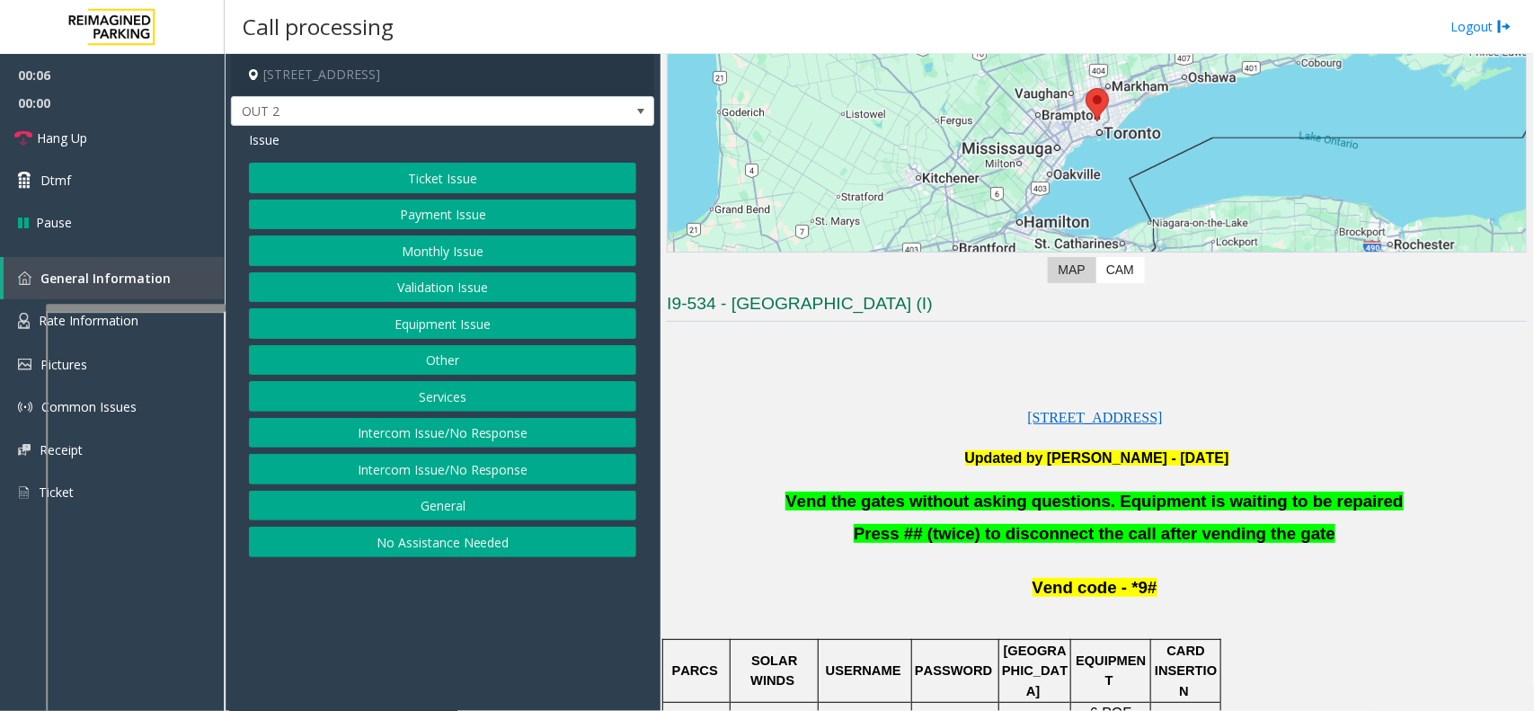
click at [470, 204] on button "Payment Issue" at bounding box center [442, 215] width 387 height 31
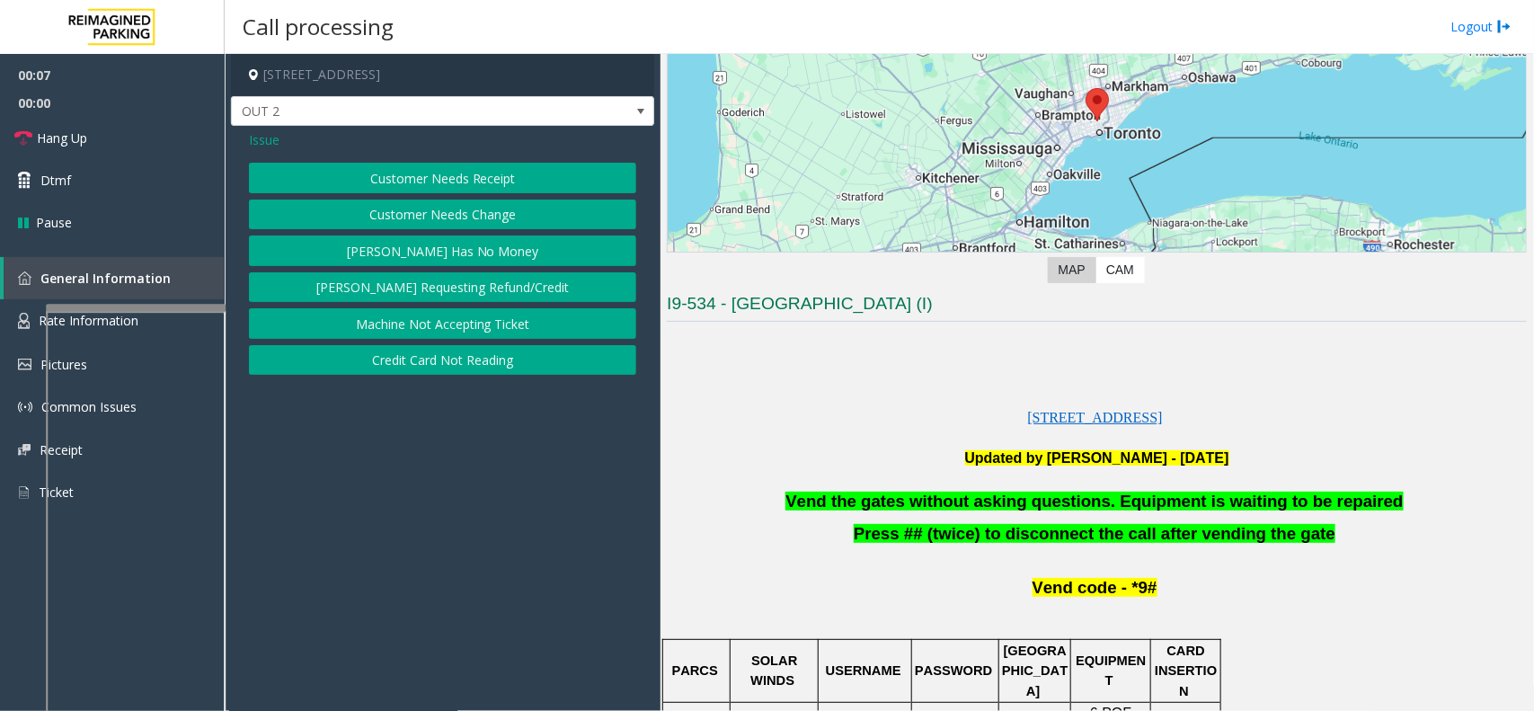
click at [274, 138] on span "Issue" at bounding box center [264, 139] width 31 height 19
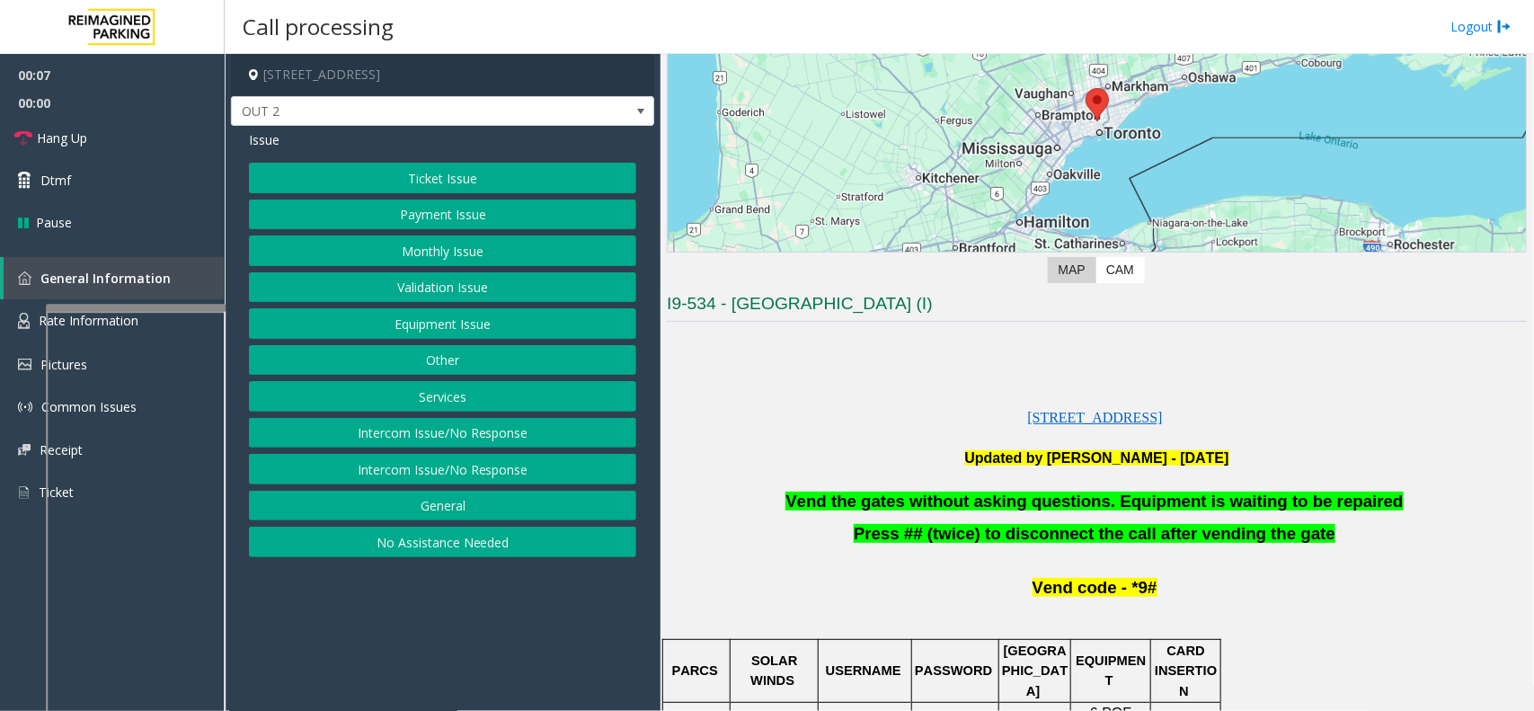
click at [451, 182] on button "Ticket Issue" at bounding box center [442, 178] width 387 height 31
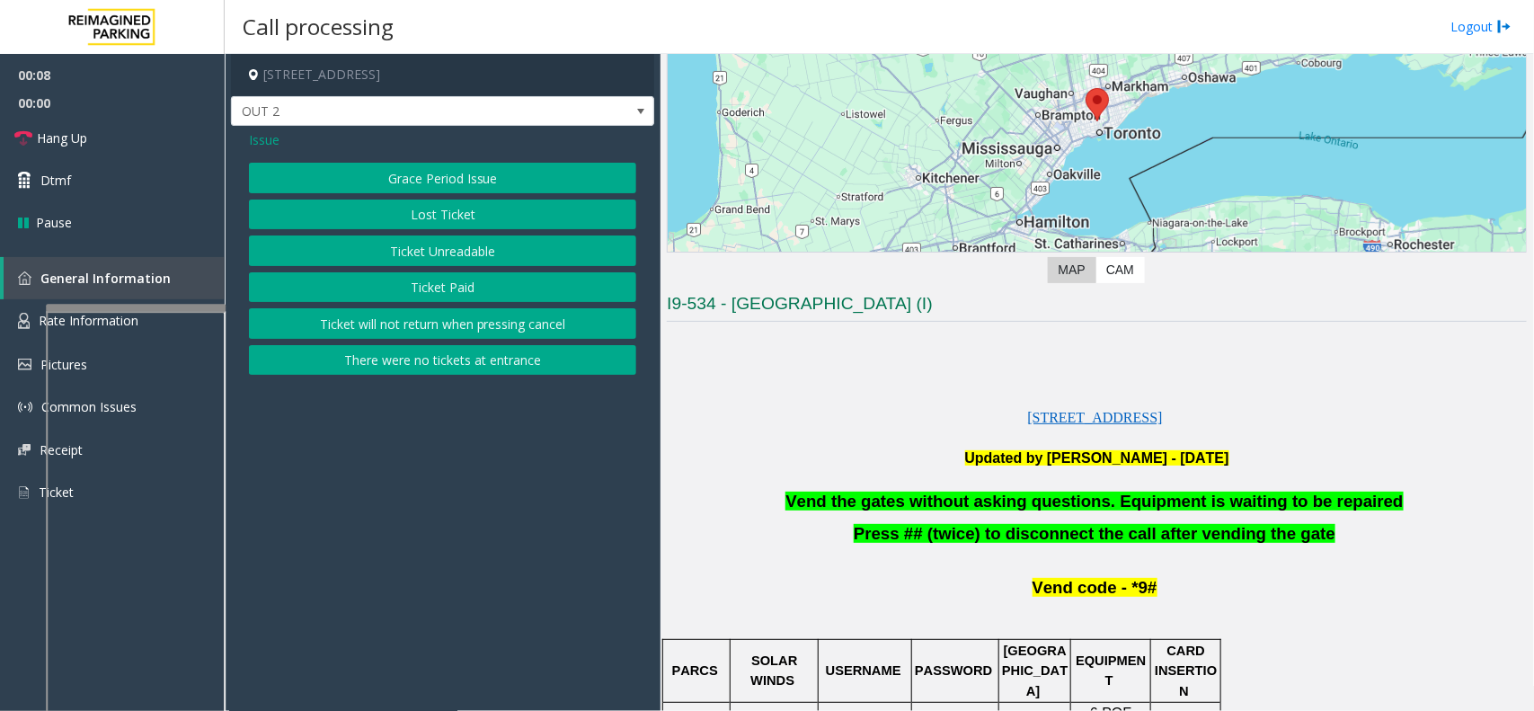
click at [457, 284] on button "Ticket Paid" at bounding box center [442, 287] width 387 height 31
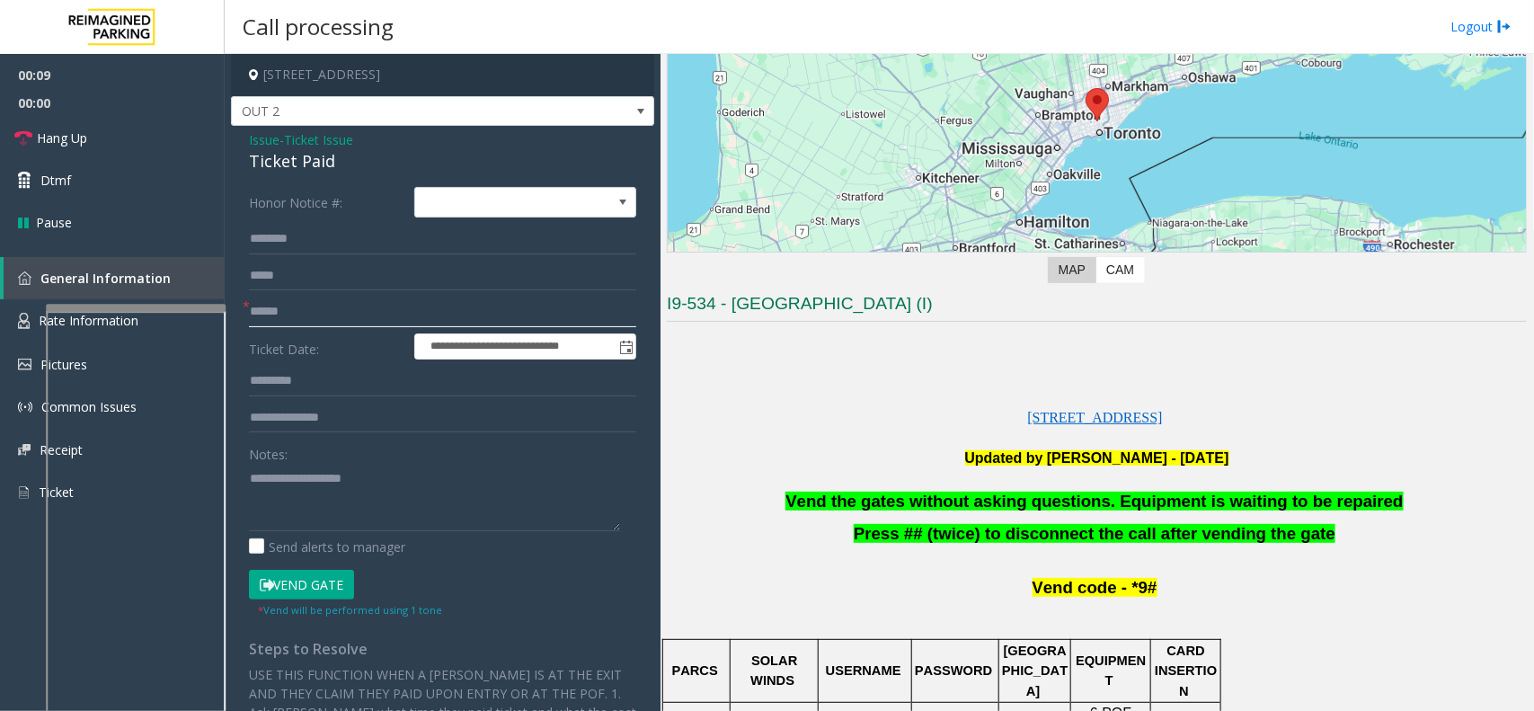
click at [304, 303] on input "text" at bounding box center [442, 312] width 387 height 31
type input "**"
click at [905, 505] on span "Vend the gates without asking questions. Equipment is waiting to be repaired" at bounding box center [1095, 501] width 618 height 19
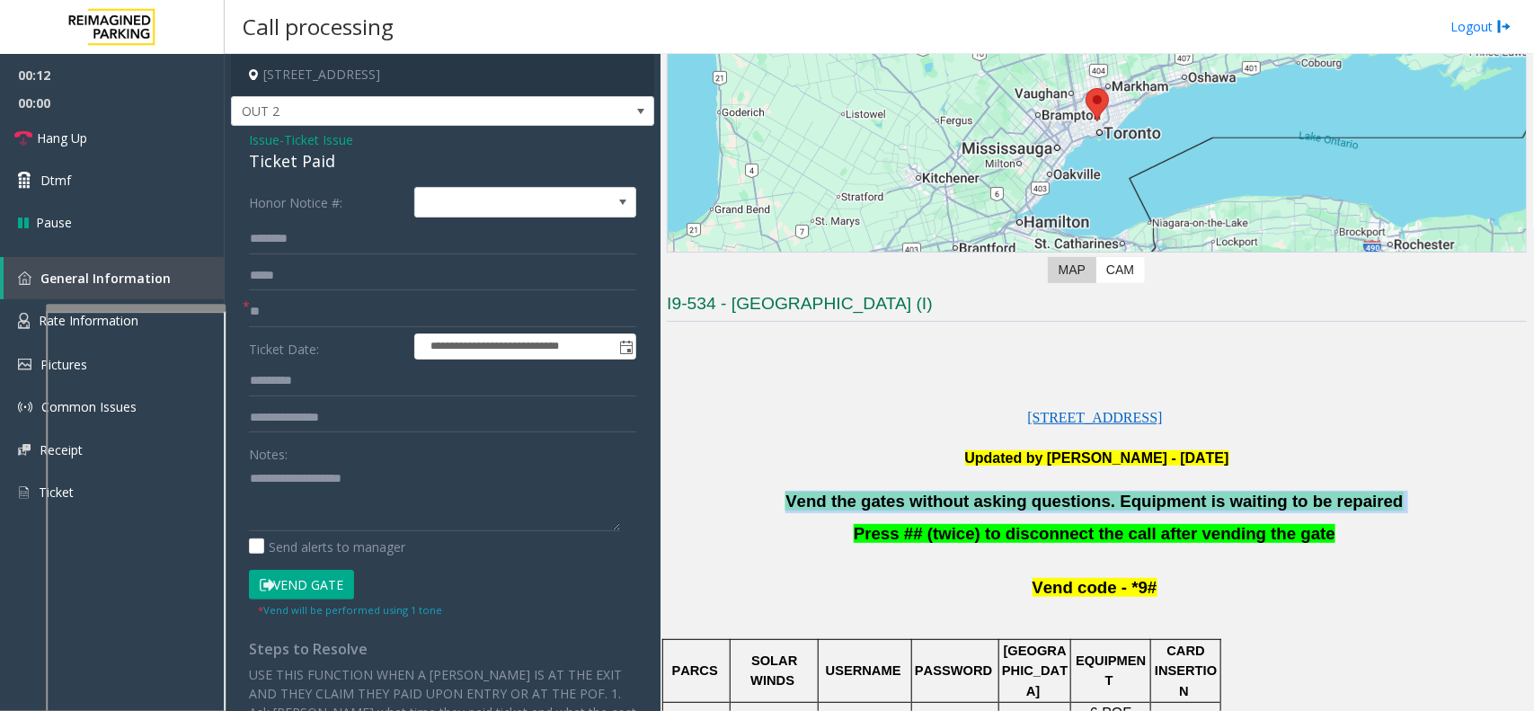
click at [905, 505] on span "Vend the gates without asking questions. Equipment is waiting to be repaired" at bounding box center [1095, 501] width 618 height 19
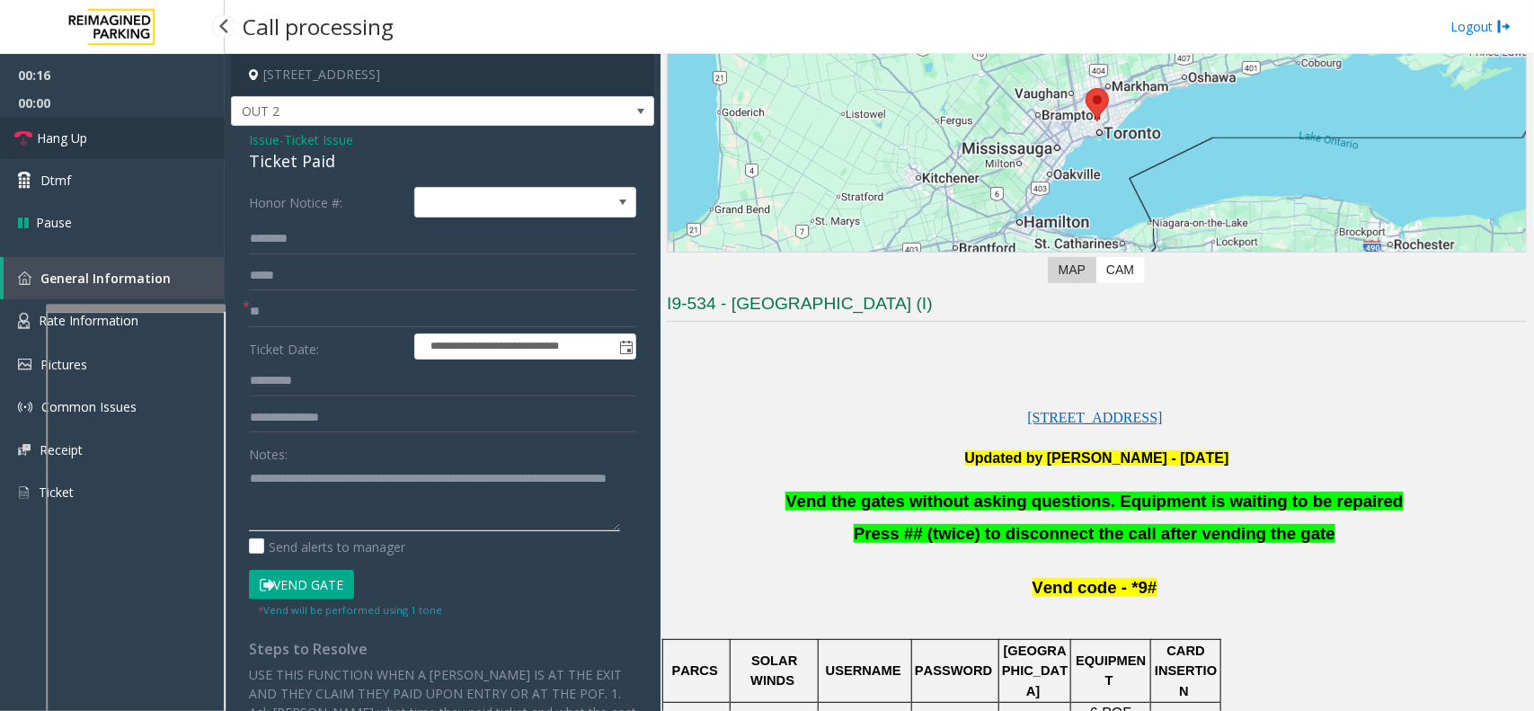
type textarea "**********"
click at [145, 140] on link "Hang Up" at bounding box center [112, 138] width 225 height 42
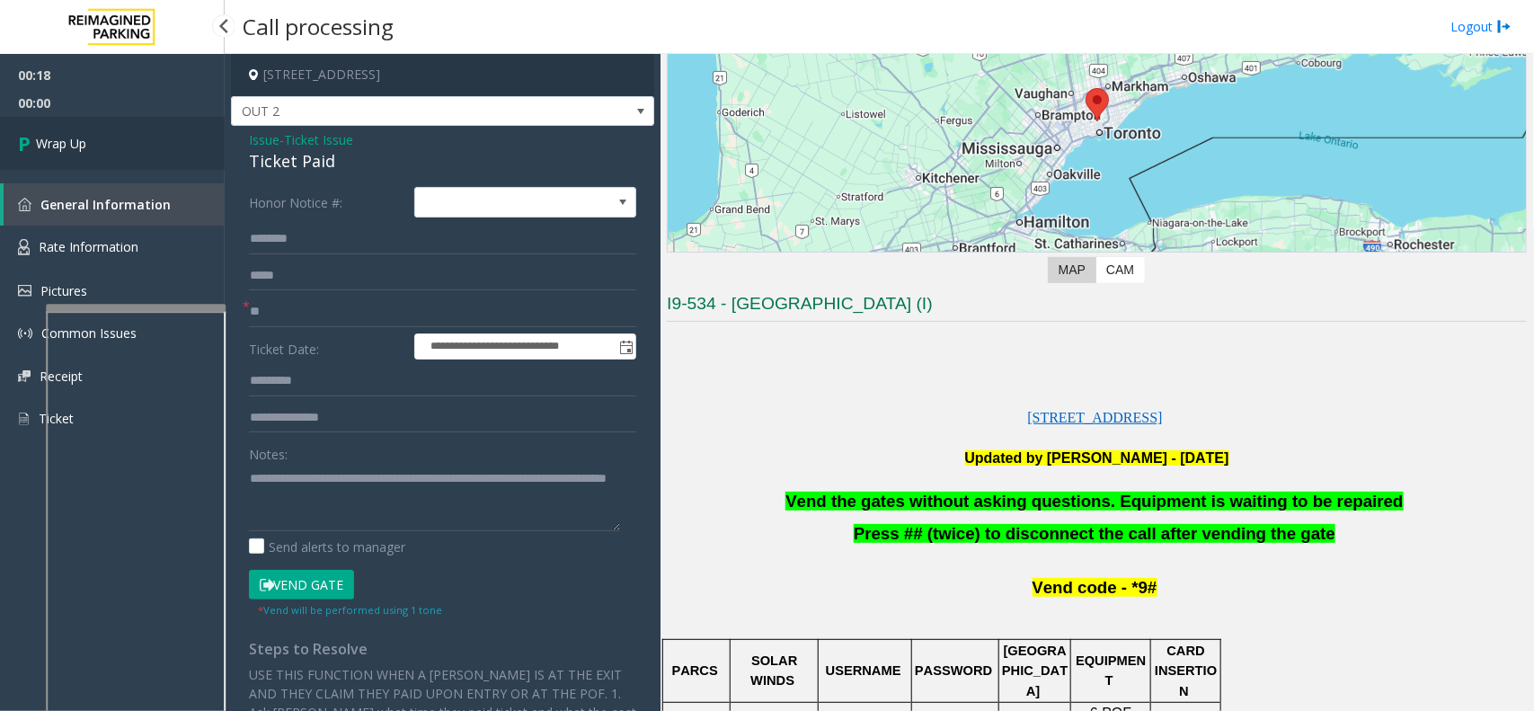
click at [145, 140] on link "Wrap Up" at bounding box center [112, 143] width 225 height 53
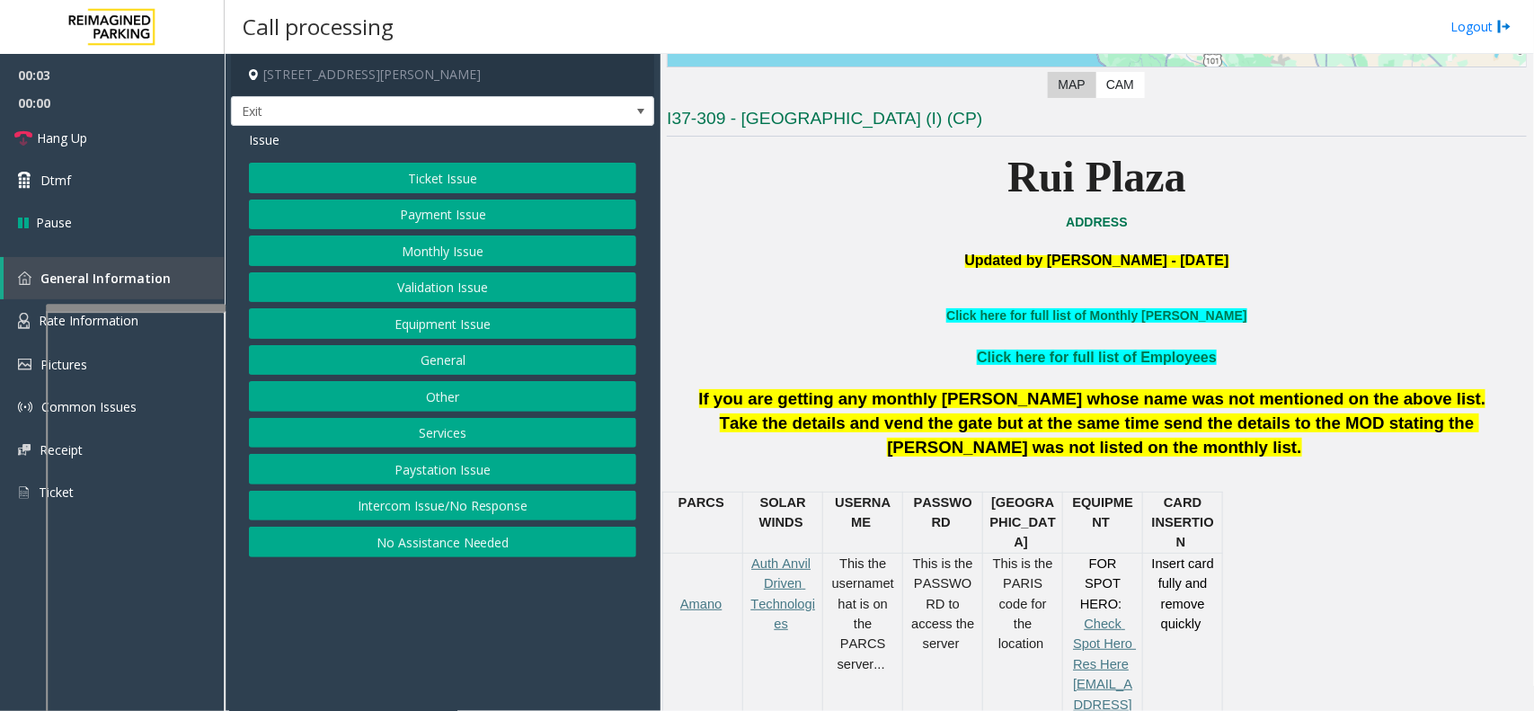
scroll to position [449, 0]
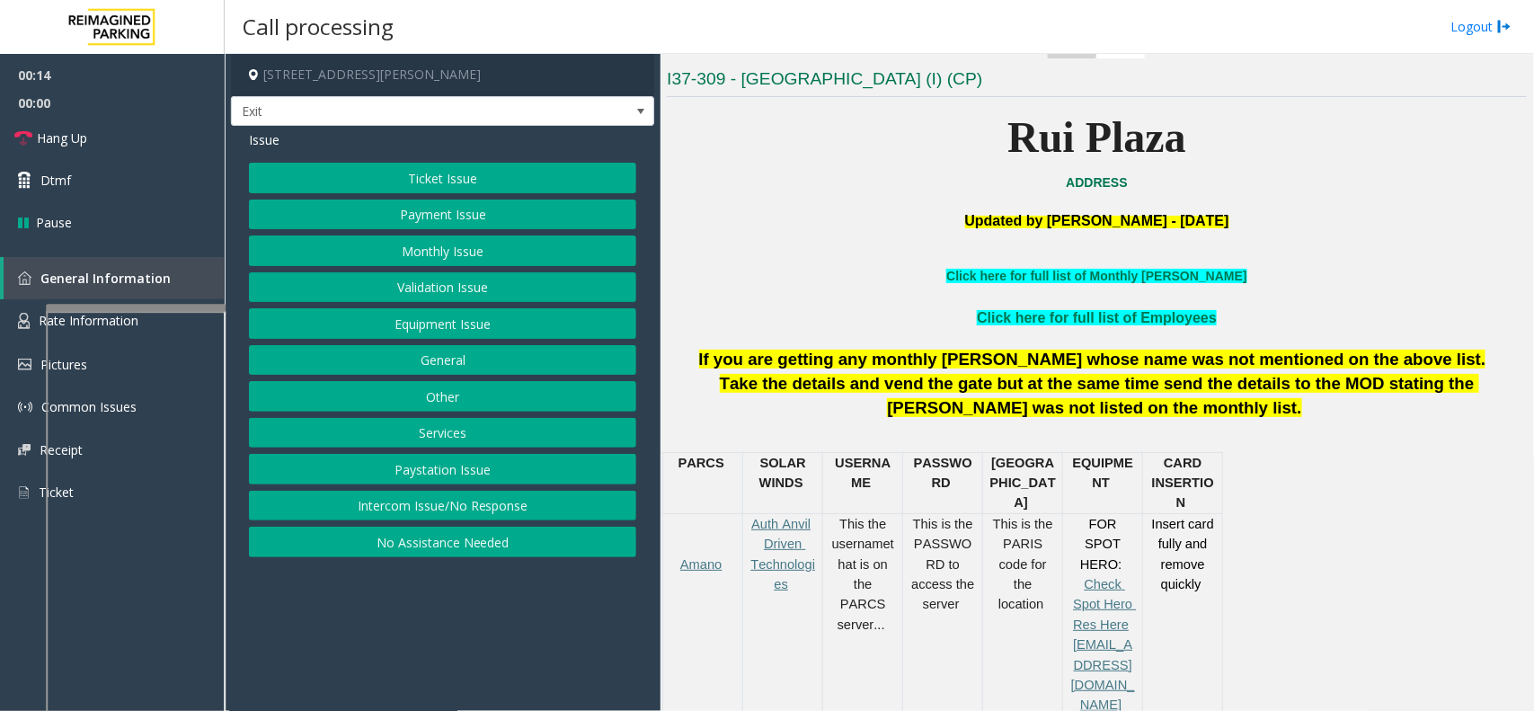
click at [487, 437] on button "Services" at bounding box center [442, 433] width 387 height 31
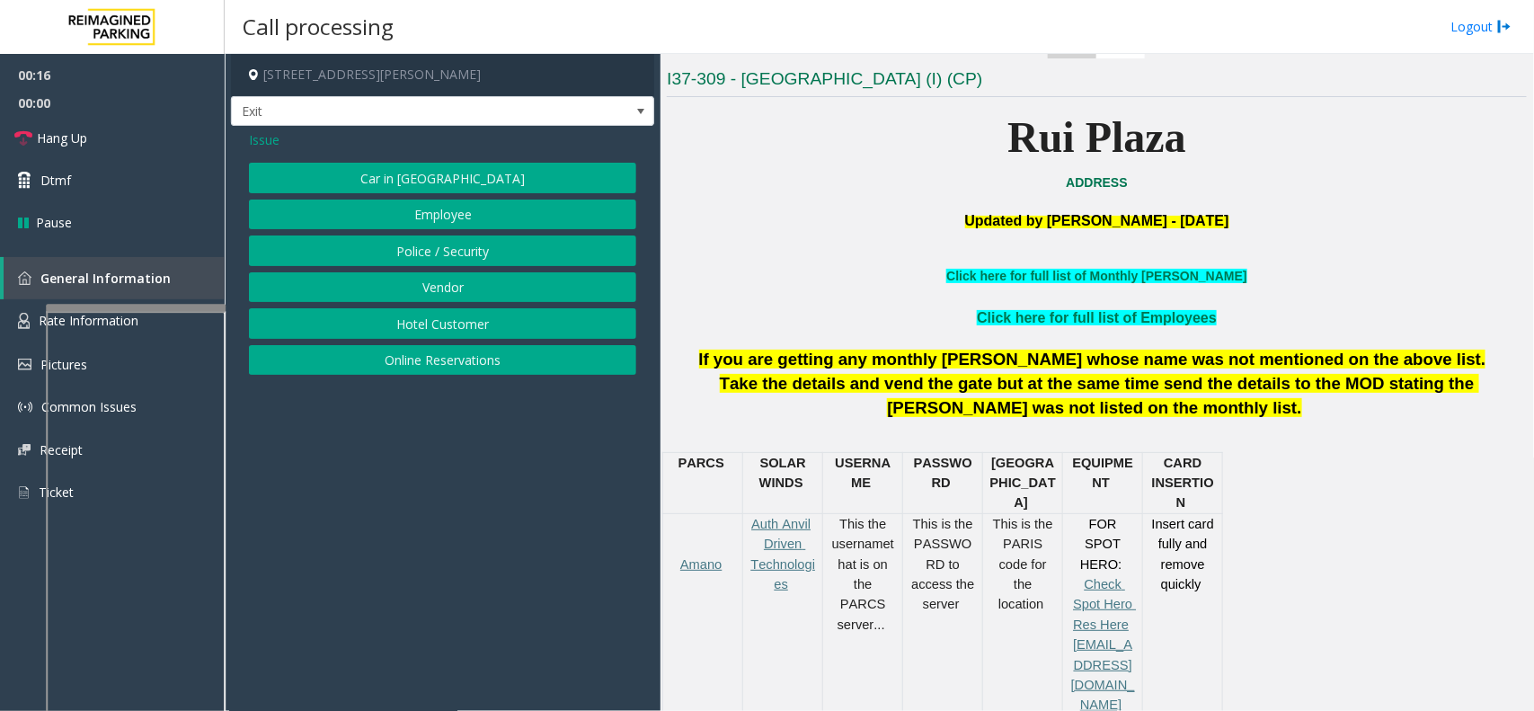
click at [450, 362] on button "Online Reservations" at bounding box center [442, 360] width 387 height 31
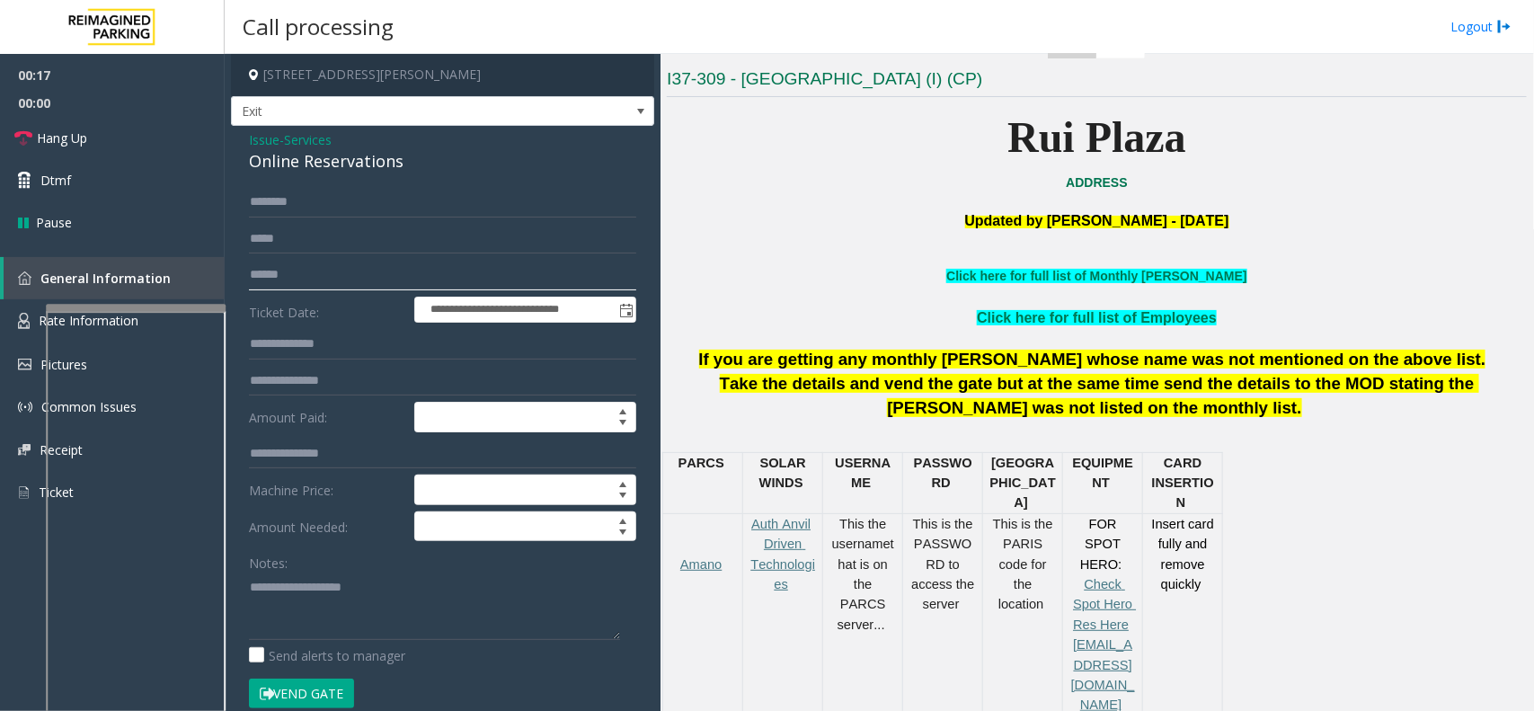
click at [306, 281] on input "text" at bounding box center [442, 275] width 387 height 31
type input "*********"
click at [317, 698] on button "Vend Gate" at bounding box center [301, 694] width 105 height 31
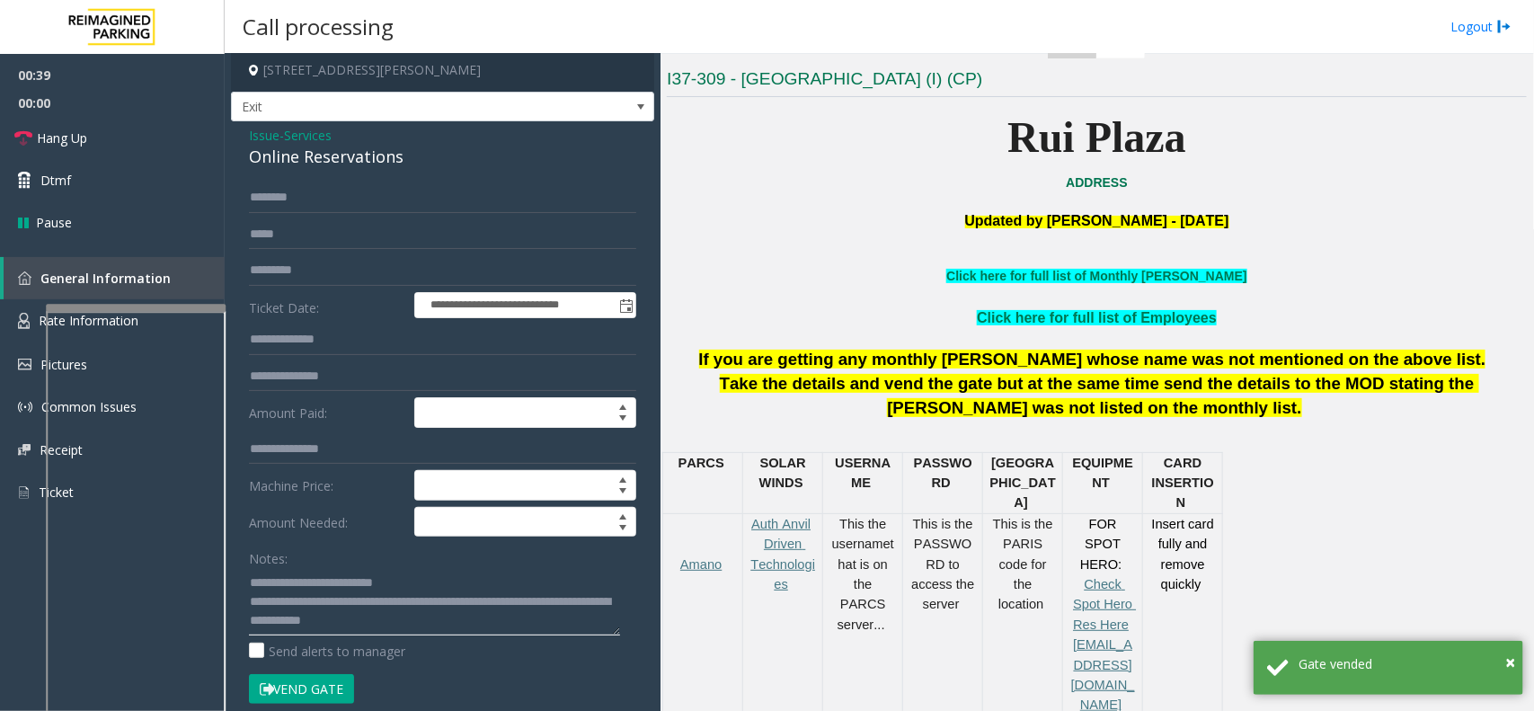
scroll to position [0, 0]
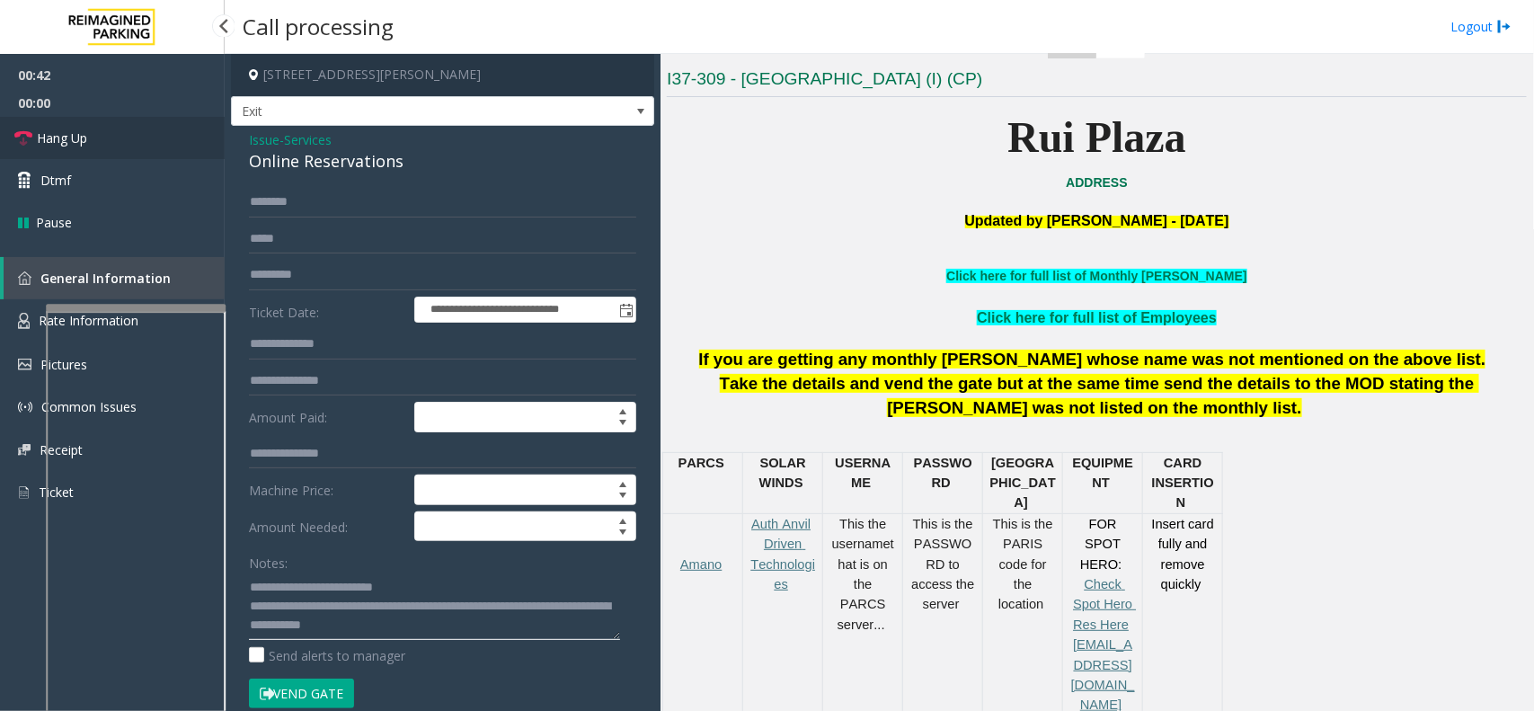
type textarea "**********"
click at [51, 144] on span "Hang Up" at bounding box center [62, 138] width 50 height 19
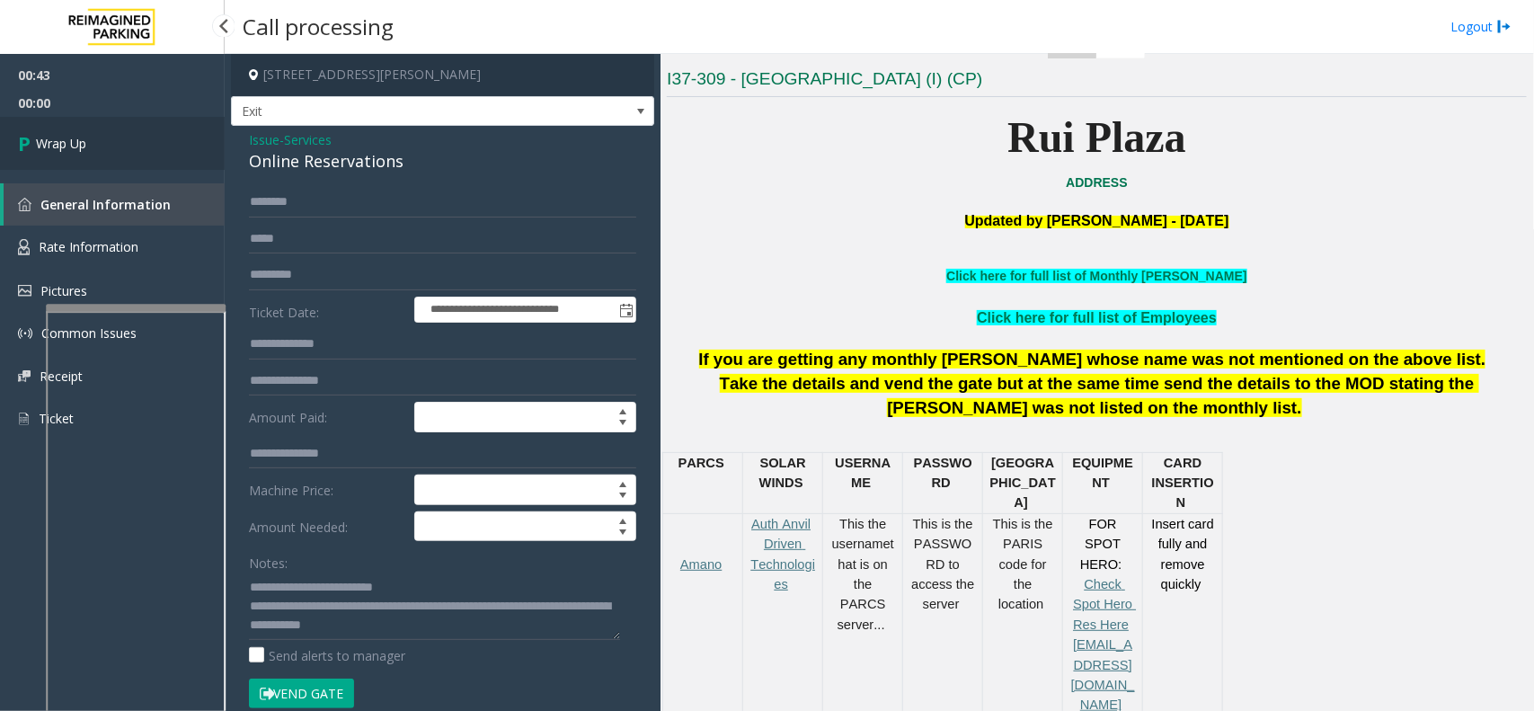
click at [51, 144] on span "Wrap Up" at bounding box center [61, 143] width 50 height 19
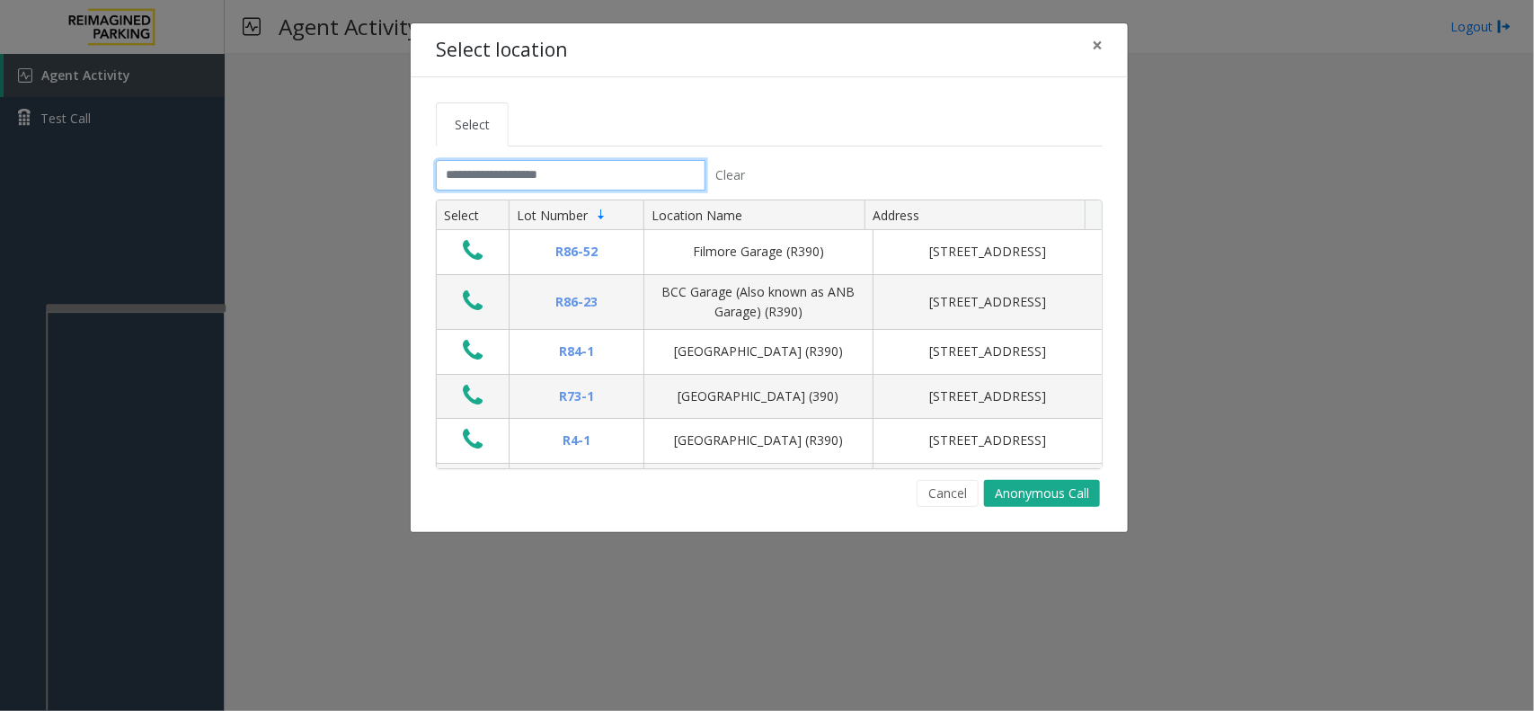
click at [542, 173] on input "text" at bounding box center [571, 175] width 270 height 31
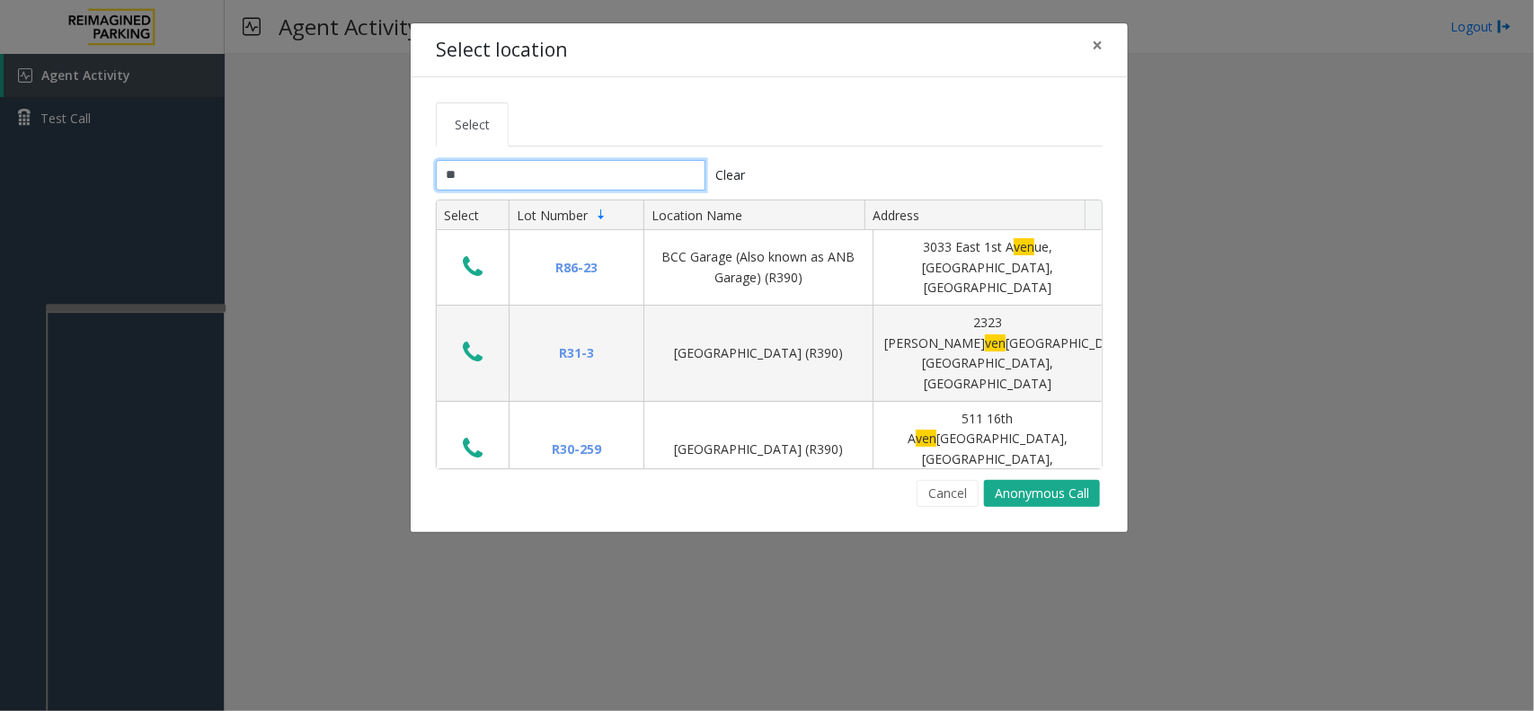
type input "*"
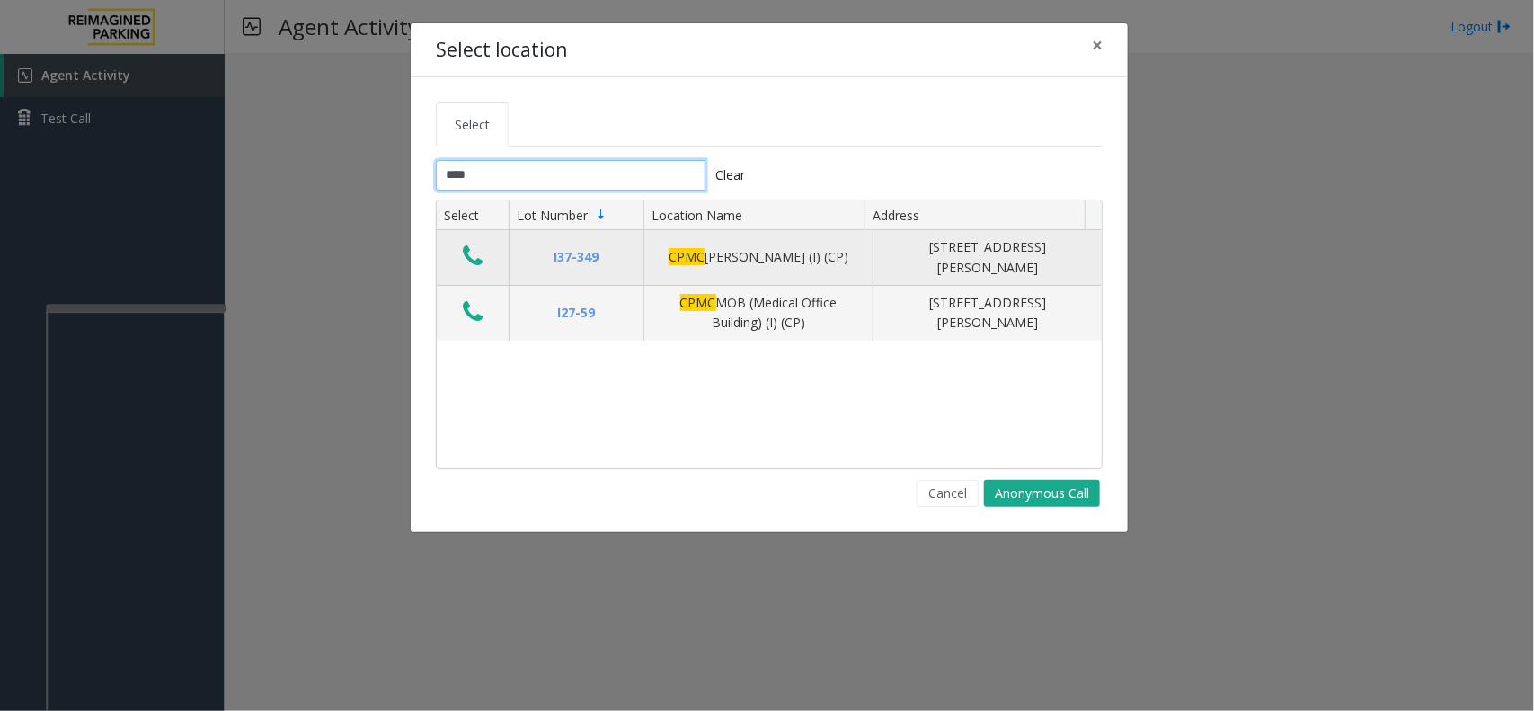
type input "****"
click at [482, 262] on icon "Data table" at bounding box center [473, 256] width 20 height 25
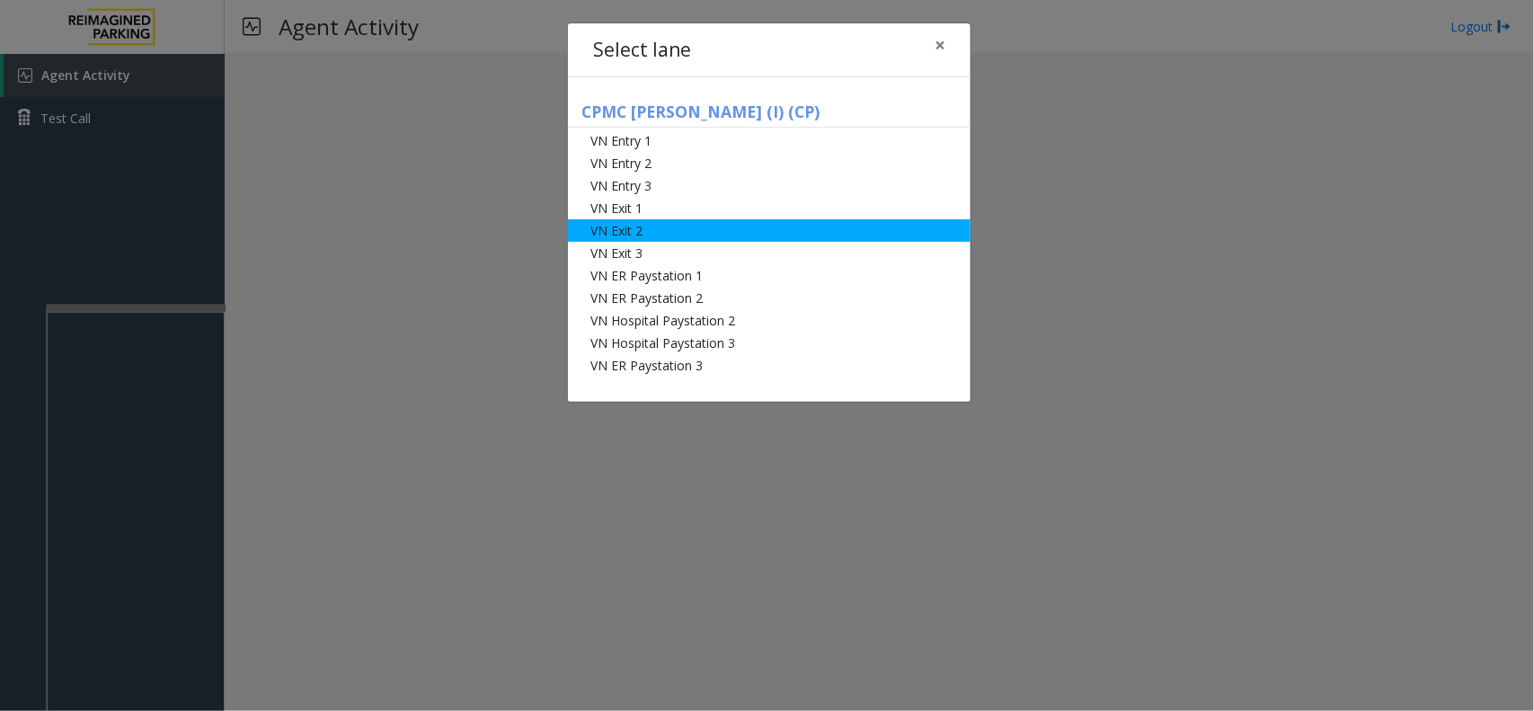
click at [630, 222] on li "VN Exit 2" at bounding box center [769, 230] width 403 height 22
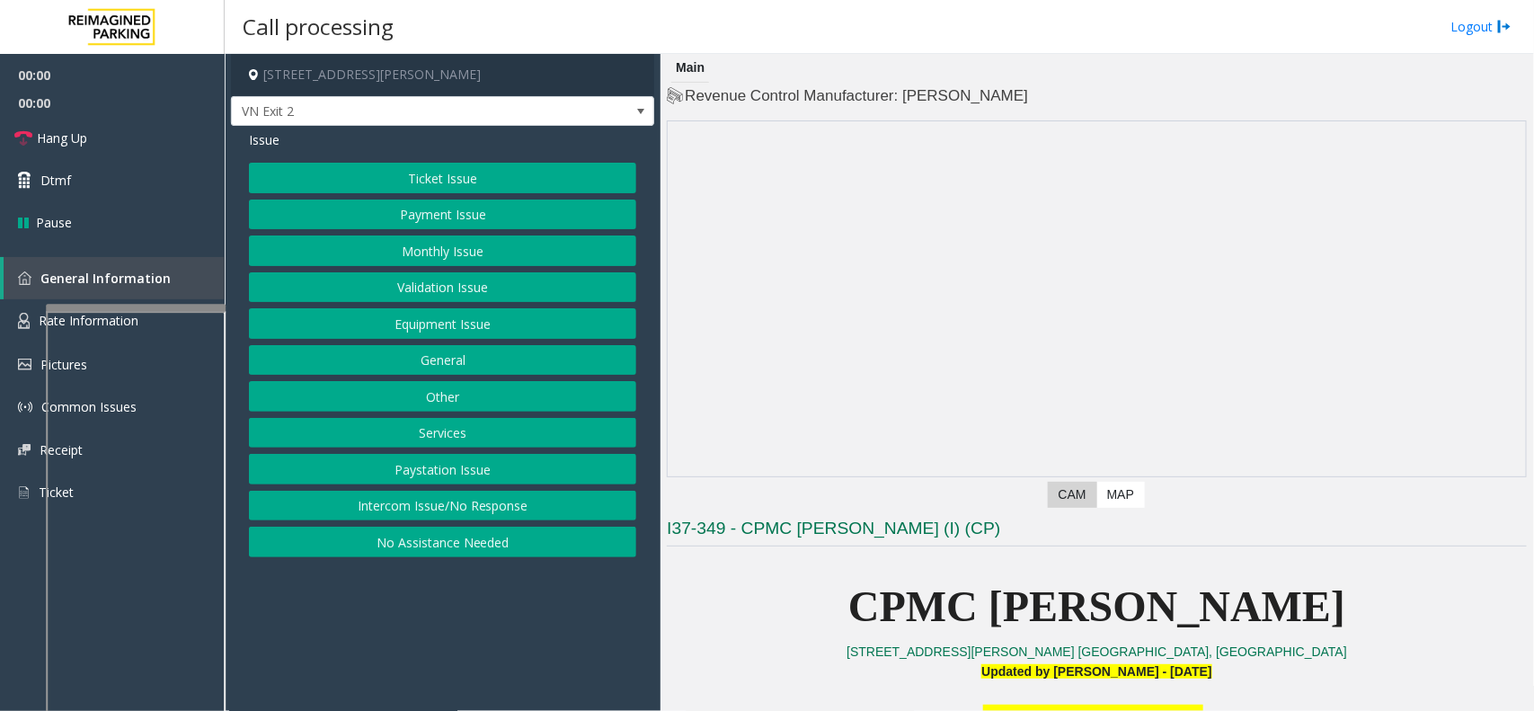
click at [422, 252] on button "Monthly Issue" at bounding box center [442, 251] width 387 height 31
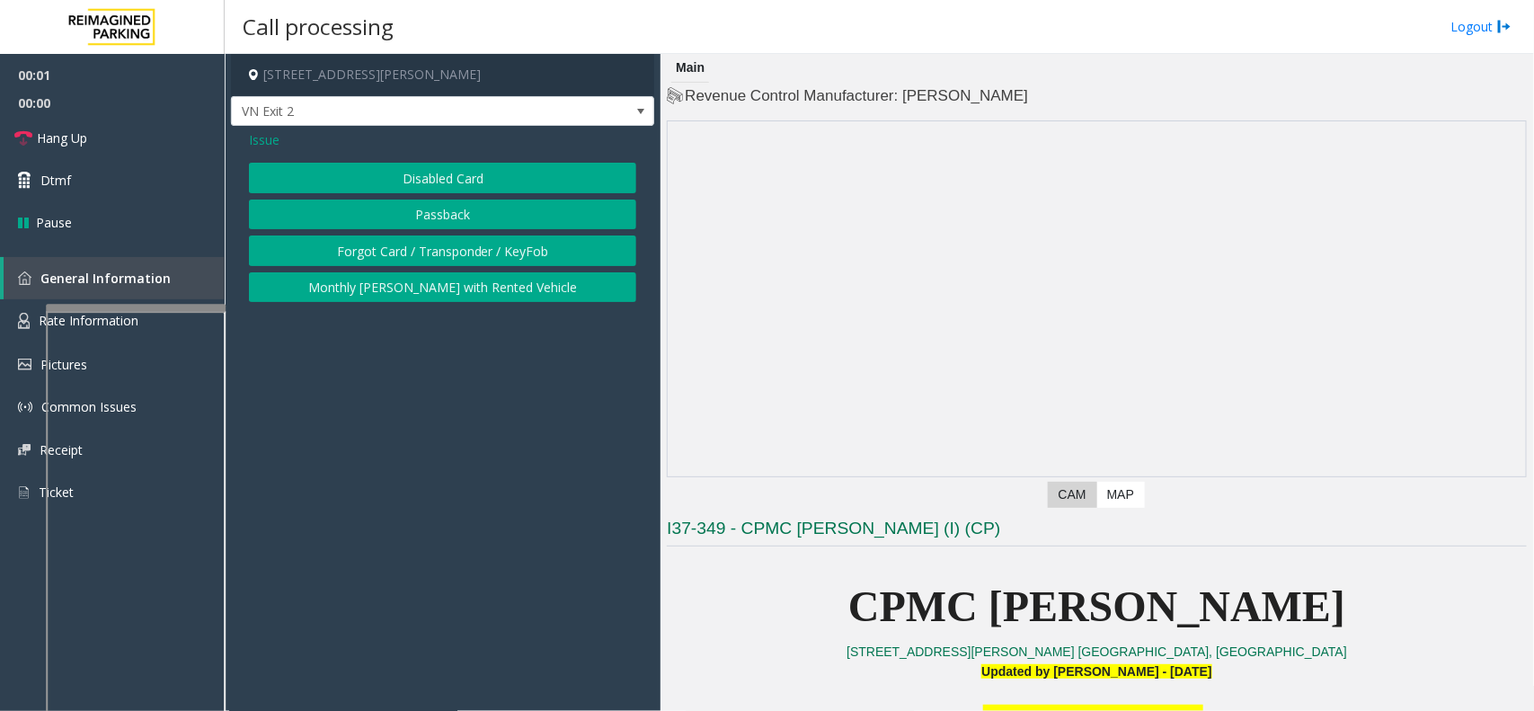
click at [425, 196] on div "Disabled Card Passback Forgot Card / Transponder / KeyFob Monthly Parker with R…" at bounding box center [442, 232] width 387 height 139
click at [425, 200] on button "Passback" at bounding box center [442, 215] width 387 height 31
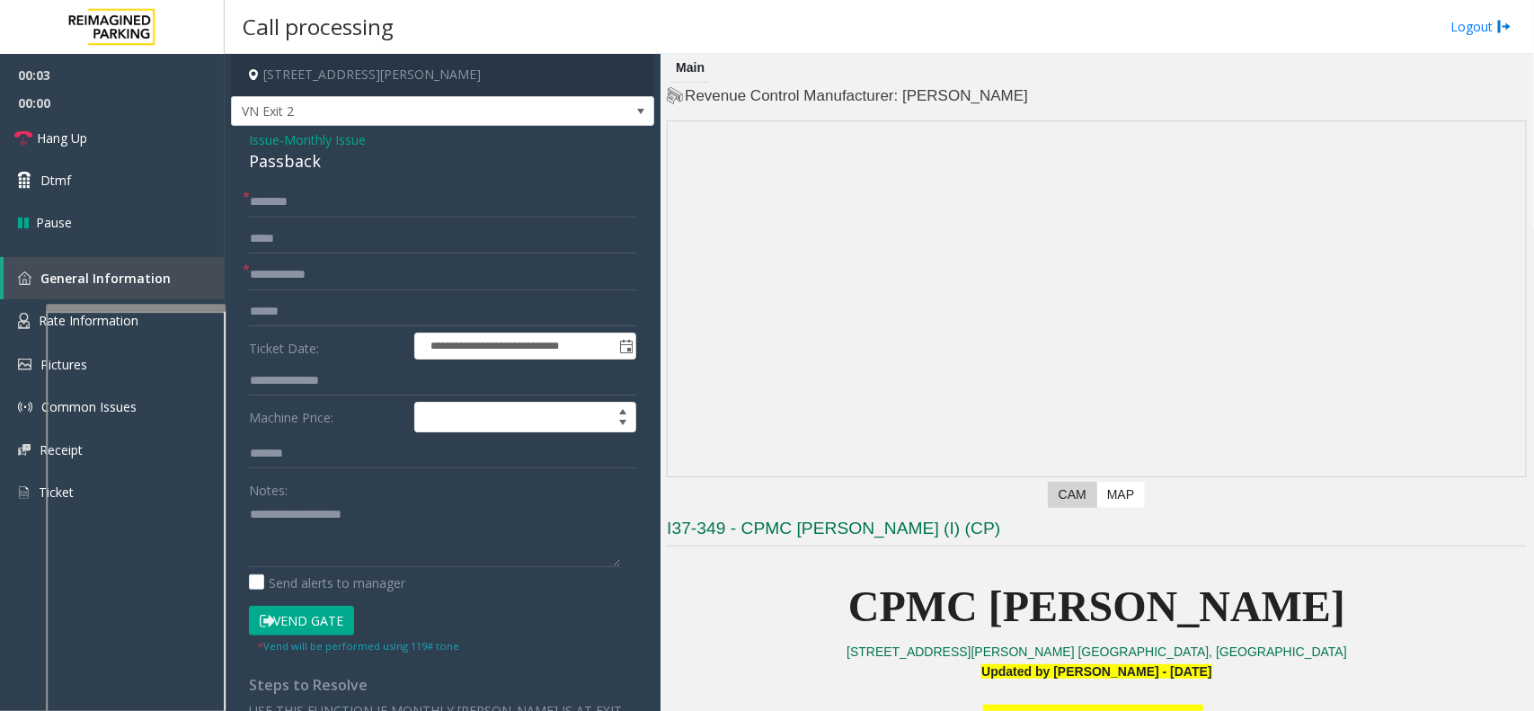
click at [317, 141] on span "Monthly Issue" at bounding box center [325, 139] width 82 height 19
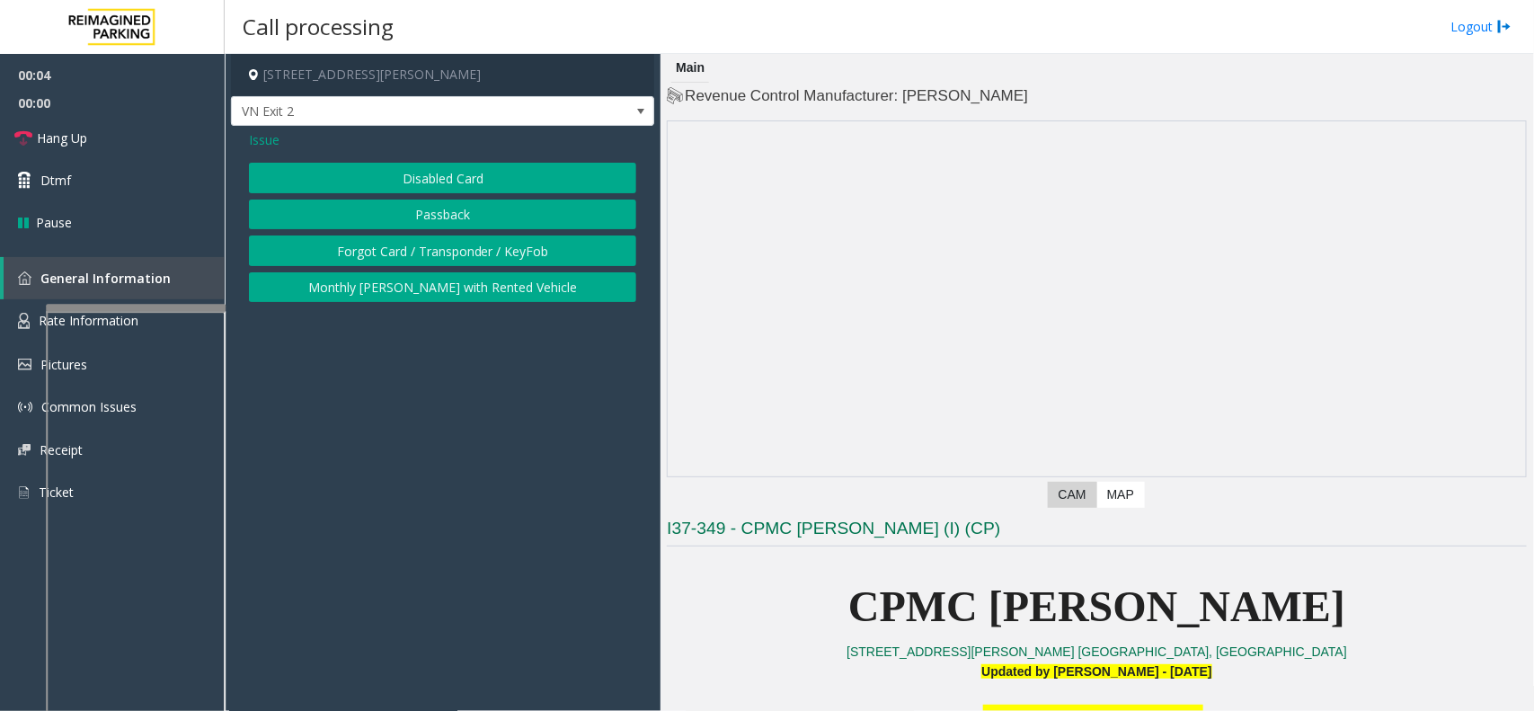
click at [355, 171] on button "Disabled Card" at bounding box center [442, 178] width 387 height 31
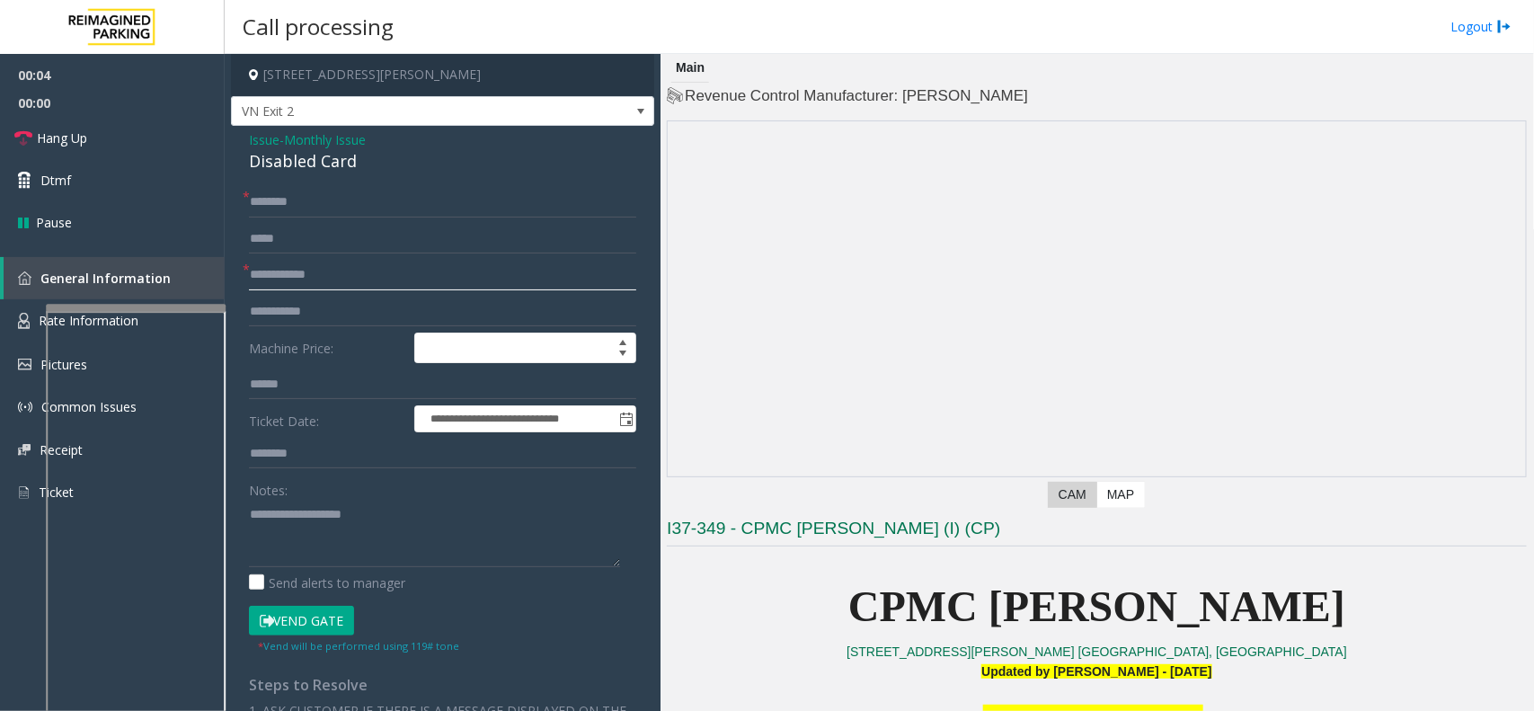
click at [347, 280] on input "text" at bounding box center [442, 275] width 387 height 31
type textarea "**********"
click at [302, 276] on input "text" at bounding box center [442, 275] width 387 height 31
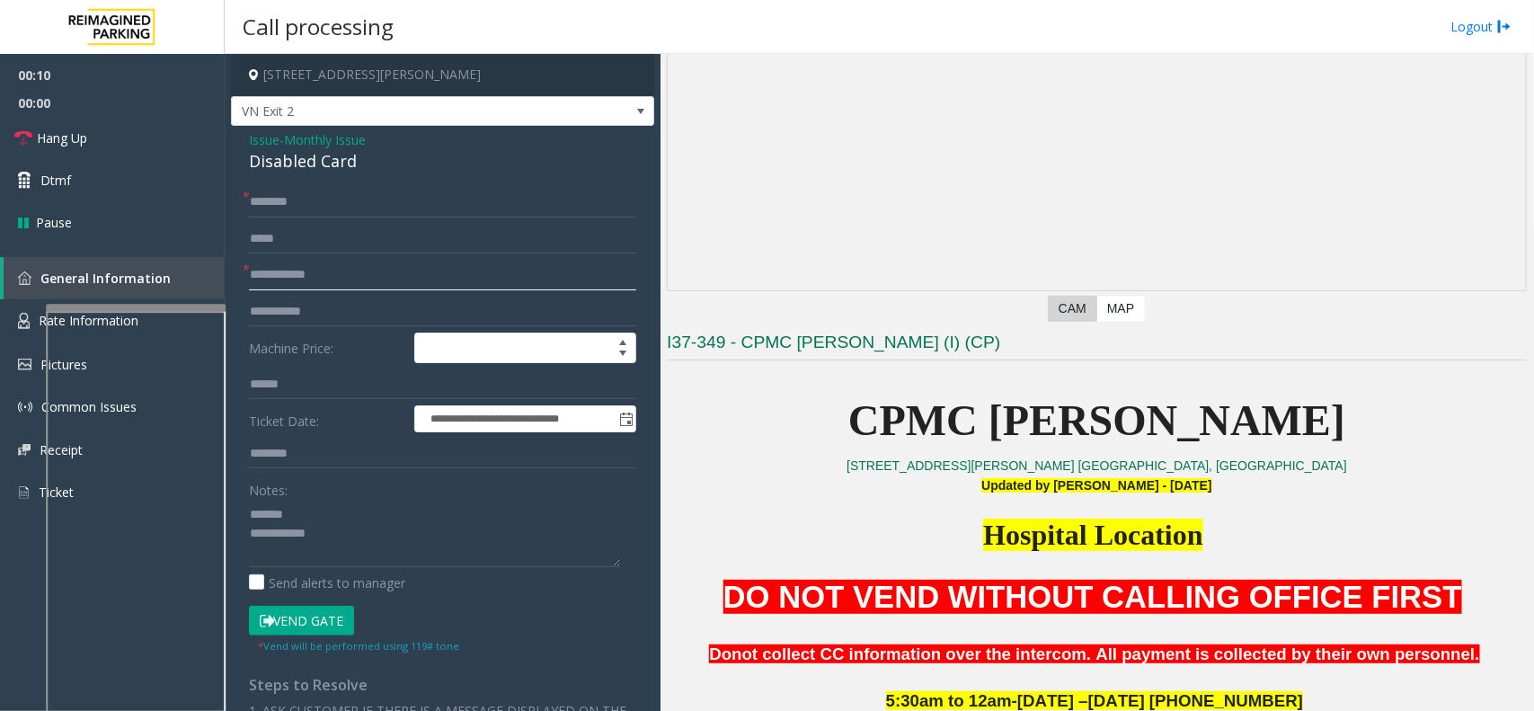
scroll to position [112, 0]
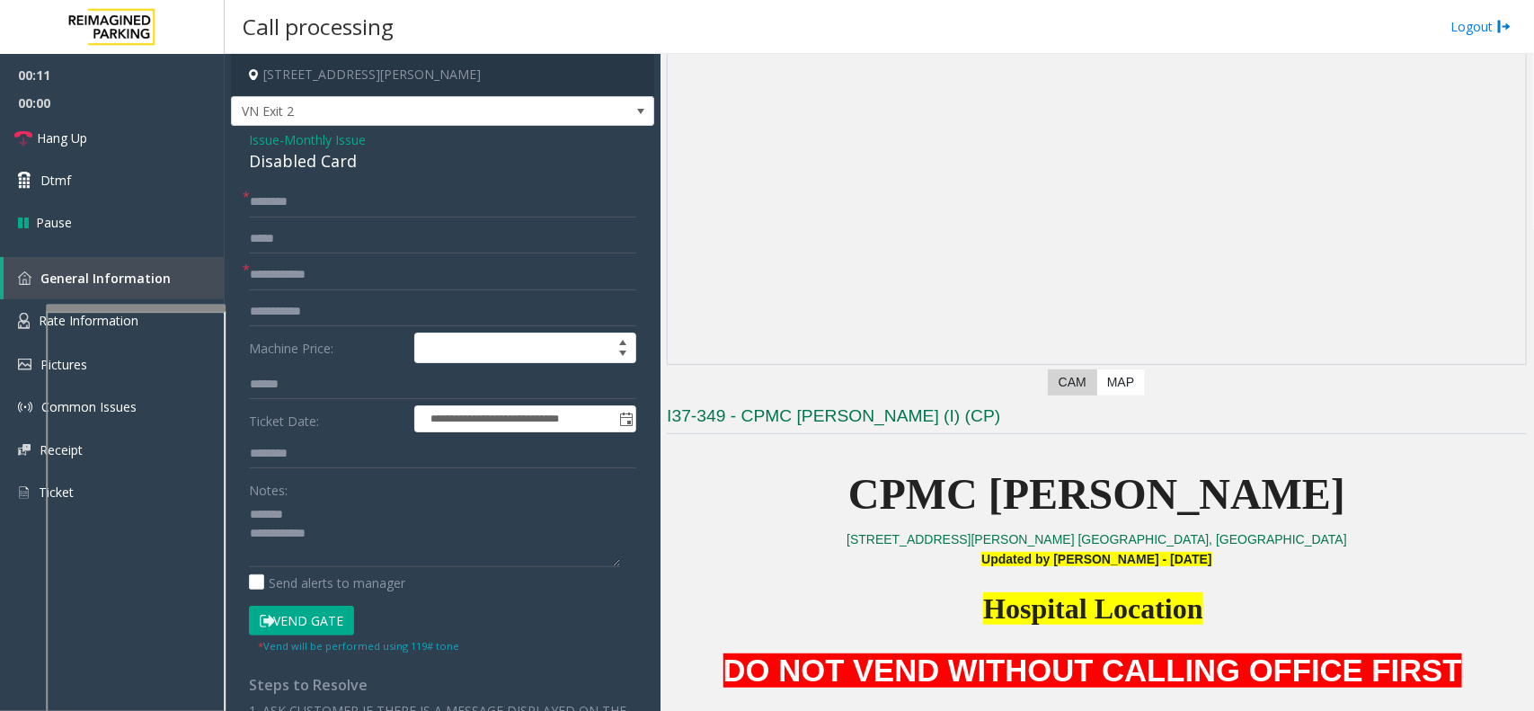
click at [322, 146] on span "Monthly Issue" at bounding box center [325, 139] width 82 height 19
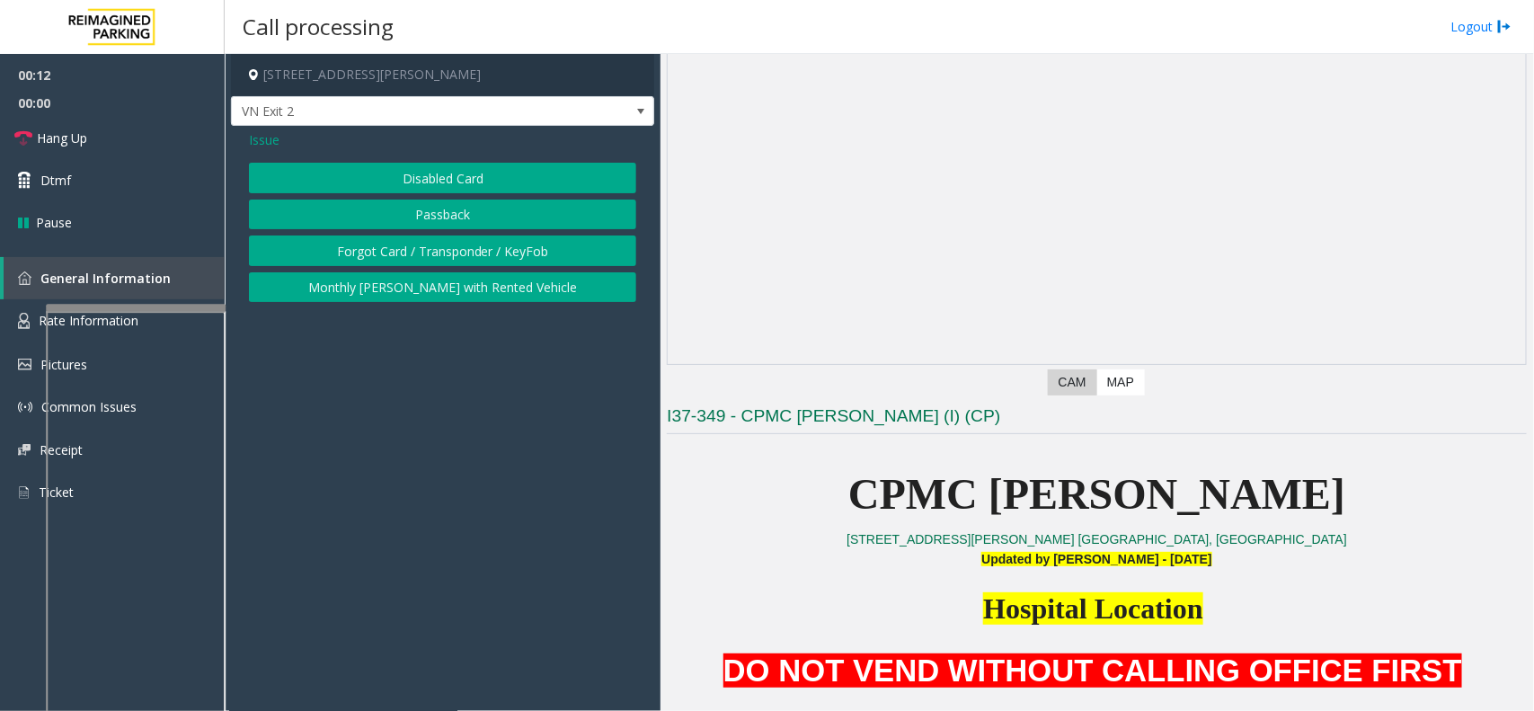
click at [389, 189] on button "Disabled Card" at bounding box center [442, 178] width 387 height 31
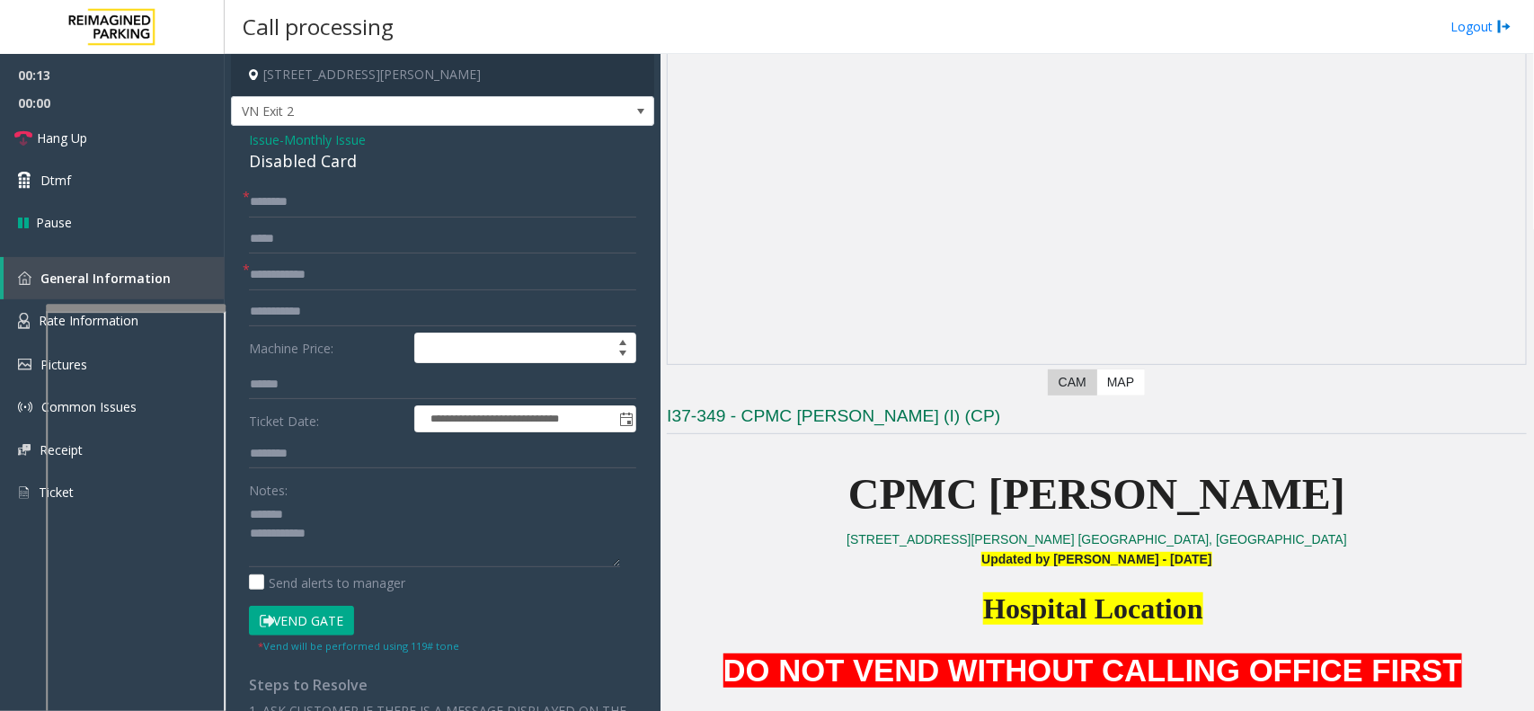
click at [294, 162] on div "Disabled Card" at bounding box center [442, 161] width 387 height 24
click at [393, 512] on textarea at bounding box center [434, 533] width 371 height 67
type textarea "**********"
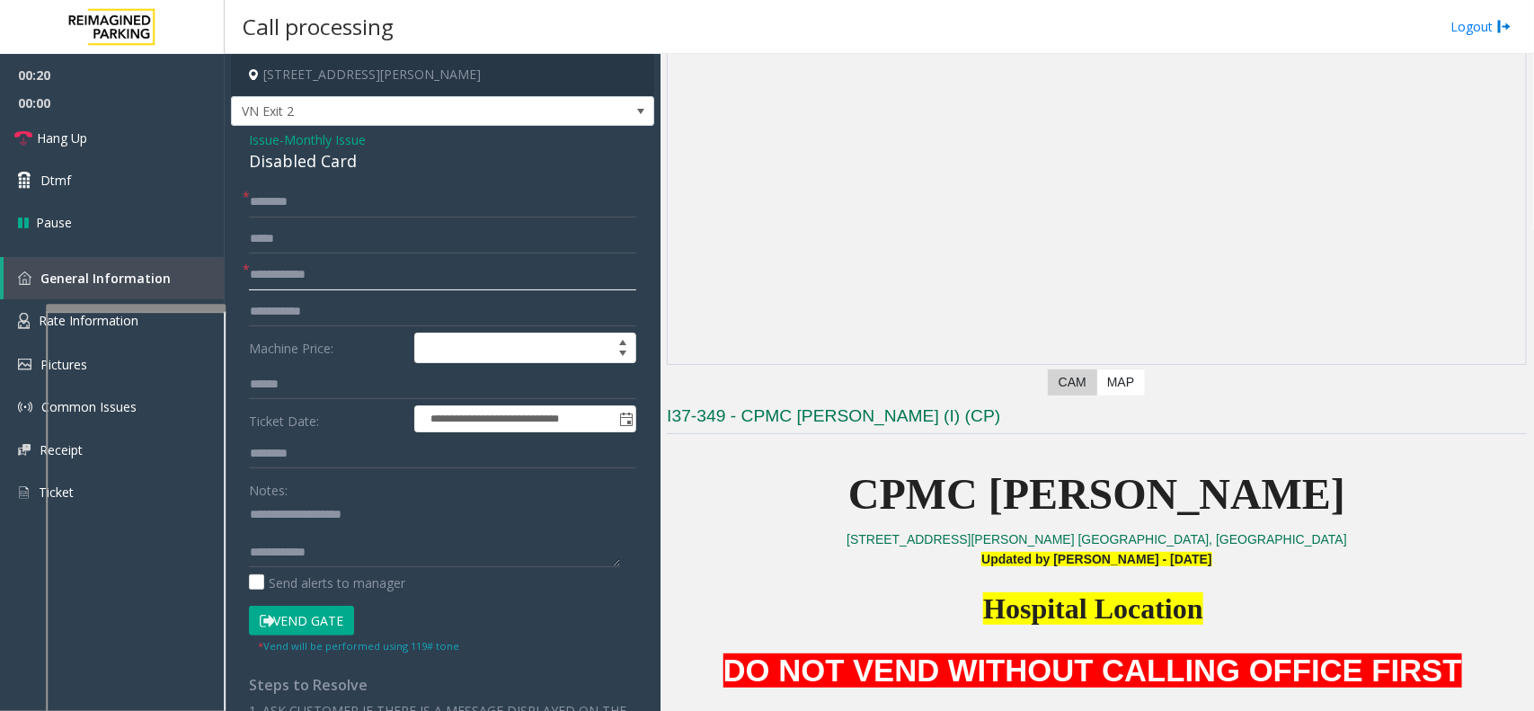
click at [339, 283] on input "text" at bounding box center [442, 275] width 387 height 31
click at [265, 277] on input "******" at bounding box center [442, 275] width 387 height 31
type input "*********"
click at [319, 200] on input "text" at bounding box center [442, 202] width 387 height 31
type input "***"
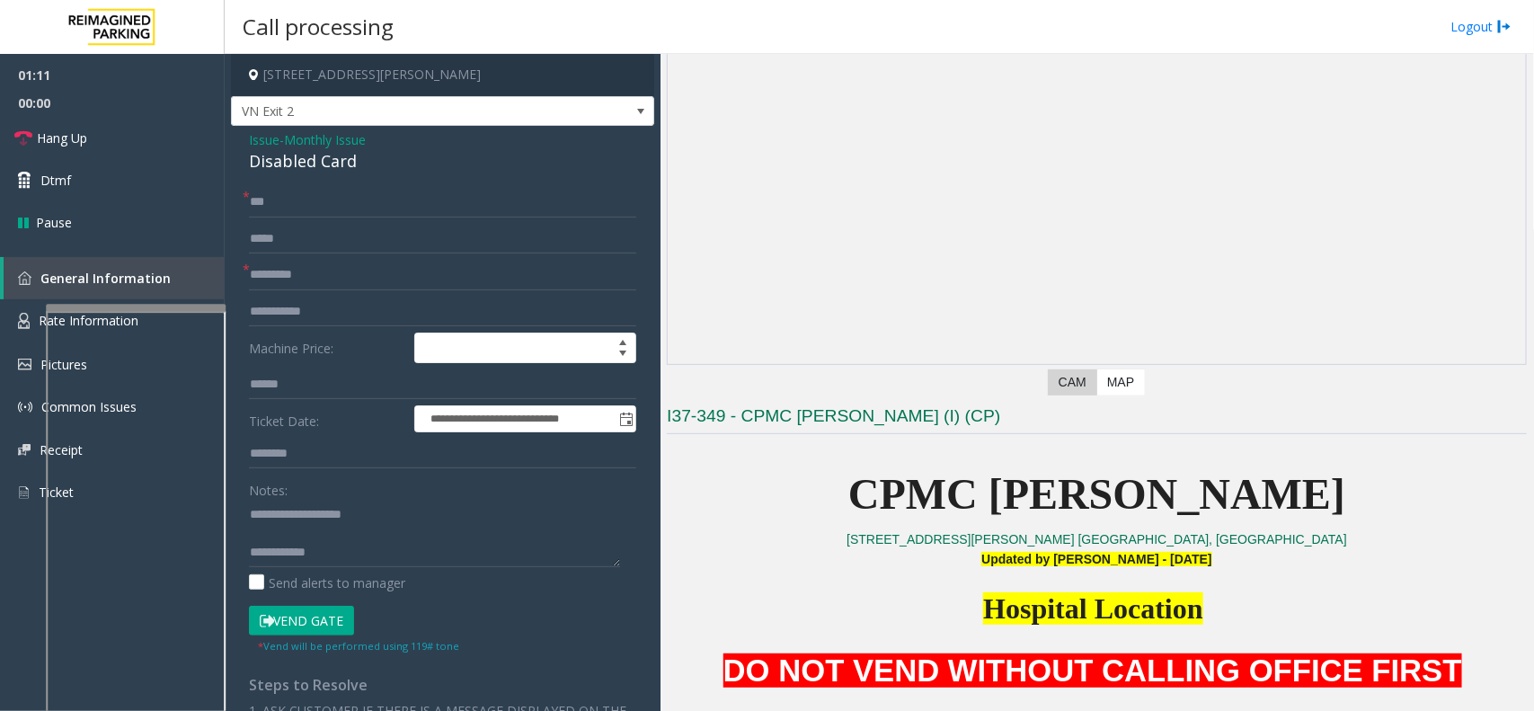
click at [292, 627] on button "Vend Gate" at bounding box center [301, 621] width 105 height 31
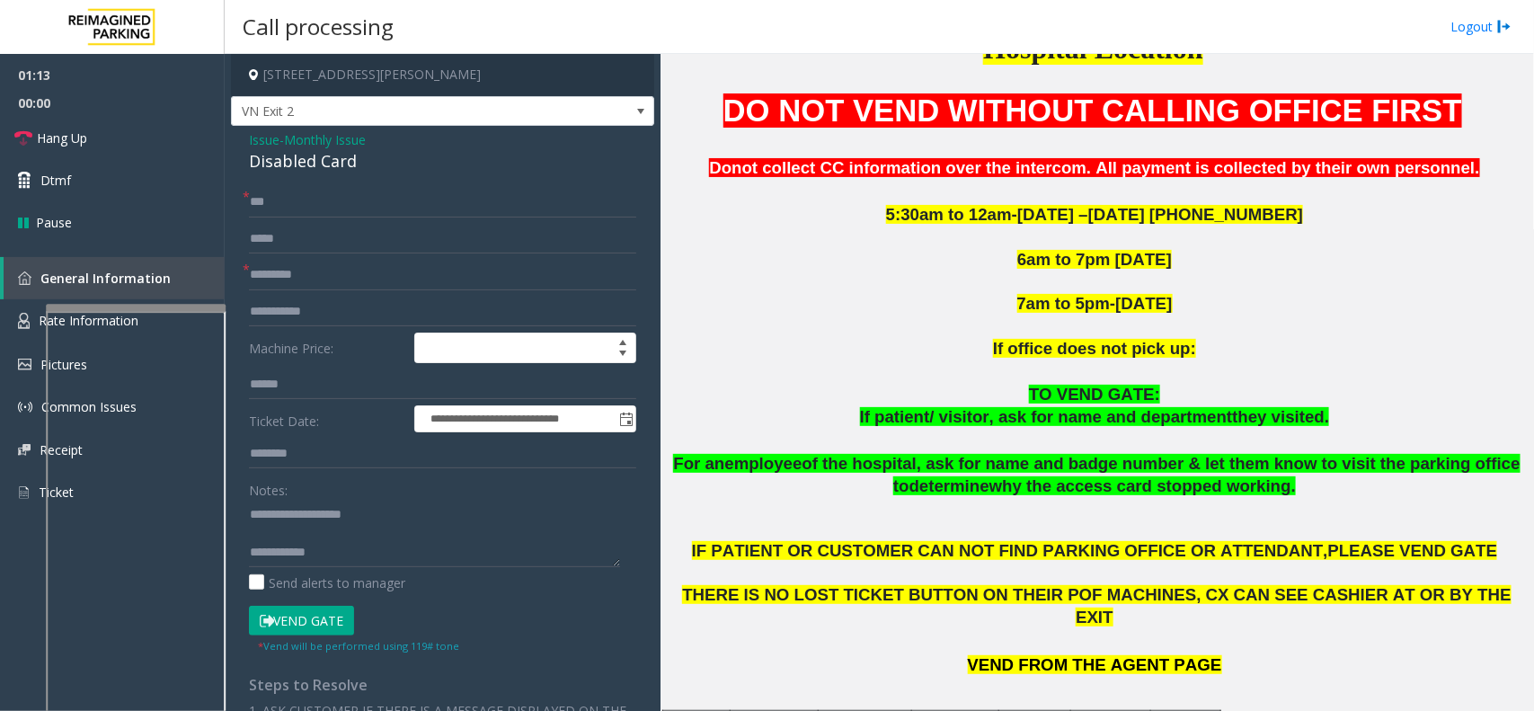
scroll to position [674, 0]
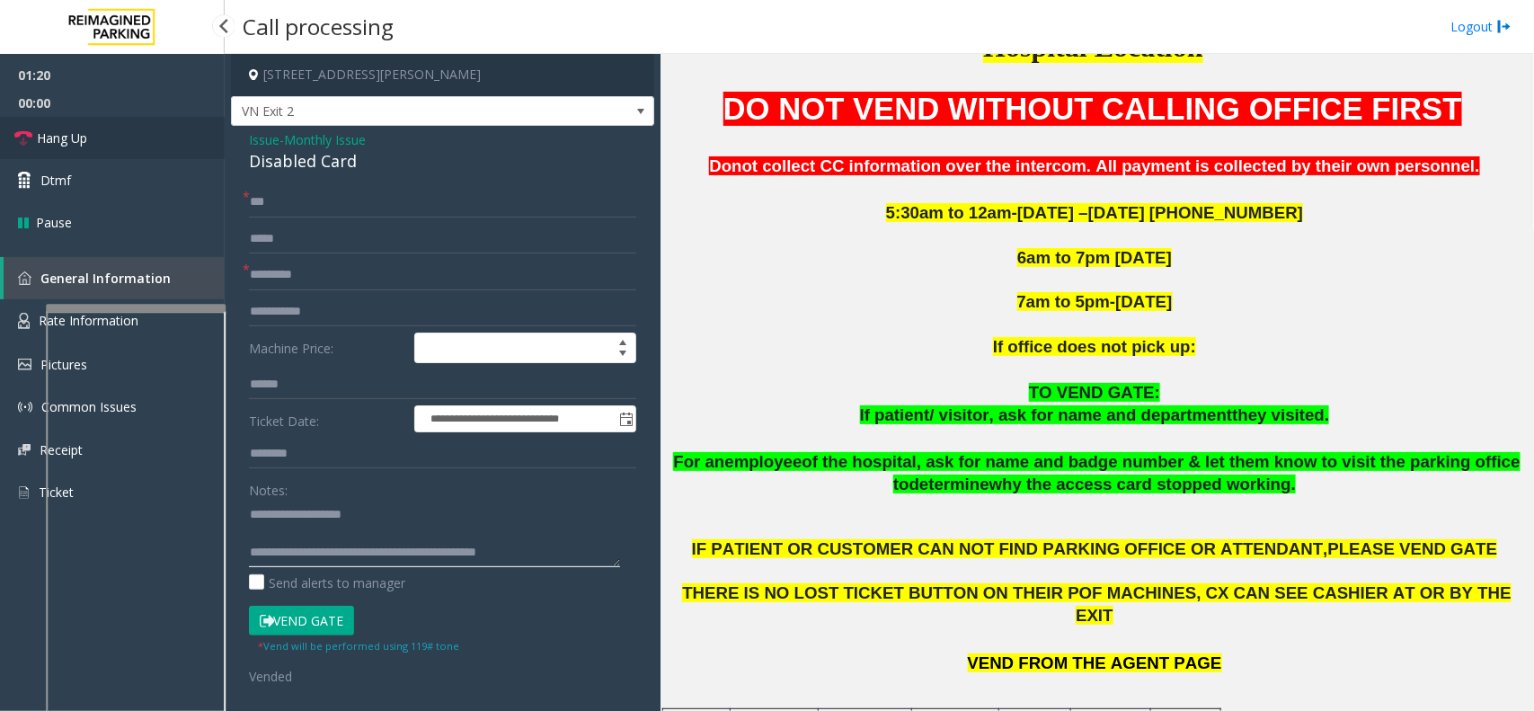
type textarea "**********"
click at [123, 141] on link "Hang Up" at bounding box center [112, 138] width 225 height 42
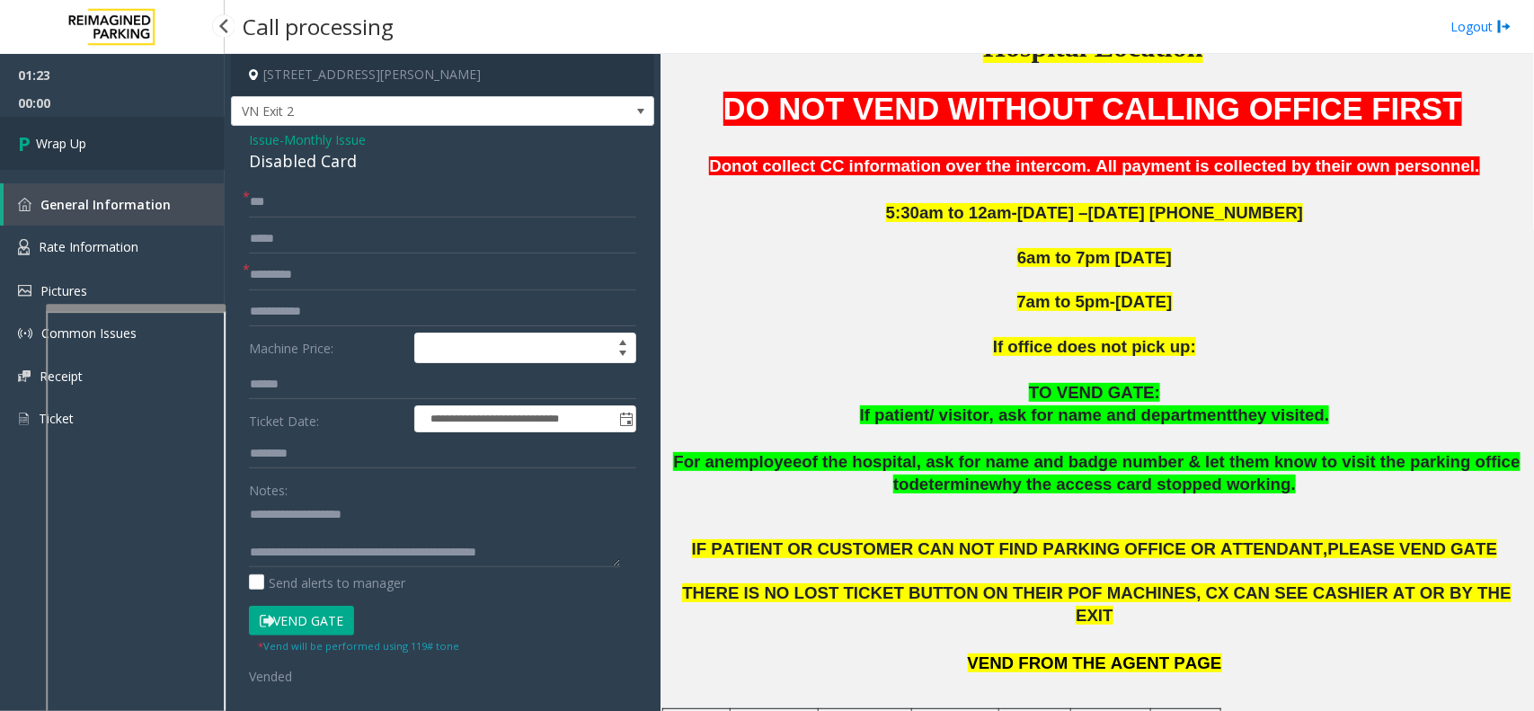
click at [123, 141] on link "Wrap Up" at bounding box center [112, 143] width 225 height 53
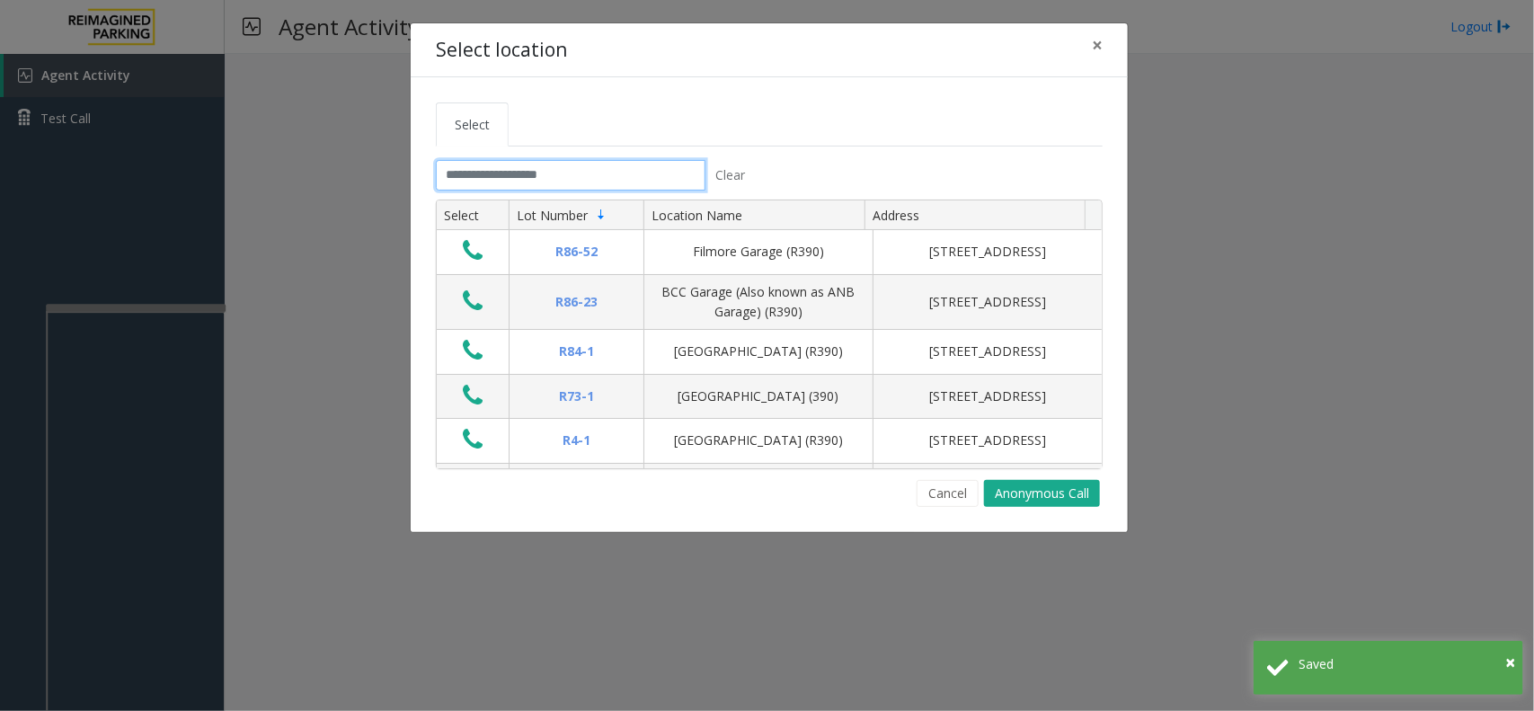
click at [501, 185] on input "text" at bounding box center [571, 175] width 270 height 31
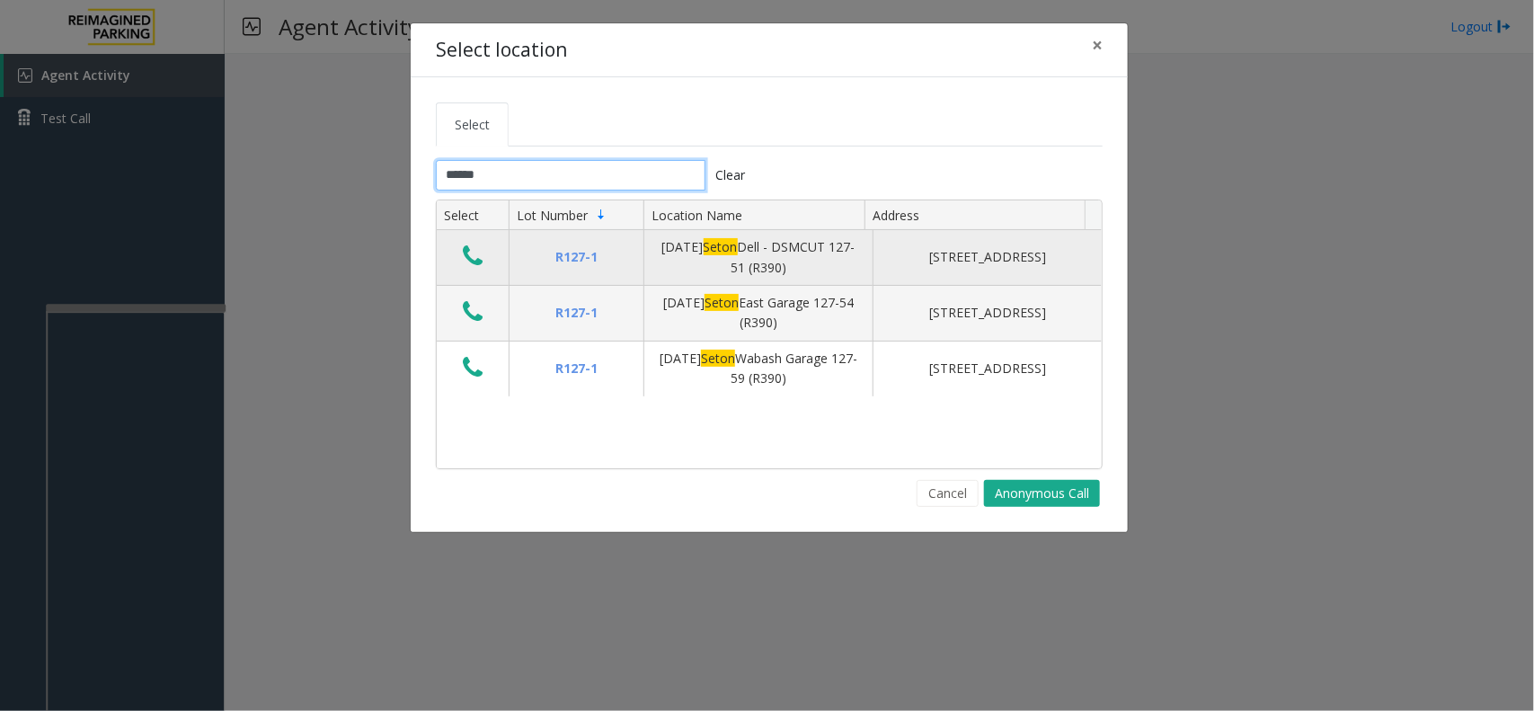
type input "*****"
click at [486, 258] on button "Data table" at bounding box center [473, 257] width 31 height 29
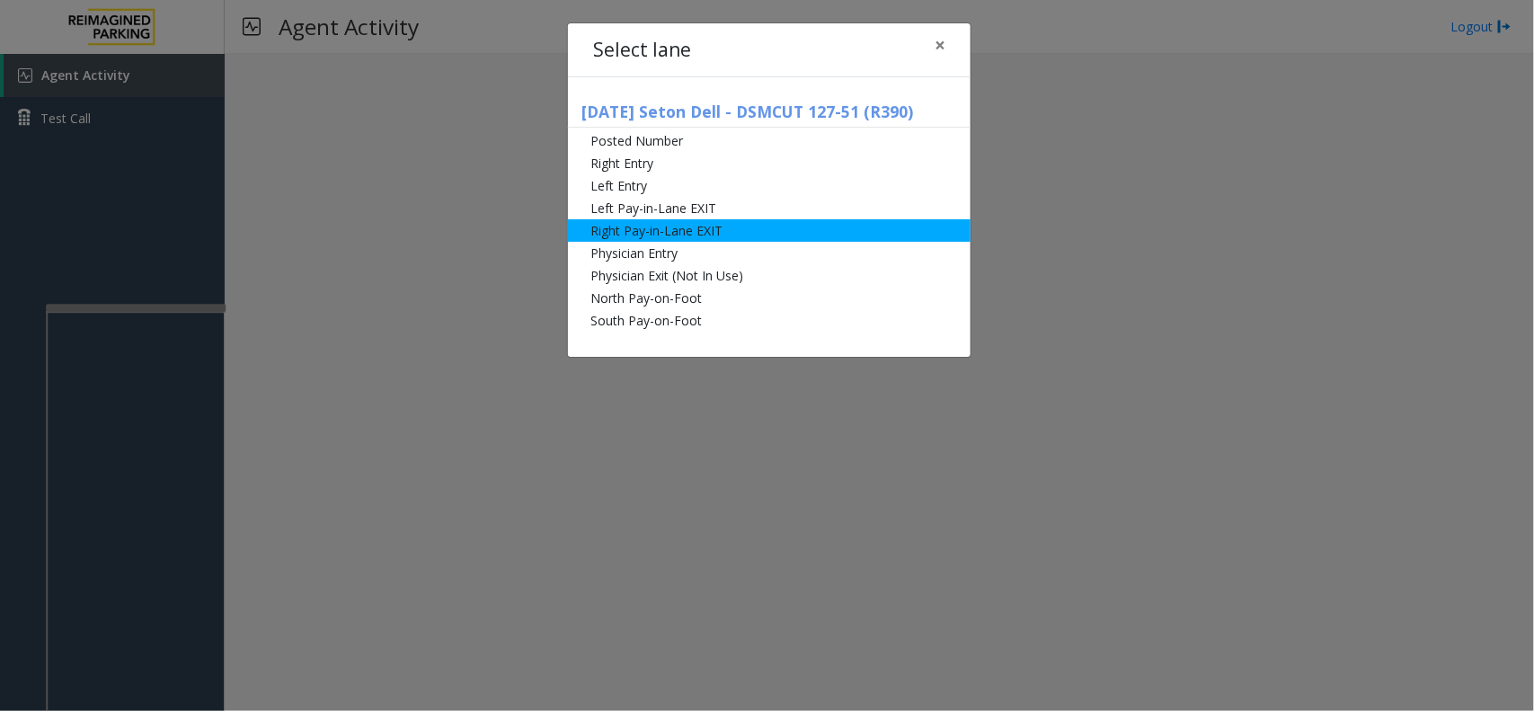
click at [607, 227] on li "Right Pay-in-Lane EXIT" at bounding box center [769, 230] width 403 height 22
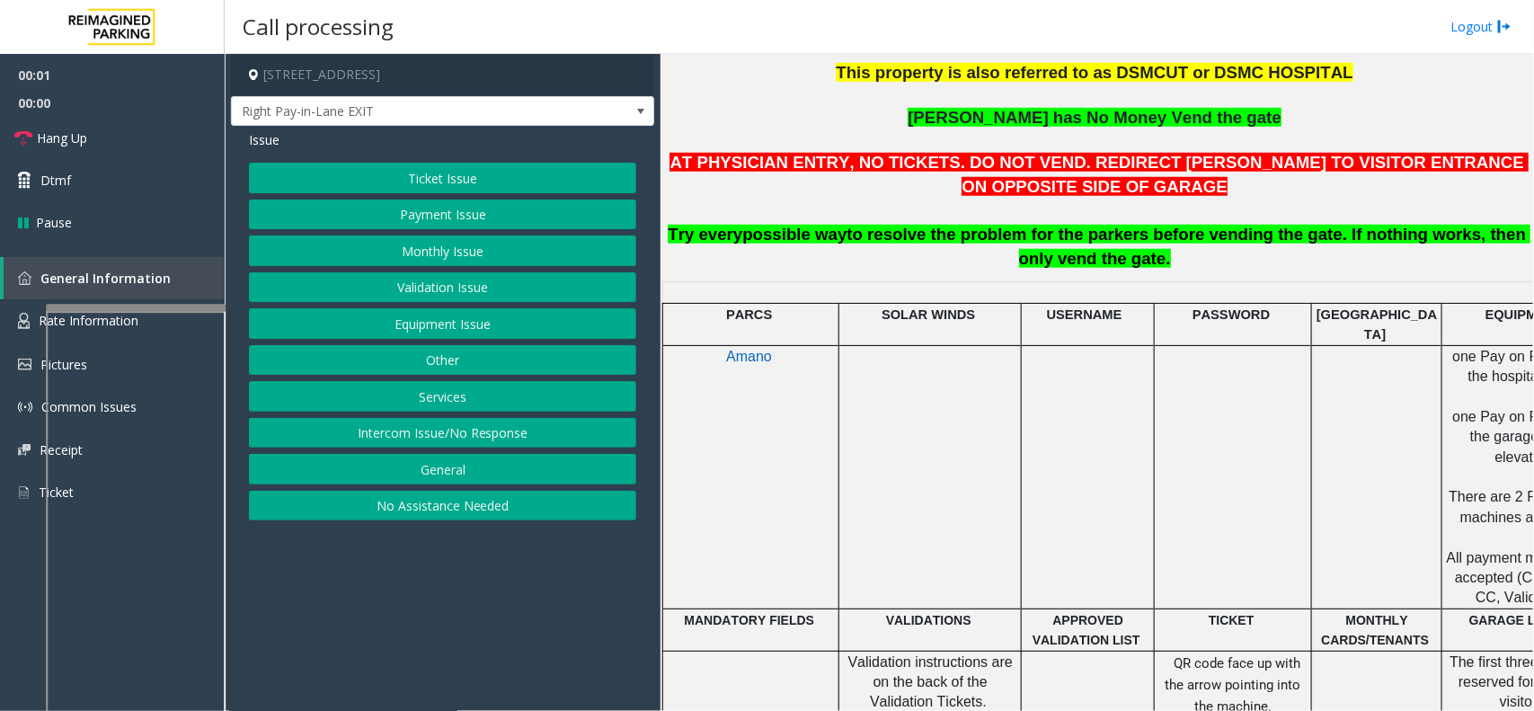
scroll to position [674, 243]
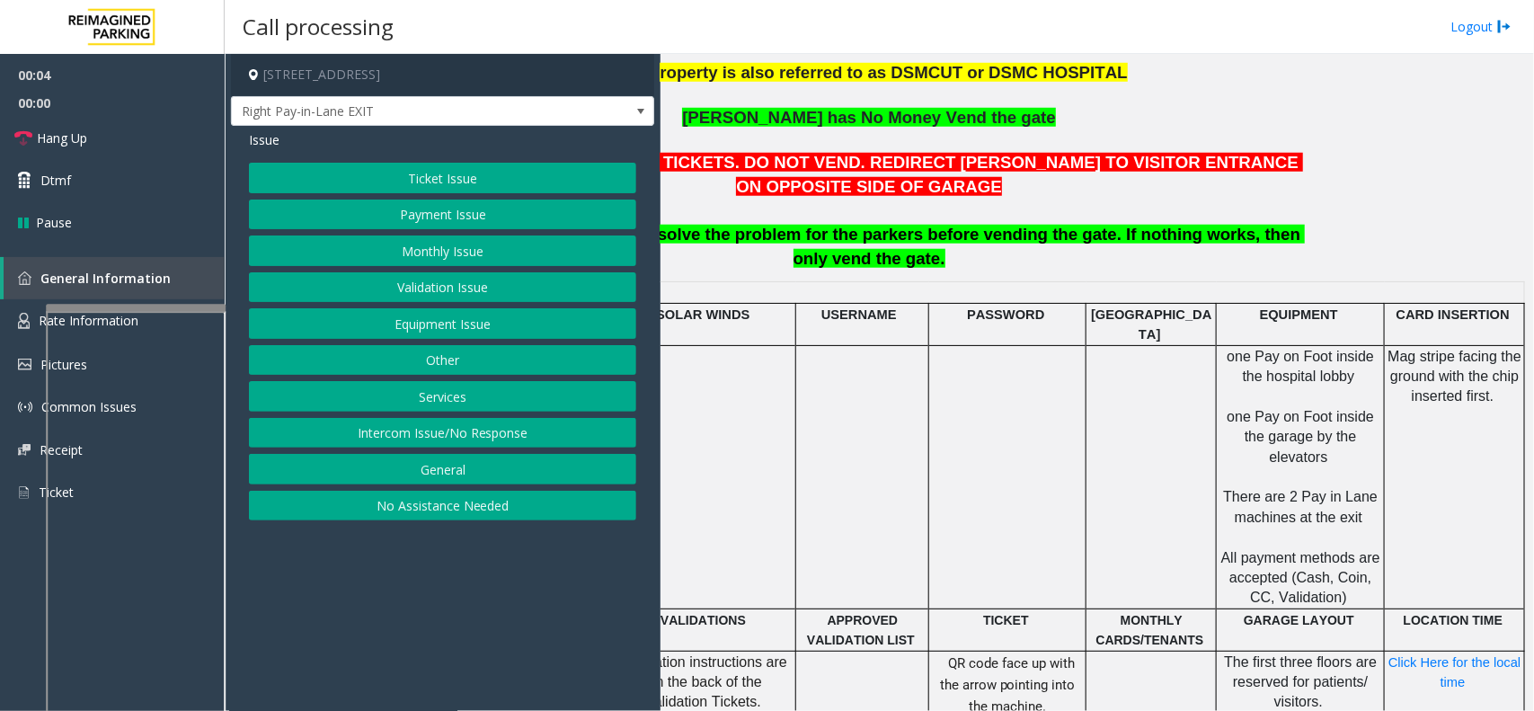
click at [493, 218] on button "Payment Issue" at bounding box center [442, 215] width 387 height 31
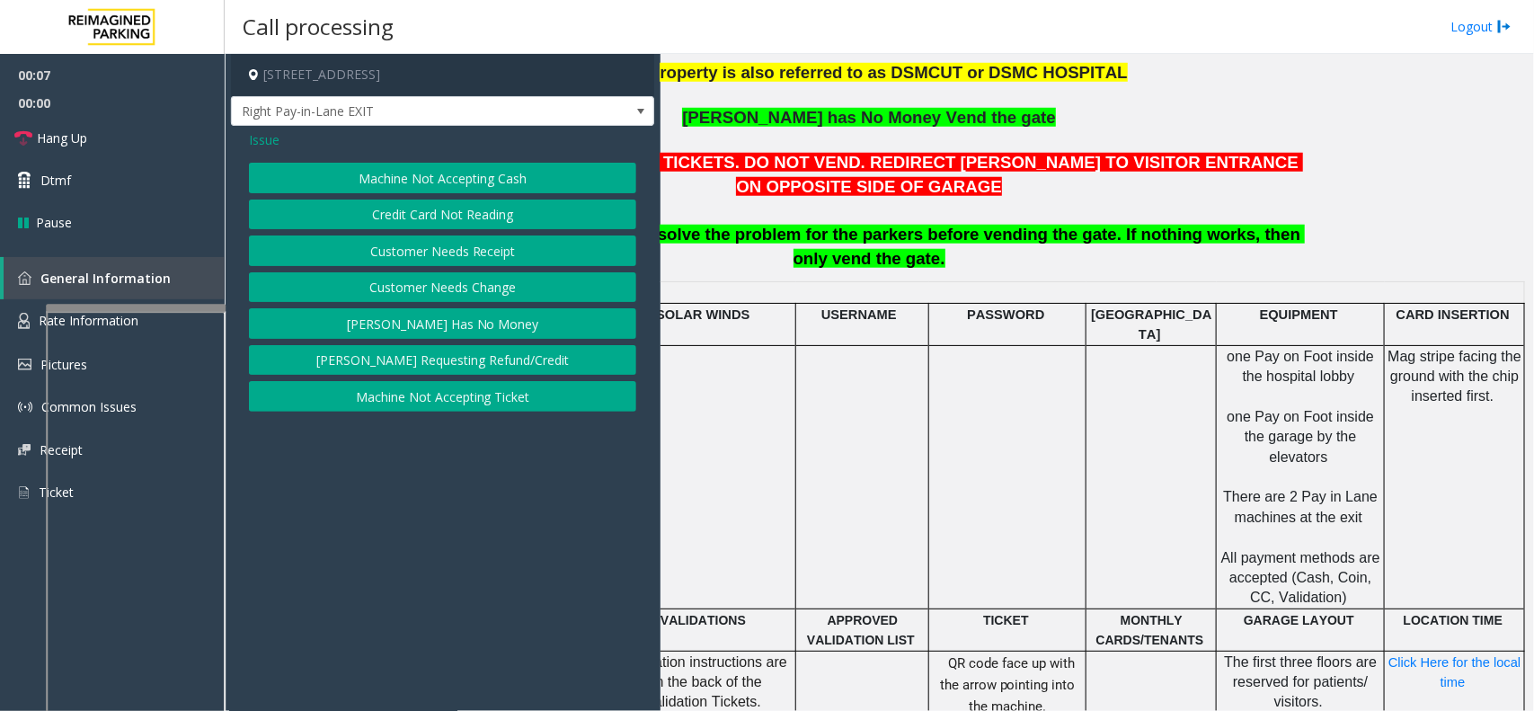
click at [503, 218] on button "Credit Card Not Reading" at bounding box center [442, 215] width 387 height 31
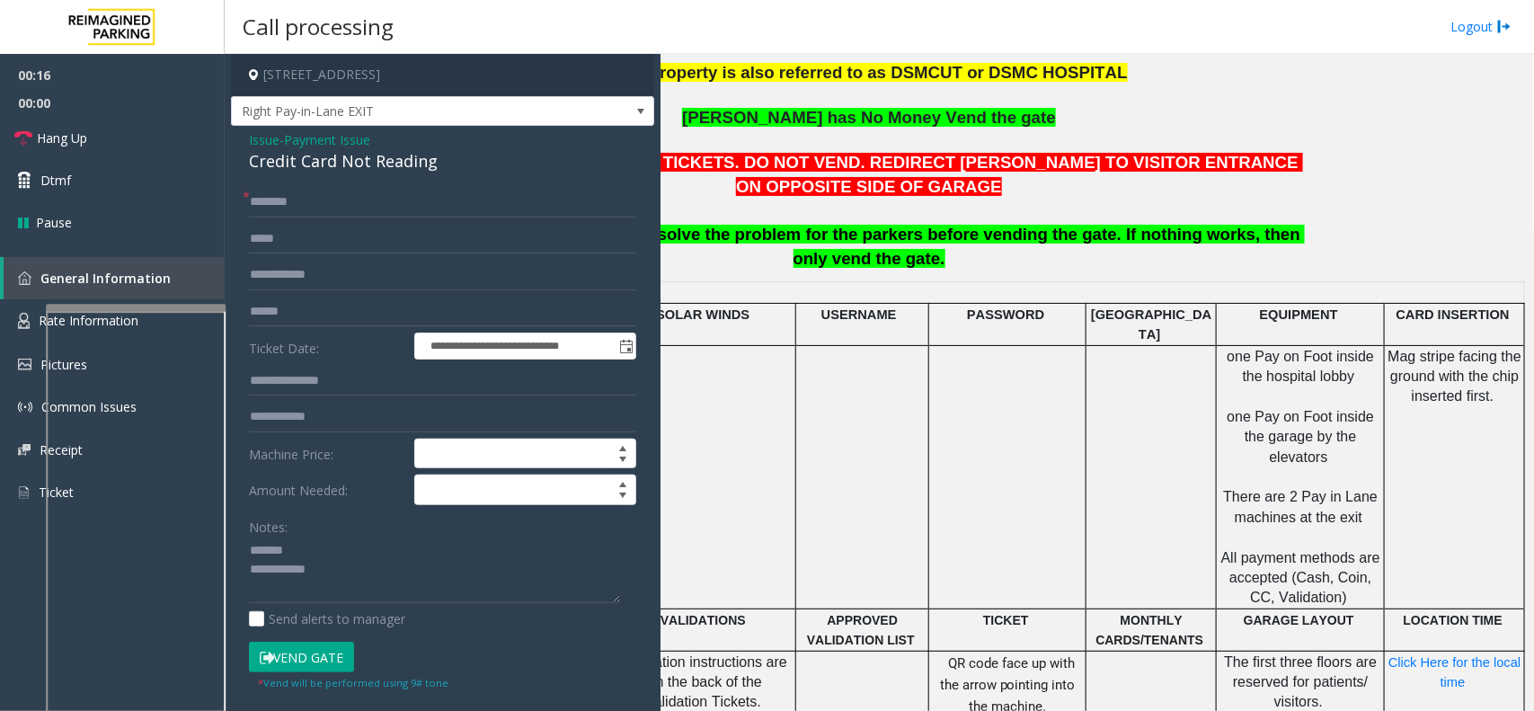
click at [356, 164] on div "Credit Card Not Reading" at bounding box center [442, 161] width 387 height 24
click at [447, 573] on textarea at bounding box center [434, 570] width 371 height 67
click at [346, 297] on input "text" at bounding box center [442, 312] width 387 height 31
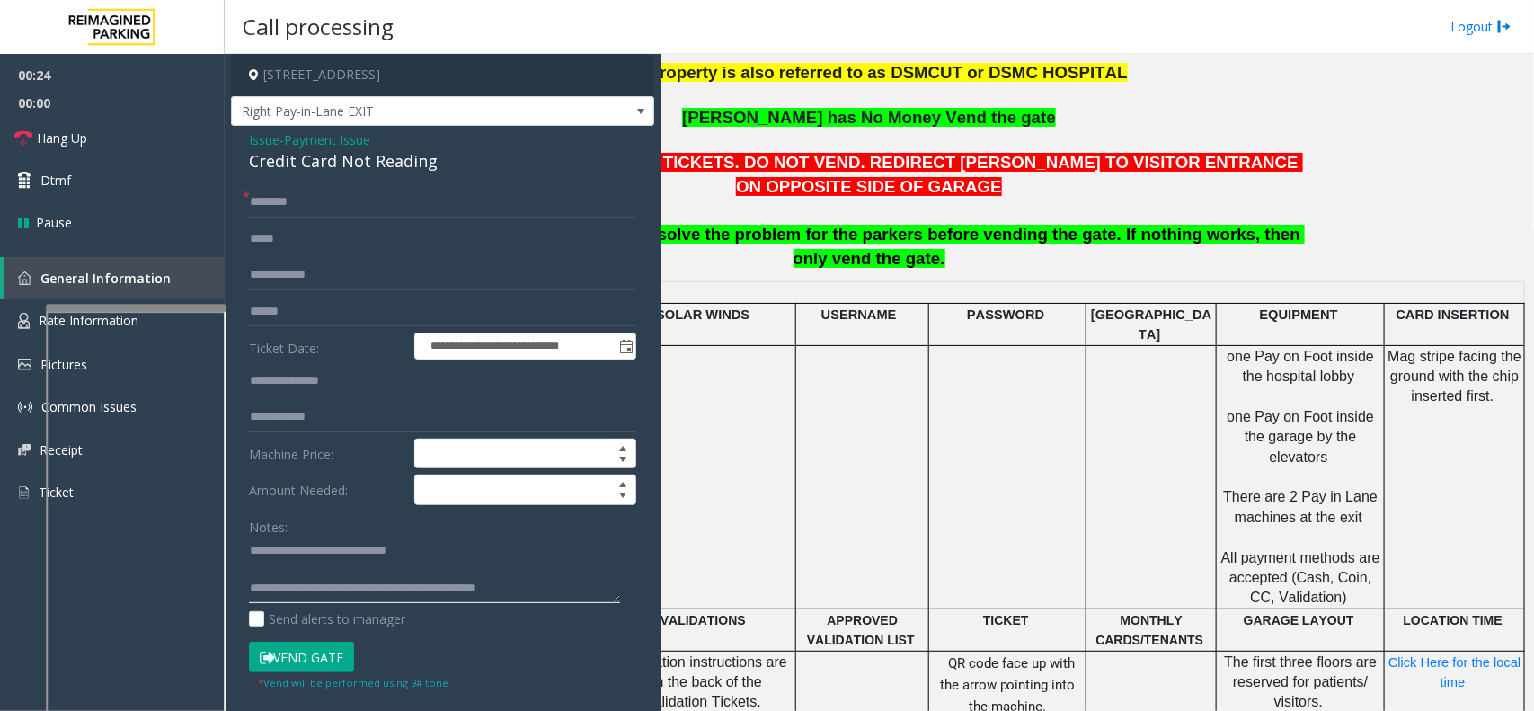
type textarea "**********"
click at [467, 320] on input "text" at bounding box center [442, 312] width 387 height 31
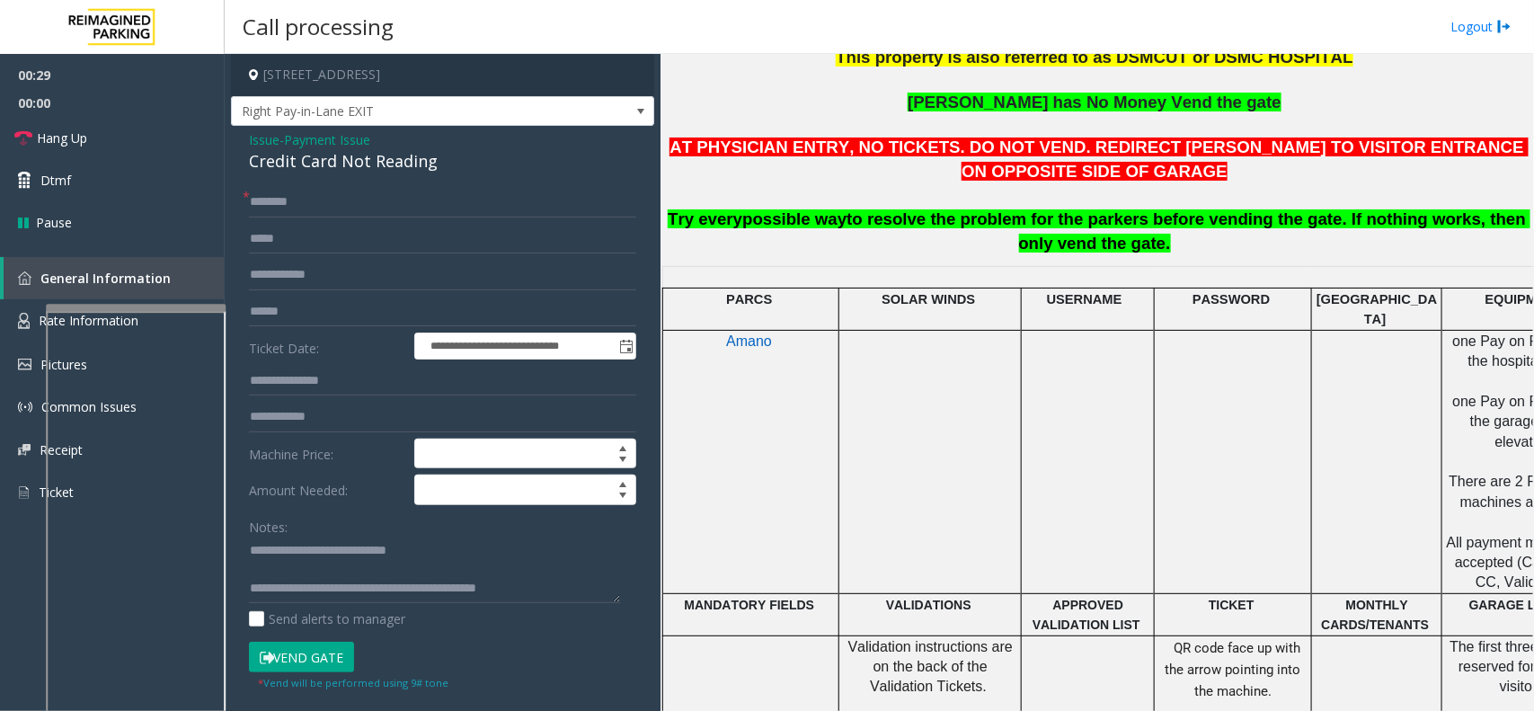
scroll to position [694, 0]
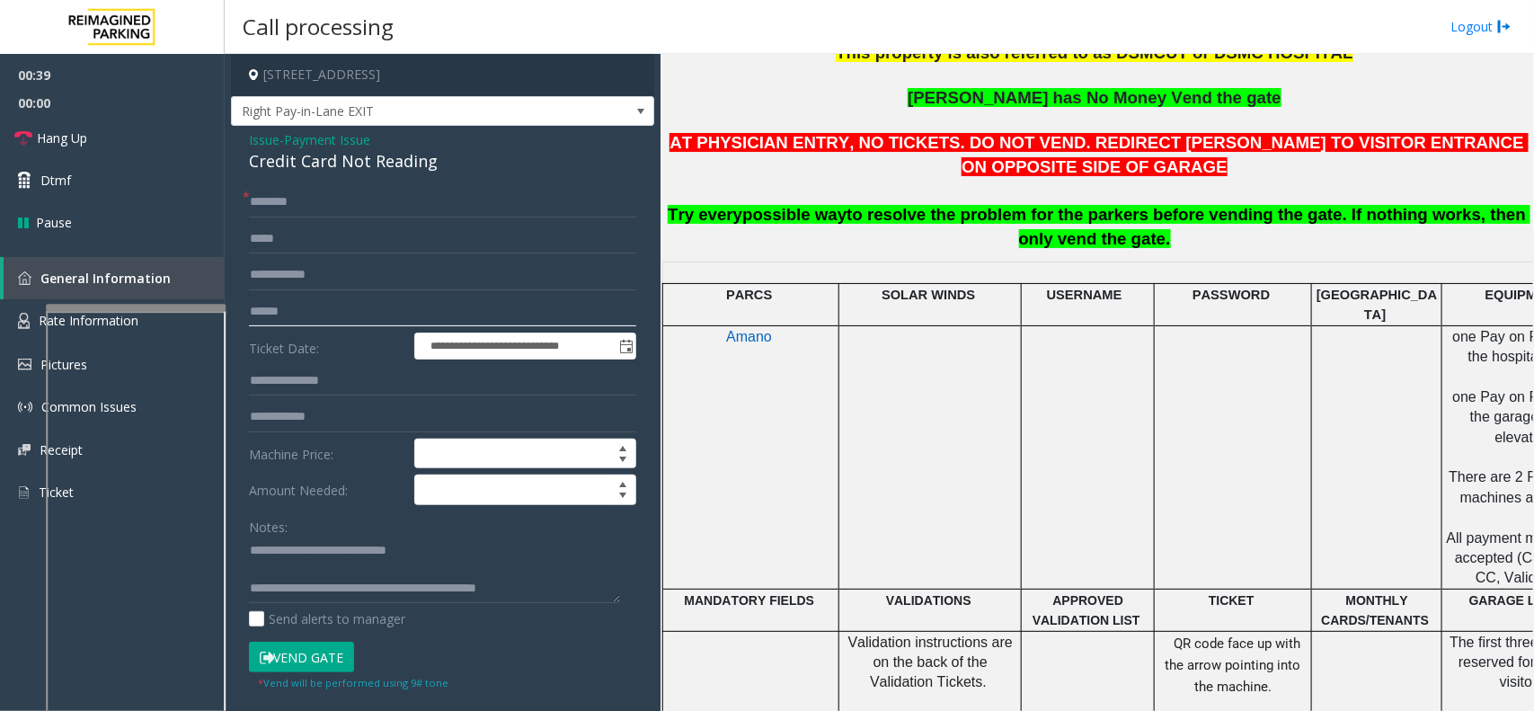
click at [477, 311] on input "text" at bounding box center [442, 312] width 387 height 31
type input "******"
click at [442, 207] on input "text" at bounding box center [442, 202] width 387 height 31
type input "*******"
click at [324, 648] on button "Vend Gate" at bounding box center [301, 657] width 105 height 31
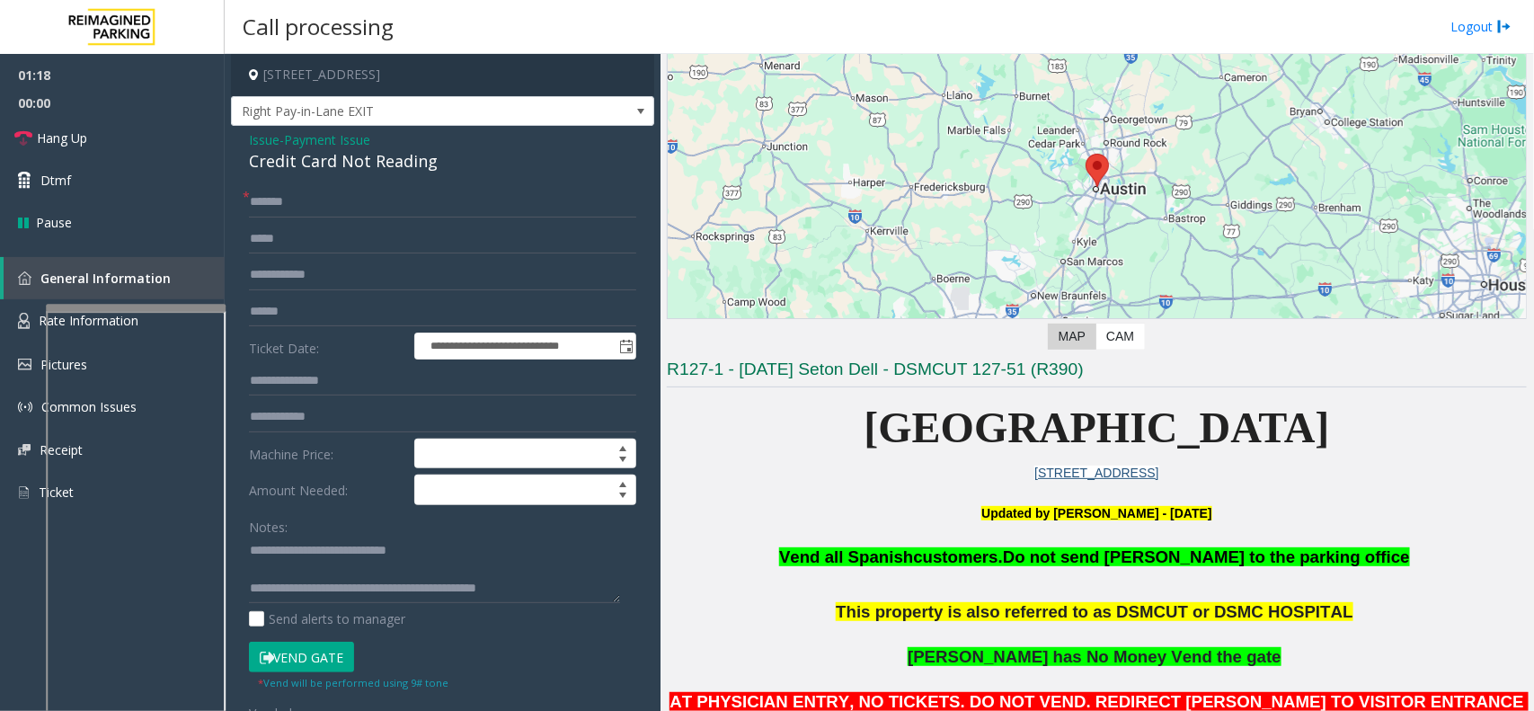
scroll to position [132, 0]
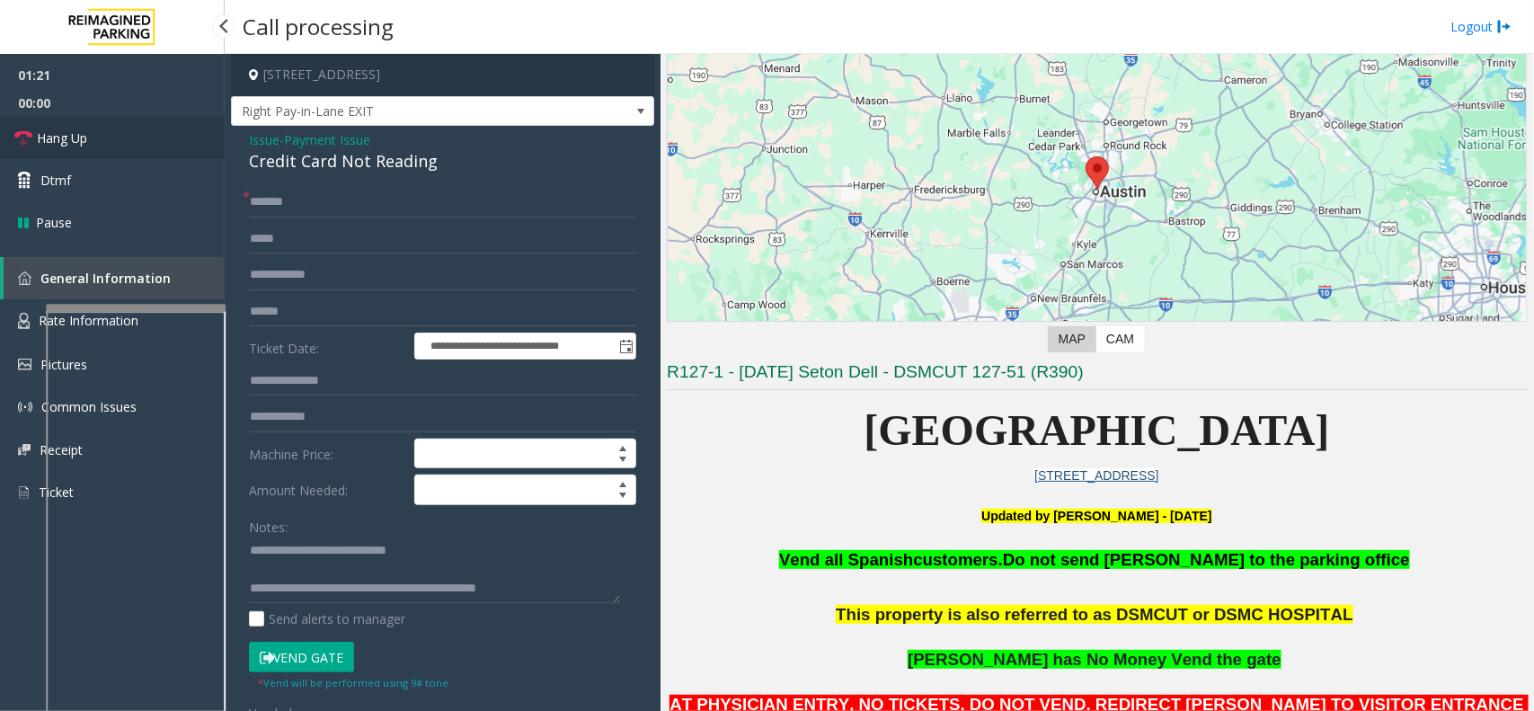
click at [101, 130] on link "Hang Up" at bounding box center [112, 138] width 225 height 42
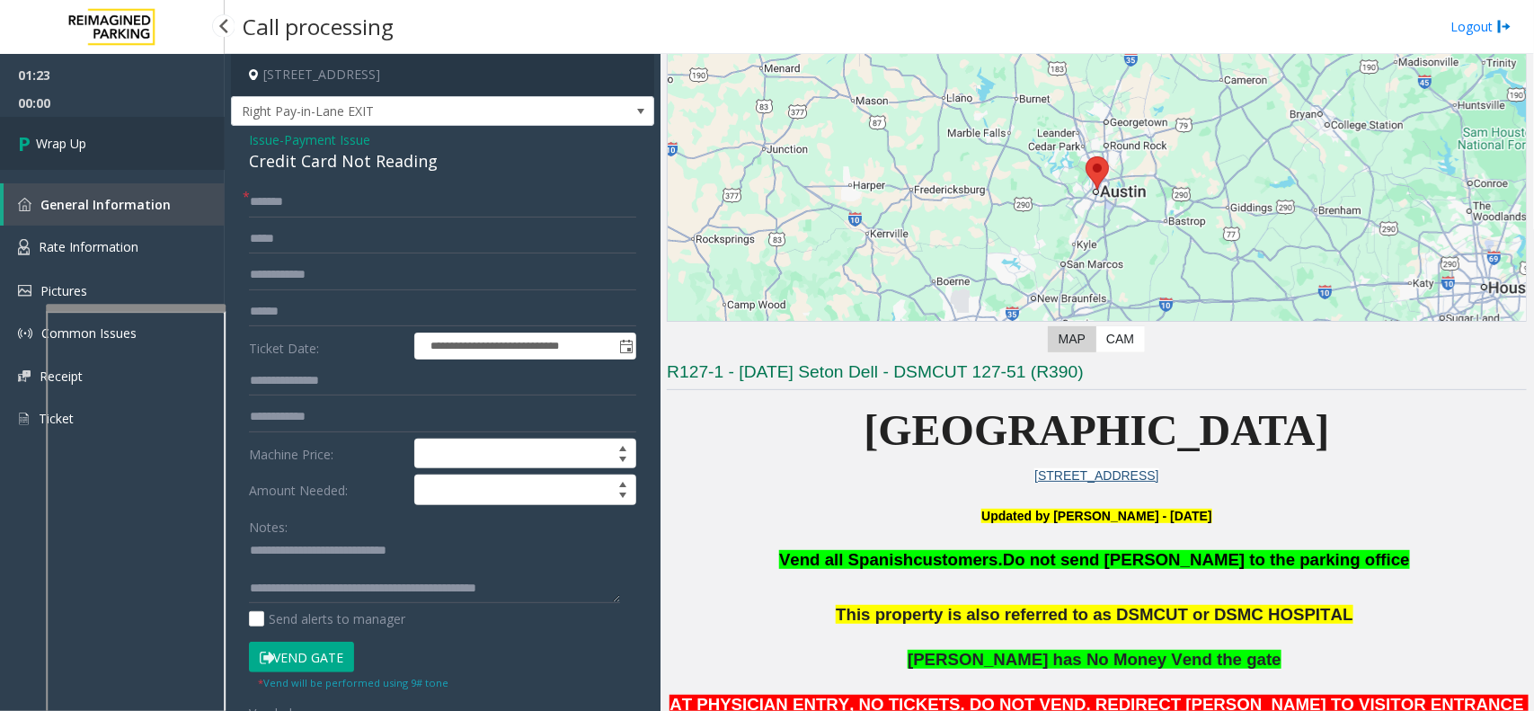
click at [87, 150] on link "Wrap Up" at bounding box center [112, 143] width 225 height 53
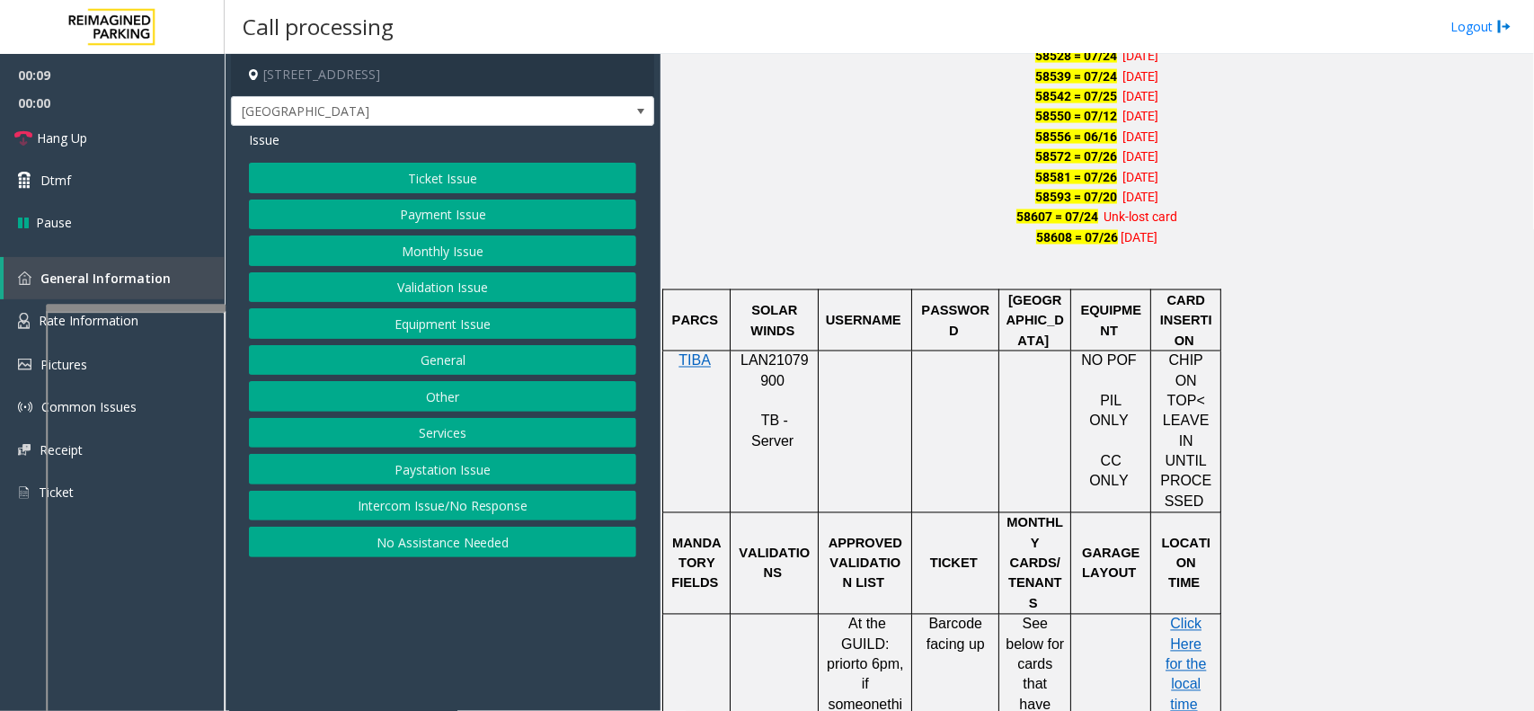
scroll to position [1236, 0]
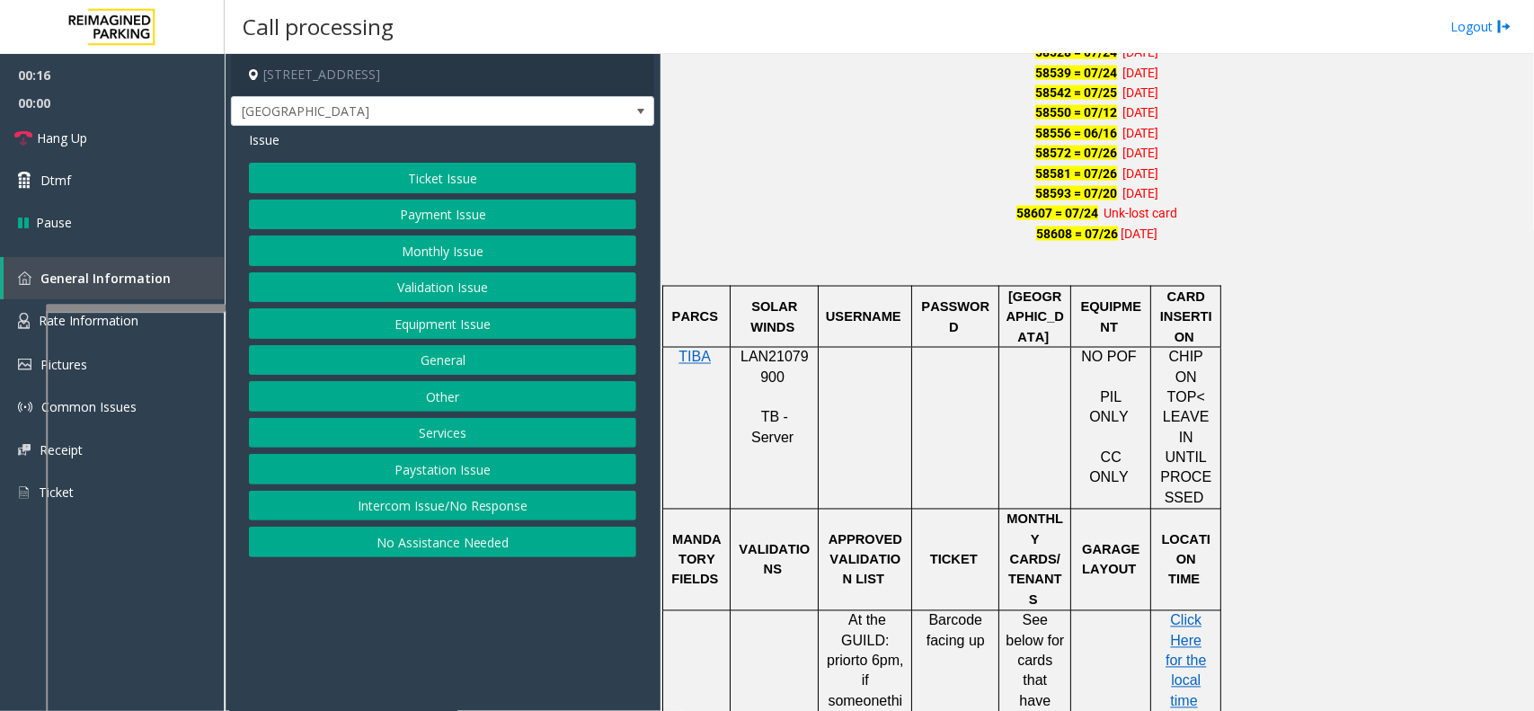
click at [523, 284] on button "Validation Issue" at bounding box center [442, 287] width 387 height 31
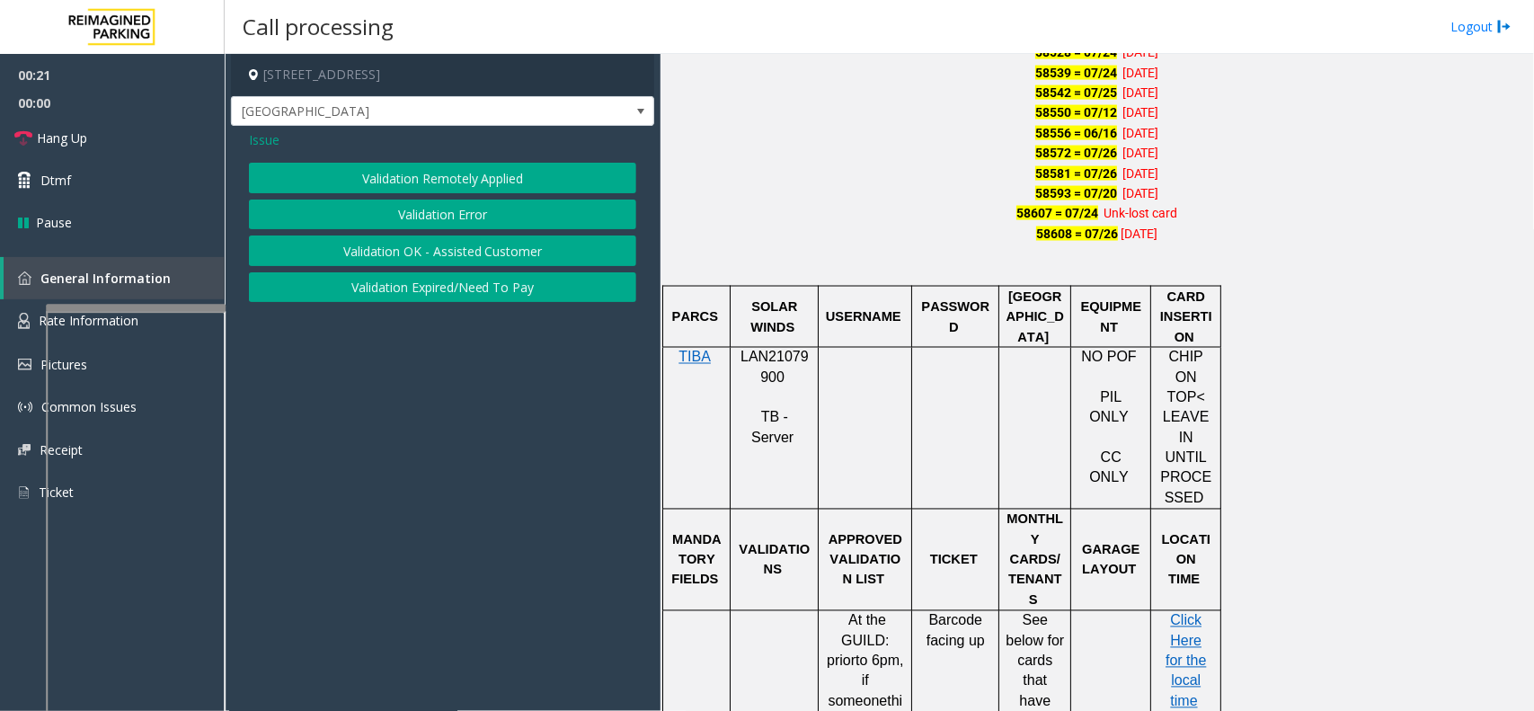
click at [473, 196] on div "Validation Remotely Applied Validation Error Validation OK - Assisted Customer …" at bounding box center [442, 232] width 387 height 139
click at [452, 211] on button "Validation Error" at bounding box center [442, 215] width 387 height 31
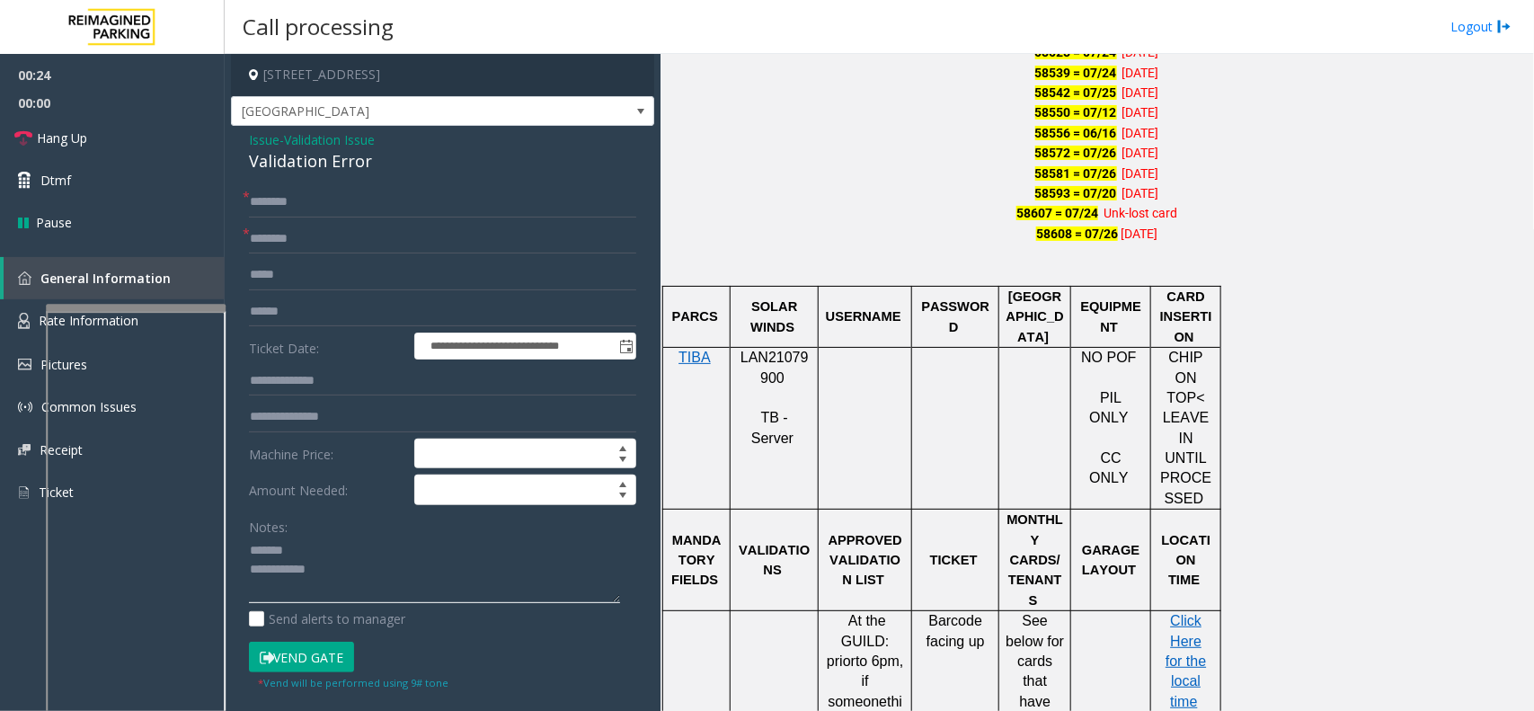
type textarea "**********"
click at [279, 240] on input "text" at bounding box center [442, 239] width 387 height 31
type input "**********"
click at [308, 320] on input "text" at bounding box center [442, 312] width 387 height 31
click at [316, 173] on div "Validation Error" at bounding box center [442, 161] width 387 height 24
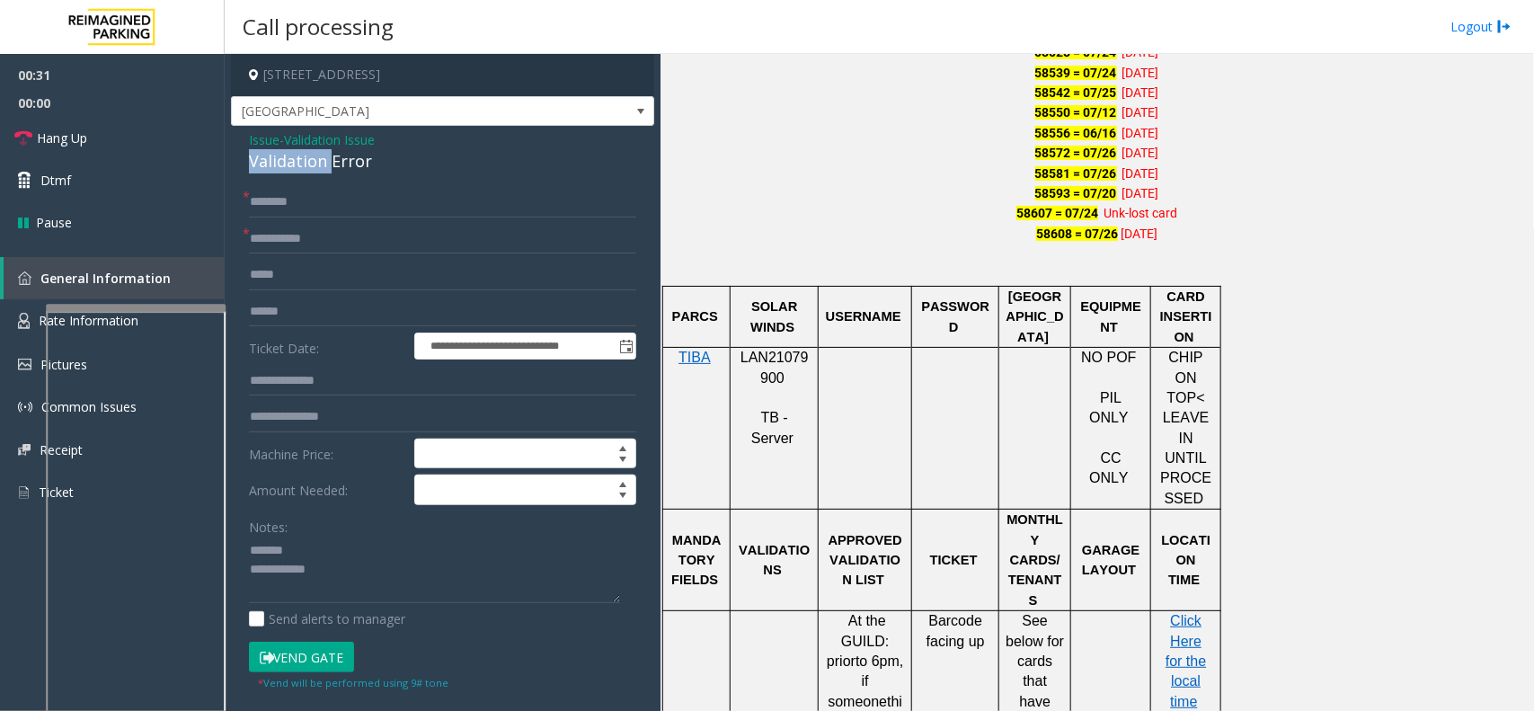
click at [316, 173] on div "Validation Error" at bounding box center [442, 161] width 387 height 24
type textarea "**********"
click at [317, 307] on input "text" at bounding box center [442, 312] width 387 height 31
type input "*******"
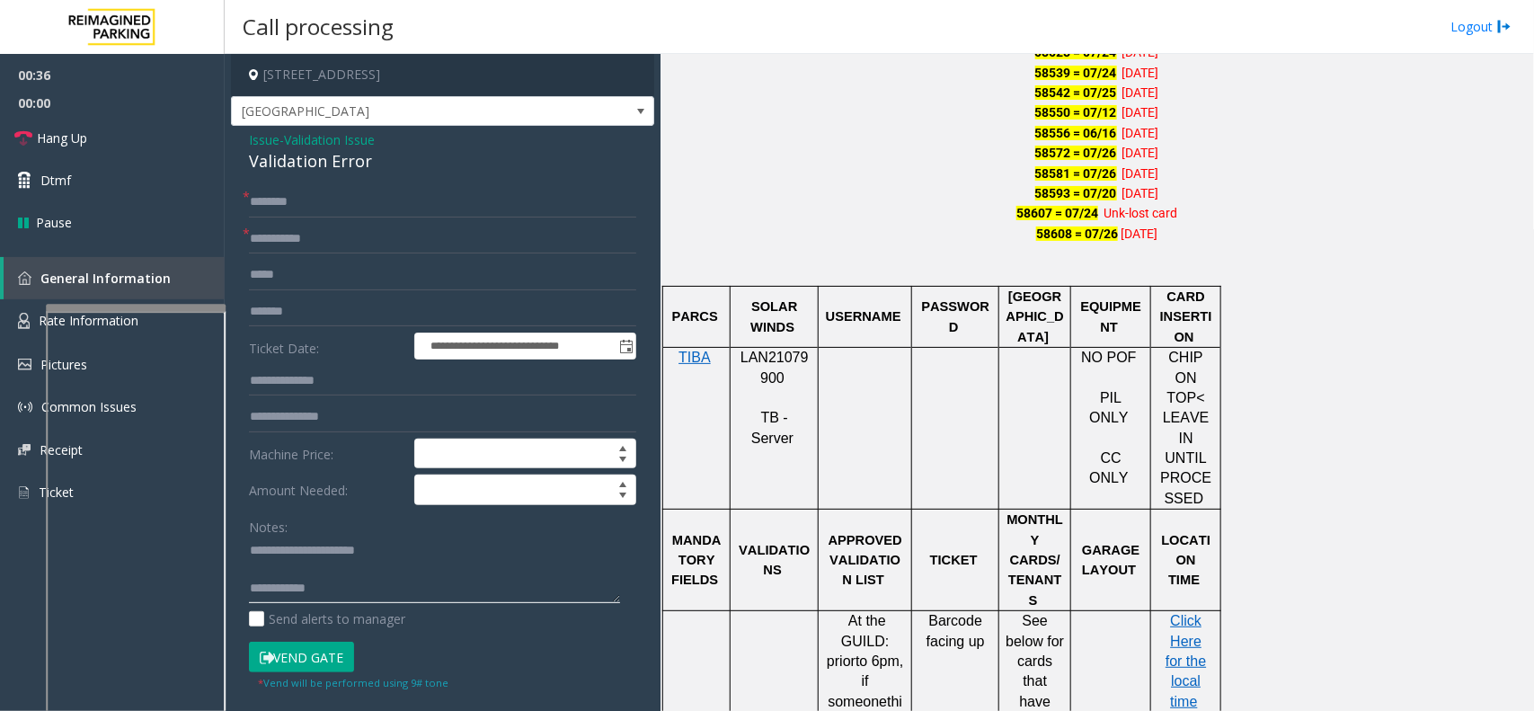
click at [292, 564] on textarea at bounding box center [434, 570] width 371 height 67
click at [1203, 613] on span "Click Here for the local time" at bounding box center [1186, 661] width 40 height 96
click at [370, 573] on textarea at bounding box center [434, 570] width 371 height 67
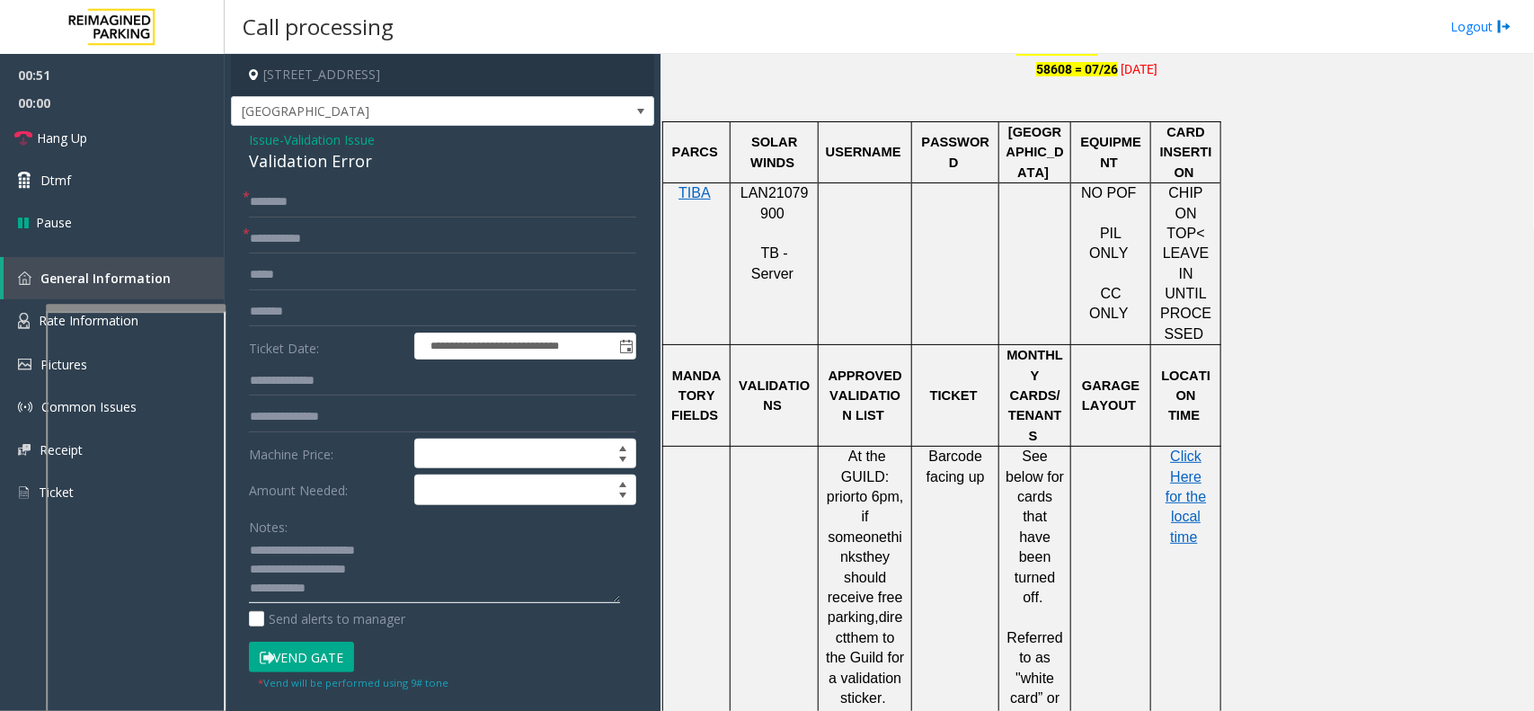
scroll to position [1348, 0]
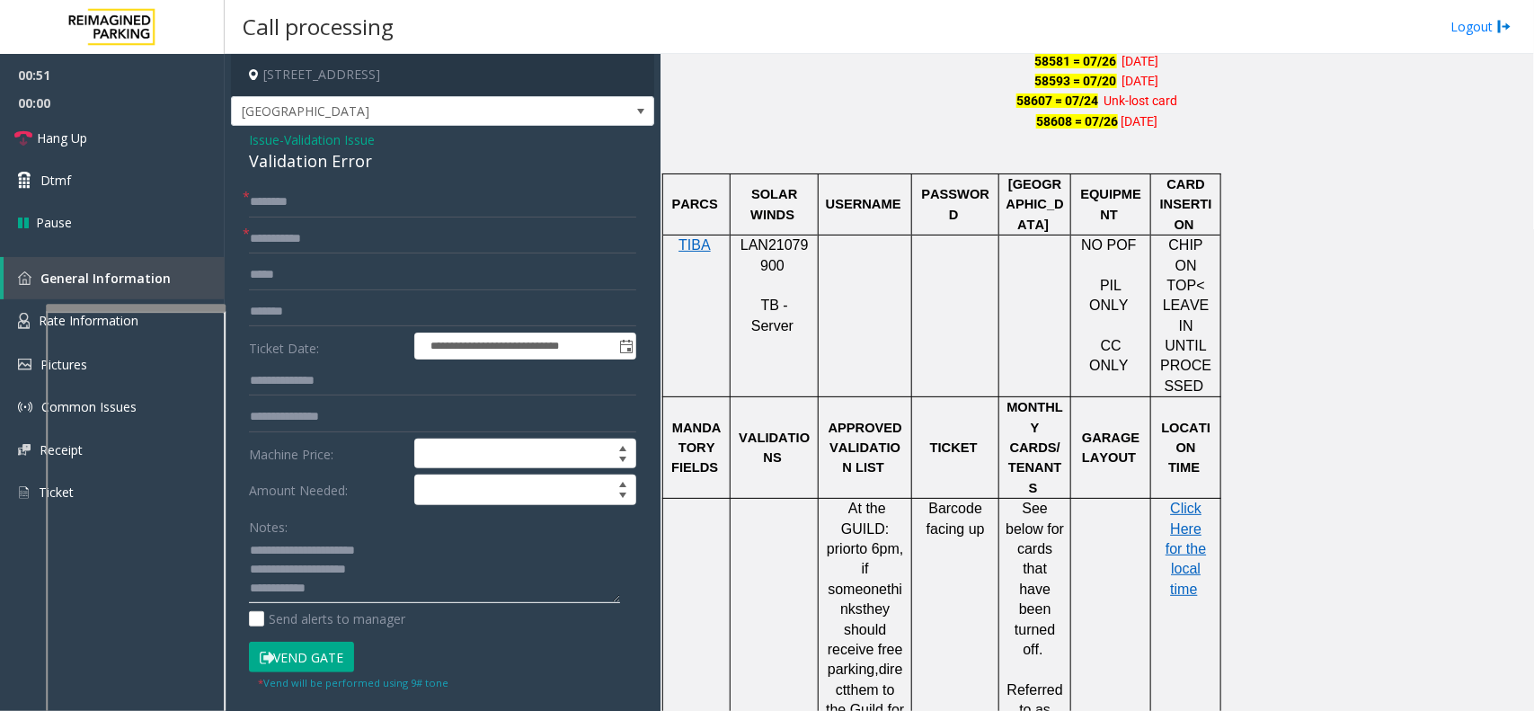
type textarea "**********"
click at [21, 297] on link "General Information" at bounding box center [114, 278] width 221 height 42
click at [25, 306] on link "Rate Information" at bounding box center [112, 321] width 225 height 44
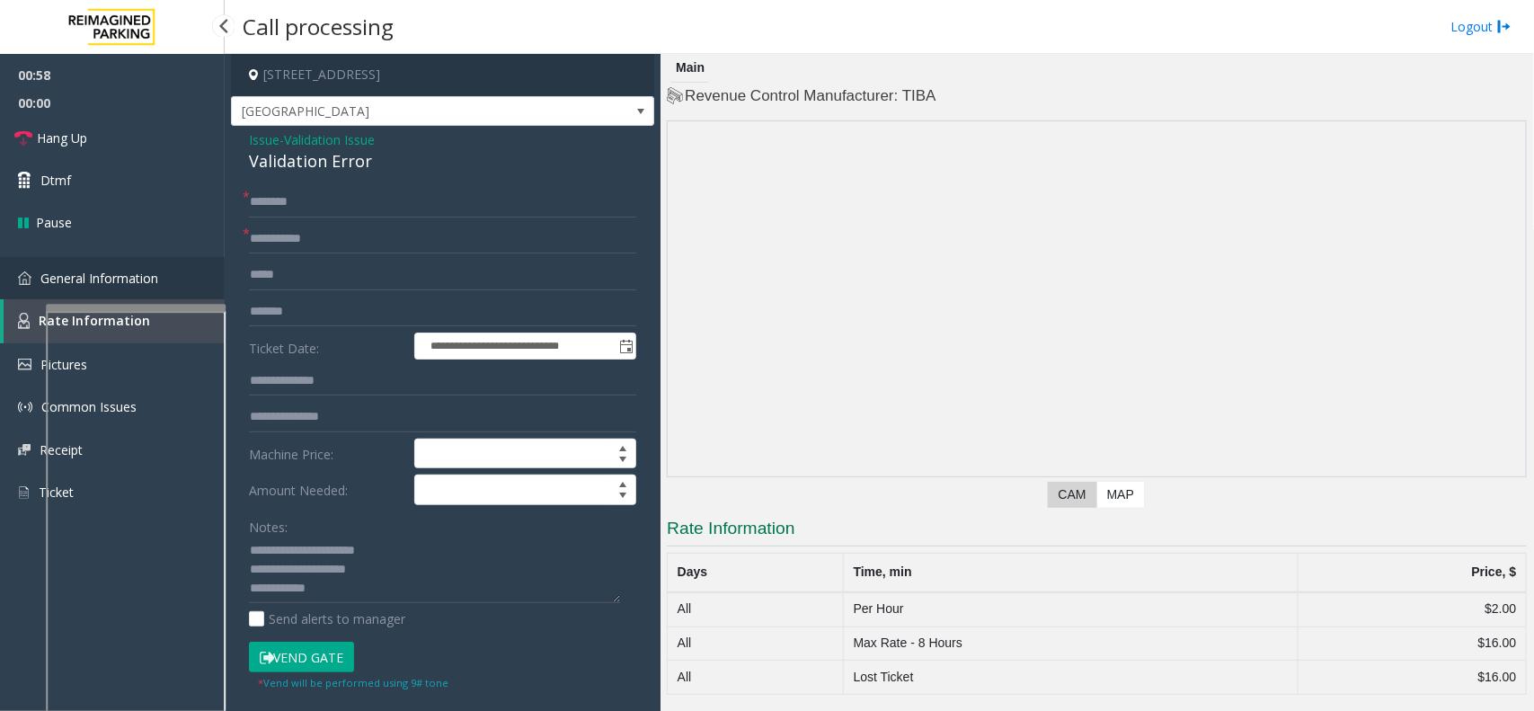
click at [58, 271] on span "General Information" at bounding box center [99, 278] width 118 height 17
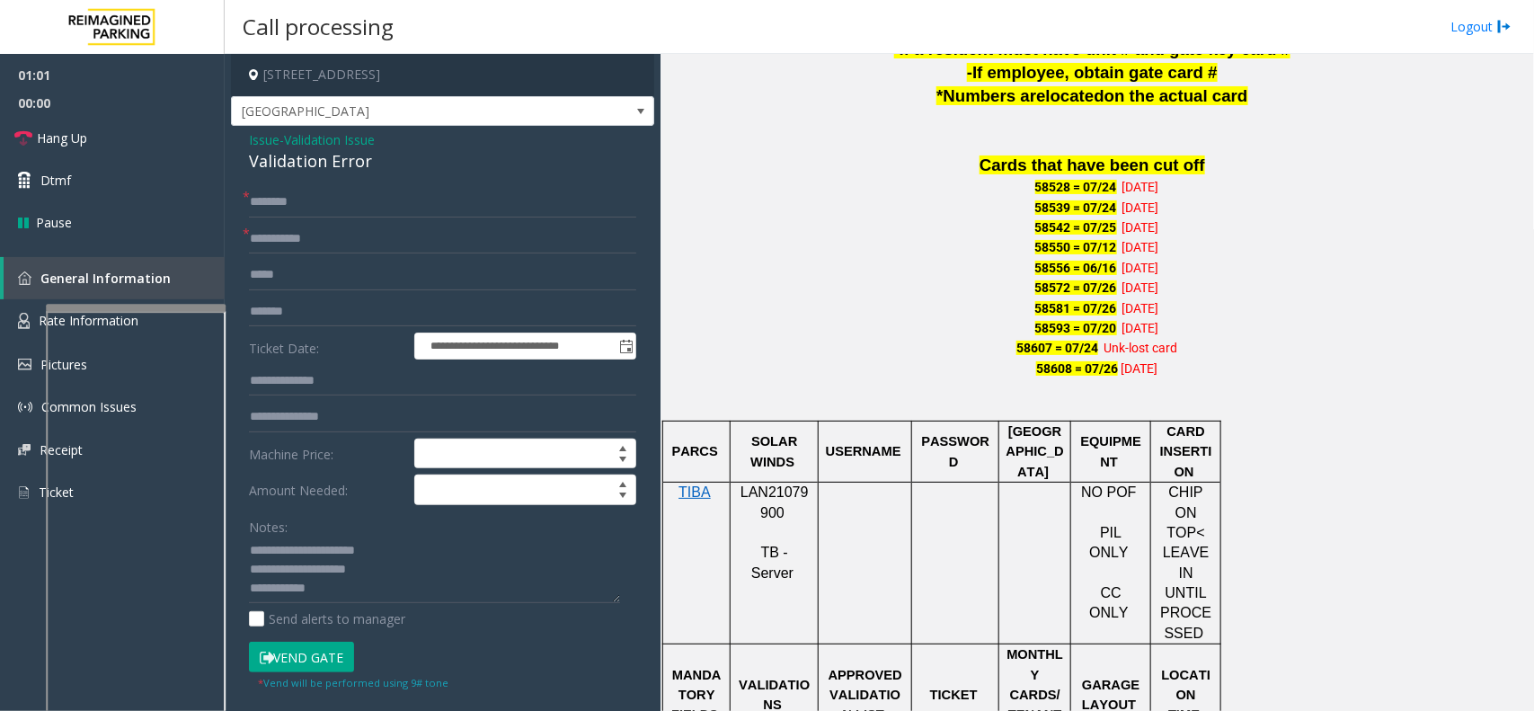
scroll to position [1124, 0]
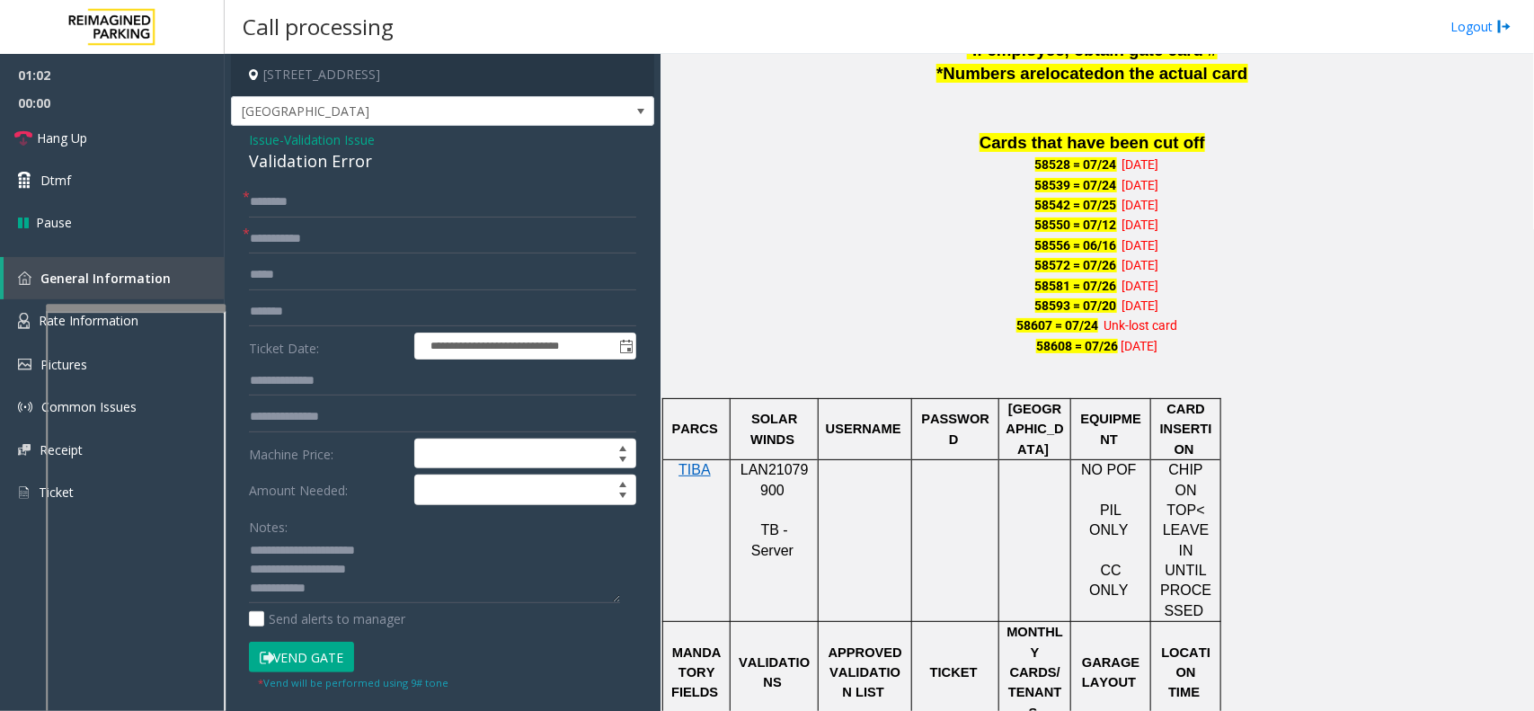
click at [788, 484] on p "LAN21079900" at bounding box center [774, 480] width 75 height 40
click at [787, 476] on span "LAN21079900" at bounding box center [775, 479] width 68 height 35
copy p "LAN21079900"
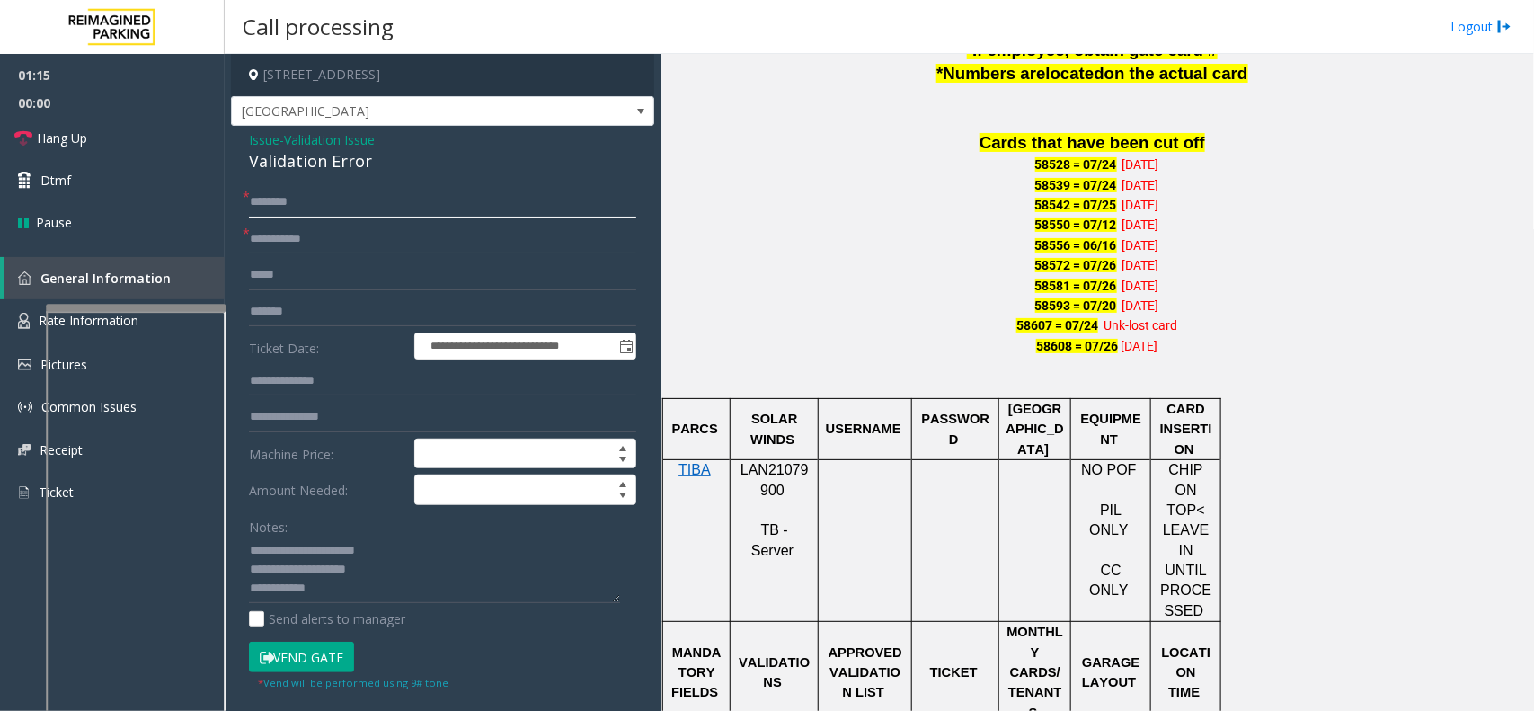
click at [441, 198] on input "text" at bounding box center [442, 202] width 387 height 31
click at [458, 216] on input "text" at bounding box center [442, 202] width 387 height 31
type input "*******"
click at [34, 321] on link "Rate Information" at bounding box center [112, 321] width 225 height 44
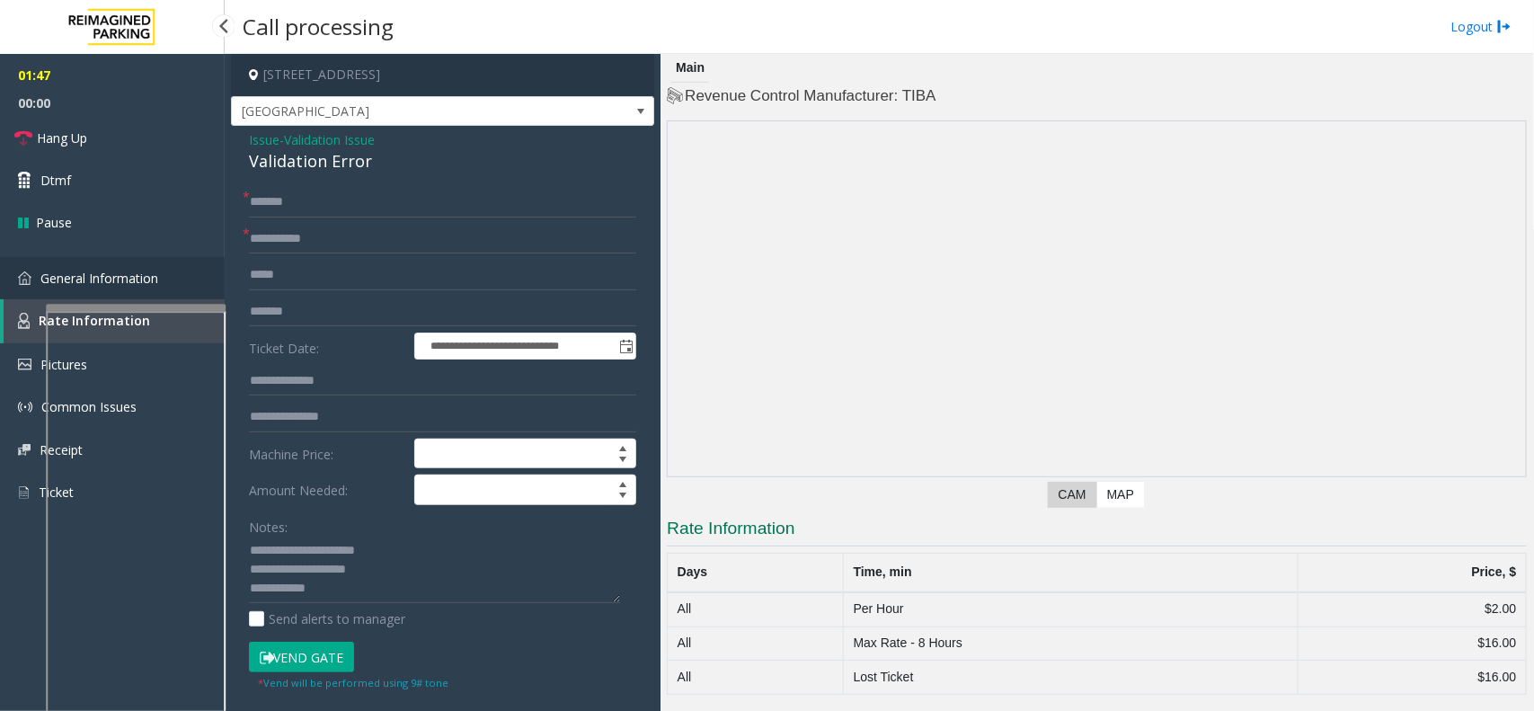
click at [22, 281] on img at bounding box center [24, 277] width 13 height 13
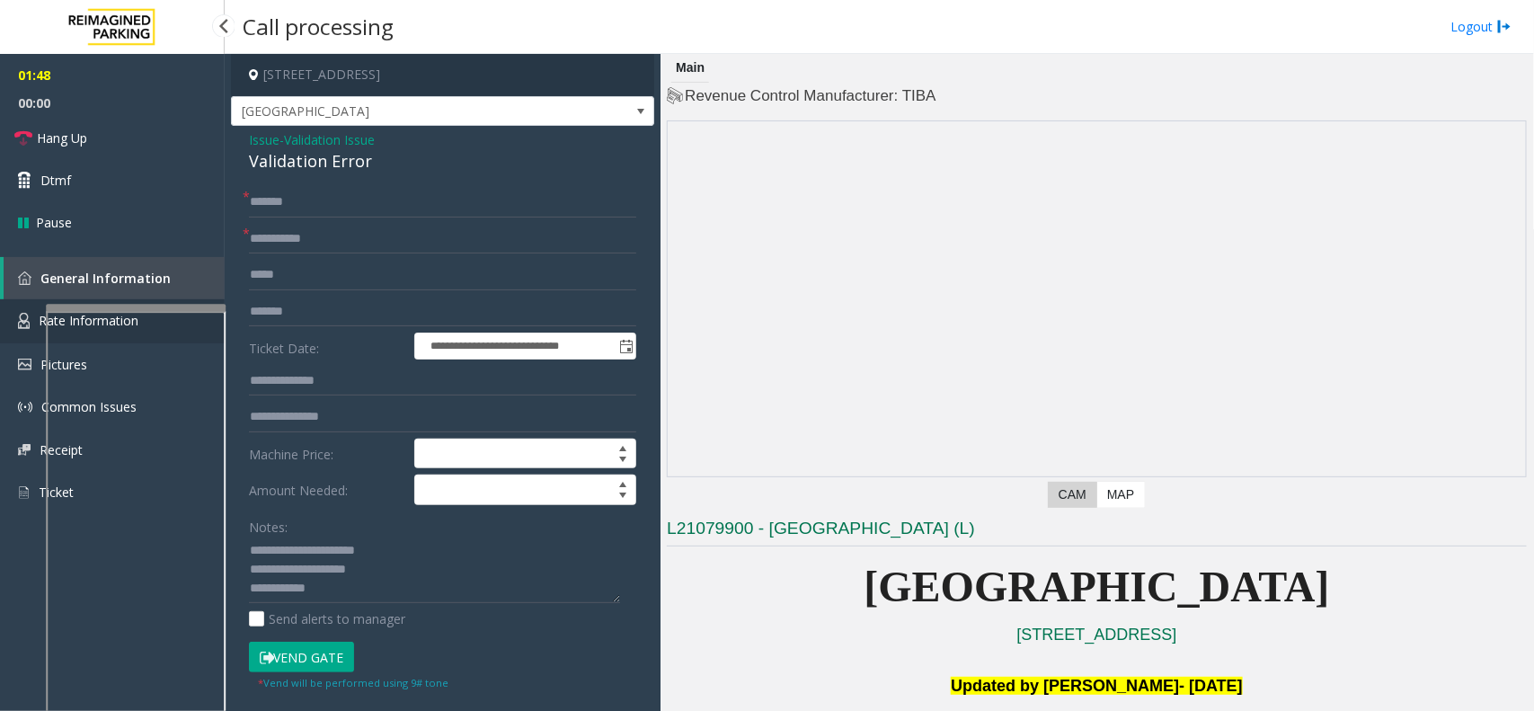
click at [32, 331] on link "Rate Information" at bounding box center [112, 321] width 225 height 44
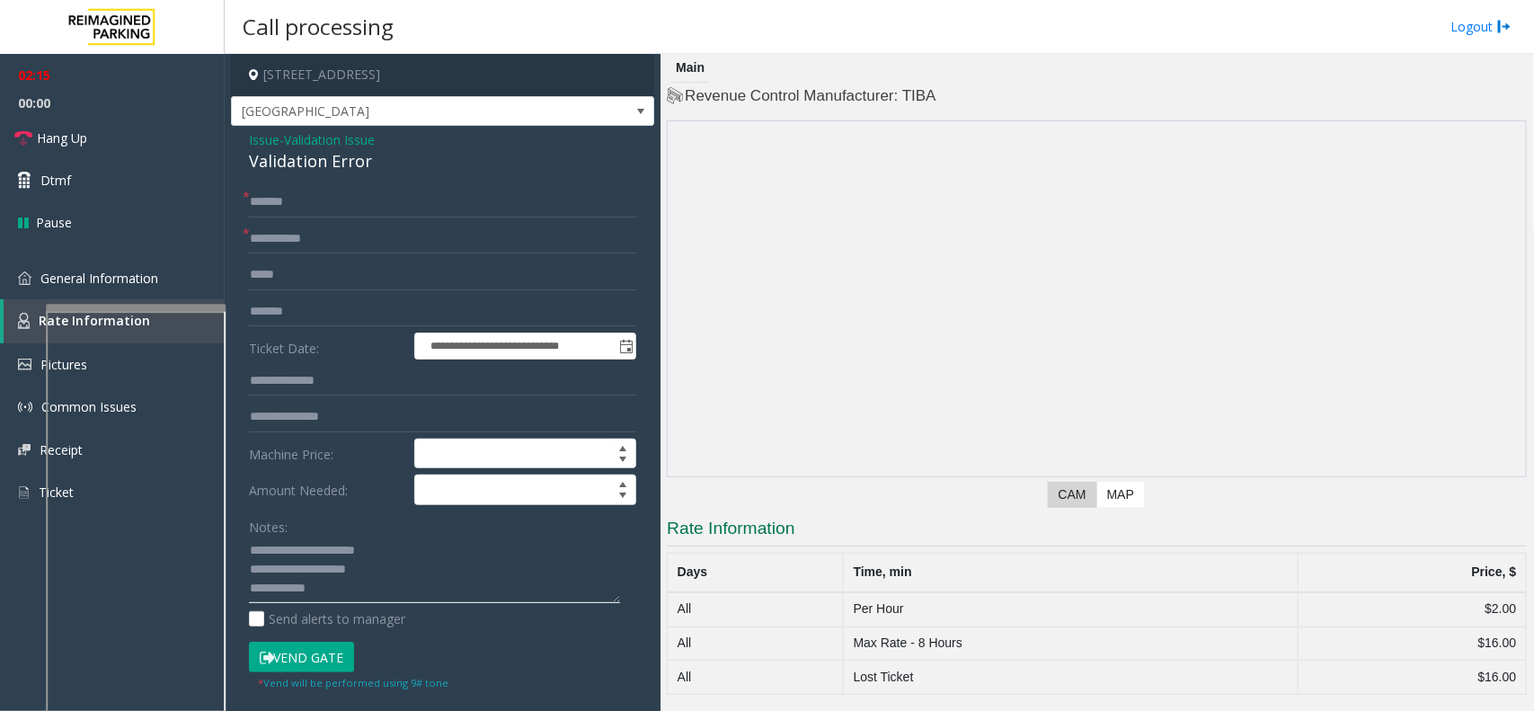
click at [396, 586] on textarea at bounding box center [434, 570] width 371 height 67
click at [335, 659] on button "Vend Gate" at bounding box center [301, 657] width 105 height 31
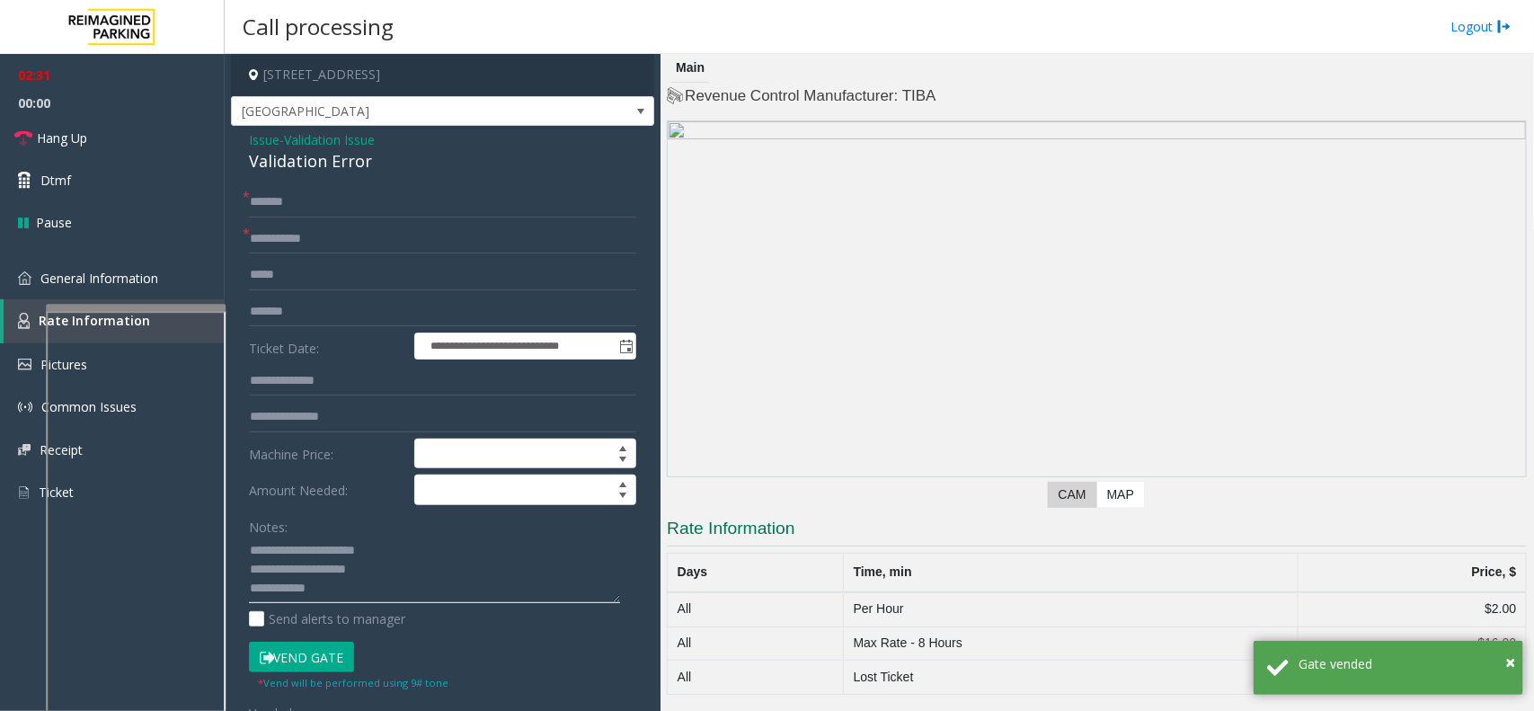
click at [371, 600] on textarea at bounding box center [434, 570] width 371 height 67
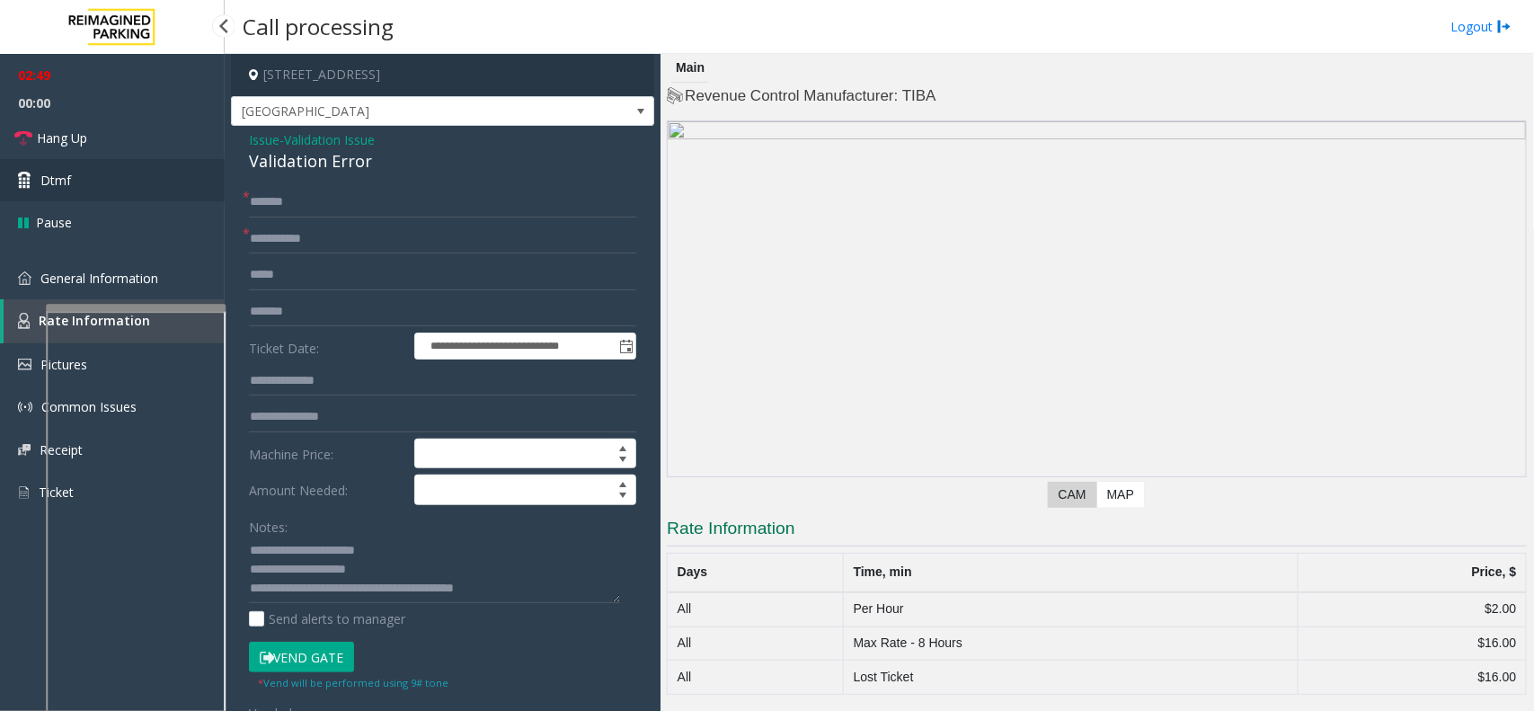
click at [162, 159] on link "Dtmf" at bounding box center [112, 180] width 225 height 42
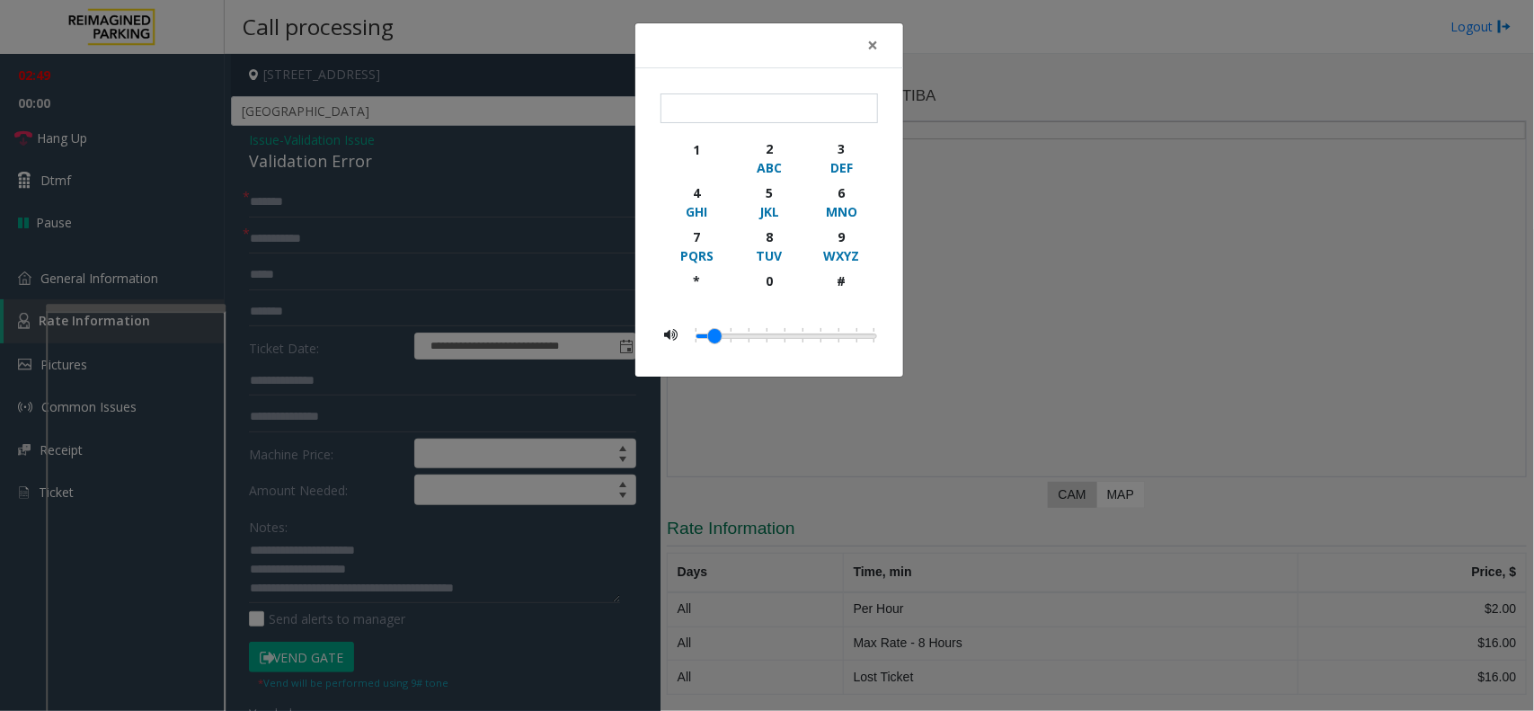
click at [164, 147] on div "× 1 2 ABC 3 DEF 4 GHI 5 JKL 6 MNO 7 PQRS 8 TUV 9 WXYZ * 0 #" at bounding box center [767, 355] width 1534 height 711
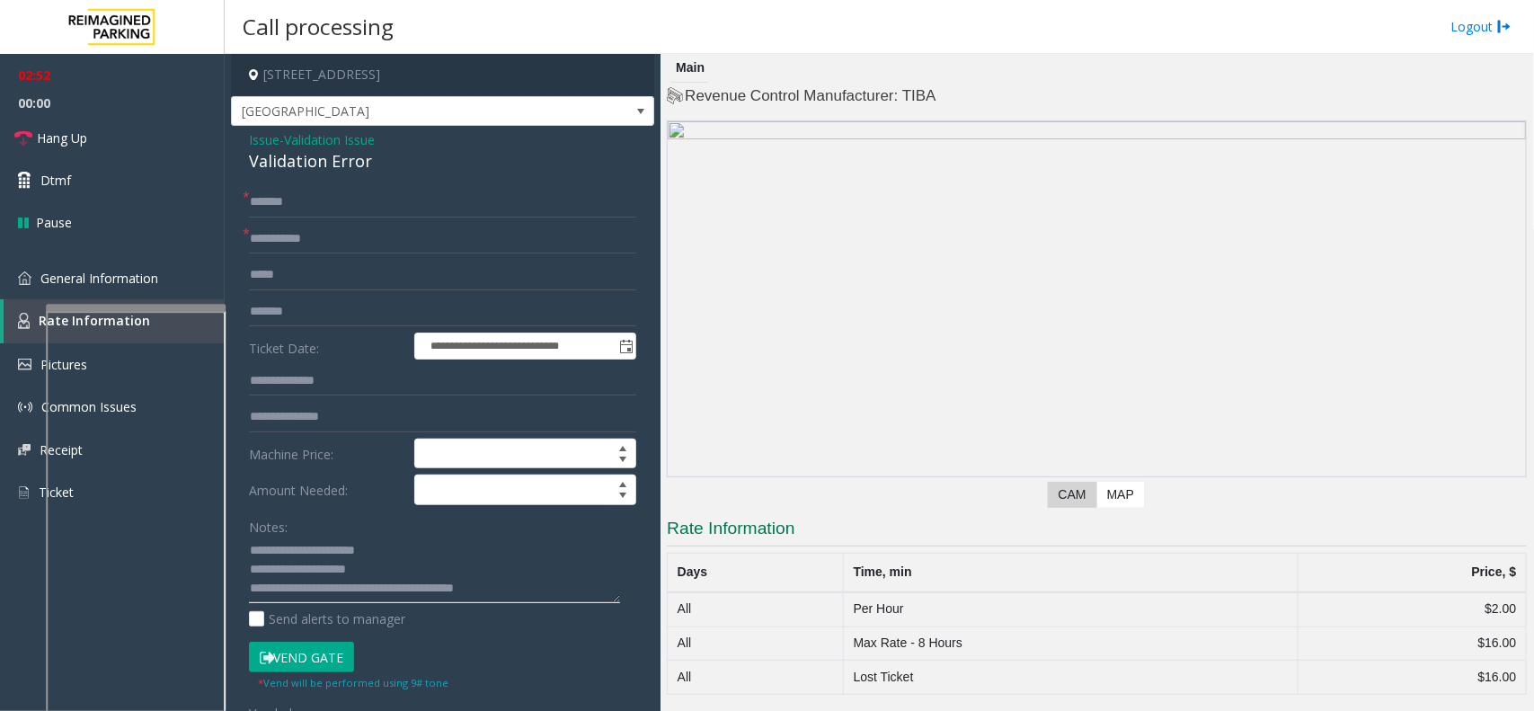
click at [517, 582] on textarea at bounding box center [434, 570] width 371 height 67
click at [130, 127] on link "Hang Up" at bounding box center [112, 138] width 225 height 42
click at [556, 591] on textarea at bounding box center [434, 570] width 371 height 67
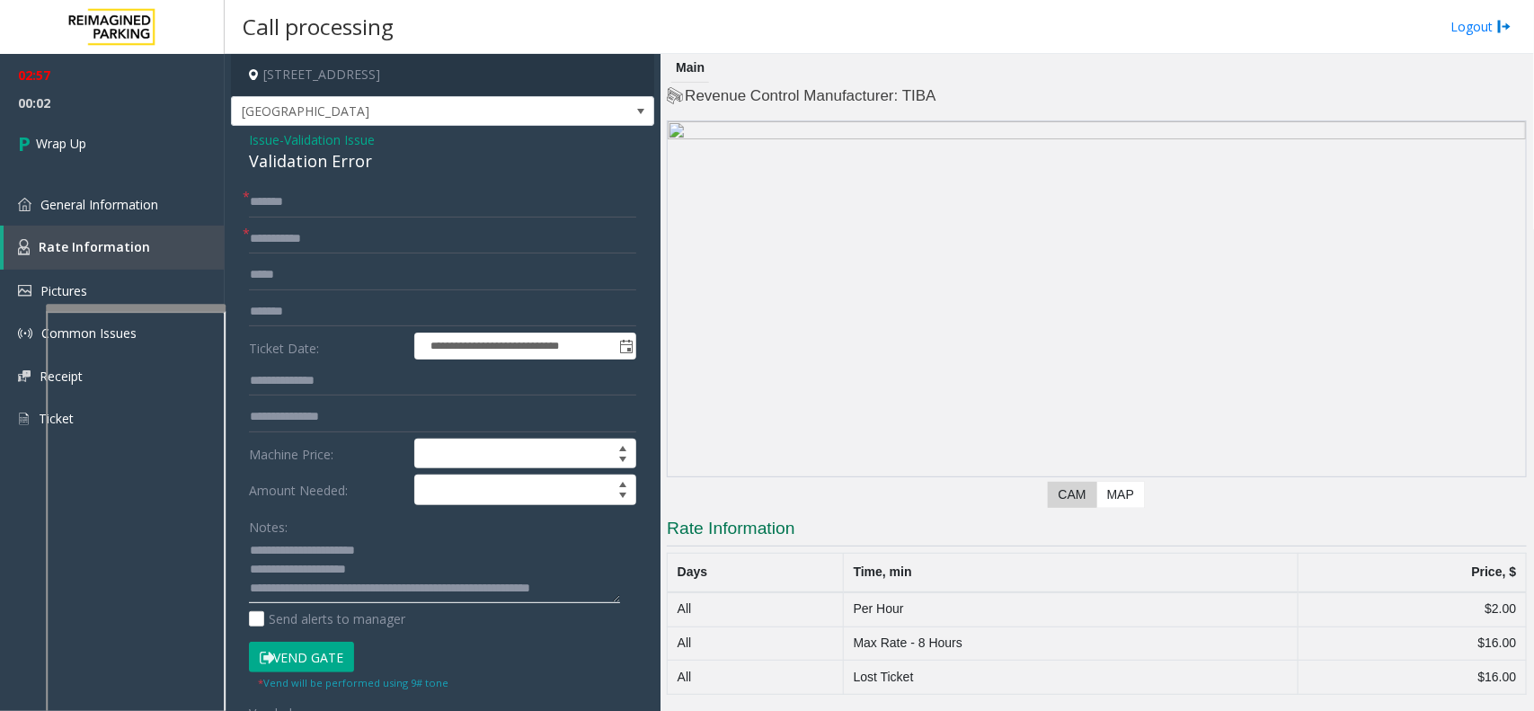
scroll to position [12, 0]
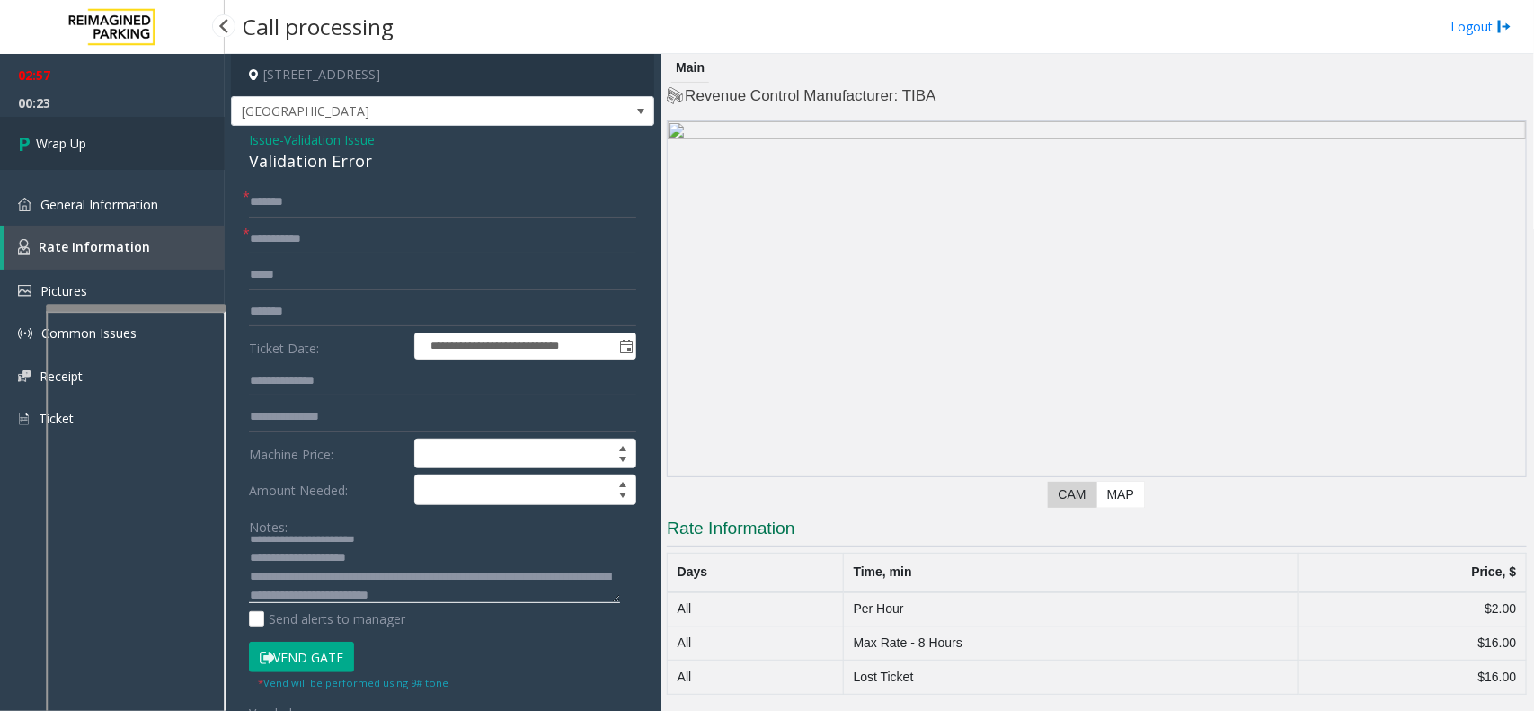
type textarea "**********"
click at [110, 142] on link "Wrap Up" at bounding box center [112, 143] width 225 height 53
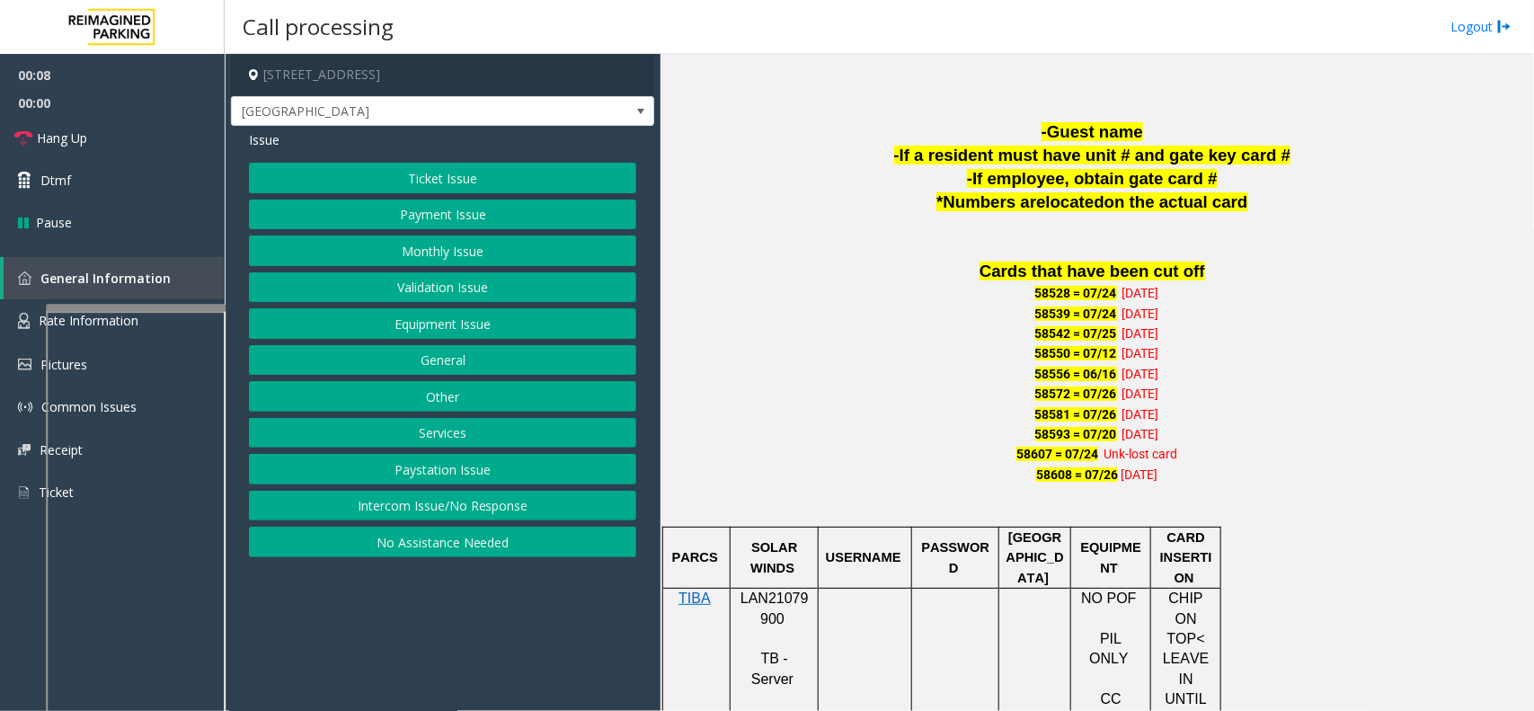
scroll to position [1011, 0]
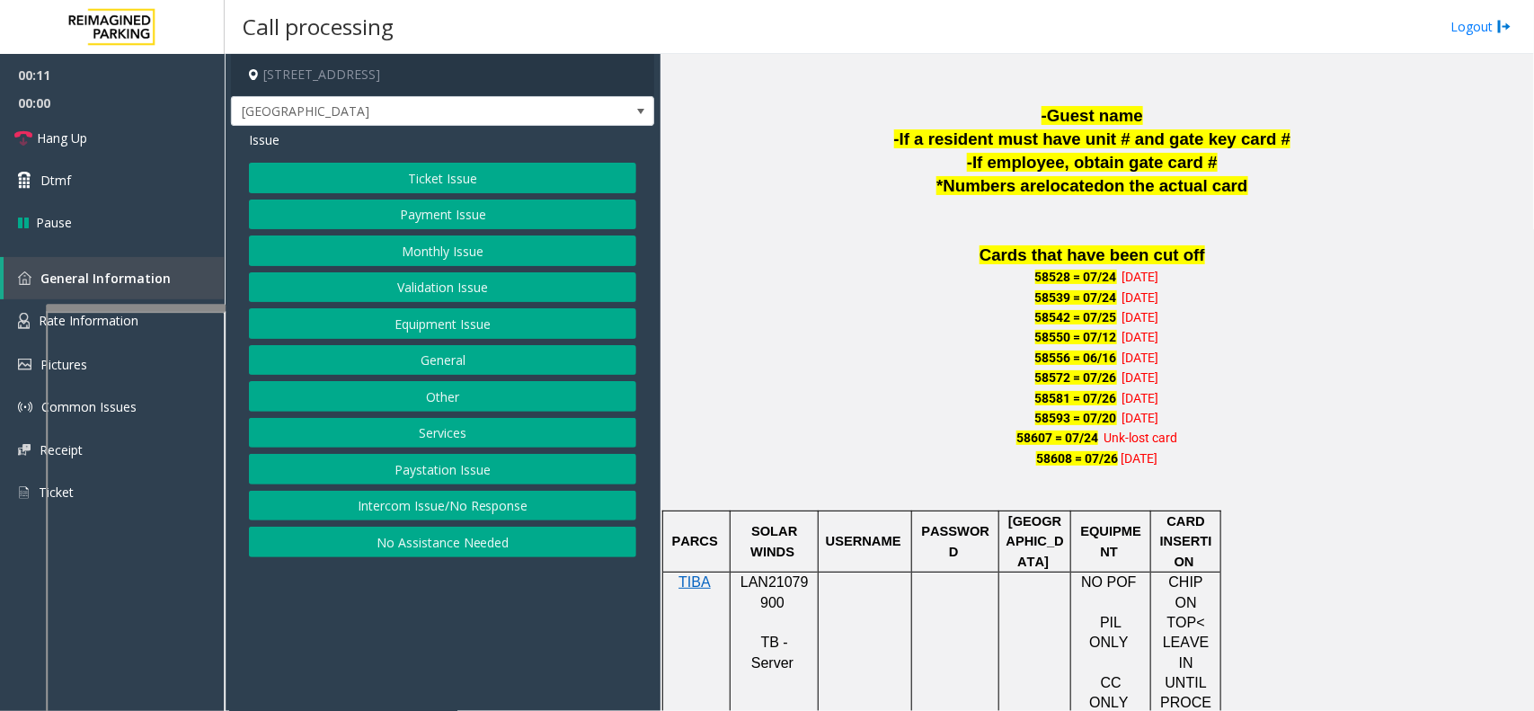
click at [793, 589] on span "LAN21079900" at bounding box center [775, 591] width 68 height 35
copy p "LAN21079900"
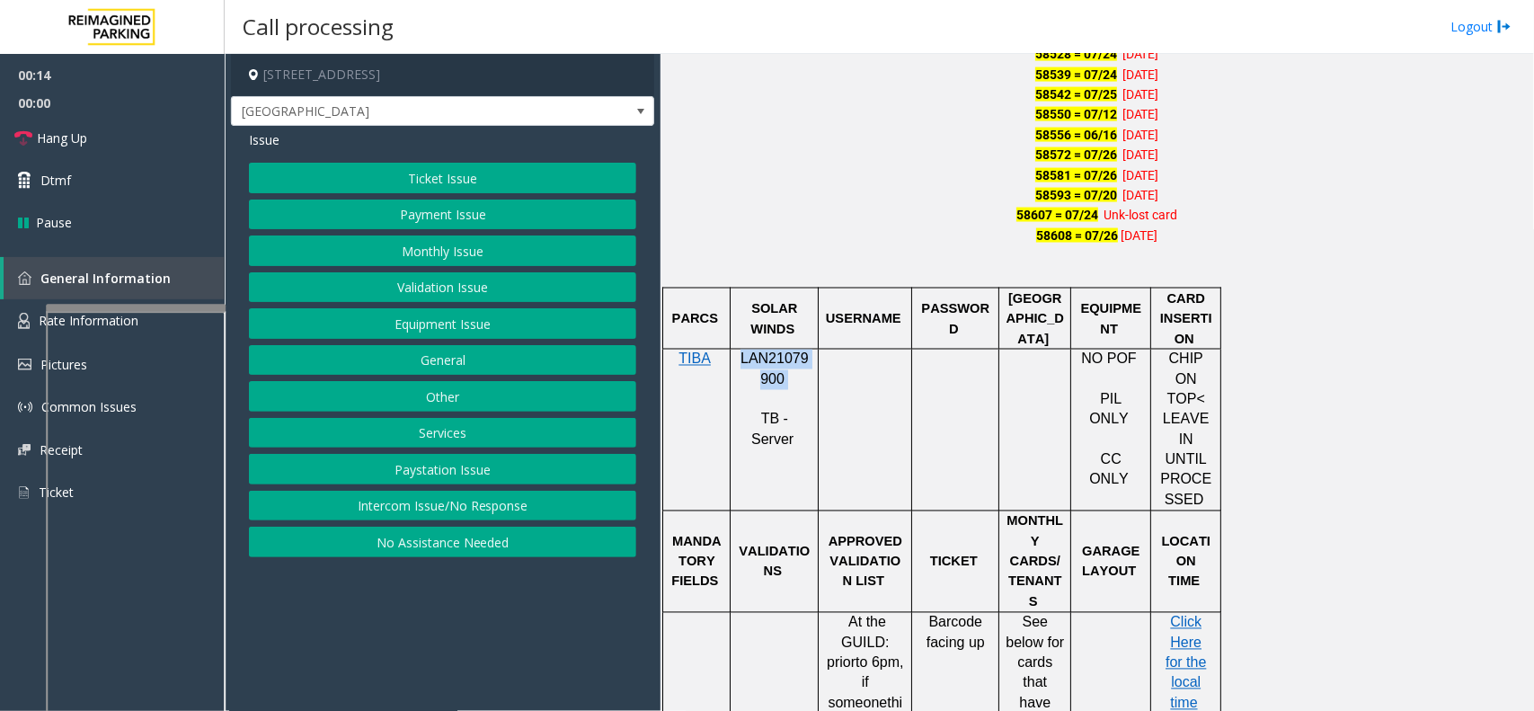
scroll to position [1236, 0]
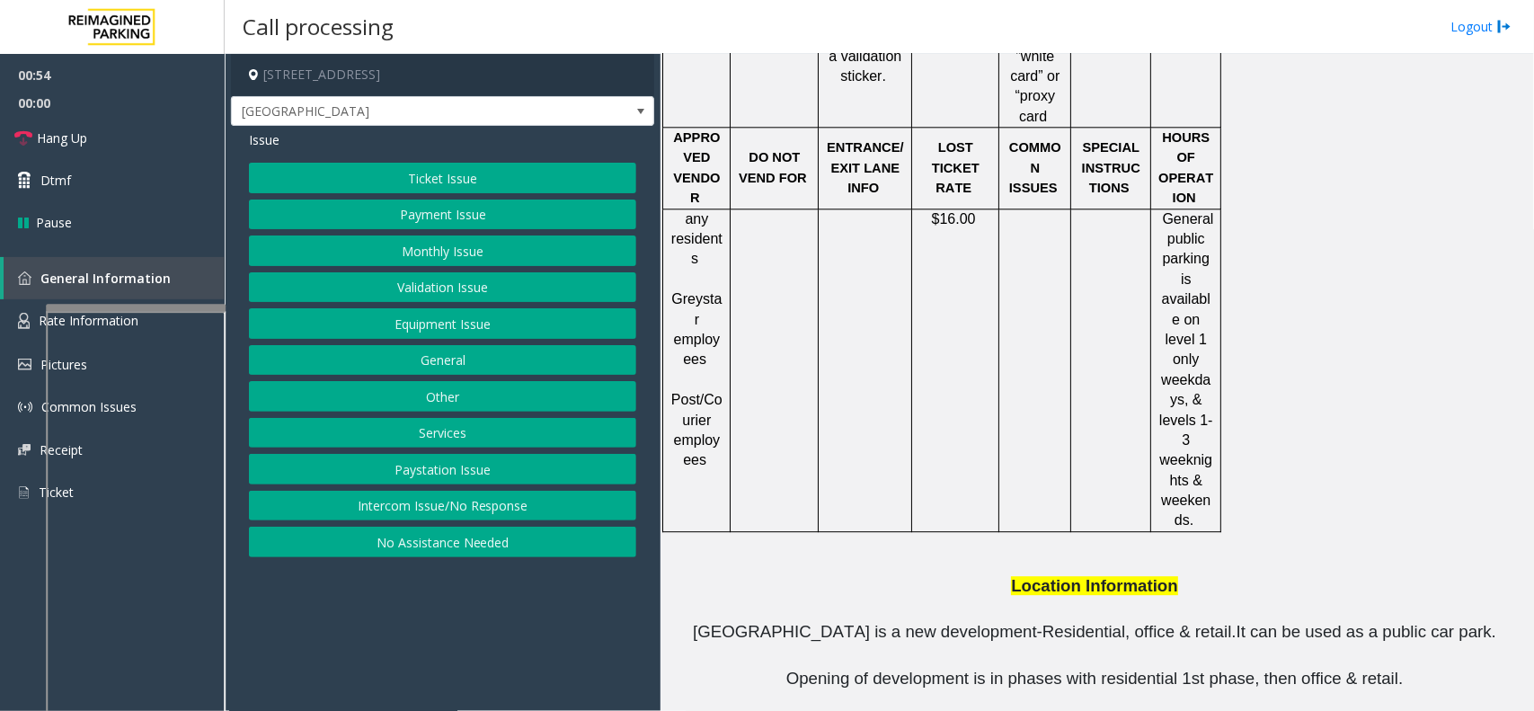
scroll to position [2163, 0]
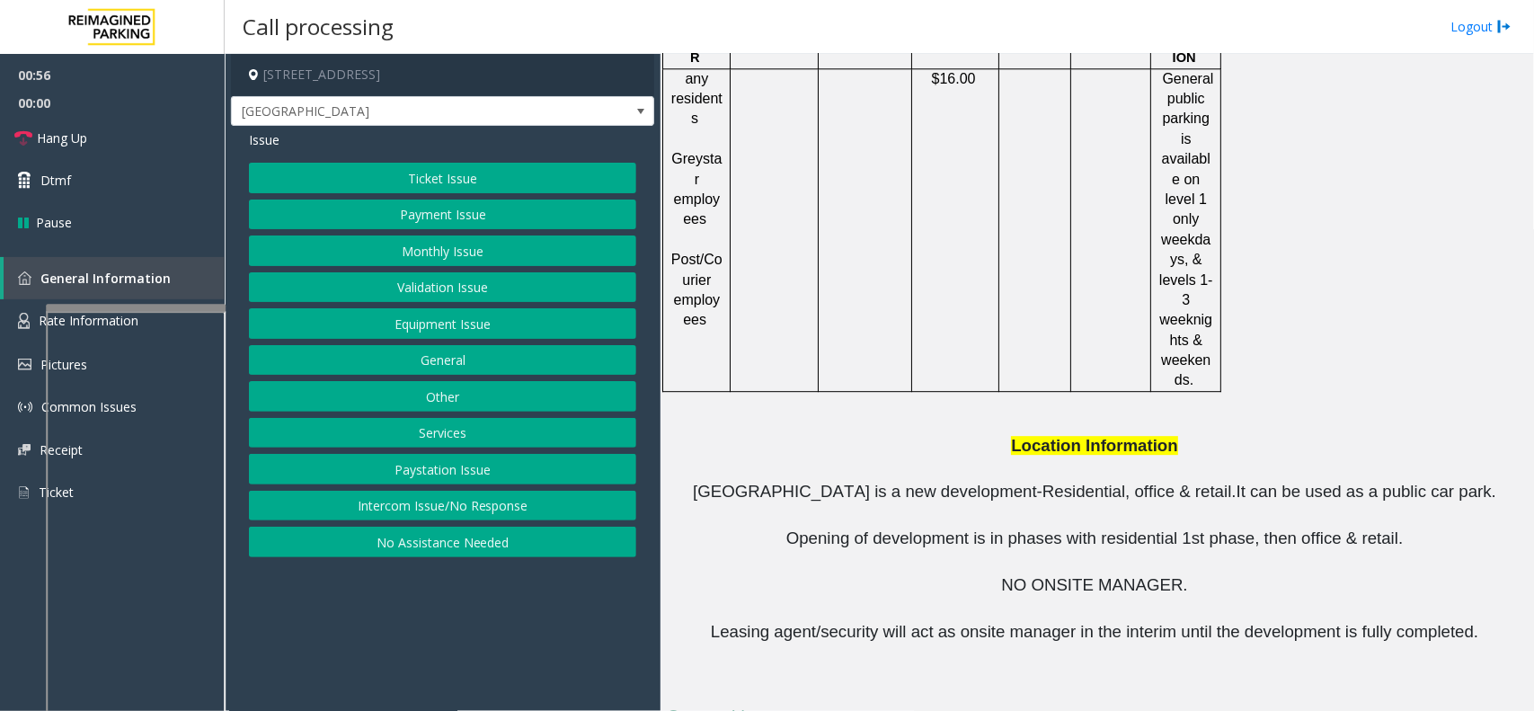
drag, startPoint x: 975, startPoint y: 666, endPoint x: 828, endPoint y: 677, distance: 147.8
copy tr "[PHONE_NUMBER]"
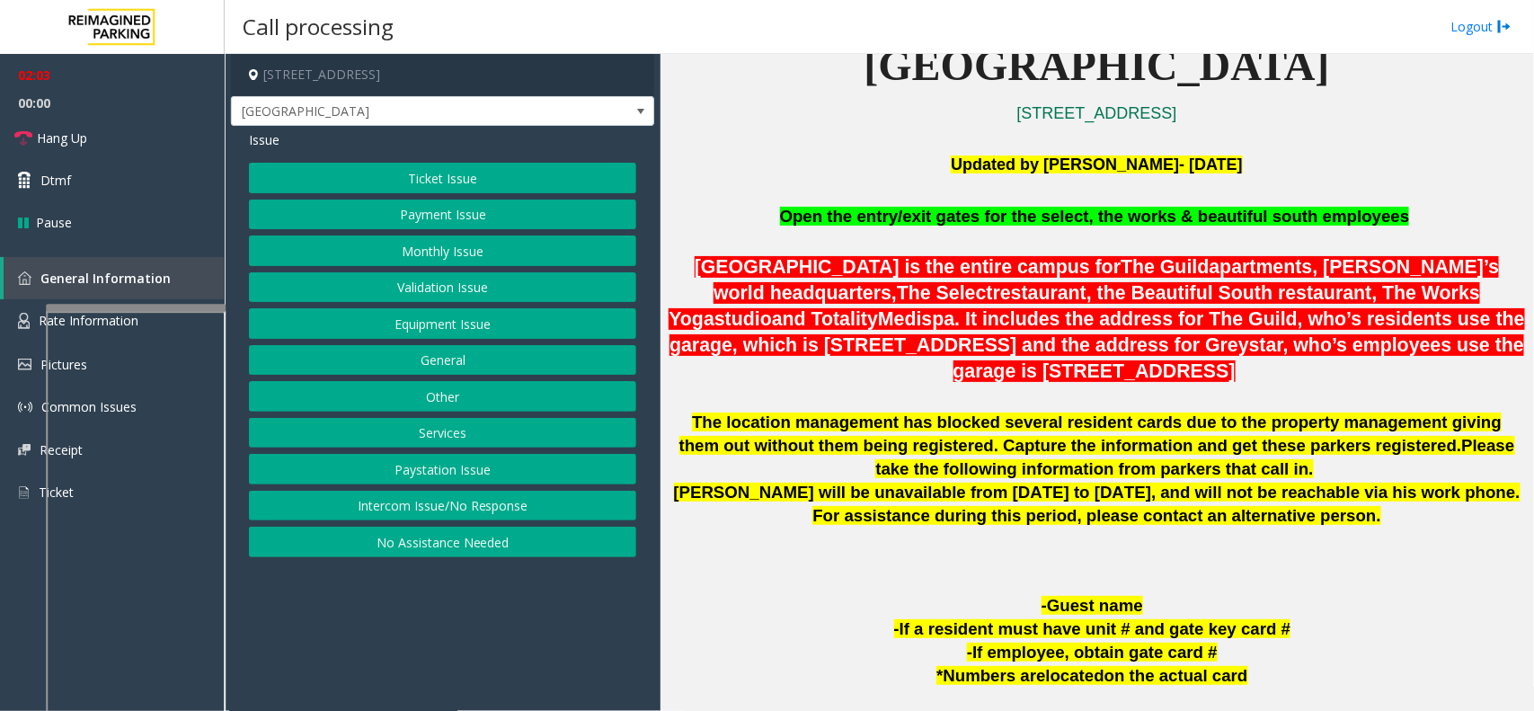
scroll to position [449, 0]
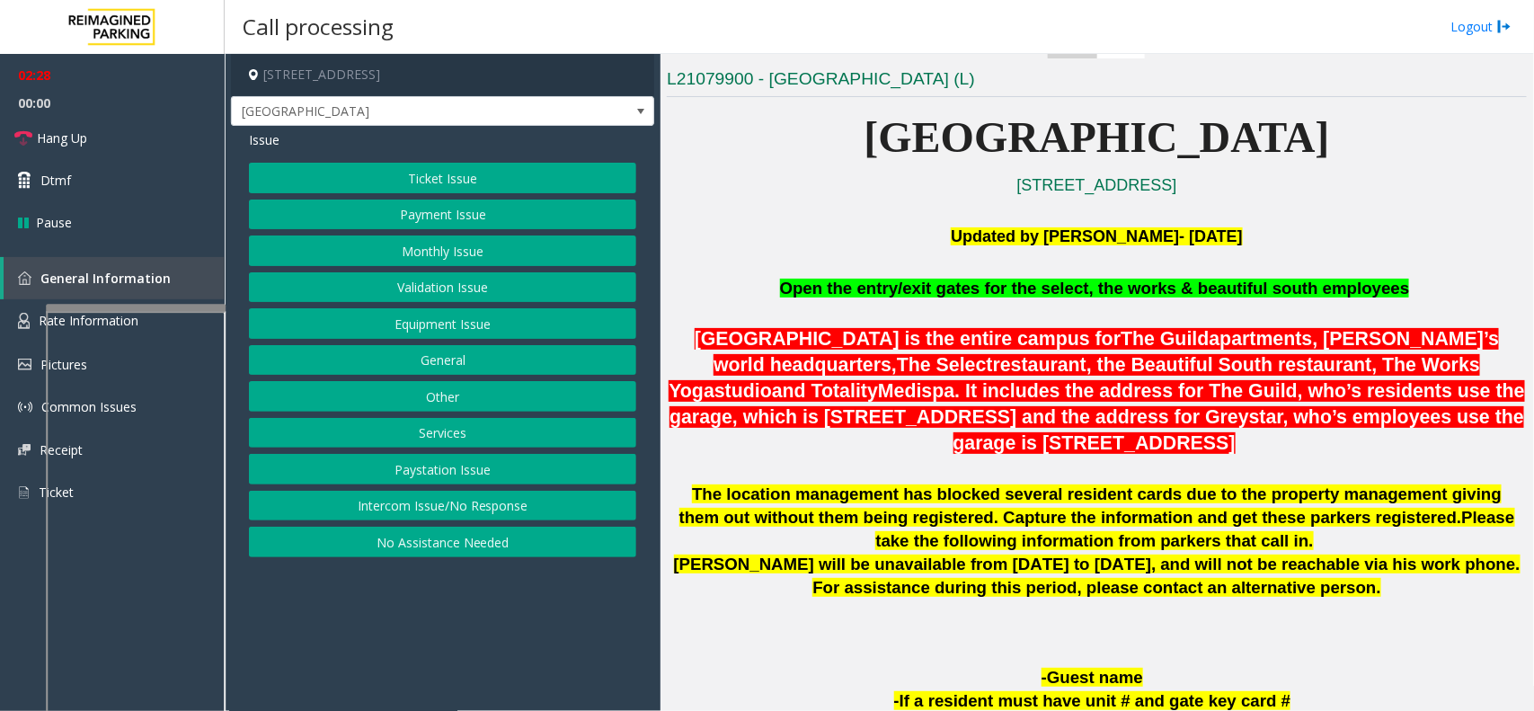
click at [437, 333] on button "Equipment Issue" at bounding box center [442, 323] width 387 height 31
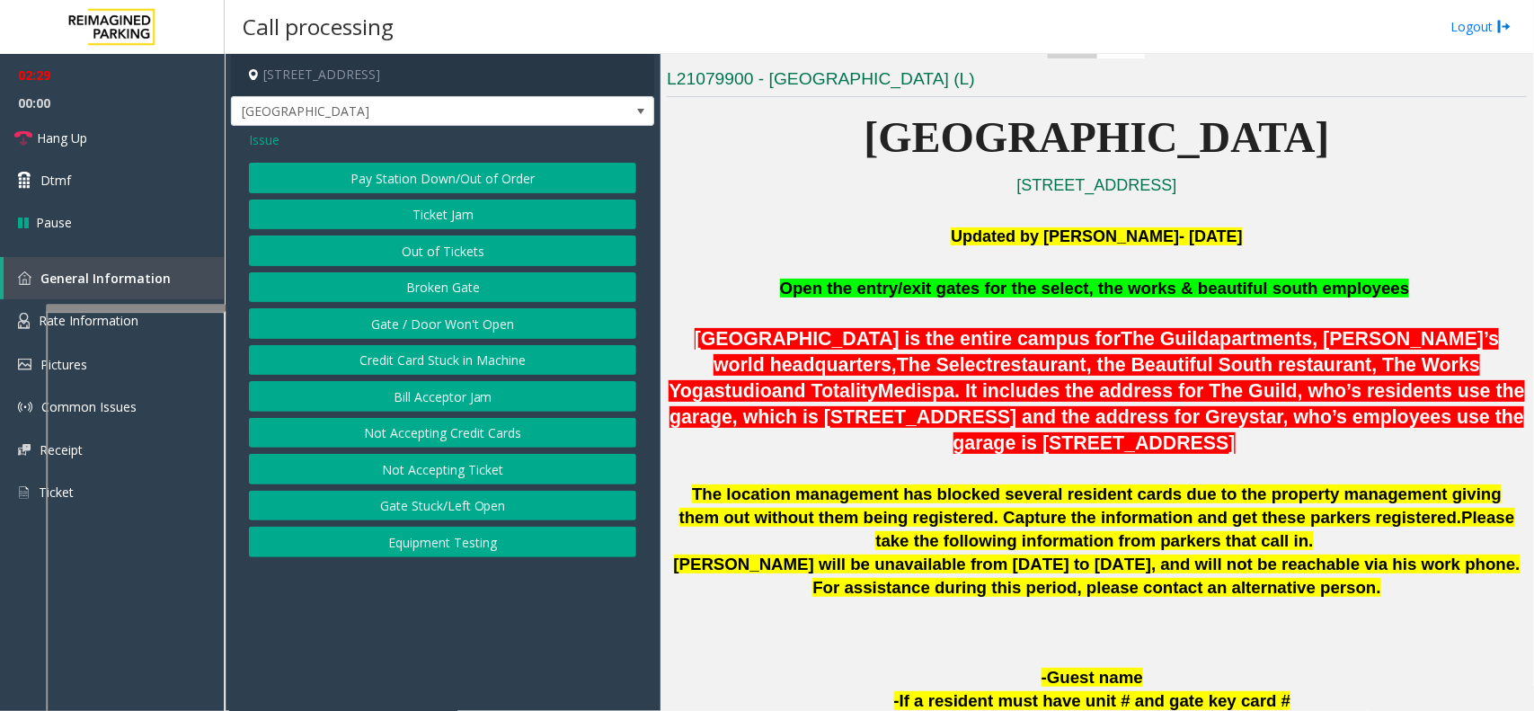
click at [437, 333] on button "Gate / Door Won't Open" at bounding box center [442, 323] width 387 height 31
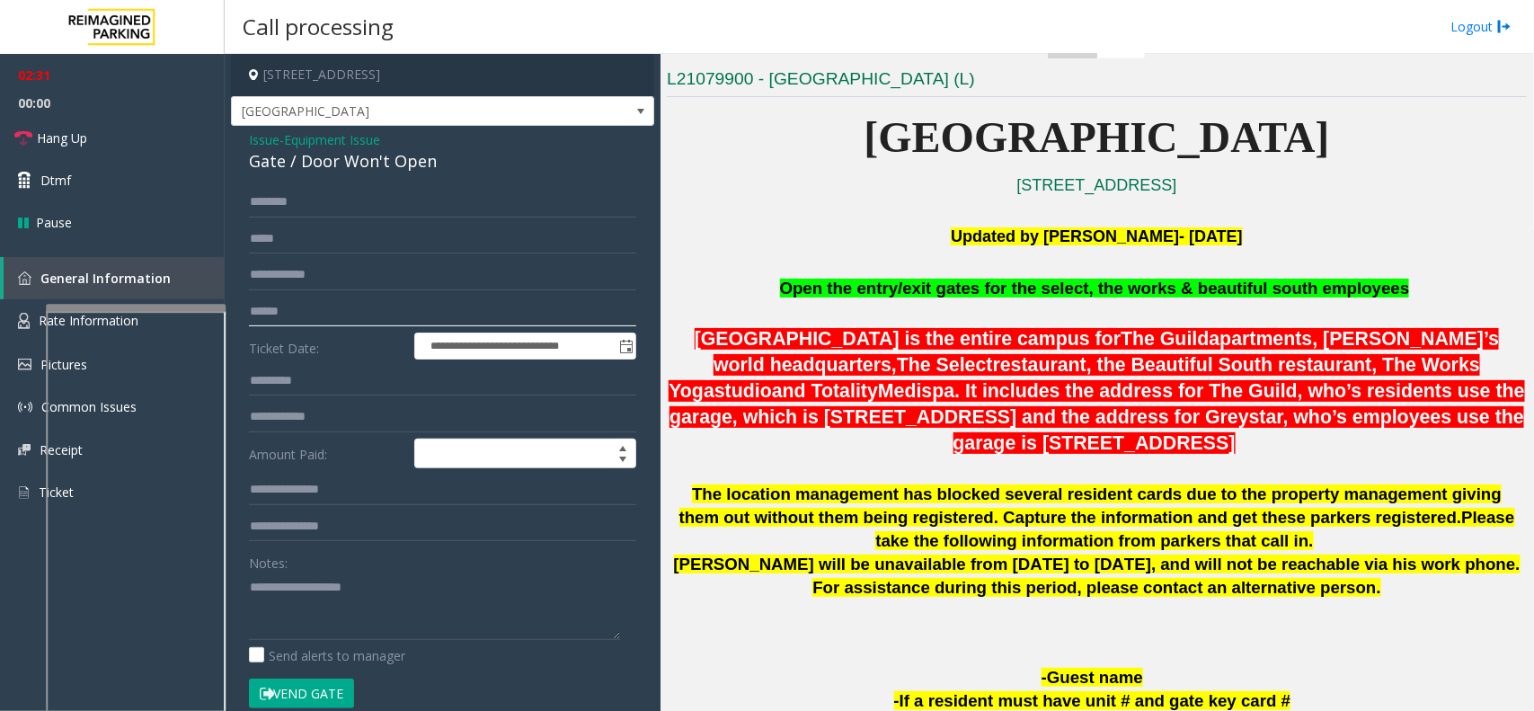
click at [434, 315] on input "text" at bounding box center [442, 312] width 387 height 31
type input "**"
click at [68, 127] on link "Hang Up" at bounding box center [112, 138] width 225 height 42
click at [265, 146] on span "Issue" at bounding box center [264, 139] width 31 height 19
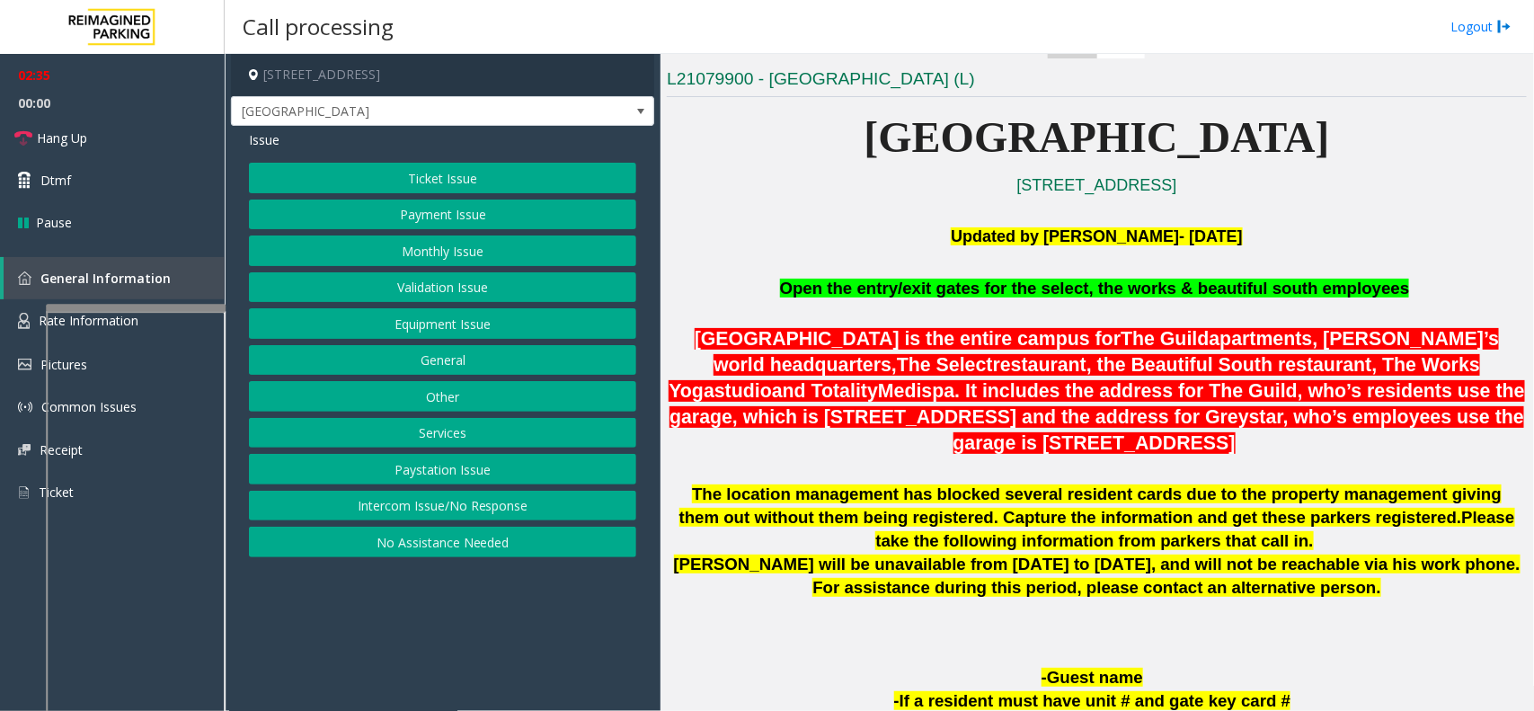
click at [272, 142] on span "Issue" at bounding box center [264, 139] width 31 height 19
click at [443, 205] on button "Payment Issue" at bounding box center [442, 215] width 387 height 31
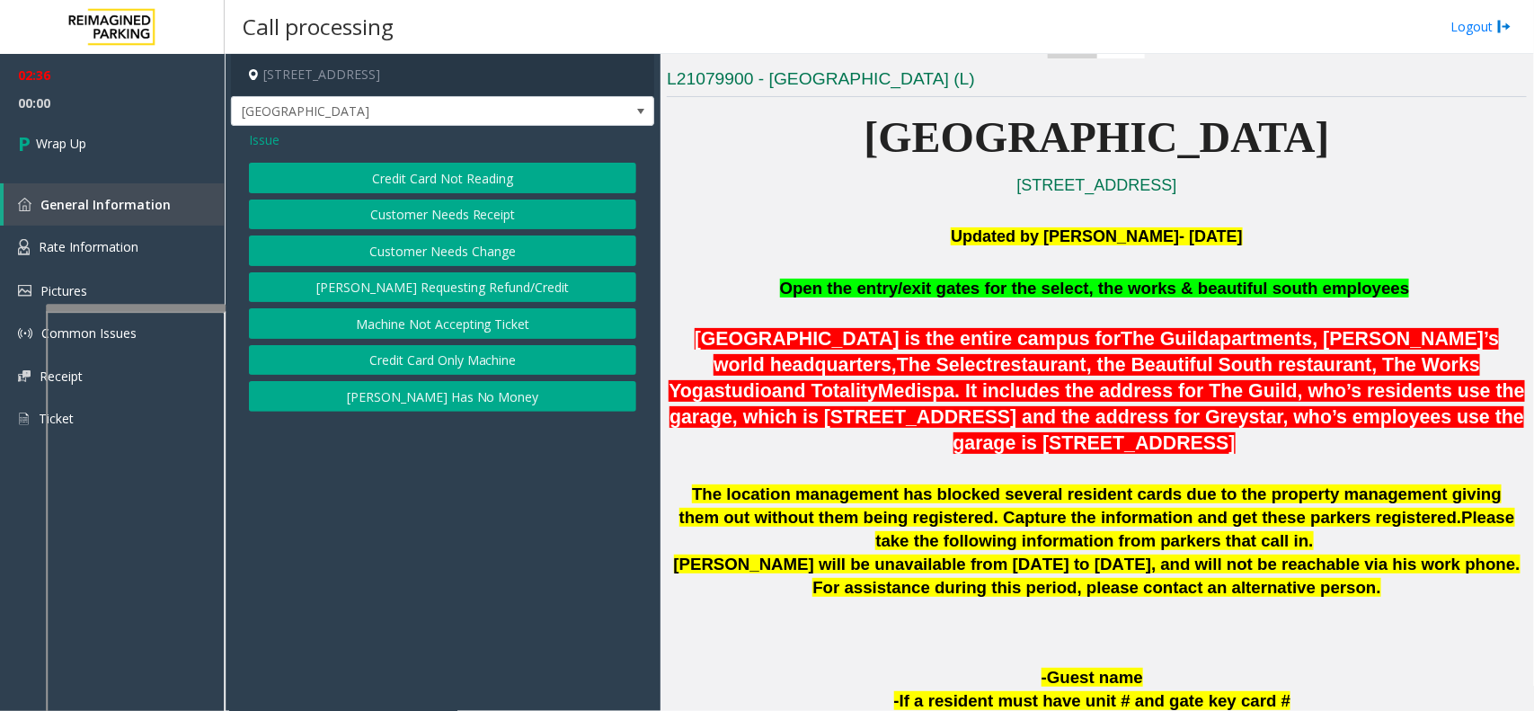
click at [274, 137] on span "Issue" at bounding box center [264, 139] width 31 height 19
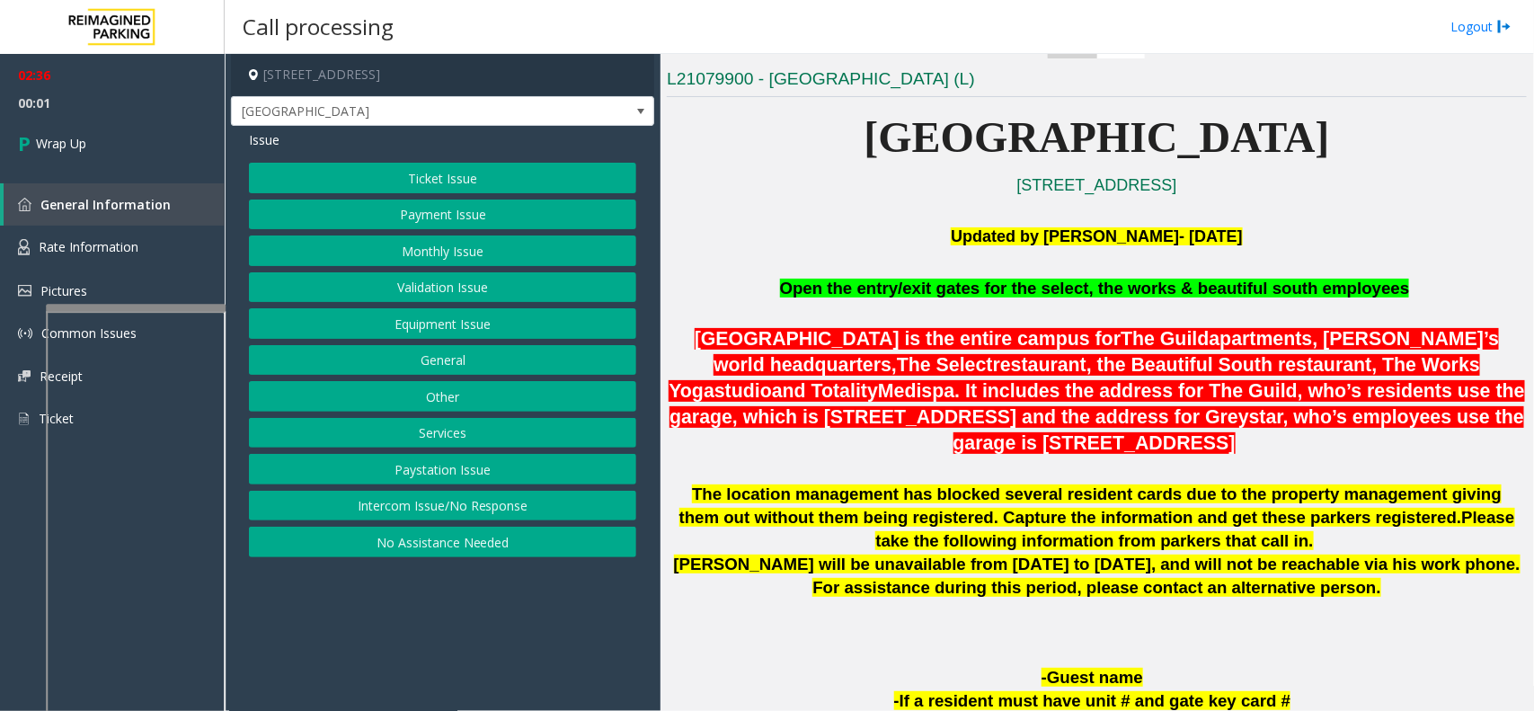
click at [437, 176] on button "Ticket Issue" at bounding box center [442, 178] width 387 height 31
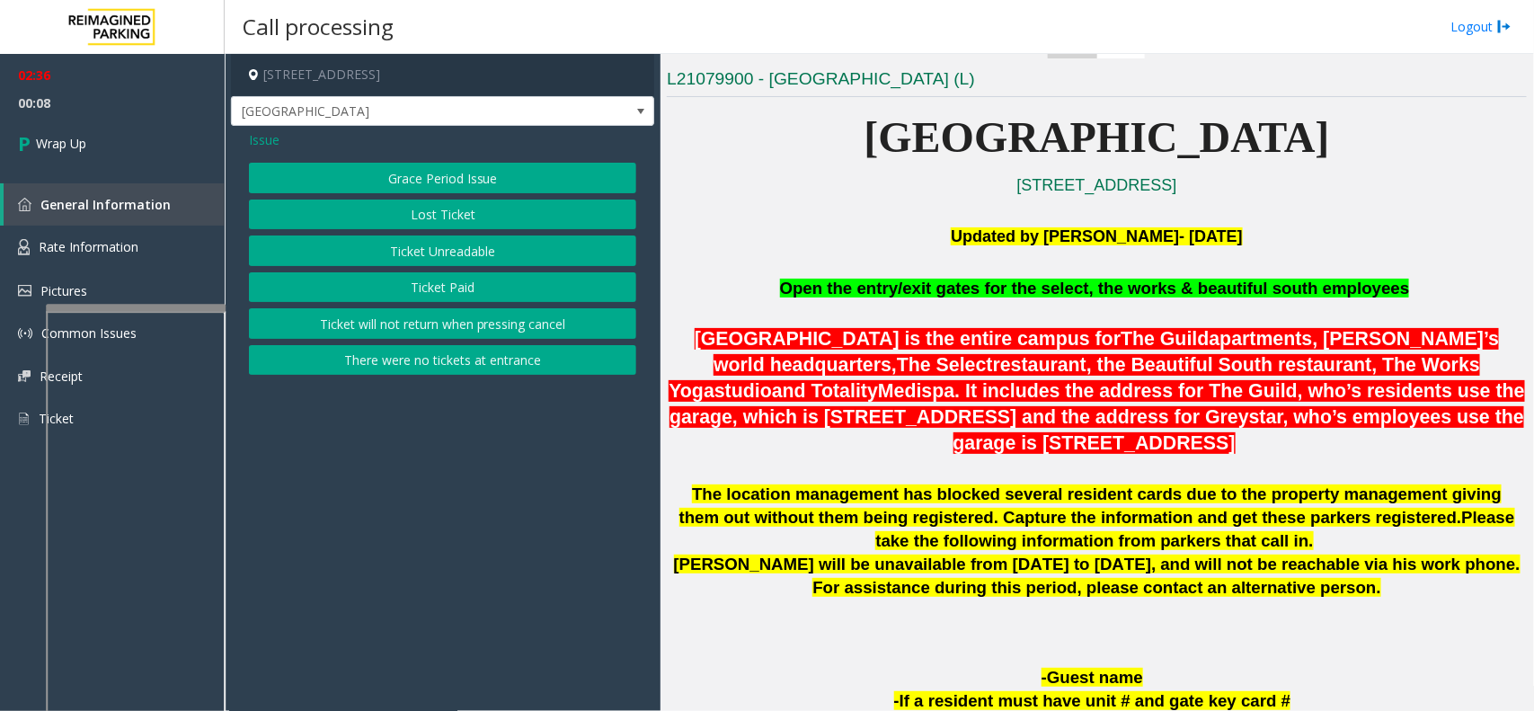
click at [427, 256] on button "Ticket Unreadable" at bounding box center [442, 251] width 387 height 31
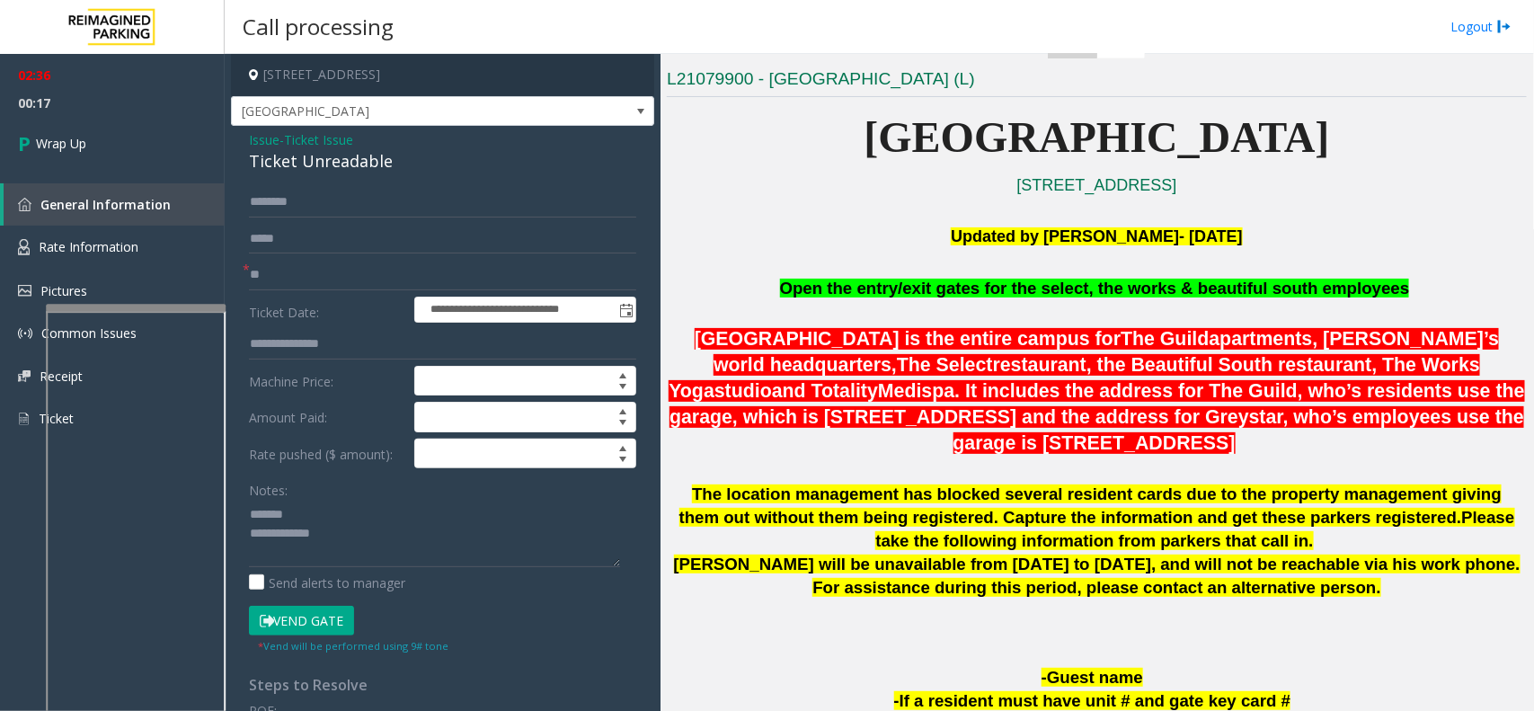
click at [351, 172] on div "Ticket Unreadable" at bounding box center [442, 161] width 387 height 24
click at [420, 562] on textarea at bounding box center [434, 533] width 371 height 67
click at [375, 556] on textarea at bounding box center [434, 533] width 371 height 67
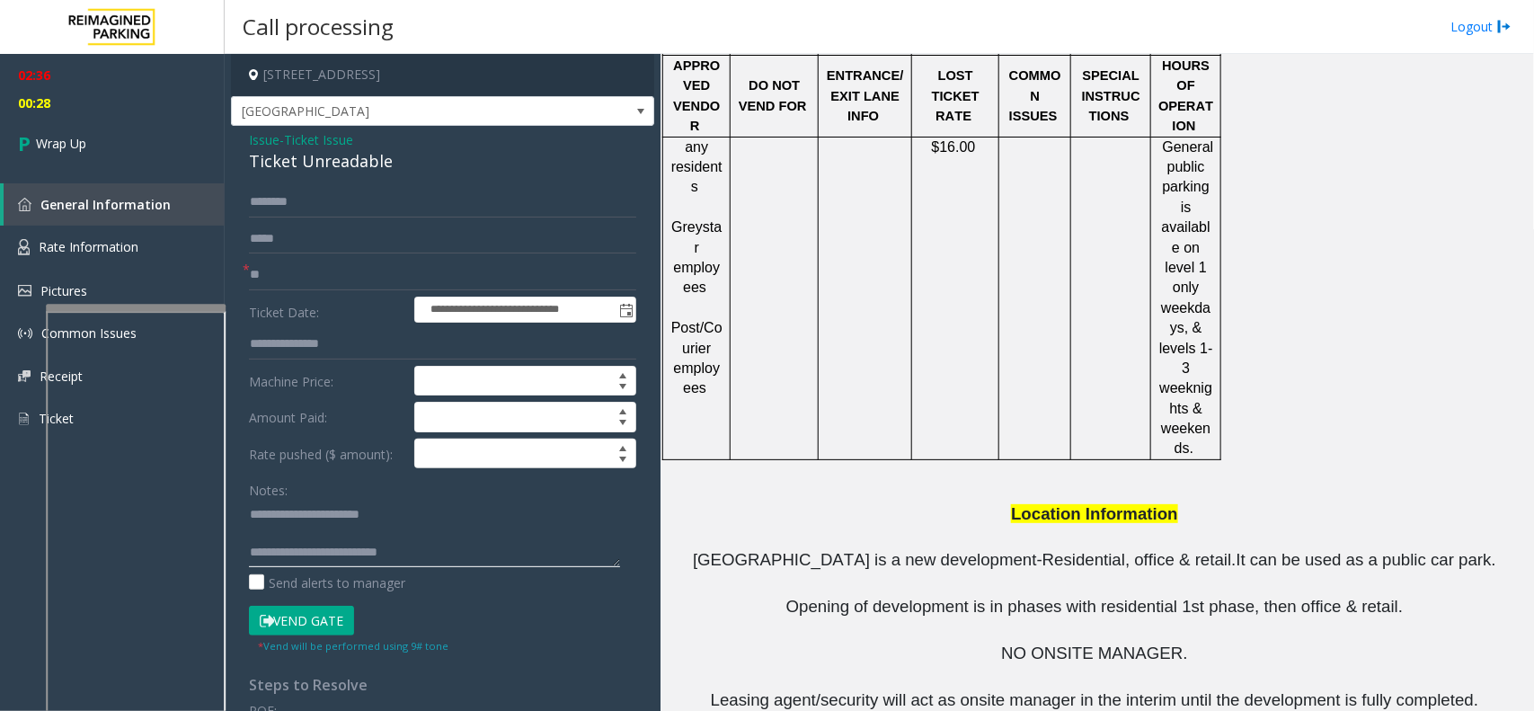
scroll to position [2163, 0]
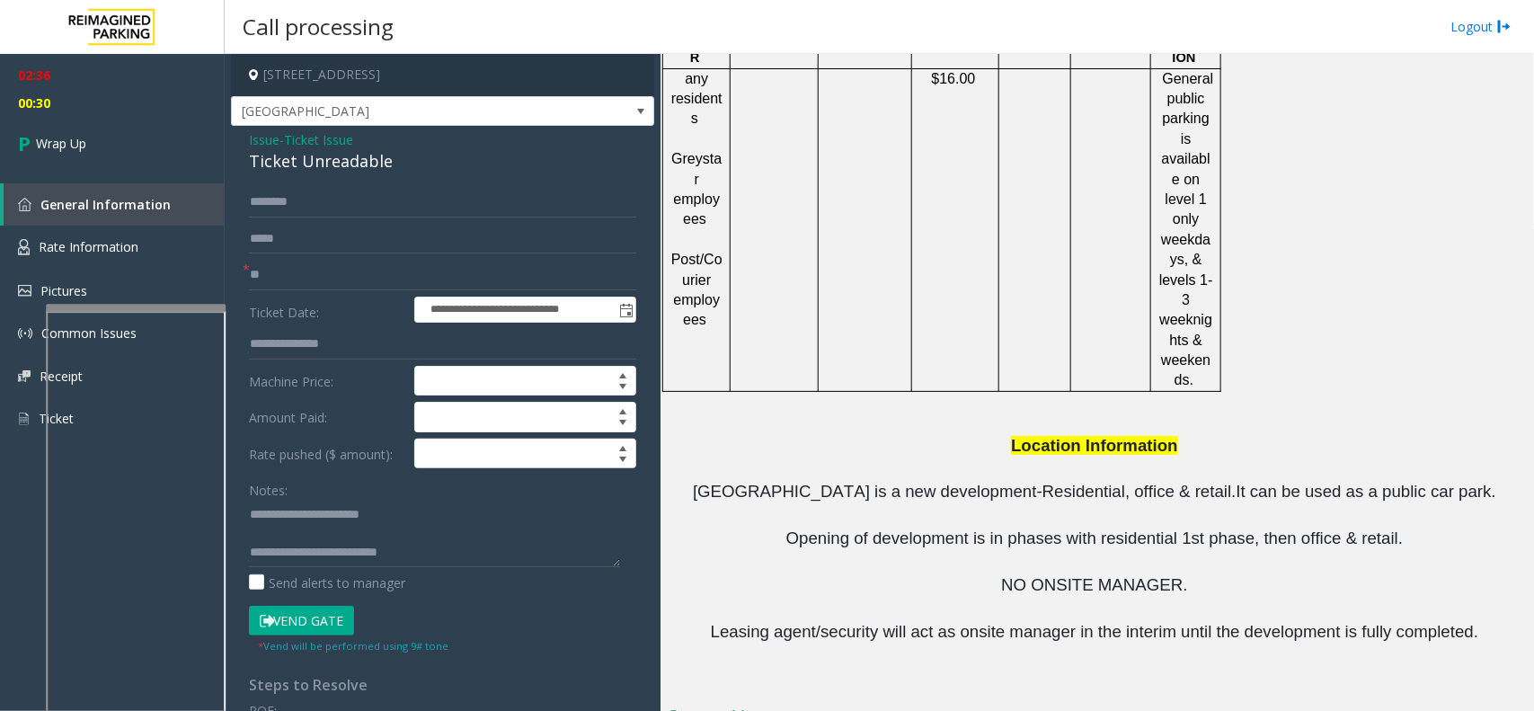
drag, startPoint x: 785, startPoint y: 663, endPoint x: 671, endPoint y: 676, distance: 114.9
copy td "[PERSON_NAME][MEDICAL_DATA]"
click at [479, 557] on textarea at bounding box center [434, 533] width 371 height 67
paste textarea "**********"
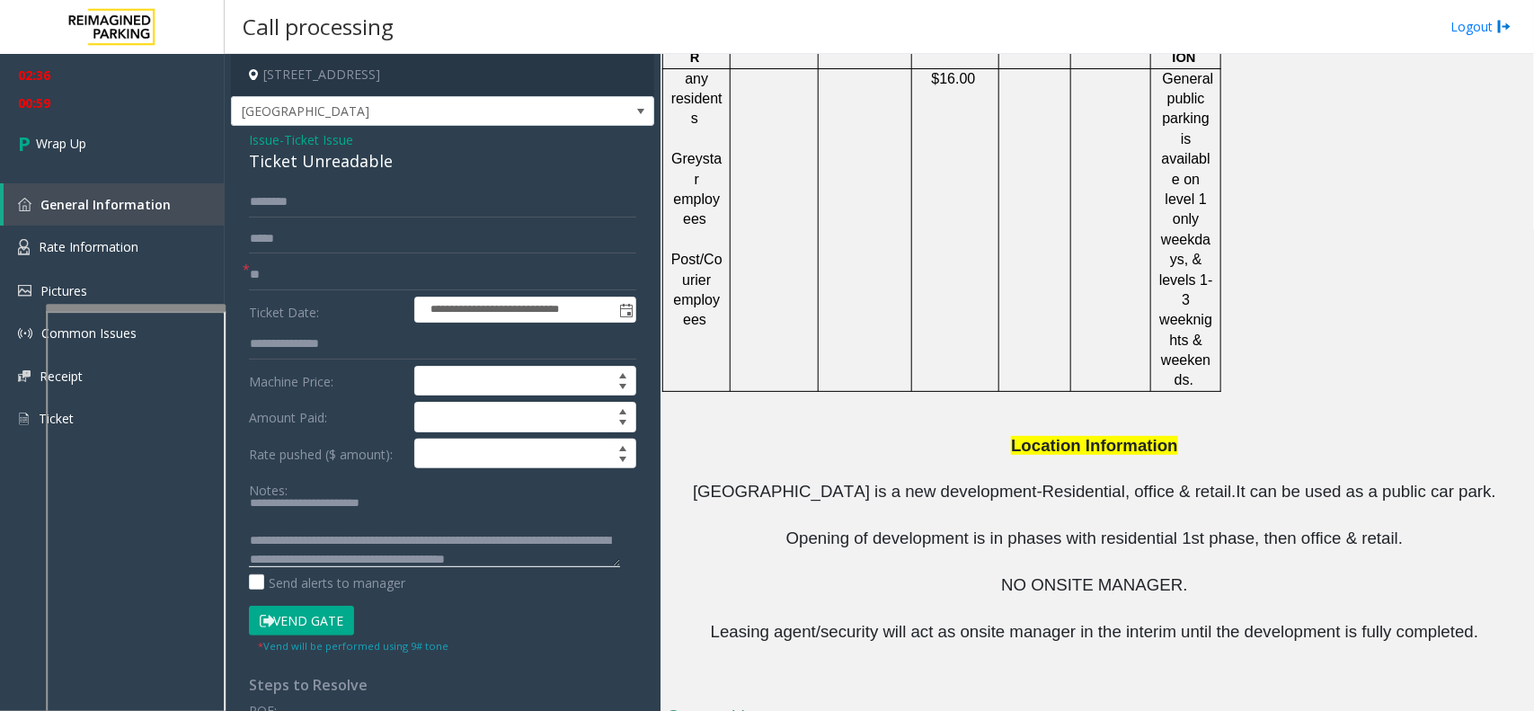
scroll to position [31, 0]
click at [528, 522] on textarea at bounding box center [434, 533] width 371 height 67
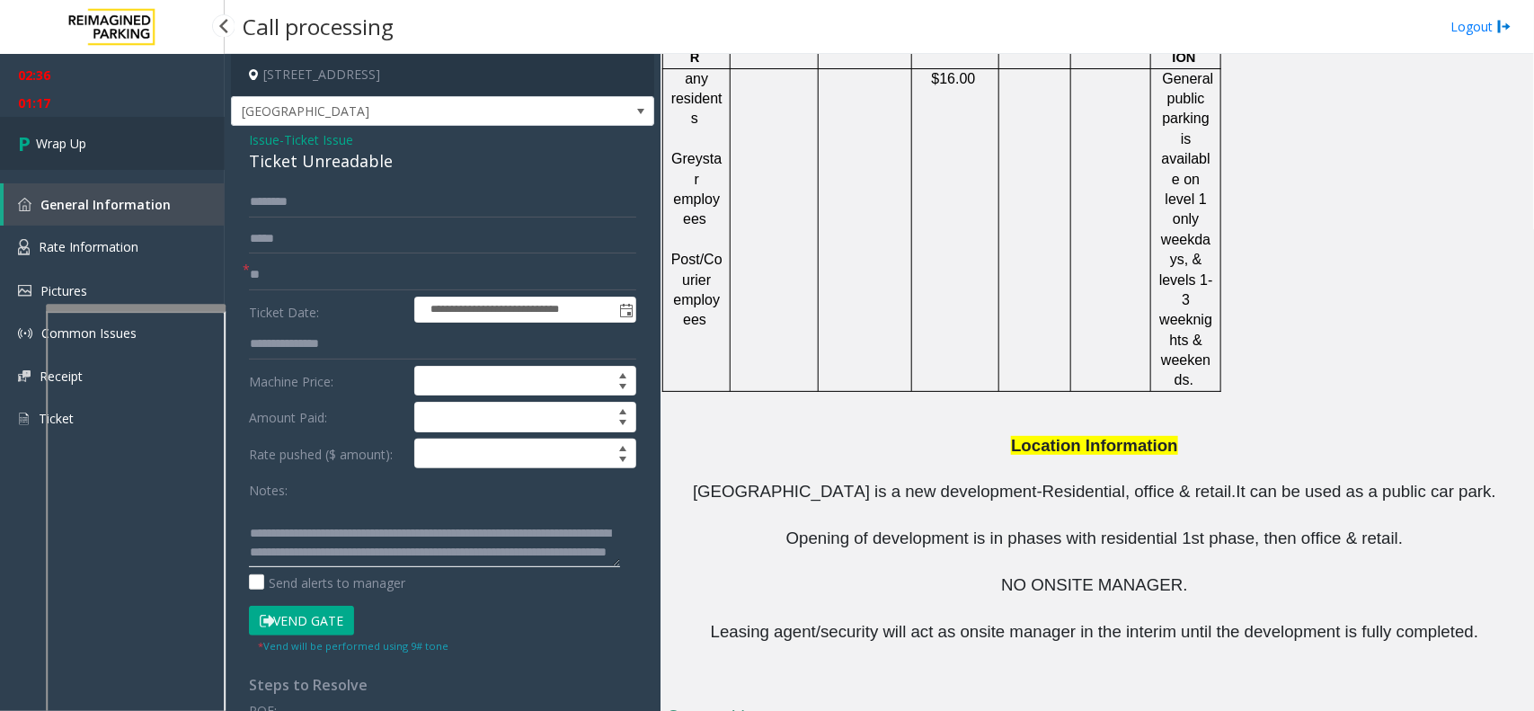
type textarea "**********"
click at [117, 139] on link "Wrap Up" at bounding box center [112, 143] width 225 height 53
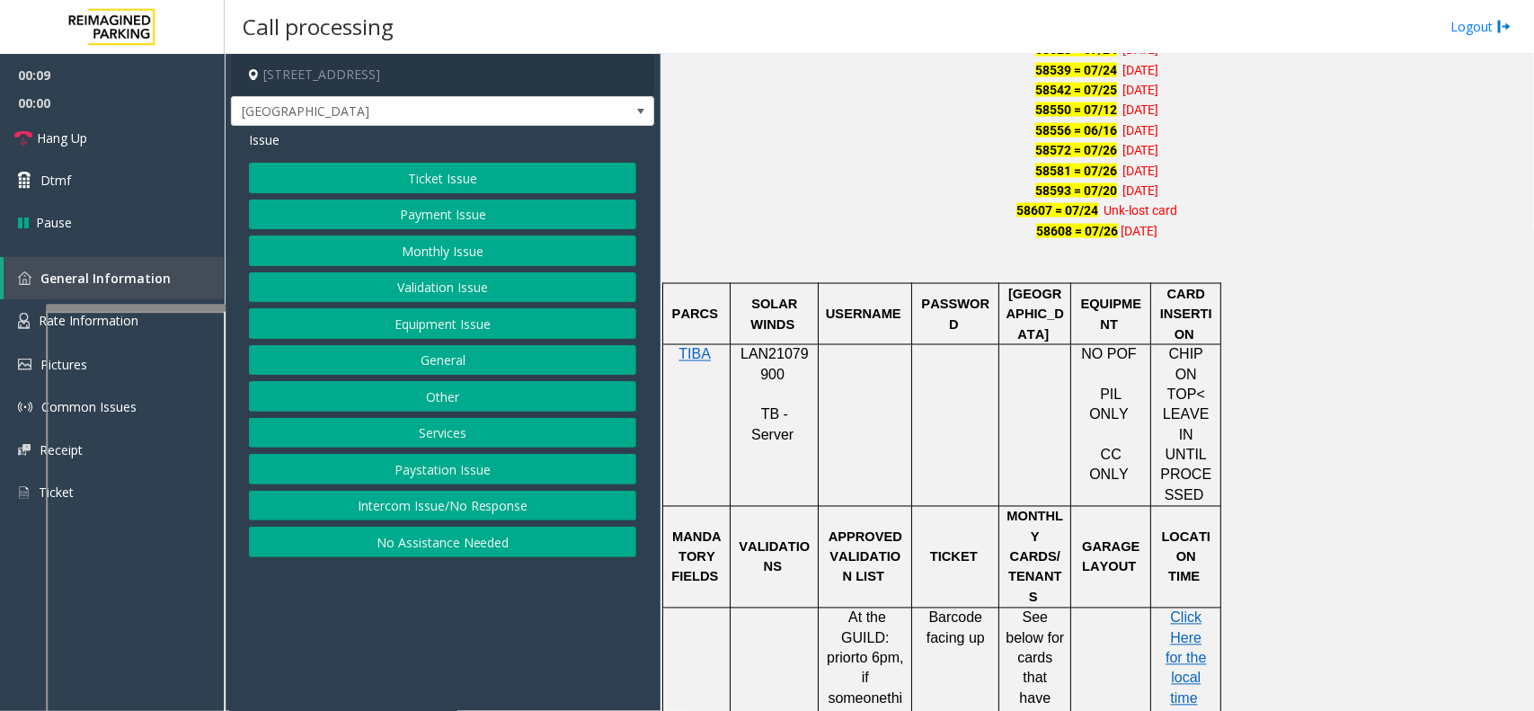
scroll to position [1348, 0]
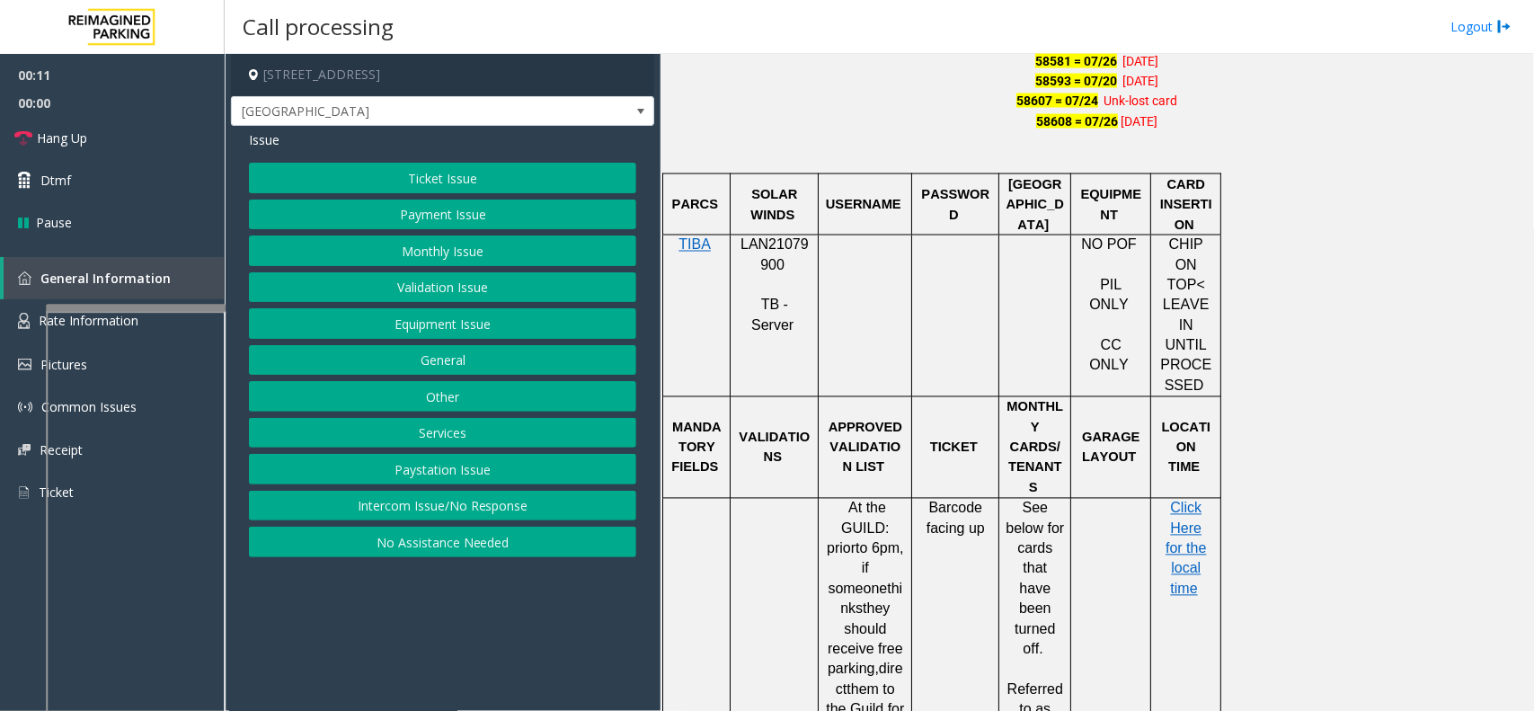
click at [473, 177] on button "Ticket Issue" at bounding box center [442, 178] width 387 height 31
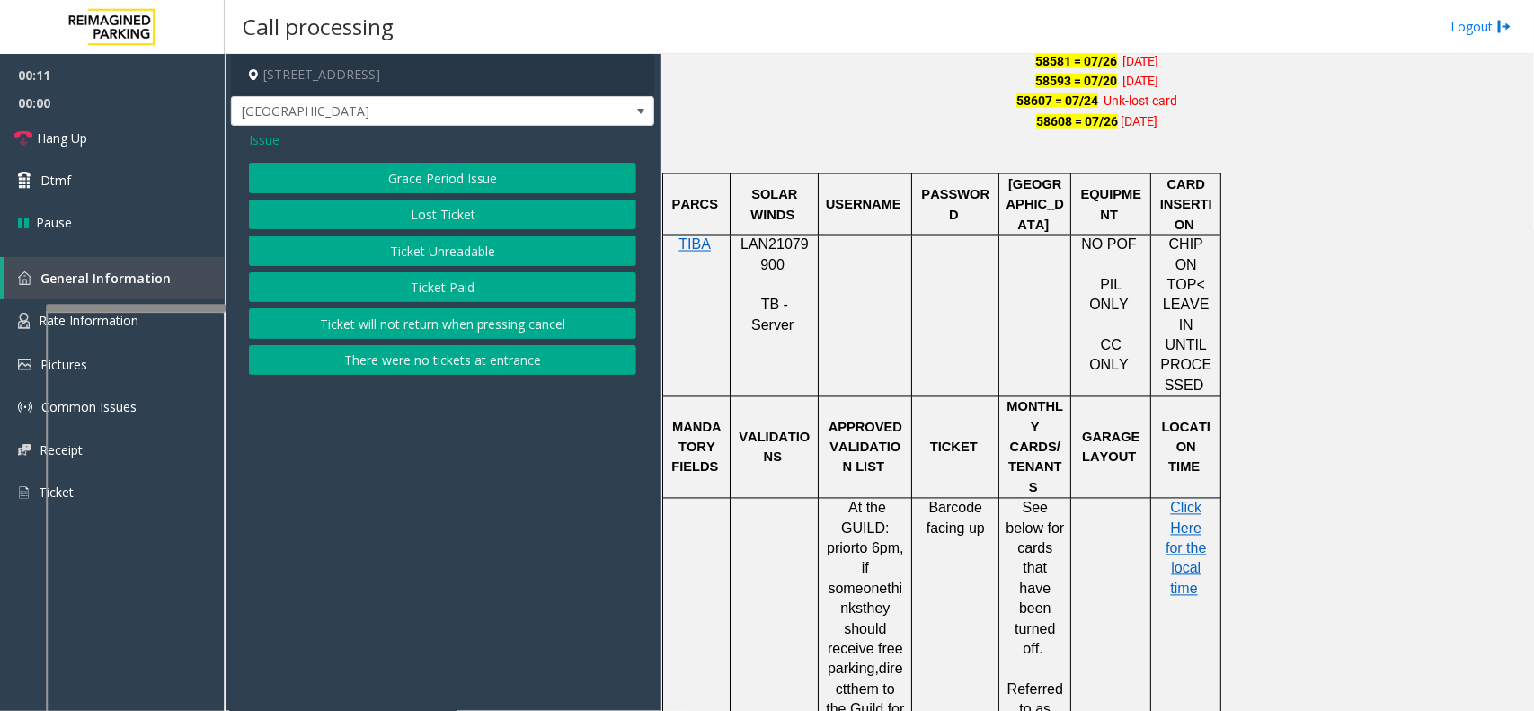
click at [450, 247] on button "Ticket Unreadable" at bounding box center [442, 251] width 387 height 31
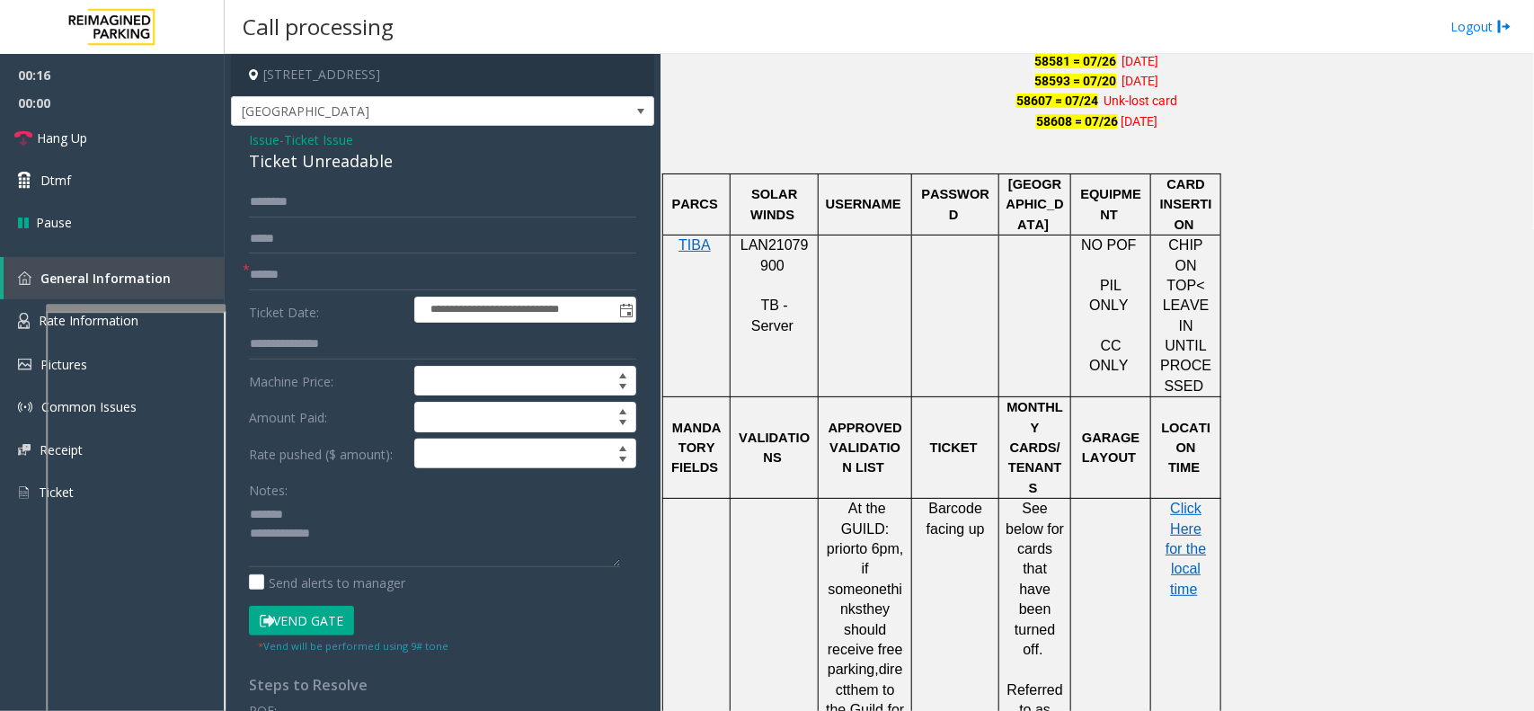
click at [337, 182] on div "**********" at bounding box center [442, 573] width 423 height 894
click at [340, 171] on div "Ticket Unreadable" at bounding box center [442, 161] width 387 height 24
click at [439, 545] on textarea at bounding box center [434, 533] width 371 height 67
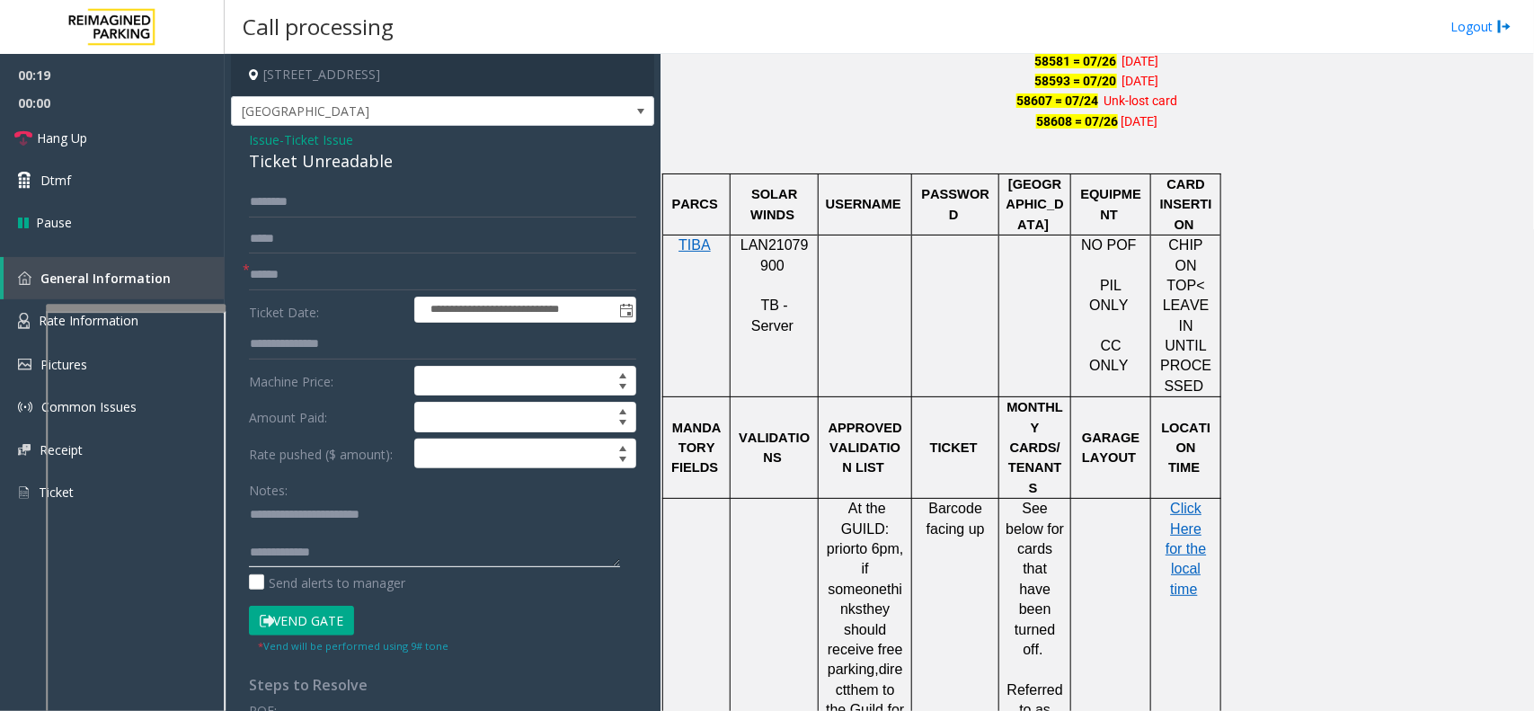
click at [436, 555] on textarea at bounding box center [434, 533] width 371 height 67
type textarea "**********"
click at [272, 279] on input "text" at bounding box center [442, 275] width 387 height 31
click at [752, 248] on span "LAN21079900" at bounding box center [775, 254] width 68 height 35
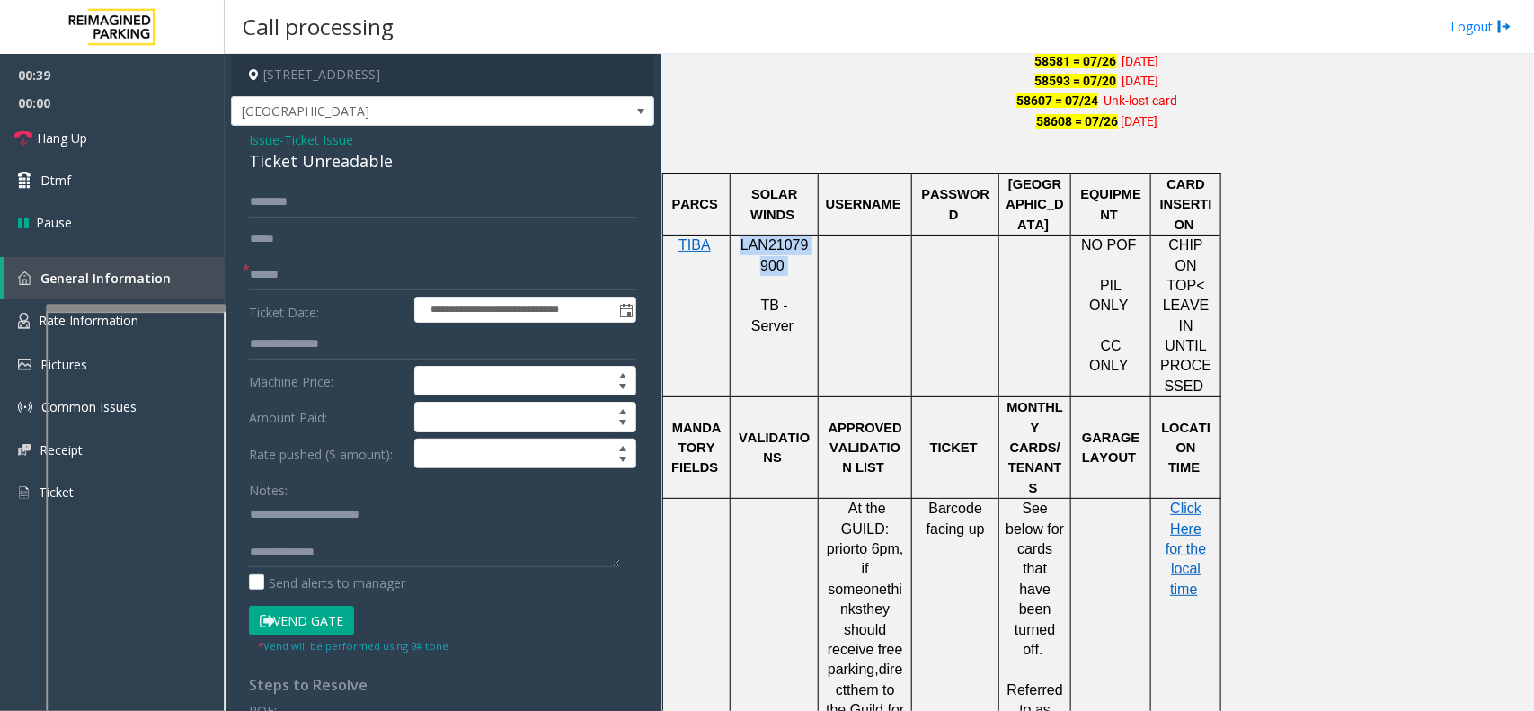
click at [752, 248] on span "LAN21079900" at bounding box center [775, 254] width 68 height 35
copy p "LAN21079900"
click at [511, 536] on textarea at bounding box center [434, 533] width 371 height 67
click at [466, 553] on textarea at bounding box center [434, 533] width 371 height 67
click at [357, 276] on input "text" at bounding box center [442, 275] width 387 height 31
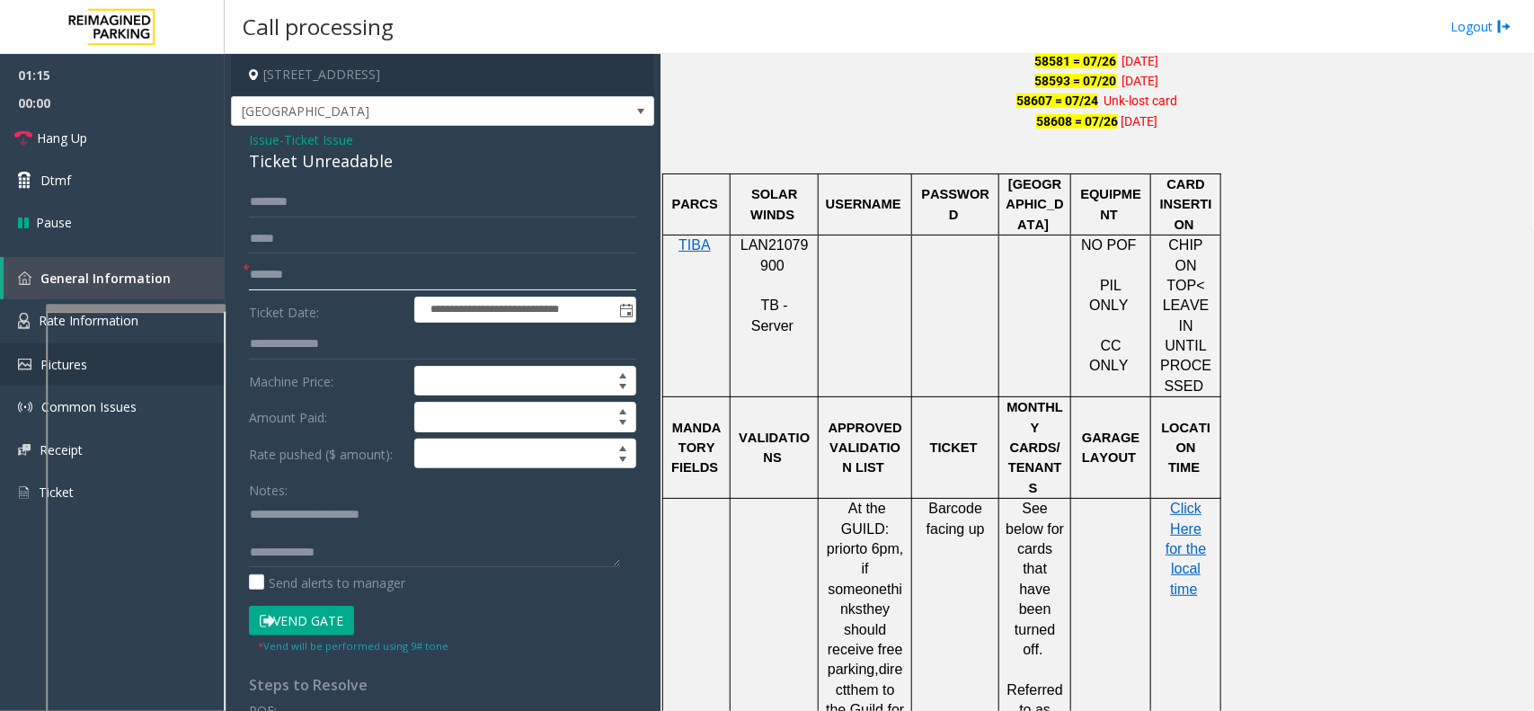
type input "*******"
click at [392, 549] on textarea at bounding box center [434, 533] width 371 height 67
type textarea "**********"
click at [298, 276] on input "*******" at bounding box center [442, 275] width 387 height 31
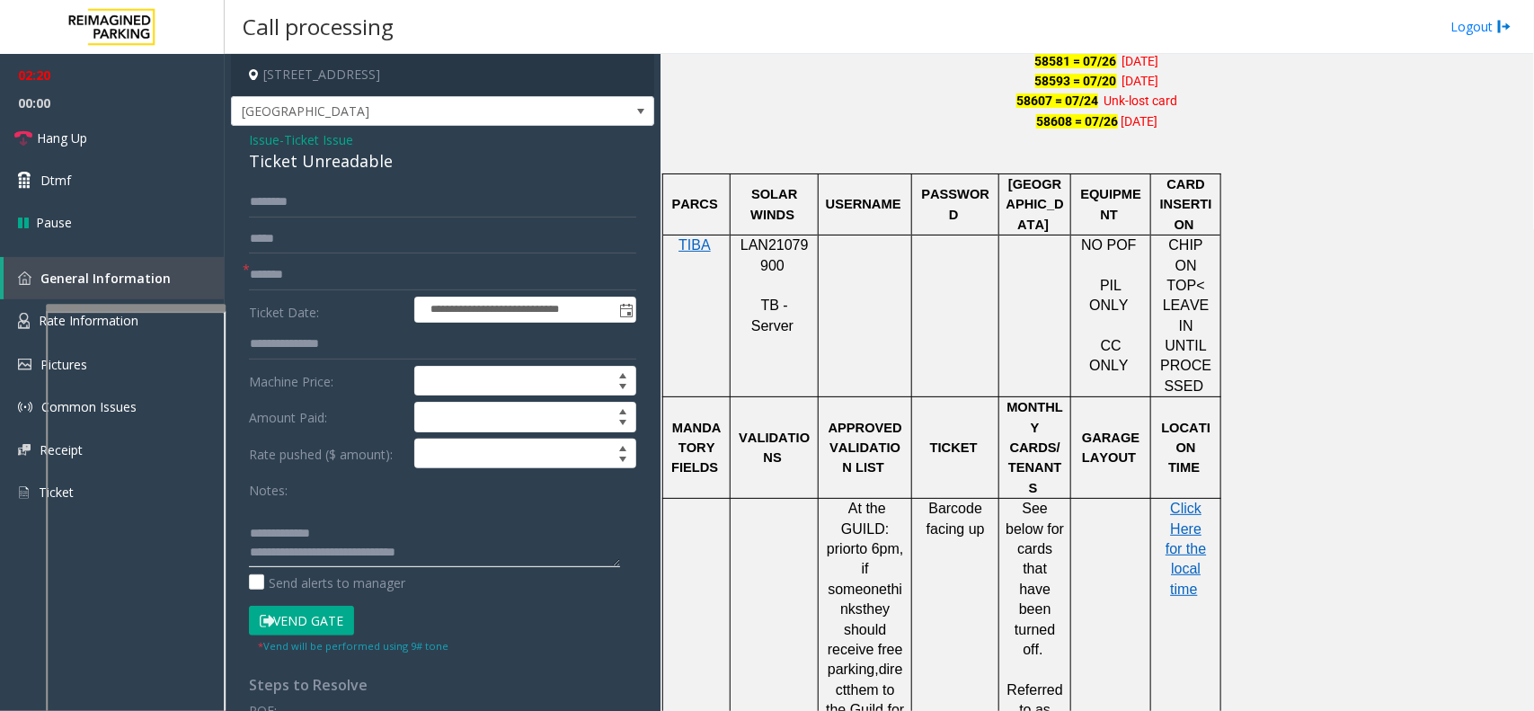
click at [342, 537] on textarea at bounding box center [434, 533] width 371 height 67
click at [351, 141] on span "Ticket Issue" at bounding box center [318, 139] width 69 height 19
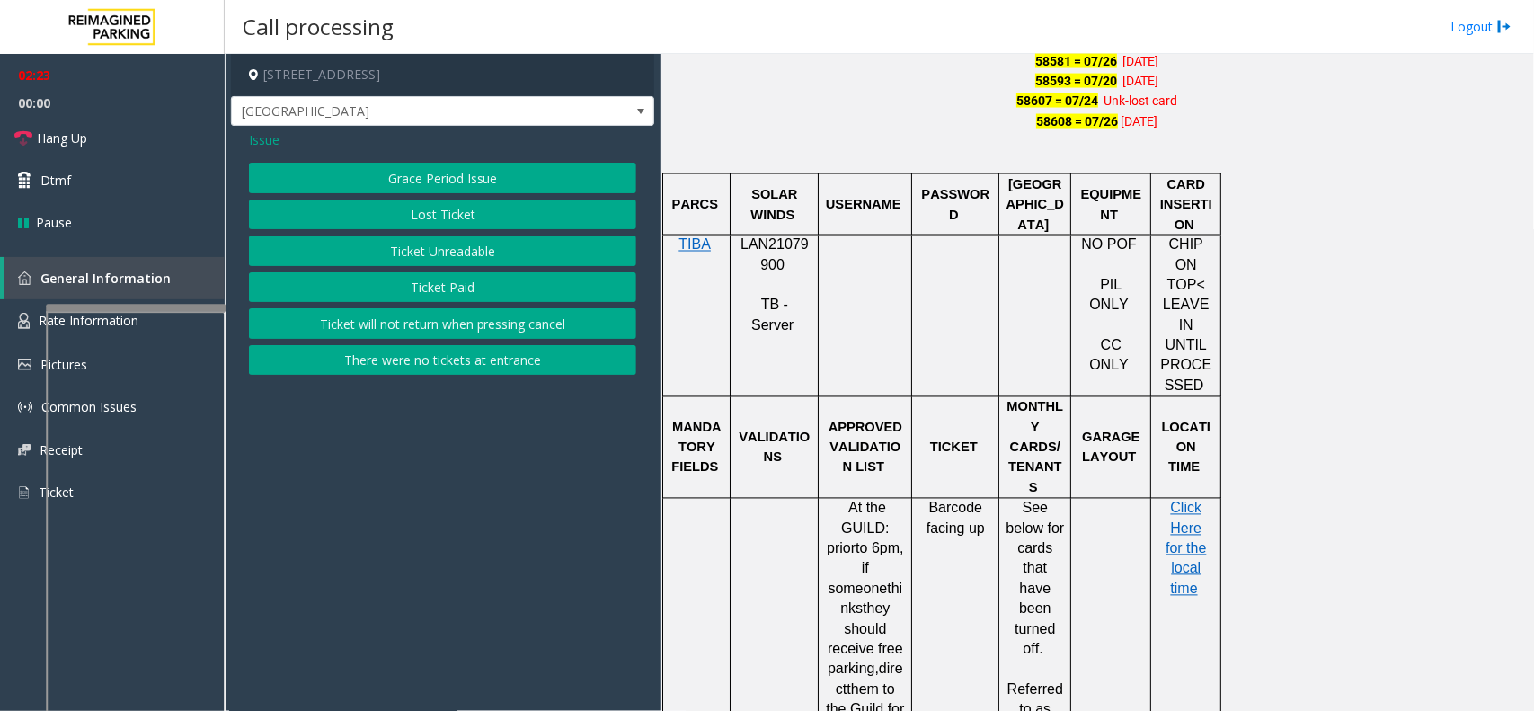
click at [270, 149] on span "Issue" at bounding box center [264, 139] width 31 height 19
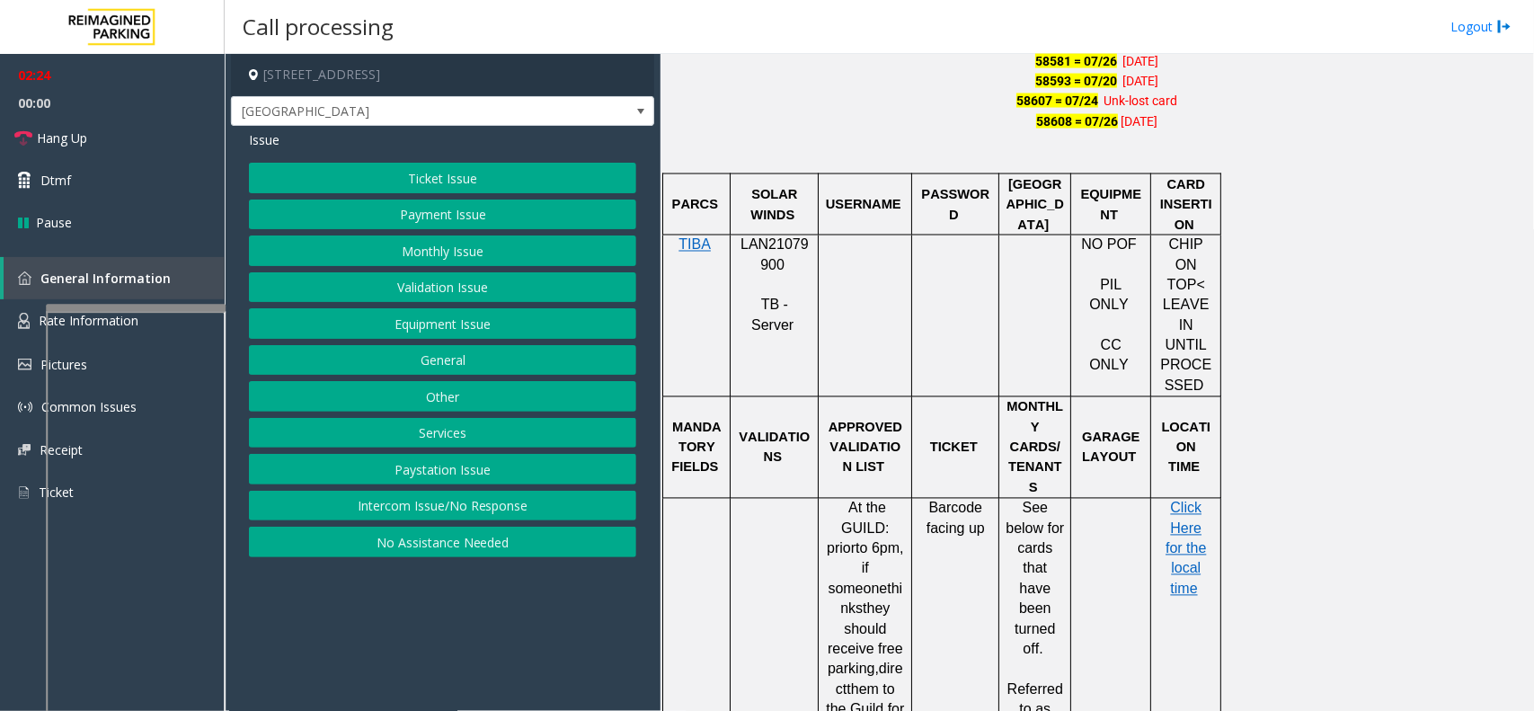
click at [416, 212] on button "Payment Issue" at bounding box center [442, 215] width 387 height 31
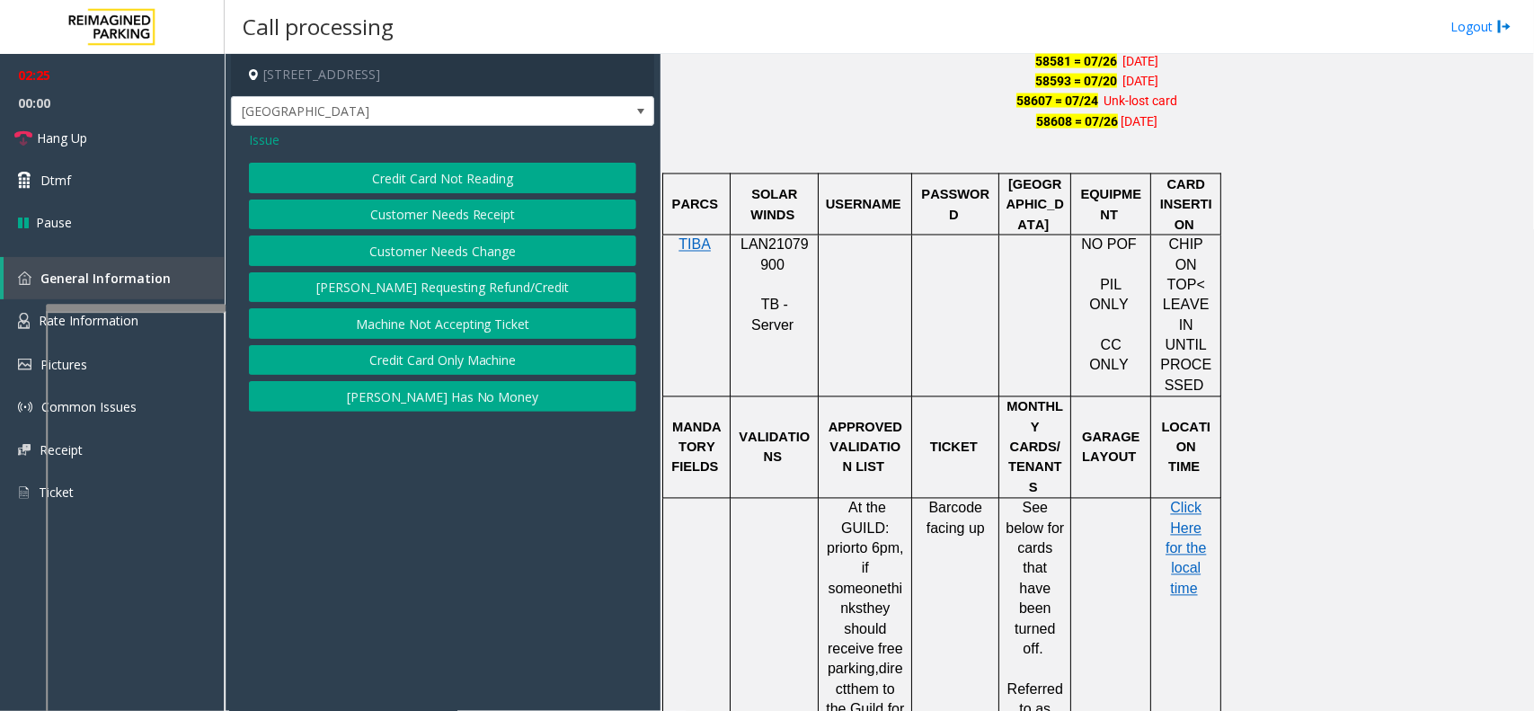
click at [430, 182] on button "Credit Card Not Reading" at bounding box center [442, 178] width 387 height 31
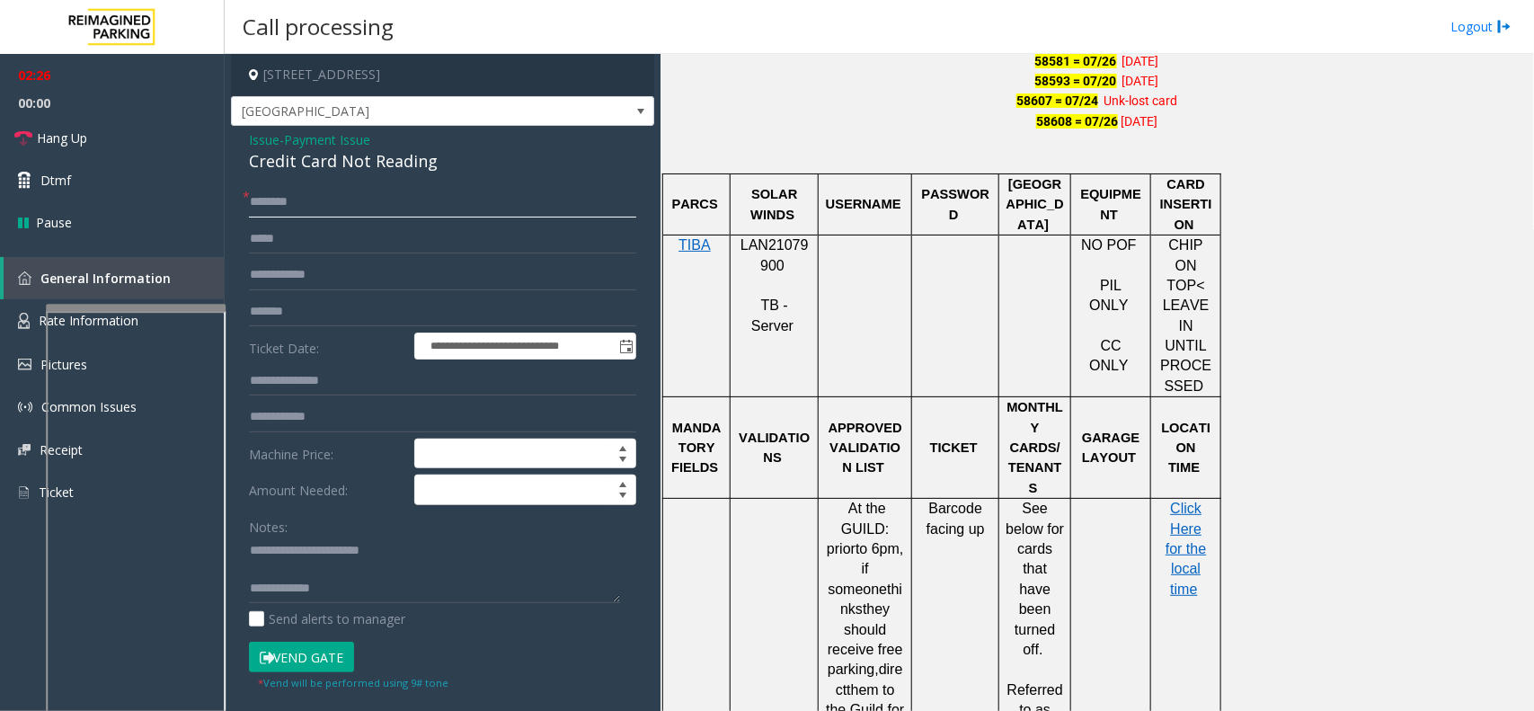
click at [316, 205] on input "text" at bounding box center [442, 202] width 387 height 31
type input "****"
click at [322, 667] on button "Vend Gate" at bounding box center [301, 657] width 105 height 31
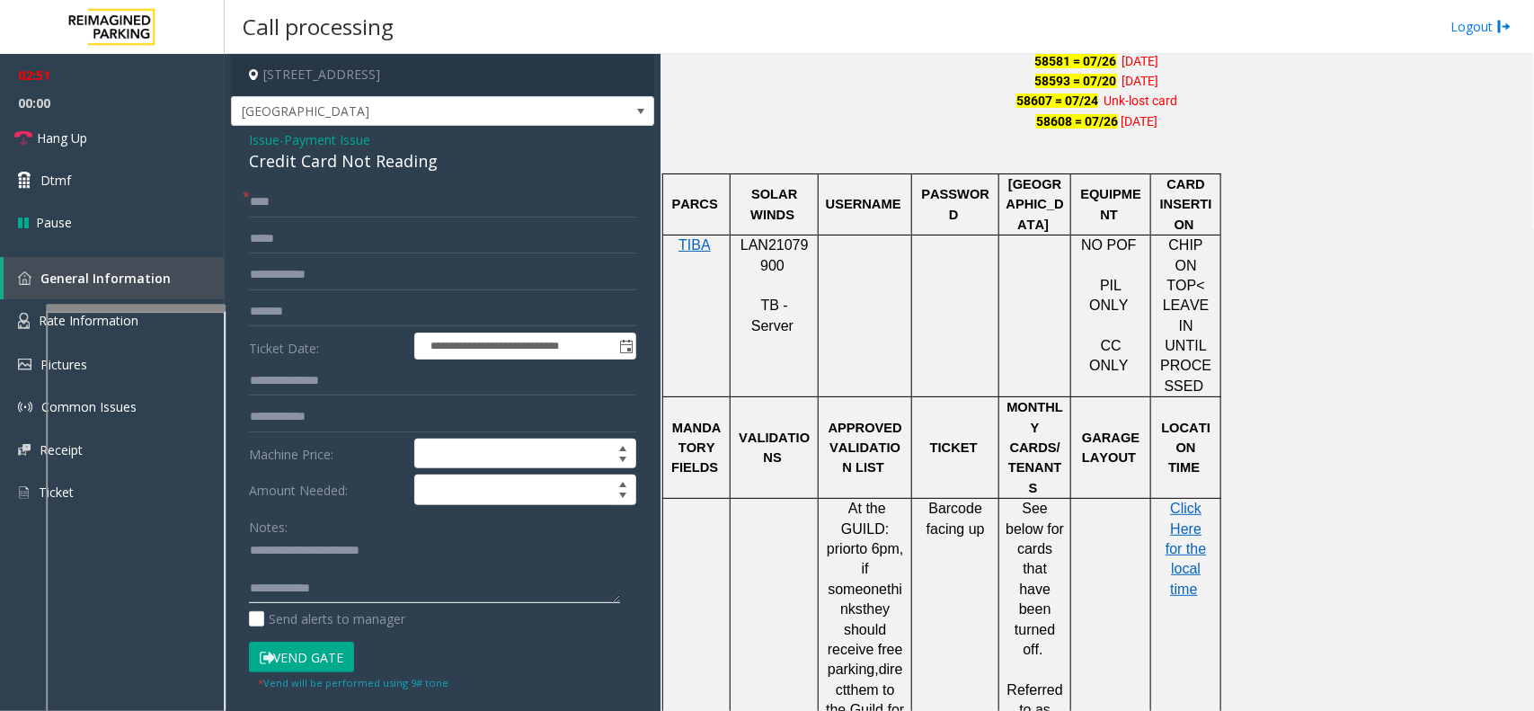
click at [360, 586] on textarea at bounding box center [434, 570] width 371 height 67
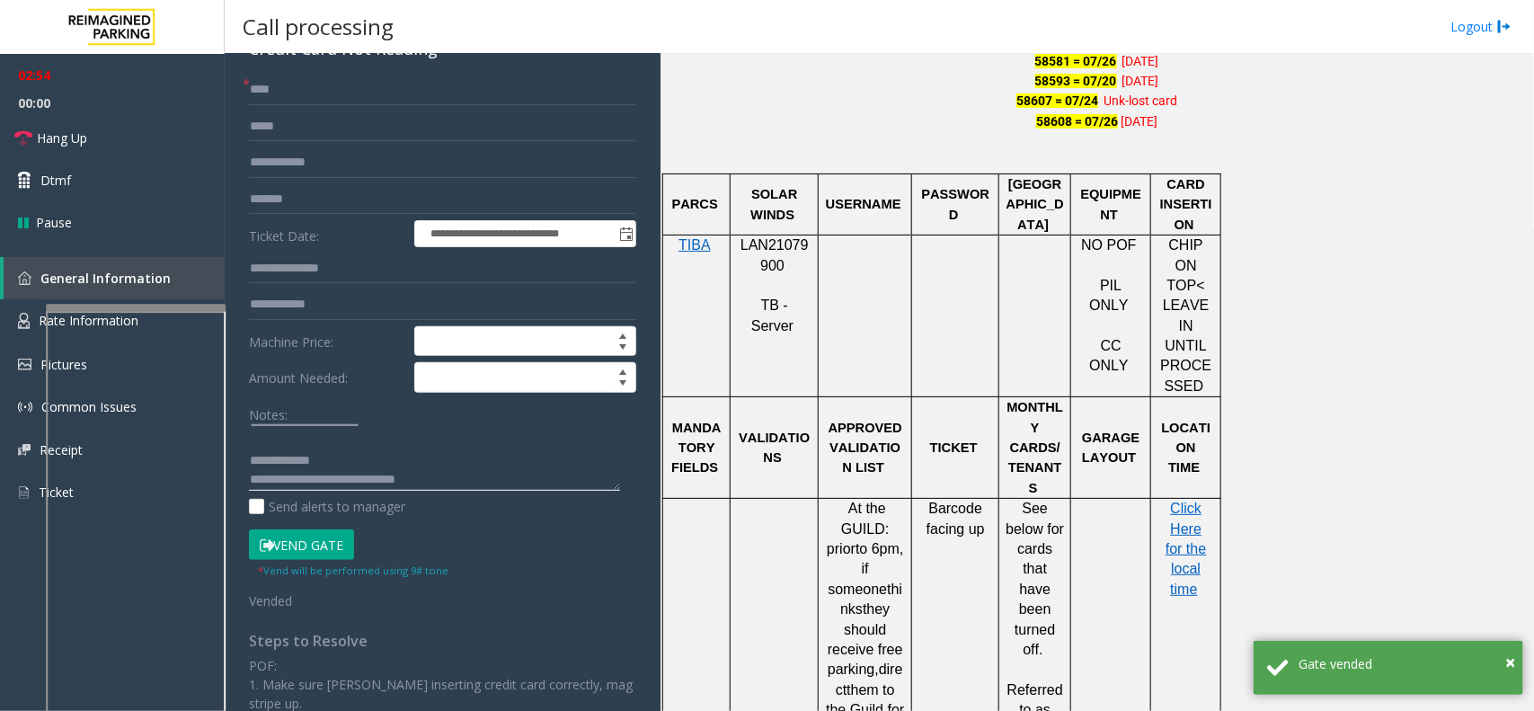
scroll to position [19, 0]
click at [253, 478] on textarea at bounding box center [434, 457] width 371 height 67
click at [322, 476] on textarea at bounding box center [434, 457] width 371 height 67
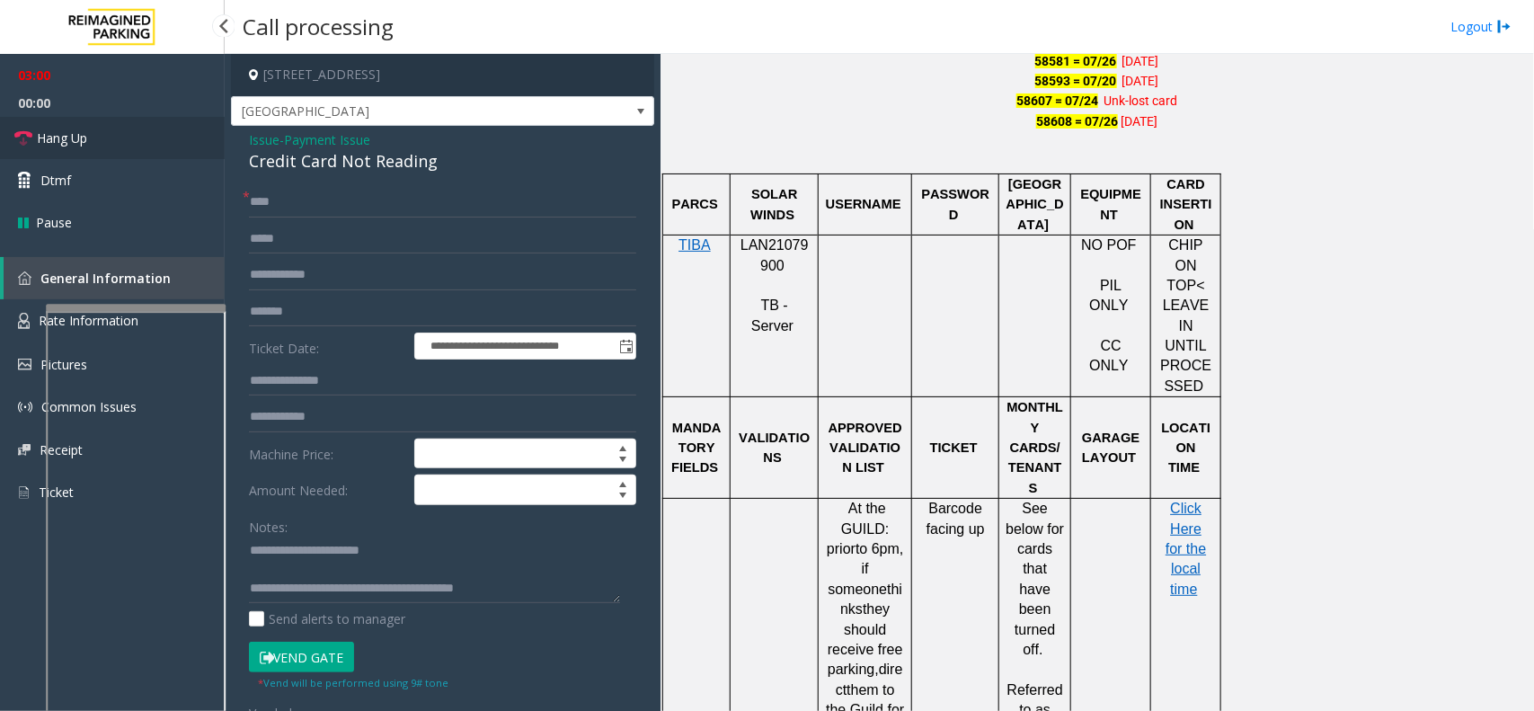
click at [157, 136] on link "Hang Up" at bounding box center [112, 138] width 225 height 42
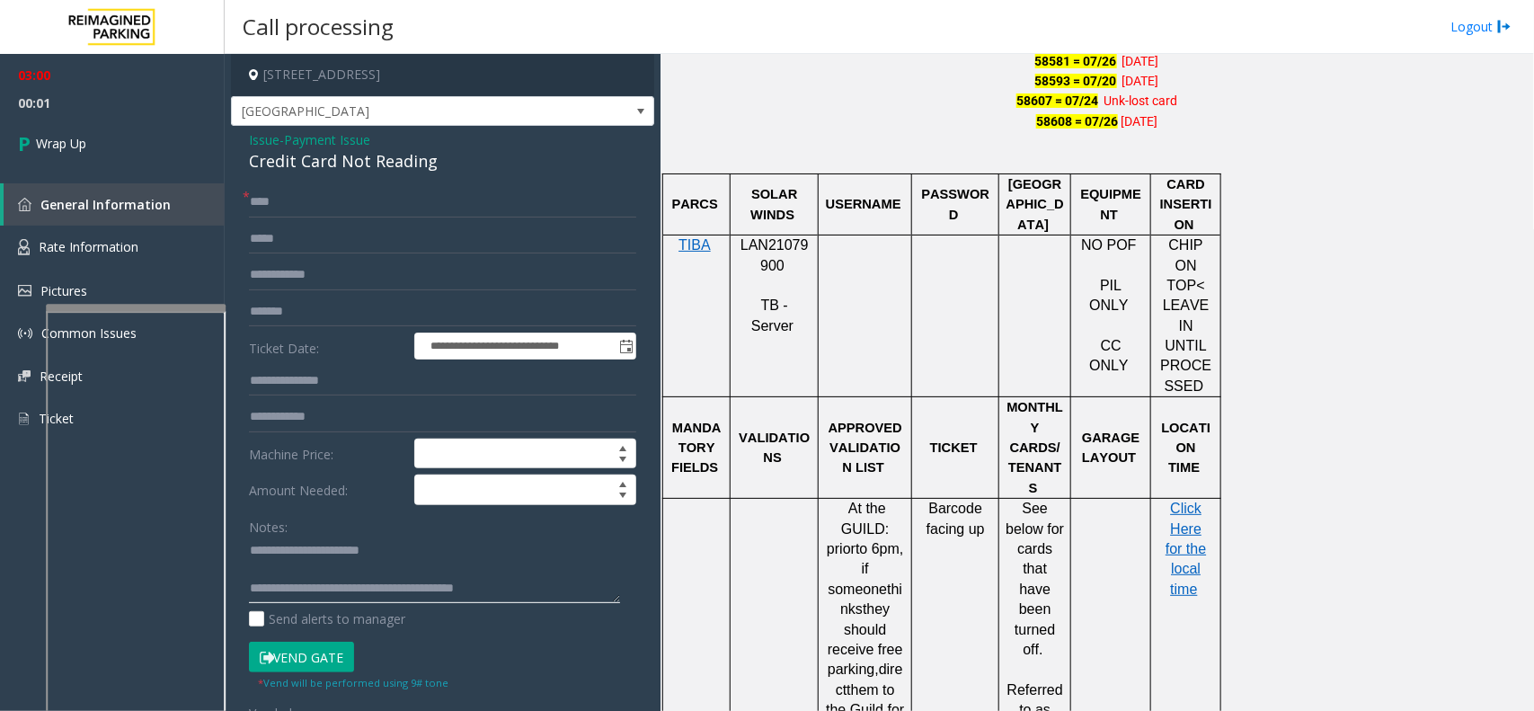
drag, startPoint x: 321, startPoint y: 589, endPoint x: 546, endPoint y: 598, distance: 224.9
click at [546, 598] on textarea at bounding box center [434, 570] width 371 height 67
type textarea "**********"
click at [124, 128] on link "Wrap Up" at bounding box center [112, 143] width 225 height 53
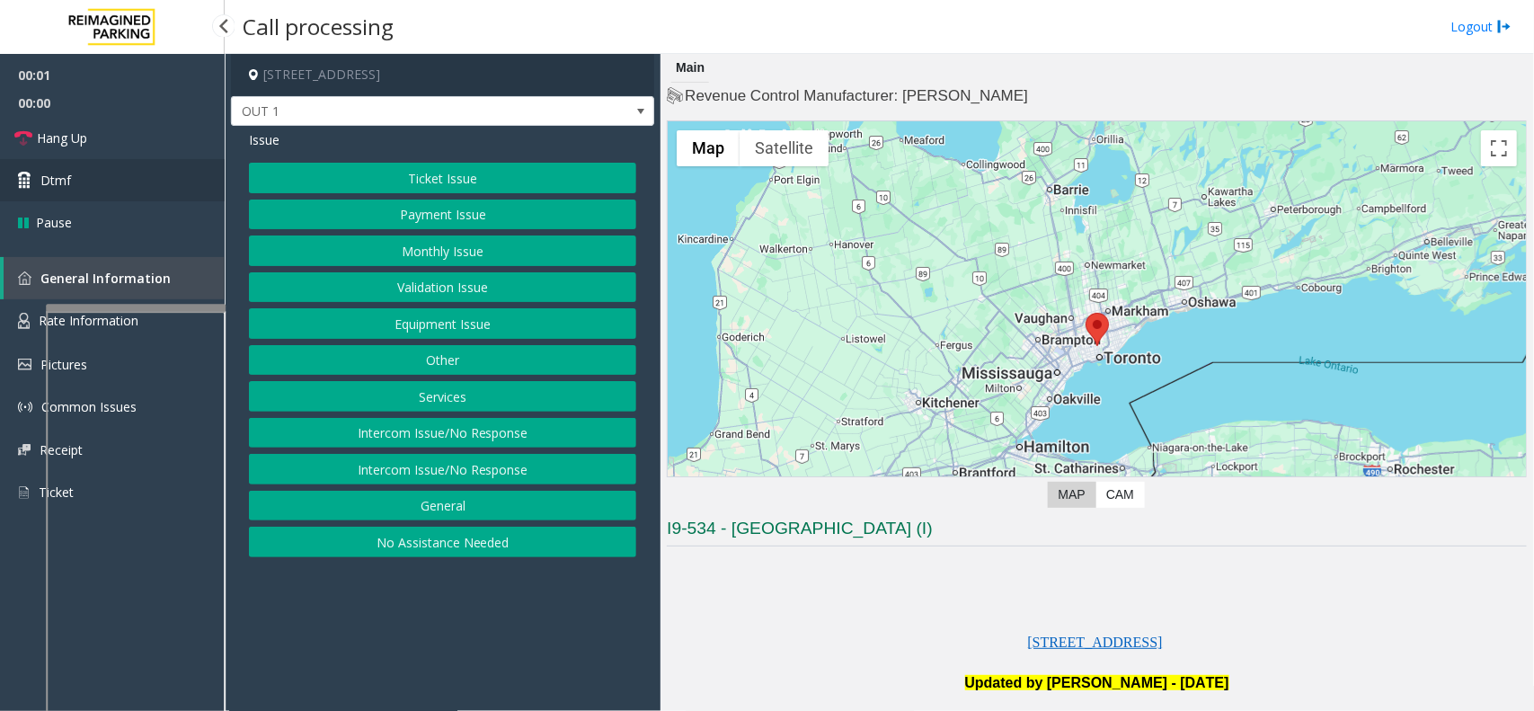
click at [151, 193] on link "Dtmf" at bounding box center [112, 180] width 225 height 42
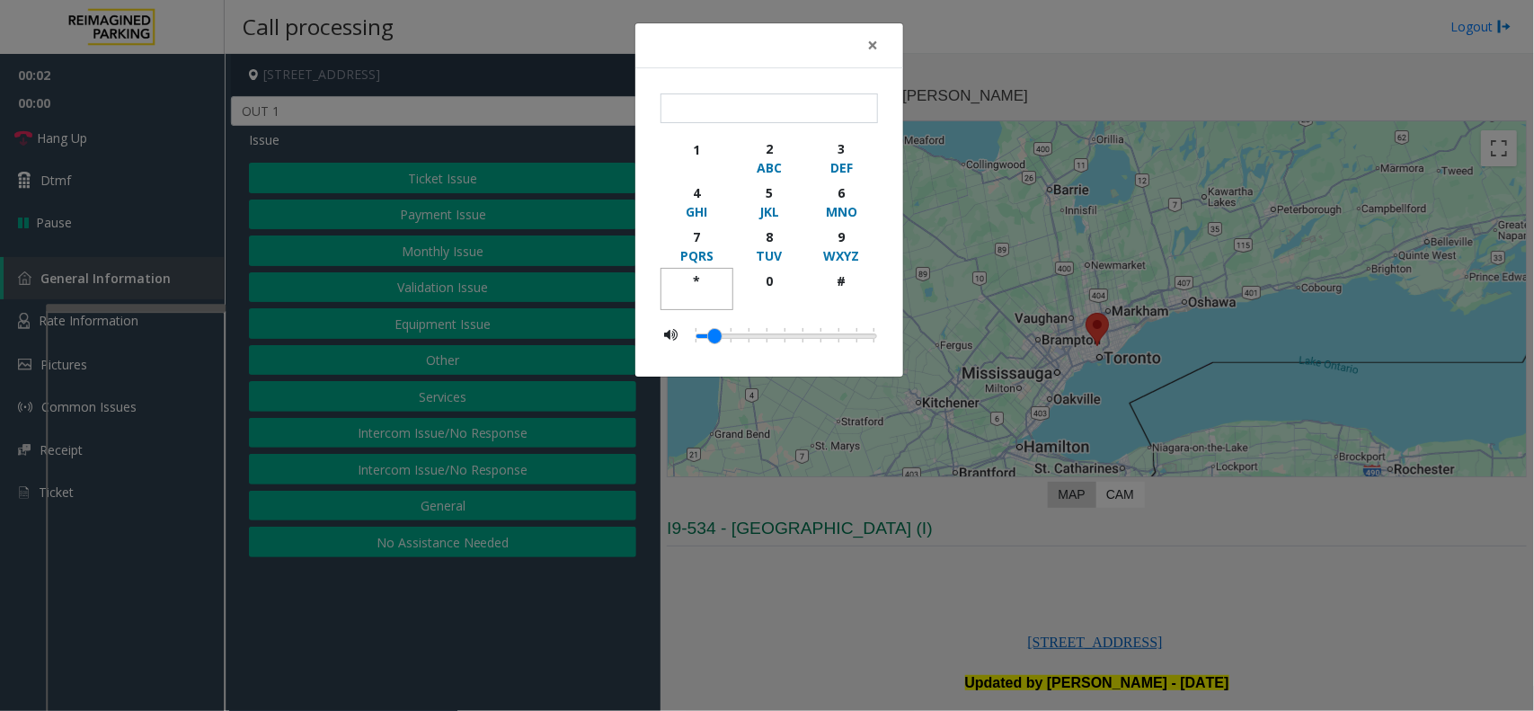
click at [685, 285] on div "*" at bounding box center [696, 280] width 49 height 19
click at [831, 250] on div "WXYZ" at bounding box center [841, 255] width 49 height 19
click at [839, 267] on button "9 WXYZ" at bounding box center [841, 246] width 73 height 44
click at [839, 274] on div "#" at bounding box center [841, 280] width 49 height 19
type input "****"
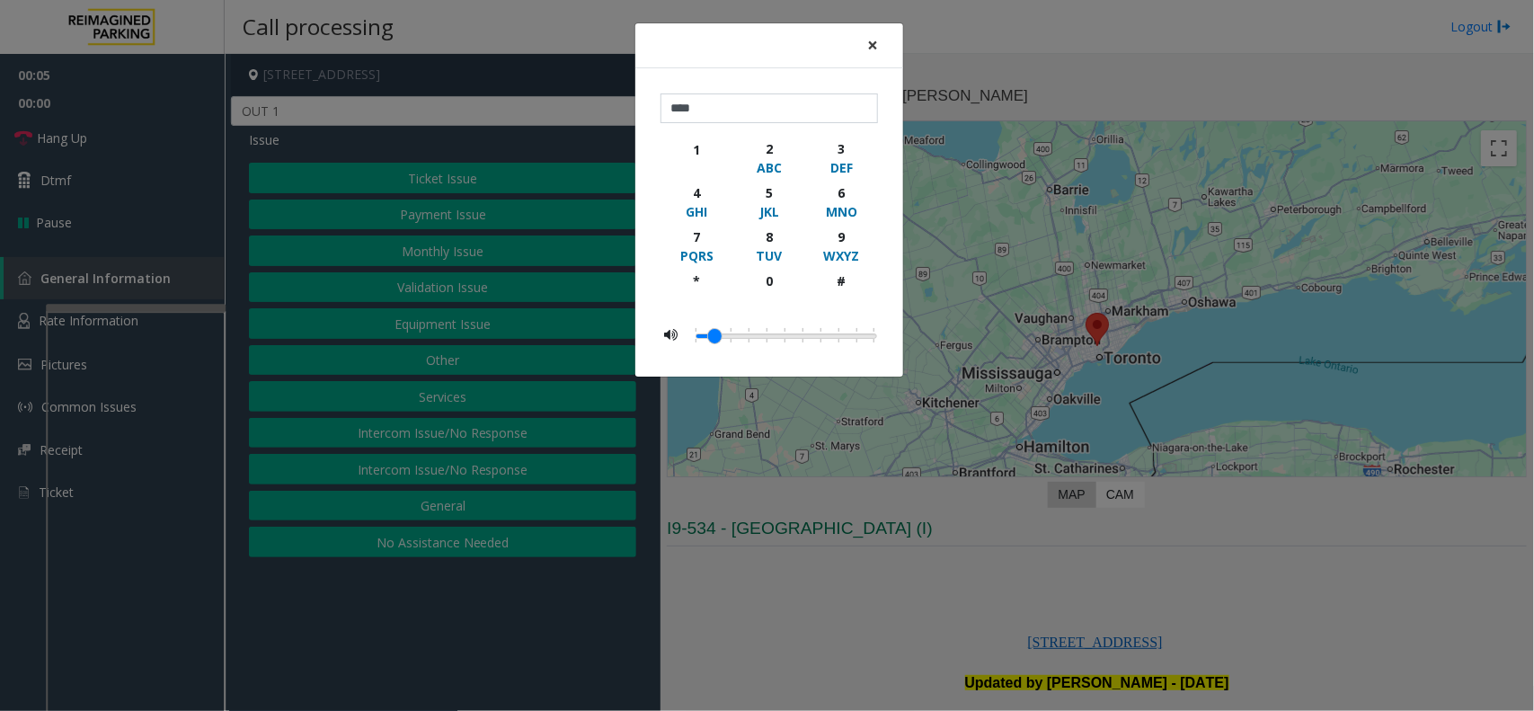
click at [870, 42] on span "×" at bounding box center [872, 44] width 11 height 25
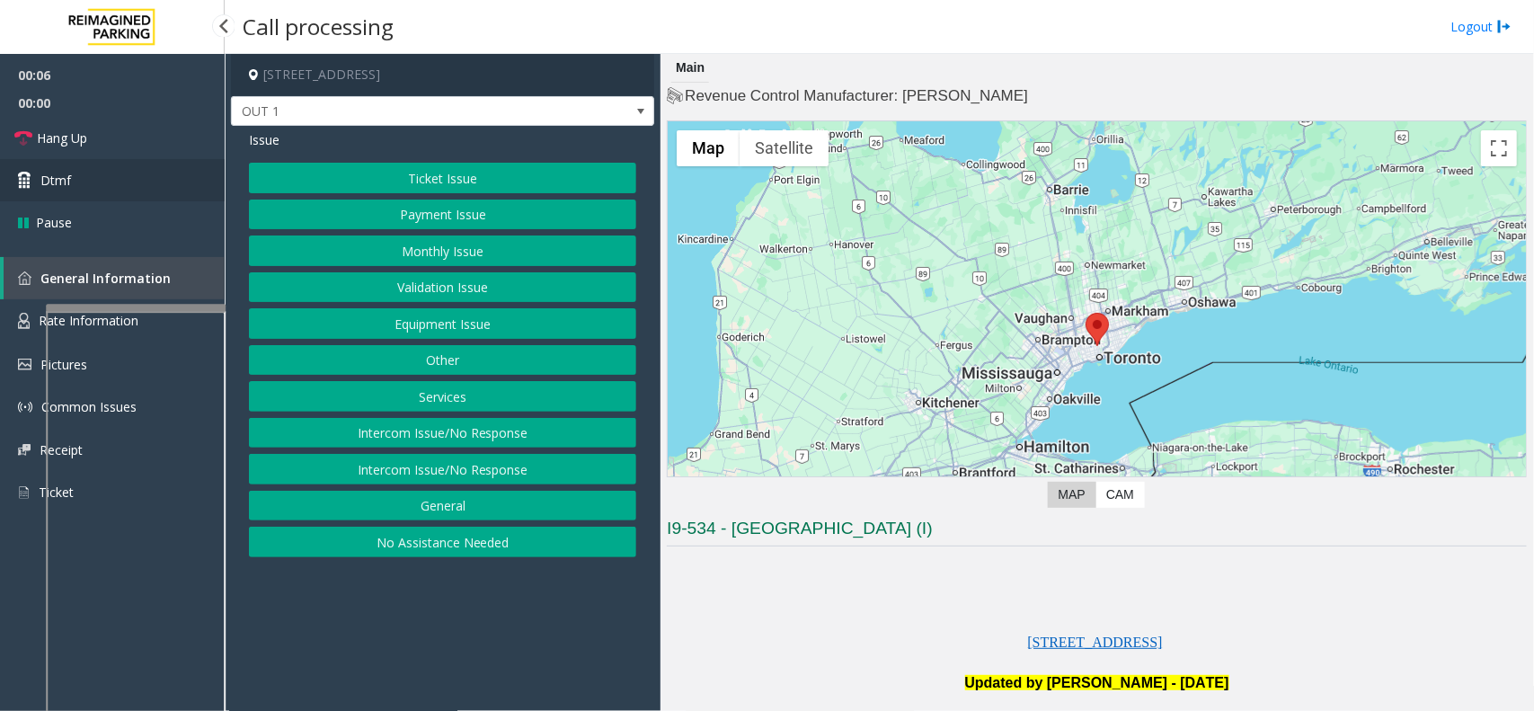
click at [158, 177] on link "Dtmf" at bounding box center [112, 180] width 225 height 42
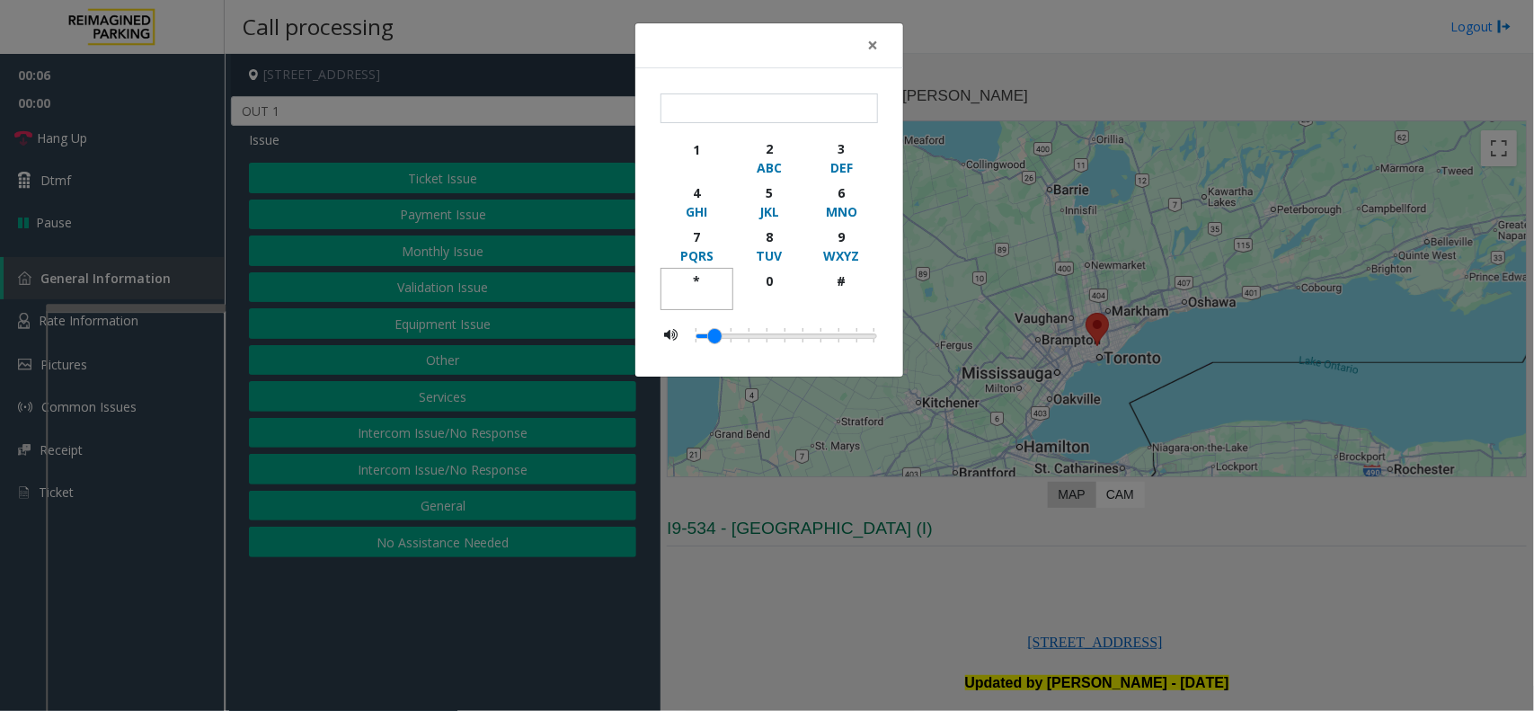
click at [701, 285] on div "*" at bounding box center [696, 280] width 49 height 19
click at [846, 241] on div "9" at bounding box center [841, 236] width 49 height 19
click at [857, 279] on div "#" at bounding box center [841, 280] width 49 height 19
type input "***"
click at [936, 590] on div "× *** 1 2 ABC 3 DEF 4 GHI 5 JKL 6 MNO 7 PQRS 8 TUV 9 WXYZ * 0 #" at bounding box center [767, 355] width 1534 height 711
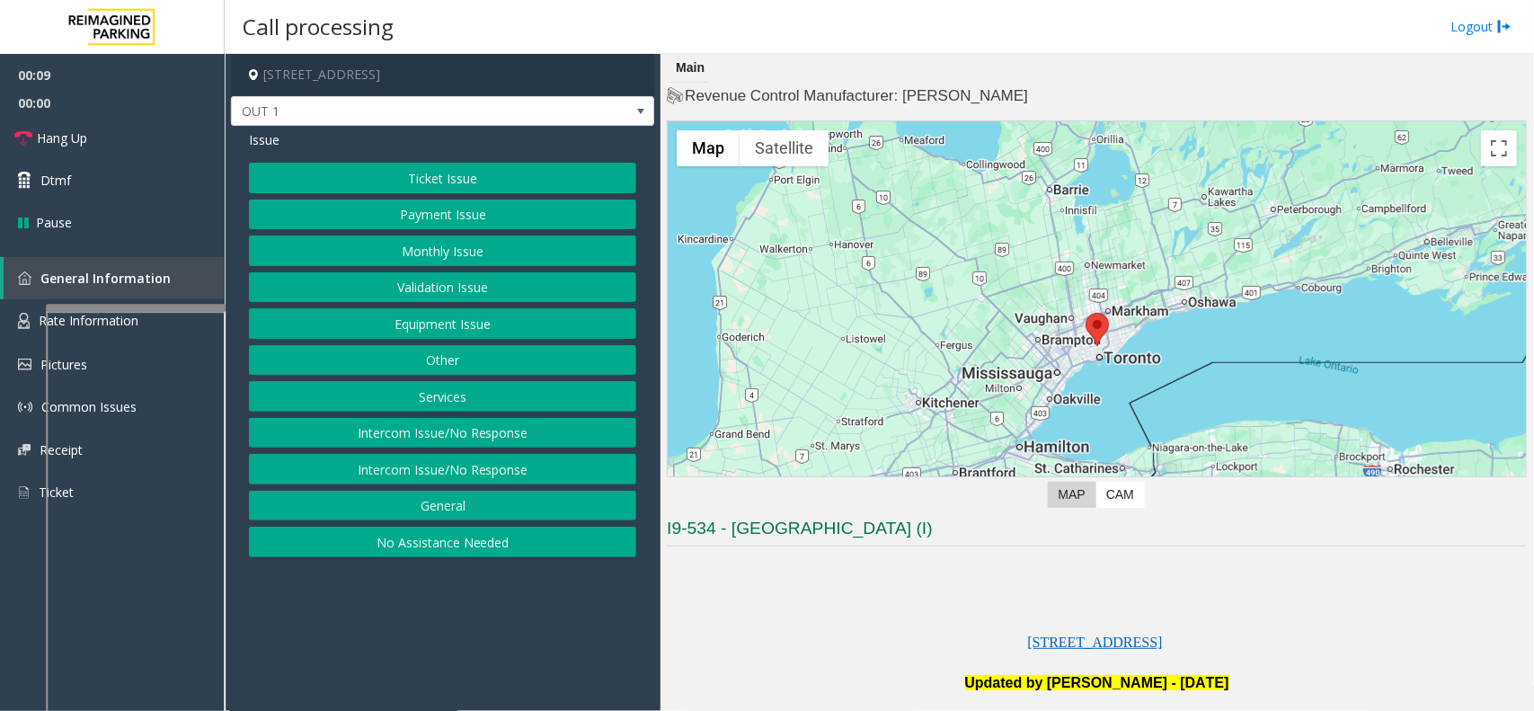
click at [374, 298] on button "Validation Issue" at bounding box center [442, 287] width 387 height 31
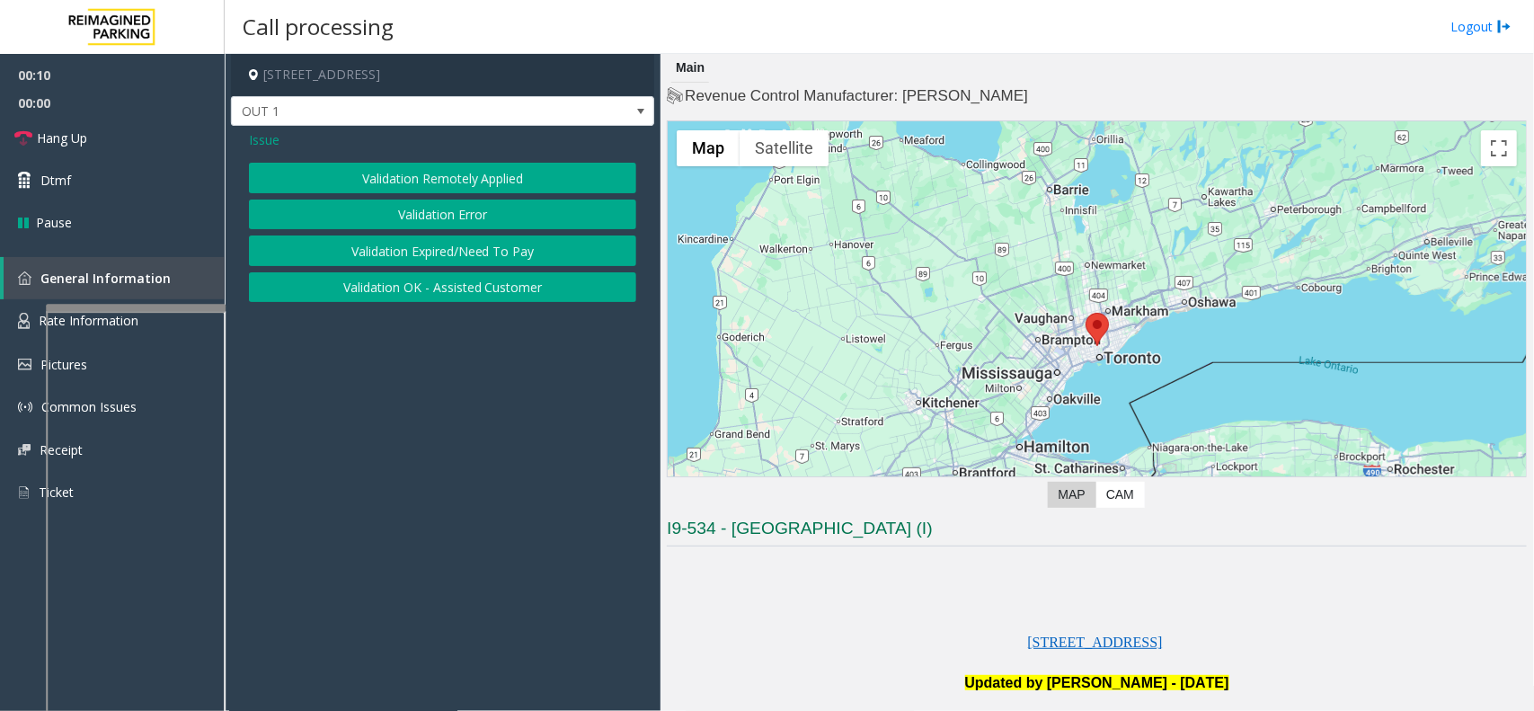
click at [276, 141] on span "Issue" at bounding box center [264, 139] width 31 height 19
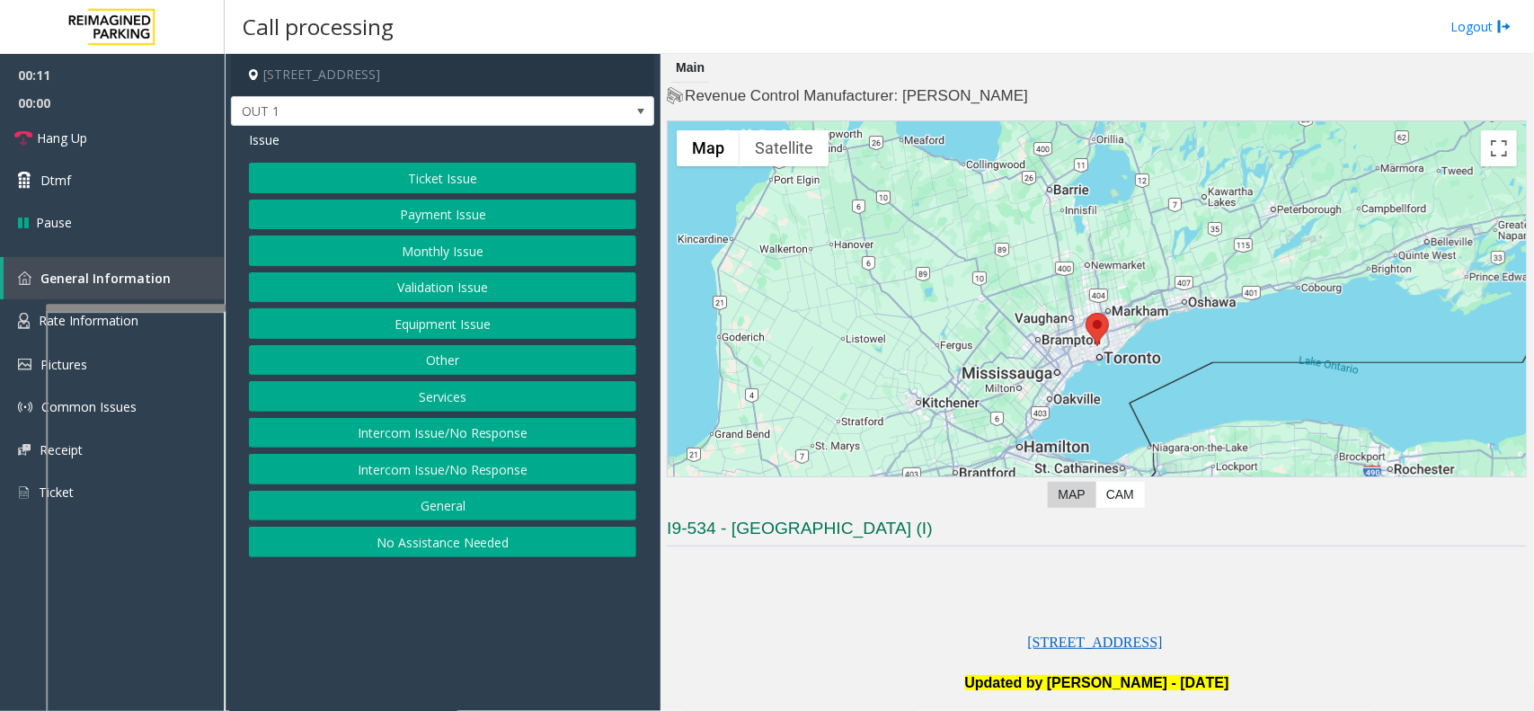
click at [481, 343] on div "Ticket Issue Payment Issue Monthly Issue Validation Issue Equipment Issue Other…" at bounding box center [442, 360] width 387 height 395
click at [482, 339] on button "Equipment Issue" at bounding box center [442, 323] width 387 height 31
click at [487, 331] on button "Gate / Door Won't Open" at bounding box center [442, 323] width 387 height 31
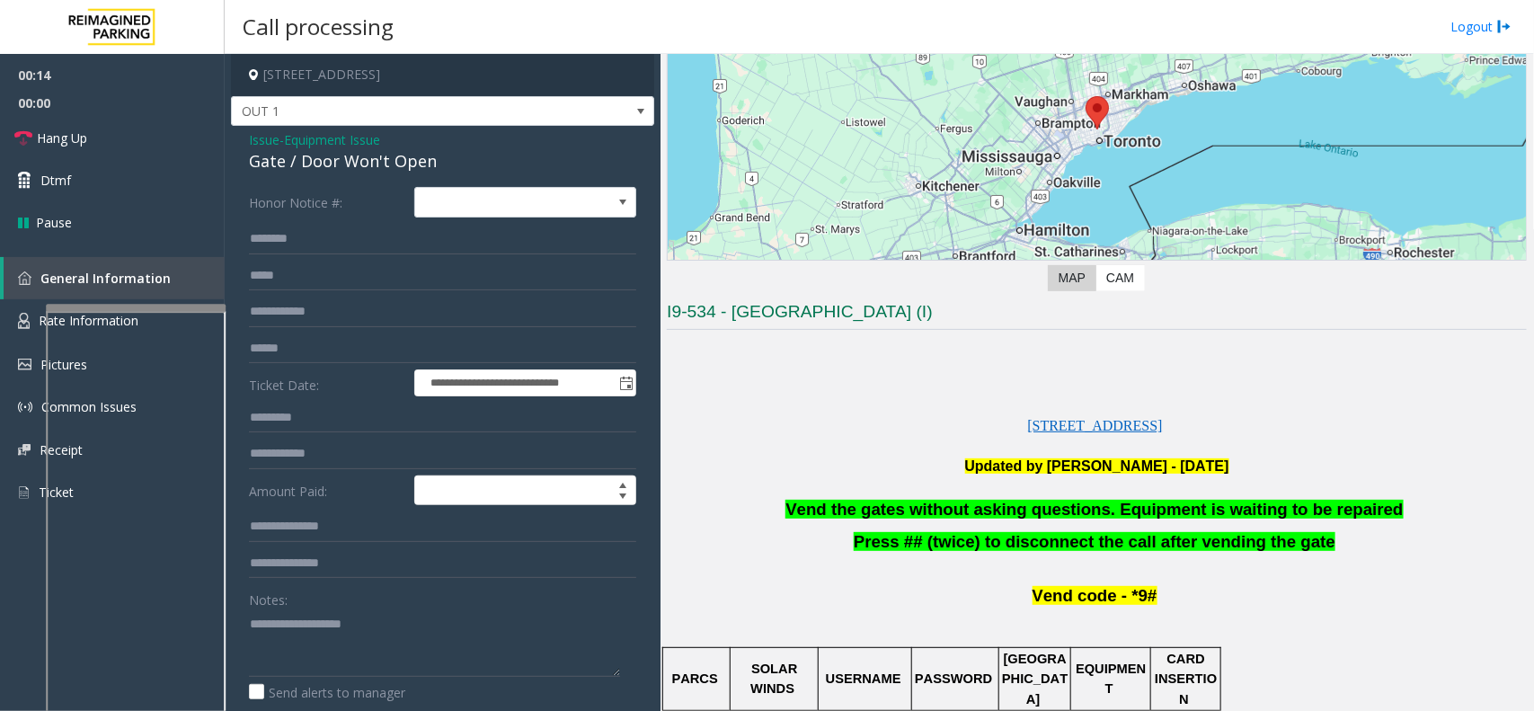
scroll to position [225, 0]
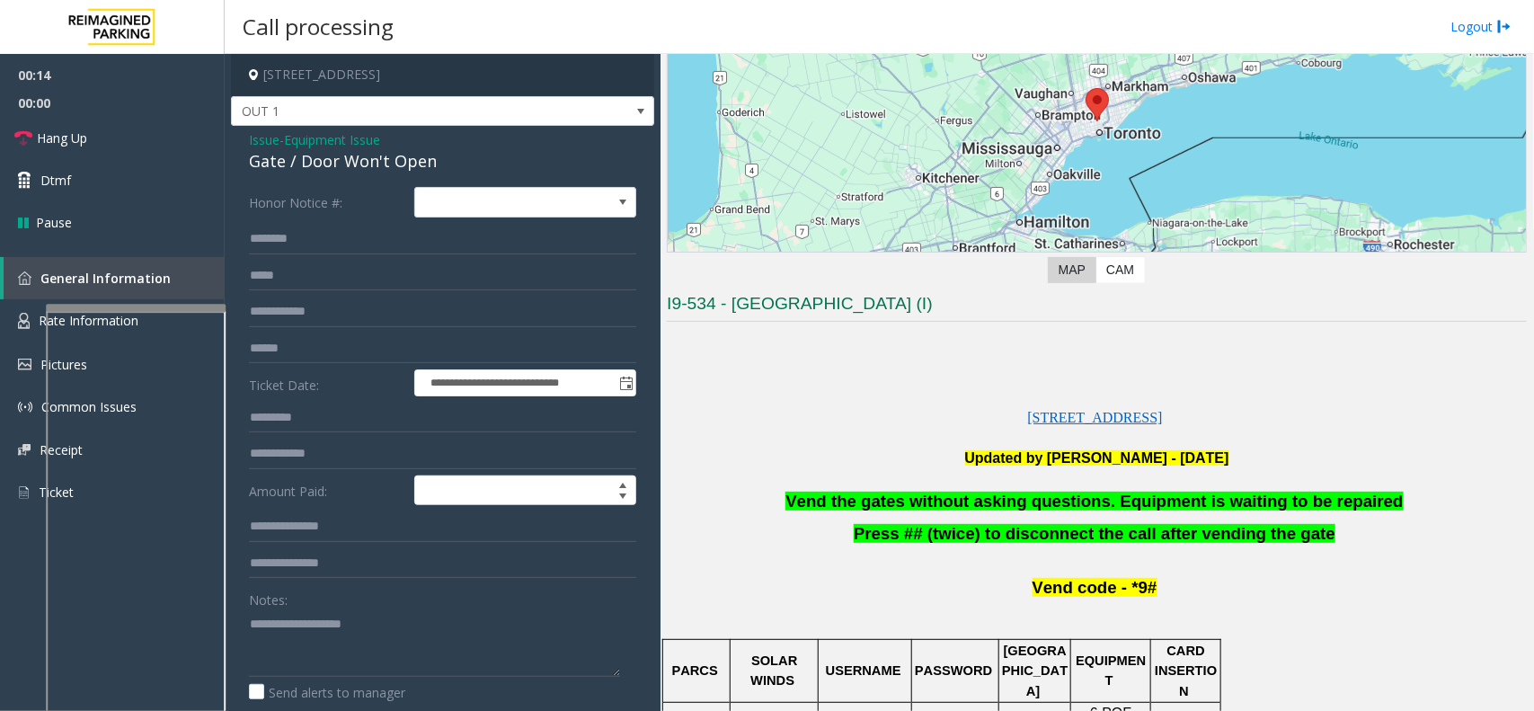
click at [1000, 505] on span "Vend the gates without asking questions. Equipment is waiting to be repaired" at bounding box center [1095, 501] width 618 height 19
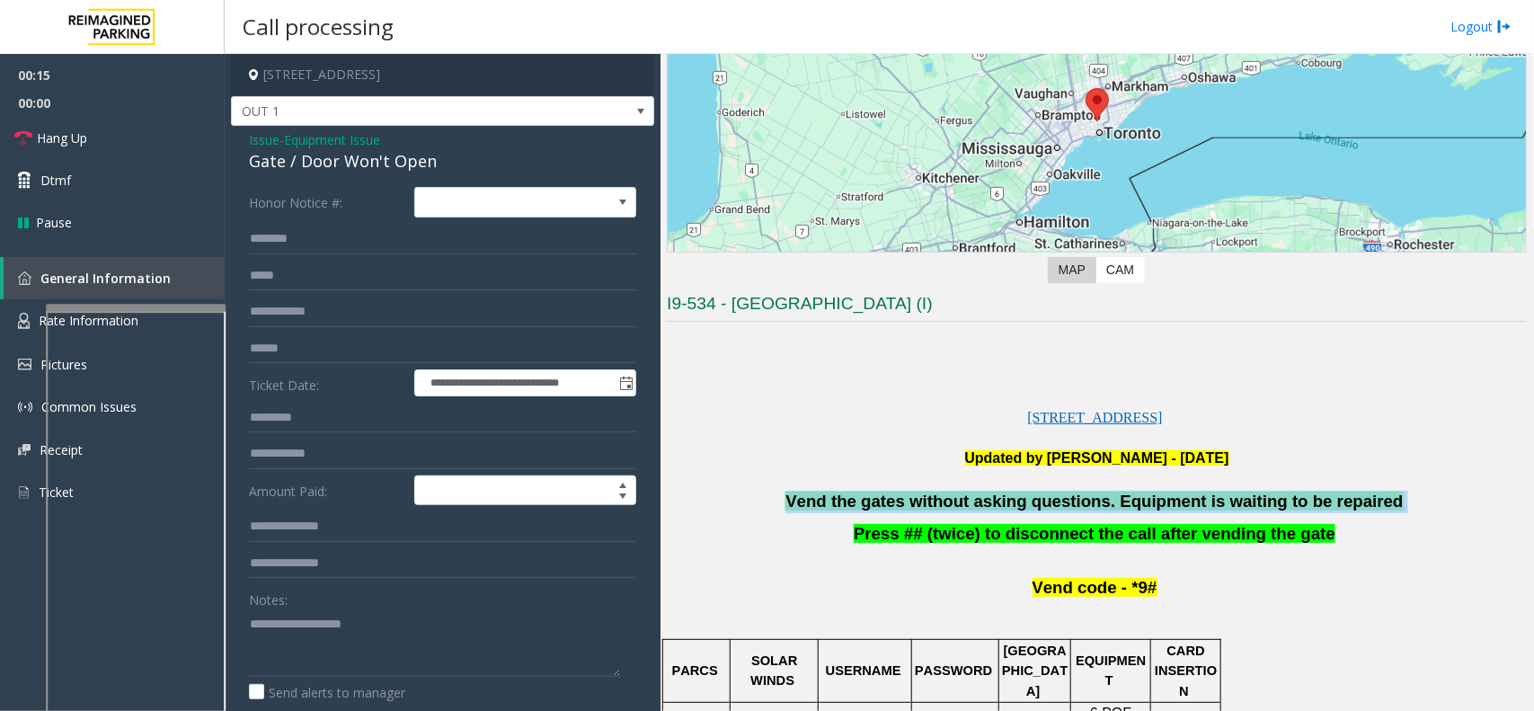
click at [1000, 505] on span "Vend the gates without asking questions. Equipment is waiting to be repaired" at bounding box center [1095, 501] width 618 height 19
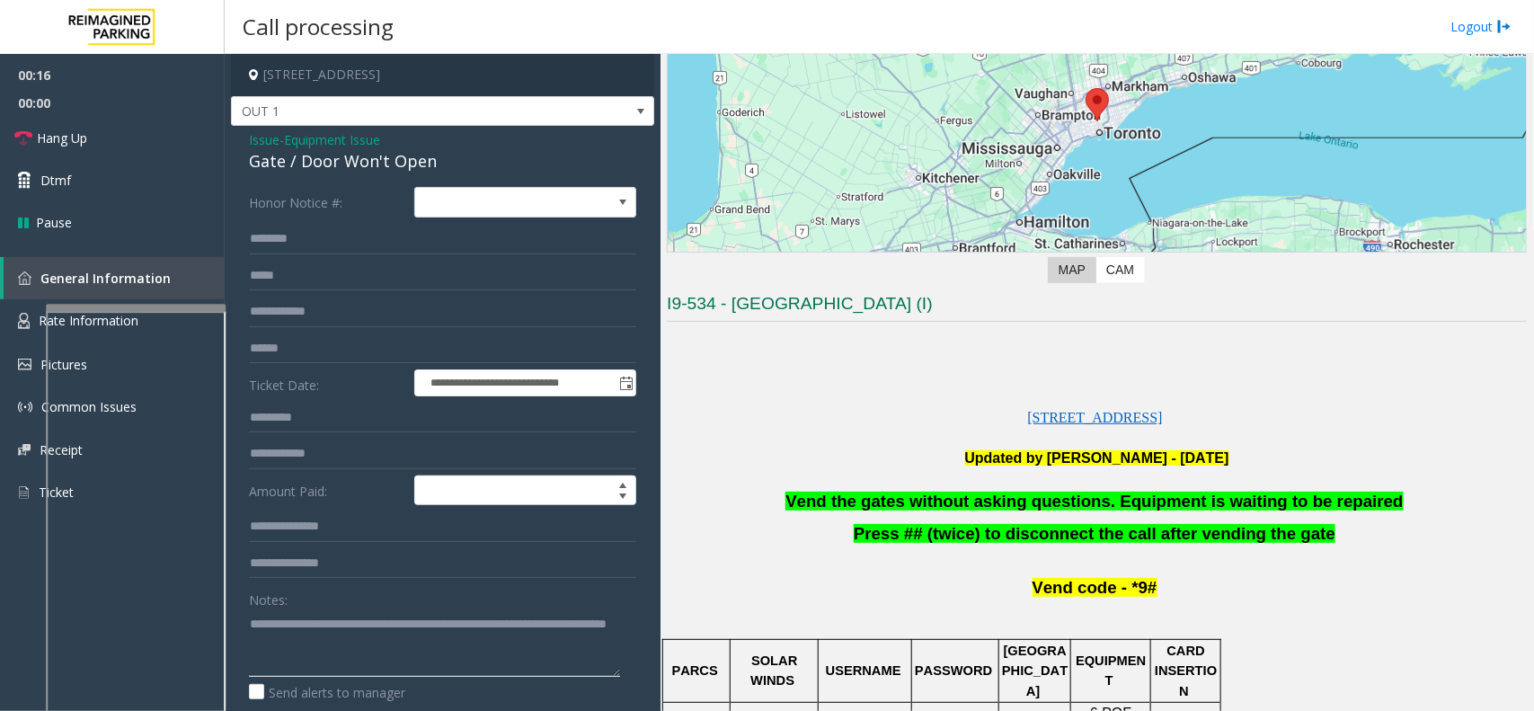
scroll to position [18, 0]
type textarea "**********"
click at [48, 128] on link "Hang Up" at bounding box center [112, 138] width 225 height 42
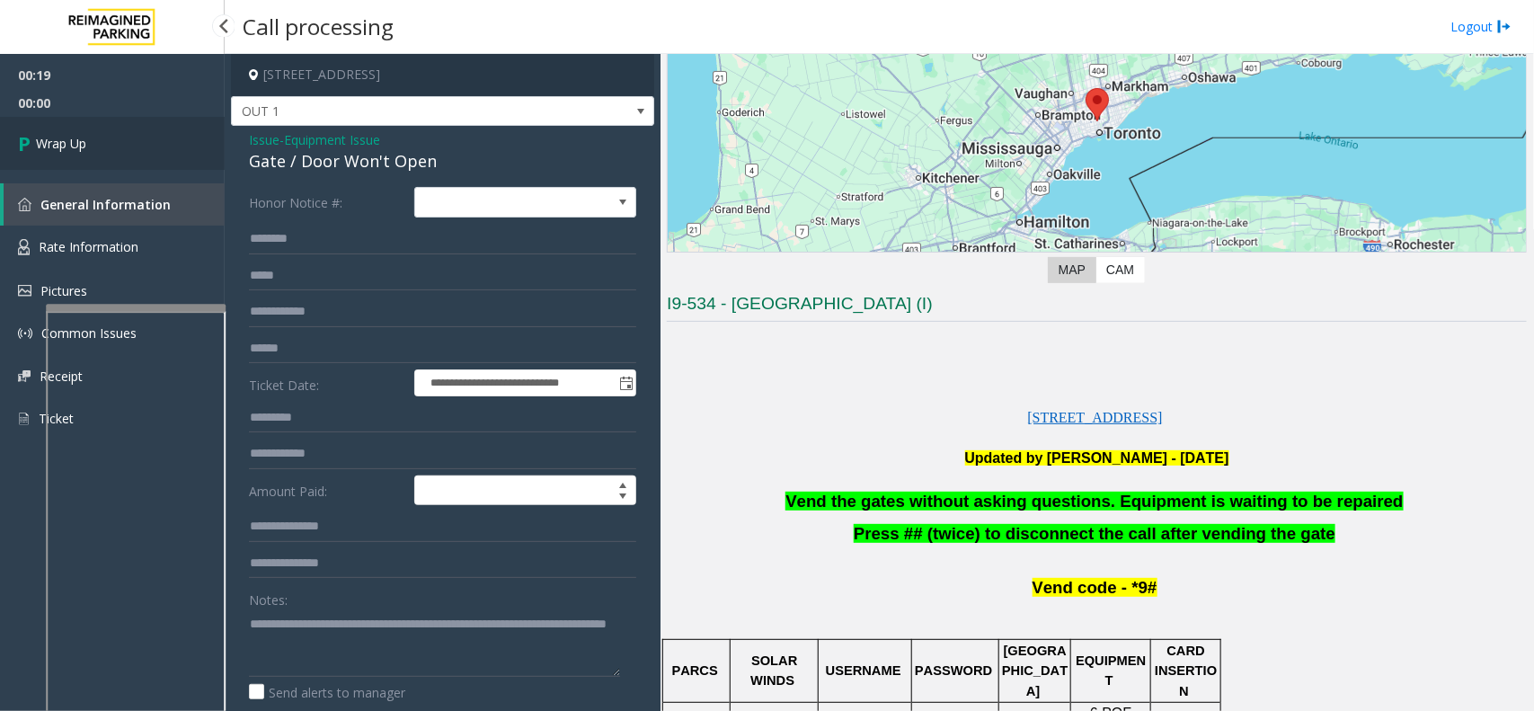
click at [48, 128] on link "Wrap Up" at bounding box center [112, 143] width 225 height 53
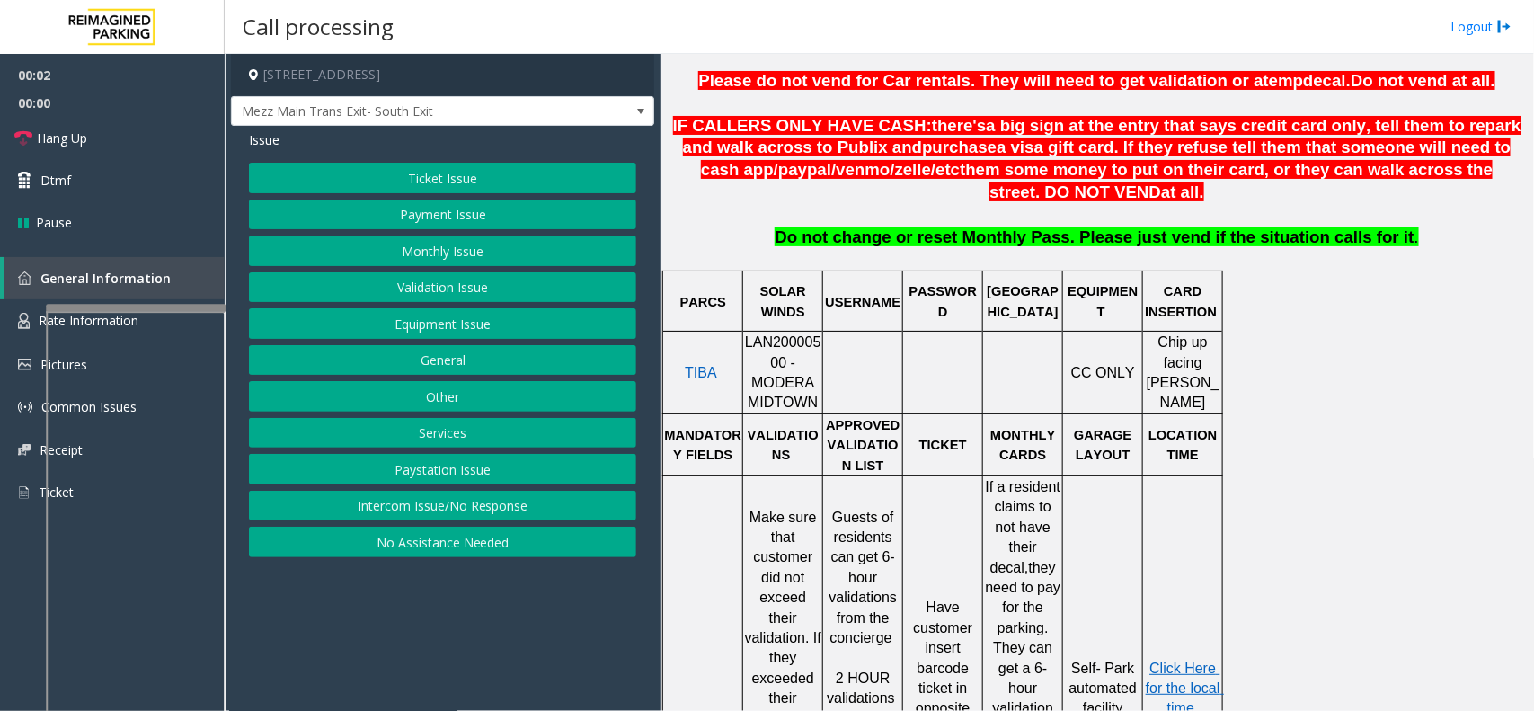
scroll to position [674, 0]
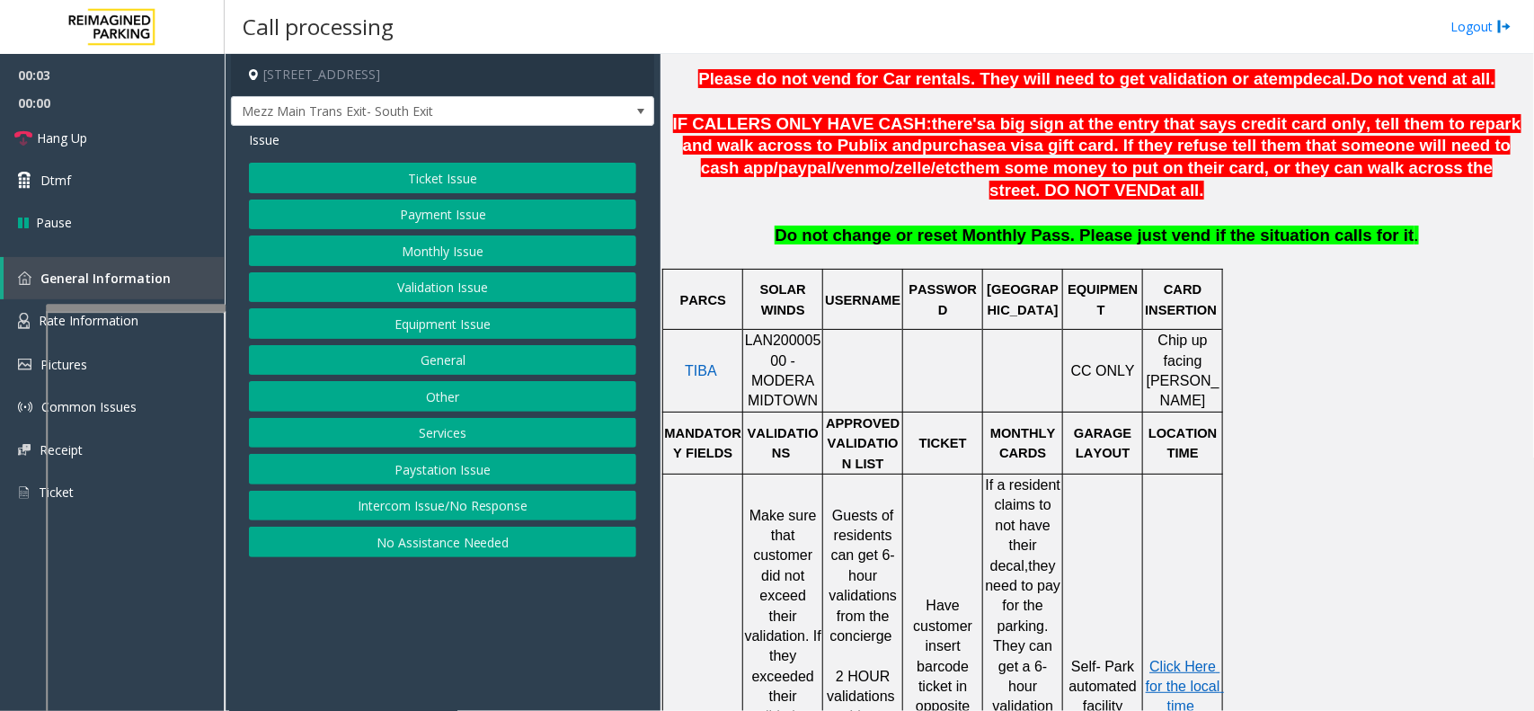
click at [805, 344] on span "LAN20000500 - MODERA MIDTOWN" at bounding box center [783, 371] width 76 height 76
copy span "LAN20000500"
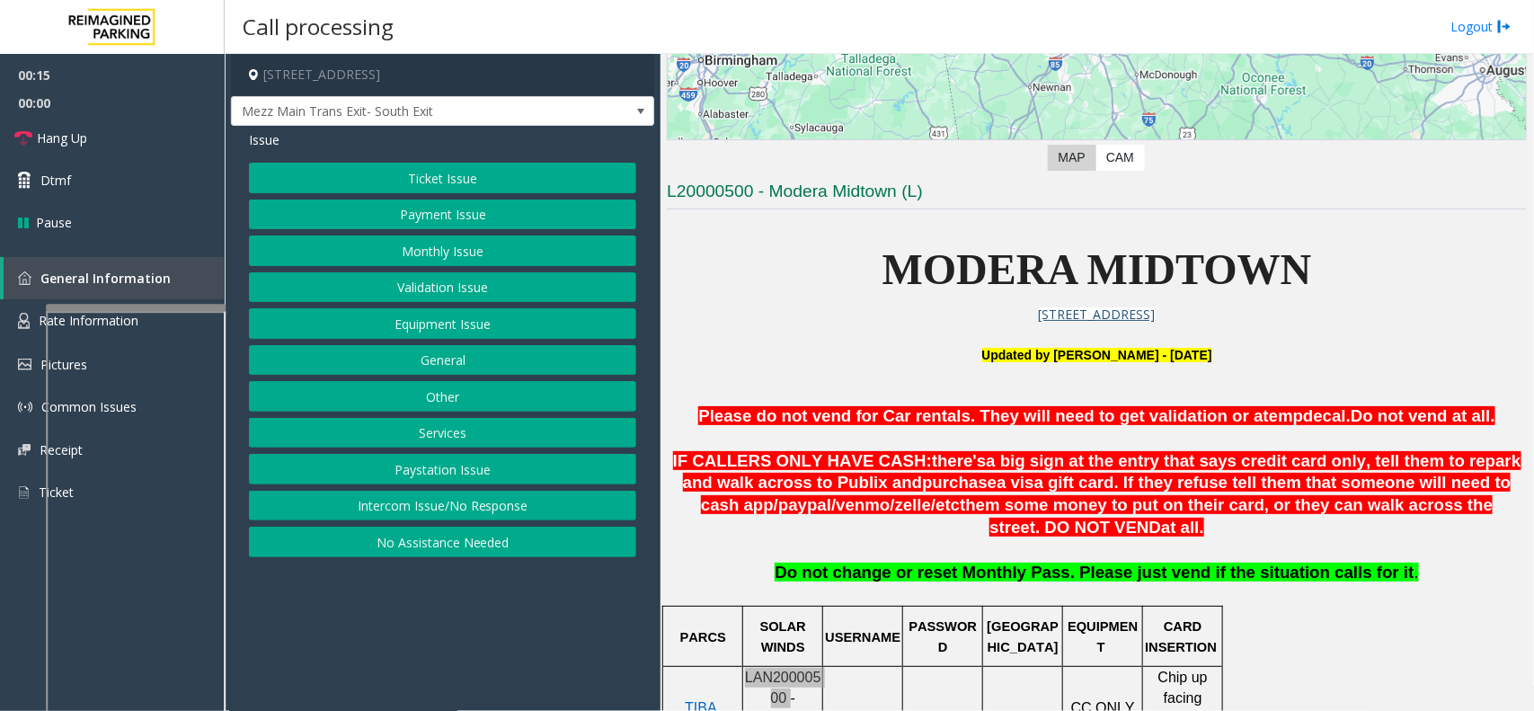
scroll to position [449, 0]
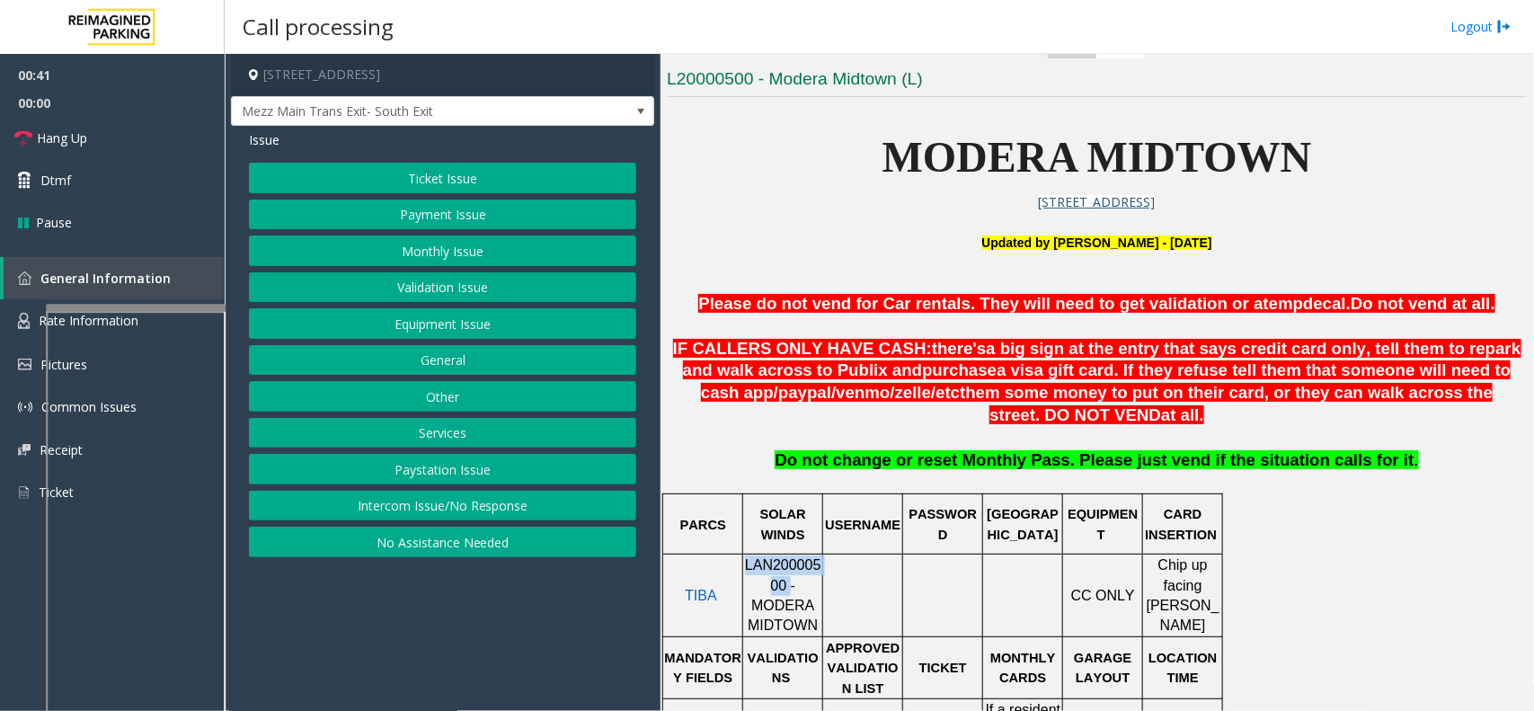
click at [402, 208] on button "Payment Issue" at bounding box center [442, 215] width 387 height 31
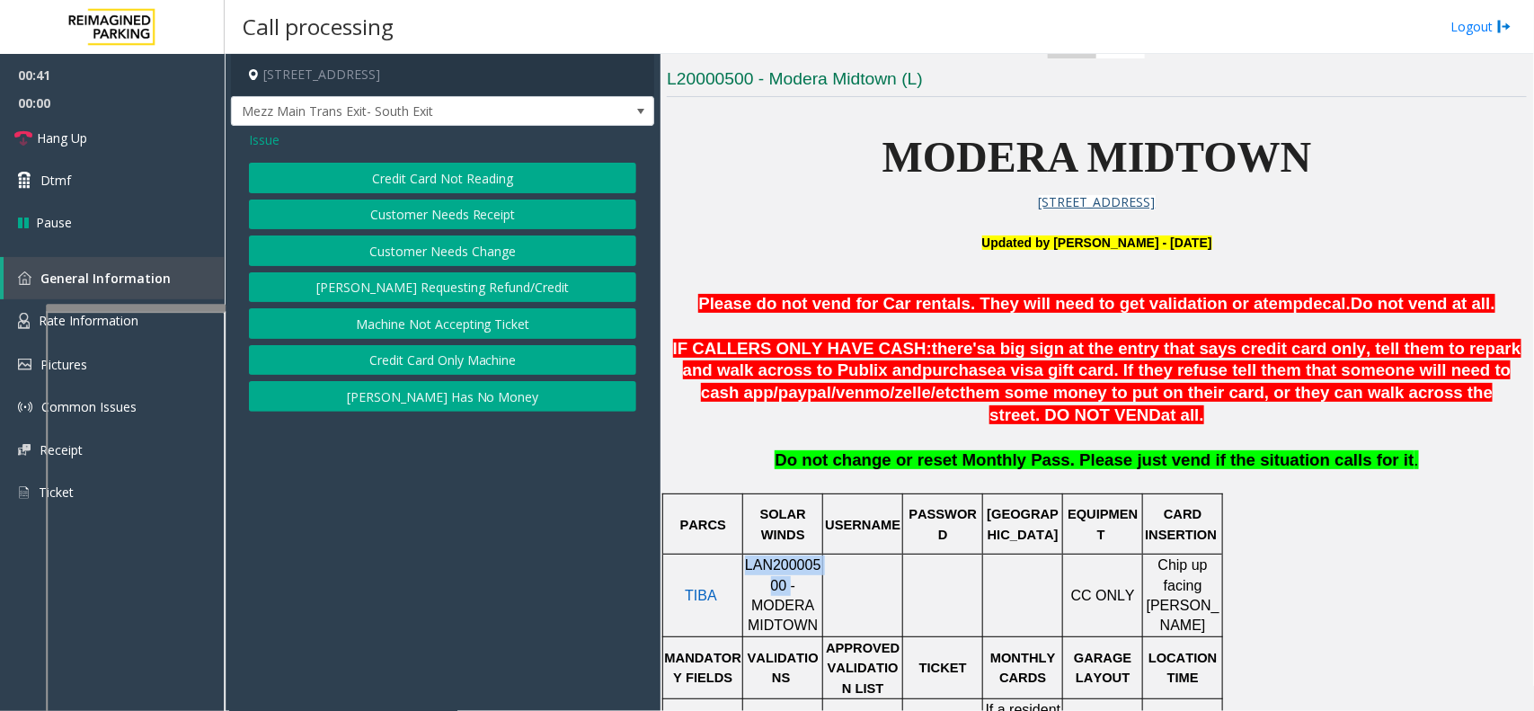
click at [428, 164] on button "Credit Card Not Reading" at bounding box center [442, 178] width 387 height 31
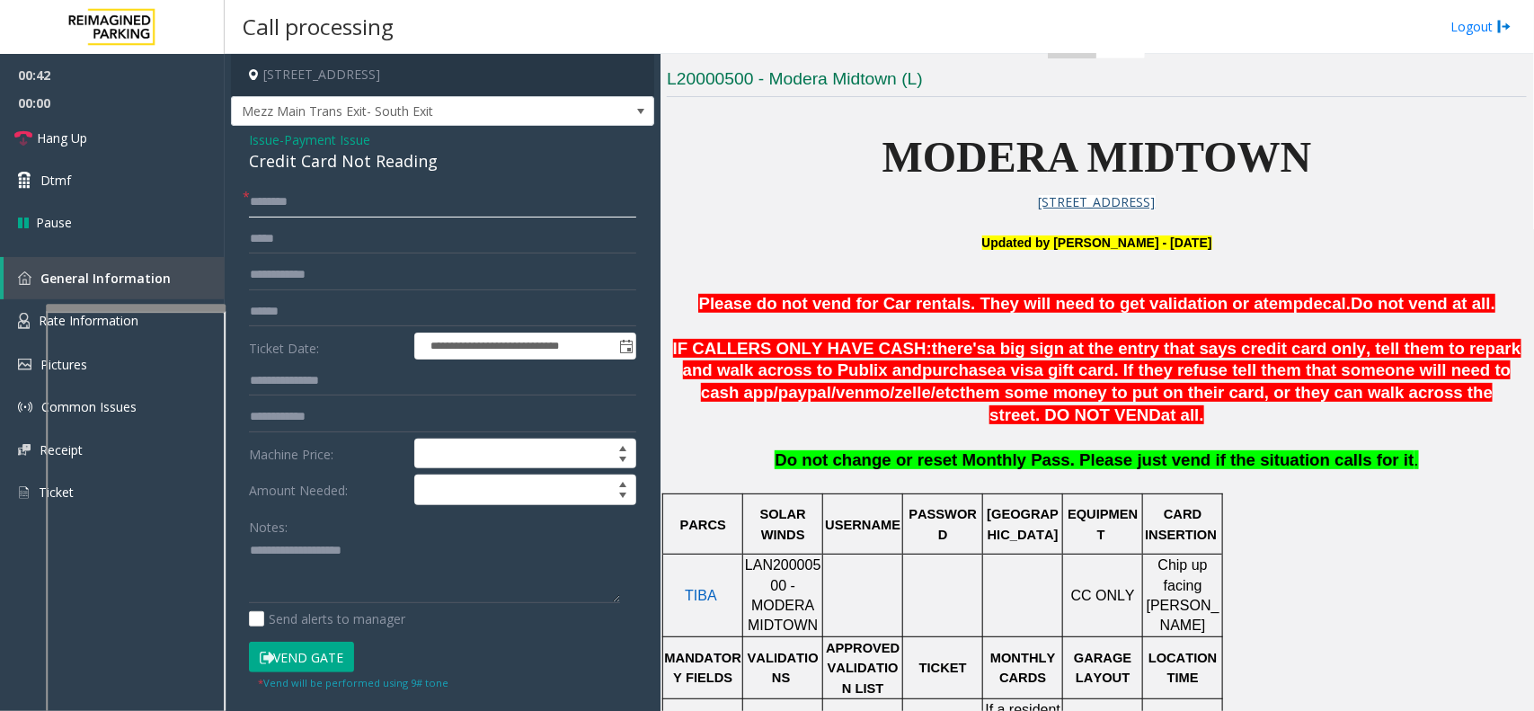
click at [316, 217] on input "text" at bounding box center [442, 202] width 387 height 31
type input "**"
click at [330, 162] on div "Credit Card Not Reading" at bounding box center [442, 161] width 387 height 24
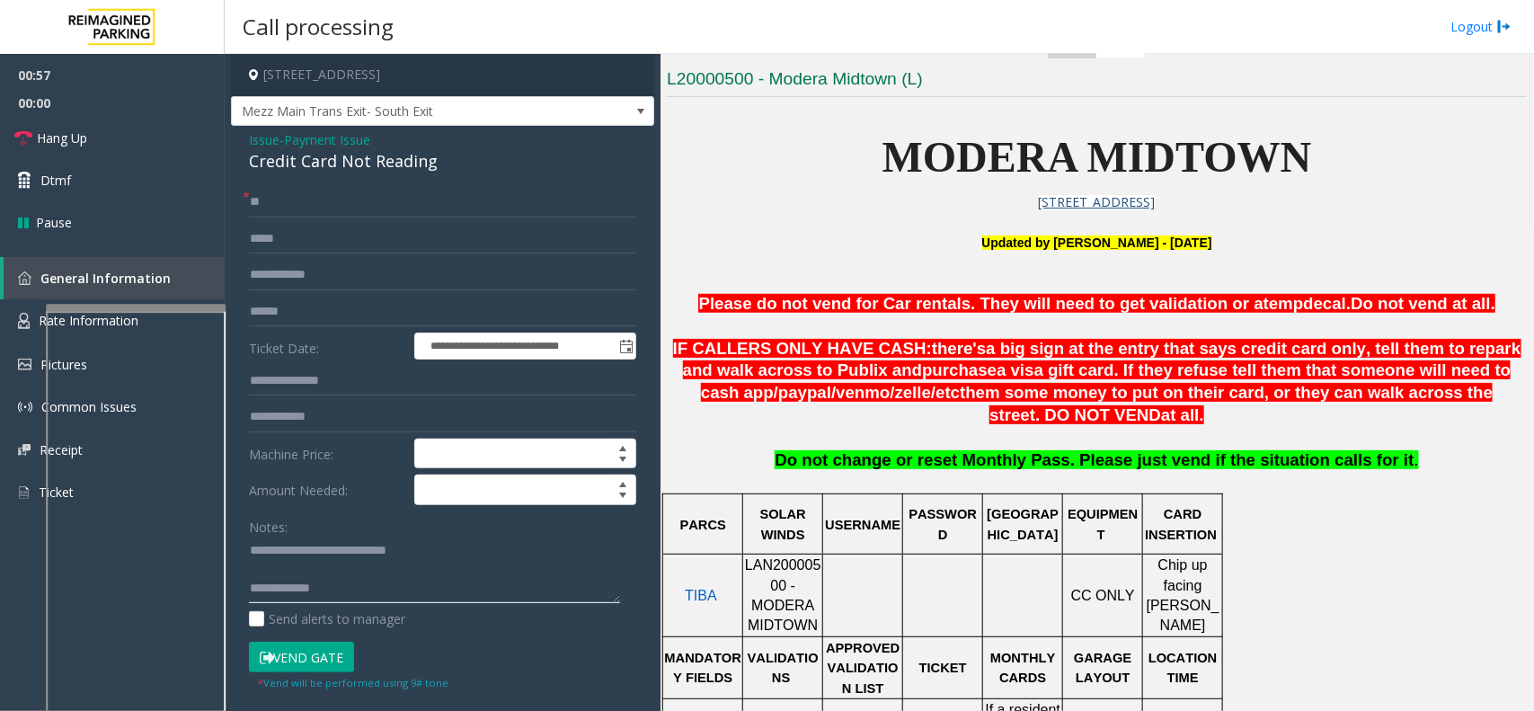
click at [466, 586] on textarea at bounding box center [434, 570] width 371 height 67
type textarea "**********"
click at [159, 146] on link "Hang Up" at bounding box center [112, 138] width 225 height 42
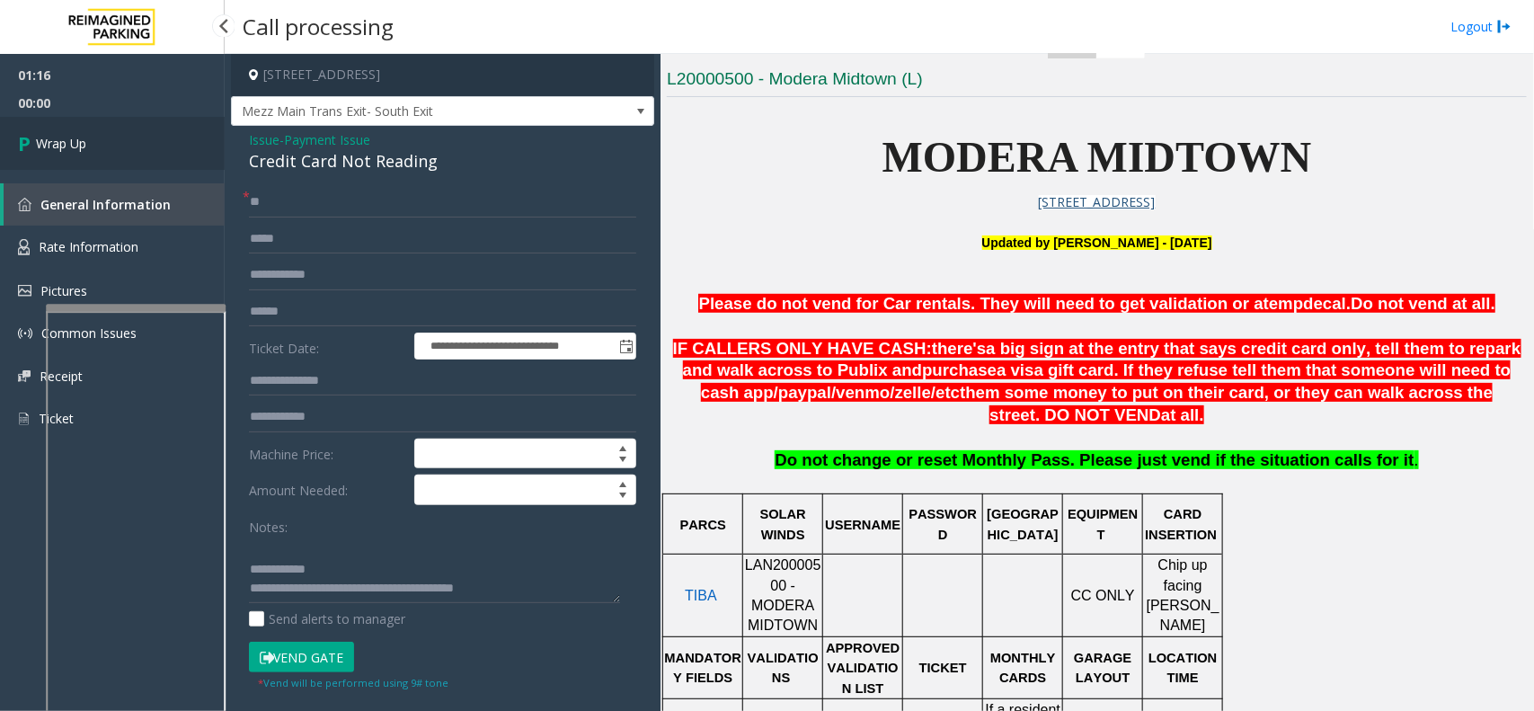
click at [156, 130] on link "Wrap Up" at bounding box center [112, 143] width 225 height 53
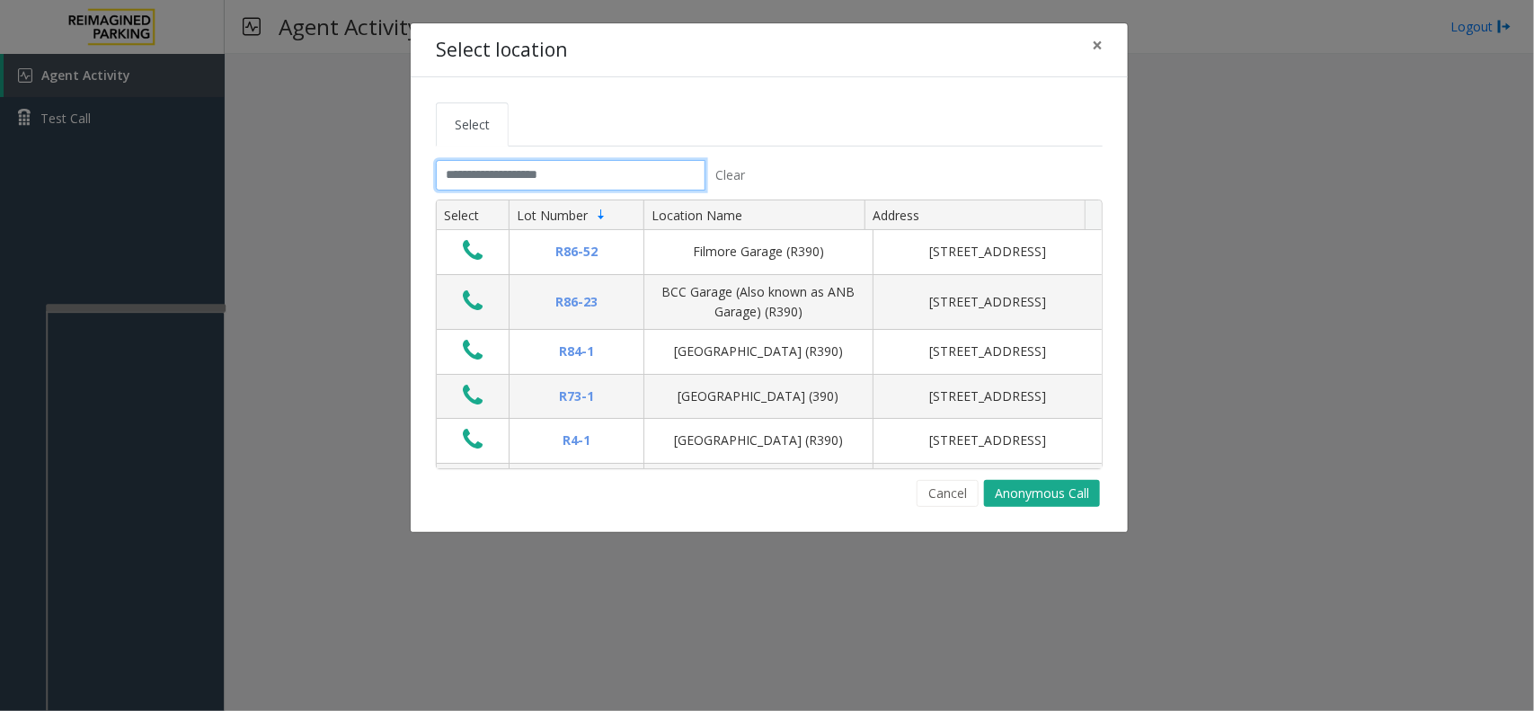
click at [503, 164] on input "text" at bounding box center [571, 175] width 270 height 31
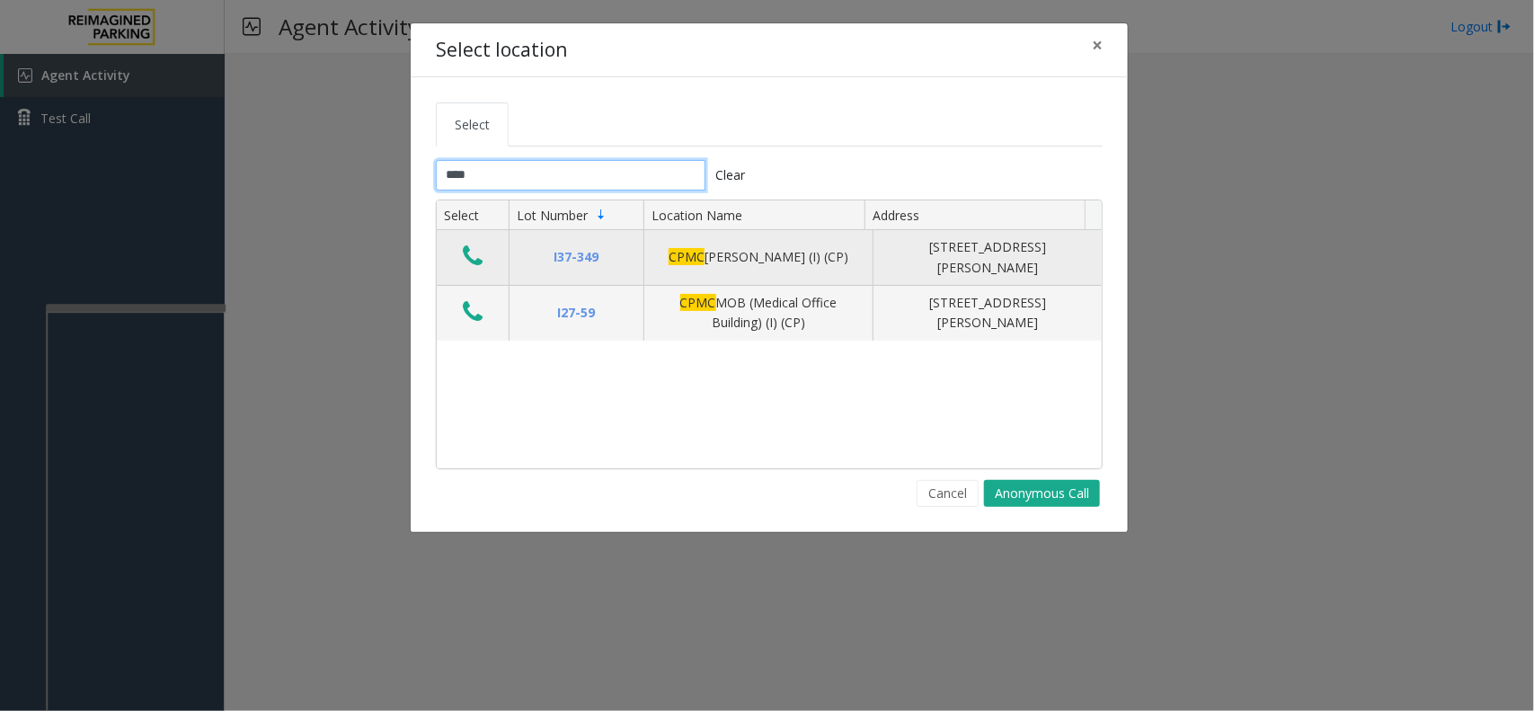
type input "****"
click at [470, 256] on icon "Data table" at bounding box center [473, 256] width 20 height 25
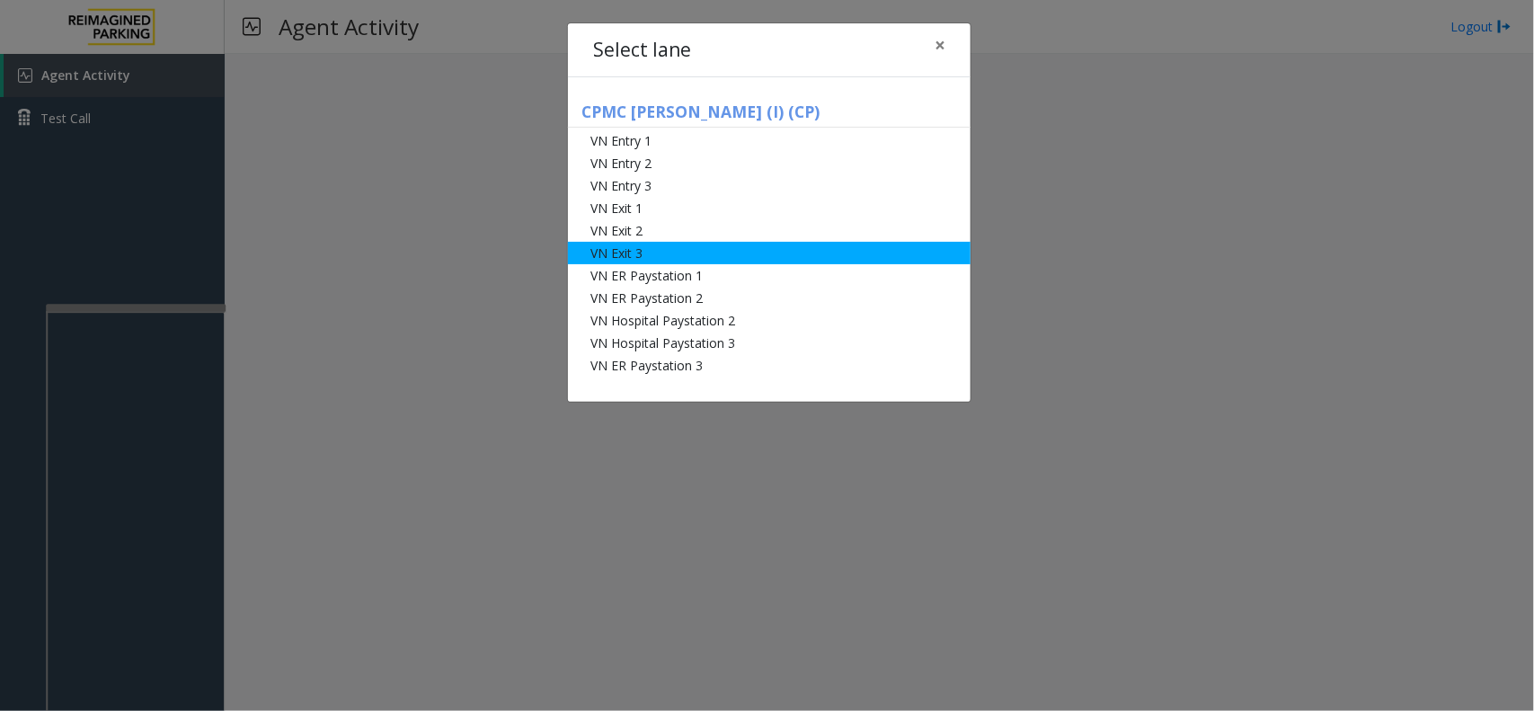
click at [609, 248] on li "VN Exit 3" at bounding box center [769, 253] width 403 height 22
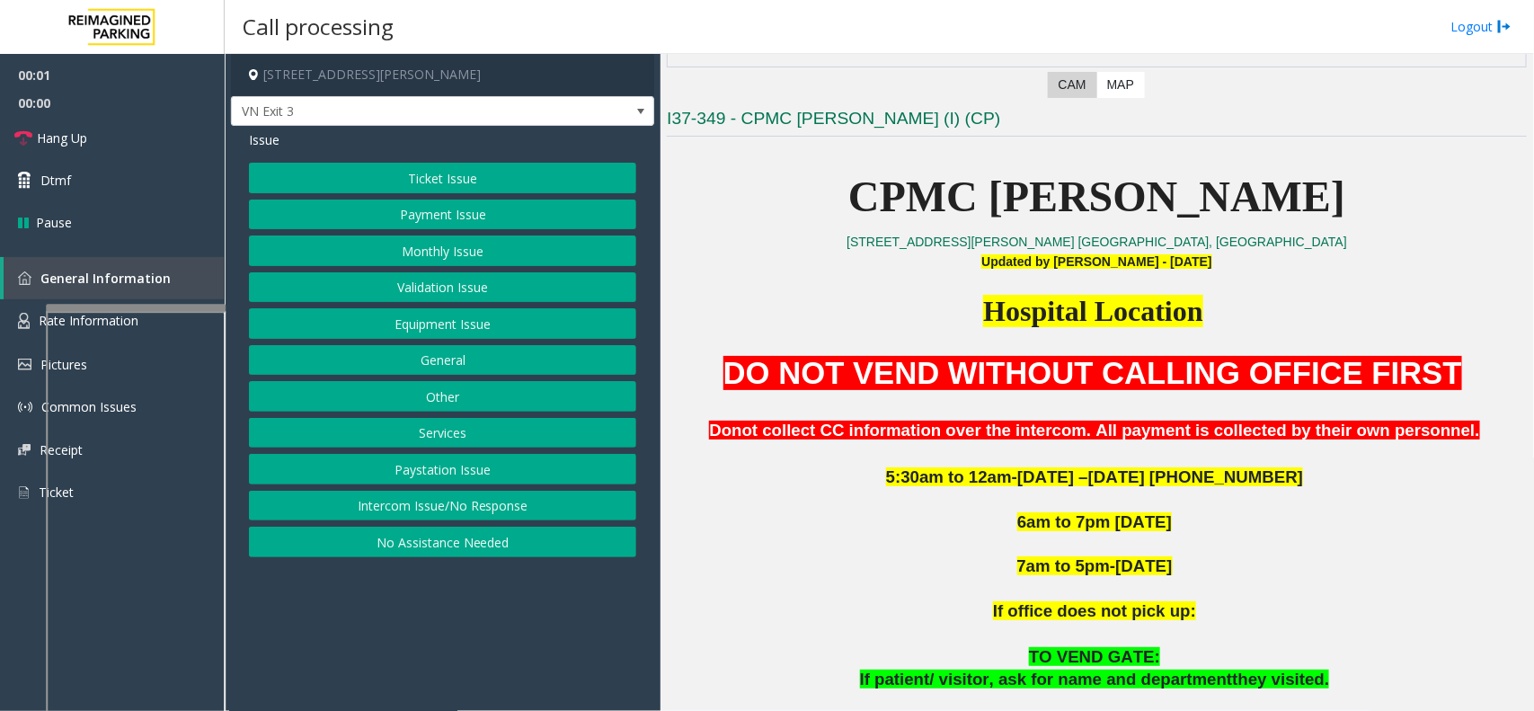
scroll to position [449, 0]
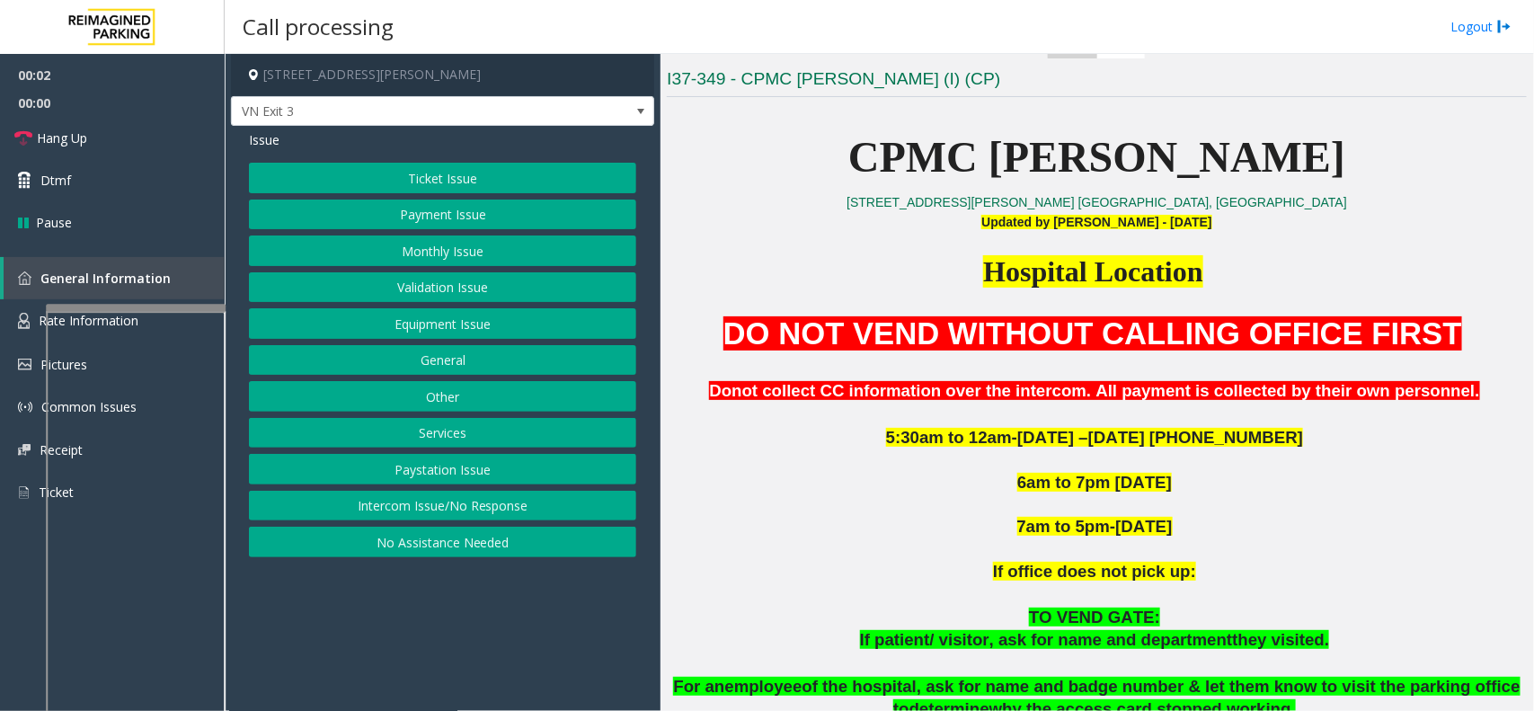
click at [486, 245] on button "Monthly Issue" at bounding box center [442, 251] width 387 height 31
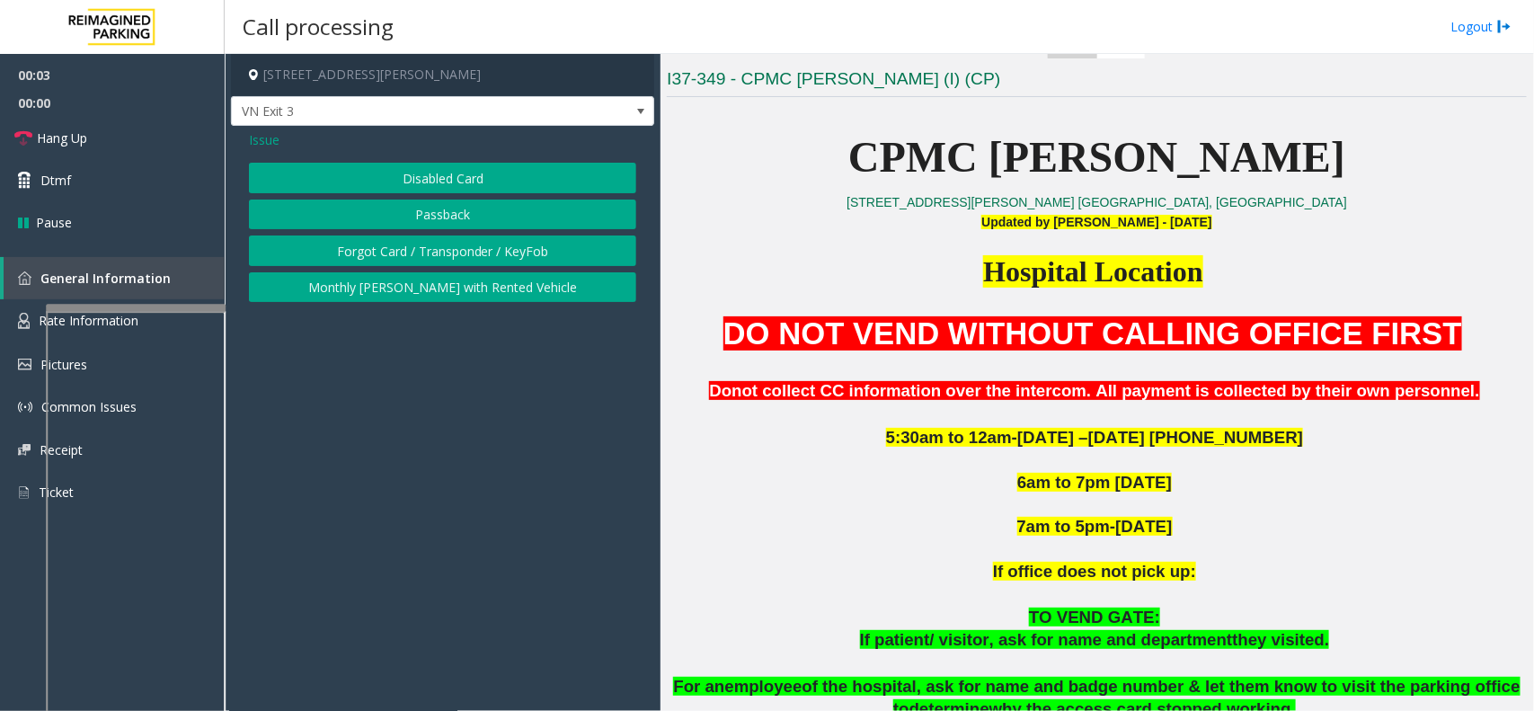
click at [458, 189] on button "Disabled Card" at bounding box center [442, 178] width 387 height 31
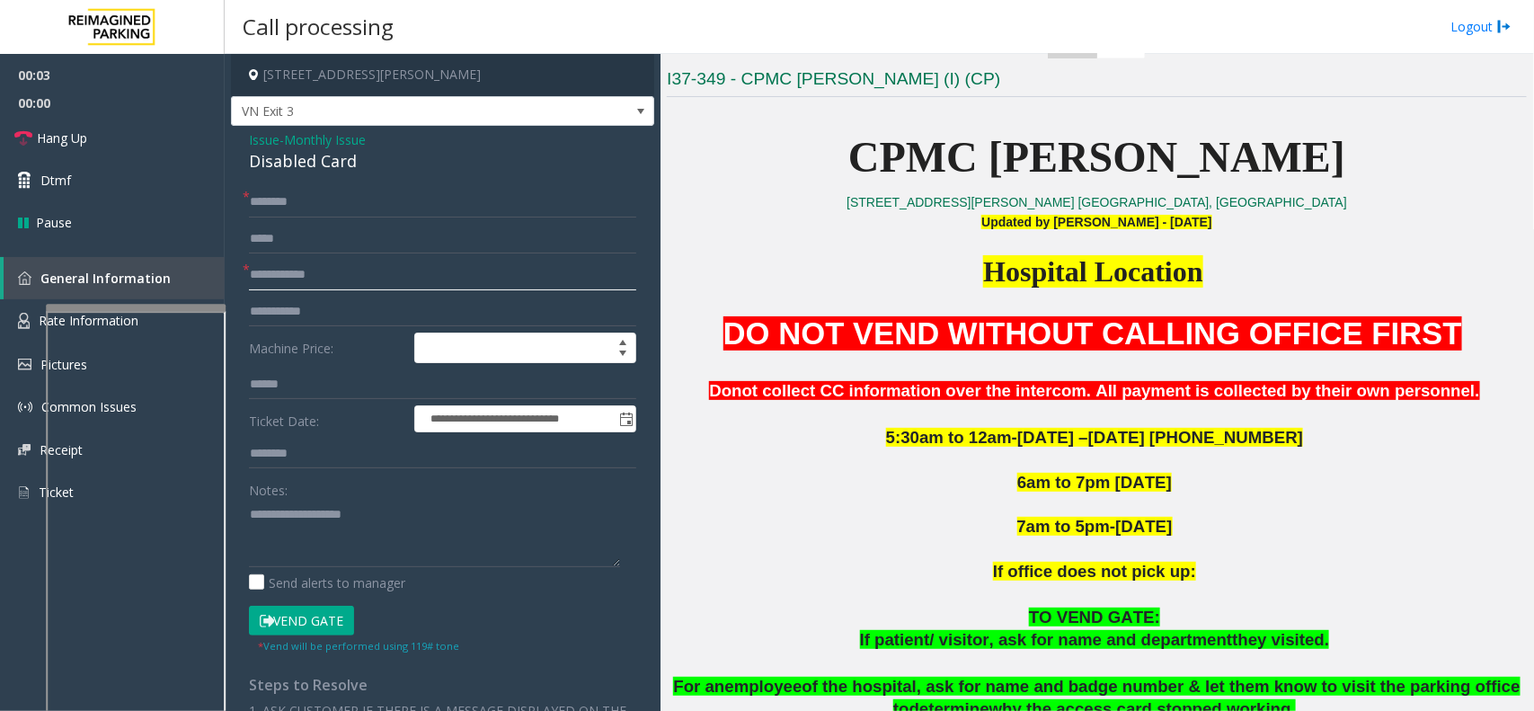
click at [320, 271] on input "text" at bounding box center [442, 275] width 387 height 31
click at [313, 205] on input "text" at bounding box center [442, 202] width 387 height 31
type input "********"
drag, startPoint x: 271, startPoint y: 209, endPoint x: 585, endPoint y: 173, distance: 315.8
click at [585, 173] on div "Disabled Card" at bounding box center [442, 161] width 387 height 24
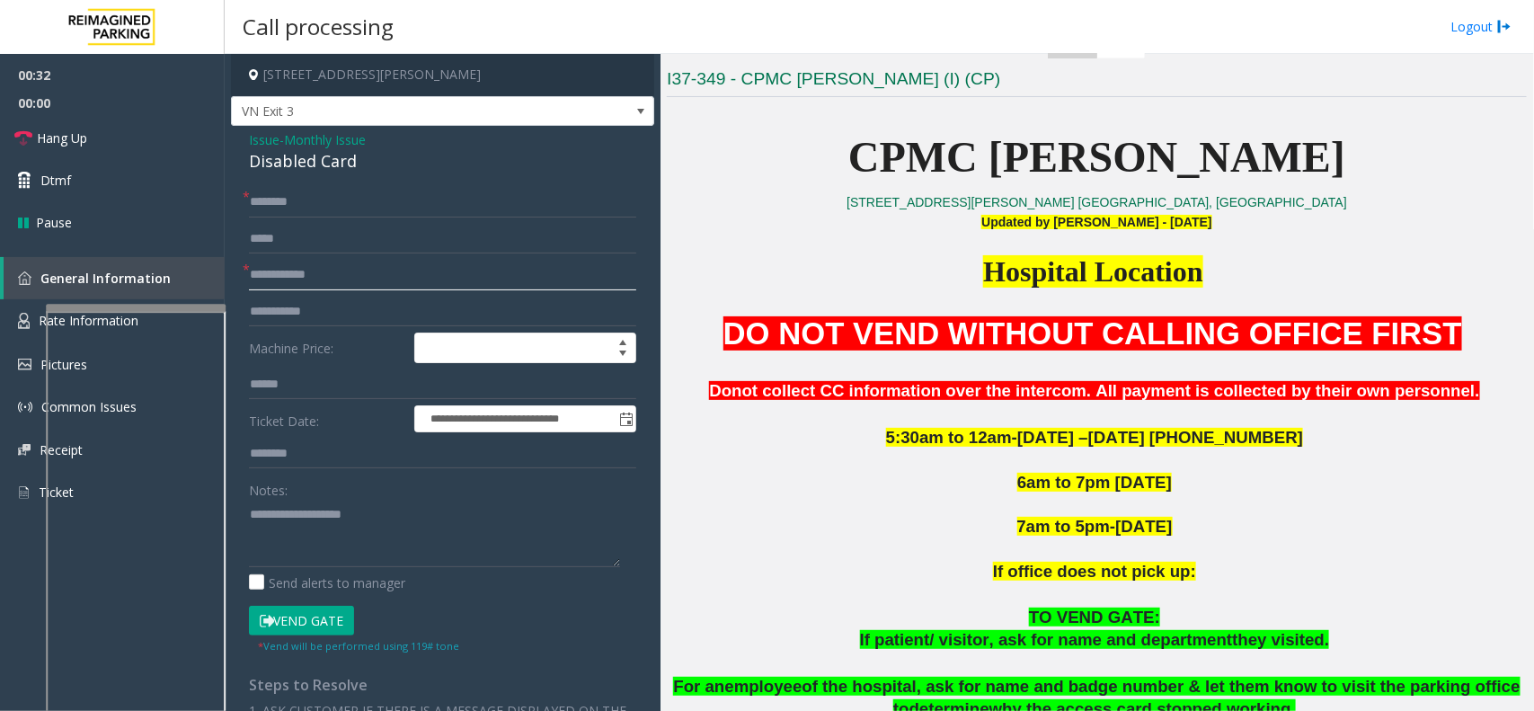
click at [298, 267] on input "text" at bounding box center [442, 275] width 387 height 31
type input "**"
type textarea "**********"
click at [304, 261] on input "**" at bounding box center [442, 275] width 387 height 31
type input "*"
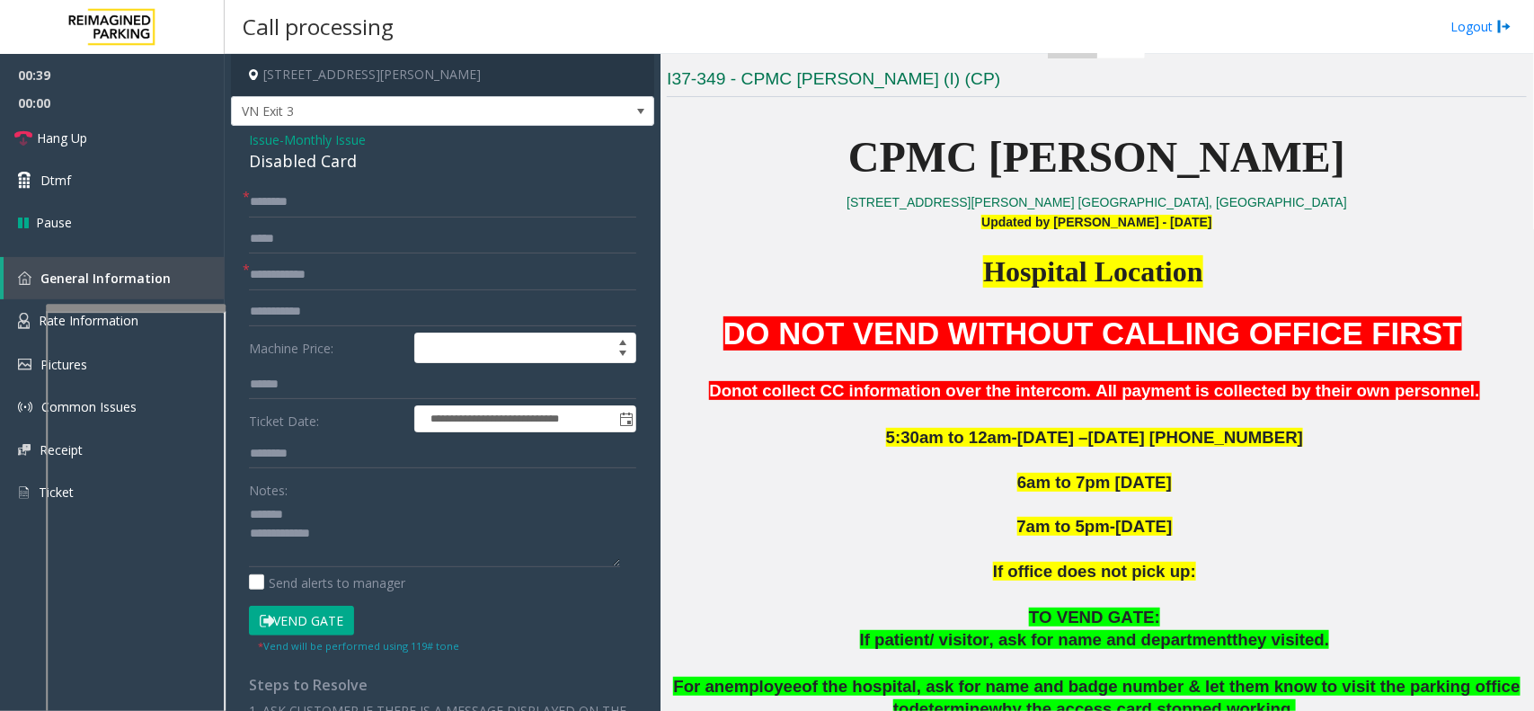
click at [317, 173] on div "Disabled Card" at bounding box center [442, 161] width 387 height 24
click at [313, 277] on input "text" at bounding box center [442, 275] width 387 height 31
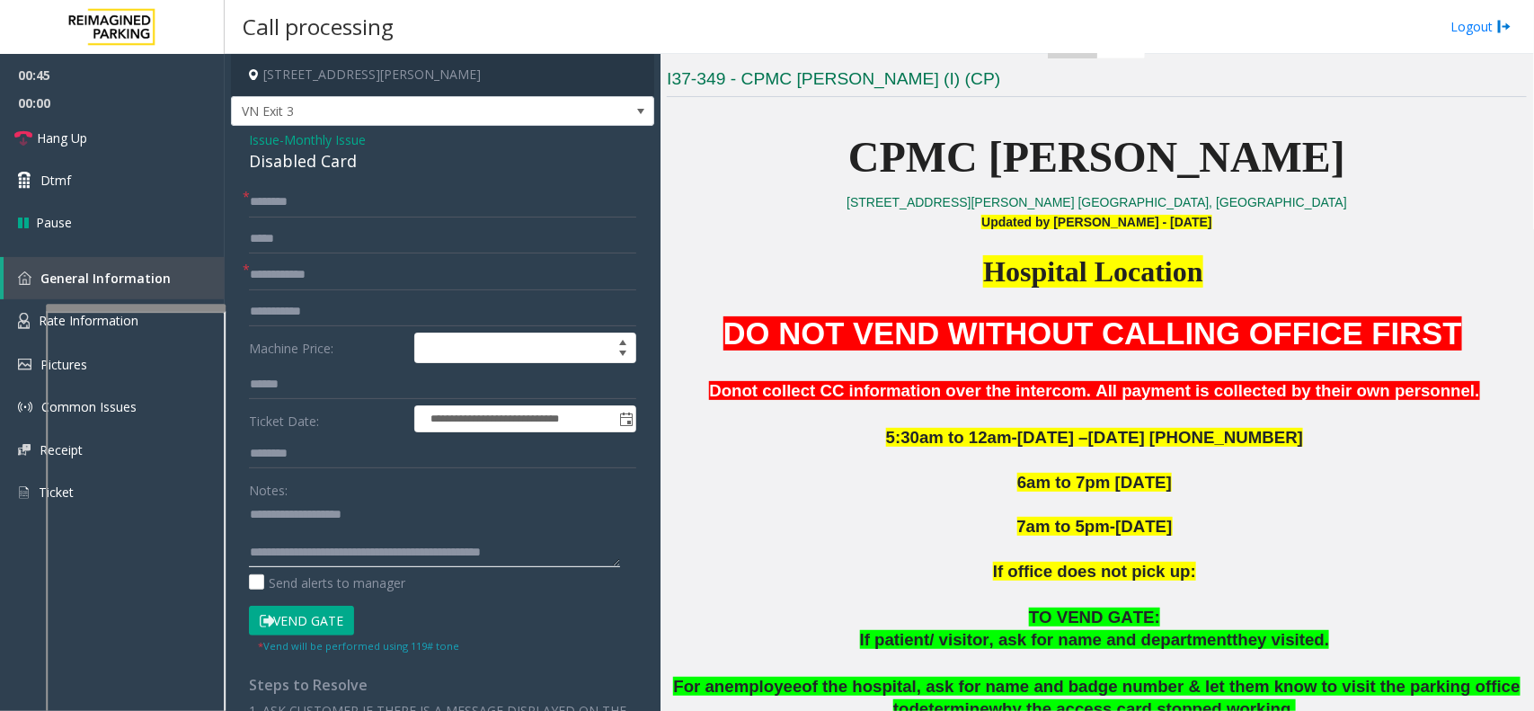
type textarea "**********"
click at [325, 277] on input "text" at bounding box center [442, 275] width 387 height 31
type input "*********"
click at [320, 603] on form "**********" at bounding box center [442, 420] width 387 height 467
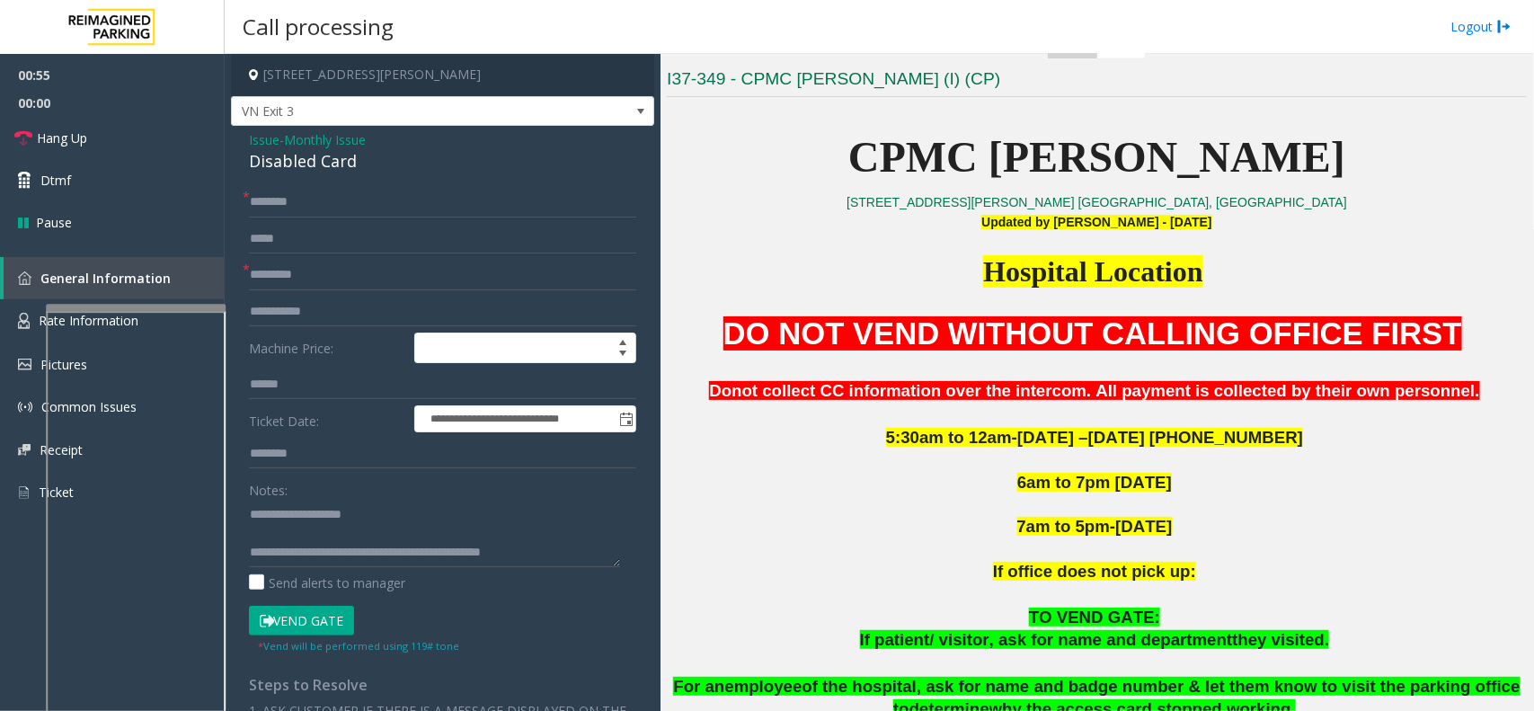
click at [311, 641] on small "* Vend will be performed using 119# tone" at bounding box center [358, 645] width 201 height 13
click at [311, 634] on button "Vend Gate" at bounding box center [301, 621] width 105 height 31
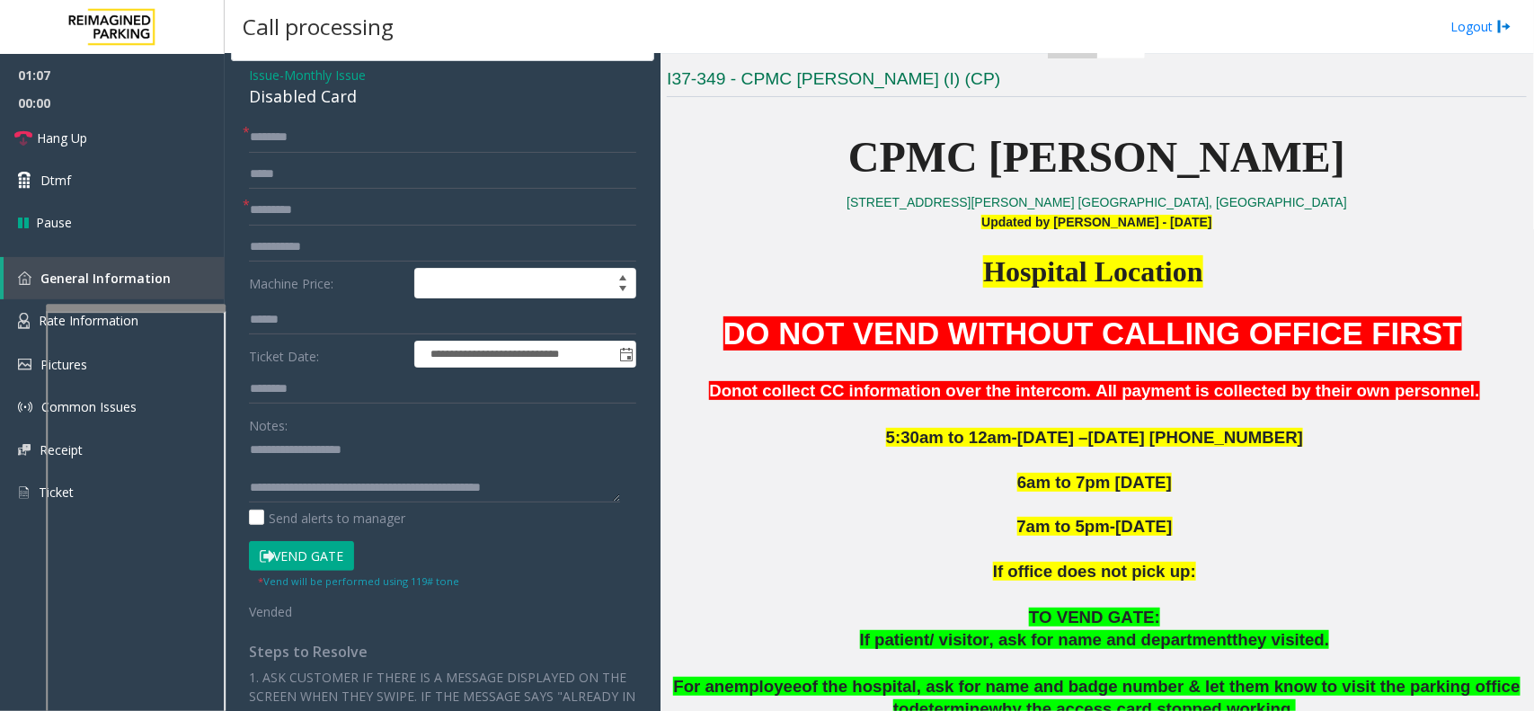
scroll to position [39, 0]
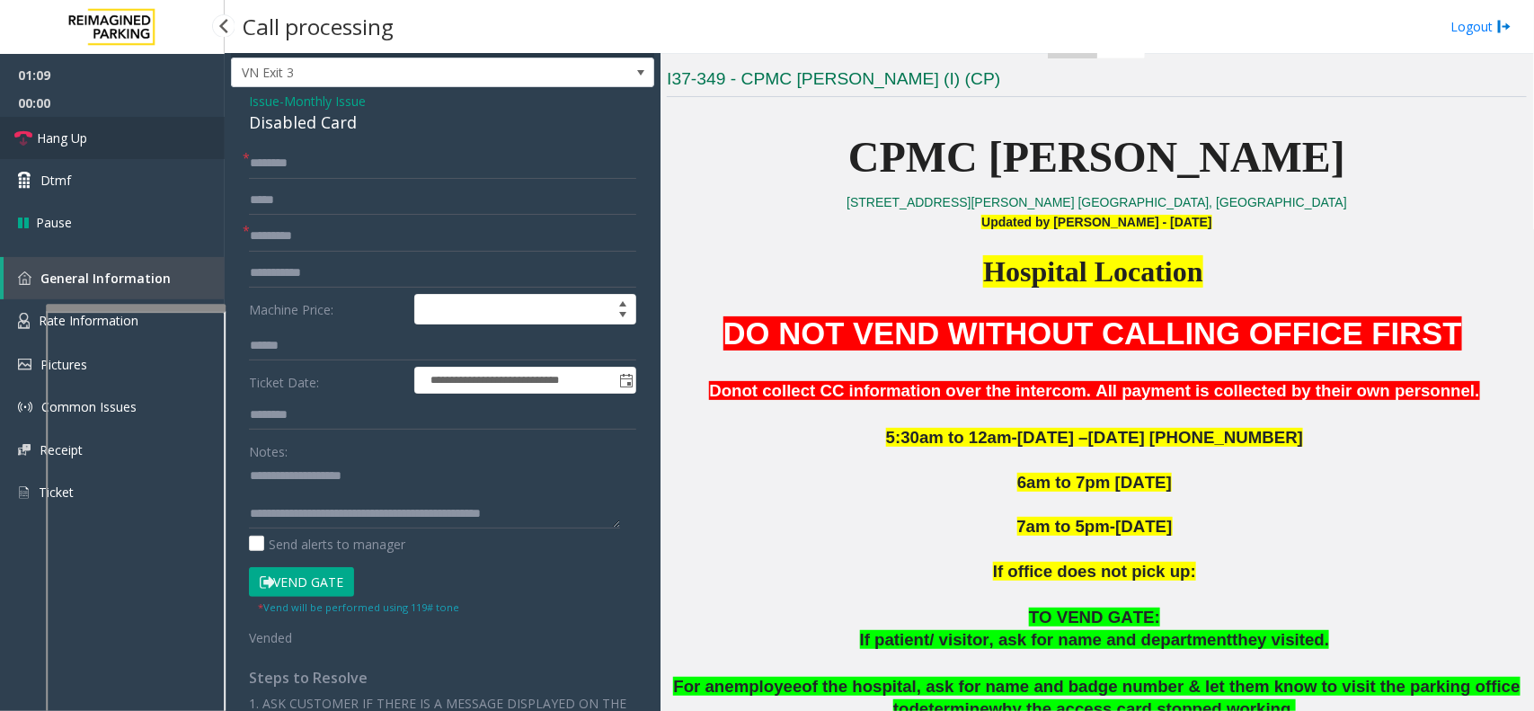
click at [113, 132] on link "Hang Up" at bounding box center [112, 138] width 225 height 42
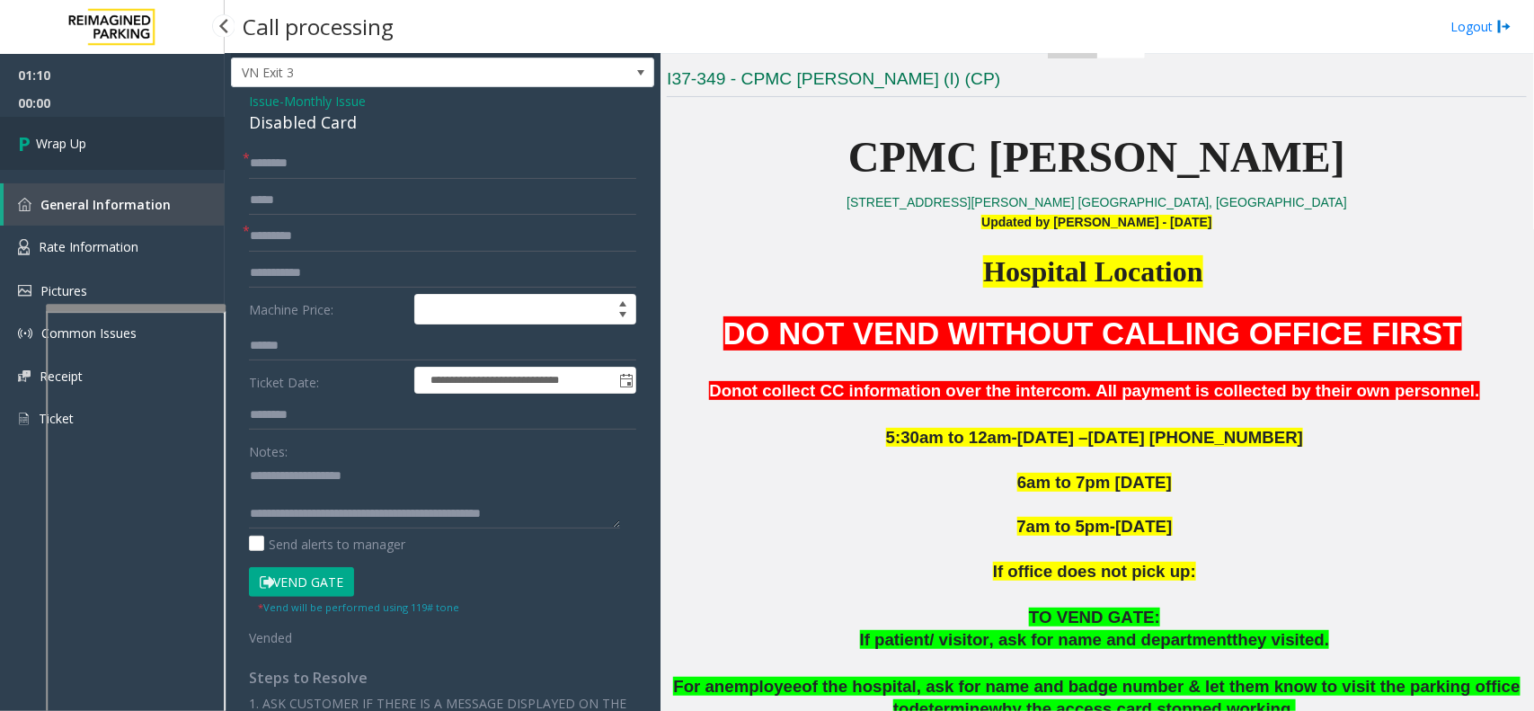
click at [113, 132] on link "Wrap Up" at bounding box center [112, 143] width 225 height 53
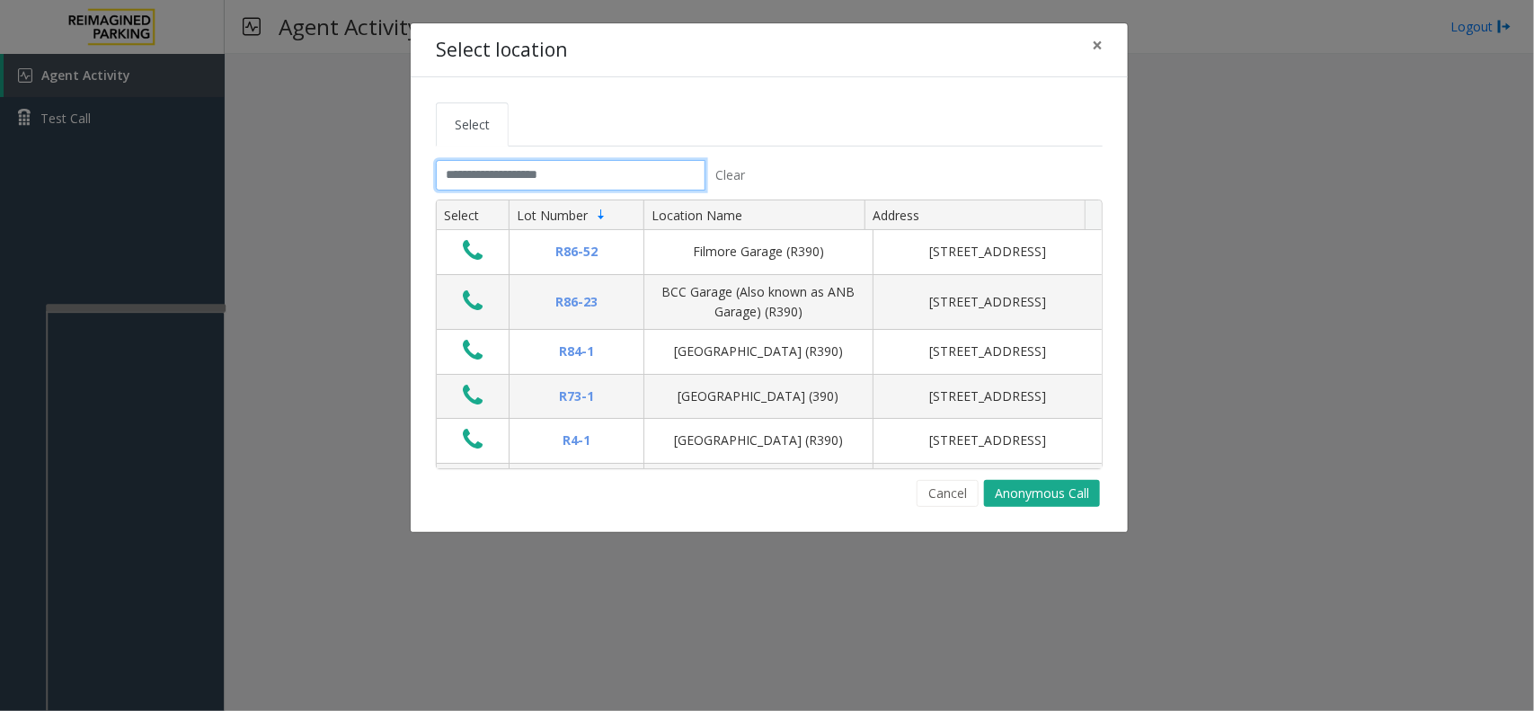
click at [461, 184] on input "text" at bounding box center [571, 175] width 270 height 31
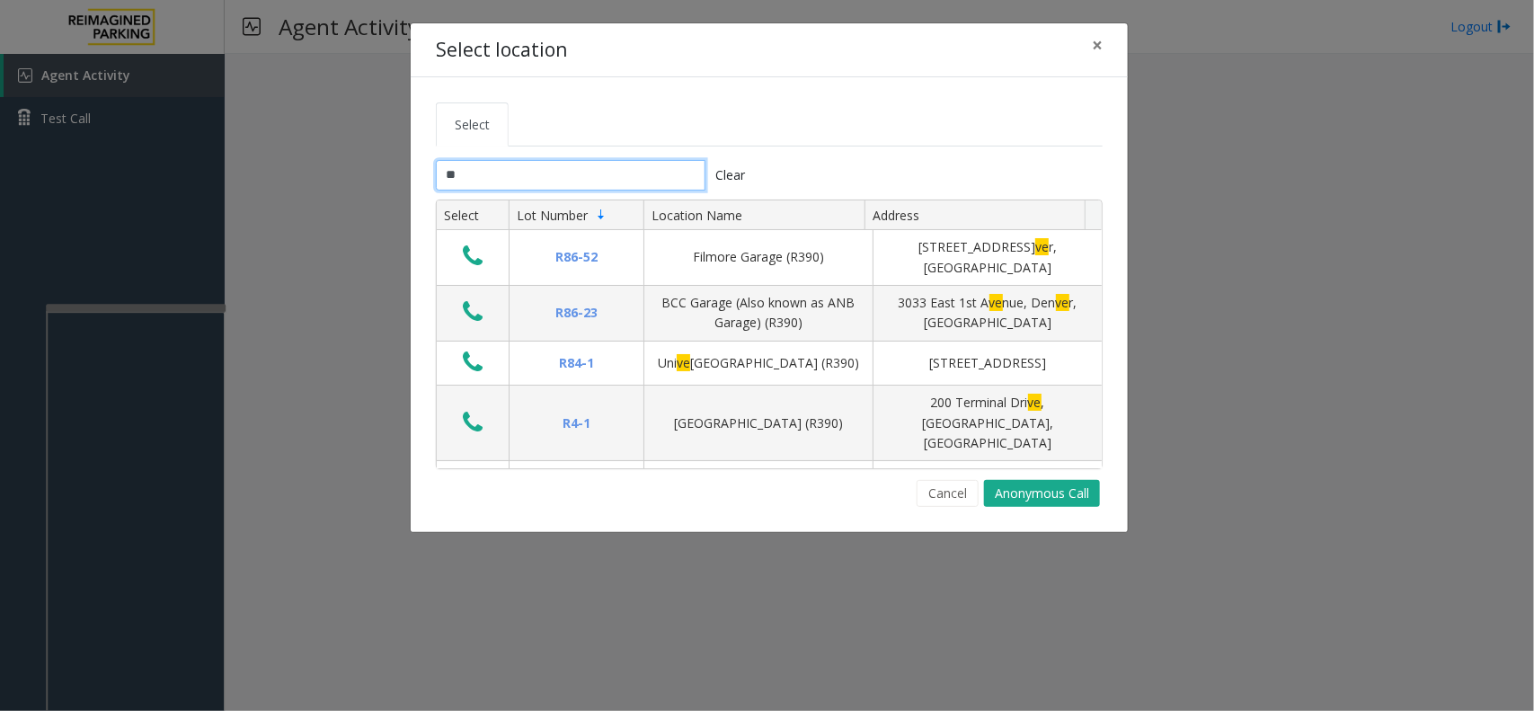
type input "*"
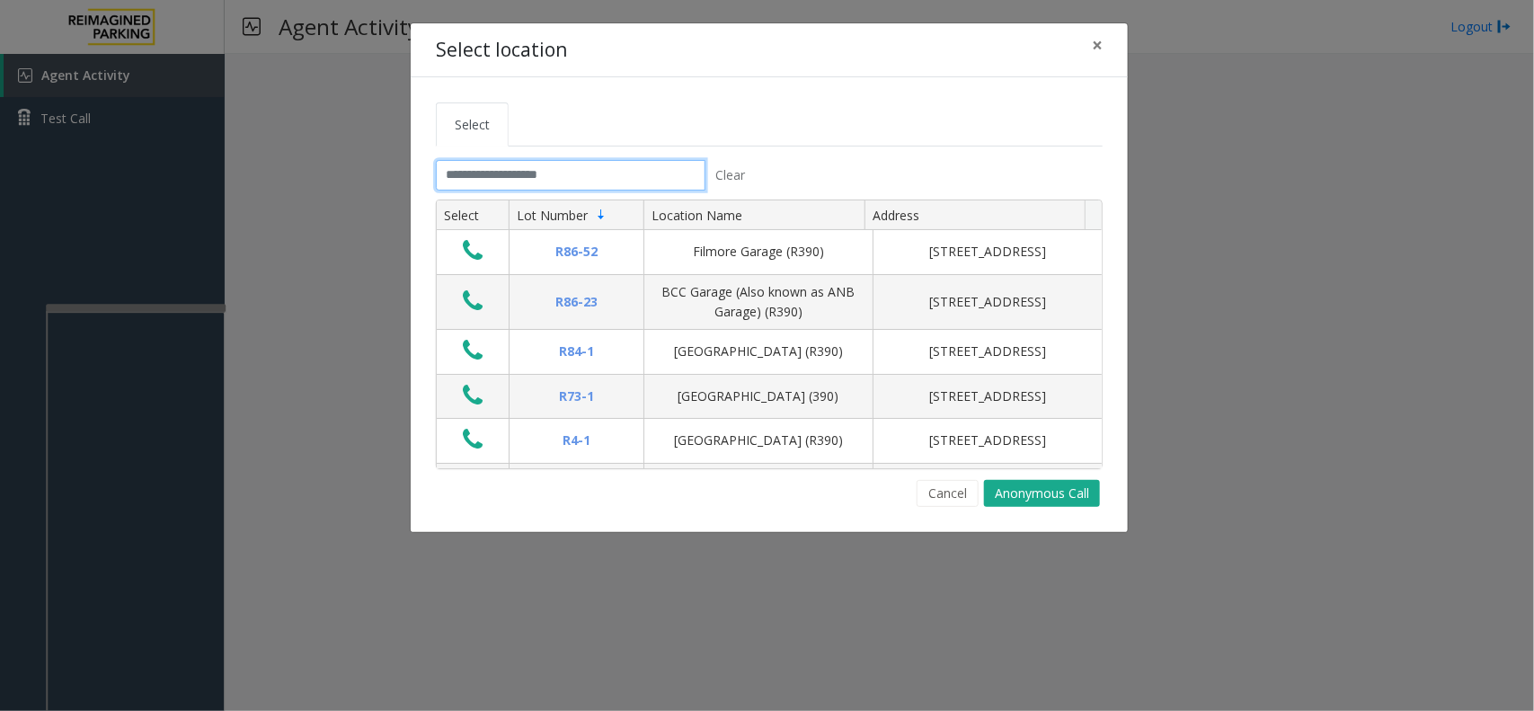
type input "*"
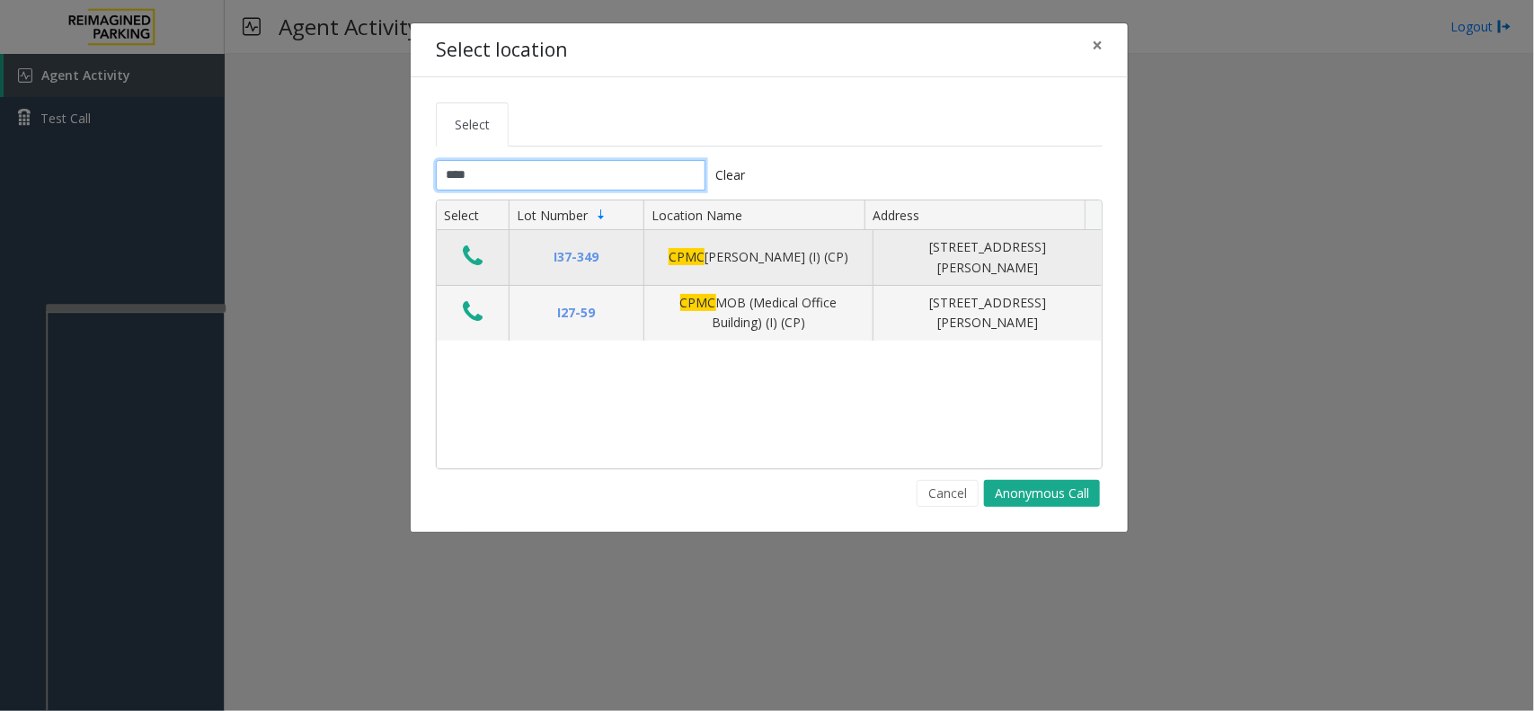
type input "****"
click at [476, 252] on icon "Data table" at bounding box center [473, 256] width 20 height 25
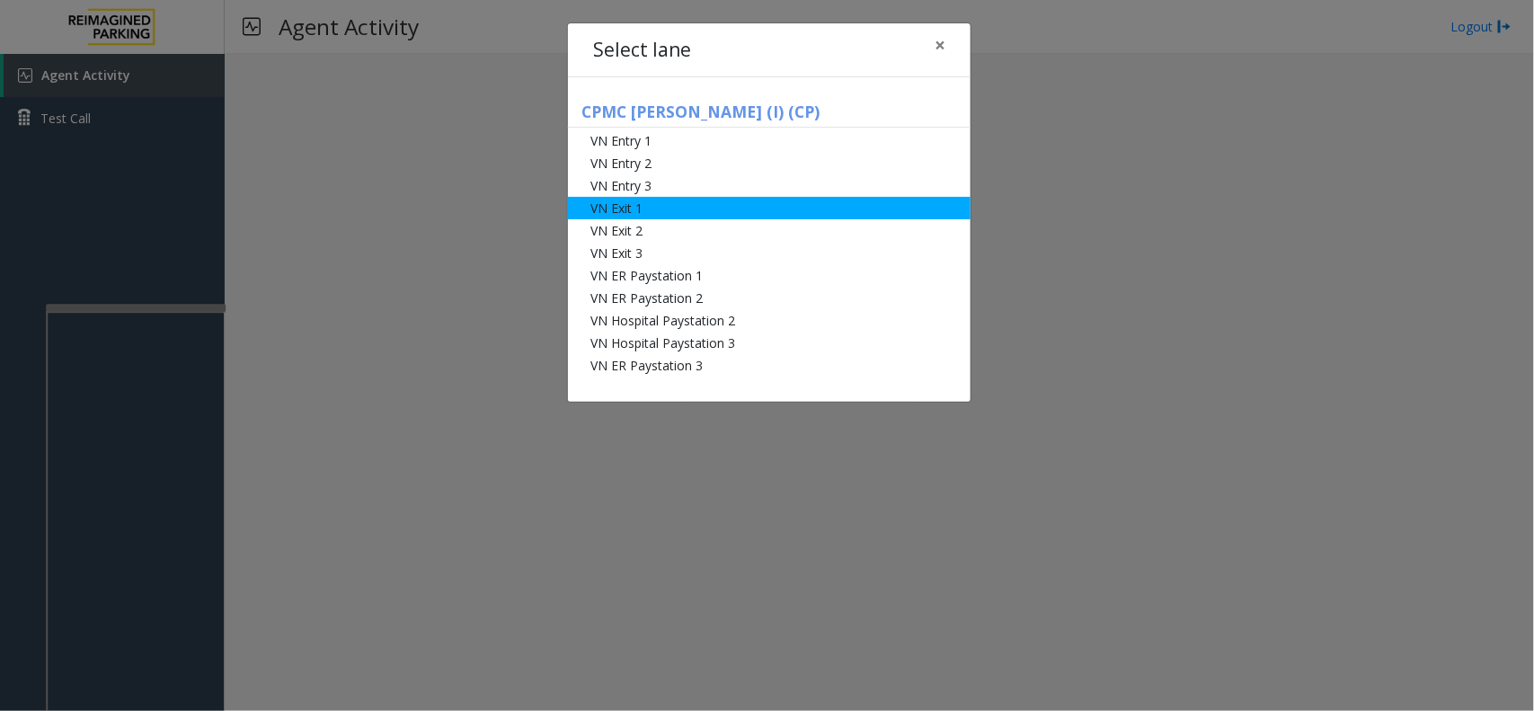
click at [636, 209] on li "VN Exit 1" at bounding box center [769, 208] width 403 height 22
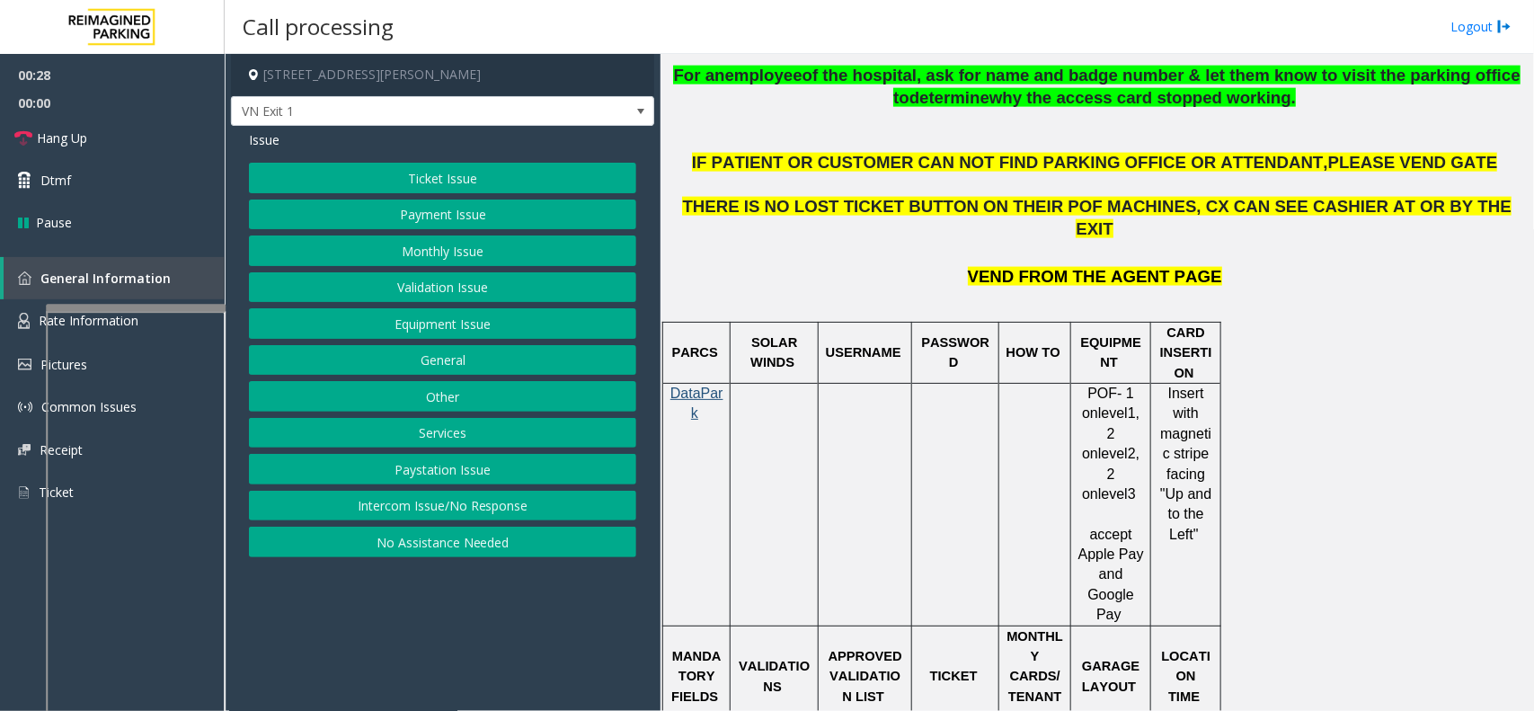
scroll to position [1011, 0]
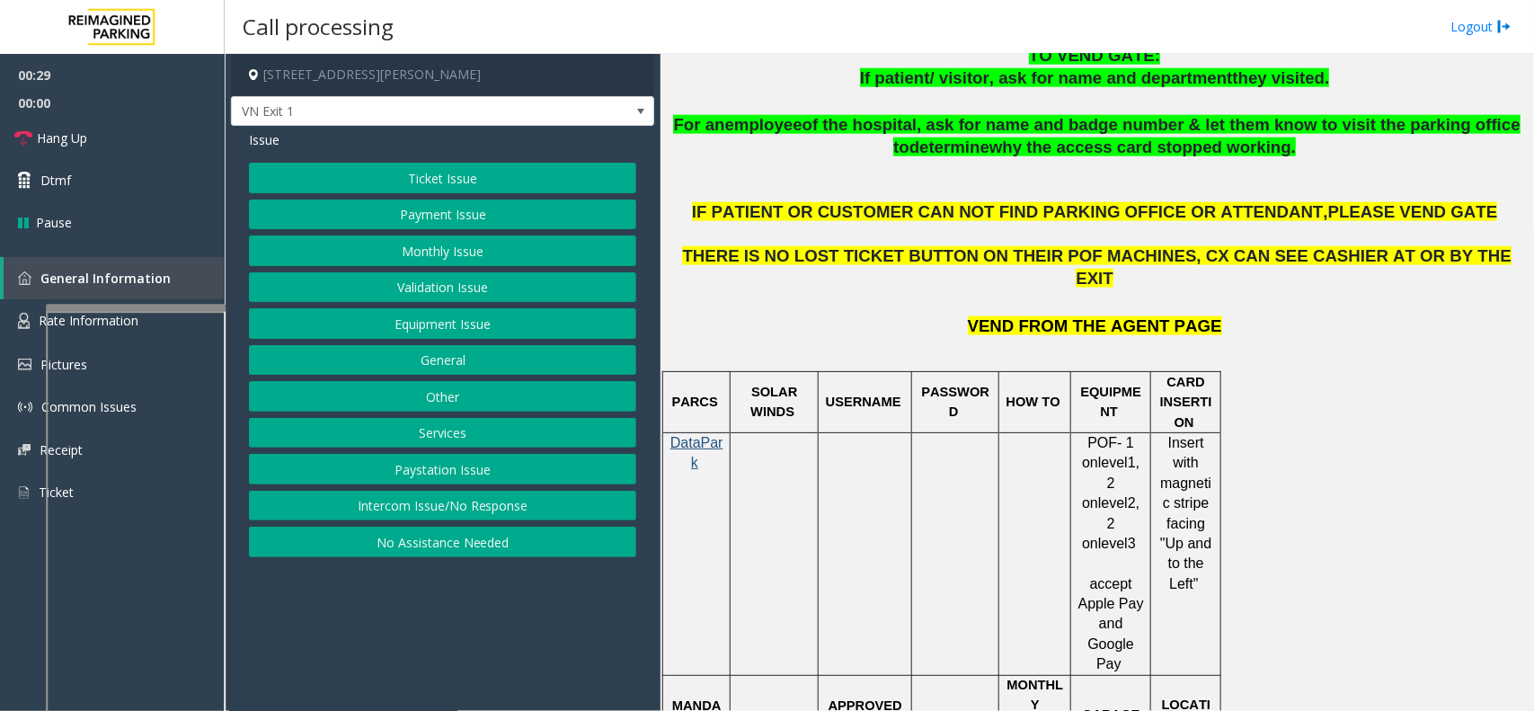
click at [533, 162] on div "Issue Ticket Issue Payment Issue Monthly Issue Validation Issue Equipment Issue…" at bounding box center [442, 346] width 423 height 440
click at [524, 175] on button "Ticket Issue" at bounding box center [442, 178] width 387 height 31
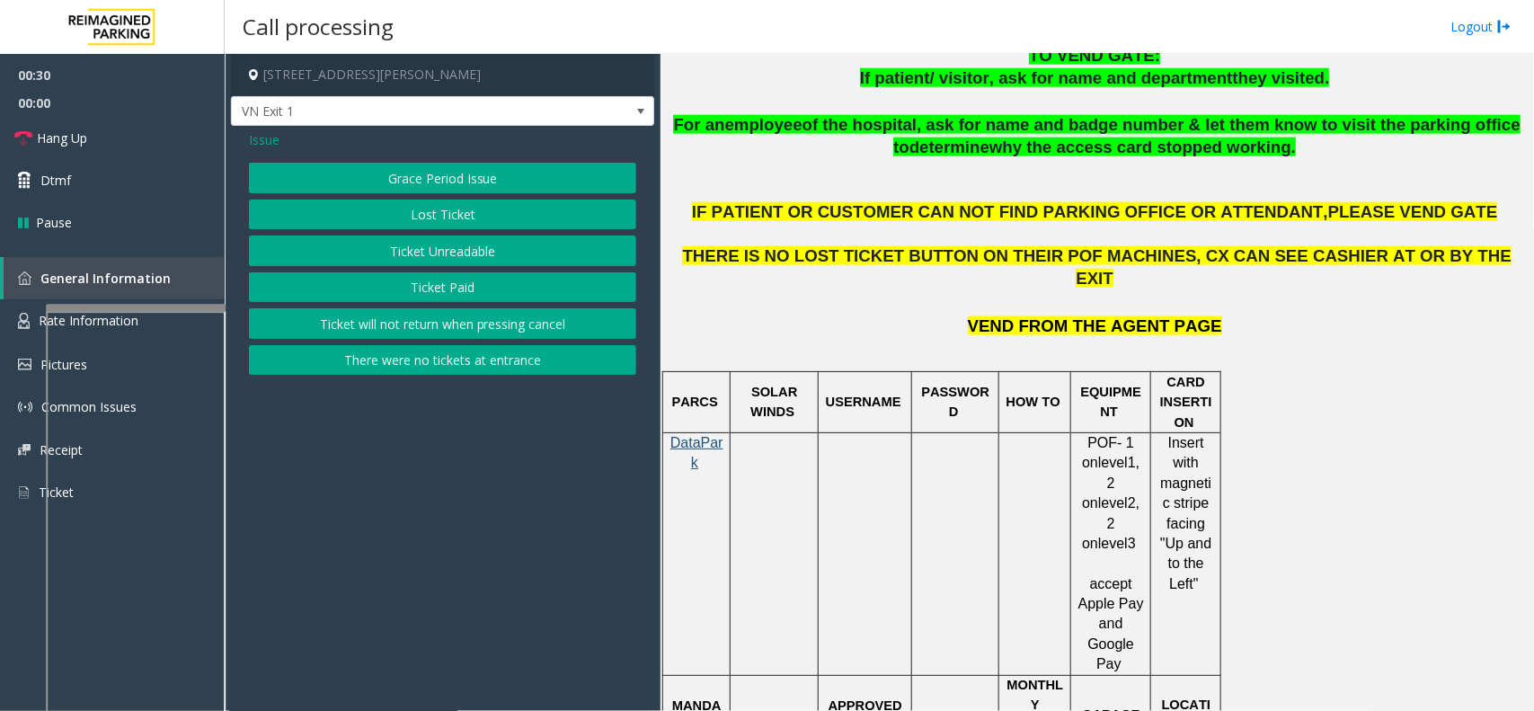
click at [452, 295] on button "Ticket Paid" at bounding box center [442, 287] width 387 height 31
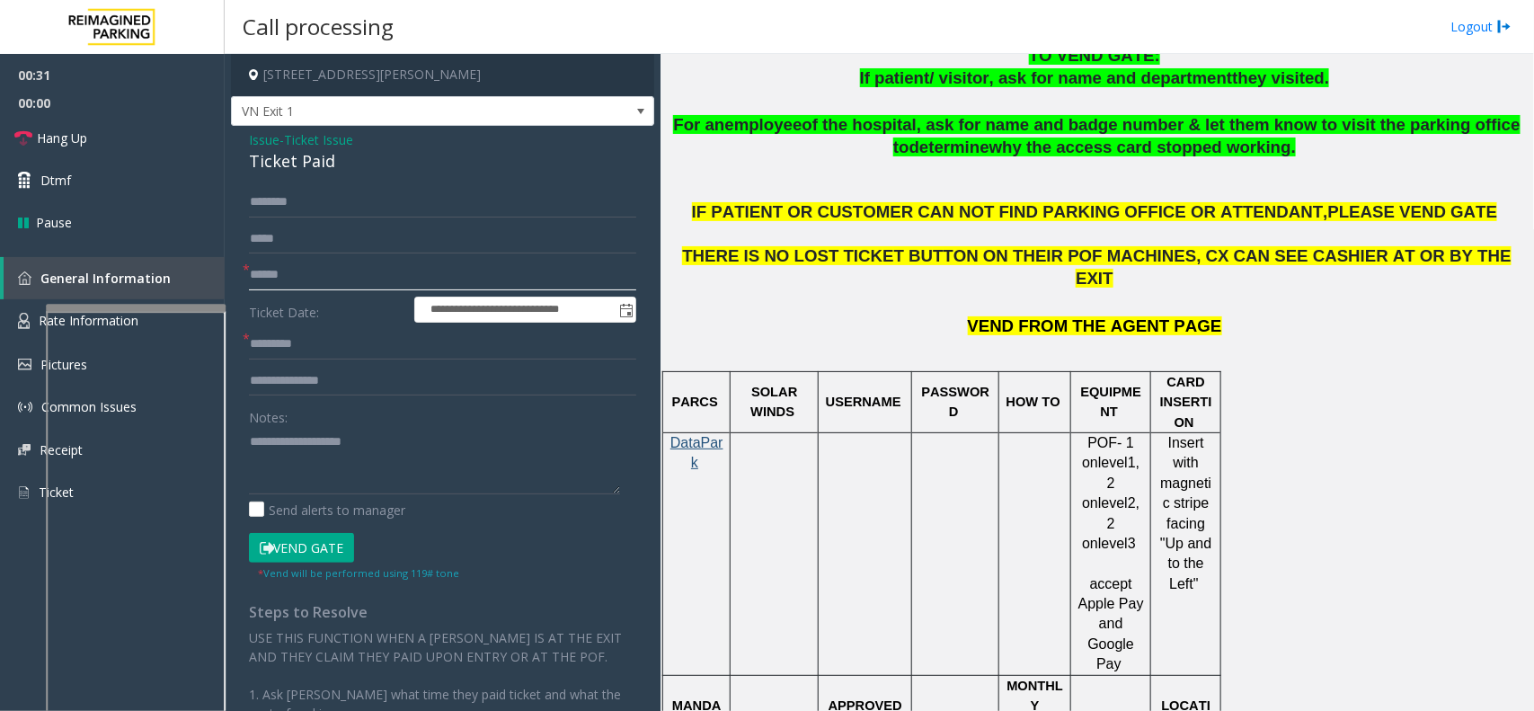
click at [280, 285] on input "text" at bounding box center [442, 275] width 387 height 31
click at [317, 274] on input "text" at bounding box center [442, 275] width 387 height 31
click at [289, 171] on div "Ticket Paid" at bounding box center [442, 161] width 387 height 24
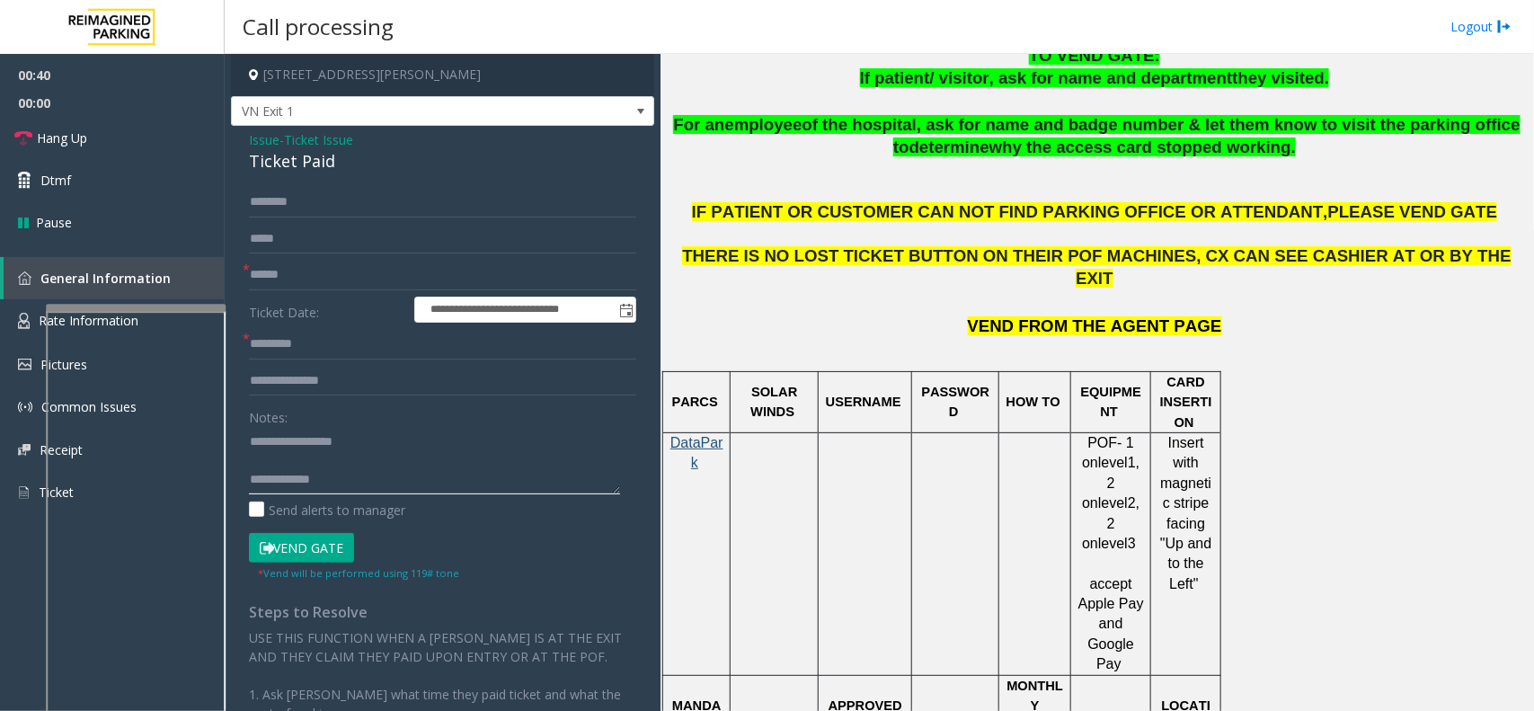
type textarea "**********"
click at [348, 283] on input "text" at bounding box center [442, 275] width 387 height 31
click at [364, 119] on span "VN Exit 1" at bounding box center [400, 111] width 337 height 29
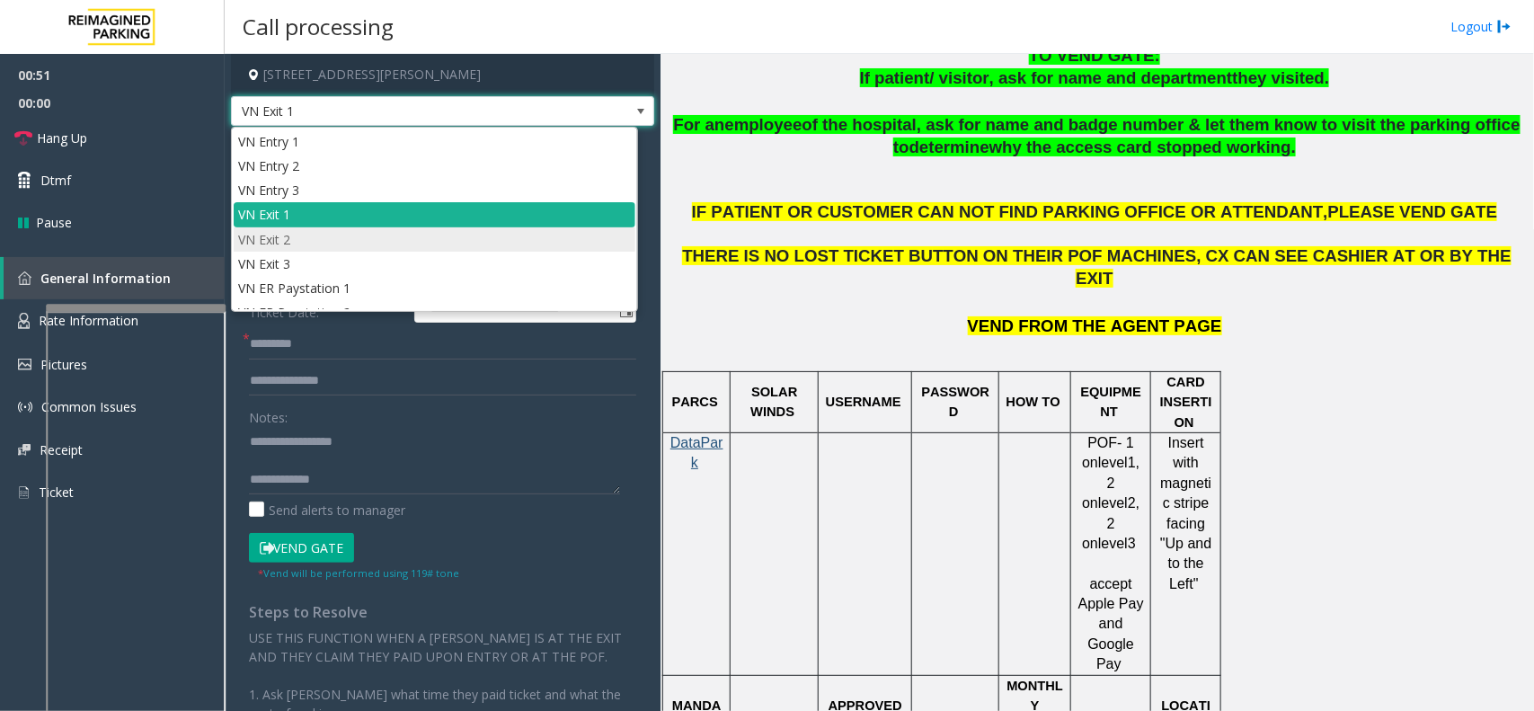
click at [342, 231] on li "VN Exit 2" at bounding box center [435, 239] width 402 height 24
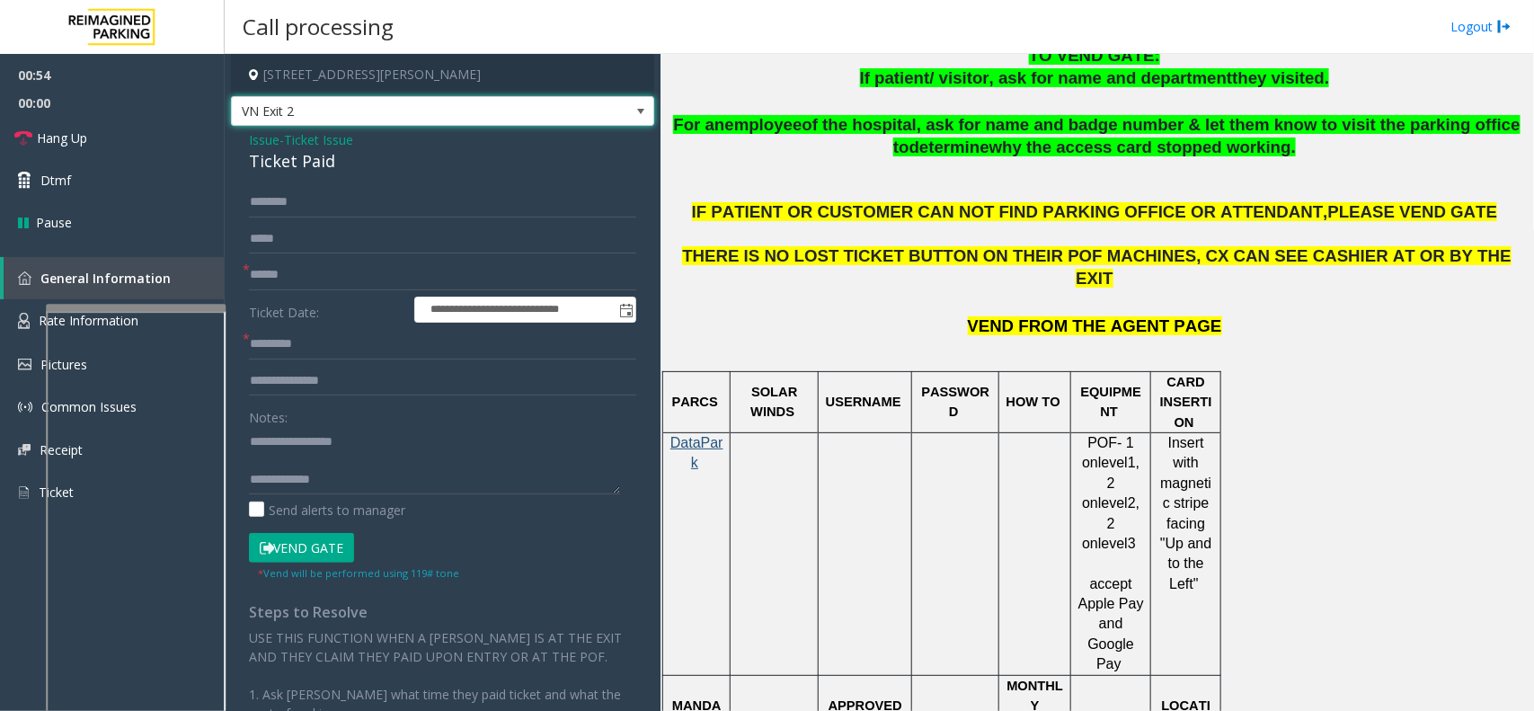
click at [298, 147] on span "Ticket Issue" at bounding box center [318, 139] width 69 height 19
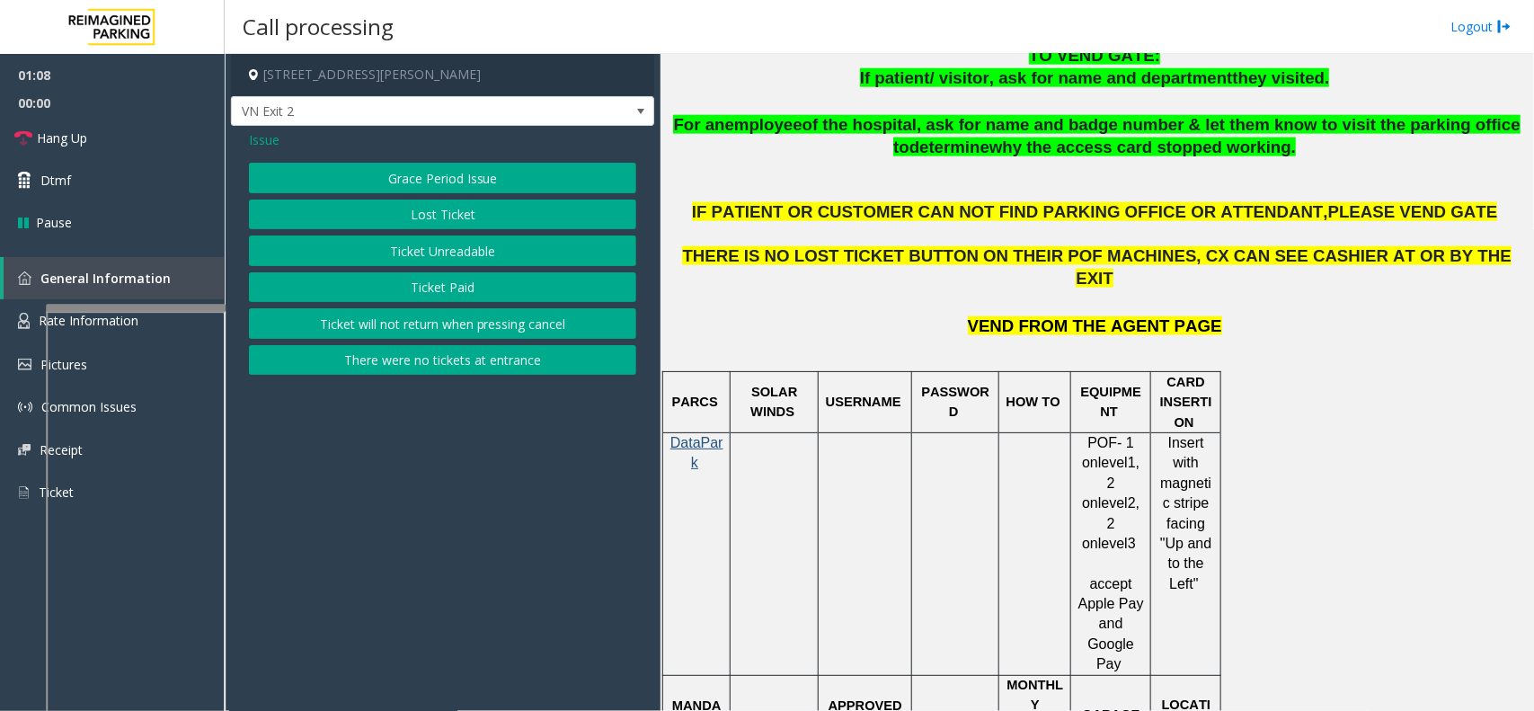
click at [357, 352] on button "There were no tickets at entrance" at bounding box center [442, 360] width 387 height 31
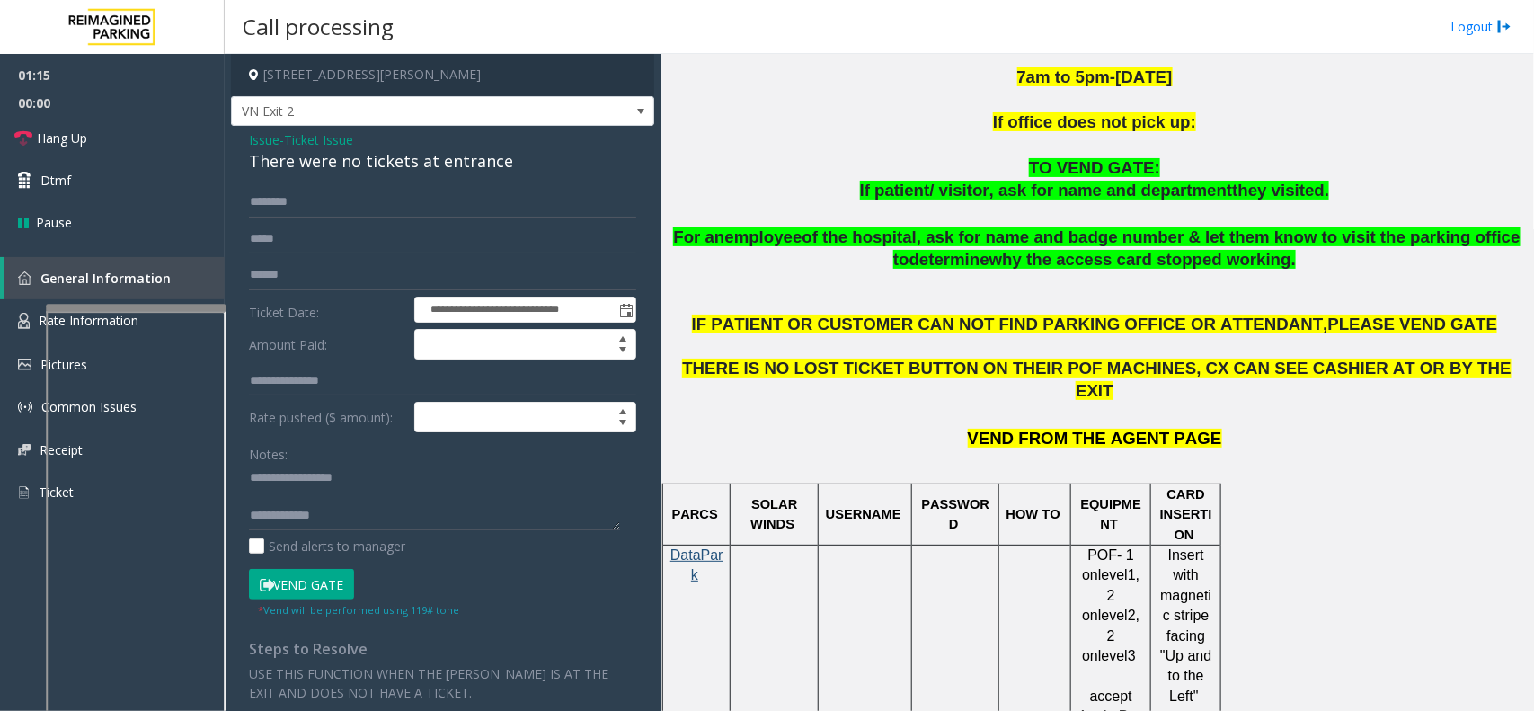
scroll to position [562, 0]
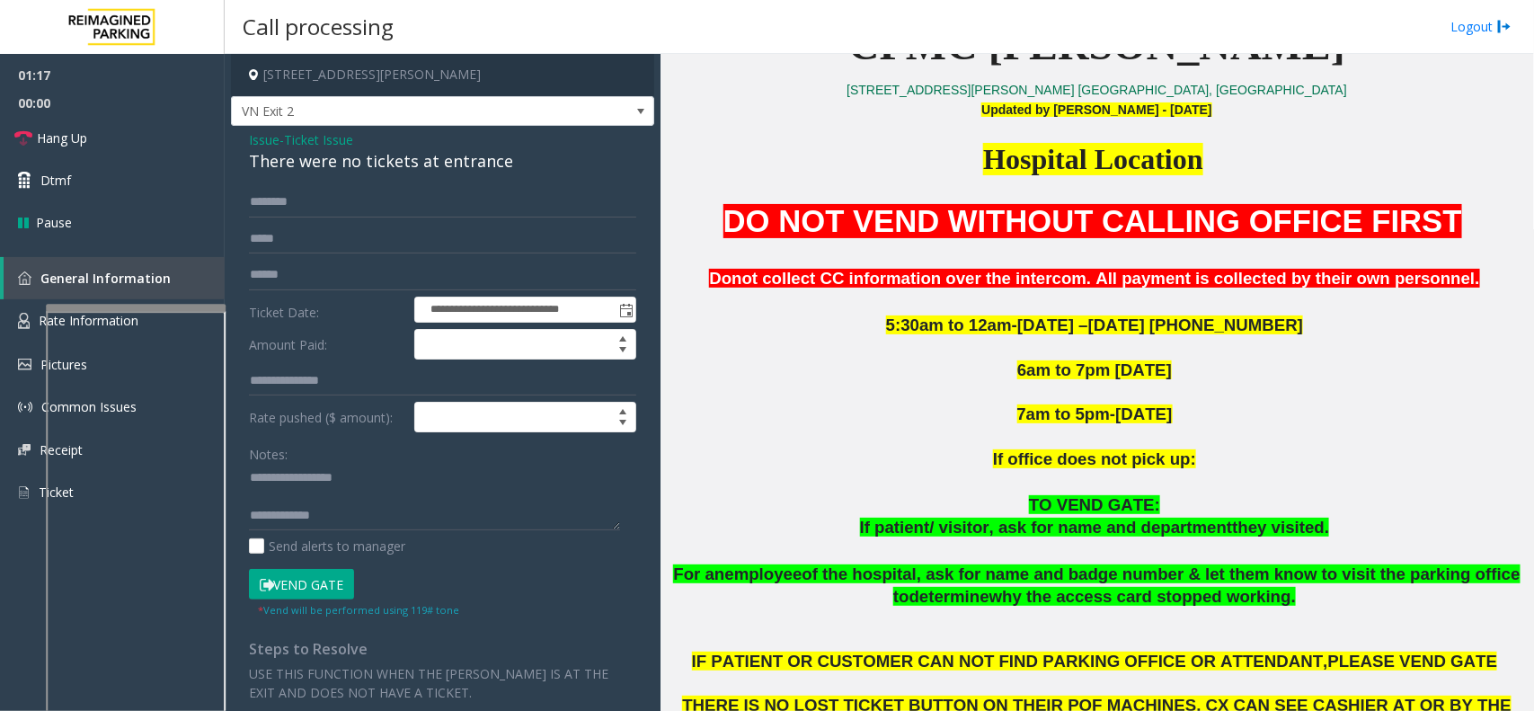
click at [321, 149] on div "There were no tickets at entrance" at bounding box center [442, 161] width 387 height 24
click at [304, 147] on span "Ticket Issue" at bounding box center [318, 139] width 69 height 19
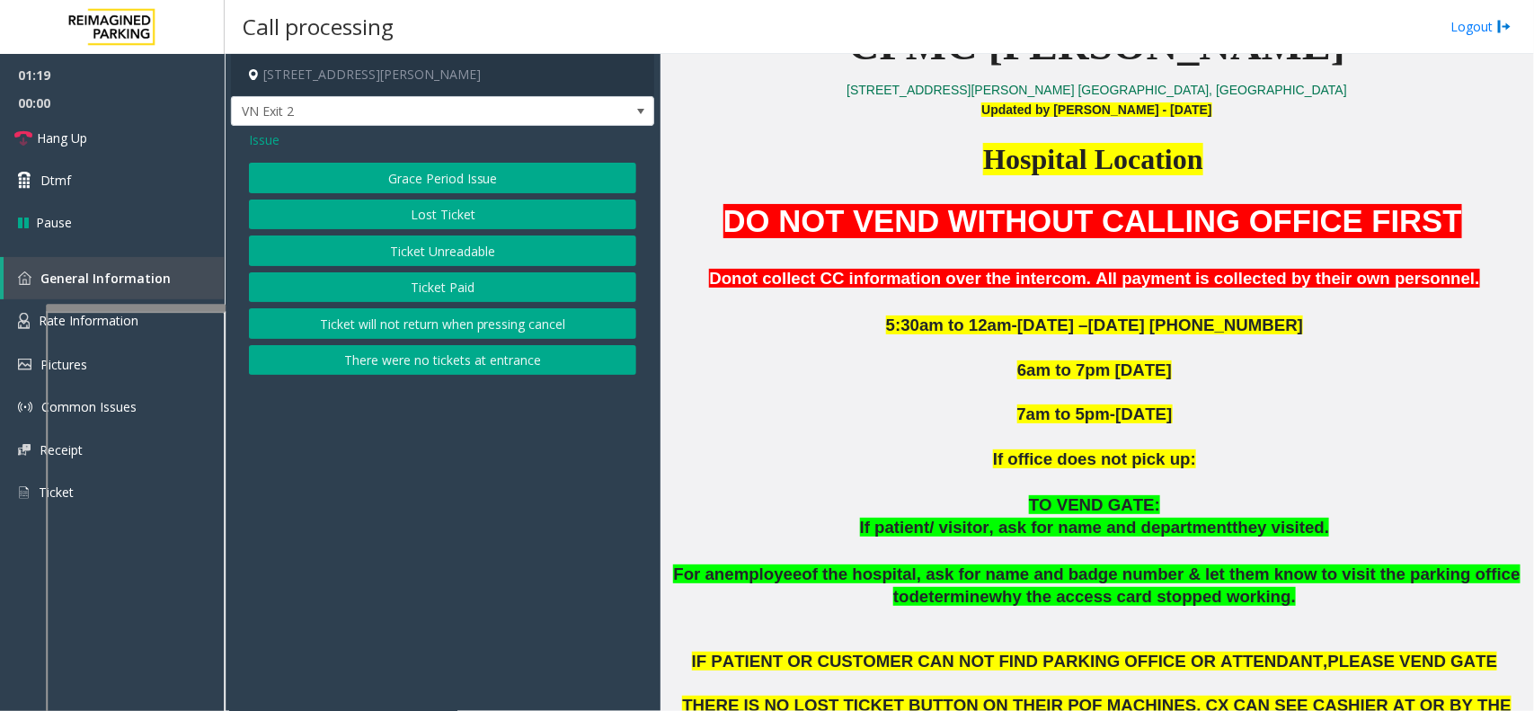
click at [490, 277] on button "Ticket Paid" at bounding box center [442, 287] width 387 height 31
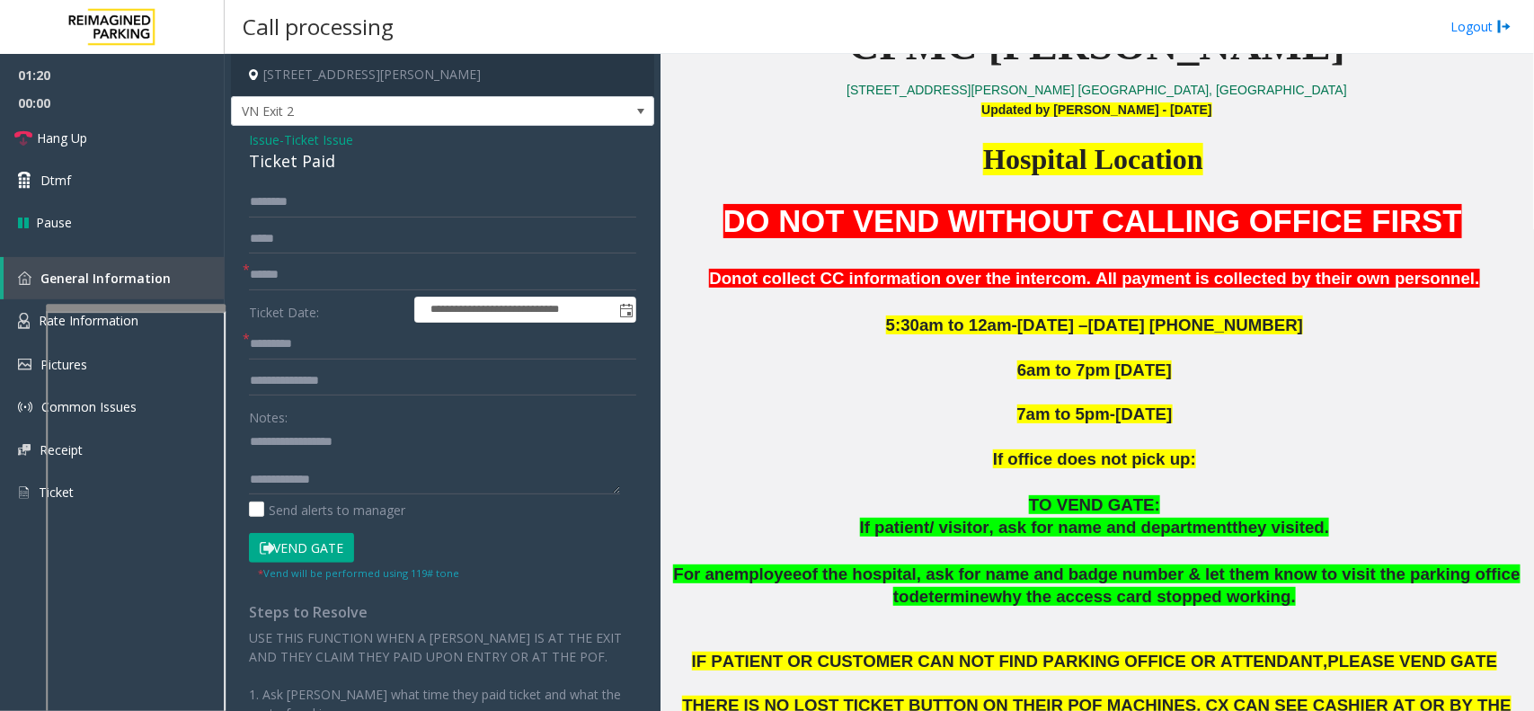
click at [346, 328] on form "**********" at bounding box center [442, 384] width 387 height 395
click at [360, 265] on input "text" at bounding box center [442, 275] width 387 height 31
type input "**"
click at [358, 331] on input "text" at bounding box center [442, 344] width 387 height 31
click at [2, 313] on link "Rate Information" at bounding box center [112, 321] width 225 height 44
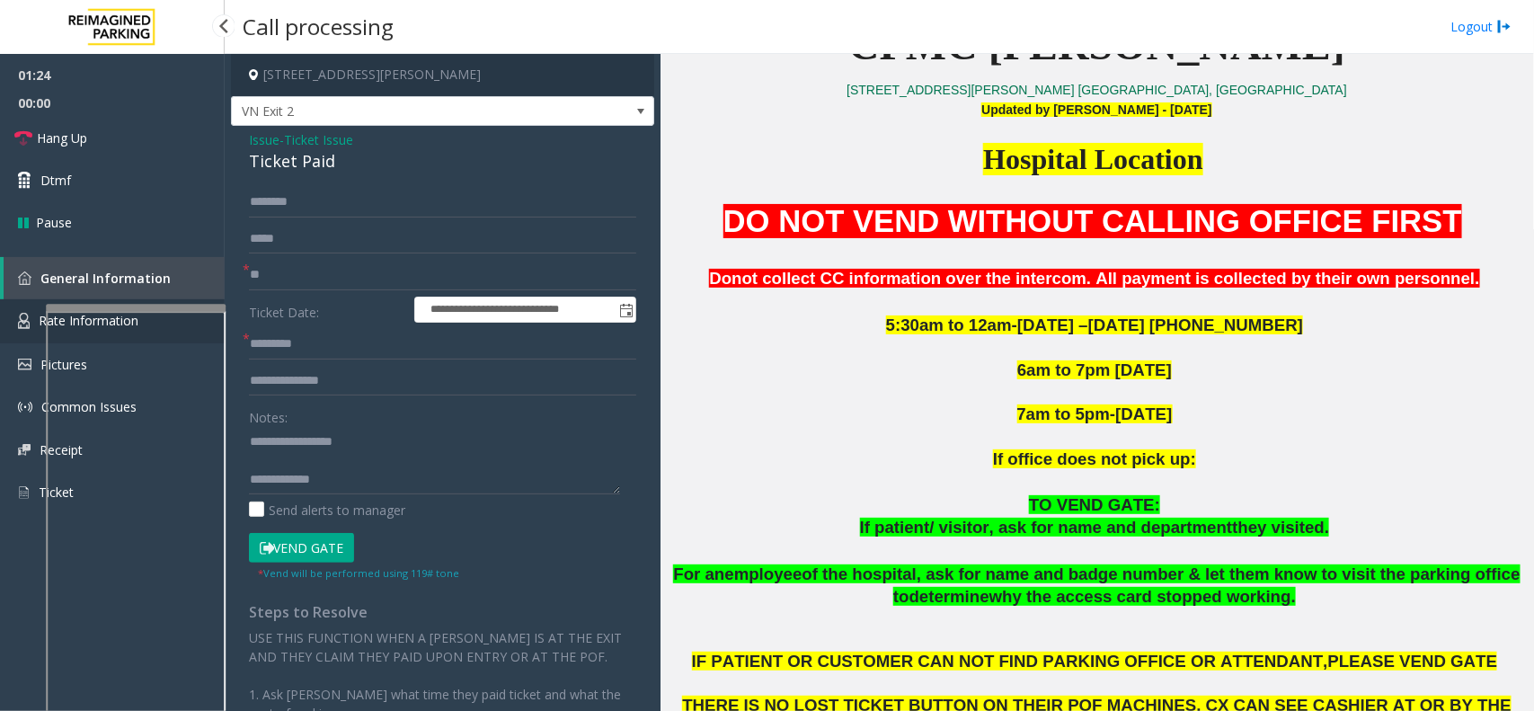
scroll to position [239, 0]
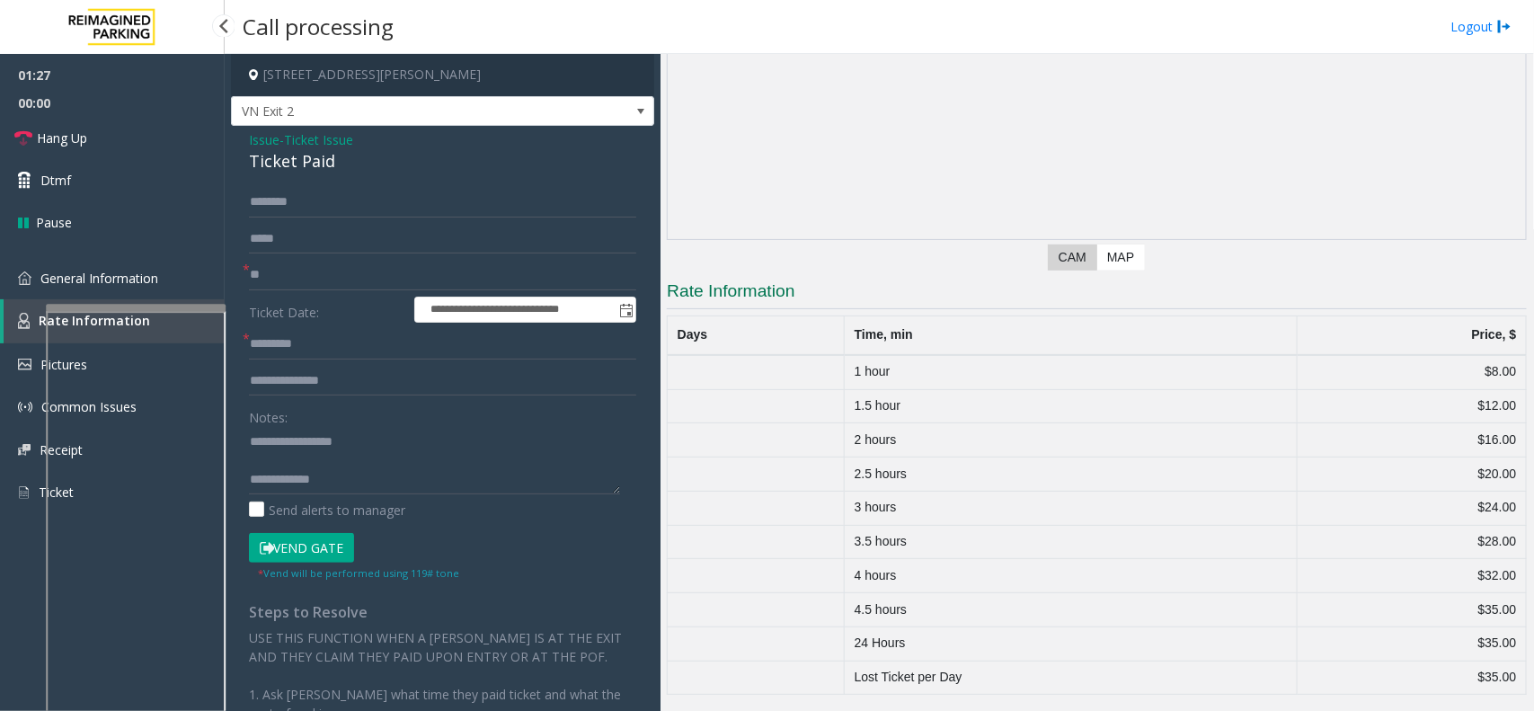
click at [32, 299] on link "Rate Information" at bounding box center [114, 321] width 221 height 44
click at [118, 290] on link "General Information" at bounding box center [112, 278] width 225 height 42
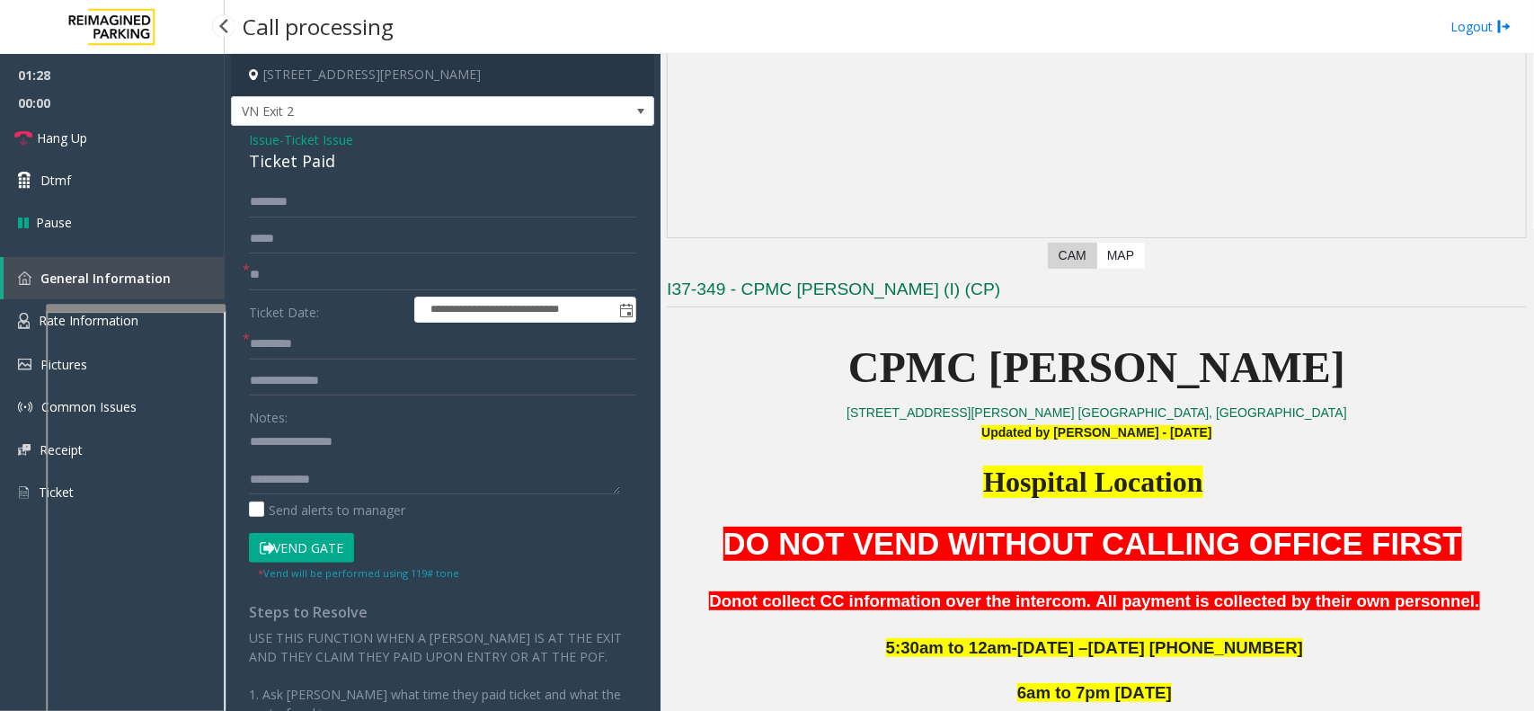
scroll to position [562, 0]
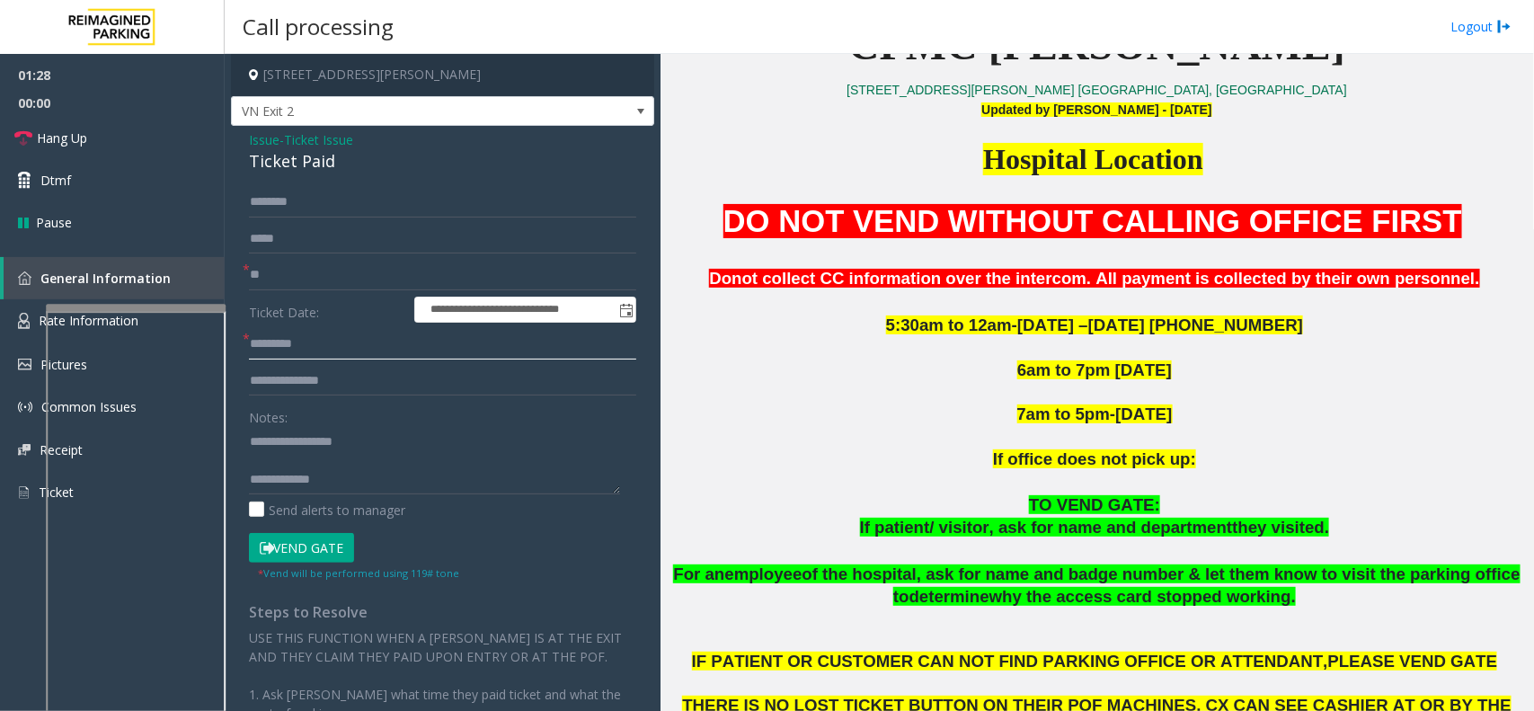
click at [292, 349] on input "text" at bounding box center [442, 344] width 387 height 31
type input "***"
click at [391, 448] on textarea at bounding box center [434, 460] width 371 height 67
click at [391, 456] on textarea at bounding box center [434, 460] width 371 height 67
click at [369, 458] on textarea at bounding box center [434, 460] width 371 height 67
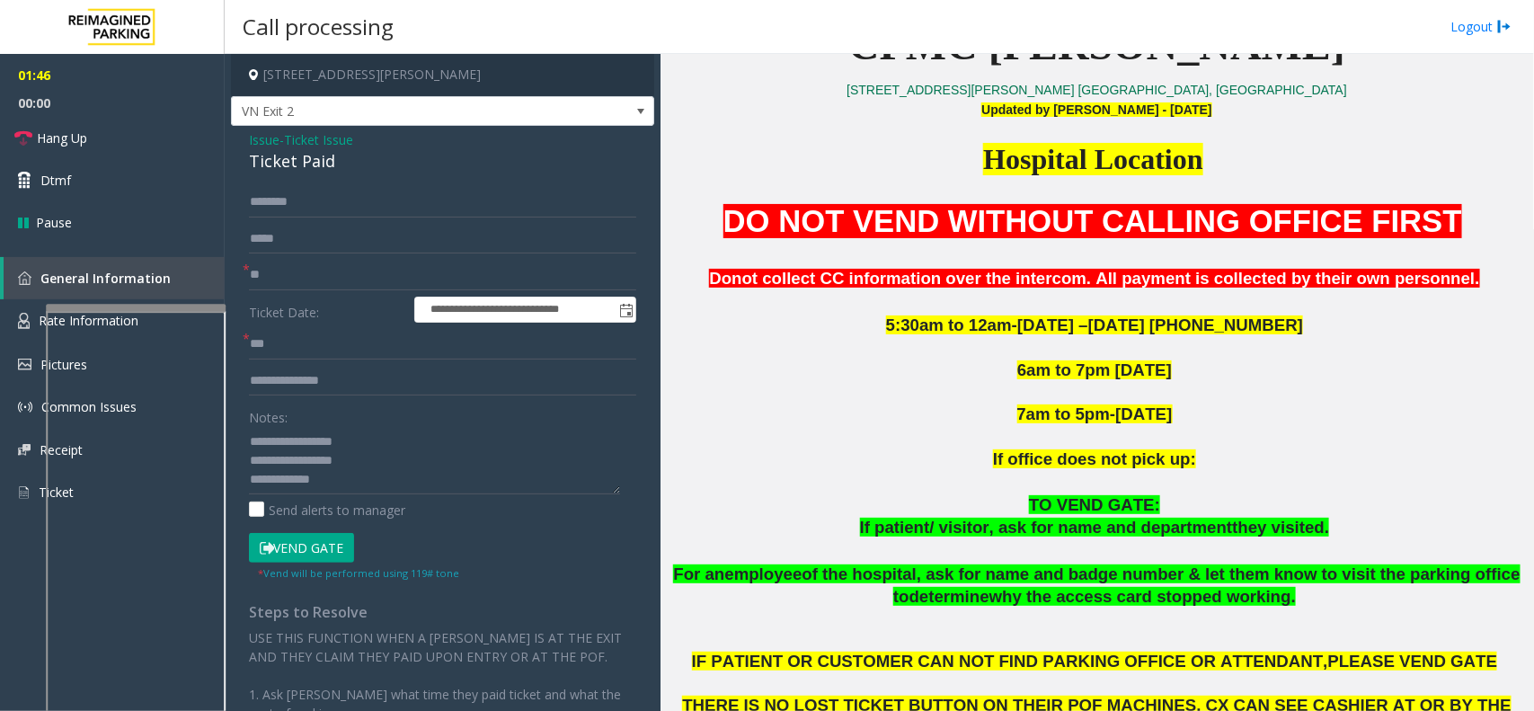
click at [250, 185] on div "**********" at bounding box center [442, 527] width 423 height 803
click at [289, 203] on input "text" at bounding box center [442, 202] width 387 height 31
click at [467, 476] on textarea at bounding box center [434, 460] width 371 height 67
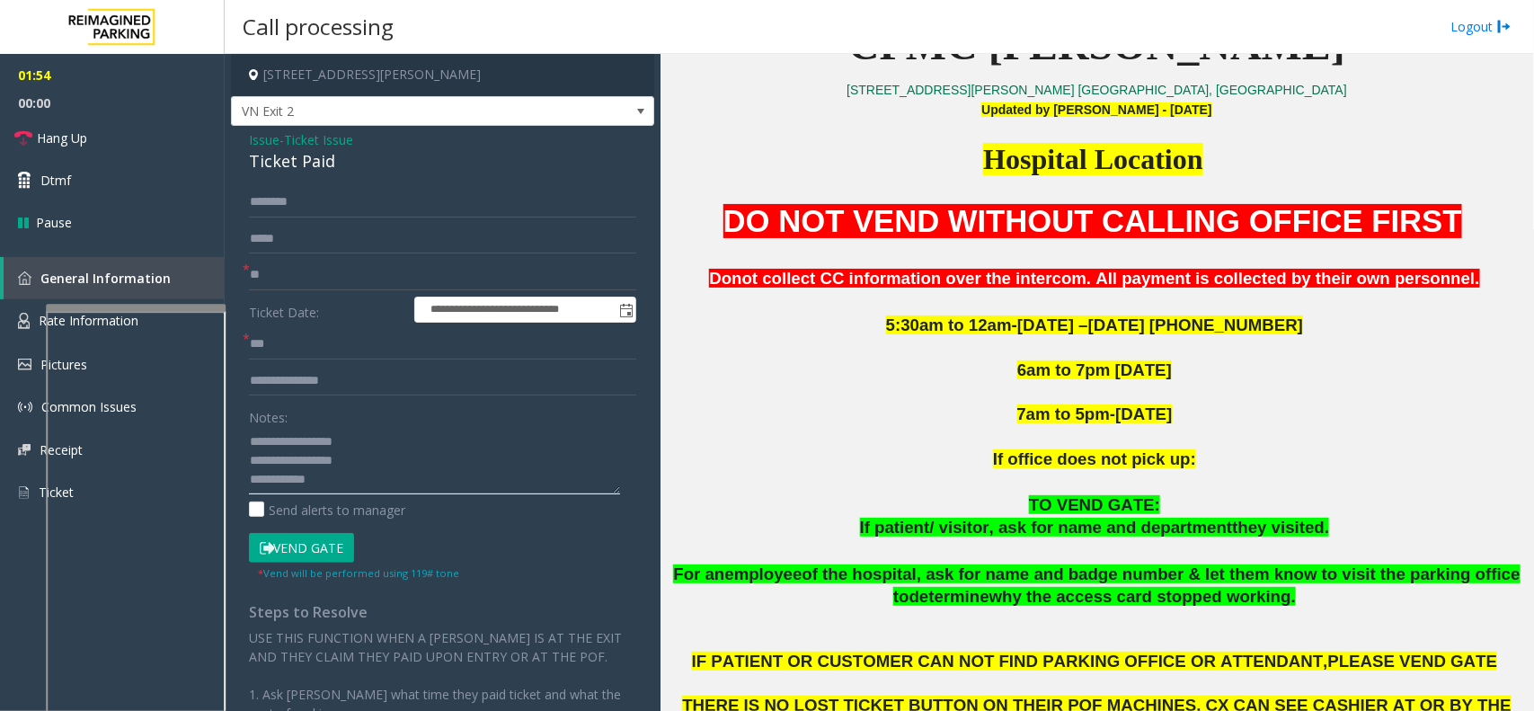
type textarea "**********"
click at [344, 202] on input "text" at bounding box center [442, 202] width 387 height 31
click at [272, 209] on input "*********" at bounding box center [442, 202] width 387 height 31
click at [280, 204] on input "*********" at bounding box center [442, 202] width 387 height 31
click at [253, 204] on input "*********" at bounding box center [442, 202] width 387 height 31
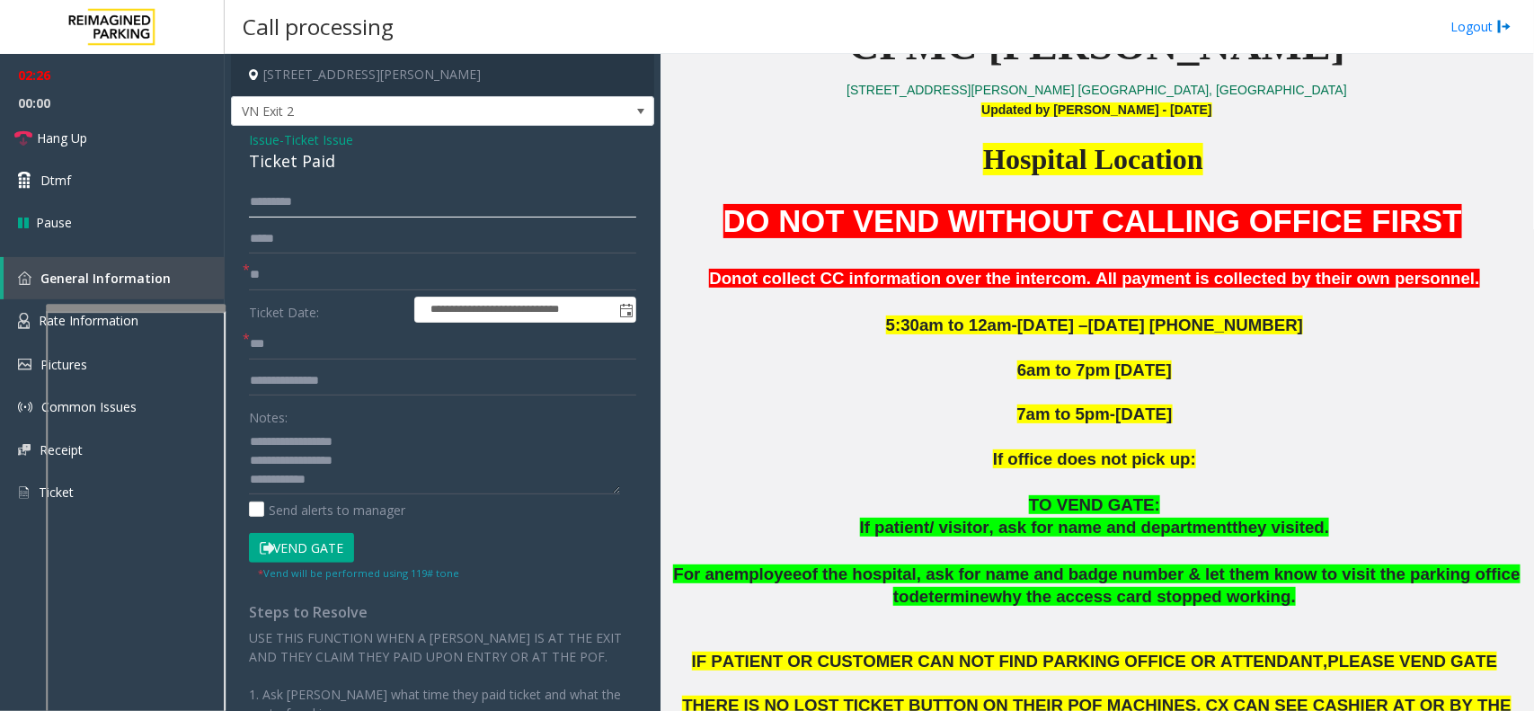
click at [271, 200] on input "*********" at bounding box center [442, 202] width 387 height 31
click at [302, 198] on input "**********" at bounding box center [442, 202] width 387 height 31
click at [299, 198] on input "**********" at bounding box center [442, 202] width 387 height 31
drag, startPoint x: 298, startPoint y: 209, endPoint x: 415, endPoint y: 186, distance: 119.9
click at [415, 186] on div "**********" at bounding box center [442, 527] width 423 height 803
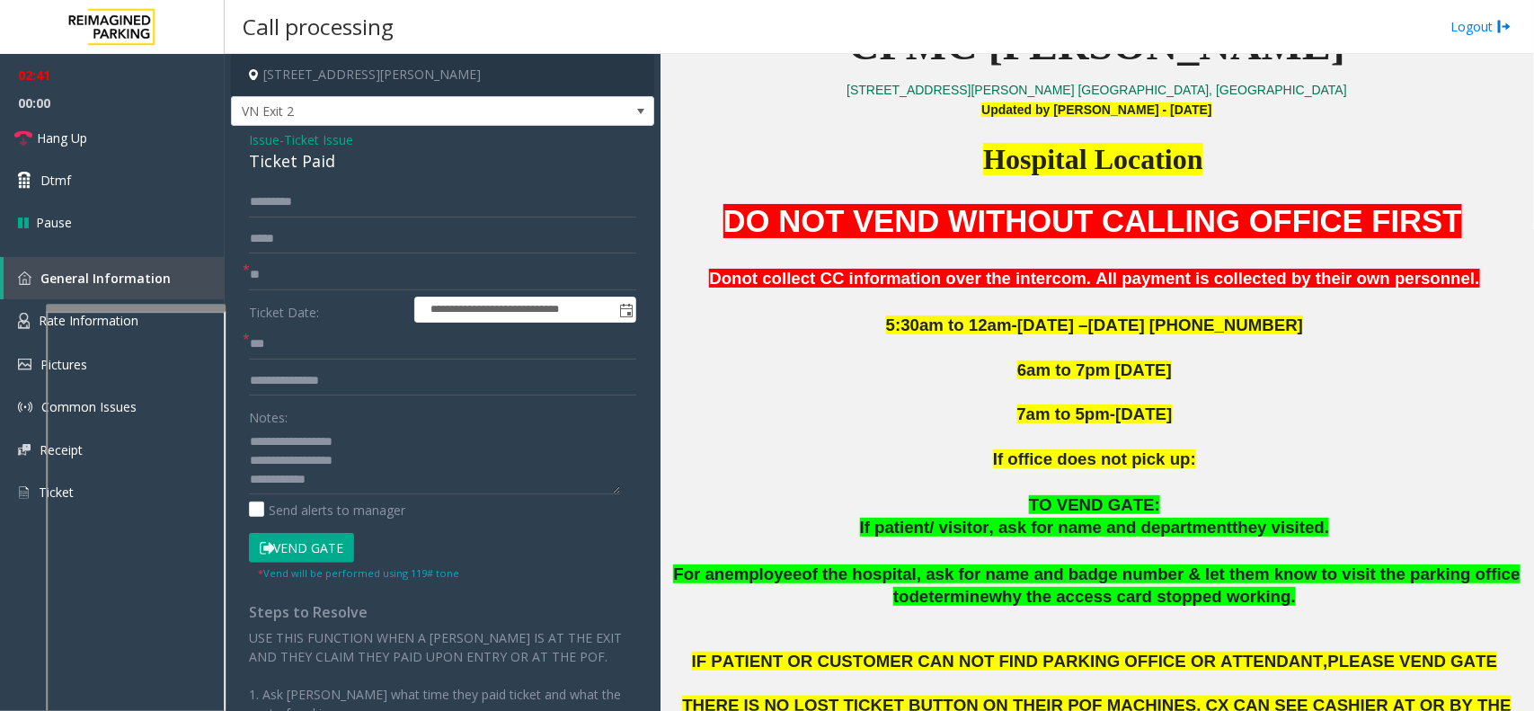
drag, startPoint x: 313, startPoint y: 209, endPoint x: 403, endPoint y: 157, distance: 103.9
click at [403, 157] on div "Ticket Paid" at bounding box center [442, 161] width 387 height 24
click at [259, 203] on input "*********" at bounding box center [442, 202] width 387 height 31
click at [265, 203] on input "*********" at bounding box center [442, 202] width 387 height 31
click at [279, 196] on input "*********" at bounding box center [442, 202] width 387 height 31
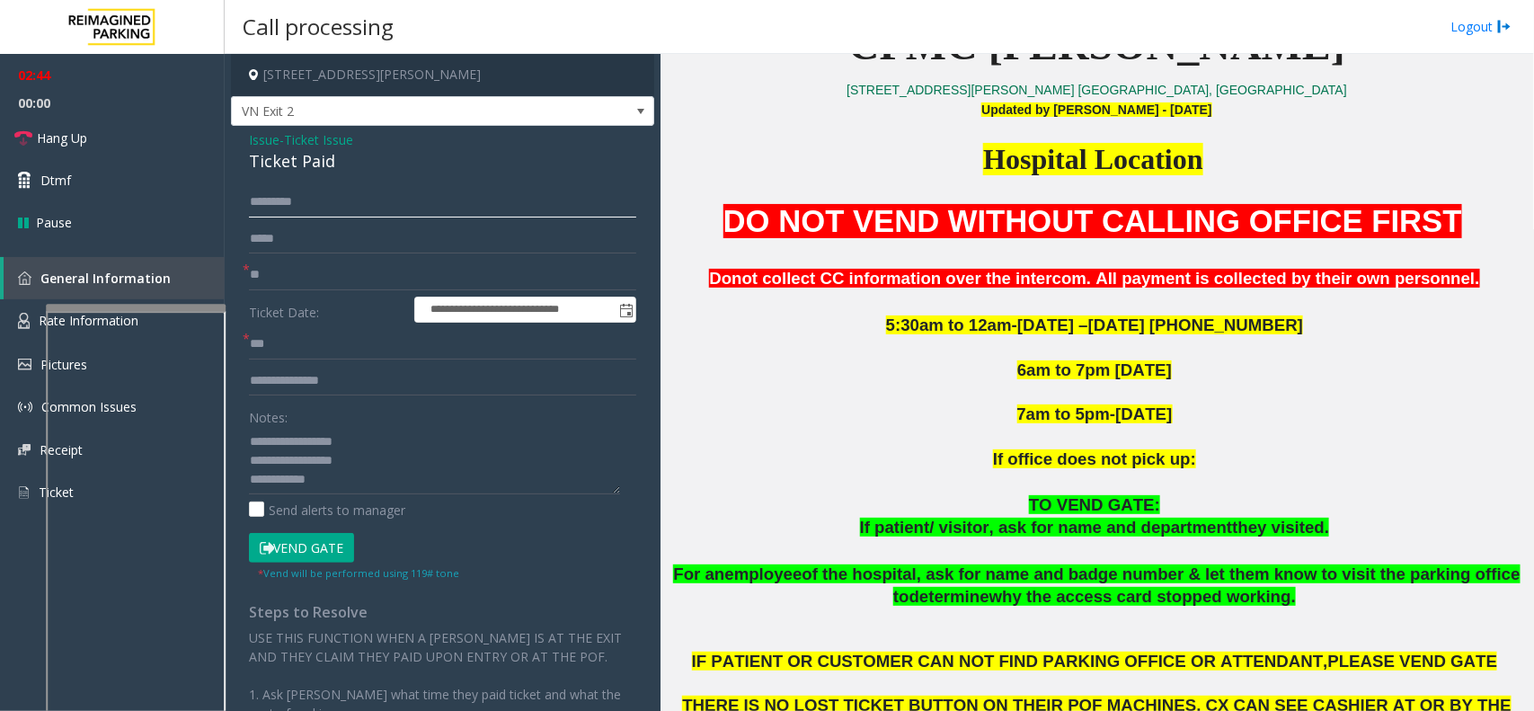
click at [280, 199] on input "*********" at bounding box center [442, 202] width 387 height 31
click at [289, 198] on input "*********" at bounding box center [442, 202] width 387 height 31
click at [294, 199] on input "*********" at bounding box center [442, 202] width 387 height 31
click at [298, 199] on input "*********" at bounding box center [442, 202] width 387 height 31
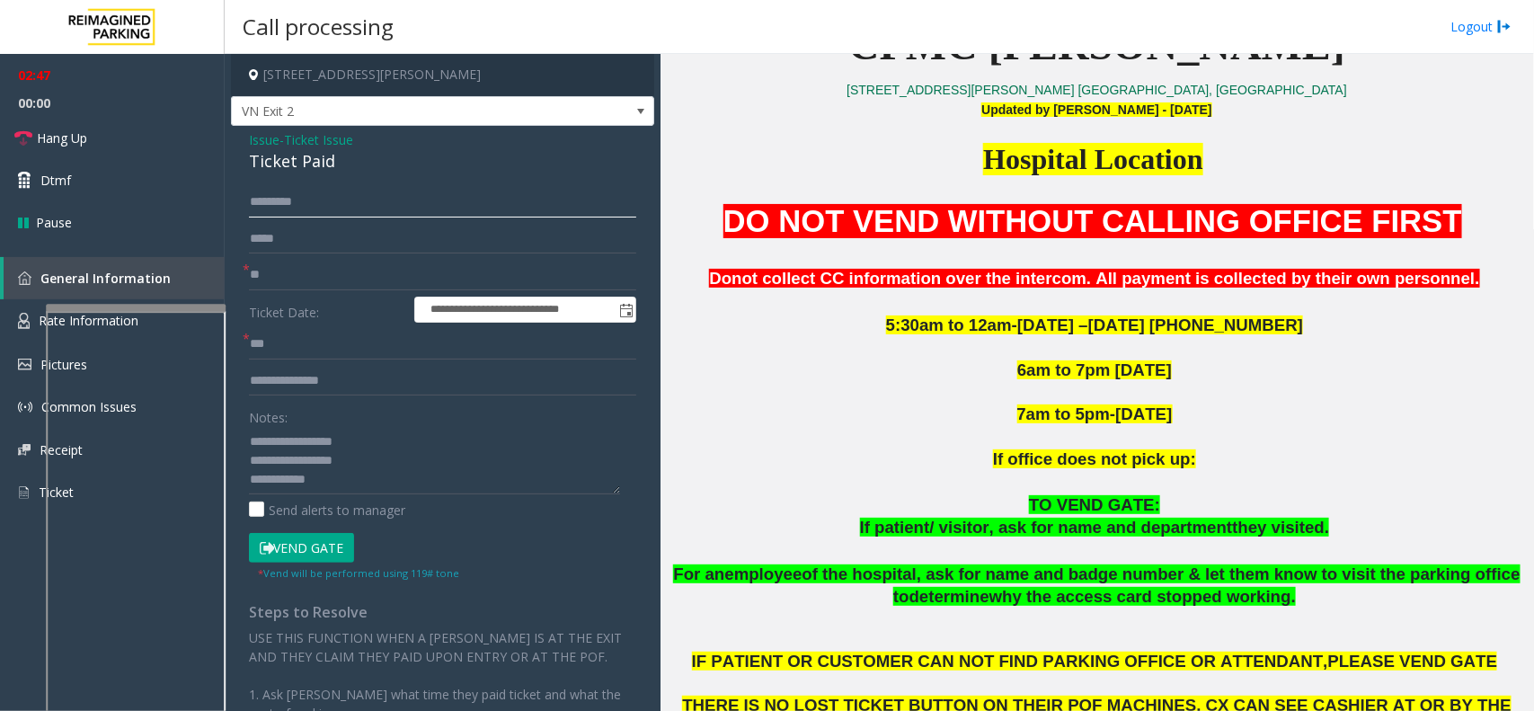
click at [298, 199] on input "*********" at bounding box center [442, 202] width 387 height 31
type input "*********"
click at [304, 548] on button "Vend Gate" at bounding box center [301, 548] width 105 height 31
click at [338, 468] on textarea at bounding box center [434, 460] width 371 height 67
click at [322, 487] on textarea at bounding box center [434, 460] width 371 height 67
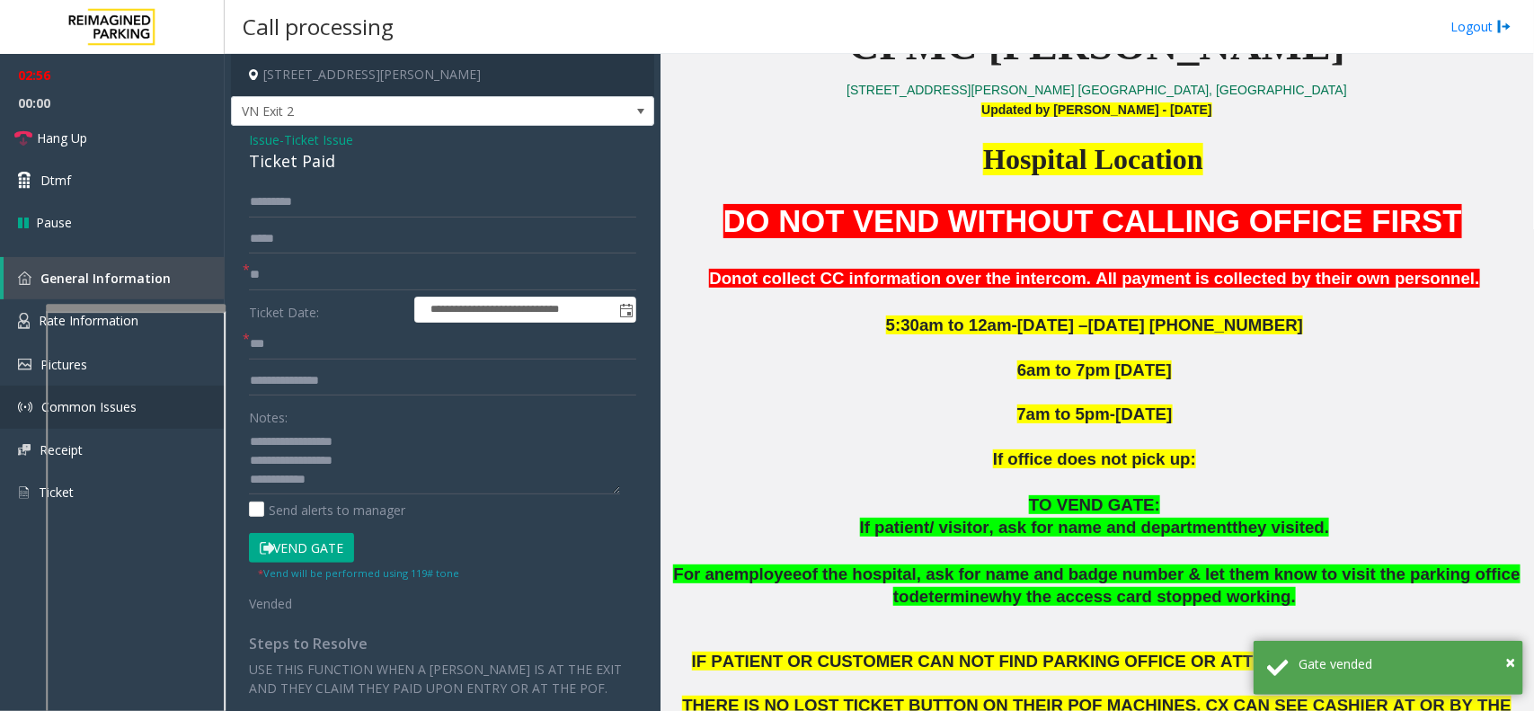
scroll to position [37, 0]
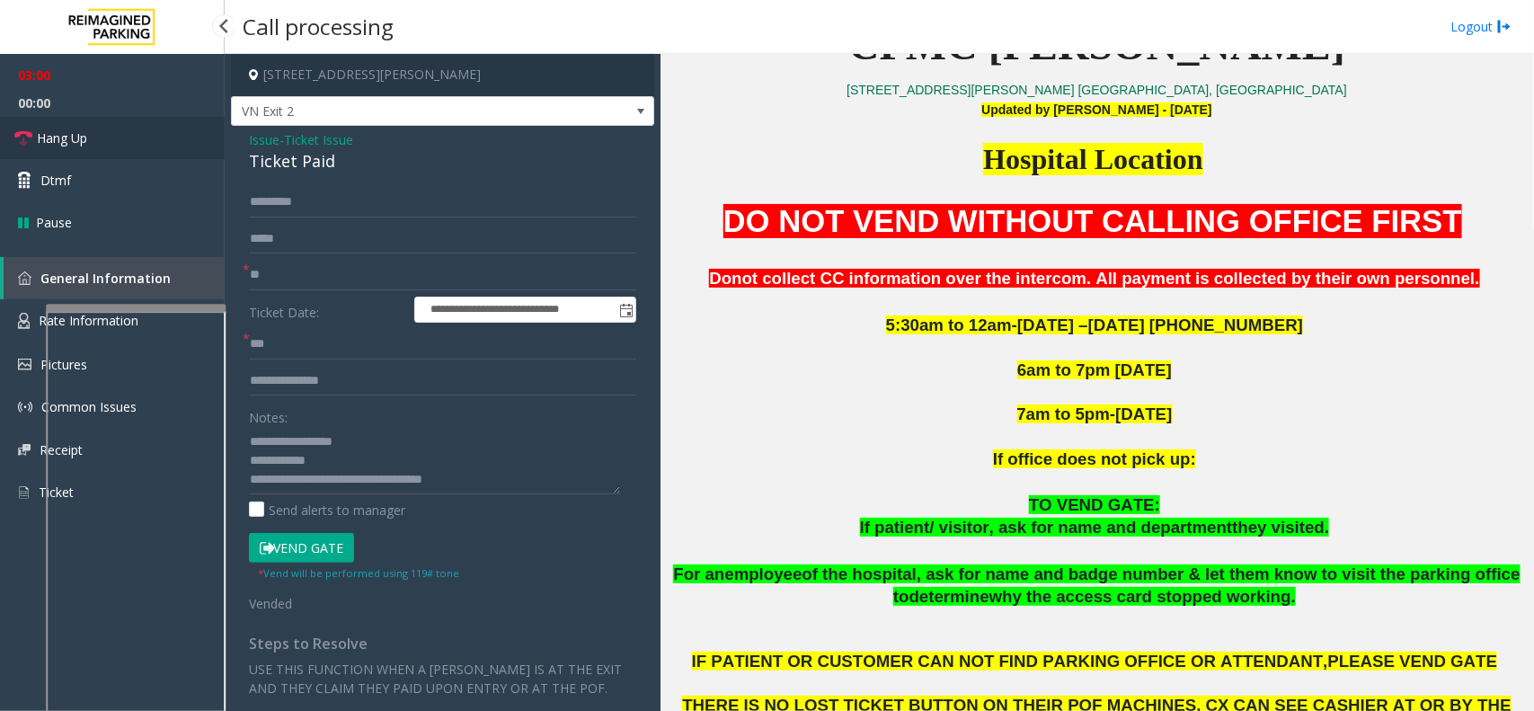
click at [150, 135] on link "Hang Up" at bounding box center [112, 138] width 225 height 42
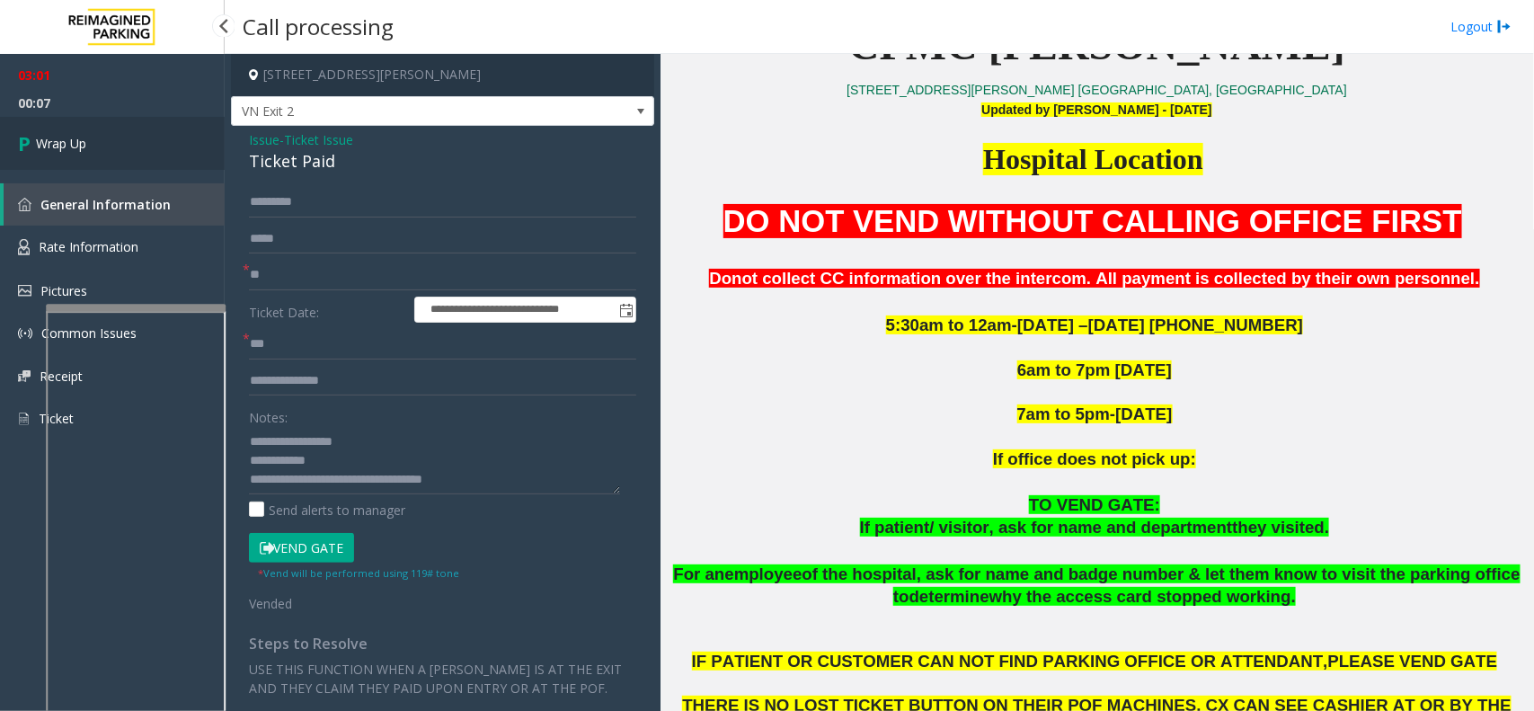
click at [172, 163] on link "Wrap Up" at bounding box center [112, 143] width 225 height 53
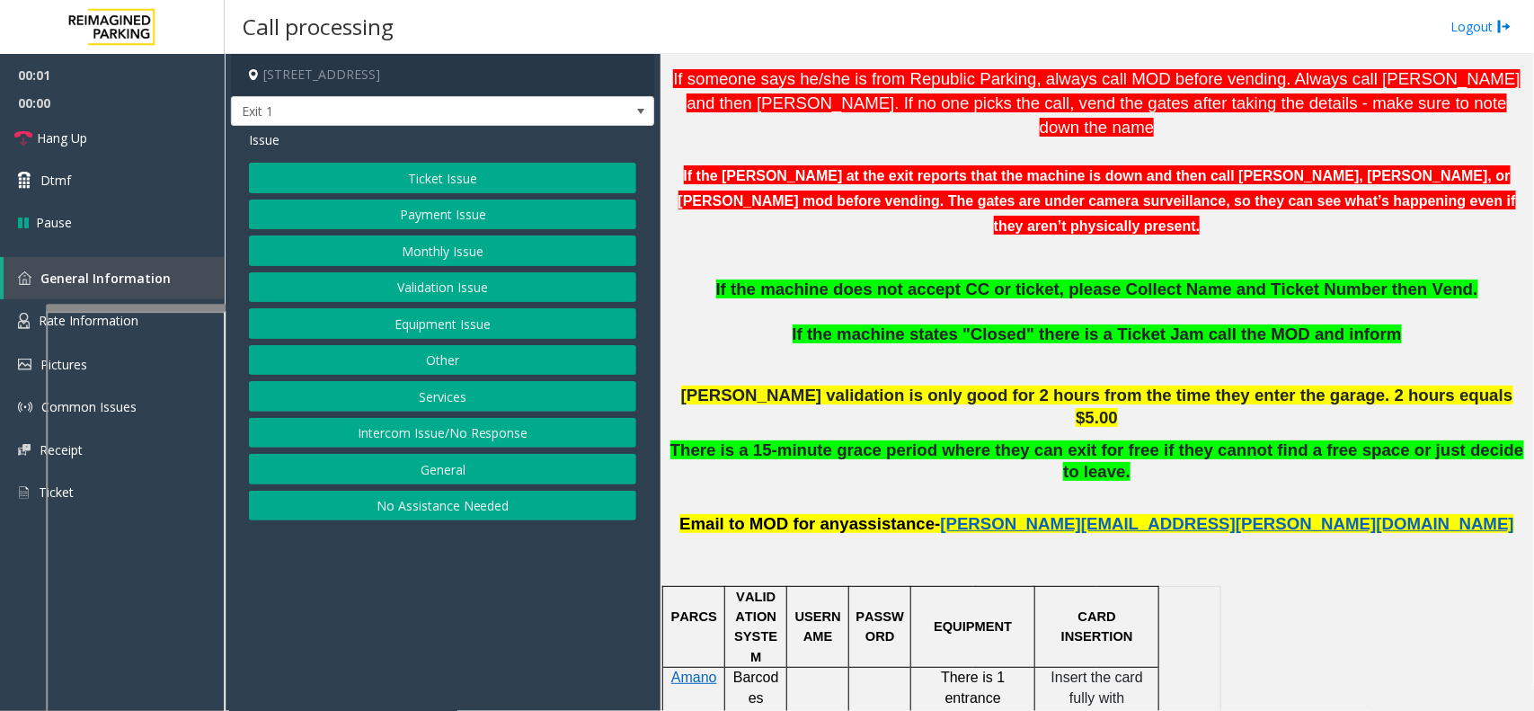
scroll to position [674, 0]
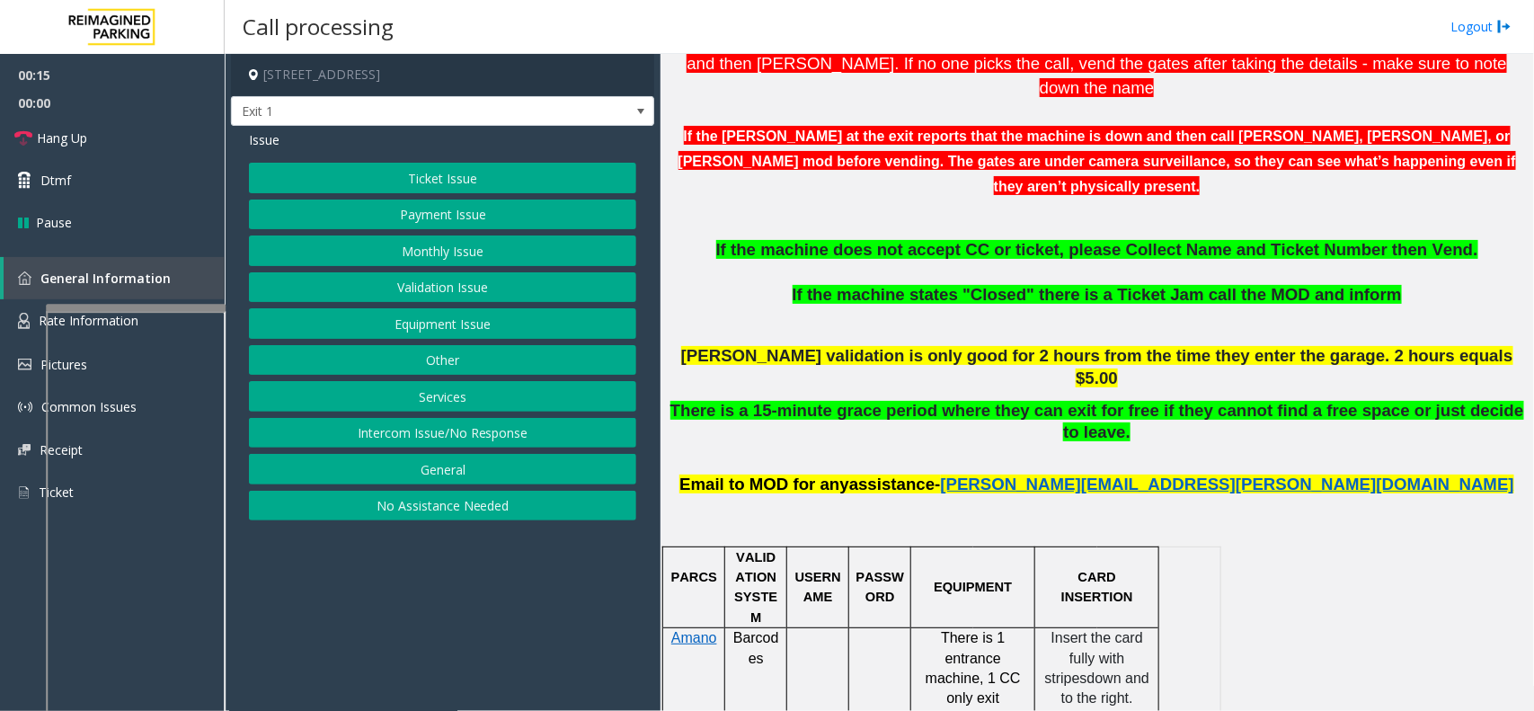
click at [492, 185] on button "Ticket Issue" at bounding box center [442, 178] width 387 height 31
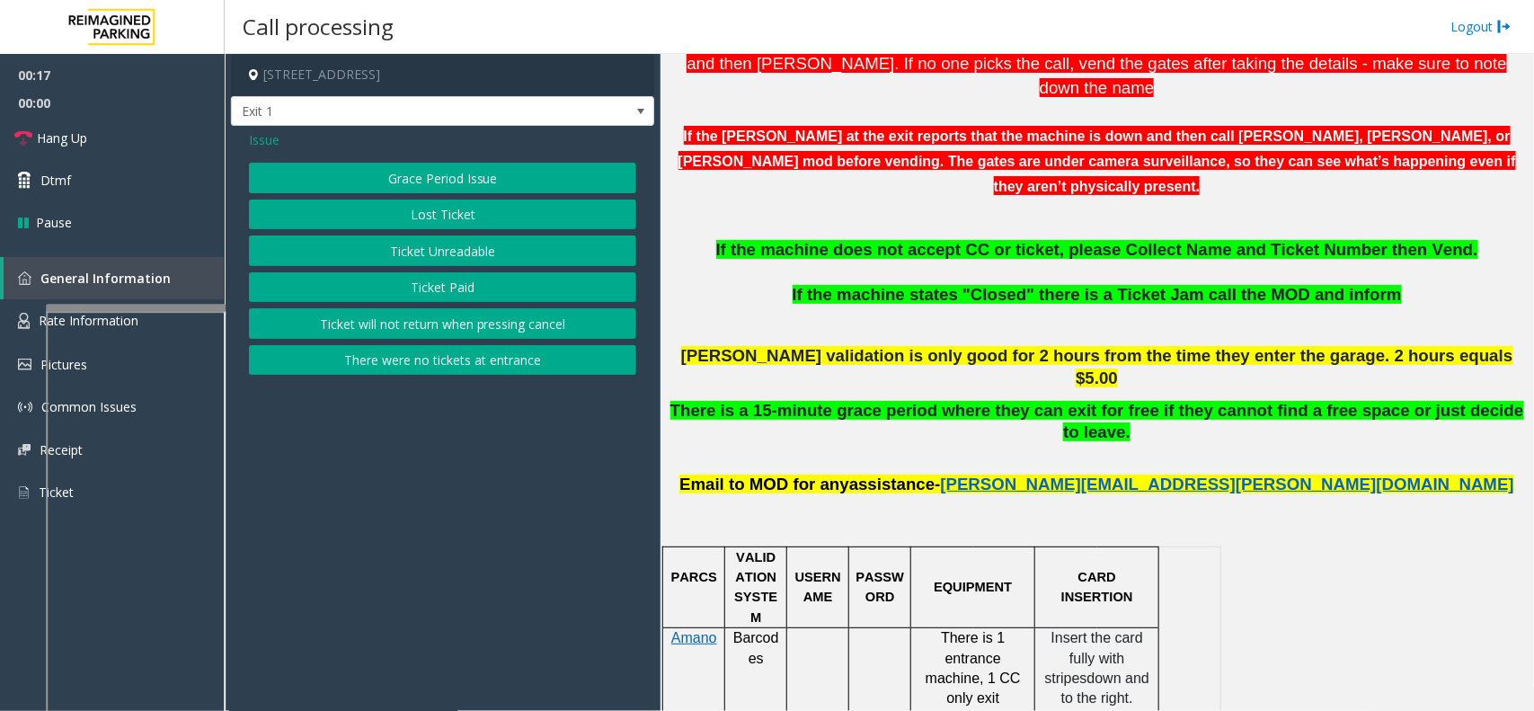
click at [258, 141] on span "Issue" at bounding box center [264, 139] width 31 height 19
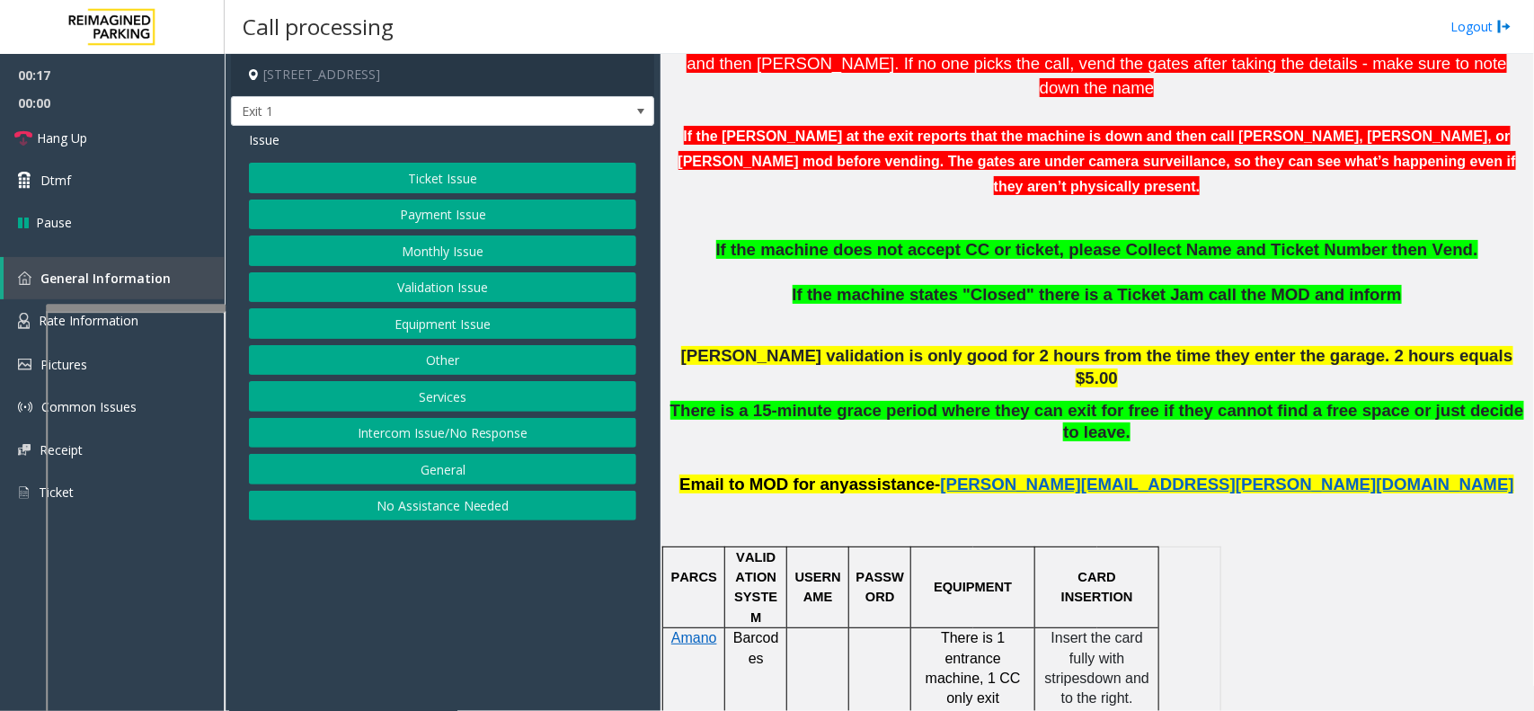
click at [401, 211] on button "Payment Issue" at bounding box center [442, 215] width 387 height 31
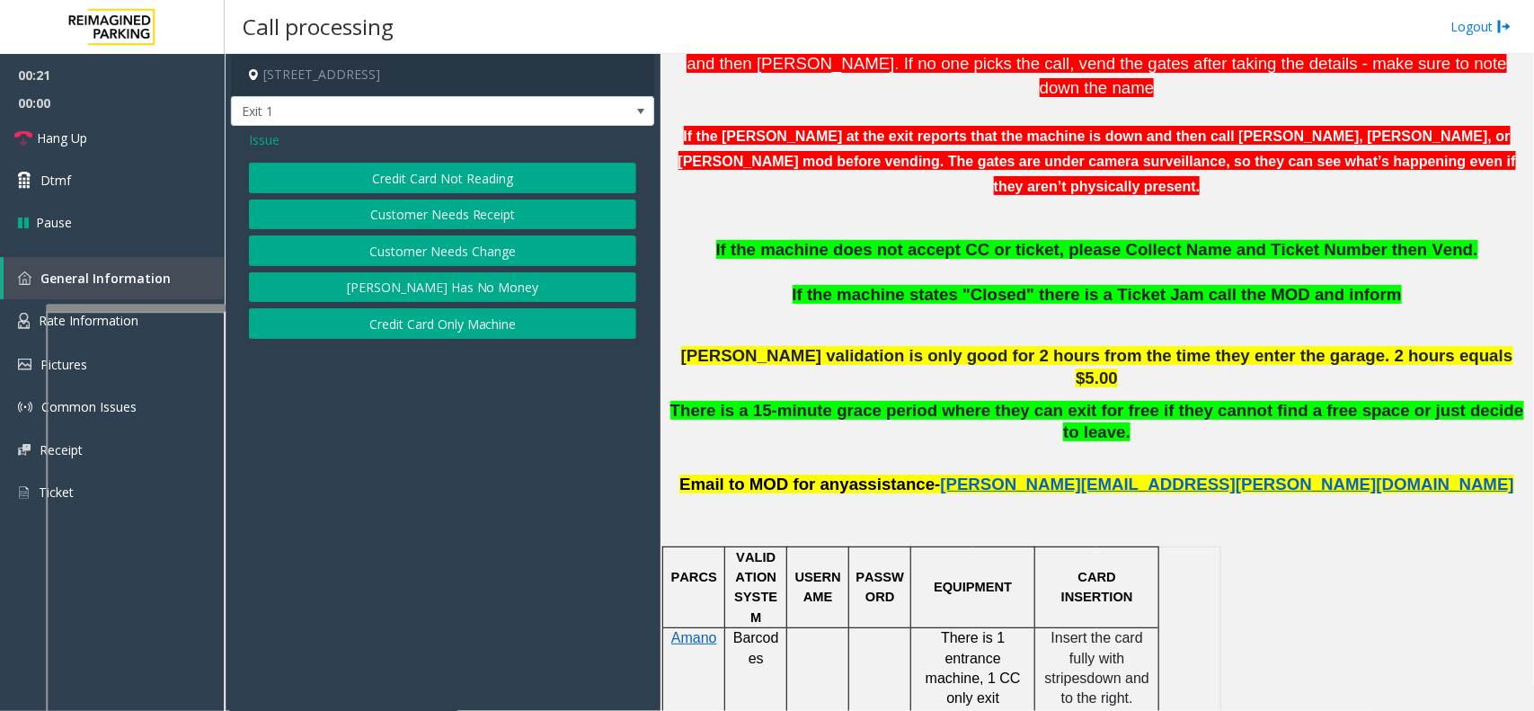
click at [407, 184] on button "Credit Card Not Reading" at bounding box center [442, 178] width 387 height 31
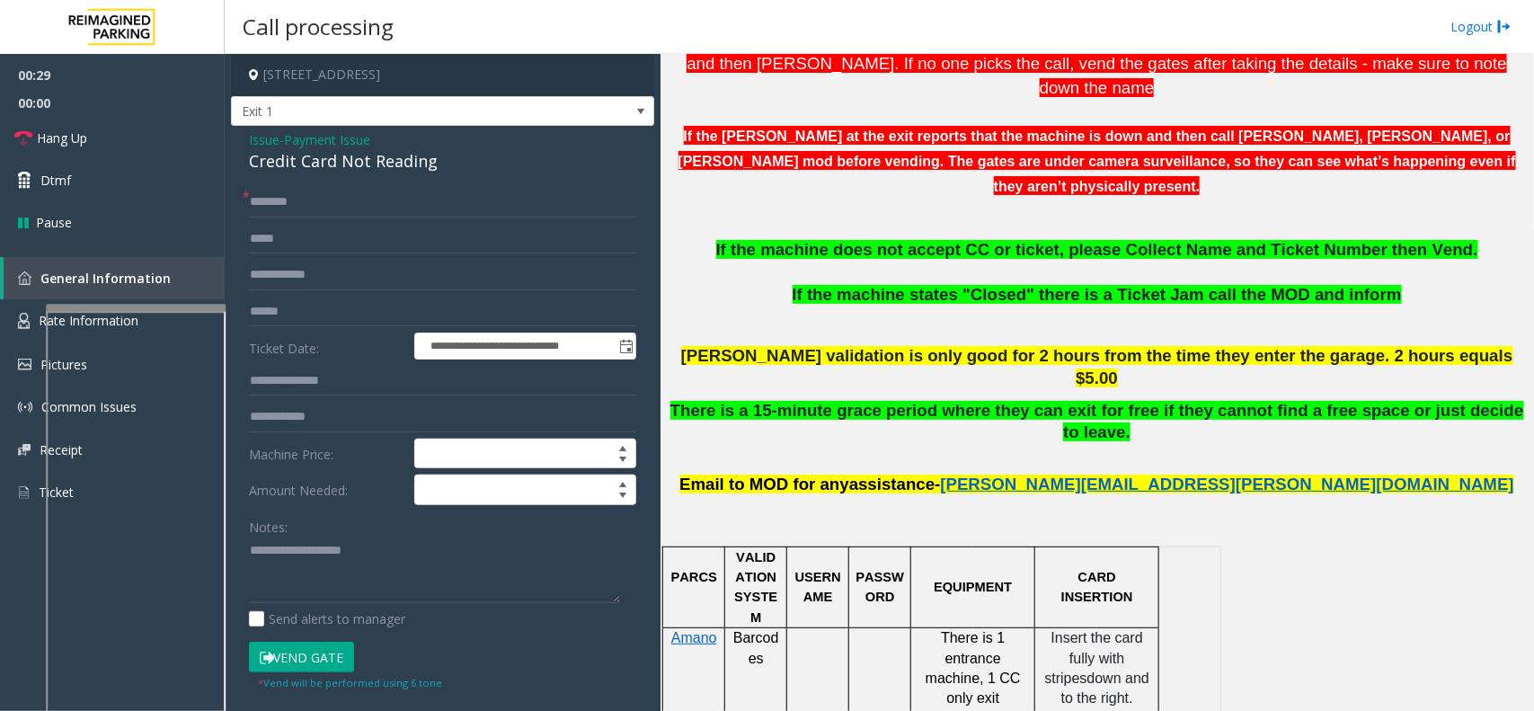
click at [331, 132] on span "Payment Issue" at bounding box center [327, 139] width 86 height 19
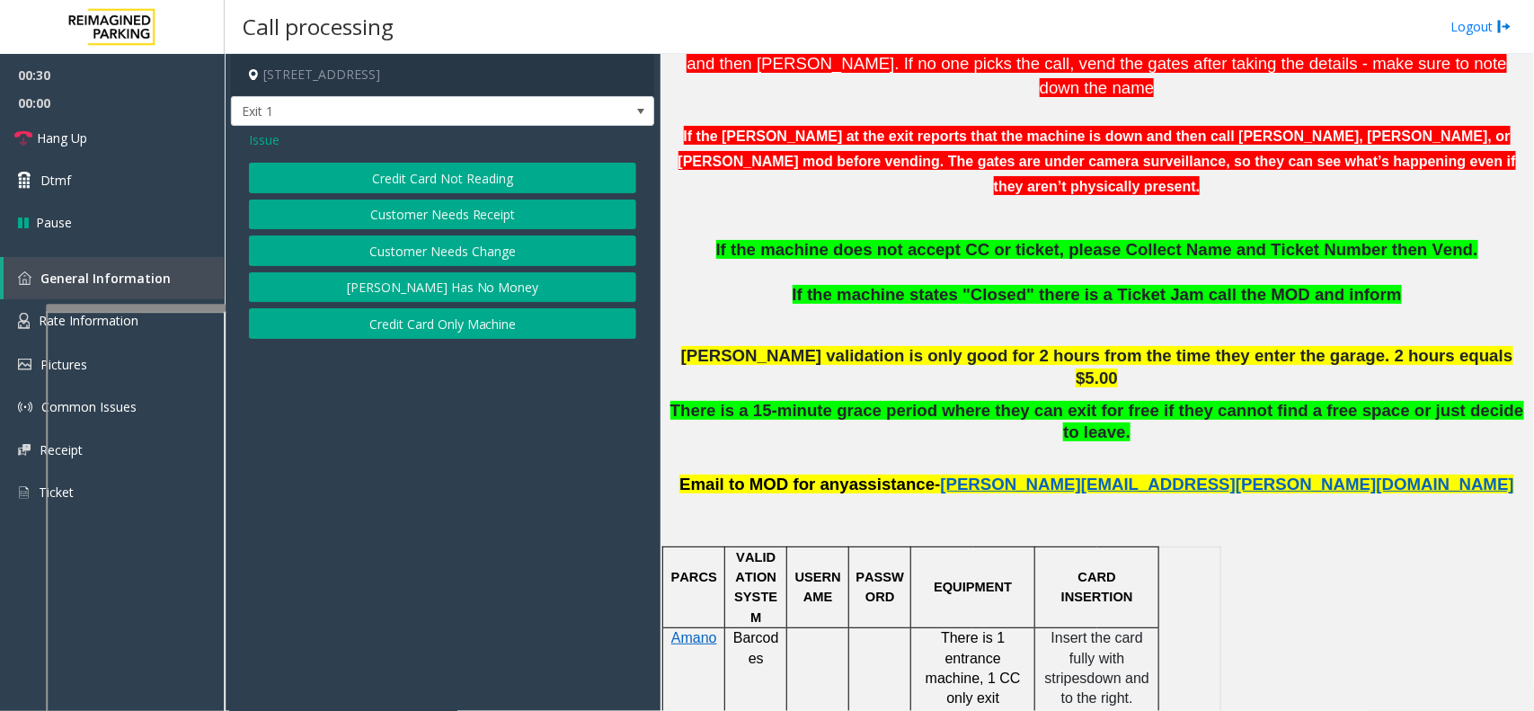
click at [272, 144] on span "Issue" at bounding box center [264, 139] width 31 height 19
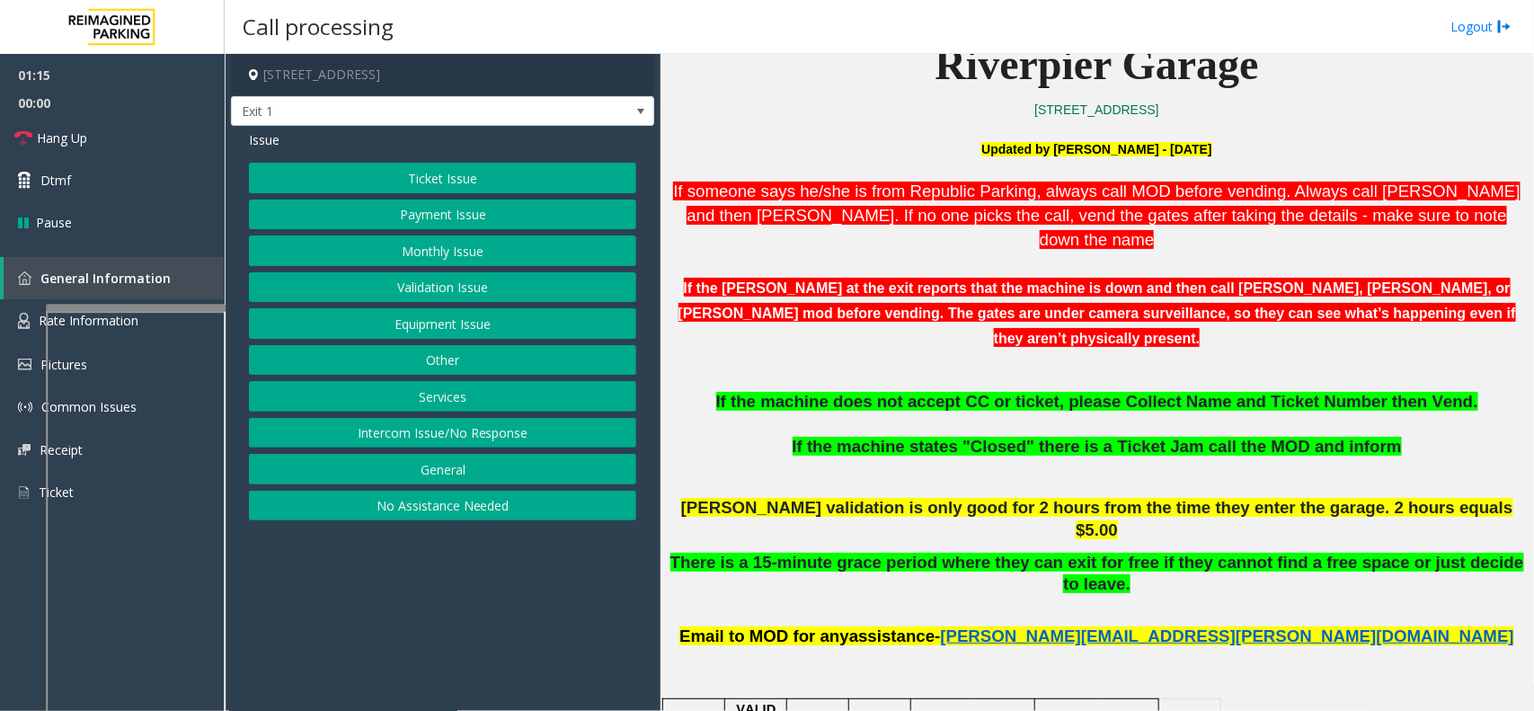
scroll to position [562, 0]
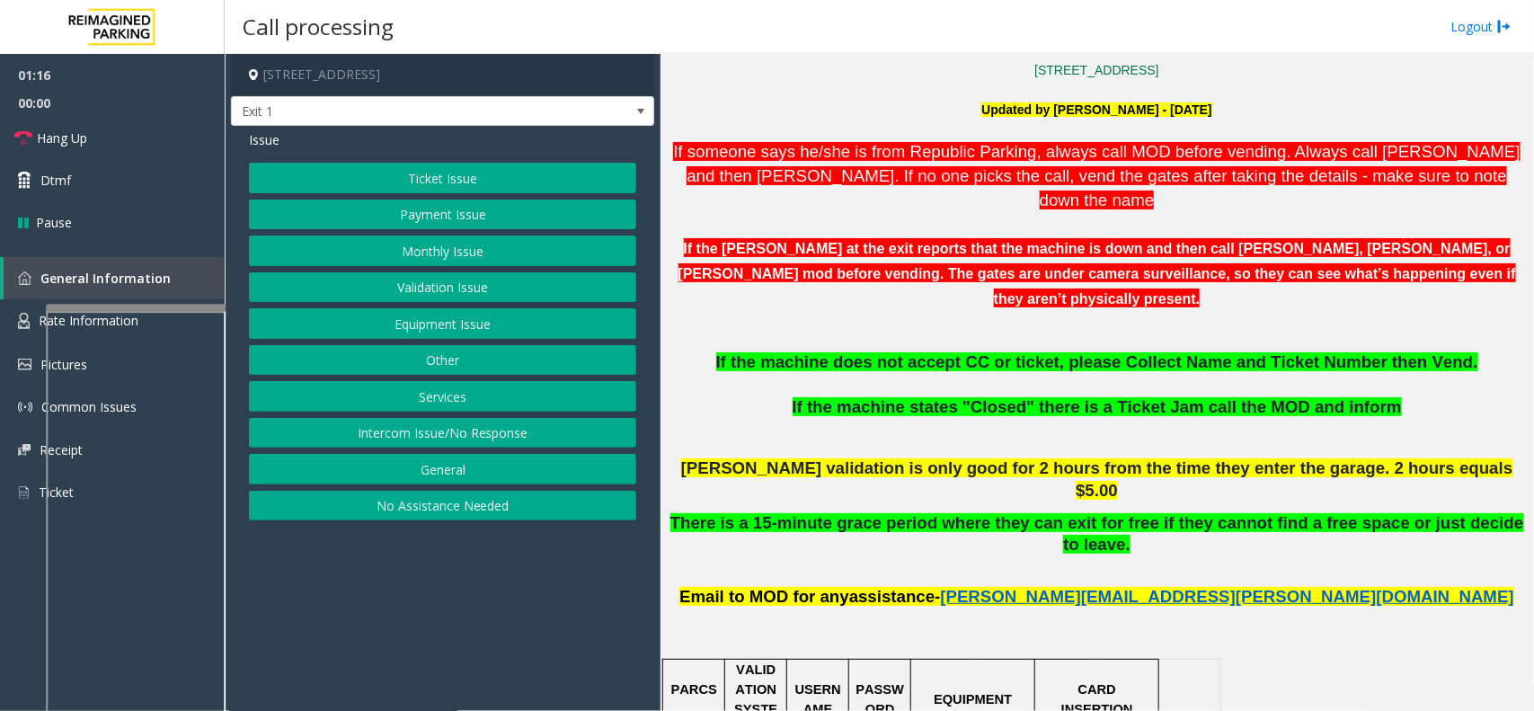
click at [504, 245] on button "Monthly Issue" at bounding box center [442, 251] width 387 height 31
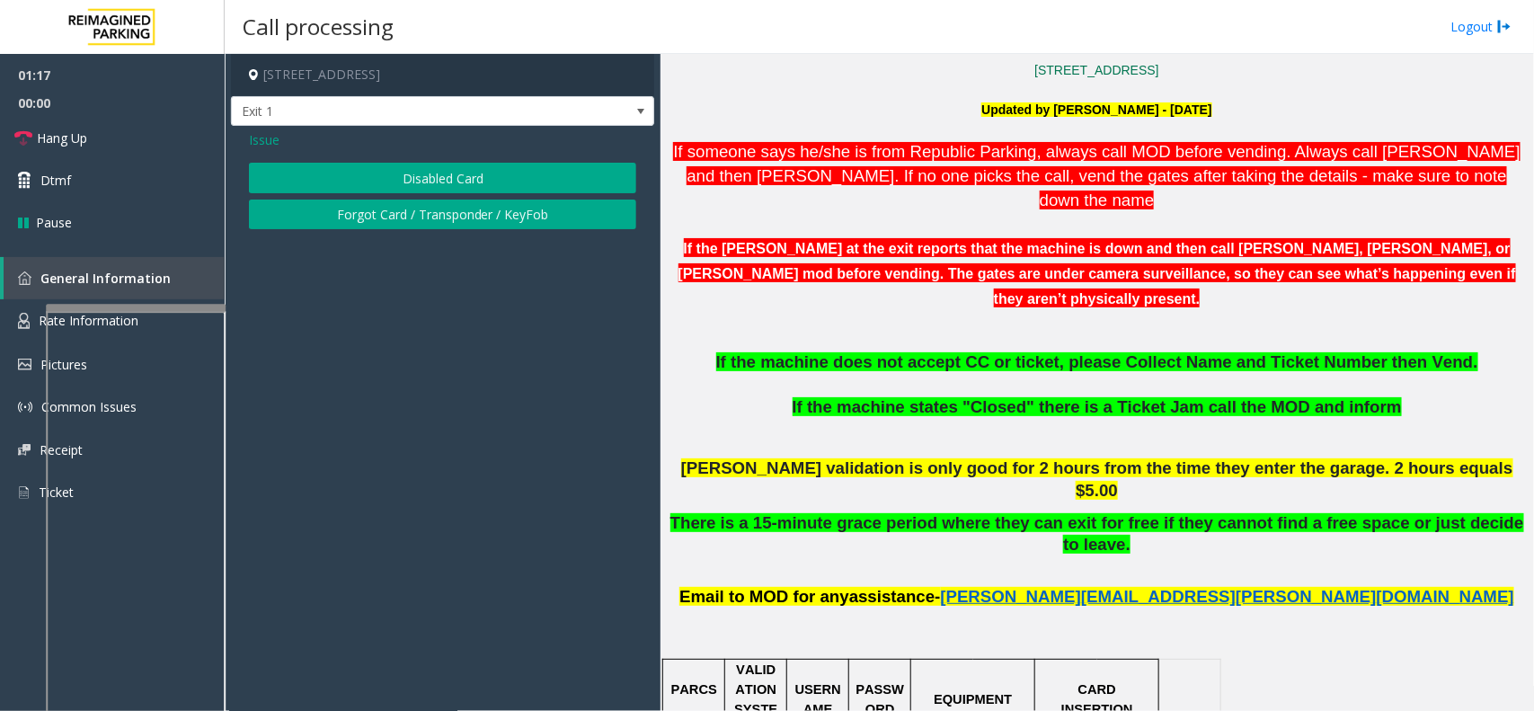
click at [405, 180] on button "Disabled Card" at bounding box center [442, 178] width 387 height 31
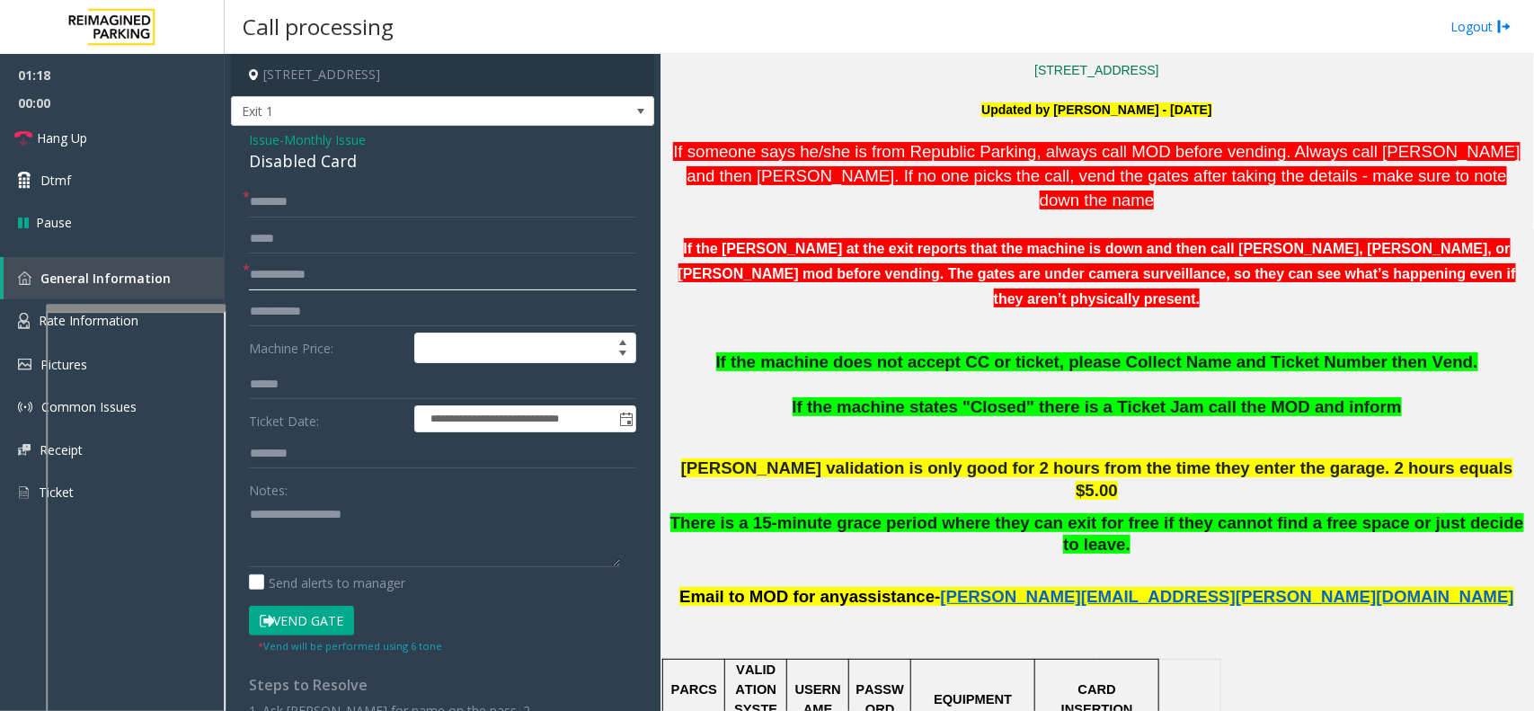
click at [252, 262] on input "text" at bounding box center [442, 275] width 387 height 31
click at [324, 164] on div "Disabled Card" at bounding box center [442, 161] width 387 height 24
type textarea "**********"
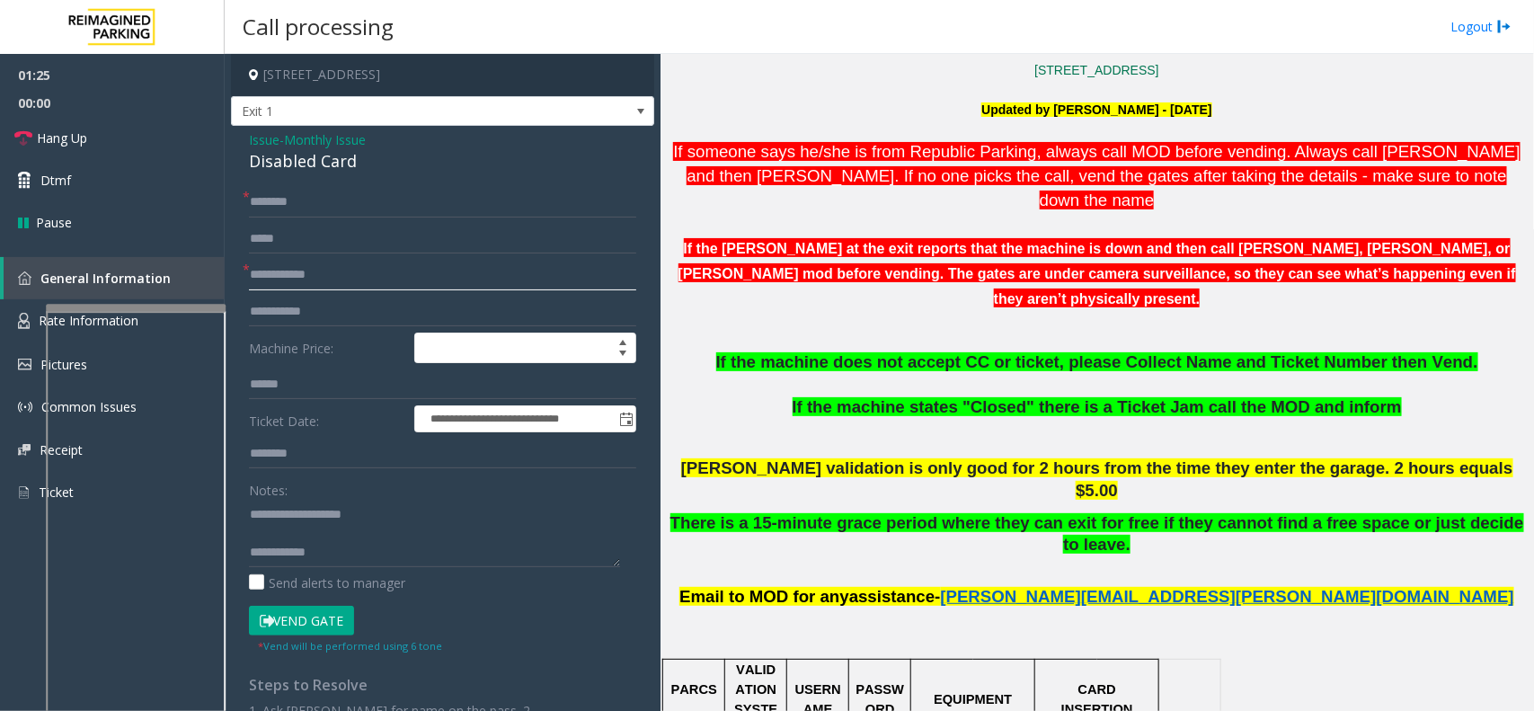
click at [391, 280] on input "text" at bounding box center [442, 275] width 387 height 31
click at [384, 200] on input "text" at bounding box center [442, 202] width 387 height 31
click at [286, 281] on input "*******" at bounding box center [442, 275] width 387 height 31
type input "********"
click at [267, 214] on input "text" at bounding box center [442, 202] width 387 height 31
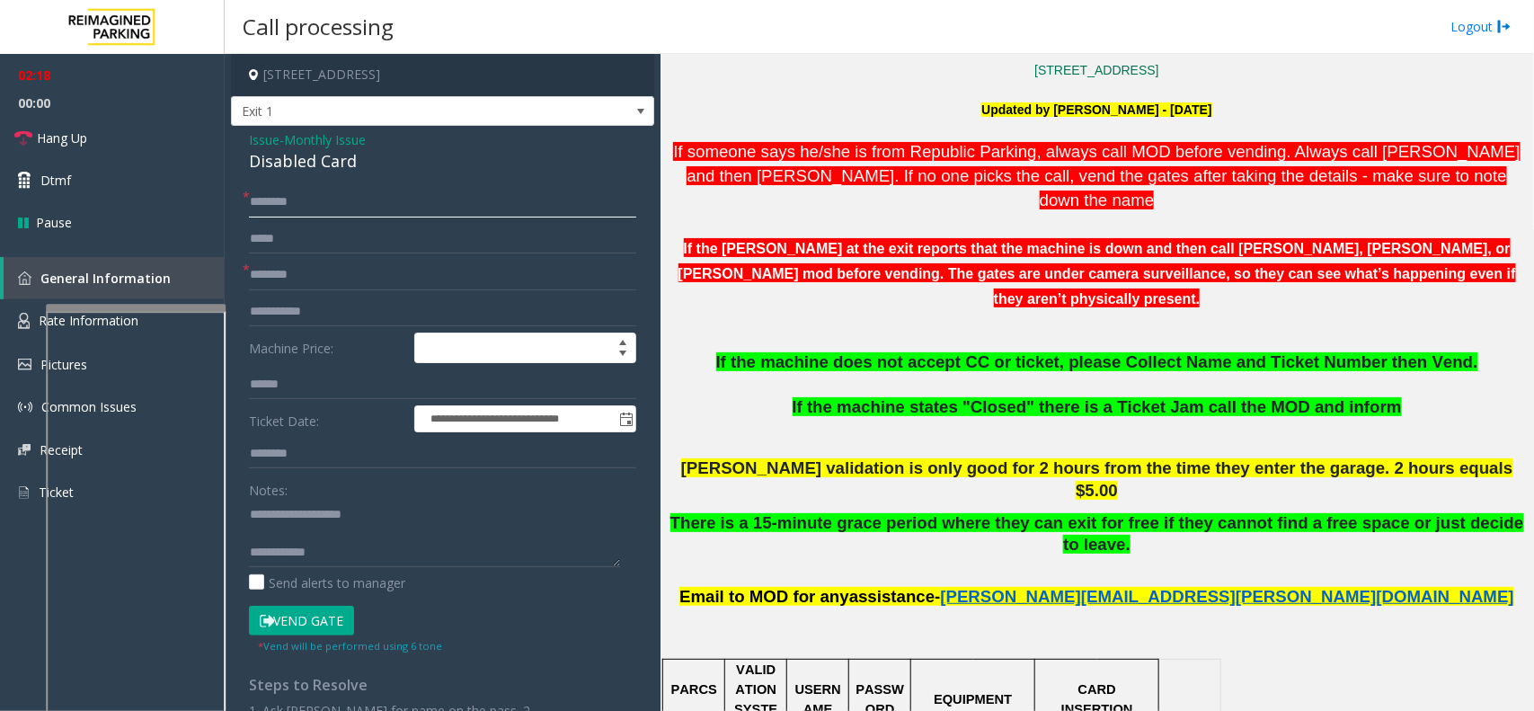
drag, startPoint x: 274, startPoint y: 200, endPoint x: 585, endPoint y: 187, distance: 311.3
click at [585, 187] on input "********" at bounding box center [442, 202] width 387 height 31
type input "**********"
click at [316, 627] on button "Vend Gate" at bounding box center [301, 621] width 105 height 31
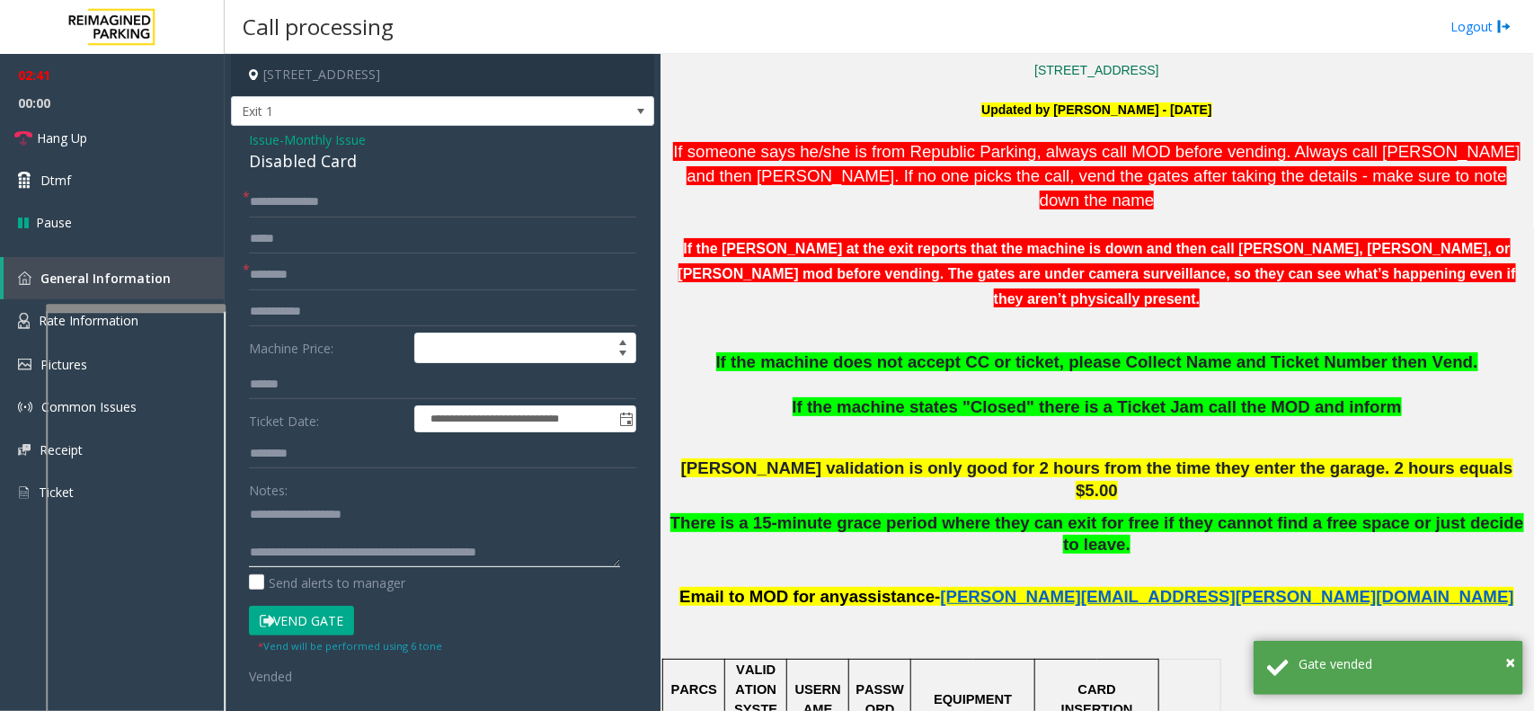
scroll to position [449, 0]
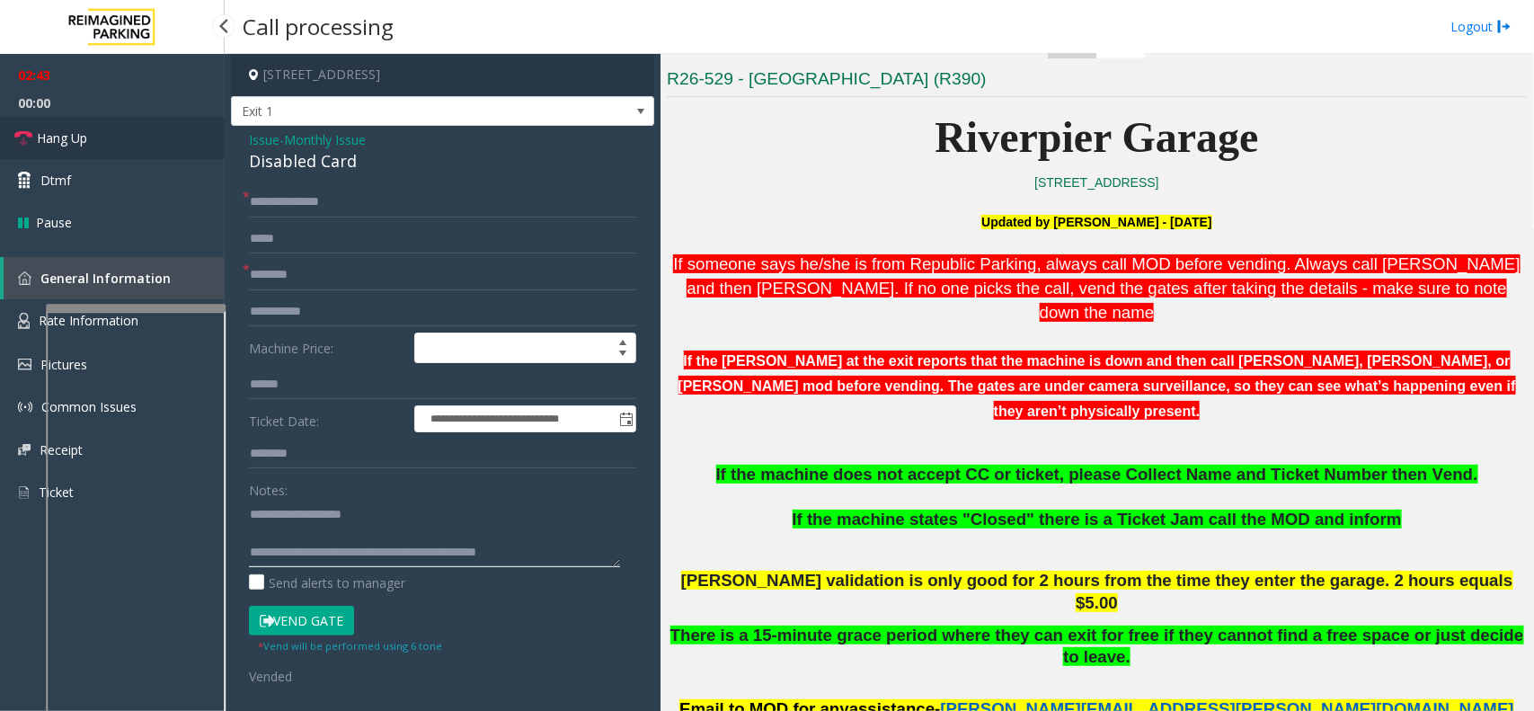
type textarea "**********"
click at [127, 146] on link "Hang Up" at bounding box center [112, 138] width 225 height 42
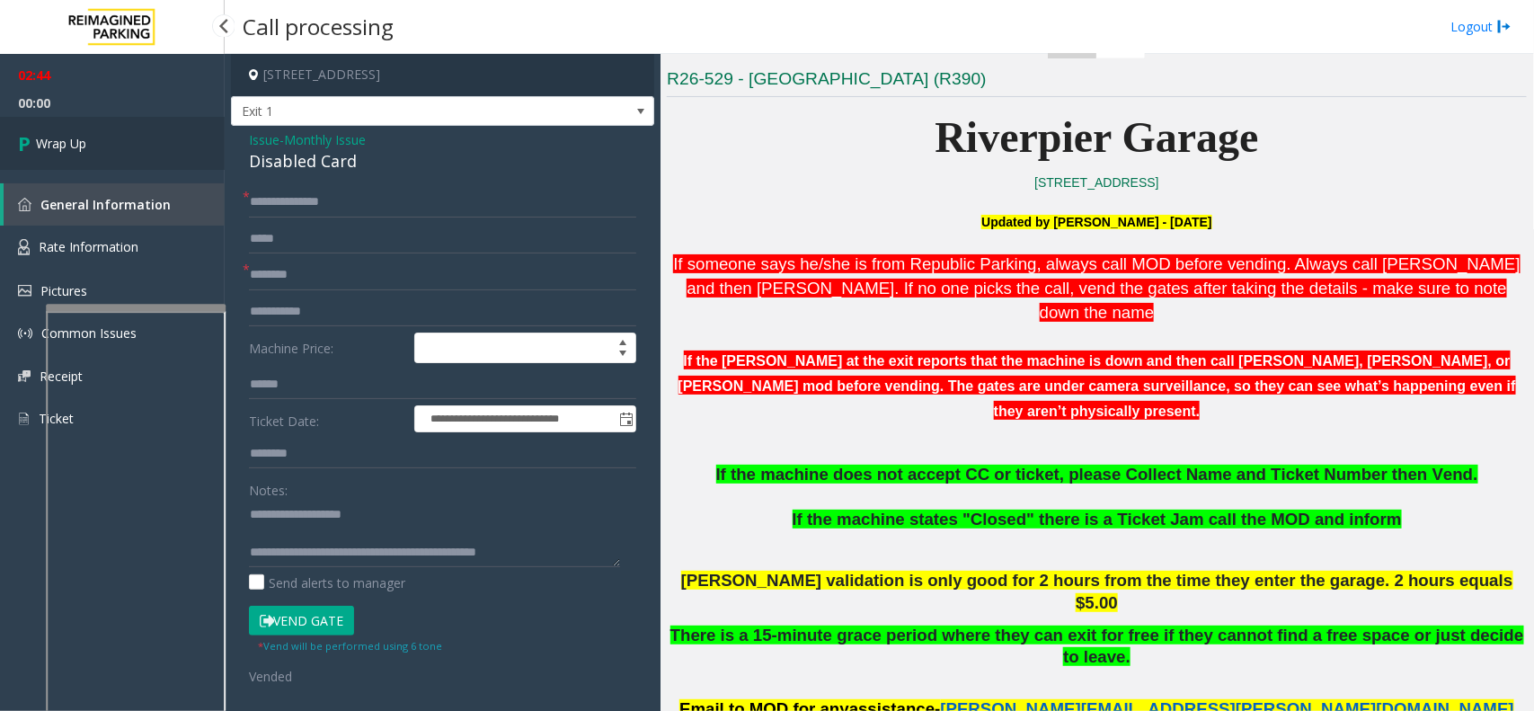
click at [30, 140] on icon at bounding box center [27, 144] width 18 height 30
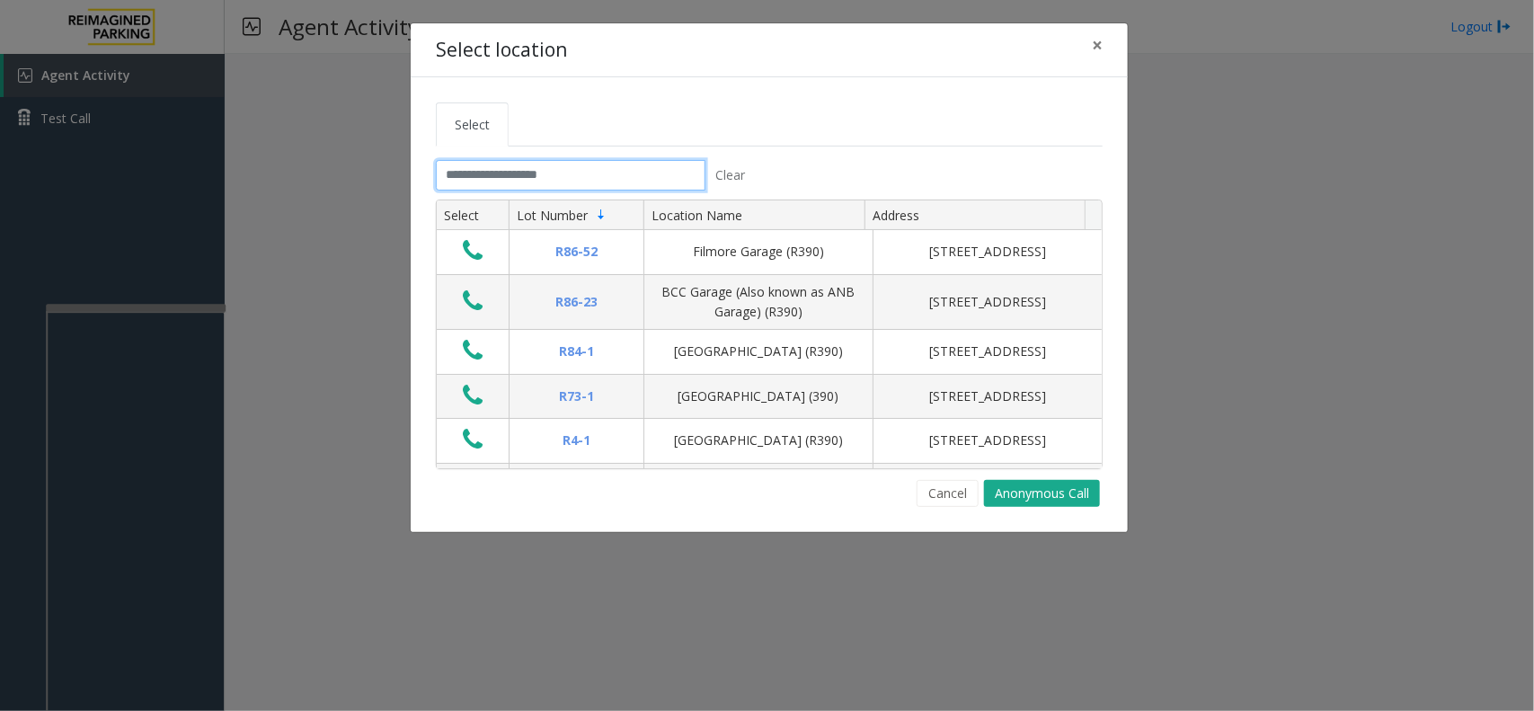
click at [538, 164] on input "text" at bounding box center [571, 175] width 270 height 31
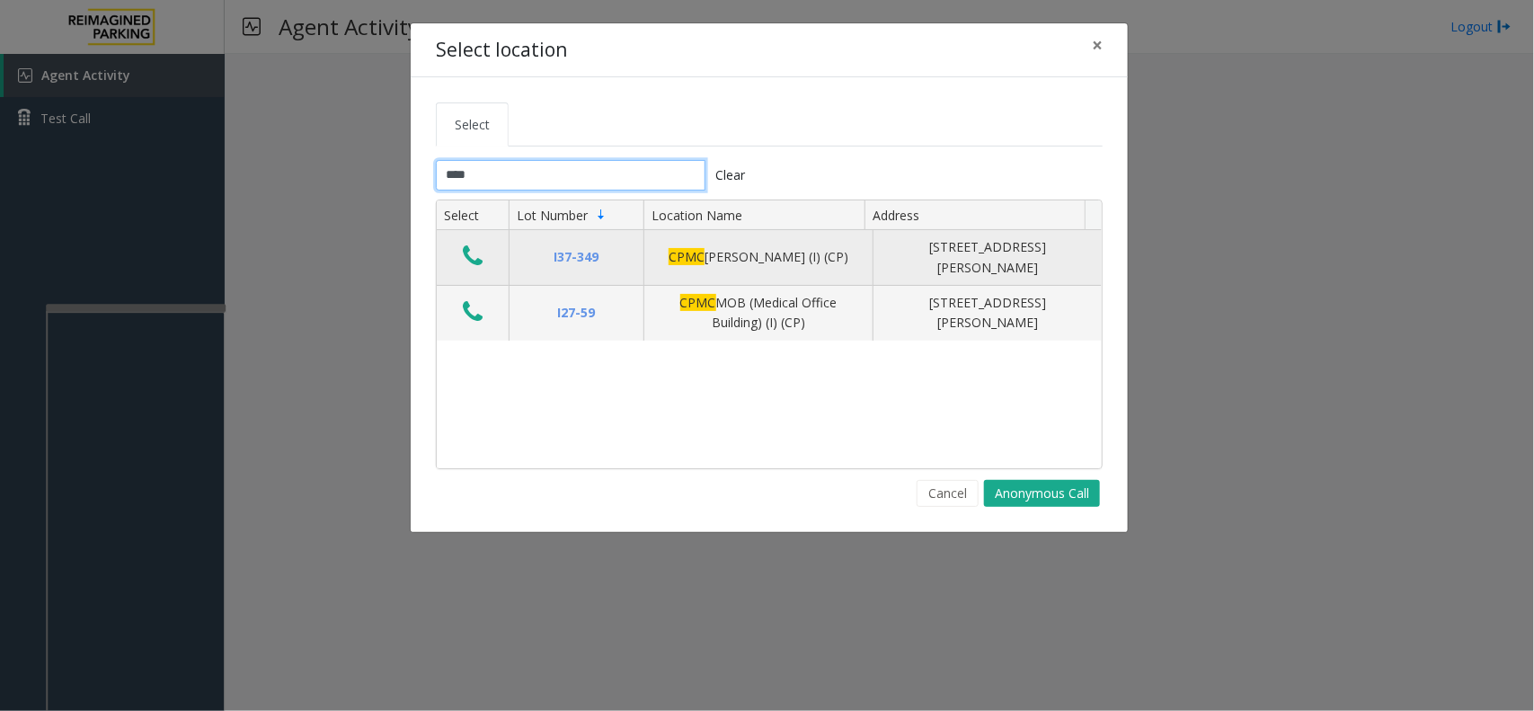
type input "****"
click at [467, 240] on td "Data table" at bounding box center [473, 258] width 72 height 56
click at [470, 267] on icon "Data table" at bounding box center [473, 256] width 20 height 25
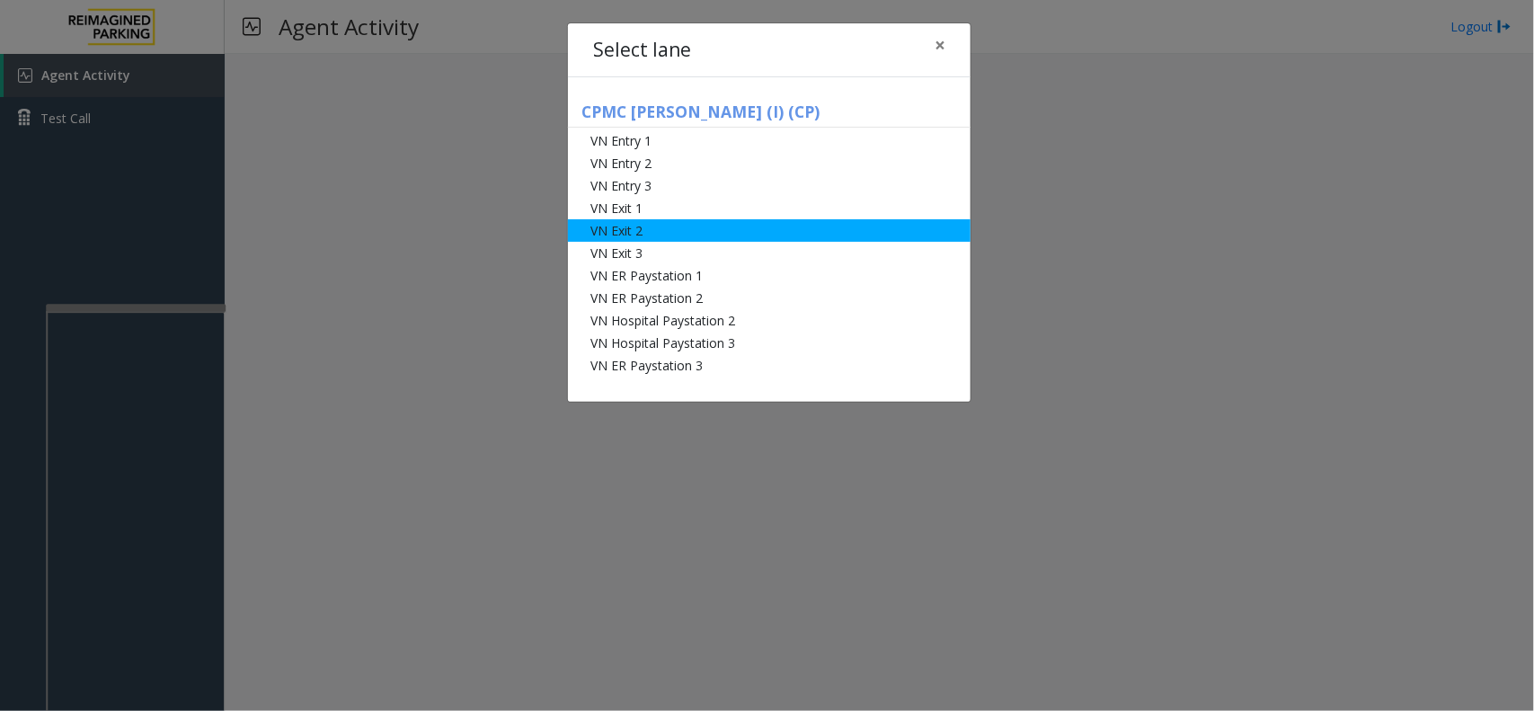
click at [699, 229] on li "VN Exit 2" at bounding box center [769, 230] width 403 height 22
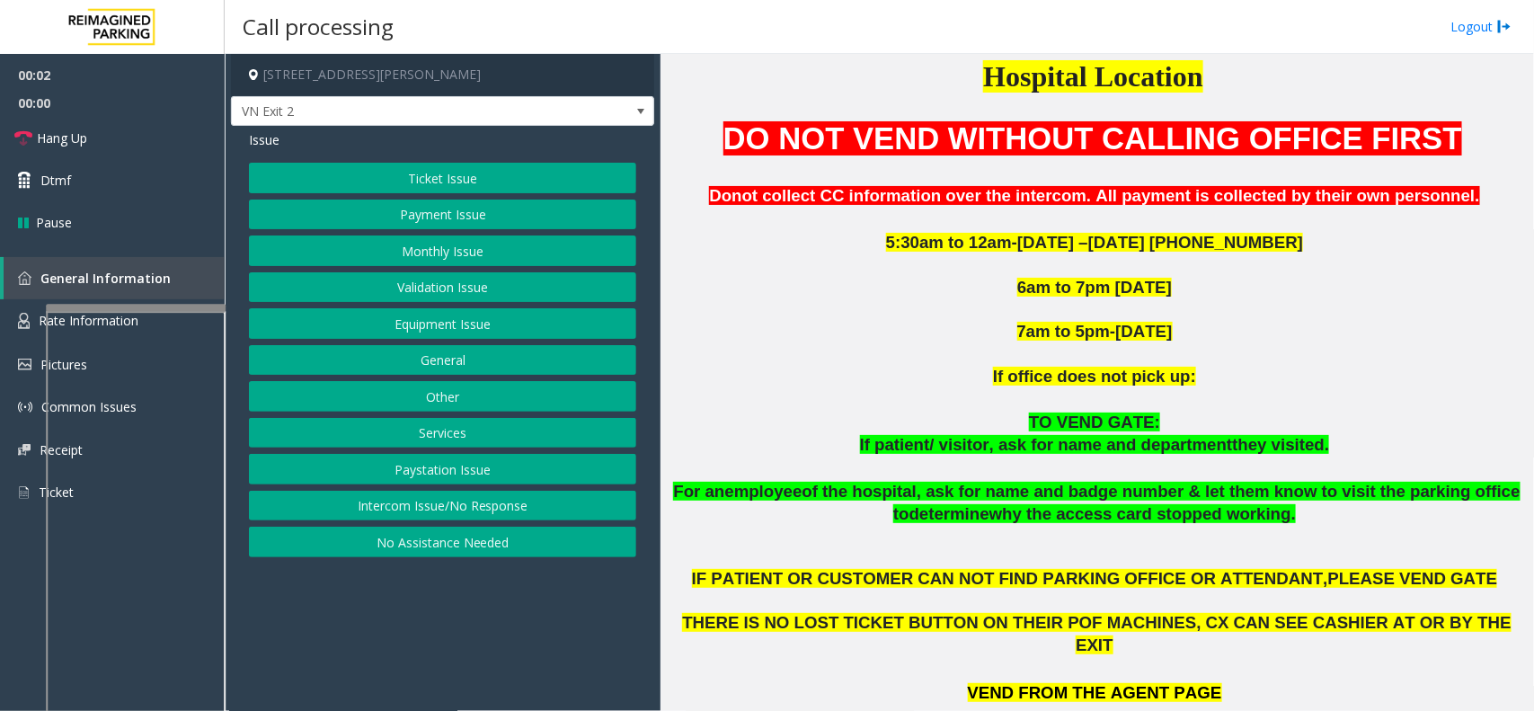
scroll to position [674, 0]
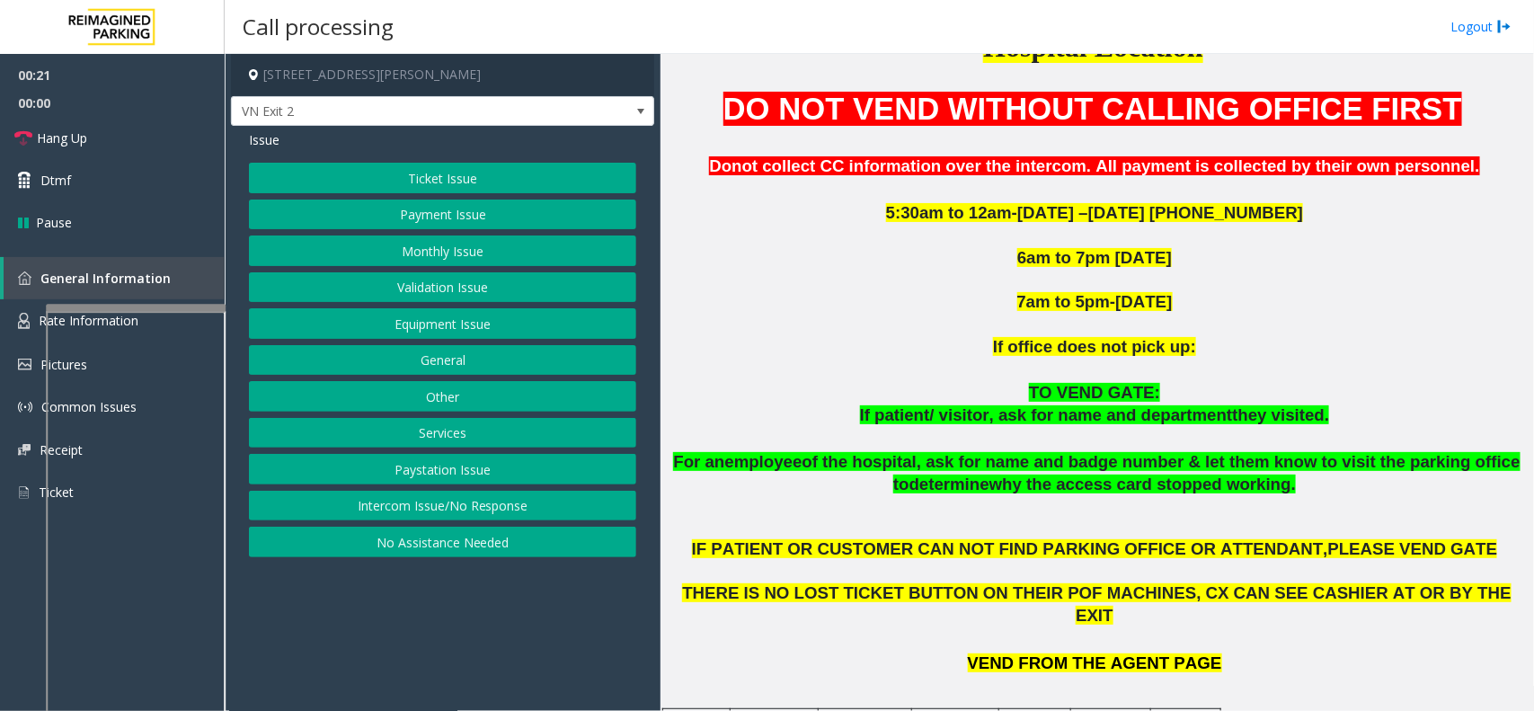
click at [456, 252] on button "Monthly Issue" at bounding box center [442, 251] width 387 height 31
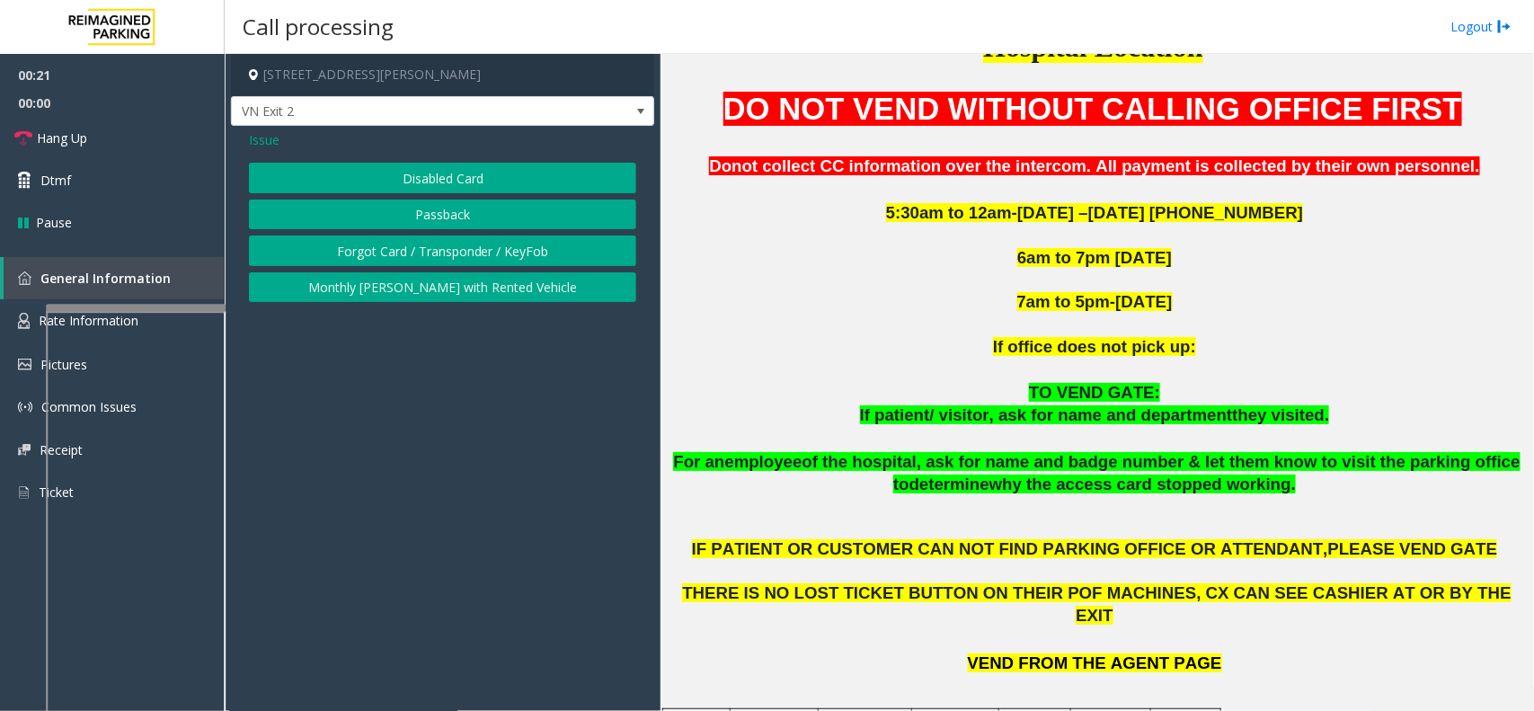
click at [450, 191] on button "Disabled Card" at bounding box center [442, 178] width 387 height 31
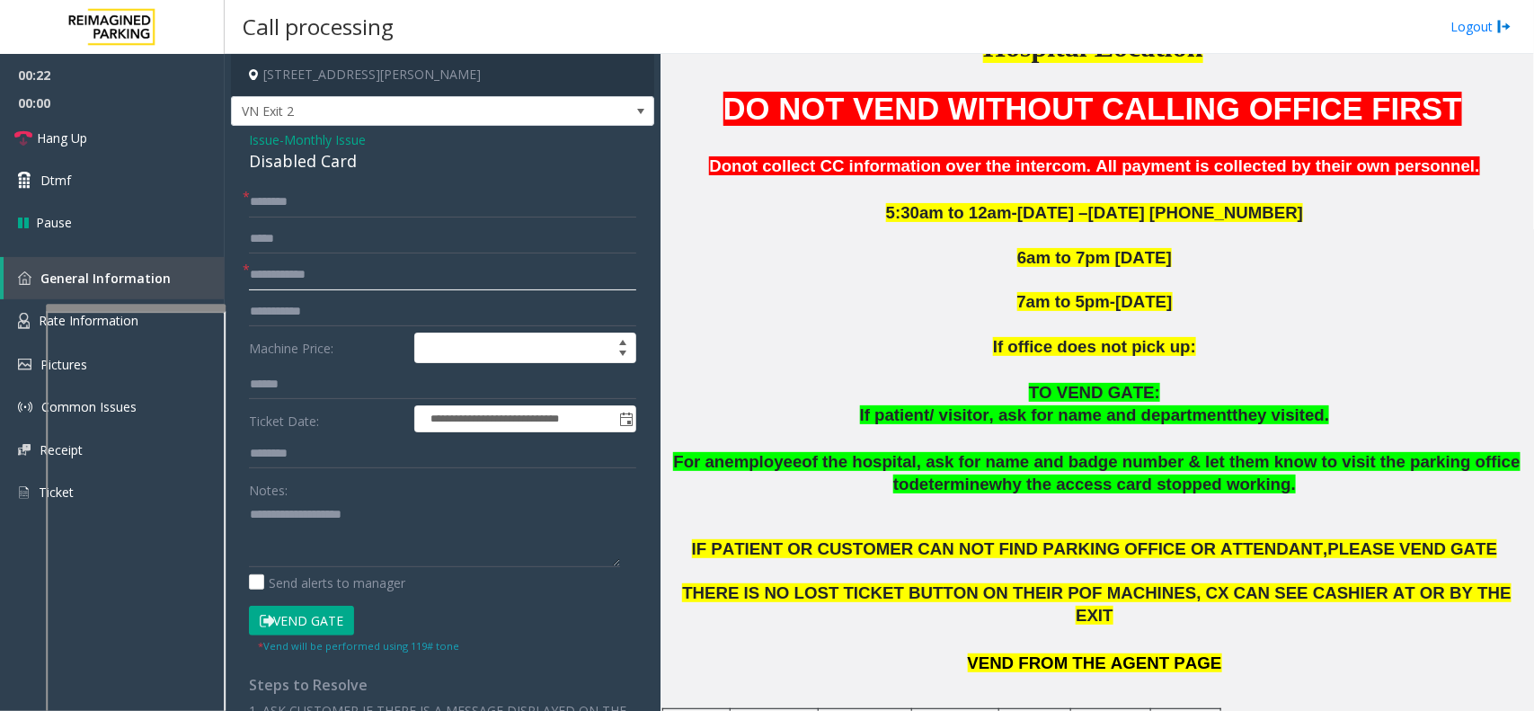
click at [313, 272] on input "text" at bounding box center [442, 275] width 387 height 31
click at [307, 173] on div "Disabled Card" at bounding box center [442, 161] width 387 height 24
type textarea "**********"
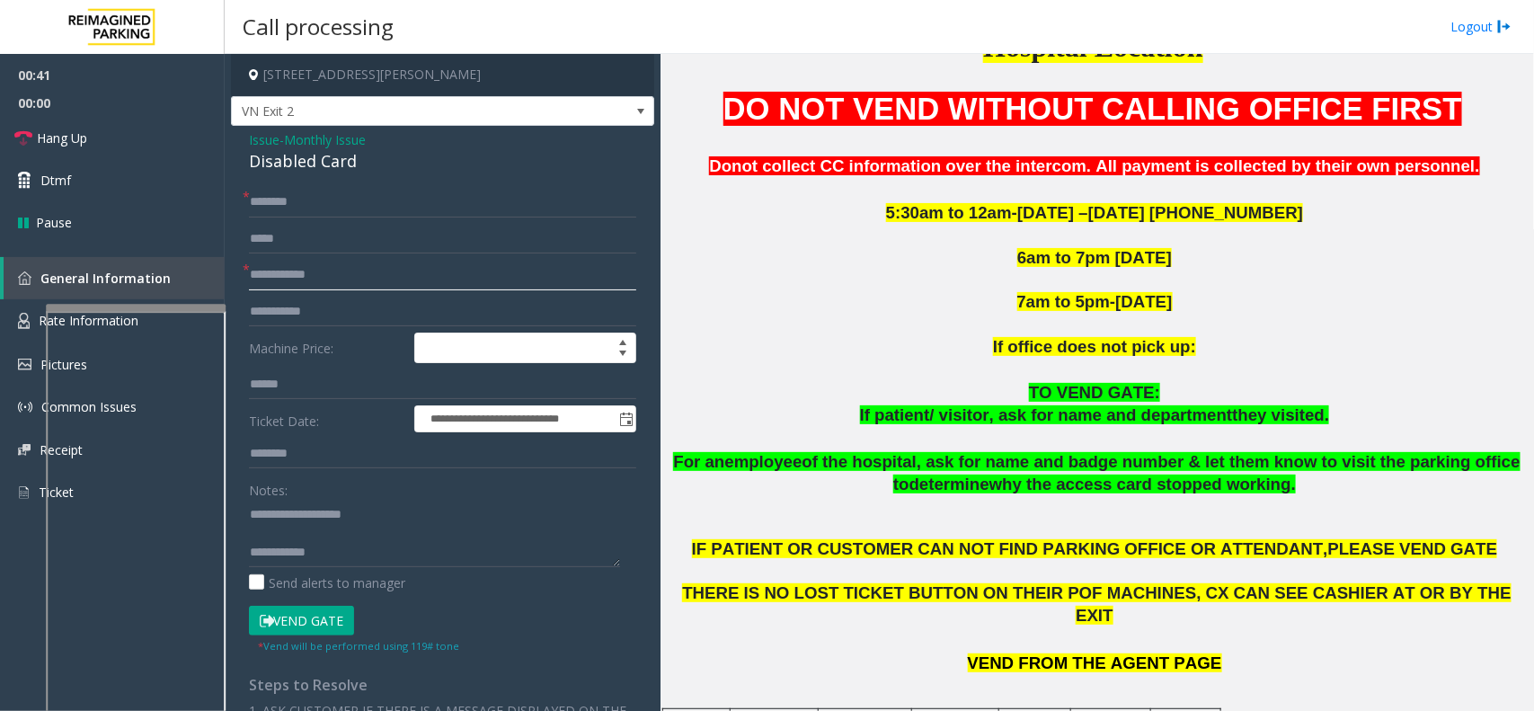
click at [365, 280] on input "text" at bounding box center [442, 275] width 387 height 31
type input "**"
click at [355, 200] on input "text" at bounding box center [442, 202] width 387 height 31
type input "**"
click at [326, 627] on button "Vend Gate" at bounding box center [301, 621] width 105 height 31
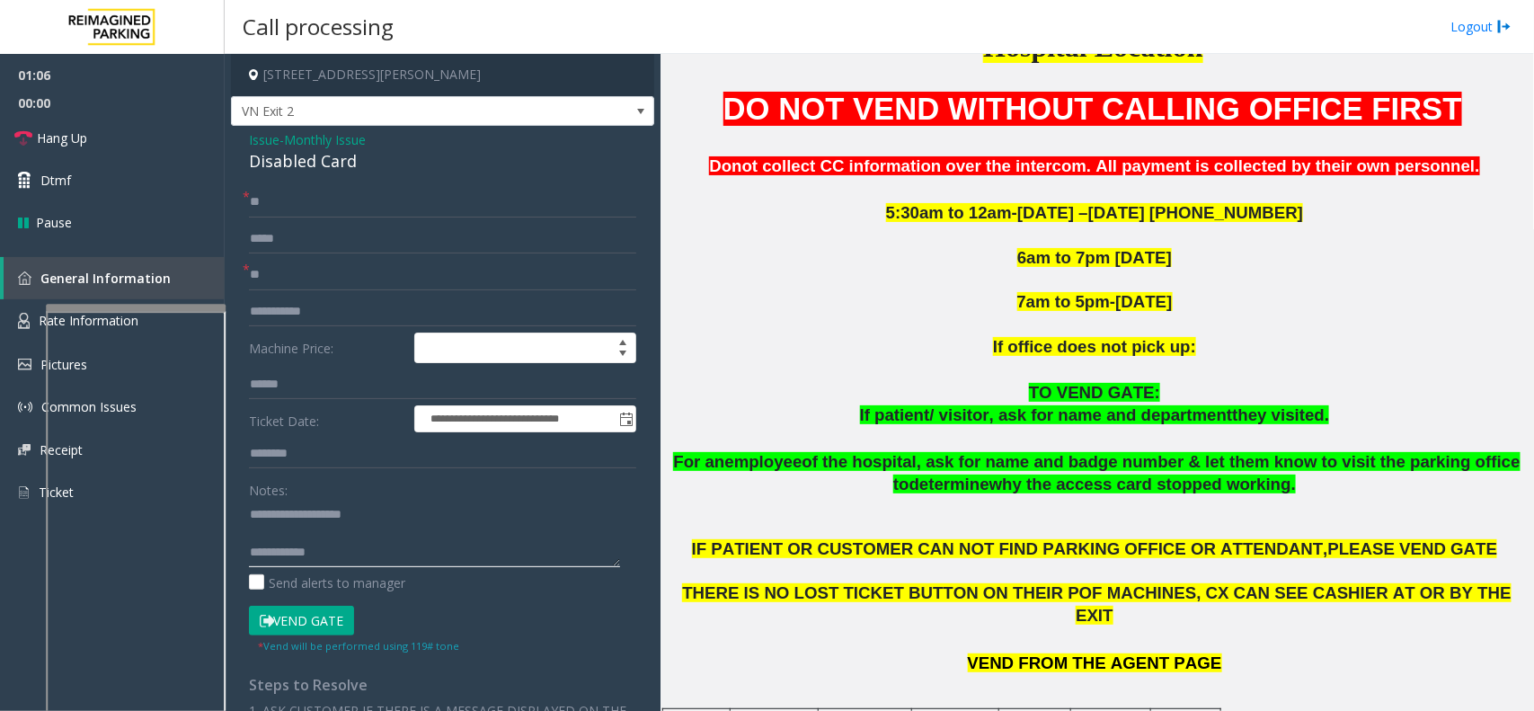
click at [407, 567] on textarea at bounding box center [434, 533] width 371 height 67
click at [106, 153] on link "Hang Up" at bounding box center [112, 138] width 225 height 42
click at [455, 560] on textarea at bounding box center [434, 533] width 371 height 67
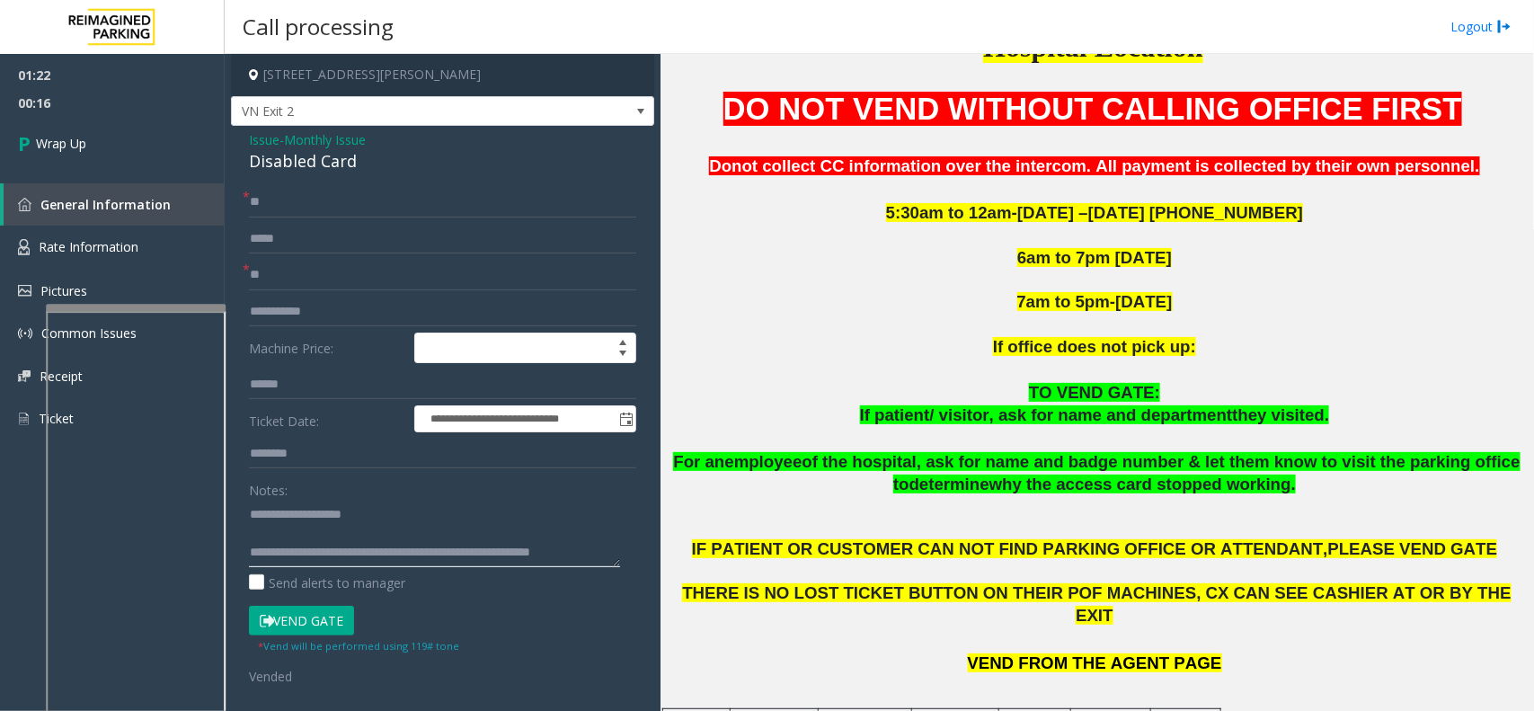
scroll to position [12, 0]
click at [524, 560] on textarea at bounding box center [434, 533] width 371 height 67
drag, startPoint x: 428, startPoint y: 536, endPoint x: 418, endPoint y: 519, distance: 19.7
click at [418, 519] on textarea at bounding box center [434, 533] width 371 height 67
click at [418, 541] on textarea at bounding box center [434, 533] width 371 height 67
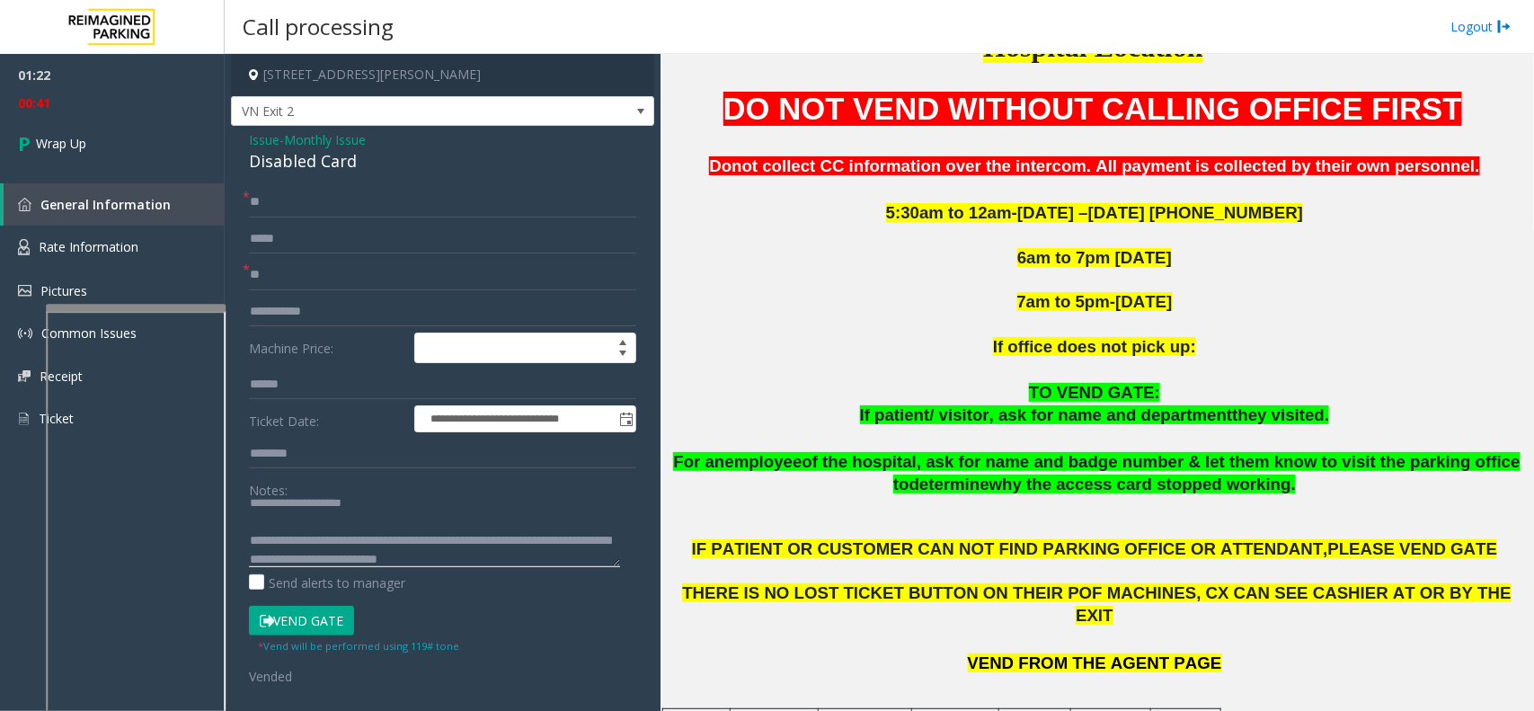
click at [449, 536] on textarea at bounding box center [434, 533] width 371 height 67
type textarea "**********"
click at [150, 149] on link "Wrap Up" at bounding box center [112, 143] width 225 height 53
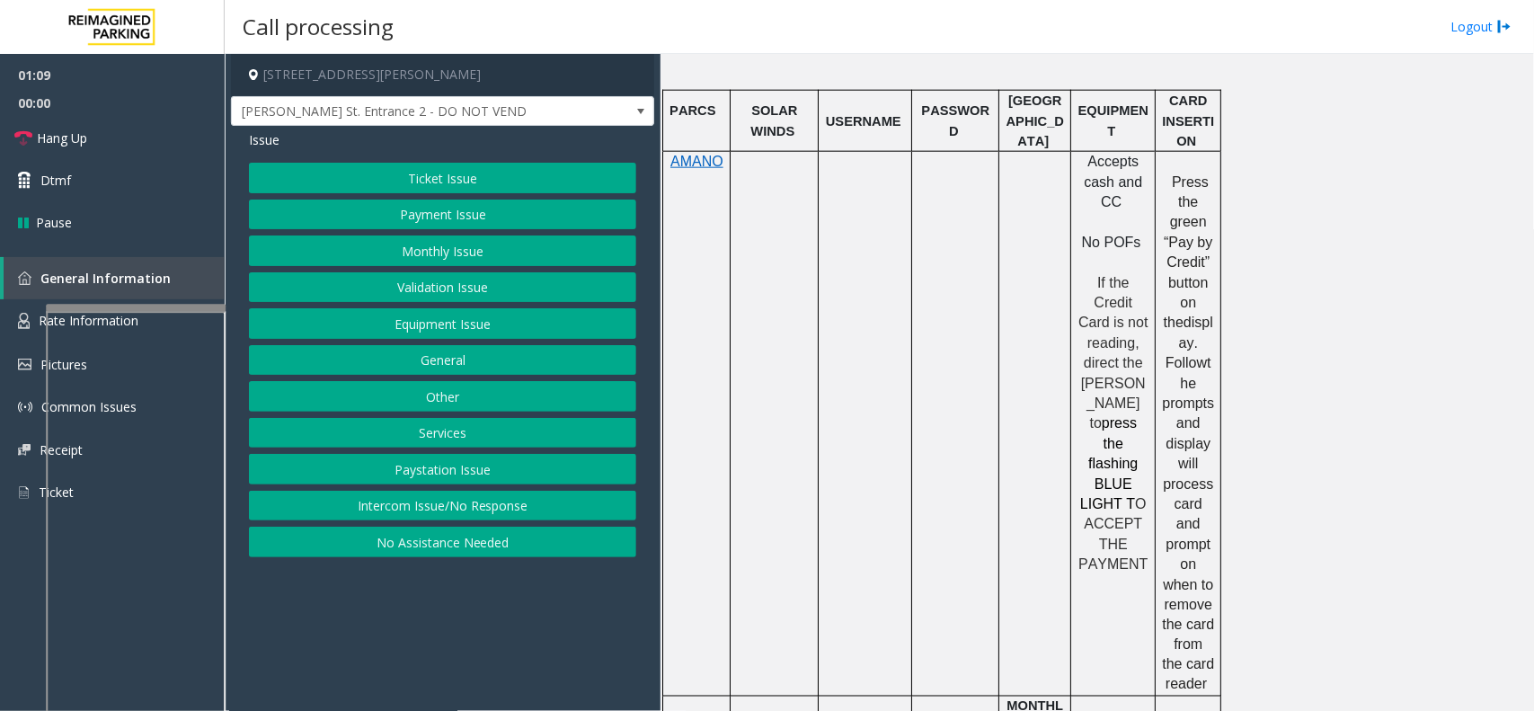
scroll to position [834, 0]
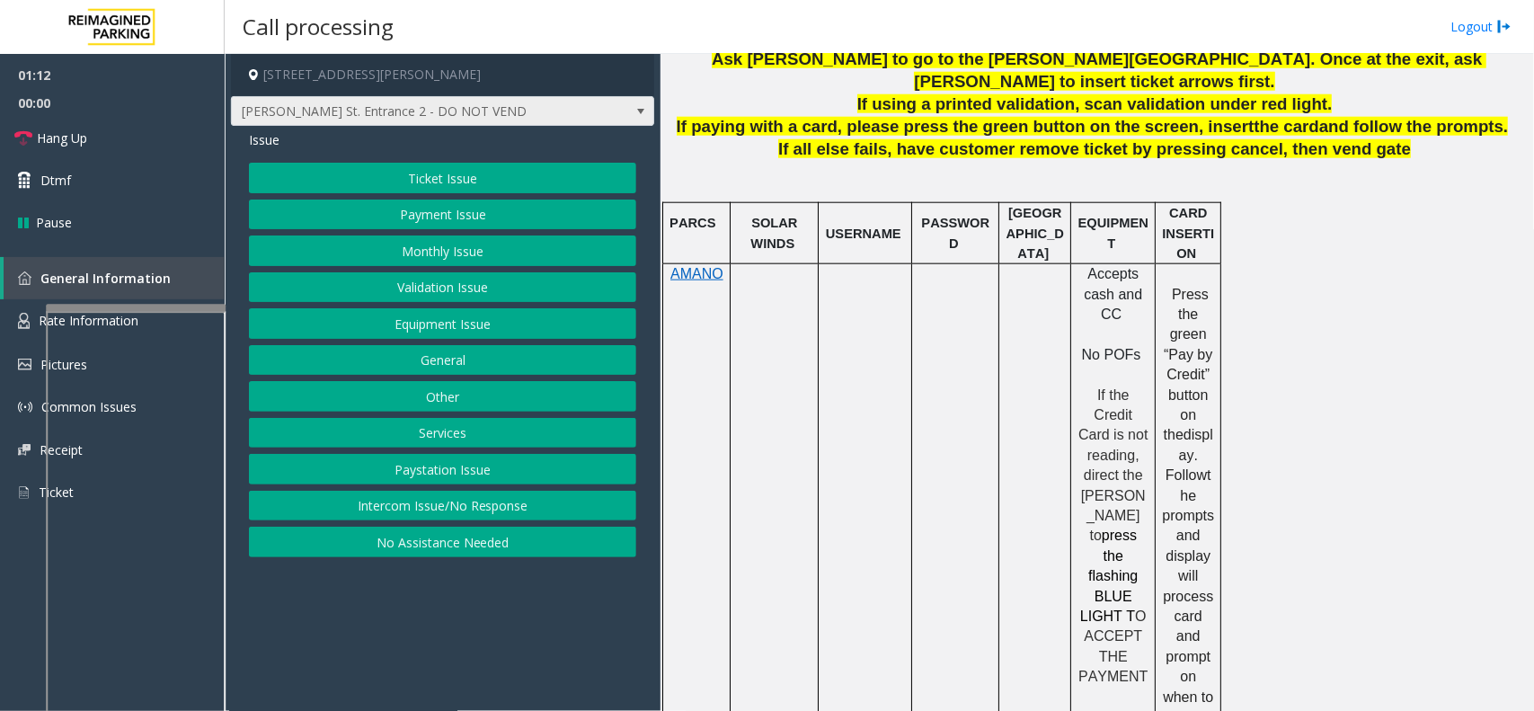
click at [635, 108] on span at bounding box center [641, 111] width 14 height 14
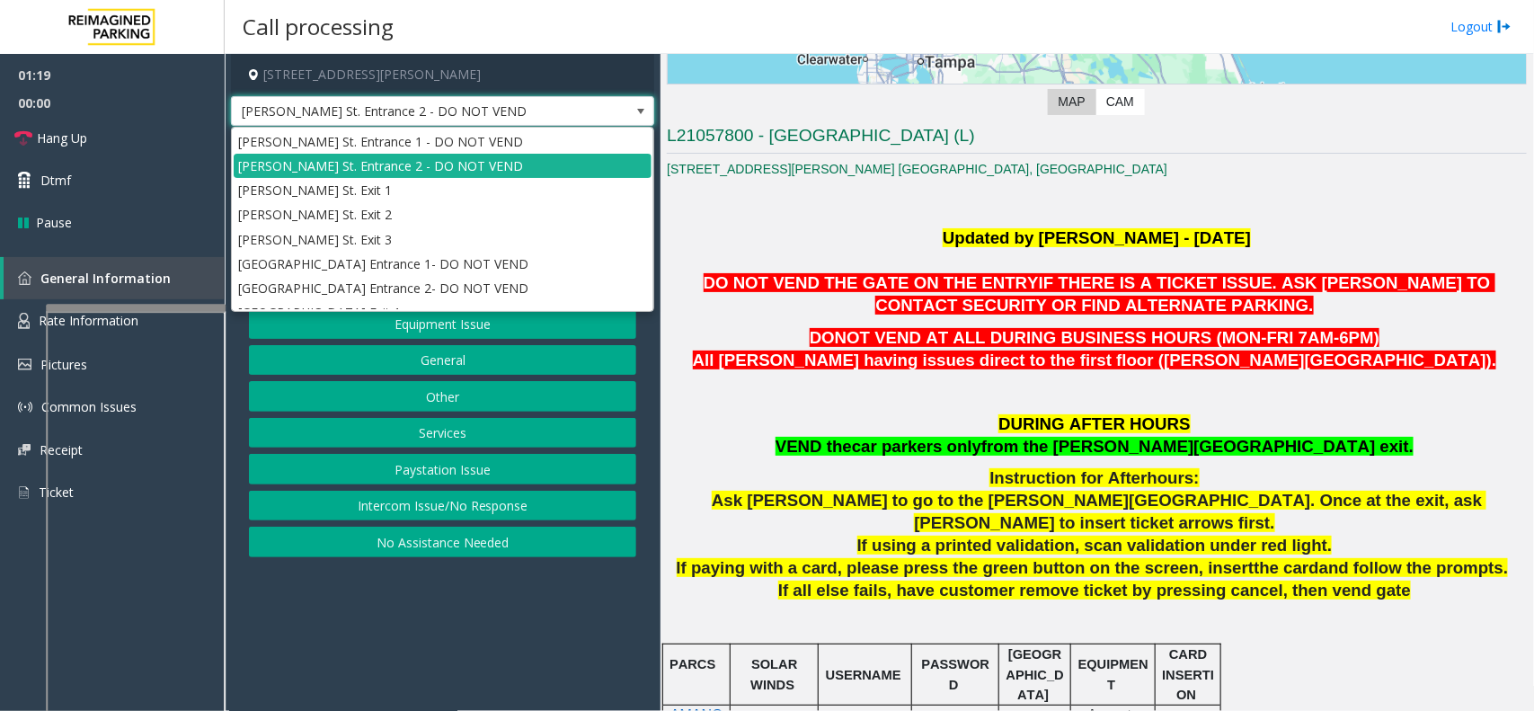
scroll to position [385, 0]
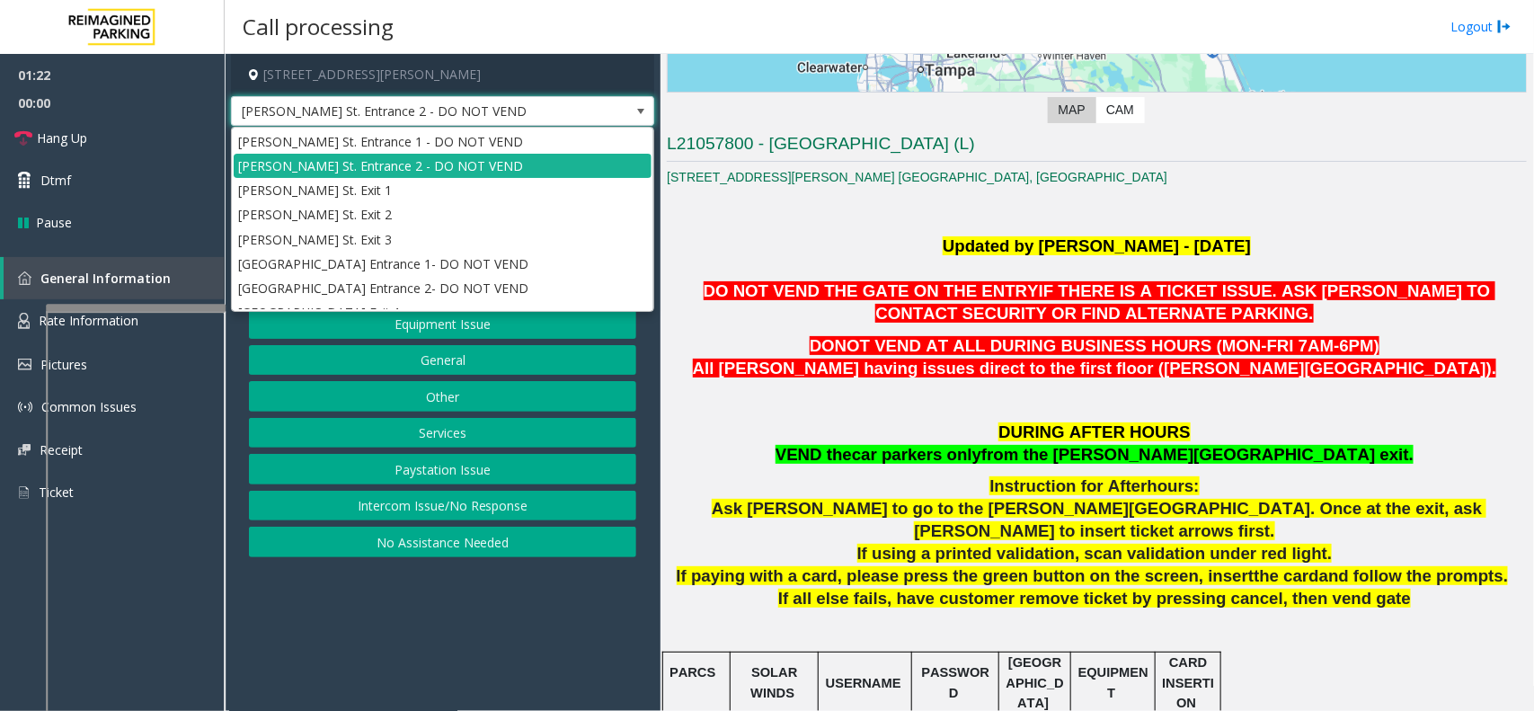
click at [840, 247] on p "Updated by Pranav Babbar - 14th Feb 2024" at bounding box center [1097, 246] width 860 height 23
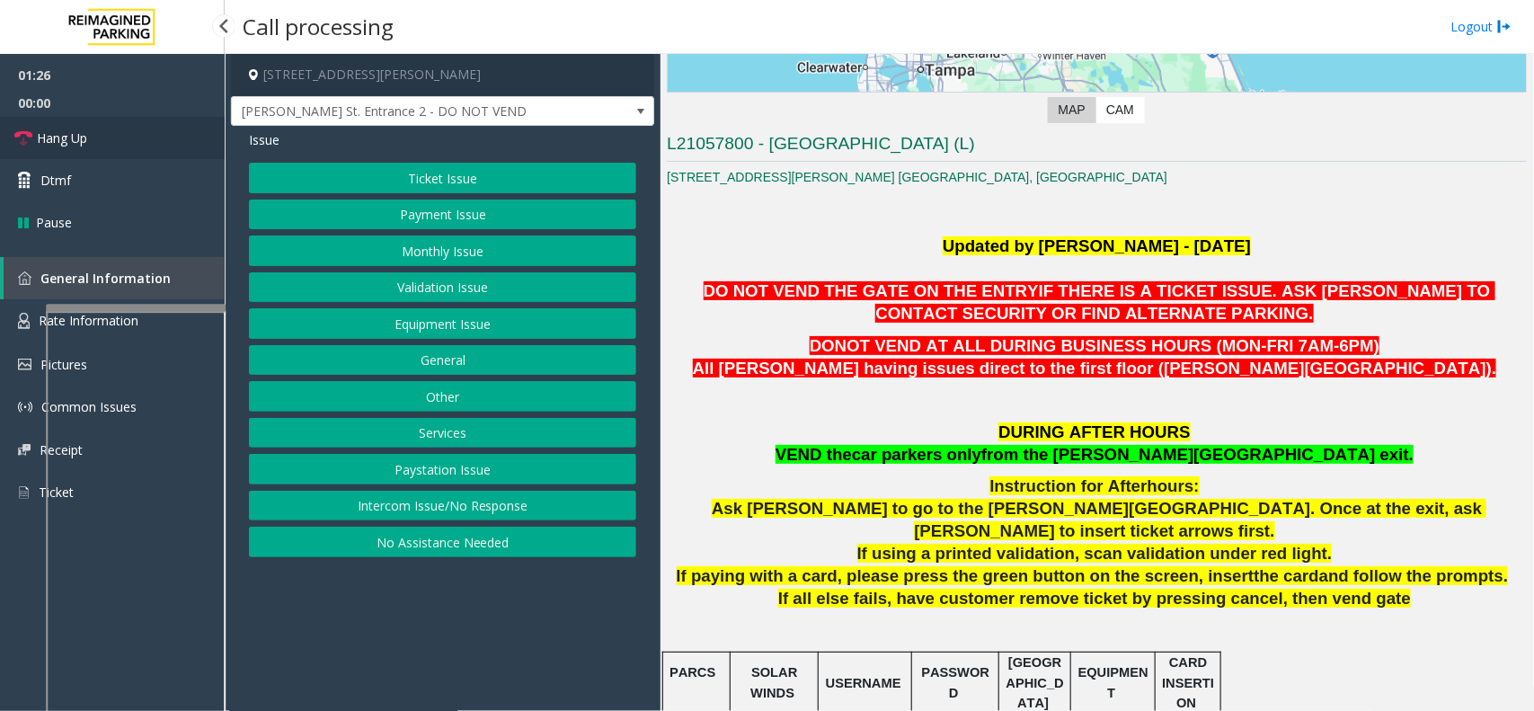
click at [163, 138] on link "Hang Up" at bounding box center [112, 138] width 225 height 42
click at [387, 316] on button "Equipment Issue" at bounding box center [442, 323] width 387 height 31
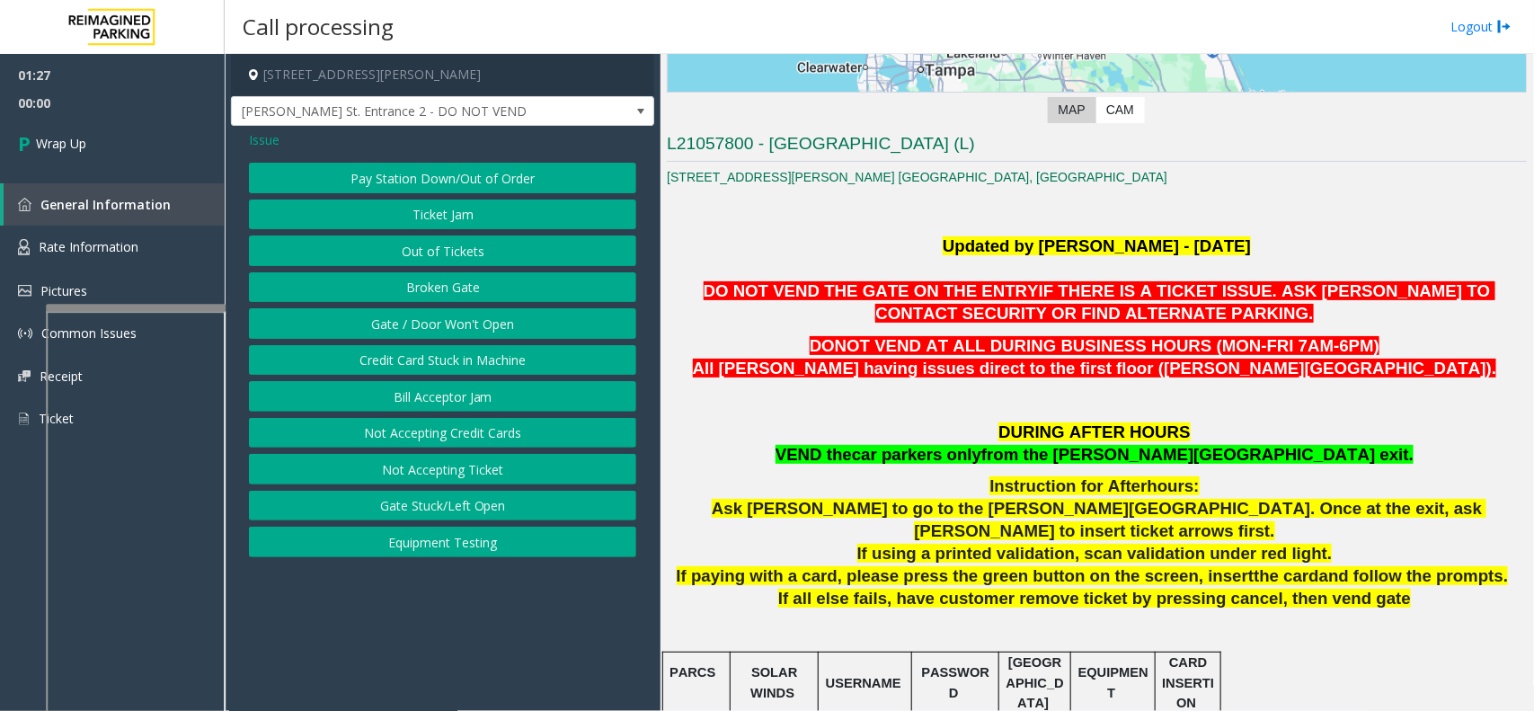
click at [392, 316] on button "Gate / Door Won't Open" at bounding box center [442, 323] width 387 height 31
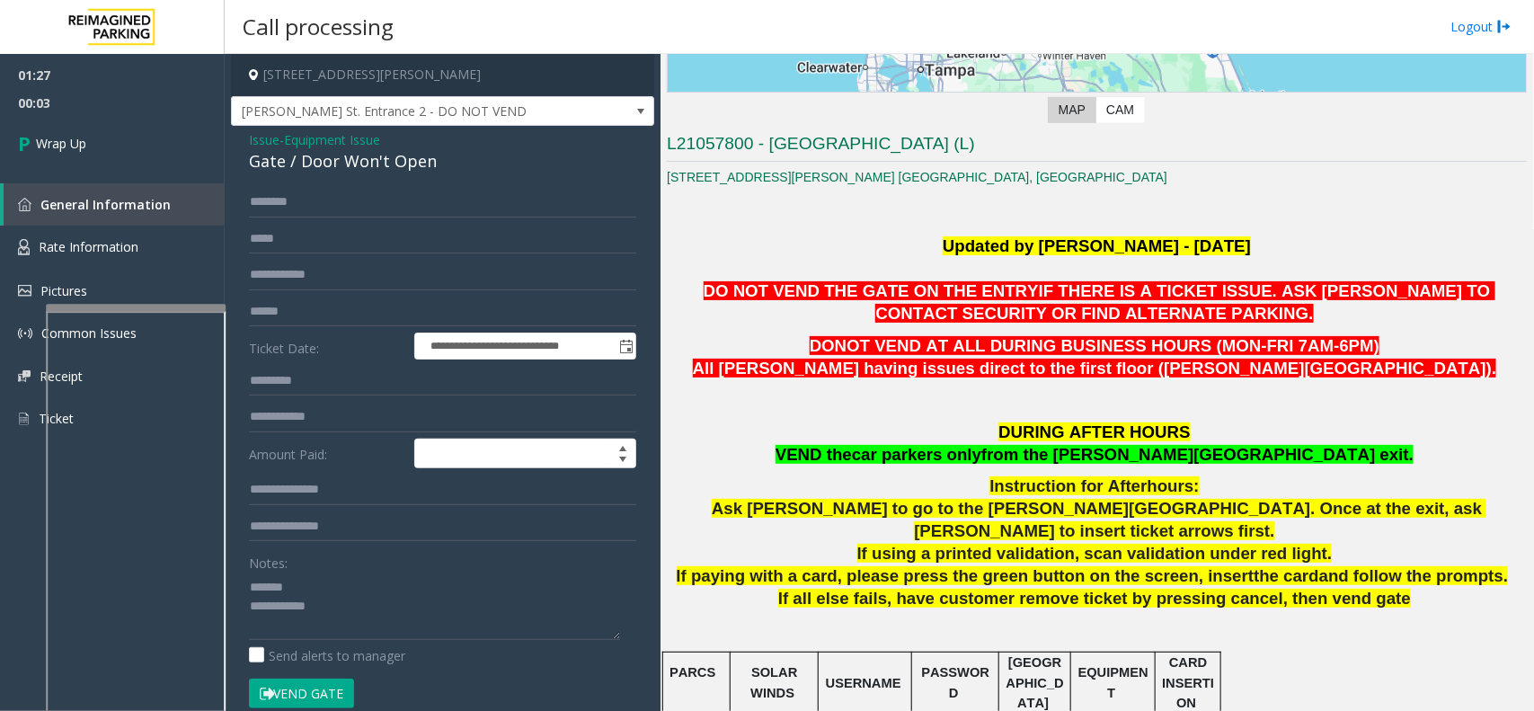
click at [306, 156] on div "Gate / Door Won't Open" at bounding box center [442, 161] width 387 height 24
click at [434, 630] on textarea at bounding box center [434, 606] width 371 height 67
paste textarea "**********"
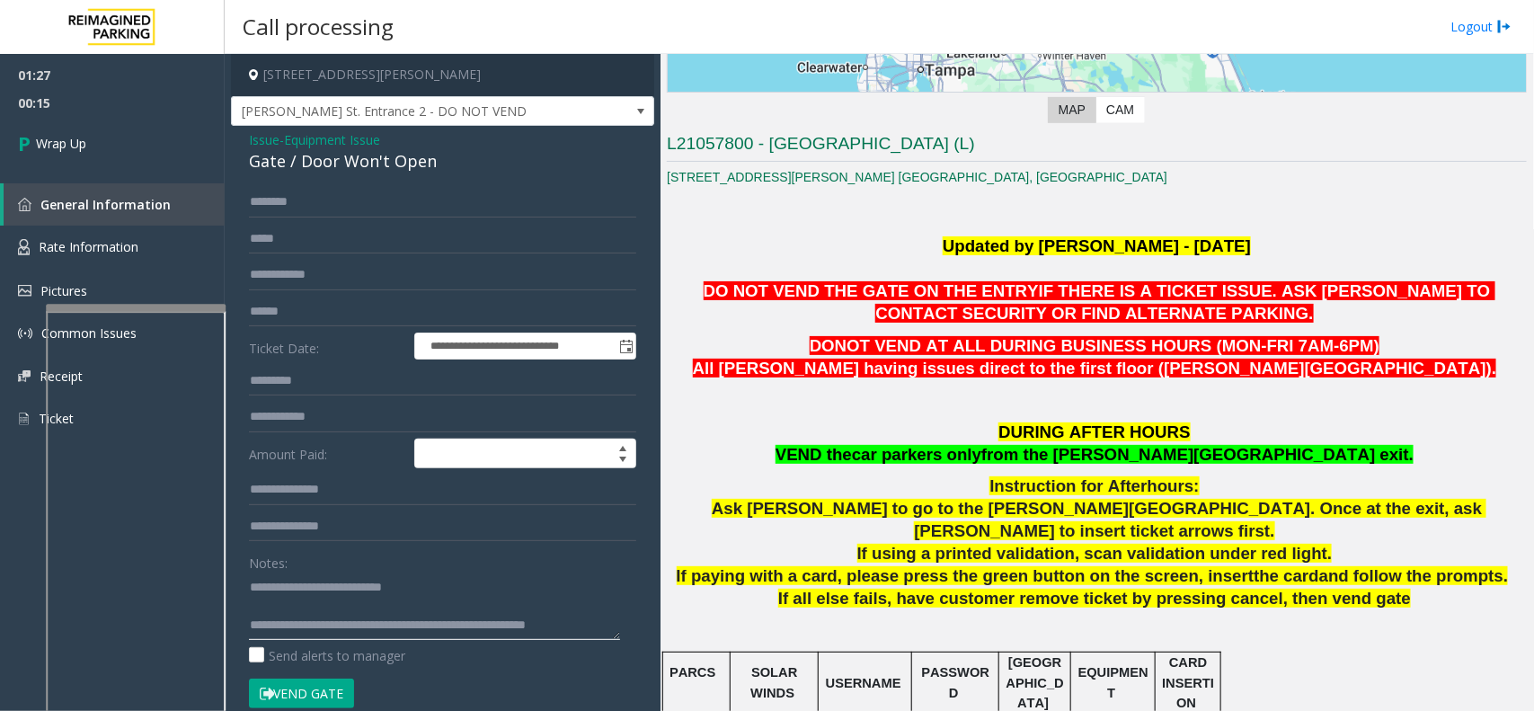
scroll to position [12, 0]
click at [557, 609] on textarea at bounding box center [434, 606] width 371 height 67
type textarea "**********"
click at [154, 114] on span "00:19" at bounding box center [112, 103] width 225 height 28
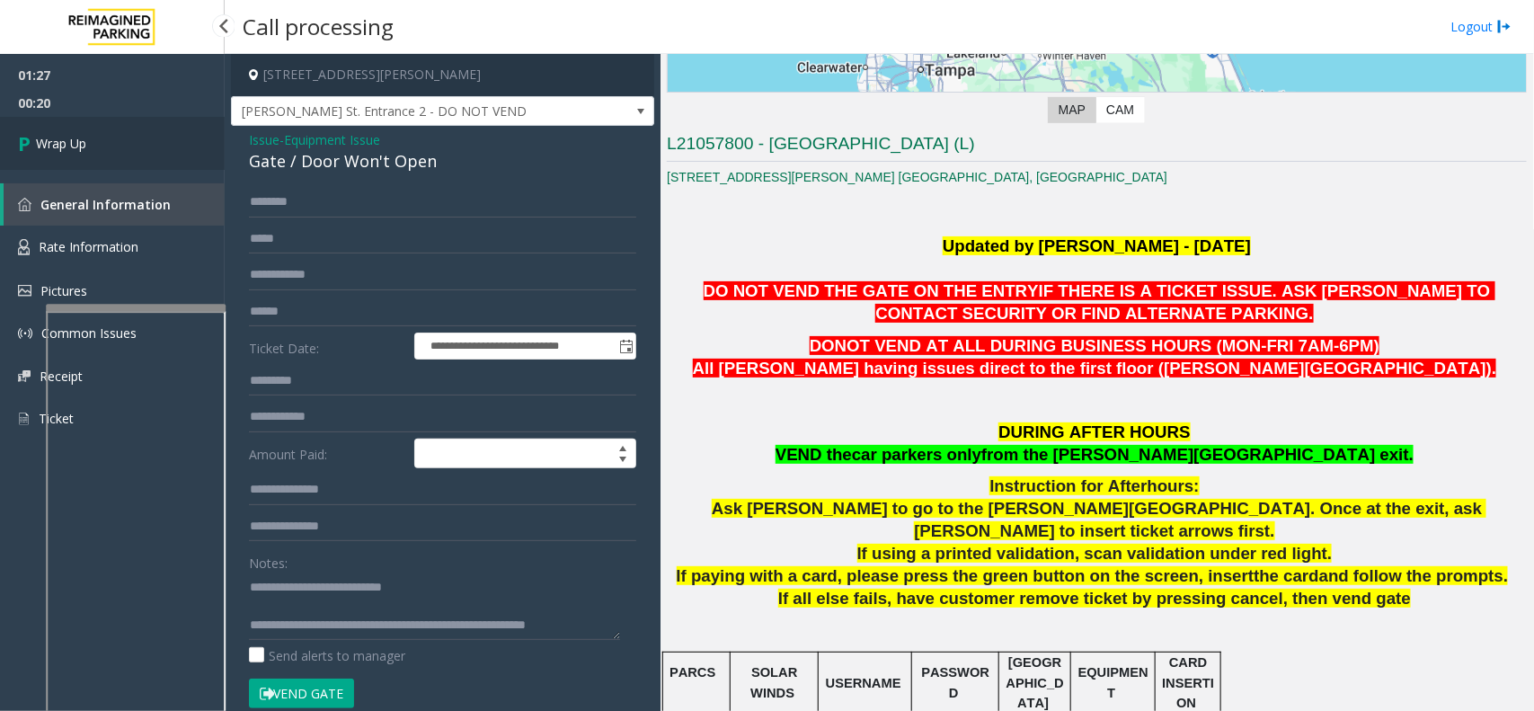
click at [150, 132] on link "Wrap Up" at bounding box center [112, 143] width 225 height 53
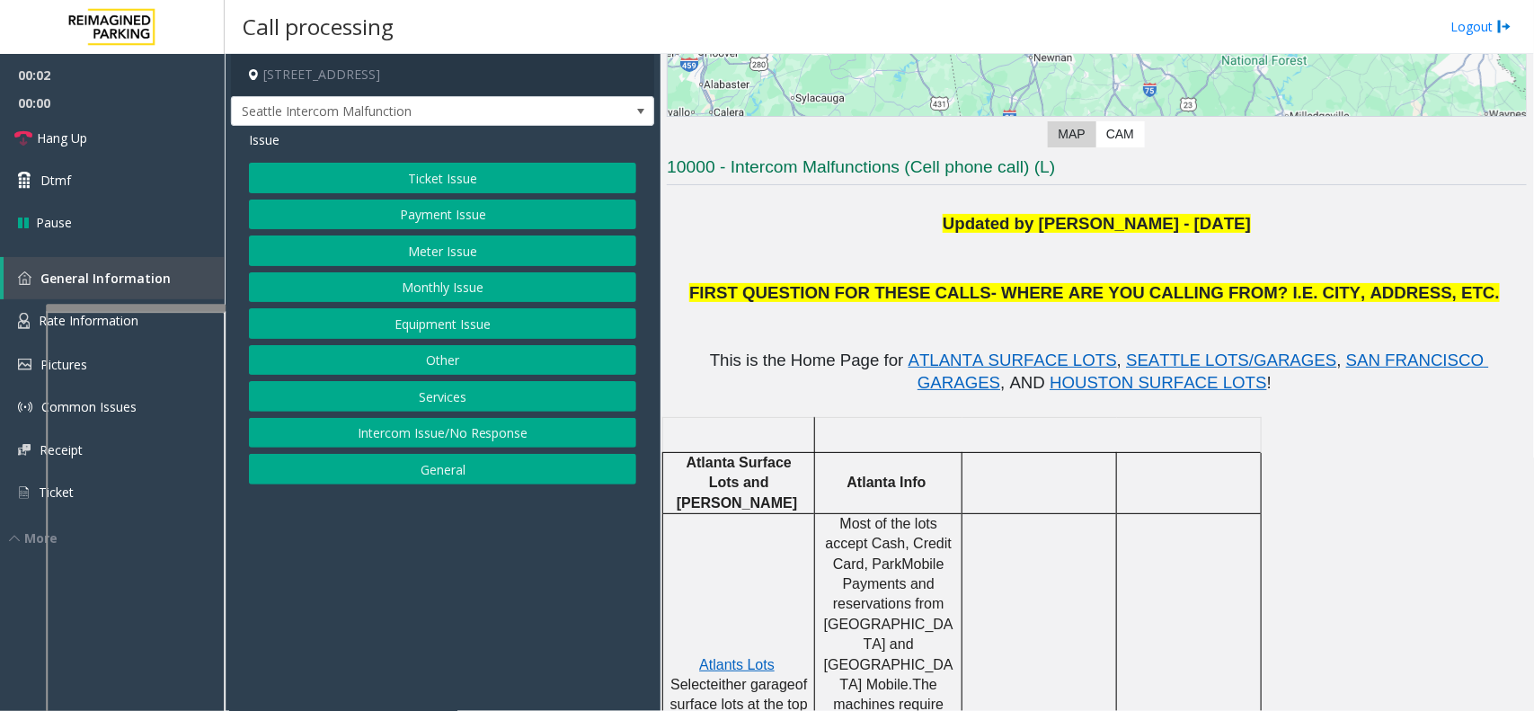
scroll to position [449, 0]
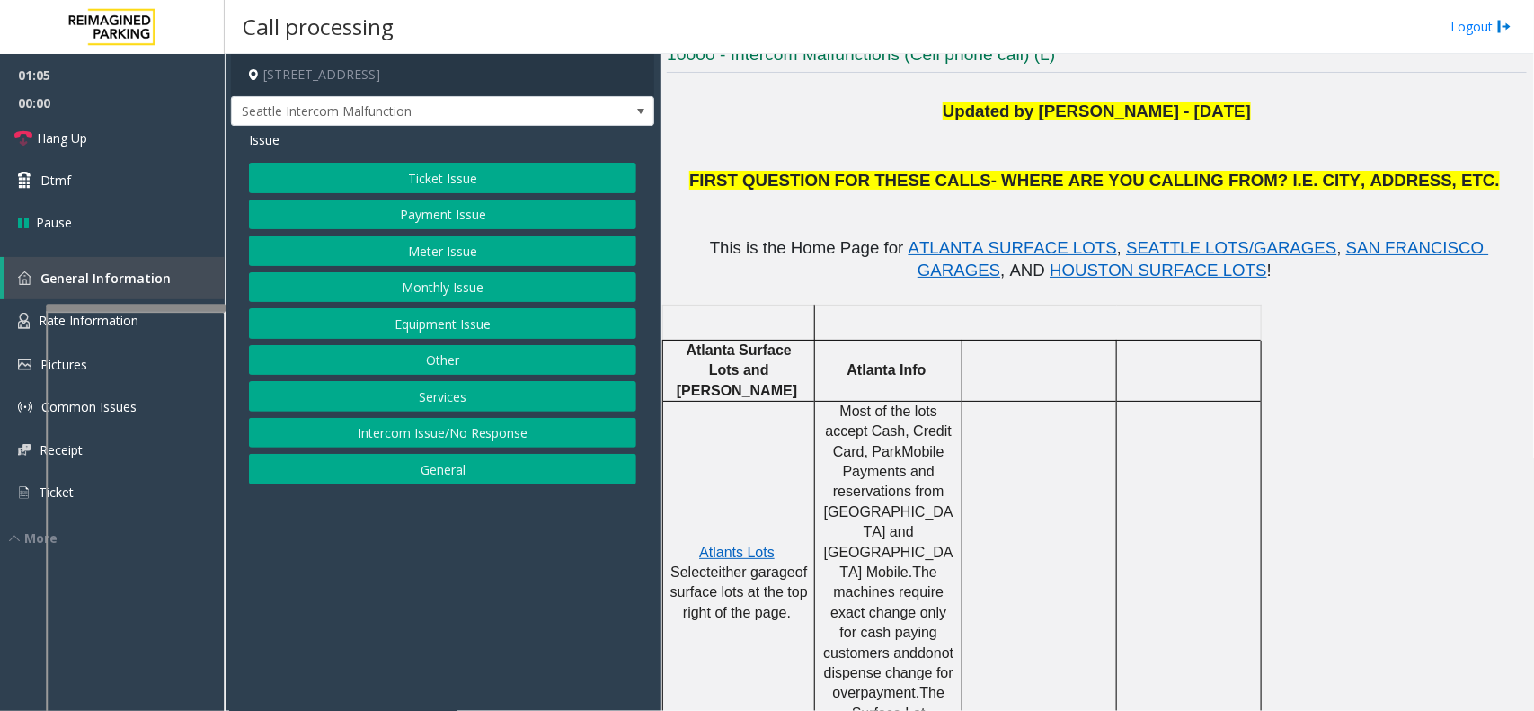
click at [440, 315] on button "Equipment Issue" at bounding box center [442, 323] width 387 height 31
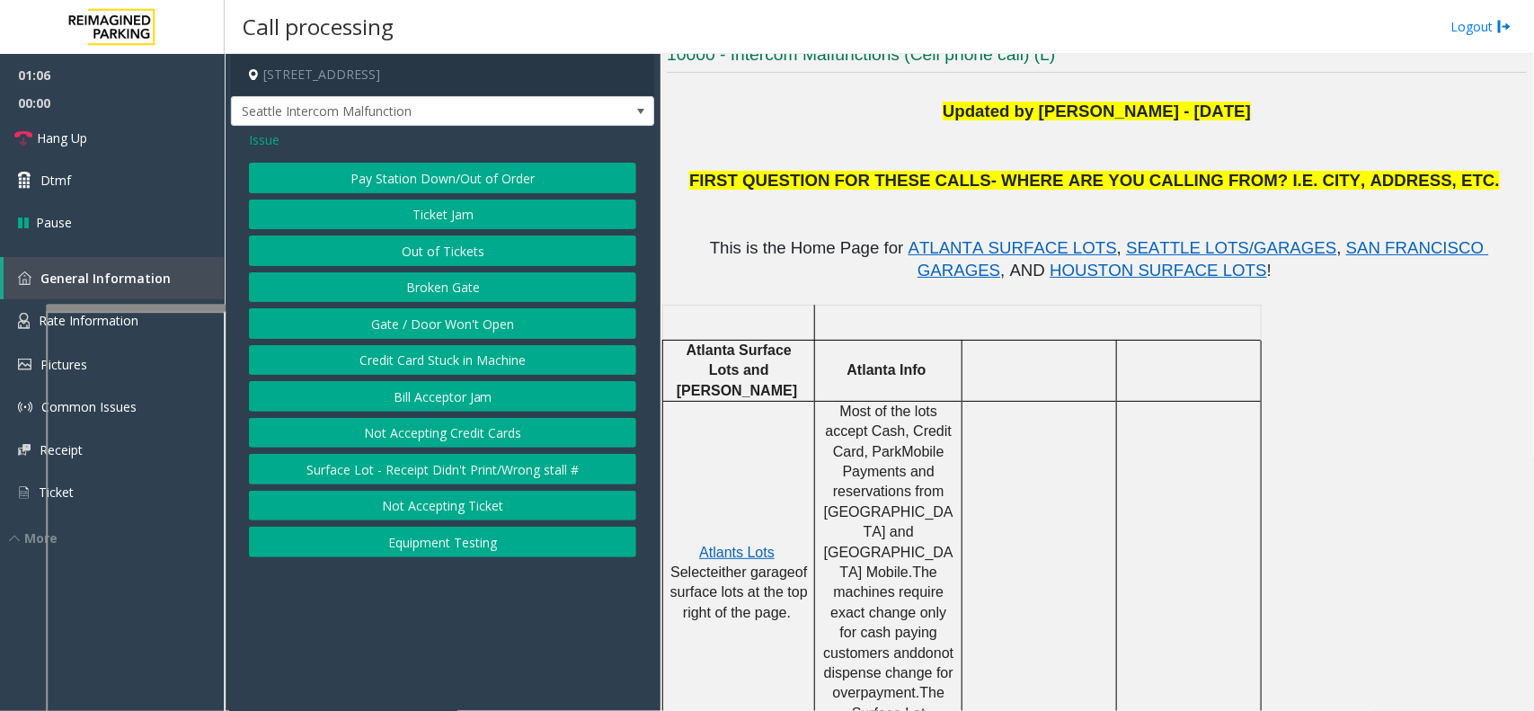
click at [272, 141] on span "Issue" at bounding box center [264, 139] width 31 height 19
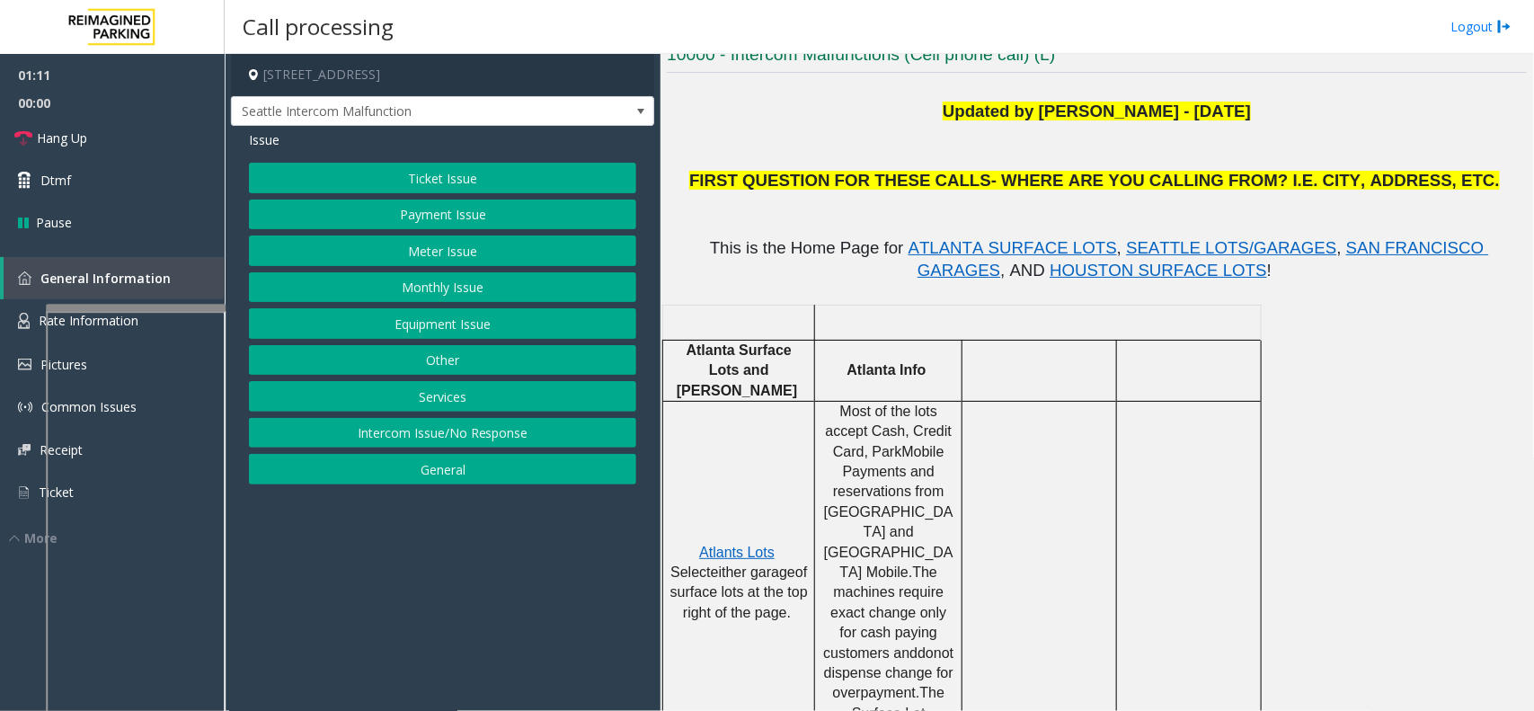
click at [414, 307] on div "Ticket Issue Payment Issue Meter Issue Monthly Issue Equipment Issue Other Serv…" at bounding box center [442, 324] width 387 height 322
click at [414, 321] on button "Equipment Issue" at bounding box center [442, 323] width 387 height 31
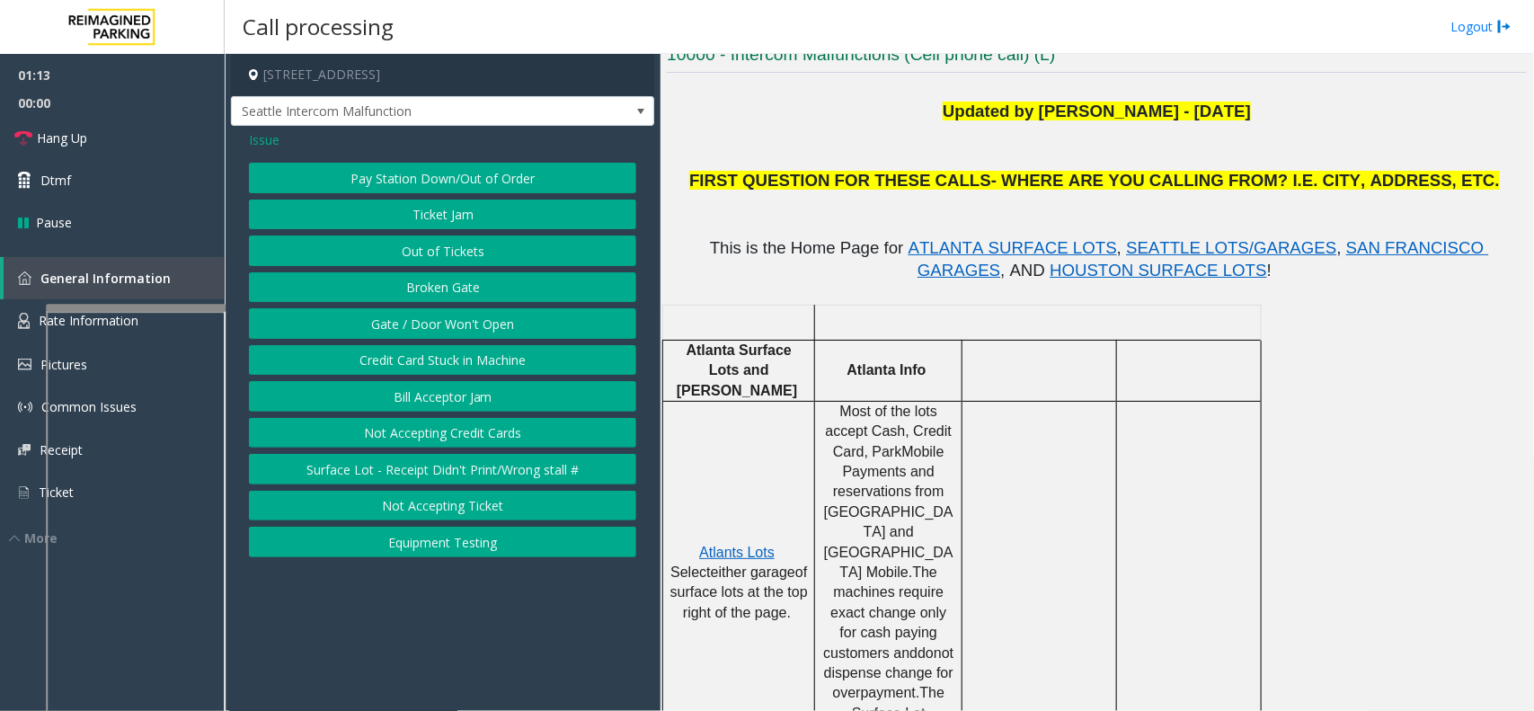
click at [415, 324] on button "Gate / Door Won't Open" at bounding box center [442, 323] width 387 height 31
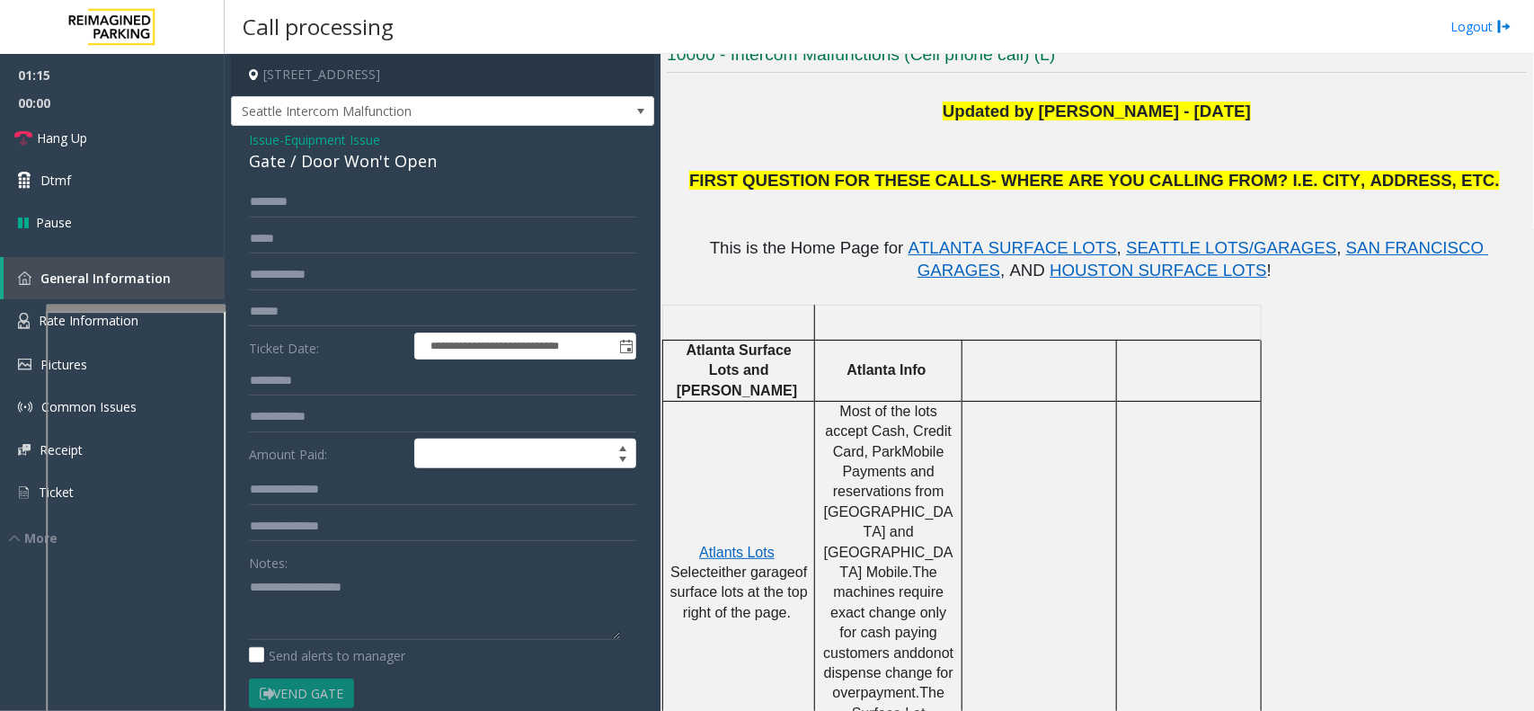
click at [307, 294] on form "**********" at bounding box center [442, 466] width 387 height 559
click at [303, 303] on input "text" at bounding box center [442, 312] width 387 height 31
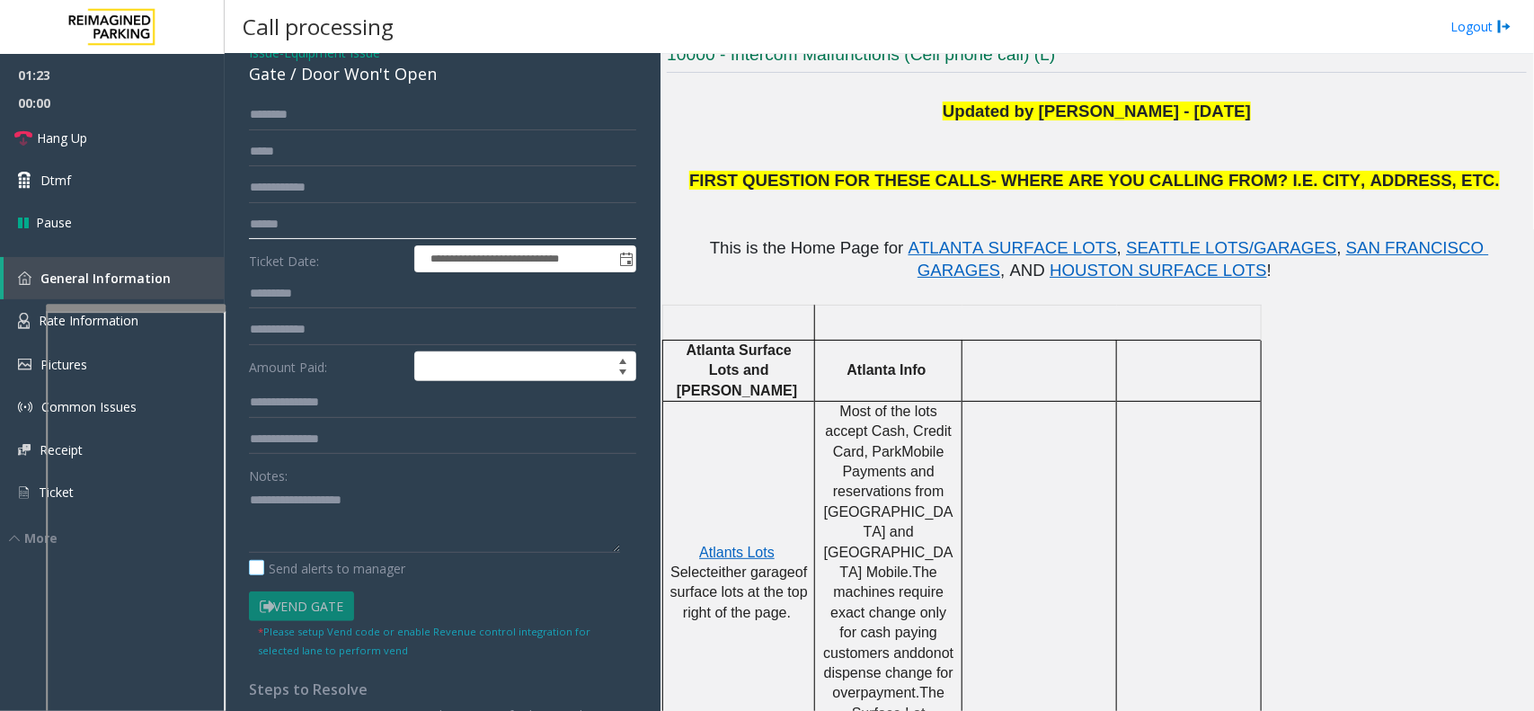
scroll to position [112, 0]
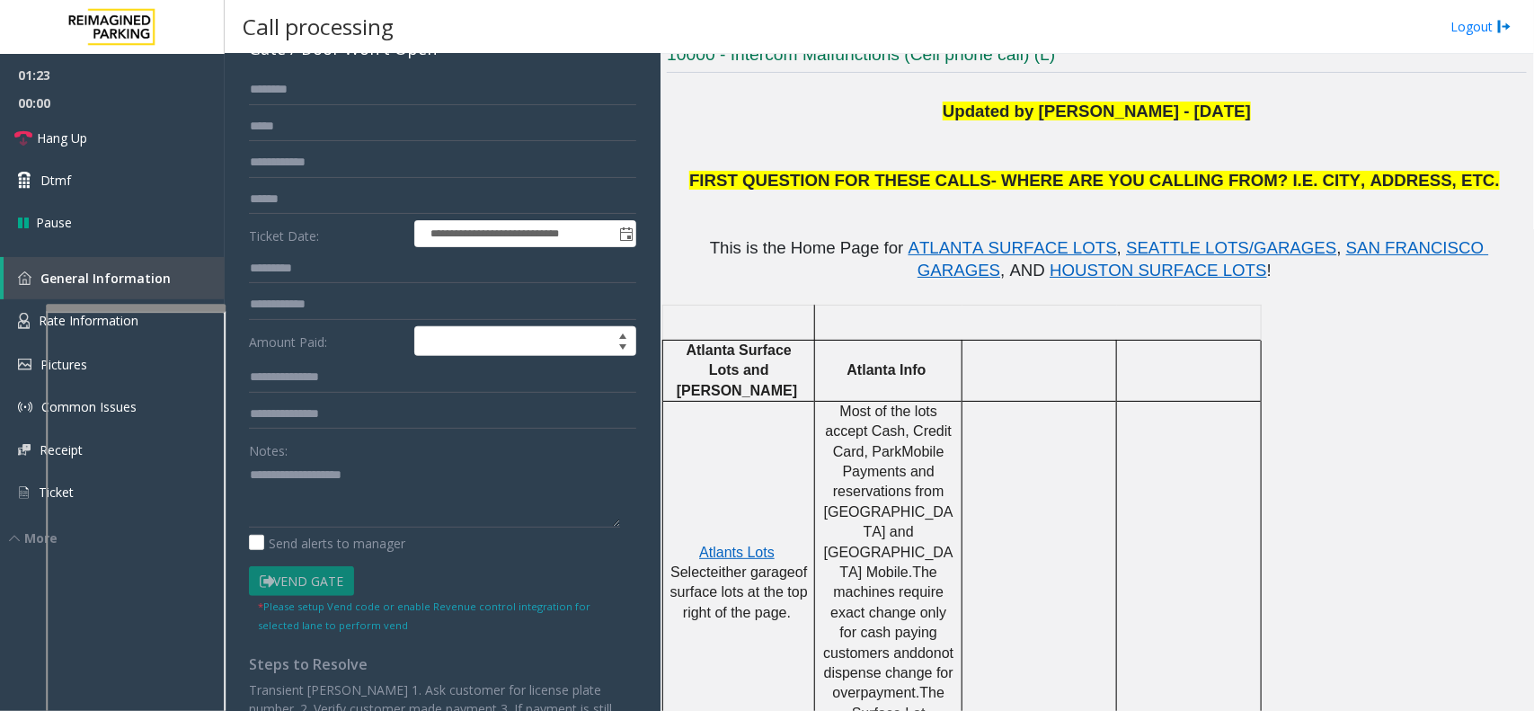
click at [304, 599] on div "* Please setup Vend code or enable Revenue control integration for selected lan…" at bounding box center [442, 615] width 369 height 38
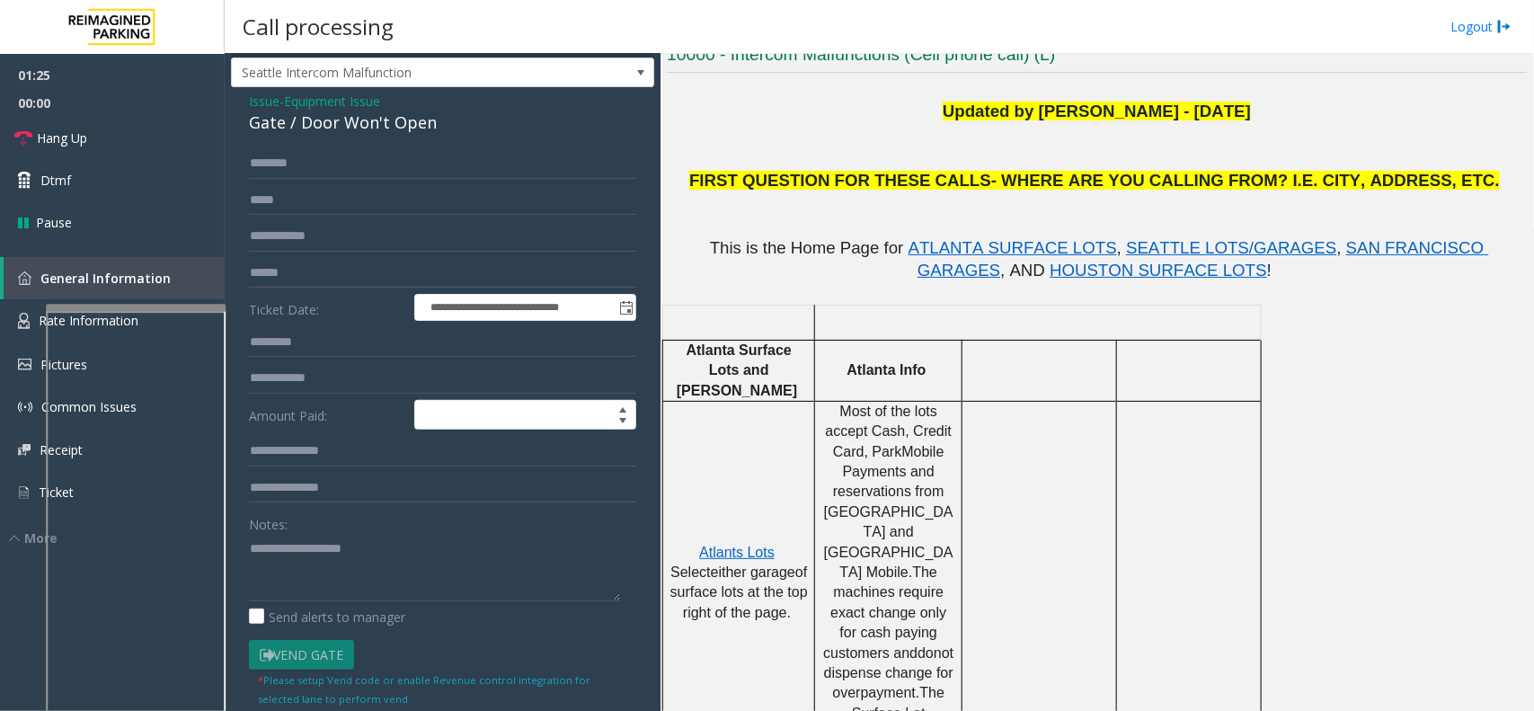
scroll to position [0, 0]
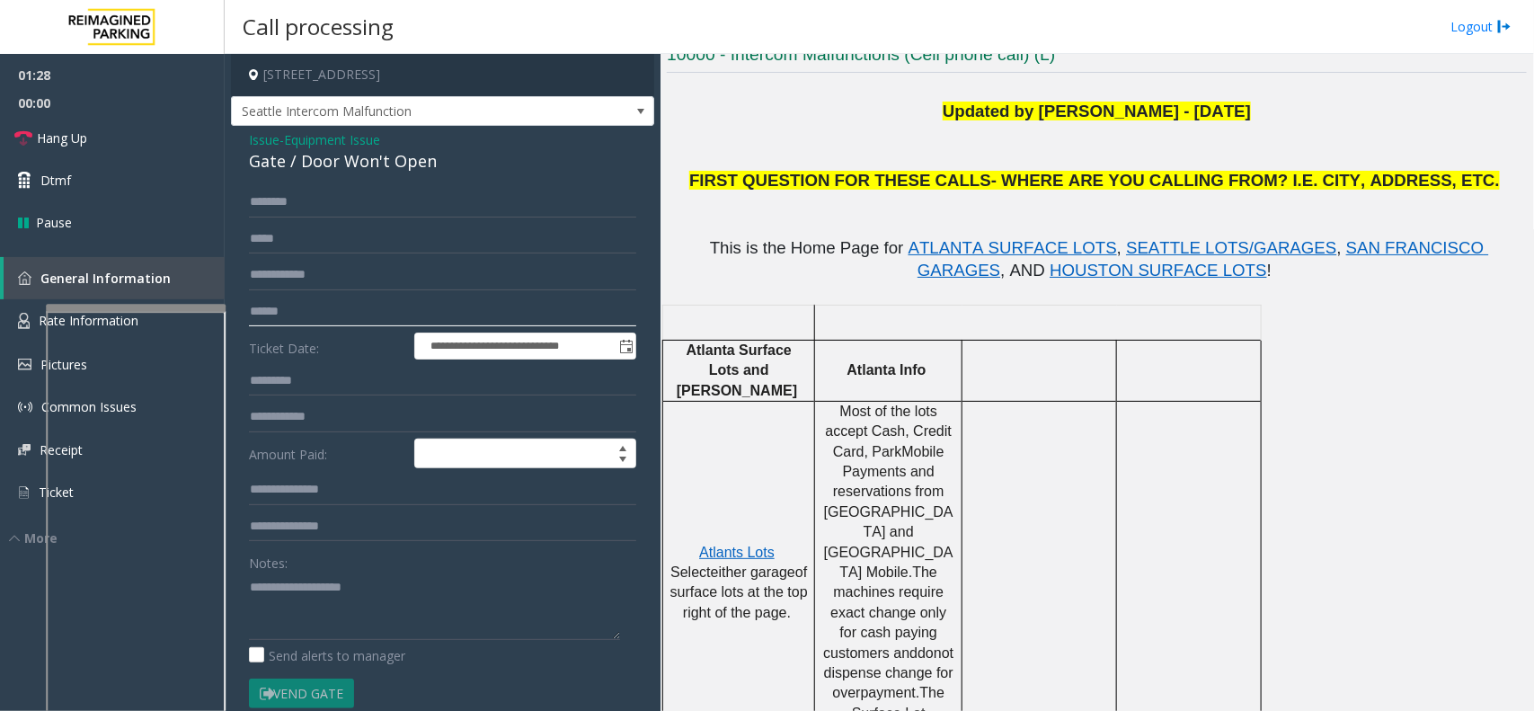
click at [333, 304] on input "text" at bounding box center [442, 312] width 387 height 31
type input "******"
click at [99, 127] on link "Hang Up" at bounding box center [112, 138] width 225 height 42
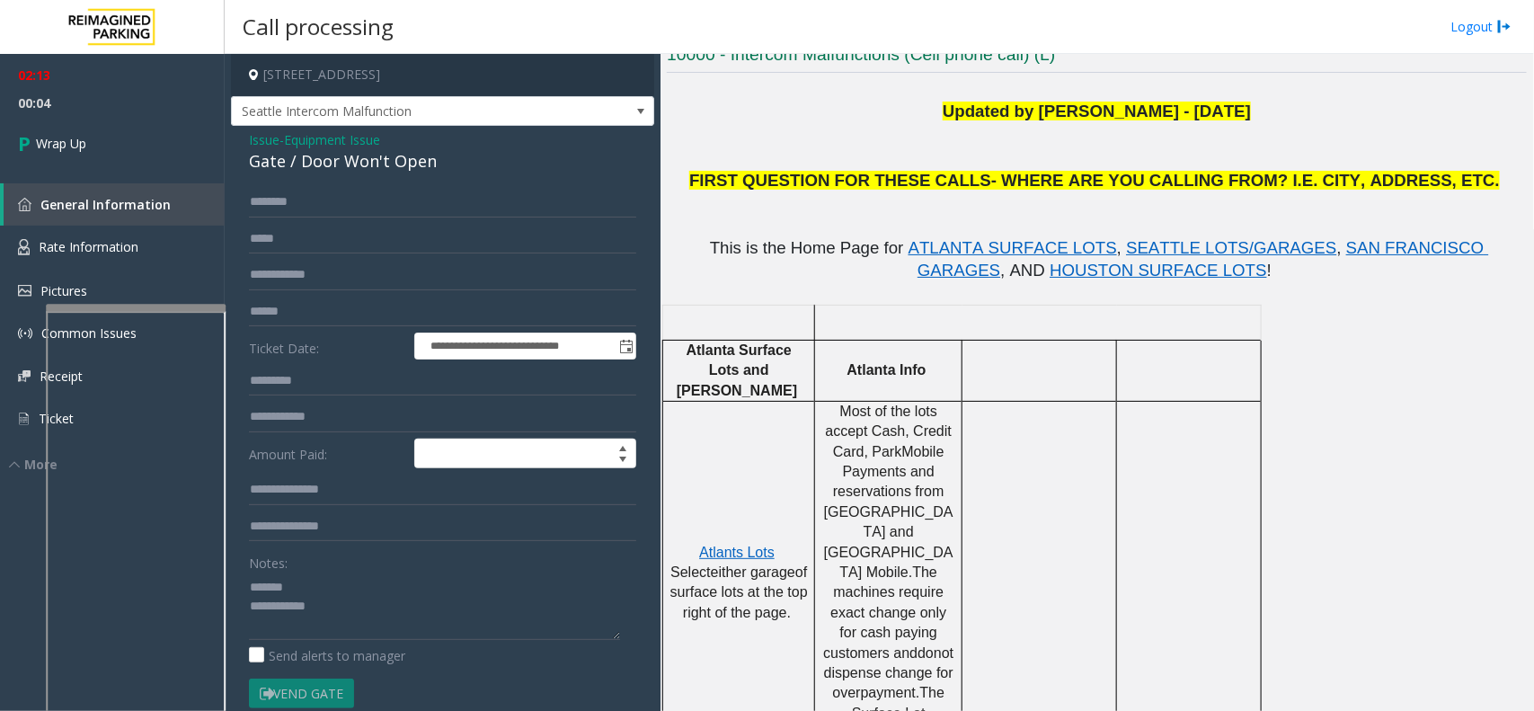
click at [289, 180] on div "**********" at bounding box center [442, 515] width 423 height 778
click at [301, 173] on div "Gate / Door Won't Open" at bounding box center [442, 161] width 387 height 24
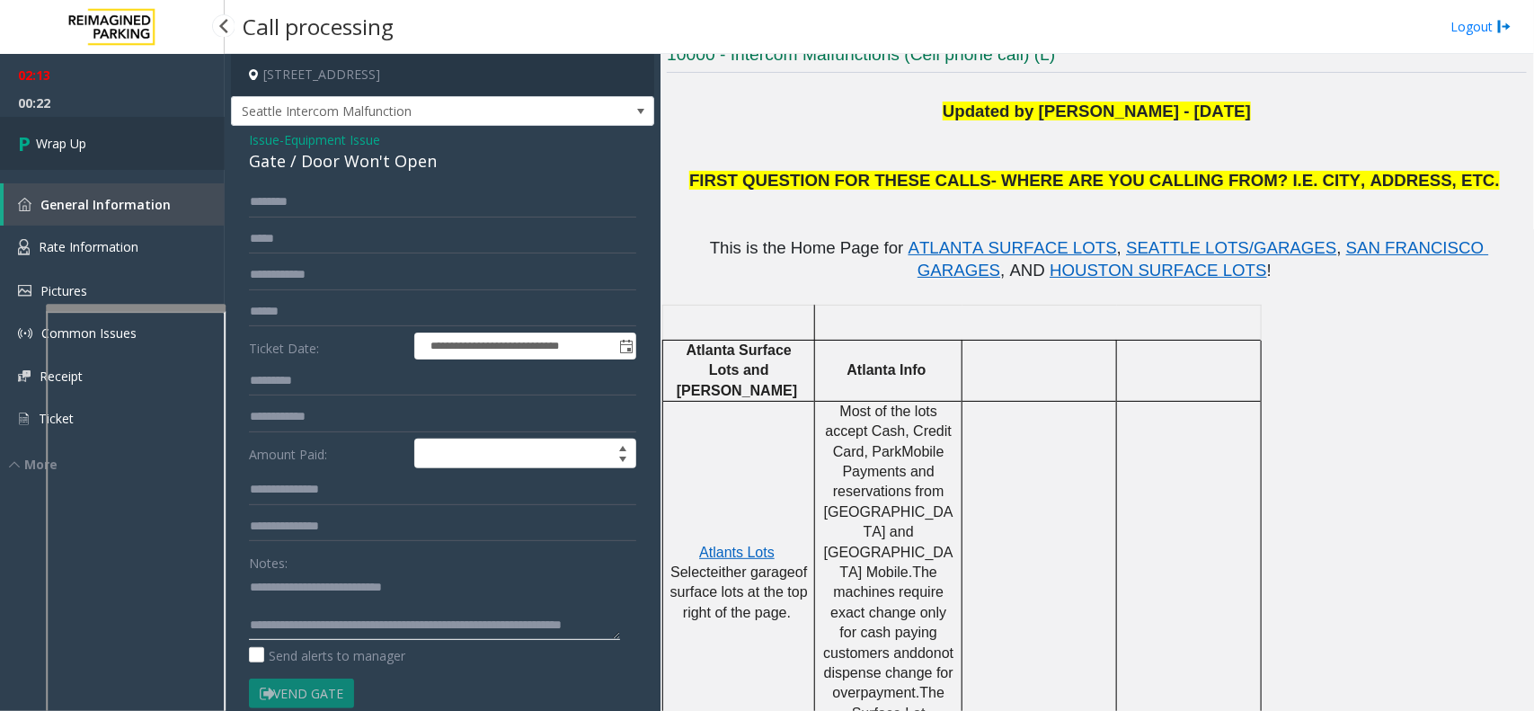
type textarea "**********"
click at [140, 157] on link "Wrap Up" at bounding box center [112, 143] width 225 height 53
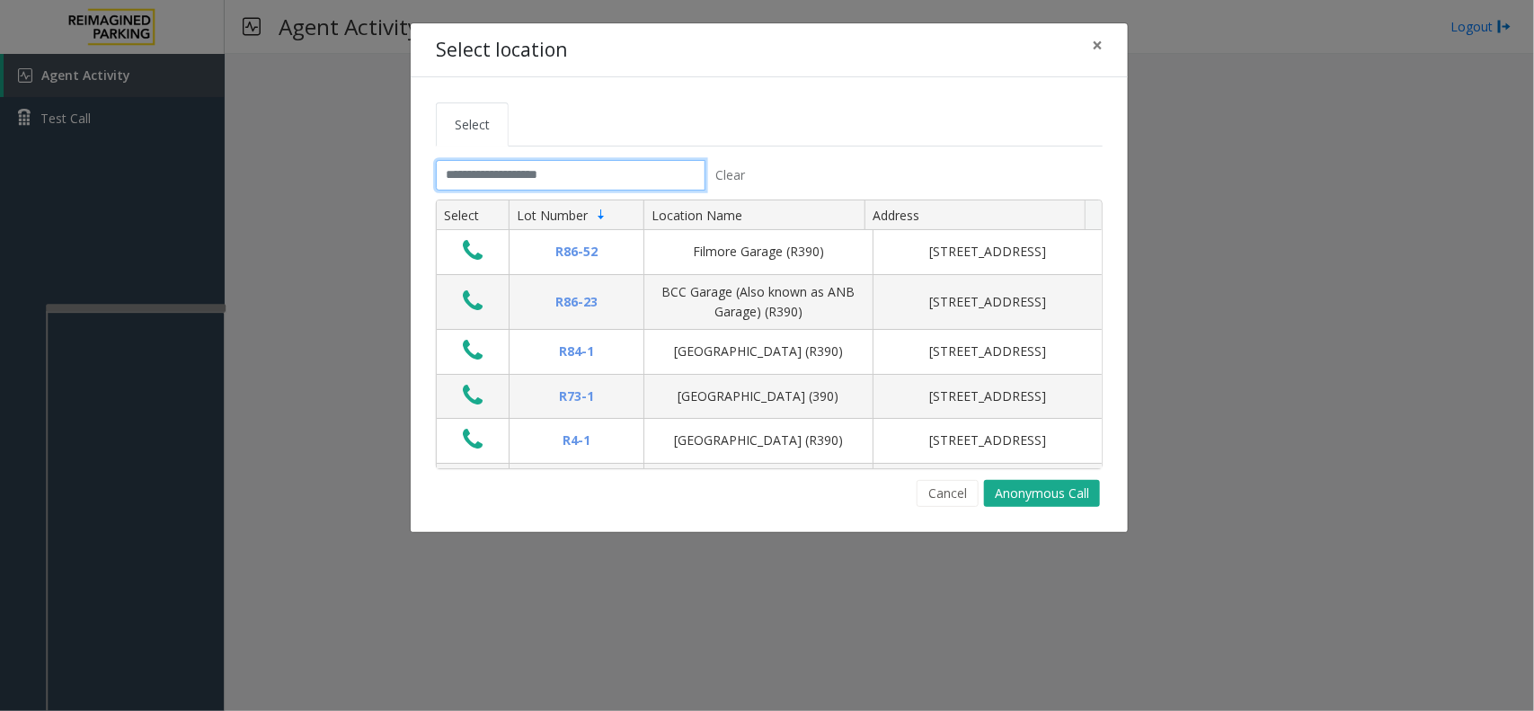
click at [645, 173] on input "text" at bounding box center [571, 175] width 270 height 31
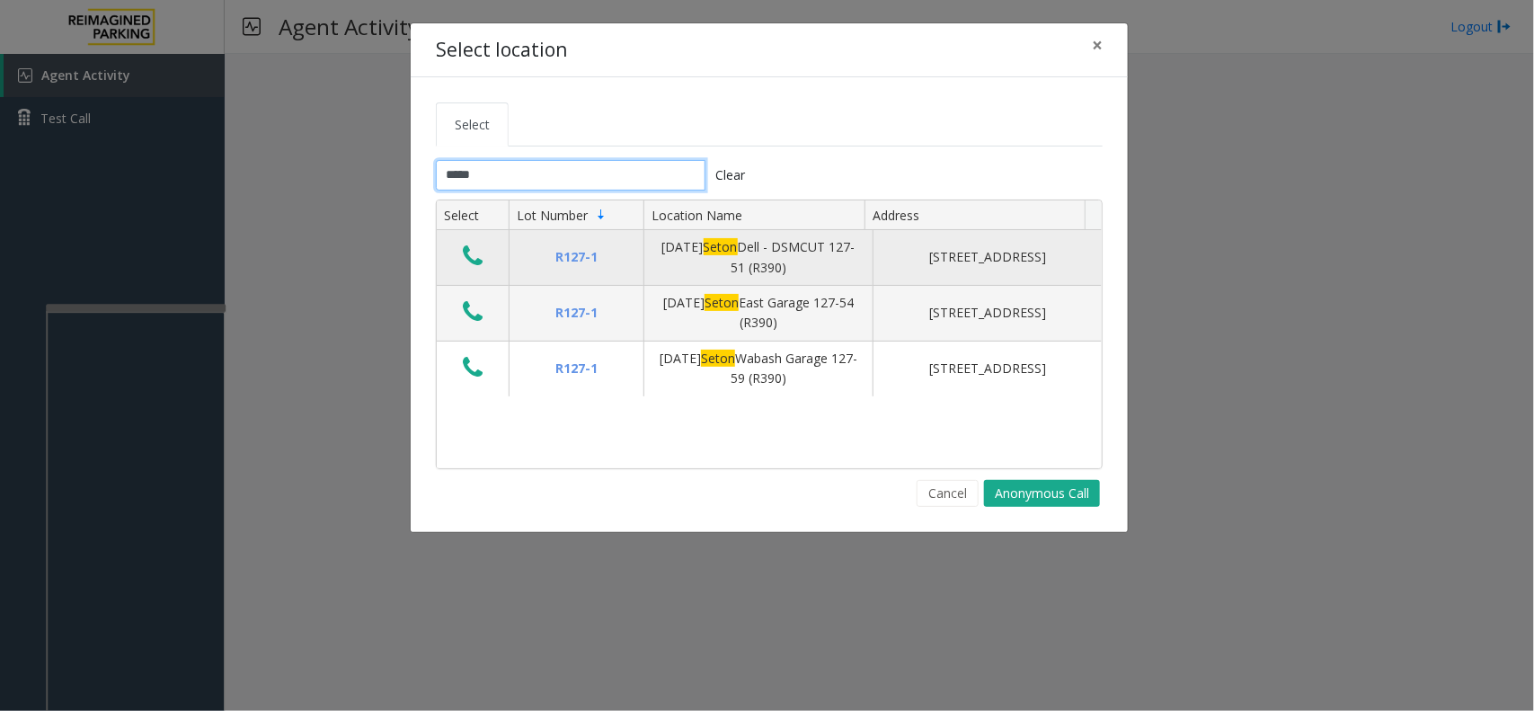
type input "*****"
click at [476, 267] on icon "Data table" at bounding box center [473, 256] width 20 height 25
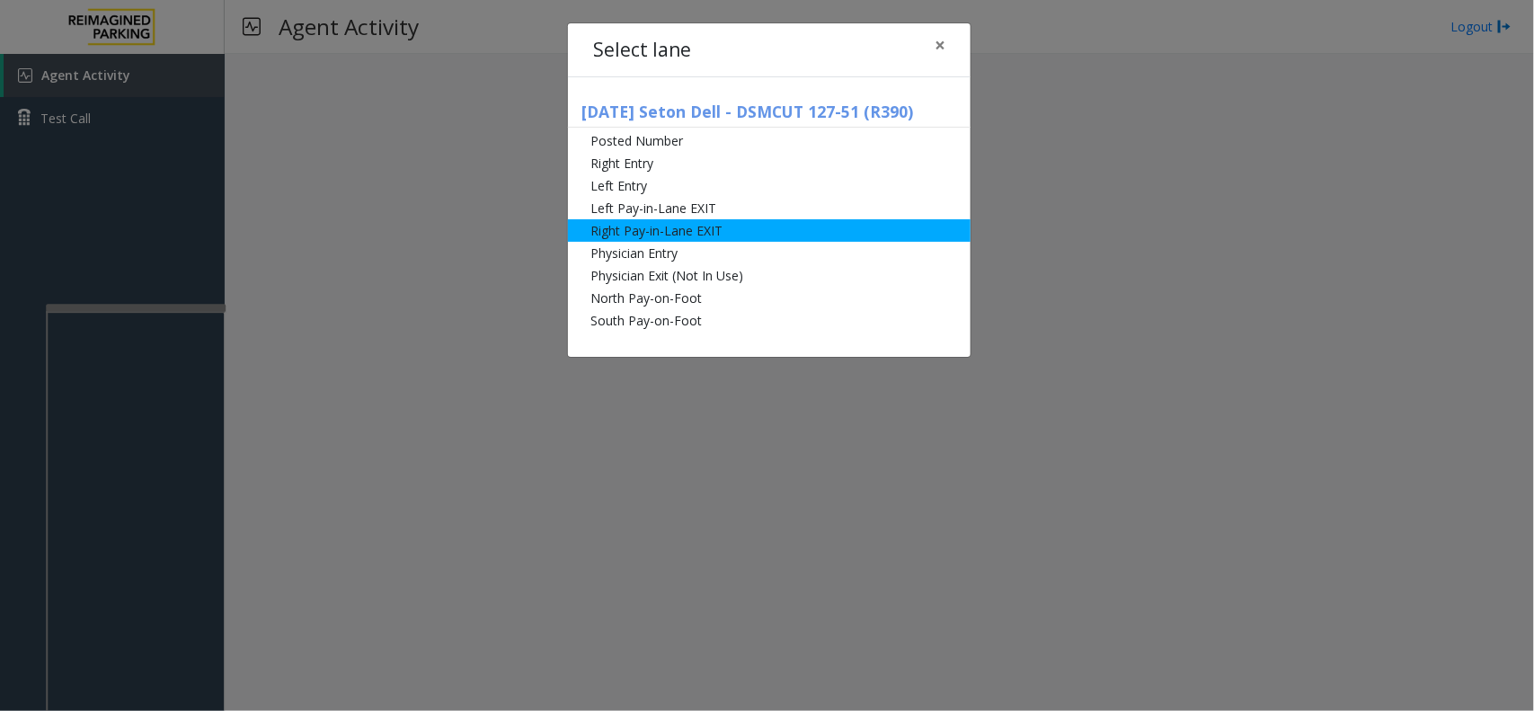
click at [653, 232] on li "Right Pay-in-Lane EXIT" at bounding box center [769, 230] width 403 height 22
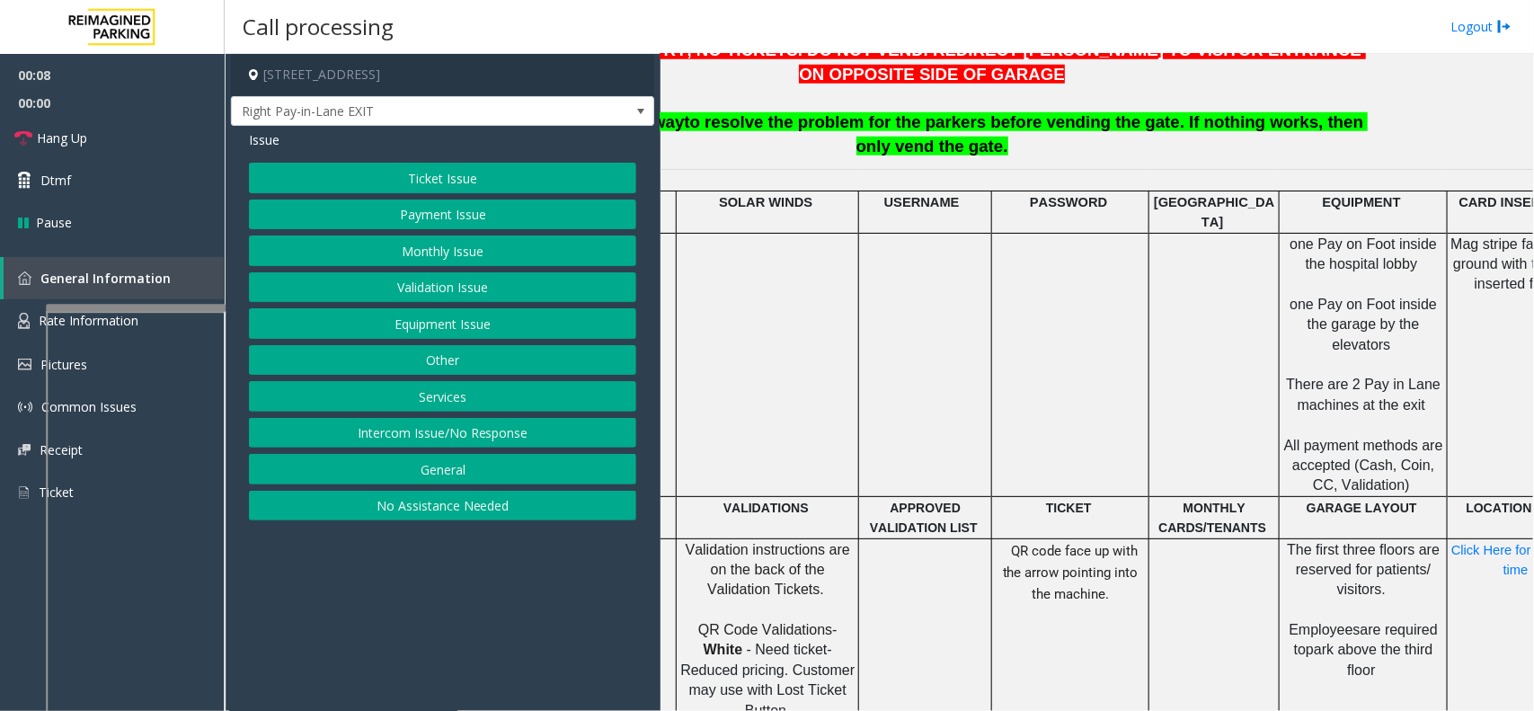
scroll to position [787, 243]
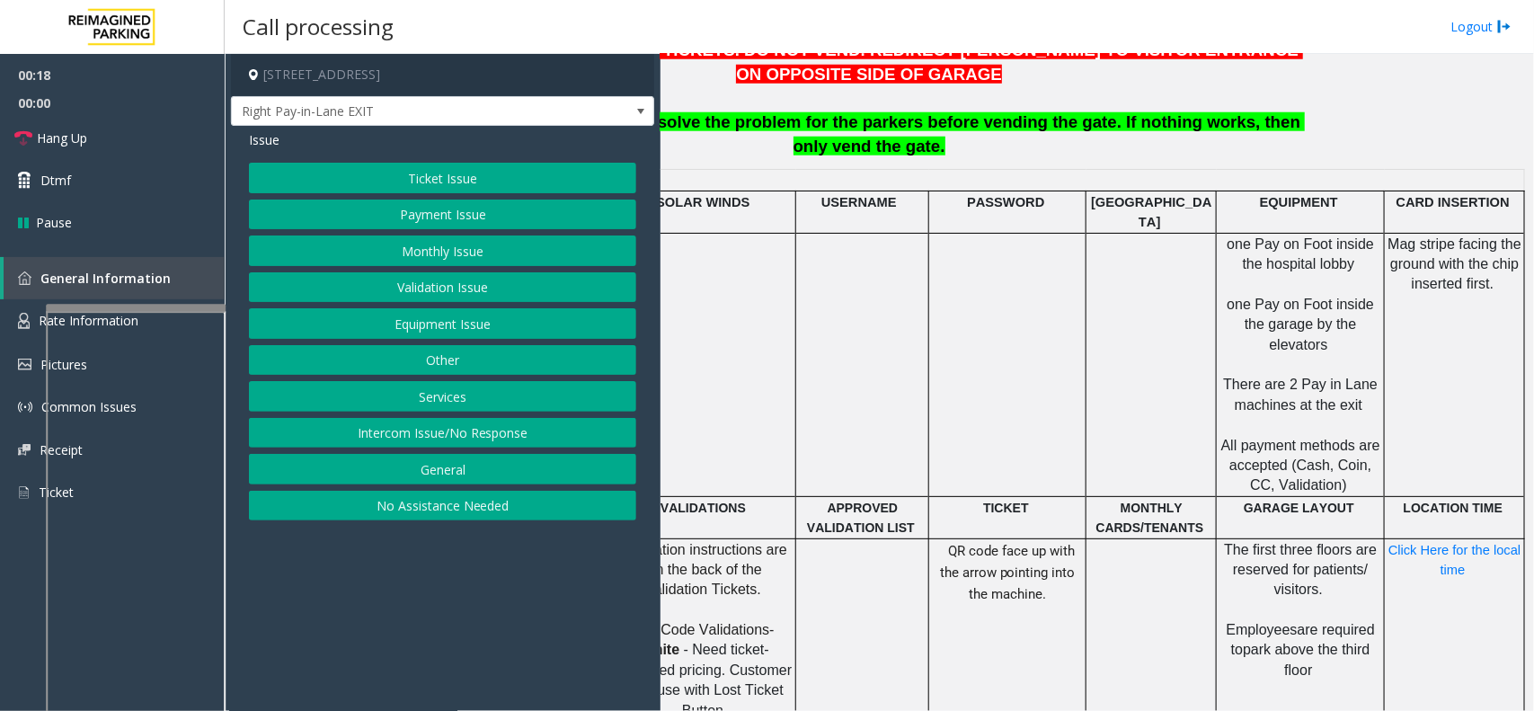
click at [450, 220] on button "Payment Issue" at bounding box center [442, 215] width 387 height 31
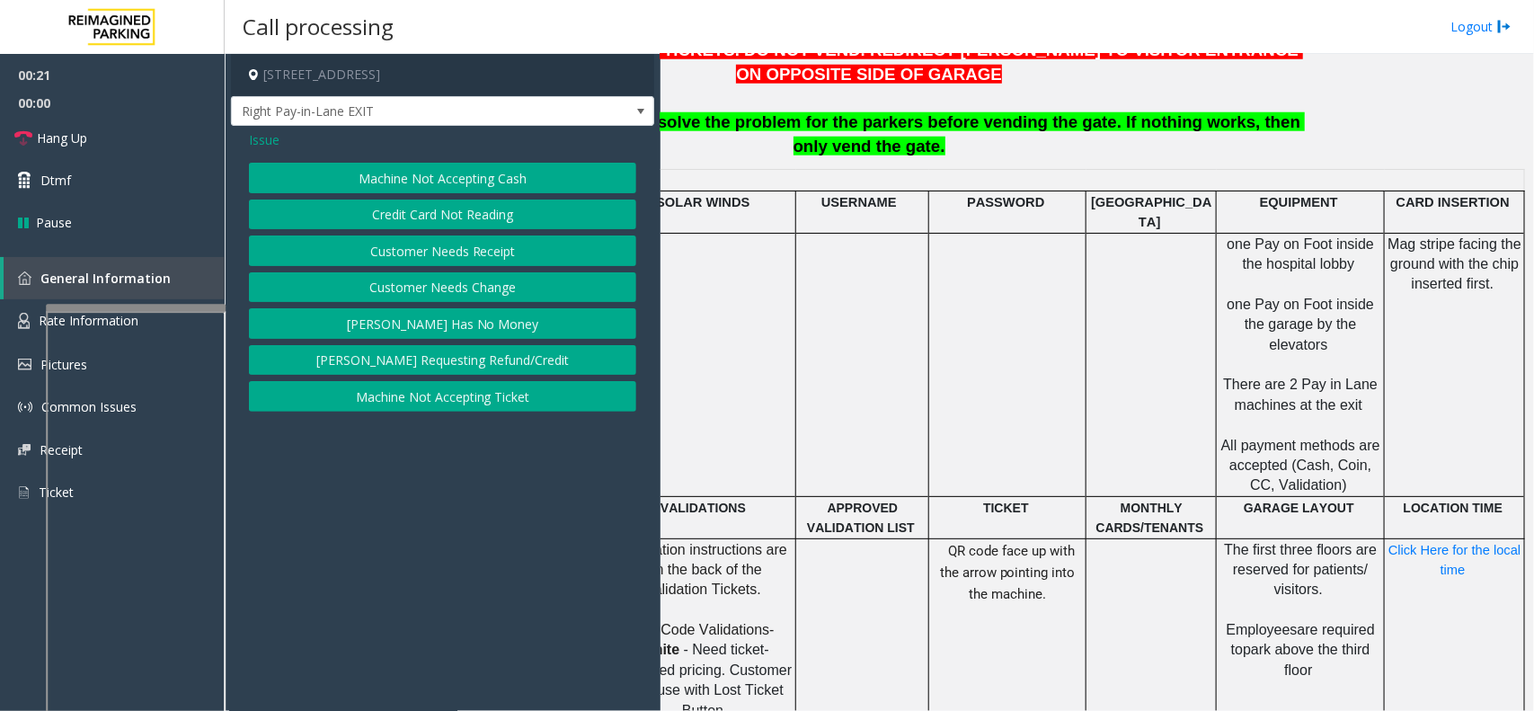
click at [487, 225] on button "Credit Card Not Reading" at bounding box center [442, 215] width 387 height 31
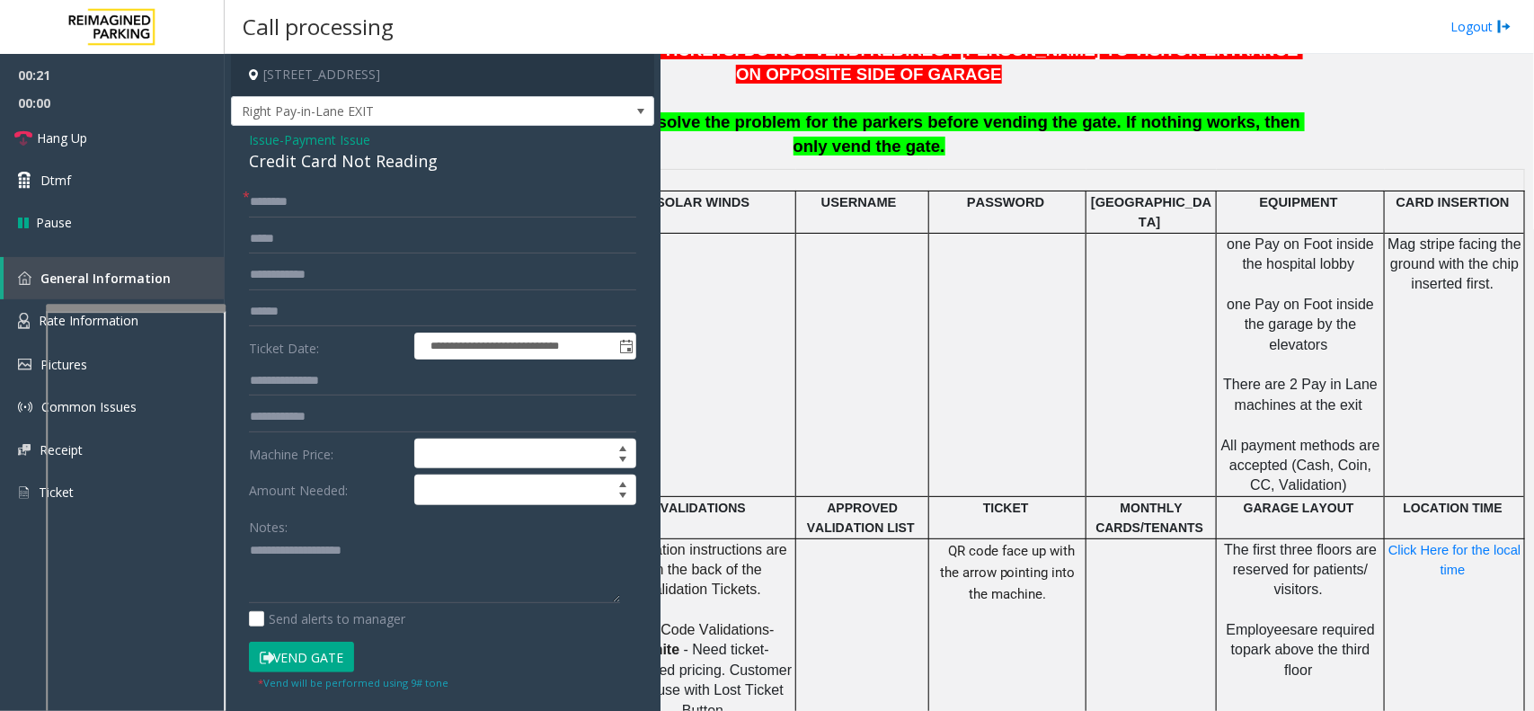
click at [324, 333] on label "Ticket Date:" at bounding box center [326, 346] width 165 height 27
click at [325, 316] on input "text" at bounding box center [442, 312] width 387 height 31
click at [289, 315] on input "text" at bounding box center [442, 312] width 387 height 31
click at [351, 172] on div "Credit Card Not Reading" at bounding box center [442, 161] width 387 height 24
click at [353, 166] on div "Credit Card Not Reading" at bounding box center [442, 161] width 387 height 24
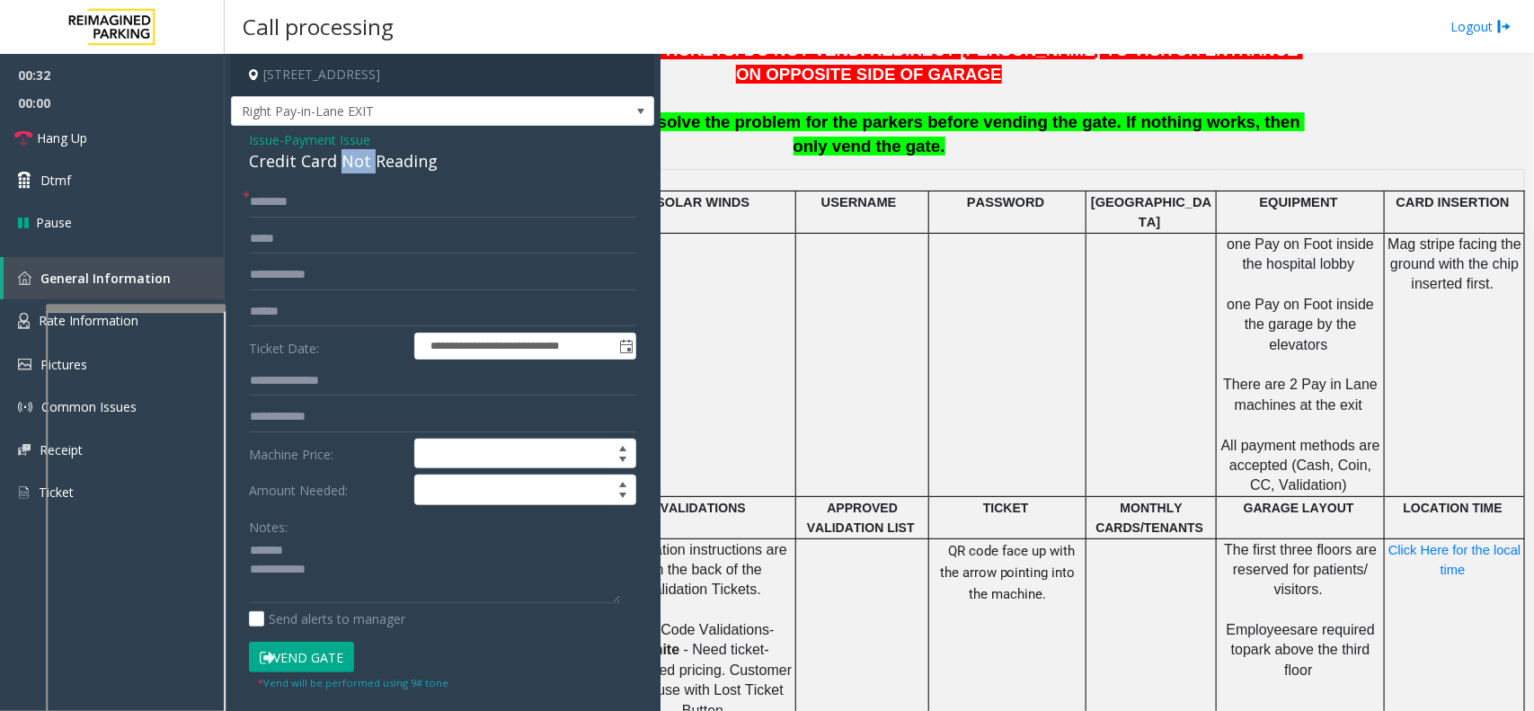
click at [353, 166] on div "Credit Card Not Reading" at bounding box center [442, 161] width 387 height 24
click at [458, 306] on input "text" at bounding box center [442, 312] width 387 height 31
type textarea "**********"
click at [409, 308] on input "text" at bounding box center [442, 312] width 387 height 31
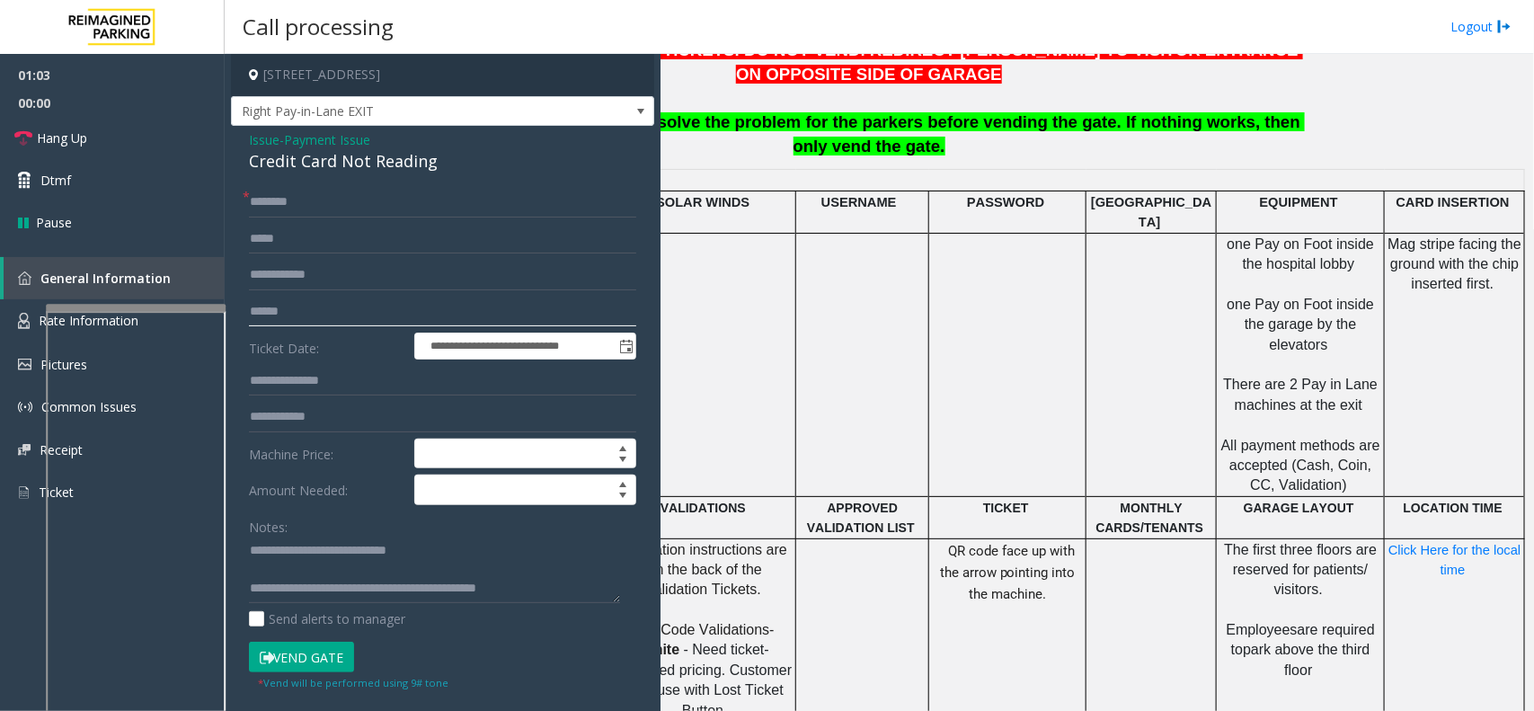
type input "******"
click at [333, 186] on div "**********" at bounding box center [442, 582] width 423 height 912
click at [325, 221] on form "**********" at bounding box center [442, 439] width 387 height 504
click at [331, 200] on input "text" at bounding box center [442, 202] width 387 height 31
click at [292, 194] on input "*****" at bounding box center [442, 202] width 387 height 31
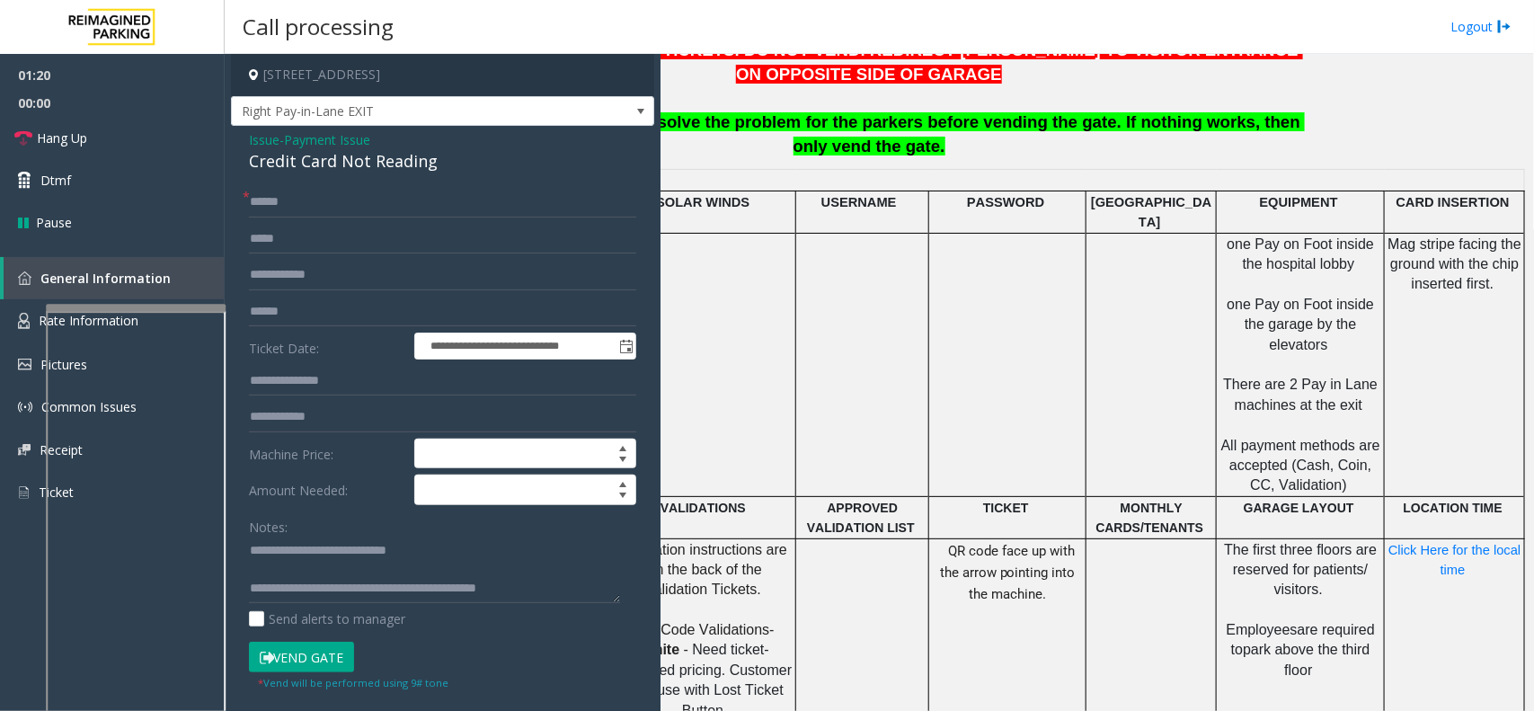
click at [328, 656] on button "Vend Gate" at bounding box center [301, 657] width 105 height 31
click at [257, 209] on input "******" at bounding box center [442, 202] width 387 height 31
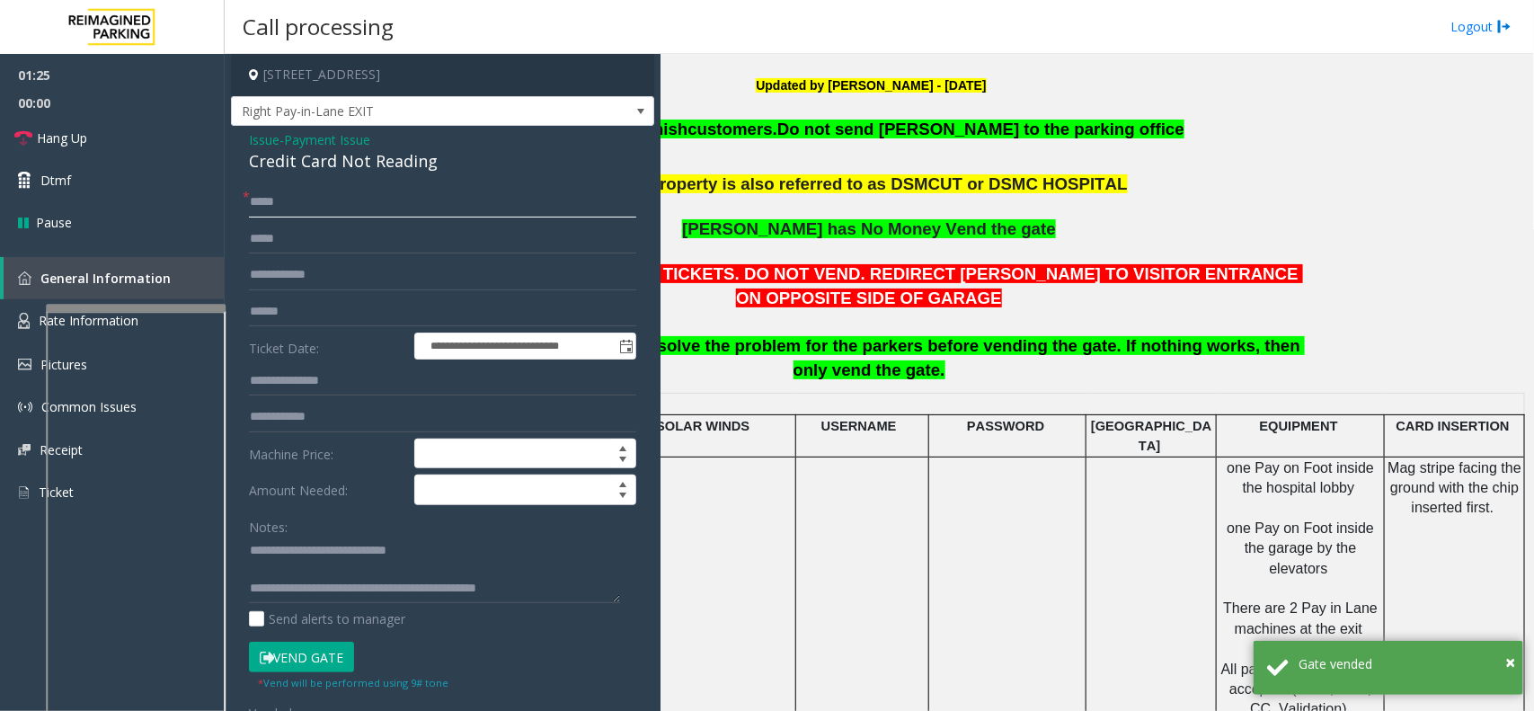
scroll to position [562, 243]
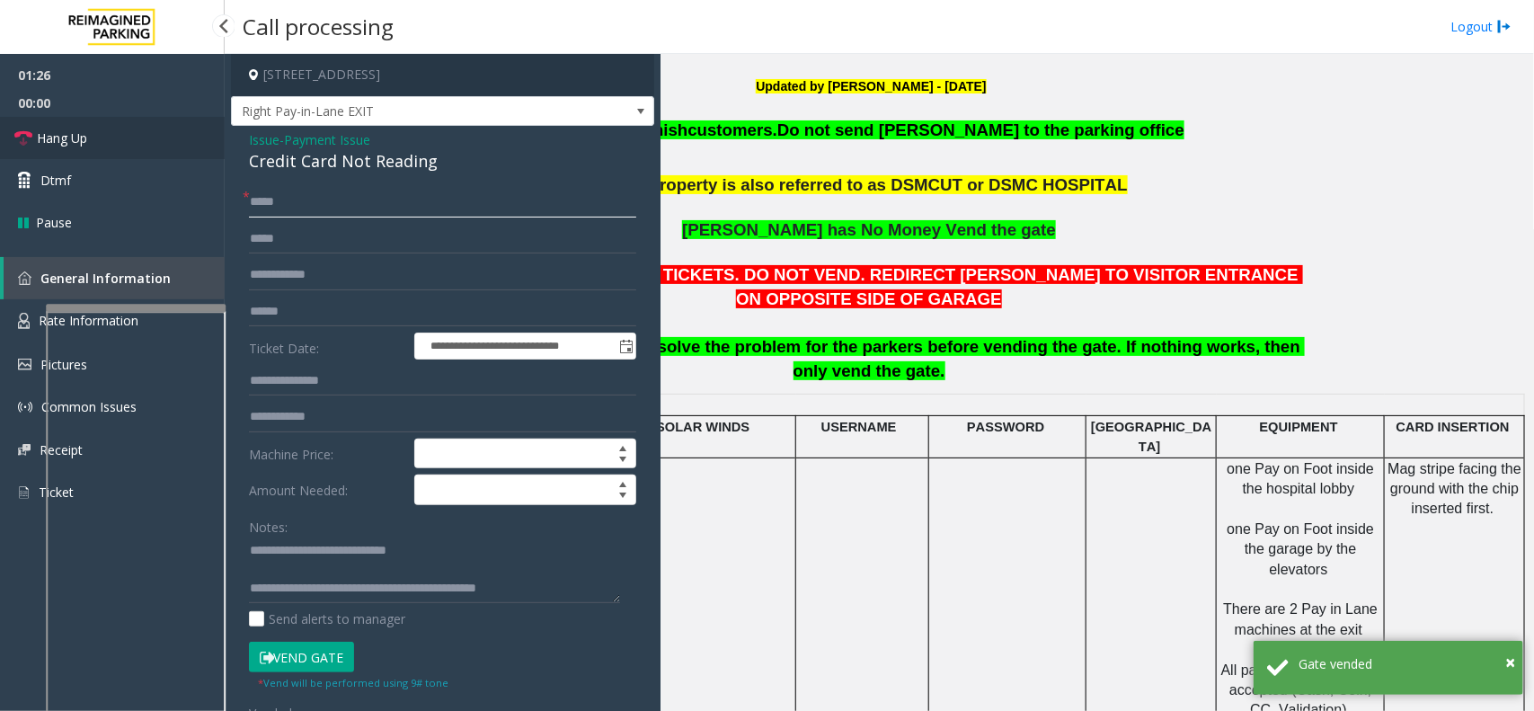
type input "*****"
click at [101, 150] on link "Hang Up" at bounding box center [112, 138] width 225 height 42
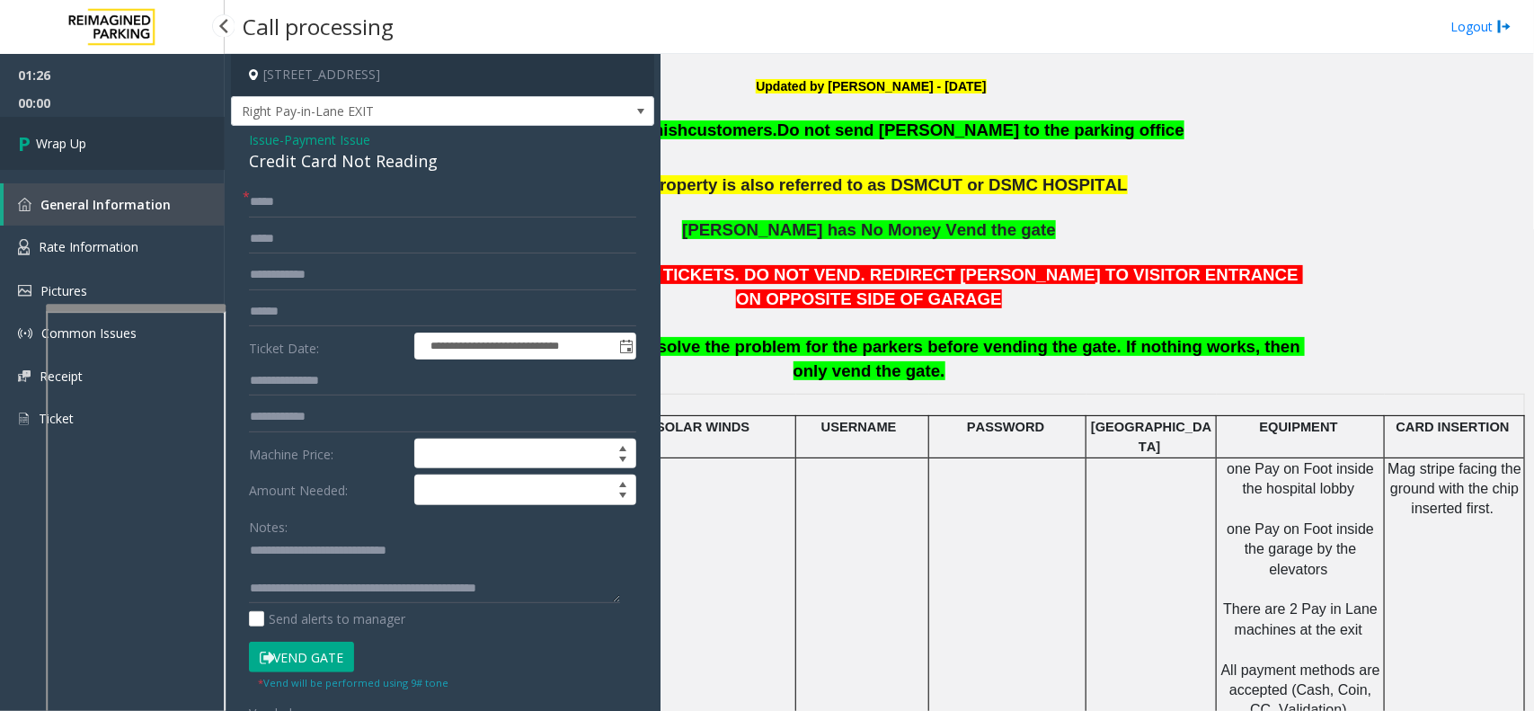
click at [101, 150] on link "Wrap Up" at bounding box center [112, 143] width 225 height 53
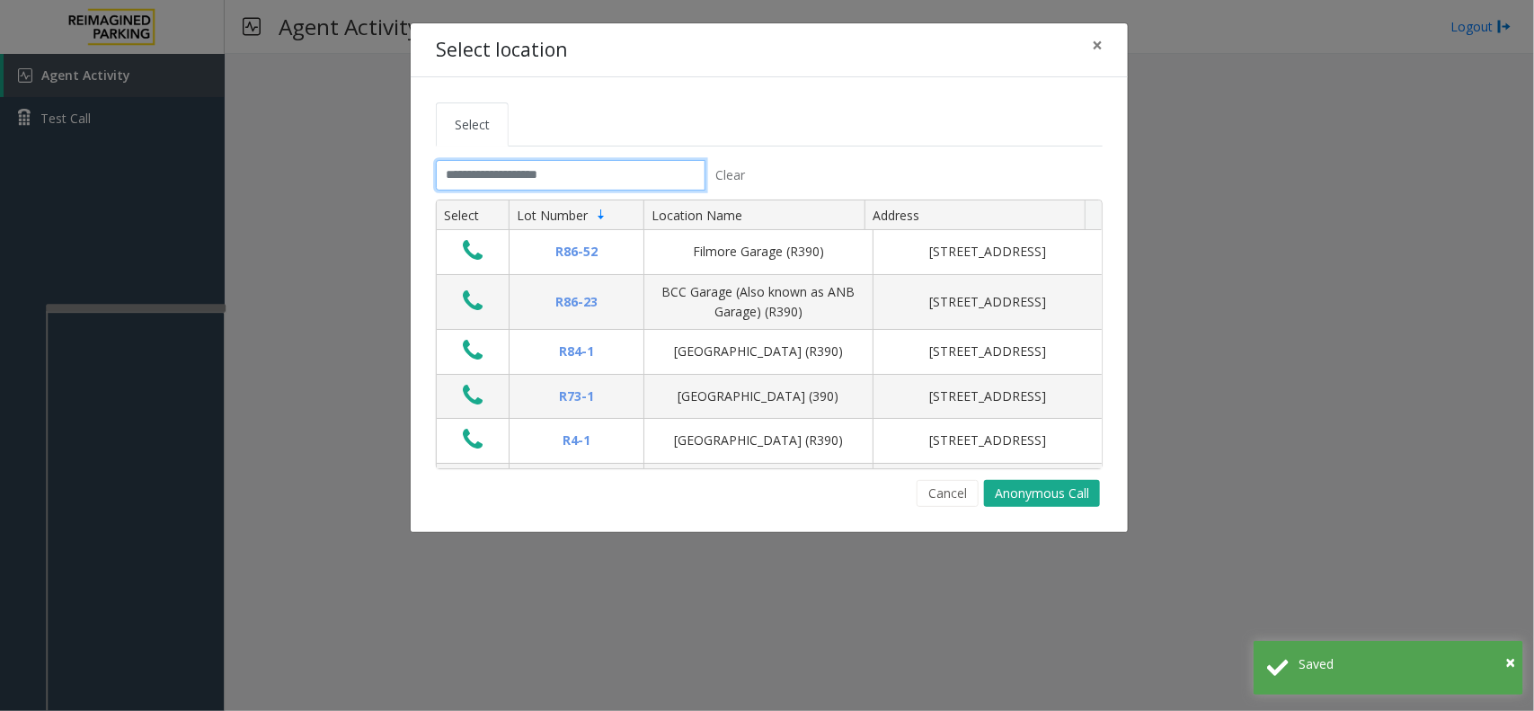
click at [522, 169] on input "text" at bounding box center [571, 175] width 270 height 31
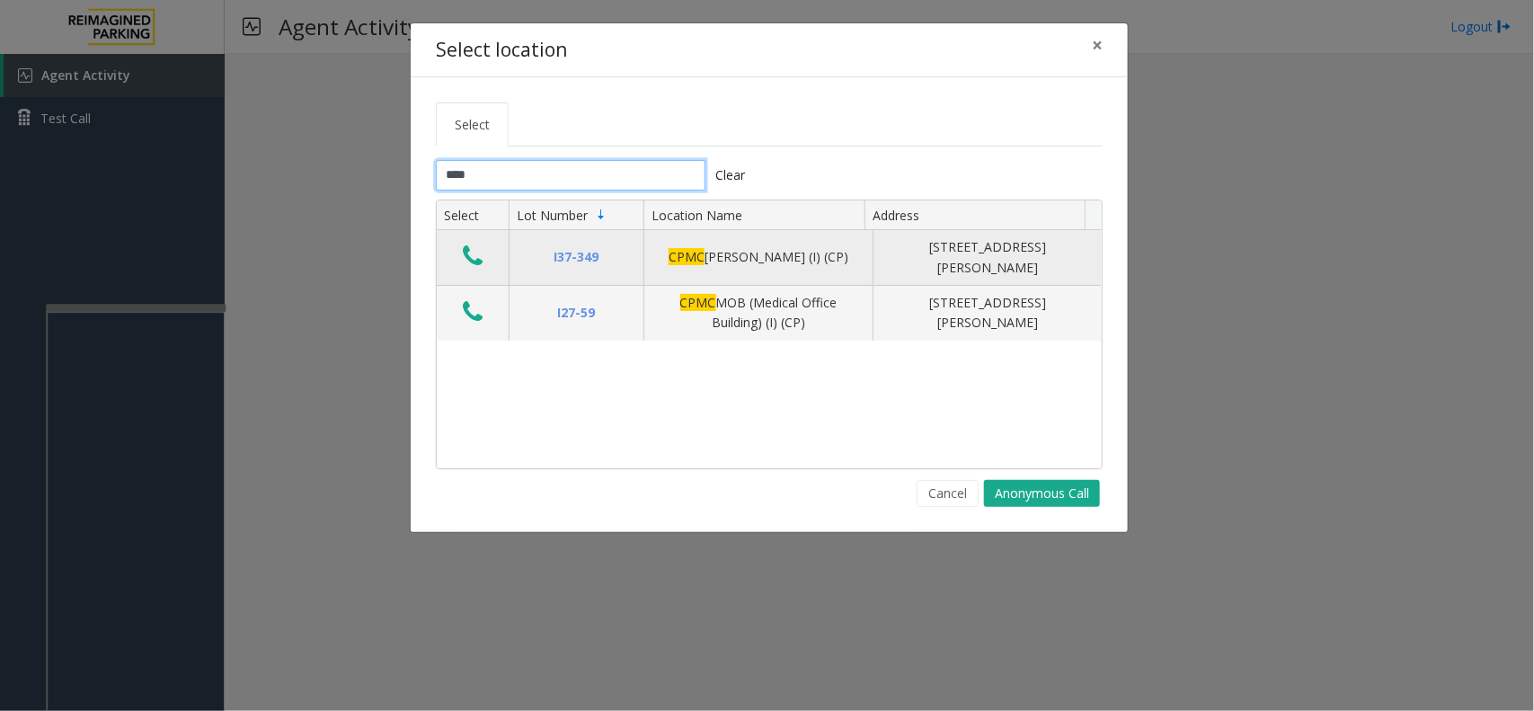
type input "****"
click at [475, 268] on icon "Data table" at bounding box center [473, 256] width 20 height 25
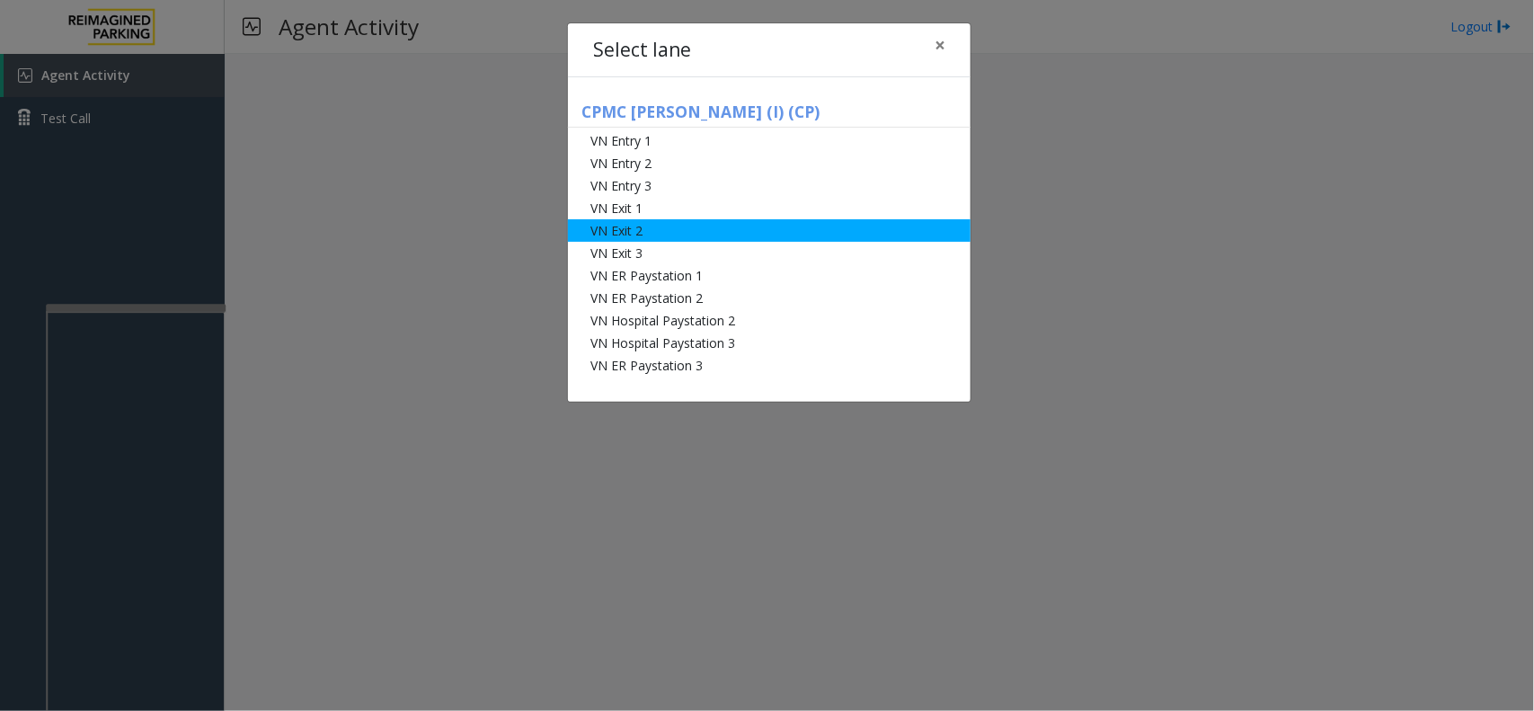
click at [743, 229] on li "VN Exit 2" at bounding box center [769, 230] width 403 height 22
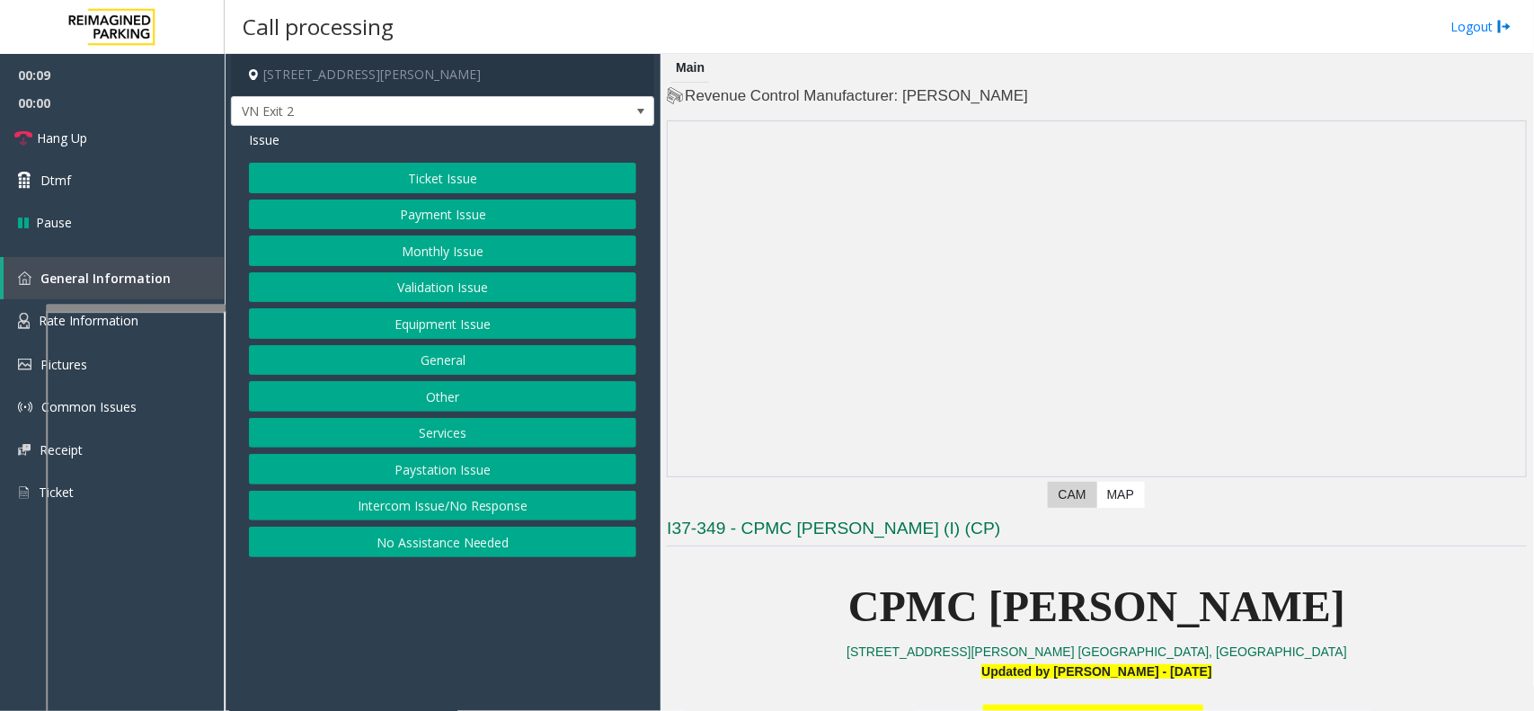
click at [546, 245] on button "Monthly Issue" at bounding box center [442, 251] width 387 height 31
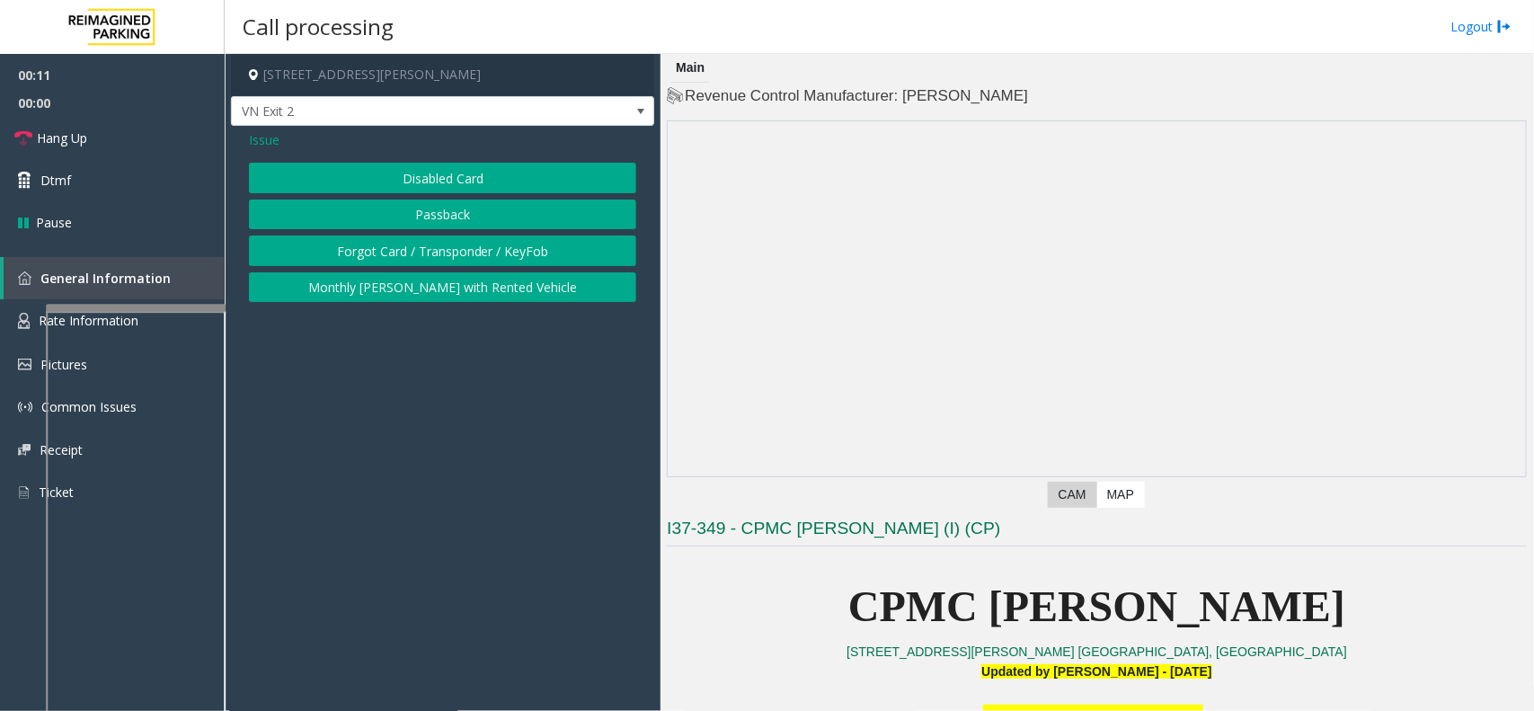
click at [422, 184] on button "Disabled Card" at bounding box center [442, 178] width 387 height 31
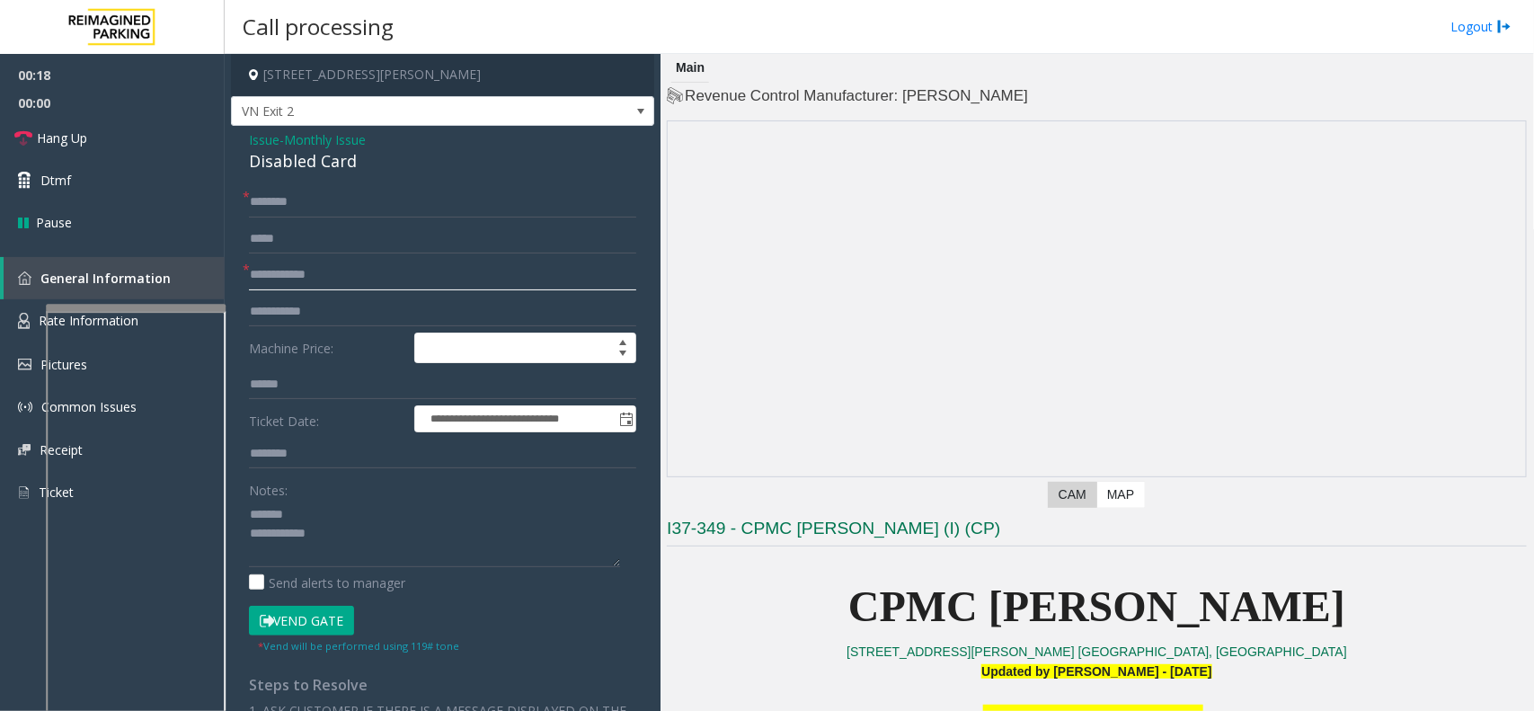
click at [357, 265] on input "text" at bounding box center [442, 275] width 387 height 31
click at [333, 167] on div "Disabled Card" at bounding box center [442, 161] width 387 height 24
type textarea "**********"
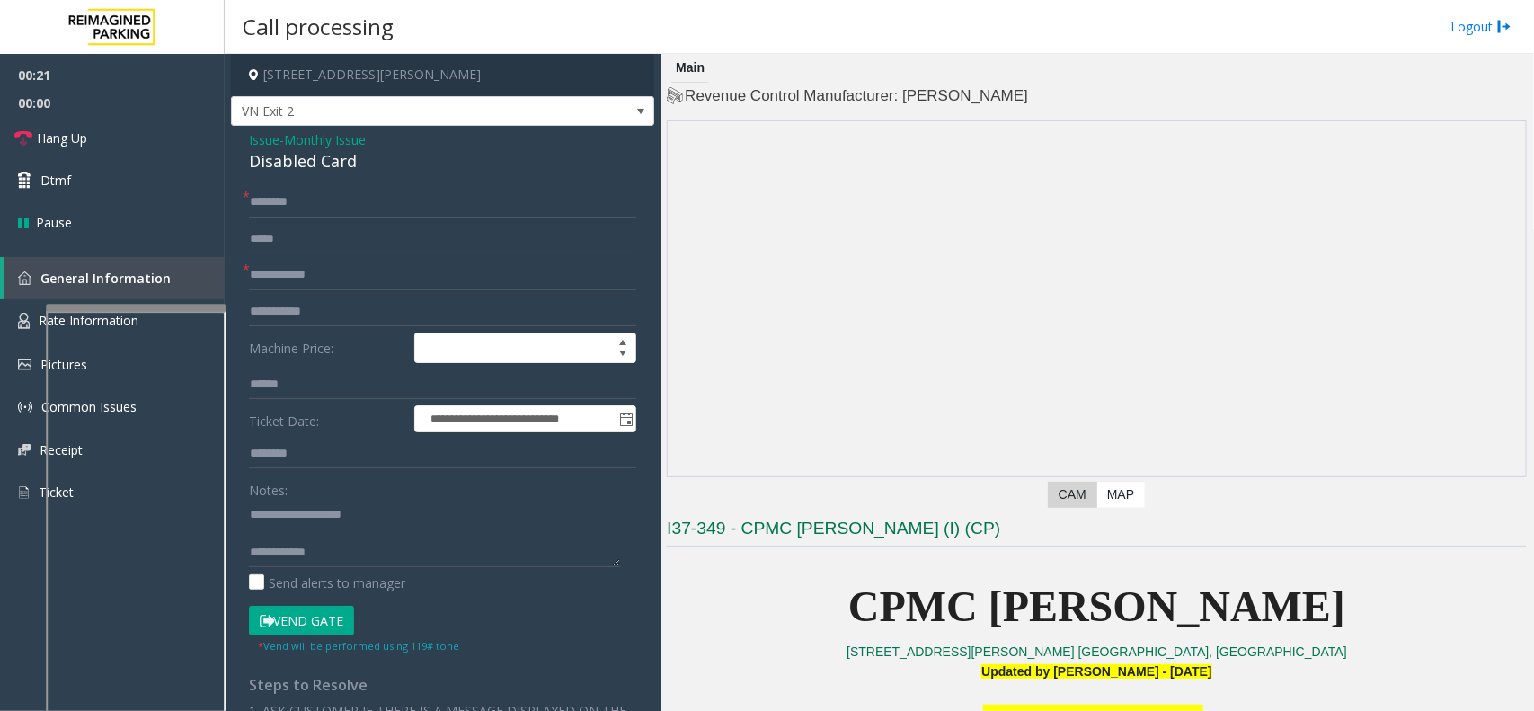
click at [275, 294] on form "**********" at bounding box center [442, 420] width 387 height 467
click at [289, 275] on input "text" at bounding box center [442, 275] width 387 height 31
type input "**"
click at [316, 204] on input "text" at bounding box center [442, 202] width 387 height 31
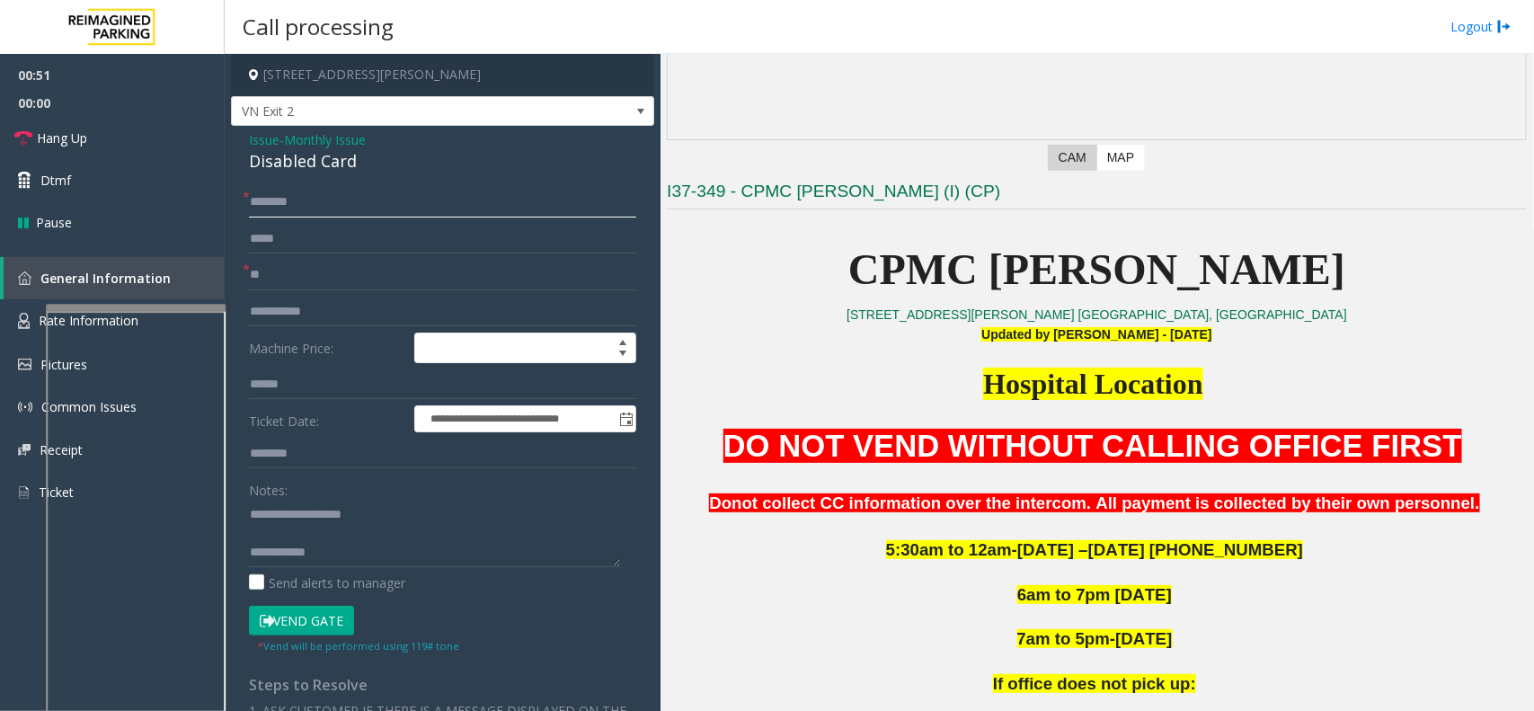
click at [466, 205] on input "text" at bounding box center [442, 202] width 387 height 31
type input "**********"
click at [402, 553] on textarea at bounding box center [434, 533] width 371 height 67
click at [324, 623] on button "Vend Gate" at bounding box center [301, 621] width 105 height 31
click at [357, 549] on textarea at bounding box center [434, 533] width 371 height 67
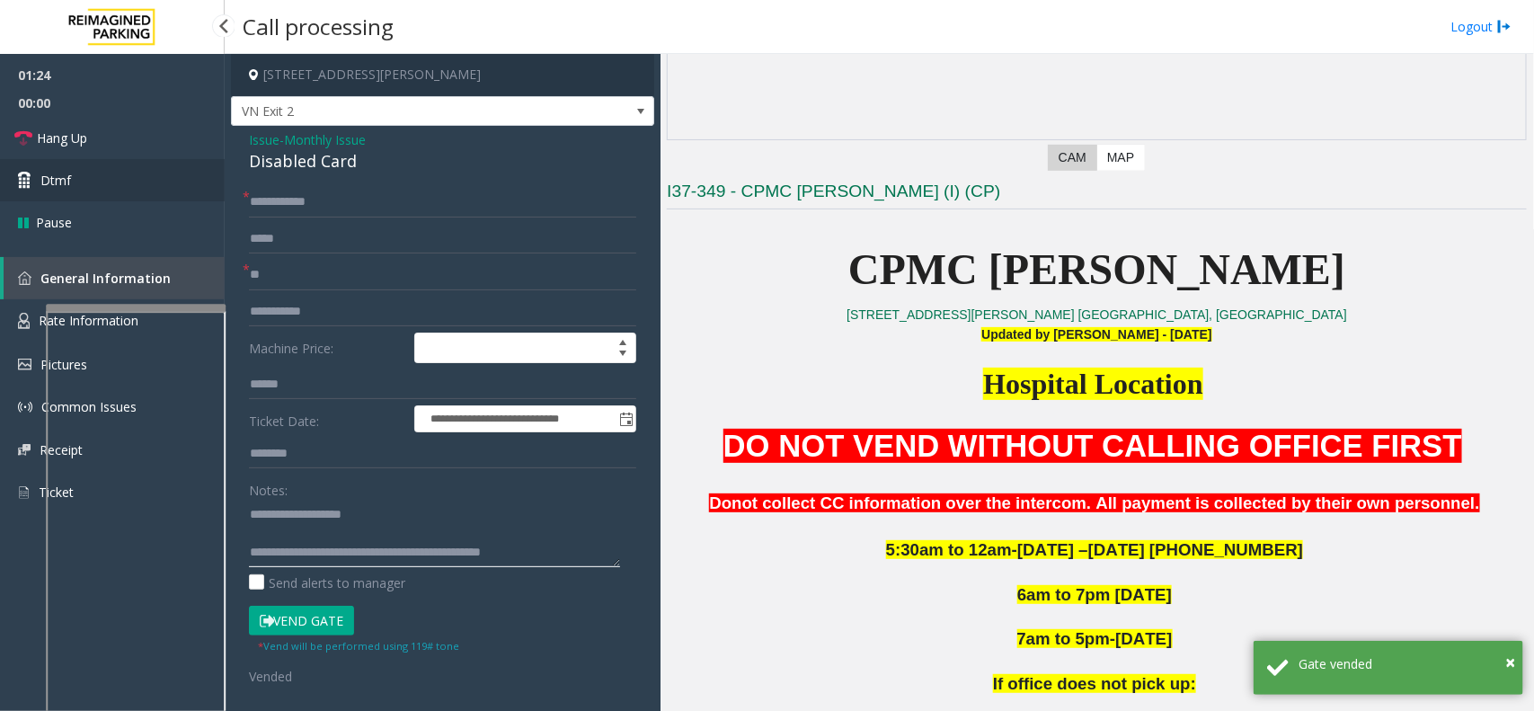
type textarea "**********"
click at [173, 162] on link "Dtmf" at bounding box center [112, 180] width 225 height 42
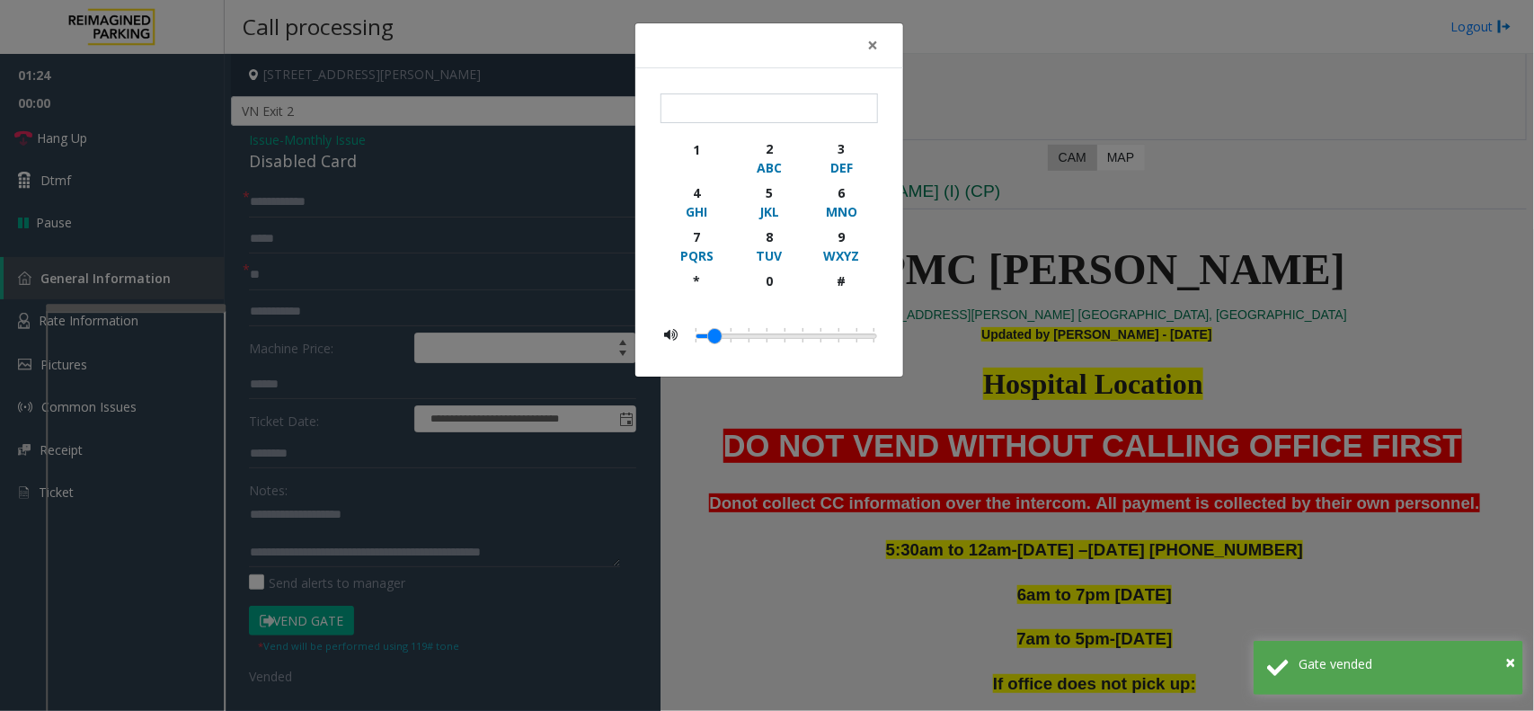
click at [173, 160] on div "× 1 2 ABC 3 DEF 4 GHI 5 JKL 6 MNO 7 PQRS 8 TUV 9 WXYZ * 0 #" at bounding box center [767, 355] width 1534 height 711
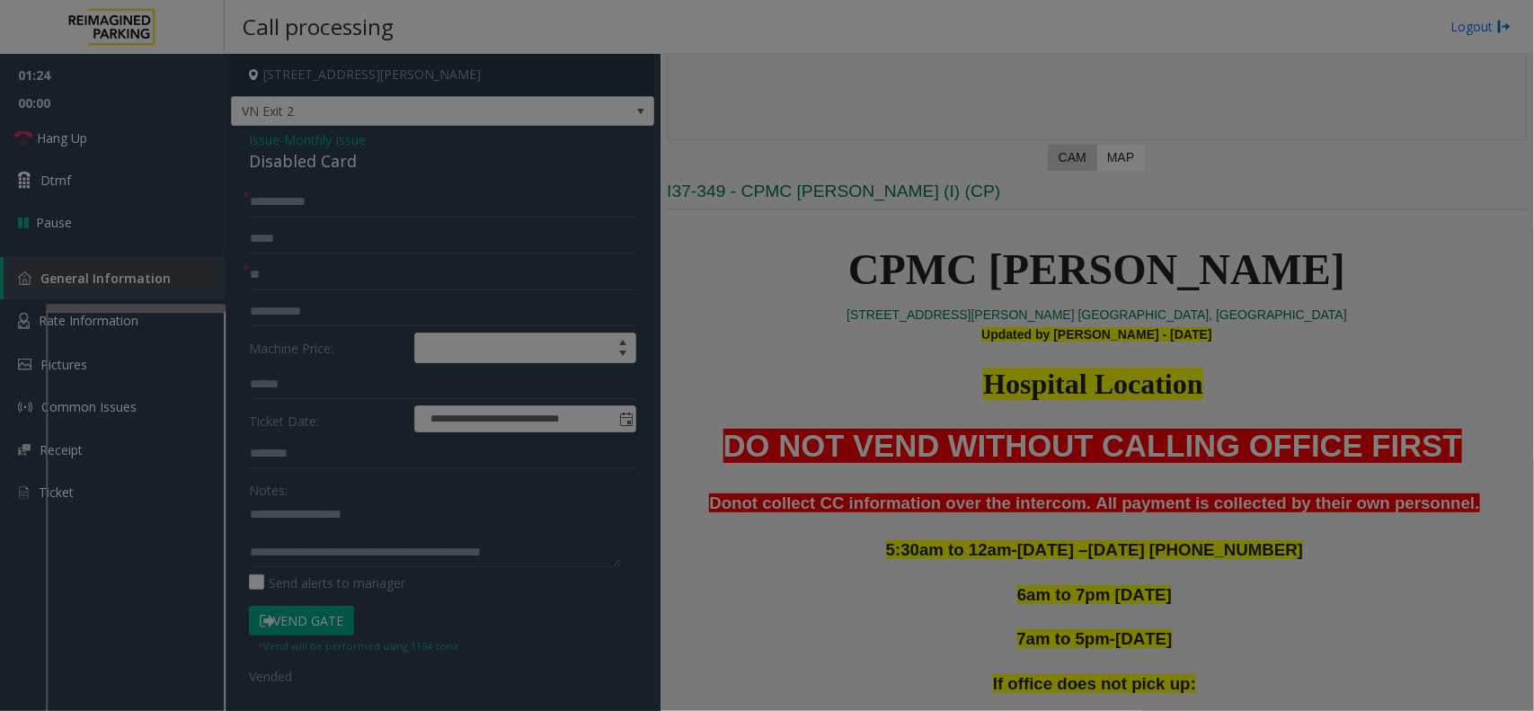
click at [173, 156] on body "**********" at bounding box center [767, 355] width 1534 height 711
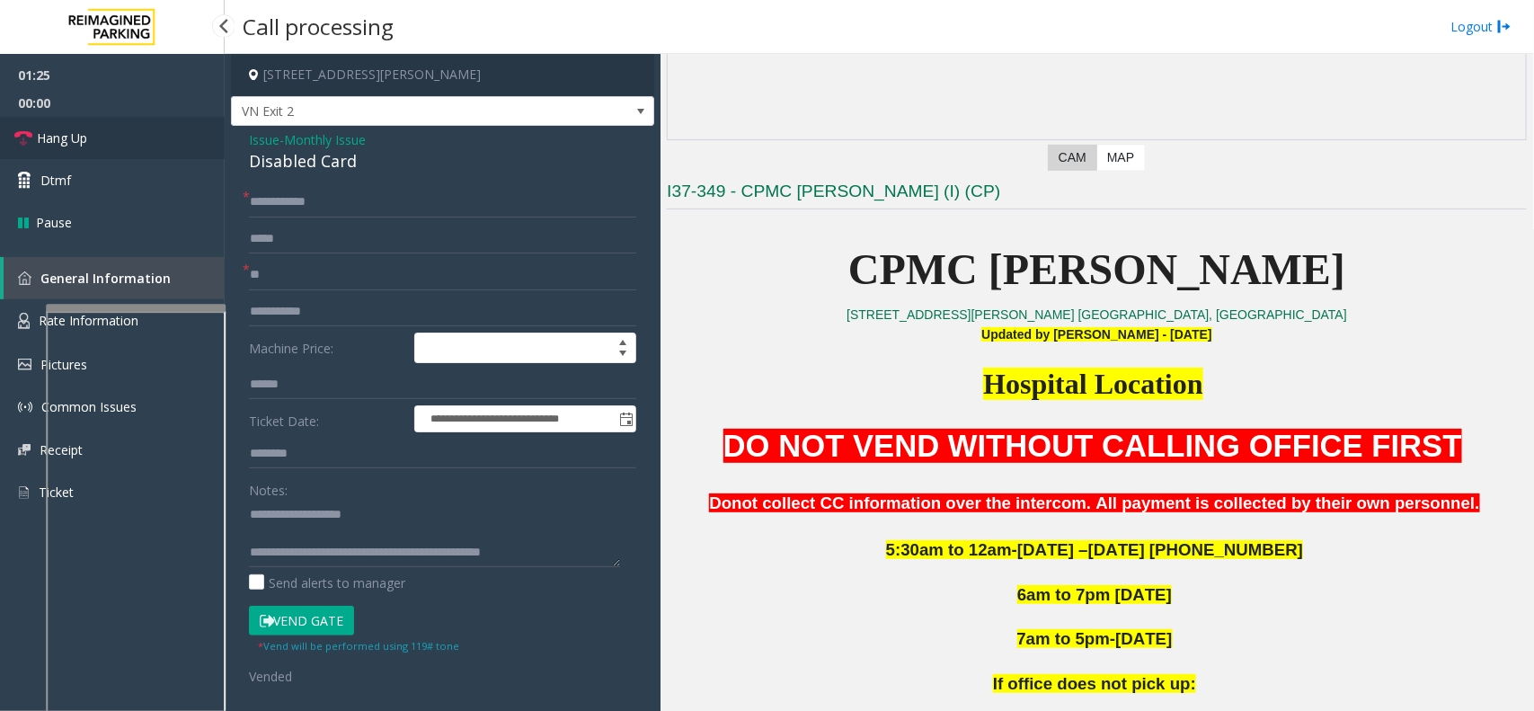
click at [173, 156] on link "Hang Up" at bounding box center [112, 138] width 225 height 42
click at [550, 547] on textarea at bounding box center [434, 533] width 371 height 67
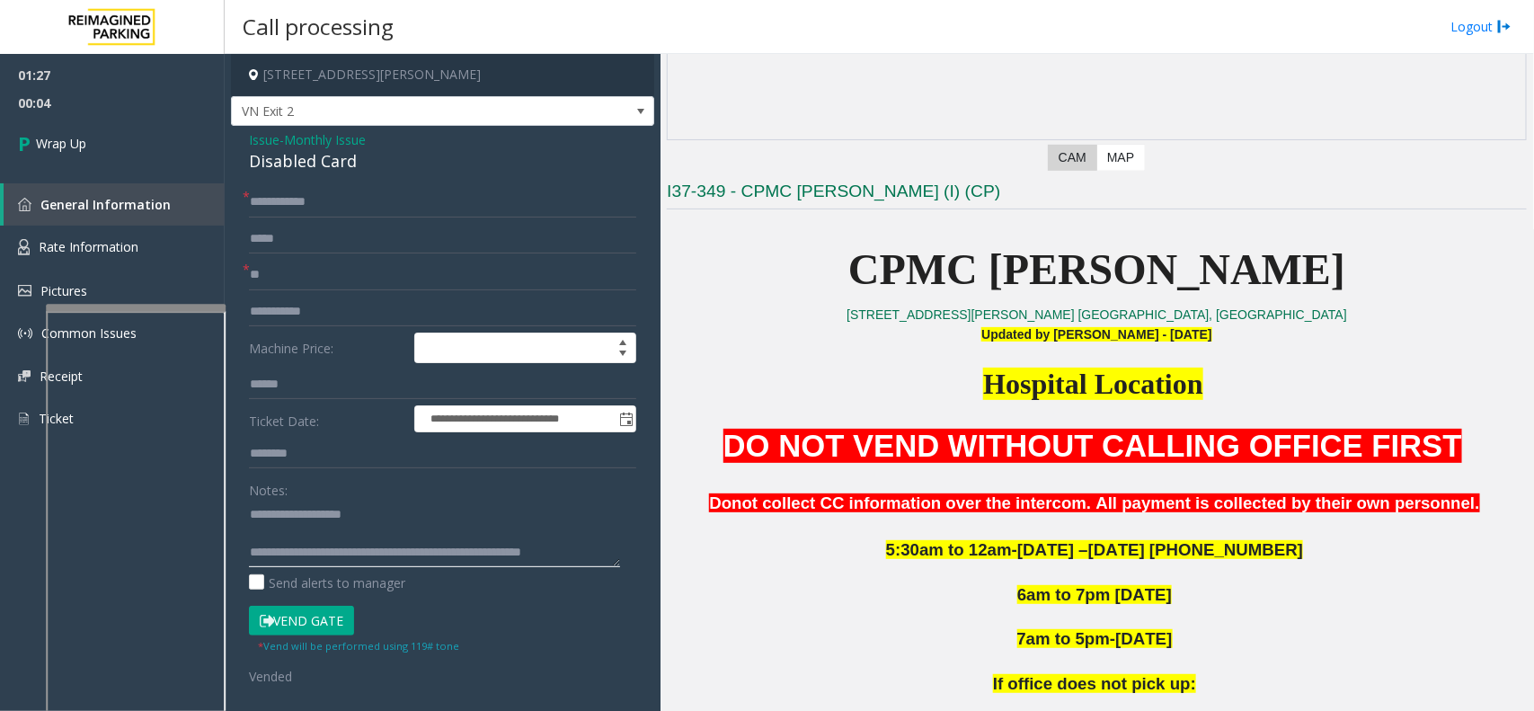
scroll to position [12, 0]
type textarea "**********"
click at [199, 122] on link "Wrap Up" at bounding box center [112, 143] width 225 height 53
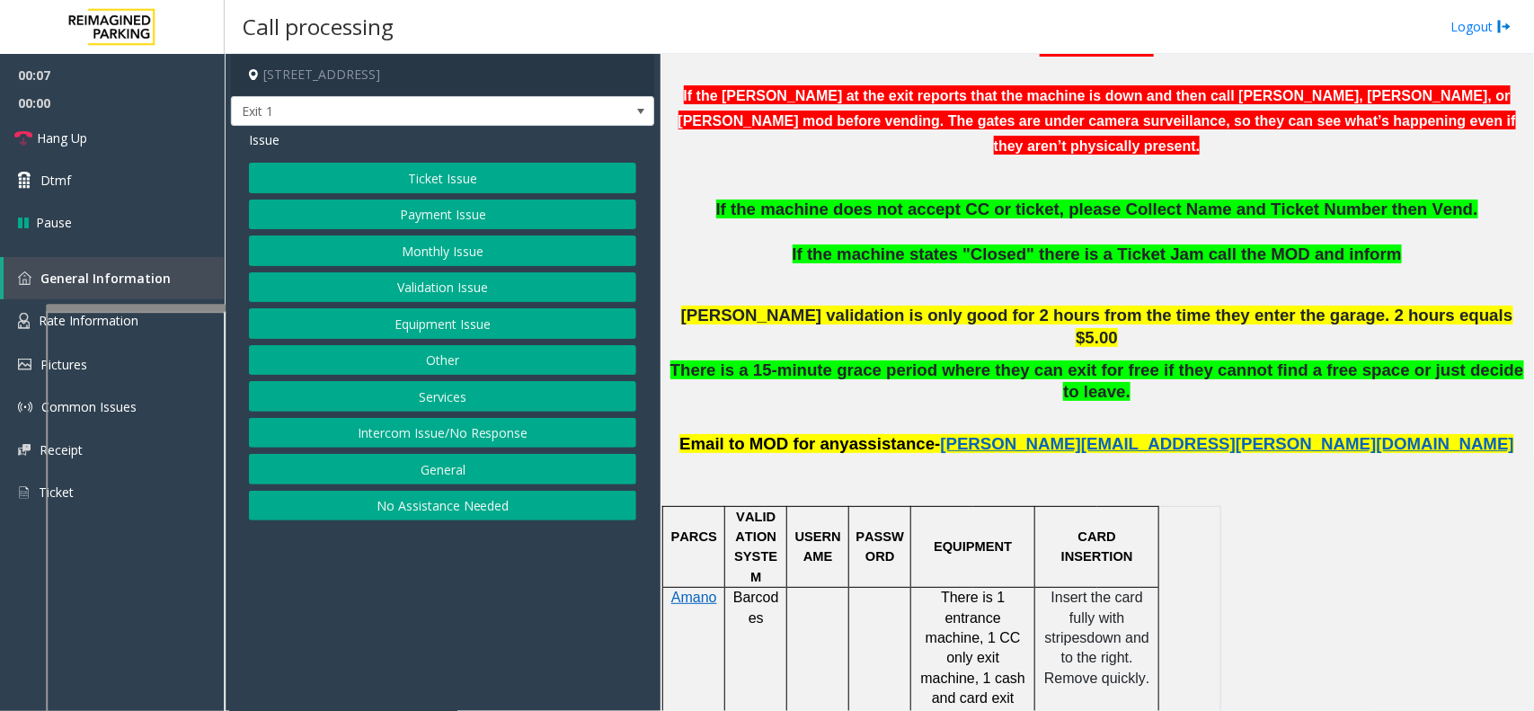
scroll to position [674, 0]
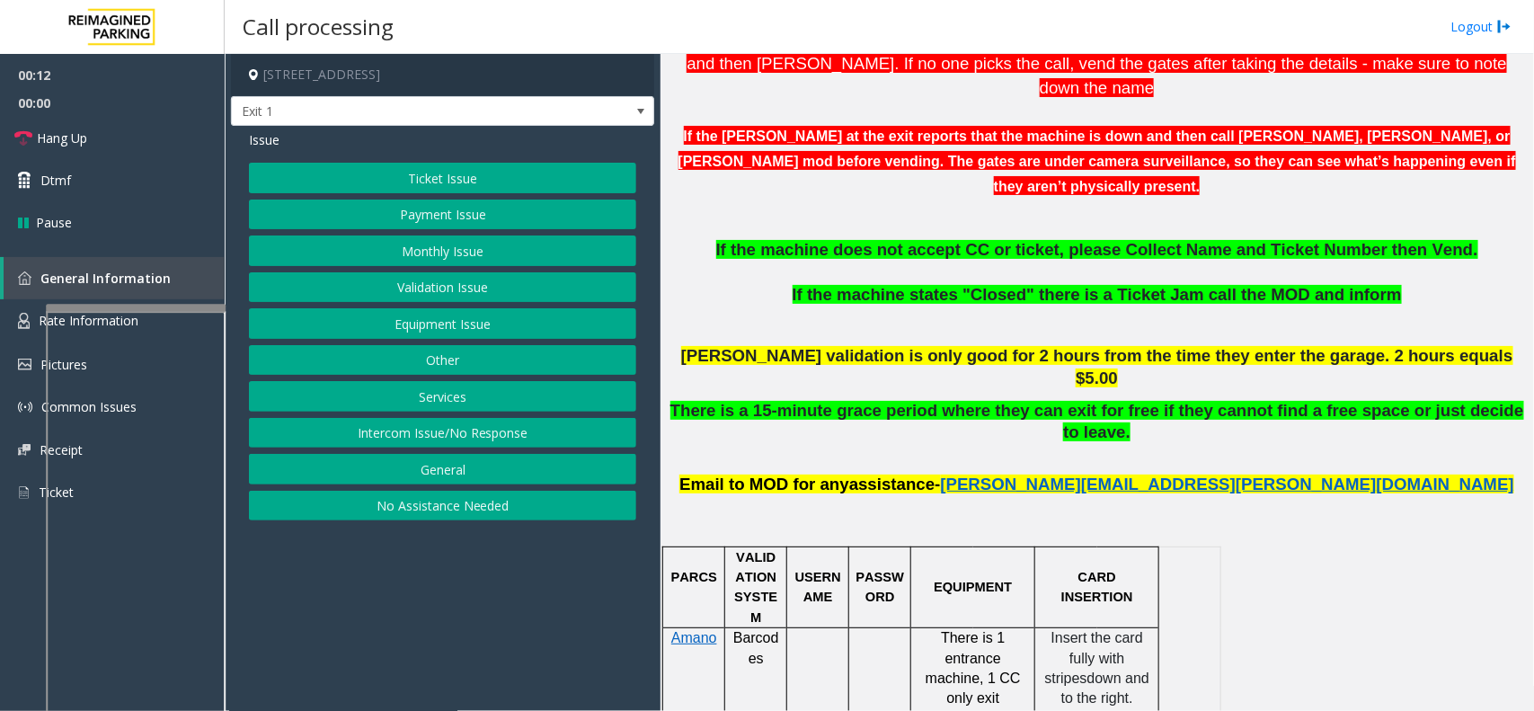
click at [457, 389] on button "Services" at bounding box center [442, 396] width 387 height 31
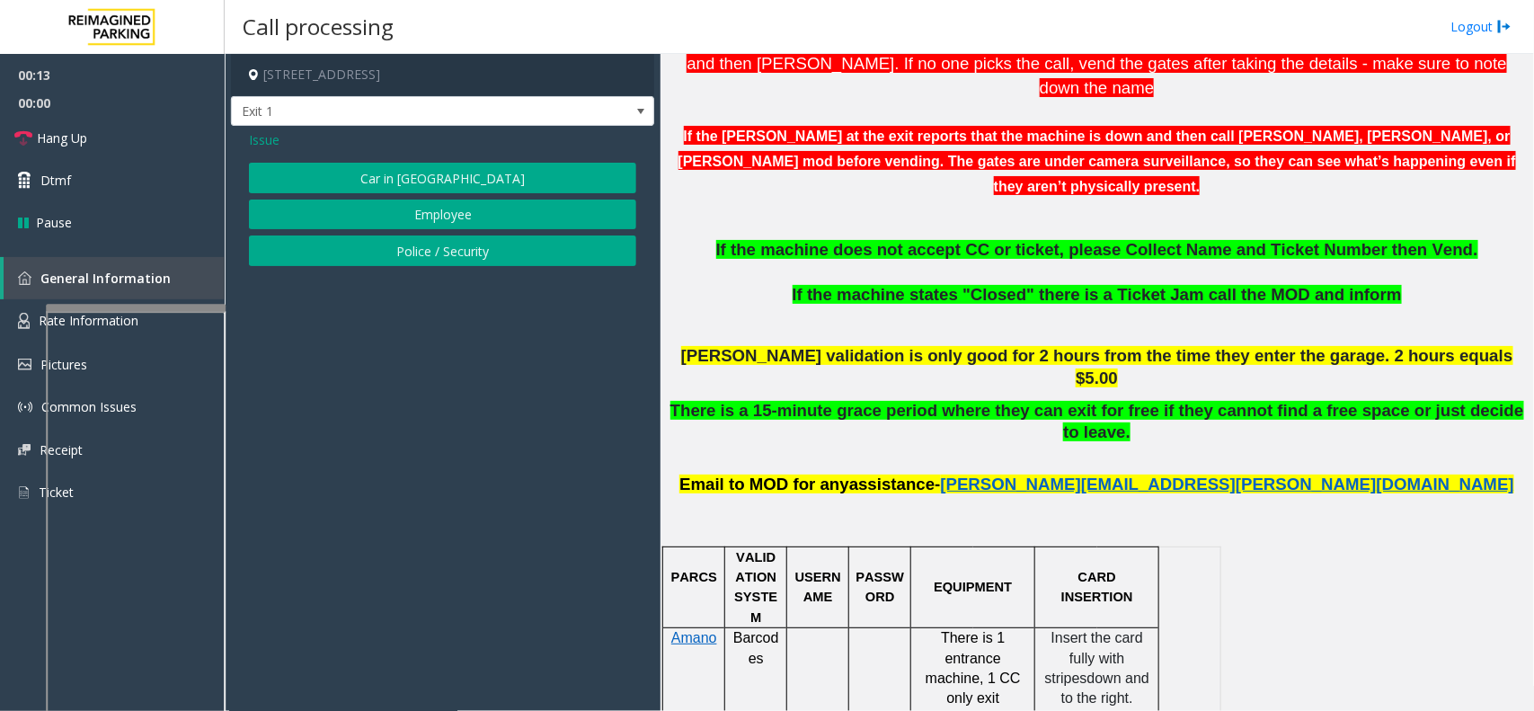
click at [249, 140] on span "Issue" at bounding box center [264, 139] width 31 height 19
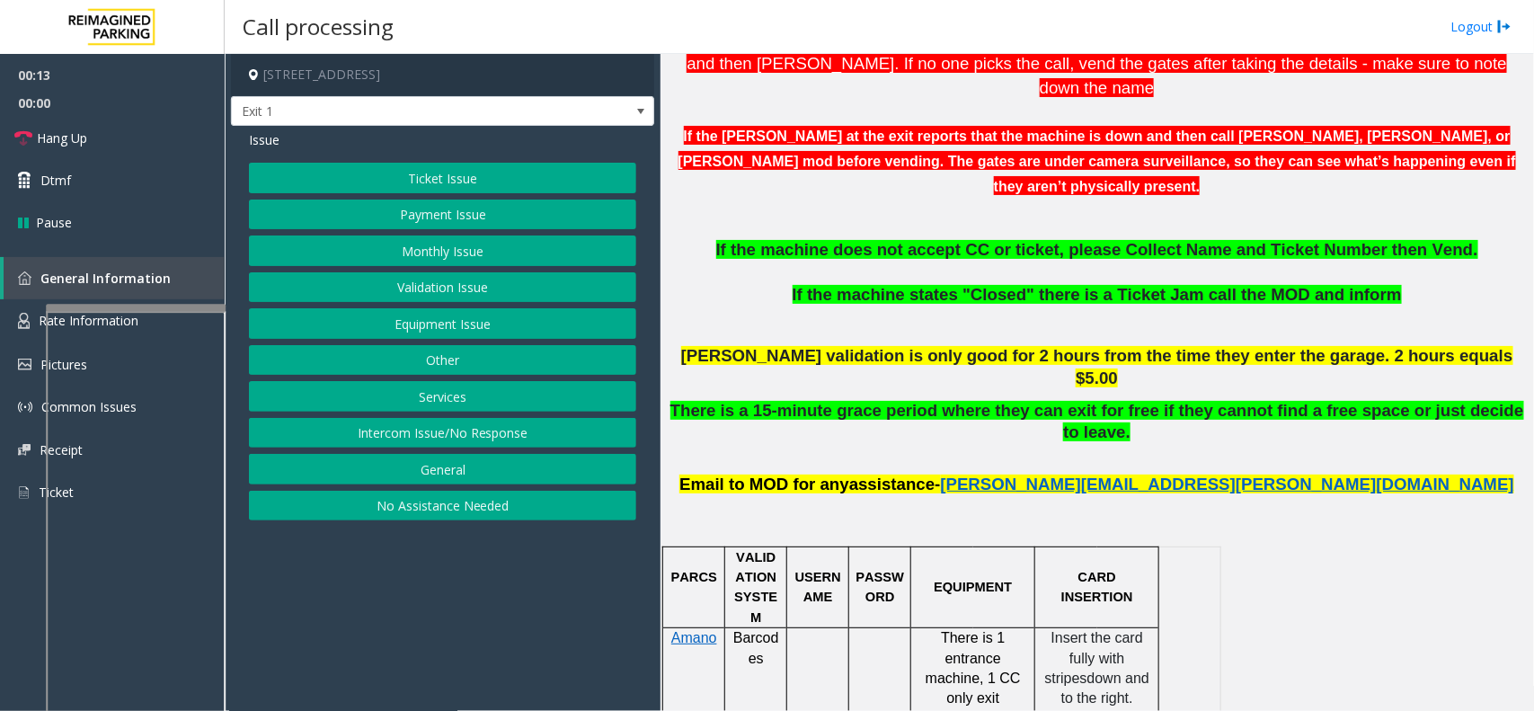
click at [428, 319] on button "Equipment Issue" at bounding box center [442, 323] width 387 height 31
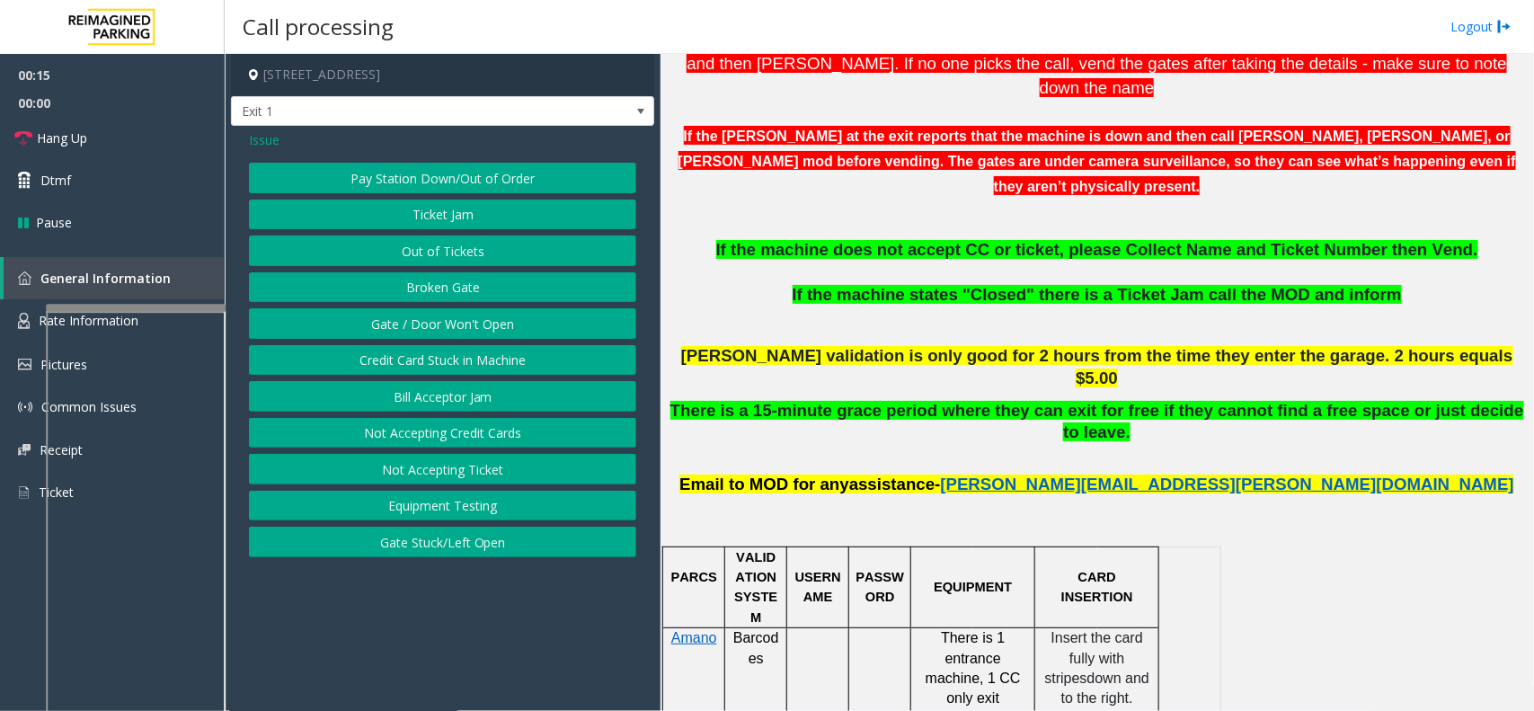
click at [464, 181] on button "Pay Station Down/Out of Order" at bounding box center [442, 178] width 387 height 31
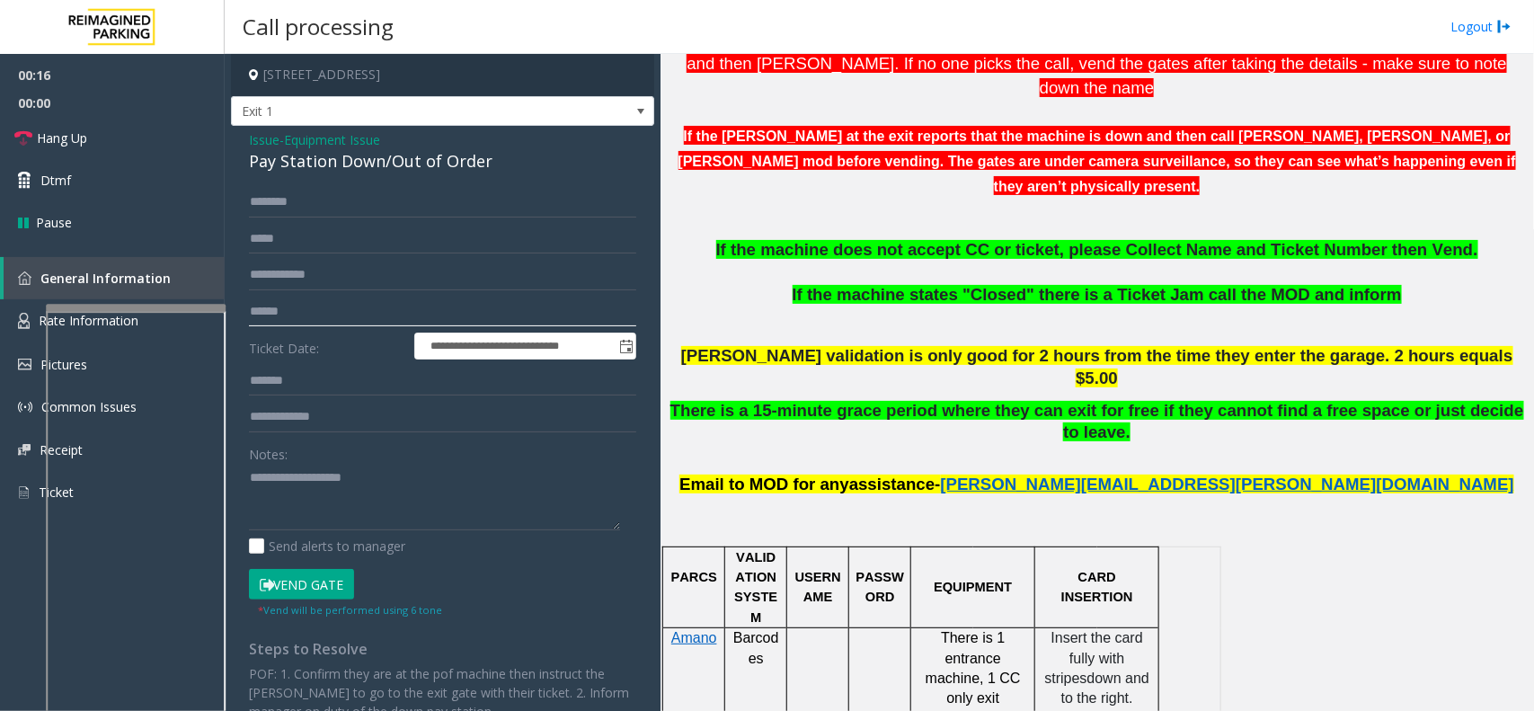
click at [347, 315] on input "text" at bounding box center [442, 312] width 387 height 31
type textarea "**********"
click at [340, 302] on input "text" at bounding box center [442, 312] width 387 height 31
type input "******"
click at [342, 160] on div "Pay Station Down/Out of Order" at bounding box center [442, 161] width 387 height 24
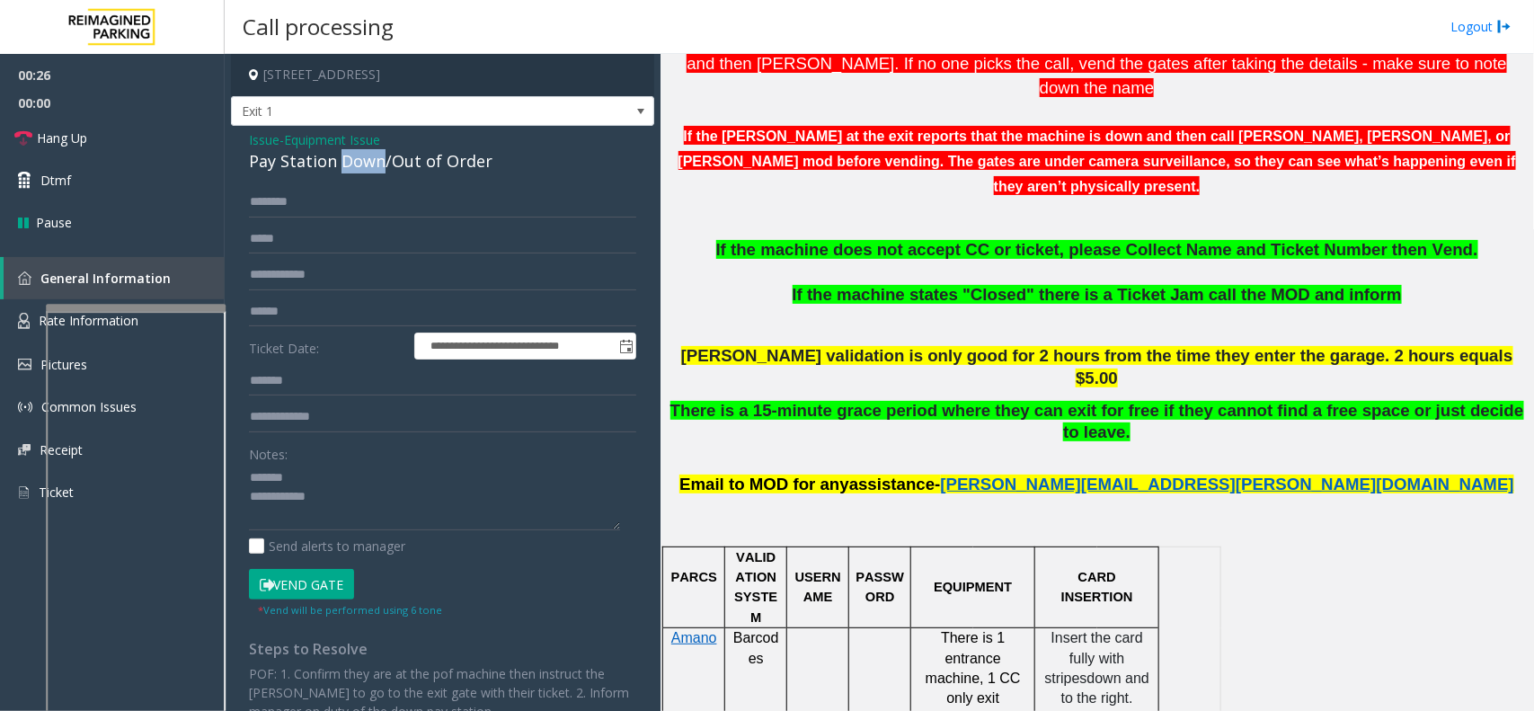
click at [342, 160] on div "Pay Station Down/Out of Order" at bounding box center [442, 161] width 387 height 24
click at [307, 582] on button "Vend Gate" at bounding box center [301, 584] width 105 height 31
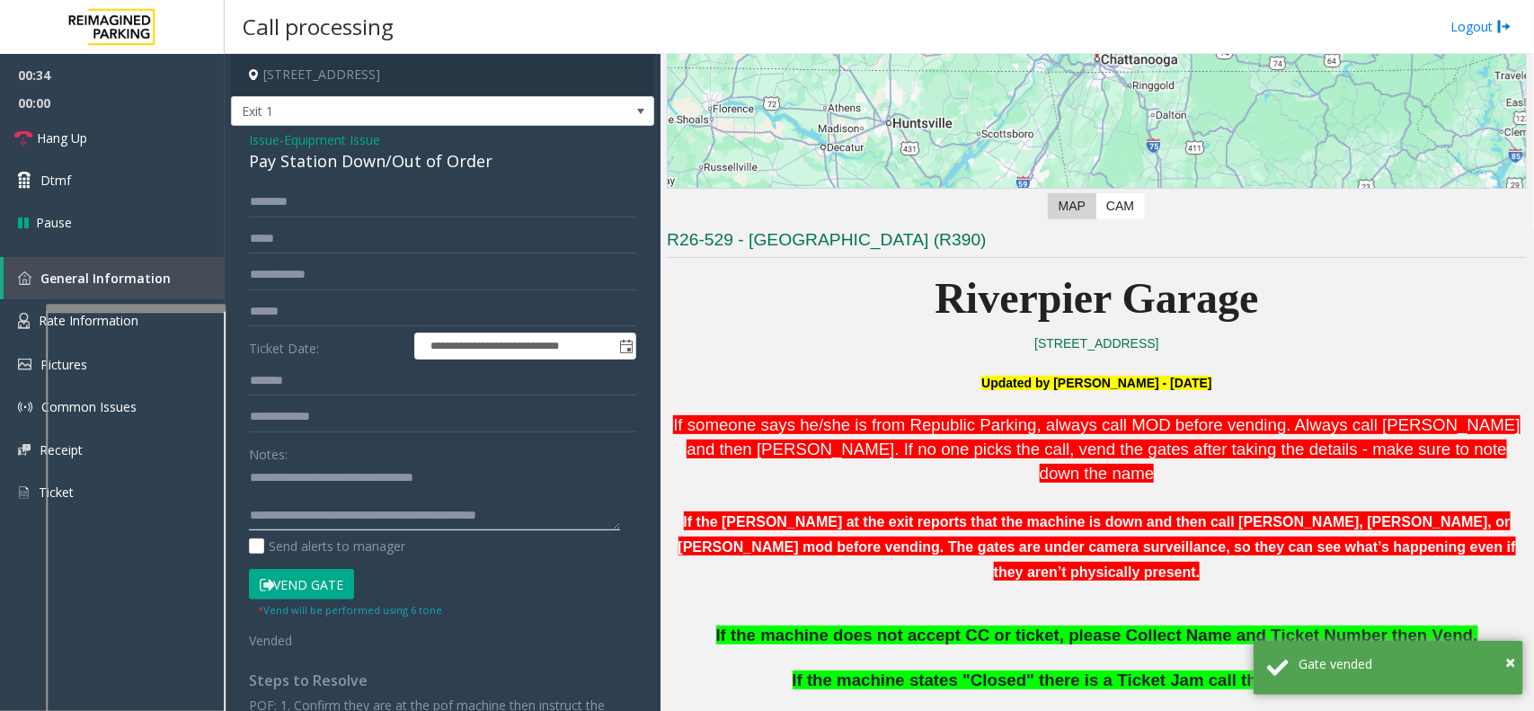
scroll to position [225, 0]
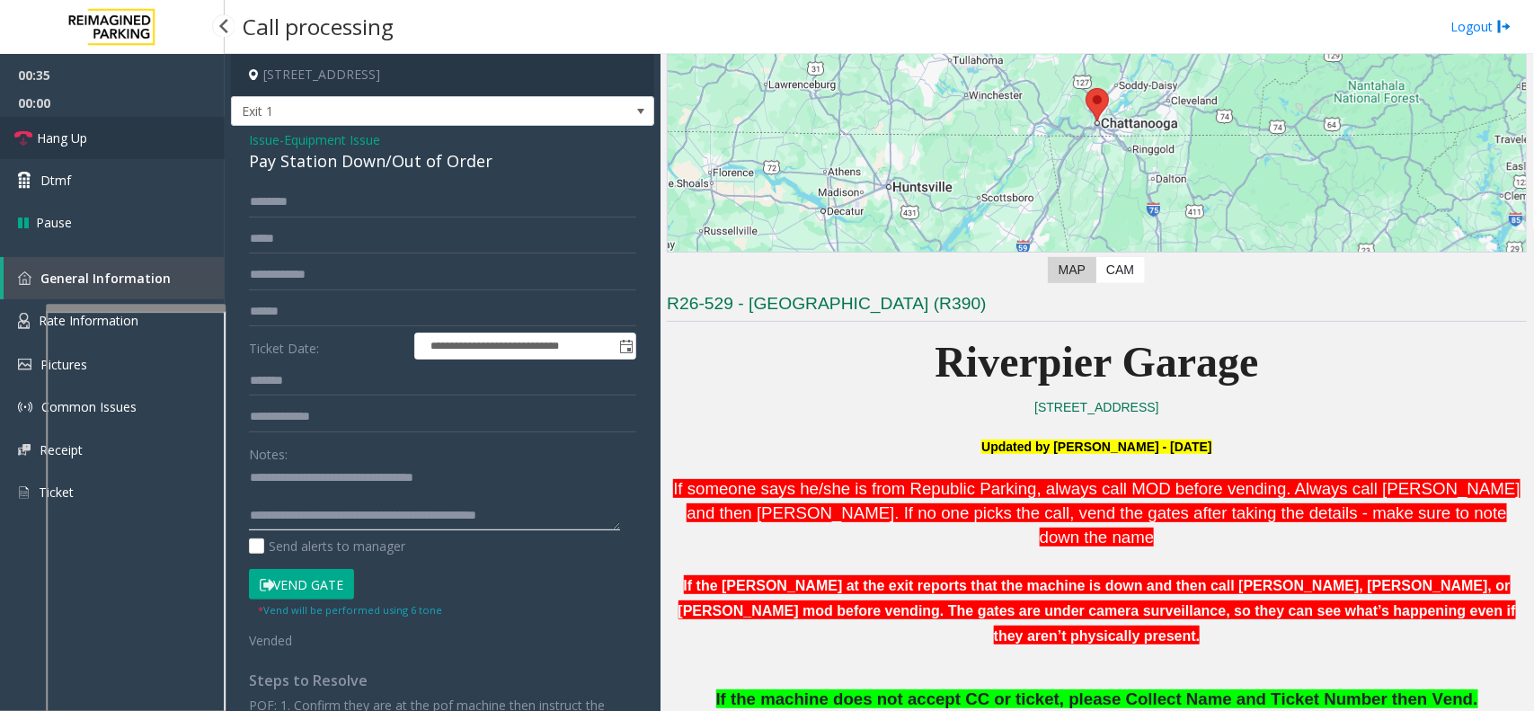
type textarea "**********"
click at [138, 138] on link "Hang Up" at bounding box center [112, 138] width 225 height 42
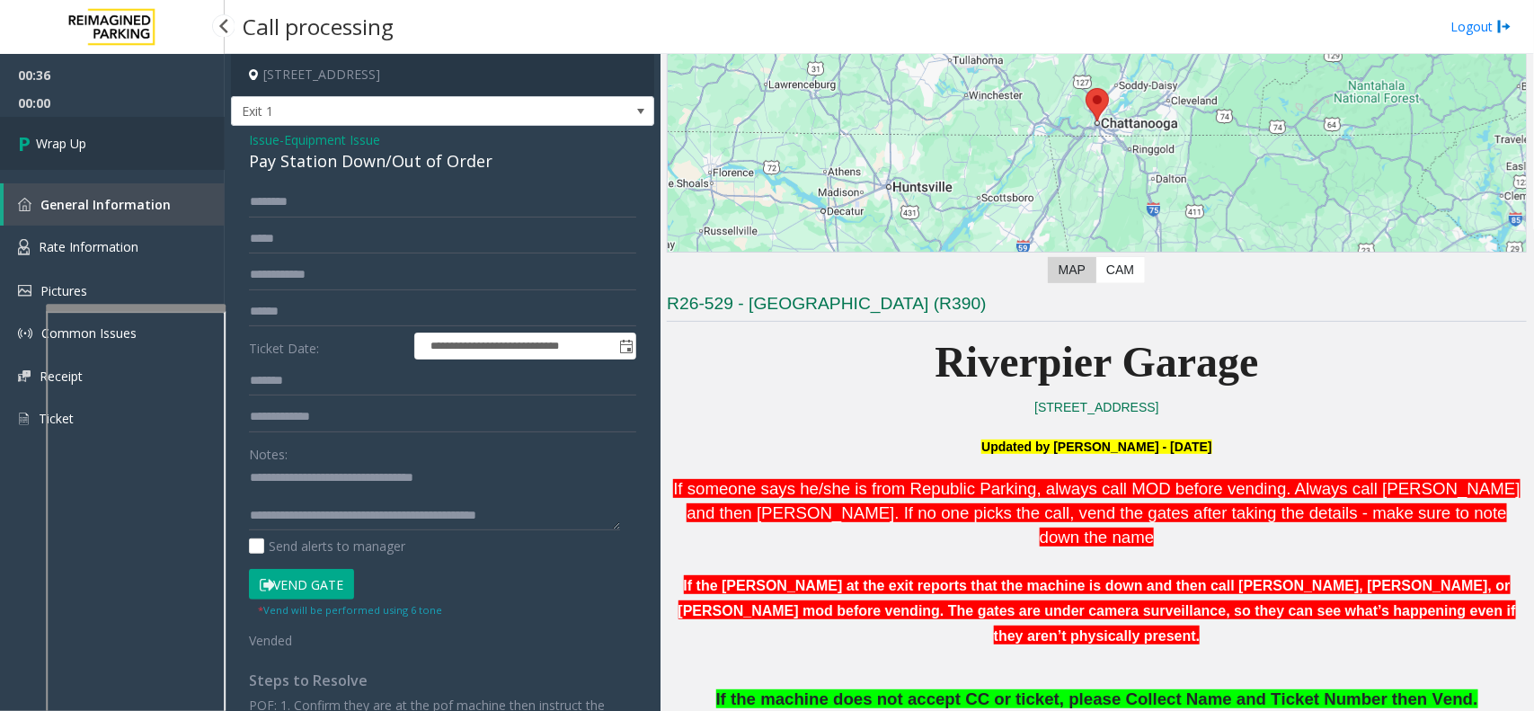
click at [138, 138] on link "Wrap Up" at bounding box center [112, 143] width 225 height 53
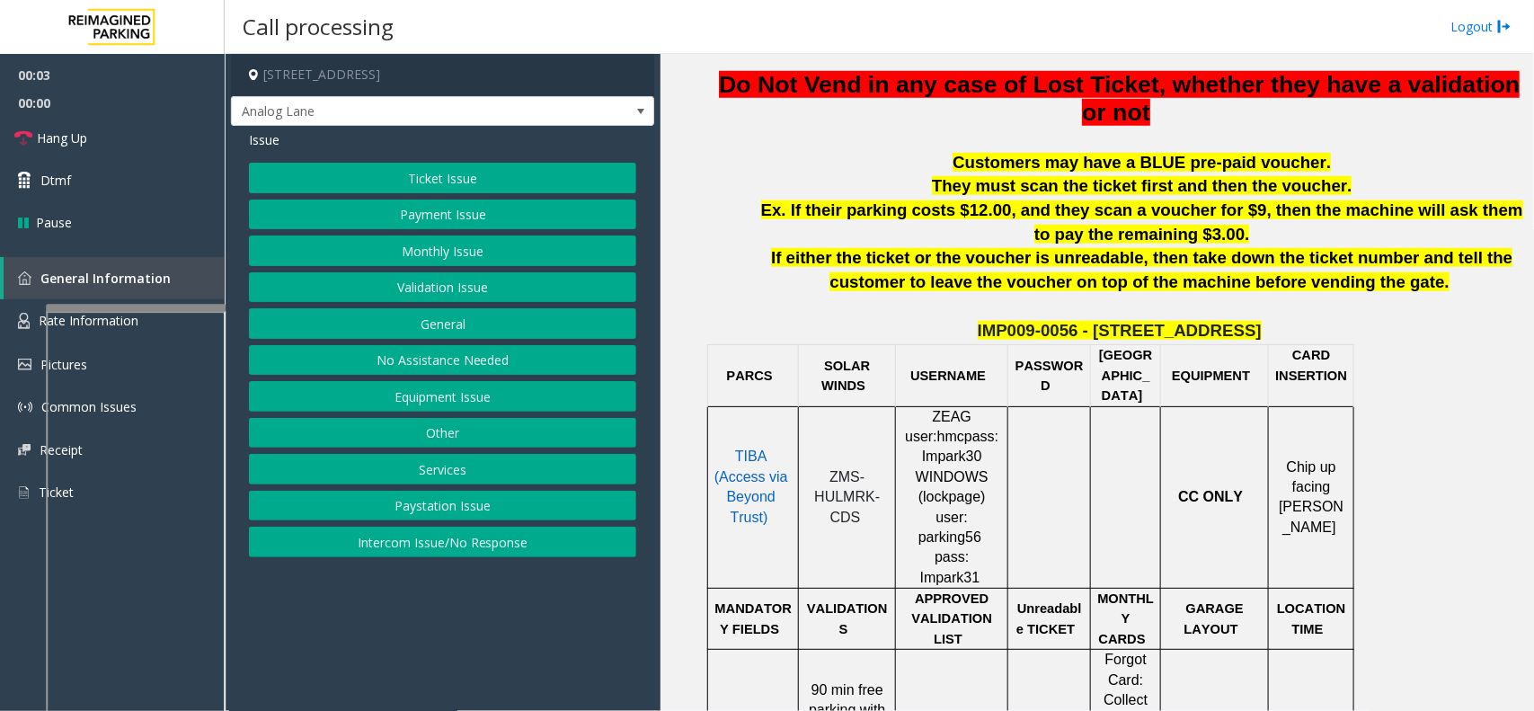
scroll to position [674, 0]
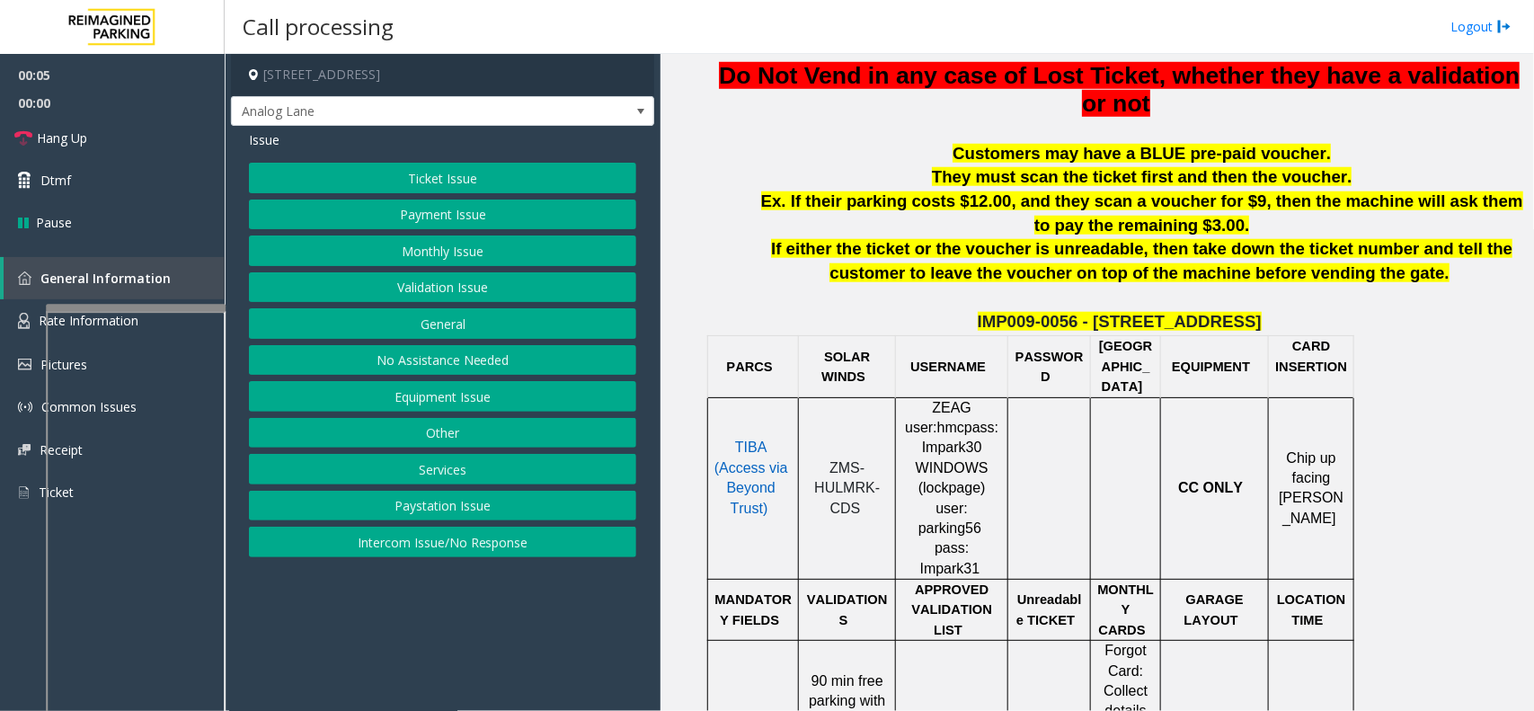
click at [856, 468] on span "ZMS-HULMRK-CDS" at bounding box center [847, 488] width 66 height 56
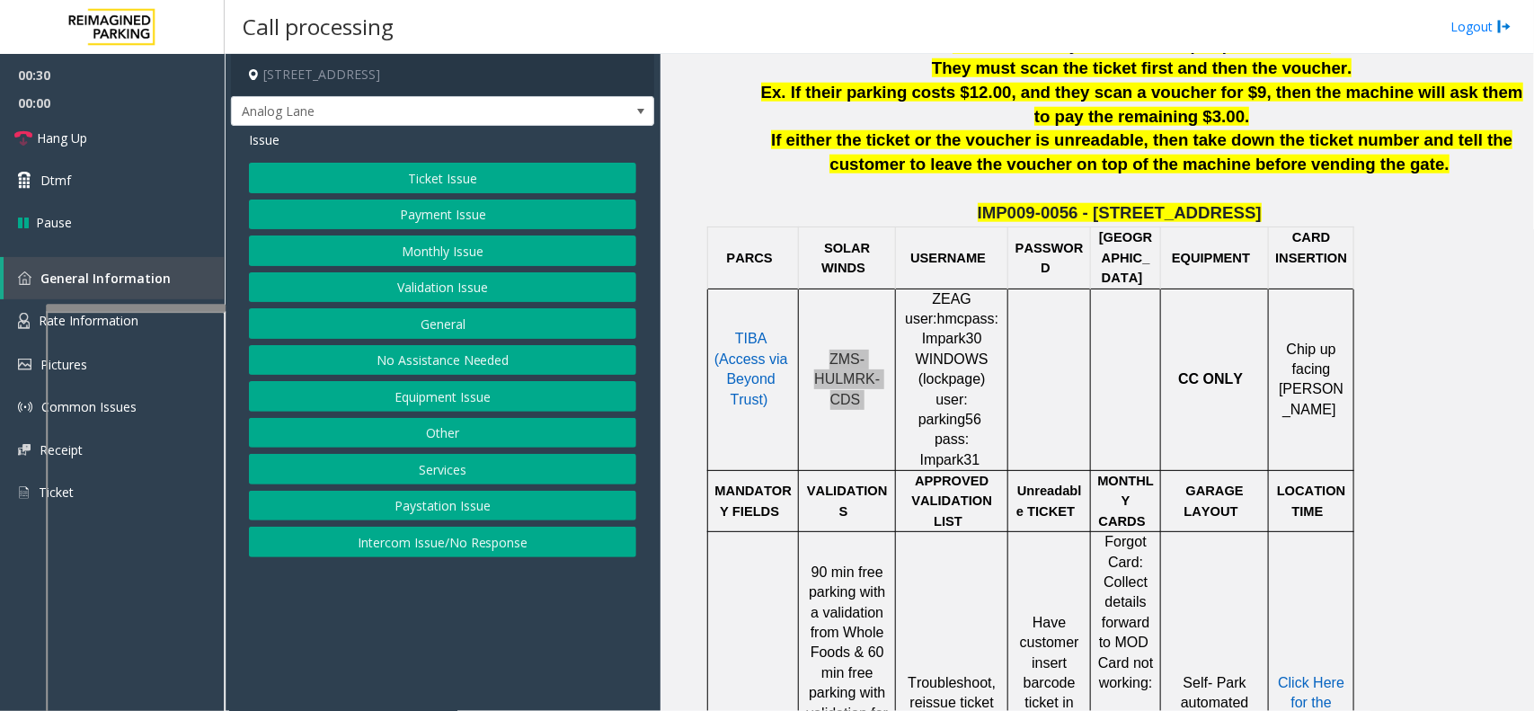
scroll to position [787, 0]
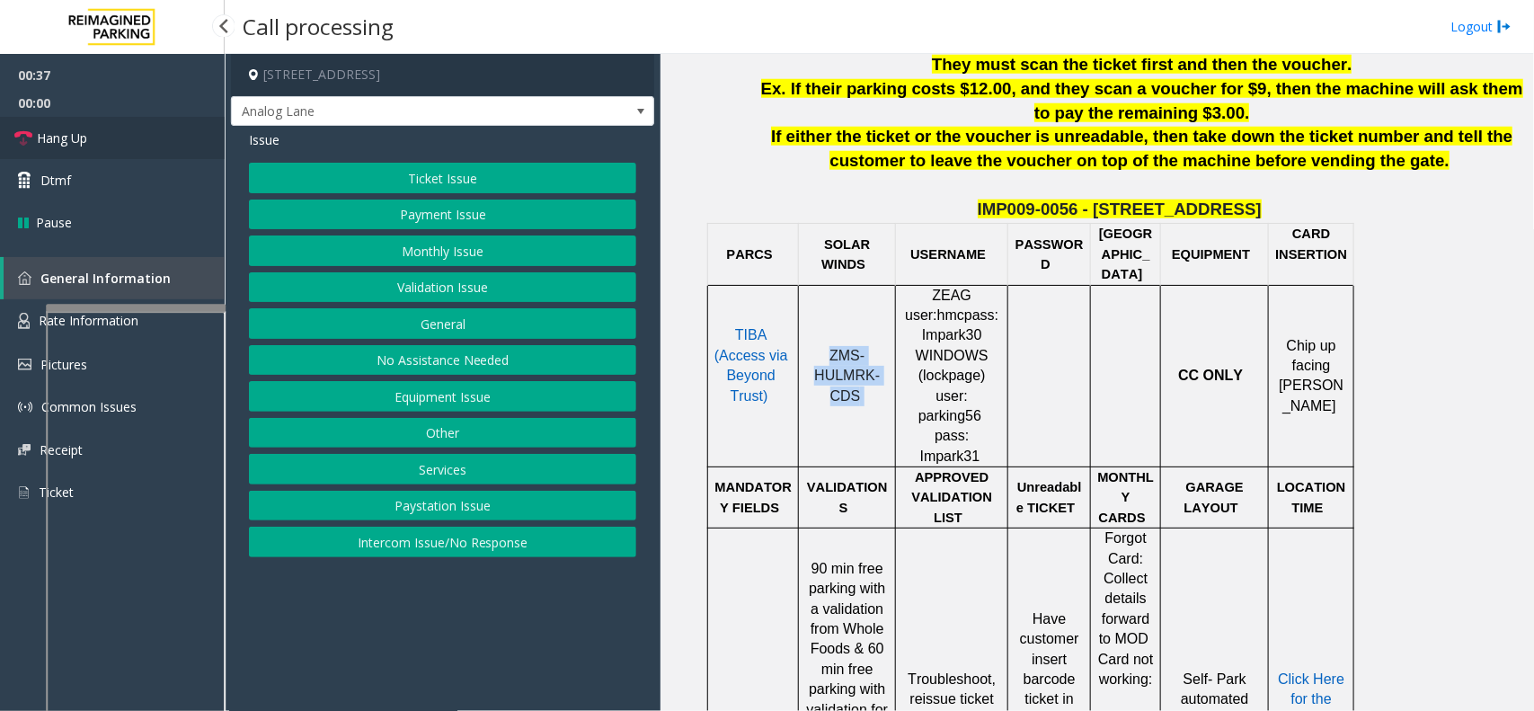
click at [162, 142] on link "Hang Up" at bounding box center [112, 138] width 225 height 42
click at [375, 364] on button "No Assistance Needed" at bounding box center [442, 360] width 387 height 31
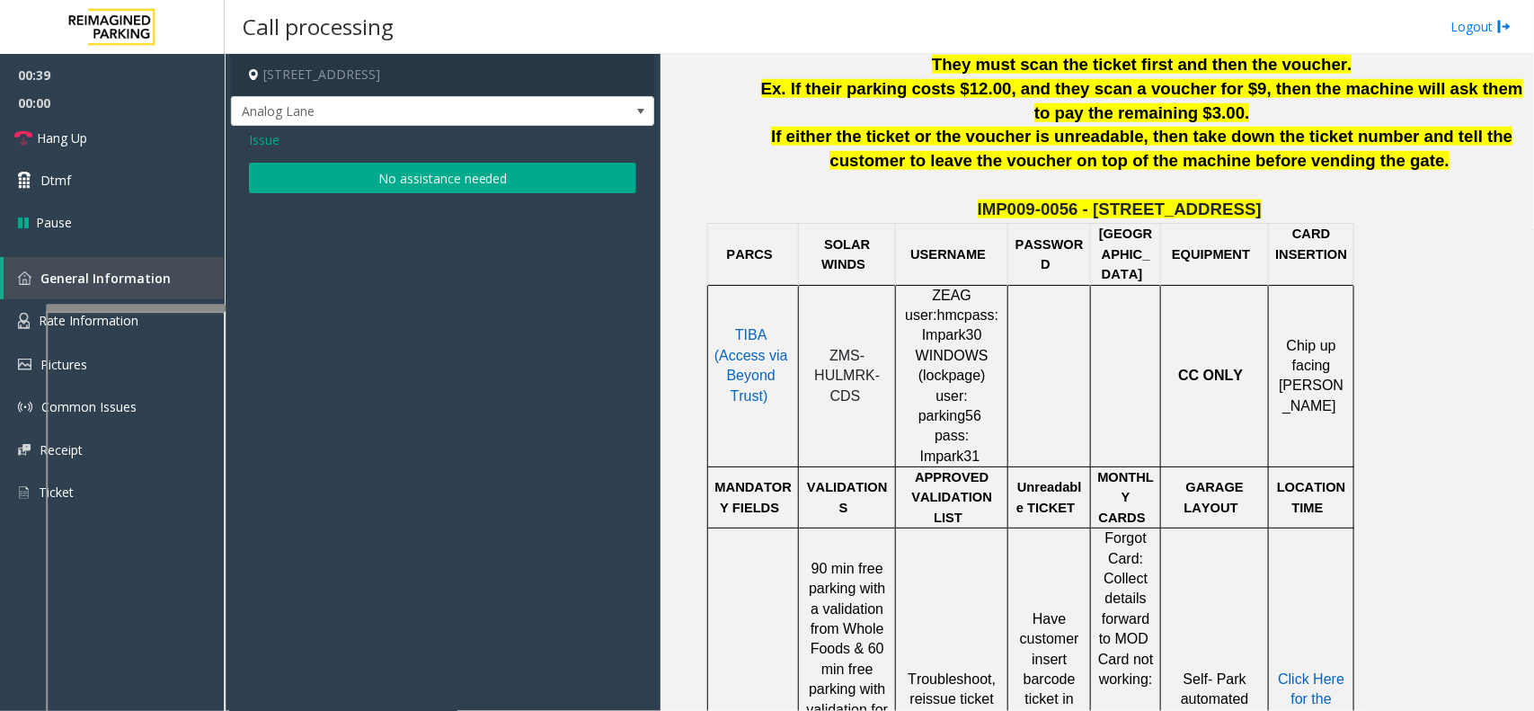
click at [418, 194] on div "Issue No assistance needed" at bounding box center [442, 164] width 423 height 76
click at [349, 164] on button "No assistance needed" at bounding box center [442, 178] width 387 height 31
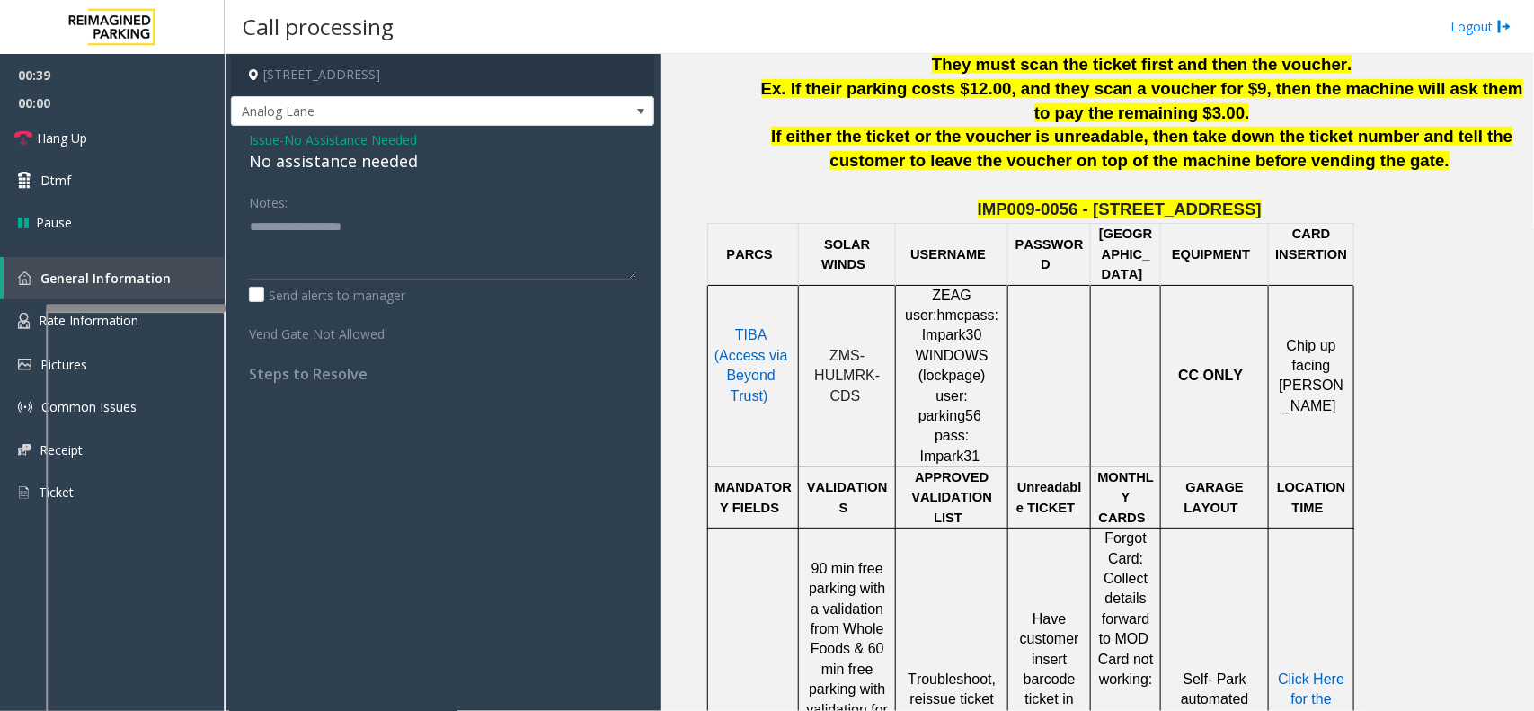
click at [292, 158] on div "No assistance needed" at bounding box center [442, 161] width 387 height 24
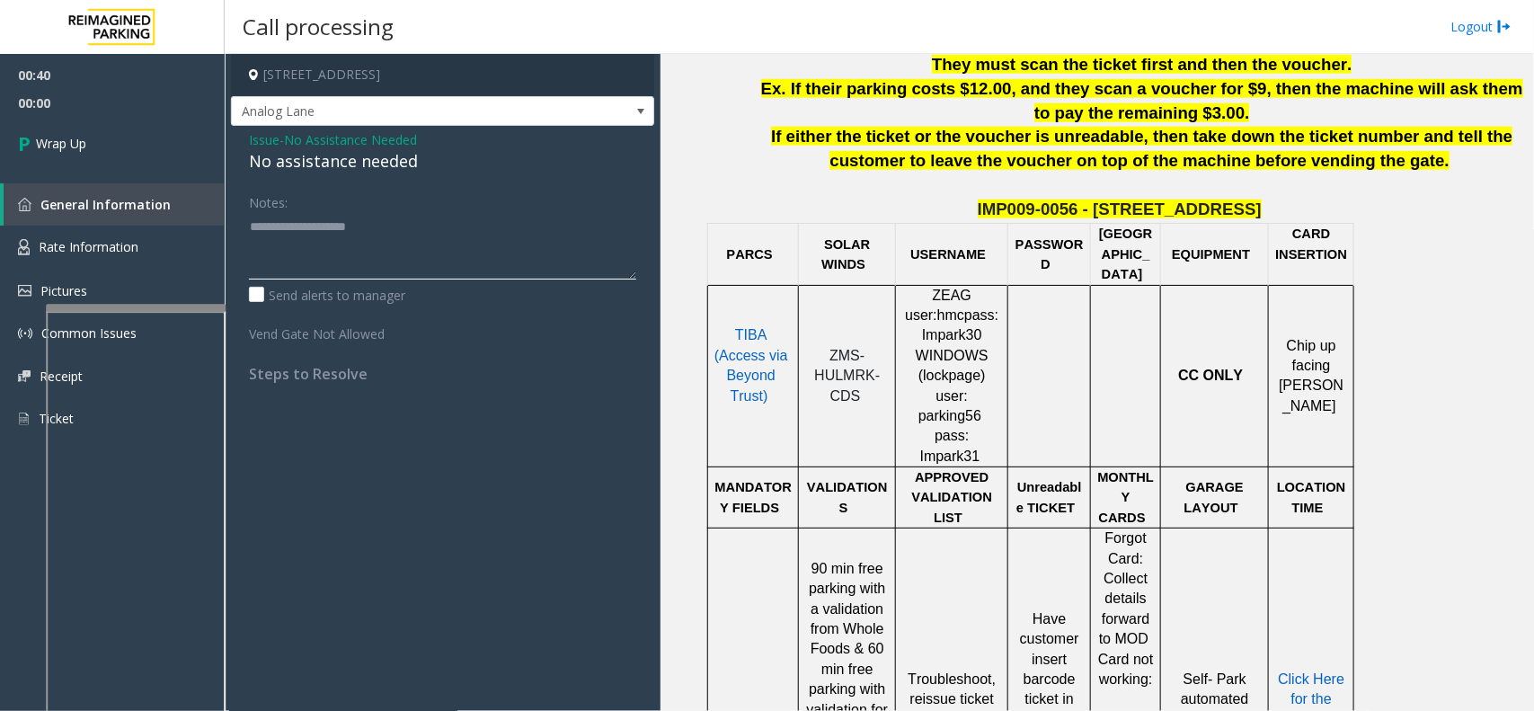
type textarea "**********"
click at [225, 166] on div "4789 Yonge Street, Toronto, ON Analog Lane Issue - No Assistance Needed No assi…" at bounding box center [880, 382] width 1310 height 657
click at [182, 159] on link "Wrap Up" at bounding box center [112, 143] width 225 height 53
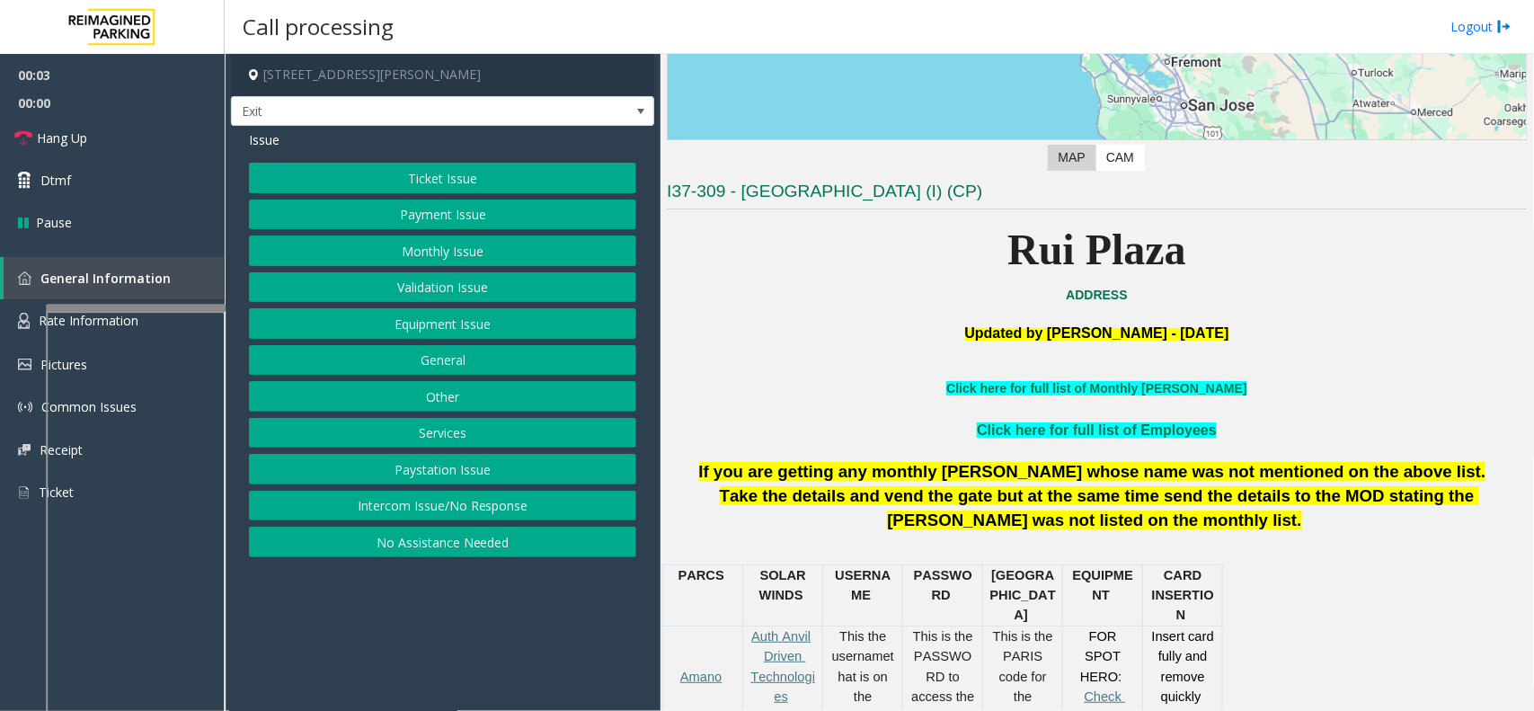
scroll to position [449, 0]
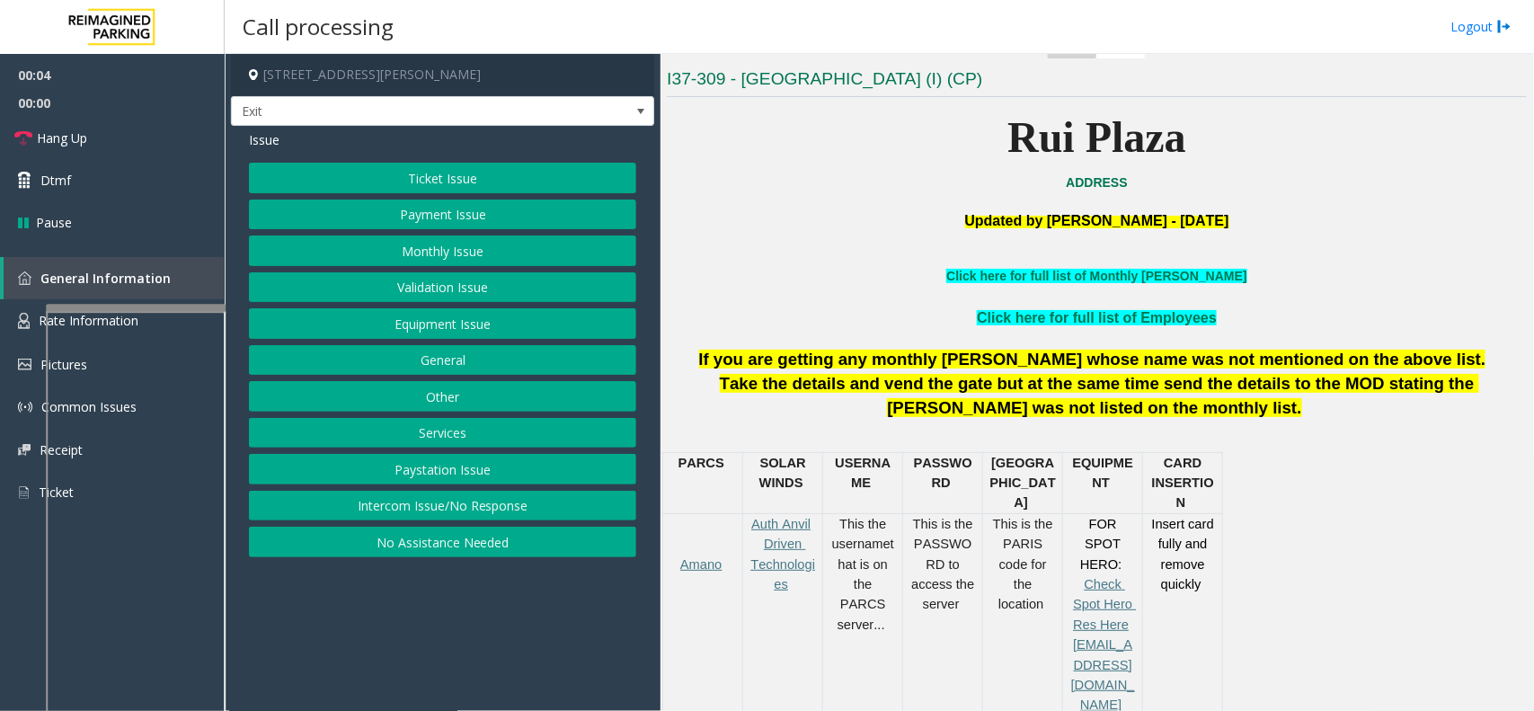
click at [515, 441] on button "Services" at bounding box center [442, 433] width 387 height 31
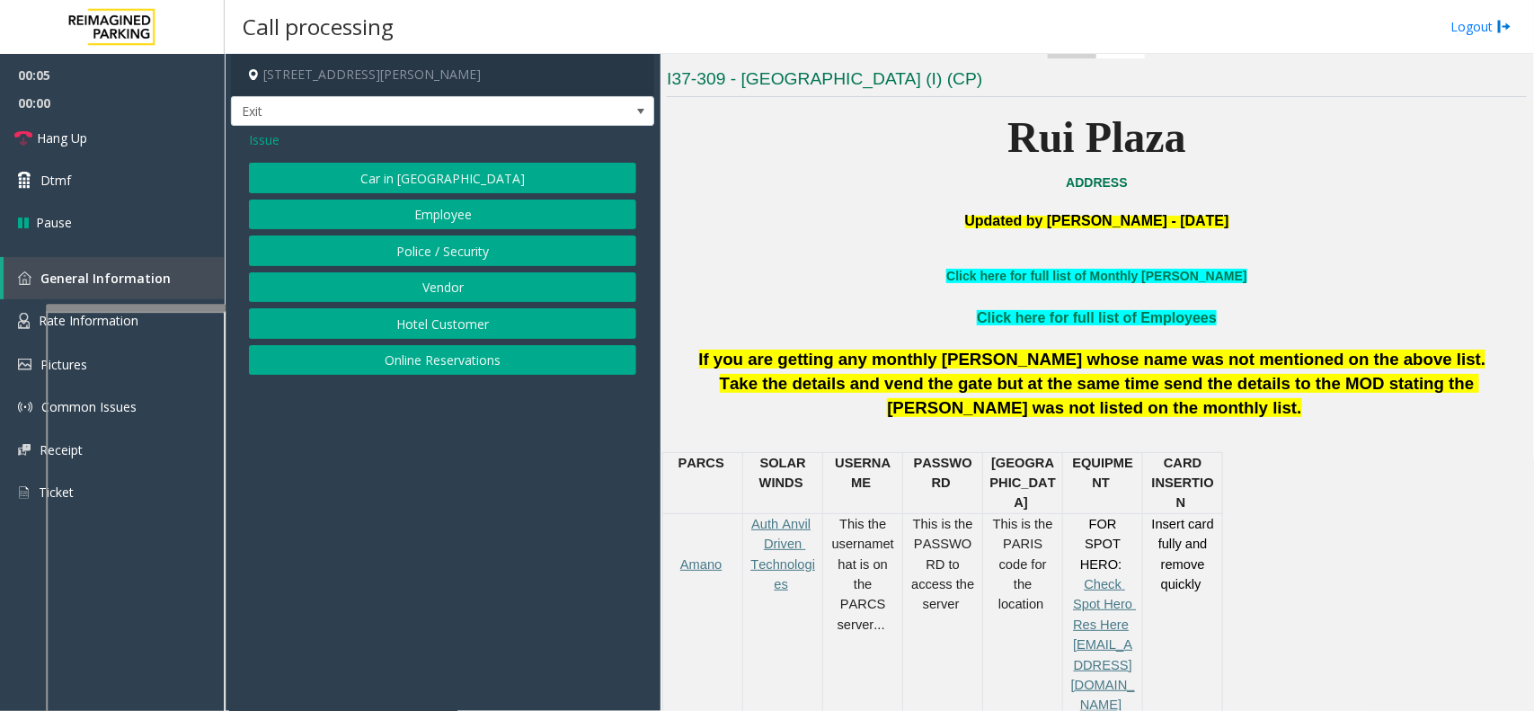
click at [470, 365] on button "Online Reservations" at bounding box center [442, 360] width 387 height 31
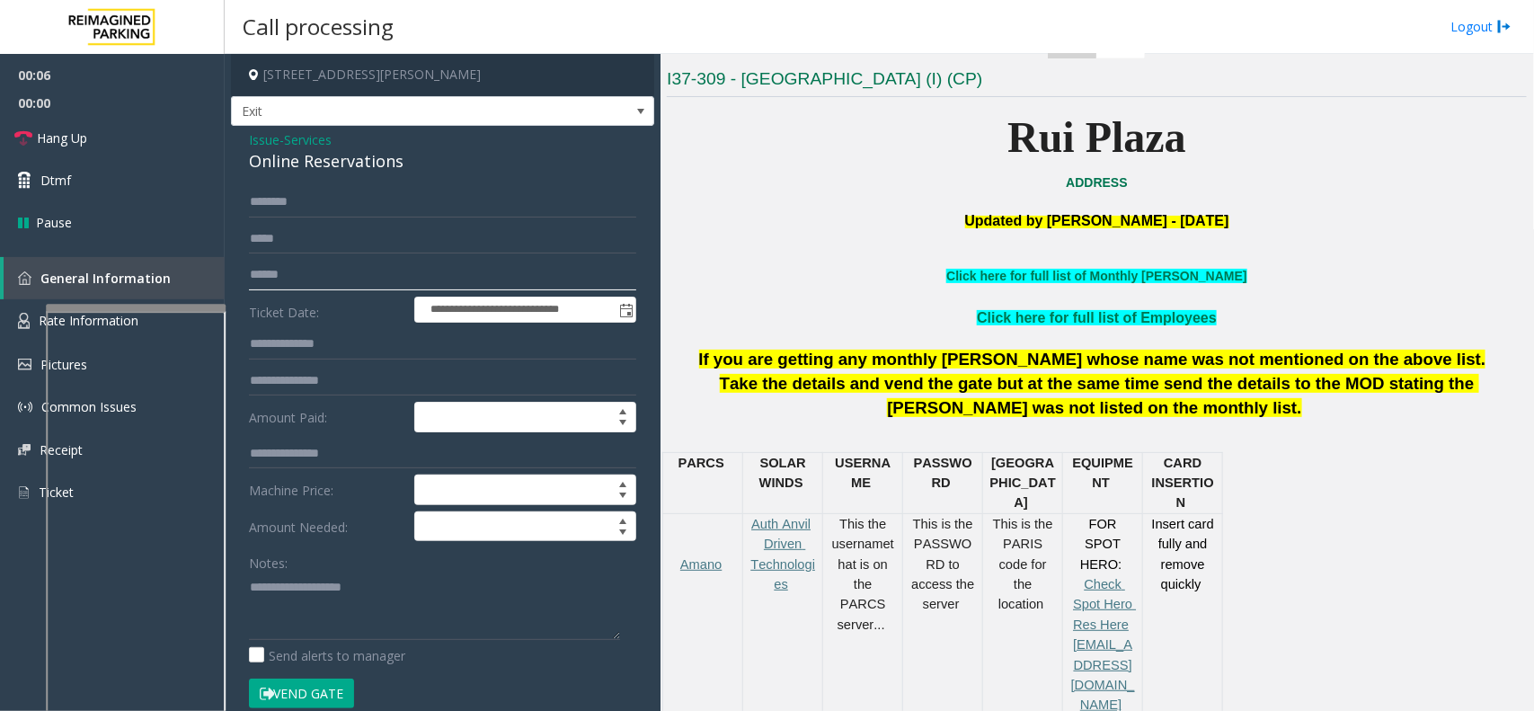
click at [344, 280] on input "text" at bounding box center [442, 275] width 387 height 31
click at [422, 286] on input "text" at bounding box center [442, 275] width 387 height 31
type input "*********"
click at [303, 701] on button "Vend Gate" at bounding box center [301, 694] width 105 height 31
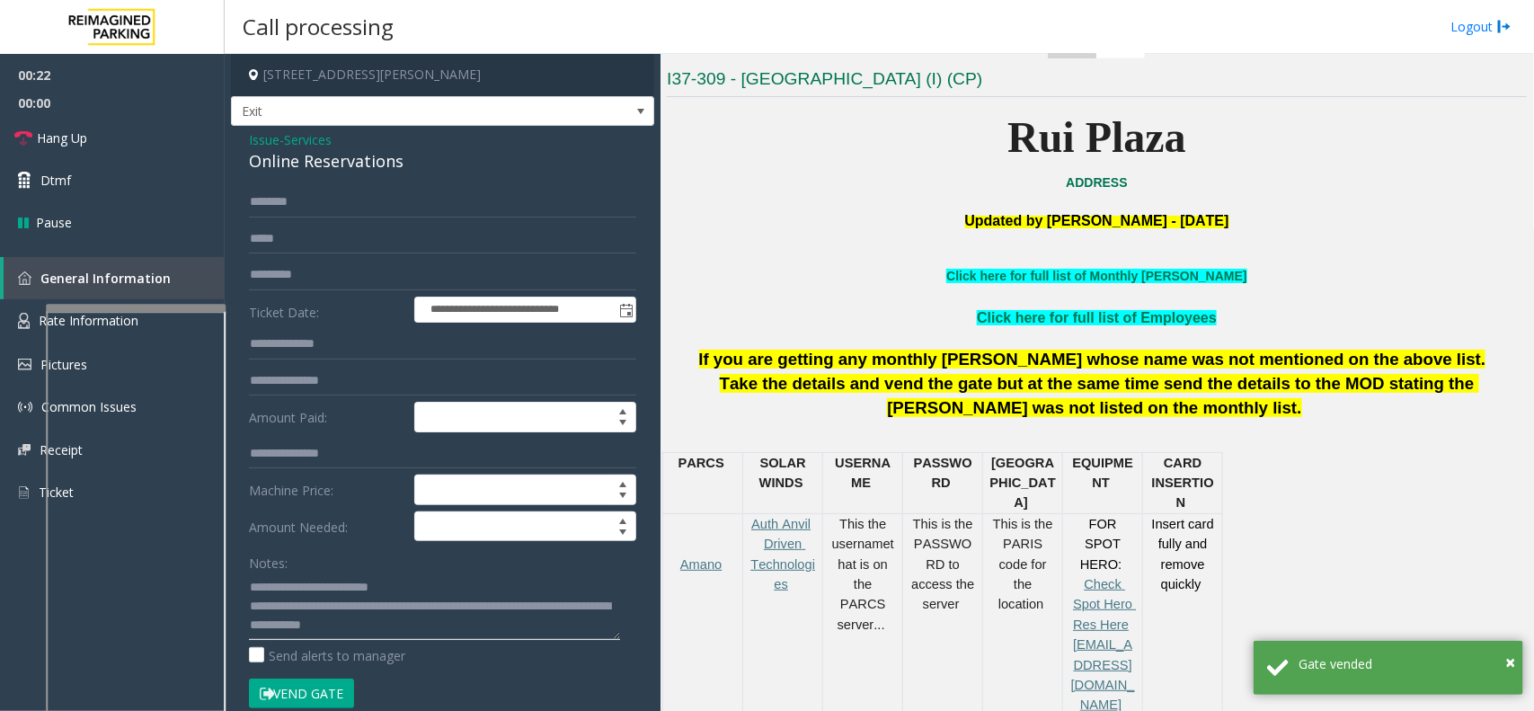
click at [253, 585] on textarea at bounding box center [434, 606] width 371 height 67
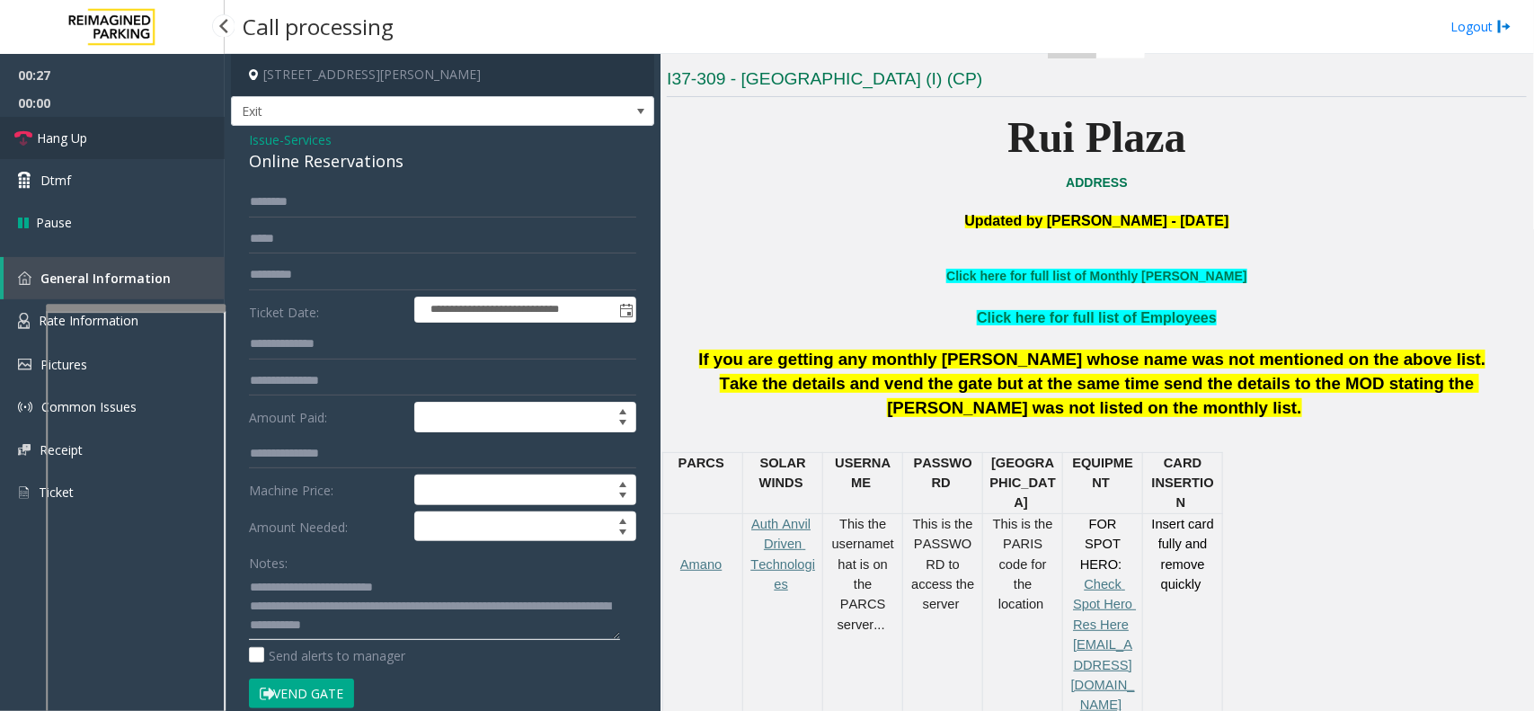
type textarea "**********"
click at [140, 147] on link "Hang Up" at bounding box center [112, 138] width 225 height 42
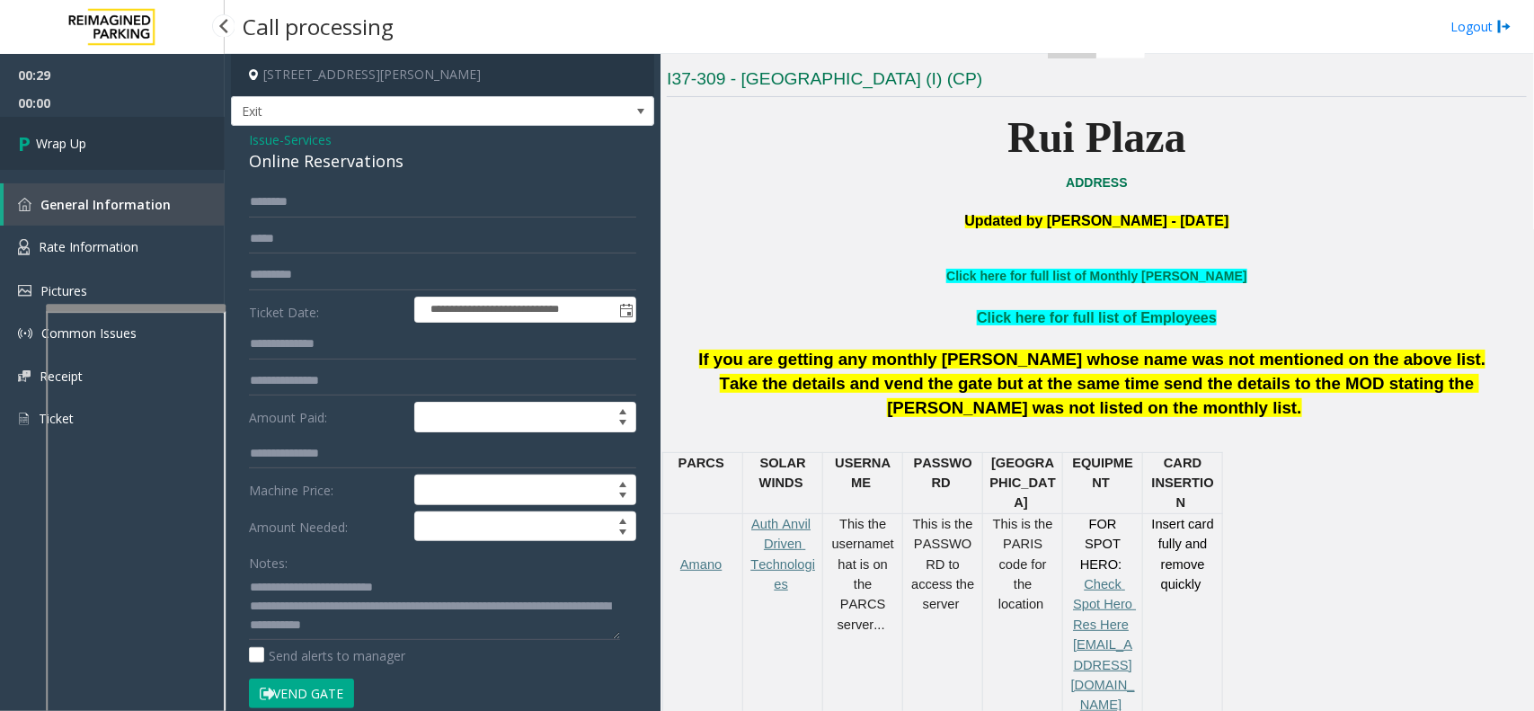
click at [140, 147] on link "Wrap Up" at bounding box center [112, 143] width 225 height 53
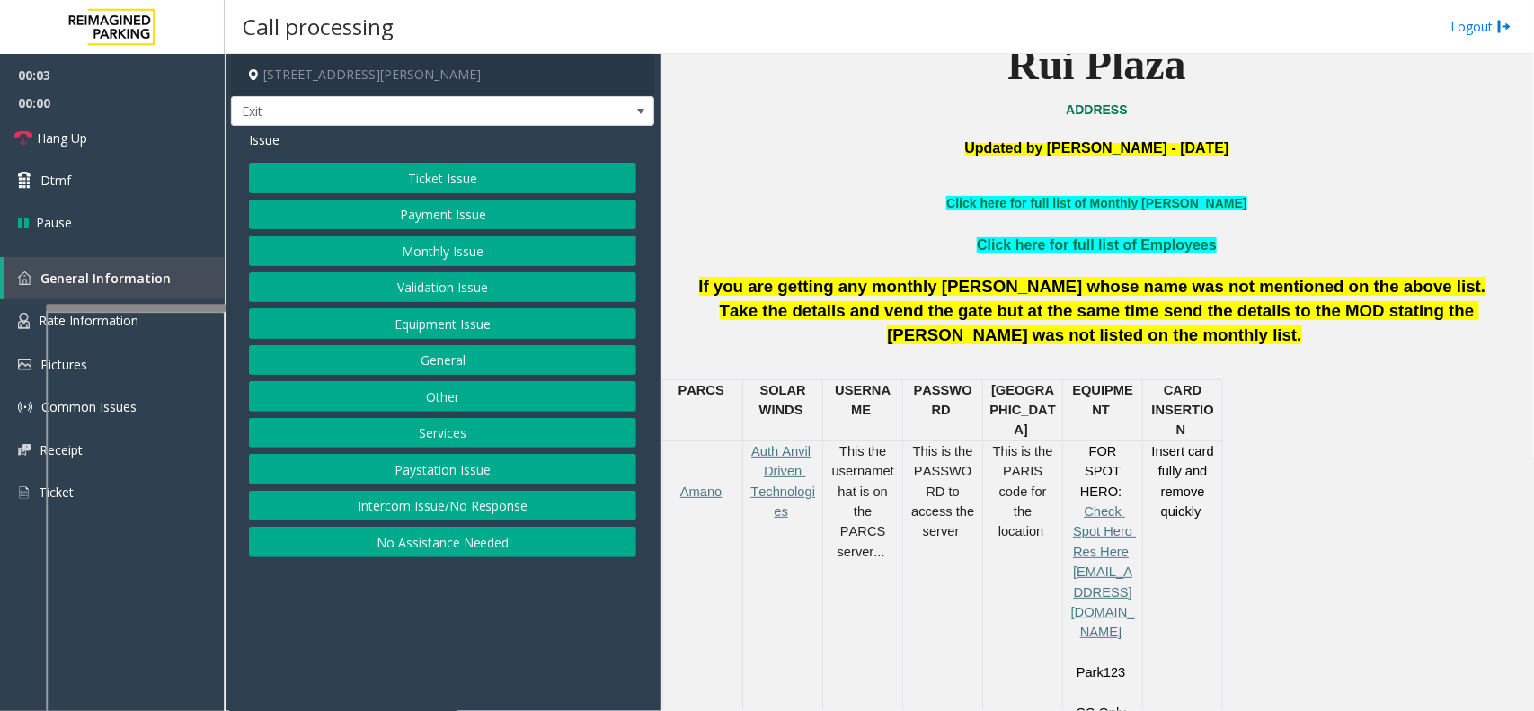
scroll to position [562, 0]
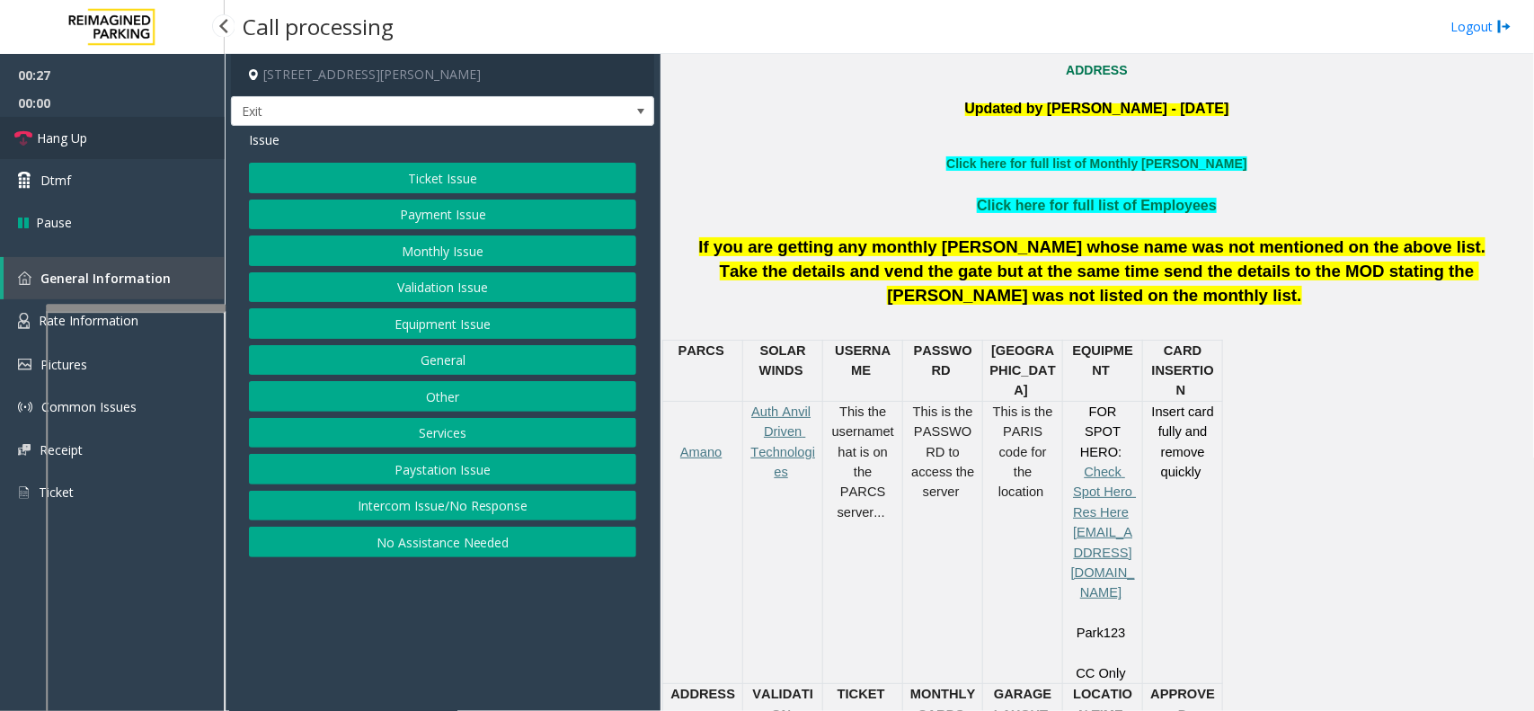
click at [139, 120] on link "Hang Up" at bounding box center [112, 138] width 225 height 42
click at [431, 545] on button "No Assistance Needed" at bounding box center [442, 542] width 387 height 31
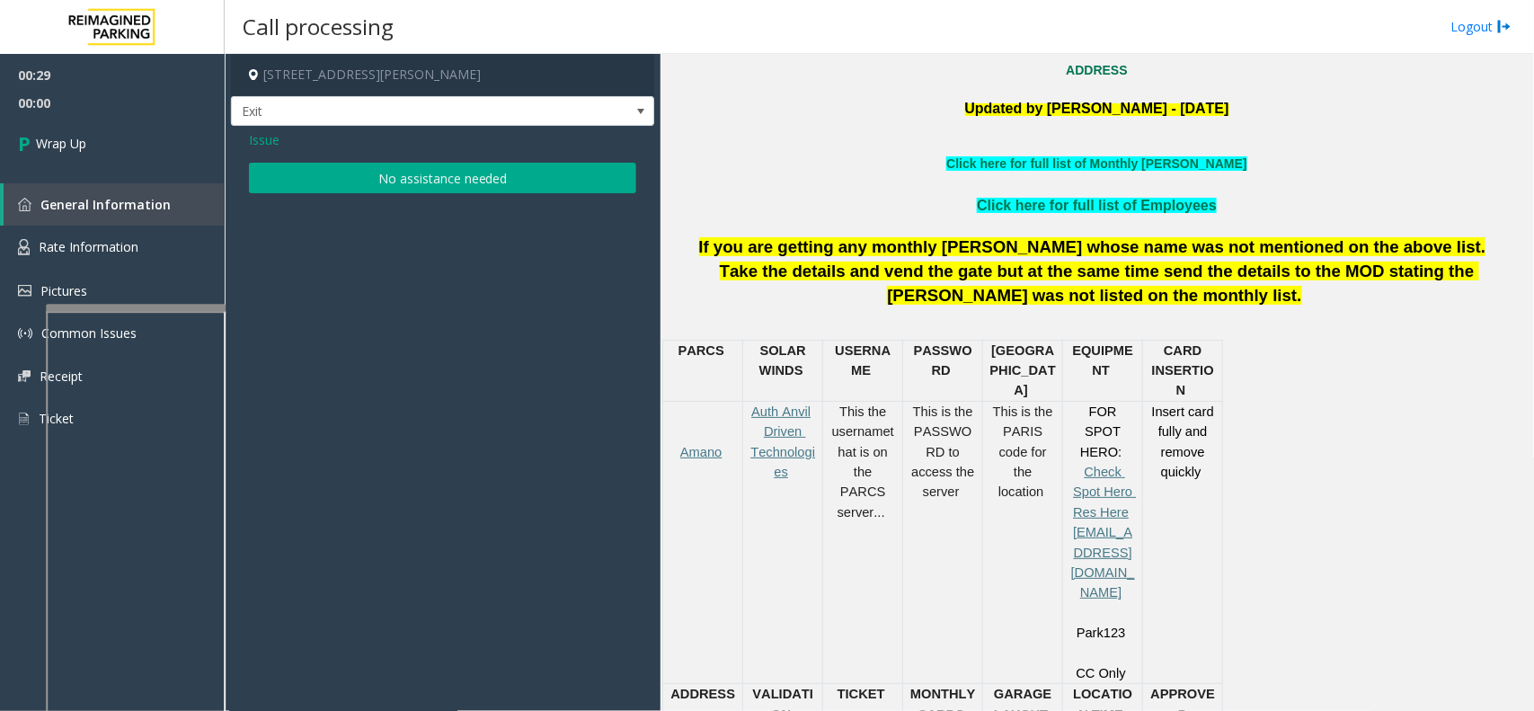
click at [429, 203] on app-call-processing-form "2500 Mason Street, San Francisco, CA Exit Issue No assistance needed" at bounding box center [443, 382] width 436 height 657
click at [430, 186] on button "No assistance needed" at bounding box center [442, 178] width 387 height 31
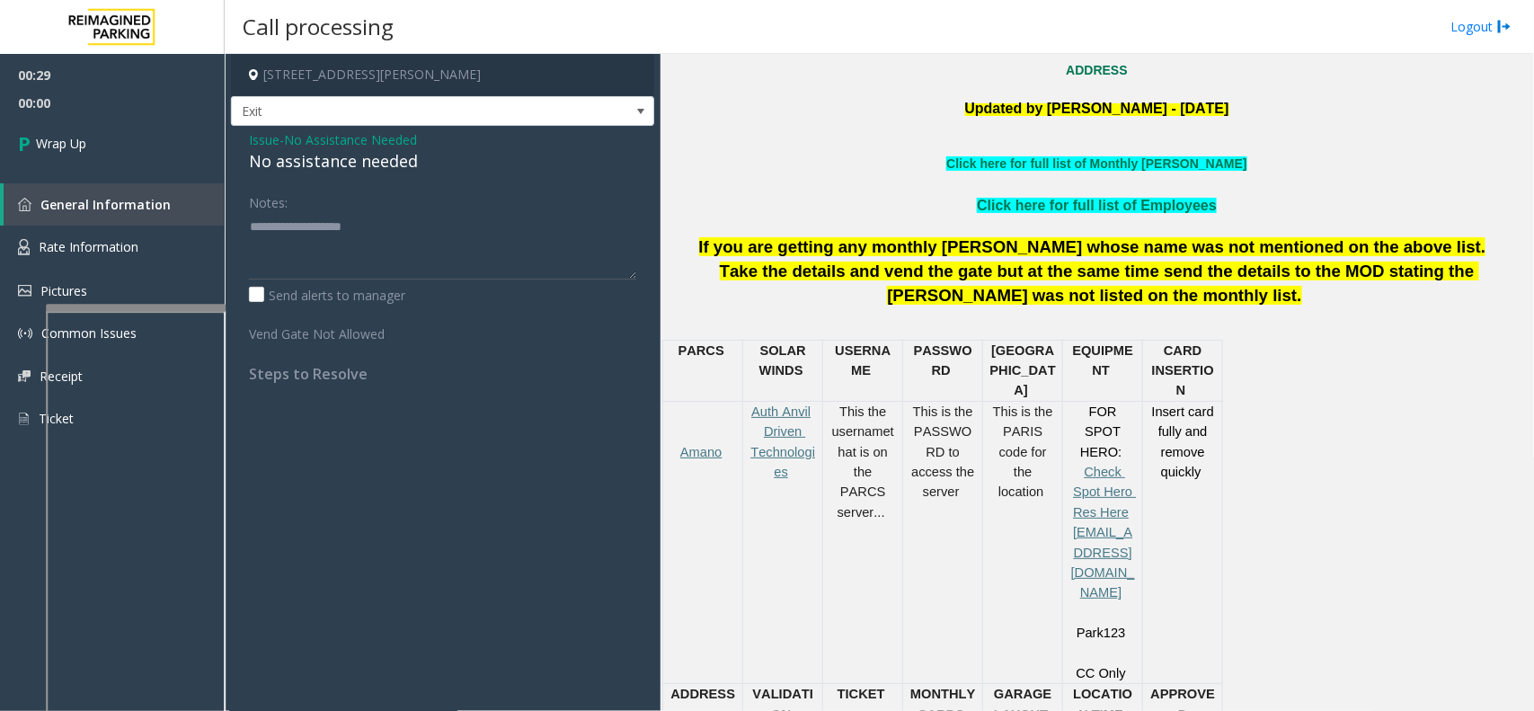
click at [298, 164] on div "No assistance needed" at bounding box center [442, 161] width 387 height 24
type textarea "**********"
click at [164, 130] on link "Wrap Up" at bounding box center [112, 143] width 225 height 53
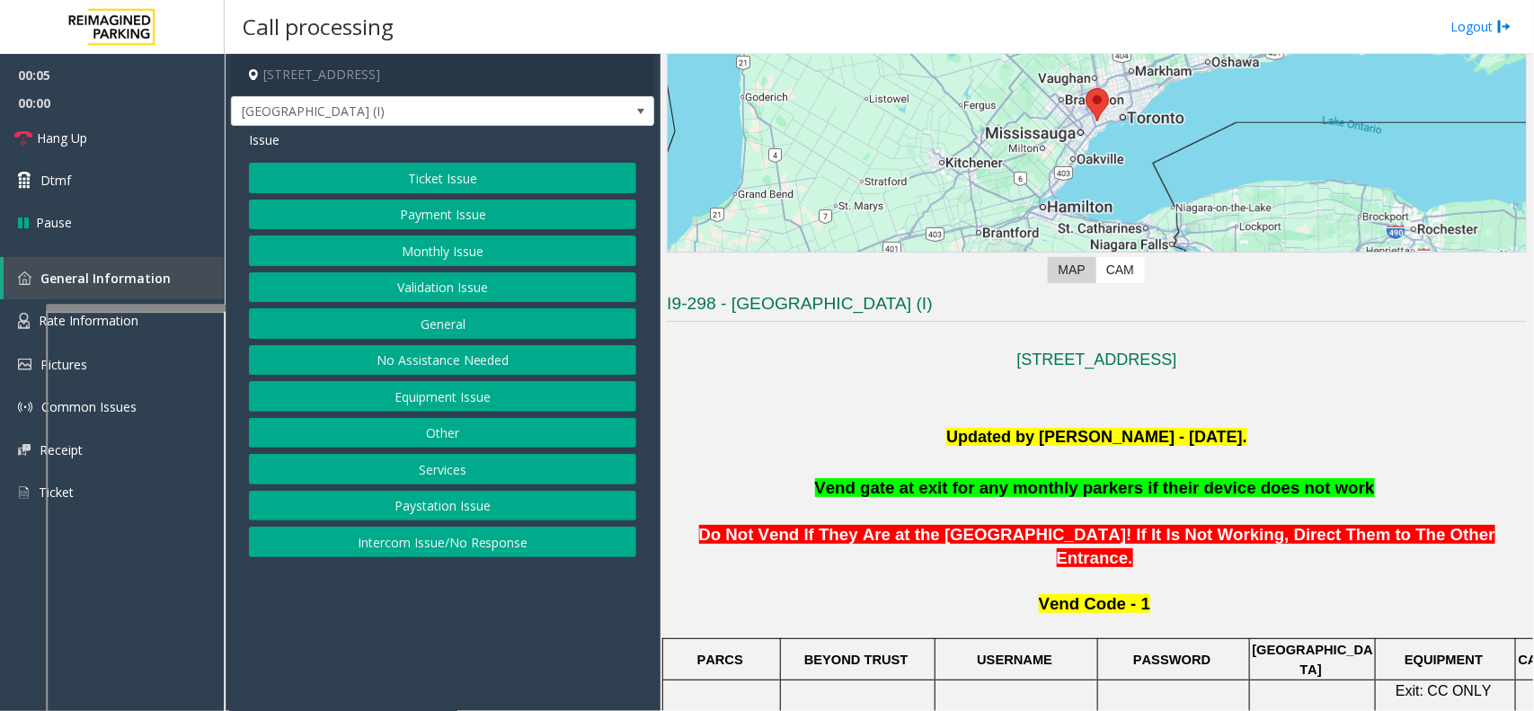
scroll to position [337, 0]
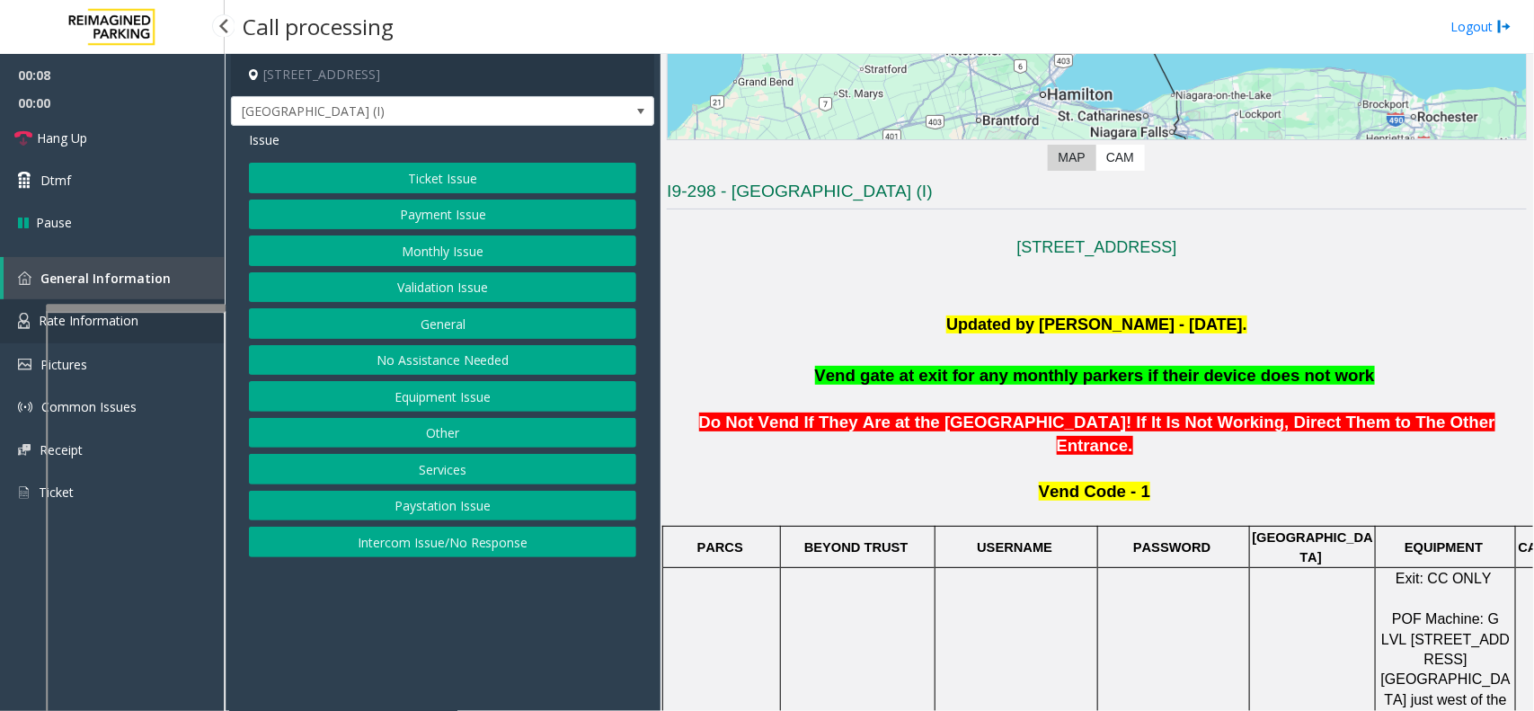
click at [29, 317] on img at bounding box center [24, 321] width 12 height 16
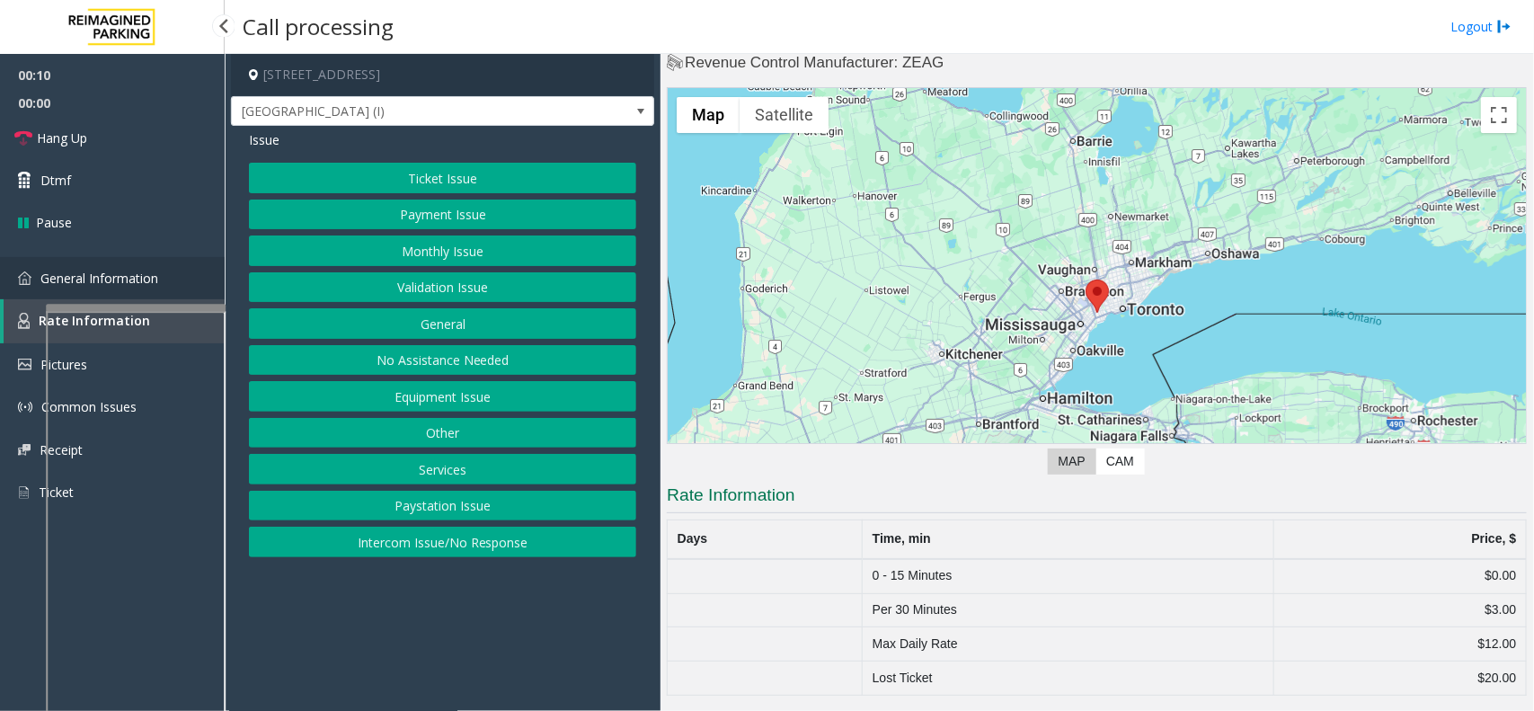
click at [115, 271] on span "General Information" at bounding box center [99, 278] width 118 height 17
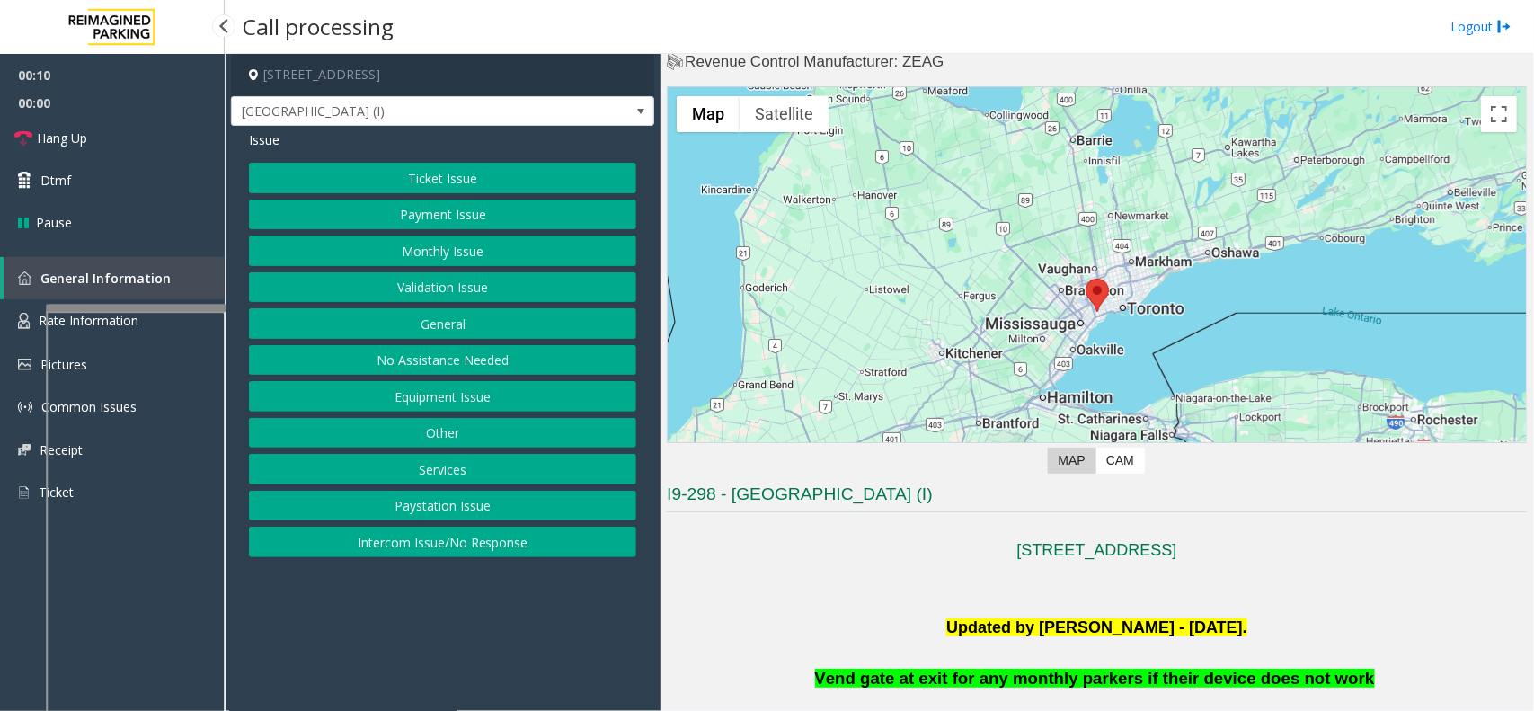
scroll to position [337, 0]
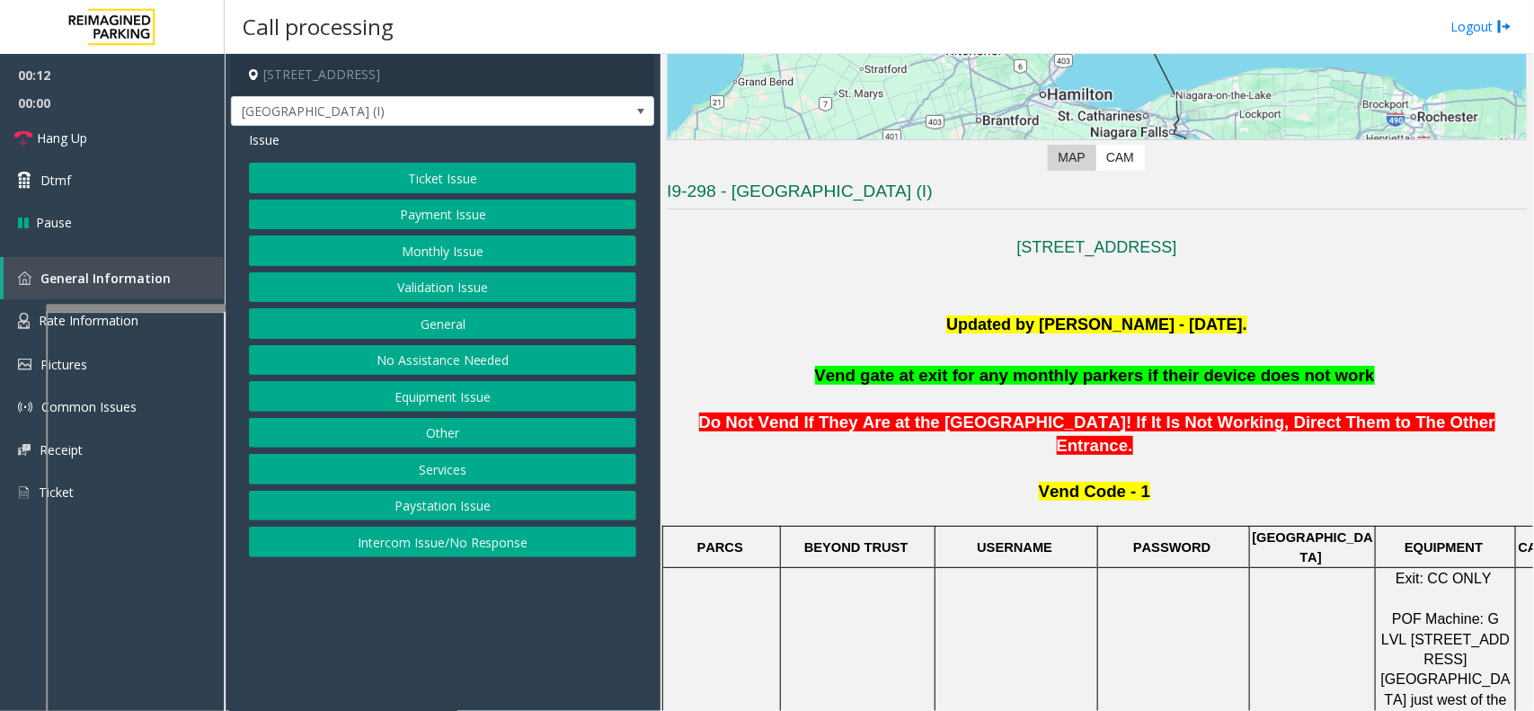
click at [442, 403] on button "Equipment Issue" at bounding box center [442, 396] width 387 height 31
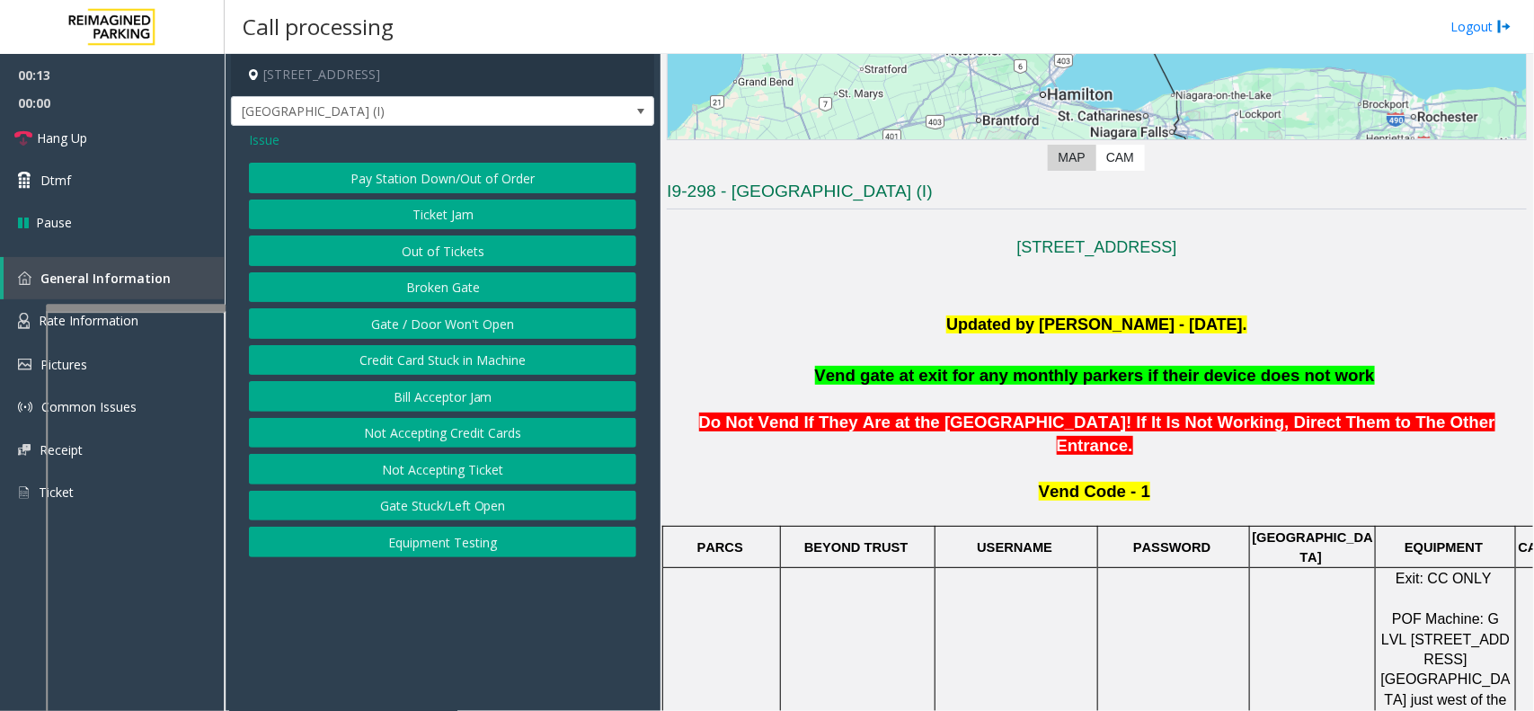
click at [427, 339] on button "Gate / Door Won't Open" at bounding box center [442, 323] width 387 height 31
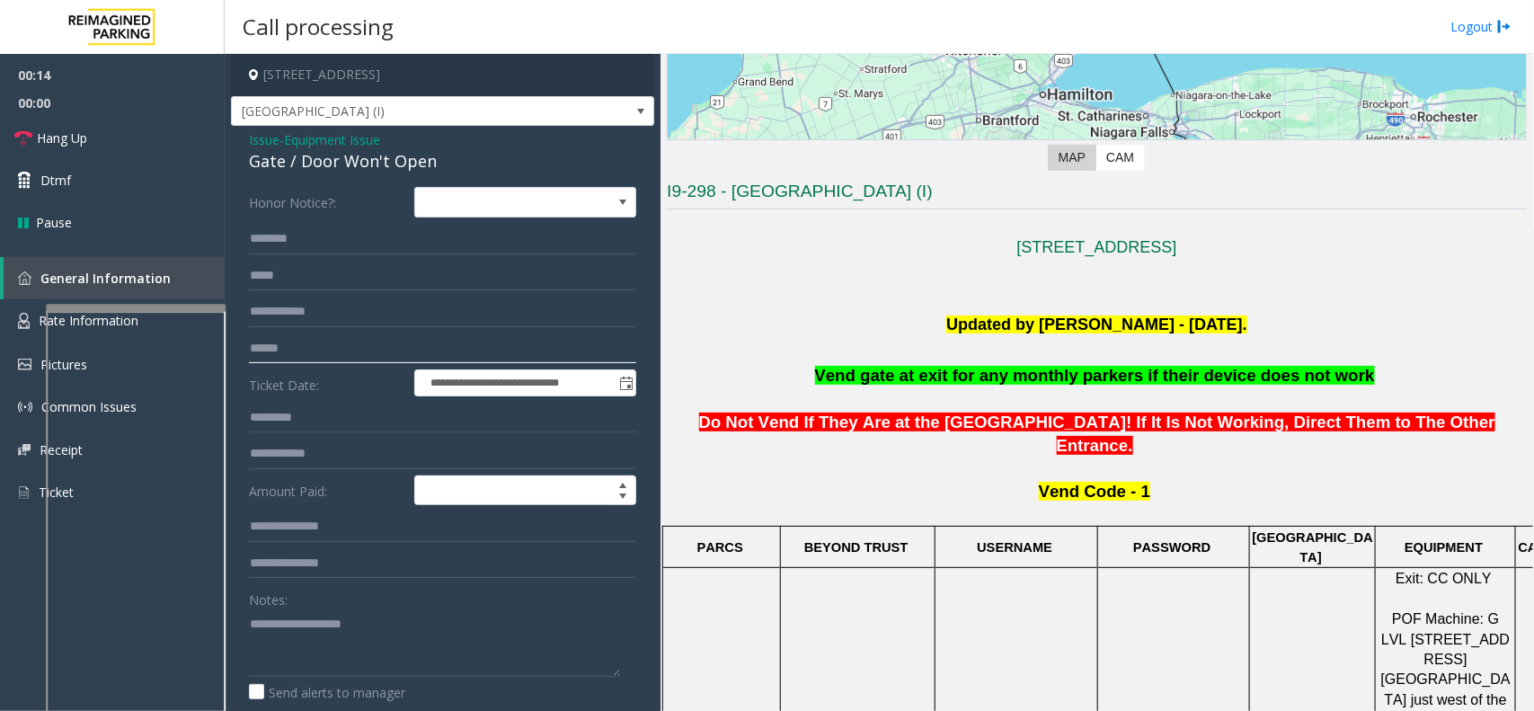
click at [310, 361] on input "text" at bounding box center [442, 348] width 387 height 31
click at [374, 140] on span "Equipment Issue" at bounding box center [332, 139] width 96 height 19
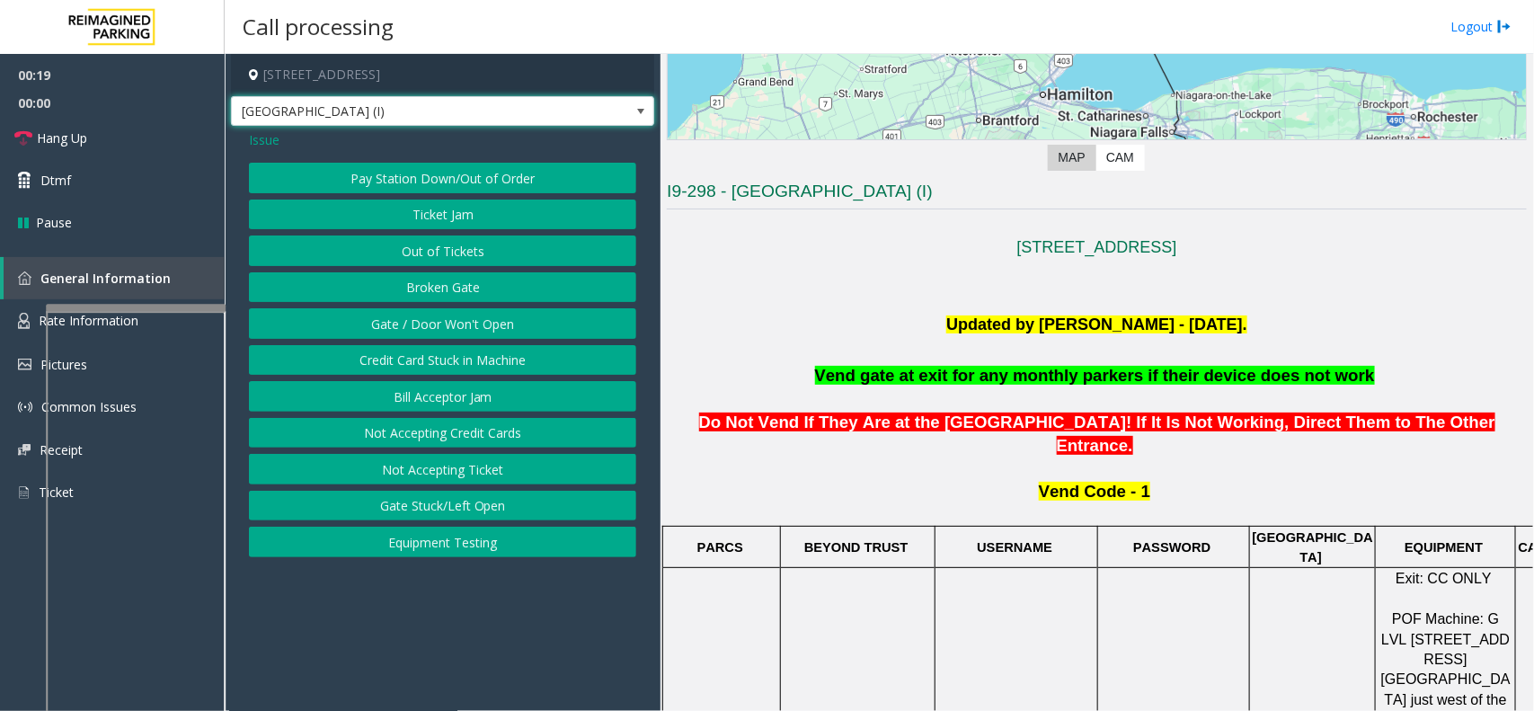
click at [254, 126] on span "[GEOGRAPHIC_DATA] (I)" at bounding box center [442, 111] width 423 height 31
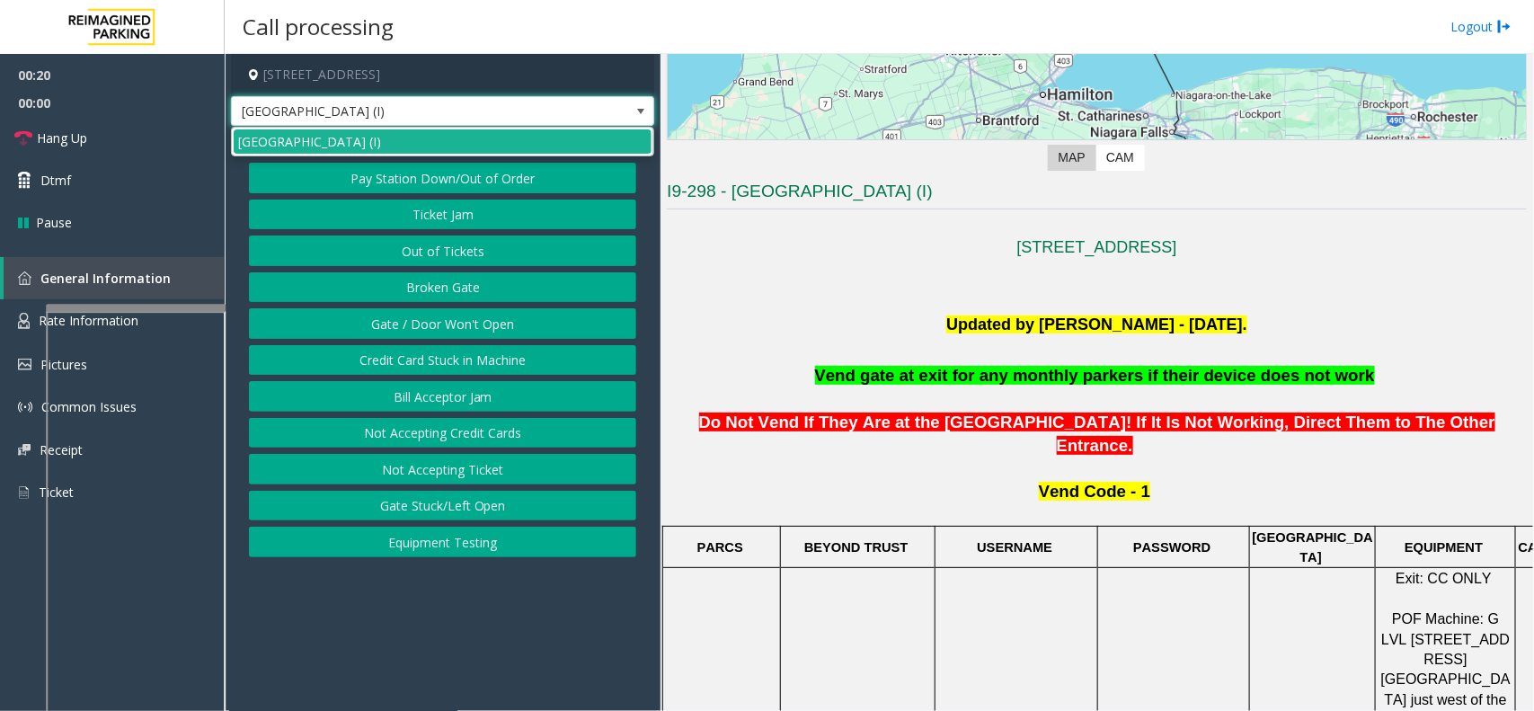
click at [478, 112] on span "[GEOGRAPHIC_DATA] (I)" at bounding box center [400, 111] width 337 height 29
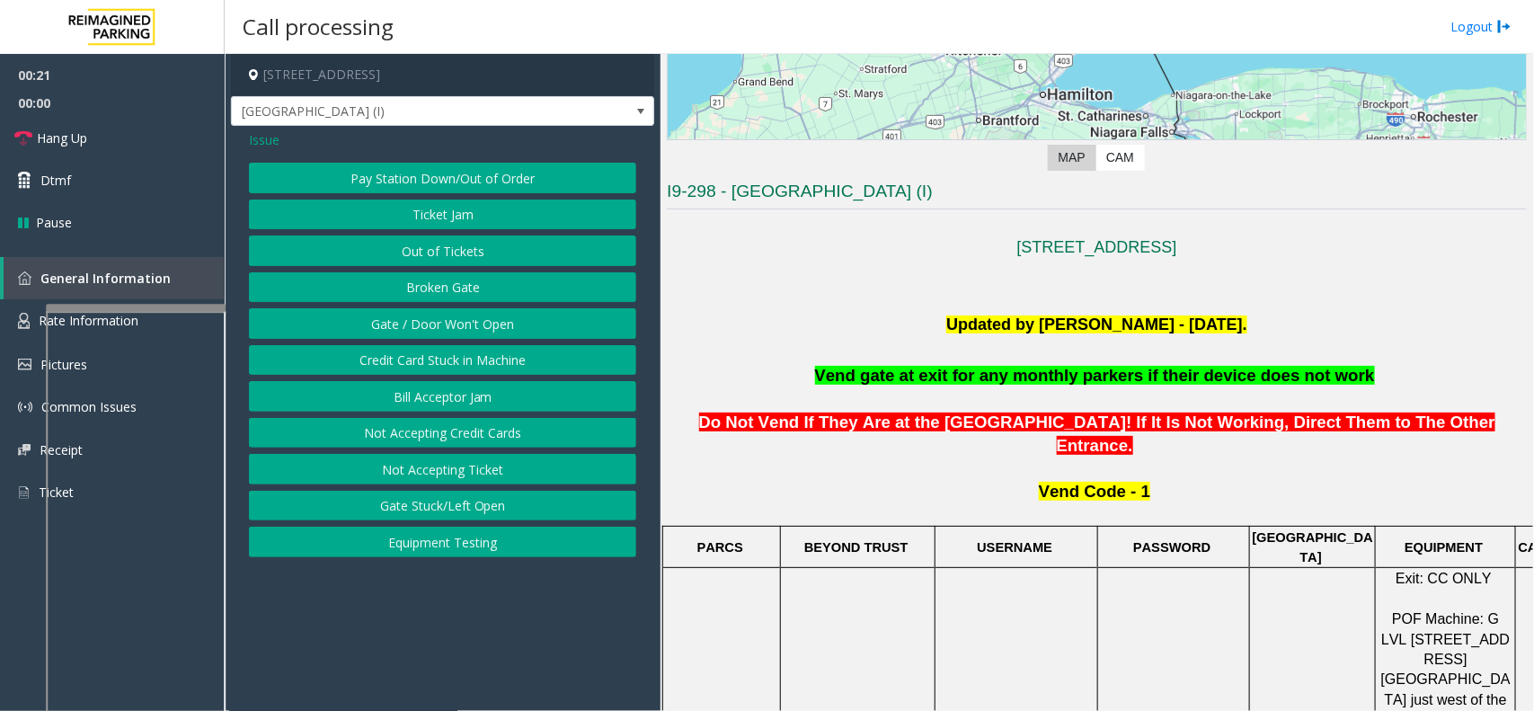
click at [271, 144] on span "Issue" at bounding box center [264, 139] width 31 height 19
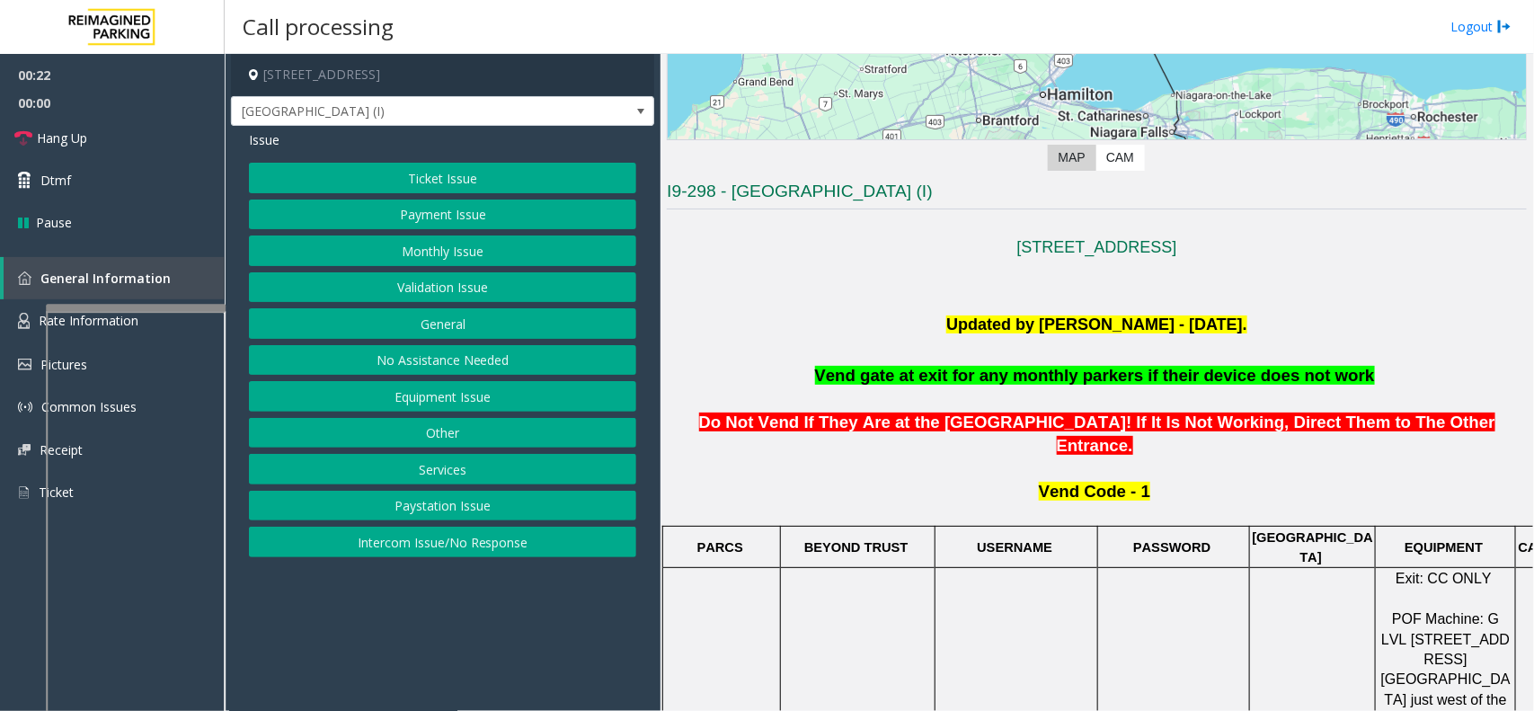
click at [424, 176] on button "Ticket Issue" at bounding box center [442, 178] width 387 height 31
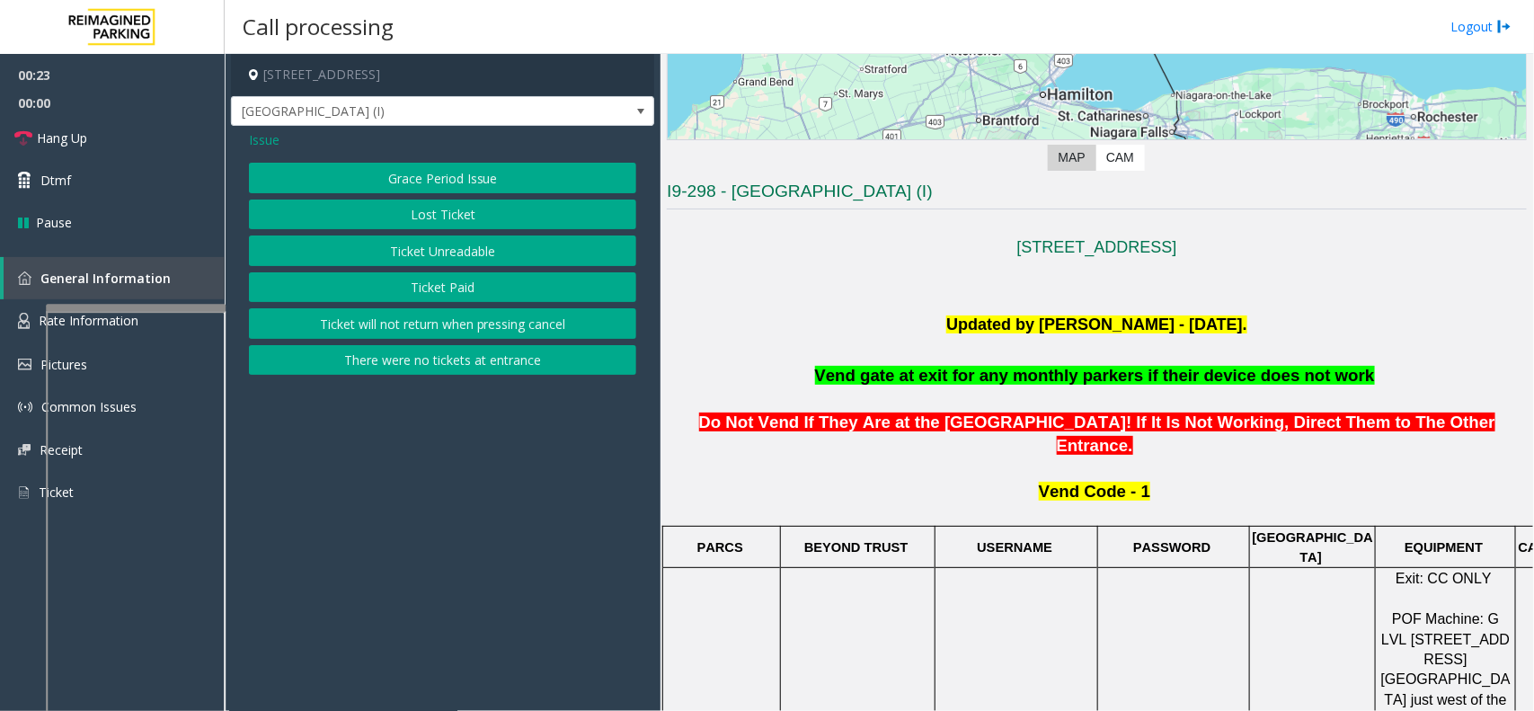
click at [447, 247] on button "Ticket Unreadable" at bounding box center [442, 251] width 387 height 31
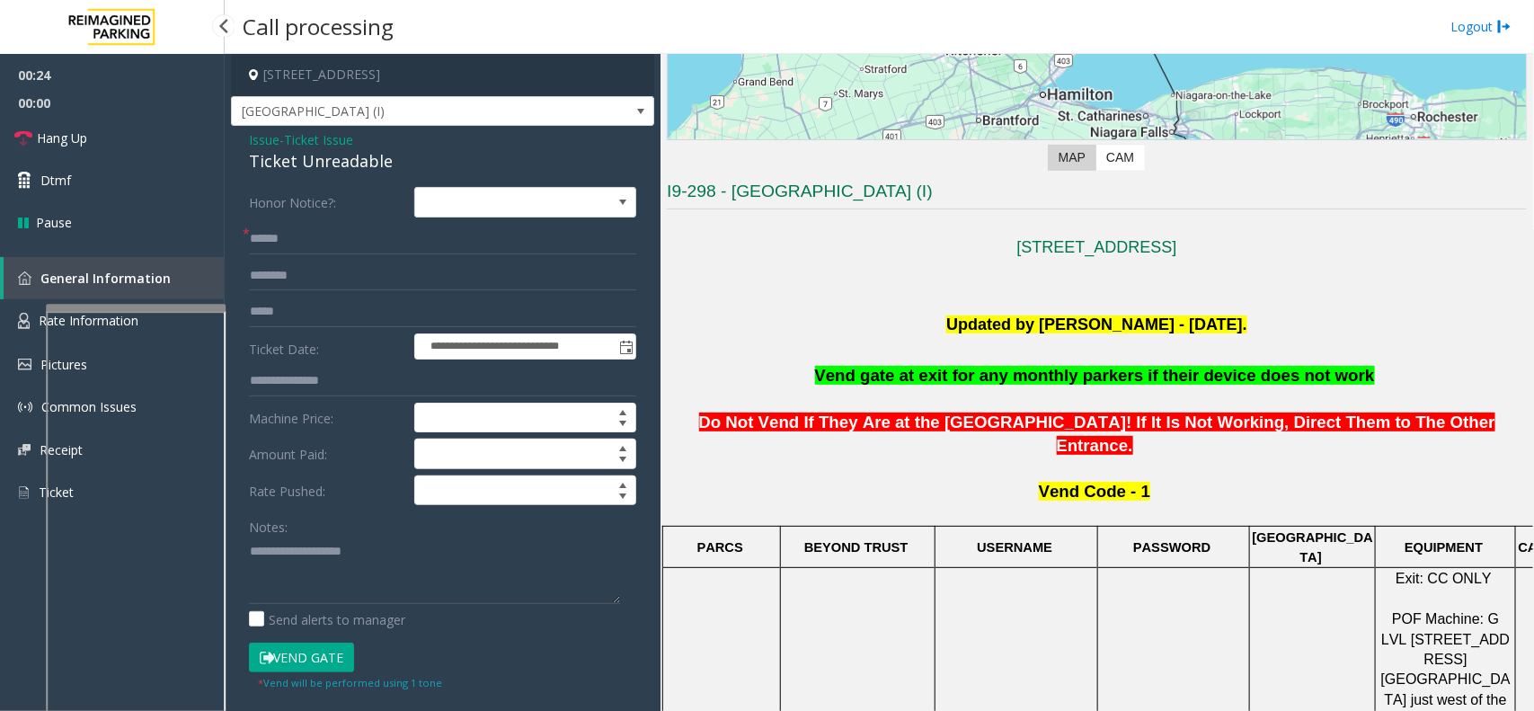
click at [157, 286] on link "General Information" at bounding box center [114, 278] width 221 height 42
click at [13, 333] on link "Rate Information" at bounding box center [112, 321] width 225 height 44
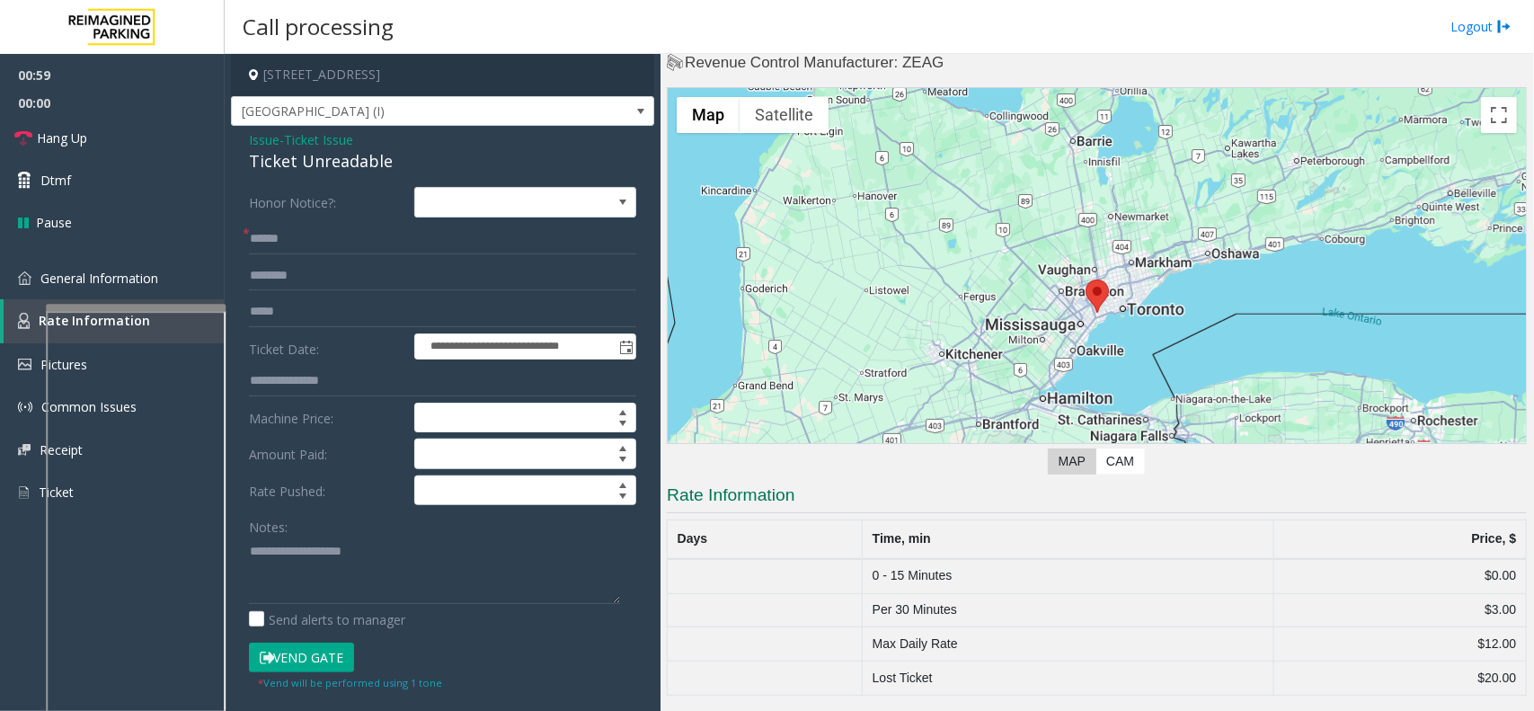
click at [317, 140] on span "Ticket Issue" at bounding box center [318, 139] width 69 height 19
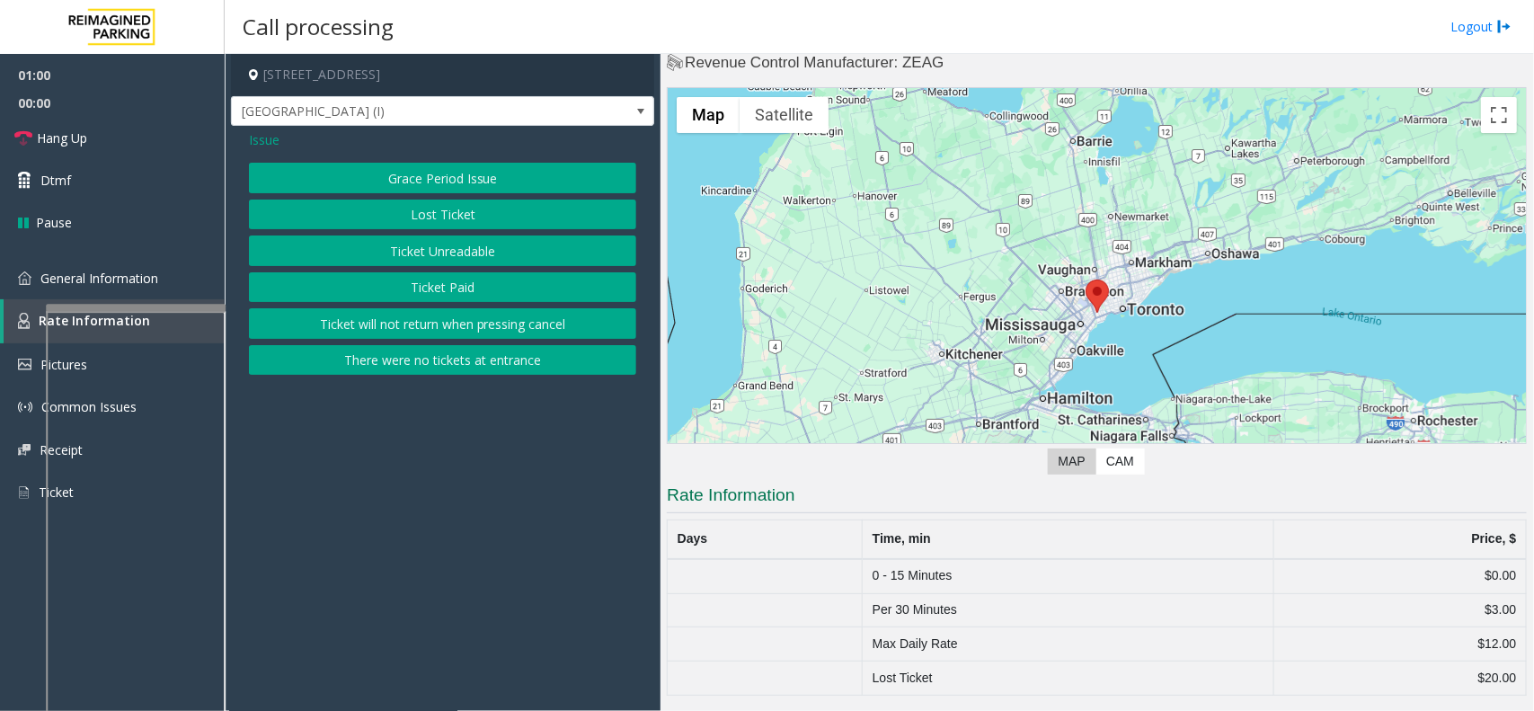
click at [358, 173] on button "Grace Period Issue" at bounding box center [442, 178] width 387 height 31
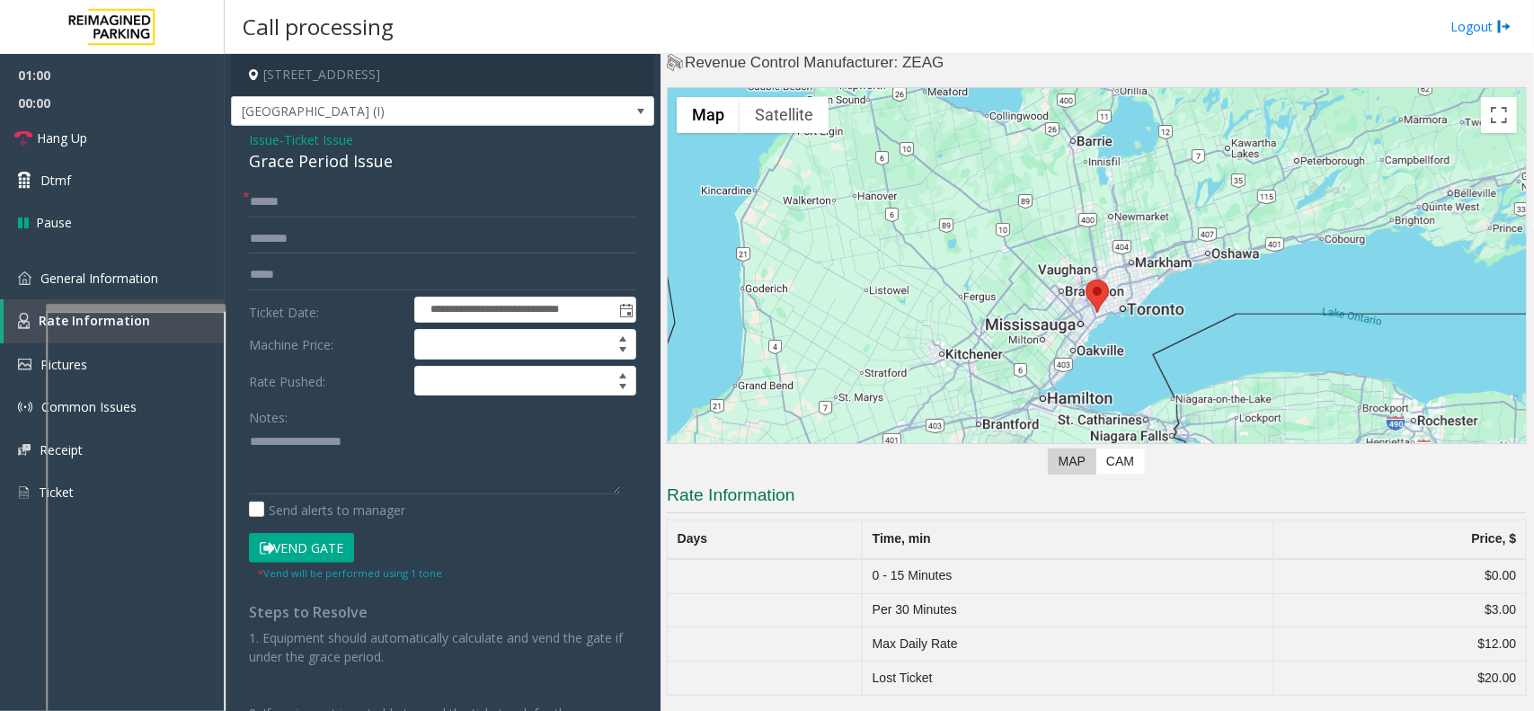
click at [320, 141] on span "Ticket Issue" at bounding box center [318, 139] width 69 height 19
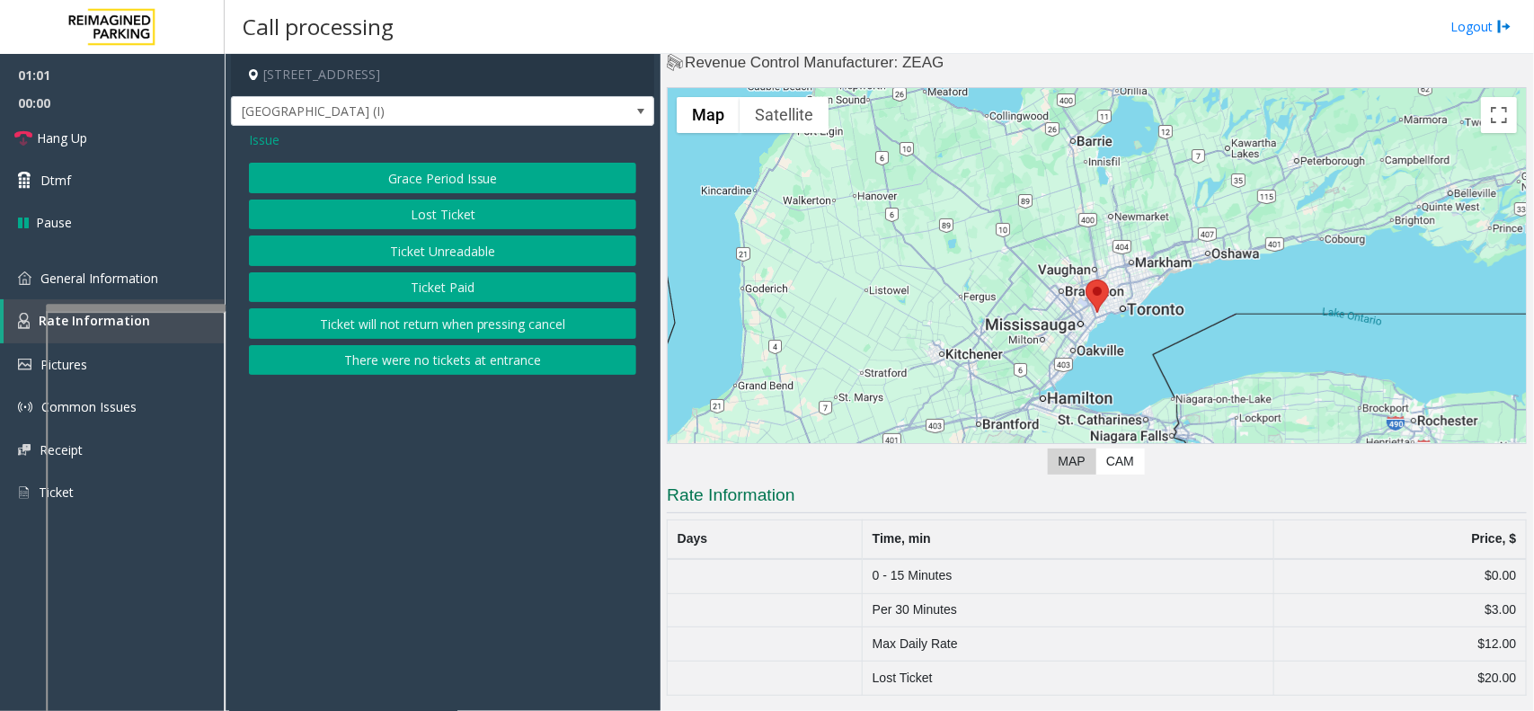
click at [252, 130] on span "Issue" at bounding box center [264, 139] width 31 height 19
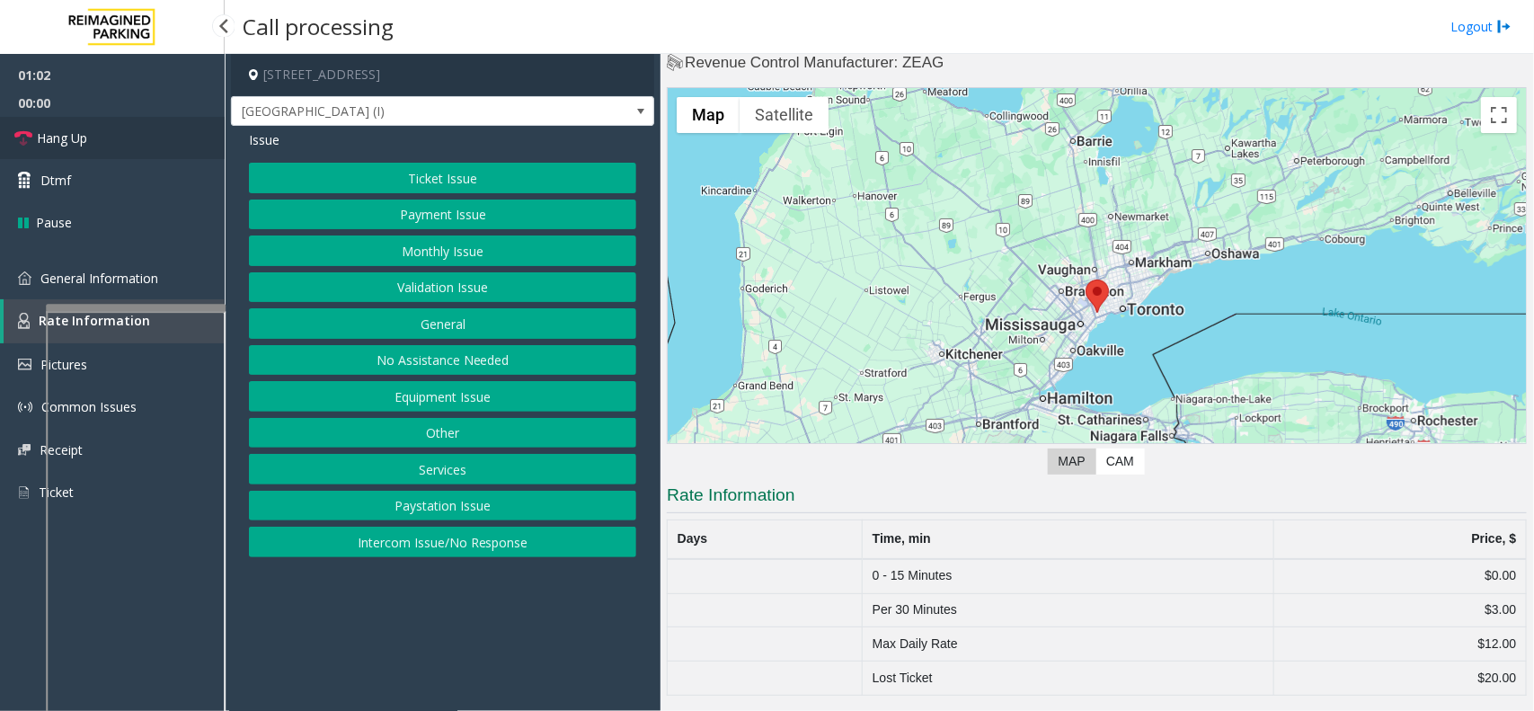
click at [180, 133] on link "Hang Up" at bounding box center [112, 138] width 225 height 42
click at [447, 396] on button "Equipment Issue" at bounding box center [442, 396] width 387 height 31
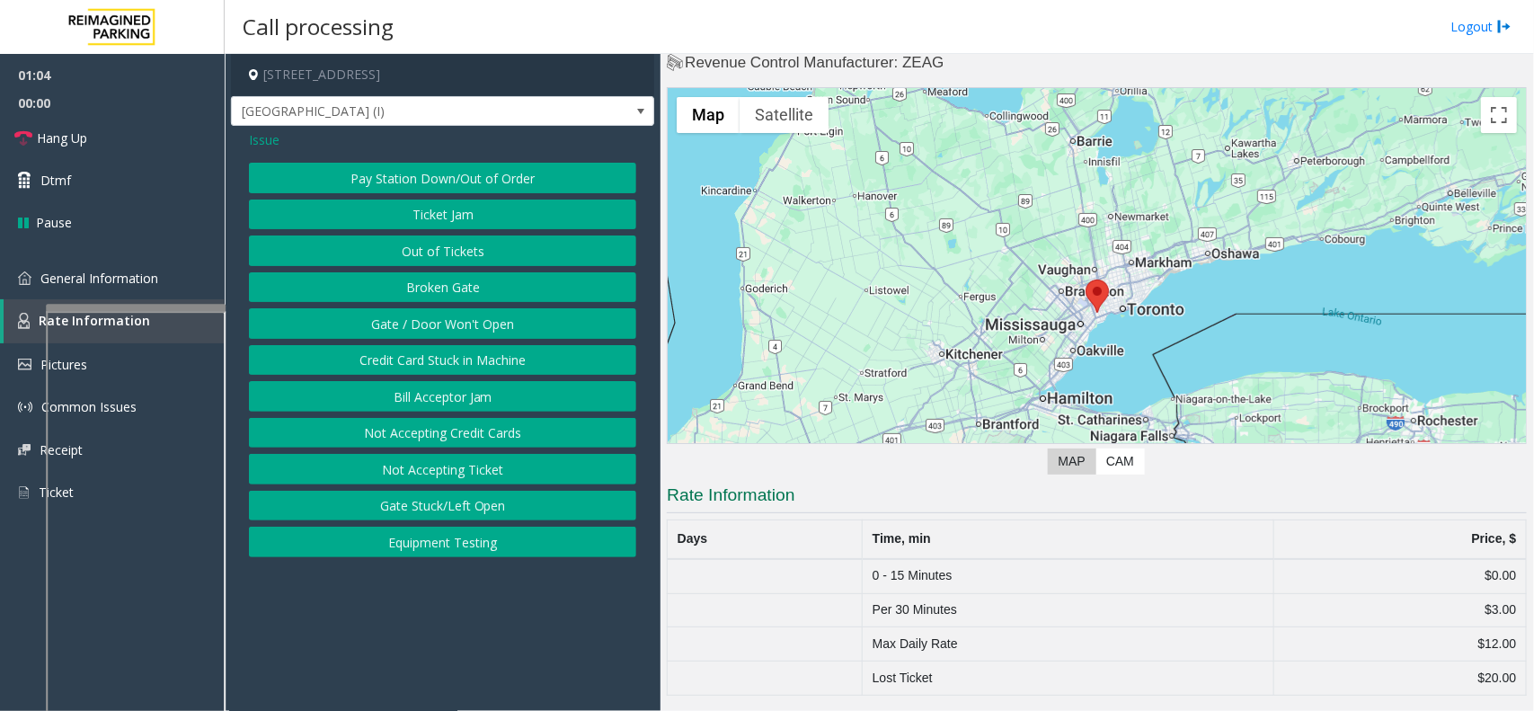
click at [414, 351] on button "Credit Card Stuck in Machine" at bounding box center [442, 360] width 387 height 31
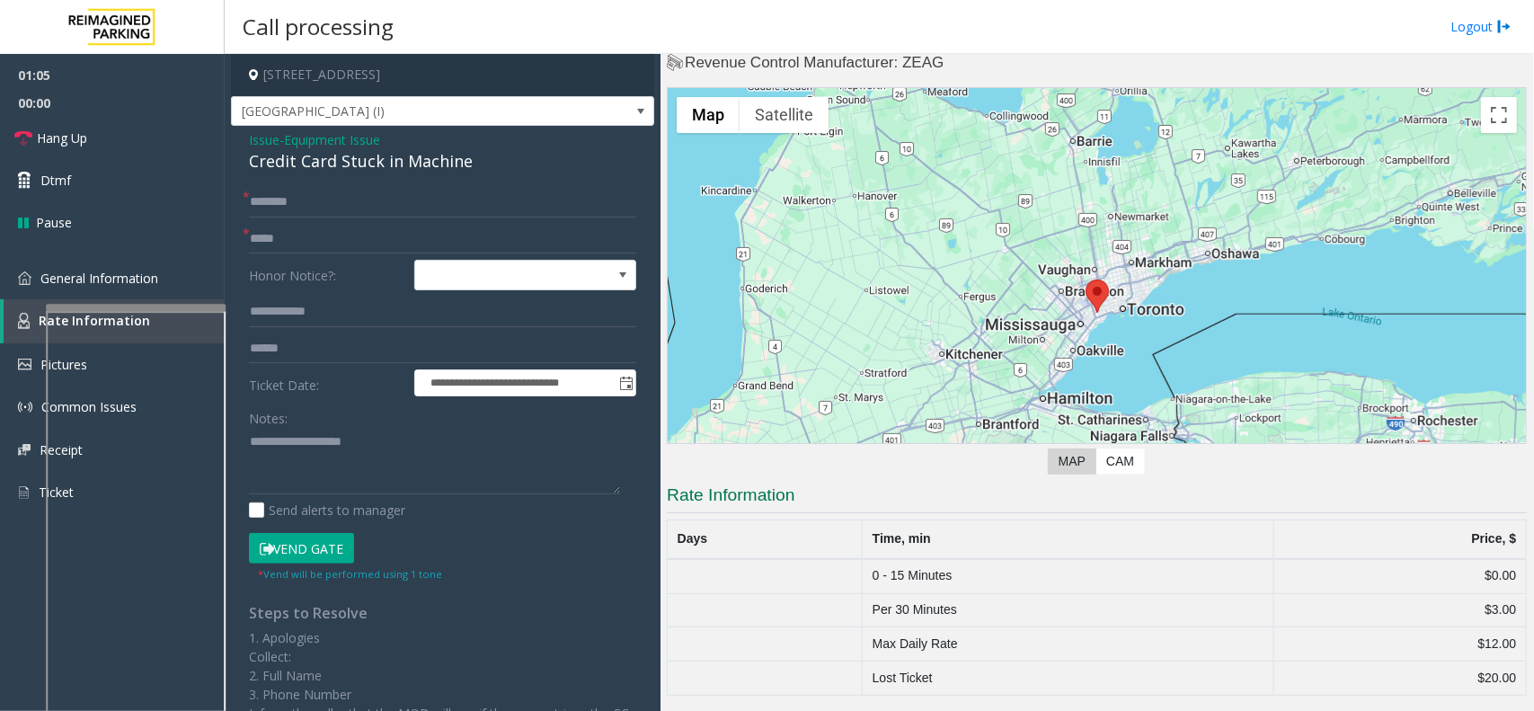
click at [333, 147] on span "Equipment Issue" at bounding box center [332, 139] width 96 height 19
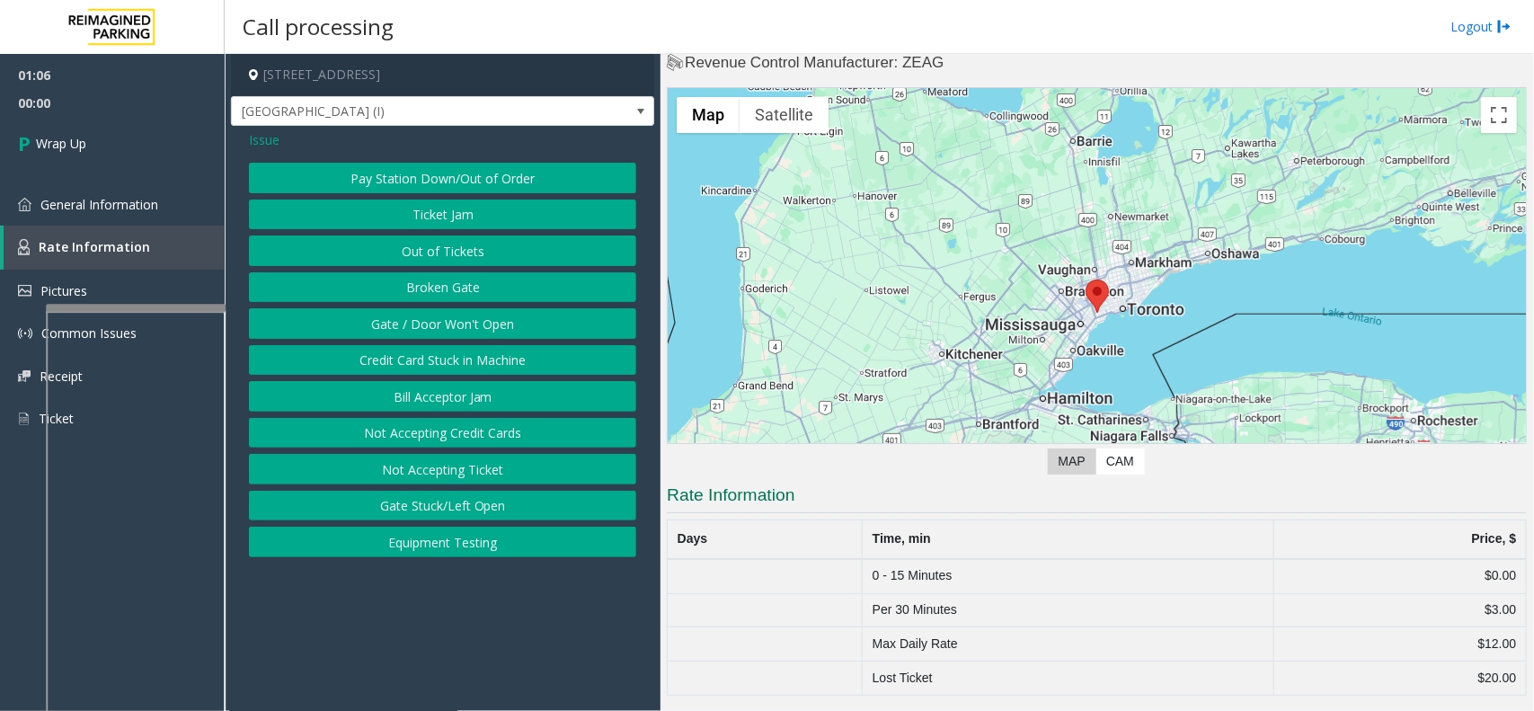
click at [405, 316] on button "Gate / Door Won't Open" at bounding box center [442, 323] width 387 height 31
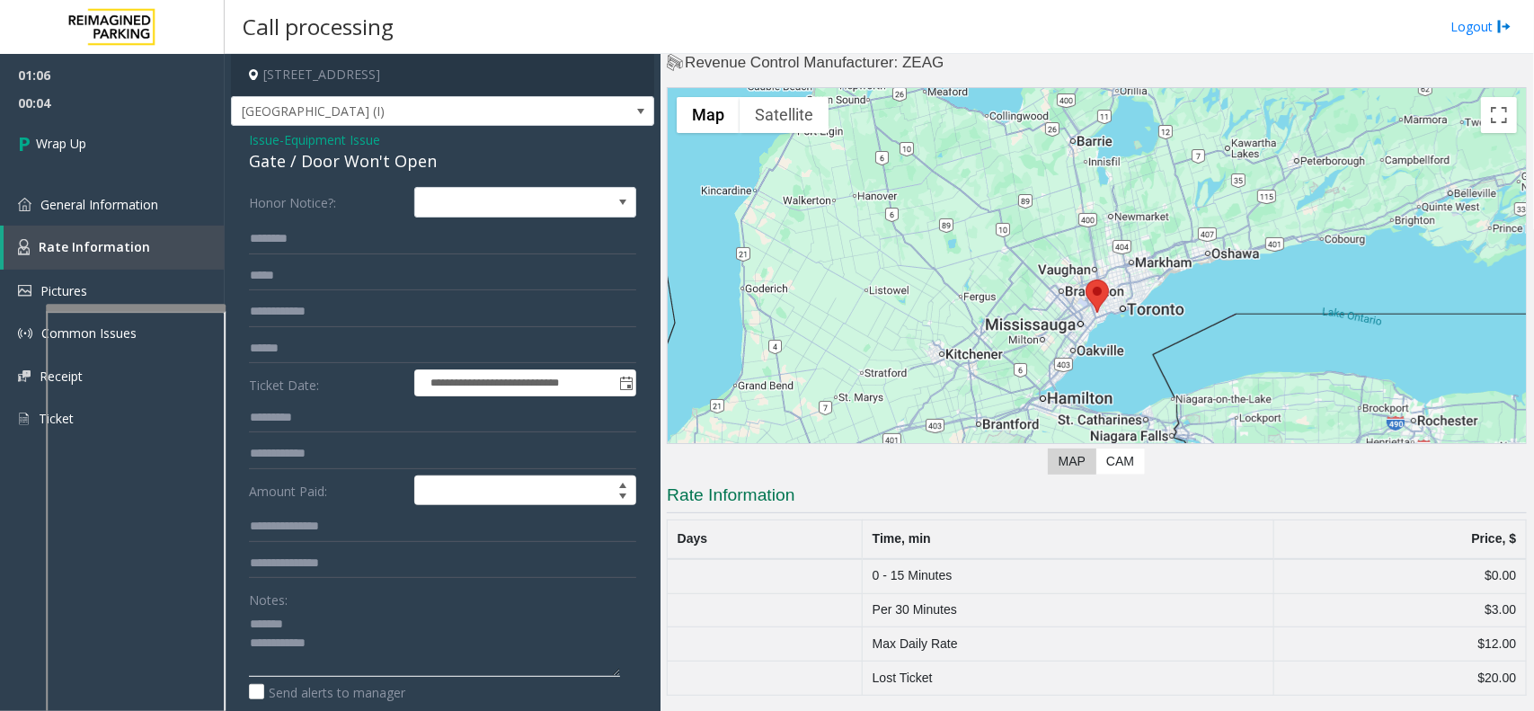
click at [344, 611] on textarea at bounding box center [434, 642] width 371 height 67
click at [369, 153] on div "Gate / Door Won't Open" at bounding box center [442, 161] width 387 height 24
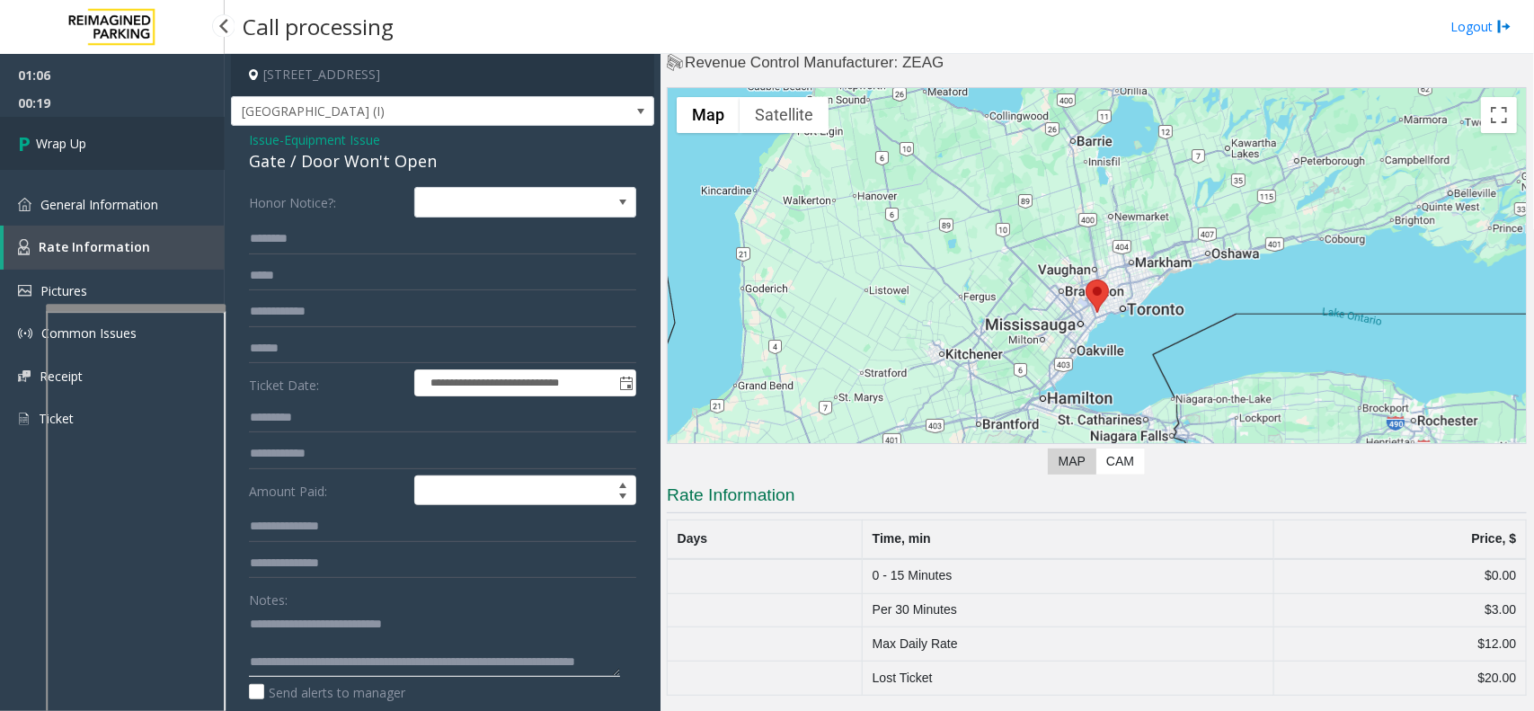
type textarea "**********"
click at [128, 158] on link "Wrap Up" at bounding box center [112, 143] width 225 height 53
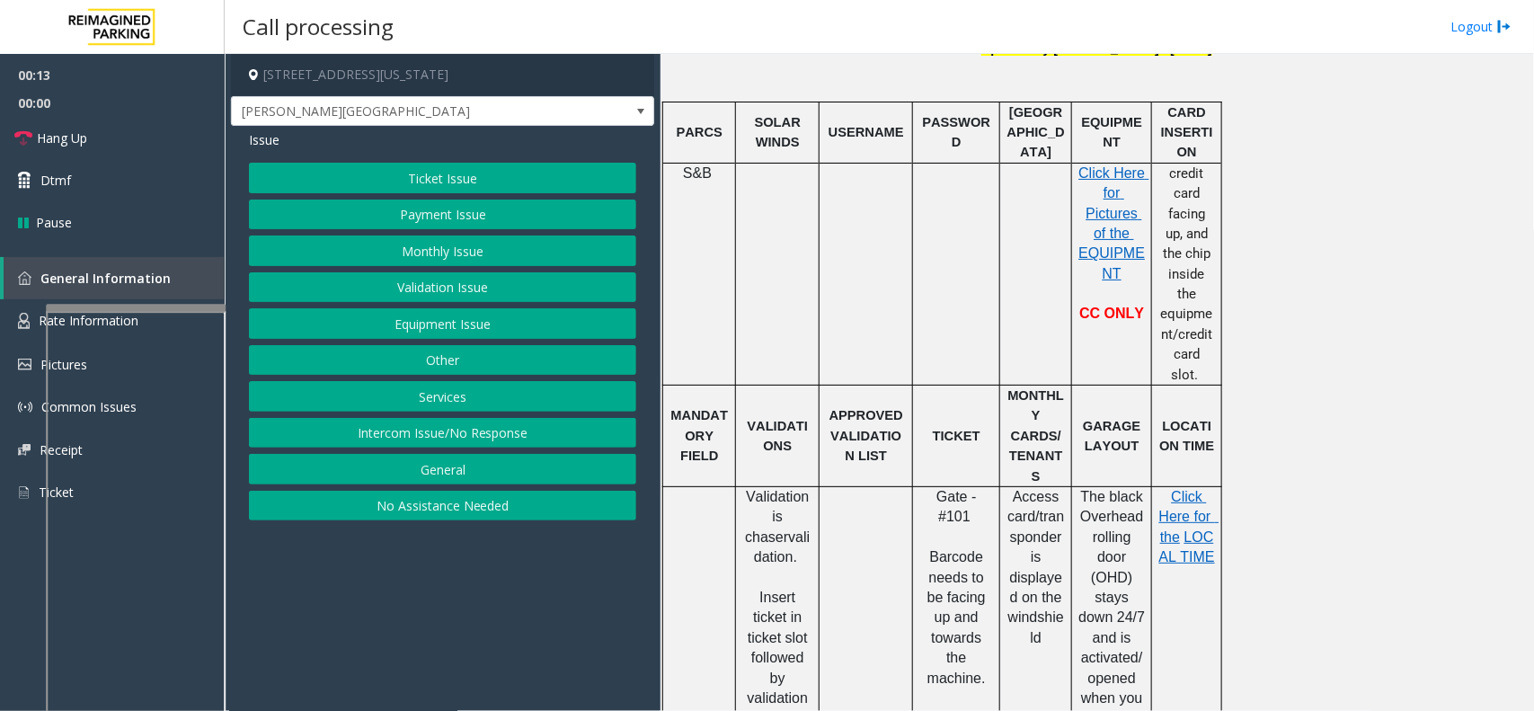
scroll to position [562, 0]
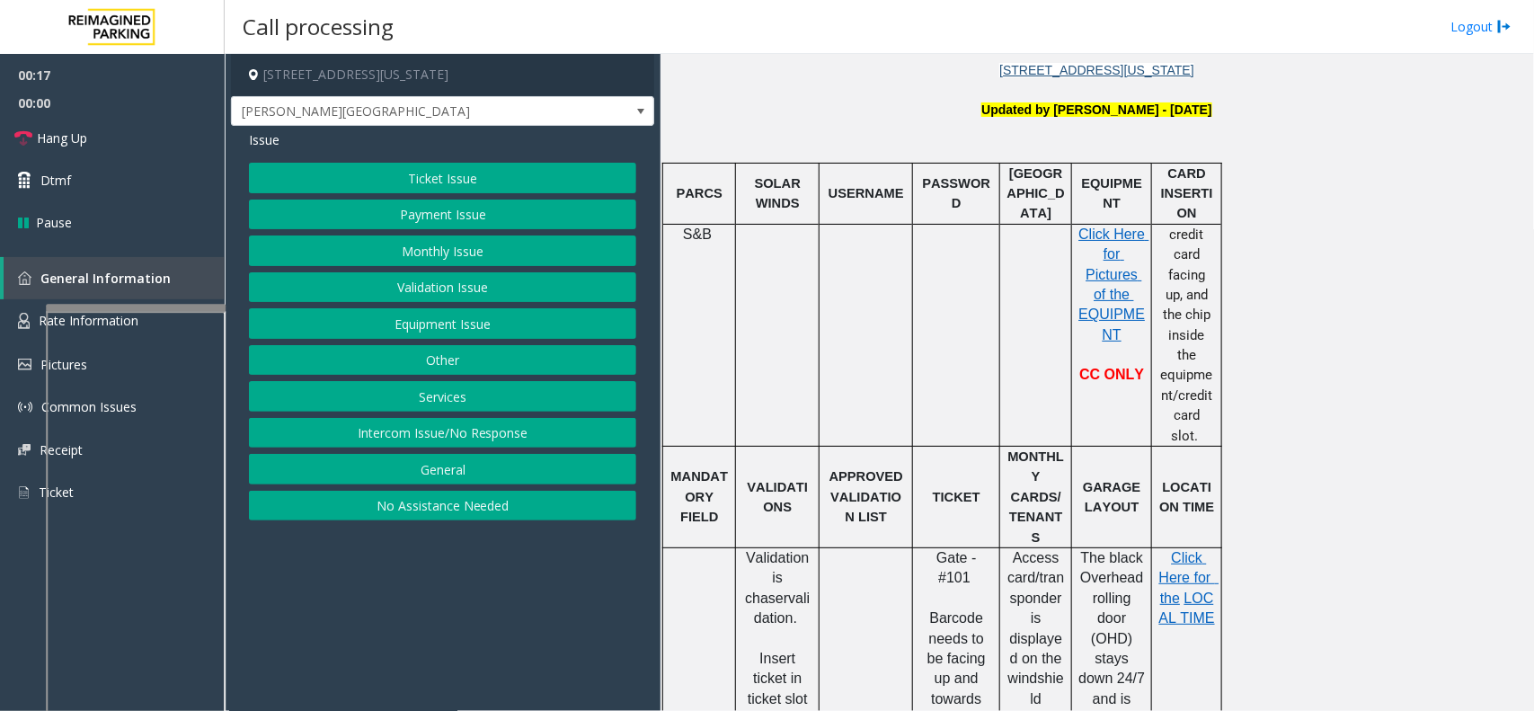
click at [545, 199] on div "Ticket Issue Payment Issue Monthly Issue Validation Issue Equipment Issue Other…" at bounding box center [442, 342] width 387 height 358
click at [547, 223] on button "Payment Issue" at bounding box center [442, 215] width 387 height 31
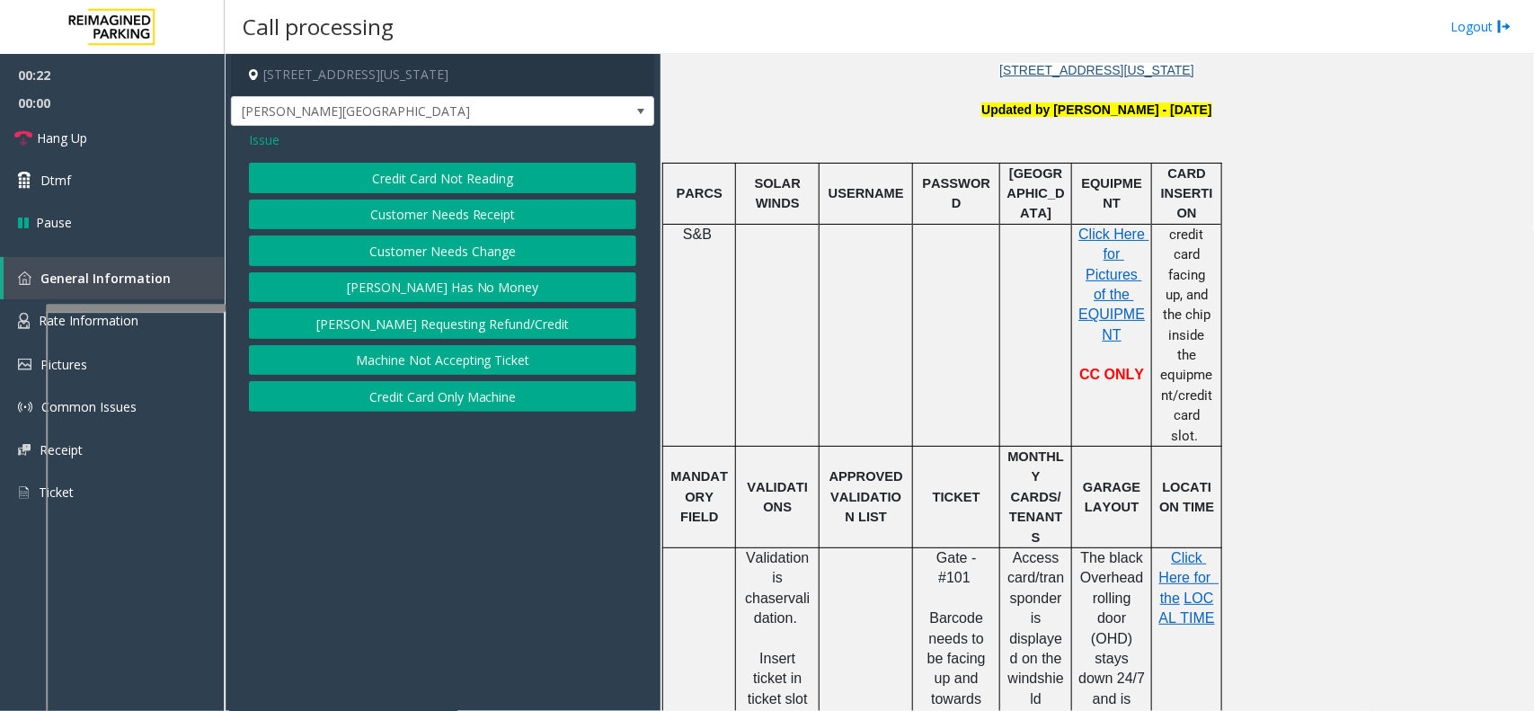
click at [523, 194] on div "Credit Card Not Reading Customer Needs Receipt Customer Needs Change Parker Has…" at bounding box center [442, 287] width 387 height 249
click at [491, 193] on button "Credit Card Not Reading" at bounding box center [442, 178] width 387 height 31
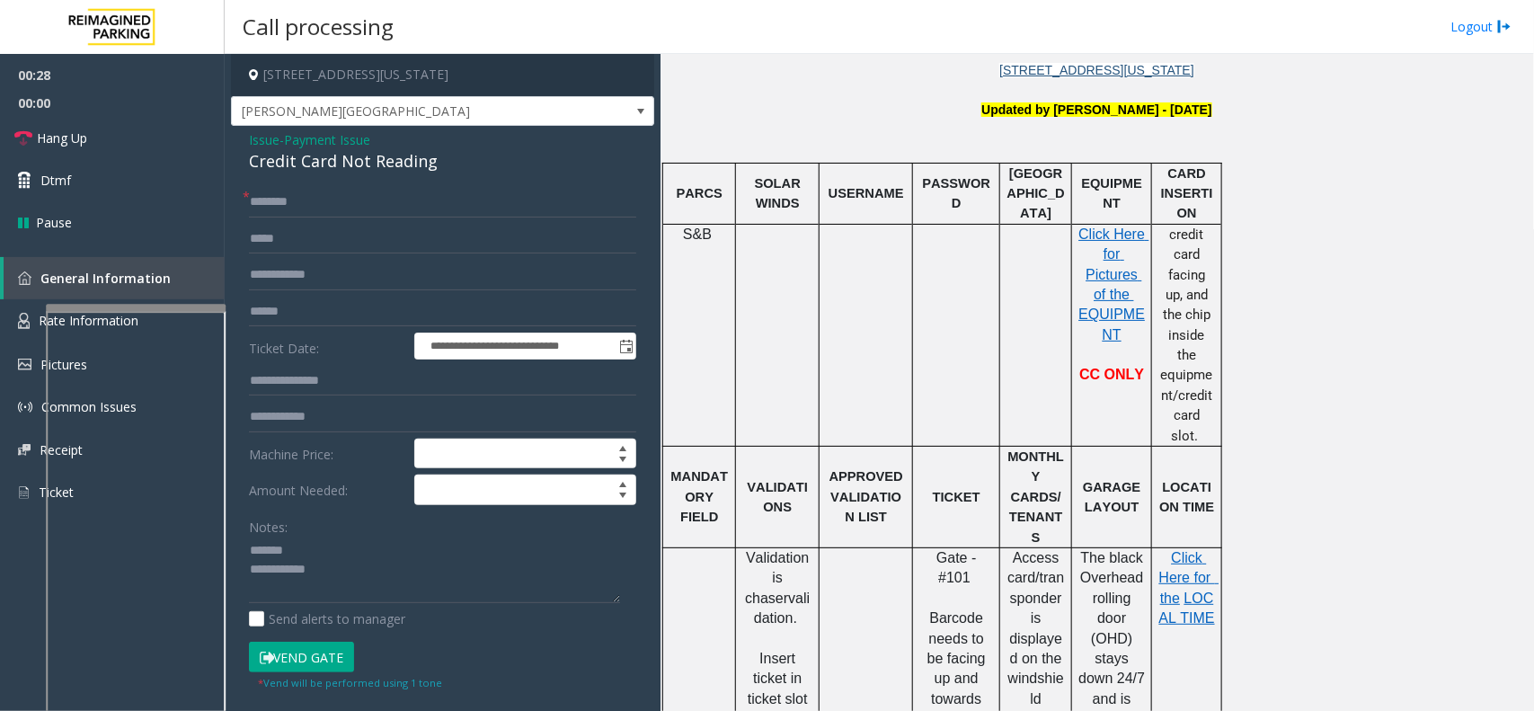
click at [307, 172] on div "Credit Card Not Reading" at bounding box center [442, 161] width 387 height 24
click at [374, 320] on input "text" at bounding box center [442, 312] width 387 height 31
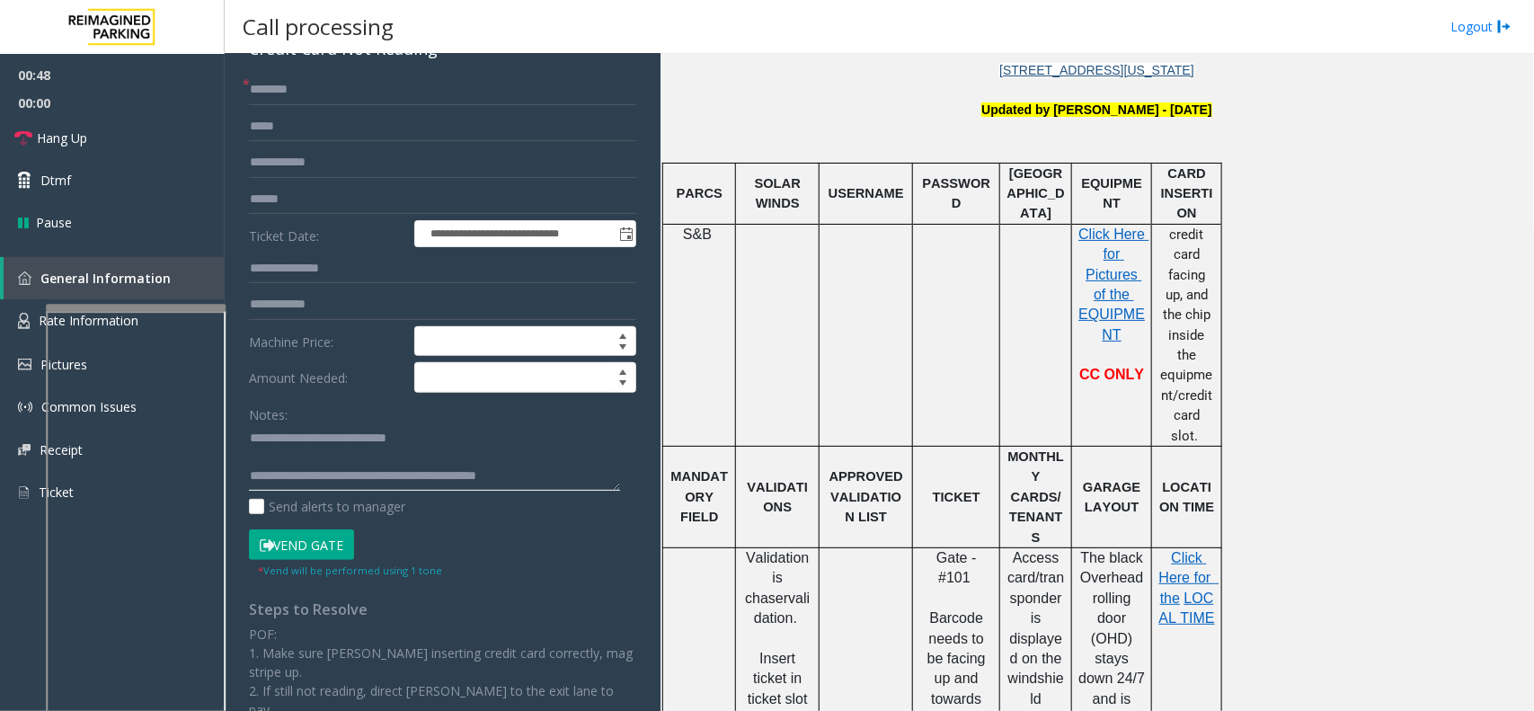
type textarea "**********"
click at [410, 199] on input "text" at bounding box center [442, 199] width 387 height 31
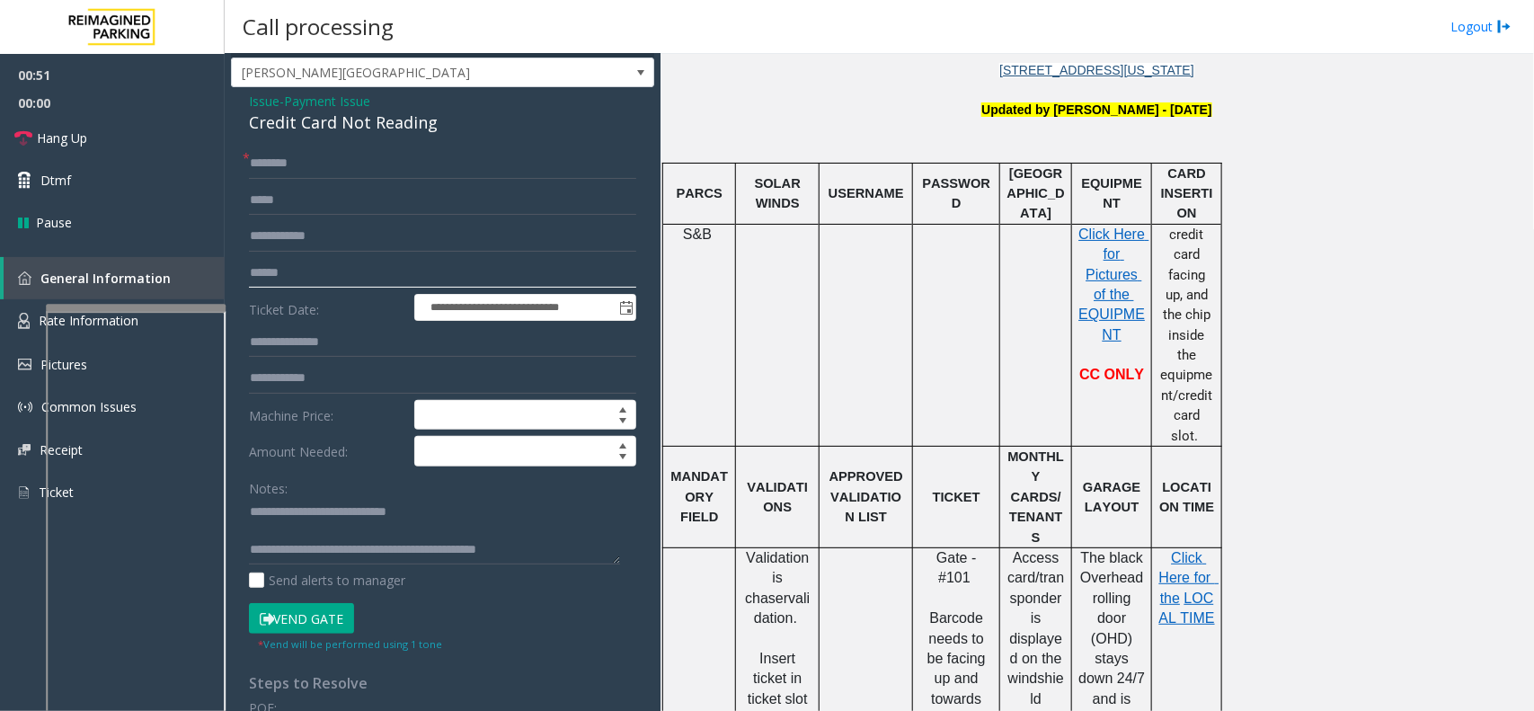
scroll to position [0, 0]
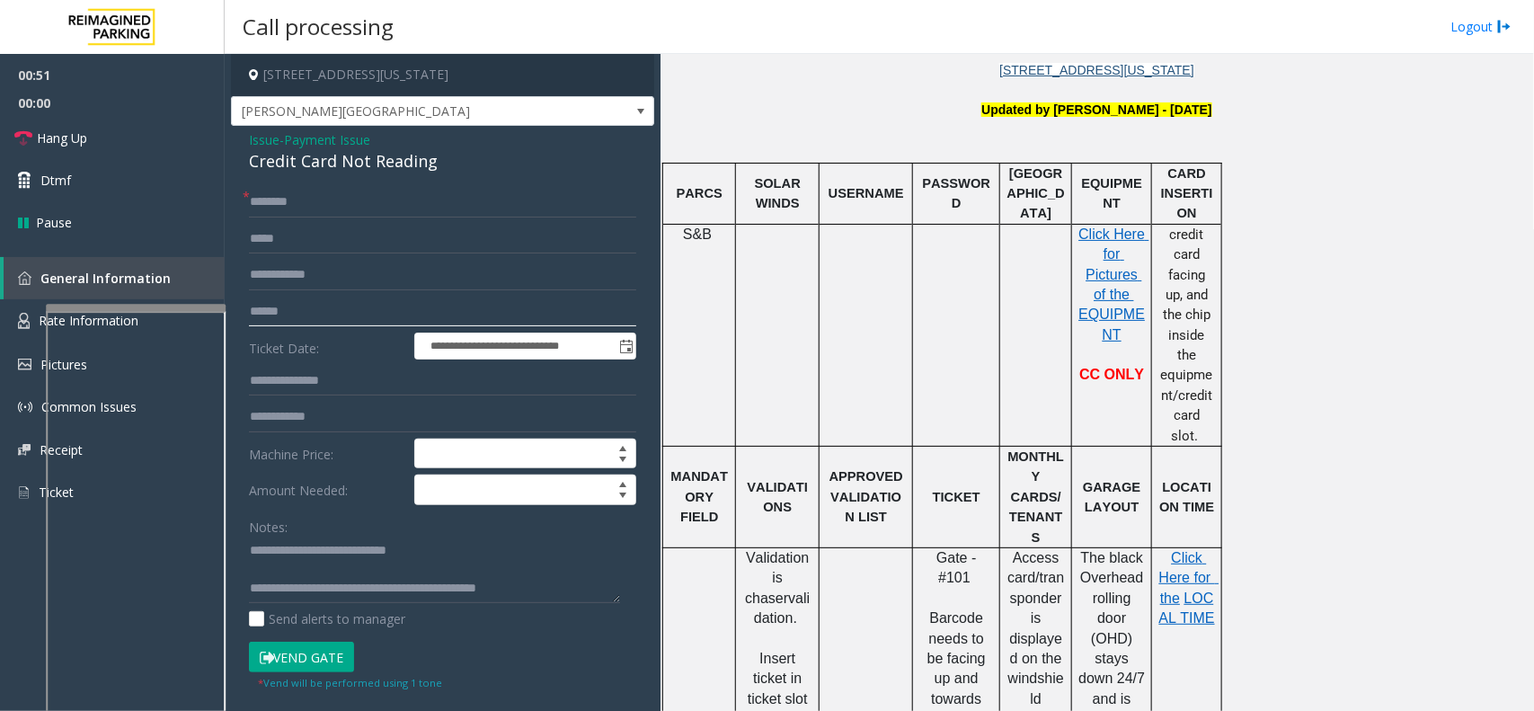
type input "******"
click at [410, 199] on input "text" at bounding box center [442, 202] width 387 height 31
type input "****"
click at [290, 662] on button "Vend Gate" at bounding box center [301, 657] width 105 height 31
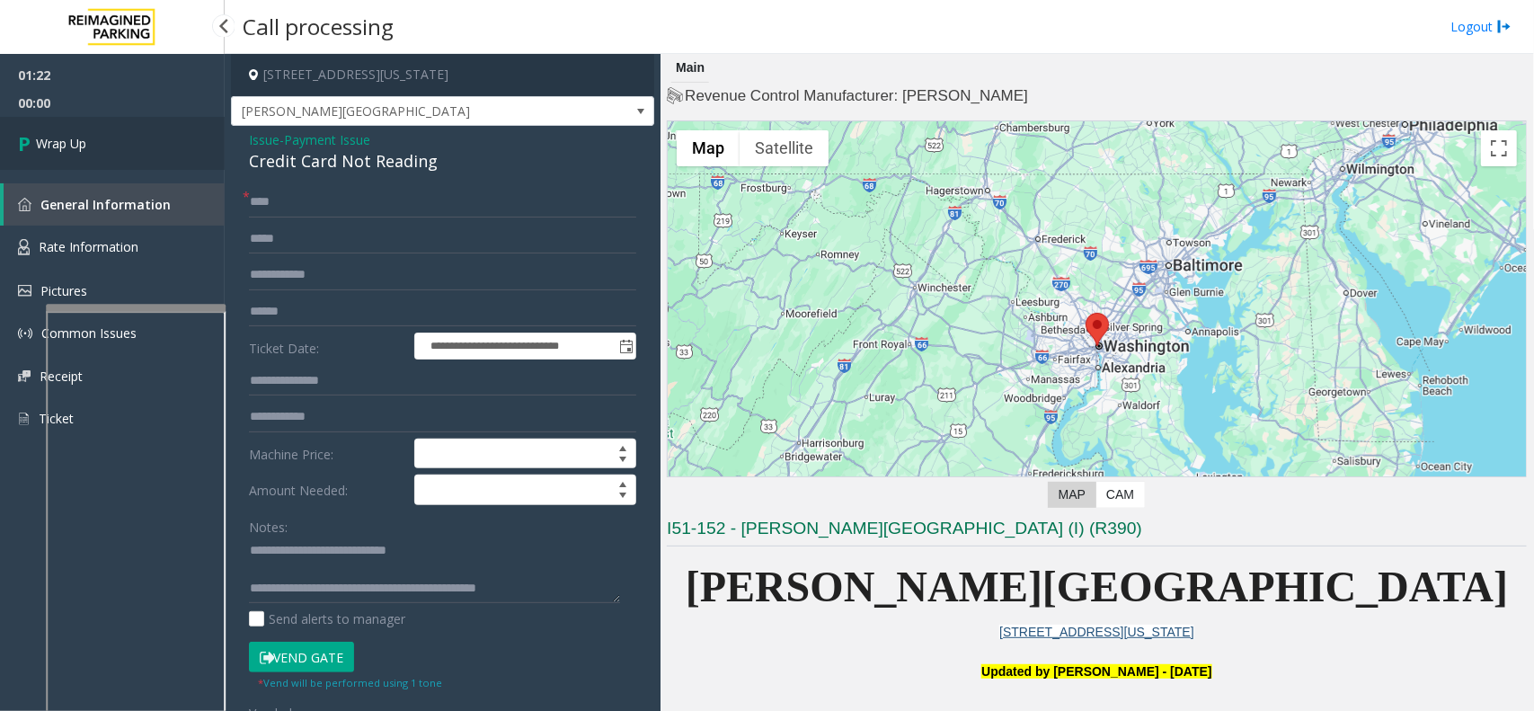
click at [144, 136] on link "Wrap Up" at bounding box center [112, 143] width 225 height 53
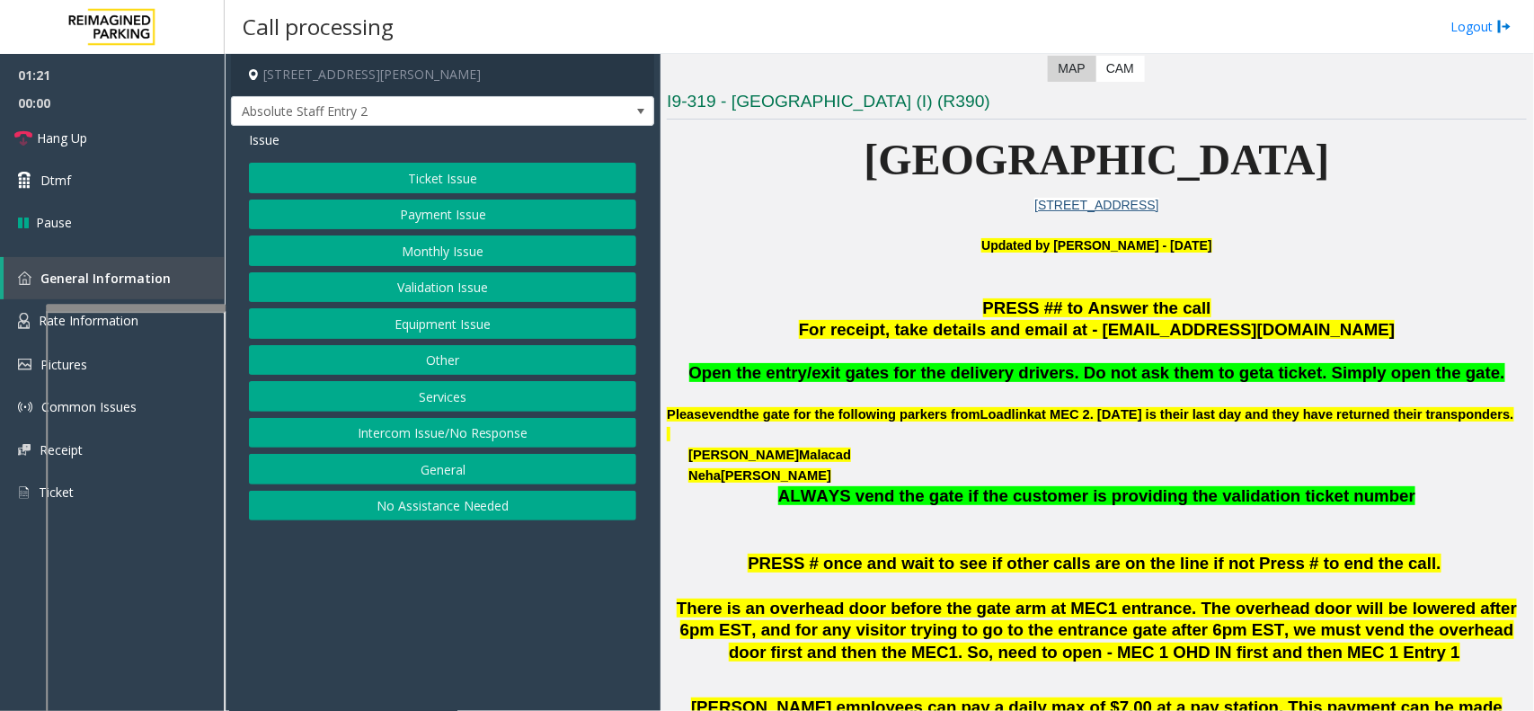
scroll to position [515, 0]
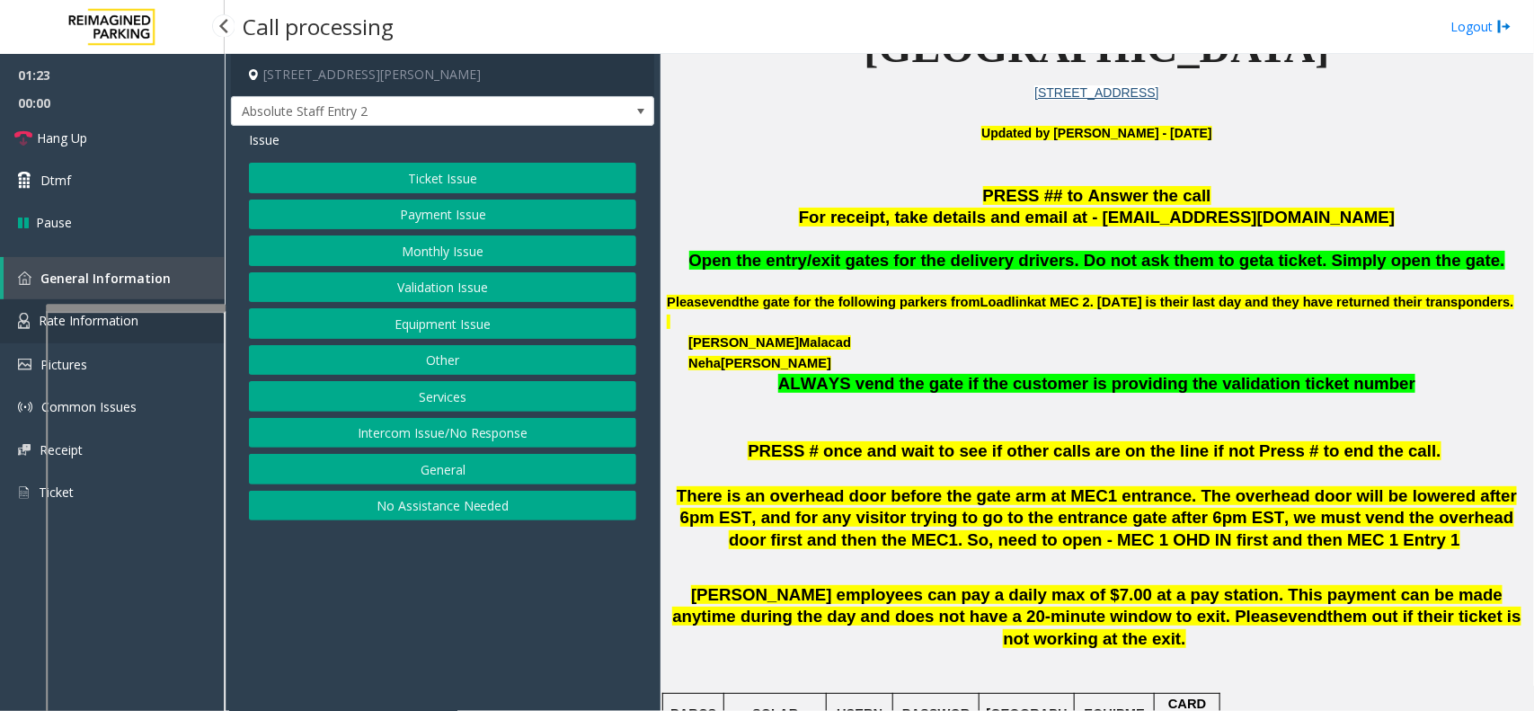
click at [32, 322] on link "Rate Information" at bounding box center [112, 321] width 225 height 44
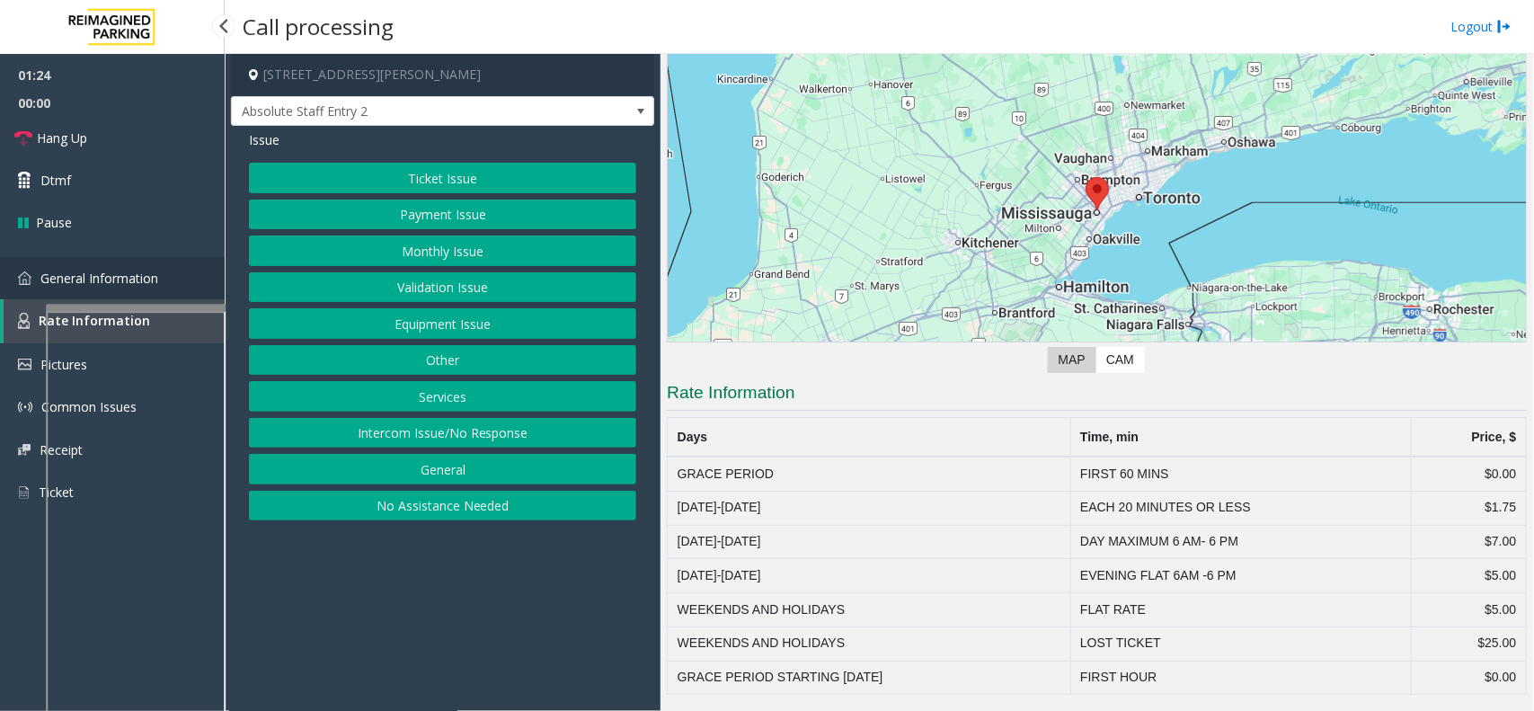
click at [64, 279] on span "General Information" at bounding box center [99, 278] width 118 height 17
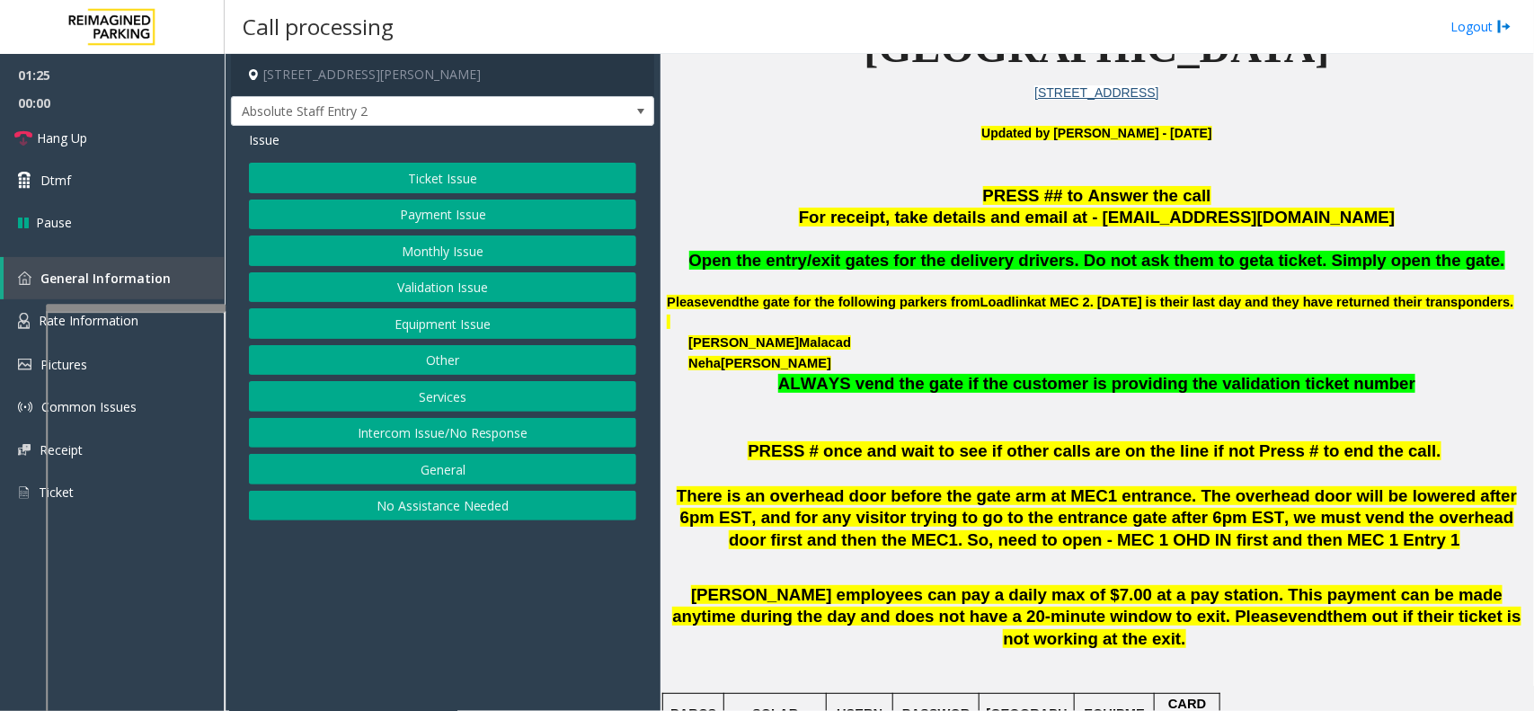
scroll to position [627, 0]
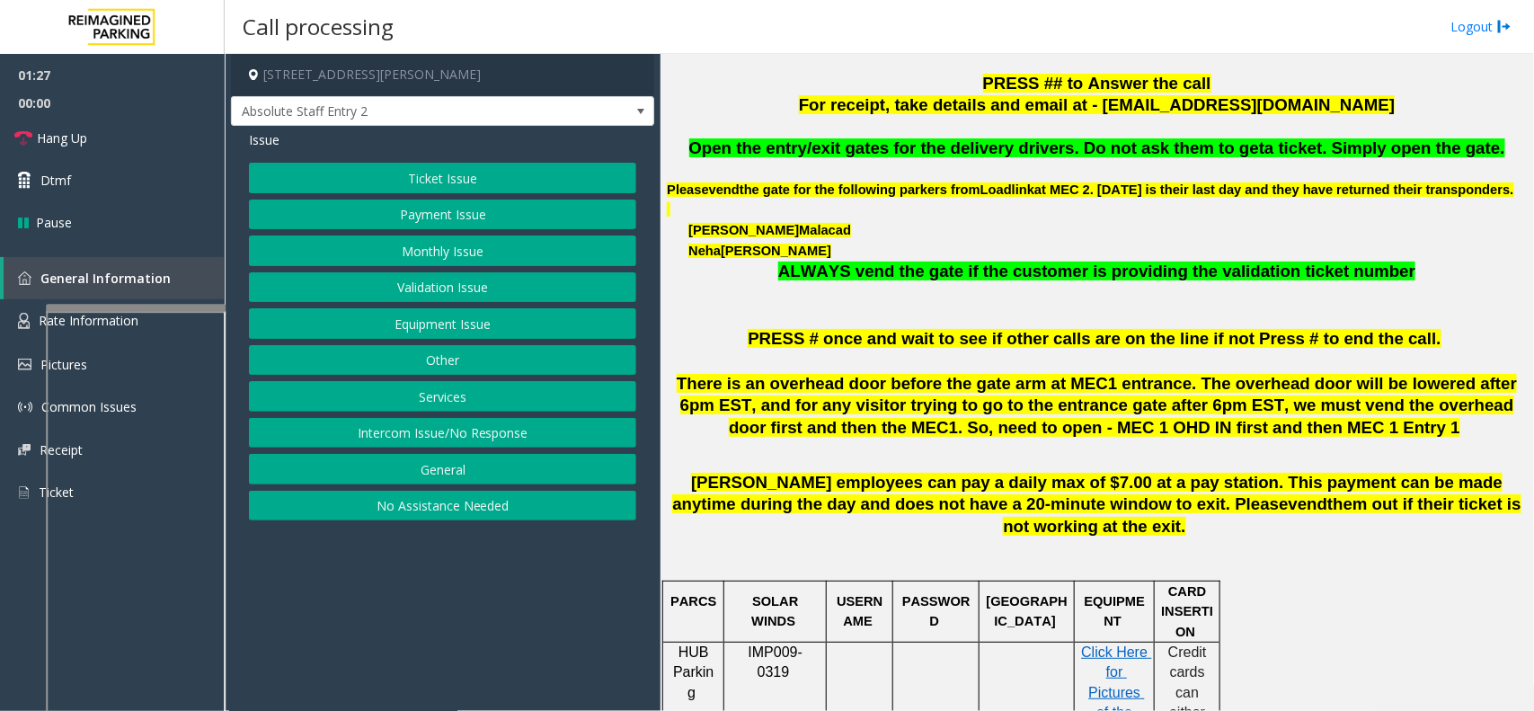
click at [373, 335] on button "Equipment Issue" at bounding box center [442, 323] width 387 height 31
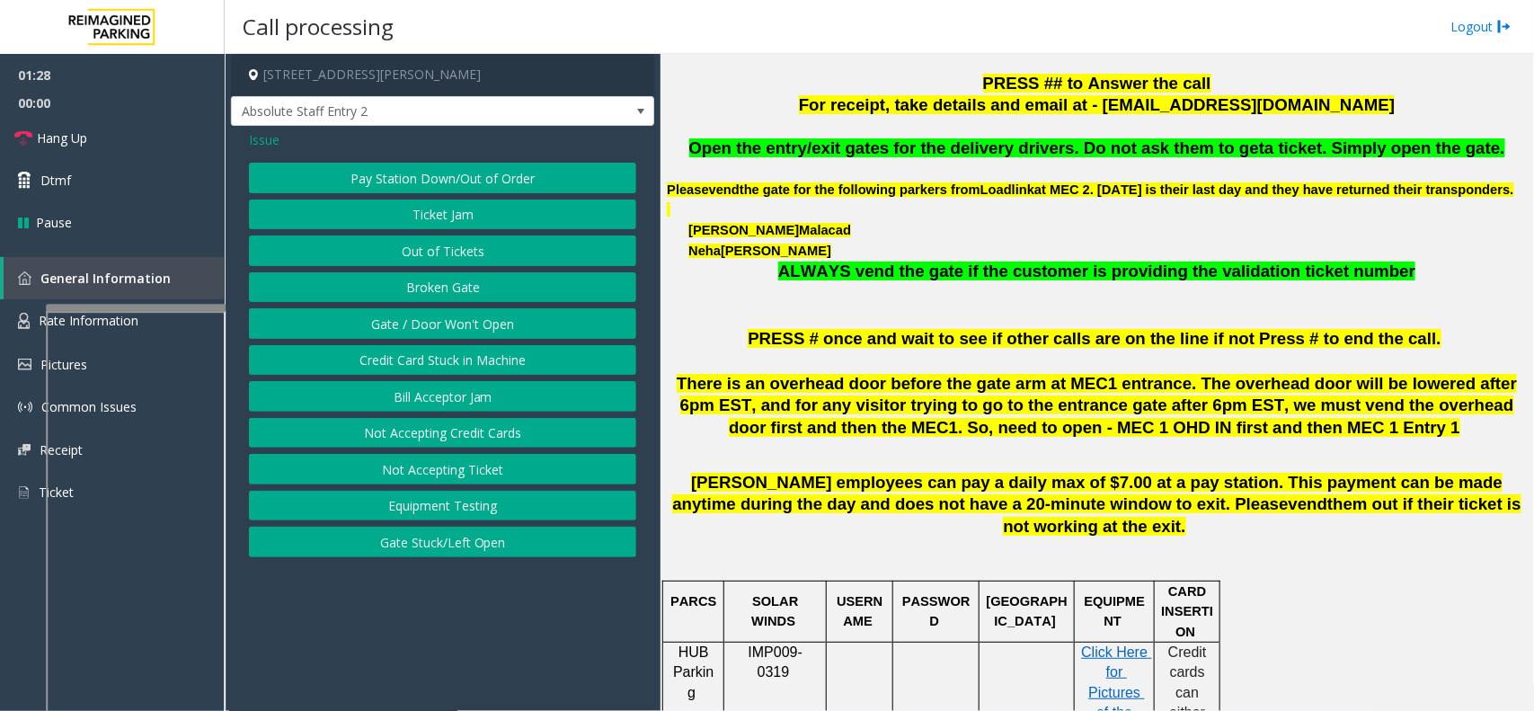
click at [419, 330] on button "Gate / Door Won't Open" at bounding box center [442, 323] width 387 height 31
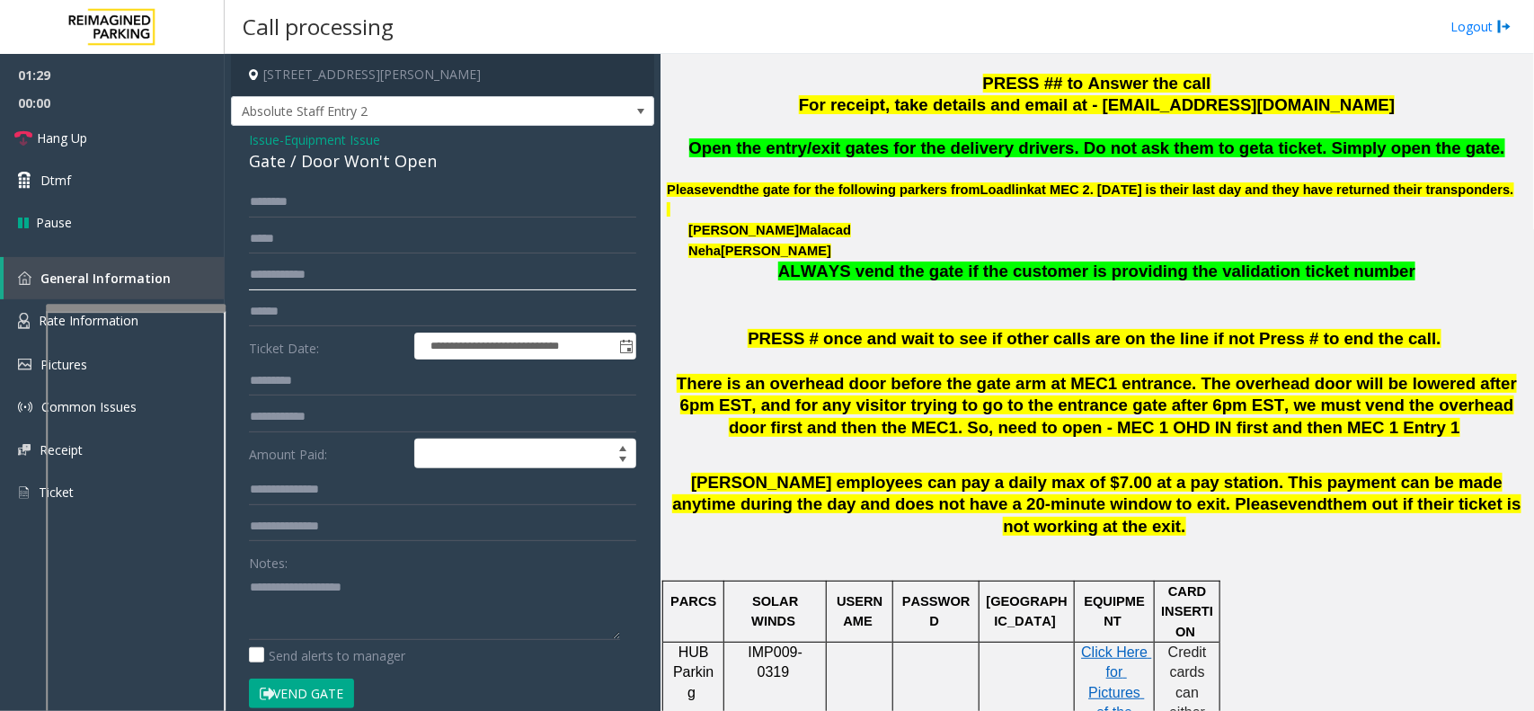
click at [418, 262] on input "text" at bounding box center [442, 275] width 387 height 31
click at [468, 234] on input "text" at bounding box center [442, 239] width 387 height 31
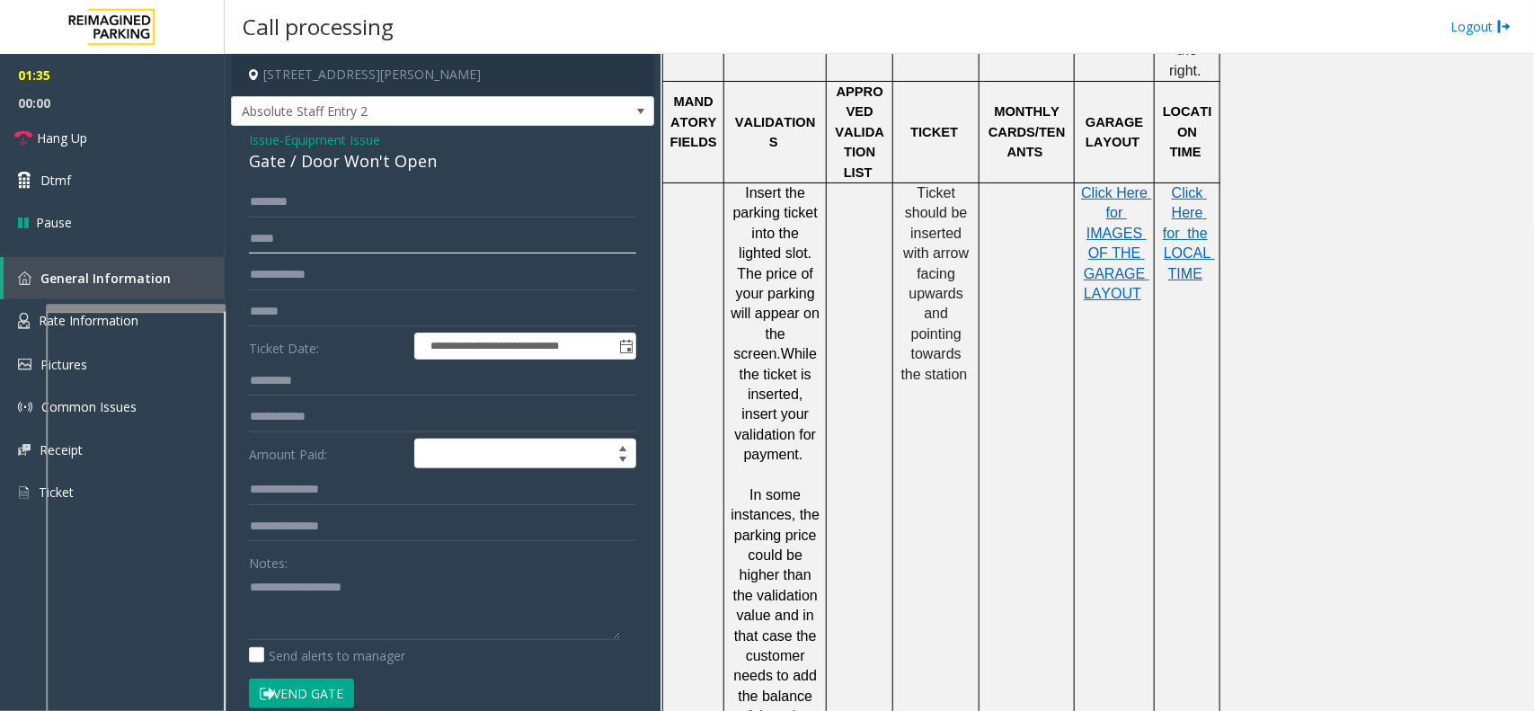
scroll to position [1751, 0]
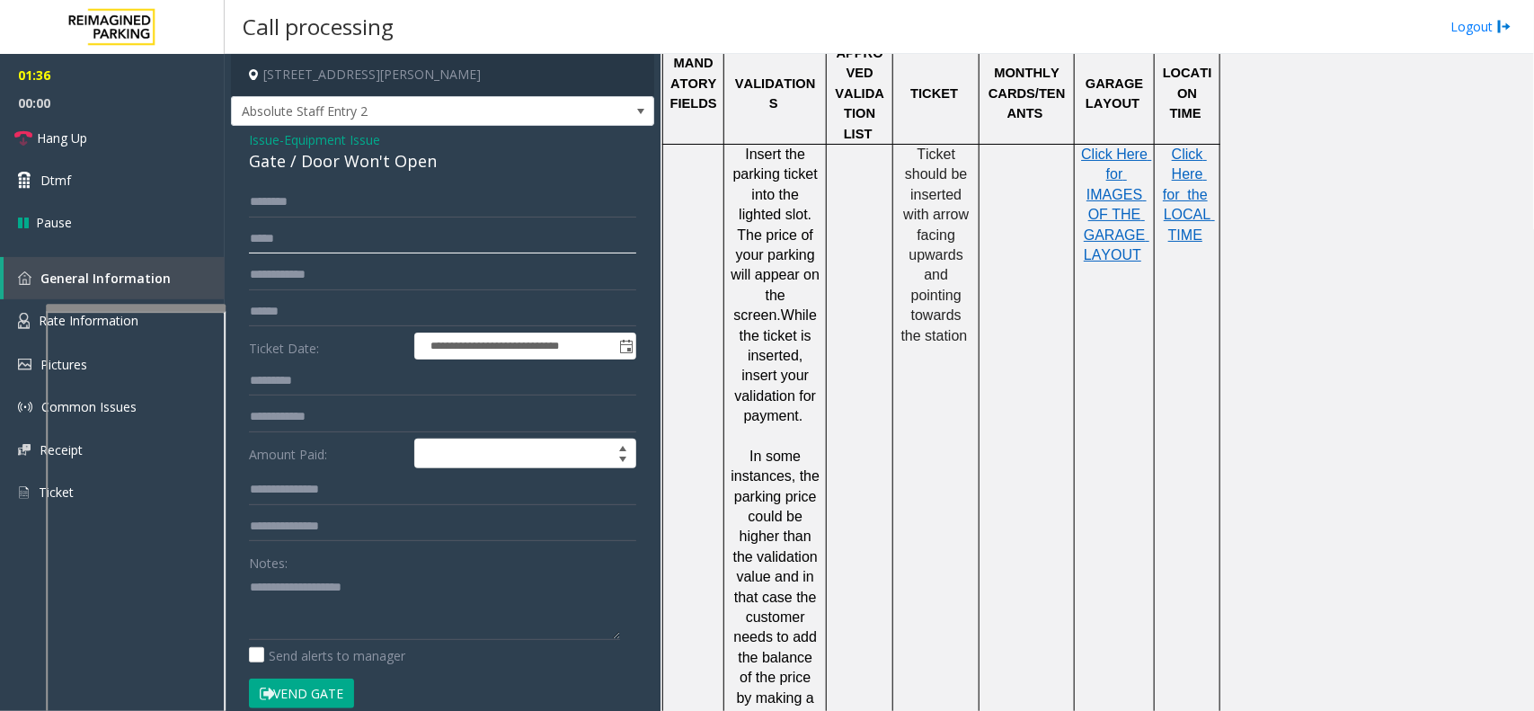
click at [304, 240] on input "text" at bounding box center [442, 239] width 387 height 31
click at [400, 209] on input "text" at bounding box center [442, 202] width 387 height 31
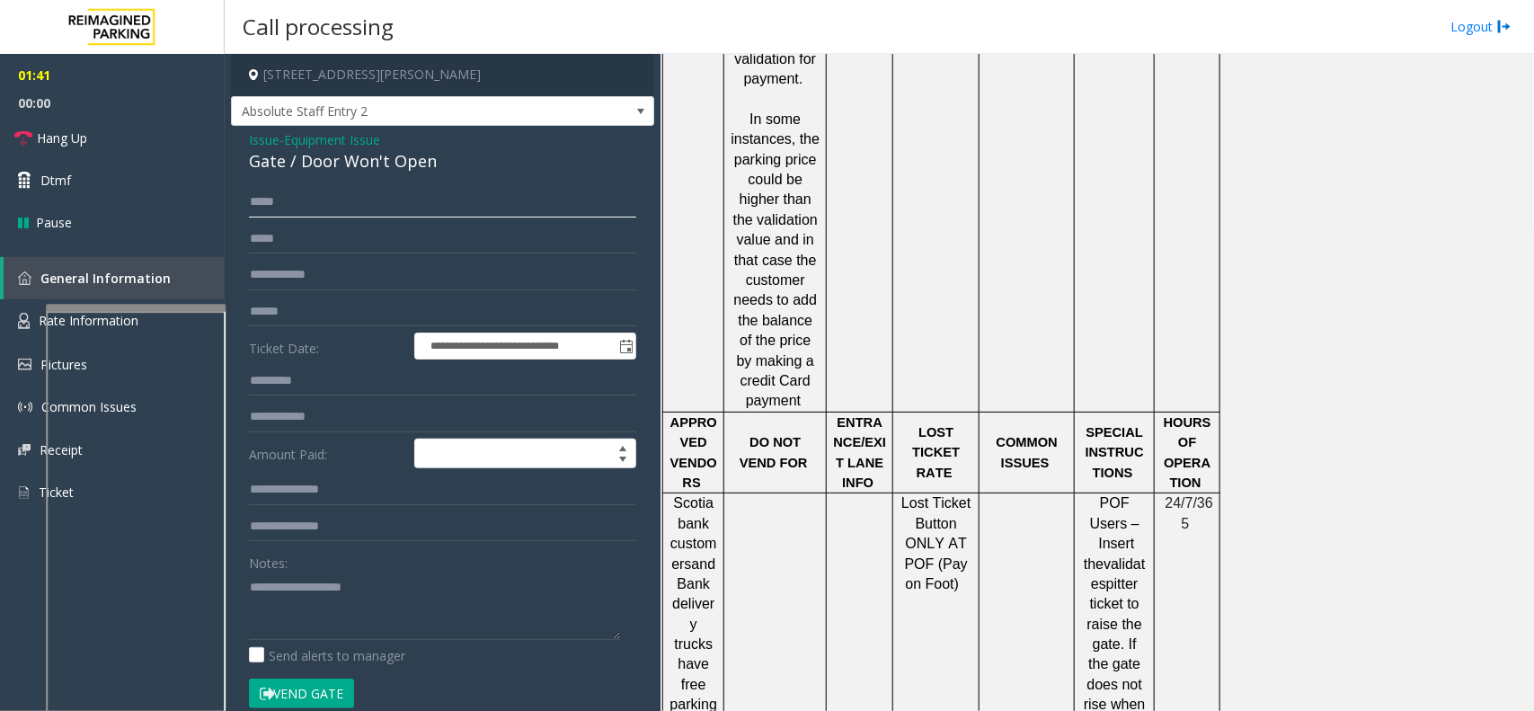
scroll to position [2200, 0]
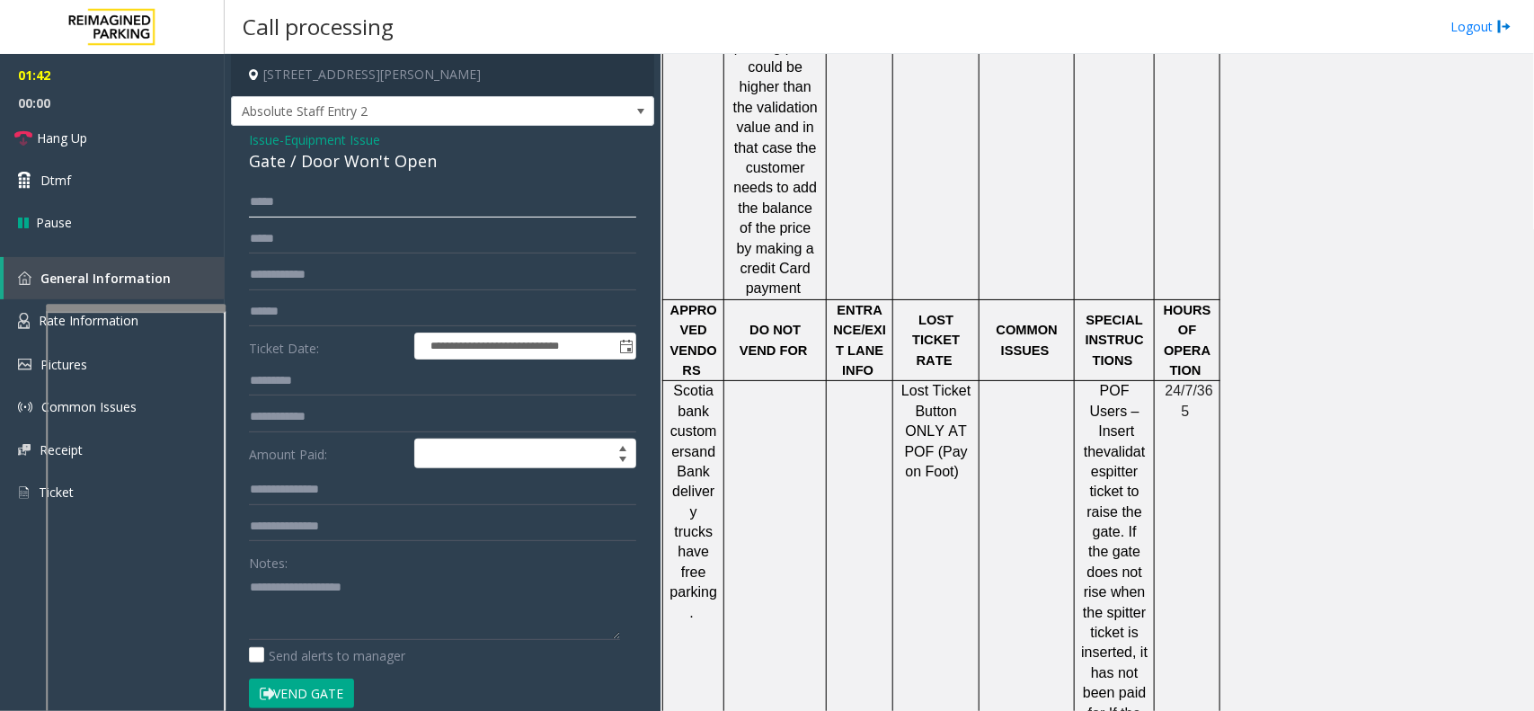
type input "*****"
click at [348, 684] on button "Vend Gate" at bounding box center [301, 694] width 105 height 31
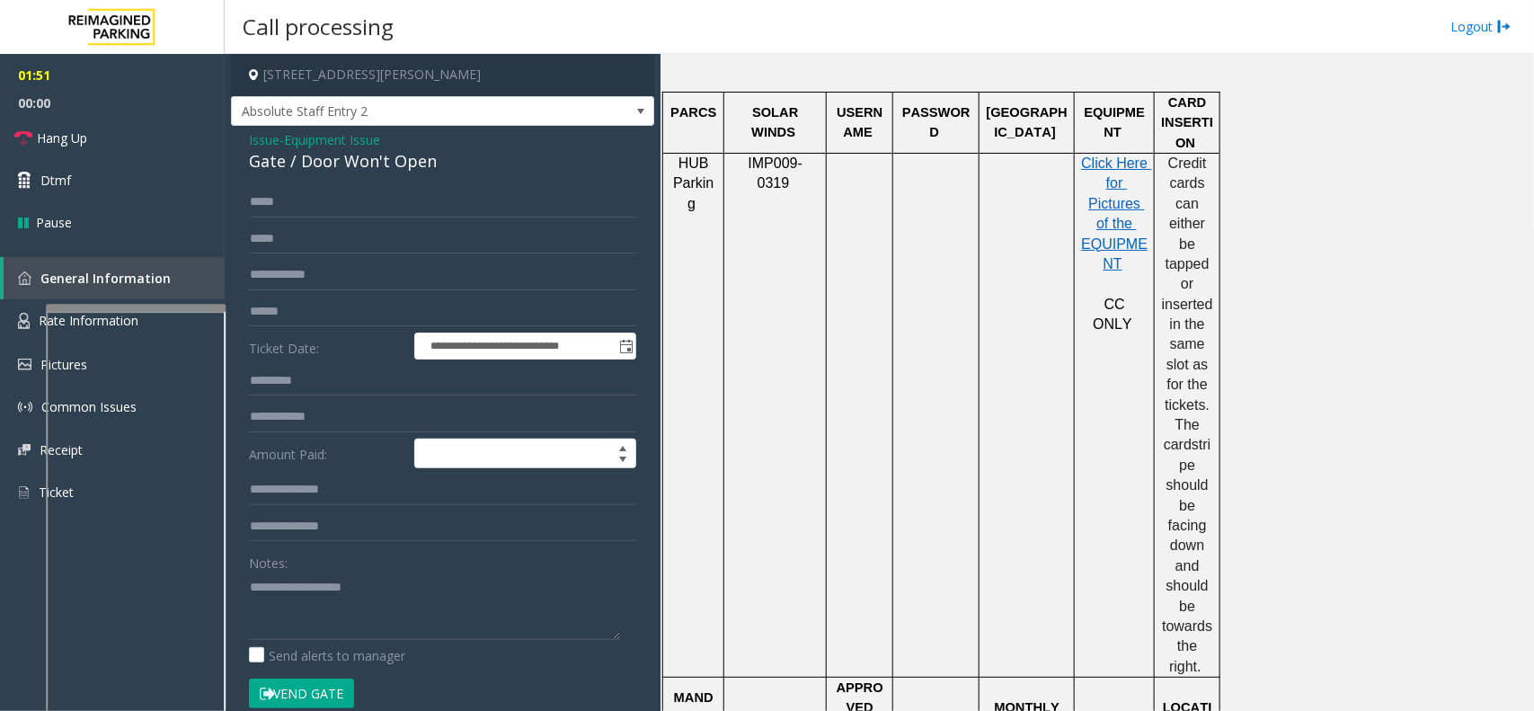
scroll to position [1077, 0]
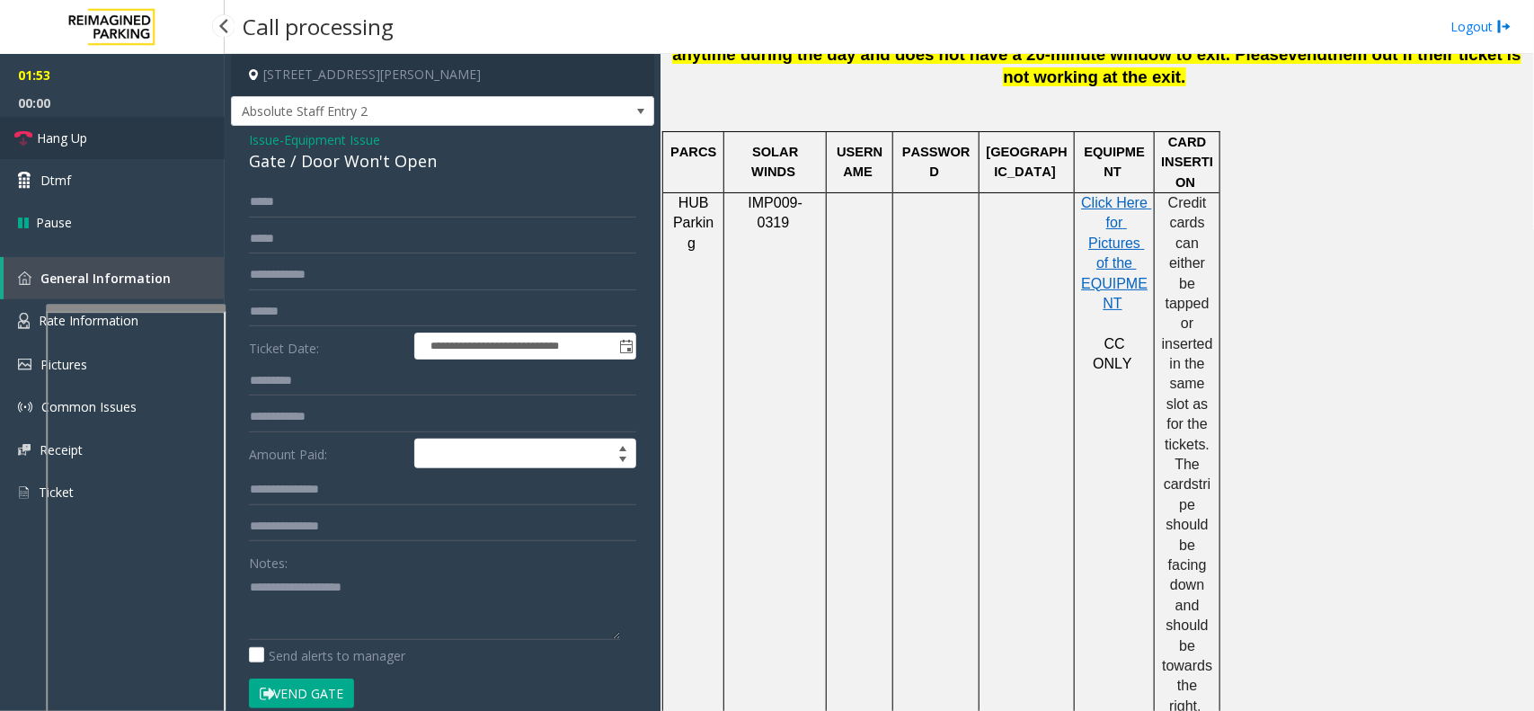
click at [101, 127] on link "Hang Up" at bounding box center [112, 138] width 225 height 42
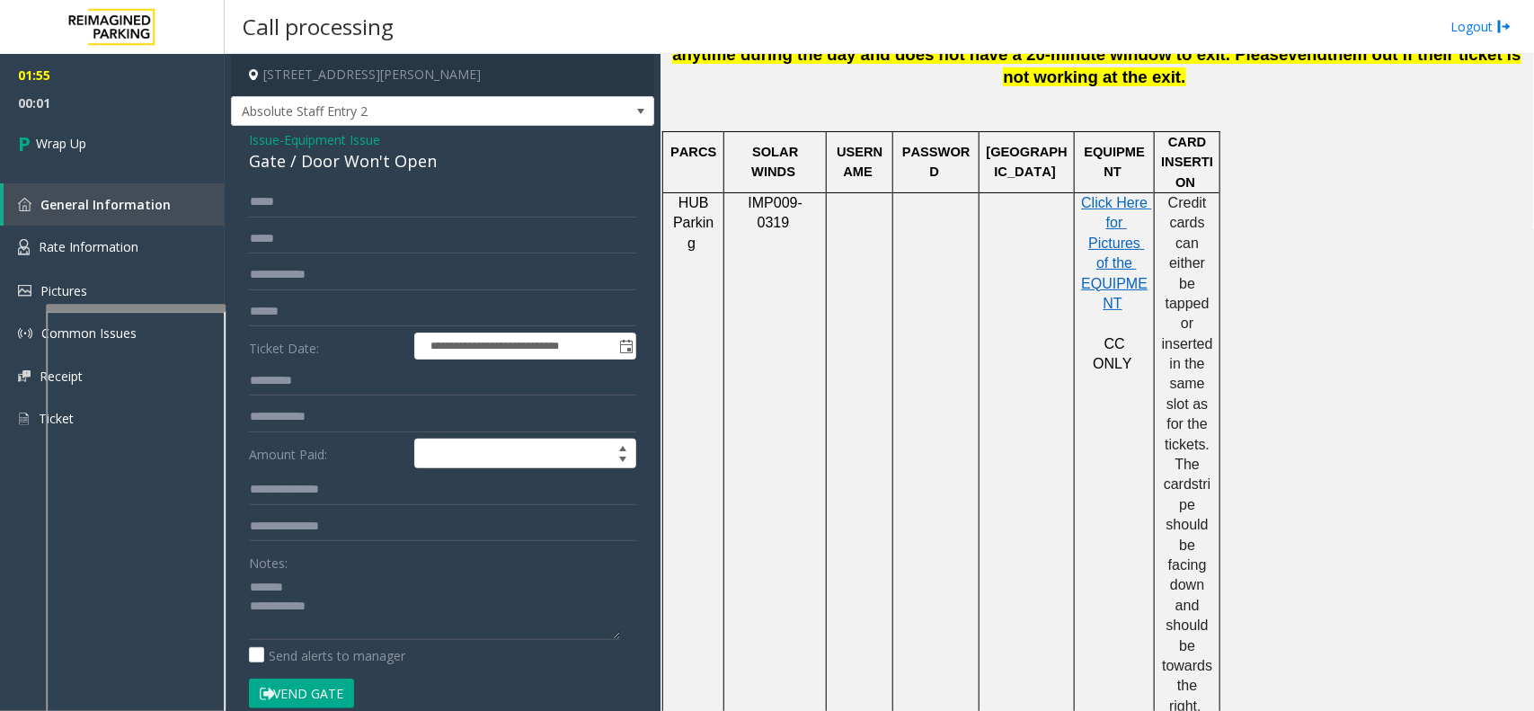
click at [315, 155] on div "Gate / Door Won't Open" at bounding box center [442, 161] width 387 height 24
click at [415, 620] on textarea at bounding box center [434, 606] width 371 height 67
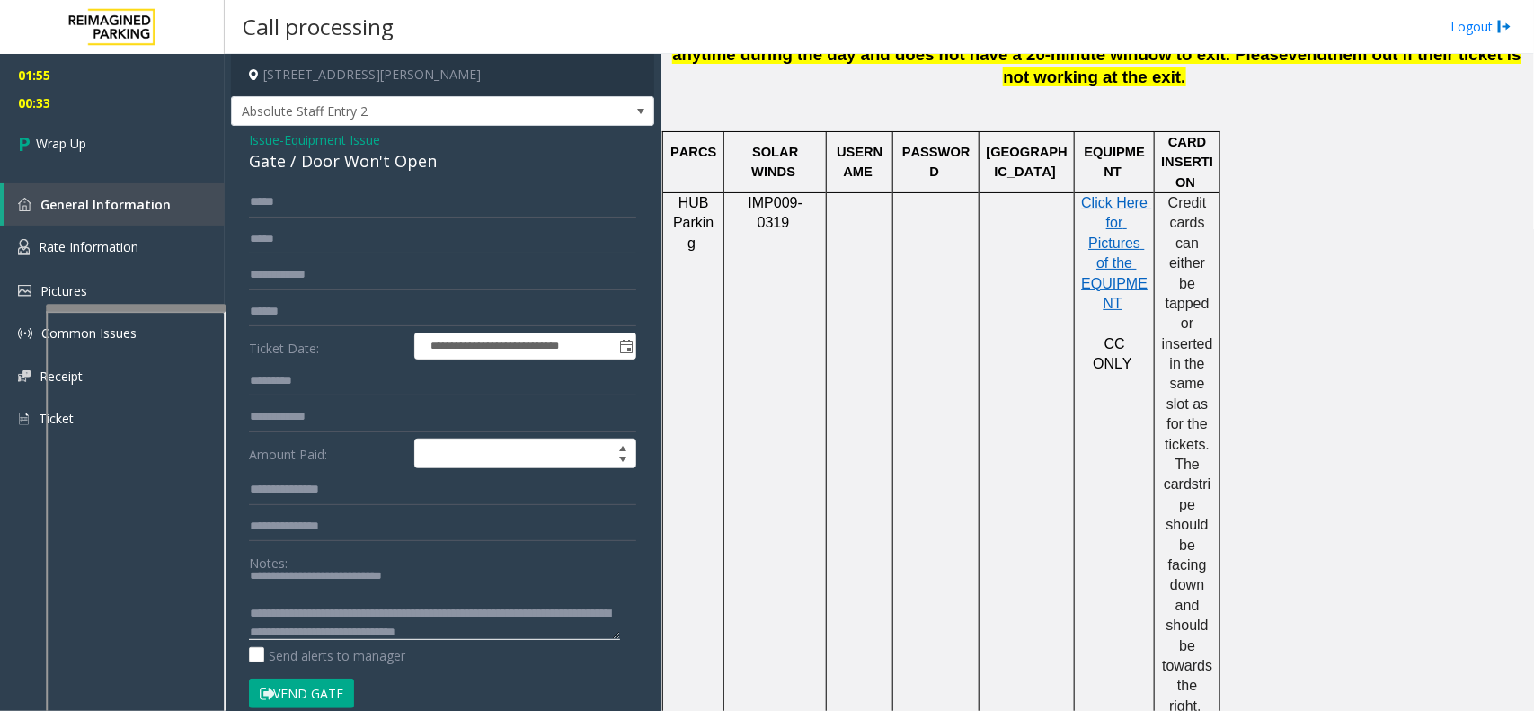
click at [523, 608] on textarea at bounding box center [434, 606] width 371 height 67
click at [527, 616] on textarea at bounding box center [434, 606] width 371 height 67
type textarea "**********"
click at [137, 158] on link "Wrap Up" at bounding box center [112, 143] width 225 height 53
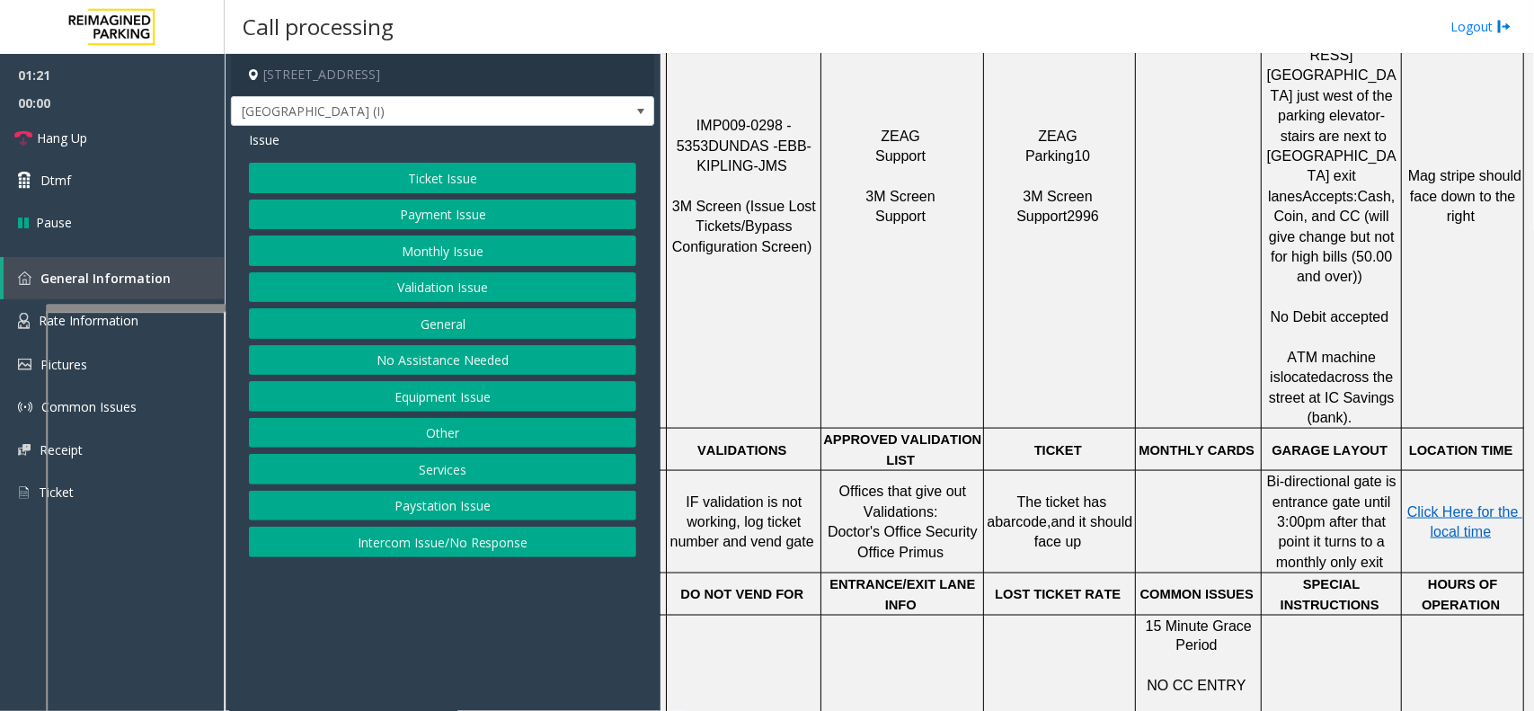
scroll to position [991, 130]
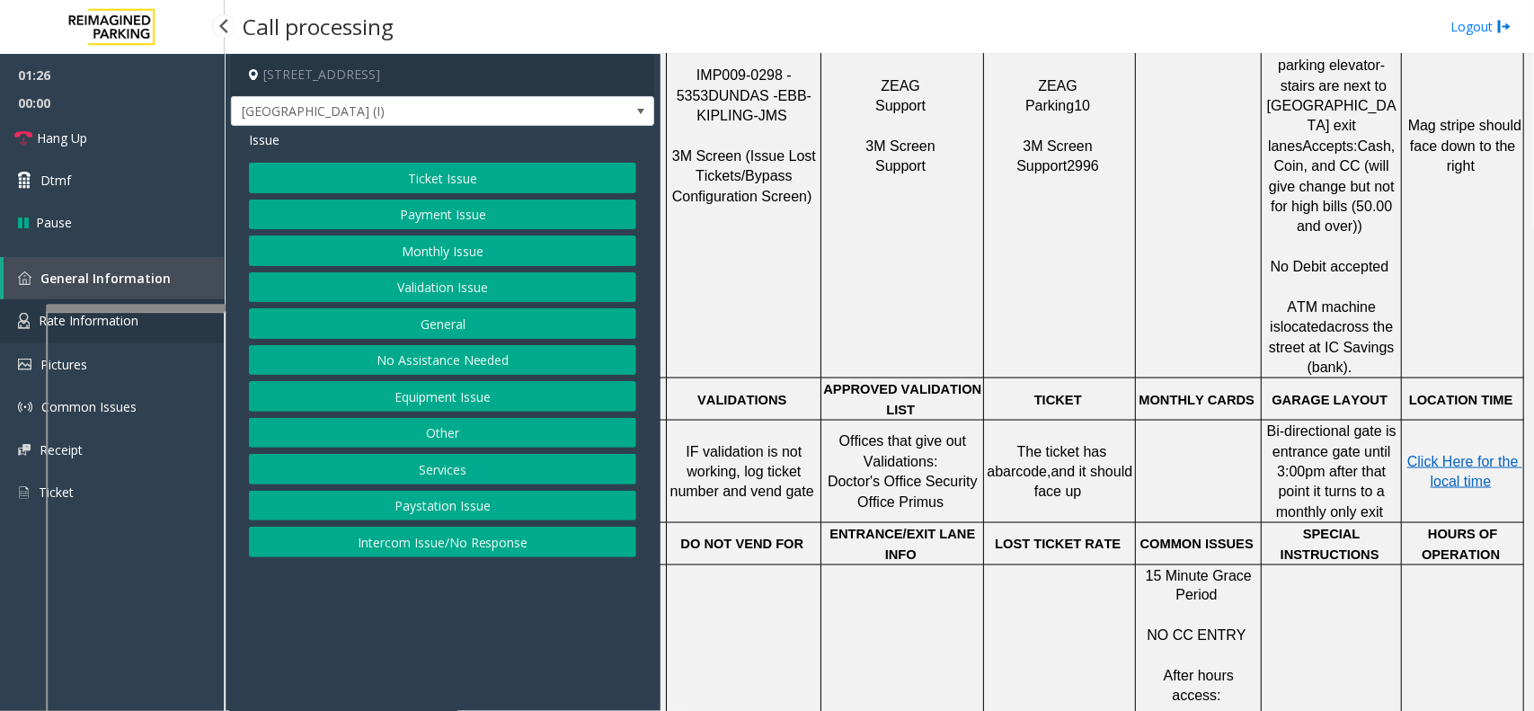
click at [13, 324] on link "Rate Information" at bounding box center [112, 321] width 225 height 44
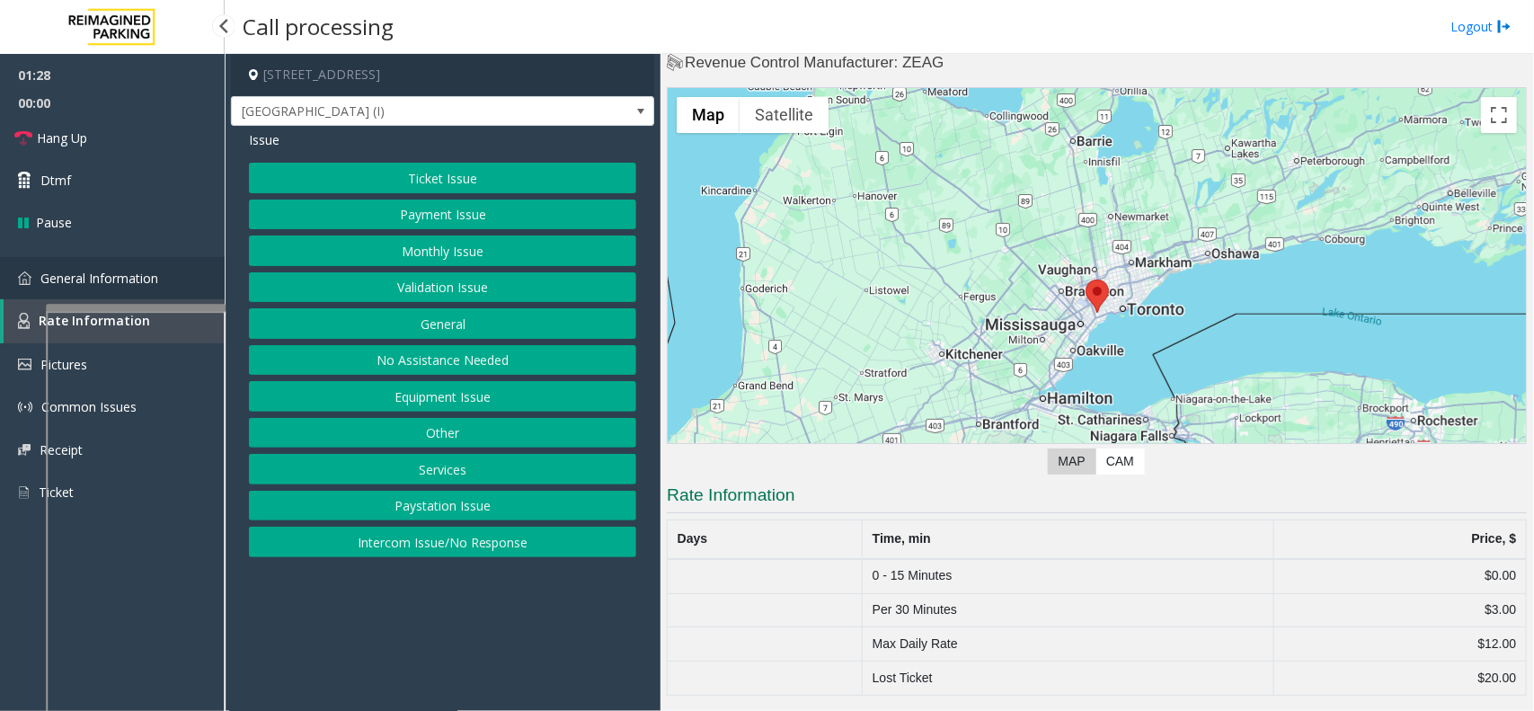
click at [36, 288] on link "General Information" at bounding box center [112, 278] width 225 height 42
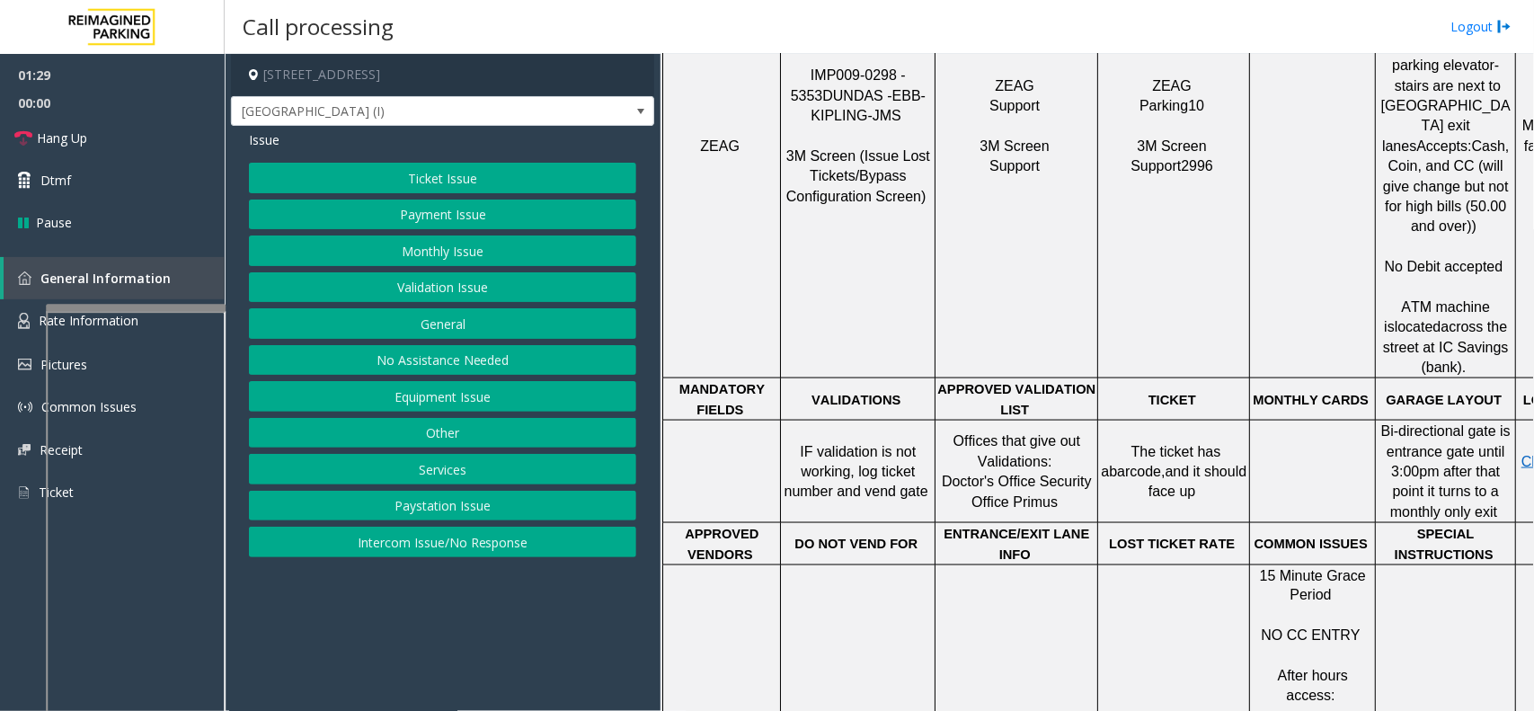
click at [922, 442] on p "IF validation is not working, log ticket number and vend gate" at bounding box center [858, 472] width 152 height 60
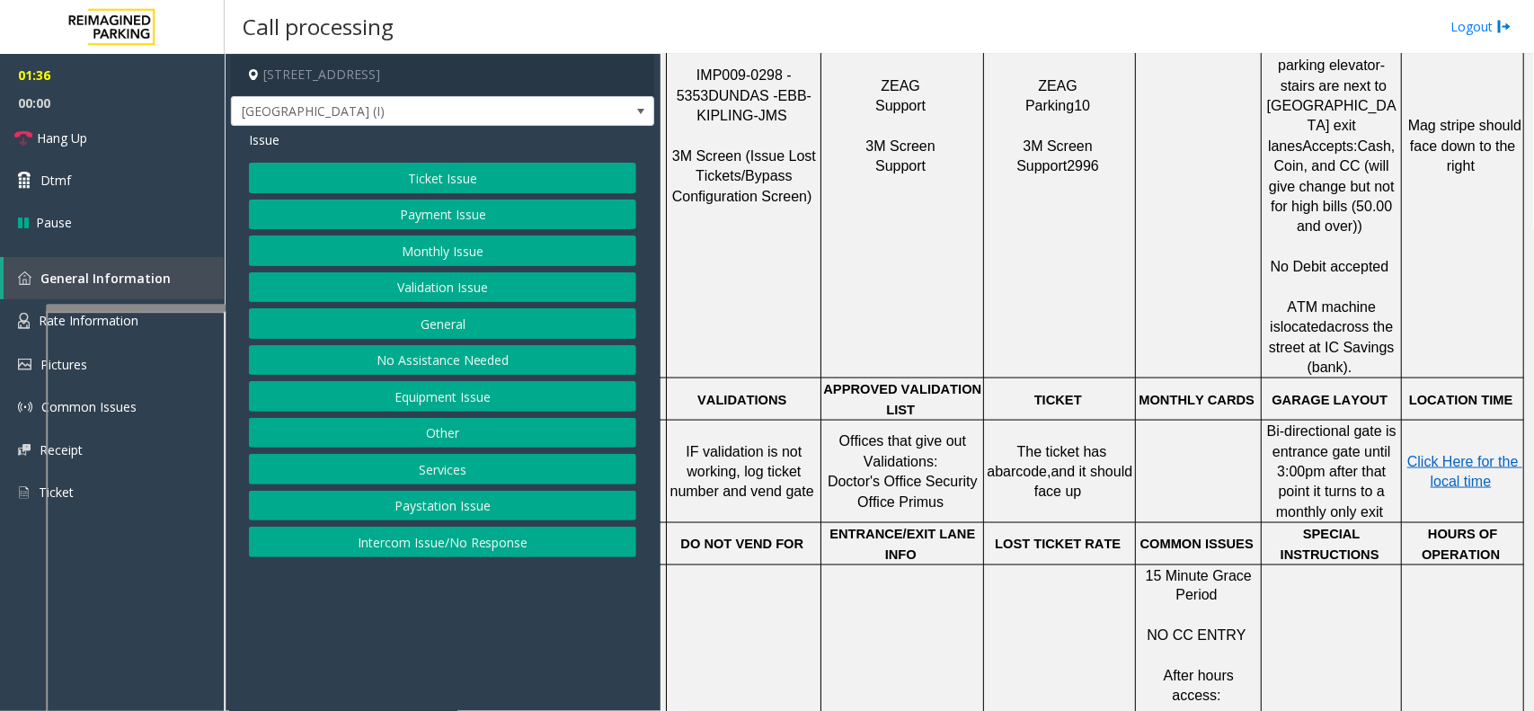
scroll to position [879, 130]
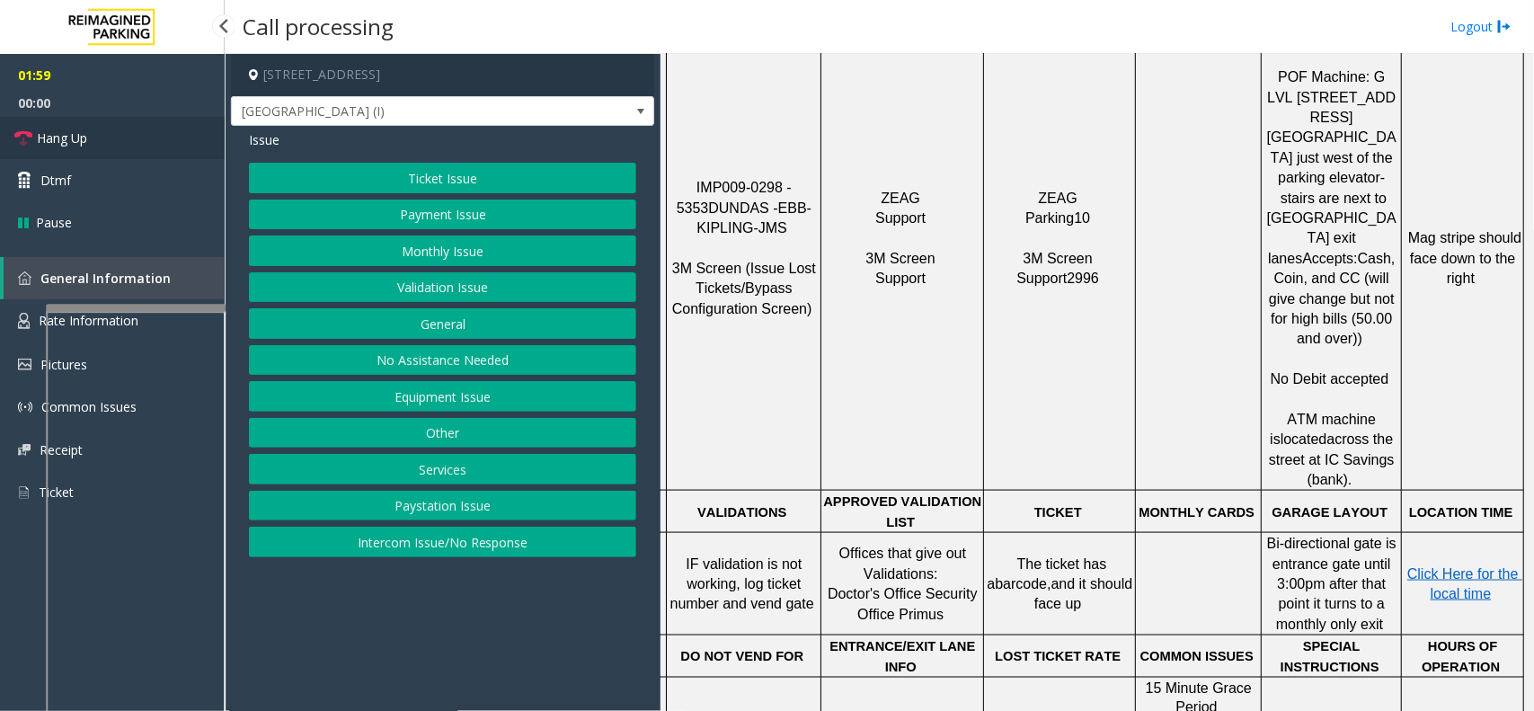
click at [141, 147] on link "Hang Up" at bounding box center [112, 138] width 225 height 42
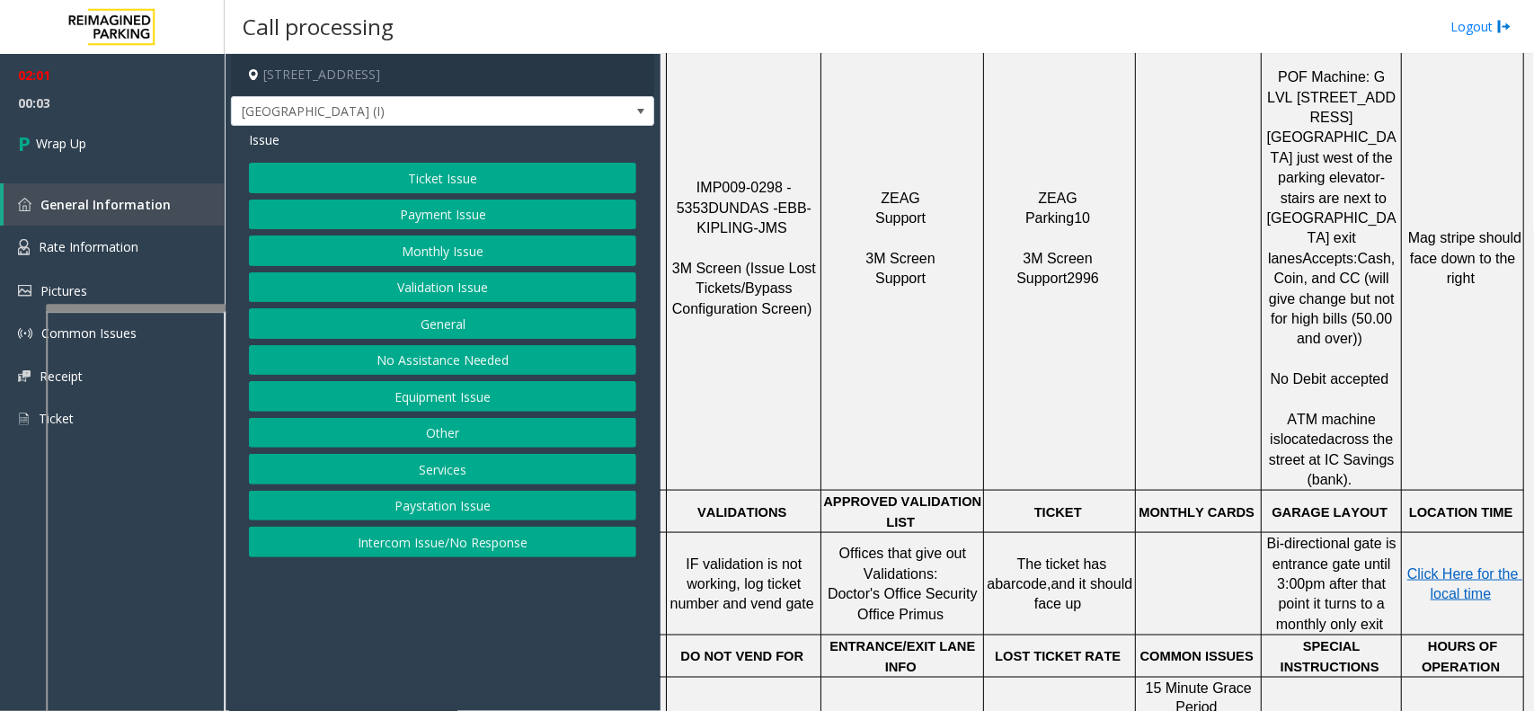
click at [451, 361] on button "No Assistance Needed" at bounding box center [442, 360] width 387 height 31
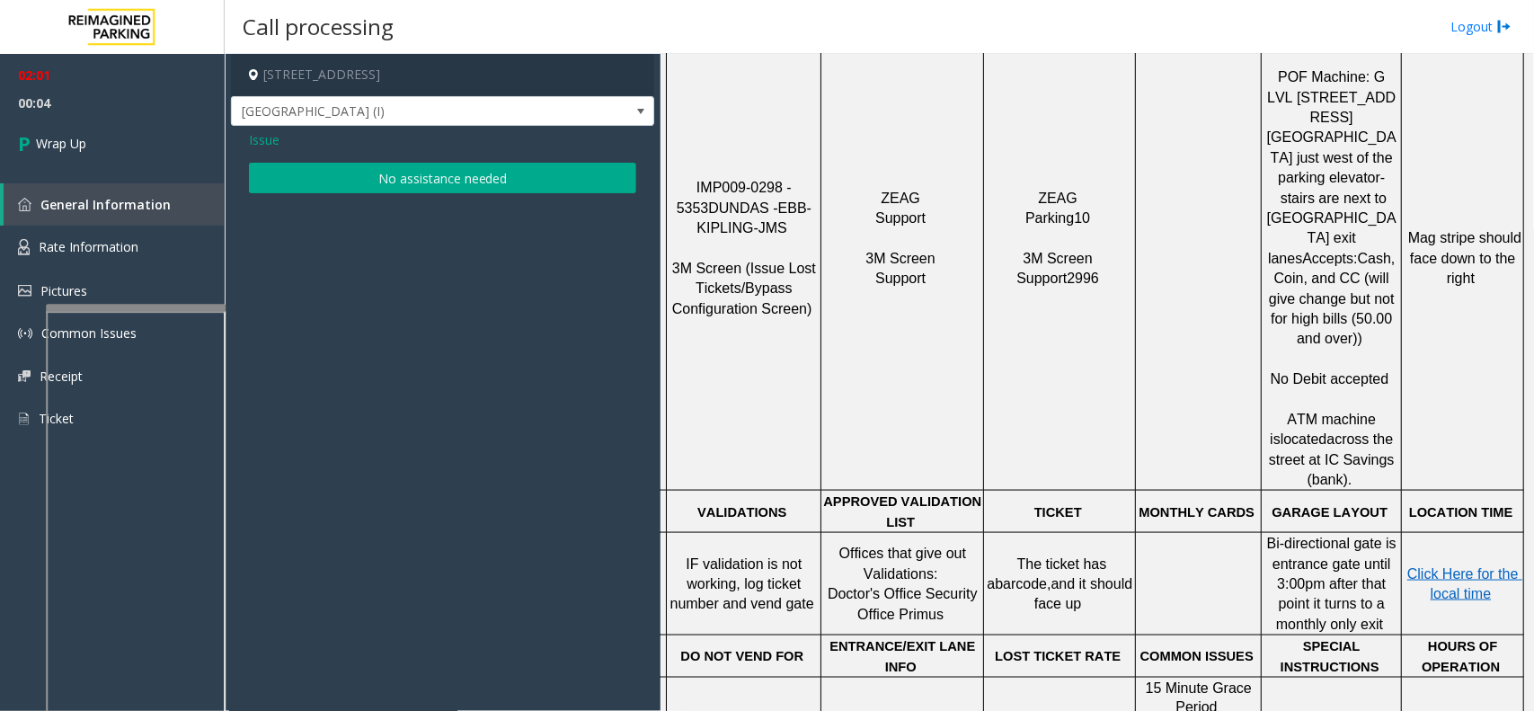
click at [258, 149] on span "Issue" at bounding box center [264, 139] width 31 height 19
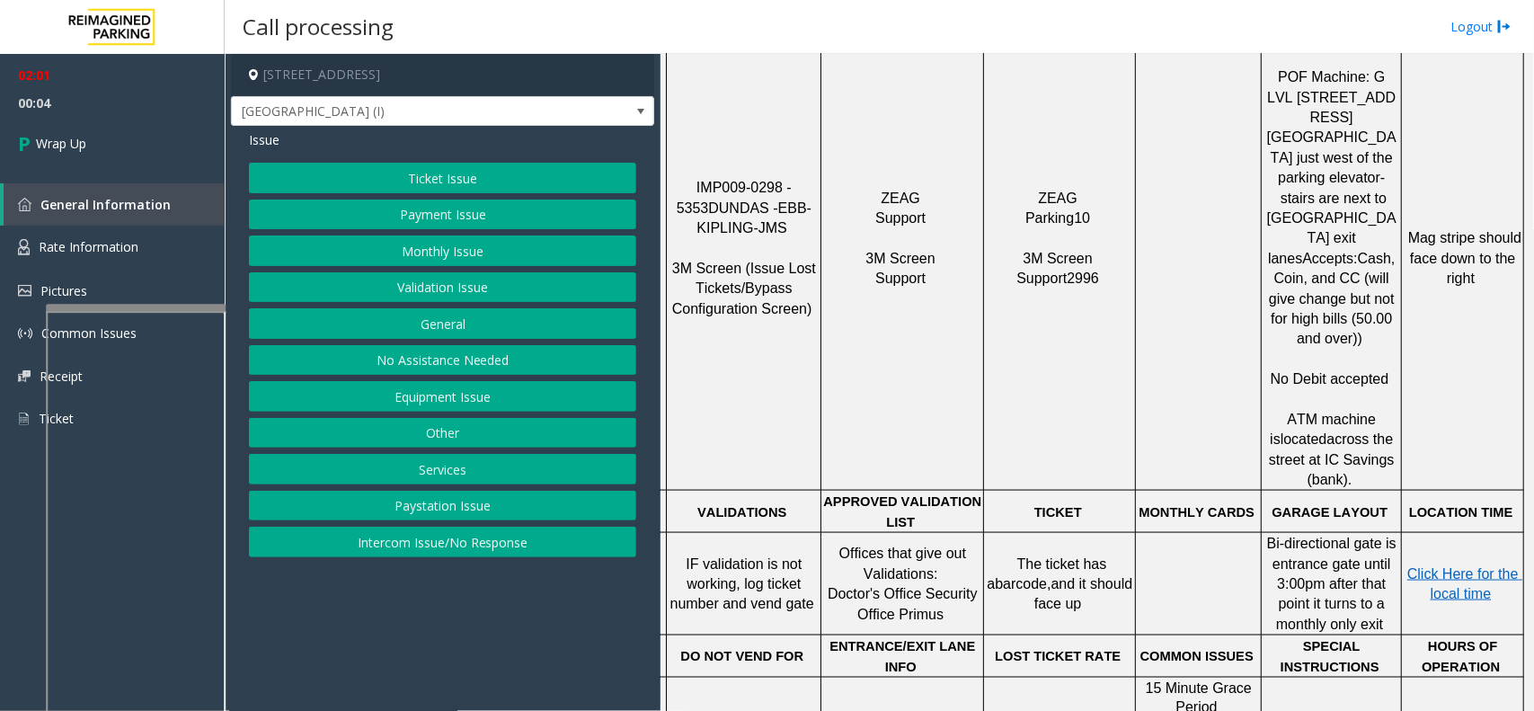
click at [428, 397] on button "Equipment Issue" at bounding box center [442, 396] width 387 height 31
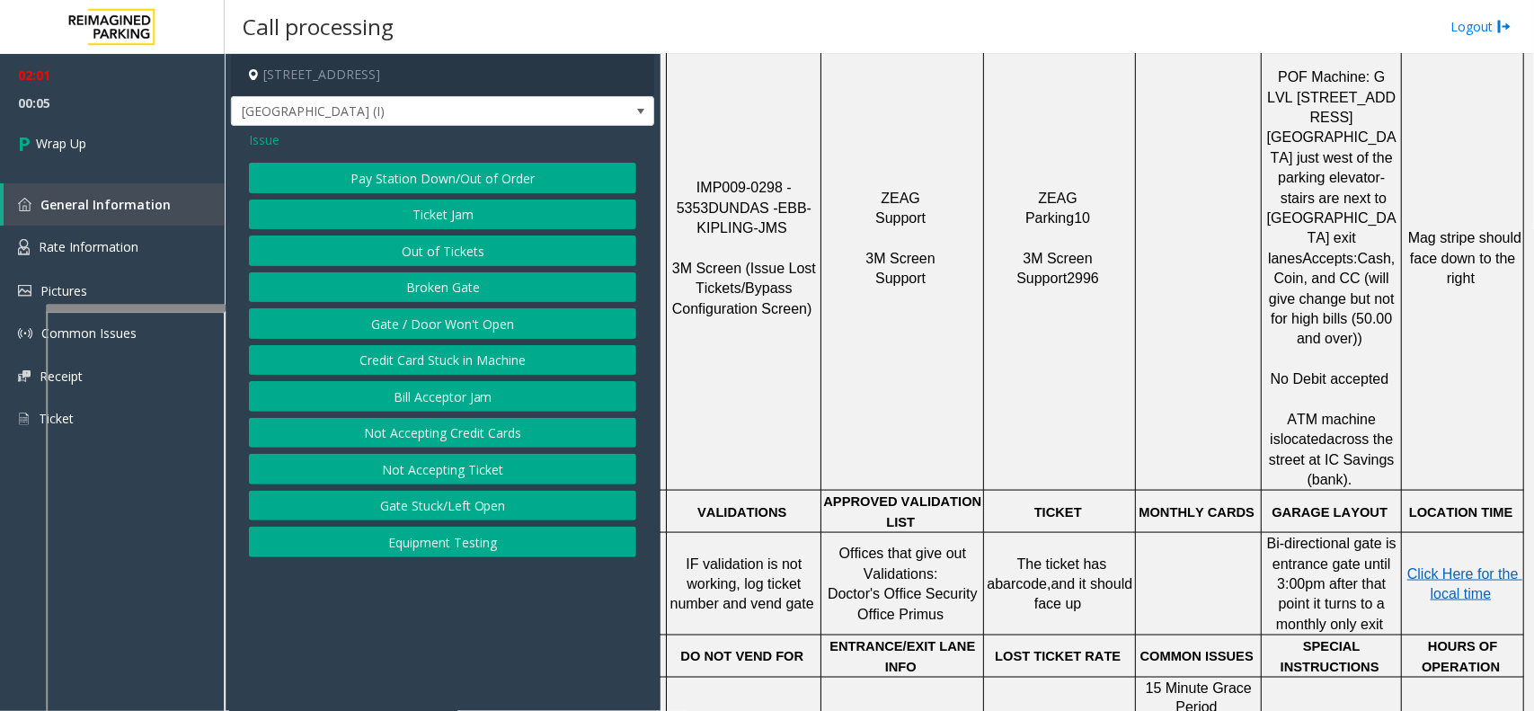
click at [429, 324] on button "Gate / Door Won't Open" at bounding box center [442, 323] width 387 height 31
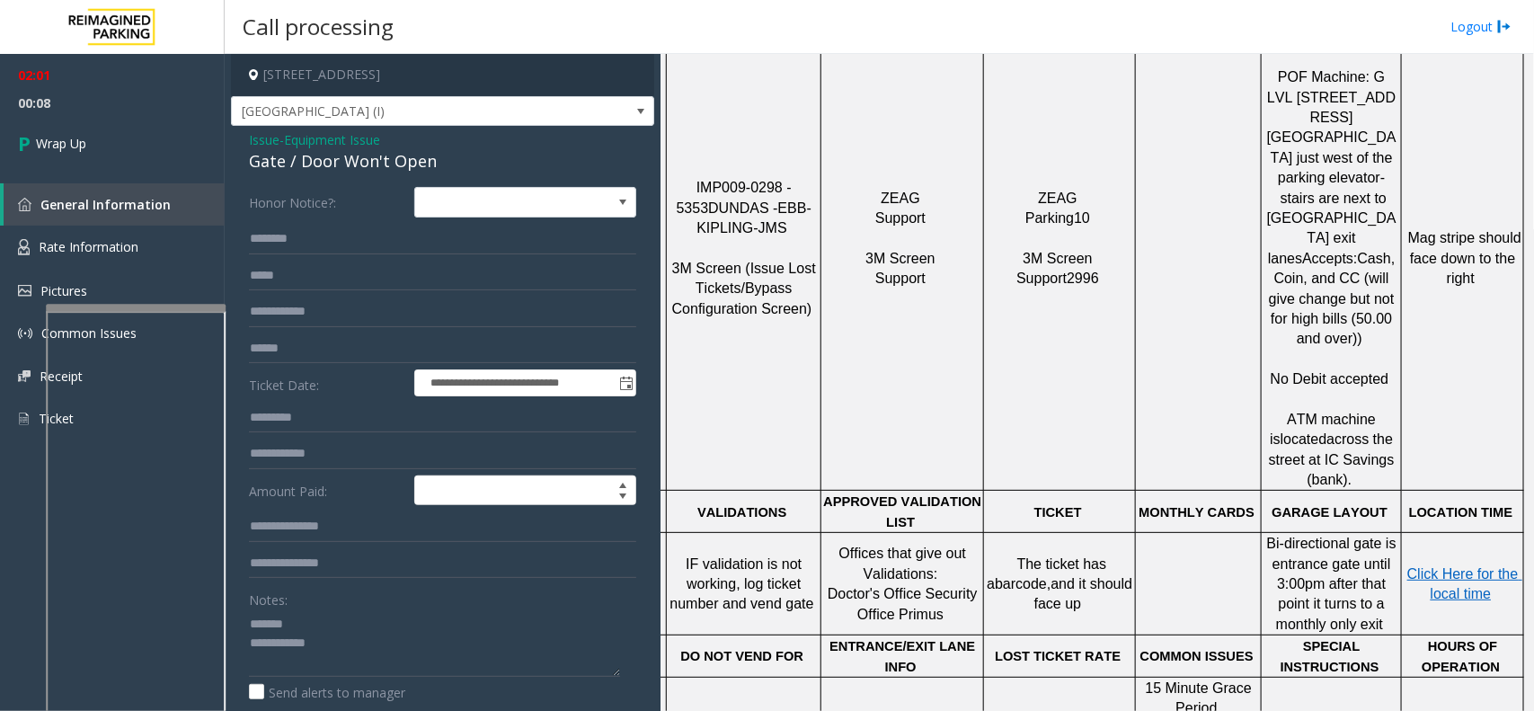
click at [325, 154] on div "Gate / Door Won't Open" at bounding box center [442, 161] width 387 height 24
click at [428, 656] on textarea at bounding box center [434, 642] width 371 height 67
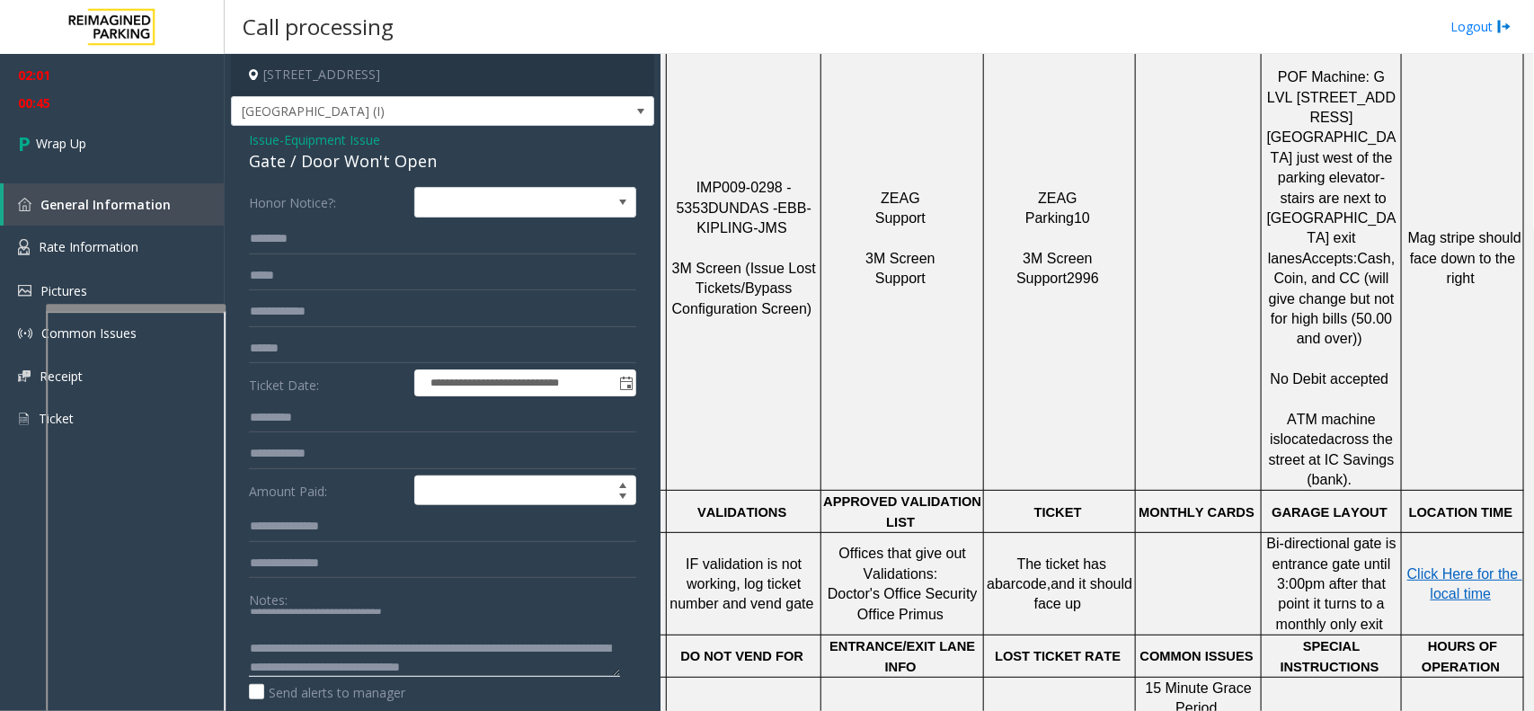
scroll to position [32, 0]
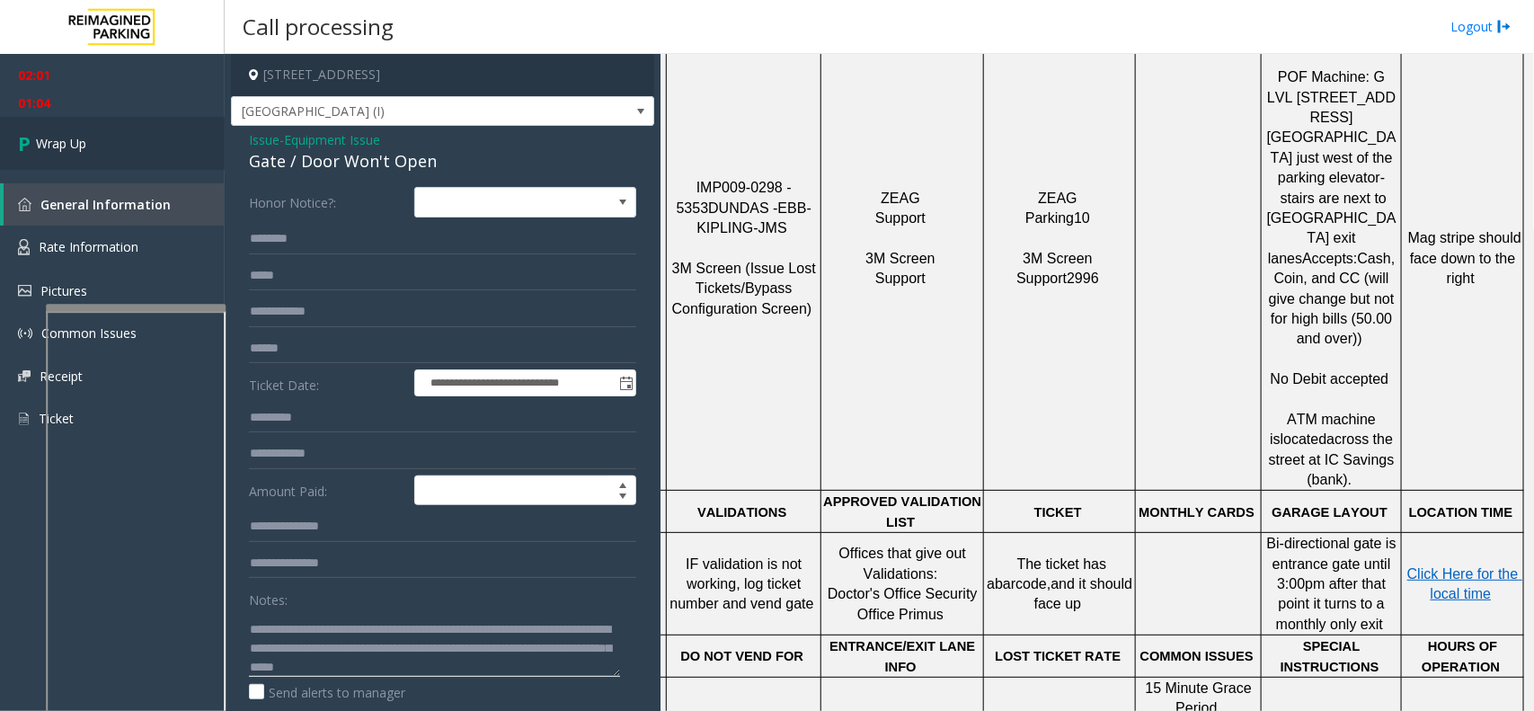
type textarea "**********"
click at [124, 146] on link "Wrap Up" at bounding box center [112, 143] width 225 height 53
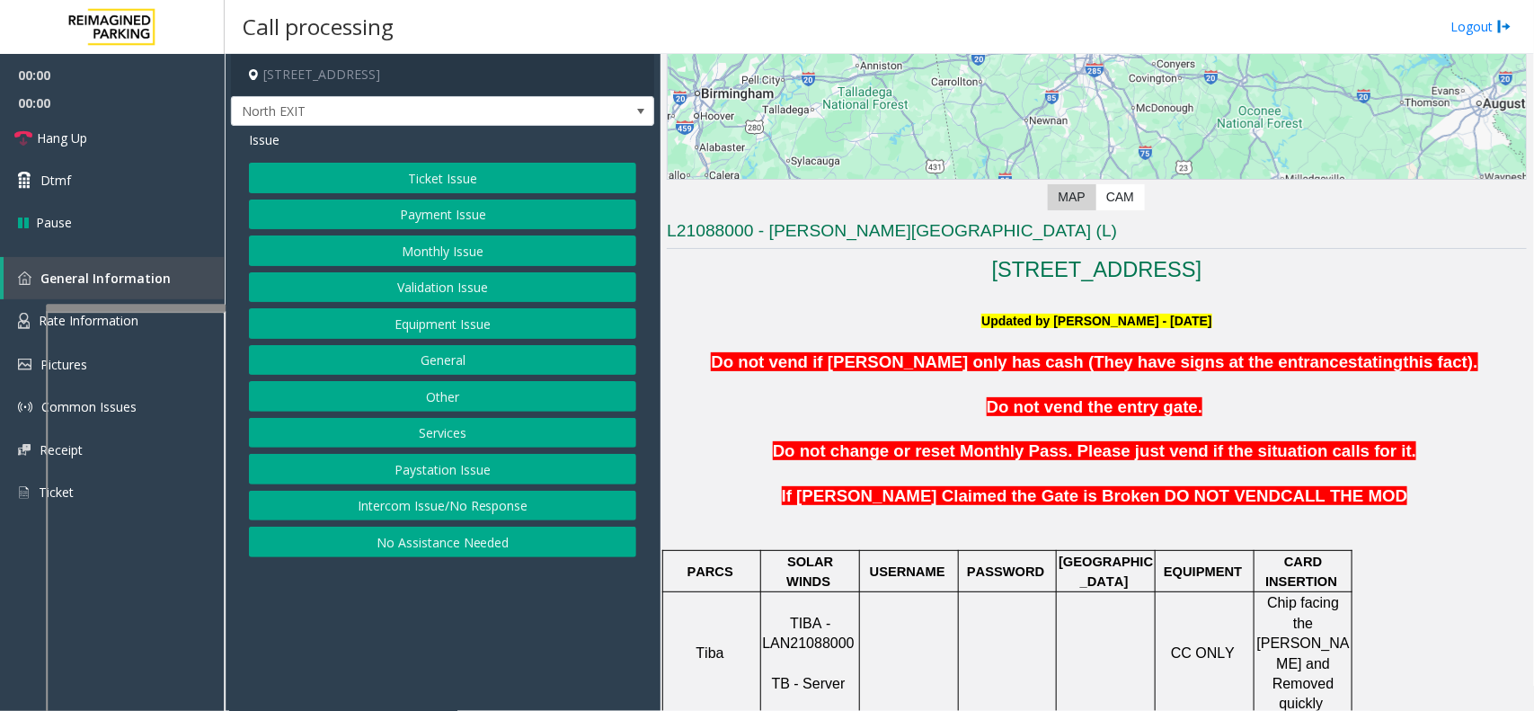
scroll to position [337, 0]
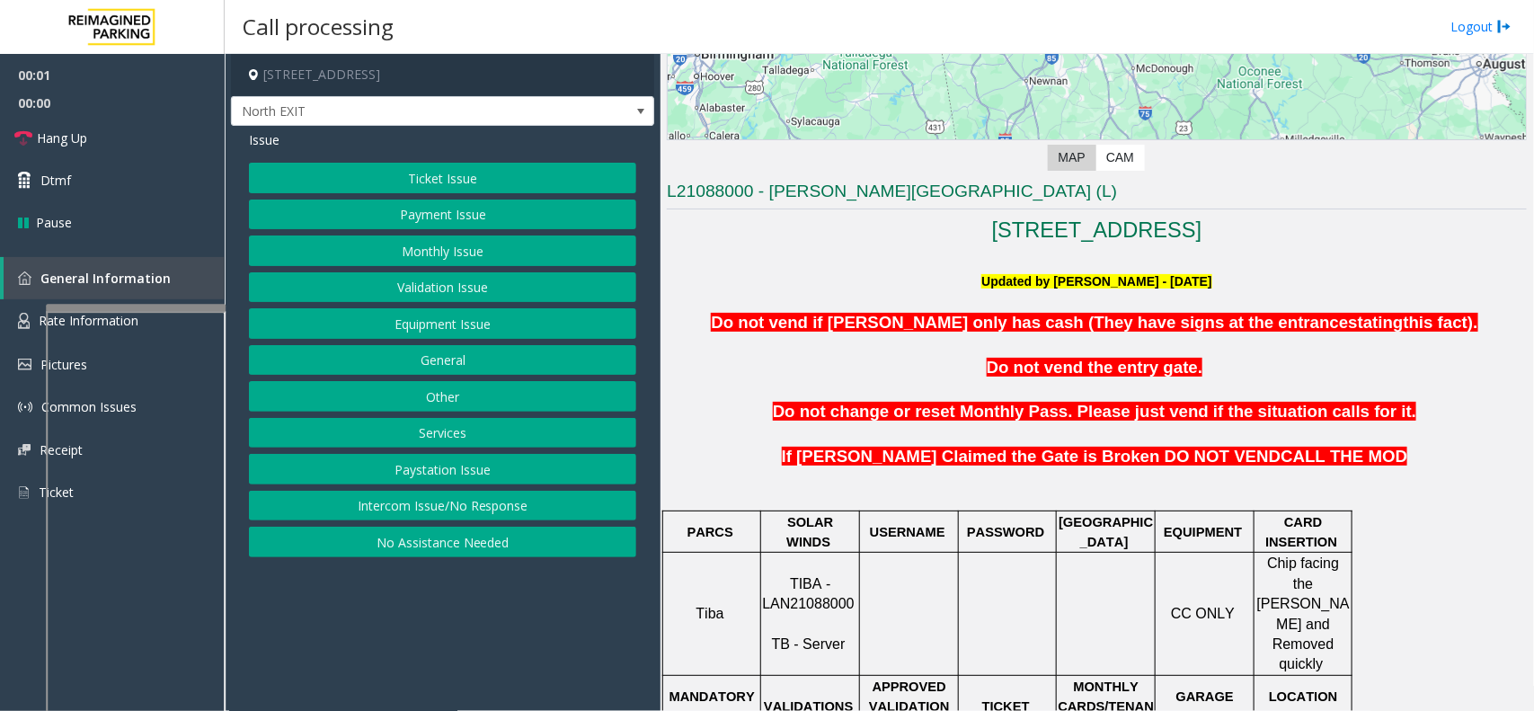
click at [825, 581] on span "TIBA - LAN21088000" at bounding box center [808, 593] width 92 height 35
copy p "LAN21088000"
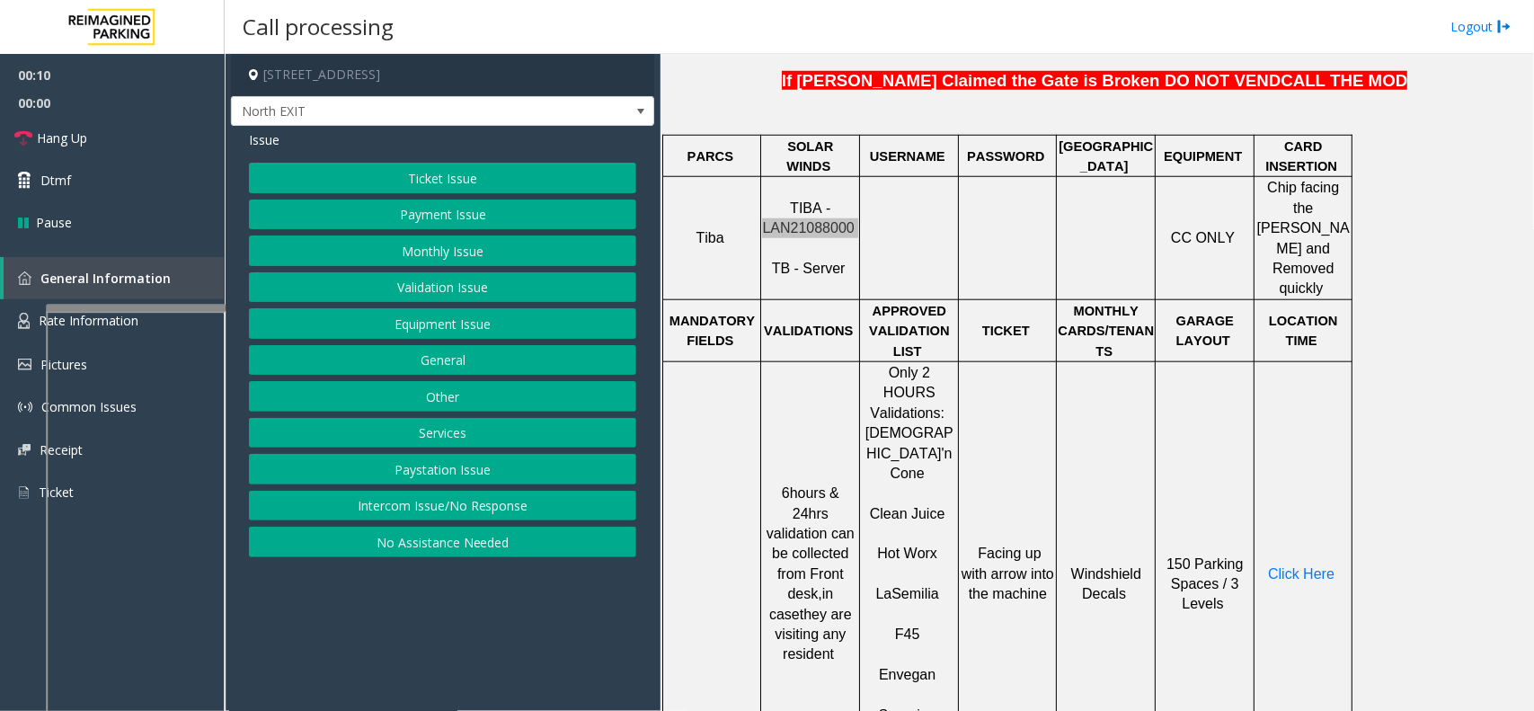
scroll to position [674, 0]
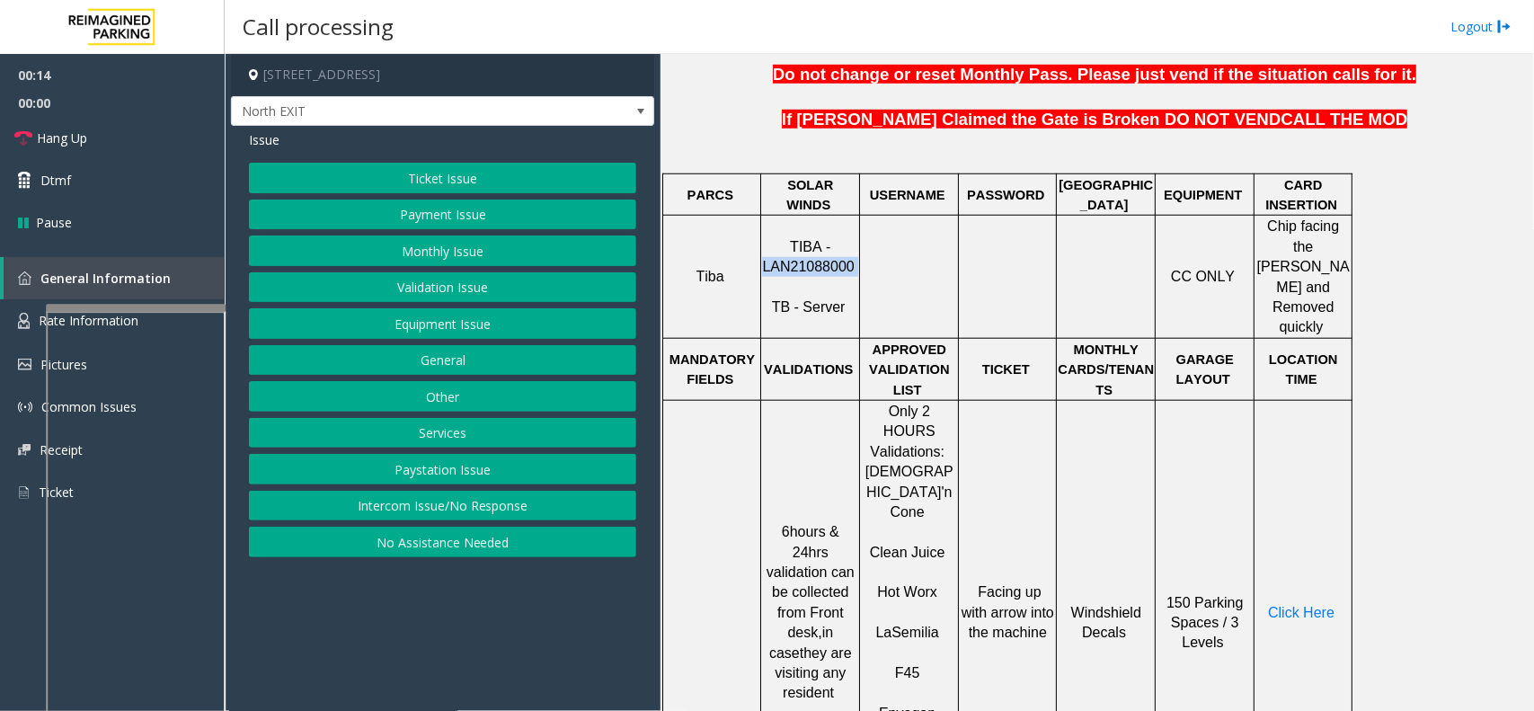
click at [457, 284] on button "Validation Issue" at bounding box center [442, 287] width 387 height 31
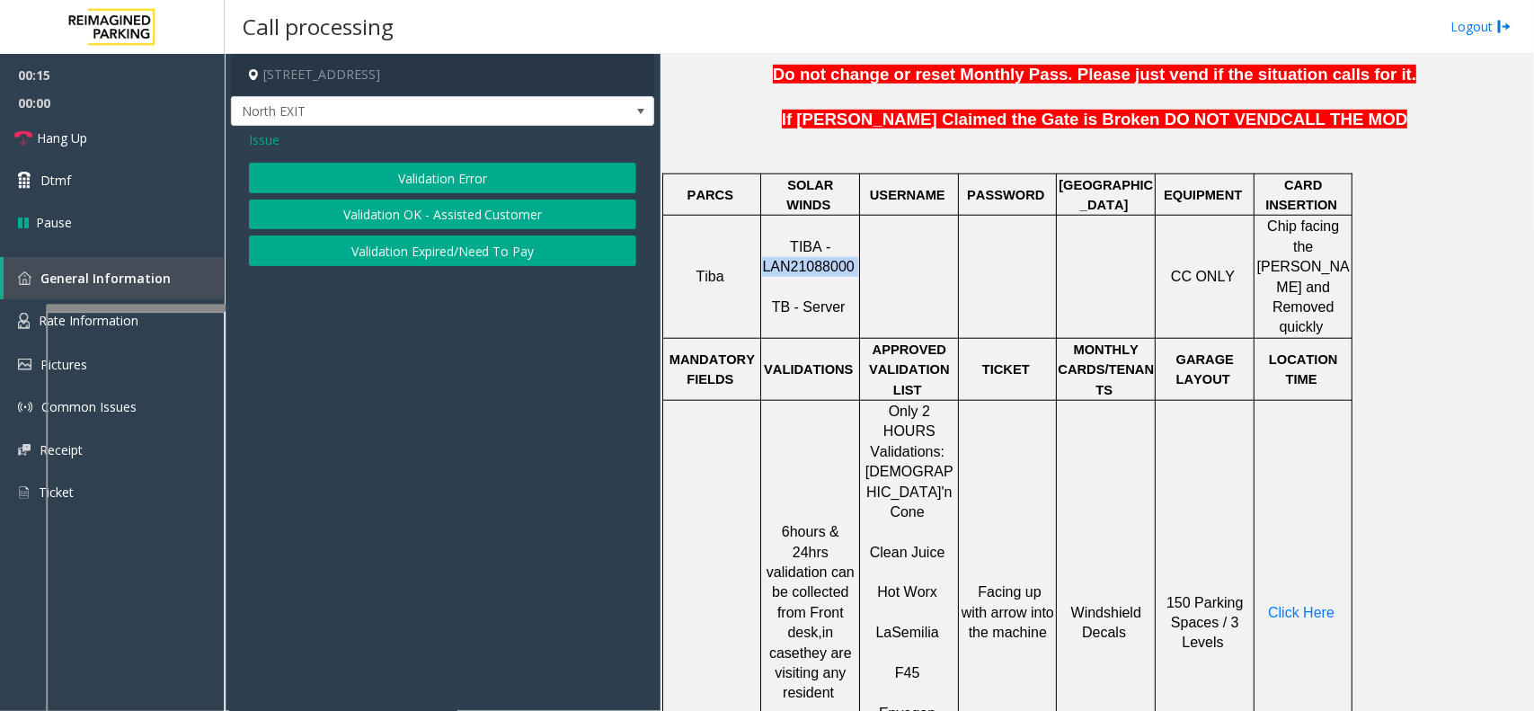
click at [456, 178] on button "Validation Error" at bounding box center [442, 178] width 387 height 31
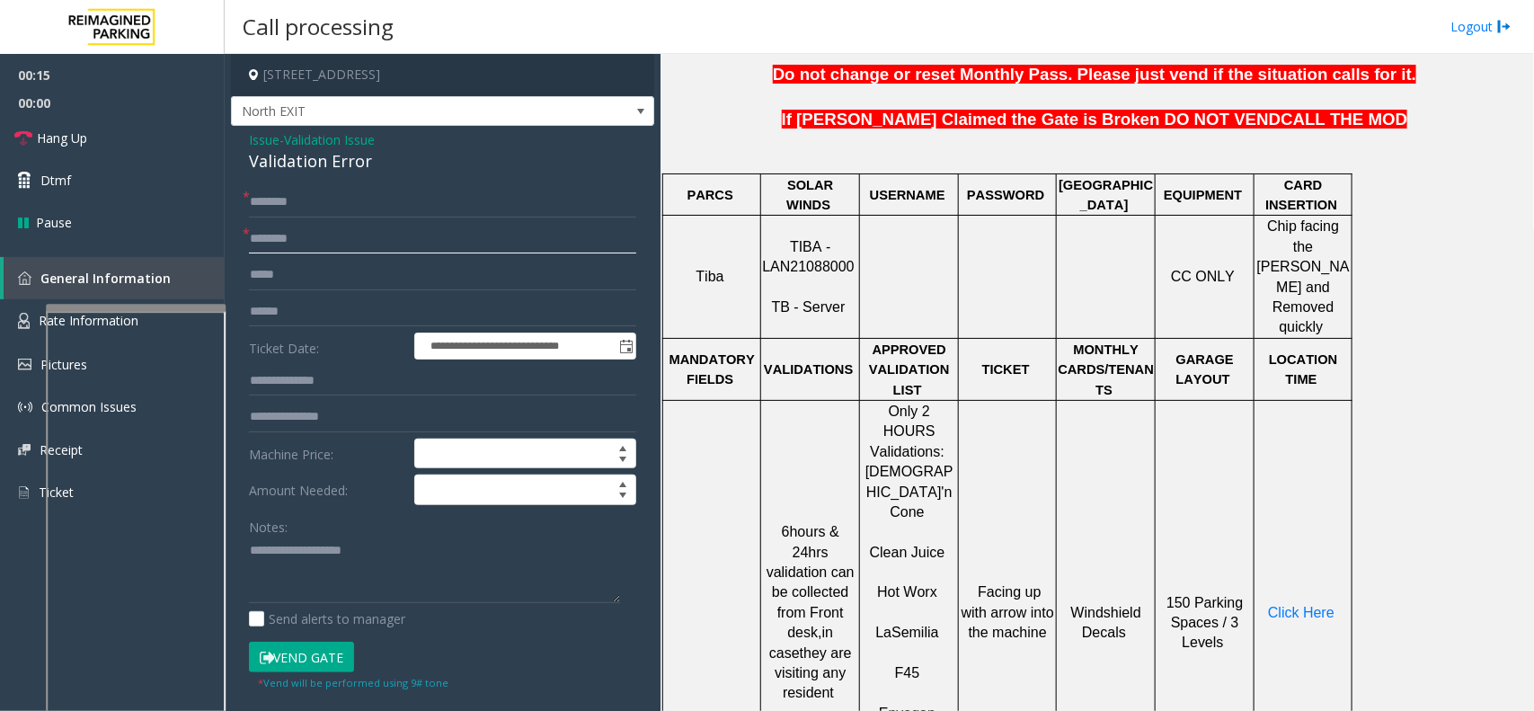
click at [357, 232] on input "text" at bounding box center [442, 239] width 387 height 31
drag, startPoint x: 809, startPoint y: 532, endPoint x: 802, endPoint y: 556, distance: 24.5
click at [802, 556] on span "6hours & 24hrs validation can be collected from Front desk," at bounding box center [811, 582] width 88 height 116
type input "**********"
click at [328, 306] on input "text" at bounding box center [442, 312] width 387 height 31
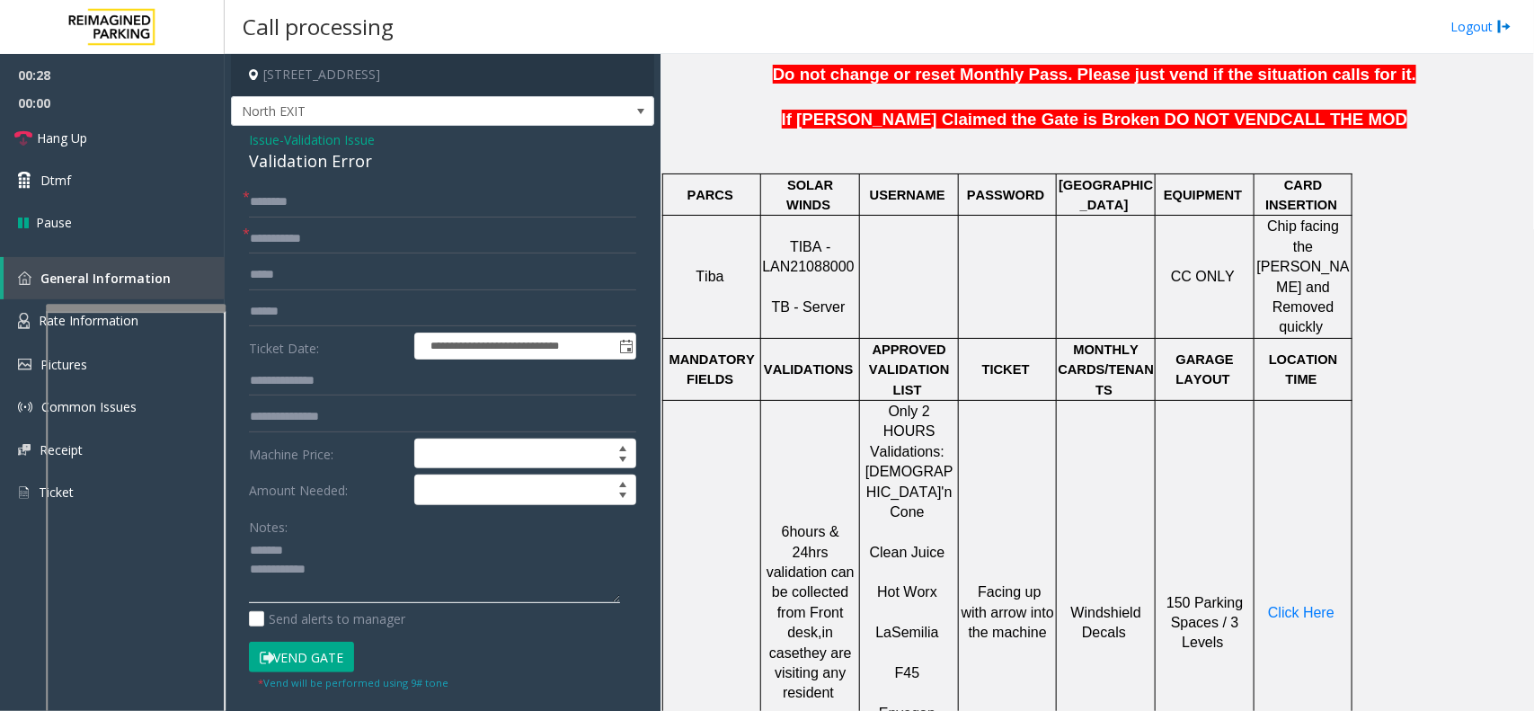
type textarea "**********"
click at [316, 302] on input "text" at bounding box center [442, 312] width 387 height 31
type input "*******"
click at [333, 387] on input "text" at bounding box center [442, 381] width 387 height 31
click at [316, 173] on div "Validation Error" at bounding box center [442, 161] width 387 height 24
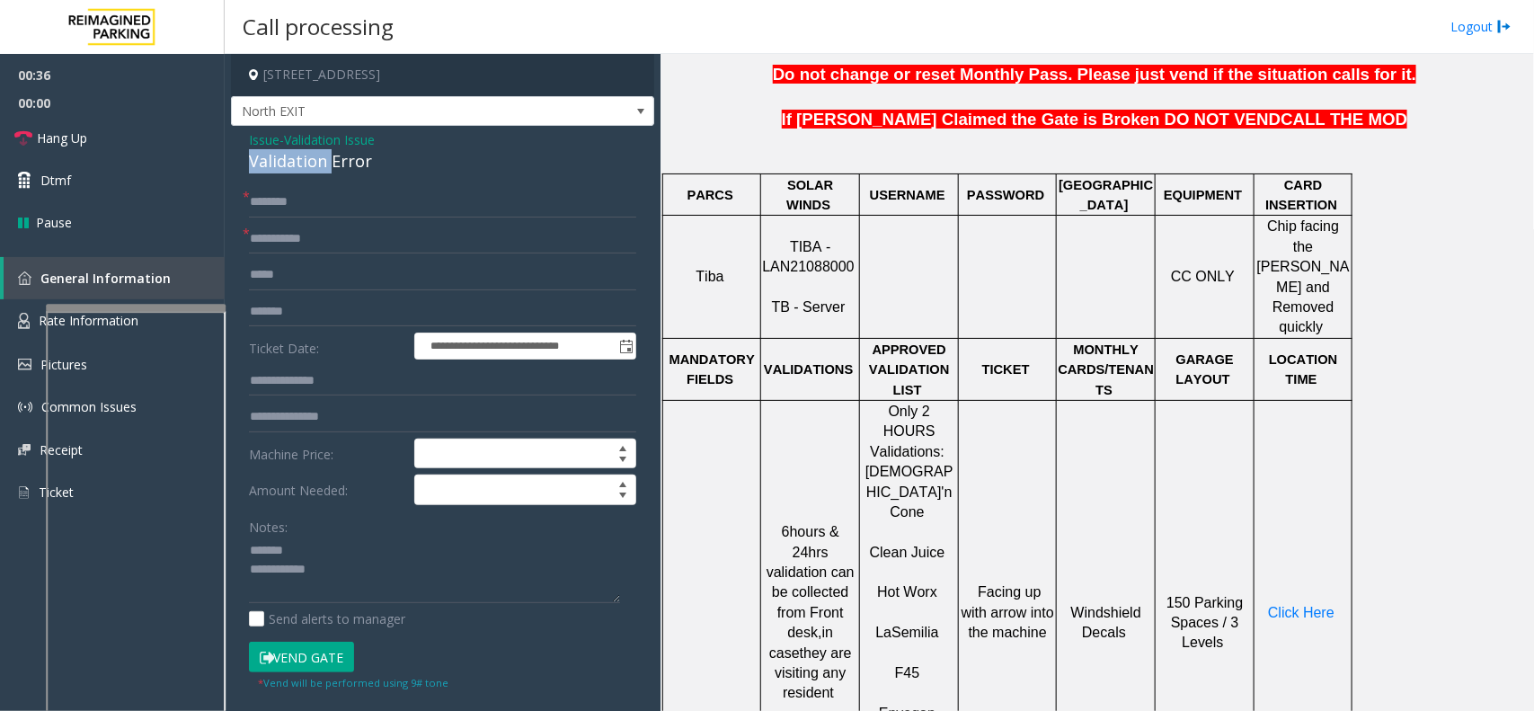
click at [316, 173] on div "Validation Error" at bounding box center [442, 161] width 387 height 24
type textarea "**********"
click at [325, 388] on input "text" at bounding box center [442, 381] width 387 height 31
click at [319, 211] on input "text" at bounding box center [442, 202] width 387 height 31
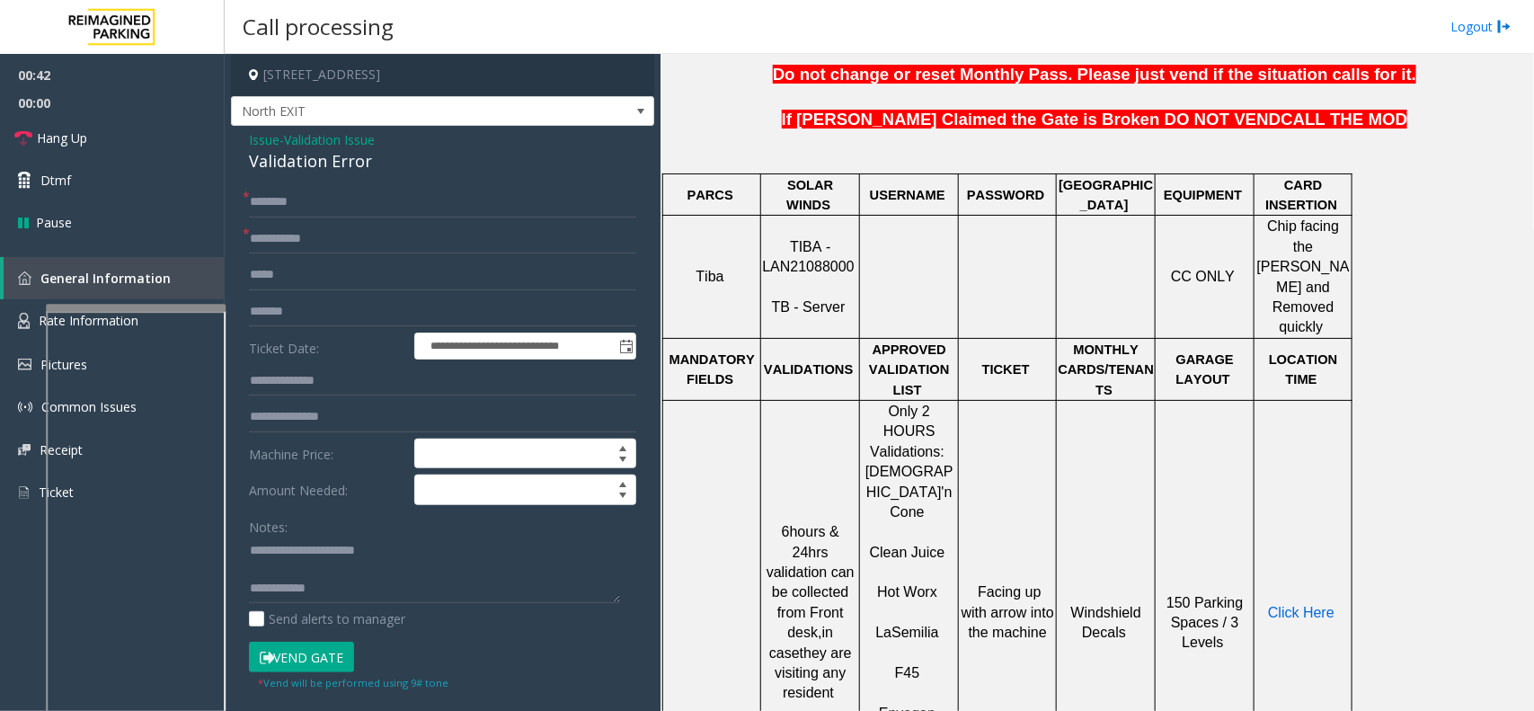
click at [1296, 605] on span "Click Here" at bounding box center [1301, 612] width 67 height 15
click at [322, 203] on input "text" at bounding box center [442, 202] width 387 height 31
click at [262, 200] on input "*****" at bounding box center [442, 202] width 387 height 31
click at [268, 200] on input "*****" at bounding box center [442, 202] width 387 height 31
click at [280, 204] on input "*****" at bounding box center [442, 202] width 387 height 31
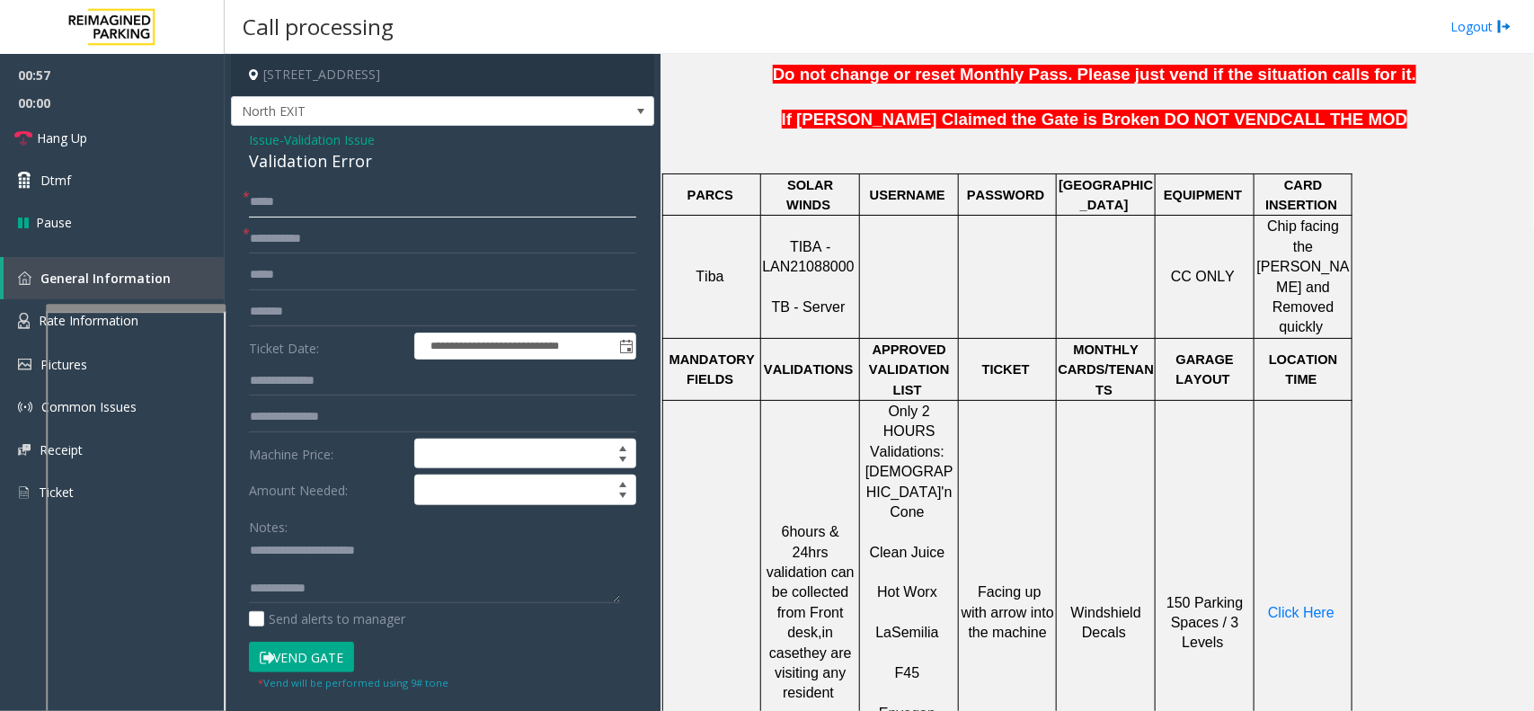
type input "*****"
click at [361, 566] on textarea at bounding box center [434, 570] width 371 height 67
type textarea "**********"
click at [271, 203] on input "*****" at bounding box center [442, 202] width 387 height 31
type input "******"
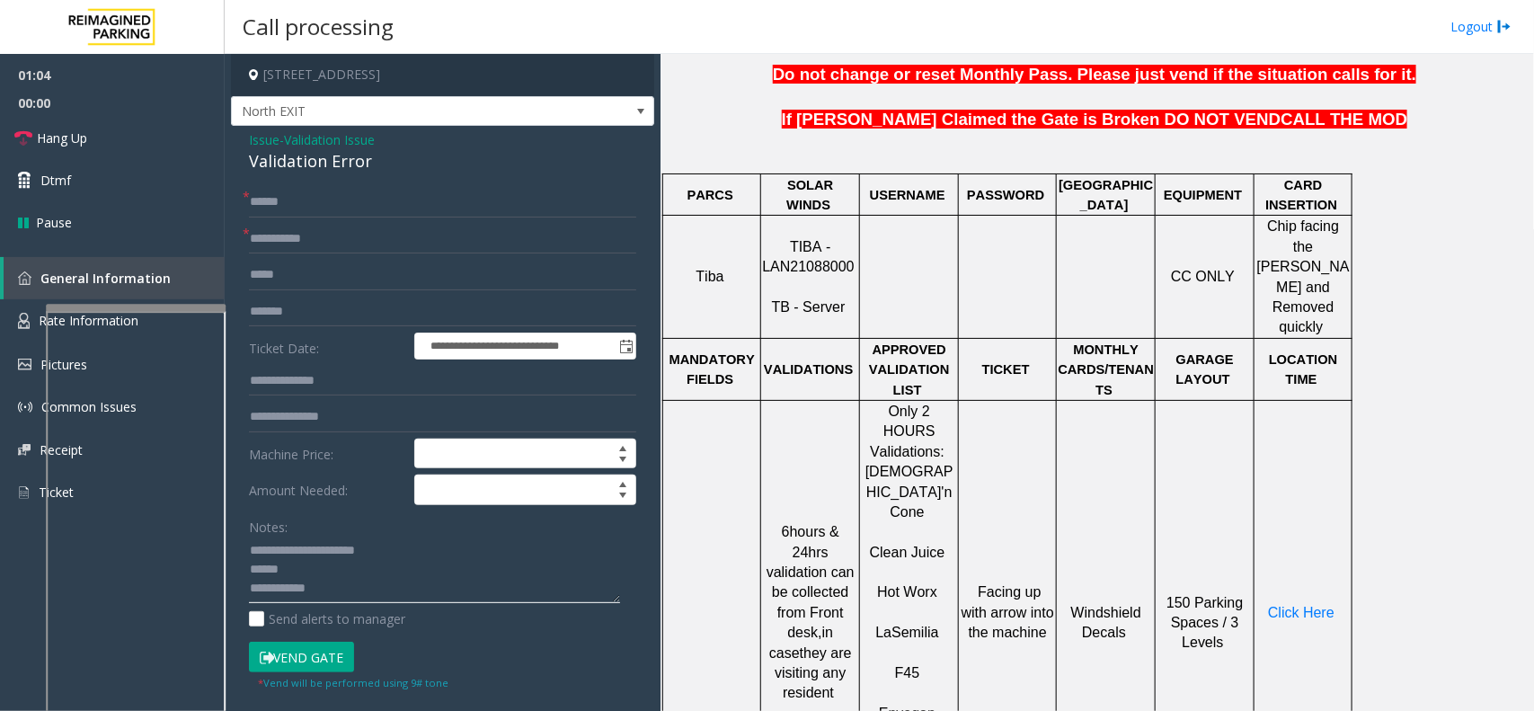
click at [358, 575] on textarea at bounding box center [434, 570] width 371 height 67
click at [311, 576] on textarea at bounding box center [434, 570] width 371 height 67
click at [452, 575] on textarea at bounding box center [434, 570] width 371 height 67
drag, startPoint x: 419, startPoint y: 621, endPoint x: 796, endPoint y: 84, distance: 656.9
click at [796, 84] on p "Do not change or reset Monthly Pass. Please just vend if the situation calls fo…" at bounding box center [1097, 75] width 860 height 22
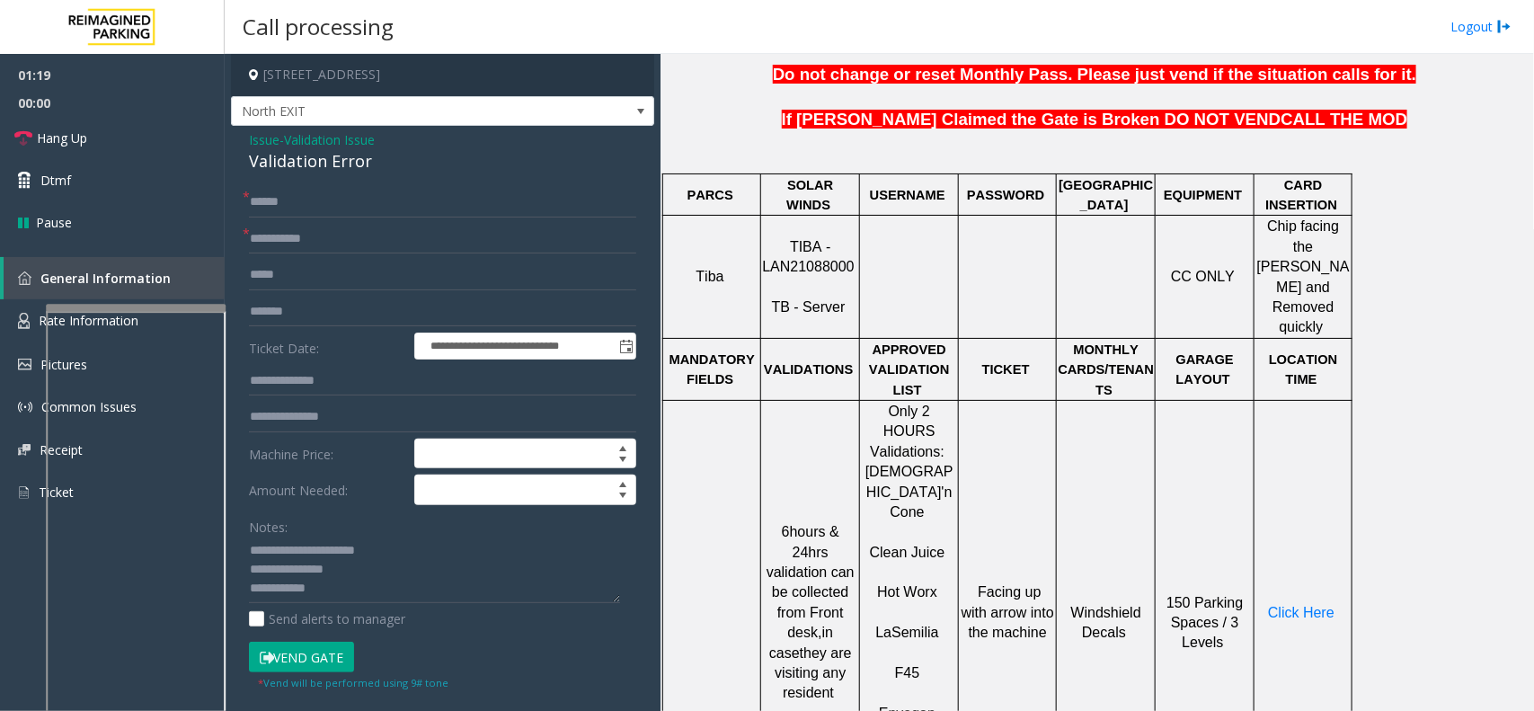
click at [310, 661] on button "Vend Gate" at bounding box center [301, 657] width 105 height 31
click at [378, 575] on textarea at bounding box center [434, 570] width 371 height 67
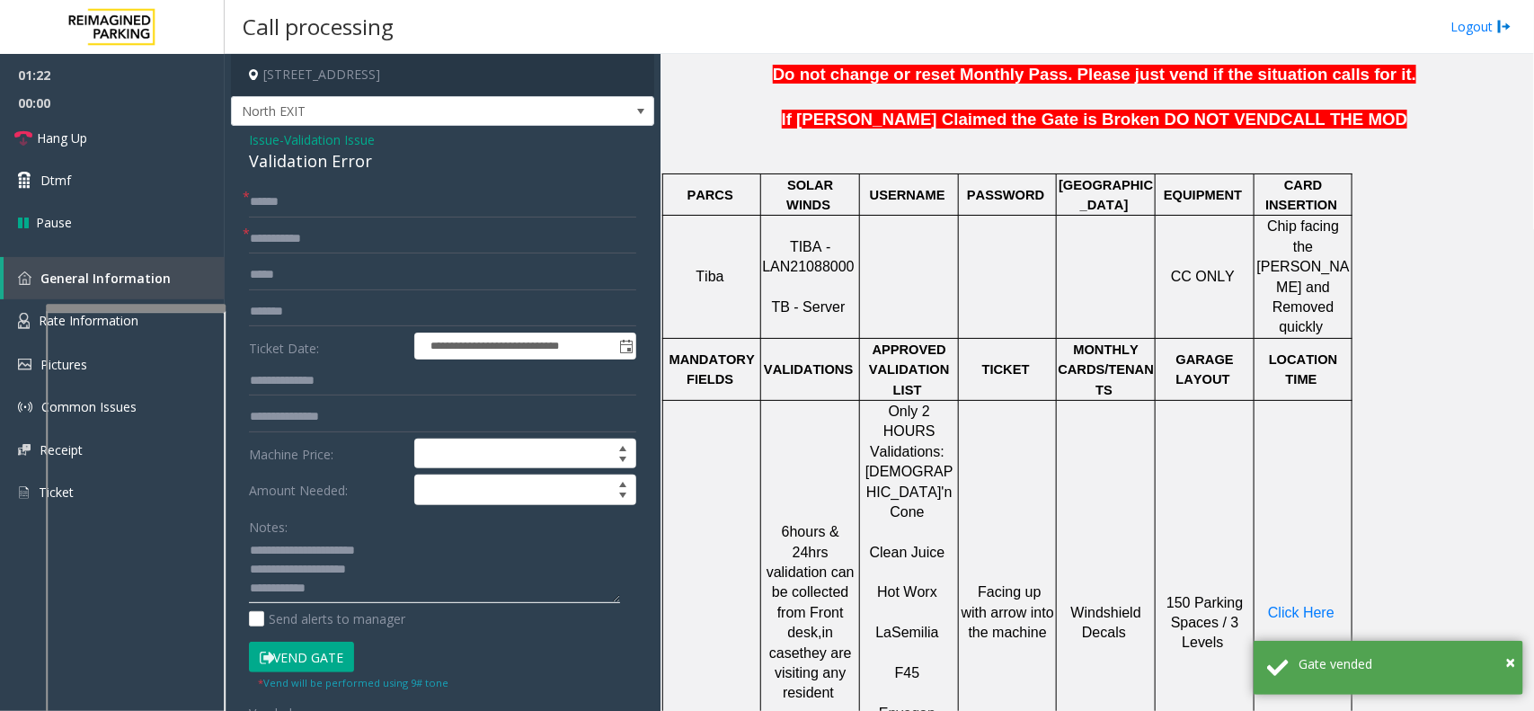
click at [351, 565] on textarea at bounding box center [434, 570] width 371 height 67
click at [357, 573] on textarea at bounding box center [434, 570] width 371 height 67
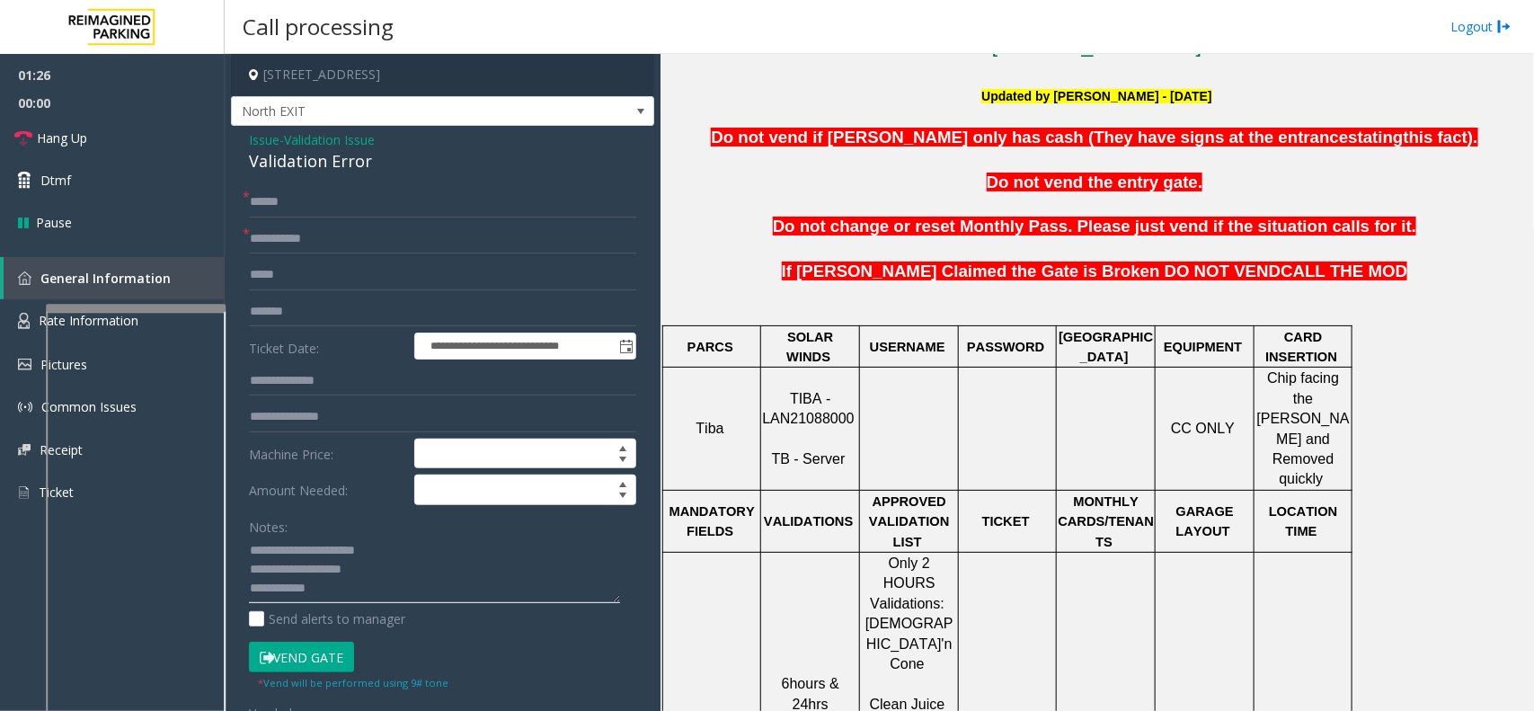
scroll to position [562, 0]
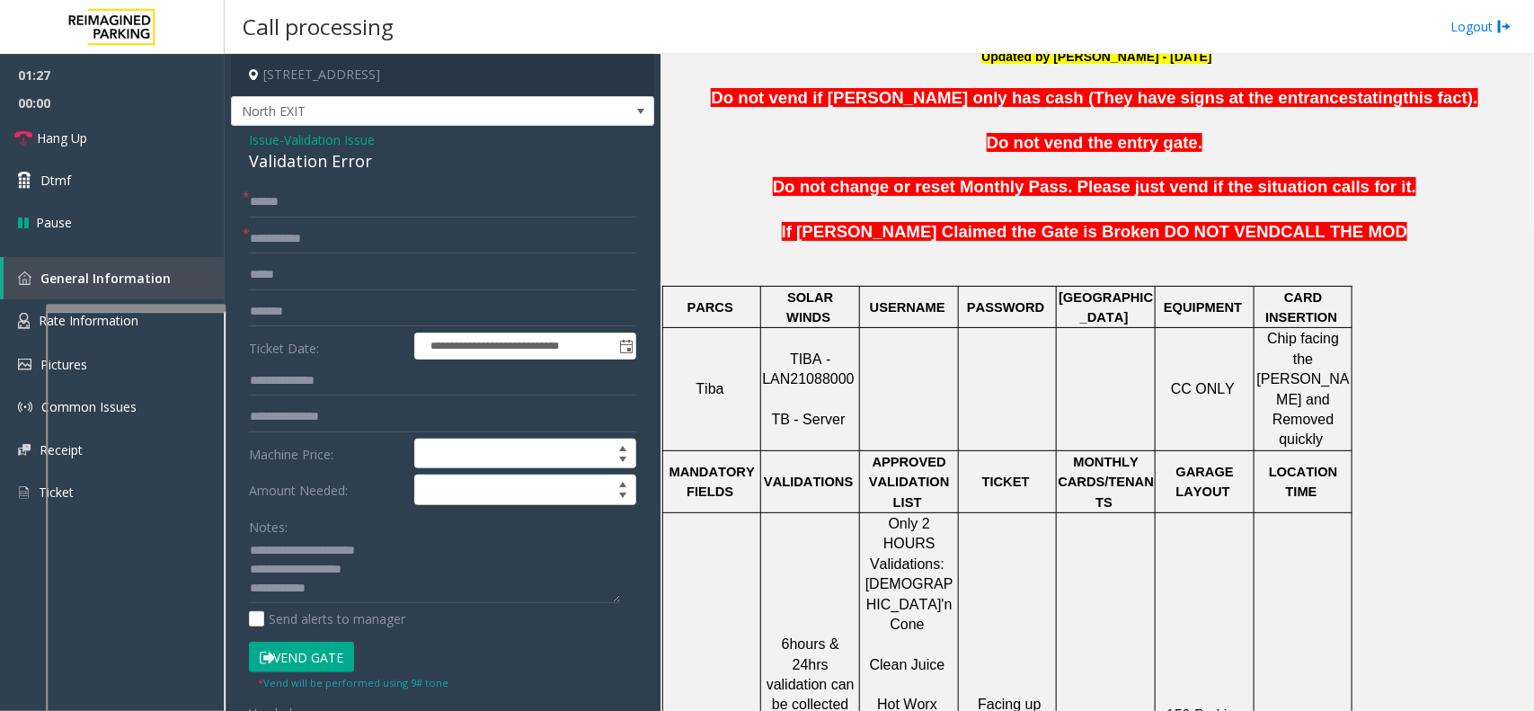
click at [333, 659] on button "Vend Gate" at bounding box center [301, 657] width 105 height 31
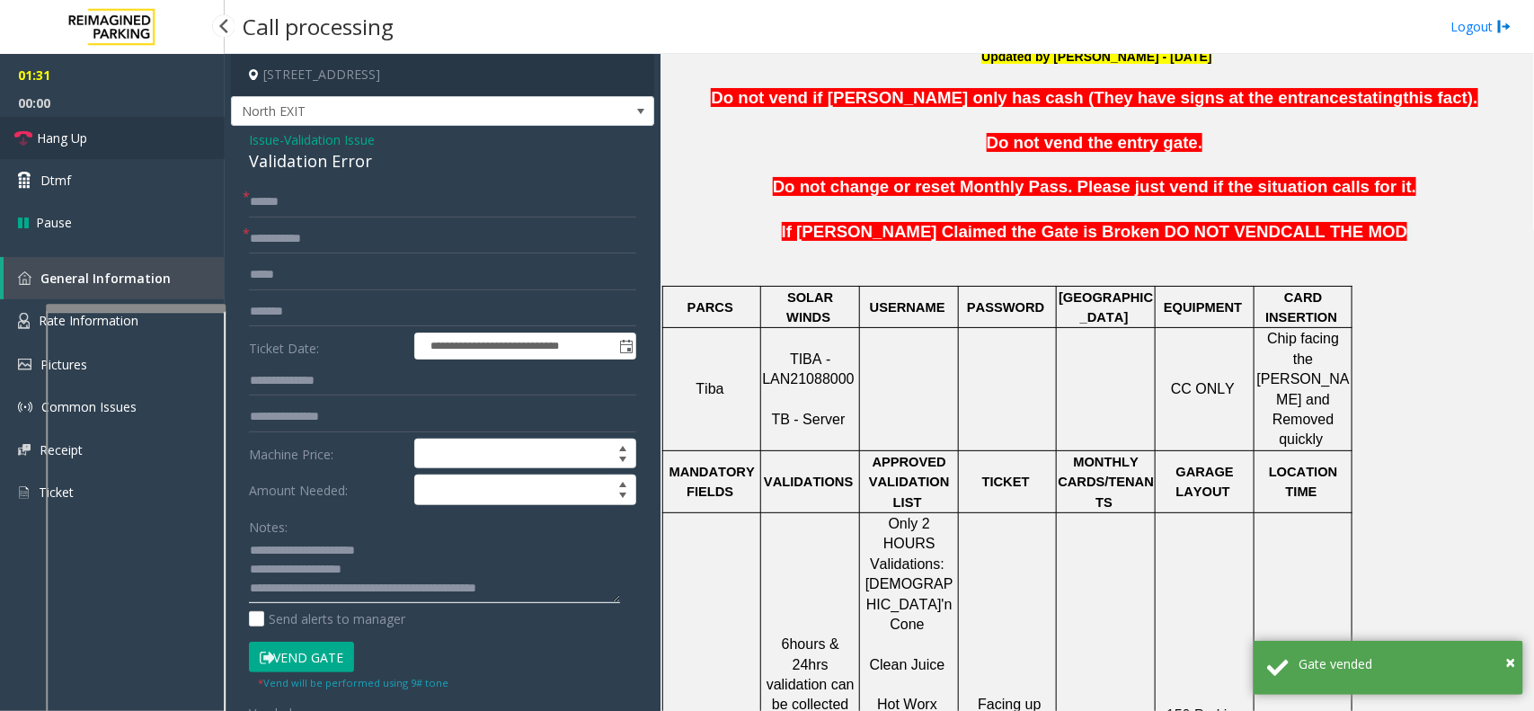
type textarea "**********"
click at [127, 140] on link "Hang Up" at bounding box center [112, 138] width 225 height 42
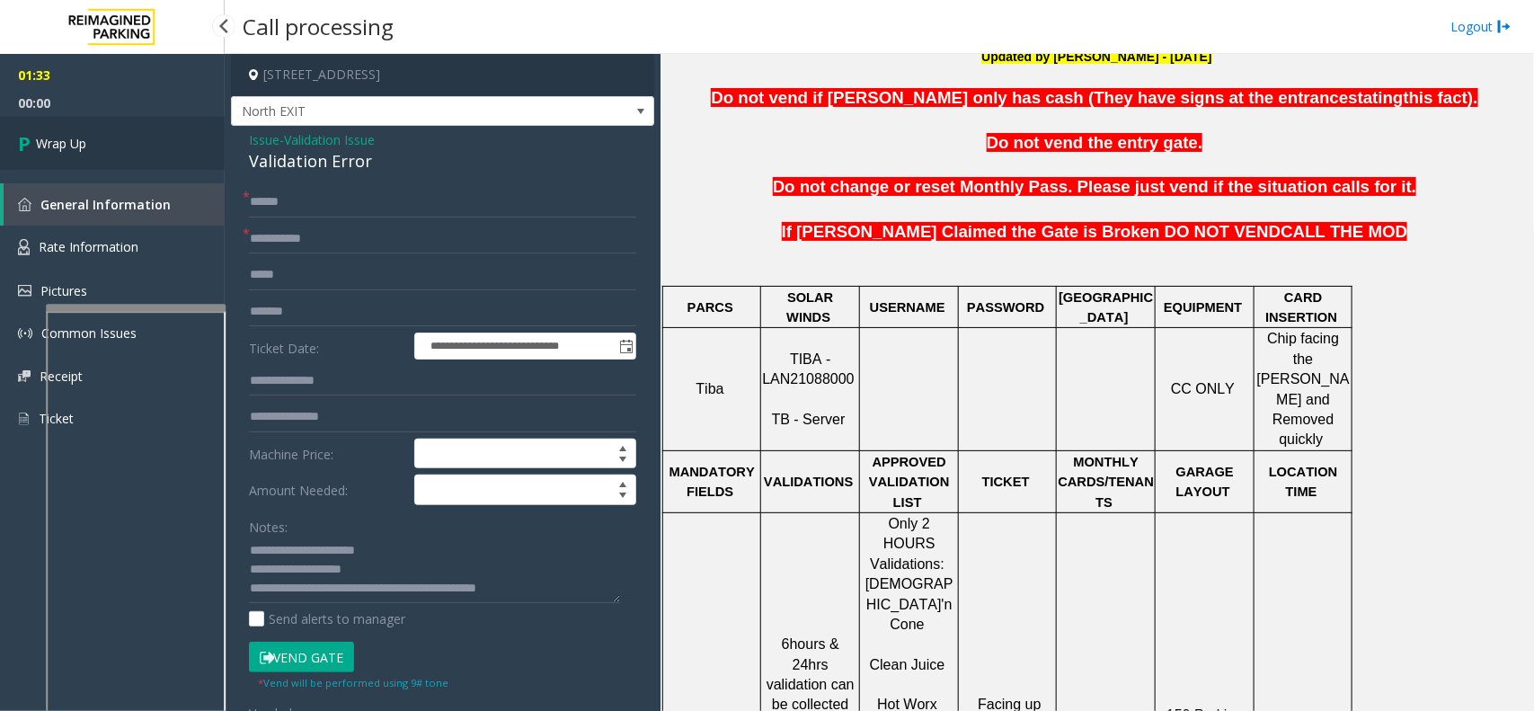
click at [127, 140] on link "Wrap Up" at bounding box center [112, 143] width 225 height 53
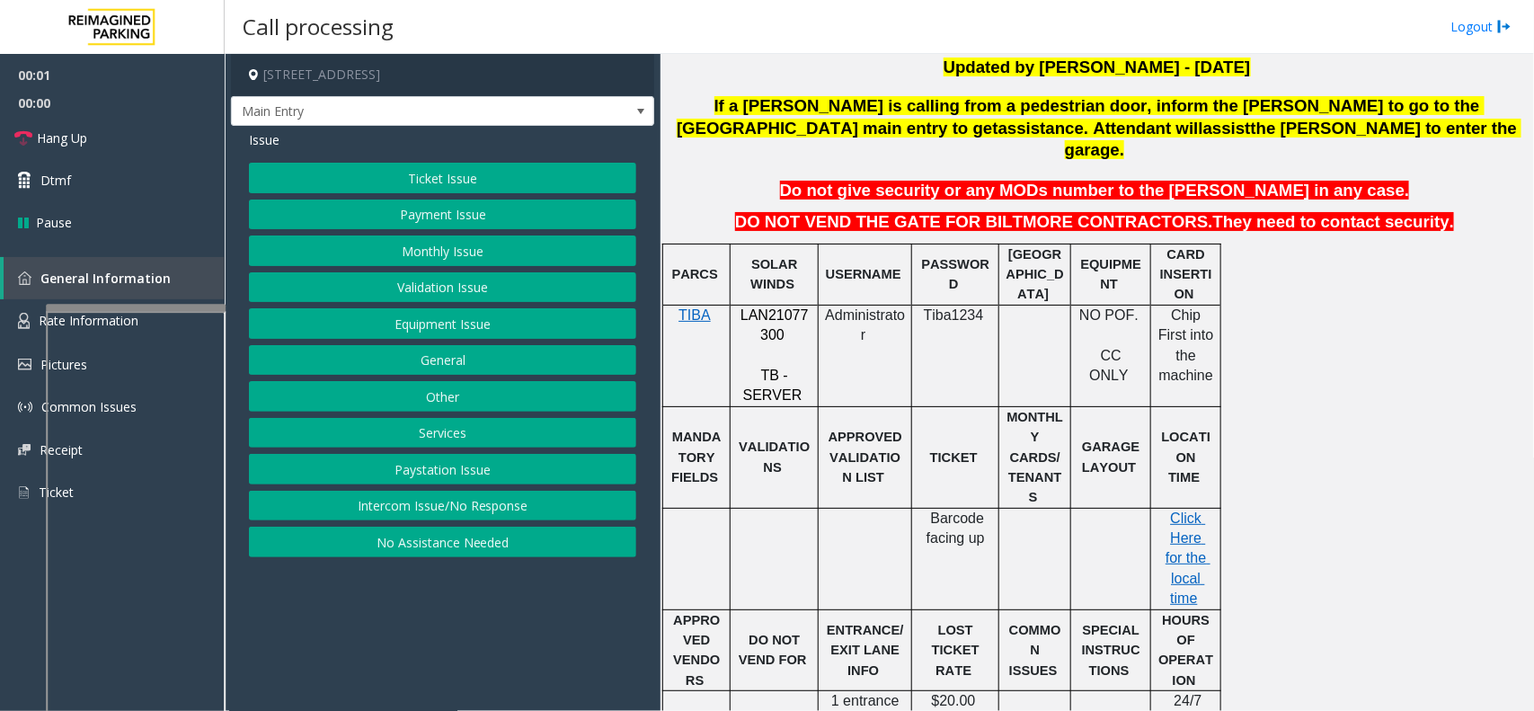
scroll to position [562, 0]
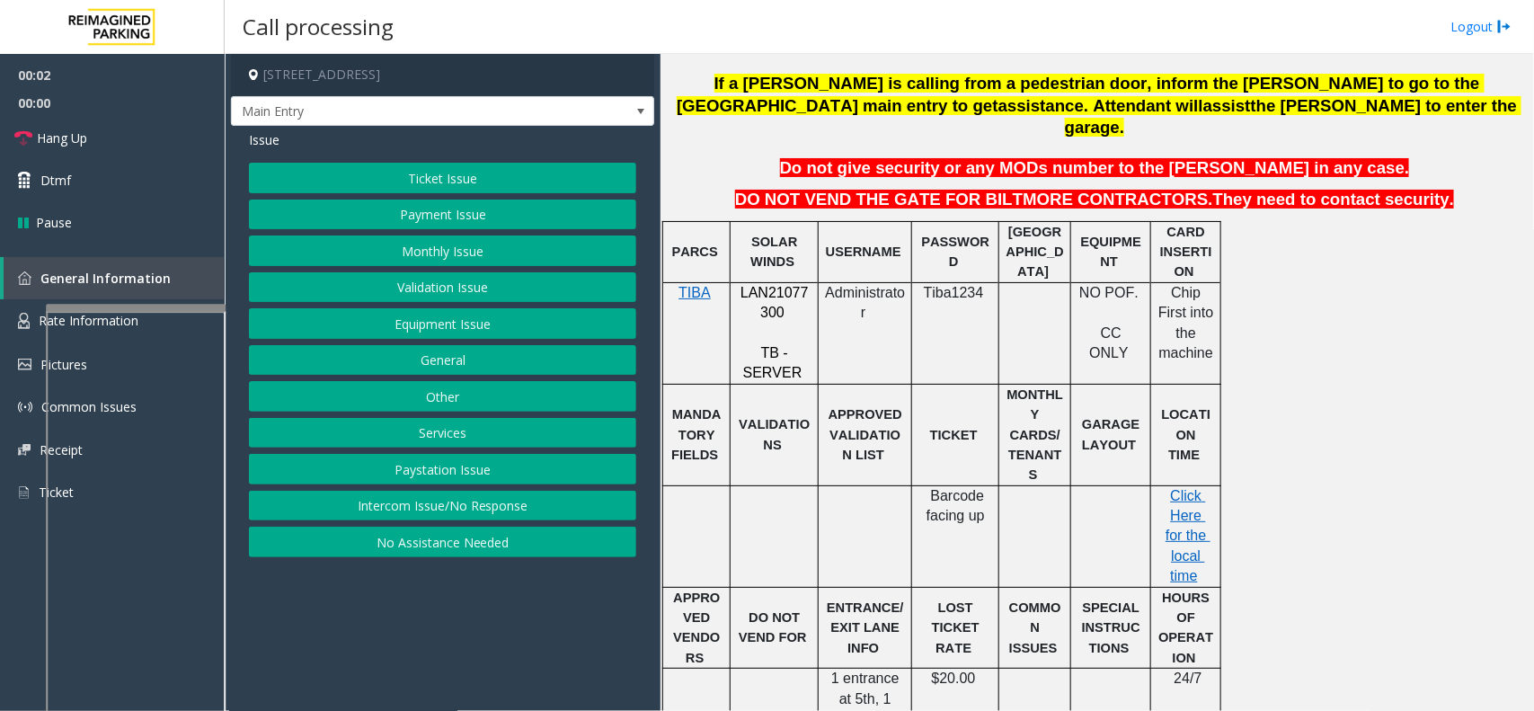
click at [778, 279] on div at bounding box center [775, 282] width 88 height 6
click at [778, 285] on span "LAN21077300" at bounding box center [775, 302] width 68 height 35
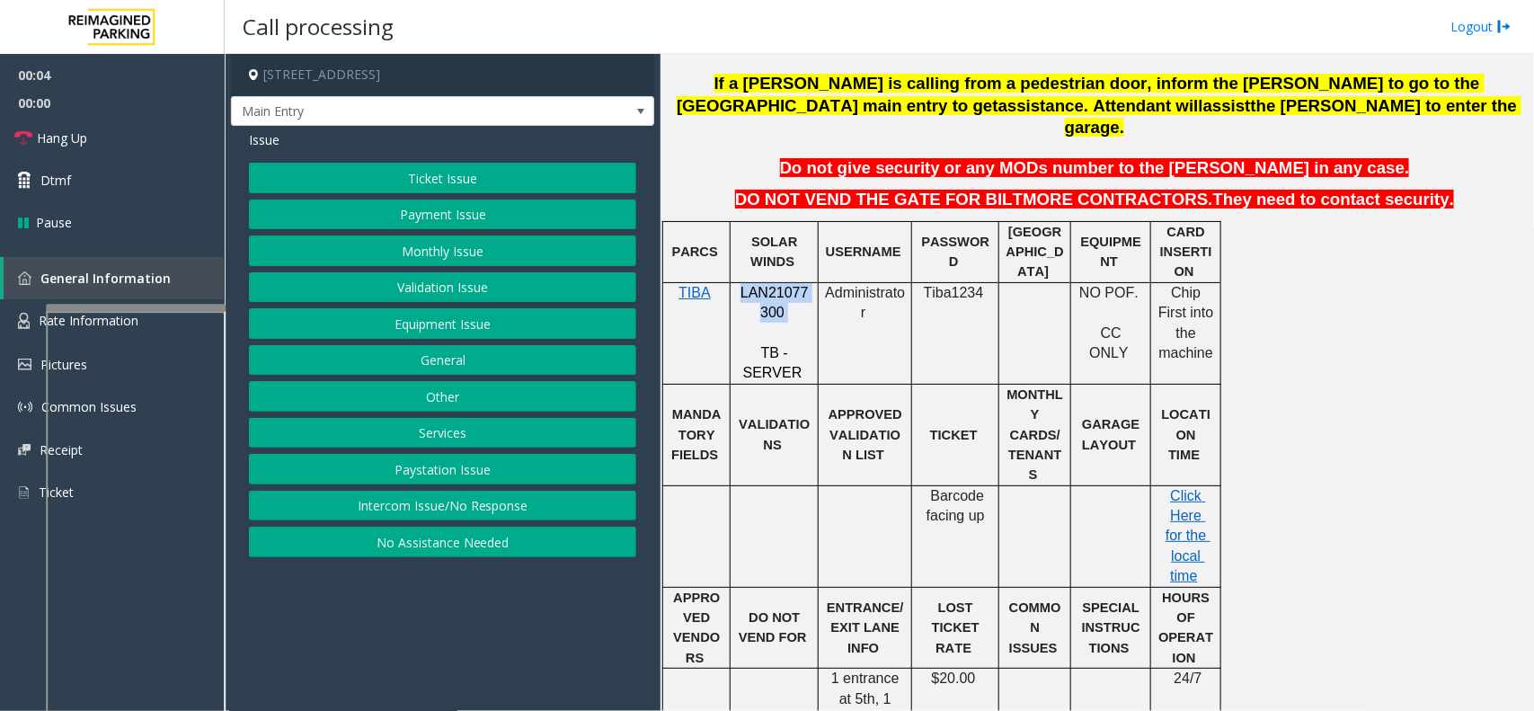
copy p "LAN21077300"
click at [532, 521] on button "Intercom Issue/No Response" at bounding box center [442, 506] width 387 height 31
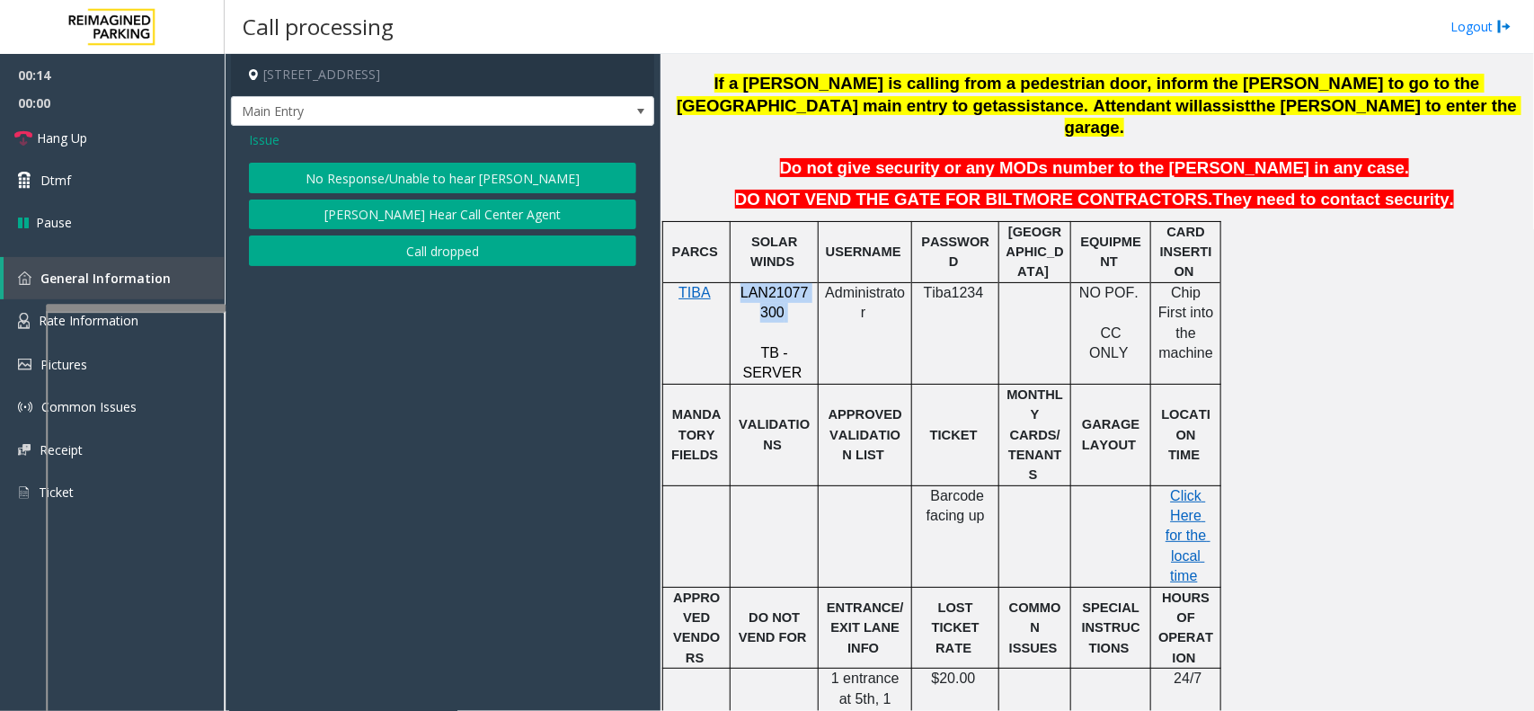
drag, startPoint x: 455, startPoint y: 209, endPoint x: 476, endPoint y: 181, distance: 36.0
click at [454, 211] on button "[PERSON_NAME] Hear Call Center Agent" at bounding box center [442, 215] width 387 height 31
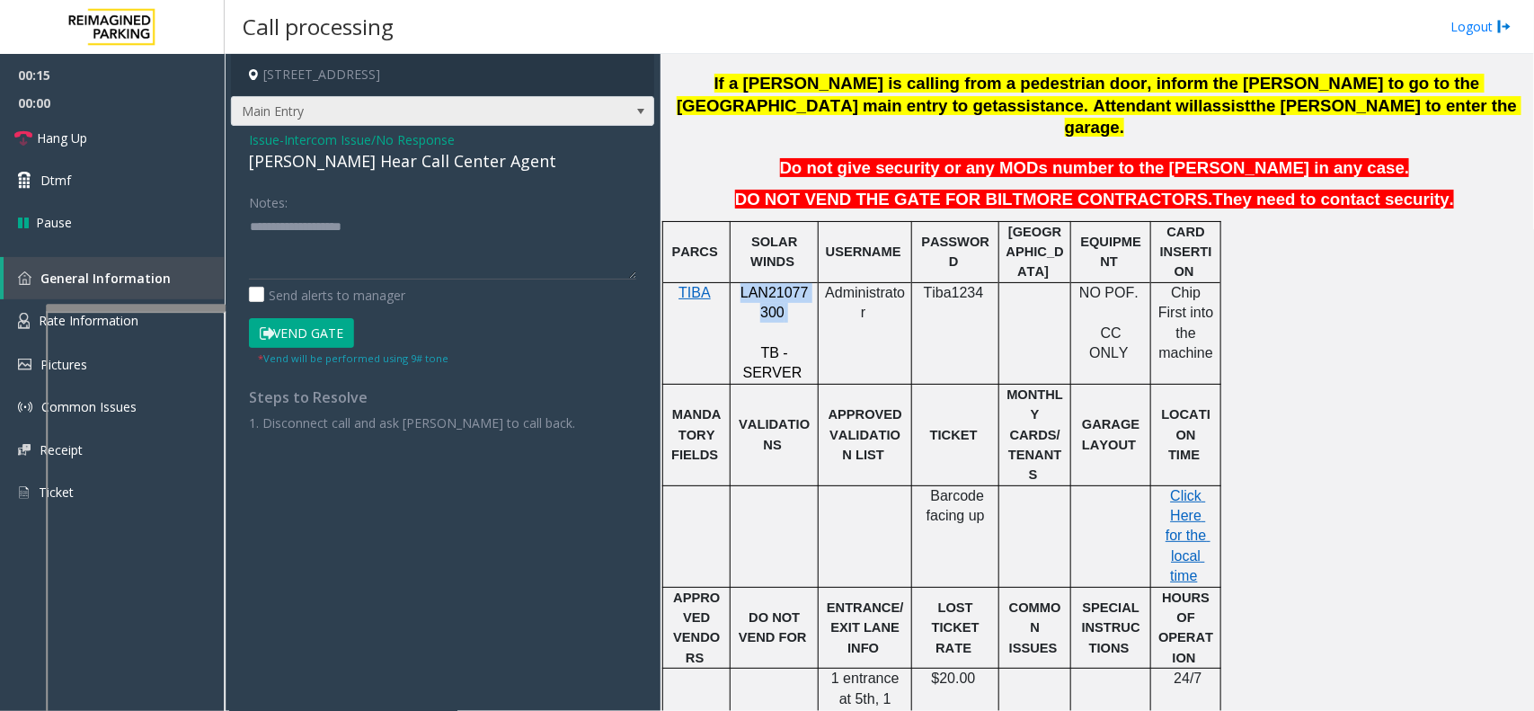
click at [367, 123] on span "Main Entry" at bounding box center [400, 111] width 337 height 29
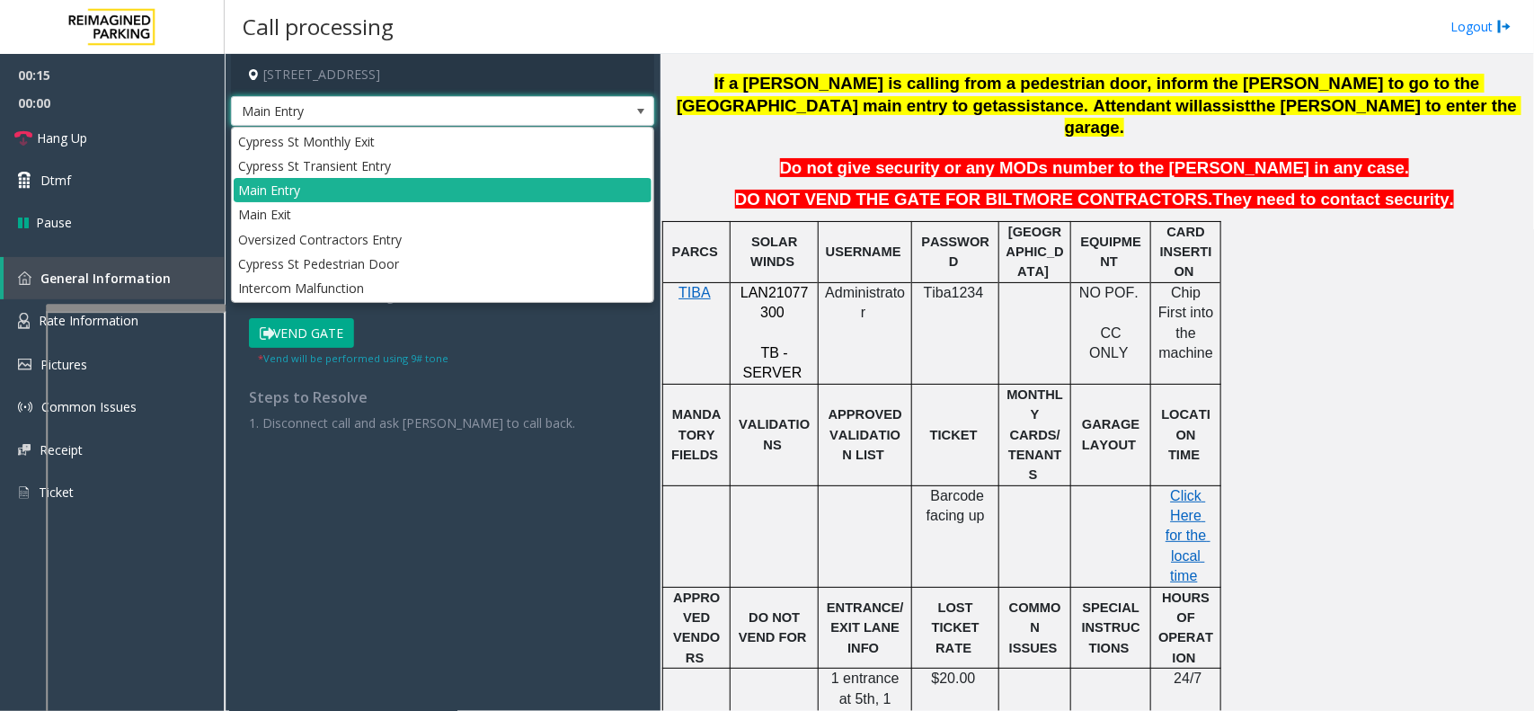
click at [397, 117] on span "Main Entry" at bounding box center [400, 111] width 337 height 29
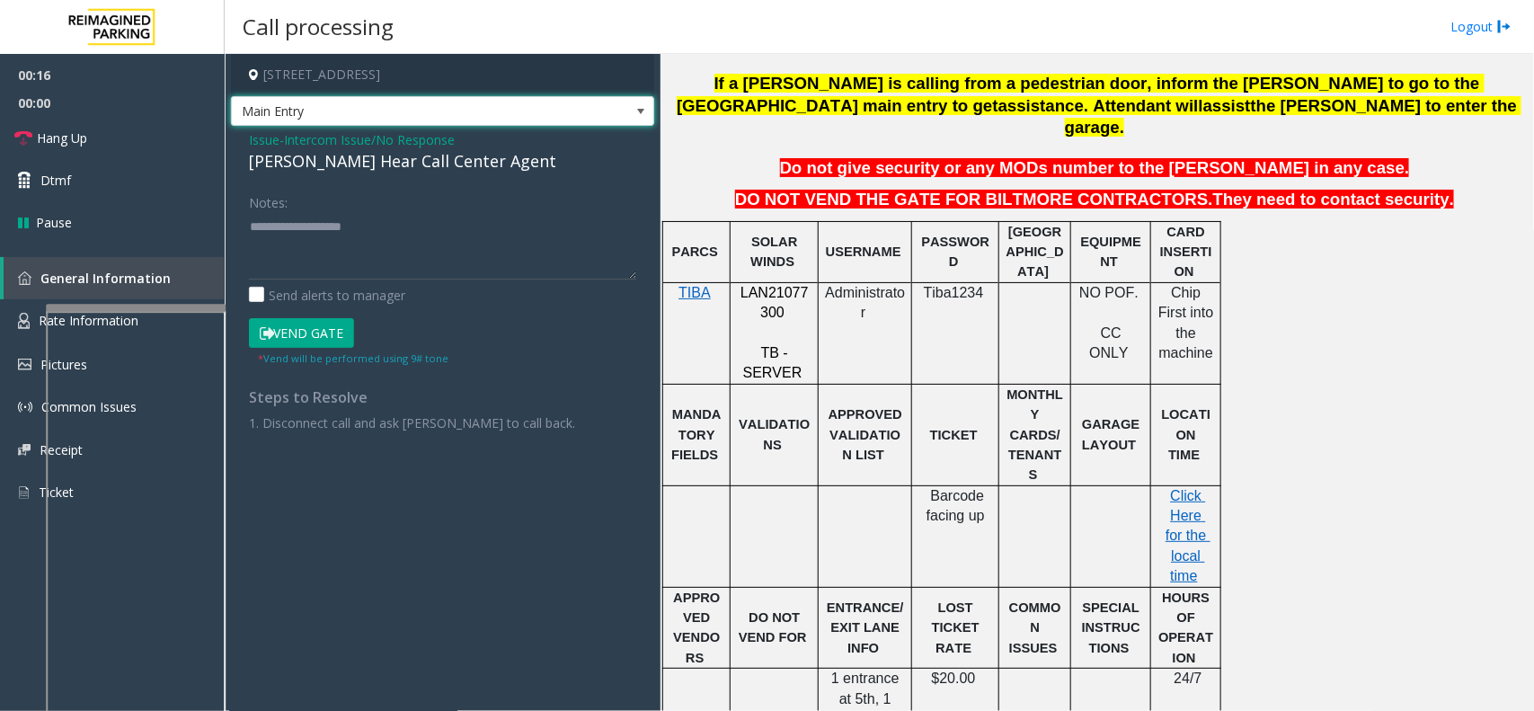
click at [378, 131] on span "Intercom Issue/No Response" at bounding box center [369, 139] width 171 height 19
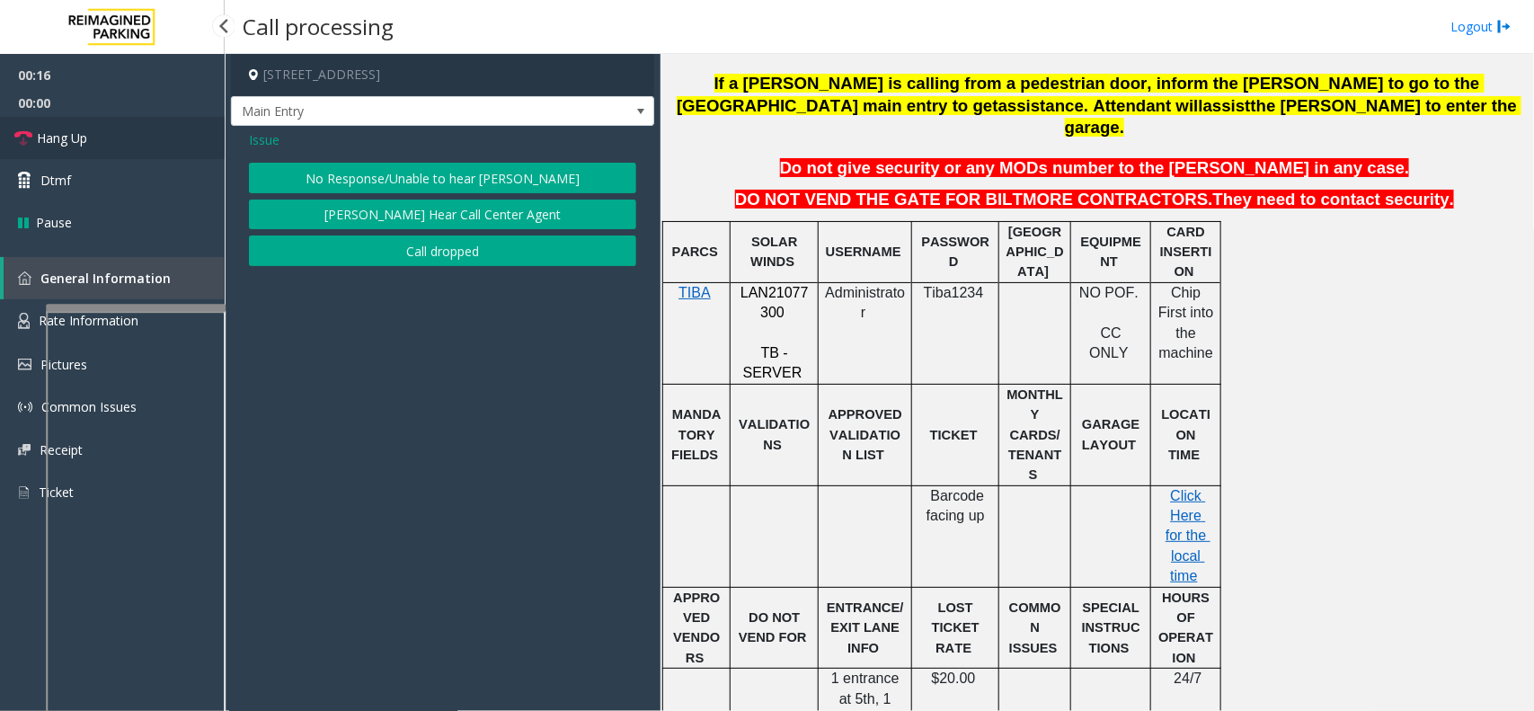
click at [141, 144] on link "Hang Up" at bounding box center [112, 138] width 225 height 42
click at [430, 190] on button "No Response/Unable to hear [PERSON_NAME]" at bounding box center [442, 178] width 387 height 31
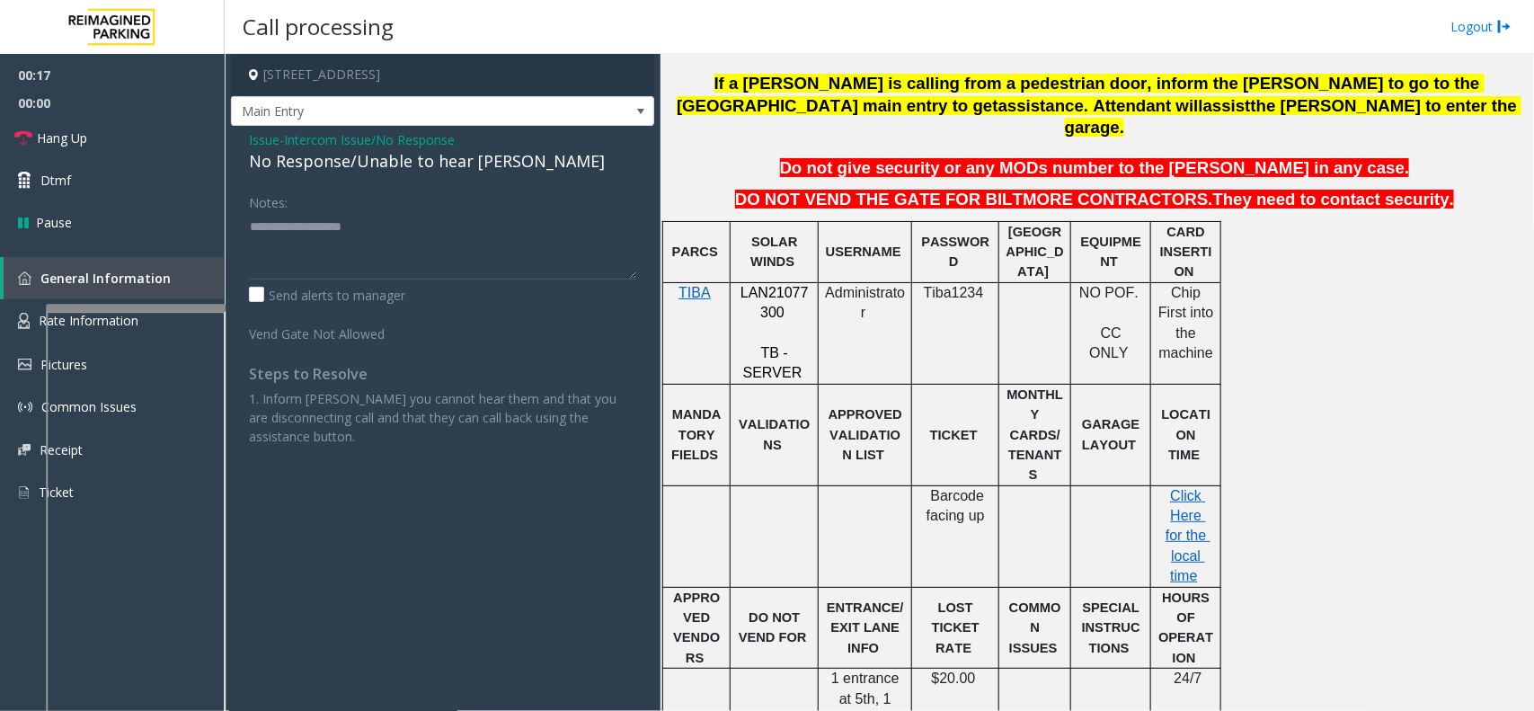
click at [424, 173] on div "No Response/Unable to hear [PERSON_NAME]" at bounding box center [442, 161] width 387 height 24
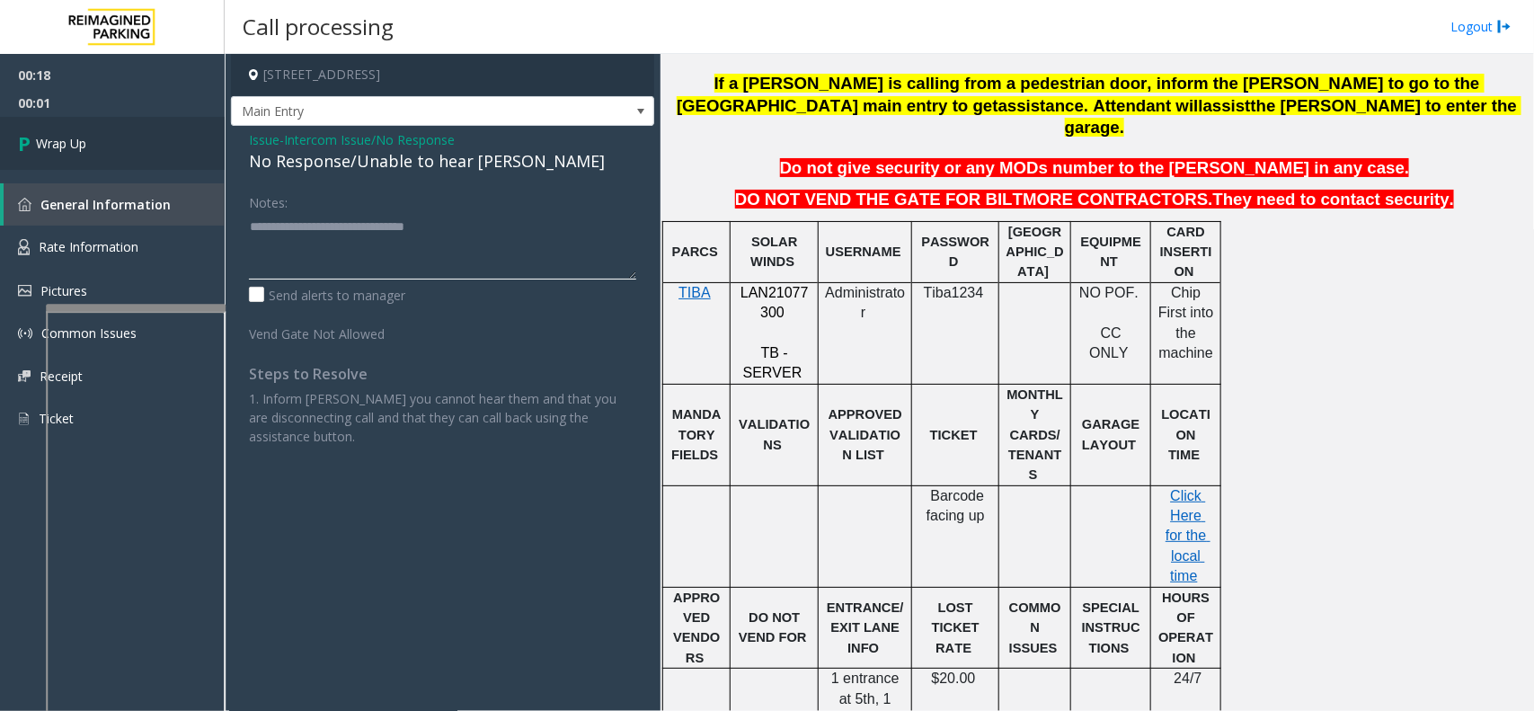
type textarea "**********"
click at [74, 140] on span "Wrap Up" at bounding box center [61, 143] width 50 height 19
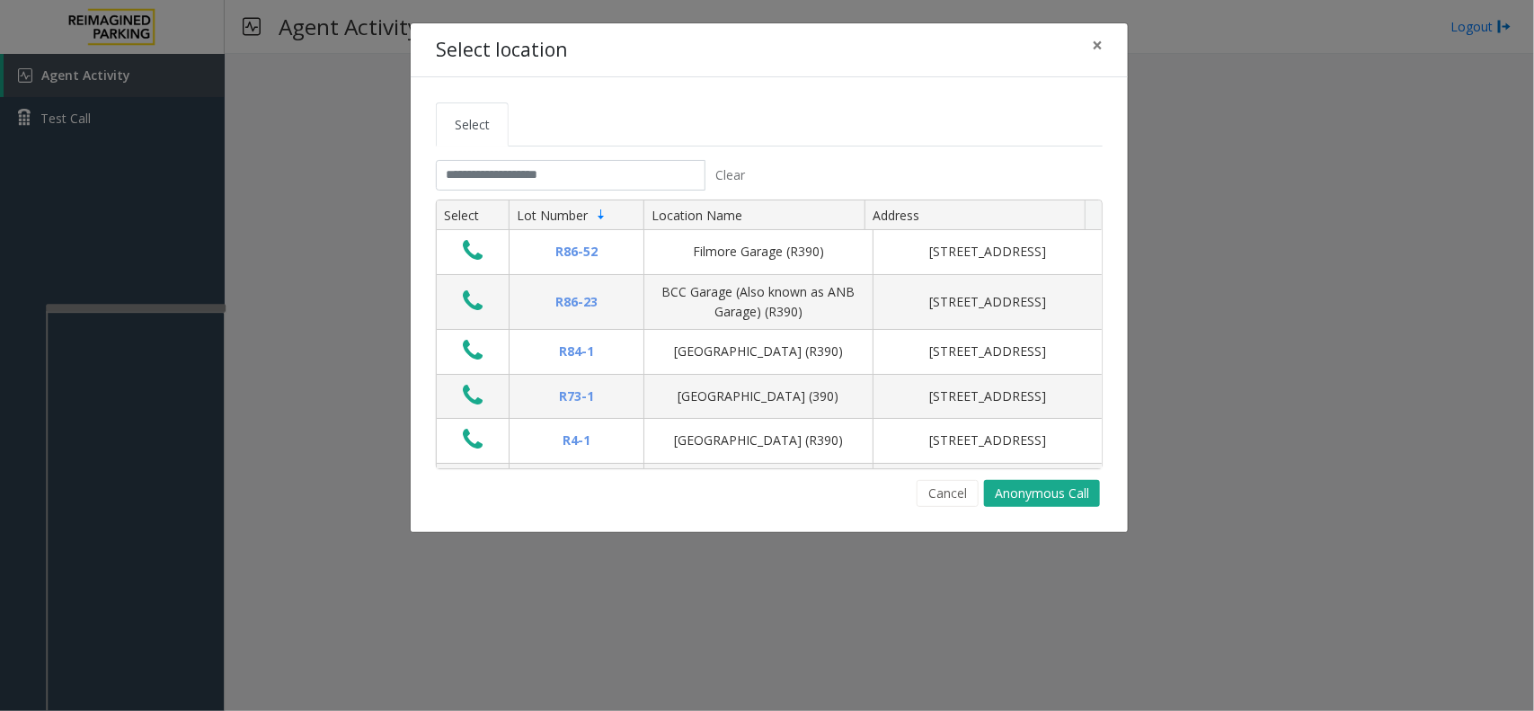
click at [501, 194] on tab "Clear Select Lot Number Location Name Address R86-52 Filmore Garage (R390) 175 …" at bounding box center [769, 333] width 667 height 347
click at [519, 176] on input "text" at bounding box center [571, 175] width 270 height 31
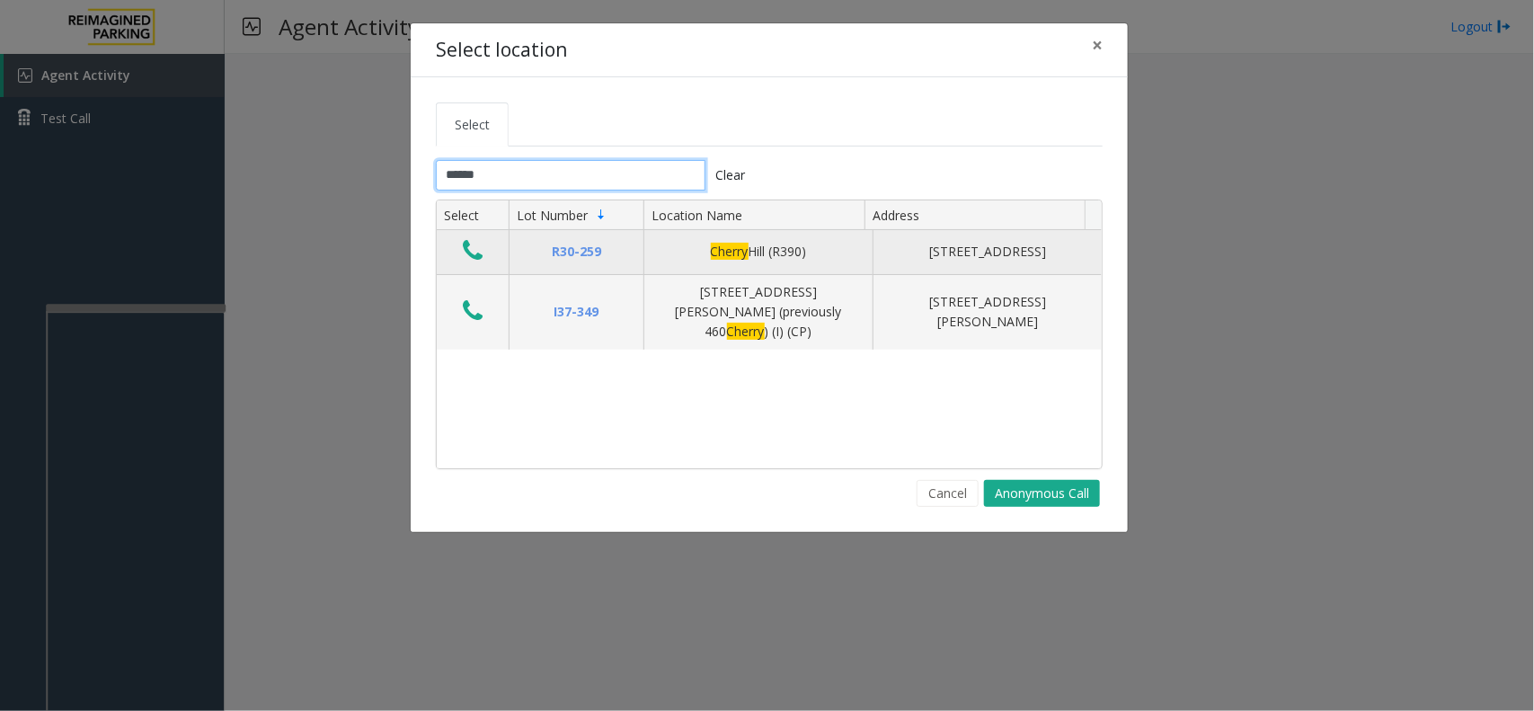
type input "******"
click at [478, 257] on icon "Data table" at bounding box center [473, 250] width 20 height 25
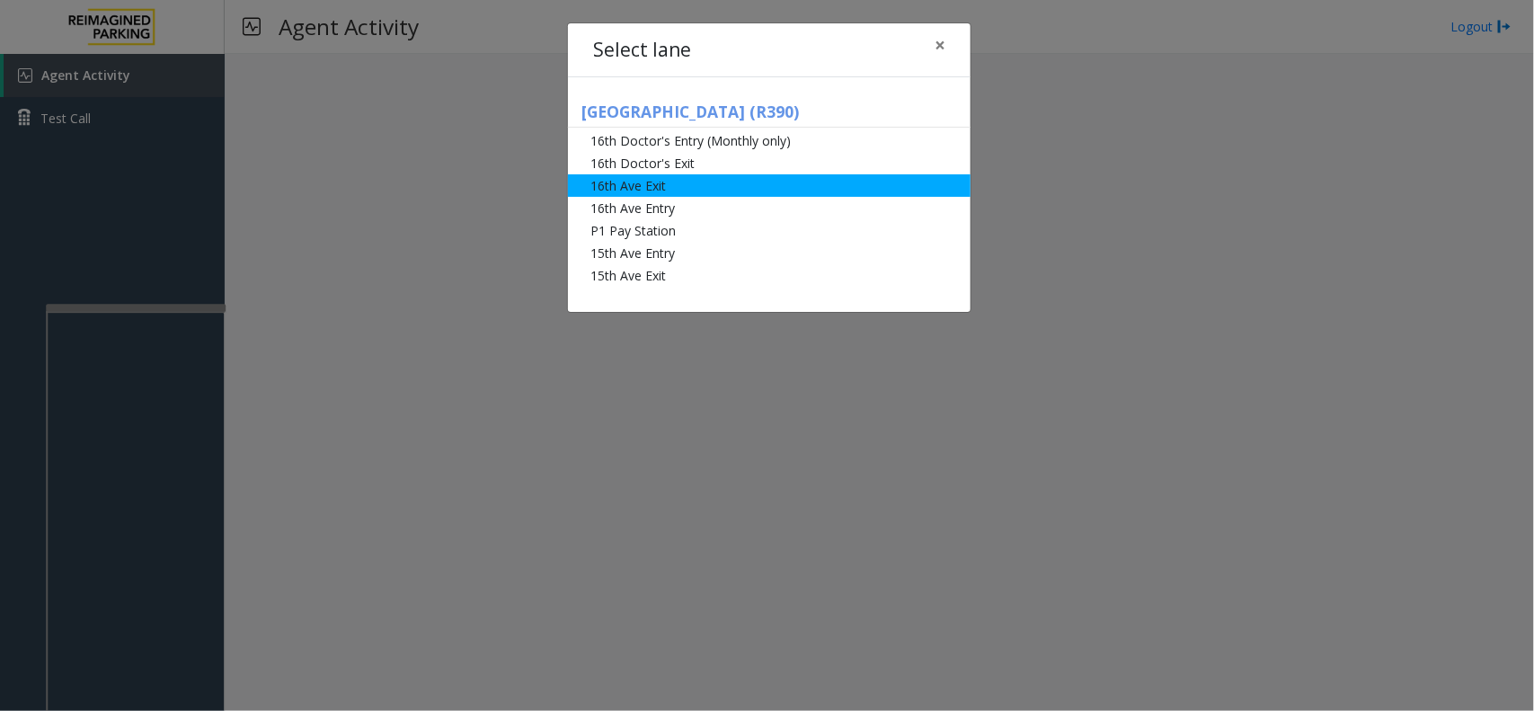
click at [650, 191] on li "16th Ave Exit" at bounding box center [769, 185] width 403 height 22
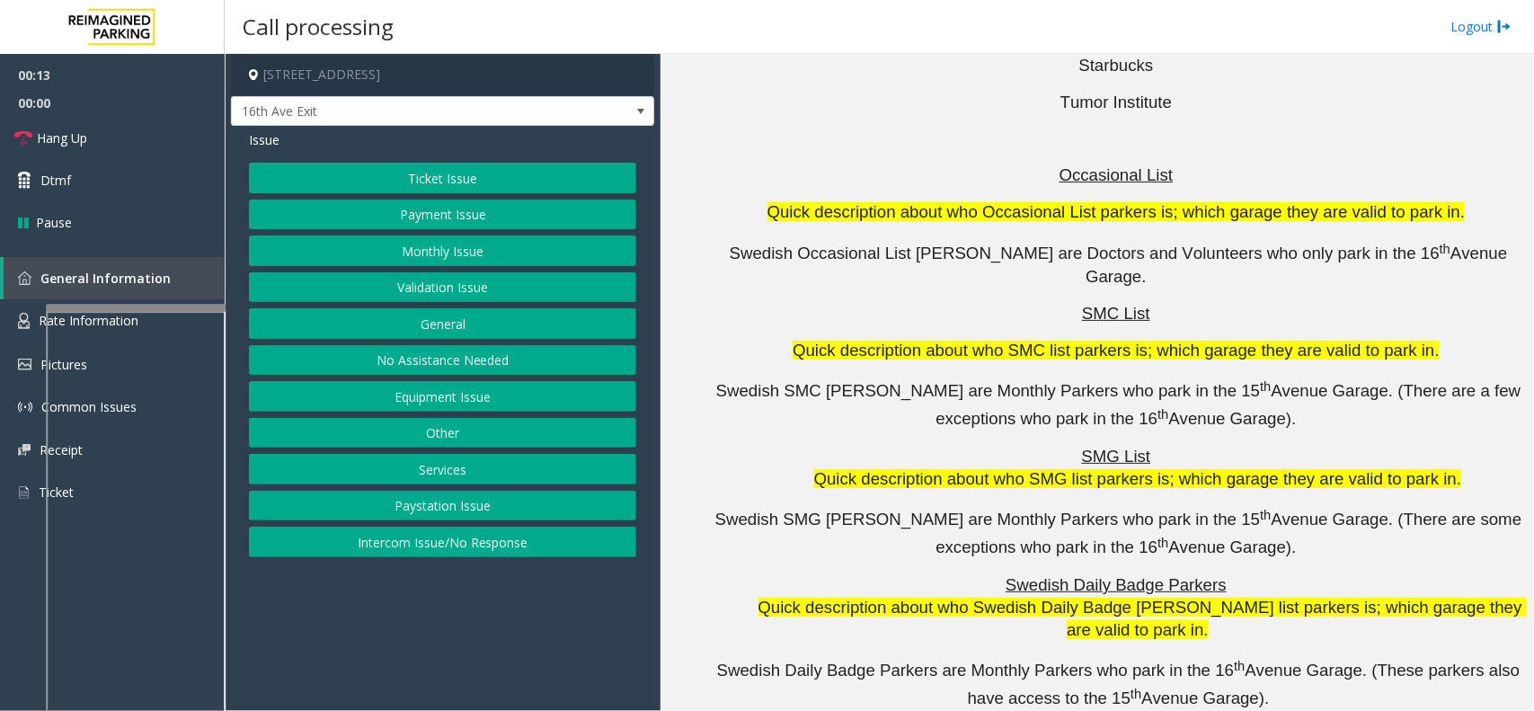
scroll to position [5281, 0]
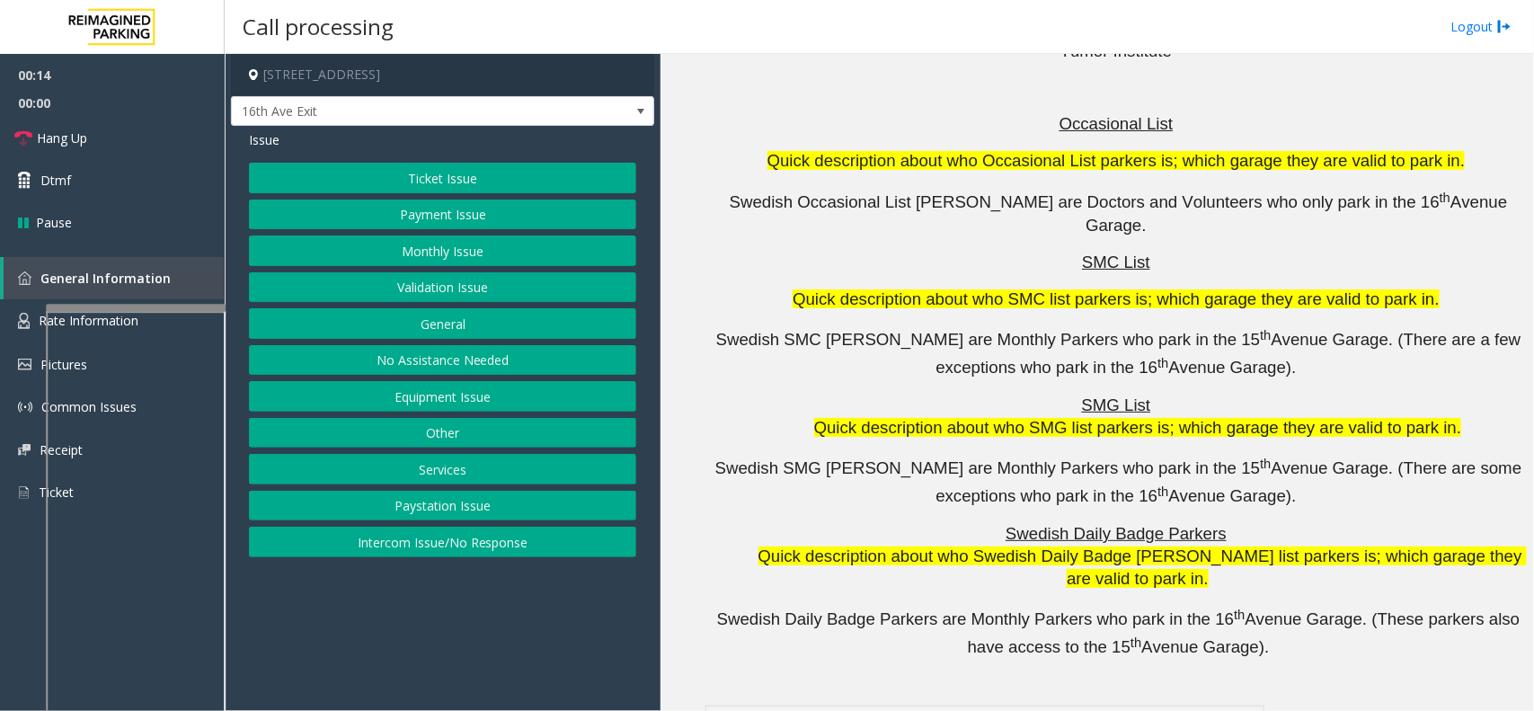
click at [531, 274] on button "Validation Issue" at bounding box center [442, 287] width 387 height 31
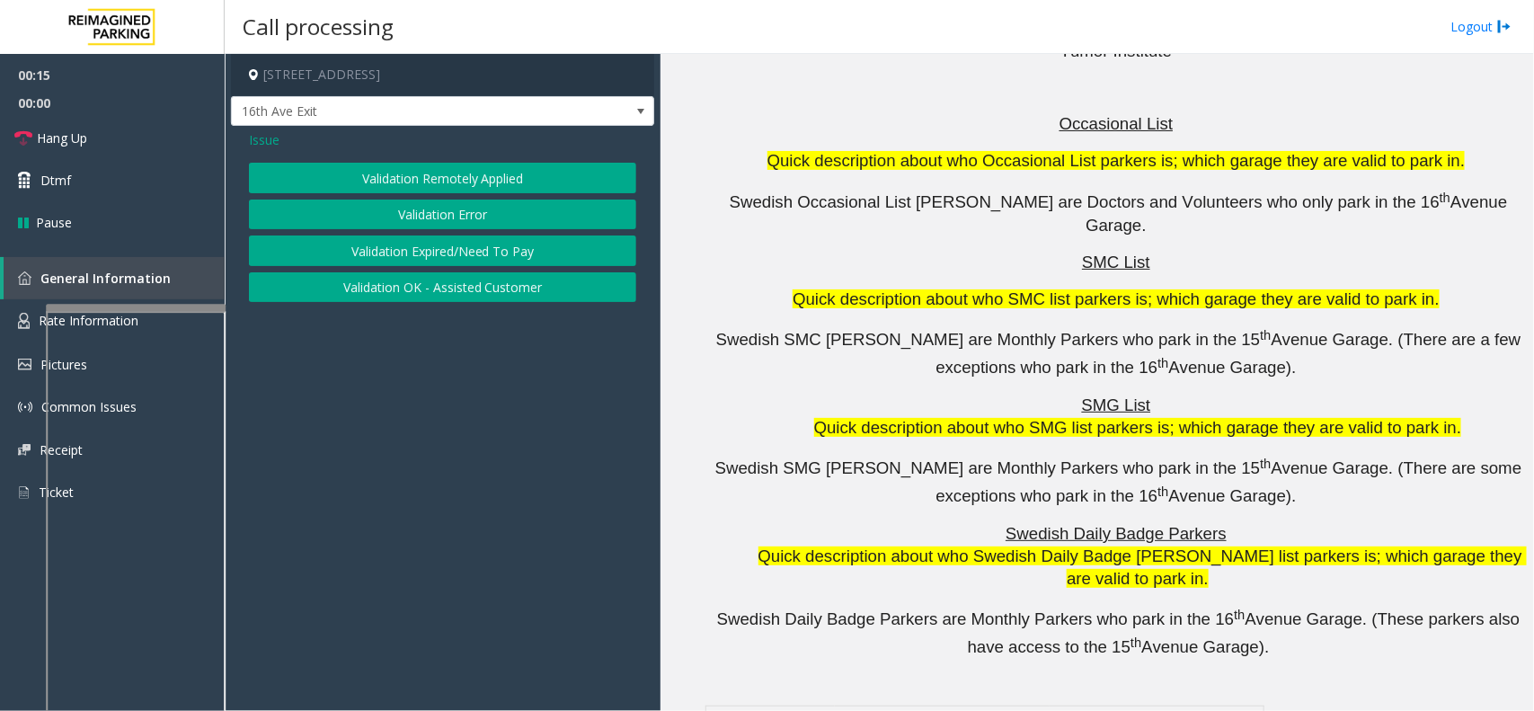
click at [472, 211] on button "Validation Error" at bounding box center [442, 215] width 387 height 31
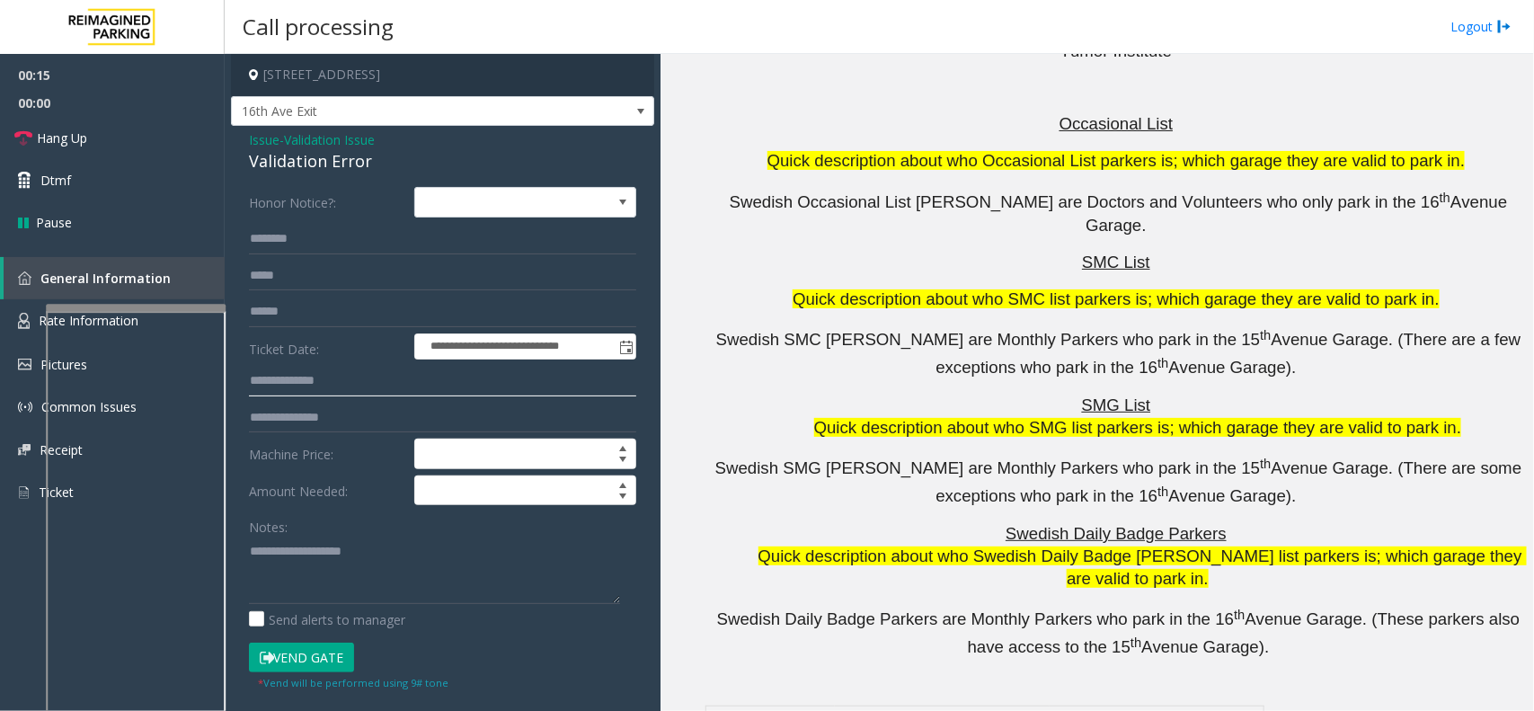
click at [328, 382] on input "text" at bounding box center [442, 381] width 387 height 31
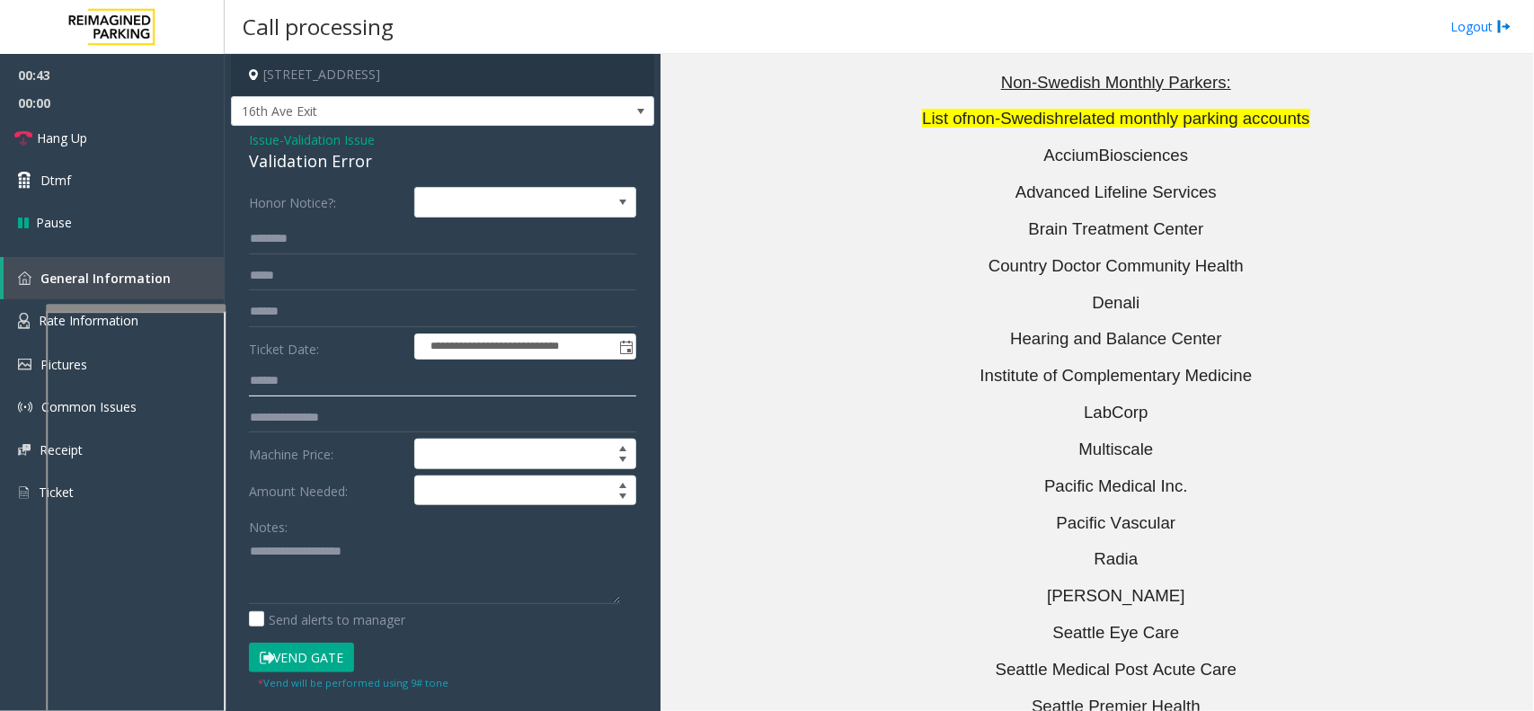
scroll to position [4494, 0]
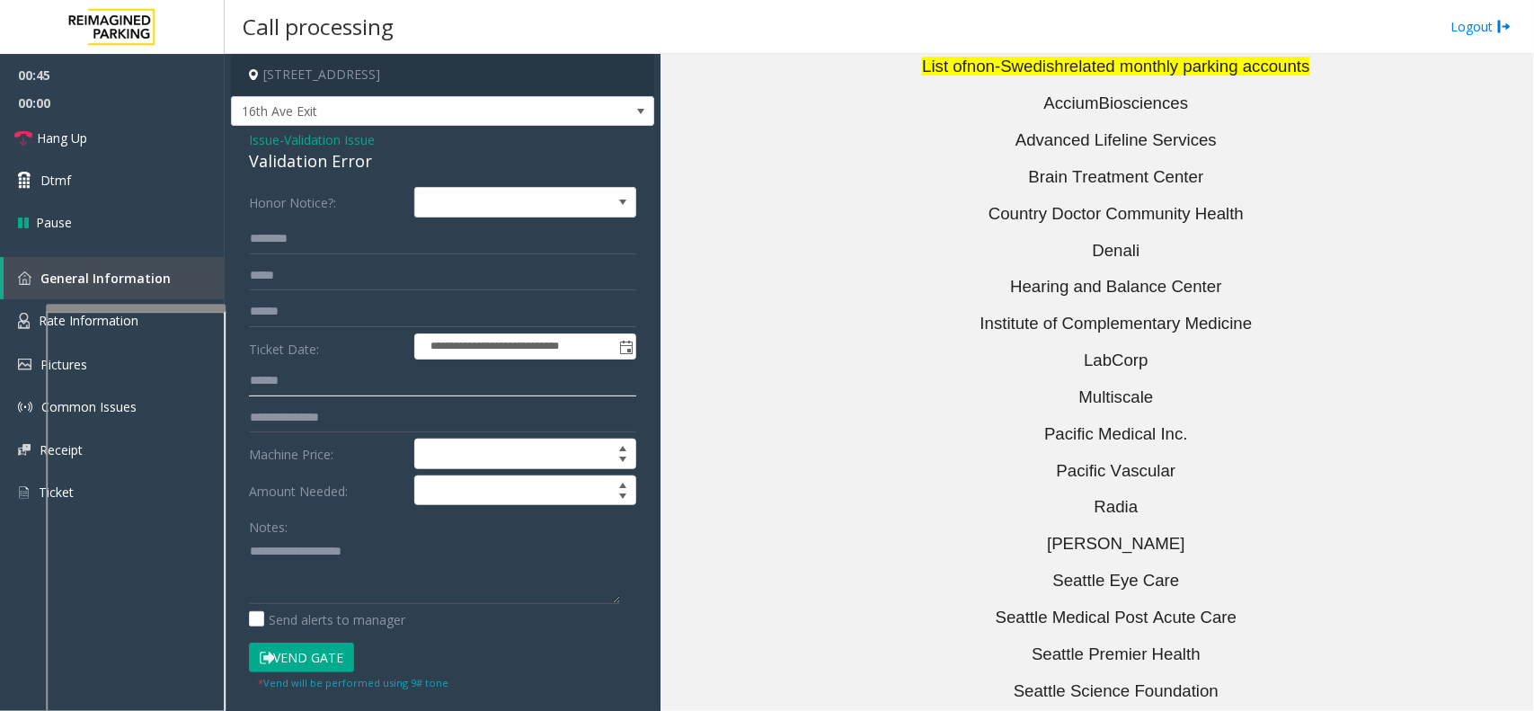
type input "******"
click at [1130, 608] on span "Seattle Medical Post Acute Care" at bounding box center [1117, 617] width 242 height 19
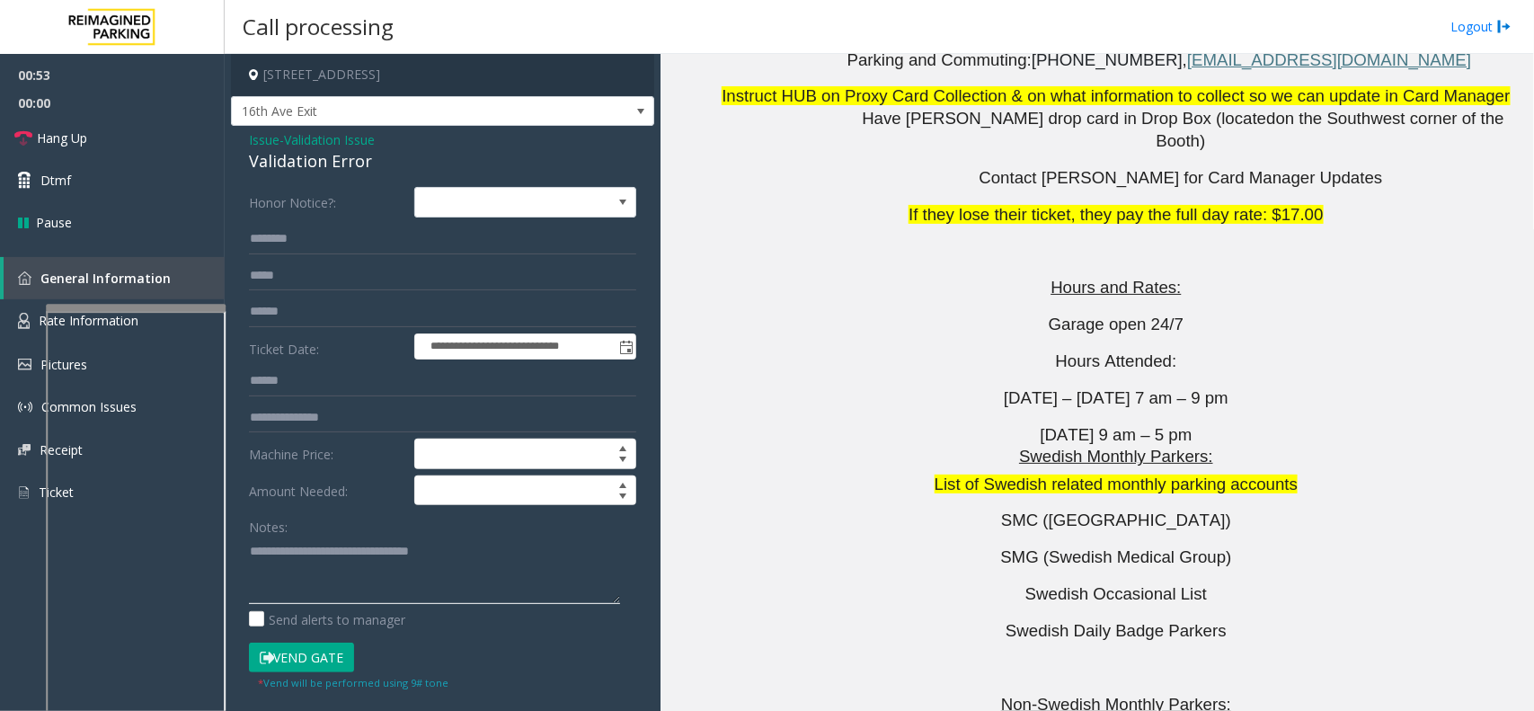
scroll to position [3708, 0]
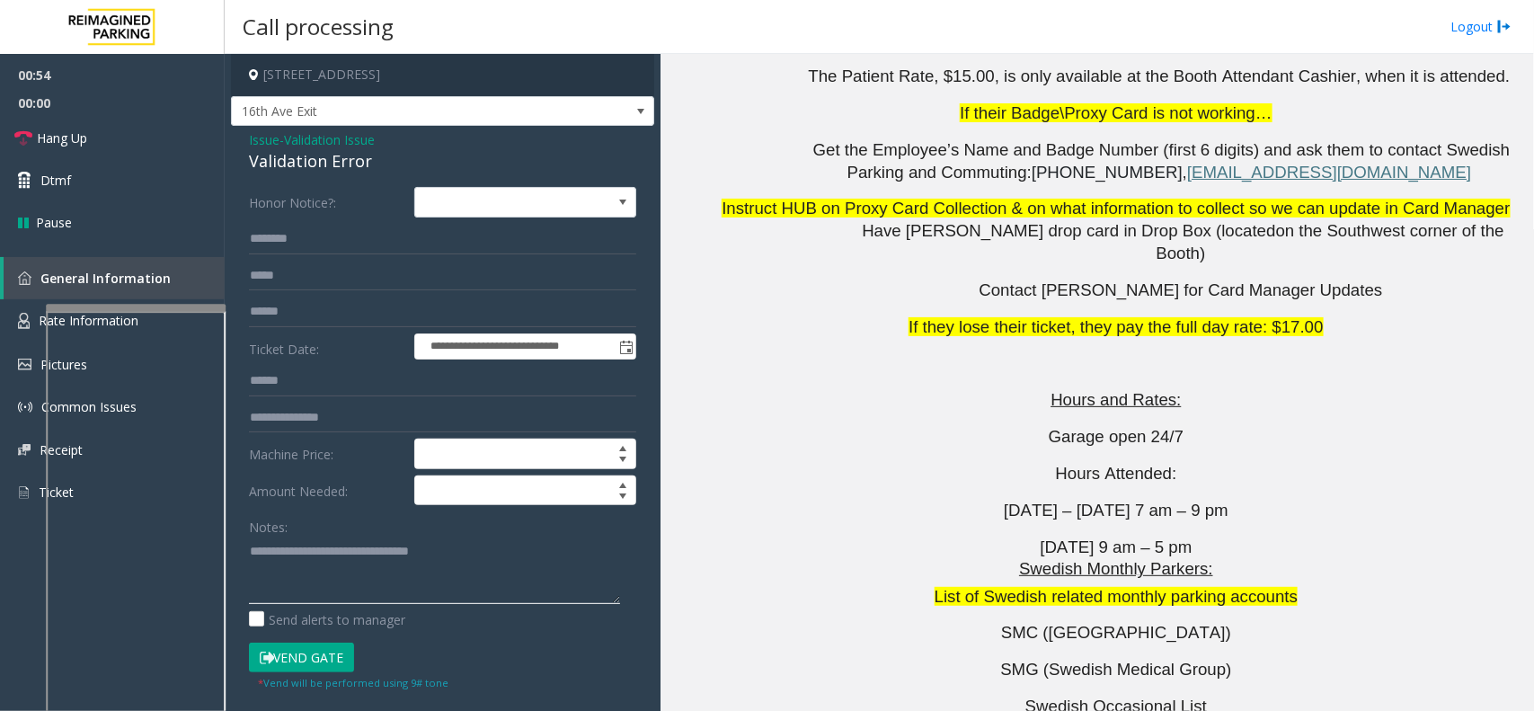
type textarea "**********"
click at [355, 227] on input "text" at bounding box center [442, 239] width 387 height 31
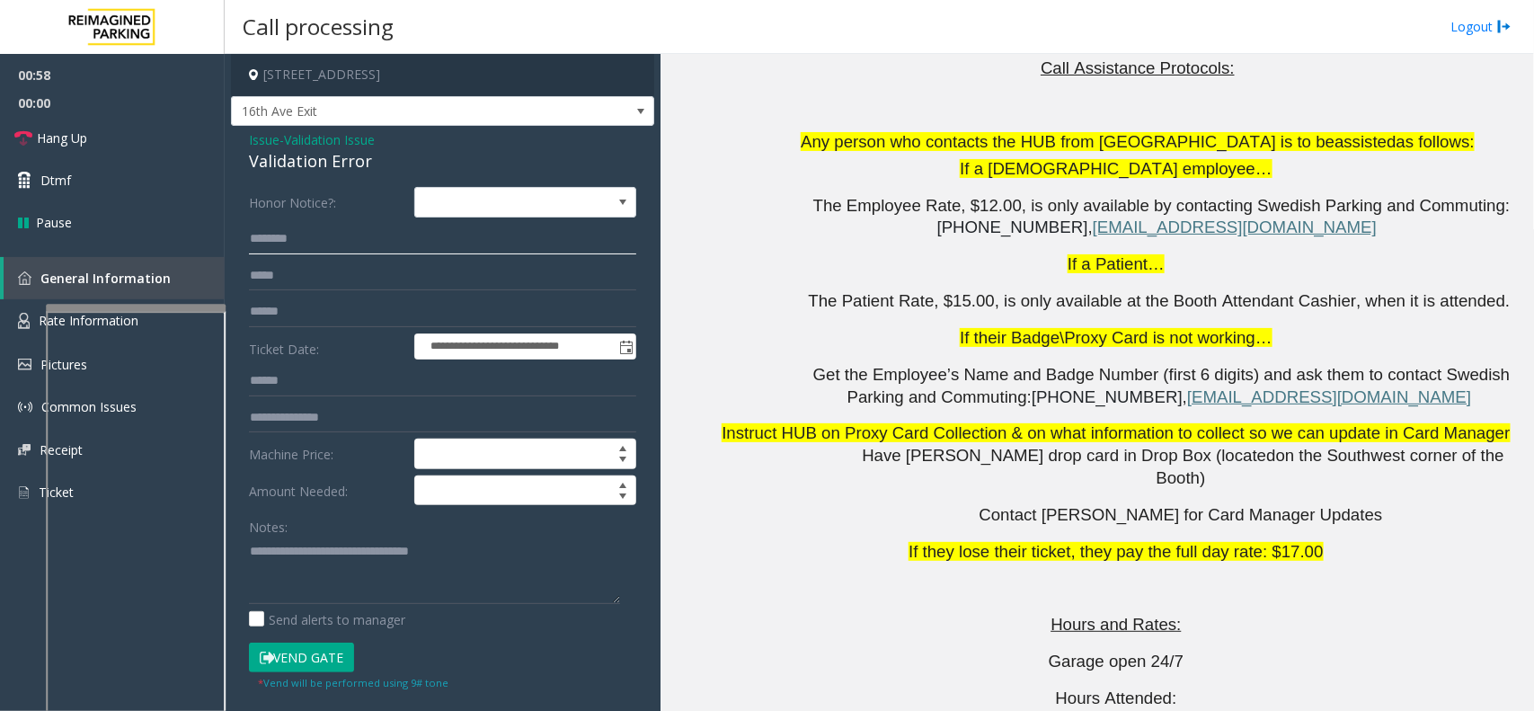
scroll to position [3596, 0]
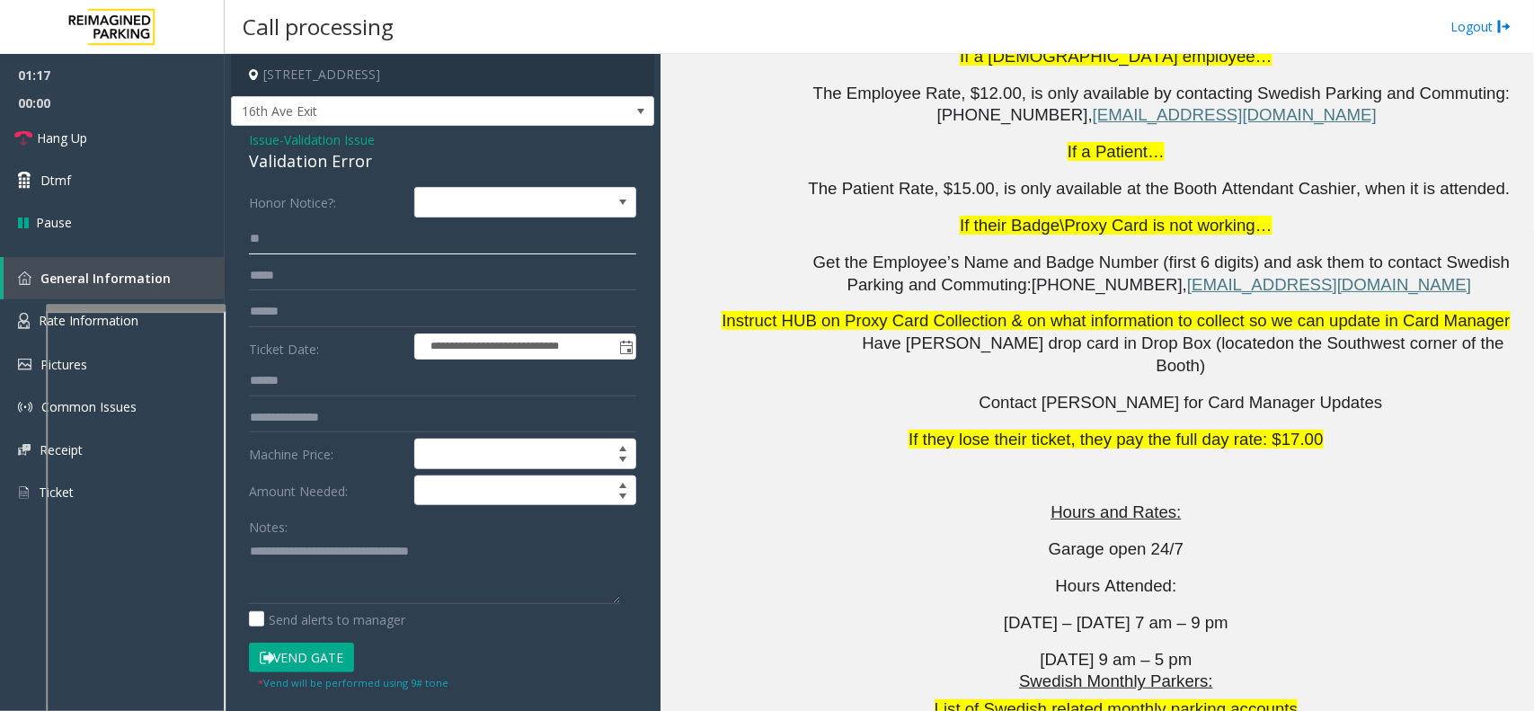
type input "**"
click at [422, 311] on input "text" at bounding box center [442, 312] width 387 height 31
click at [394, 573] on textarea at bounding box center [434, 570] width 371 height 67
click at [310, 175] on div "**********" at bounding box center [442, 648] width 423 height 1045
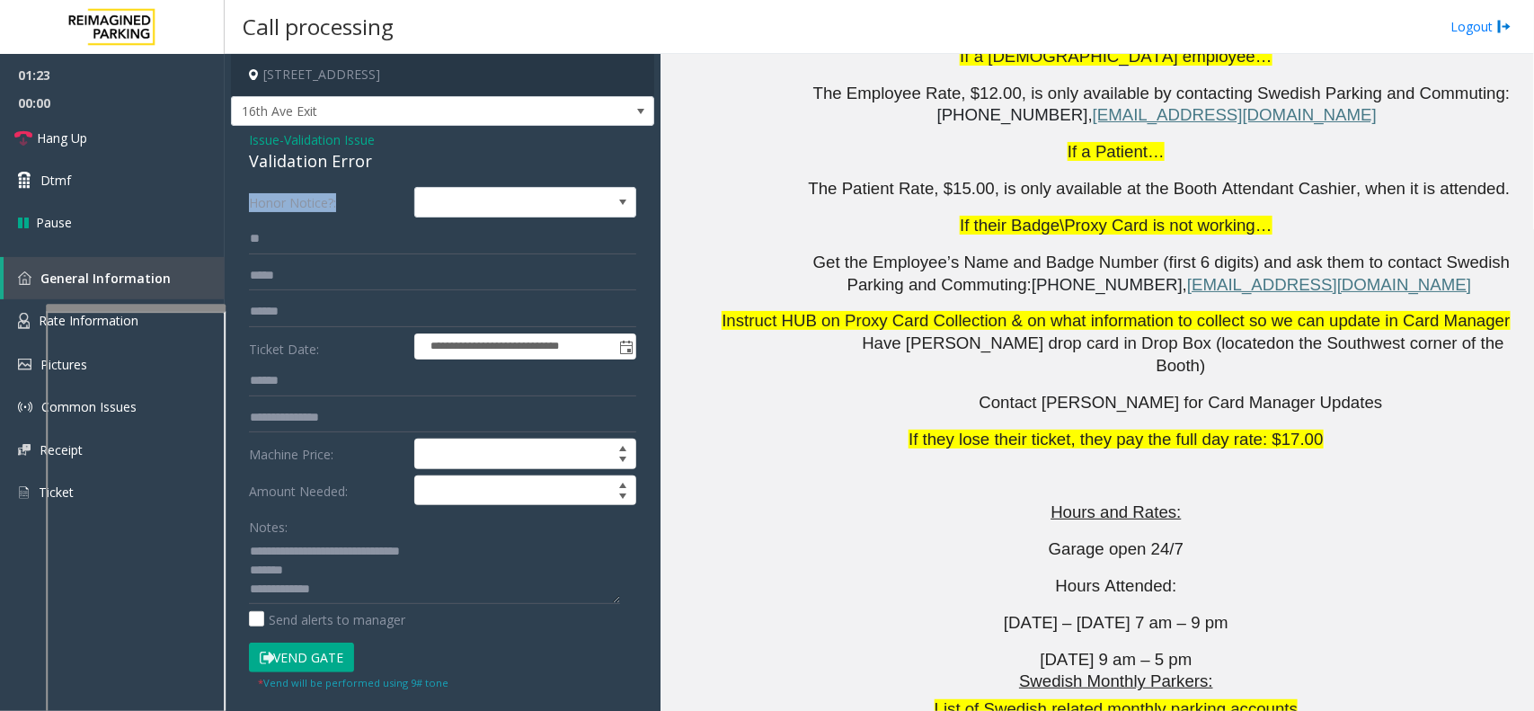
click at [310, 175] on div "**********" at bounding box center [442, 648] width 423 height 1045
click at [320, 164] on div "Validation Error" at bounding box center [442, 161] width 387 height 24
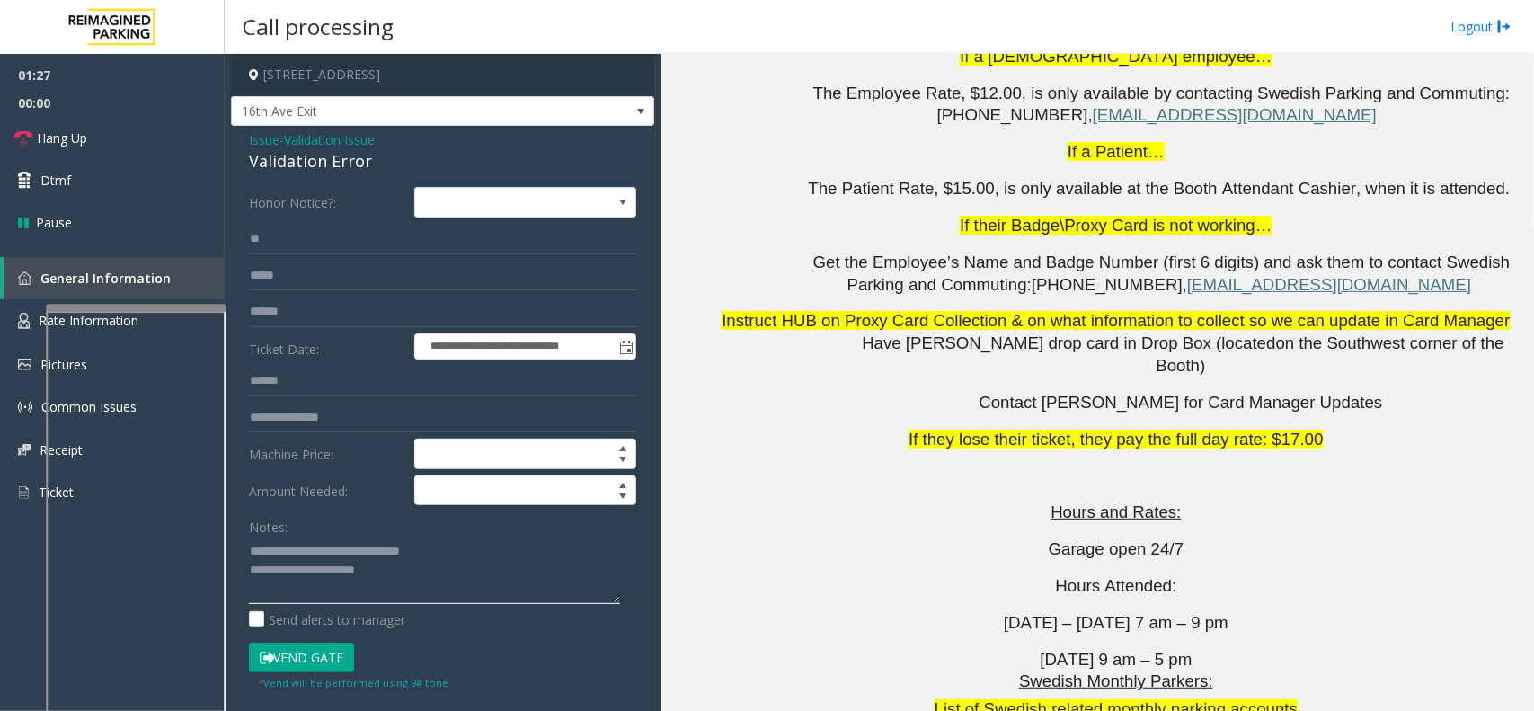
click at [398, 590] on textarea at bounding box center [434, 570] width 371 height 67
click at [412, 553] on textarea at bounding box center [434, 570] width 371 height 67
click at [412, 560] on textarea at bounding box center [434, 570] width 371 height 67
click at [406, 577] on textarea at bounding box center [434, 570] width 371 height 67
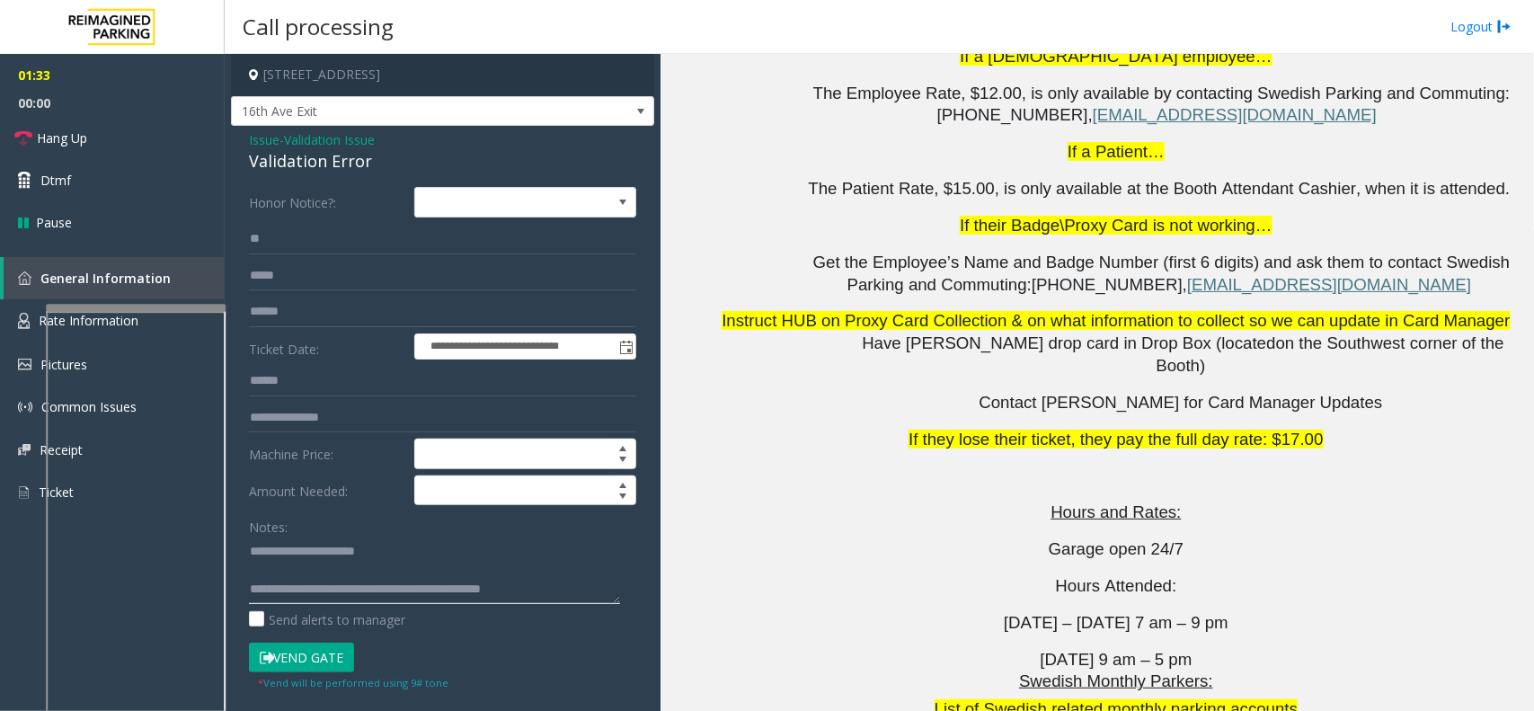
type textarea "**********"
click at [333, 295] on form "**********" at bounding box center [442, 439] width 387 height 504
click at [334, 307] on input "text" at bounding box center [442, 312] width 387 height 31
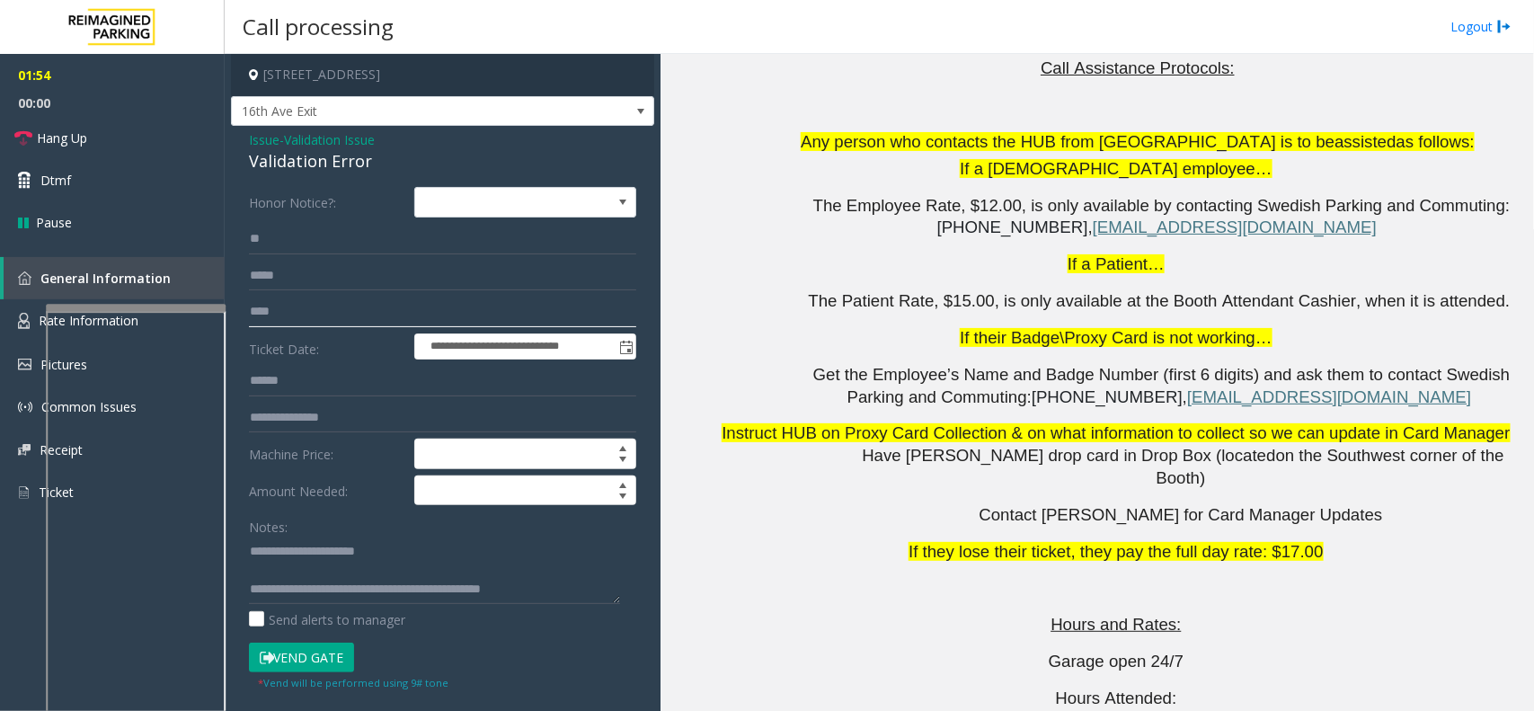
scroll to position [0, 0]
type input "****"
click at [249, 546] on textarea at bounding box center [434, 570] width 371 height 67
type textarea "**********"
click at [299, 319] on input "****" at bounding box center [442, 312] width 387 height 31
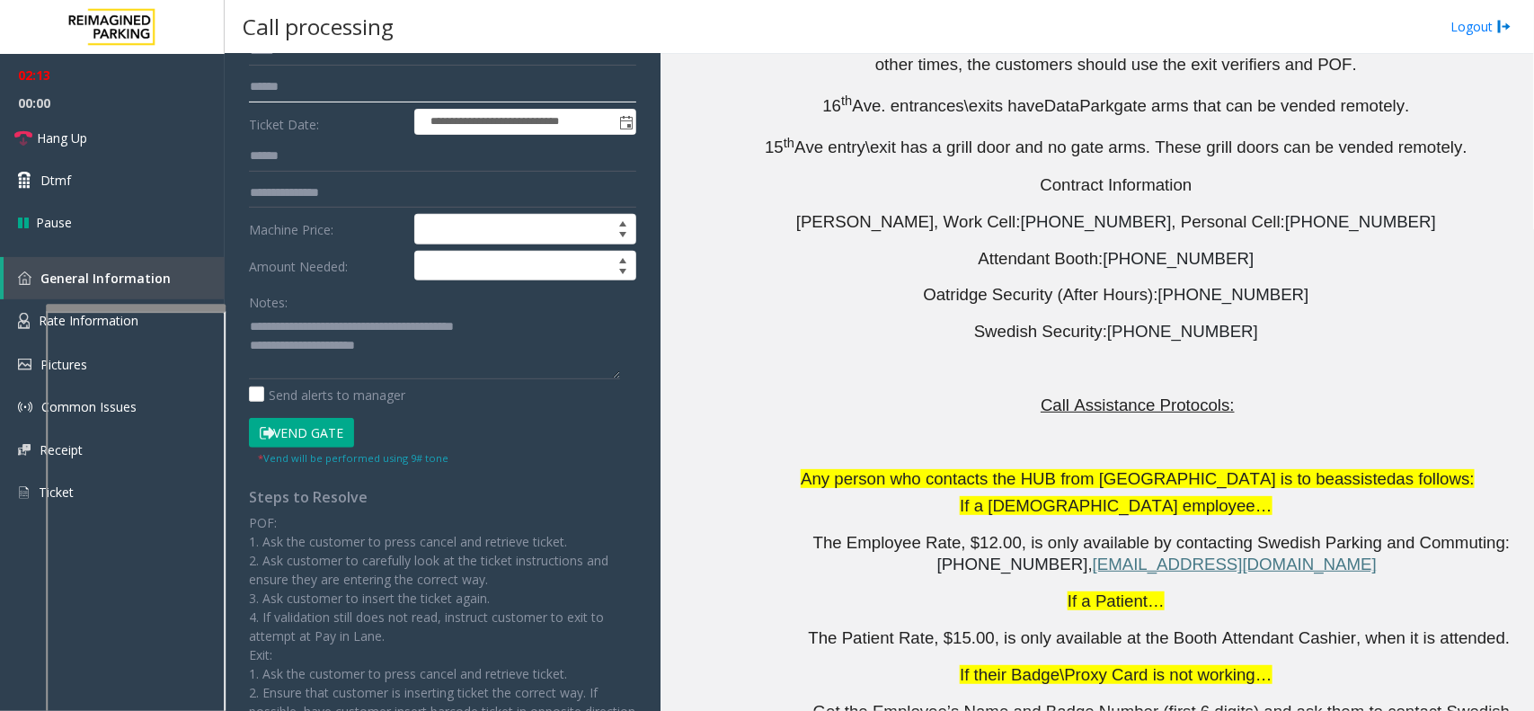
type input "******"
click at [375, 364] on textarea at bounding box center [434, 345] width 371 height 67
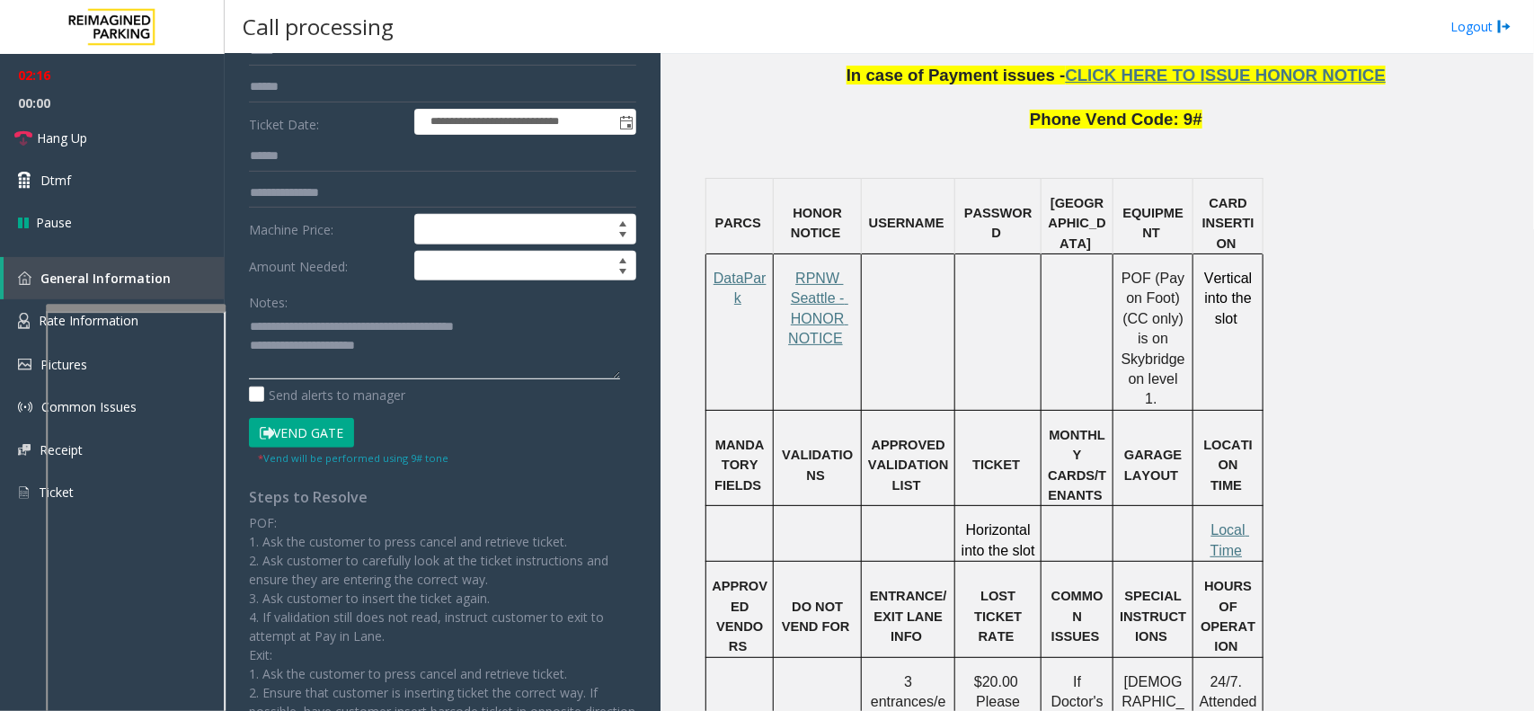
scroll to position [1236, 0]
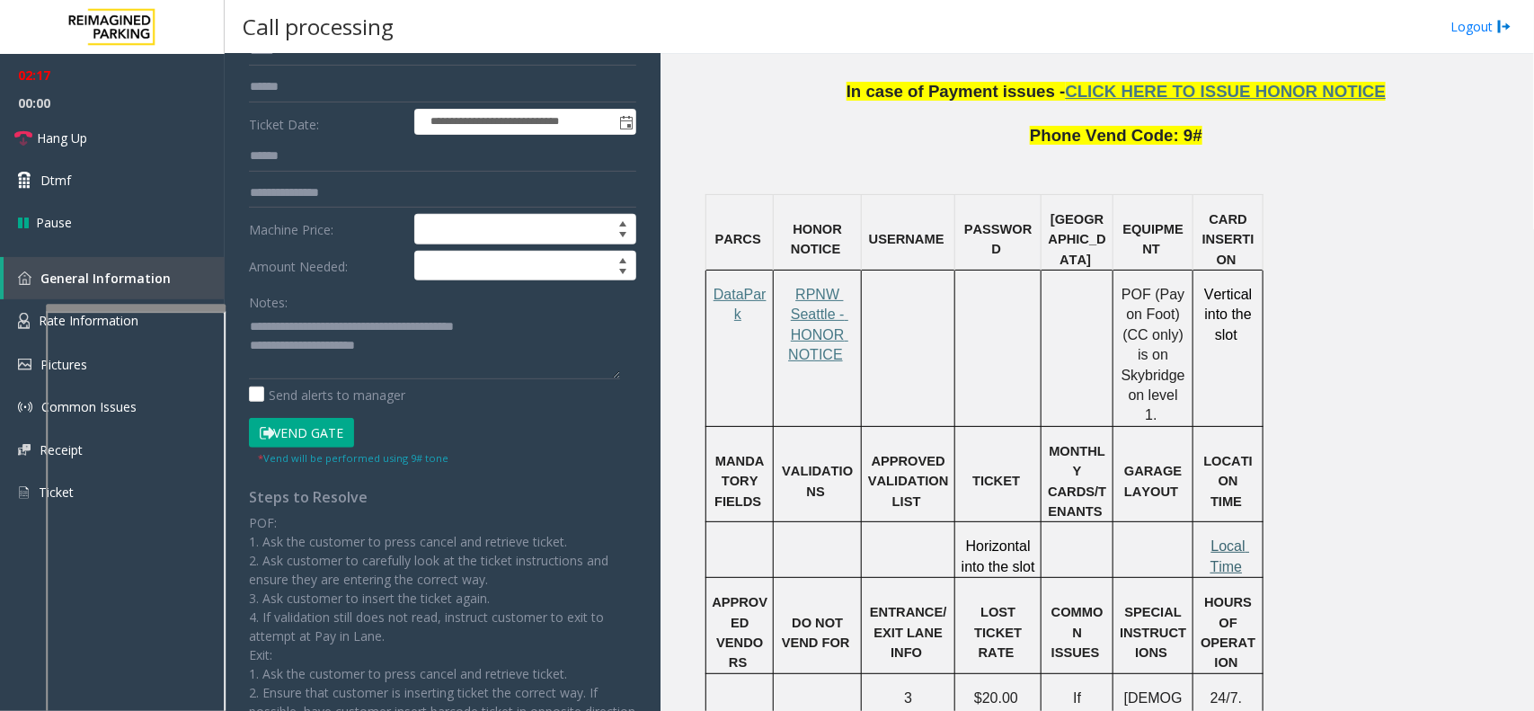
click at [1236, 538] on span "Local Time" at bounding box center [1231, 555] width 40 height 35
click at [388, 373] on textarea at bounding box center [434, 345] width 371 height 67
type textarea "**********"
click at [313, 432] on button "Vend Gate" at bounding box center [301, 433] width 105 height 31
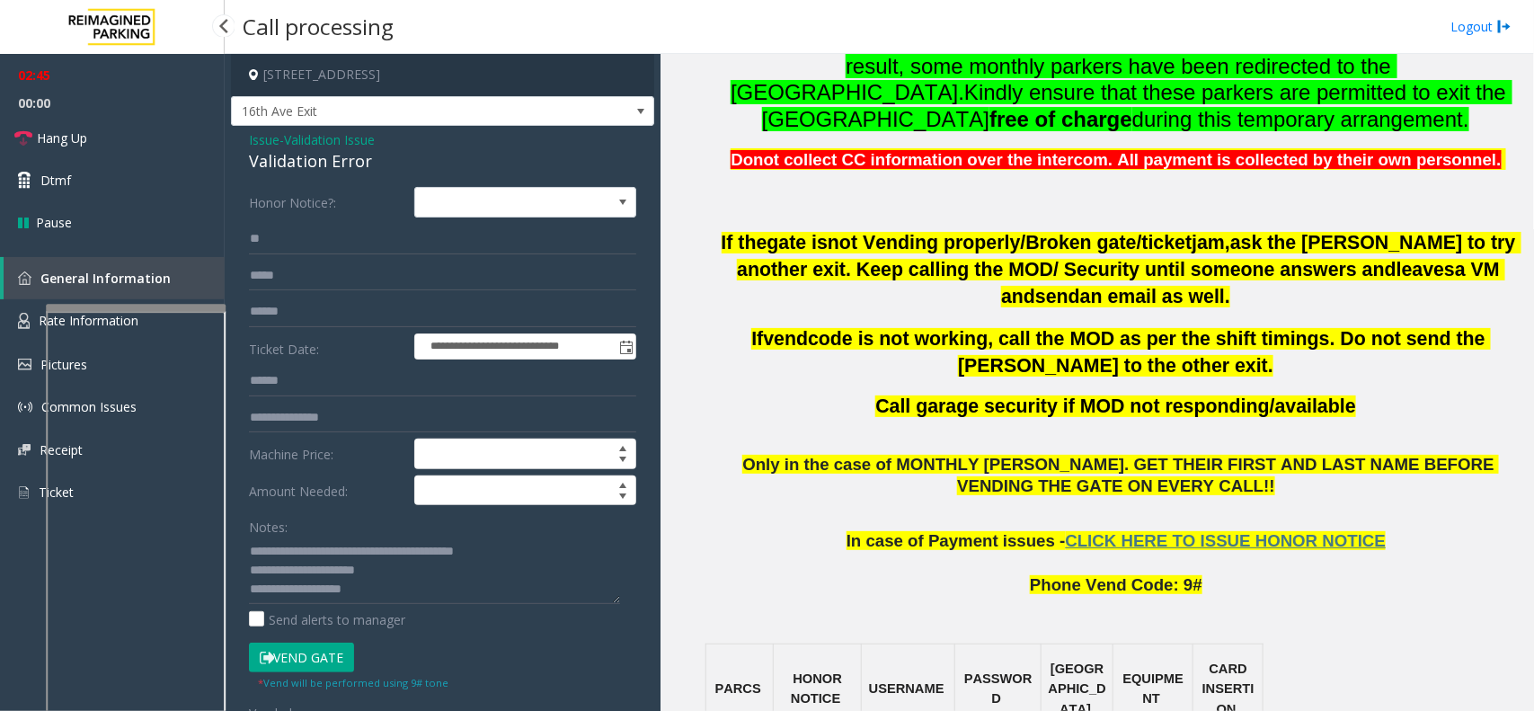
click at [86, 114] on span "00:00" at bounding box center [112, 103] width 225 height 28
click at [83, 133] on span "Hang Up" at bounding box center [62, 138] width 50 height 19
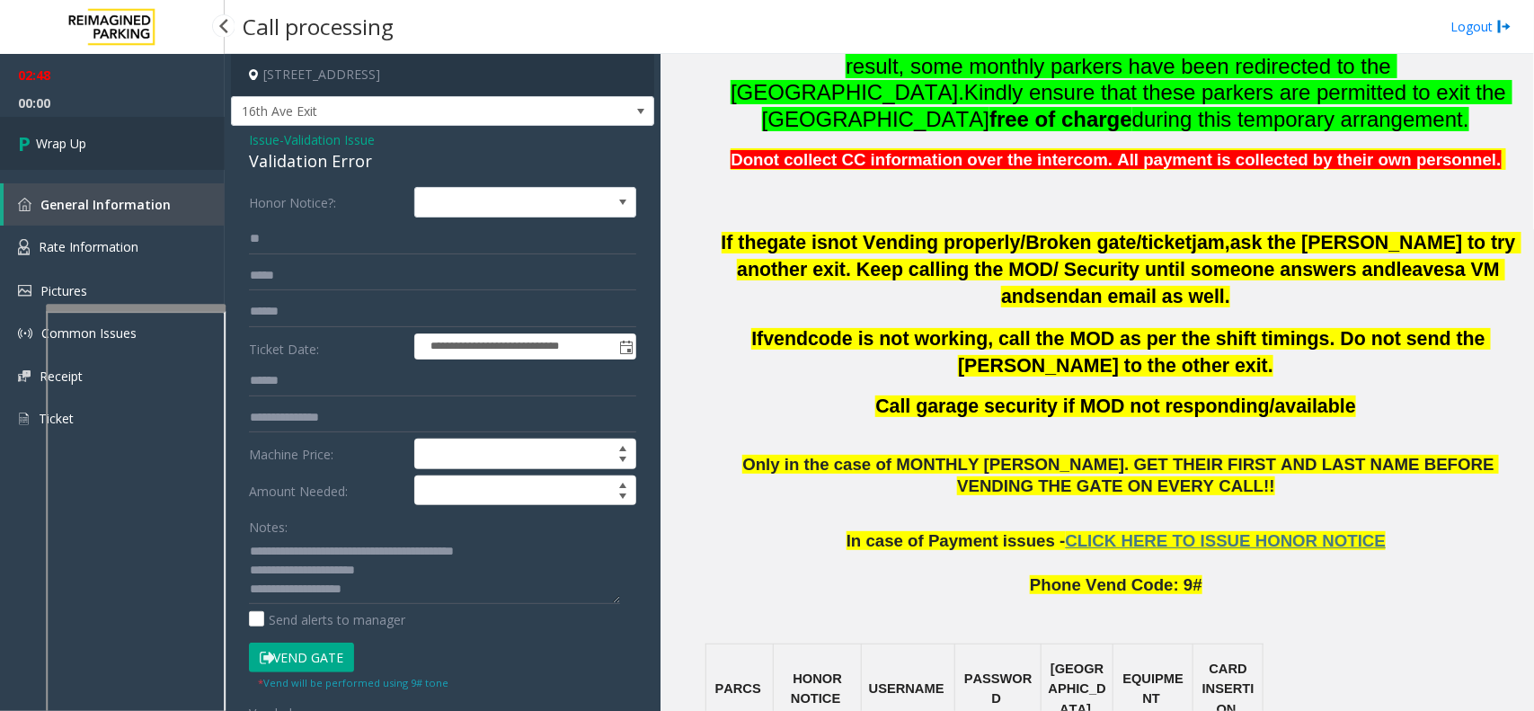
click at [83, 134] on span "Wrap Up" at bounding box center [61, 143] width 50 height 19
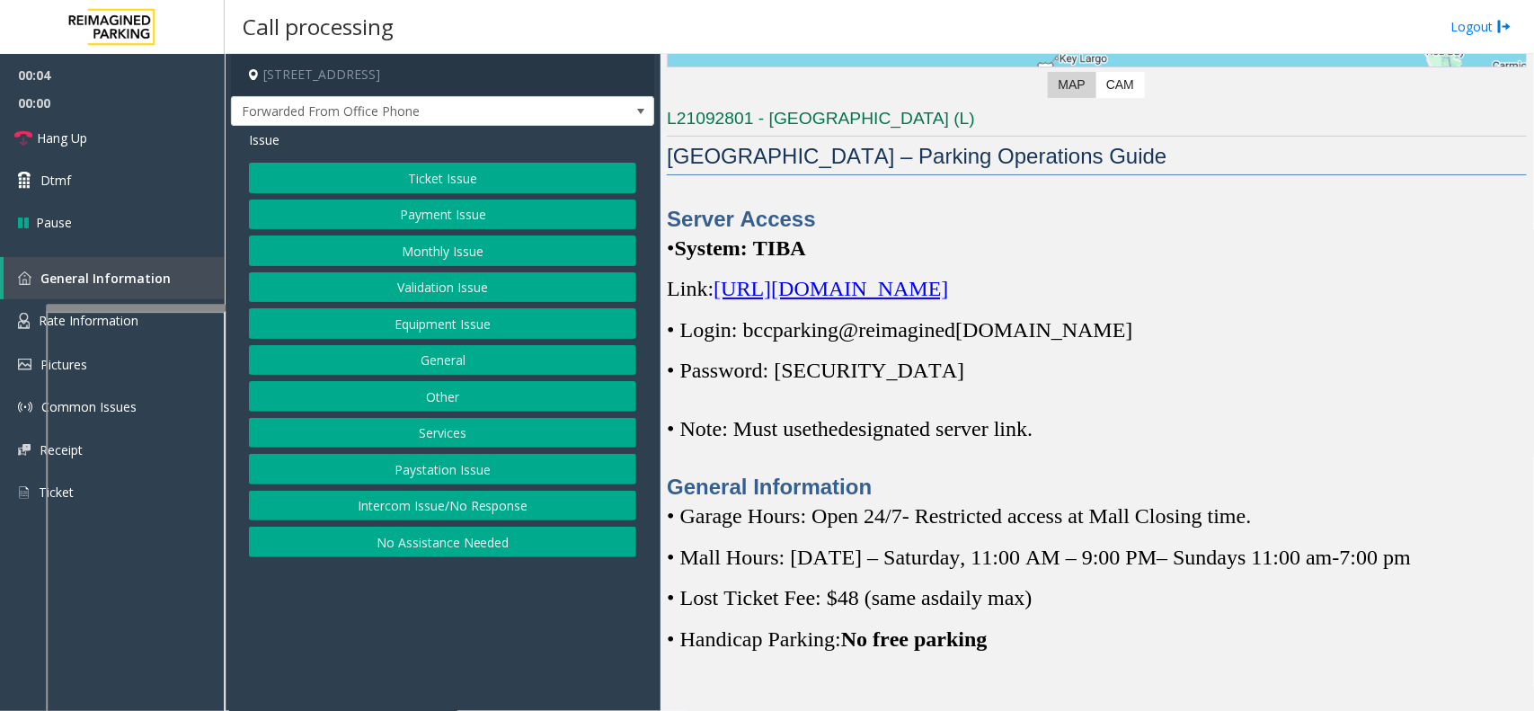
scroll to position [449, 0]
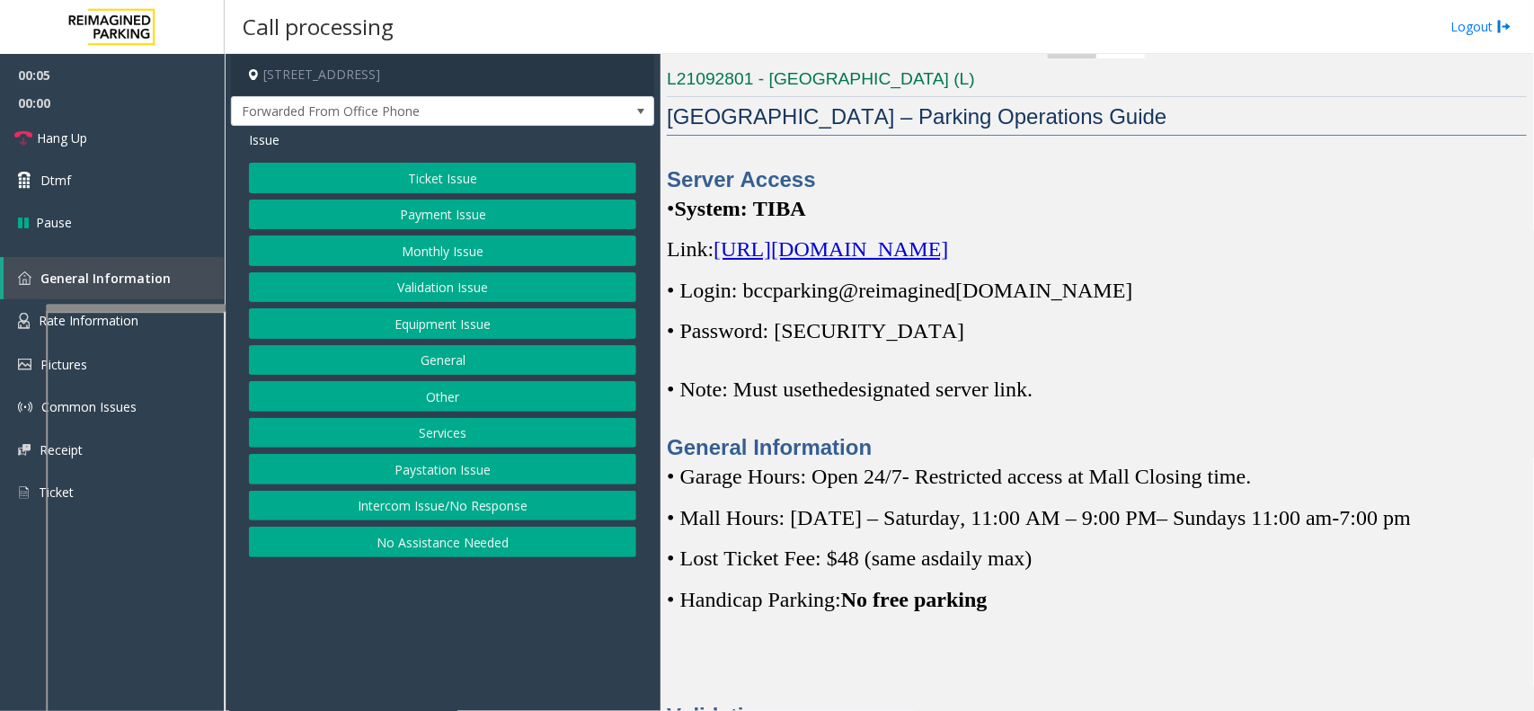
click at [842, 253] on span "https://spark-cloud.tibaparking.net/reimaginedparking/account/login" at bounding box center [831, 248] width 235 height 23
drag, startPoint x: 746, startPoint y: 293, endPoint x: 1071, endPoint y: 280, distance: 325.7
click at [1071, 280] on span "• Login: bccparking@re imagined parking.com" at bounding box center [900, 290] width 466 height 23
click at [787, 333] on span "• Password: Parking1!" at bounding box center [816, 330] width 298 height 23
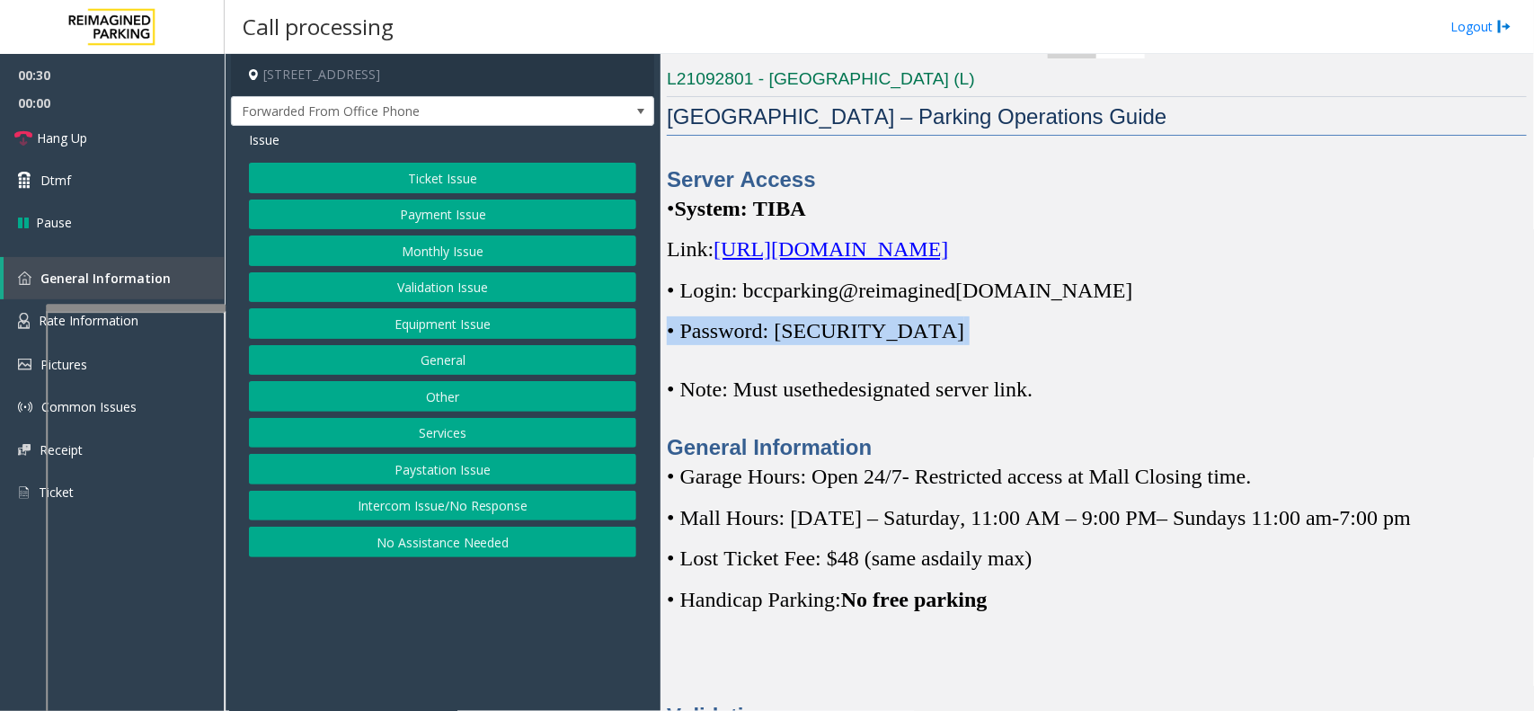
click at [787, 333] on span "• Password: Parking1!" at bounding box center [816, 330] width 298 height 23
click at [825, 333] on span "• Password: Parking1!" at bounding box center [816, 330] width 298 height 23
drag, startPoint x: 783, startPoint y: 333, endPoint x: 884, endPoint y: 333, distance: 100.7
click at [884, 333] on p "• Password: Parking1!" at bounding box center [1097, 330] width 860 height 29
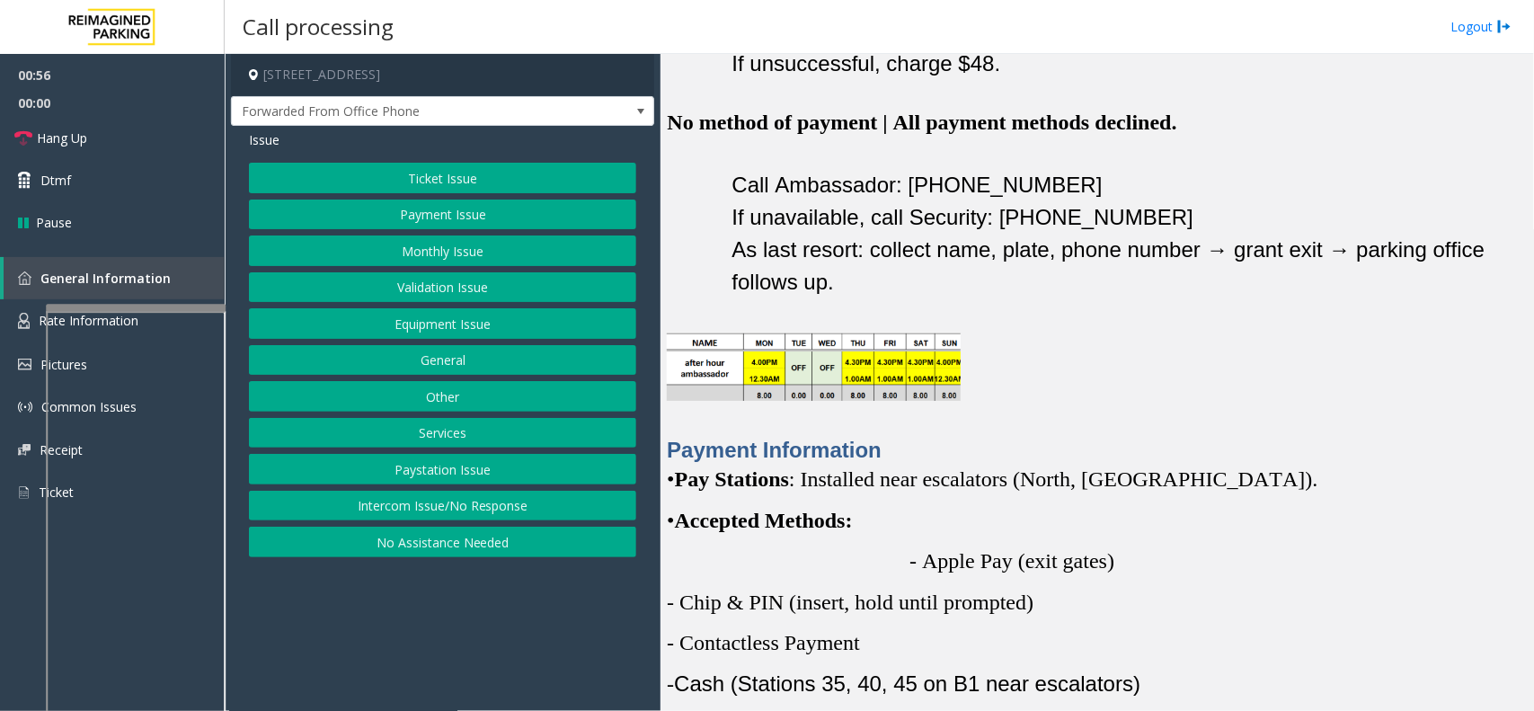
scroll to position [2135, 0]
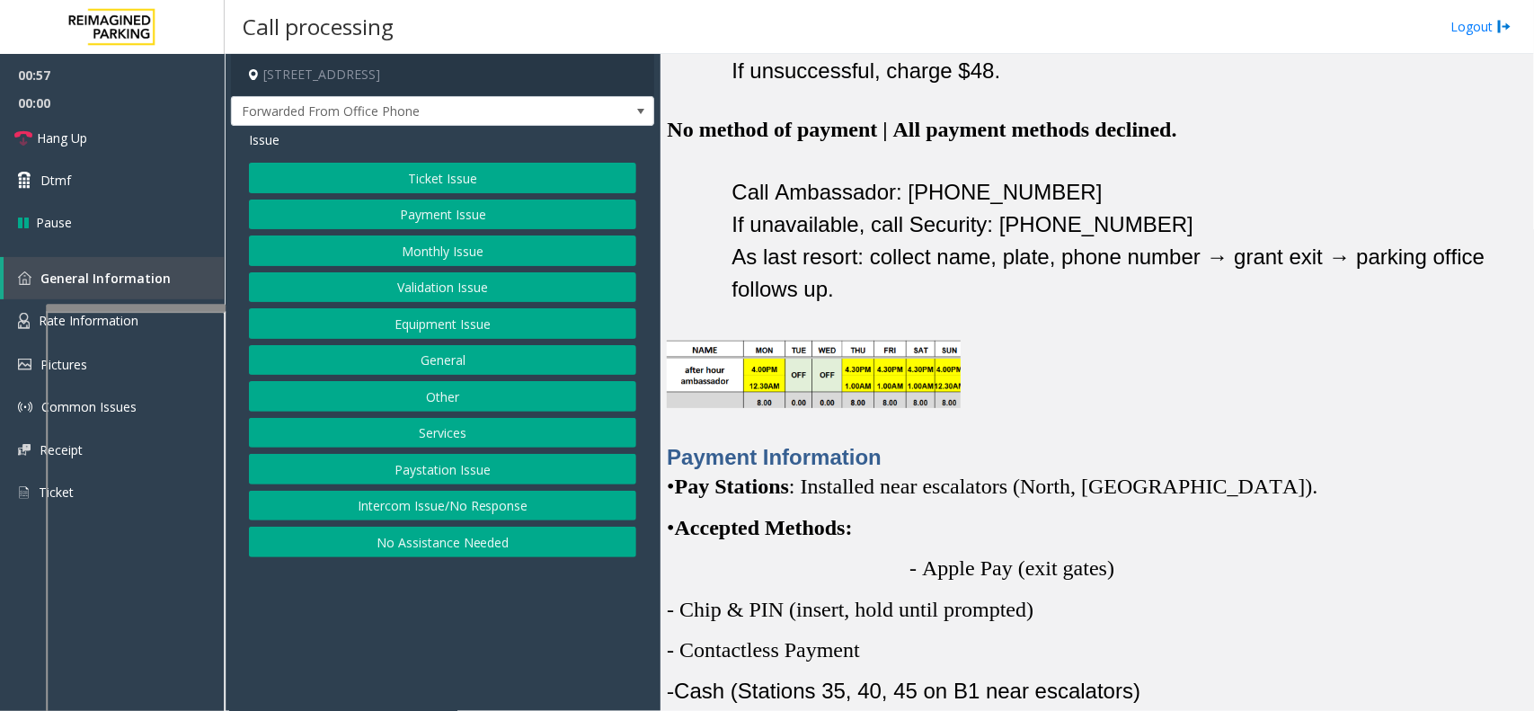
click at [430, 275] on button "Validation Issue" at bounding box center [442, 287] width 387 height 31
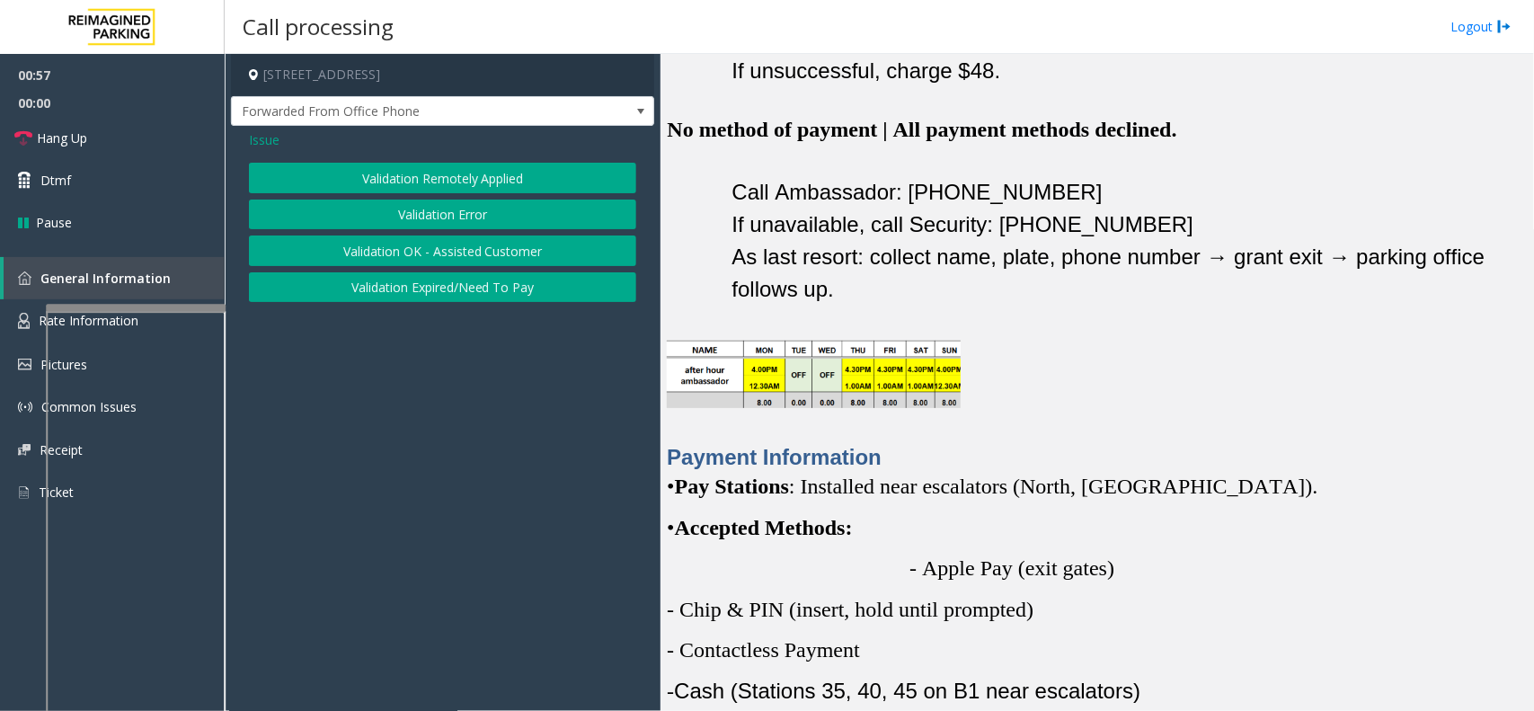
click at [451, 212] on button "Validation Error" at bounding box center [442, 215] width 387 height 31
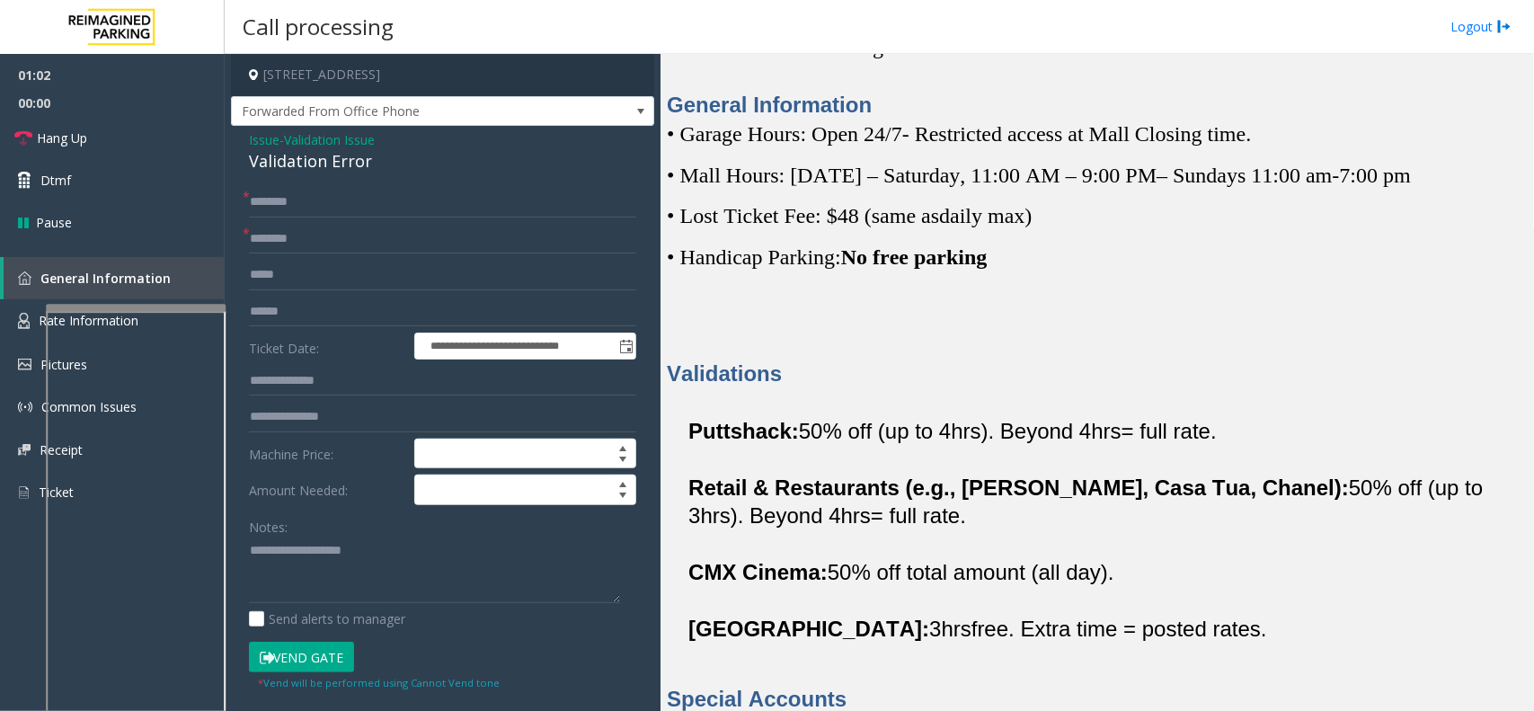
scroll to position [787, 0]
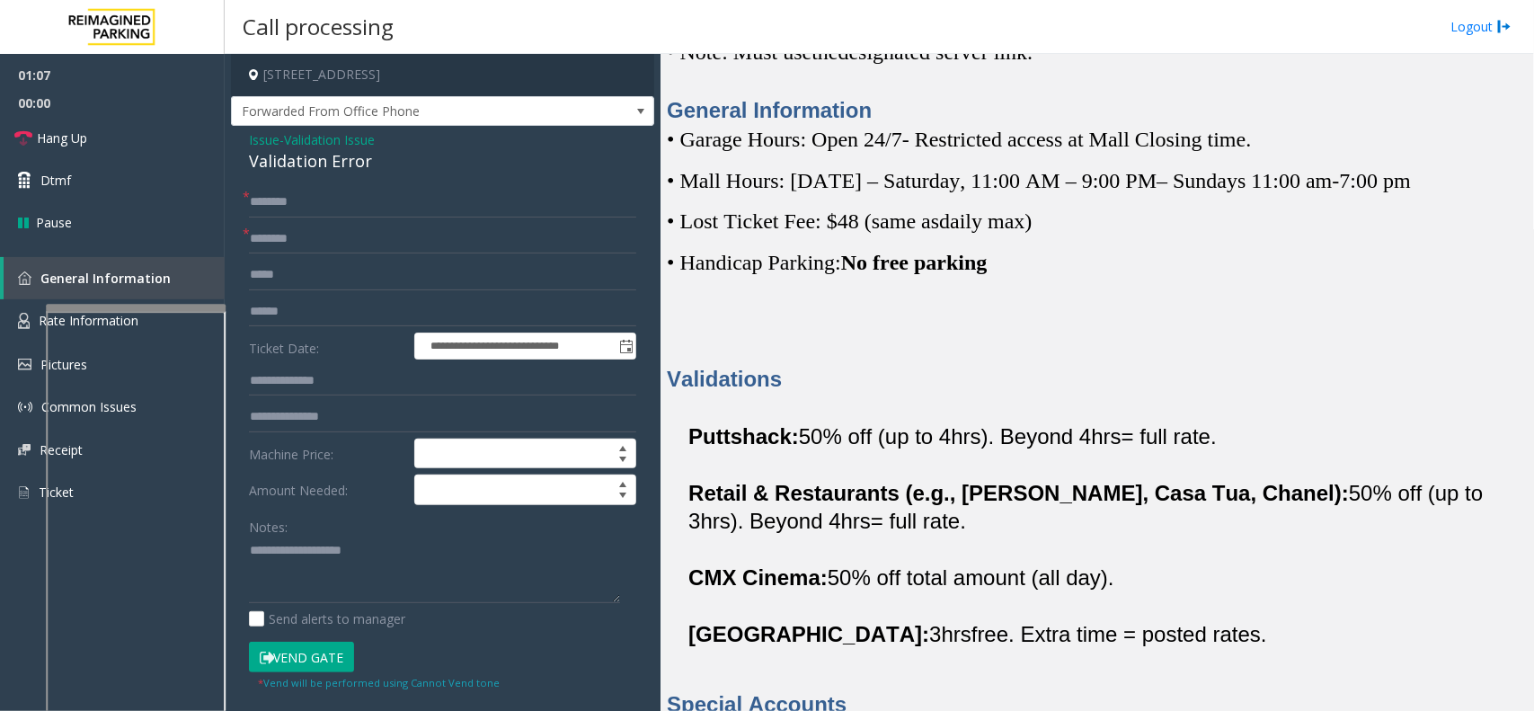
click at [344, 257] on form "**********" at bounding box center [442, 439] width 387 height 504
click at [342, 252] on input "text" at bounding box center [442, 239] width 387 height 31
type input "*******"
click at [326, 217] on input "text" at bounding box center [442, 202] width 387 height 31
type textarea "**********"
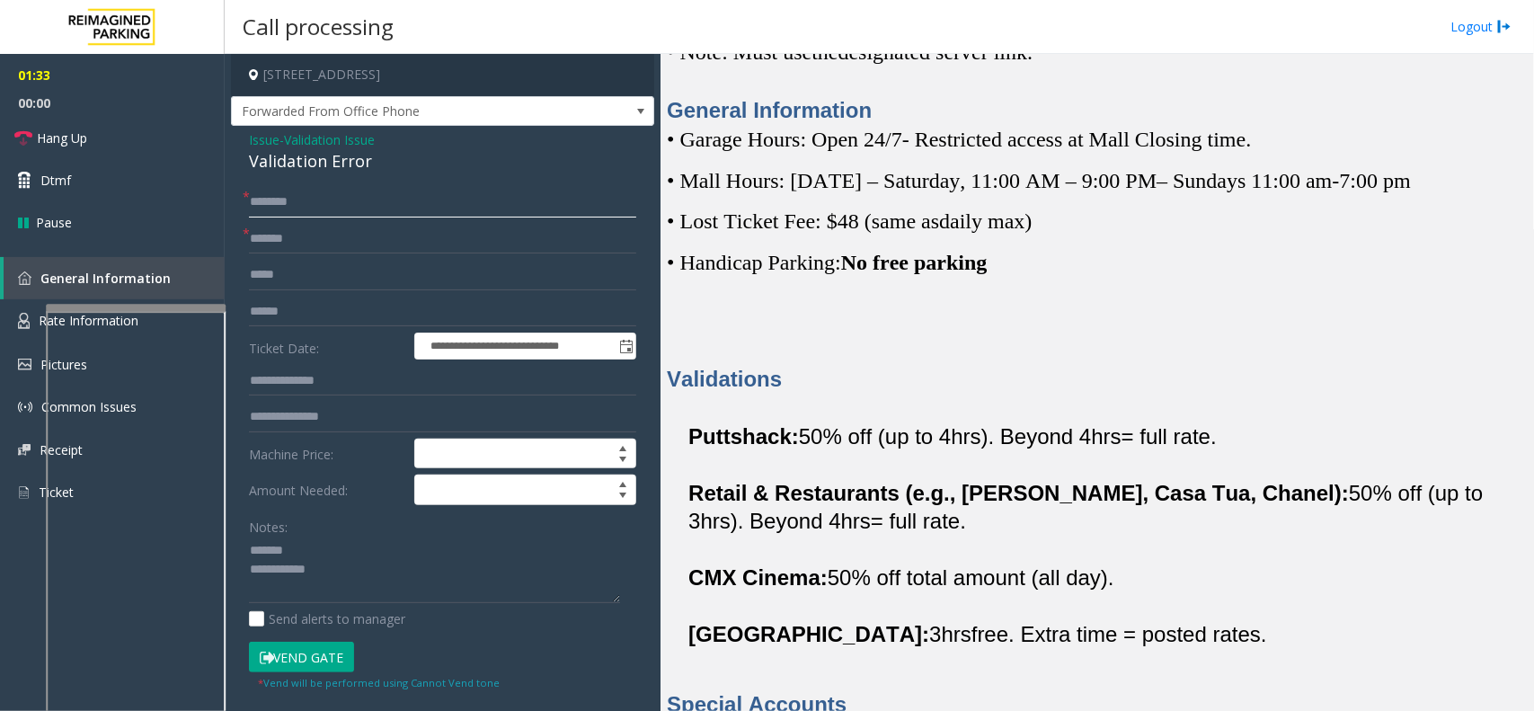
click at [311, 200] on input "text" at bounding box center [442, 202] width 387 height 31
type input "***"
click at [333, 313] on input "text" at bounding box center [442, 312] width 387 height 31
type input "*********"
click at [351, 553] on textarea at bounding box center [434, 570] width 371 height 67
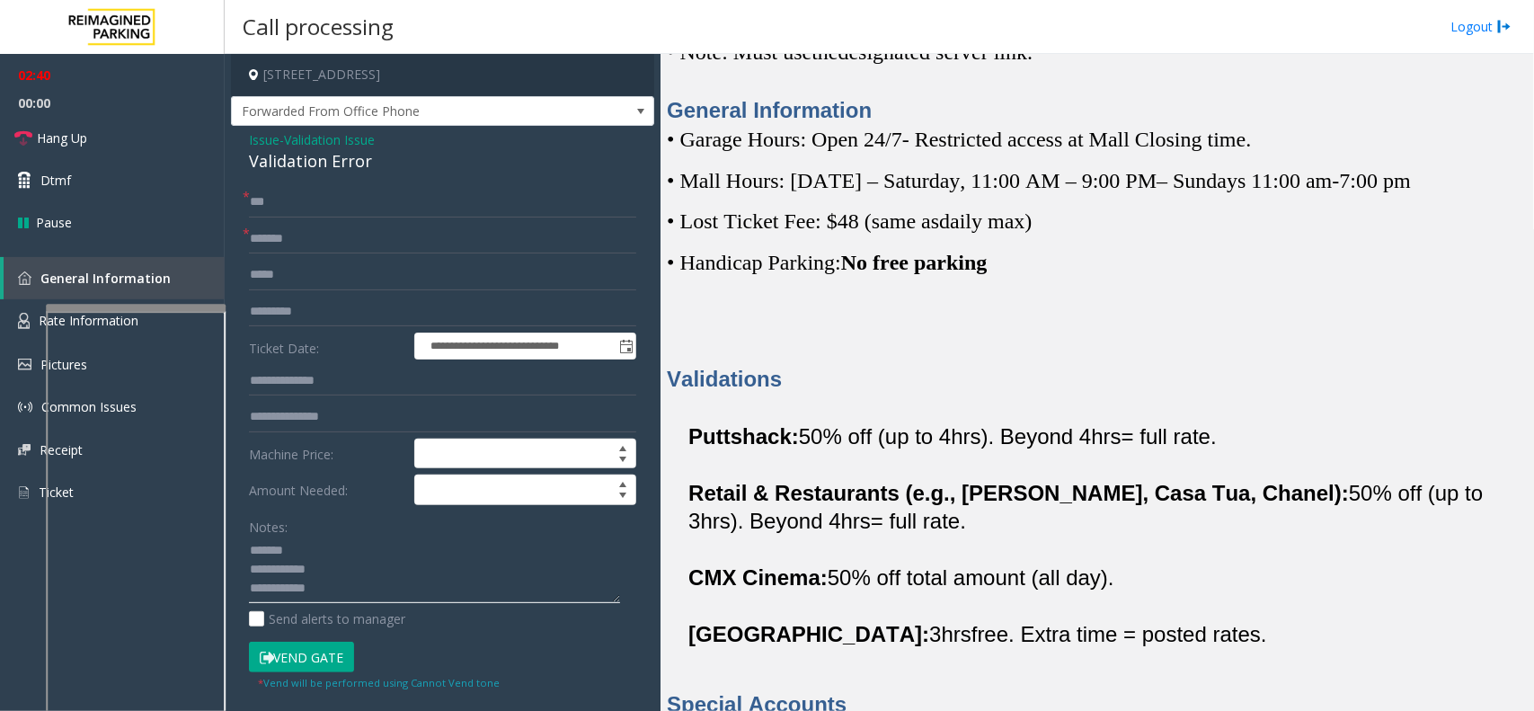
type textarea "**********"
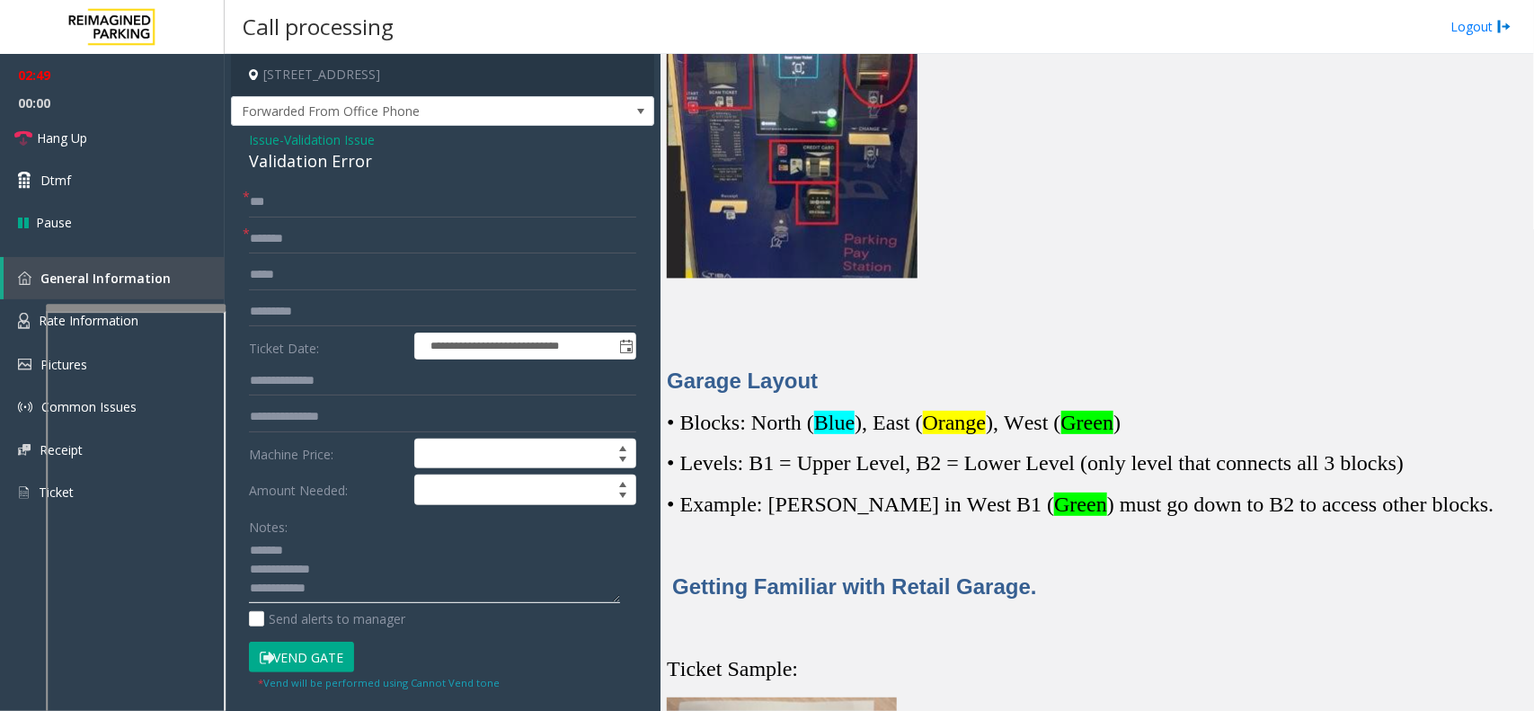
scroll to position [3034, 0]
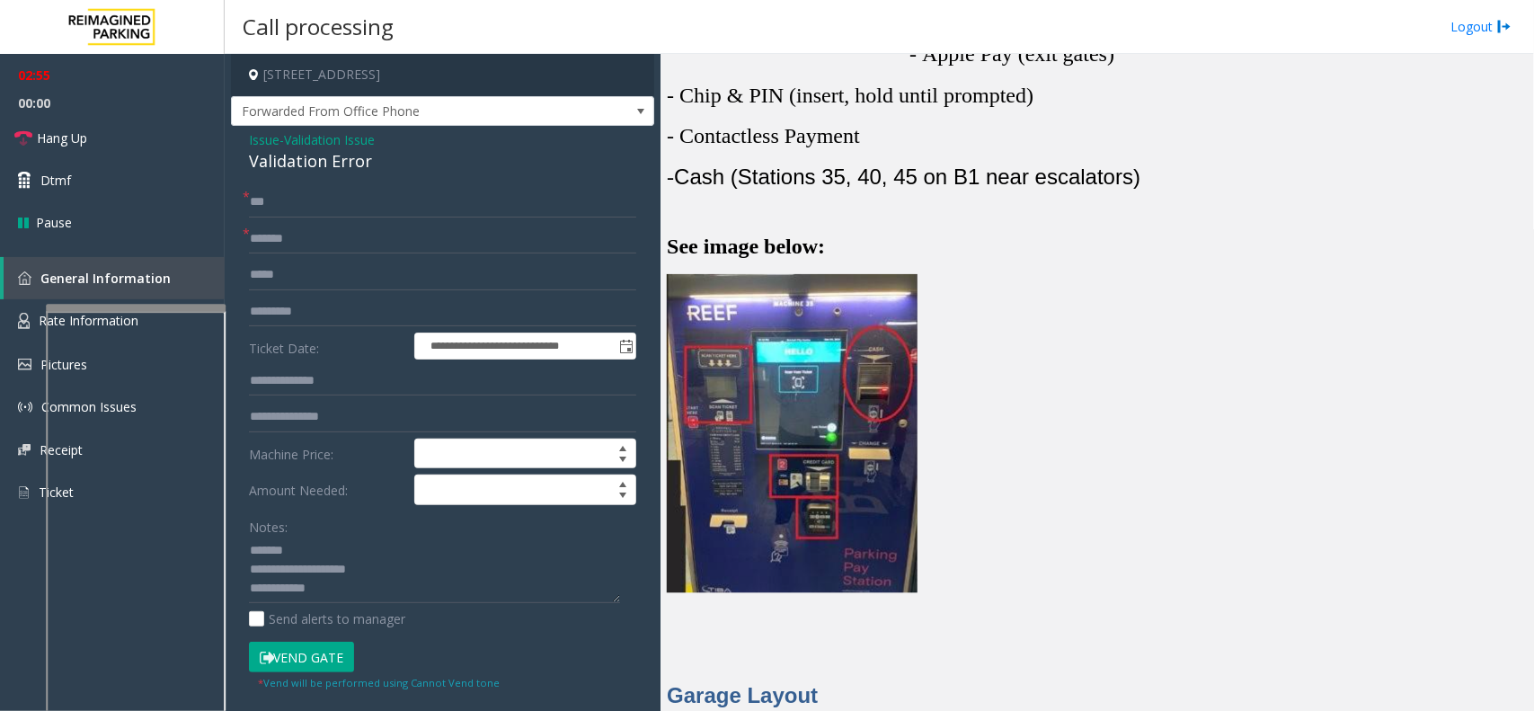
scroll to position [2584, 0]
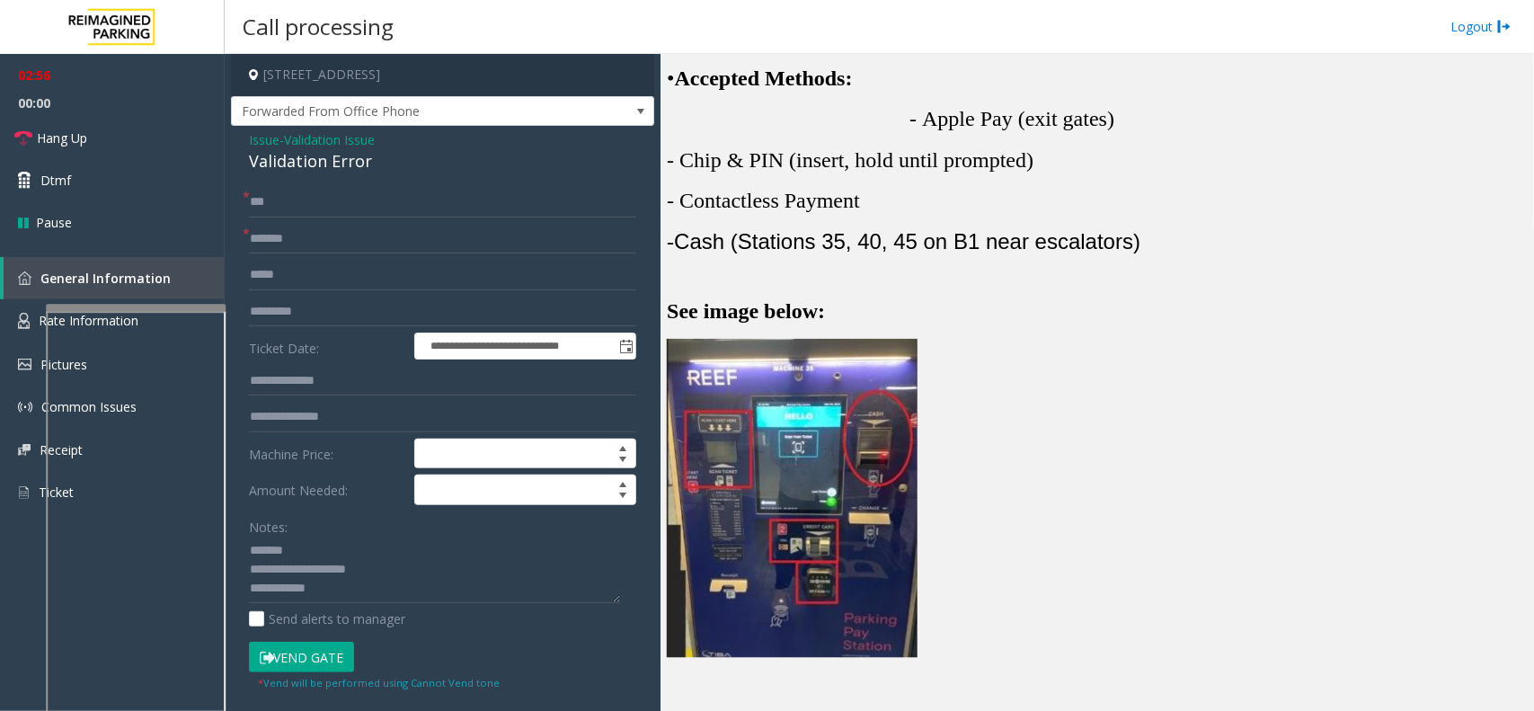
click at [279, 155] on div "Validation Error" at bounding box center [442, 161] width 387 height 24
click at [432, 594] on textarea at bounding box center [434, 570] width 371 height 67
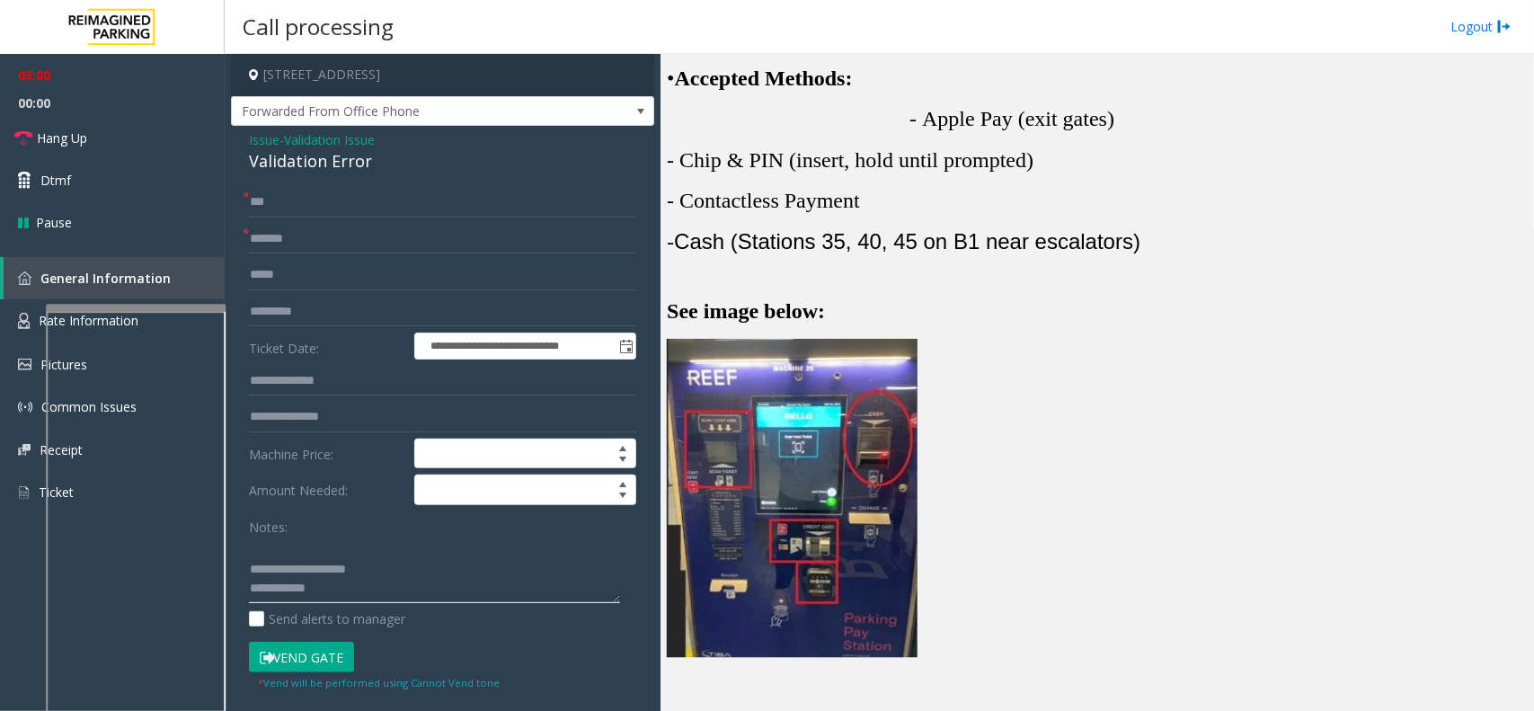
click at [432, 569] on textarea at bounding box center [434, 570] width 371 height 67
click at [432, 587] on textarea at bounding box center [434, 570] width 371 height 67
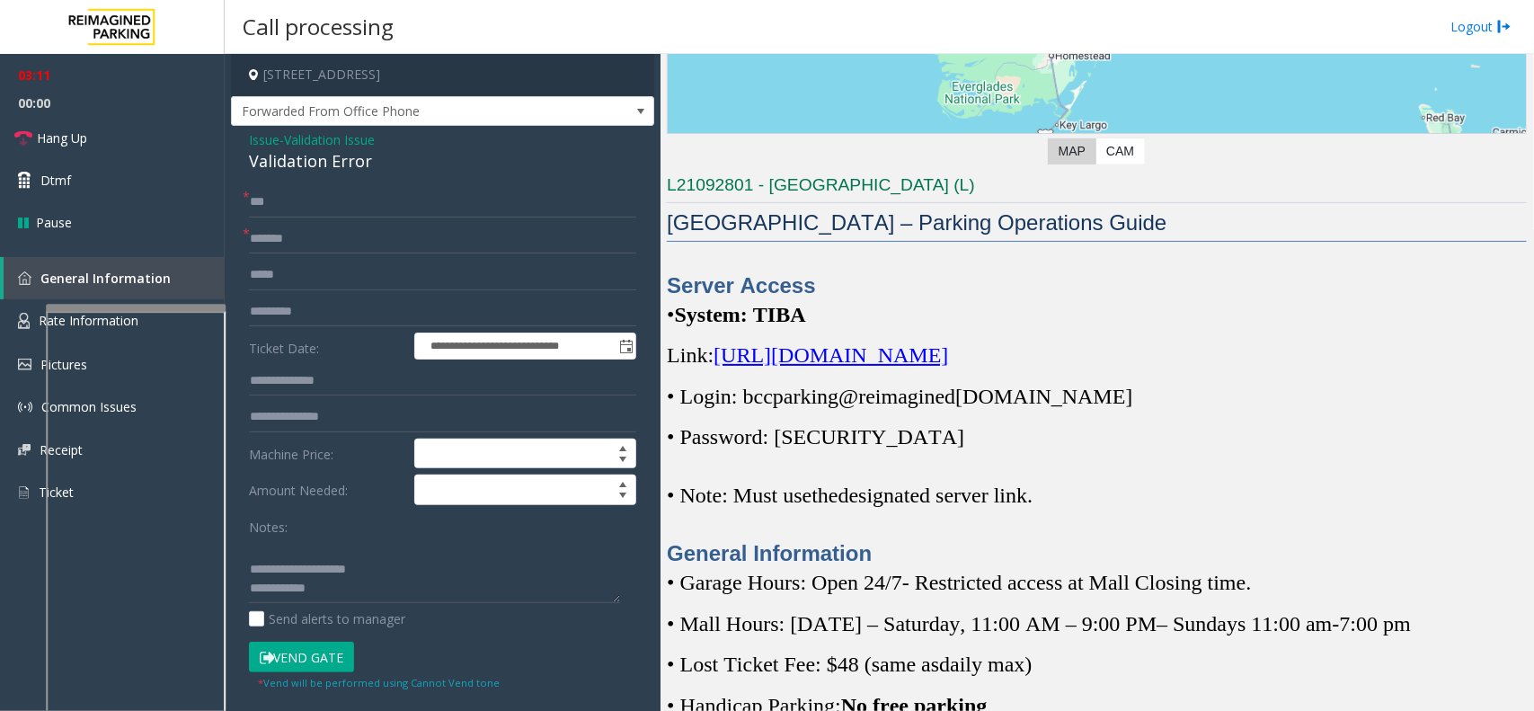
scroll to position [337, 0]
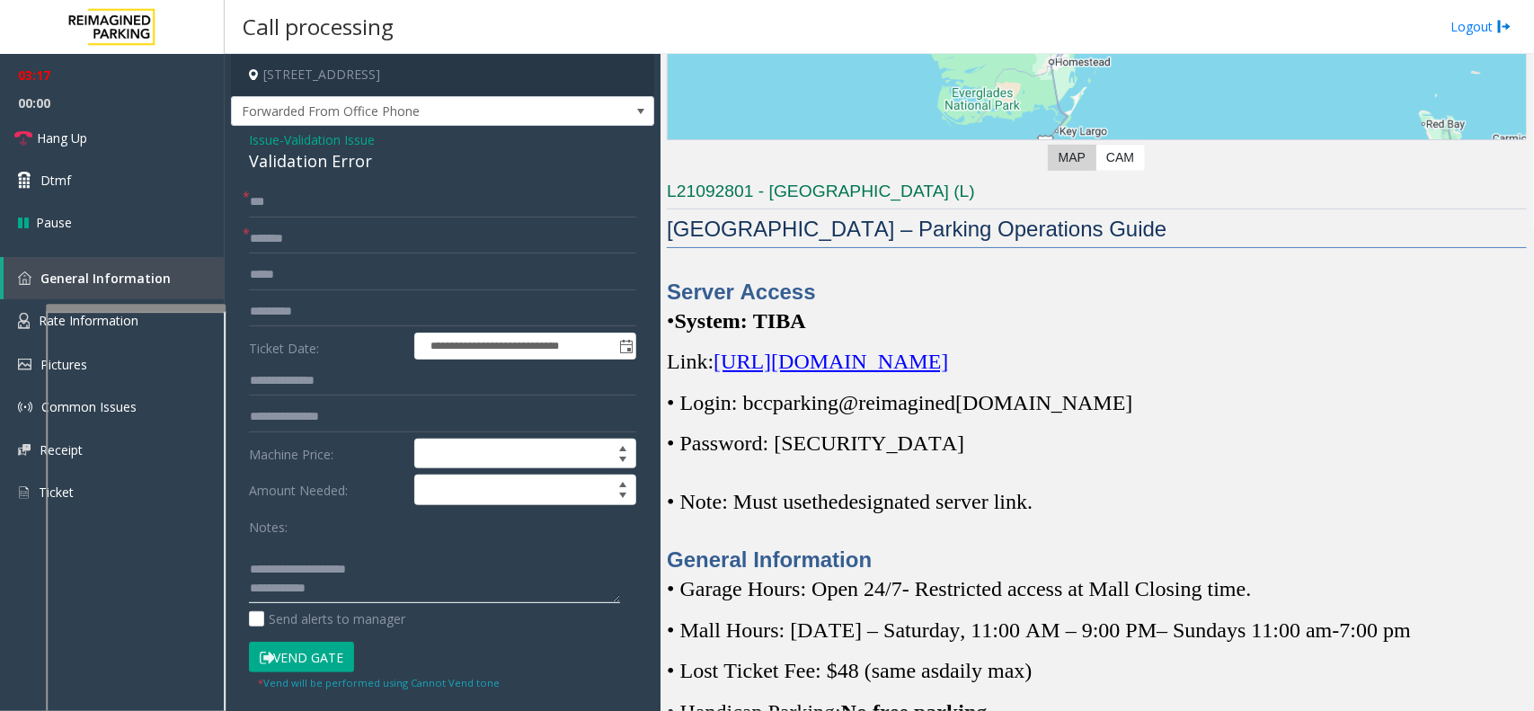
click at [389, 580] on textarea at bounding box center [434, 570] width 371 height 67
click at [380, 605] on div "Notes: Send alerts to manager" at bounding box center [442, 570] width 387 height 118
click at [298, 662] on button "Vend Gate" at bounding box center [301, 657] width 105 height 31
click at [431, 585] on textarea at bounding box center [434, 570] width 371 height 67
click at [329, 677] on small "* Vend will be performed using Cannot Vend tone" at bounding box center [379, 682] width 242 height 13
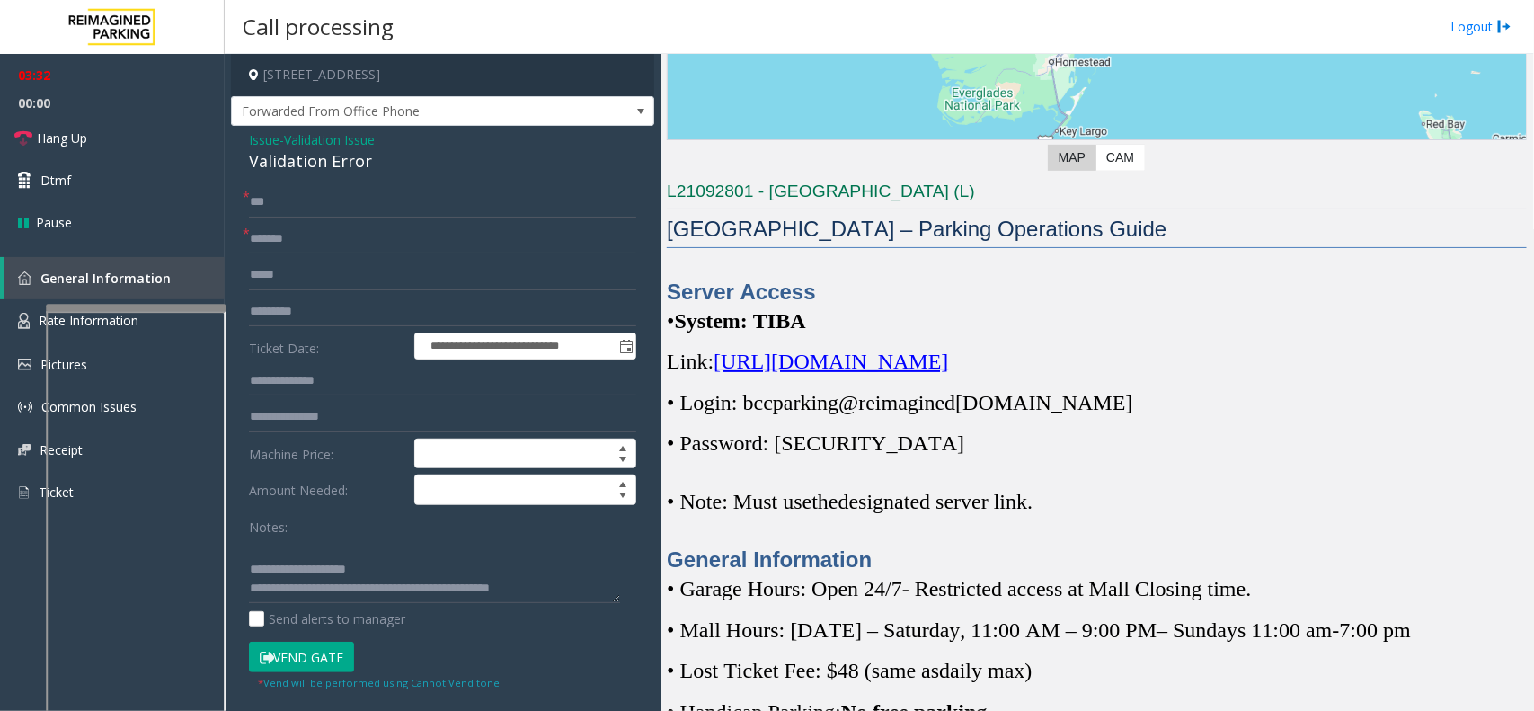
click at [334, 662] on button "Vend Gate" at bounding box center [301, 657] width 105 height 31
click at [510, 587] on textarea at bounding box center [434, 570] width 371 height 67
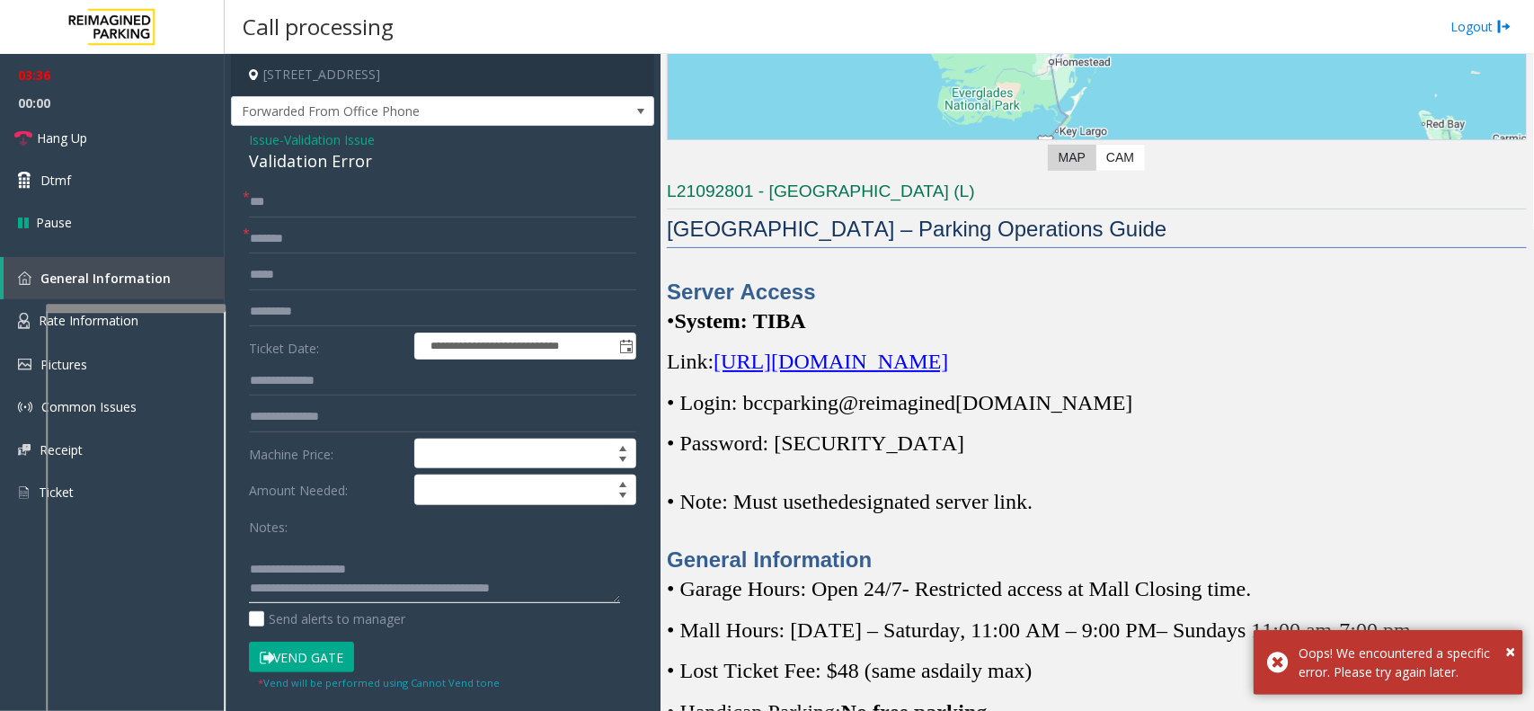
click at [591, 587] on textarea at bounding box center [434, 570] width 371 height 67
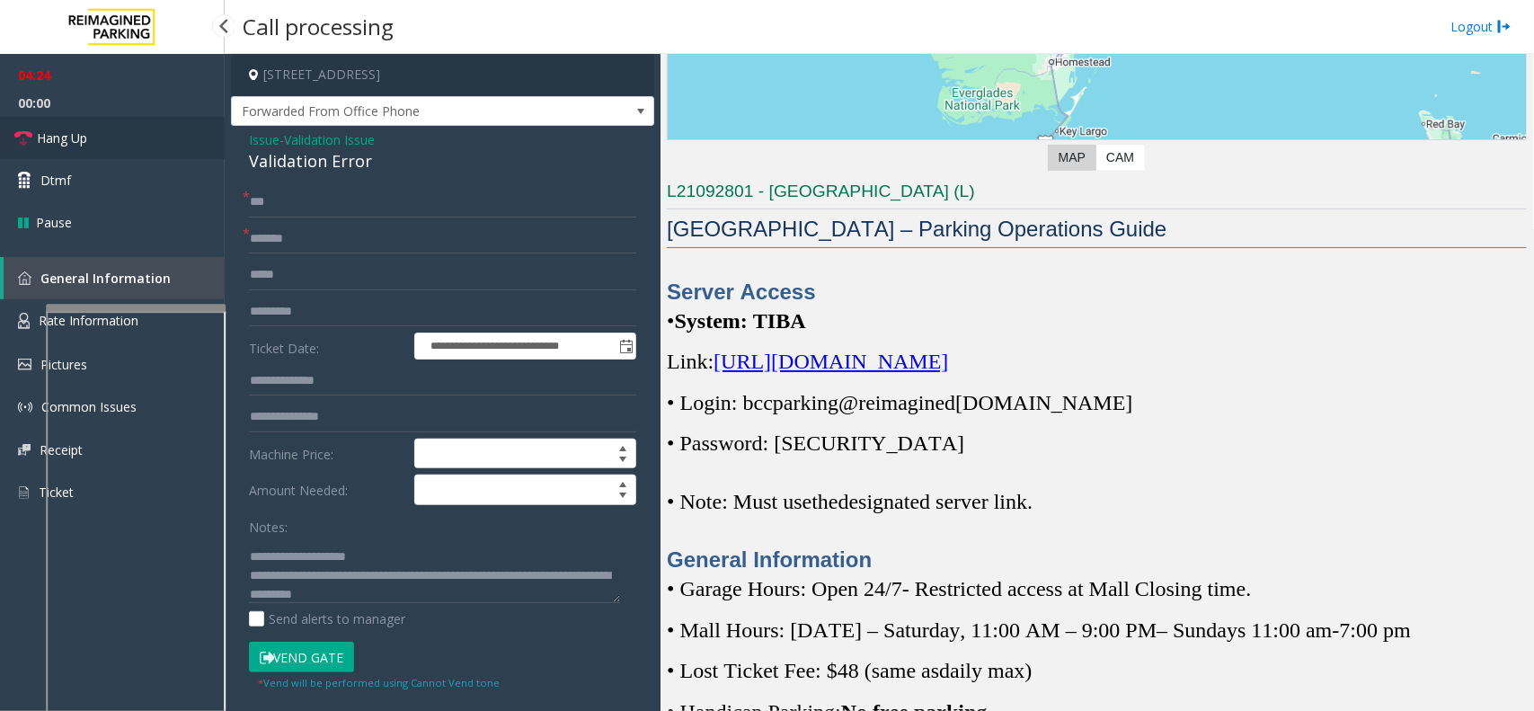
click at [160, 154] on link "Hang Up" at bounding box center [112, 138] width 225 height 42
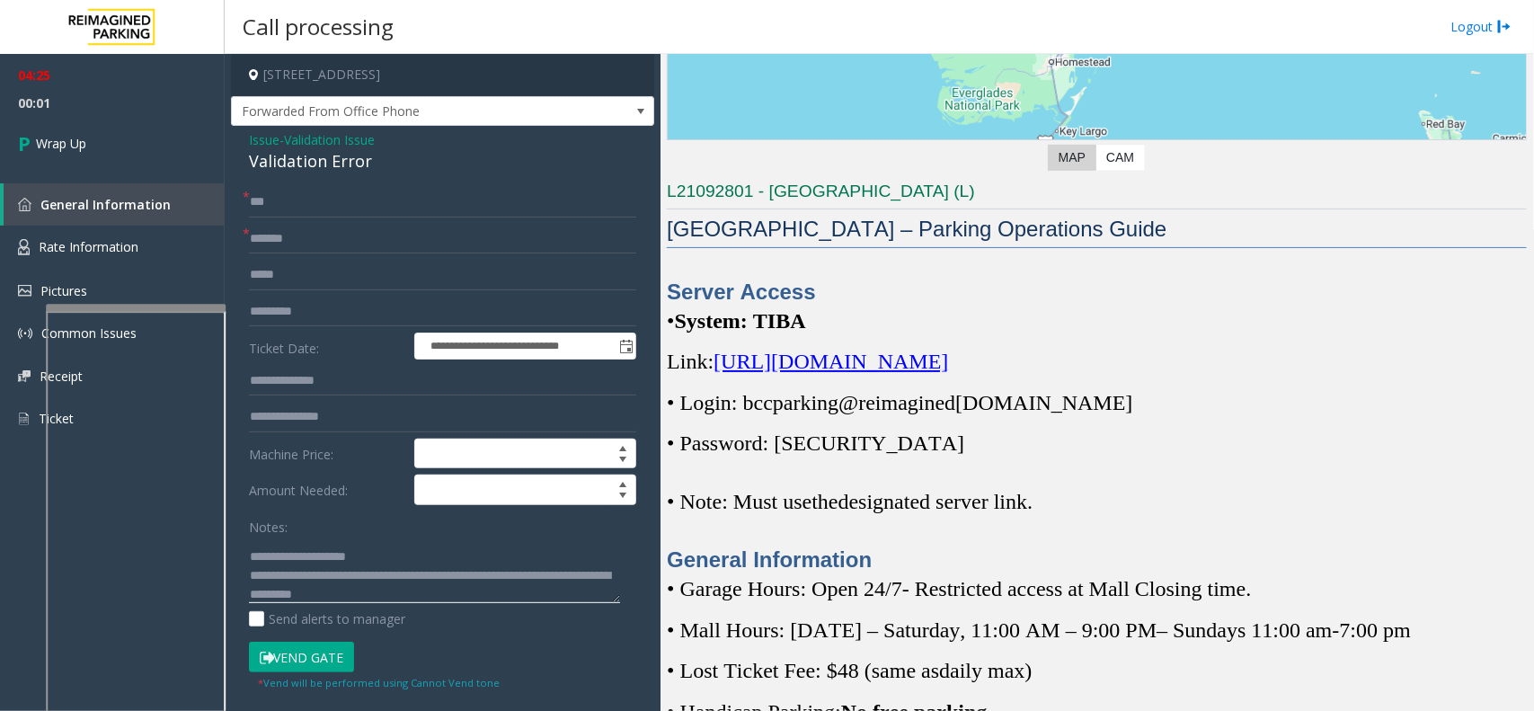
click at [447, 604] on textarea at bounding box center [434, 570] width 371 height 67
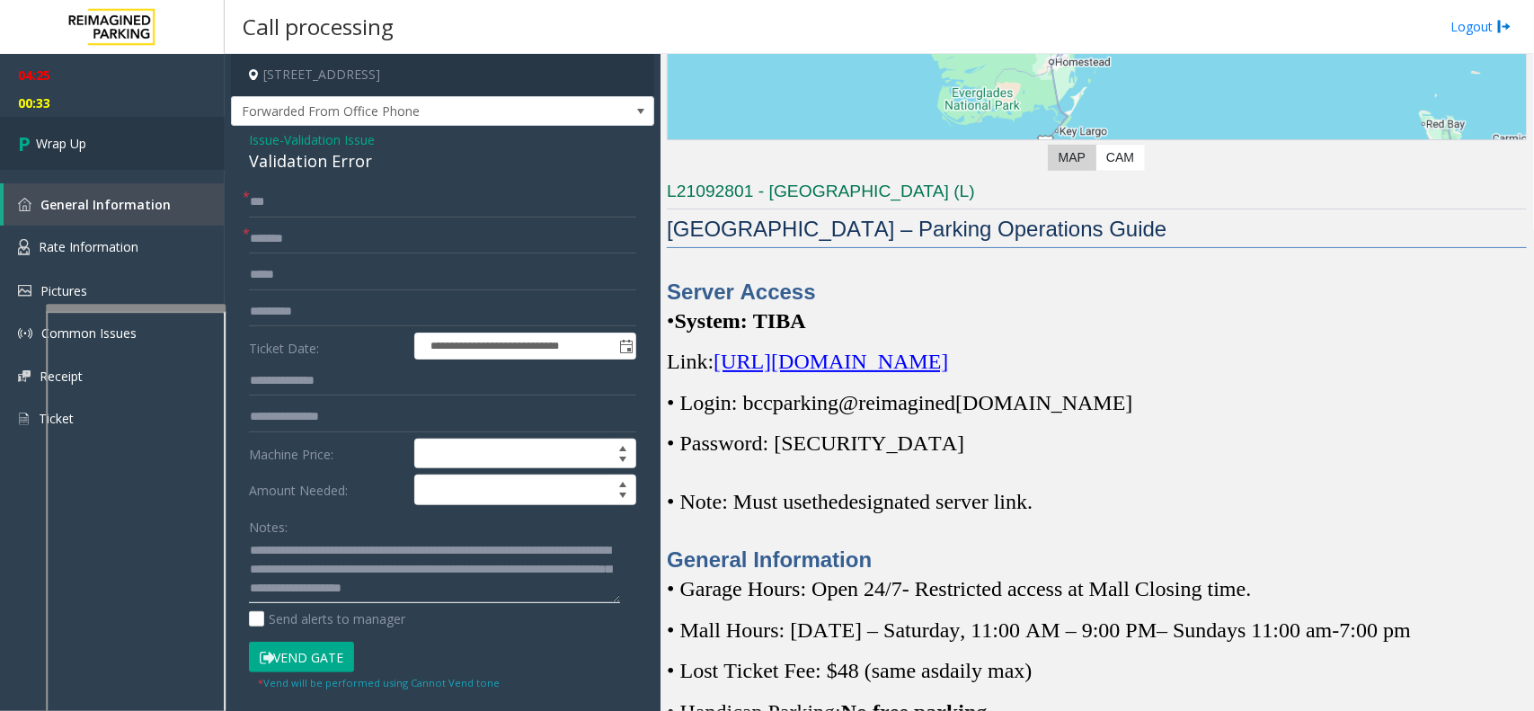
type textarea "**********"
click at [7, 129] on link "Wrap Up" at bounding box center [112, 143] width 225 height 53
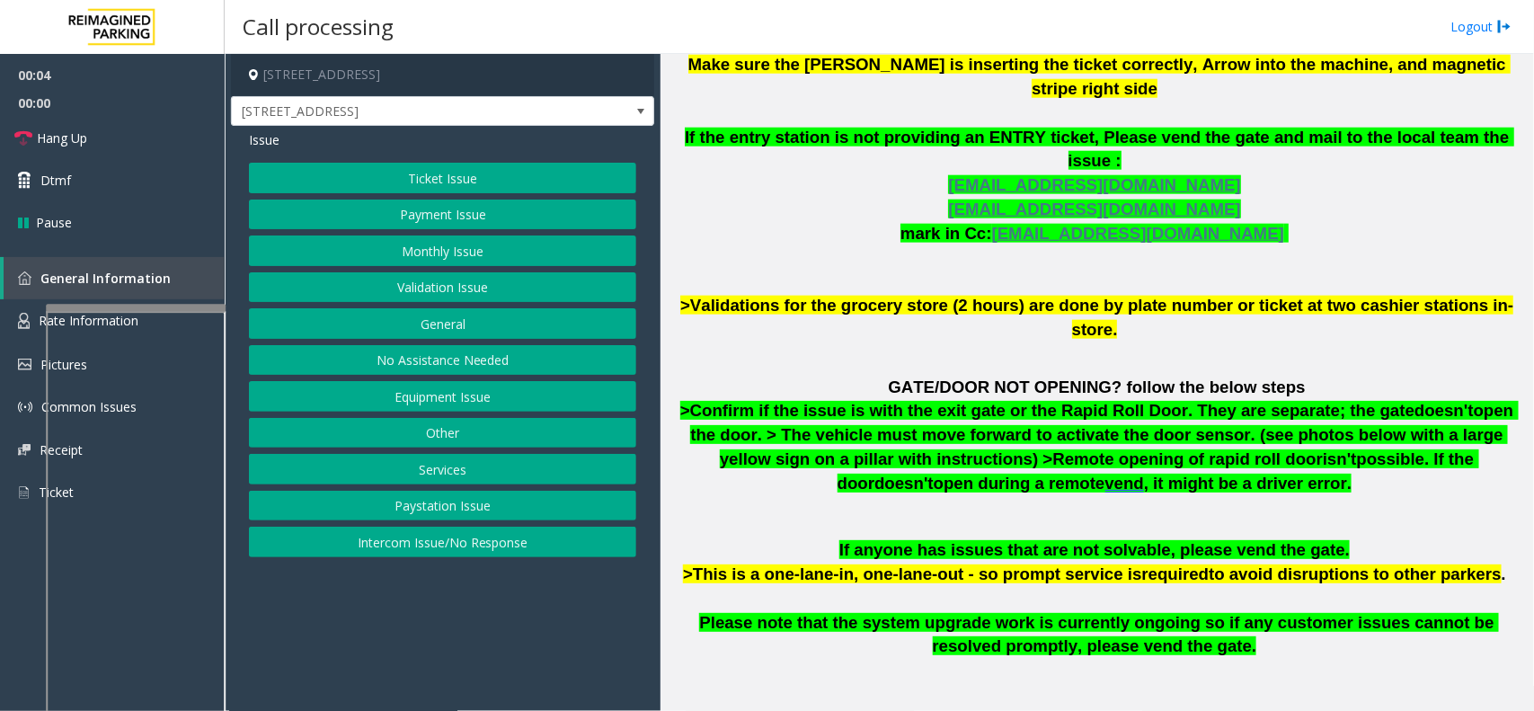
scroll to position [899, 0]
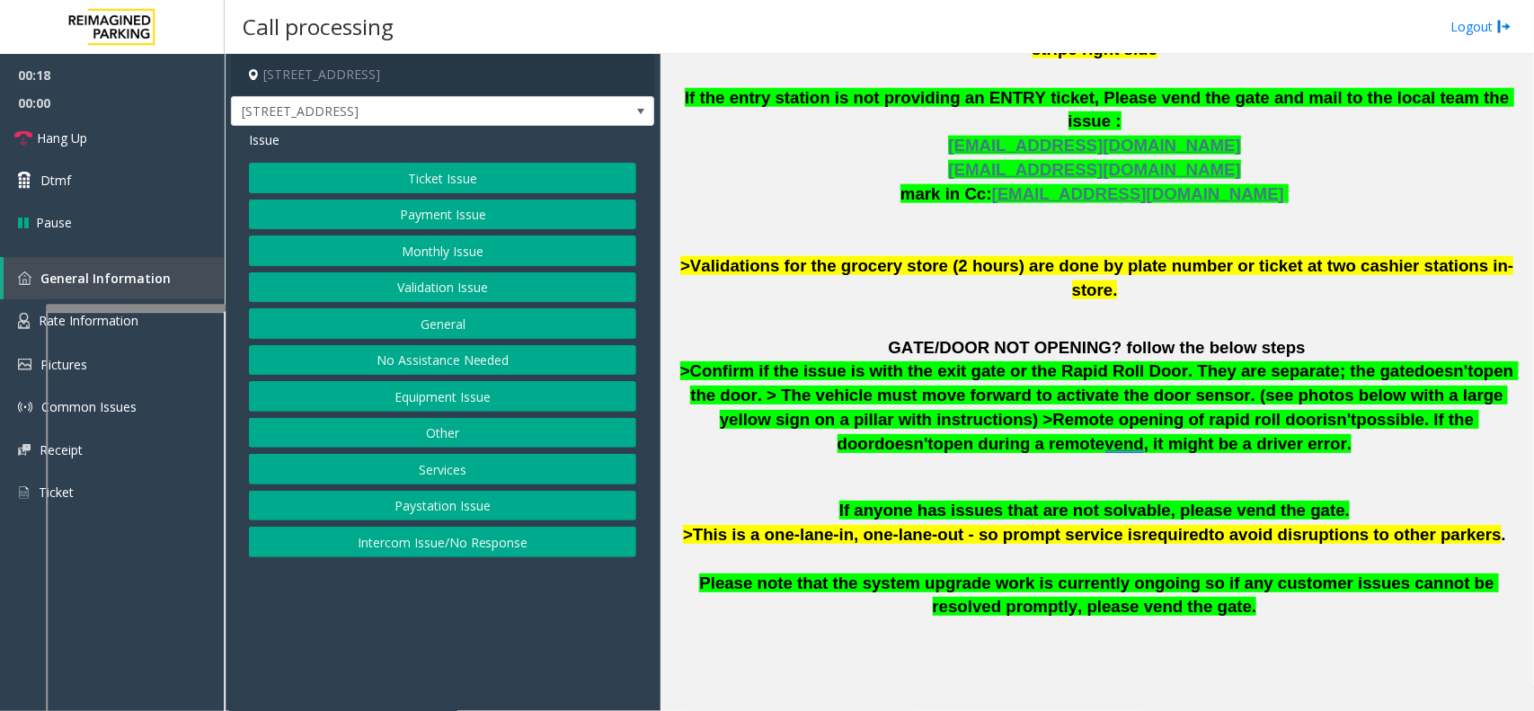
click at [464, 207] on button "Payment Issue" at bounding box center [442, 215] width 387 height 31
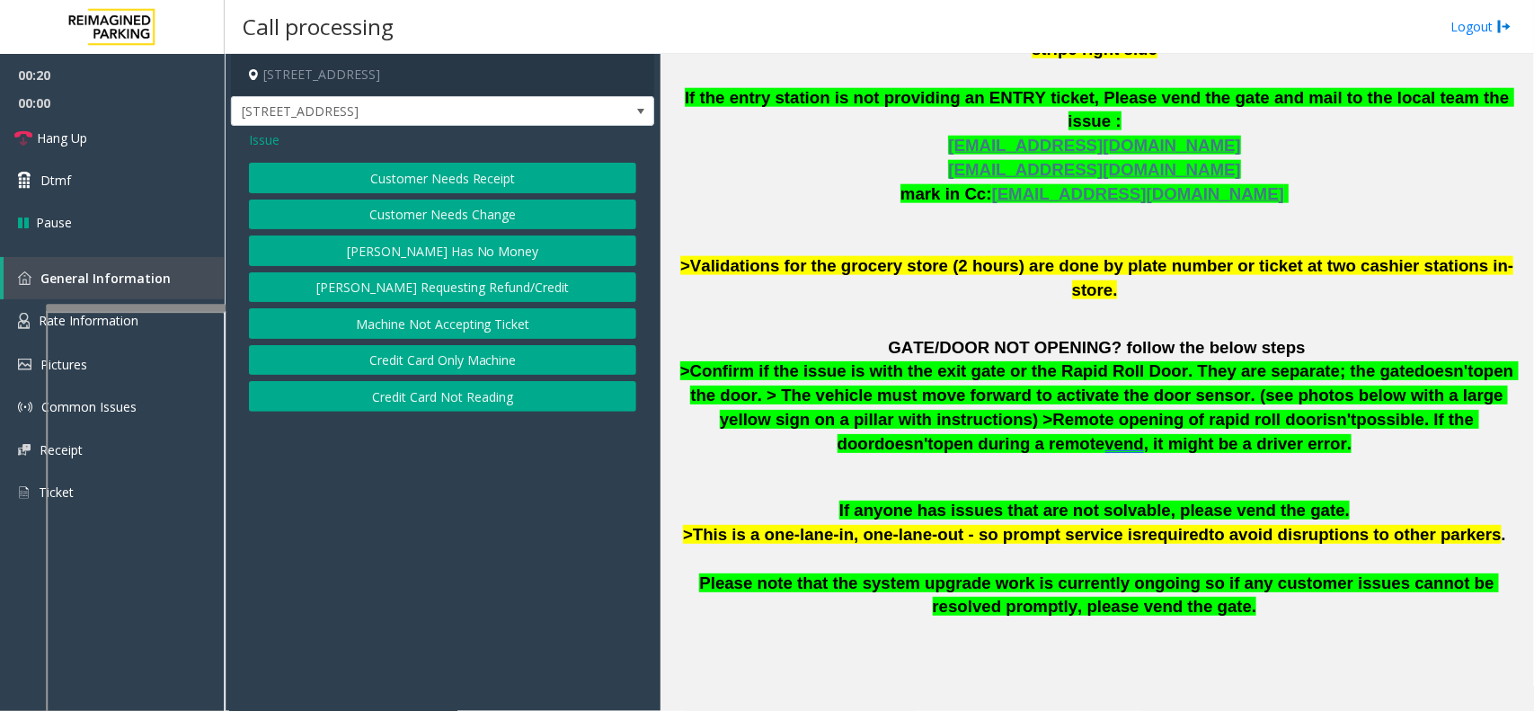
click at [484, 352] on button "Credit Card Only Machine" at bounding box center [442, 360] width 387 height 31
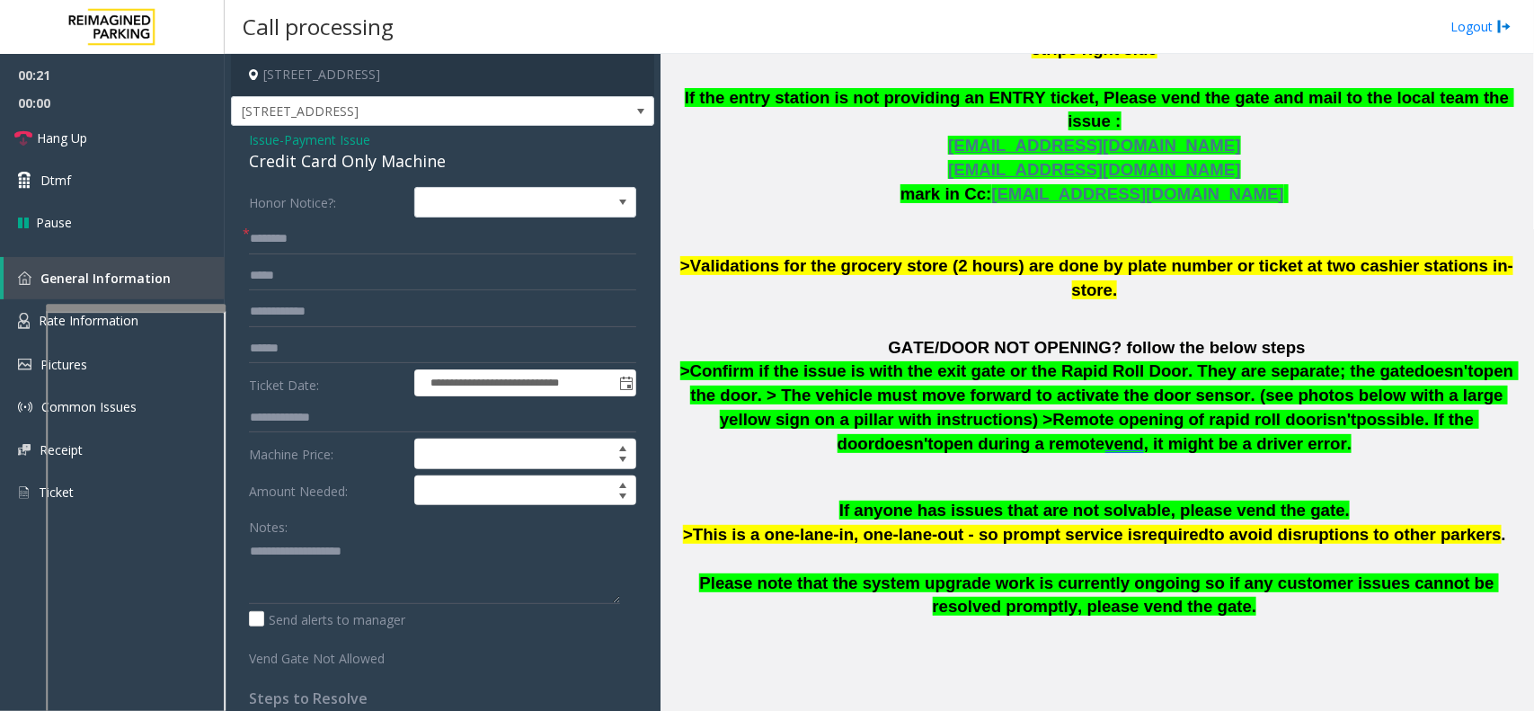
click at [342, 140] on span "Payment Issue" at bounding box center [327, 139] width 86 height 19
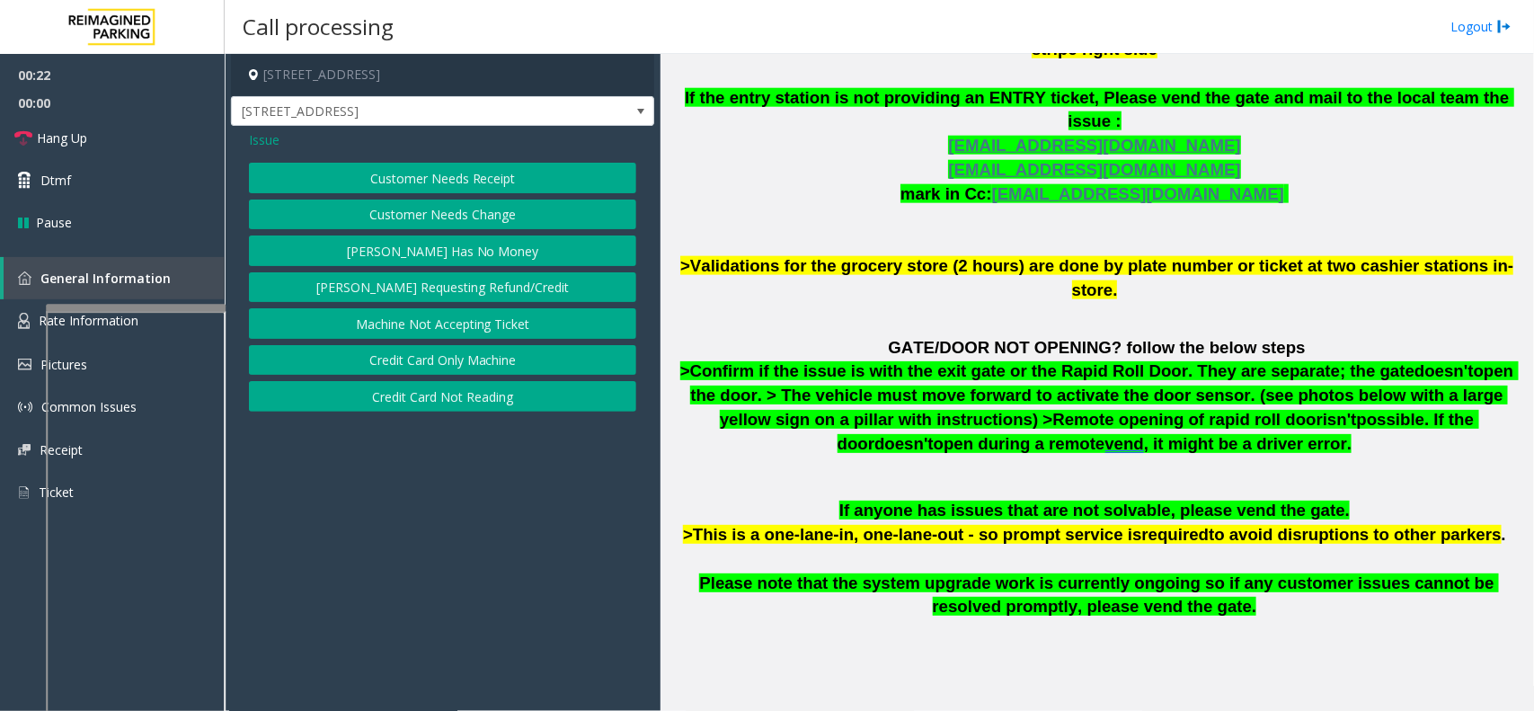
click at [440, 389] on button "Credit Card Not Reading" at bounding box center [442, 396] width 387 height 31
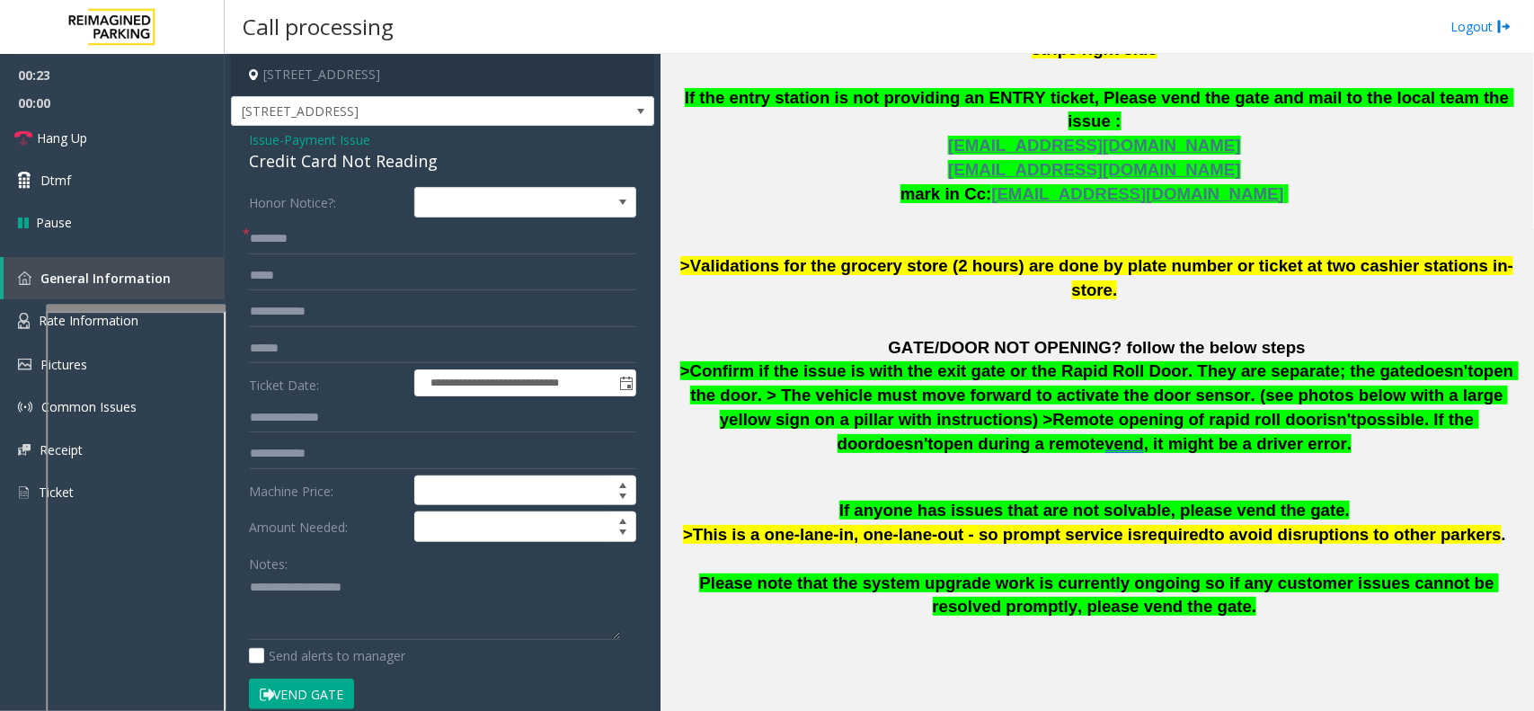
click at [319, 254] on form "**********" at bounding box center [442, 457] width 387 height 541
type input "*********"
click at [290, 698] on button "Vend Gate" at bounding box center [301, 694] width 105 height 31
type input "********"
click at [146, 155] on link "Hang Up" at bounding box center [112, 138] width 225 height 42
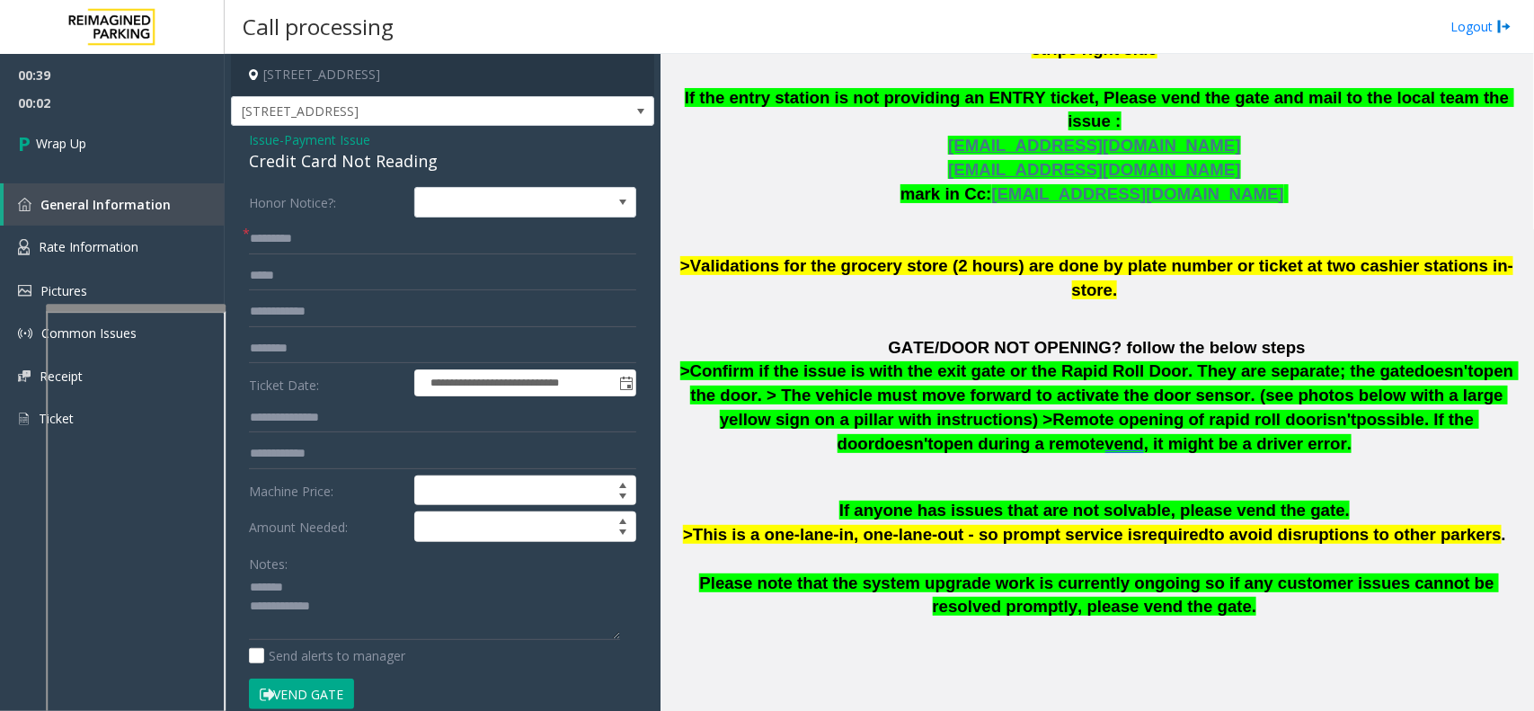
click at [306, 159] on div "Credit Card Not Reading" at bounding box center [442, 161] width 387 height 24
click at [447, 625] on textarea at bounding box center [434, 606] width 371 height 67
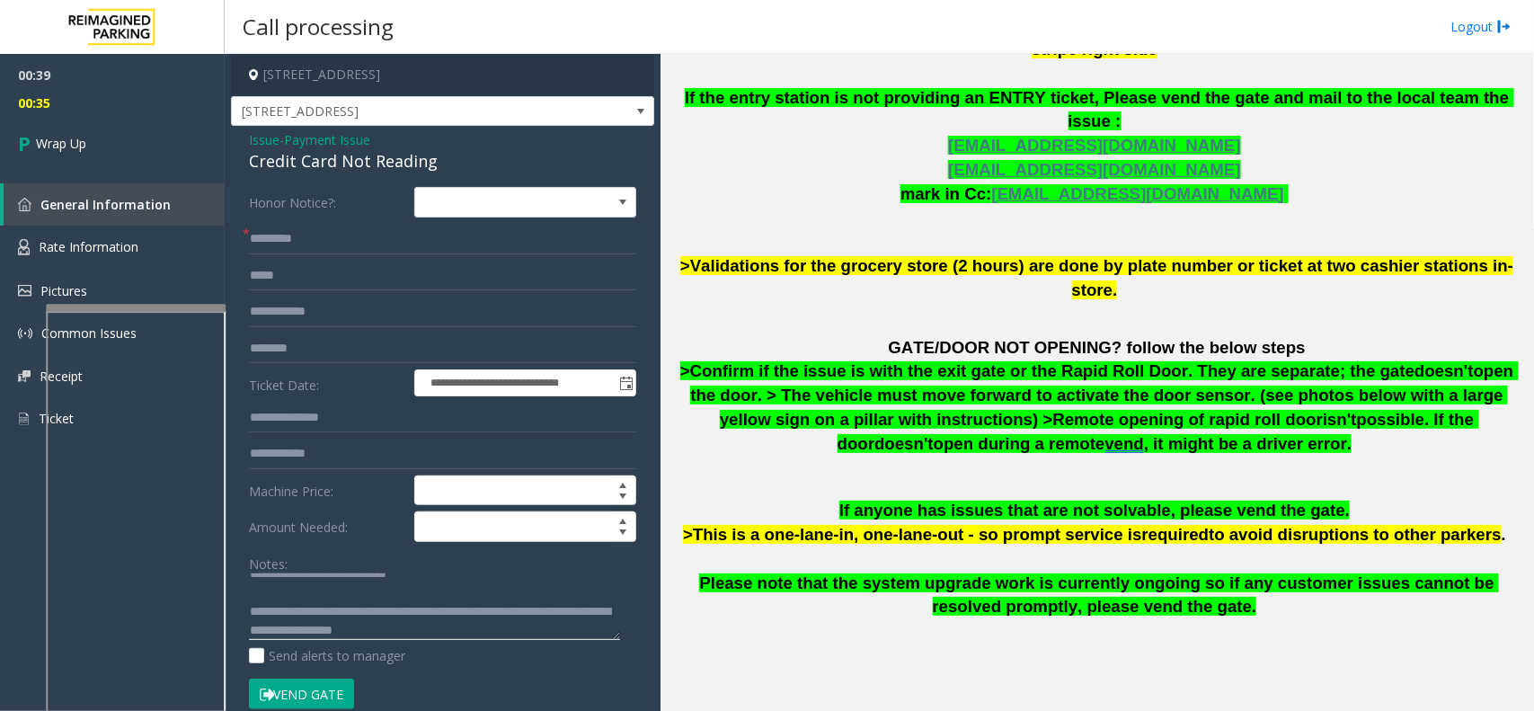
click at [447, 629] on textarea at bounding box center [434, 606] width 371 height 67
click at [393, 609] on textarea at bounding box center [434, 606] width 371 height 67
click at [401, 613] on textarea at bounding box center [434, 606] width 371 height 67
drag, startPoint x: 376, startPoint y: 622, endPoint x: 358, endPoint y: 620, distance: 18.1
drag, startPoint x: 358, startPoint y: 620, endPoint x: 348, endPoint y: 335, distance: 285.1
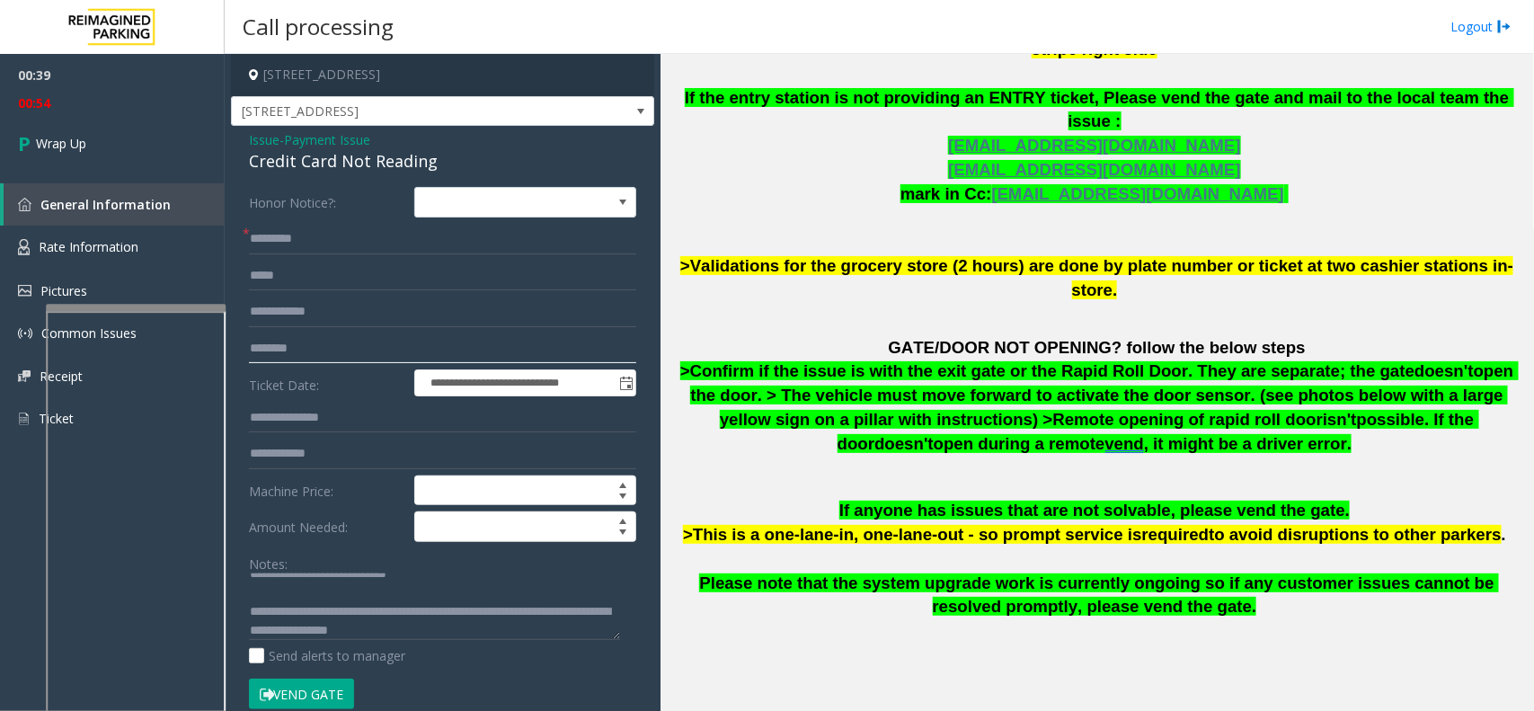
click at [348, 335] on input "********" at bounding box center [442, 348] width 387 height 31
click at [396, 611] on textarea at bounding box center [434, 606] width 371 height 67
click at [555, 613] on textarea at bounding box center [434, 606] width 371 height 67
click at [565, 613] on textarea at bounding box center [434, 606] width 371 height 67
click at [400, 616] on textarea at bounding box center [434, 606] width 371 height 67
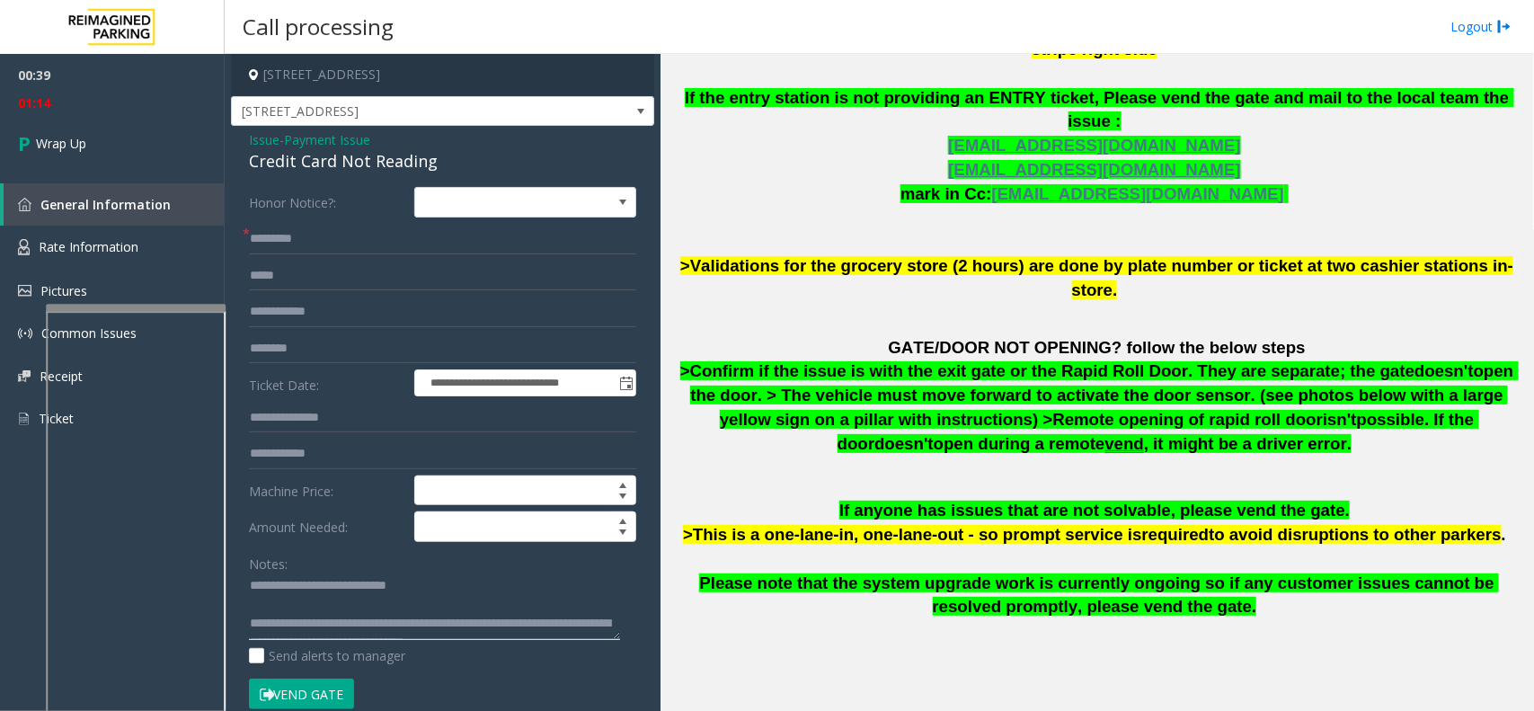
scroll to position [0, 0]
type textarea "**********"
click at [139, 149] on link "Wrap Up" at bounding box center [112, 143] width 225 height 53
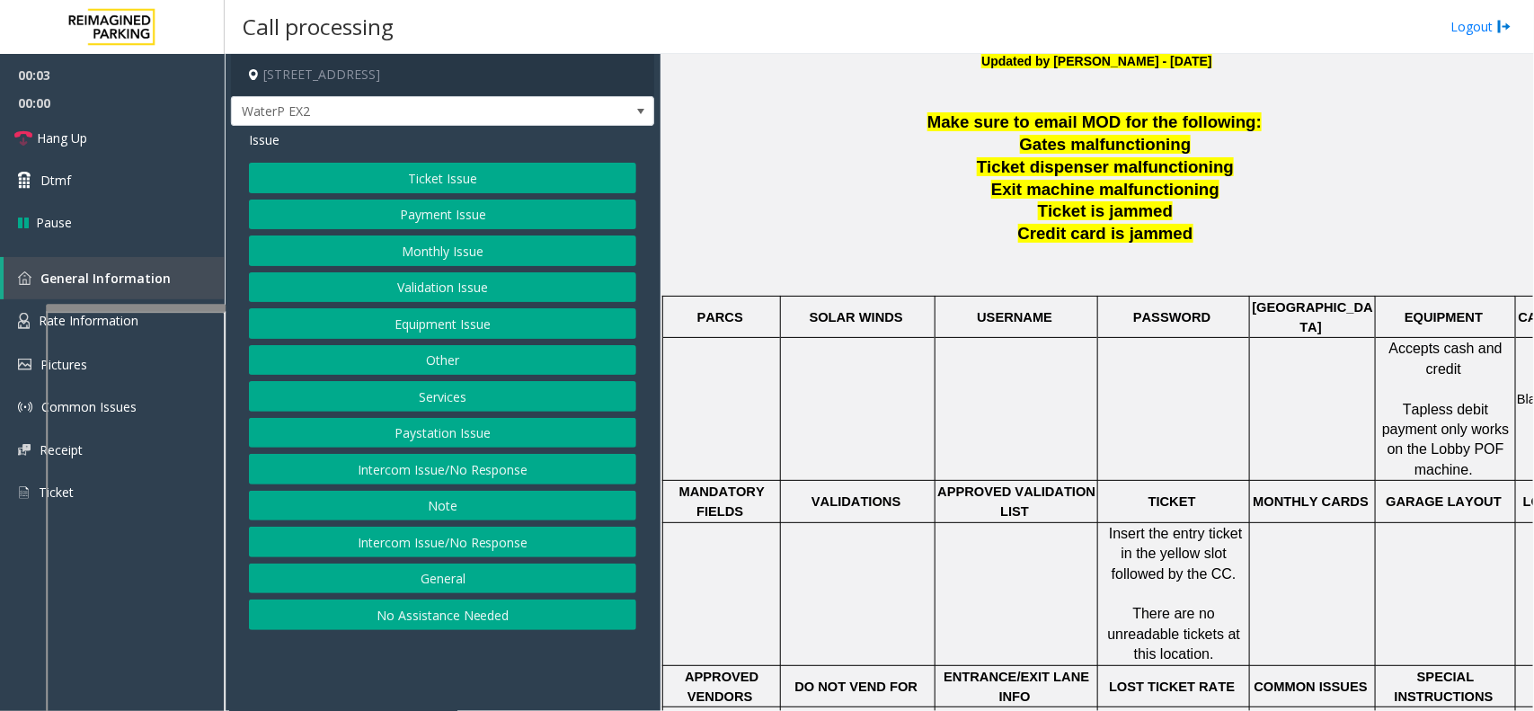
scroll to position [674, 0]
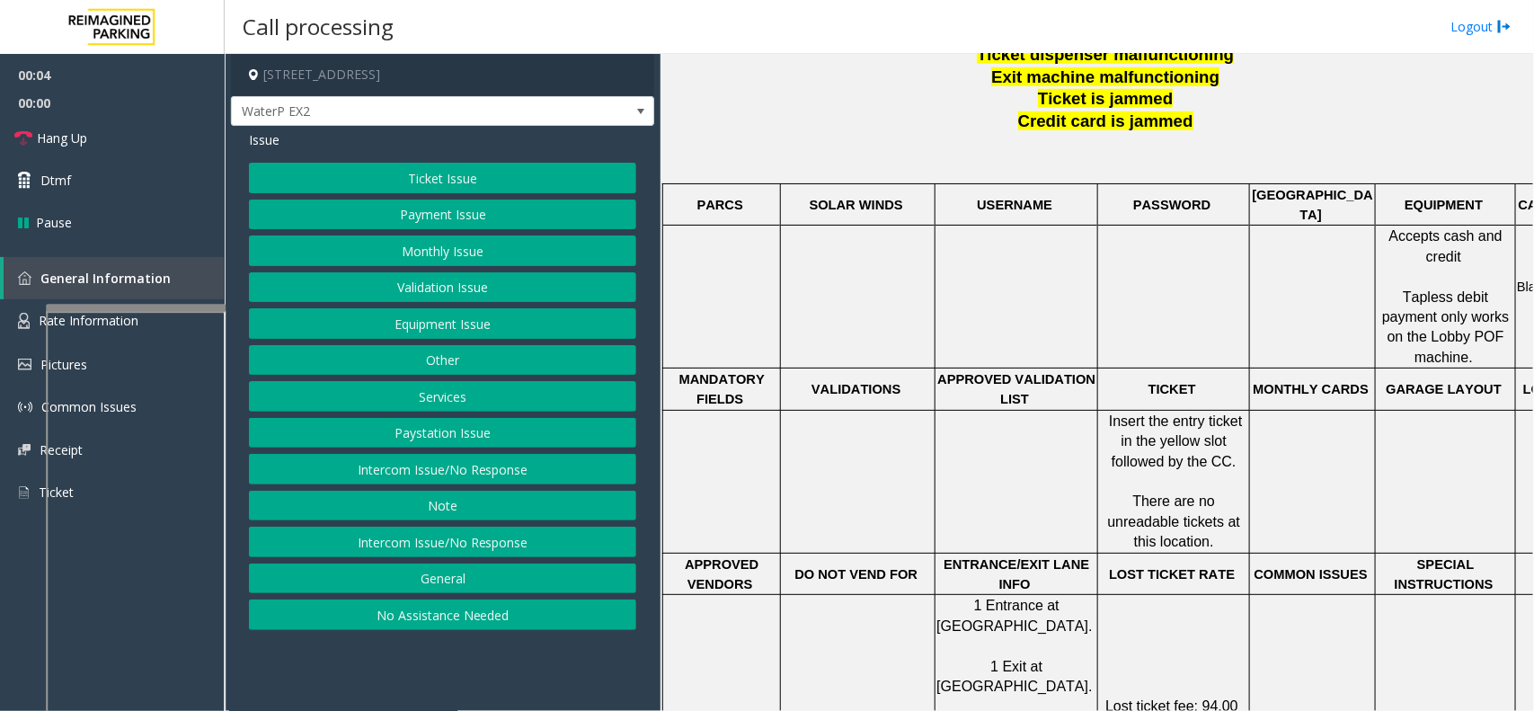
click at [490, 163] on button "Ticket Issue" at bounding box center [442, 178] width 387 height 31
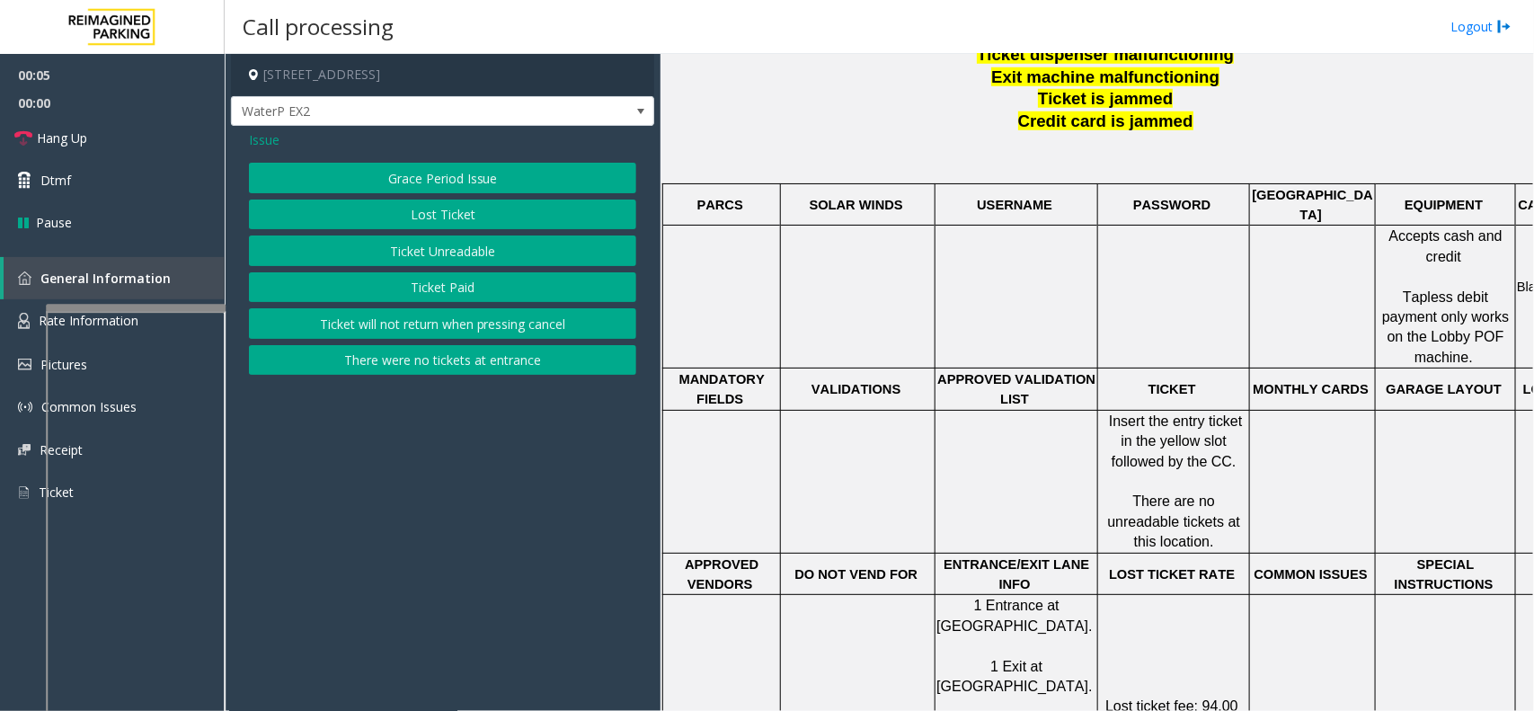
click at [477, 259] on button "Ticket Unreadable" at bounding box center [442, 251] width 387 height 31
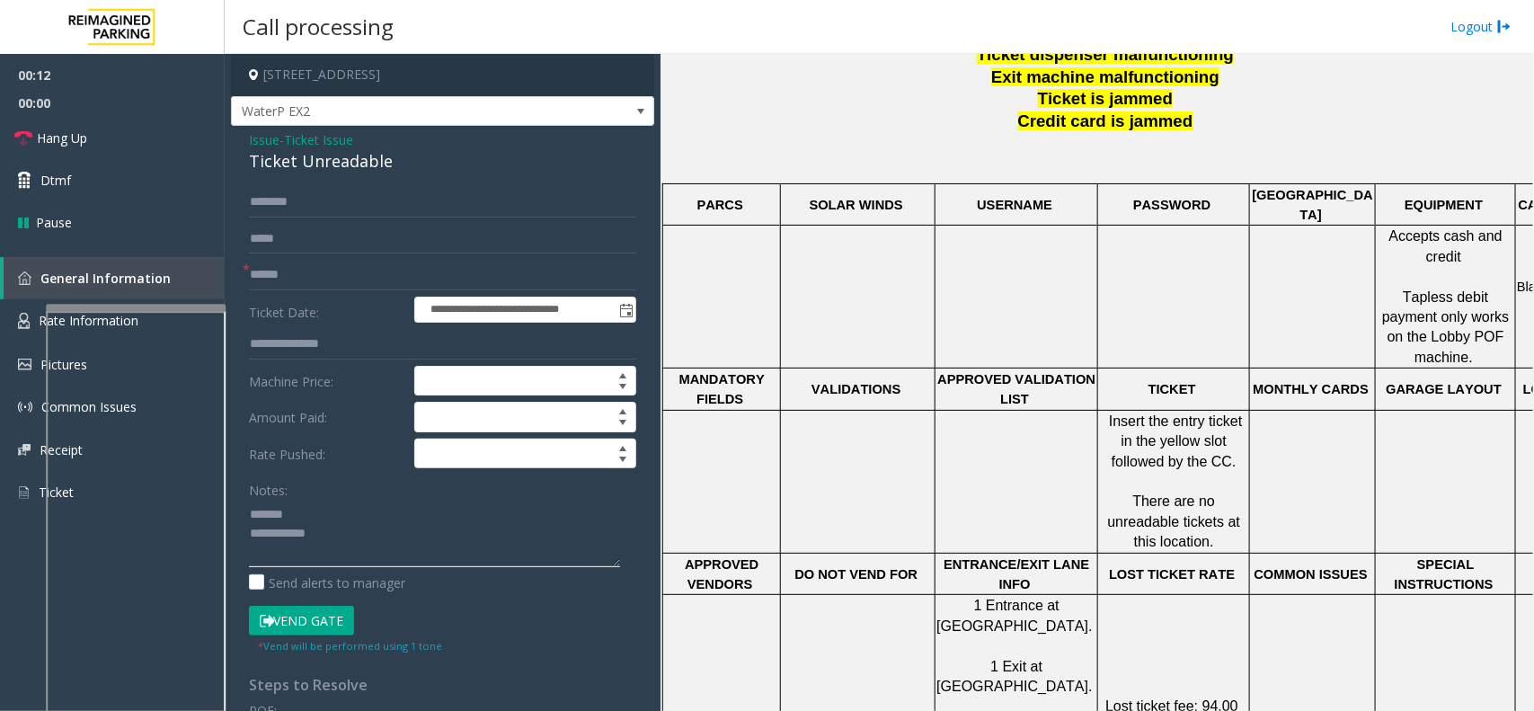
type textarea "**********"
click at [346, 500] on div "Notes:" at bounding box center [442, 521] width 387 height 93
click at [344, 510] on textarea at bounding box center [434, 533] width 371 height 67
click at [288, 141] on span "- Ticket Issue" at bounding box center [317, 139] width 74 height 17
click at [311, 142] on span "Ticket Issue" at bounding box center [318, 139] width 69 height 19
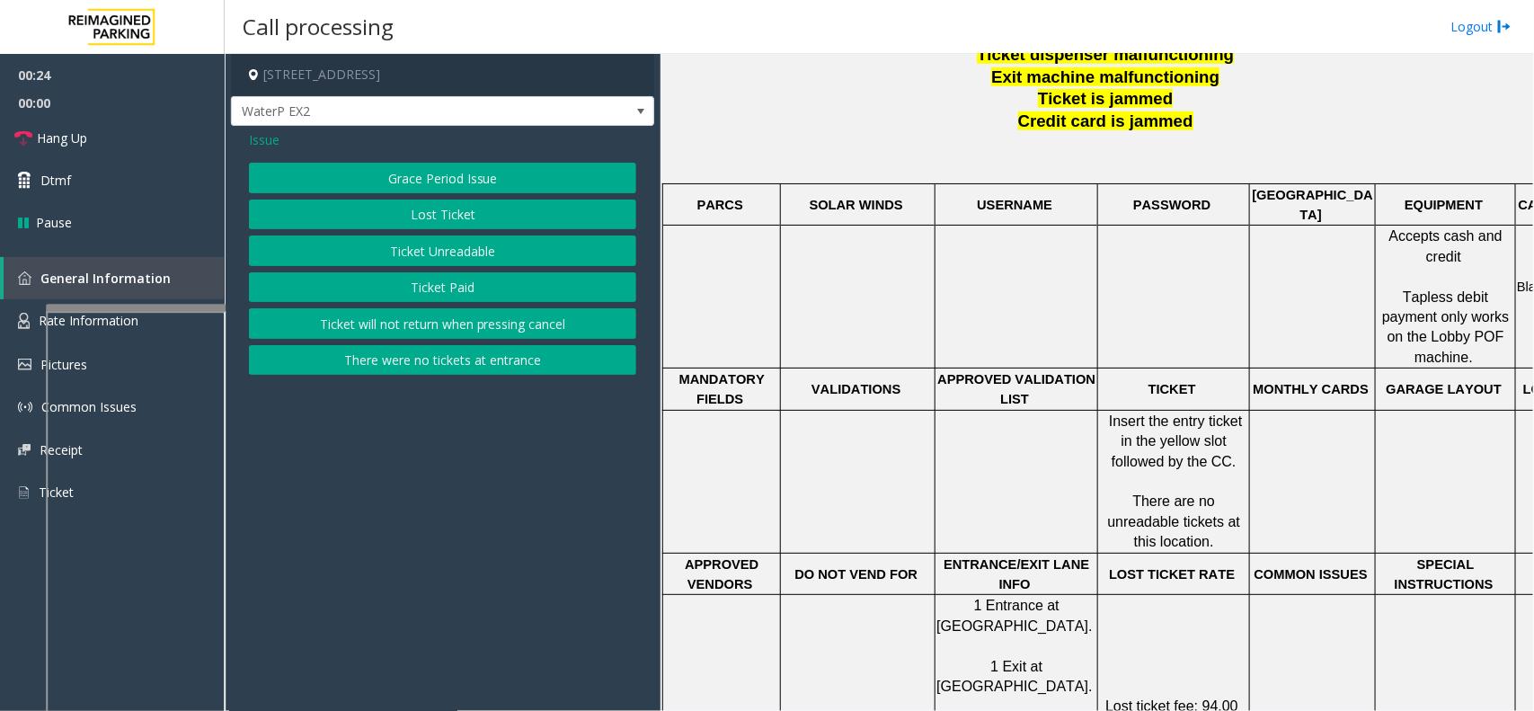
click at [257, 150] on div "Issue Grace Period Issue Lost Ticket Ticket Unreadable Ticket Paid Ticket will …" at bounding box center [442, 255] width 423 height 258
click at [257, 148] on span "Issue" at bounding box center [264, 139] width 31 height 19
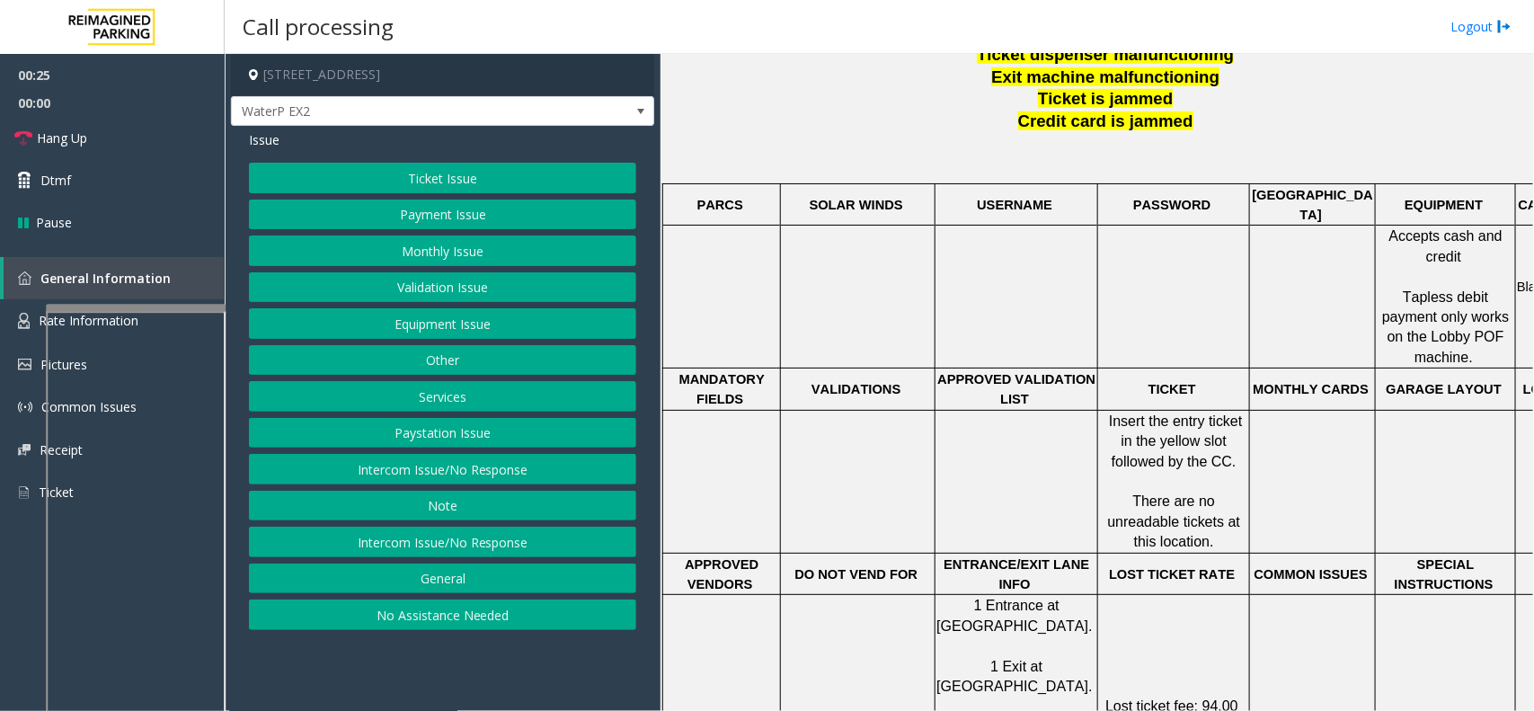
click at [533, 227] on button "Payment Issue" at bounding box center [442, 215] width 387 height 31
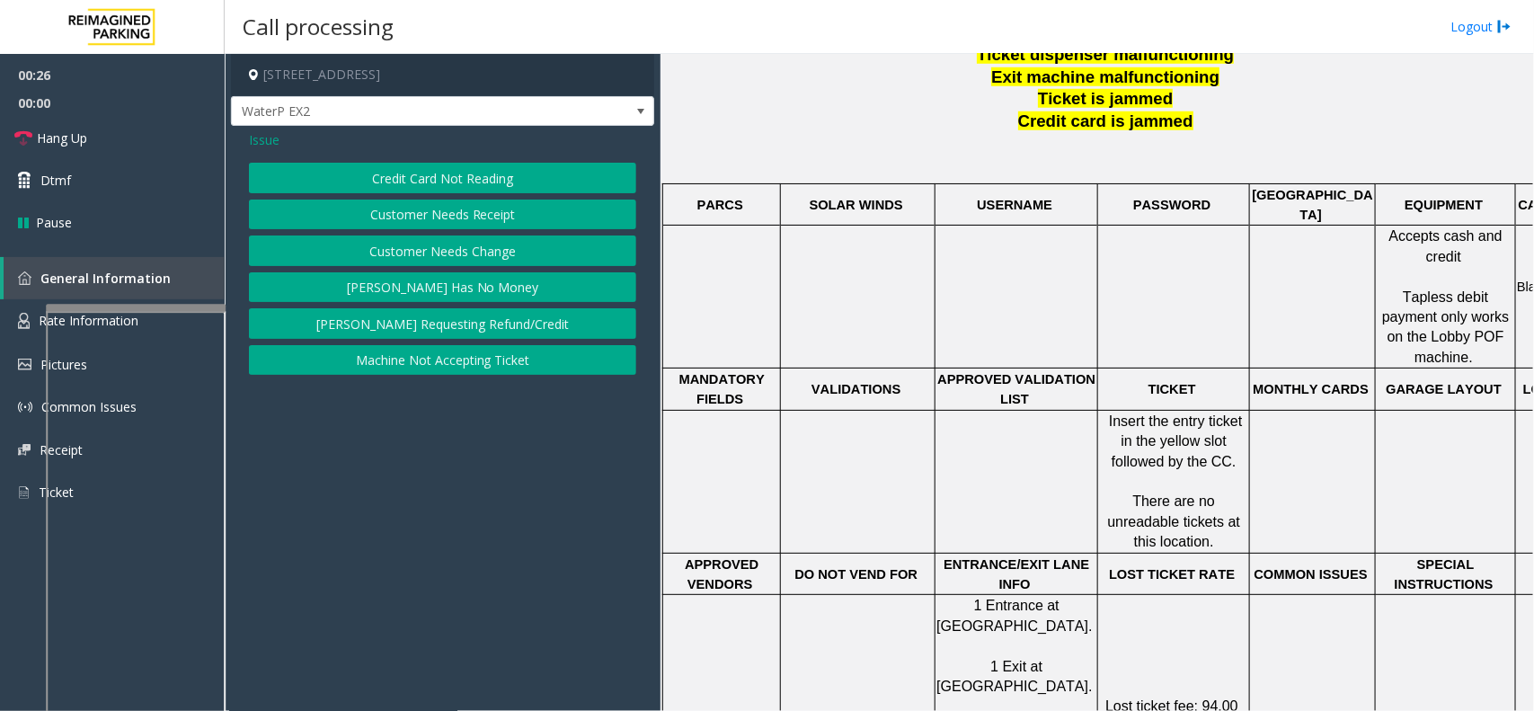
click at [431, 181] on button "Credit Card Not Reading" at bounding box center [442, 178] width 387 height 31
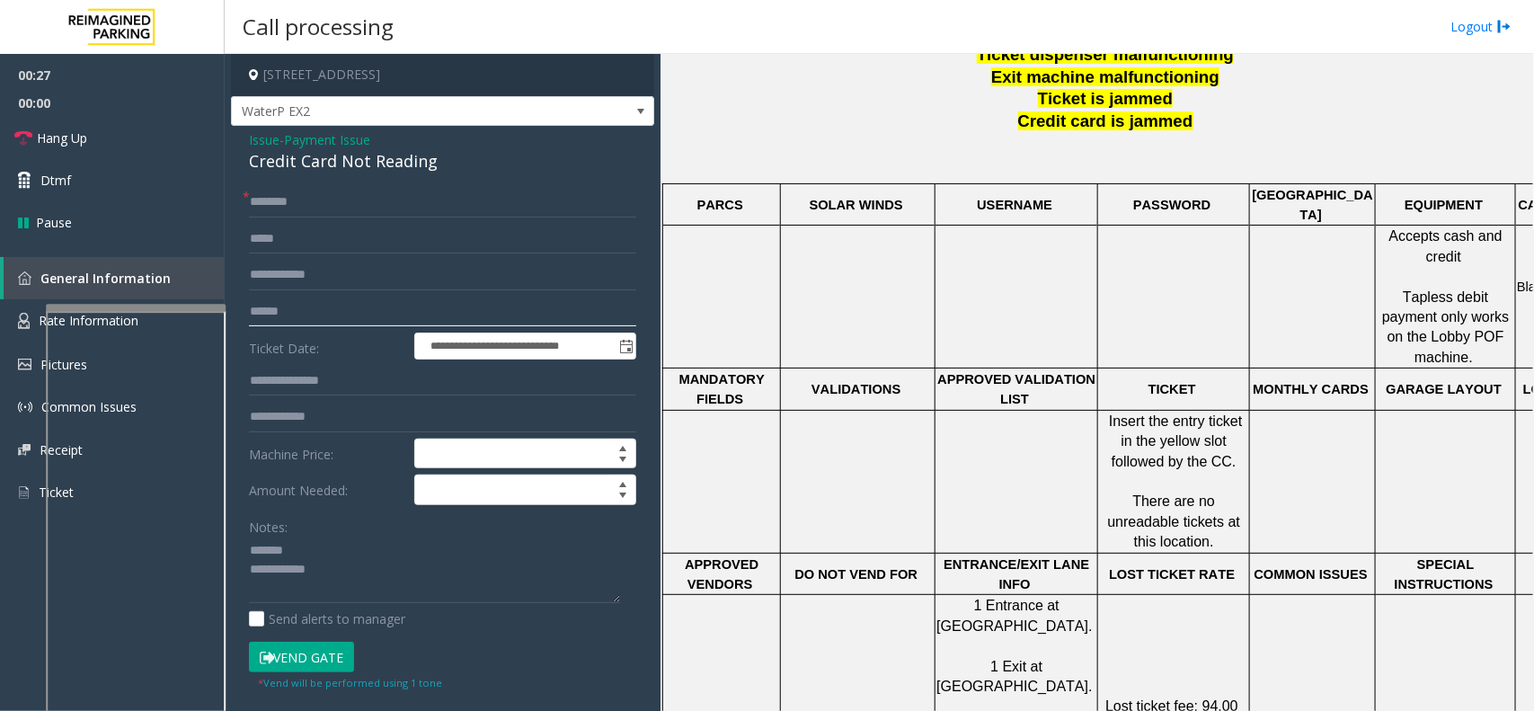
click at [317, 313] on input "text" at bounding box center [442, 312] width 387 height 31
click at [302, 164] on div "Credit Card Not Reading" at bounding box center [442, 161] width 387 height 24
click at [335, 307] on input "text" at bounding box center [442, 312] width 387 height 31
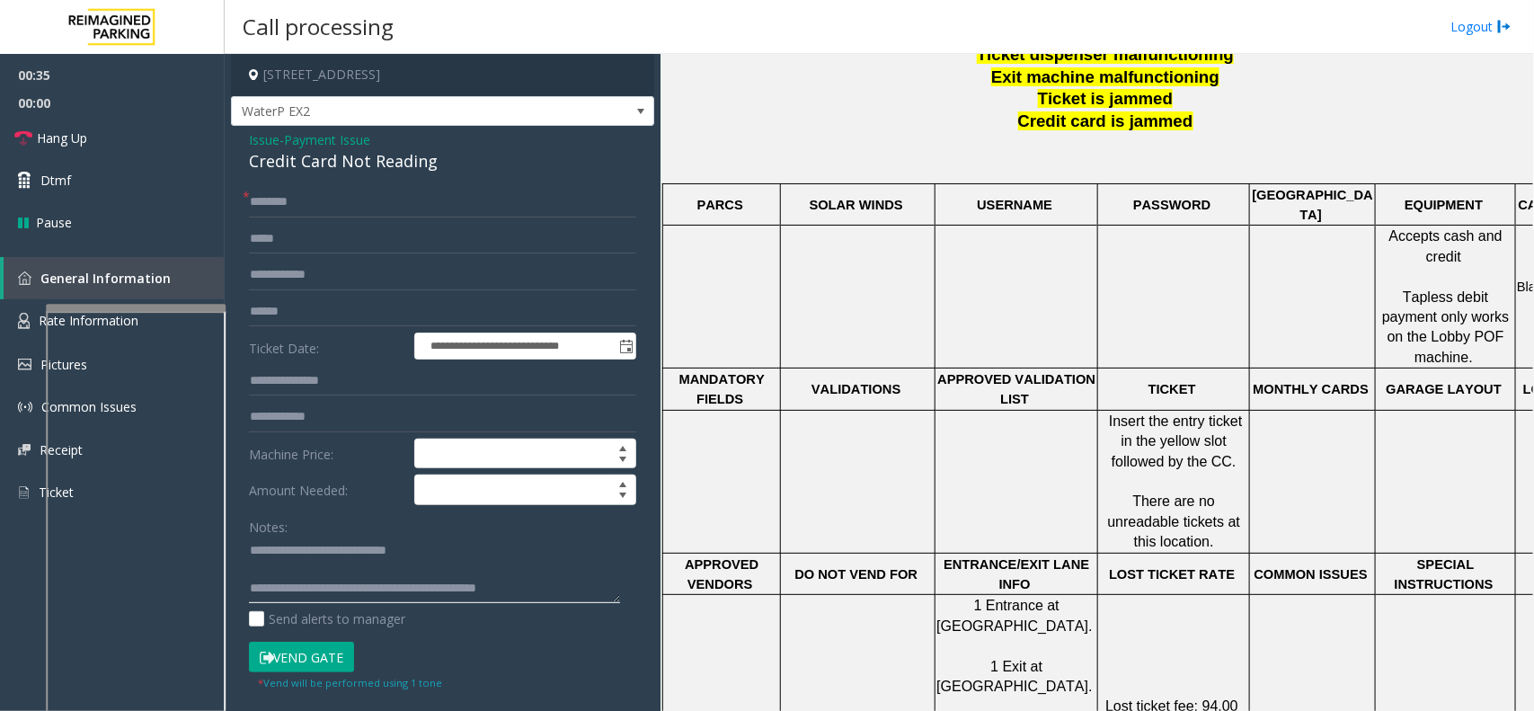
type textarea "**********"
click at [352, 324] on input "text" at bounding box center [442, 312] width 387 height 31
type input "**********"
click at [299, 196] on input "text" at bounding box center [442, 202] width 387 height 31
click at [261, 205] on input "******" at bounding box center [442, 202] width 387 height 31
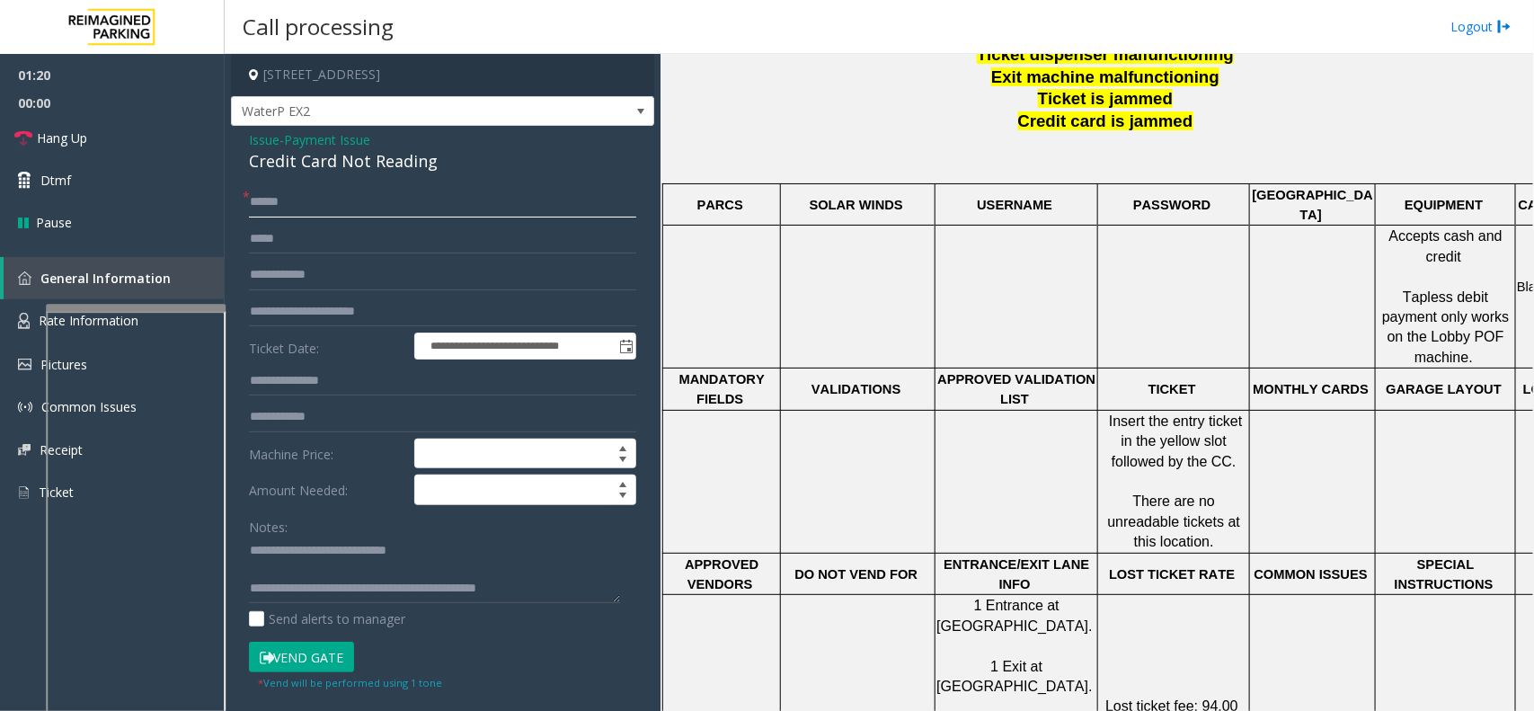
click at [276, 202] on input "******" at bounding box center [442, 202] width 387 height 31
click at [274, 200] on input "******" at bounding box center [442, 202] width 387 height 31
click at [279, 203] on input "******" at bounding box center [442, 202] width 387 height 31
click at [285, 202] on input "******" at bounding box center [442, 202] width 387 height 31
click at [289, 200] on input "******" at bounding box center [442, 202] width 387 height 31
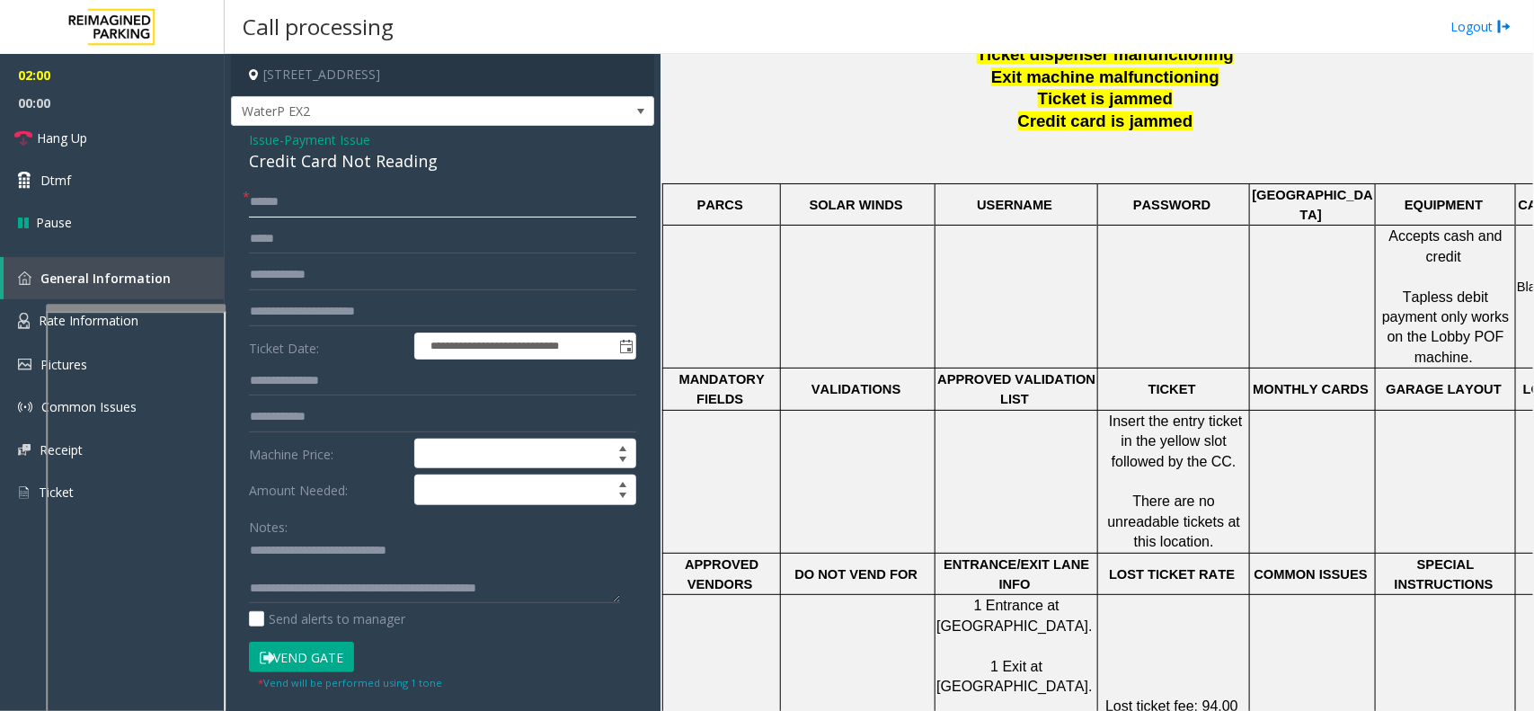
click at [259, 203] on input "******" at bounding box center [442, 202] width 387 height 31
click at [268, 196] on input "******" at bounding box center [442, 202] width 387 height 31
click at [271, 200] on input "******" at bounding box center [442, 202] width 387 height 31
click at [275, 199] on input "******" at bounding box center [442, 202] width 387 height 31
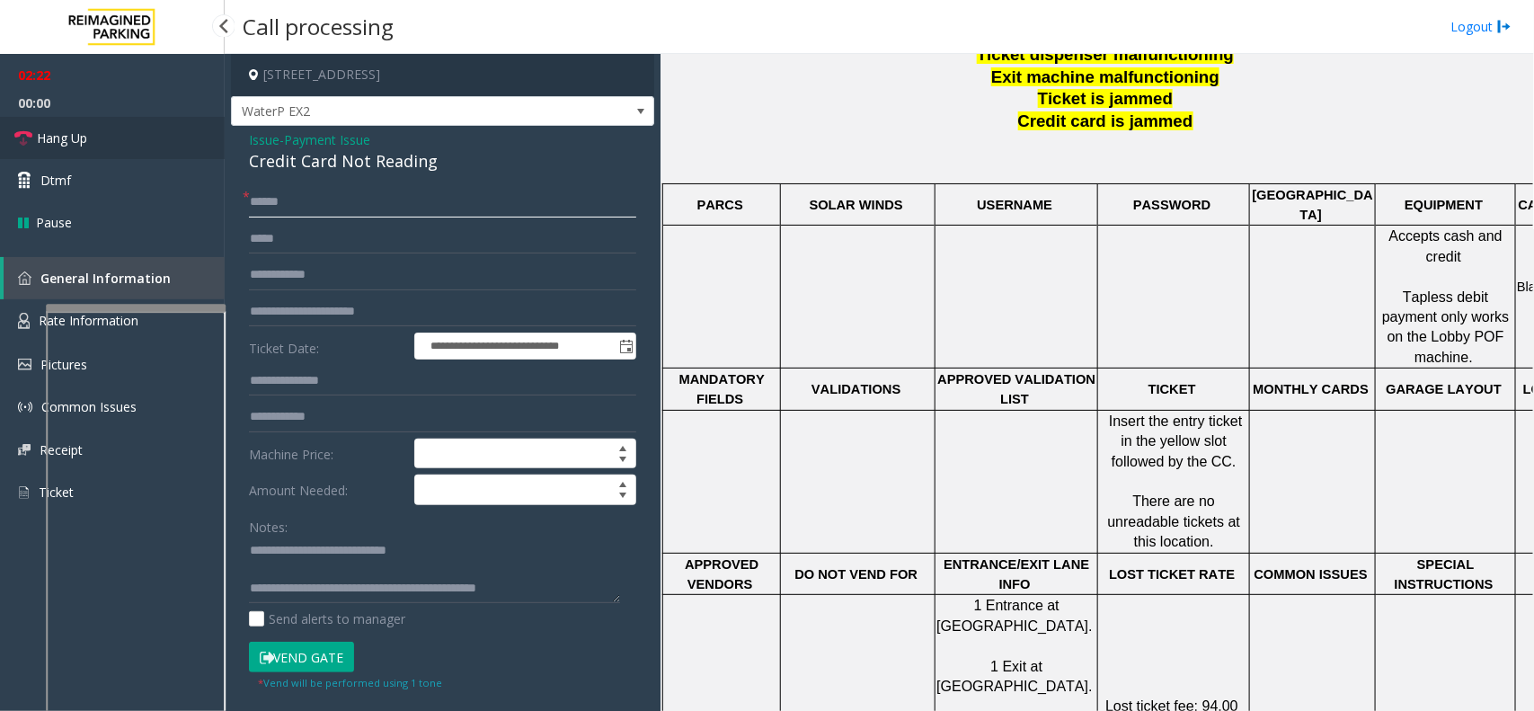
type input "******"
click at [133, 136] on link "Hang Up" at bounding box center [112, 138] width 225 height 42
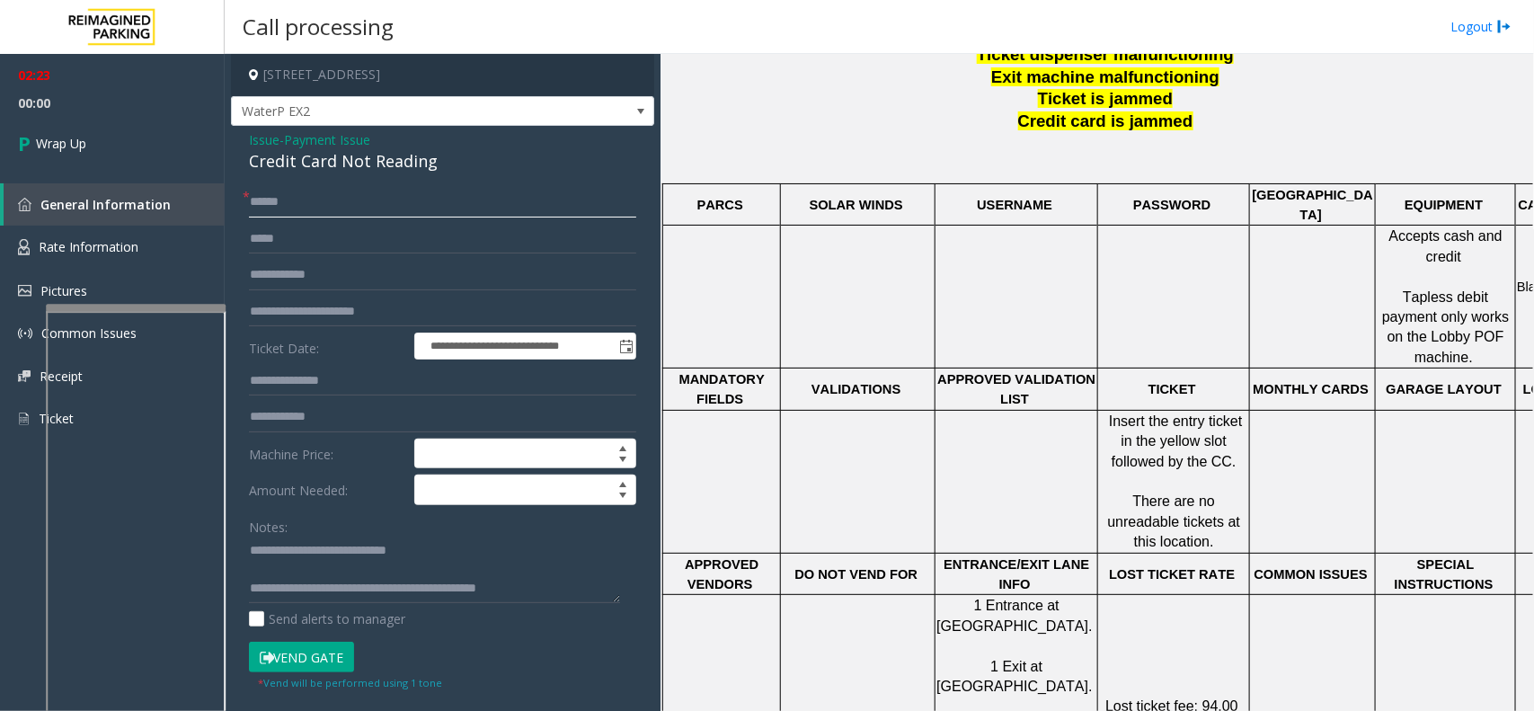
click at [259, 198] on input "******" at bounding box center [442, 202] width 387 height 31
drag, startPoint x: 319, startPoint y: 587, endPoint x: 497, endPoint y: 599, distance: 178.4
click at [497, 599] on textarea at bounding box center [434, 570] width 371 height 67
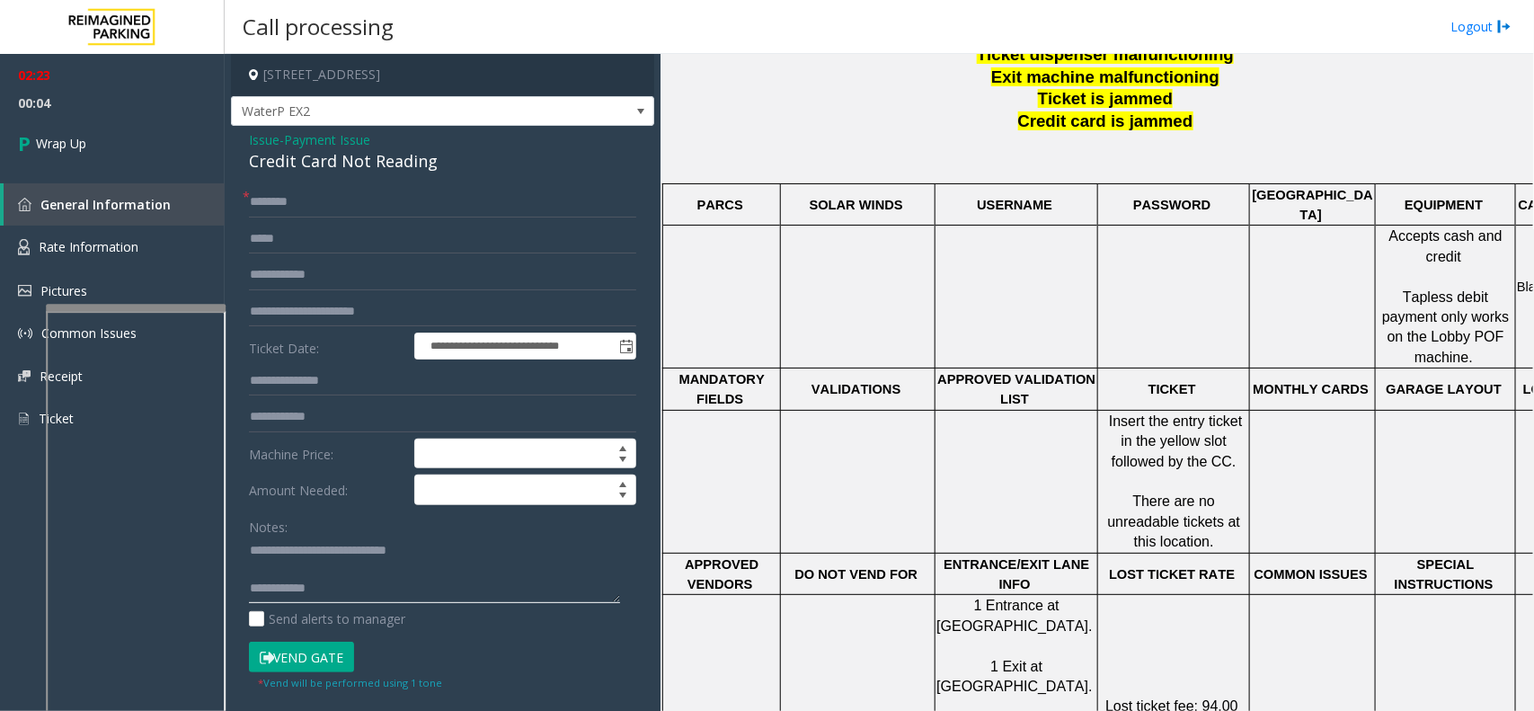
scroll to position [0, 0]
type textarea "**********"
click at [102, 141] on link "Wrap Up" at bounding box center [112, 143] width 225 height 53
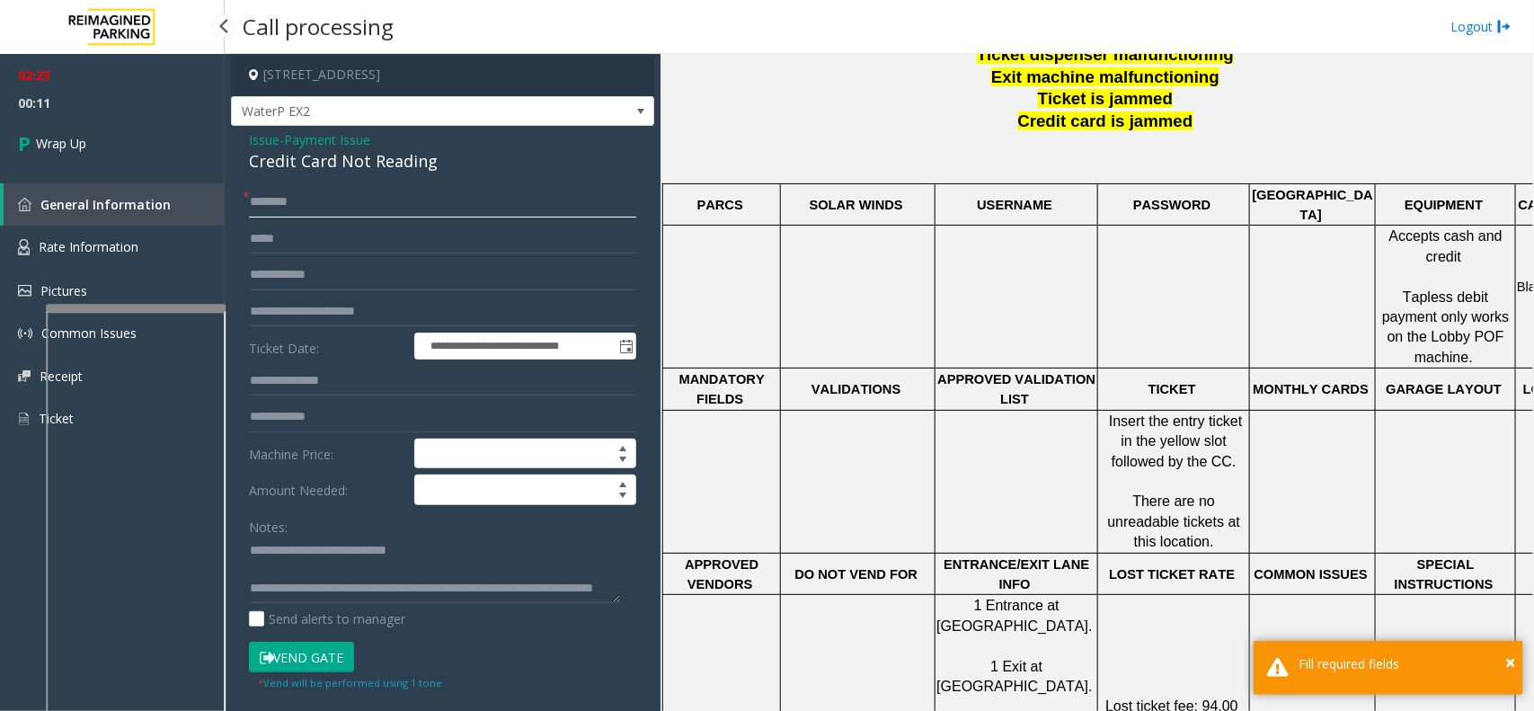
click at [324, 204] on input "text" at bounding box center [442, 202] width 387 height 31
type input "**"
click at [200, 139] on link "Wrap Up" at bounding box center [112, 143] width 225 height 53
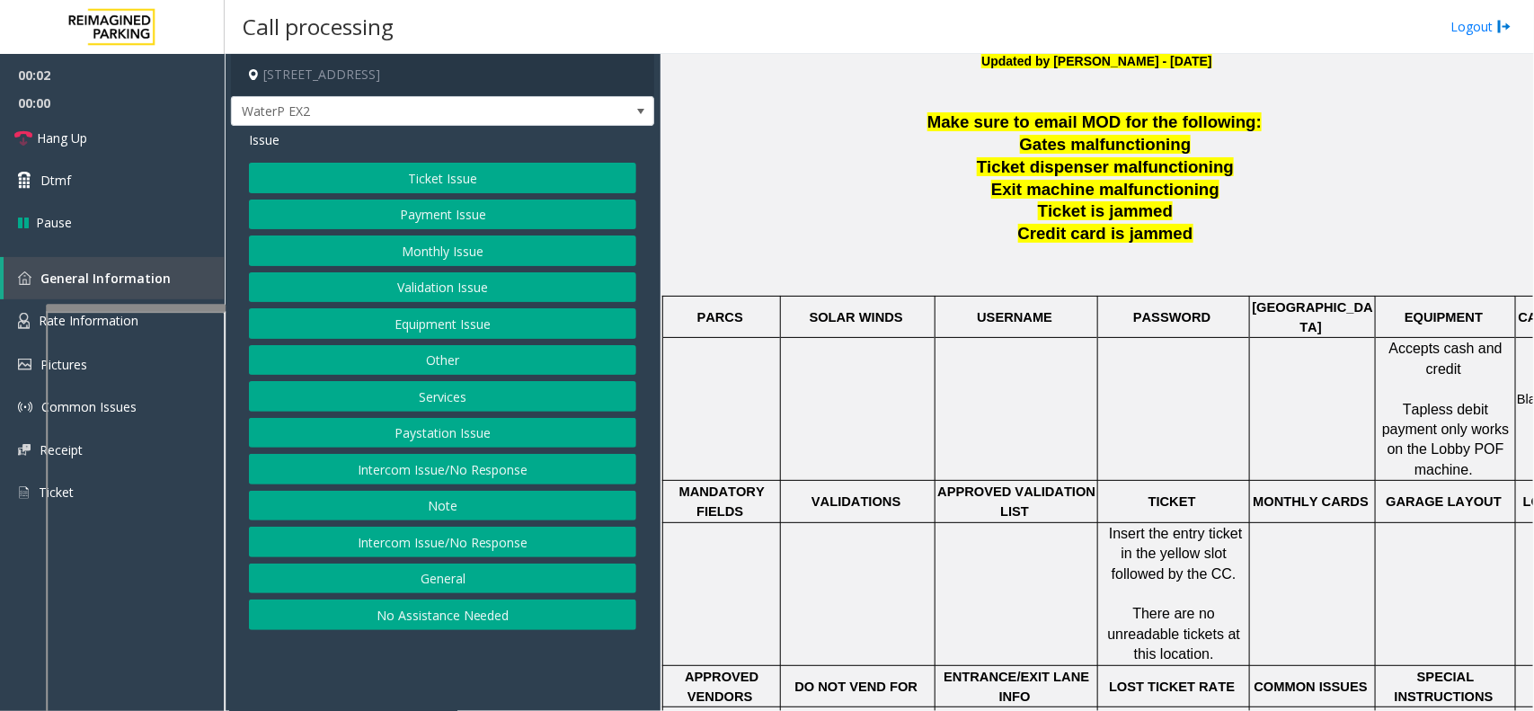
scroll to position [674, 0]
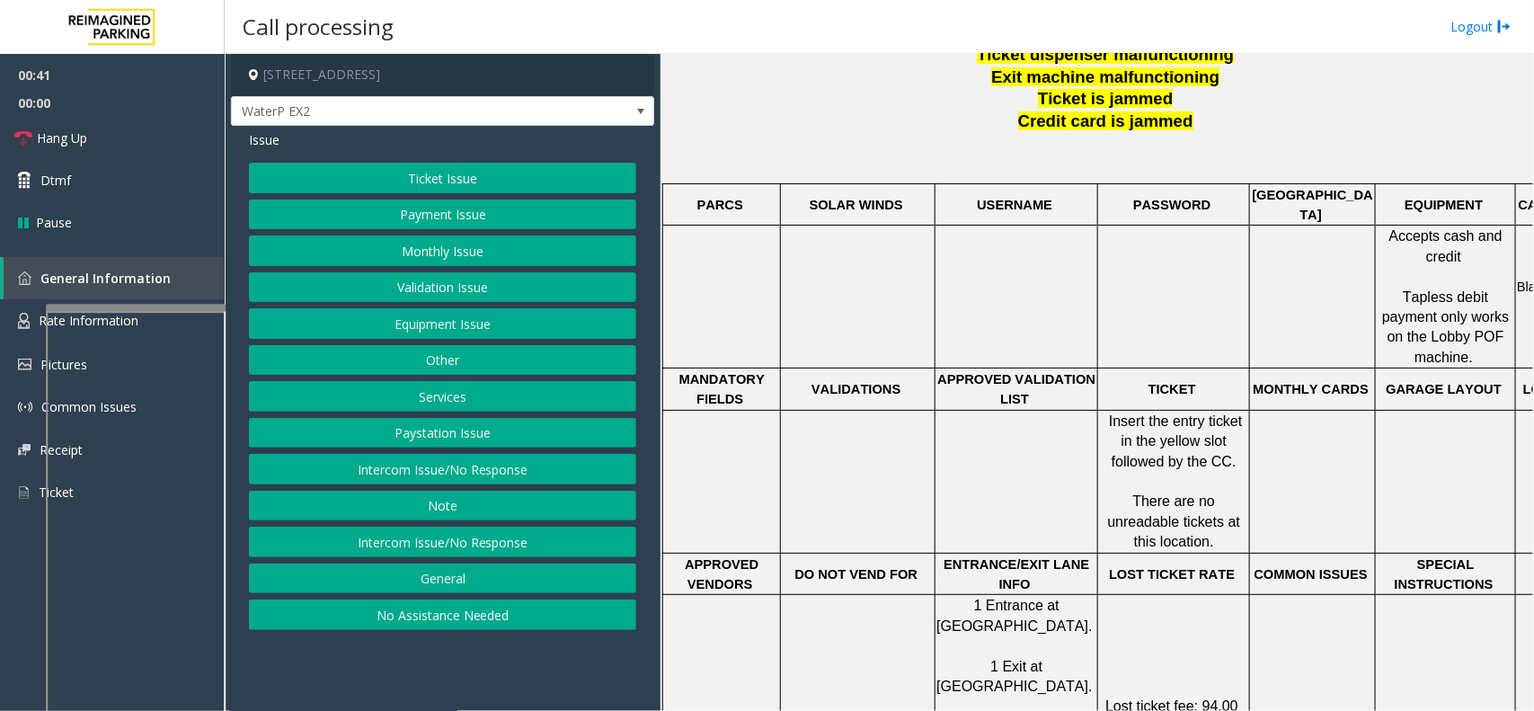
click at [530, 189] on button "Ticket Issue" at bounding box center [442, 178] width 387 height 31
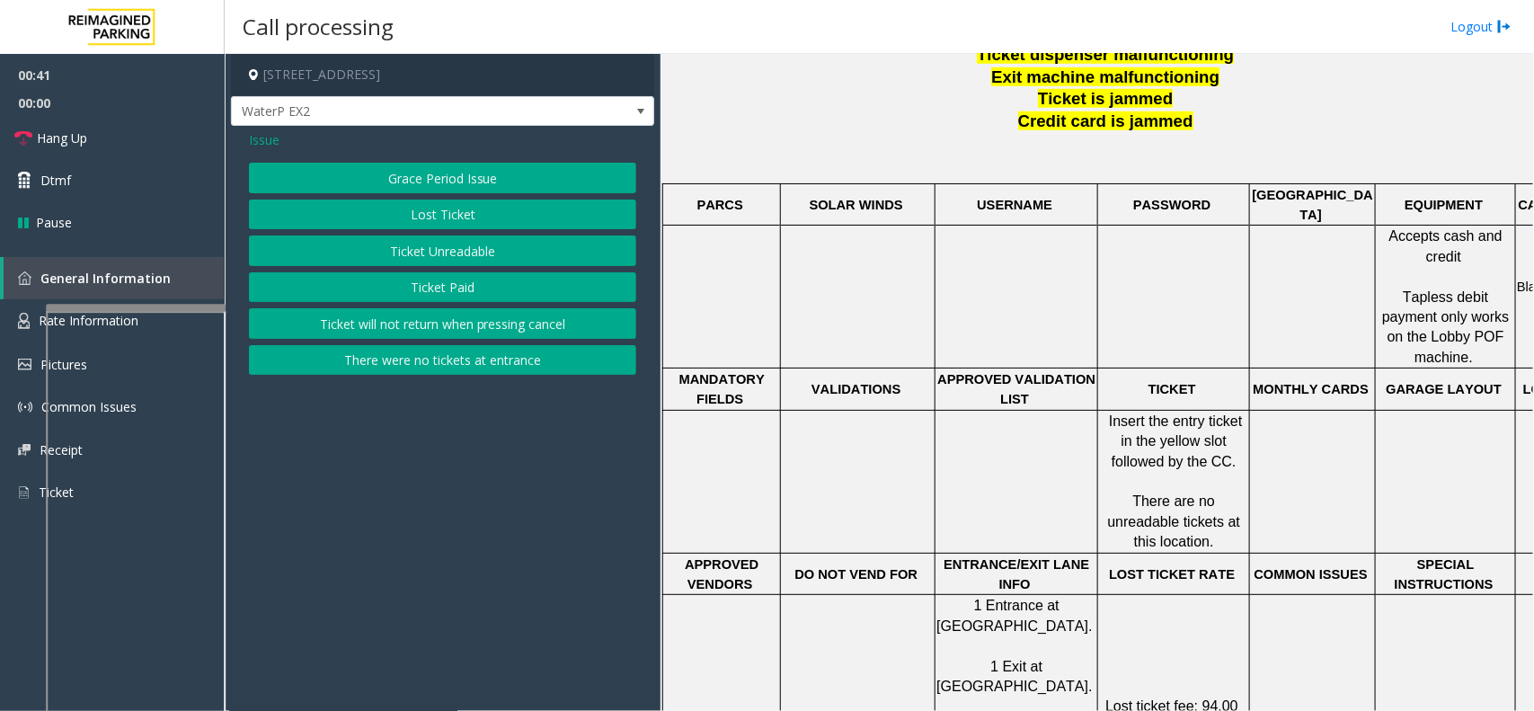
click at [521, 249] on button "Ticket Unreadable" at bounding box center [442, 251] width 387 height 31
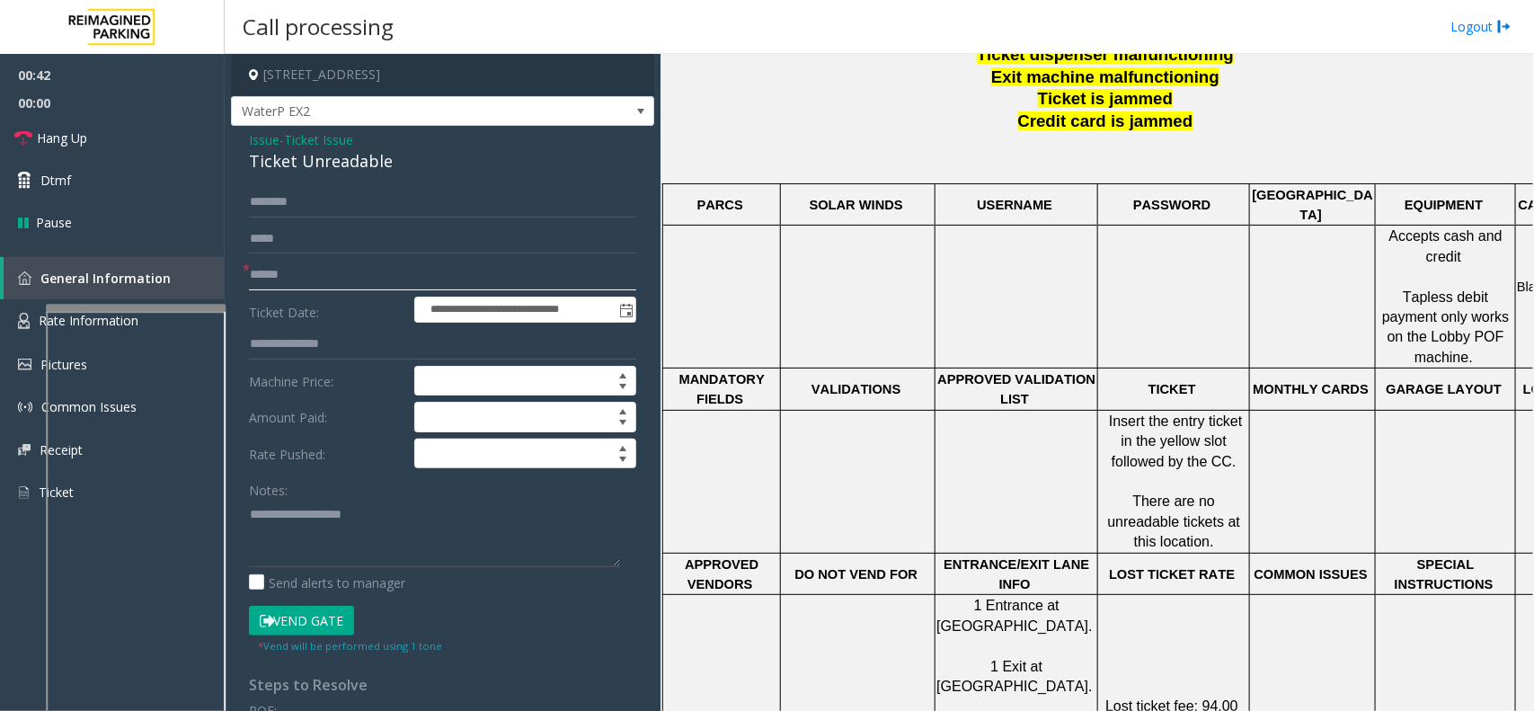
click at [449, 274] on input "text" at bounding box center [442, 275] width 387 height 31
click at [295, 258] on form "**********" at bounding box center [442, 420] width 387 height 467
click at [310, 166] on div "Ticket Unreadable" at bounding box center [442, 161] width 387 height 24
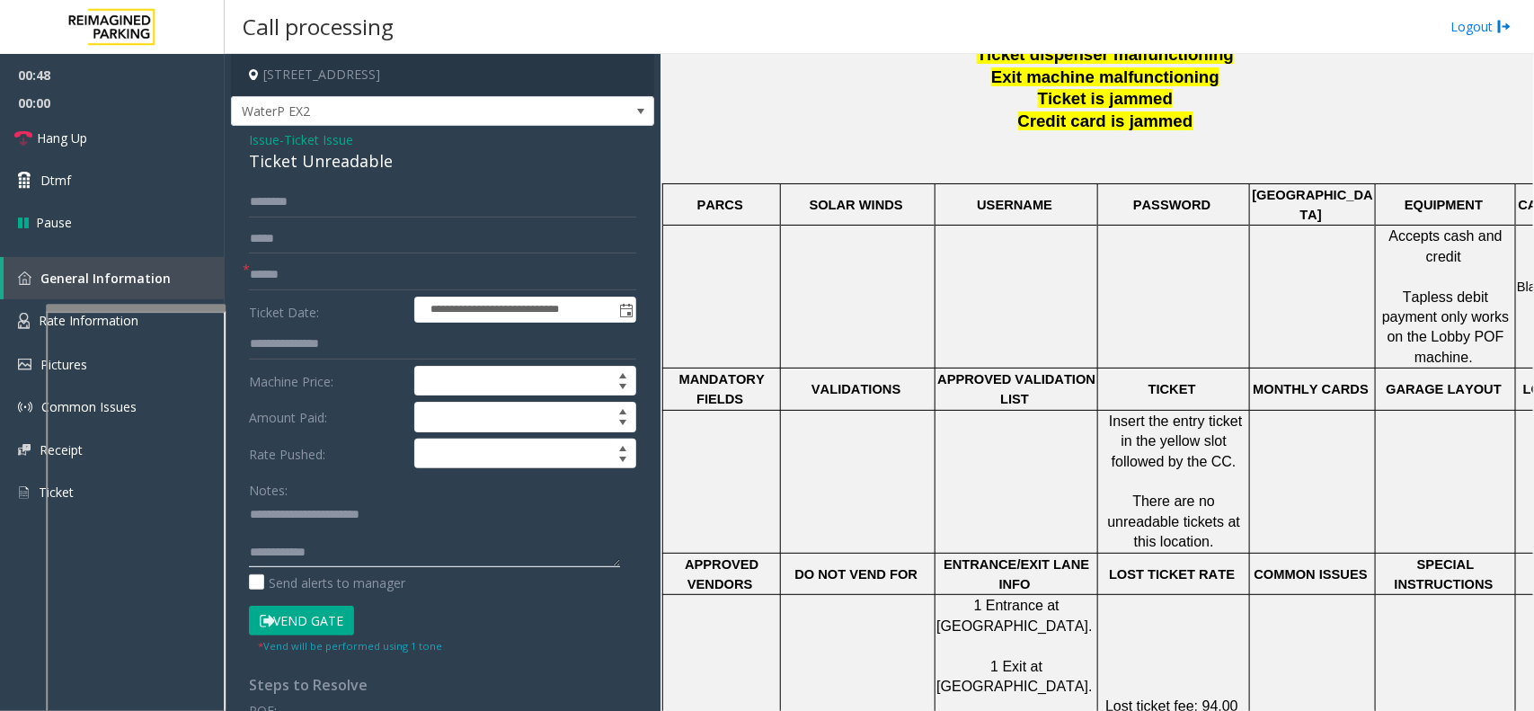
type textarea "**********"
click at [342, 292] on form "**********" at bounding box center [442, 420] width 387 height 467
click at [348, 263] on input "text" at bounding box center [442, 275] width 387 height 31
click at [330, 274] on input "**********" at bounding box center [442, 275] width 387 height 31
type input "**********"
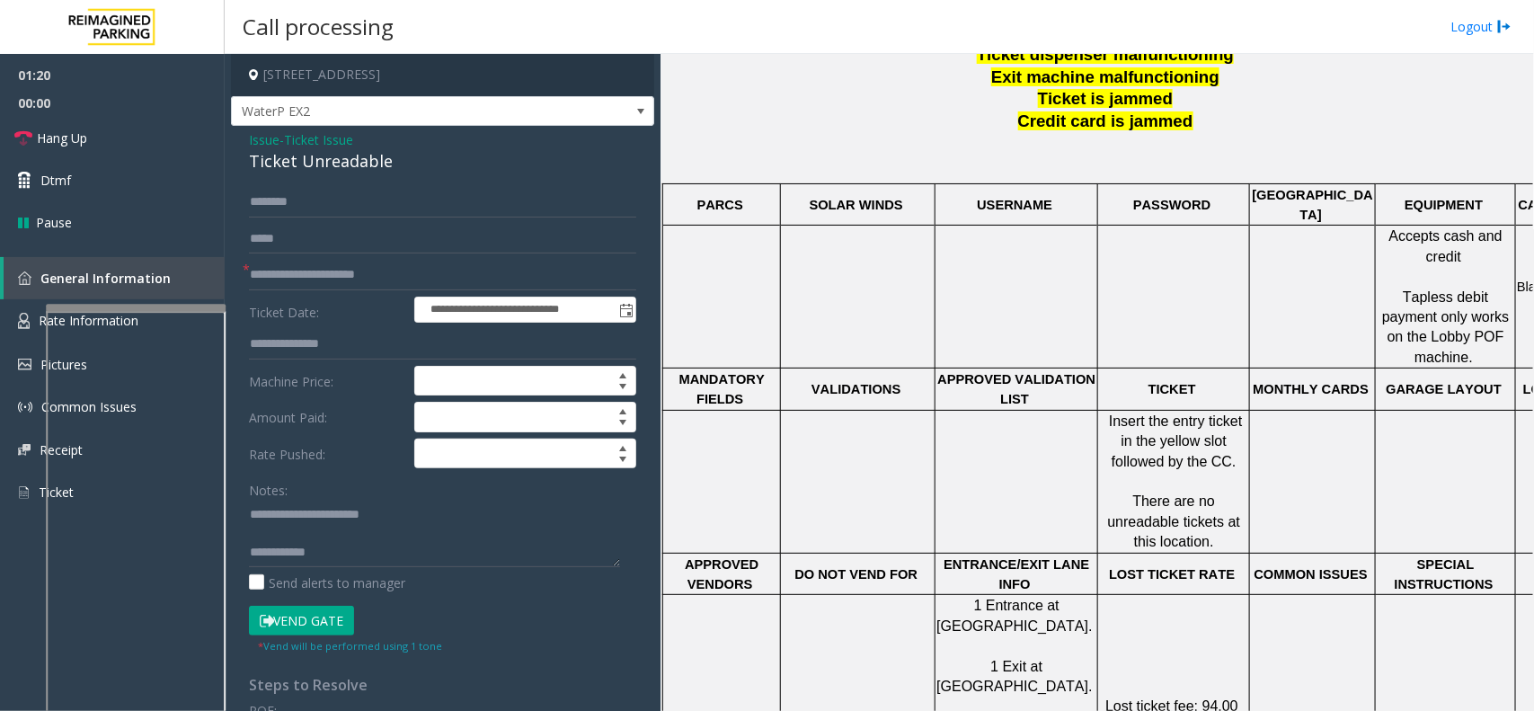
click at [276, 627] on button "Vend Gate" at bounding box center [301, 621] width 105 height 31
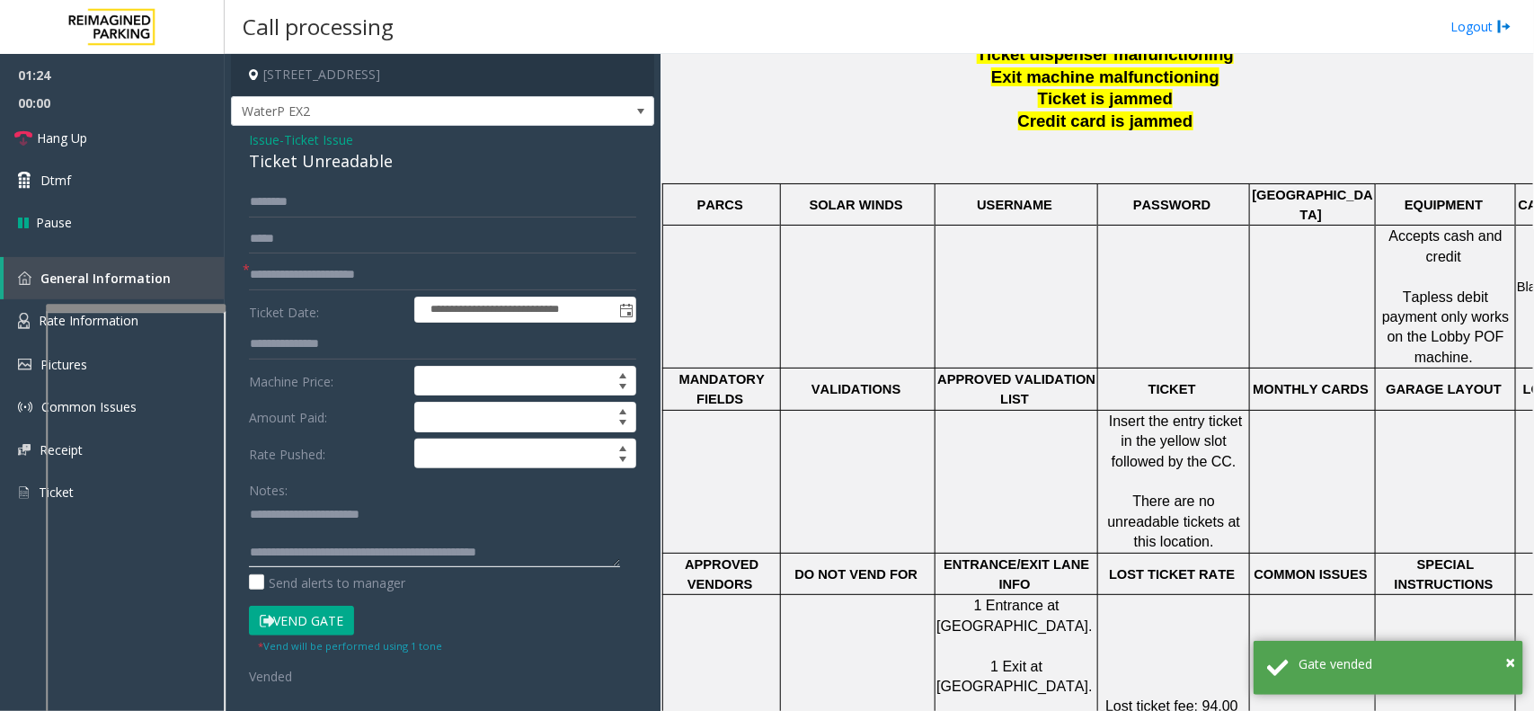
click at [571, 550] on textarea at bounding box center [434, 533] width 371 height 67
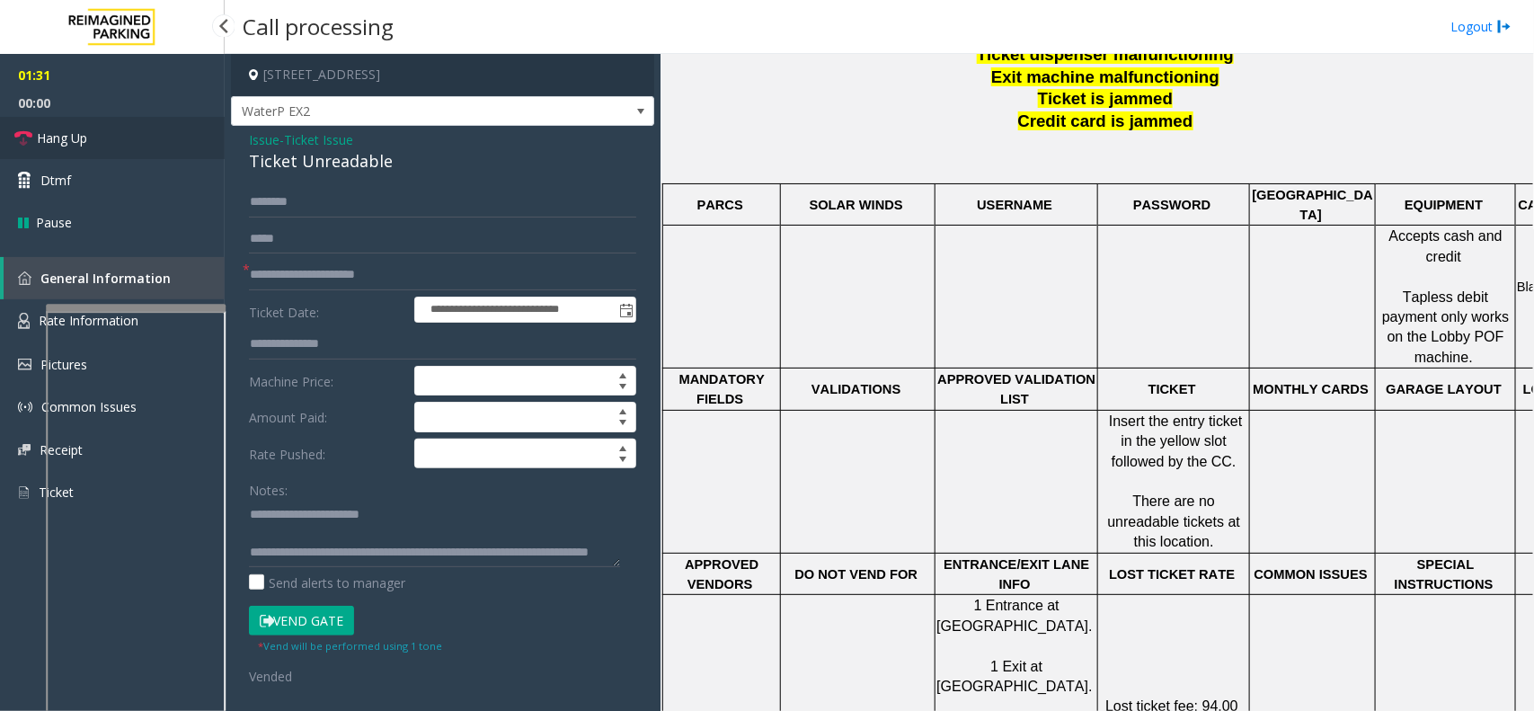
click at [208, 135] on link "Hang Up" at bounding box center [112, 138] width 225 height 42
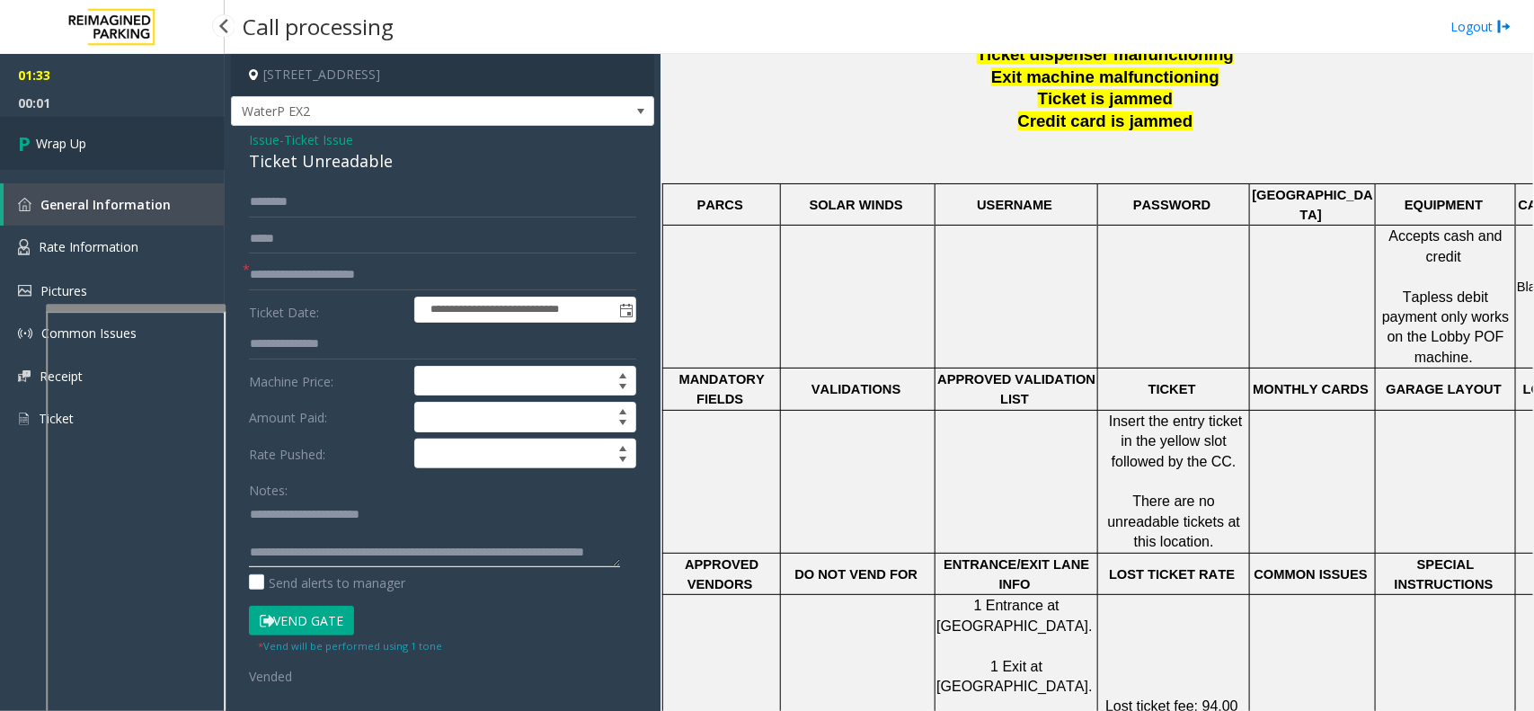
type textarea "**********"
click at [144, 149] on link "Wrap Up" at bounding box center [112, 143] width 225 height 53
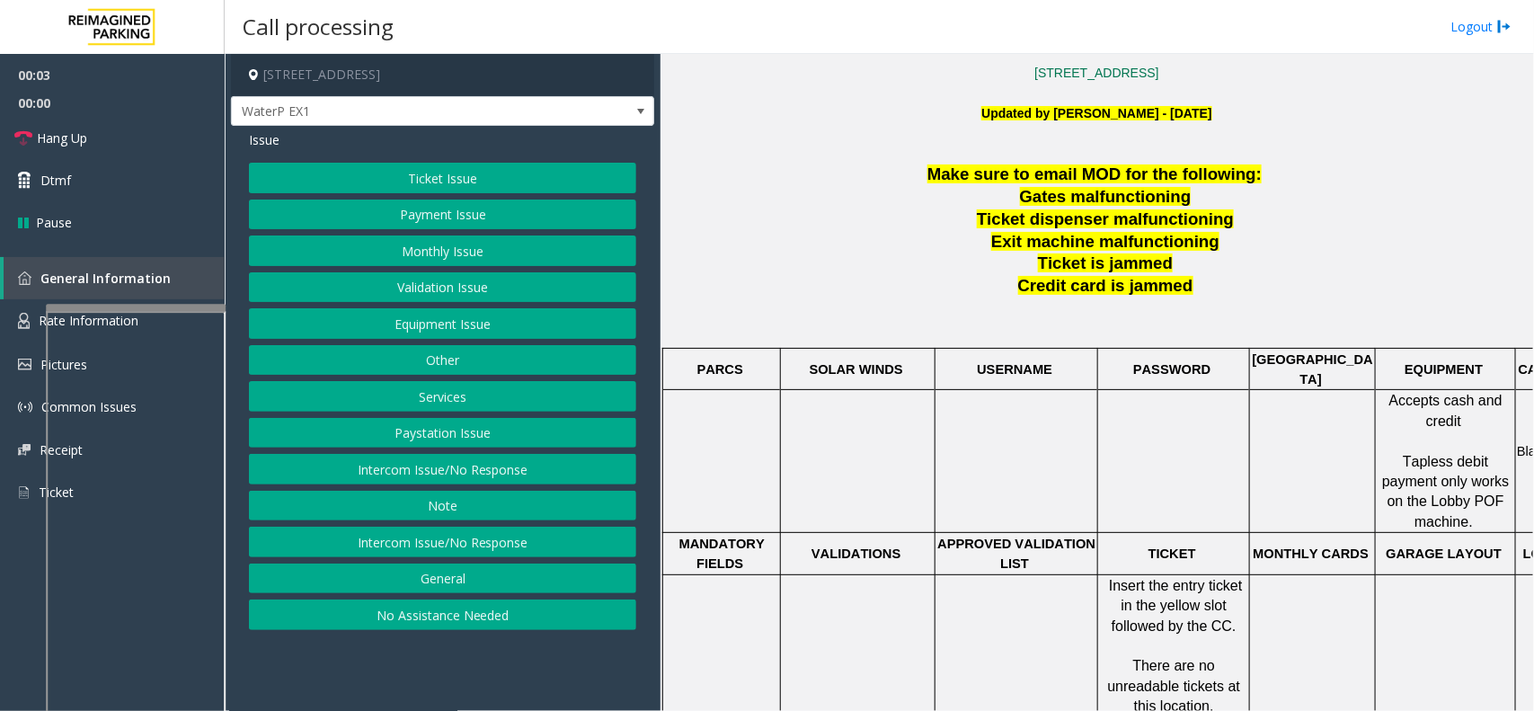
scroll to position [562, 0]
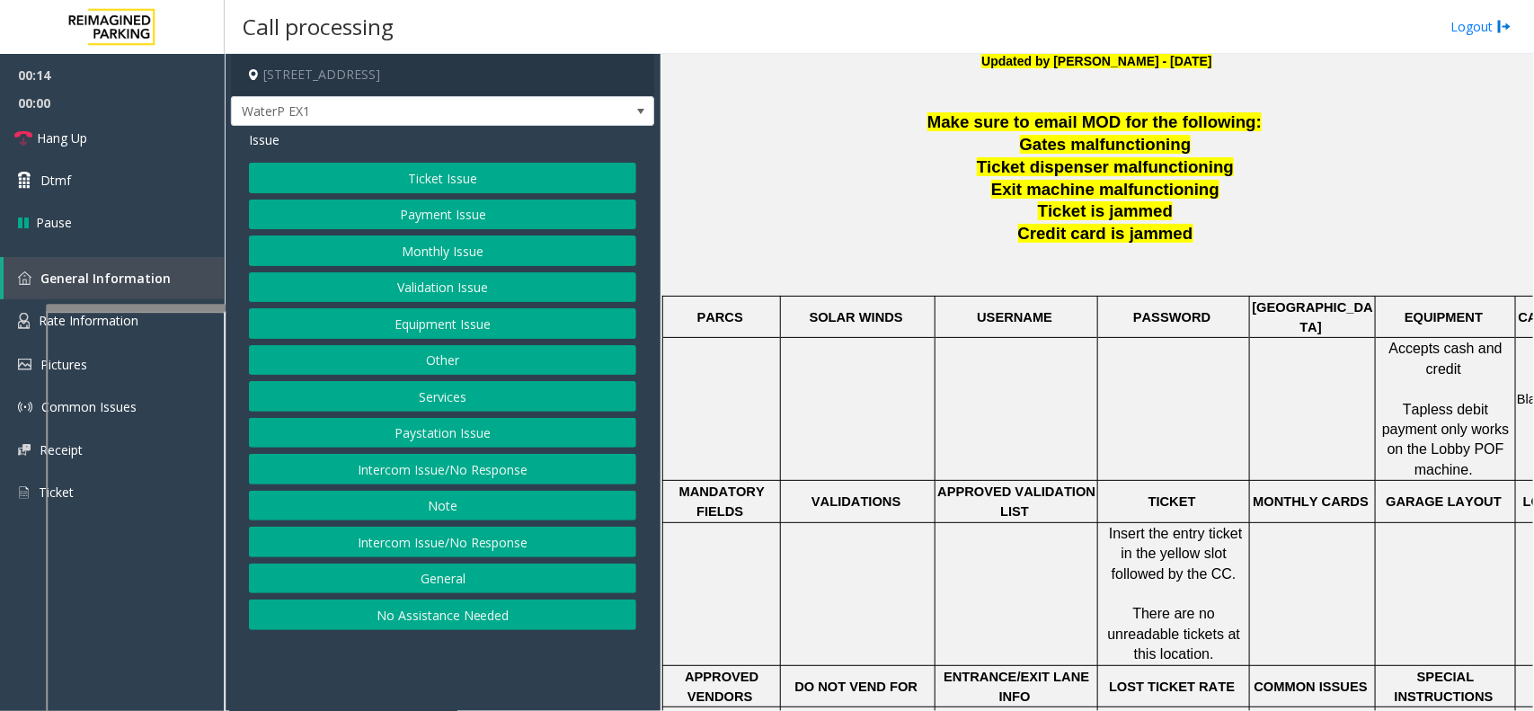
click at [519, 191] on button "Ticket Issue" at bounding box center [442, 178] width 387 height 31
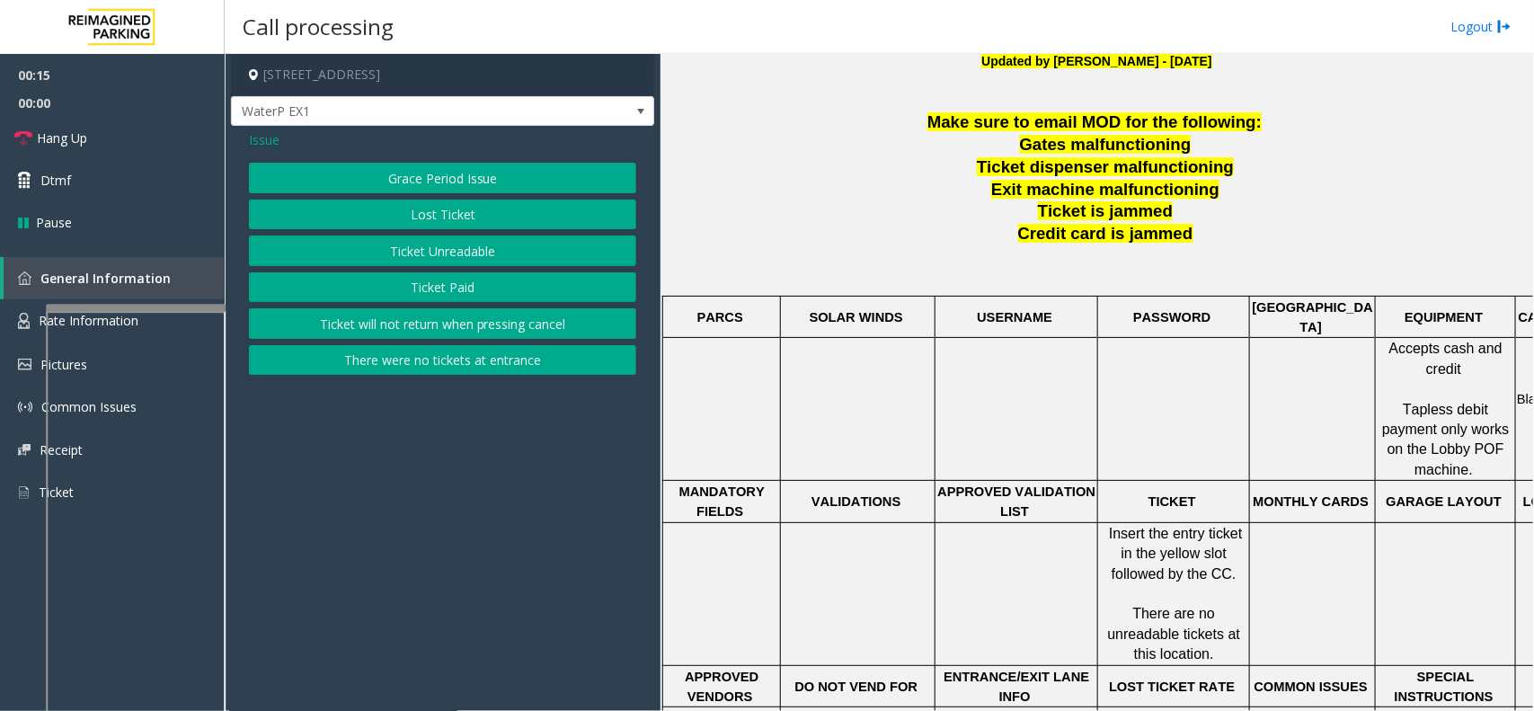
click at [478, 263] on button "Ticket Unreadable" at bounding box center [442, 251] width 387 height 31
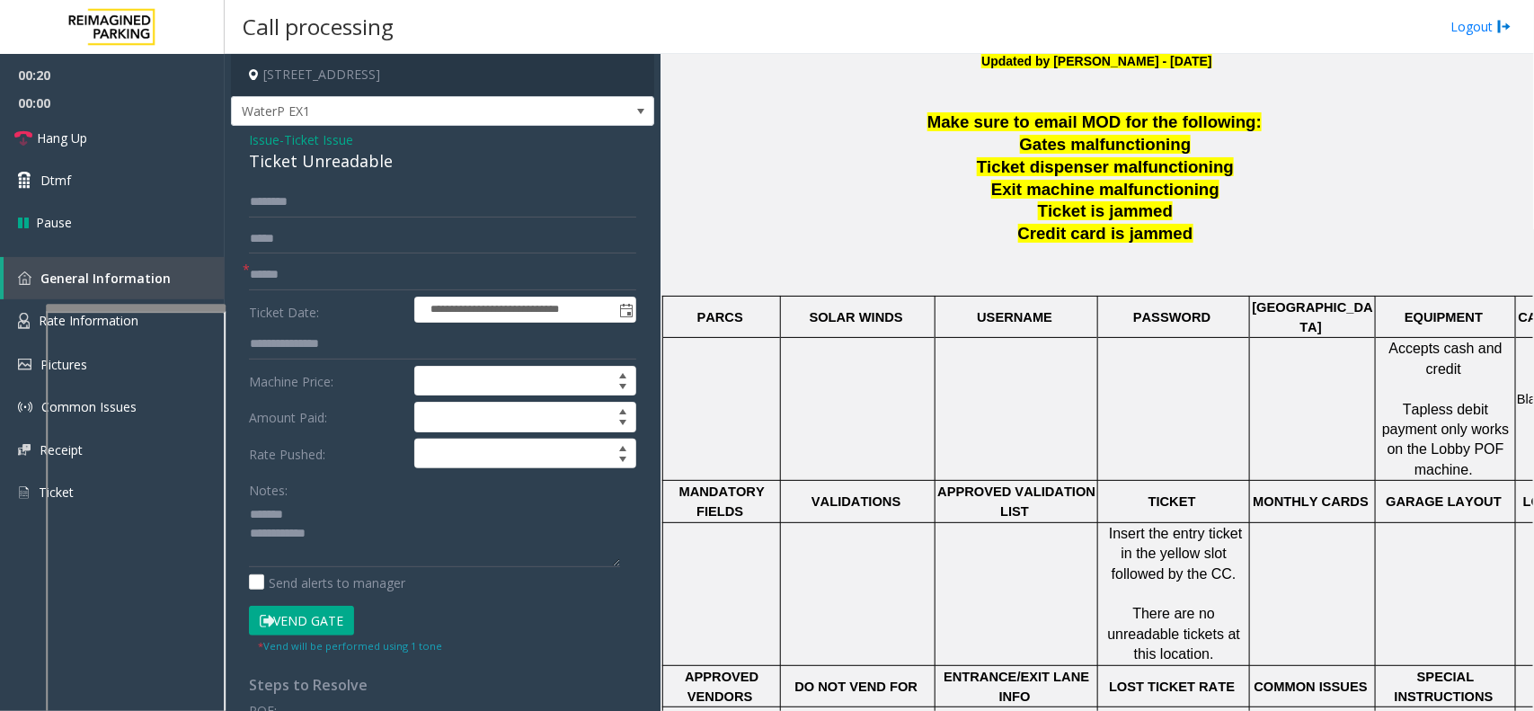
click at [316, 173] on div "Ticket Unreadable" at bounding box center [442, 161] width 387 height 24
type textarea "**********"
click at [283, 285] on input "text" at bounding box center [442, 275] width 387 height 31
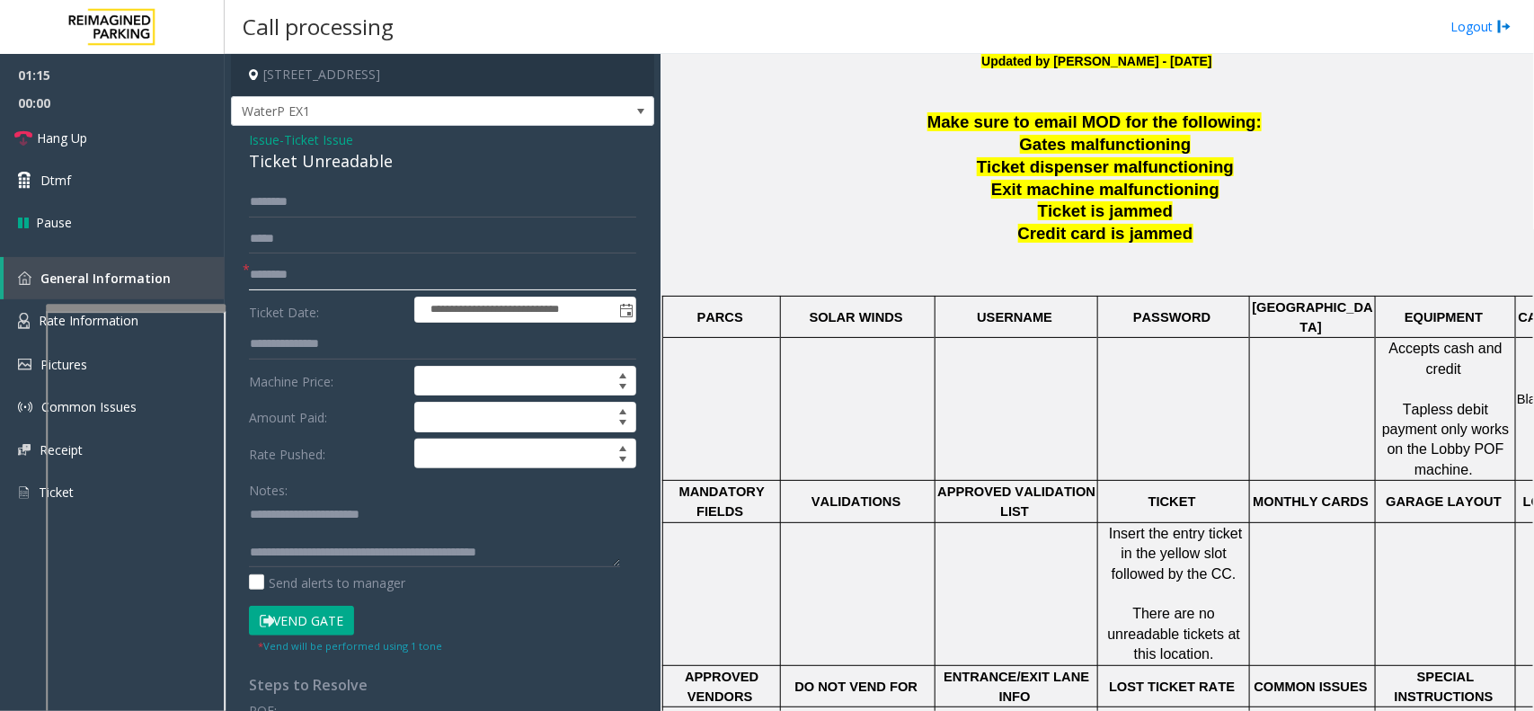
type input "********"
click at [304, 627] on button "Vend Gate" at bounding box center [301, 621] width 105 height 31
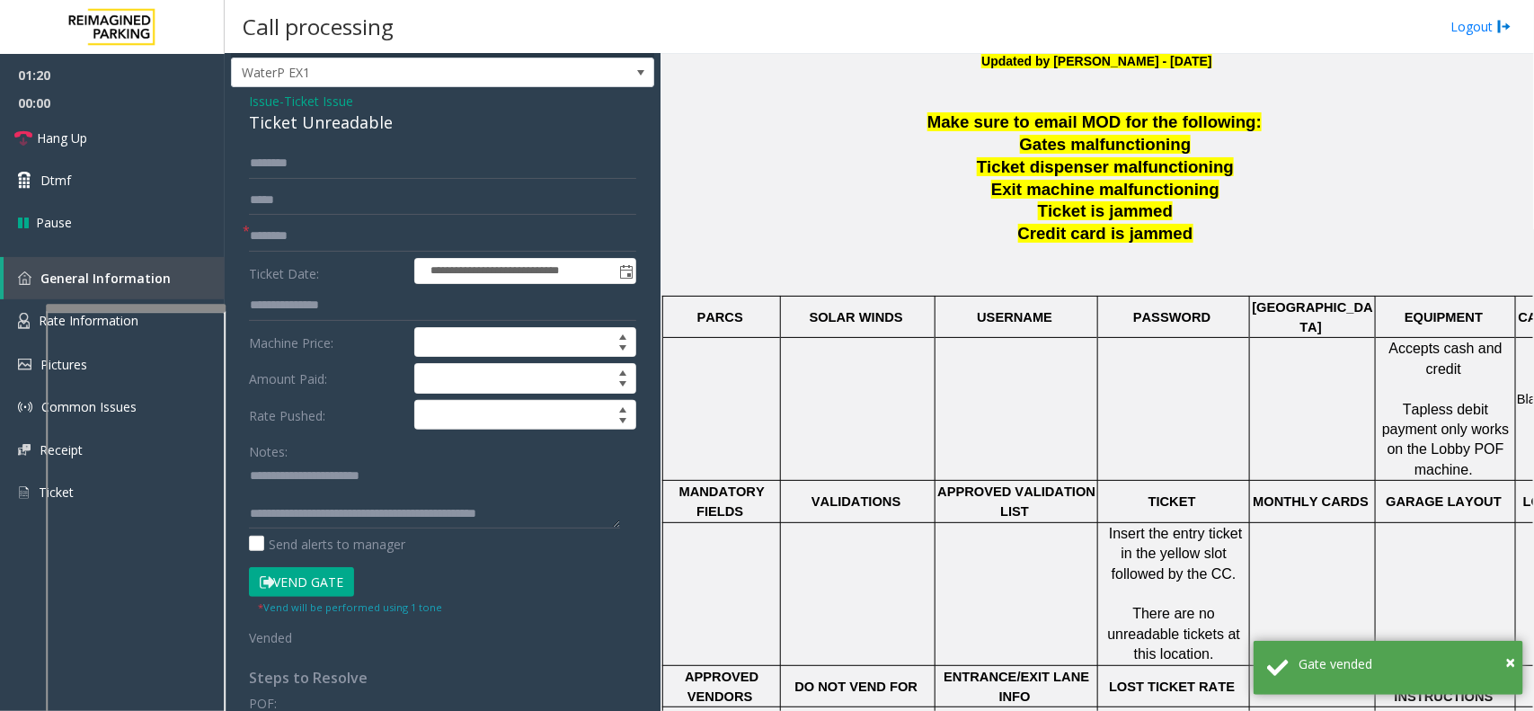
scroll to position [0, 0]
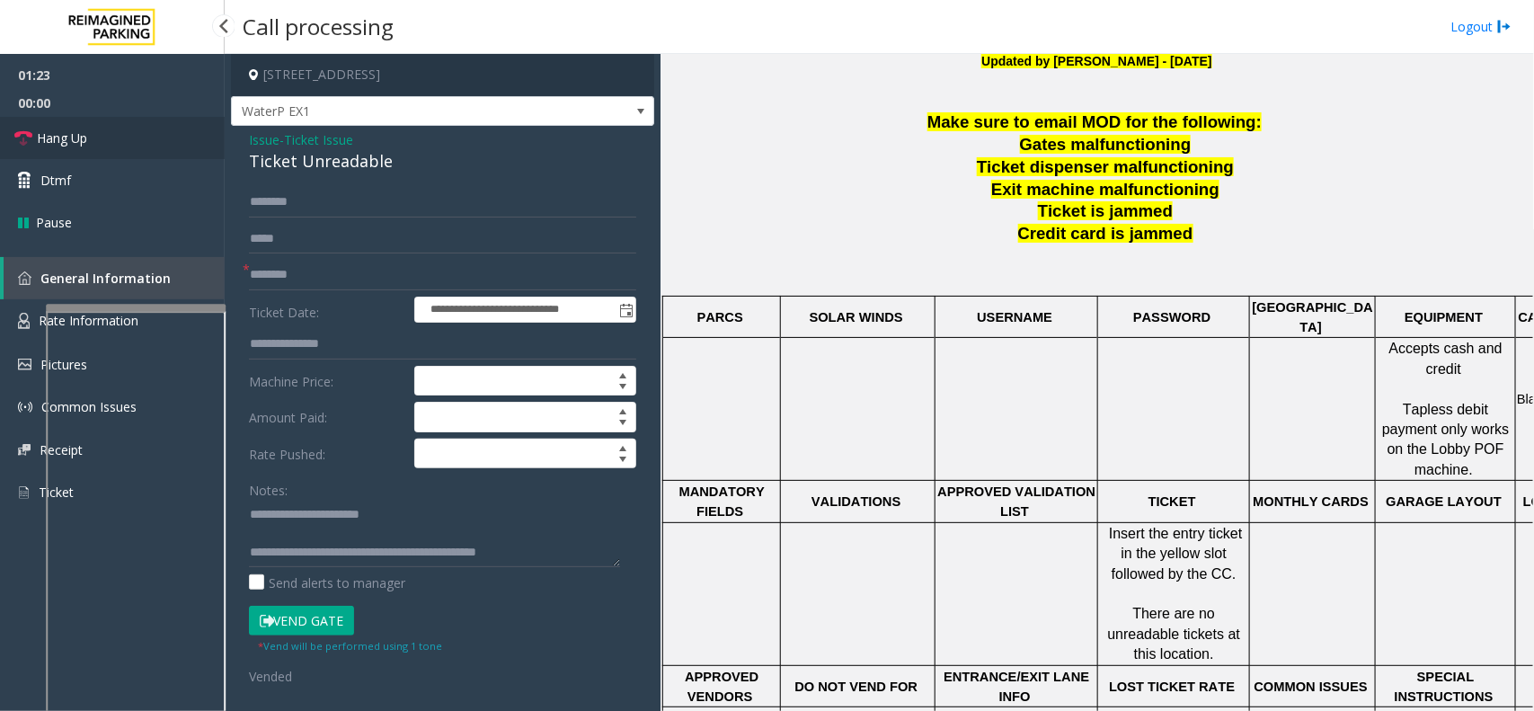
click at [172, 154] on link "Hang Up" at bounding box center [112, 138] width 225 height 42
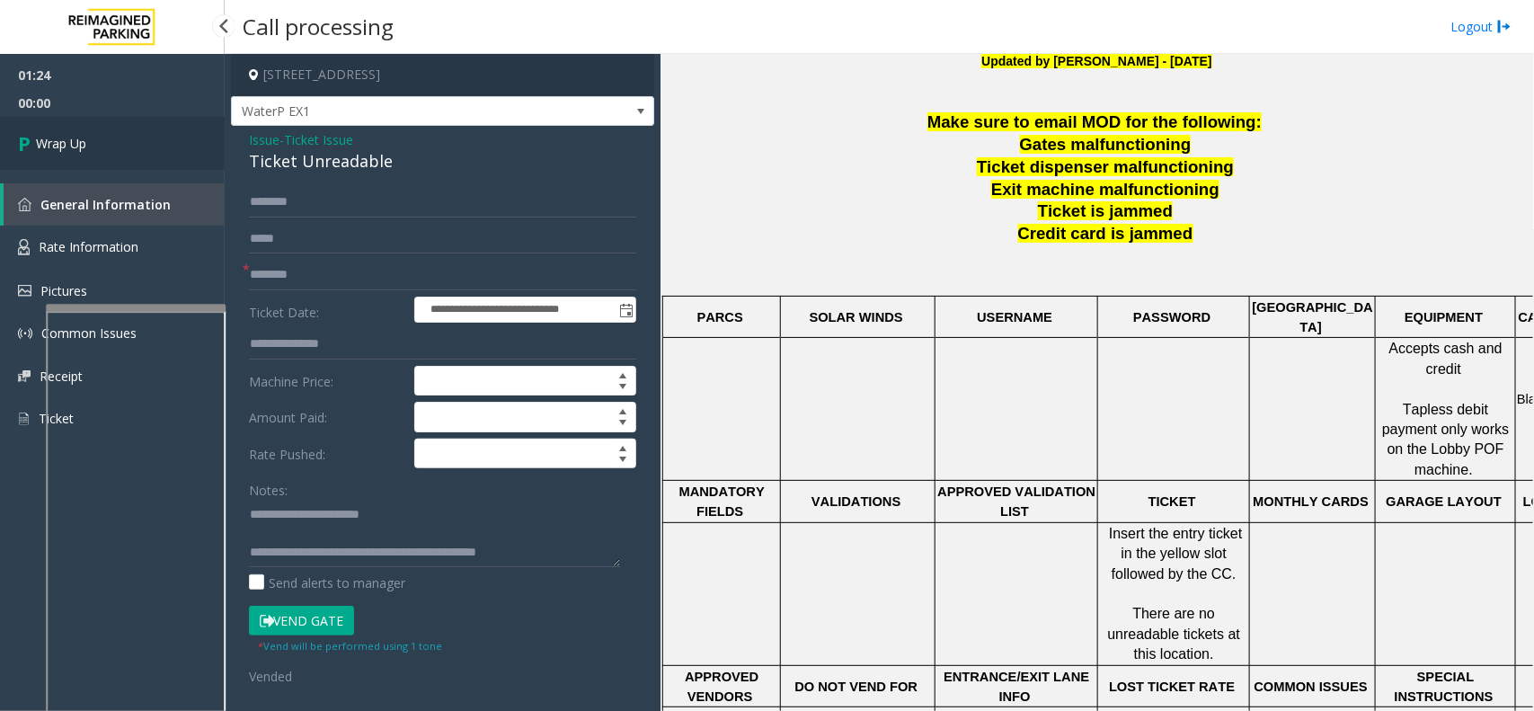
click at [84, 142] on span "Wrap Up" at bounding box center [61, 143] width 50 height 19
